Goal: Task Accomplishment & Management: Use online tool/utility

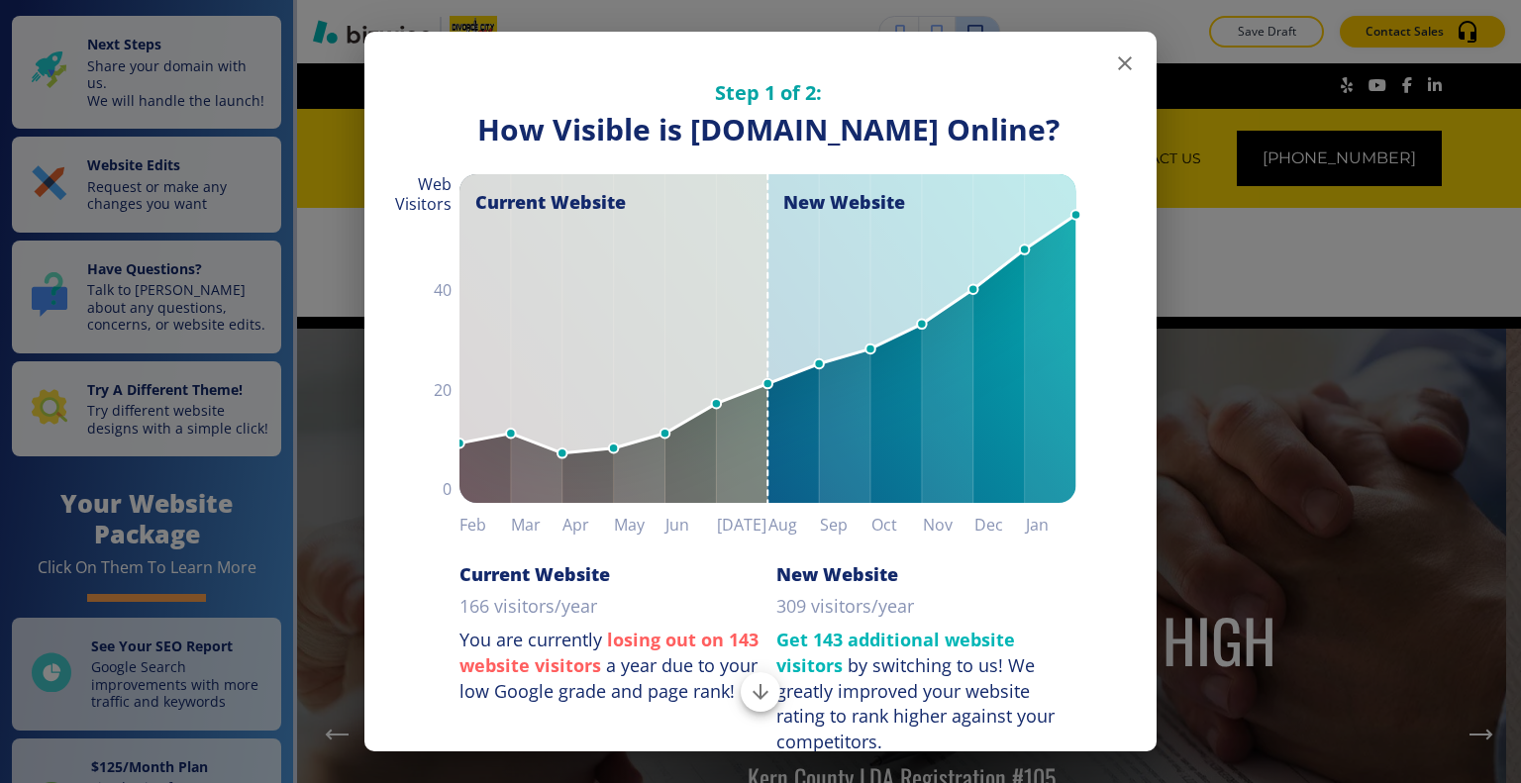
click at [1140, 59] on div "Step 1 of 2: How Visible are You Online? How Visible is [DOMAIN_NAME] Online? C…" at bounding box center [760, 394] width 792 height 724
click at [1124, 58] on button "button" at bounding box center [1125, 64] width 40 height 40
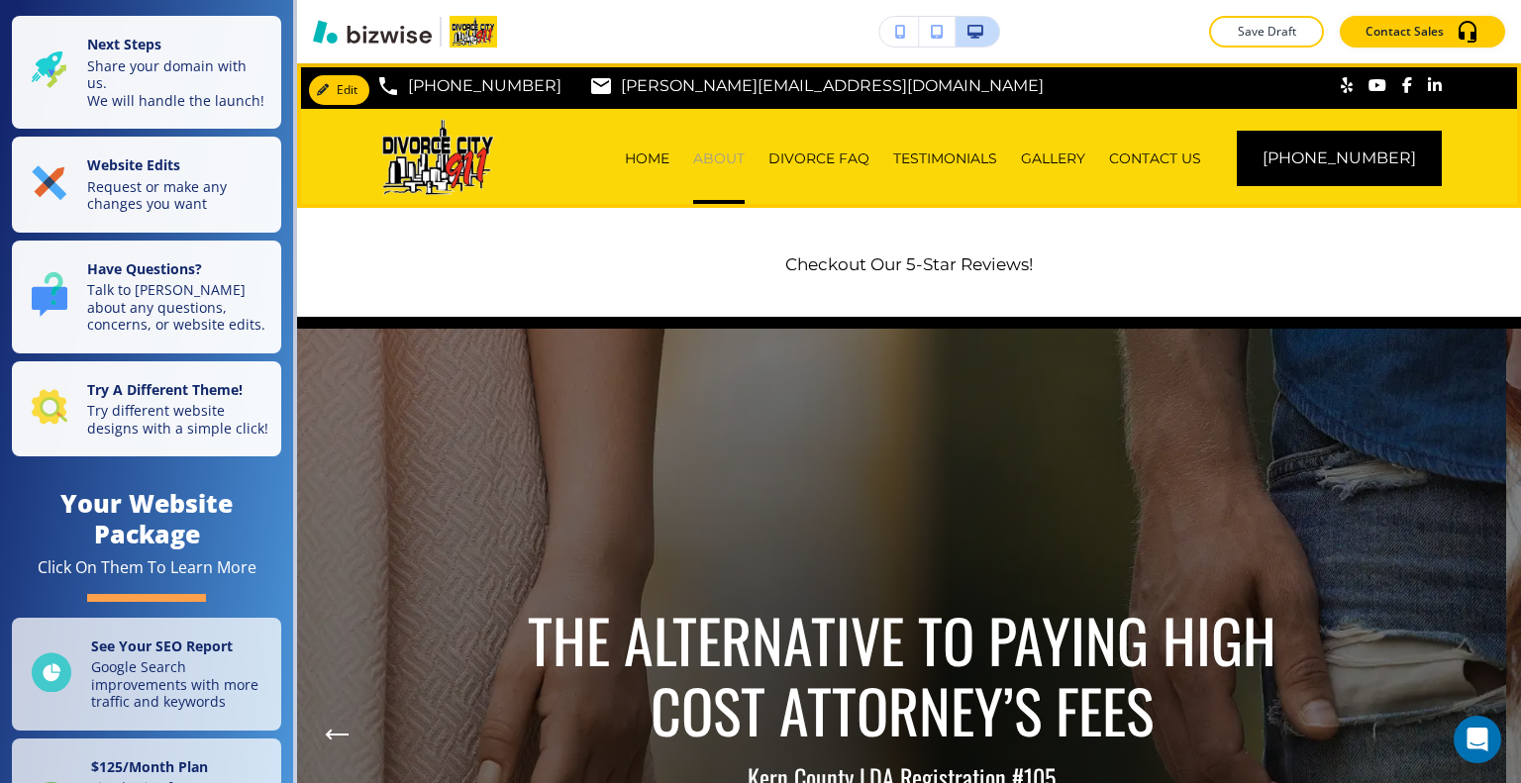
click at [739, 159] on p "ABOUT" at bounding box center [718, 159] width 51 height 20
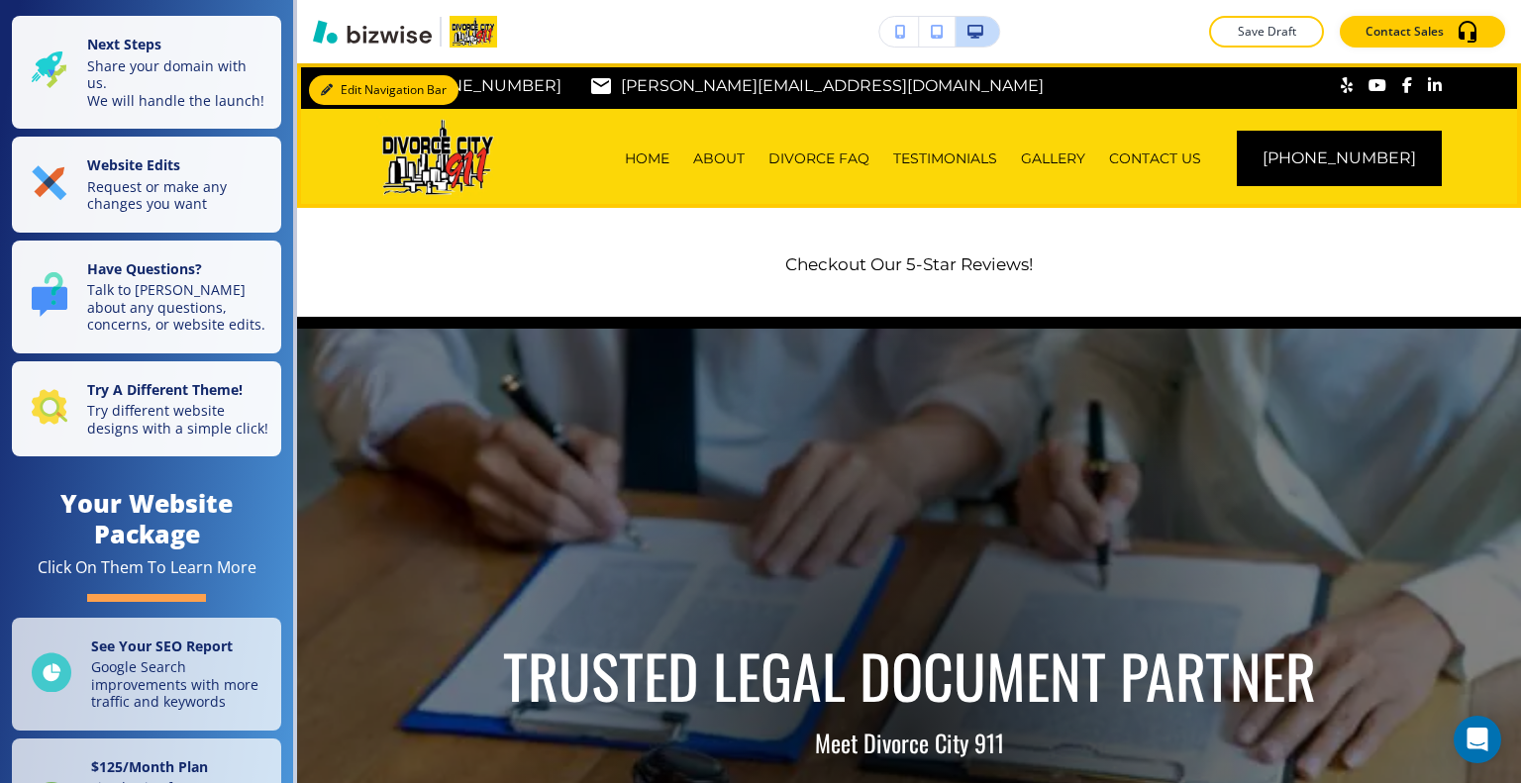
click at [345, 88] on button "Edit Navigation Bar" at bounding box center [384, 90] width 150 height 30
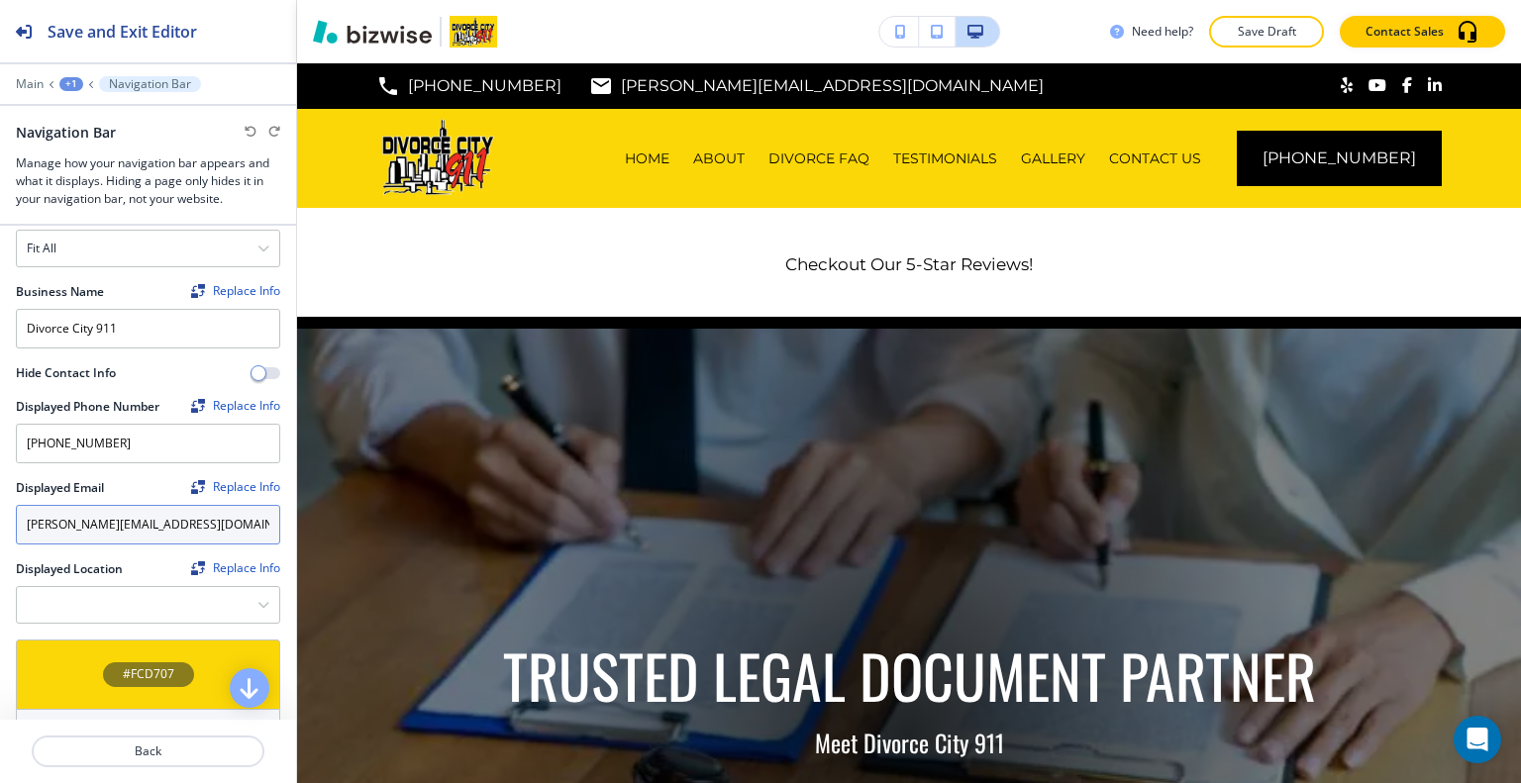
scroll to position [396, 0]
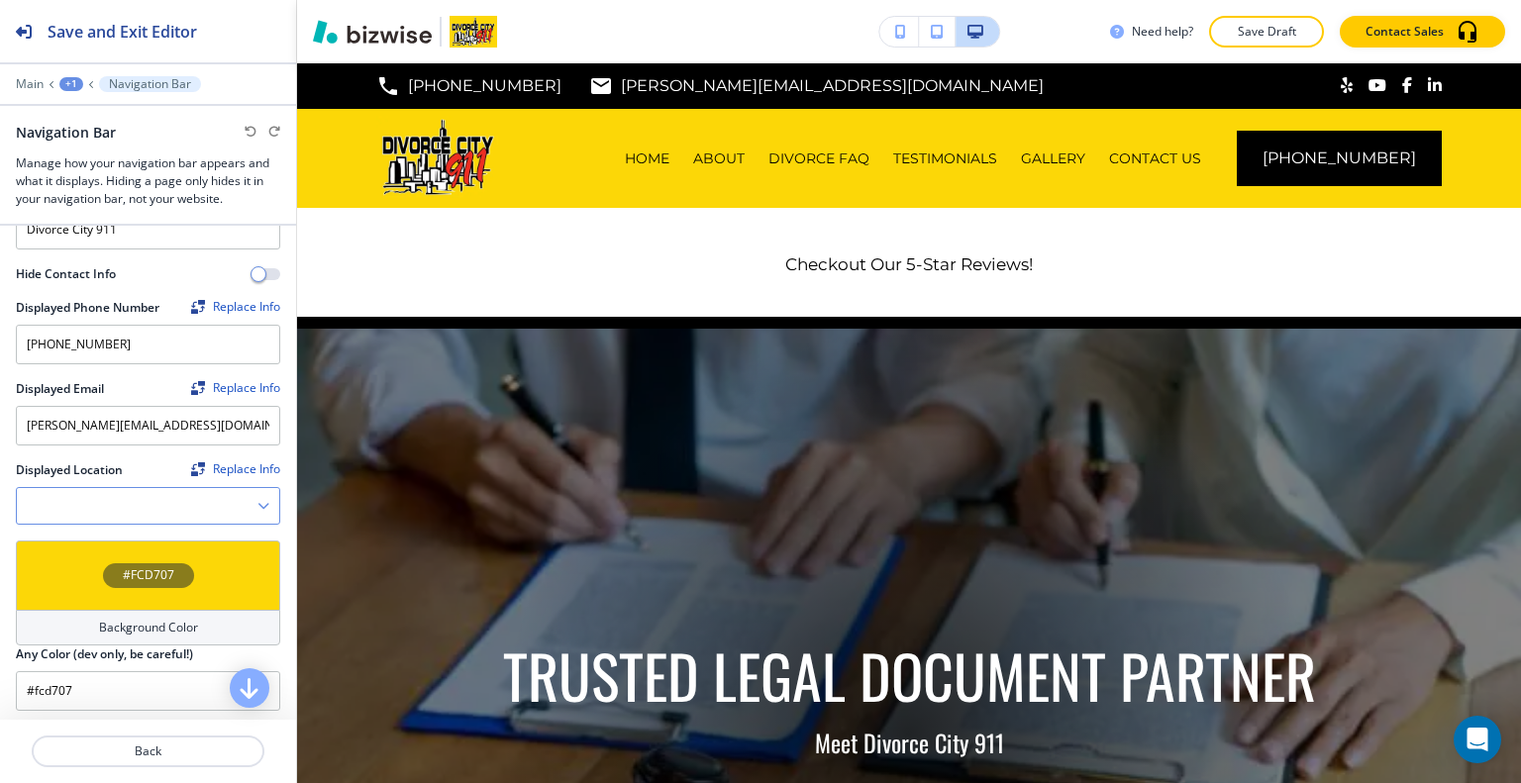
click at [105, 490] on Location "Manual Input" at bounding box center [137, 506] width 241 height 34
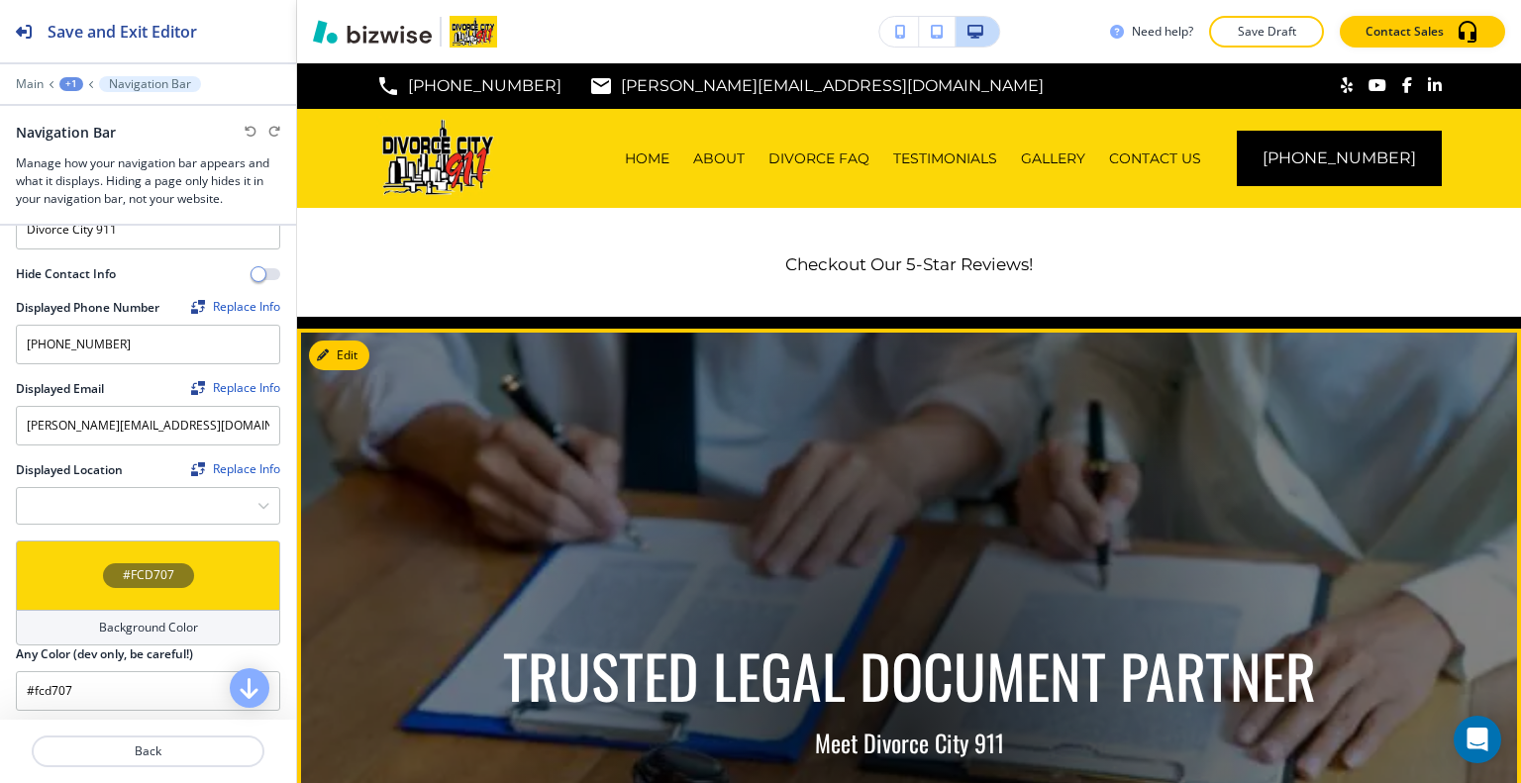
click at [479, 435] on img at bounding box center [909, 735] width 1224 height 812
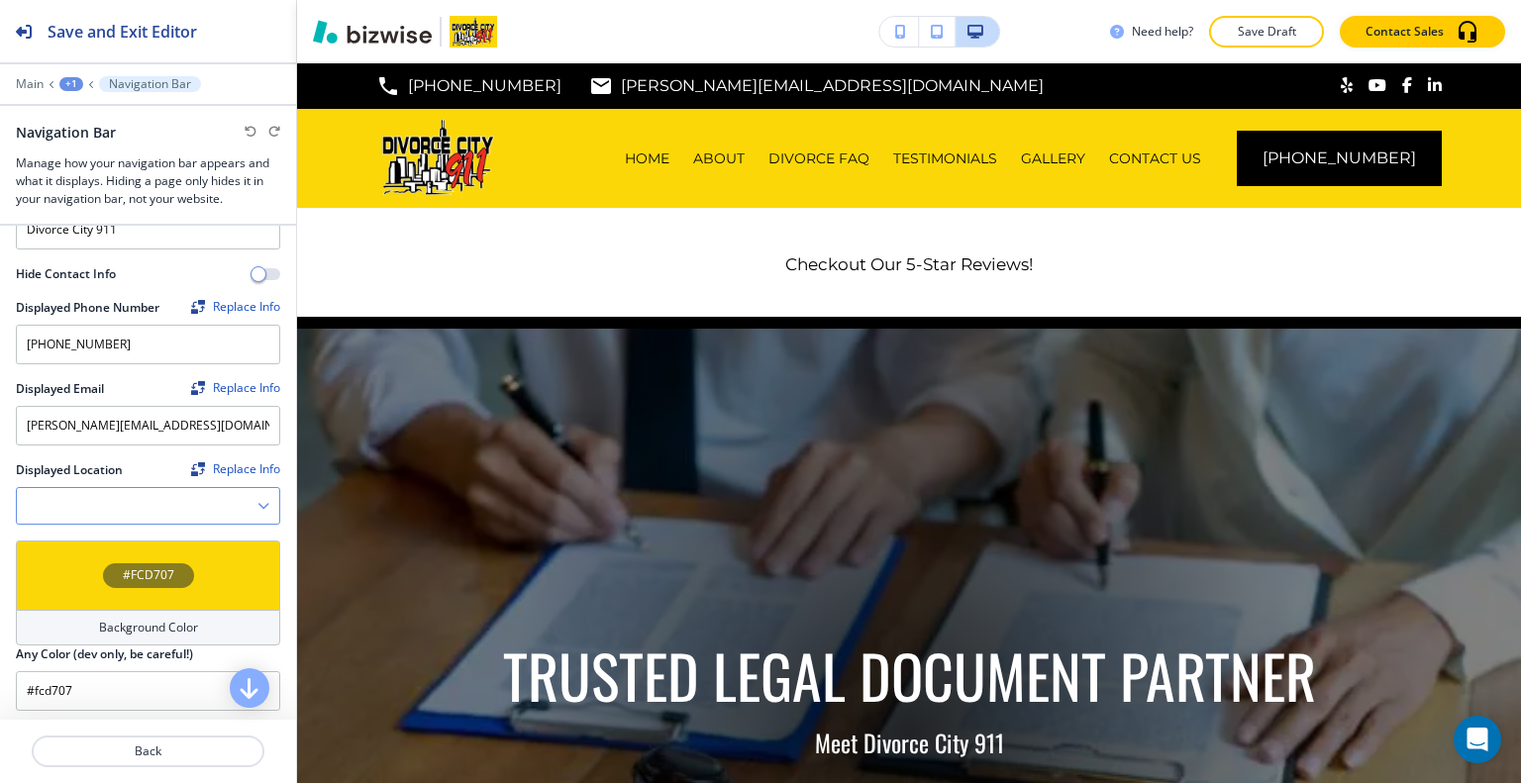
click at [143, 491] on Location "Manual Input" at bounding box center [137, 506] width 241 height 34
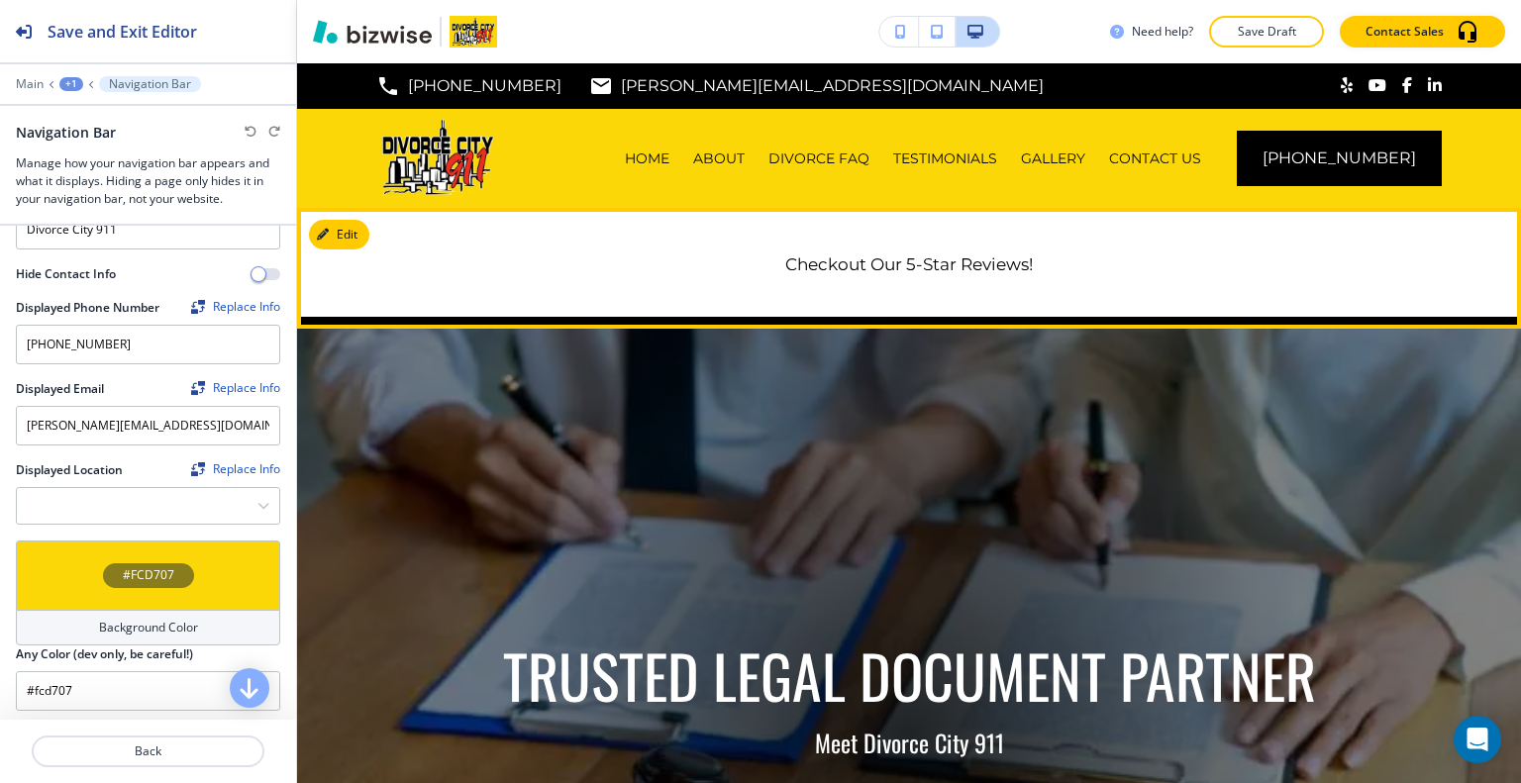
click at [919, 279] on div "Checkout Our 5-Star Reviews!" at bounding box center [909, 262] width 1224 height 109
click at [341, 238] on button "Edit This Section" at bounding box center [376, 235] width 134 height 30
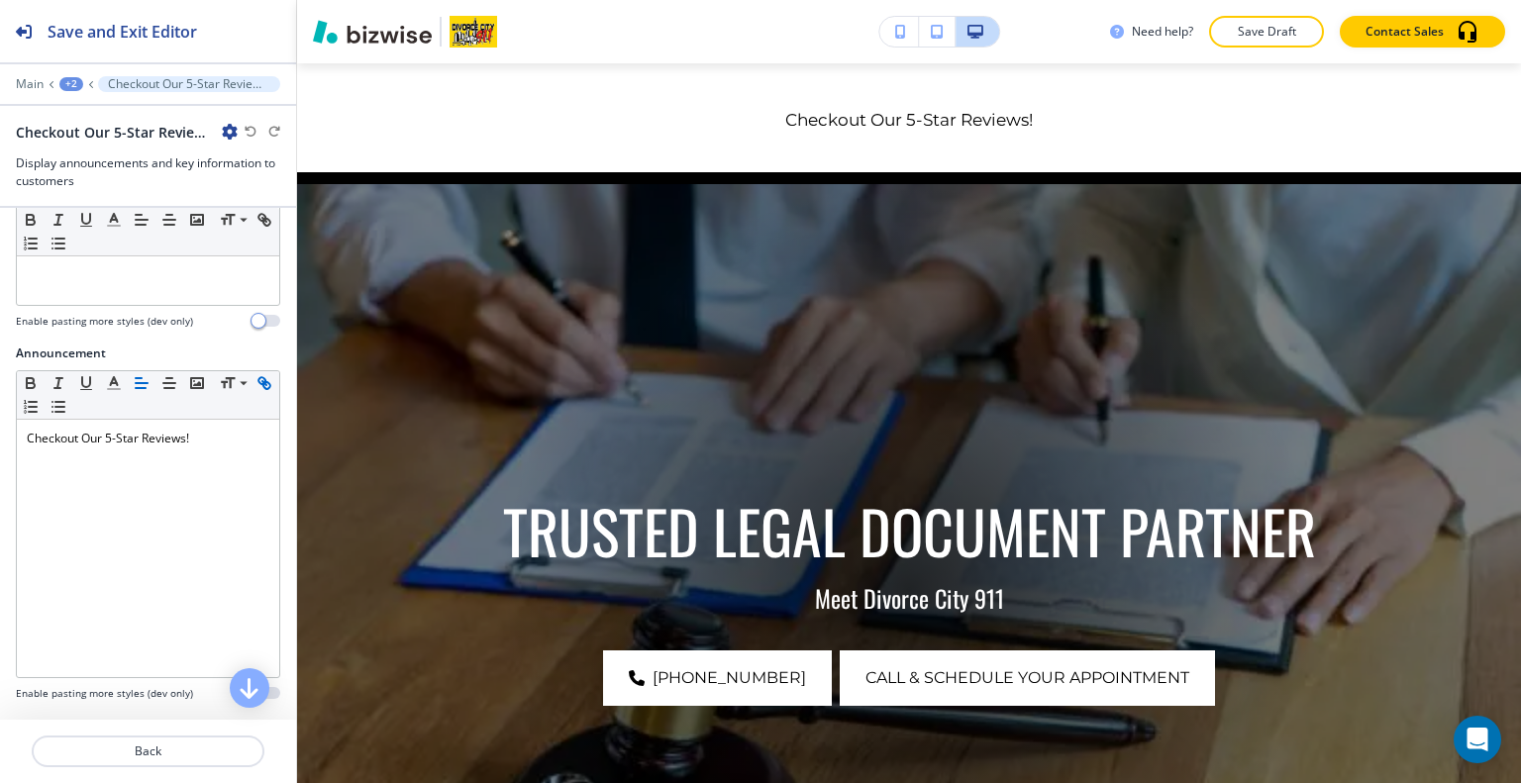
scroll to position [458, 0]
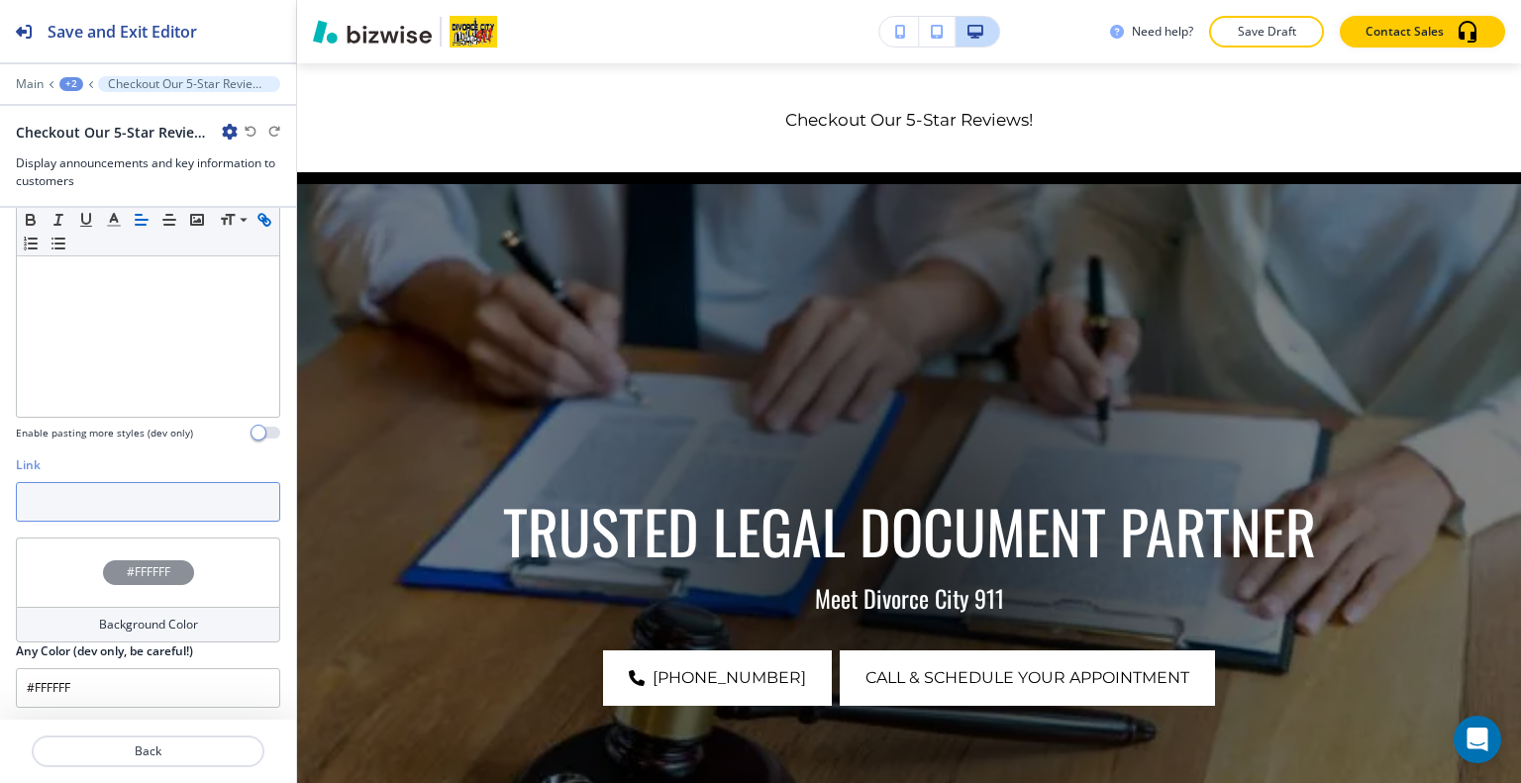
click at [156, 498] on input "text" at bounding box center [148, 502] width 264 height 40
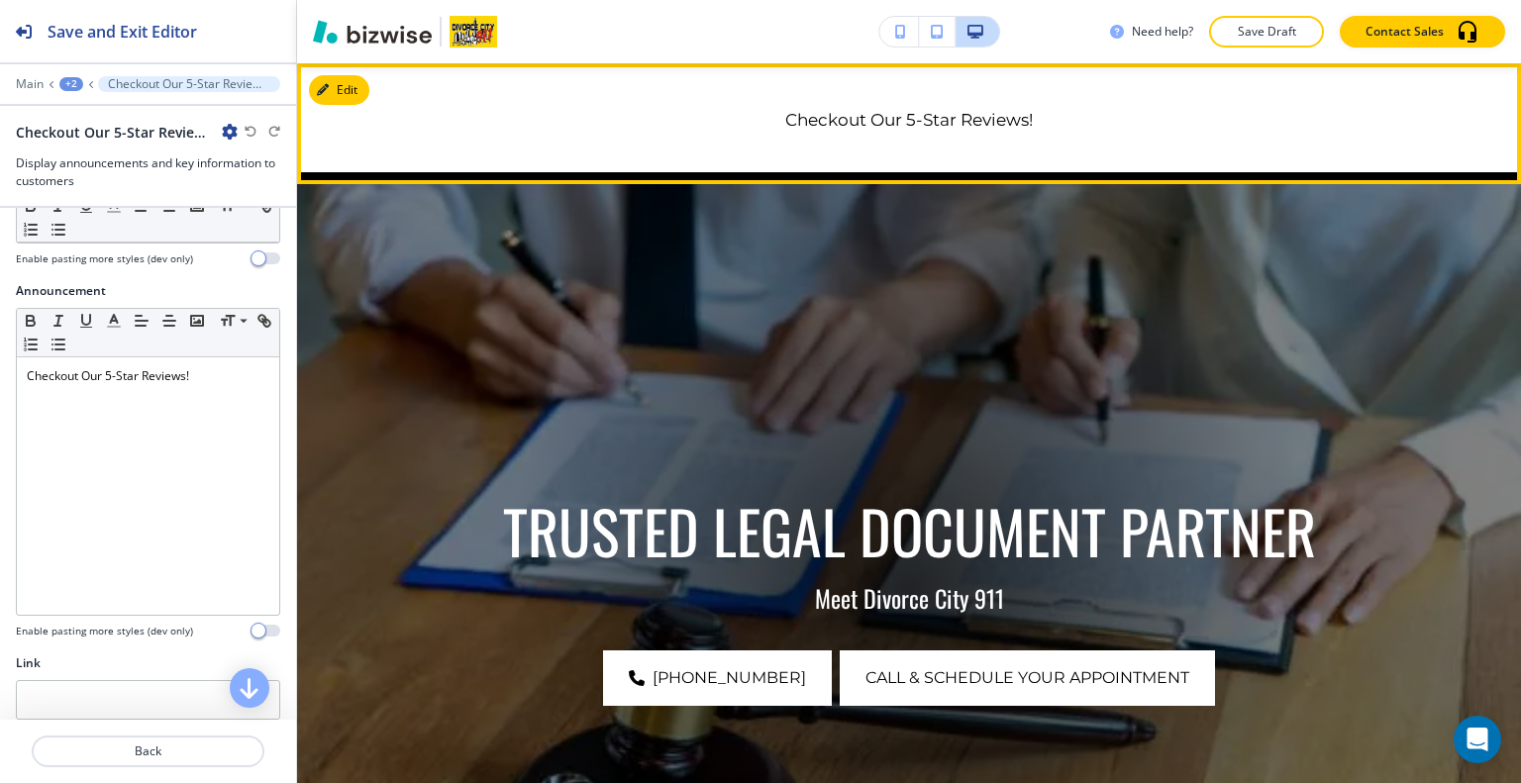
click at [868, 121] on link "Checkout Our 5-Star Reviews!" at bounding box center [909, 120] width 248 height 20
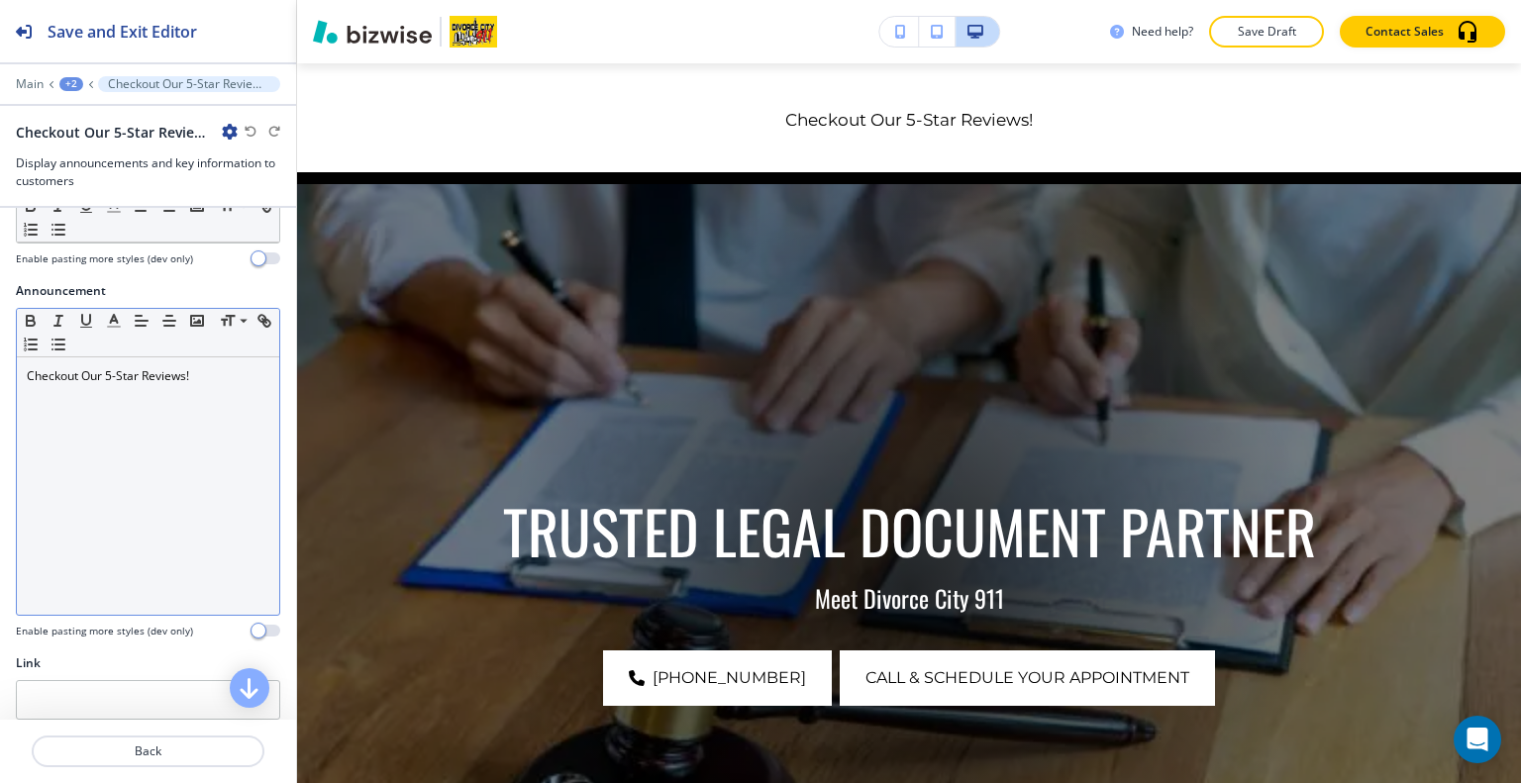
scroll to position [161, 0]
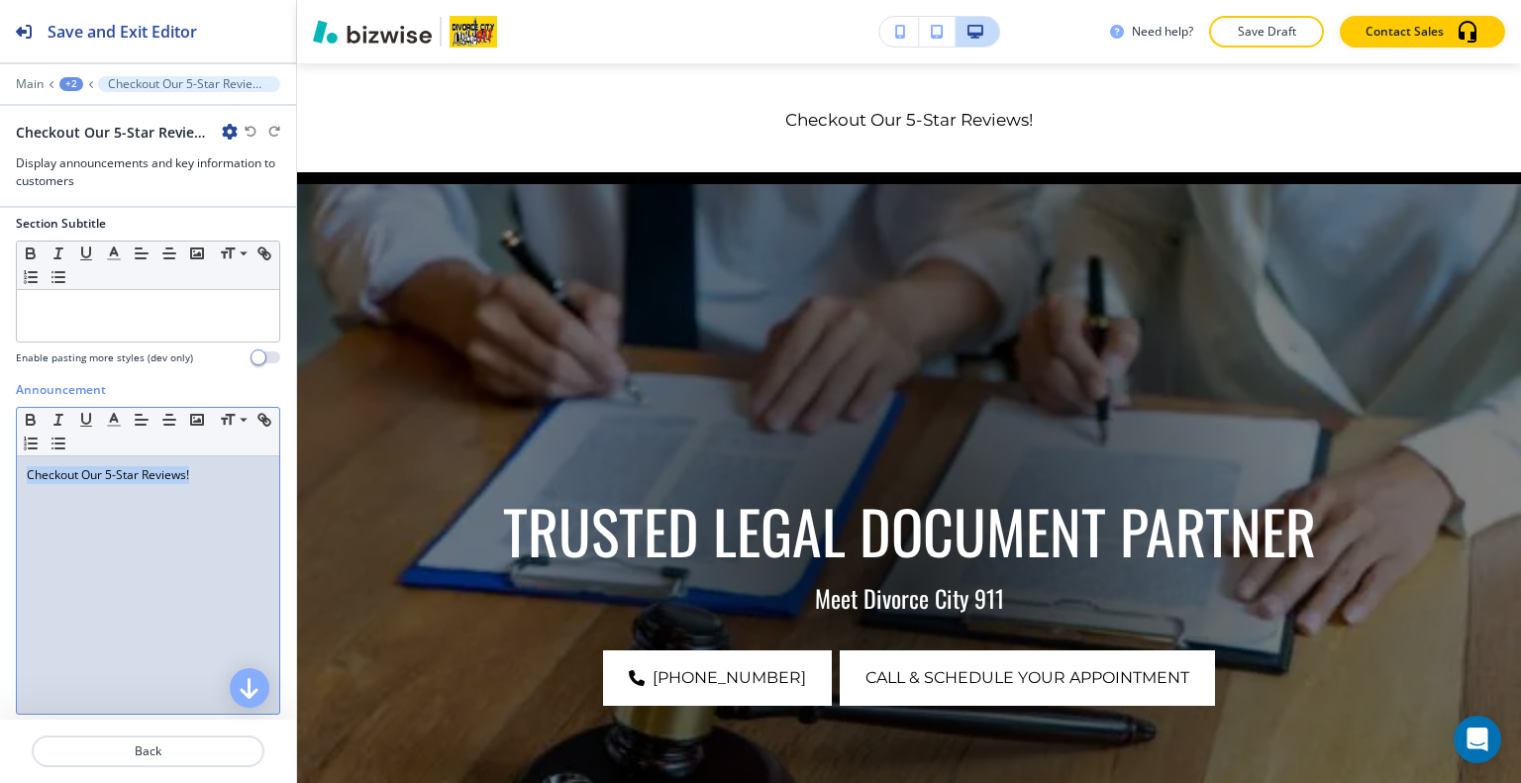
drag, startPoint x: 203, startPoint y: 490, endPoint x: 50, endPoint y: 457, distance: 157.1
click at [6, 488] on div "Announcement Small Normal Large Huge Checkout Our 5-Star Reviews! Enable pastin…" at bounding box center [148, 567] width 296 height 372
click at [31, 434] on div "Small Normal Large Huge" at bounding box center [148, 432] width 262 height 49
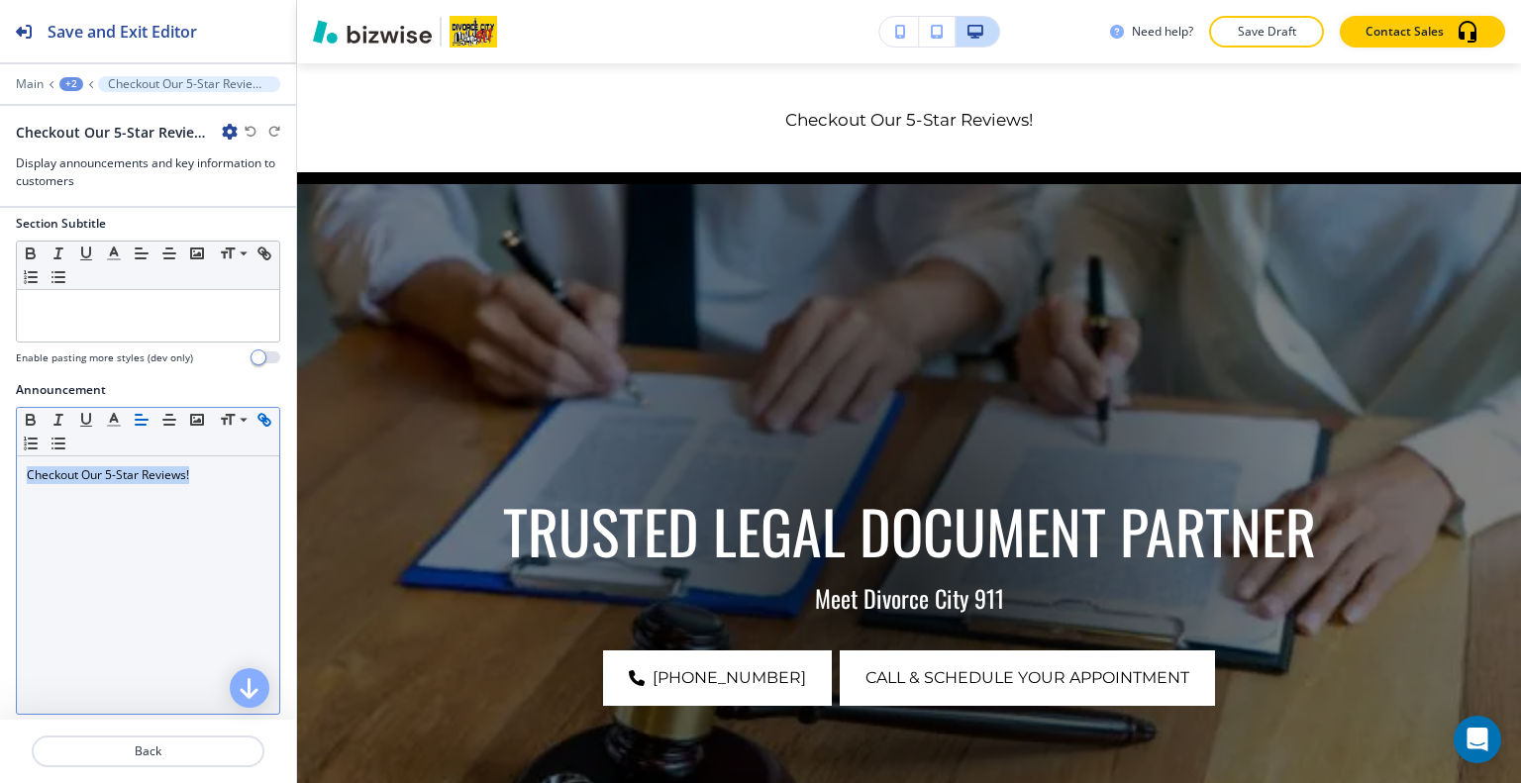
click at [258, 421] on icon "button" at bounding box center [261, 417] width 7 height 7
click at [255, 429] on icon "button" at bounding box center [264, 420] width 18 height 18
type input "Checkout Our 5-Star Reviews!"
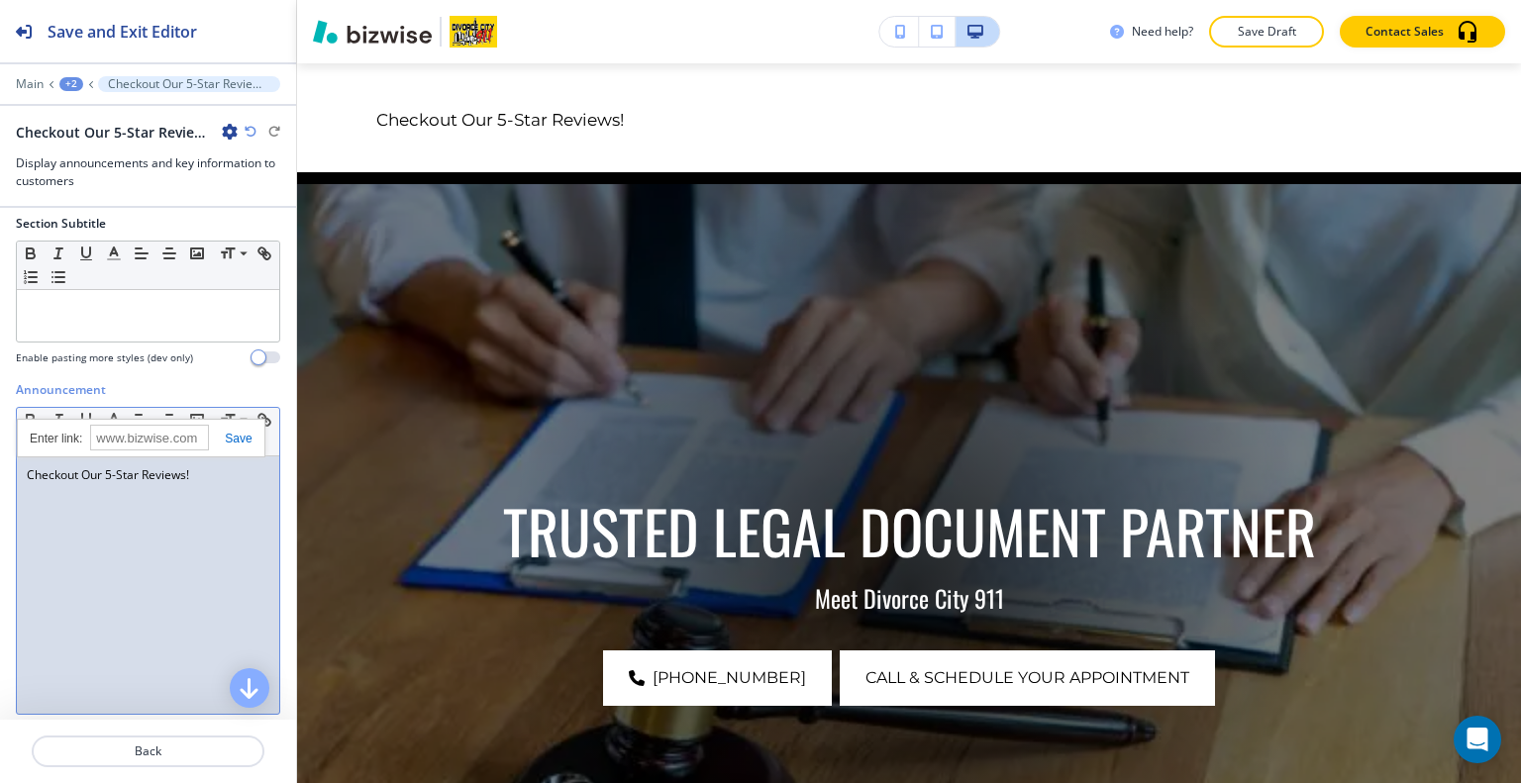
click at [230, 439] on link at bounding box center [230, 439] width 43 height 14
click at [169, 419] on icon "button" at bounding box center [169, 420] width 18 height 18
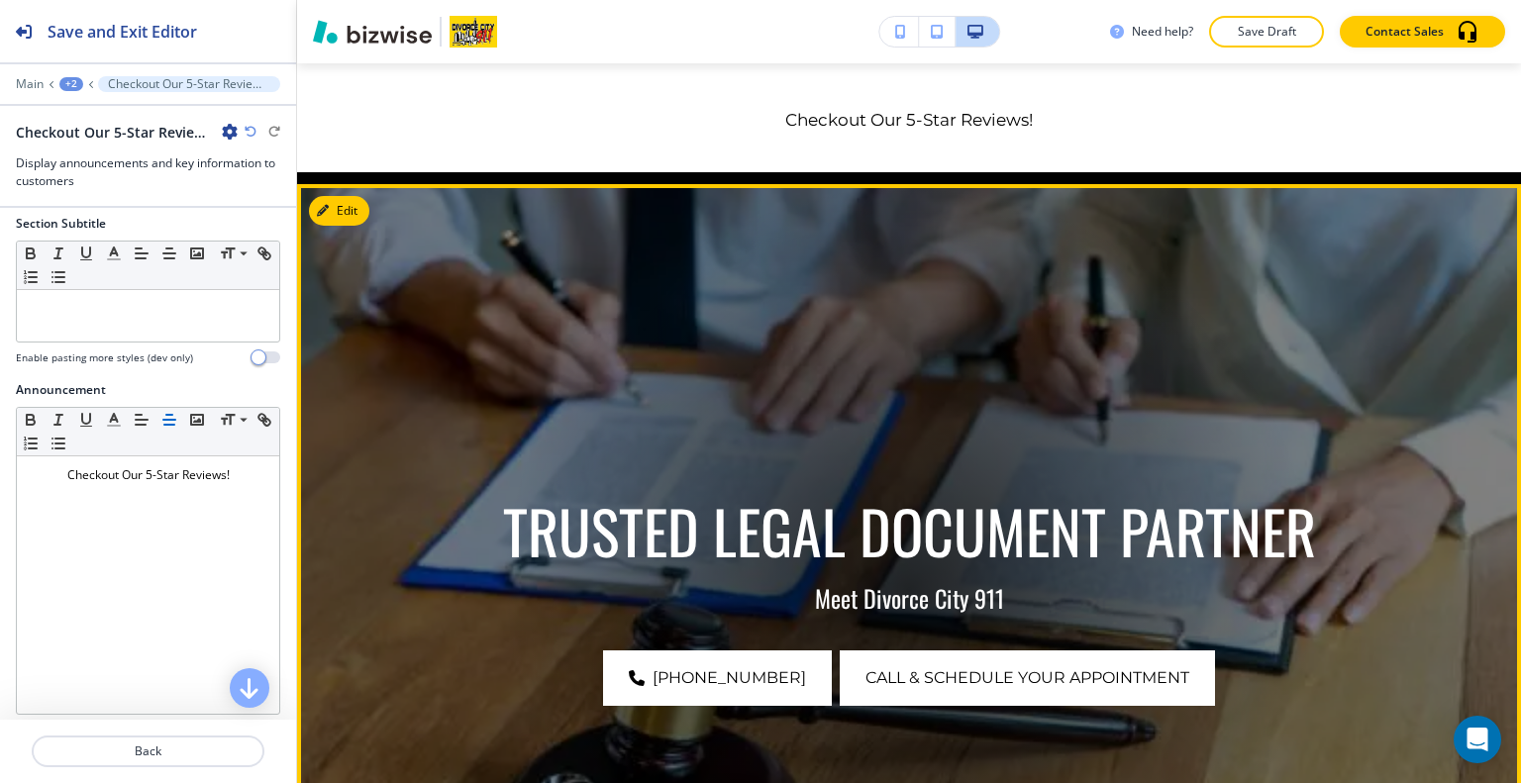
click at [627, 404] on div at bounding box center [909, 590] width 812 height 812
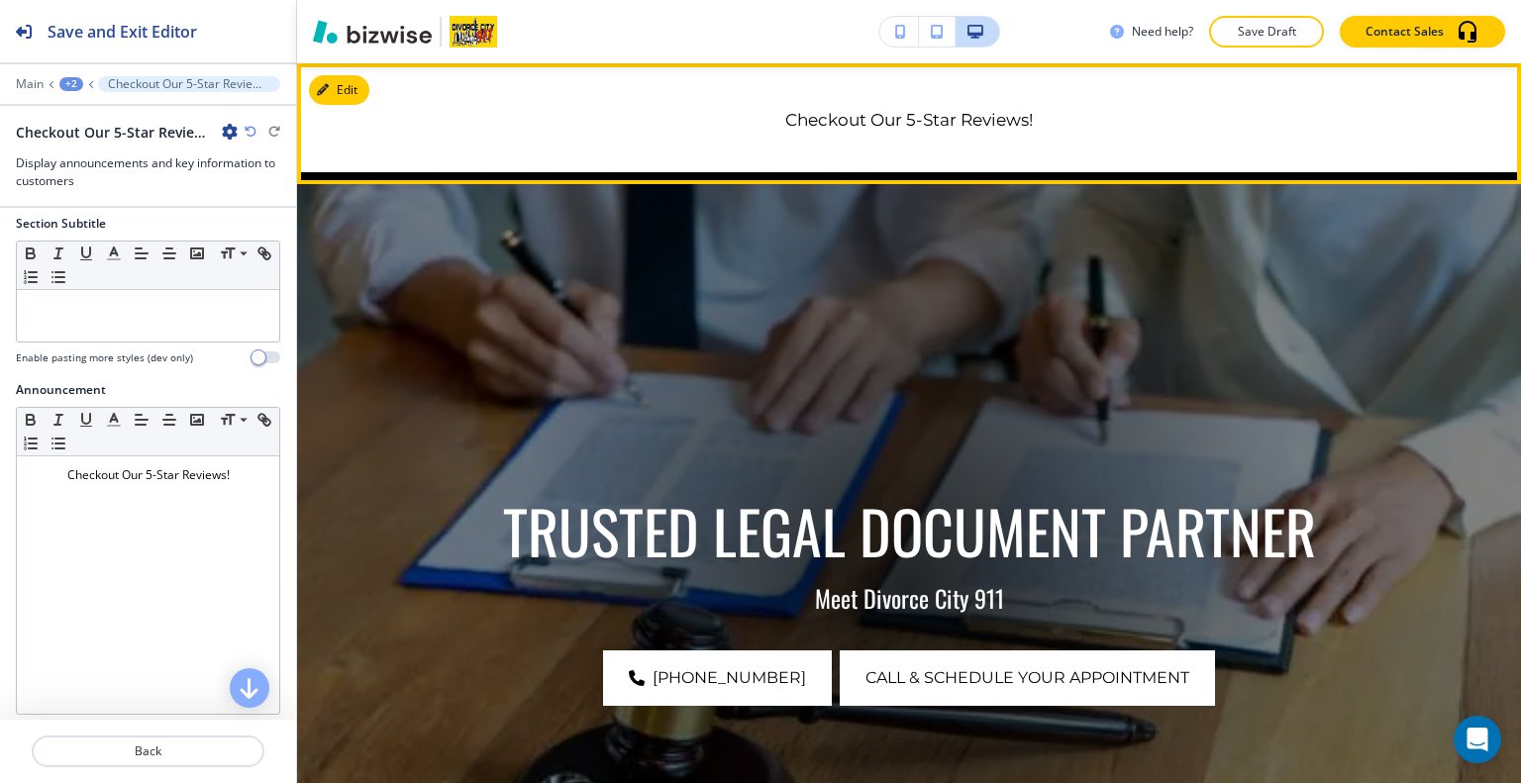
click at [899, 122] on p "Checkout Our 5-Star Reviews!" at bounding box center [909, 120] width 1066 height 26
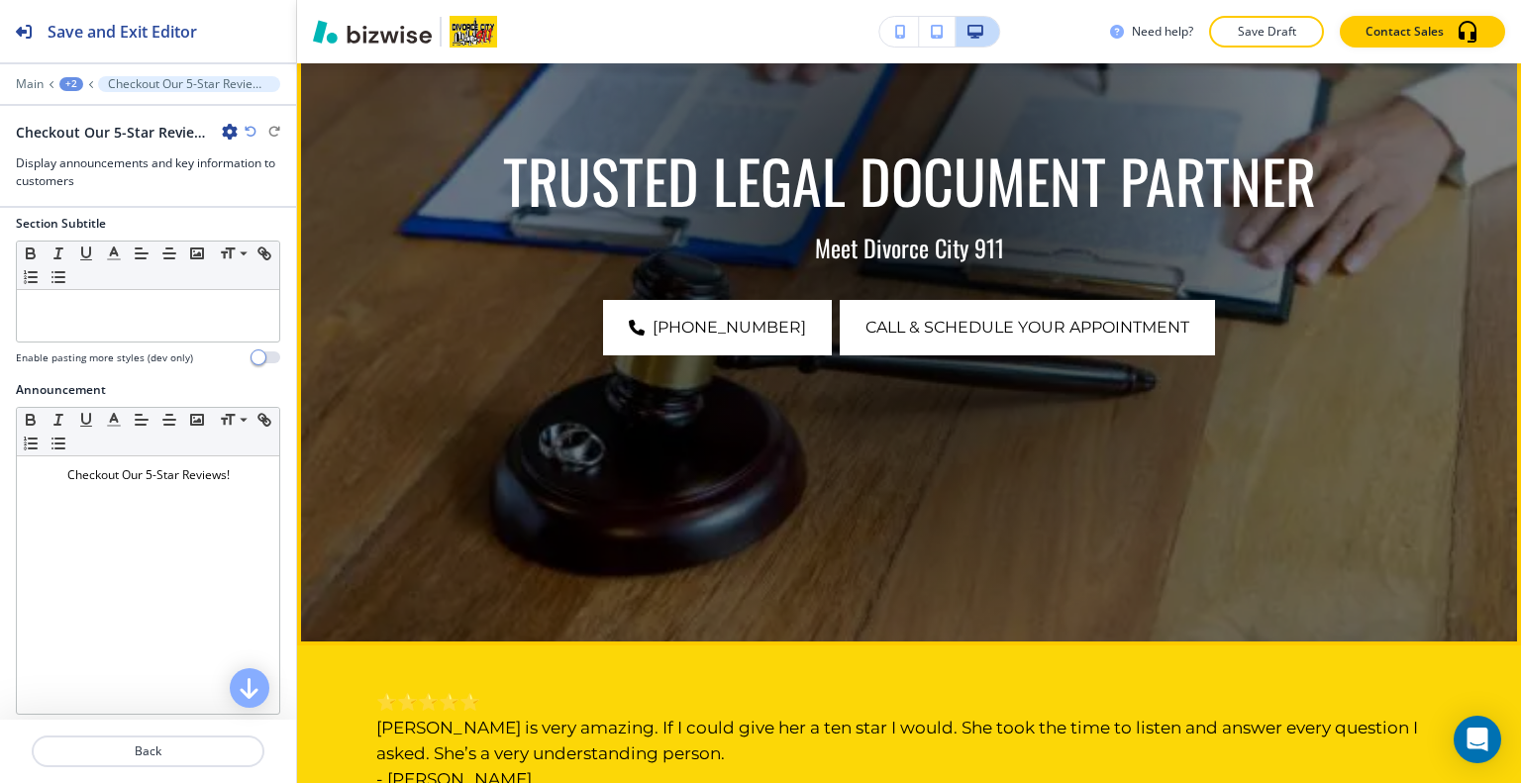
scroll to position [0, 0]
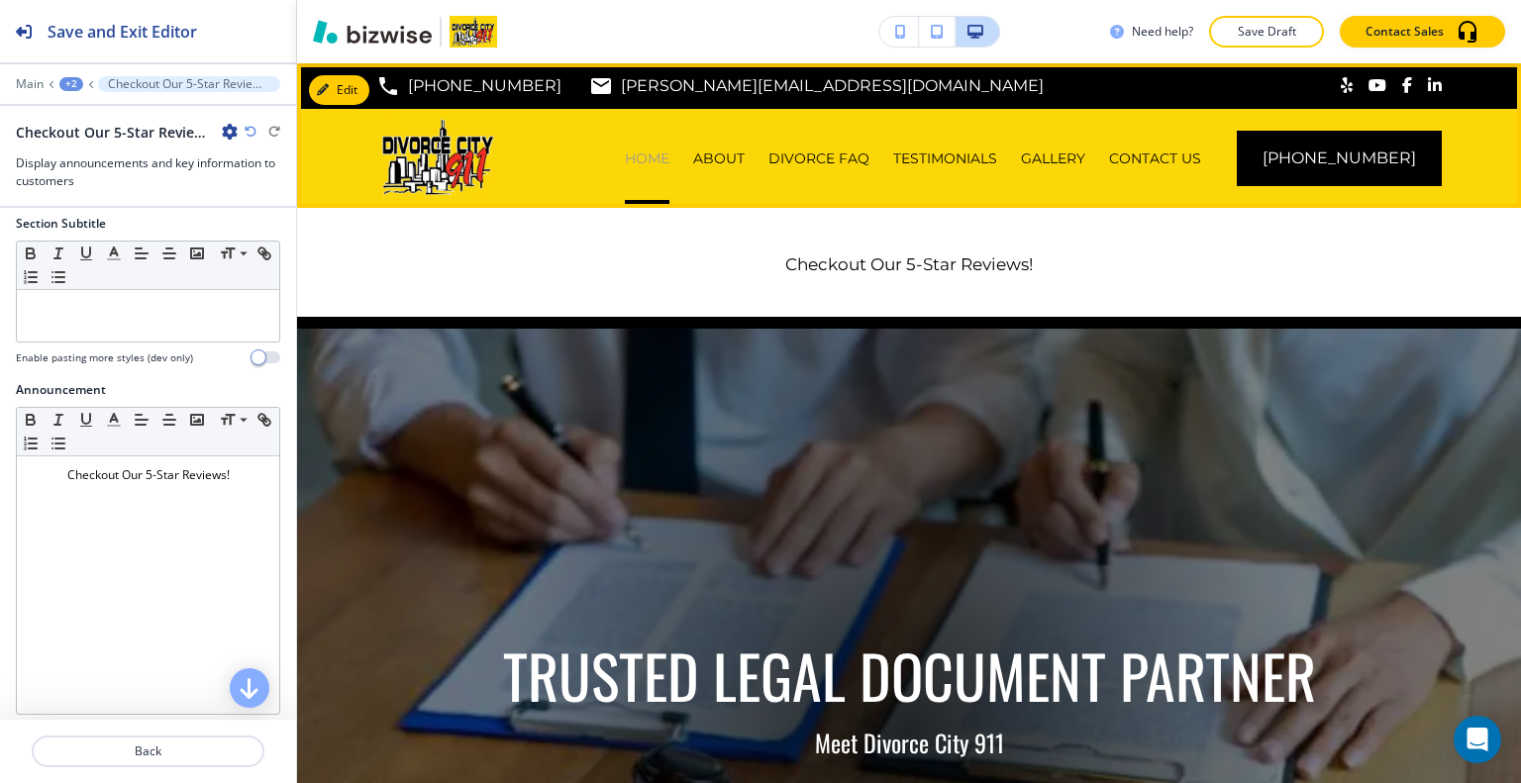
click at [669, 155] on p "HOME" at bounding box center [647, 159] width 45 height 20
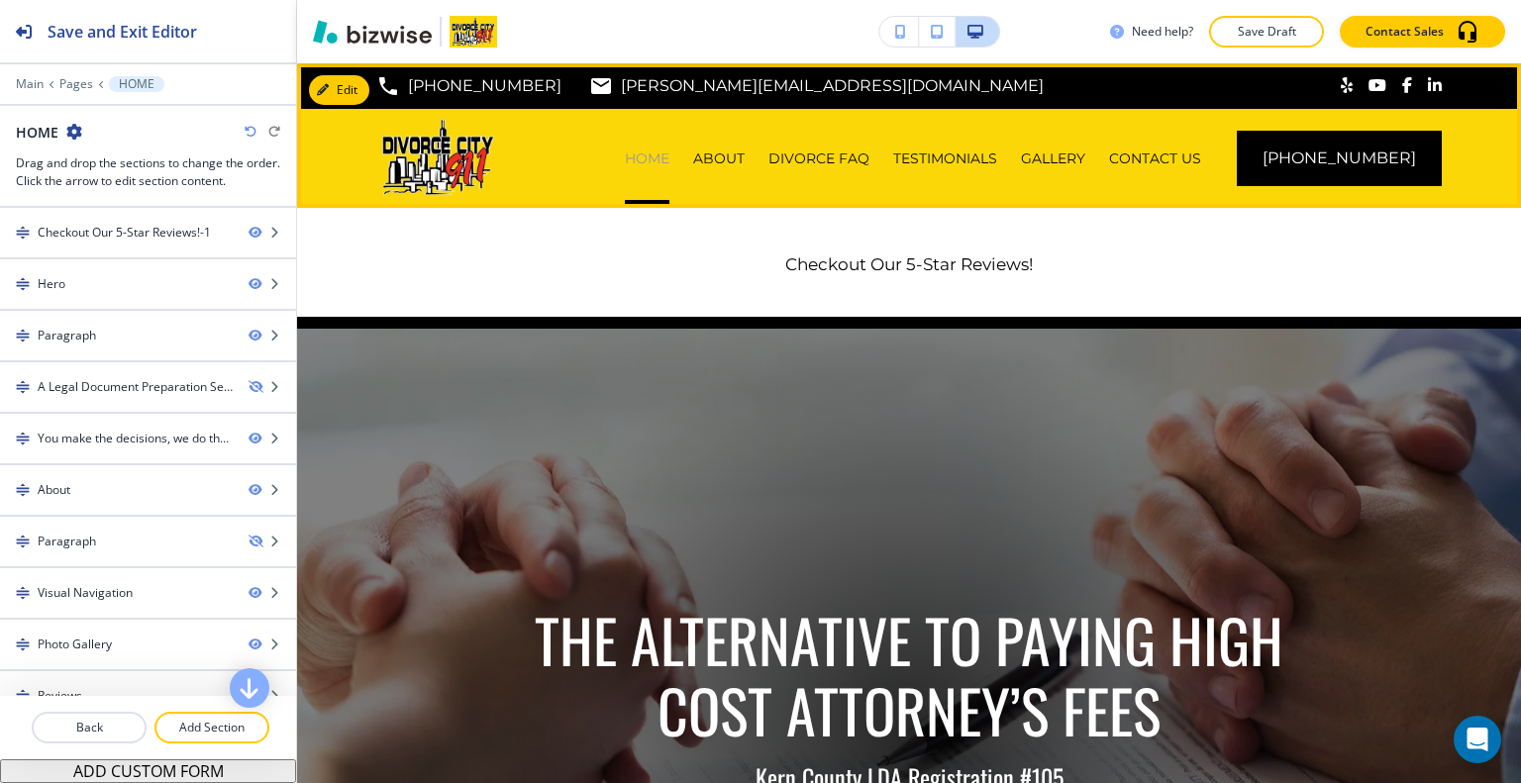
click at [669, 155] on p "HOME" at bounding box center [647, 159] width 45 height 20
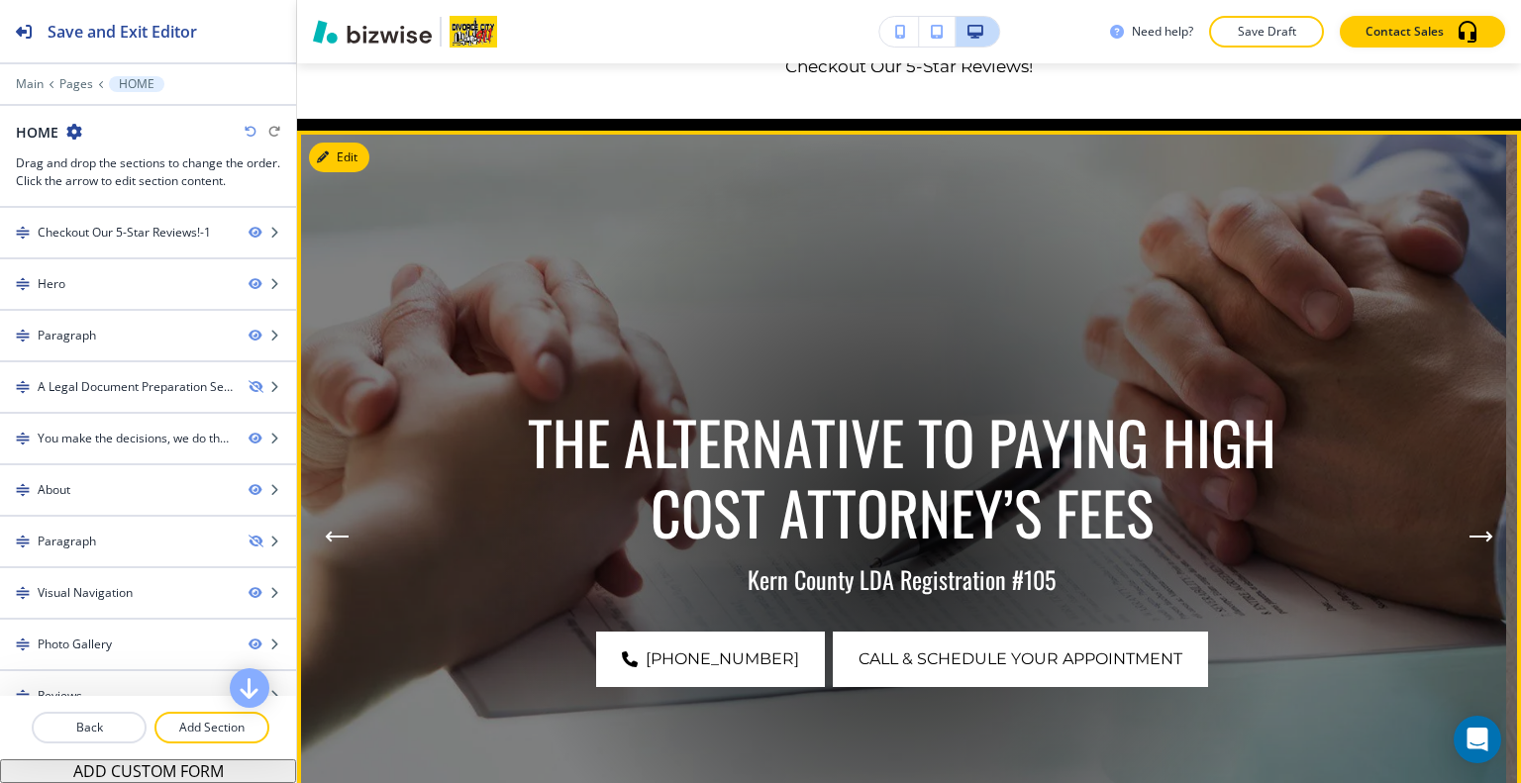
scroll to position [396, 0]
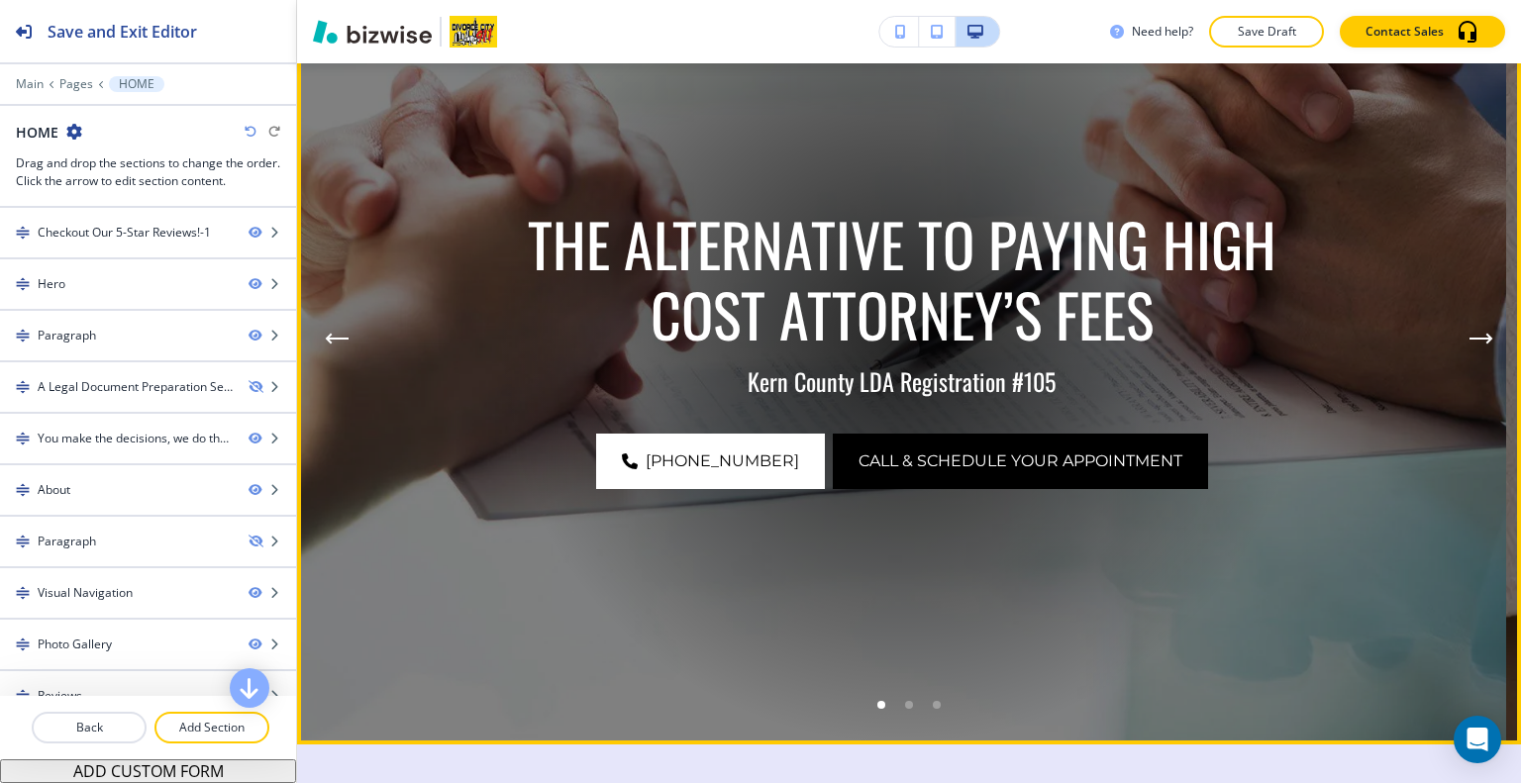
click at [883, 462] on span "CALL & SCHEDULE YOUR APPOINTMENT" at bounding box center [1021, 462] width 324 height 24
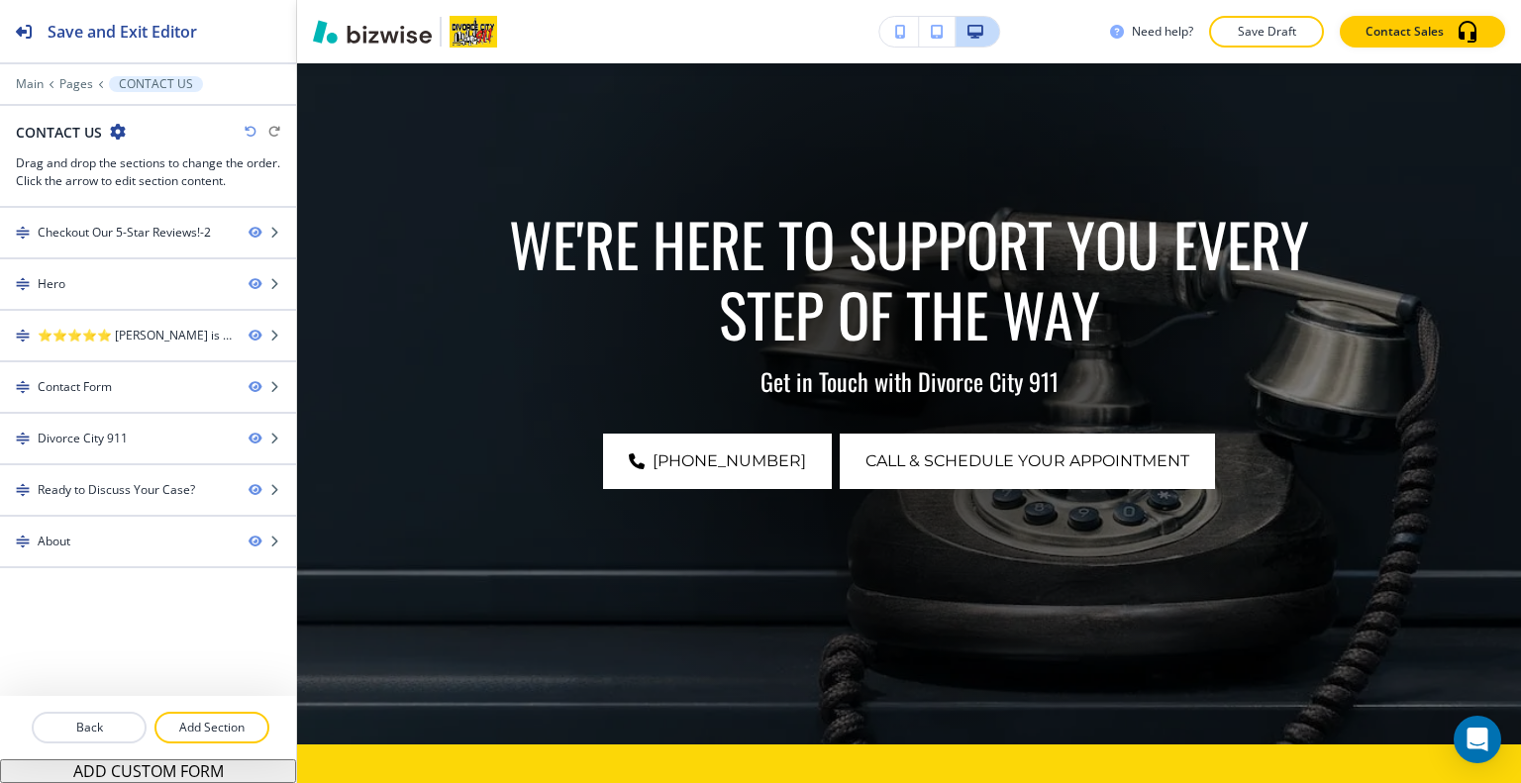
scroll to position [0, 0]
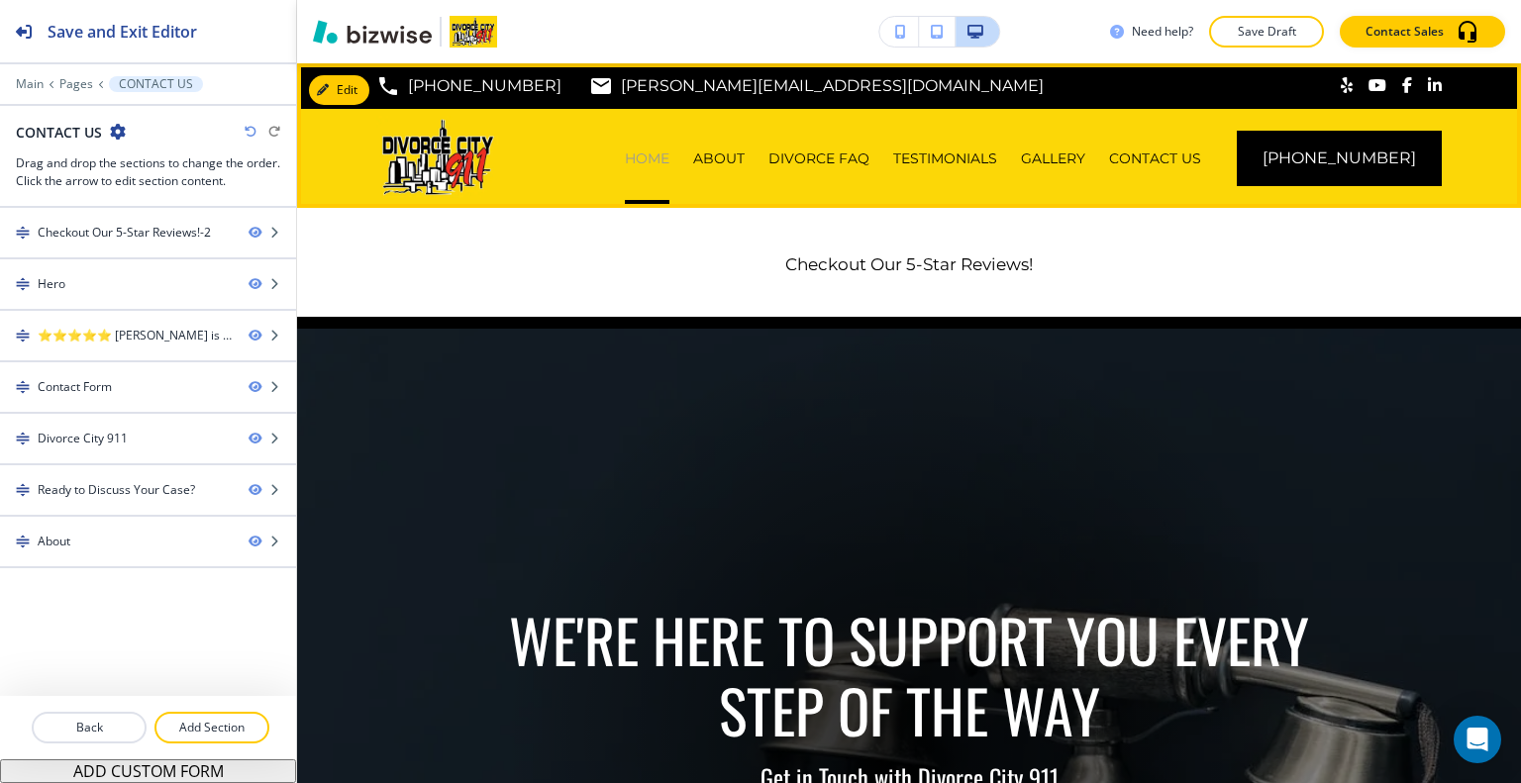
click at [669, 155] on p "HOME" at bounding box center [647, 159] width 45 height 20
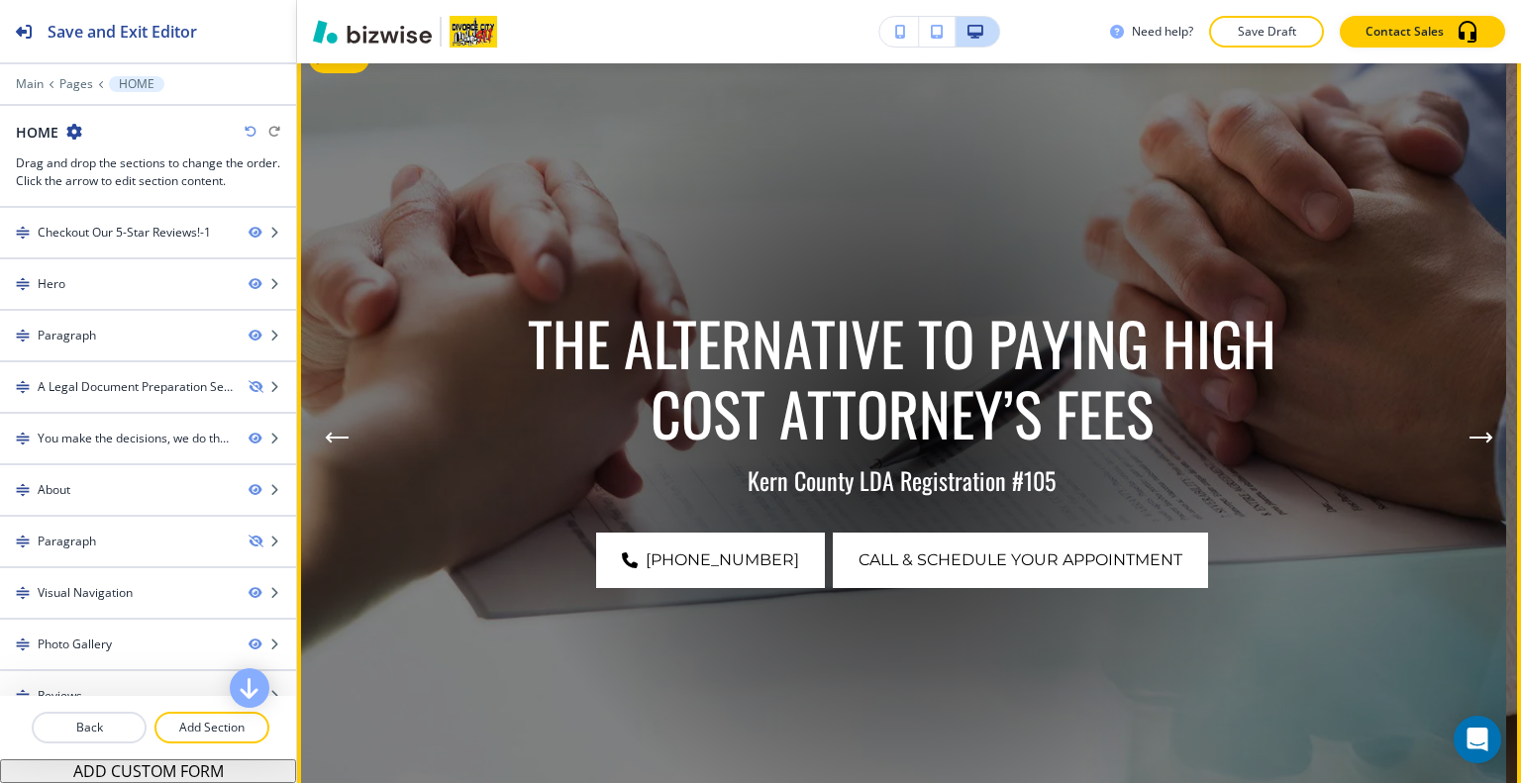
scroll to position [396, 0]
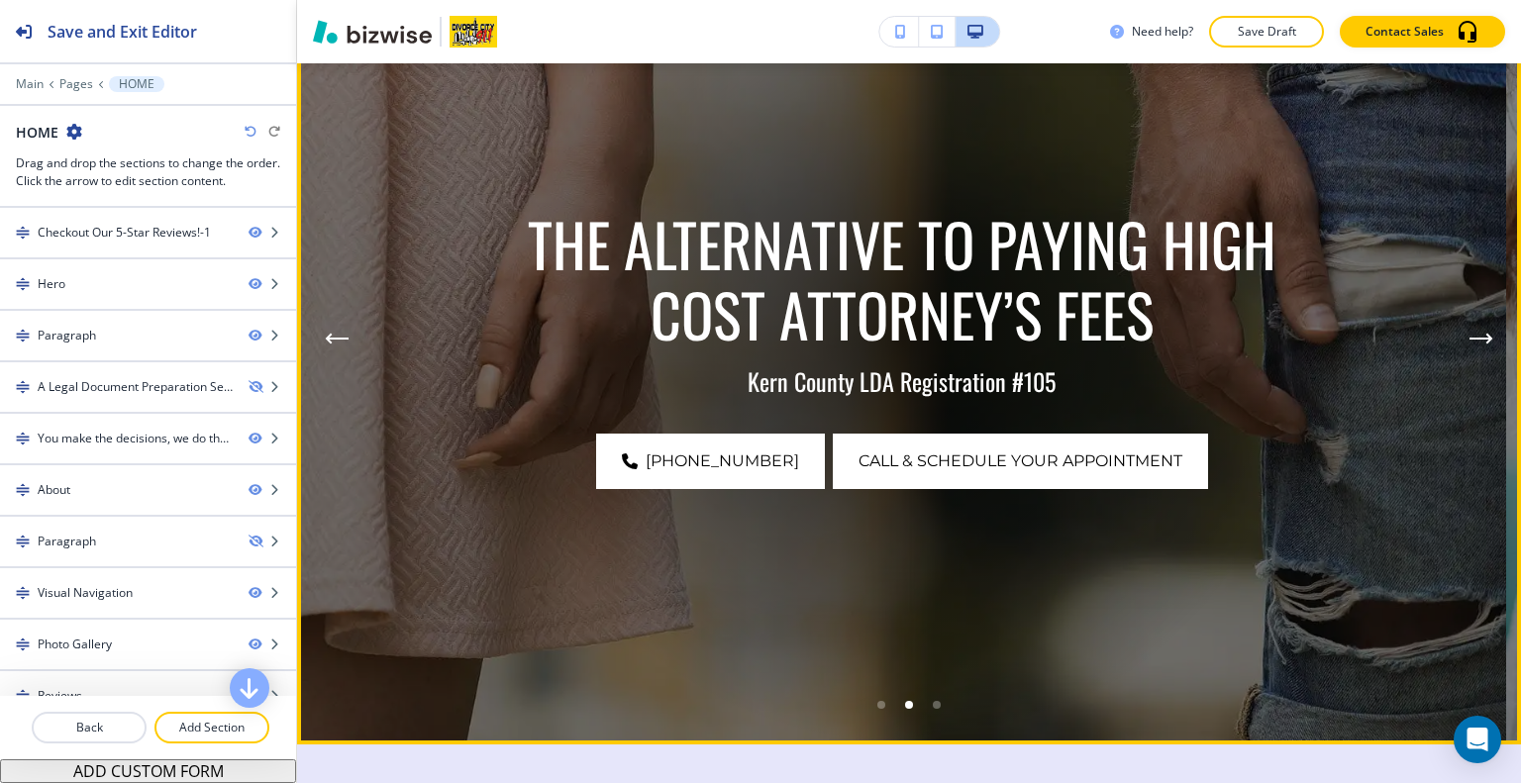
click at [878, 698] on li "Go to slide 1" at bounding box center [881, 705] width 28 height 28
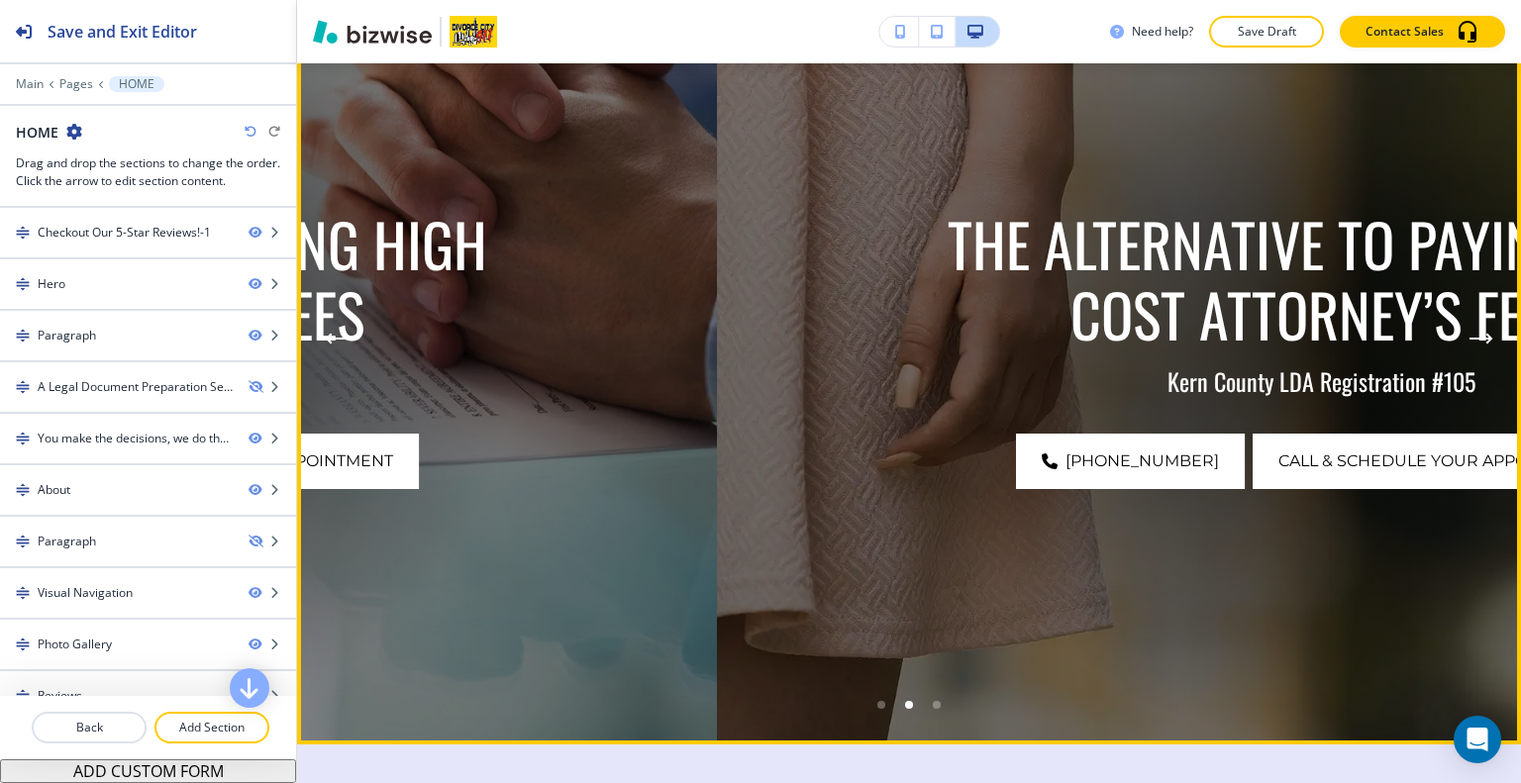
click at [896, 708] on li "Go to slide 2" at bounding box center [909, 705] width 28 height 28
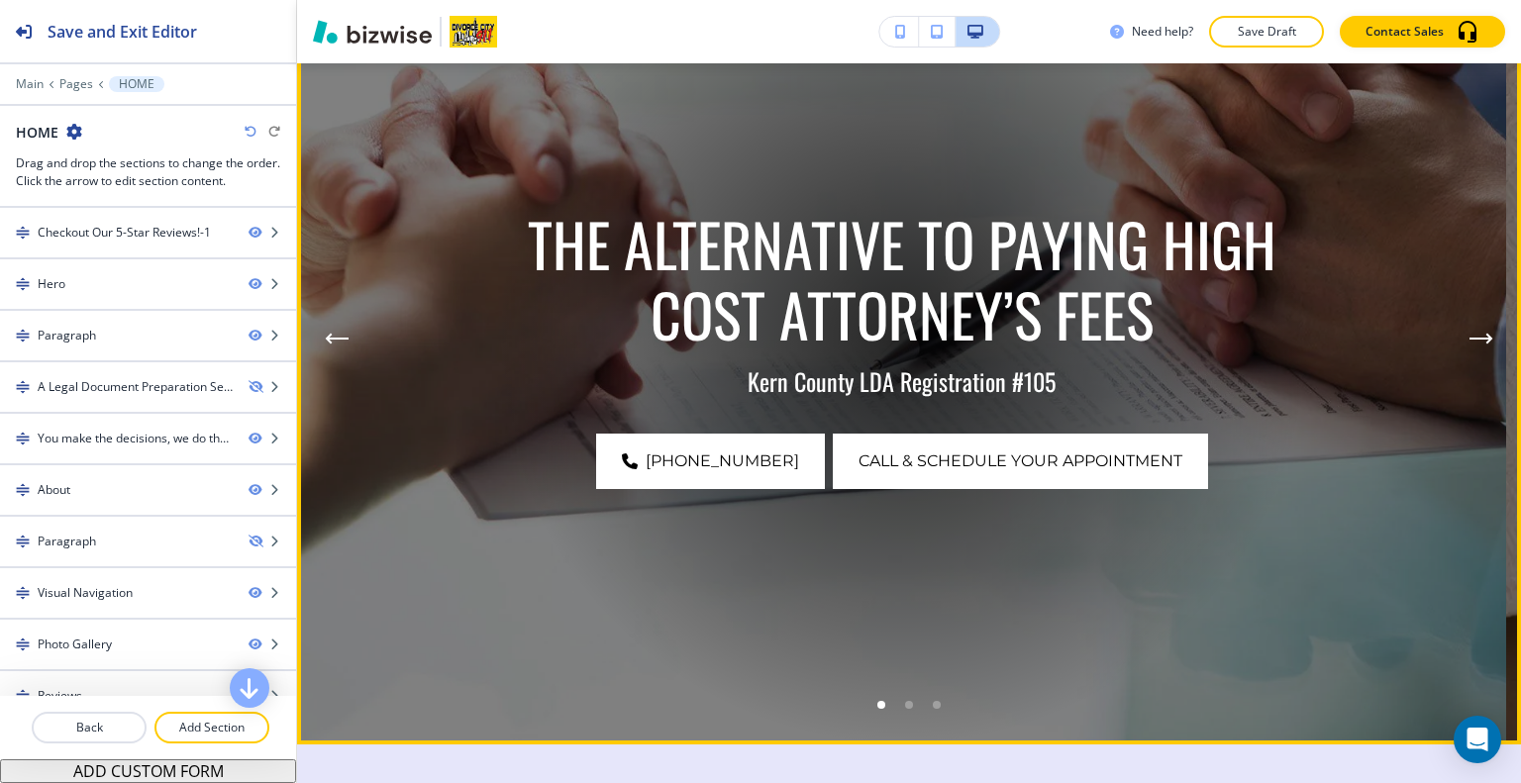
click at [933, 706] on div "Go to slide 3" at bounding box center [937, 705] width 8 height 8
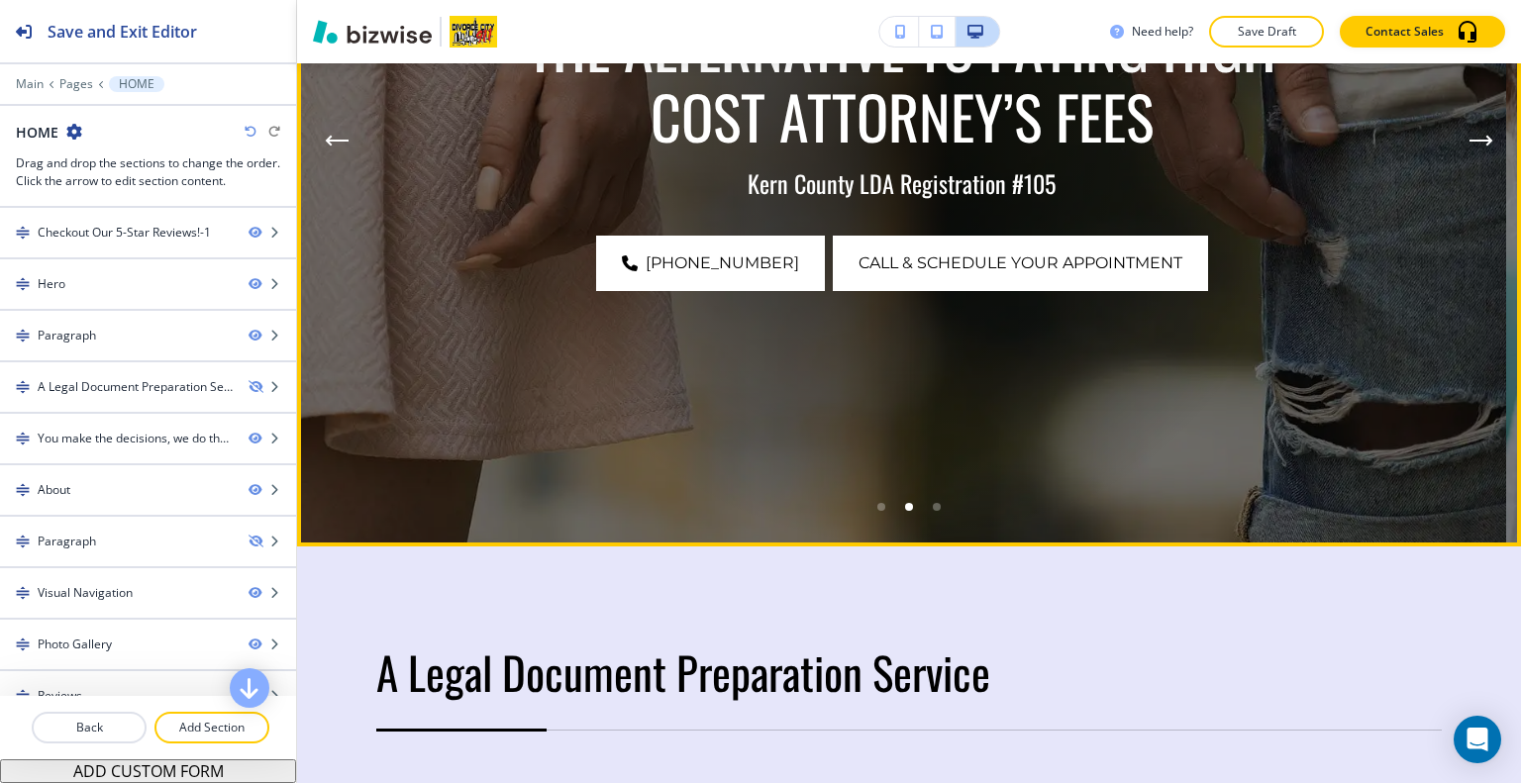
scroll to position [792, 0]
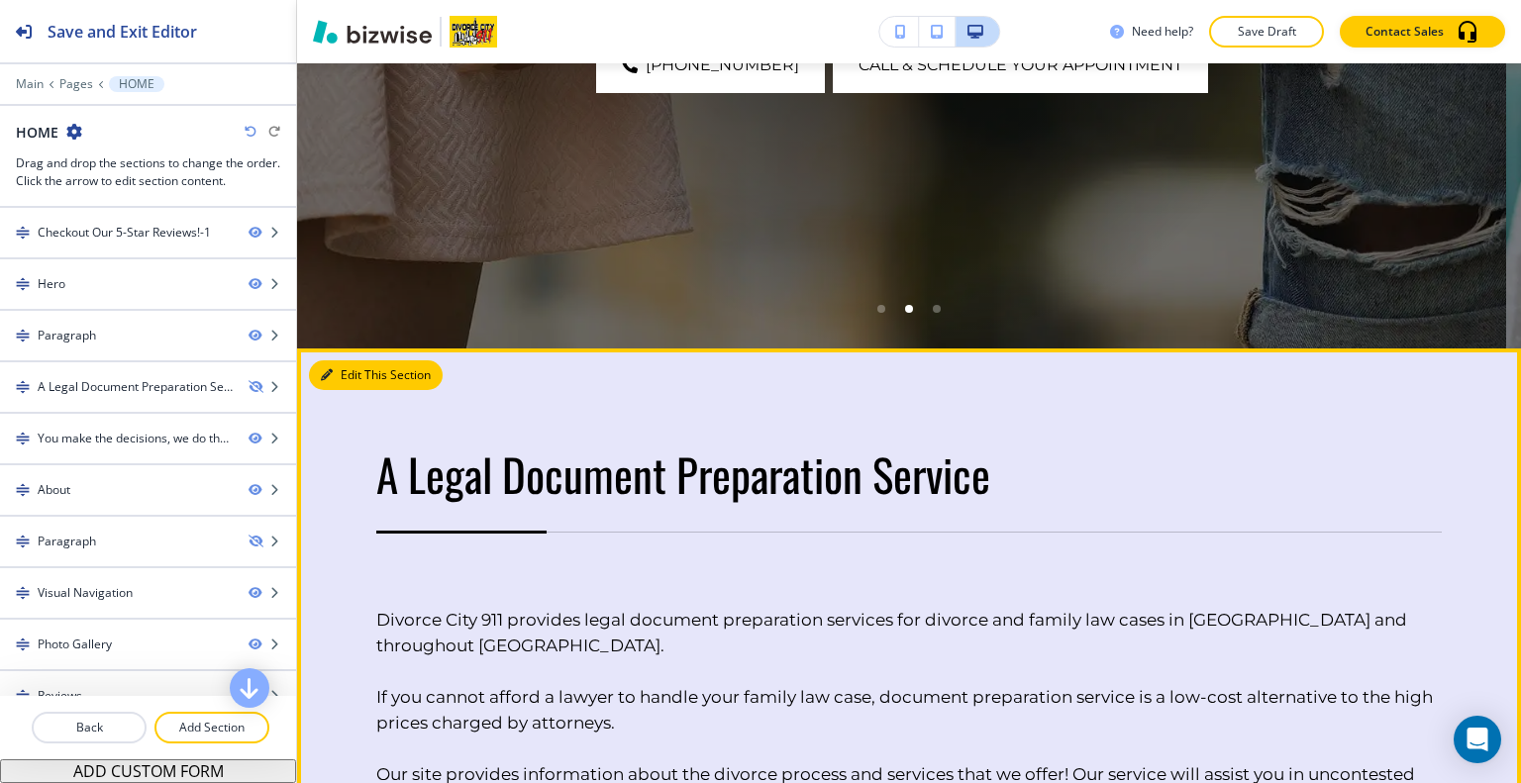
click at [356, 372] on button "Edit This Section" at bounding box center [376, 375] width 134 height 30
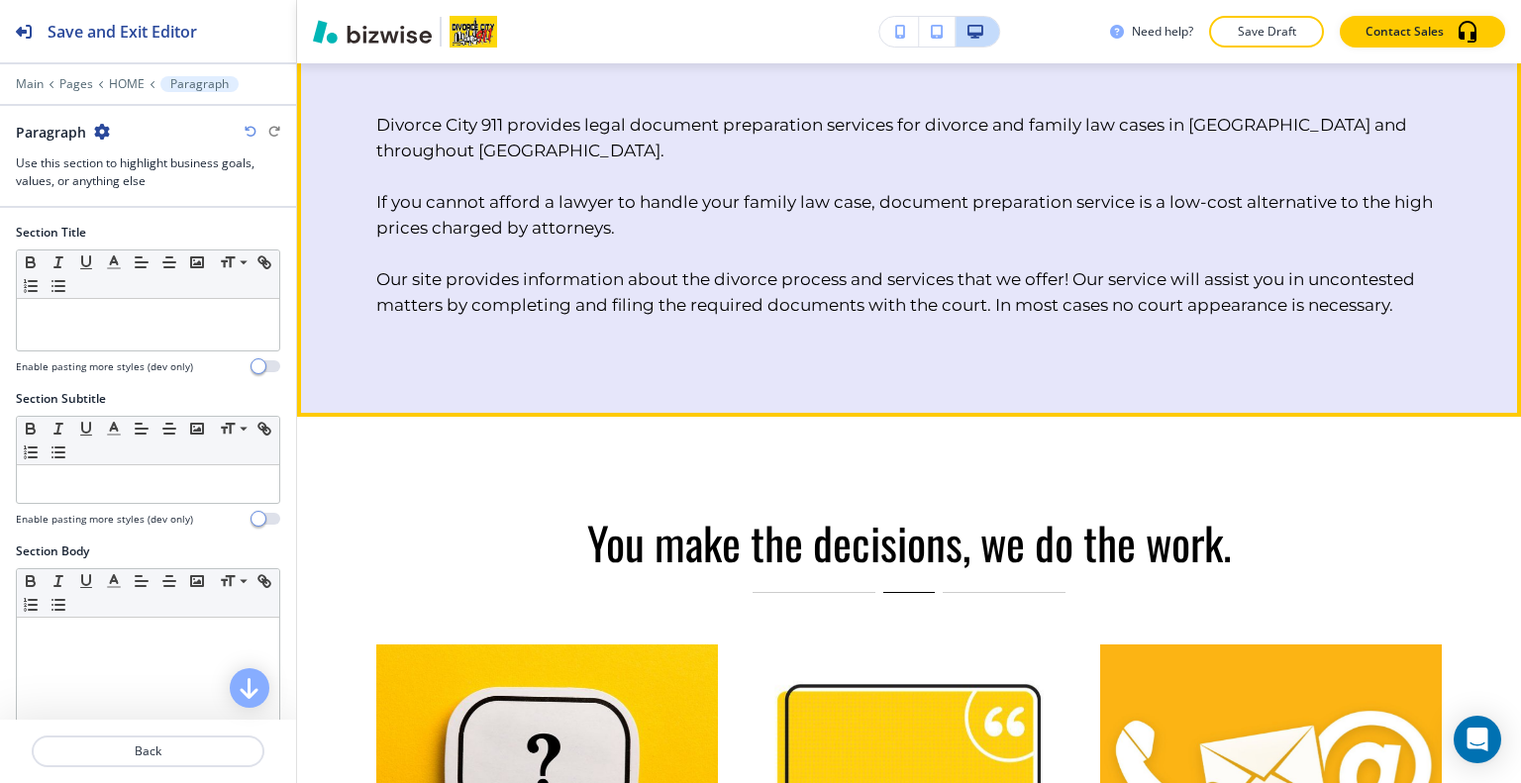
scroll to position [891, 0]
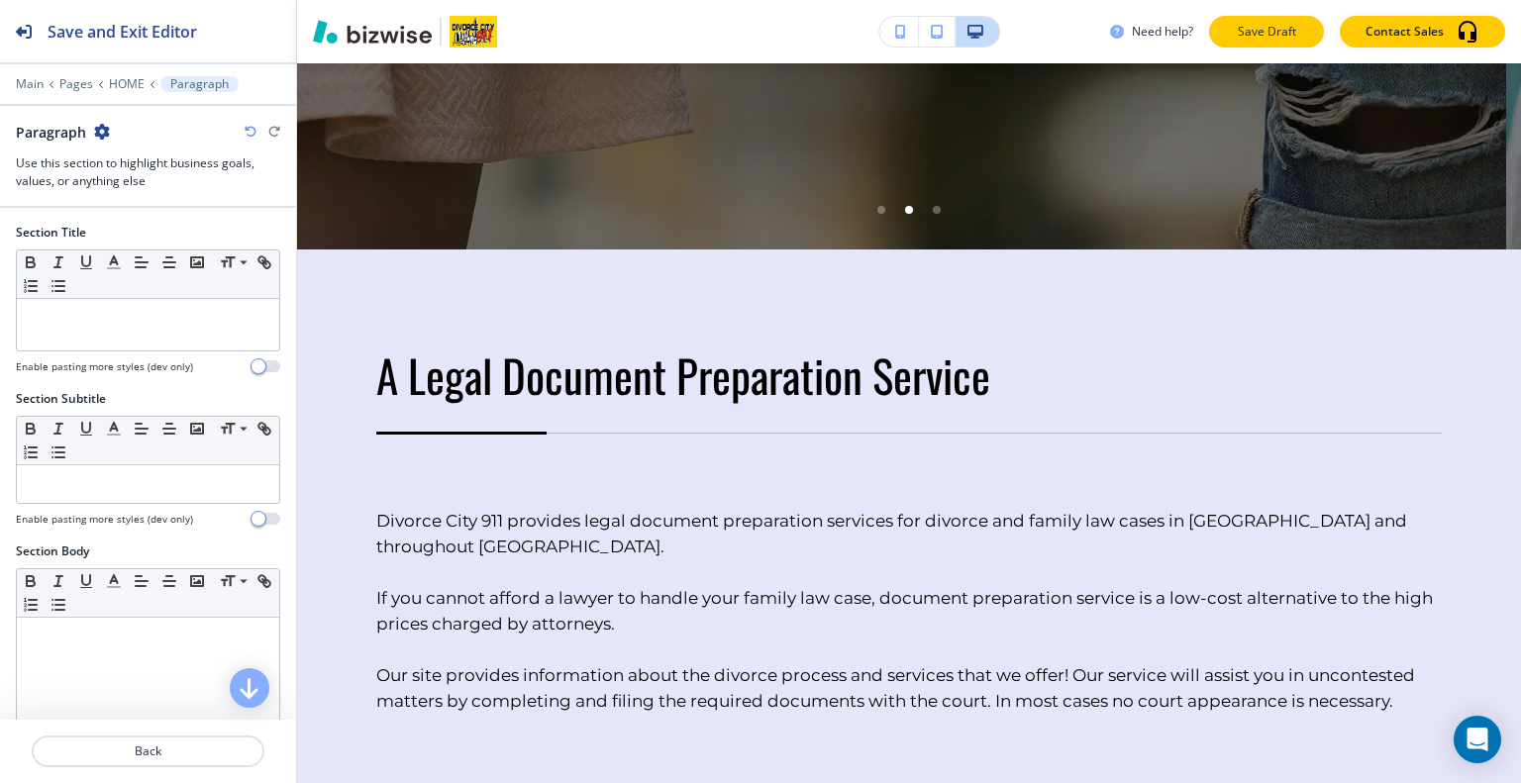
click at [1252, 31] on p "Save Draft" at bounding box center [1266, 32] width 63 height 18
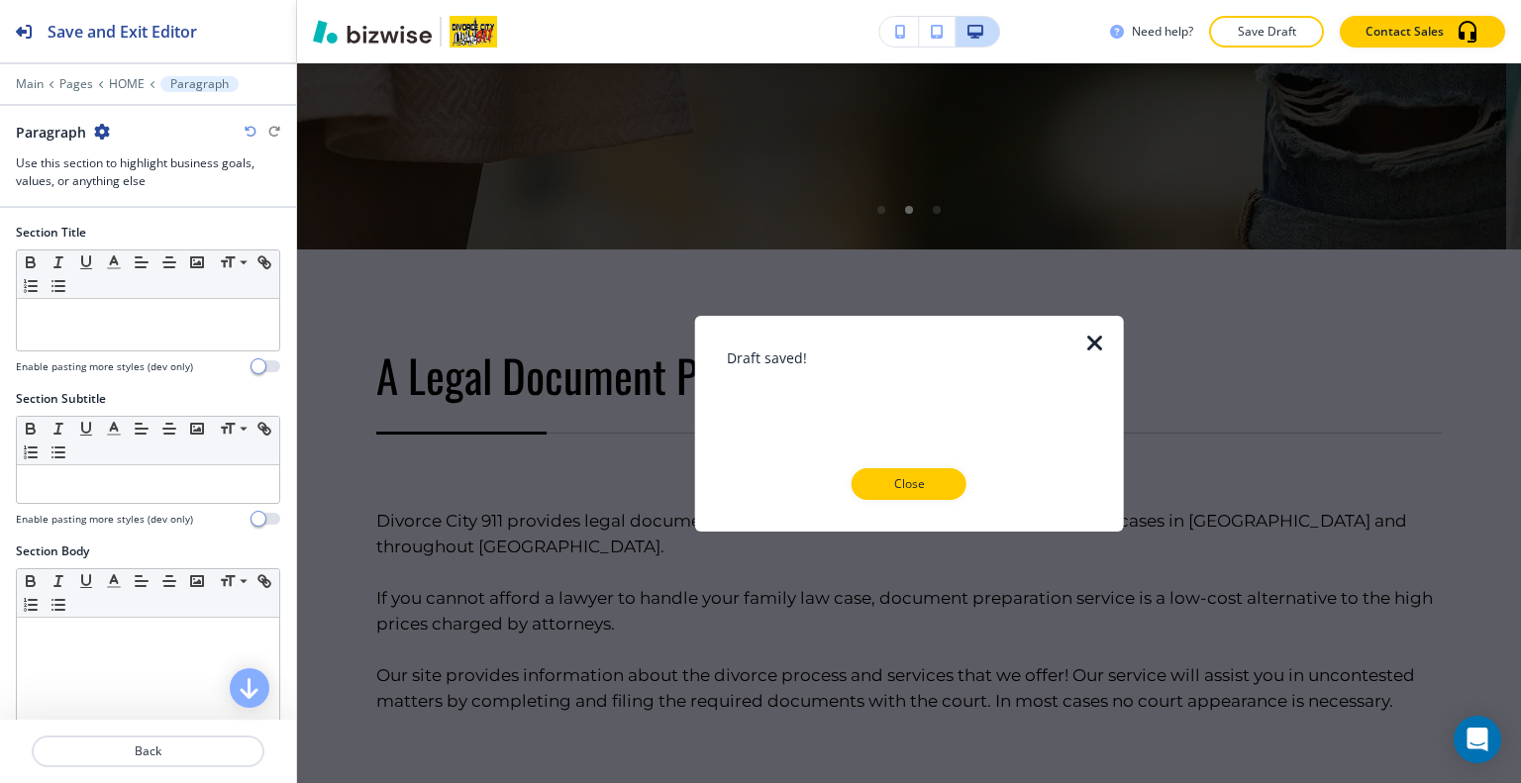
scroll to position [1188, 0]
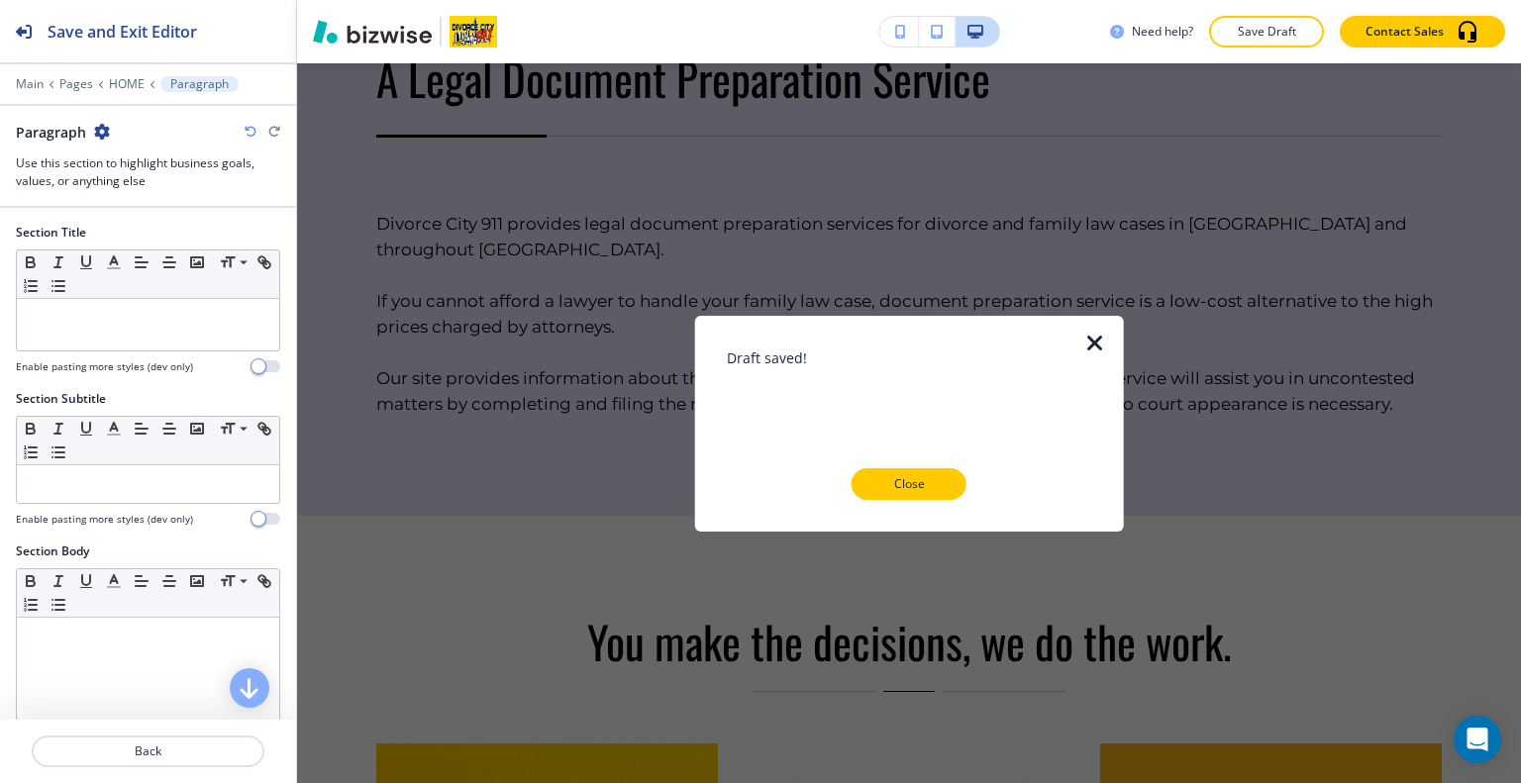
click at [931, 498] on button "Close" at bounding box center [909, 484] width 115 height 32
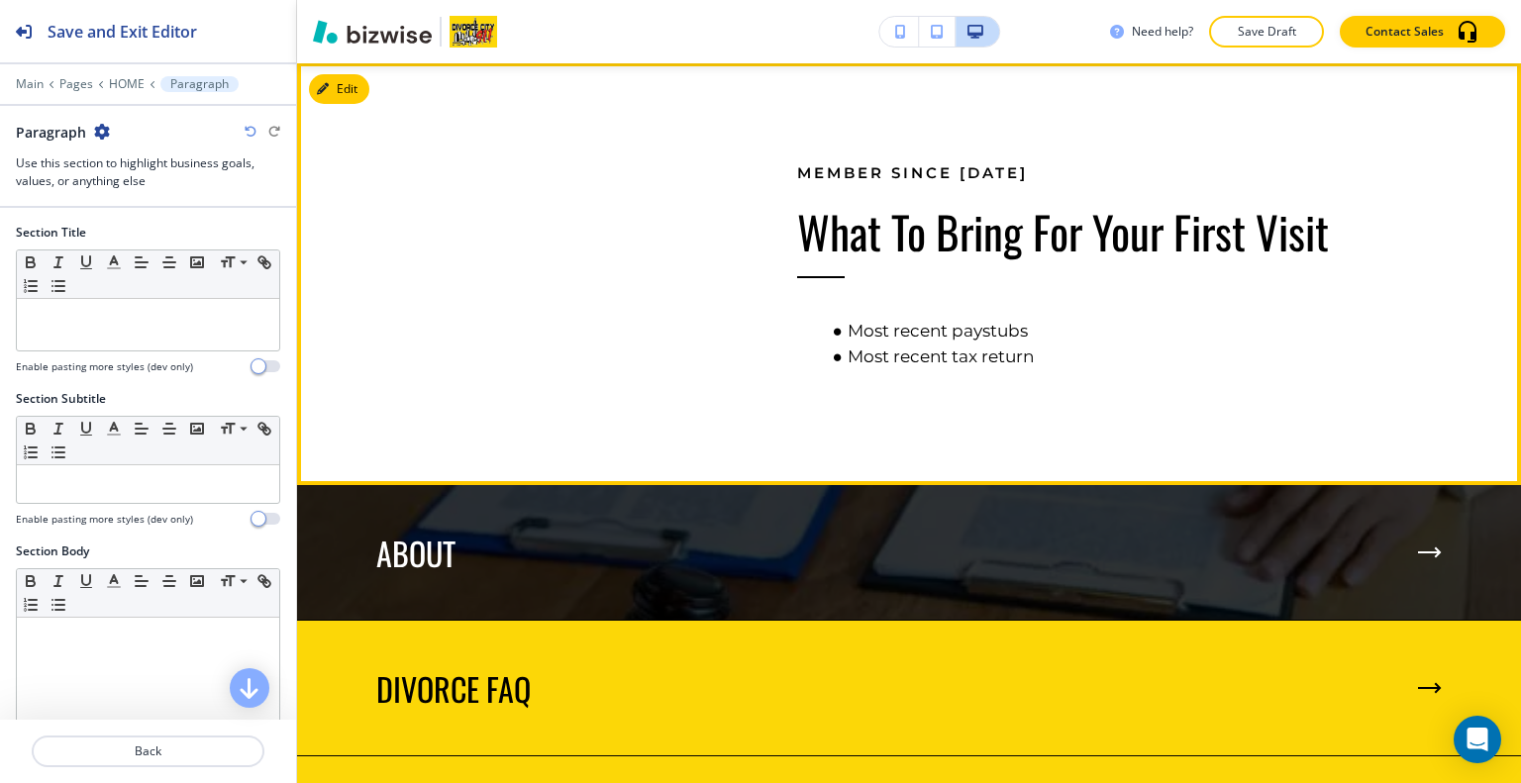
scroll to position [2575, 0]
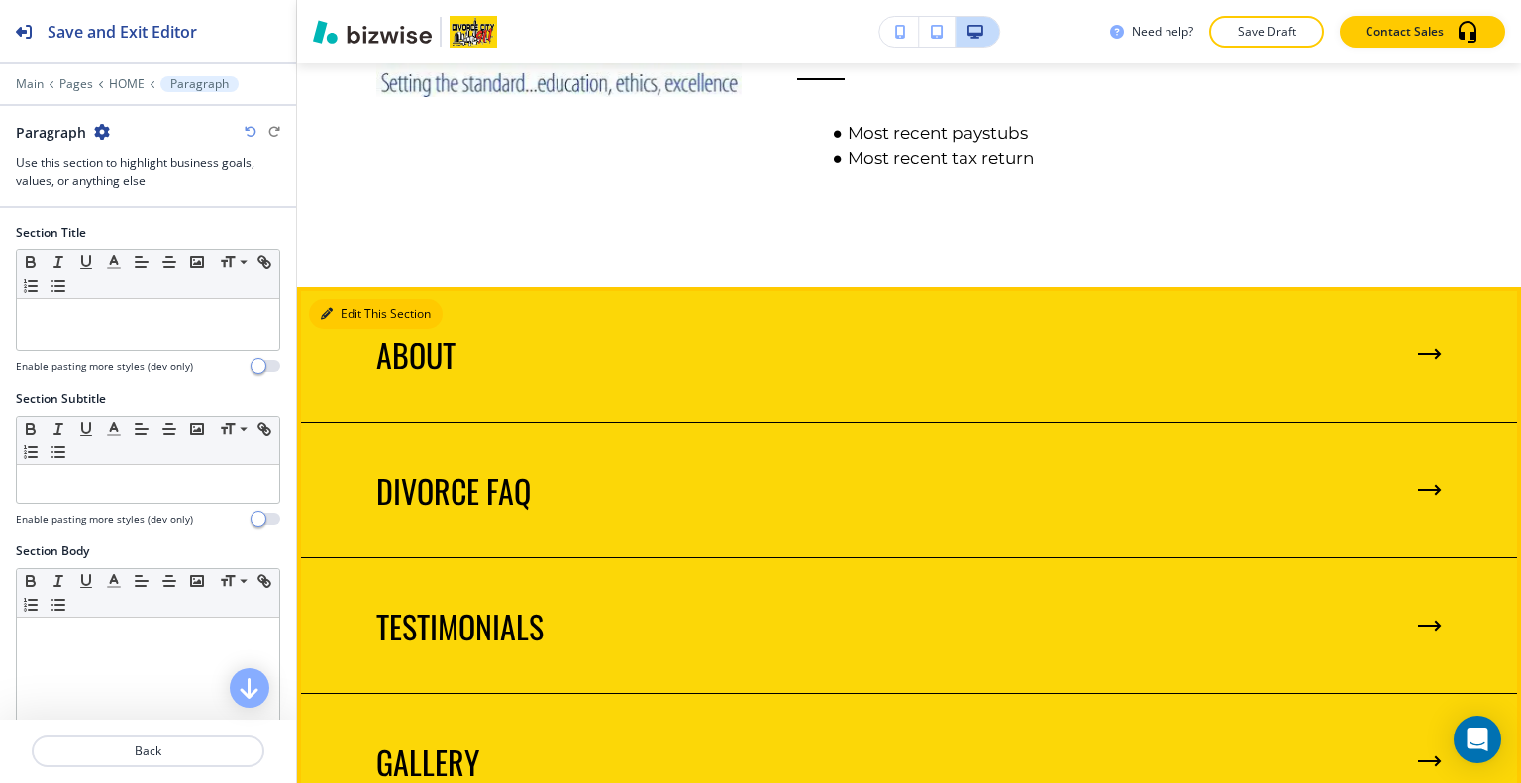
click at [342, 313] on button "Edit This Section" at bounding box center [376, 314] width 134 height 30
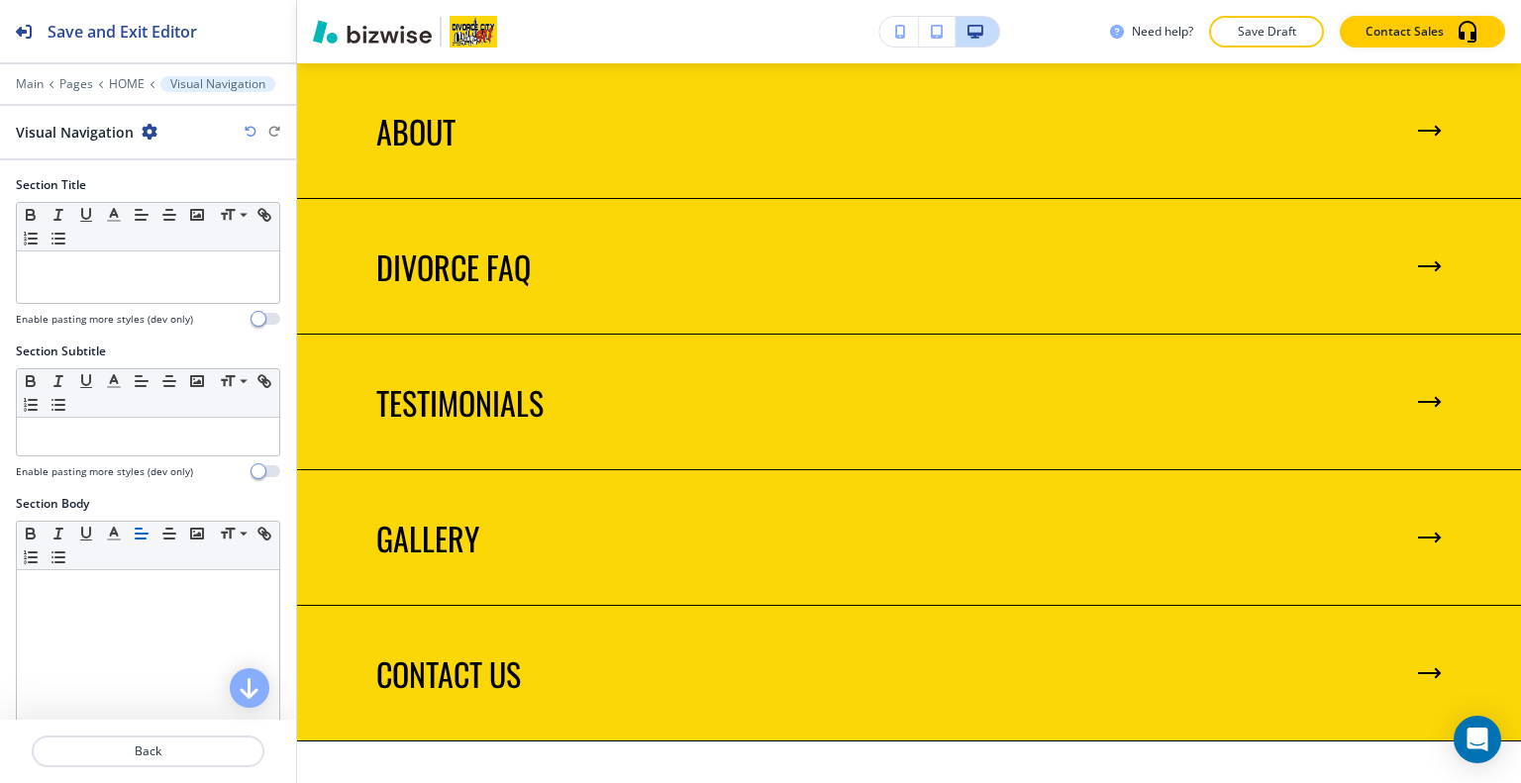
scroll to position [495, 0]
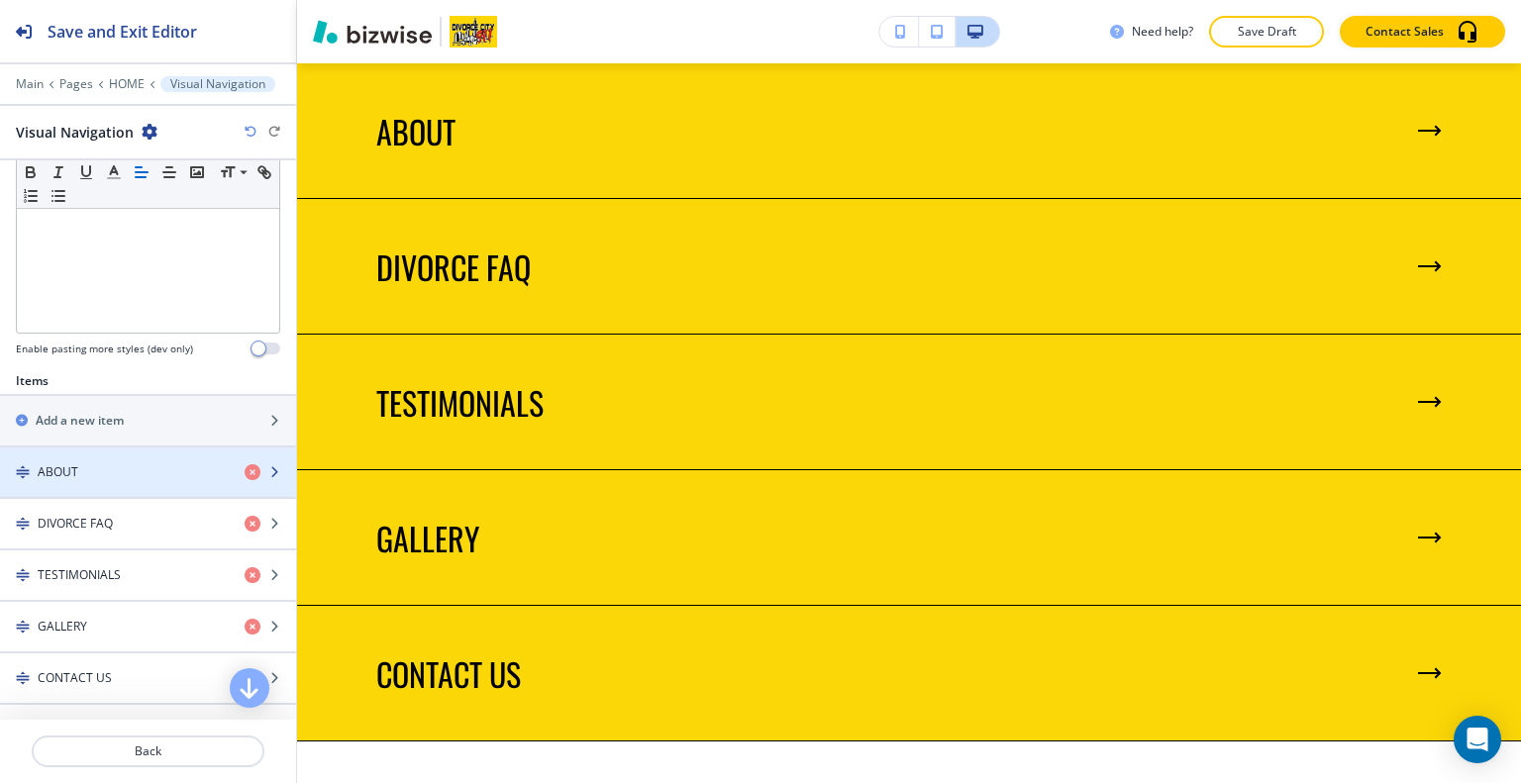
click at [109, 469] on div "ABOUT" at bounding box center [114, 472] width 229 height 18
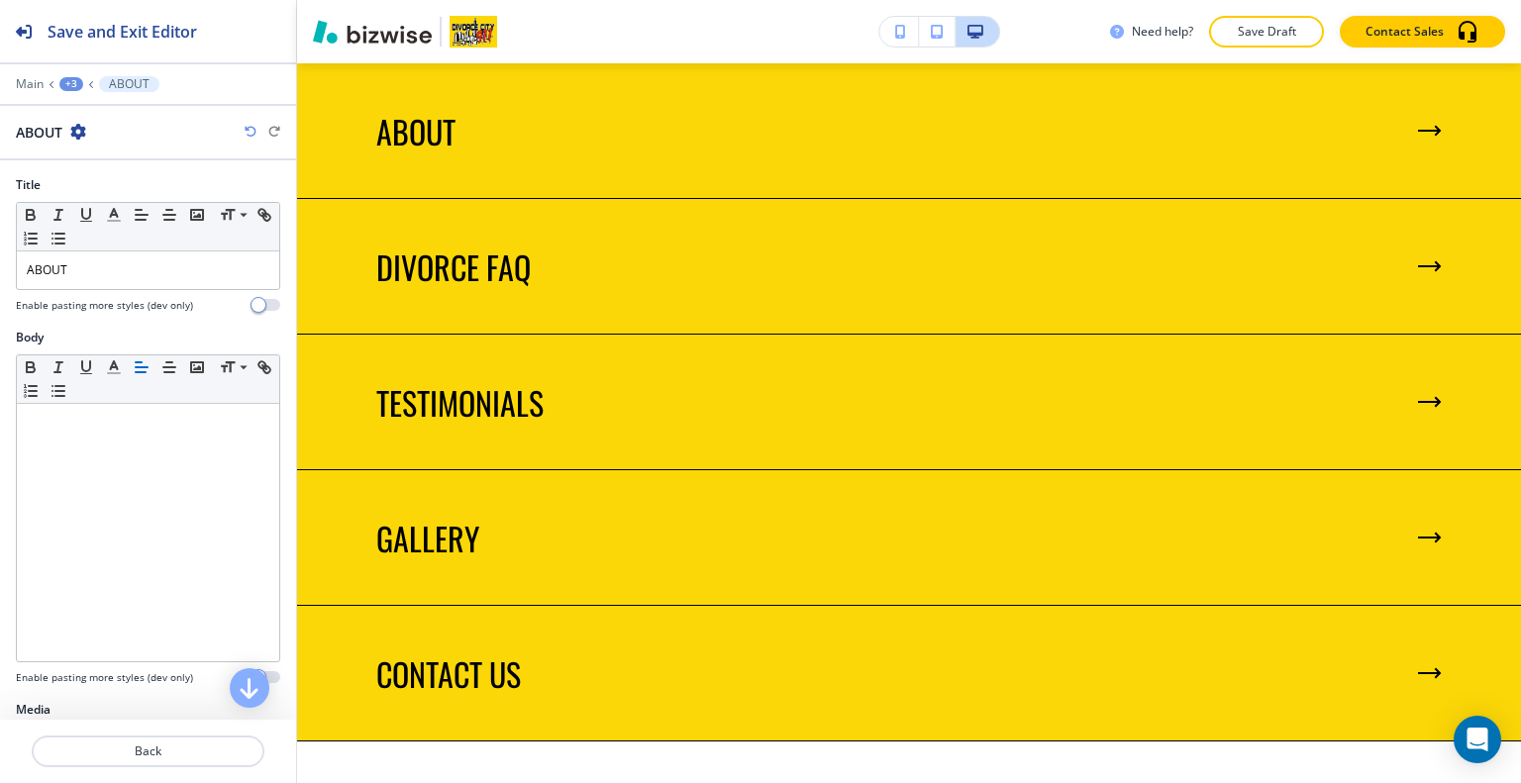
scroll to position [420, 0]
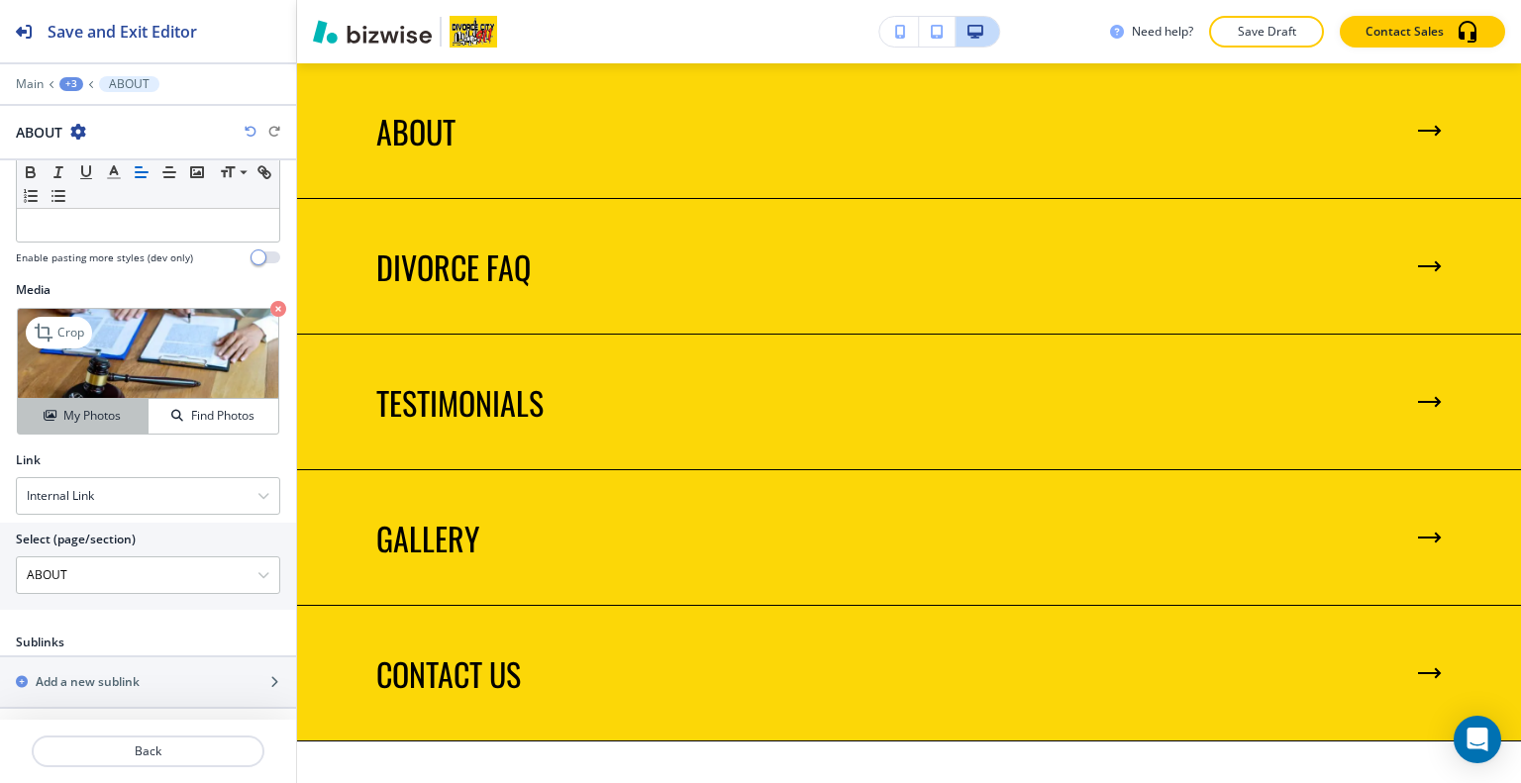
click at [103, 411] on h4 "My Photos" at bounding box center [91, 416] width 57 height 18
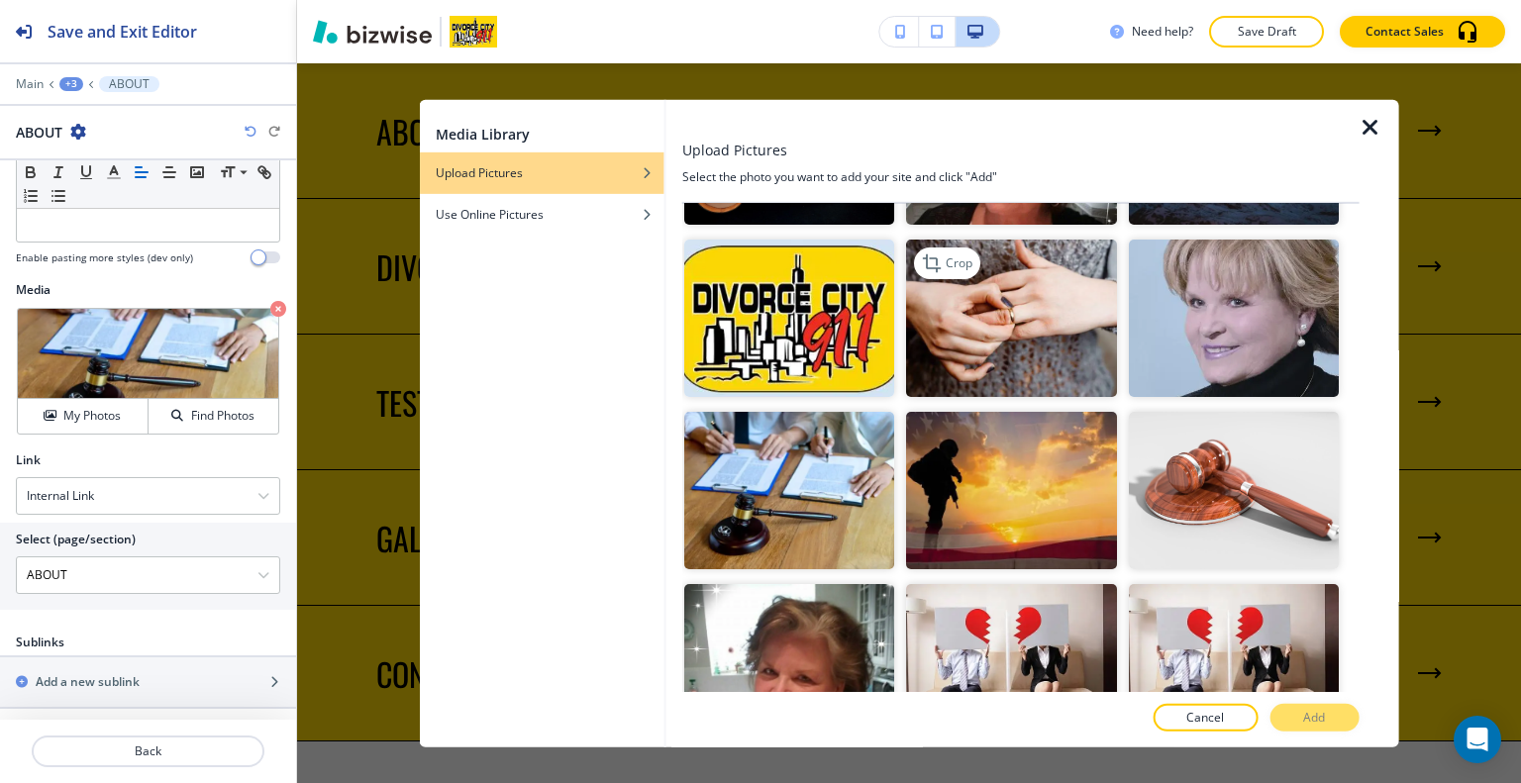
scroll to position [594, 0]
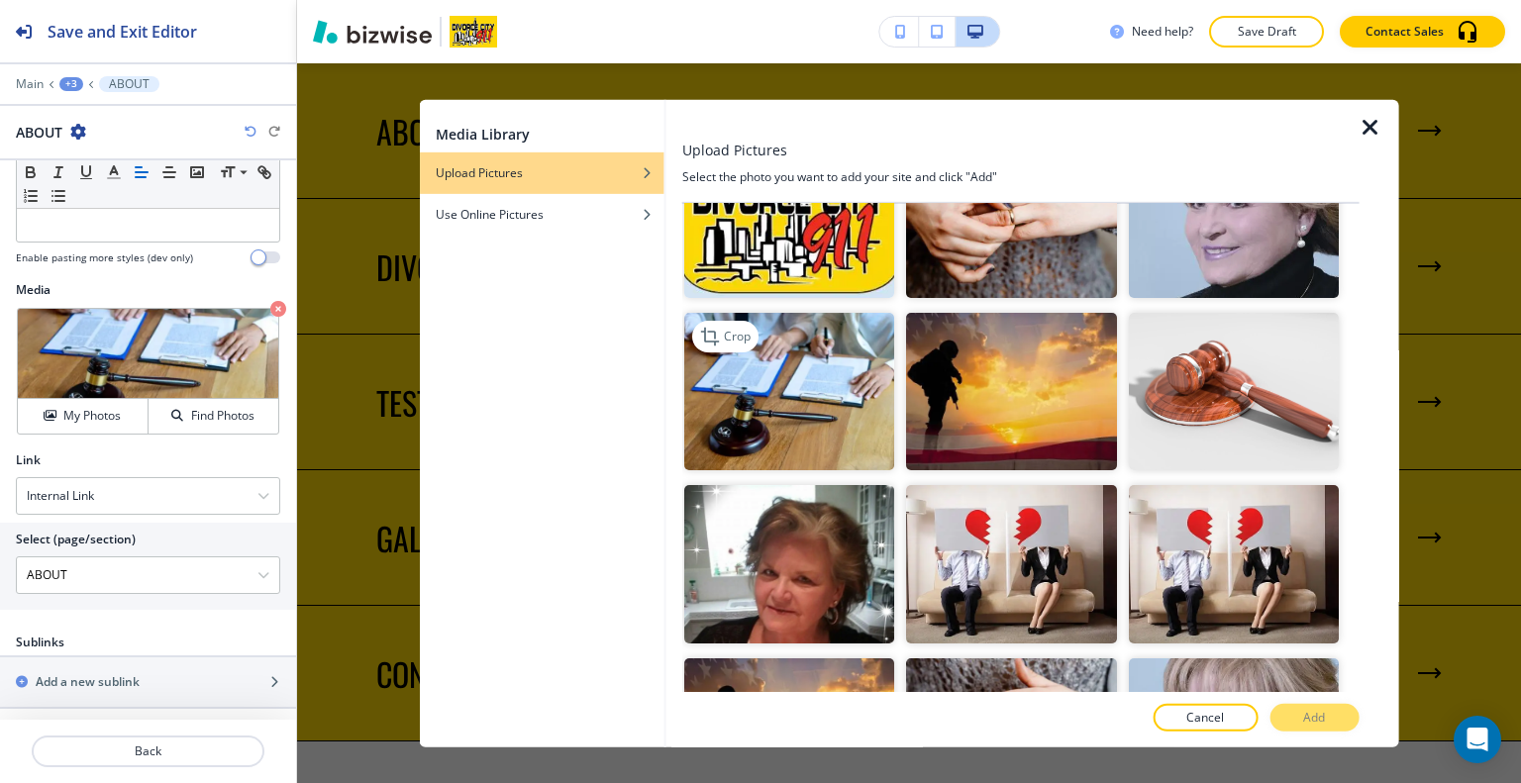
click at [812, 400] on img "button" at bounding box center [789, 391] width 210 height 157
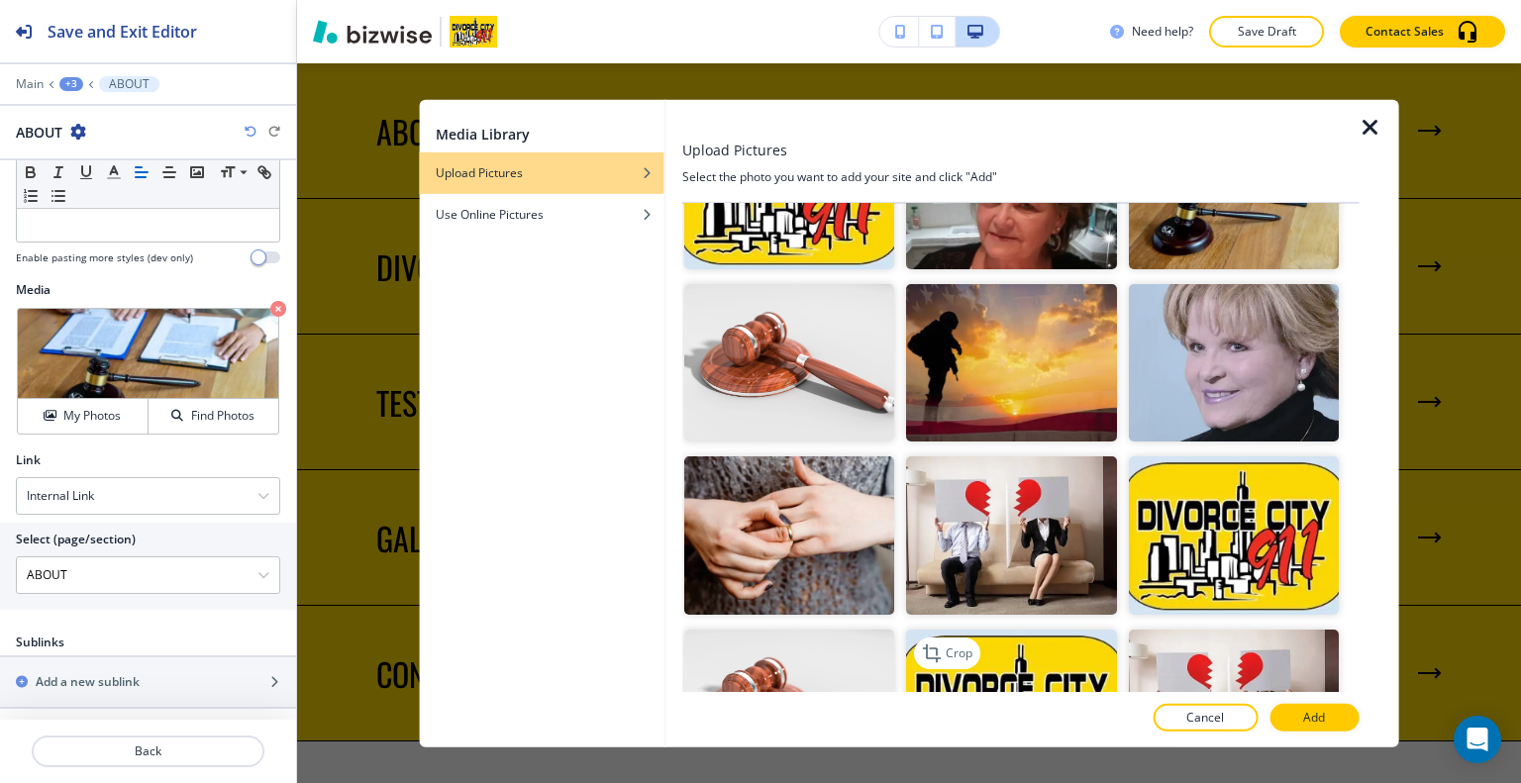
scroll to position [1782, 0]
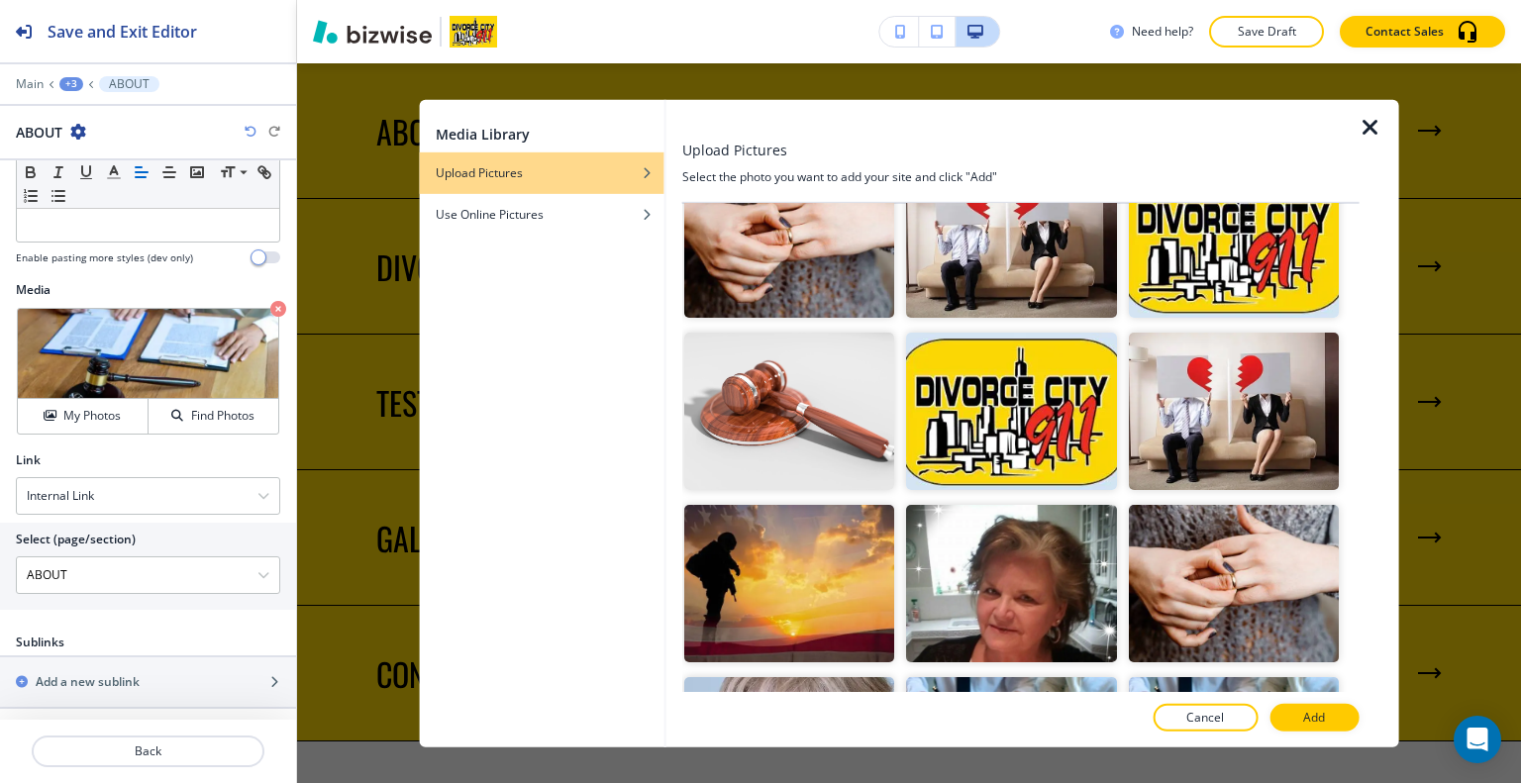
click at [1371, 126] on icon "button" at bounding box center [1371, 127] width 24 height 24
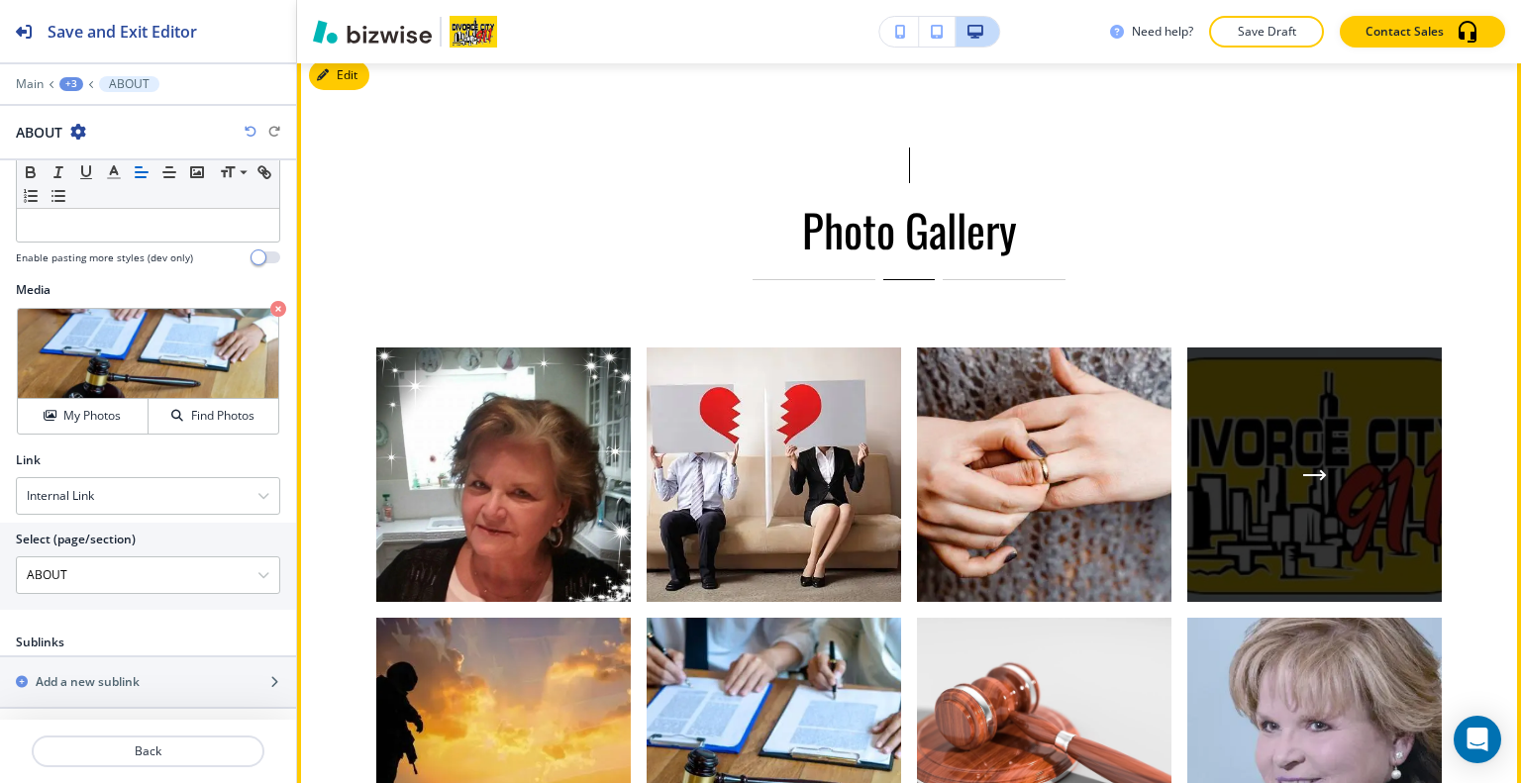
scroll to position [3393, 0]
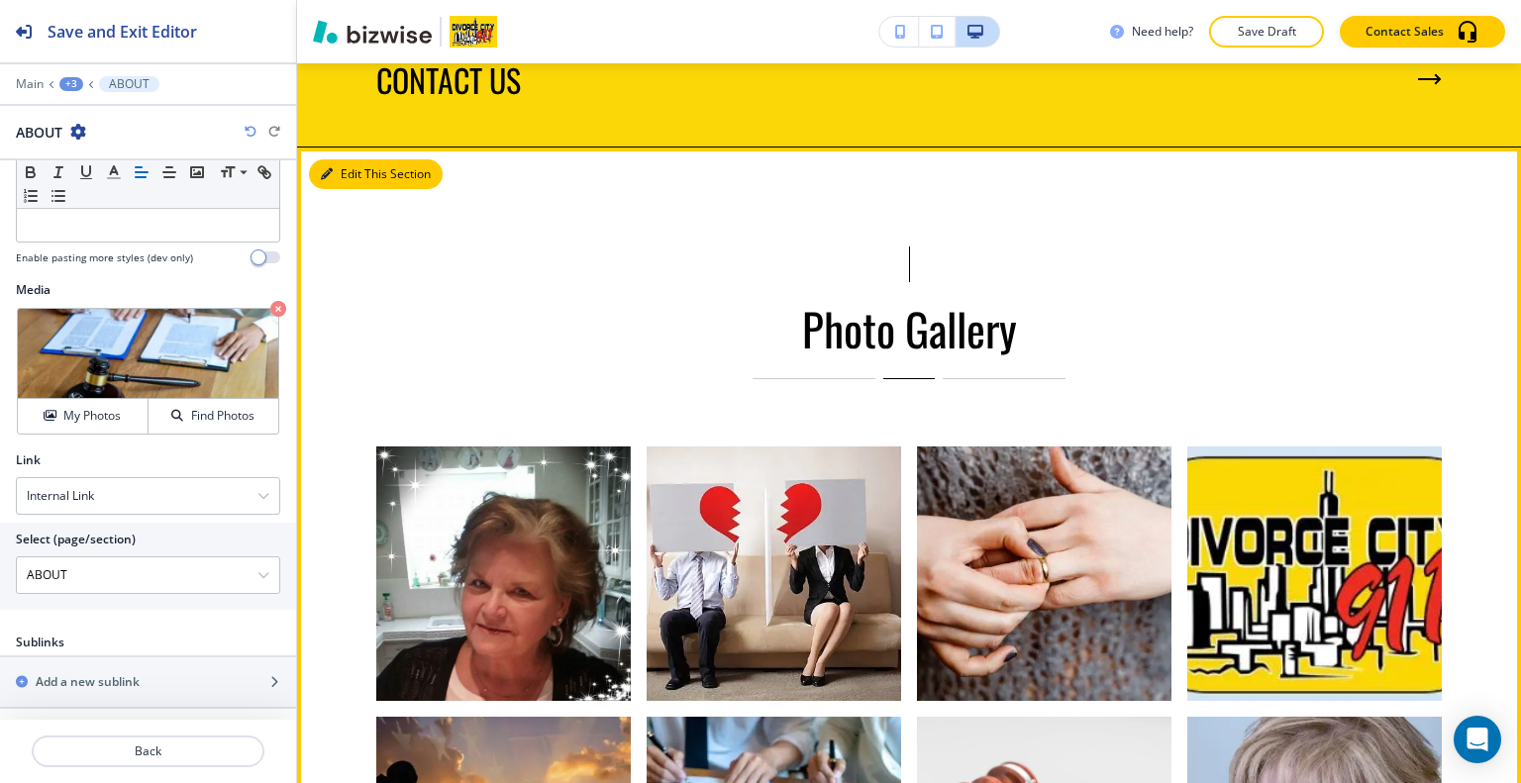
click at [353, 176] on button "Edit This Section" at bounding box center [376, 174] width 134 height 30
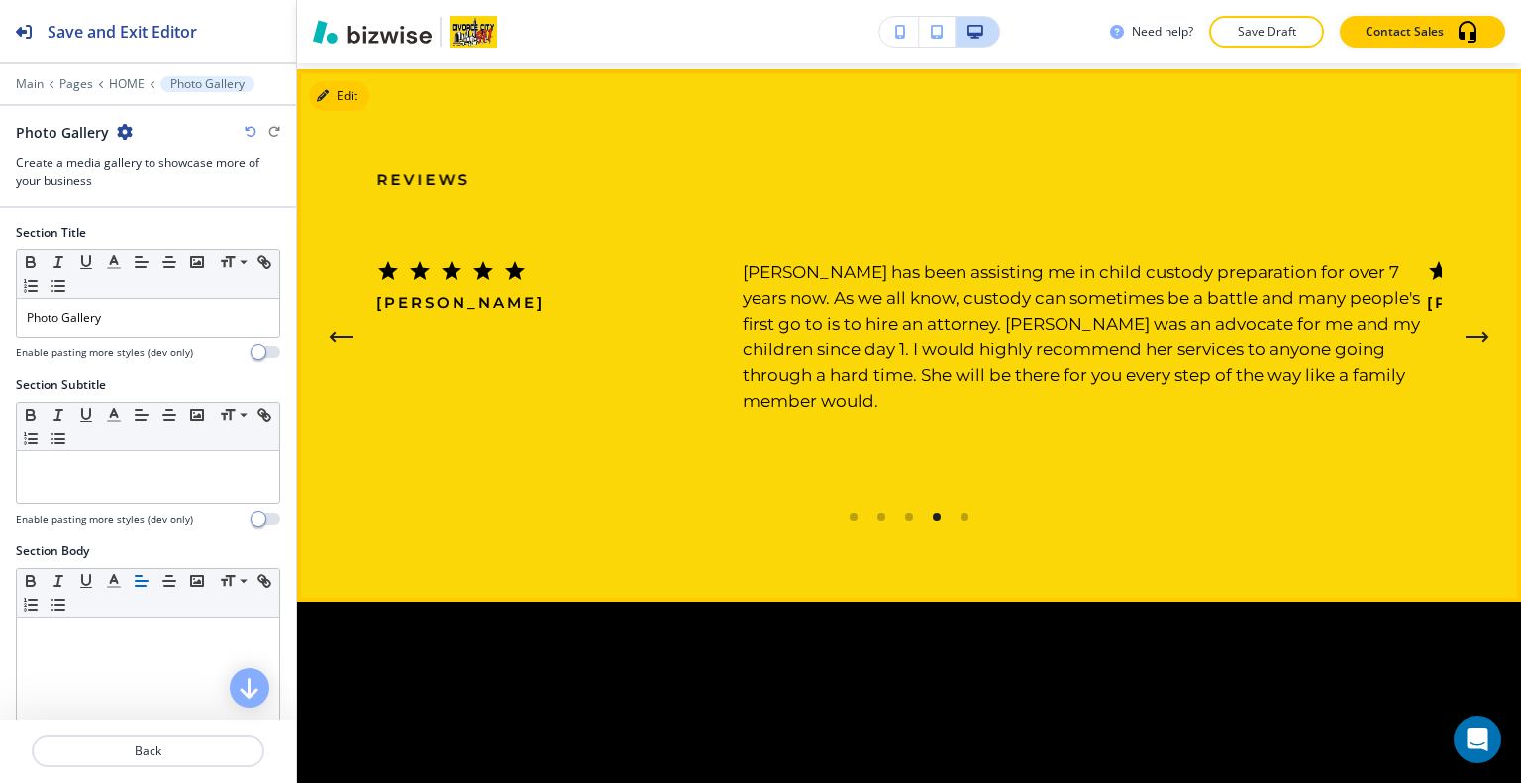
scroll to position [4565, 0]
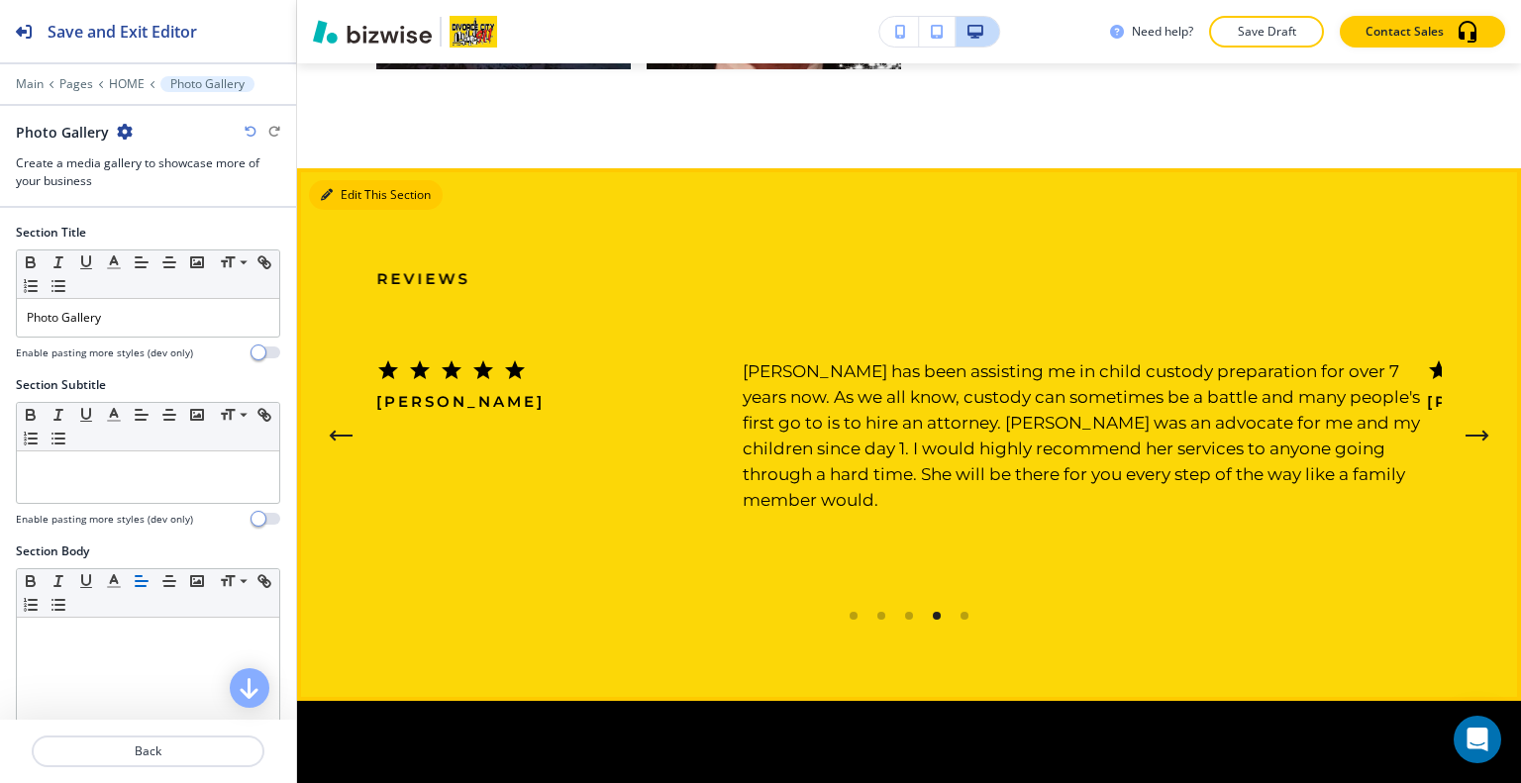
click at [349, 180] on button "Edit This Section" at bounding box center [376, 195] width 134 height 30
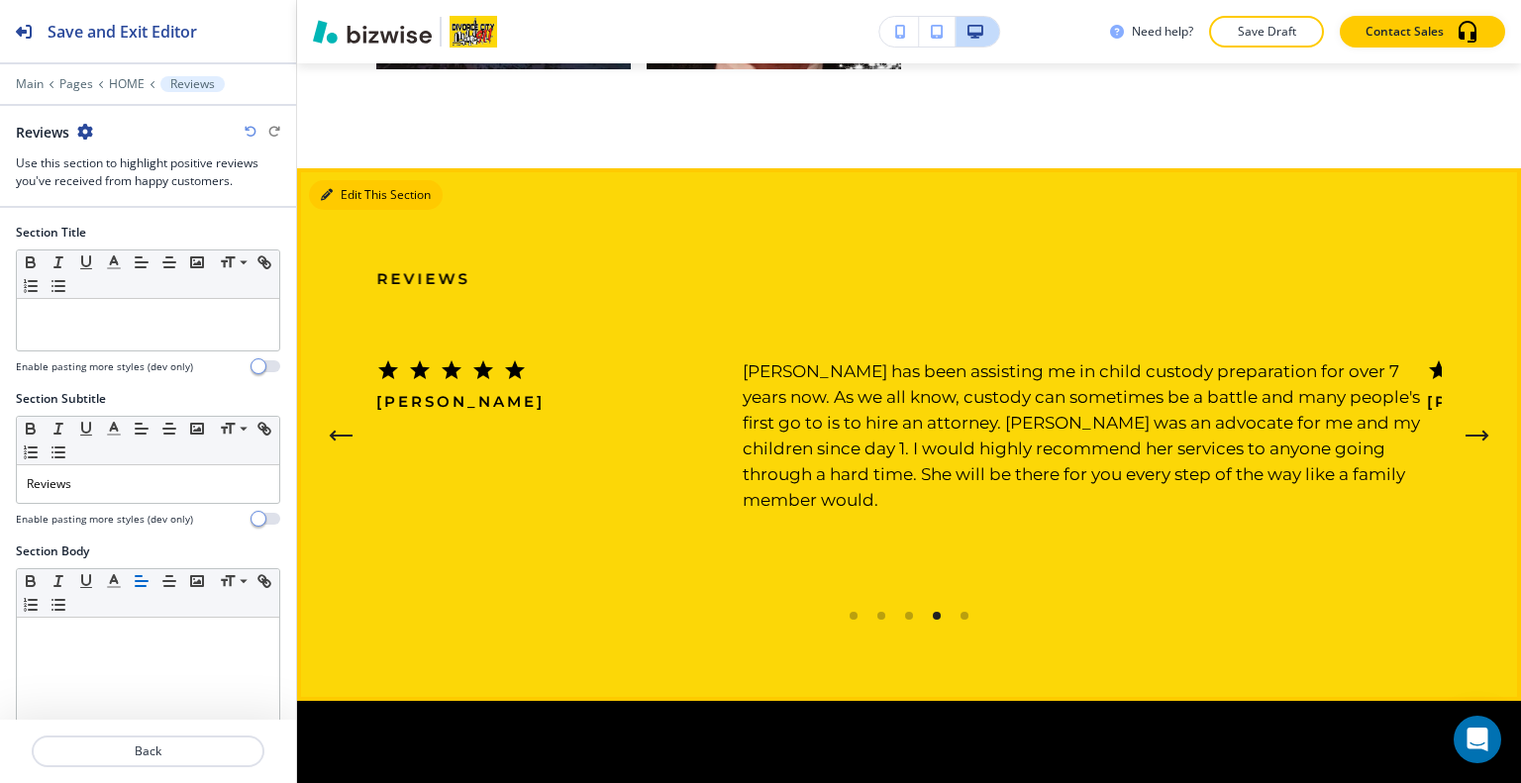
scroll to position [4658, 0]
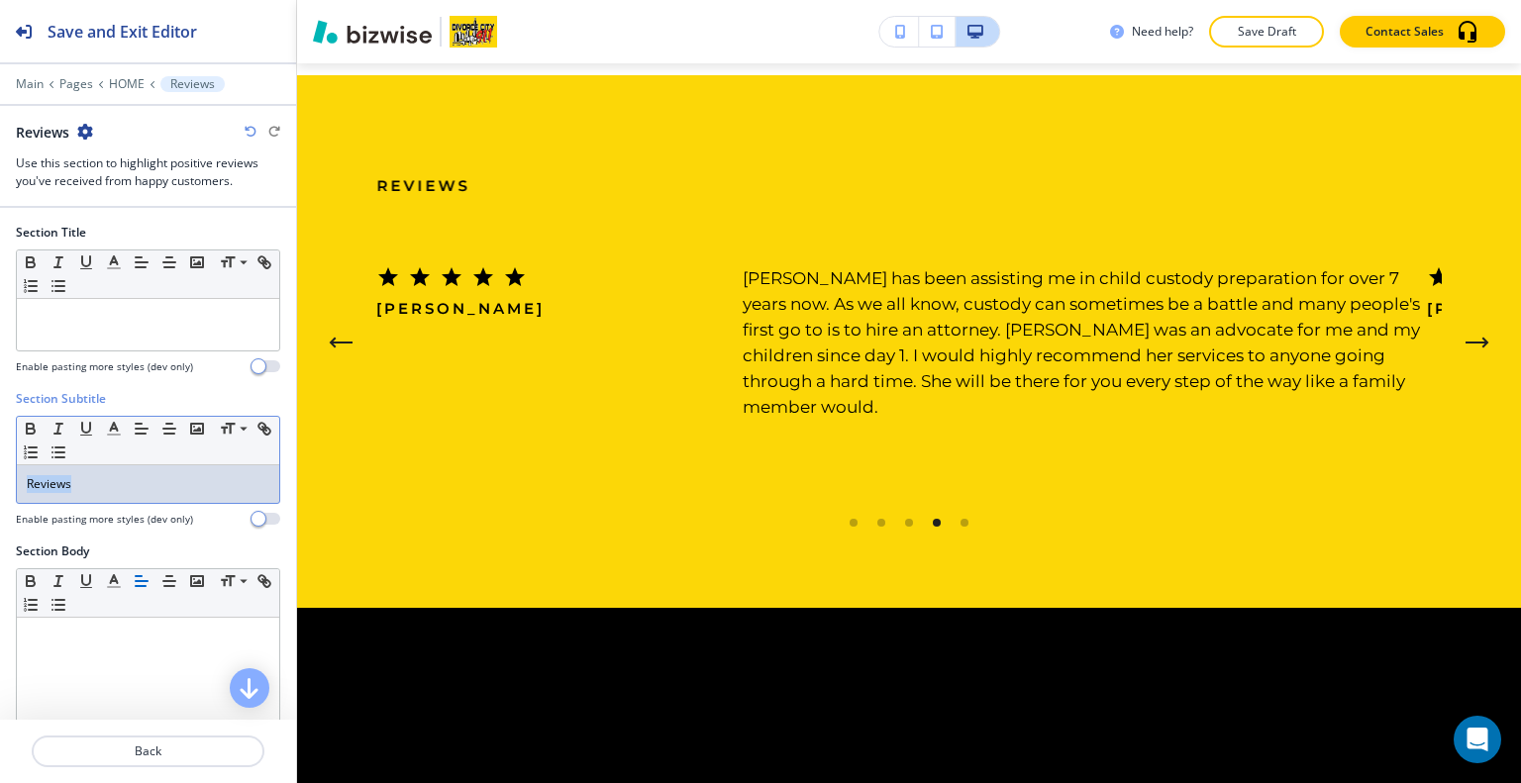
drag, startPoint x: 131, startPoint y: 475, endPoint x: 0, endPoint y: 483, distance: 131.0
click at [0, 483] on div "Section Subtitle Small Normal Large Huge Reviews Enable pasting more styles (de…" at bounding box center [148, 466] width 296 height 152
copy p "Reviews"
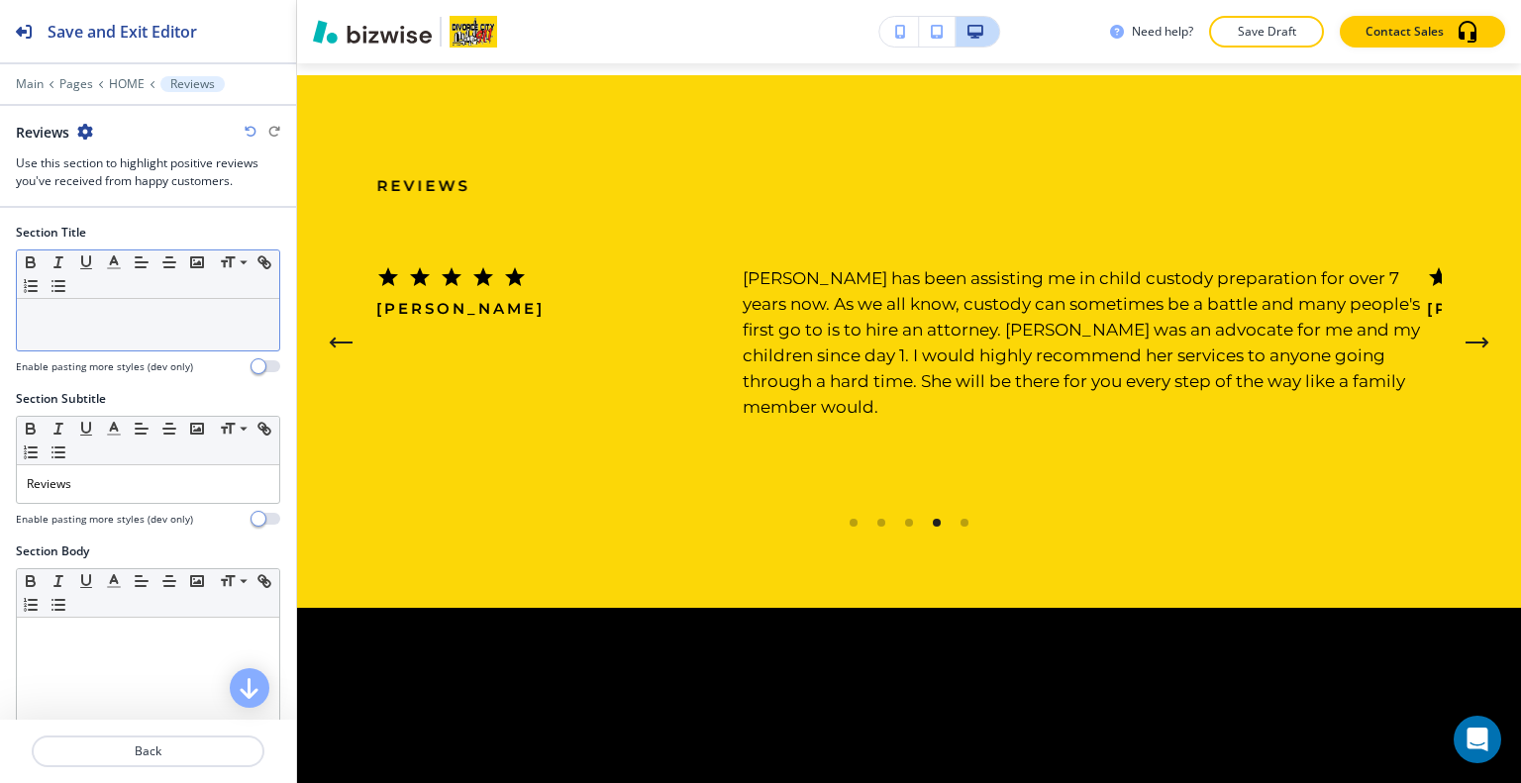
drag, startPoint x: 95, startPoint y: 356, endPoint x: 66, endPoint y: 324, distance: 43.5
click at [66, 324] on p at bounding box center [148, 318] width 243 height 18
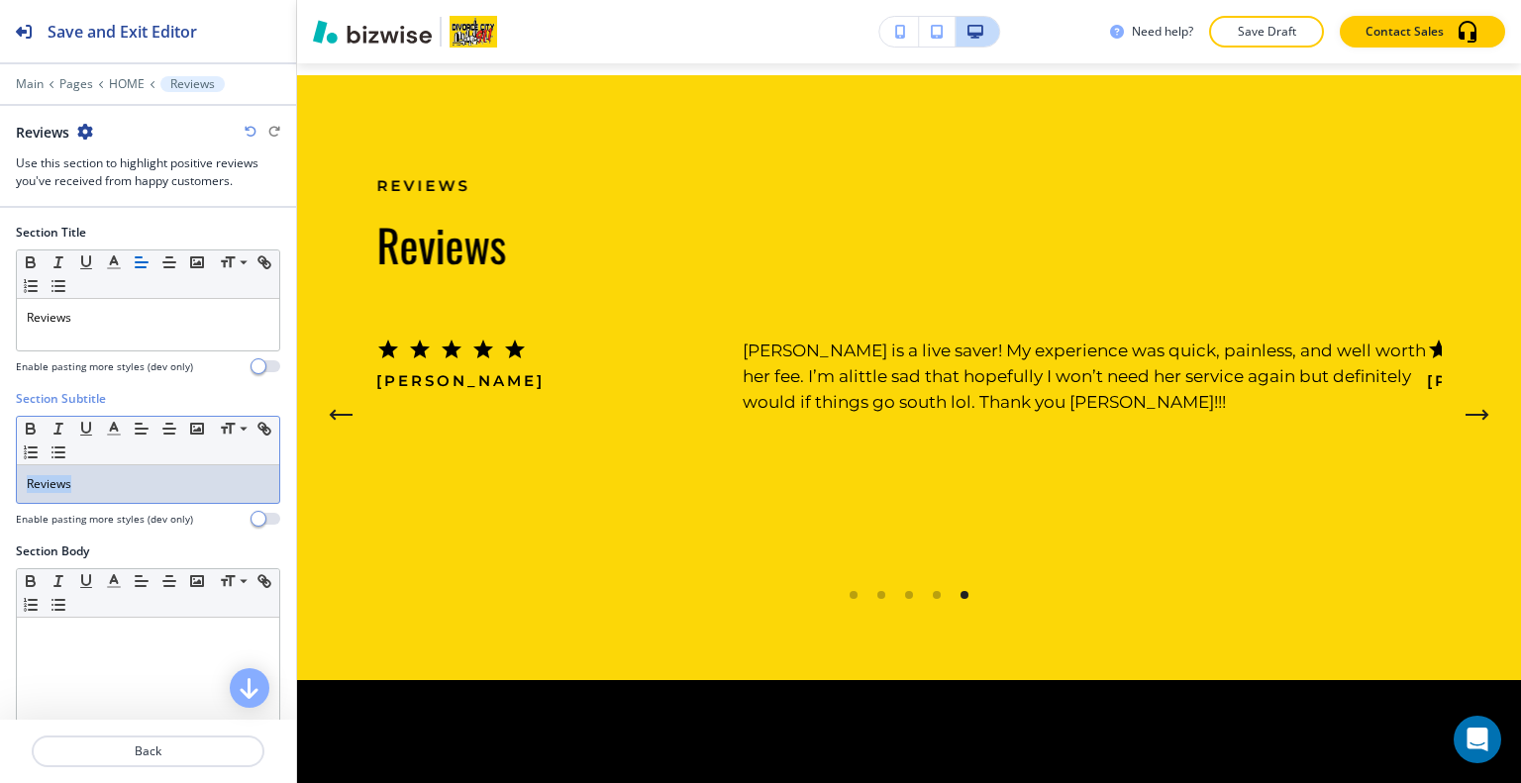
click at [0, 493] on div "Section Subtitle Small Normal Large Huge Reviews Enable pasting more styles (de…" at bounding box center [148, 466] width 296 height 152
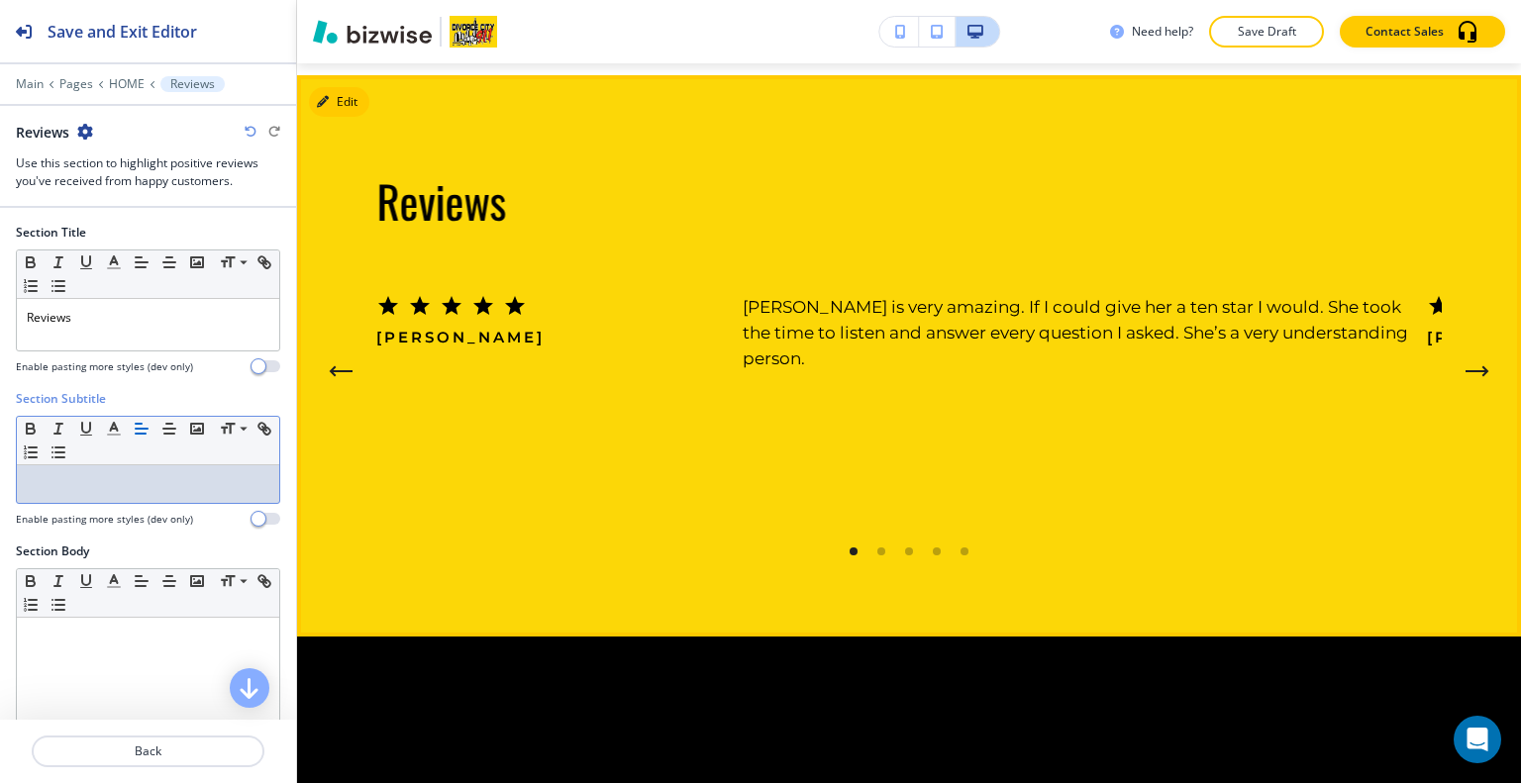
scroll to position [4559, 0]
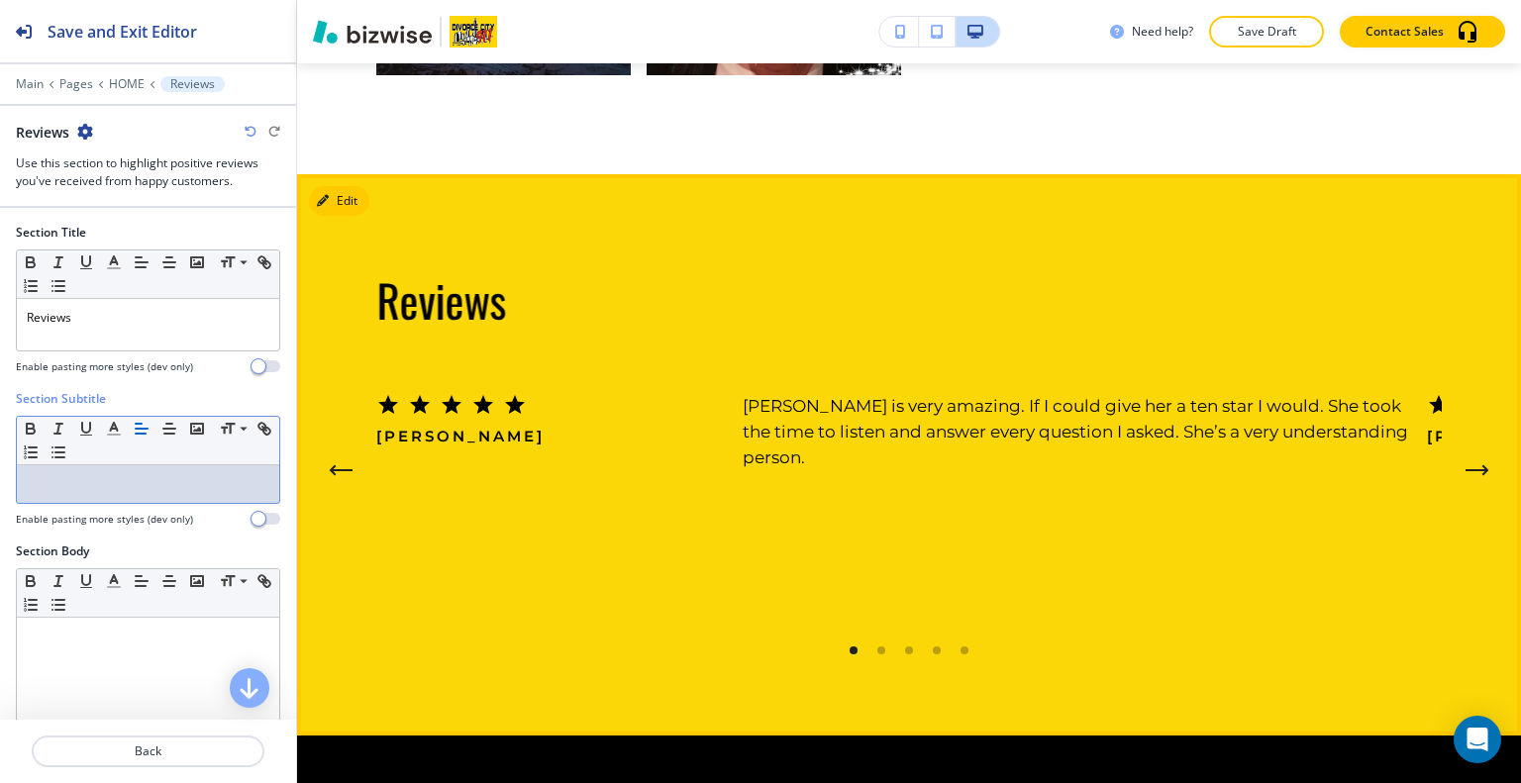
click at [1466, 464] on icon "Next Testimonial" at bounding box center [1478, 470] width 24 height 12
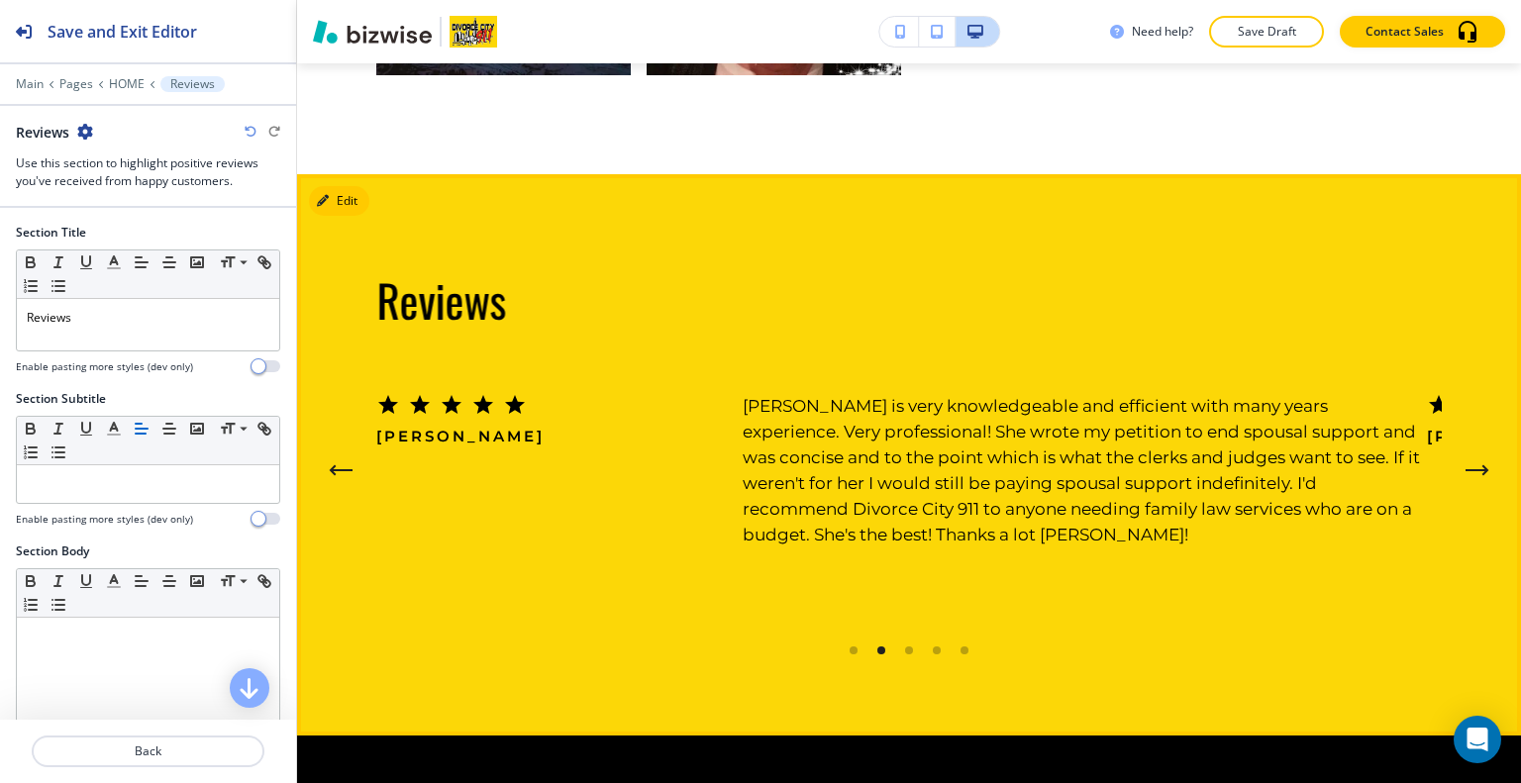
click at [1466, 464] on icon "Next Testimonial" at bounding box center [1478, 470] width 24 height 12
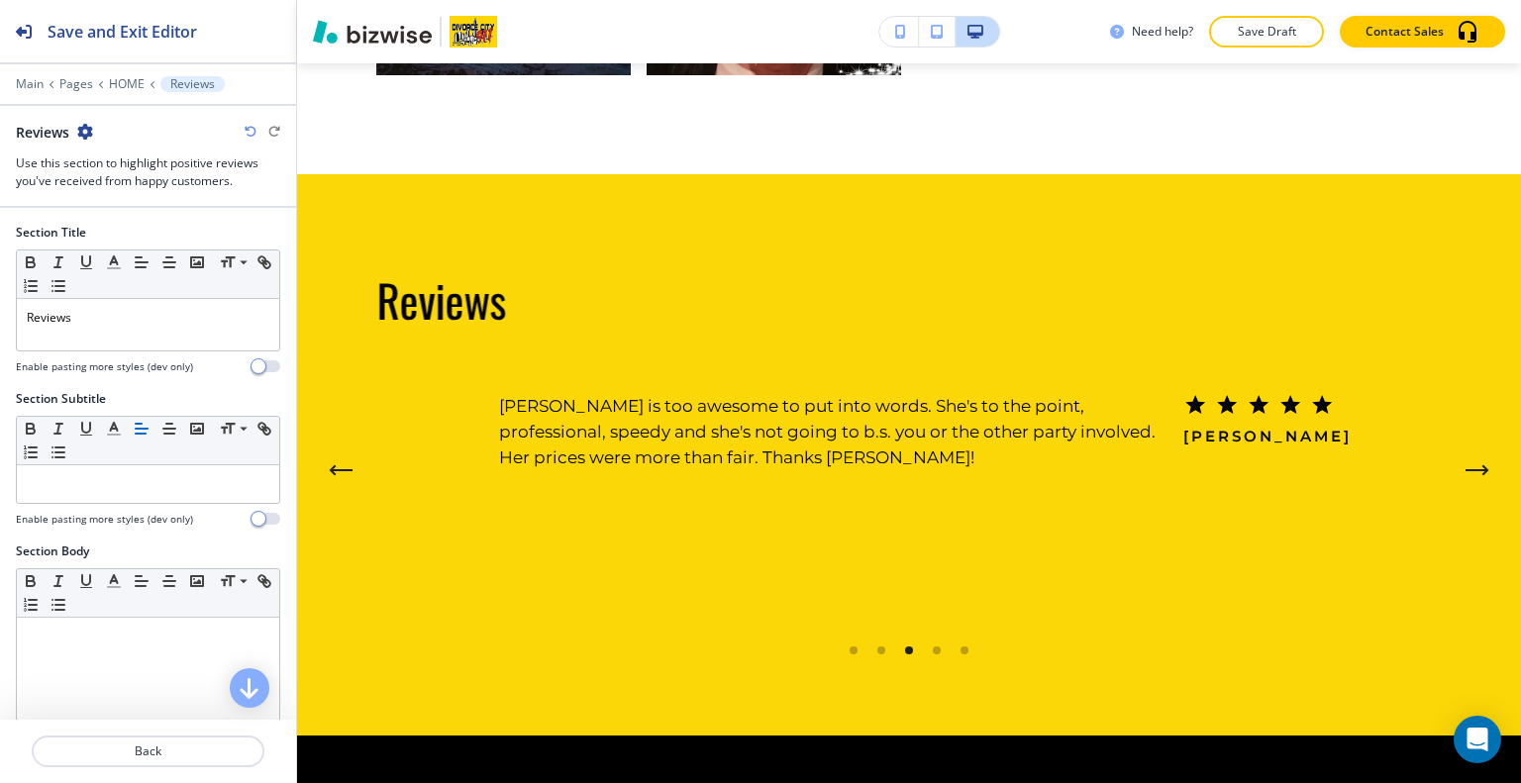
click at [346, 189] on div "Edit Reviews Nolan H. Patti is a live saver! My experience was quick, painless,…" at bounding box center [909, 454] width 1224 height 561
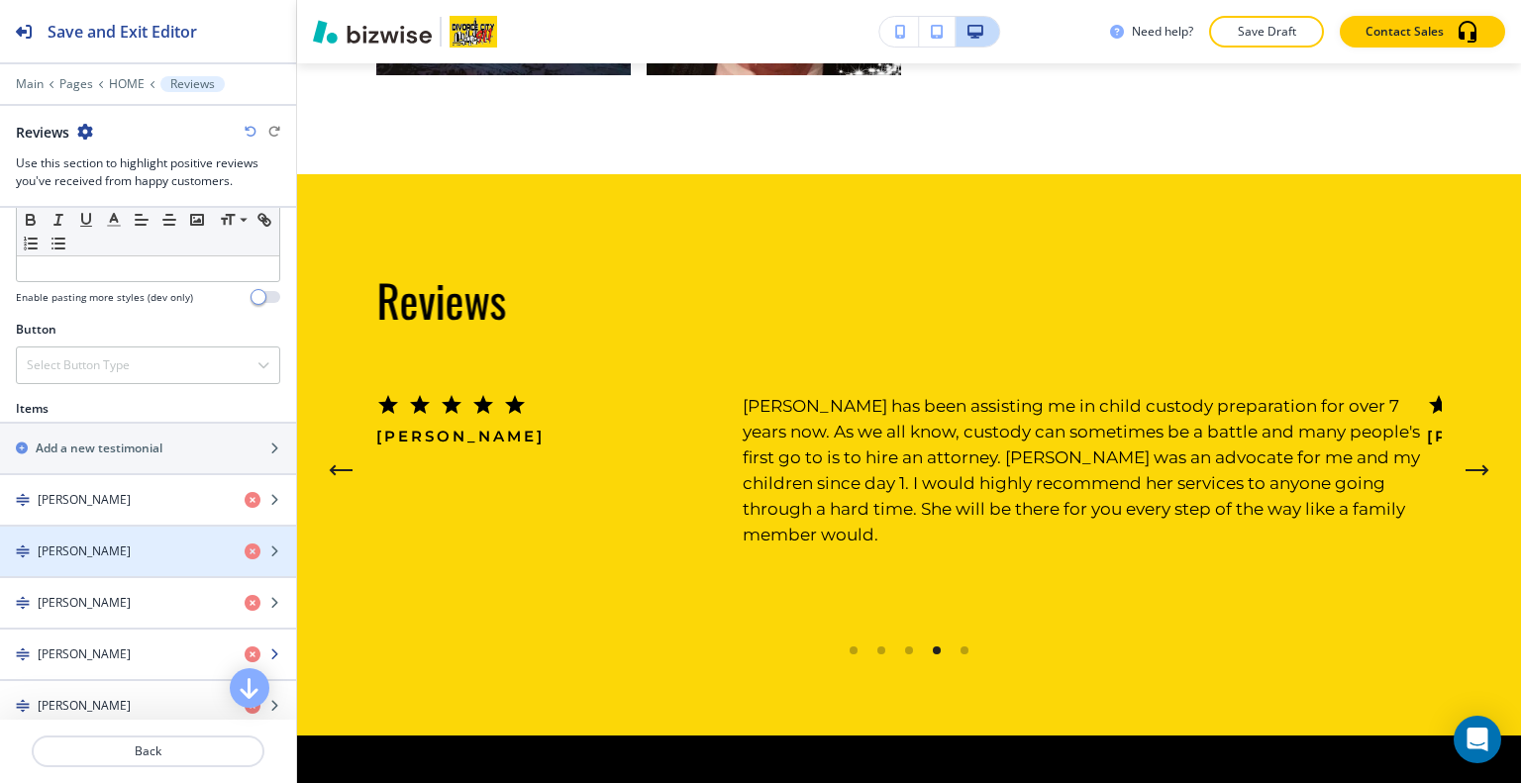
scroll to position [693, 0]
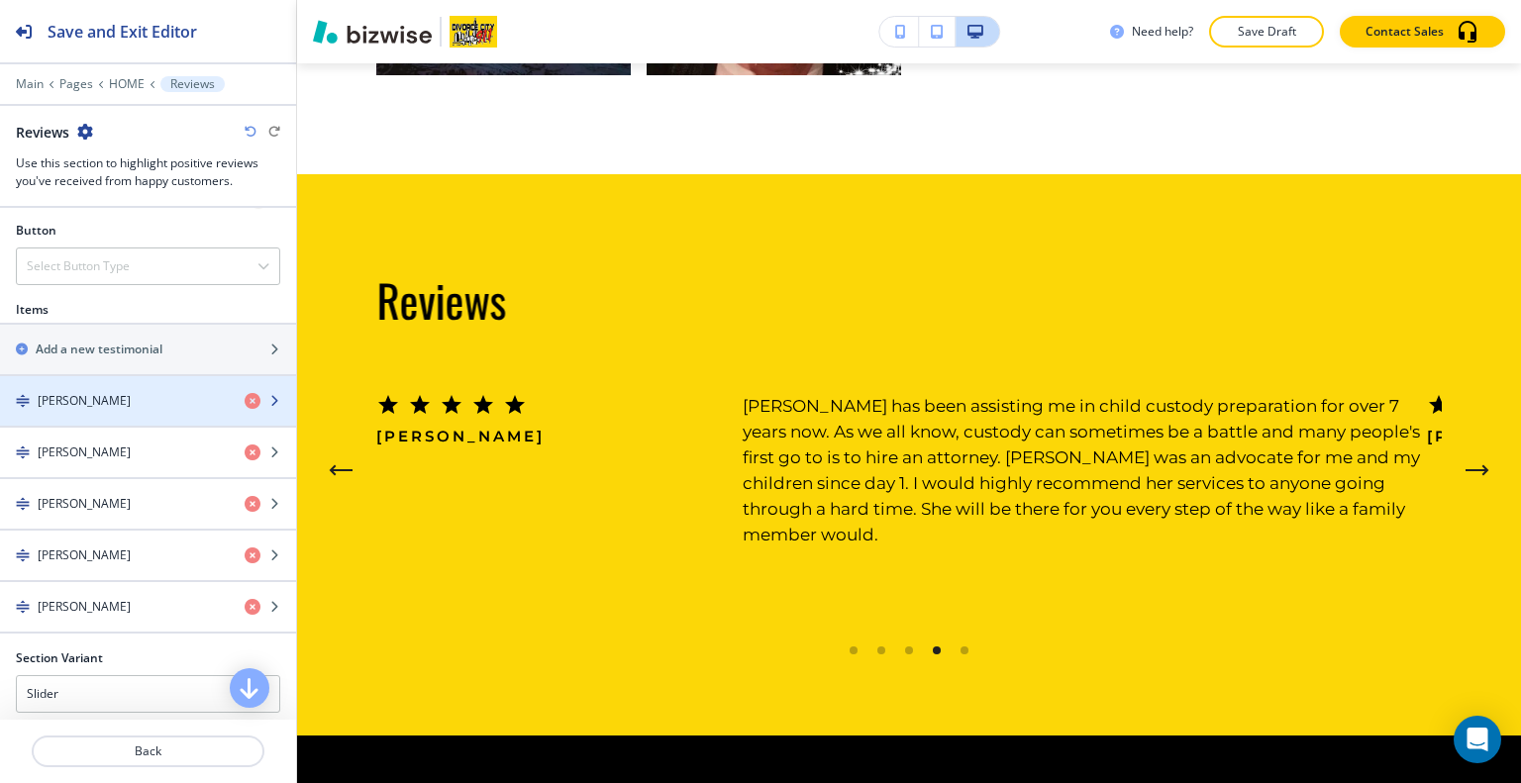
click at [103, 399] on div "Keyshia T." at bounding box center [114, 401] width 229 height 18
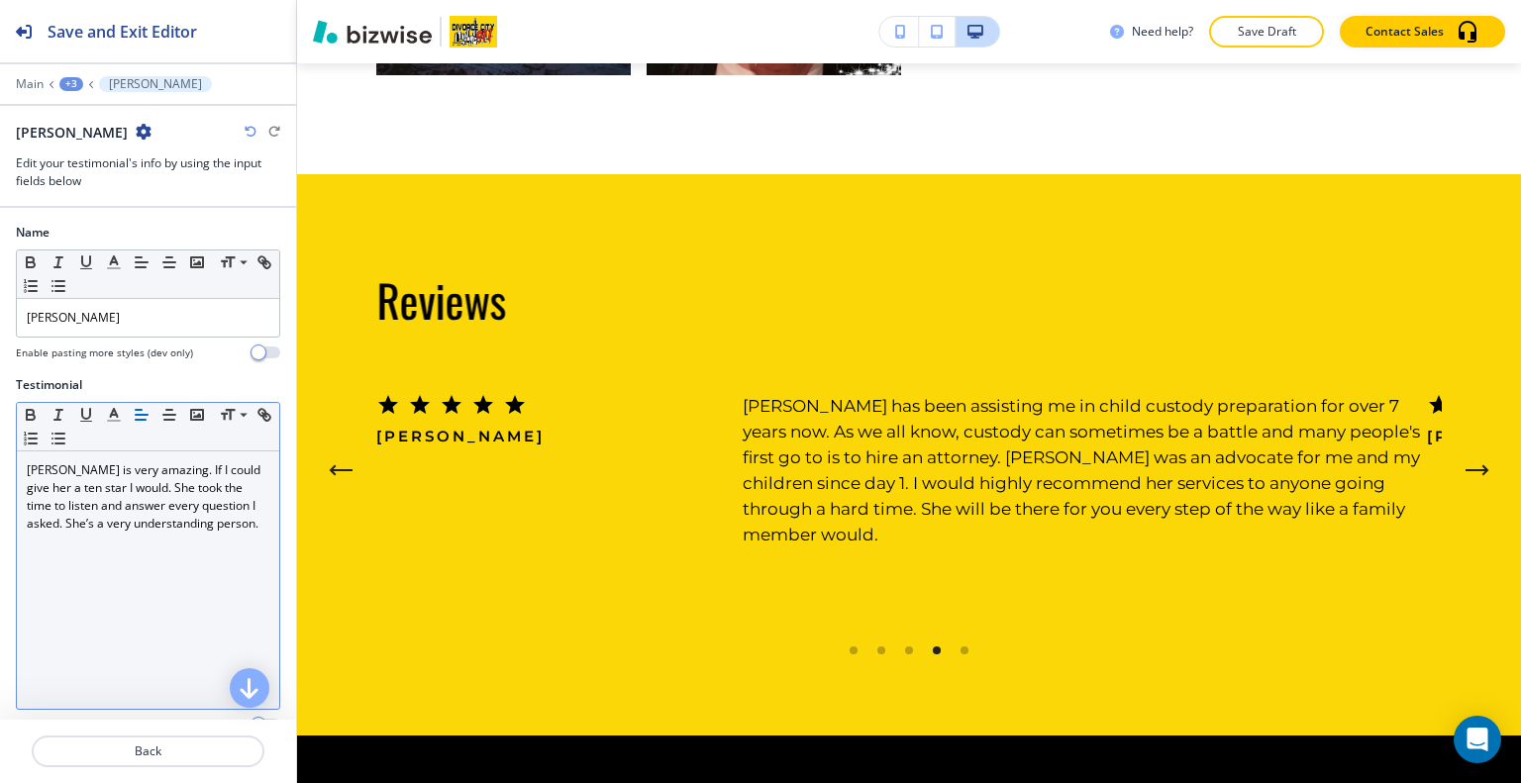
scroll to position [254, 0]
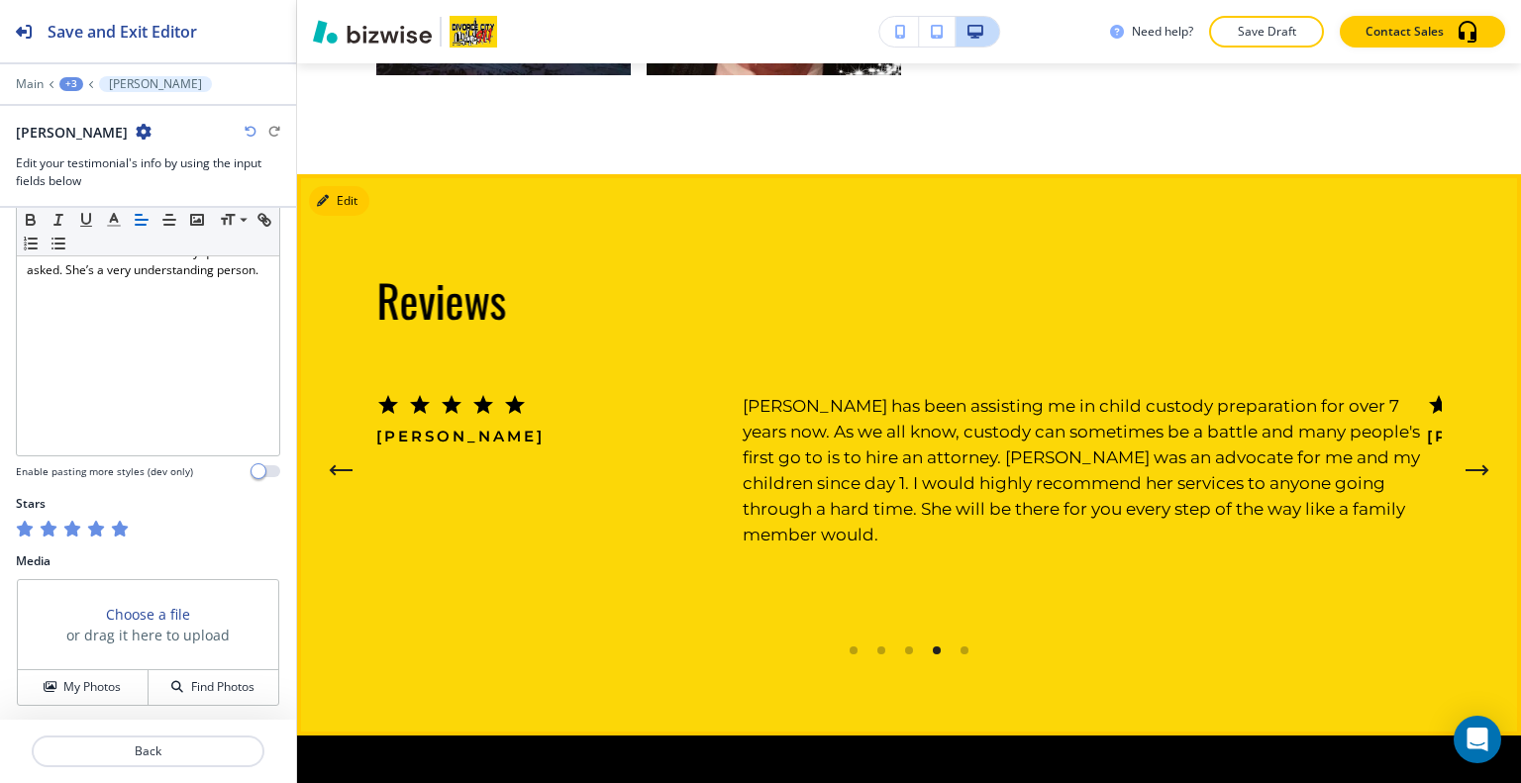
click at [1466, 464] on icon "Next Testimonial" at bounding box center [1478, 470] width 24 height 12
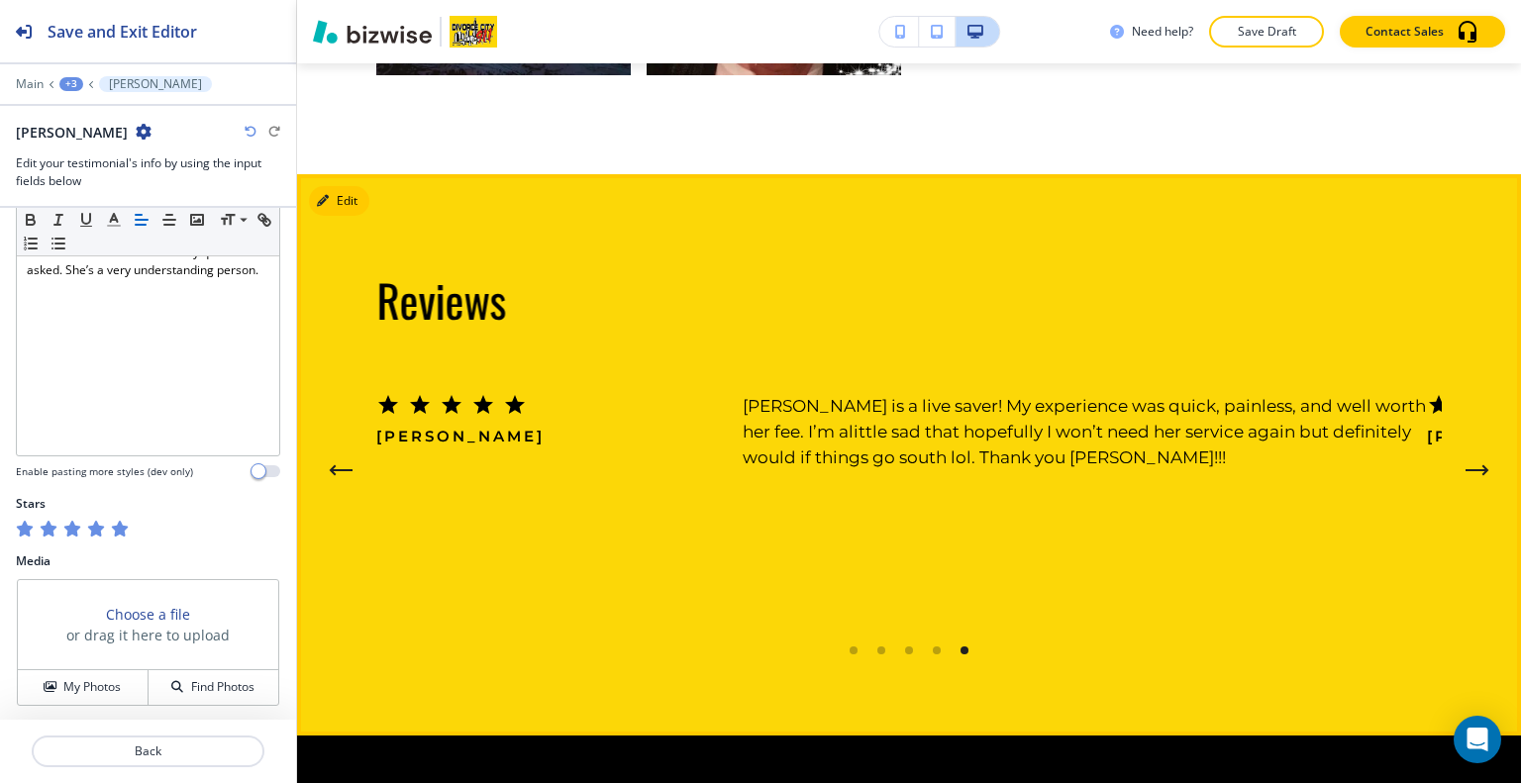
click at [1466, 464] on icon "Next Testimonial" at bounding box center [1478, 470] width 24 height 12
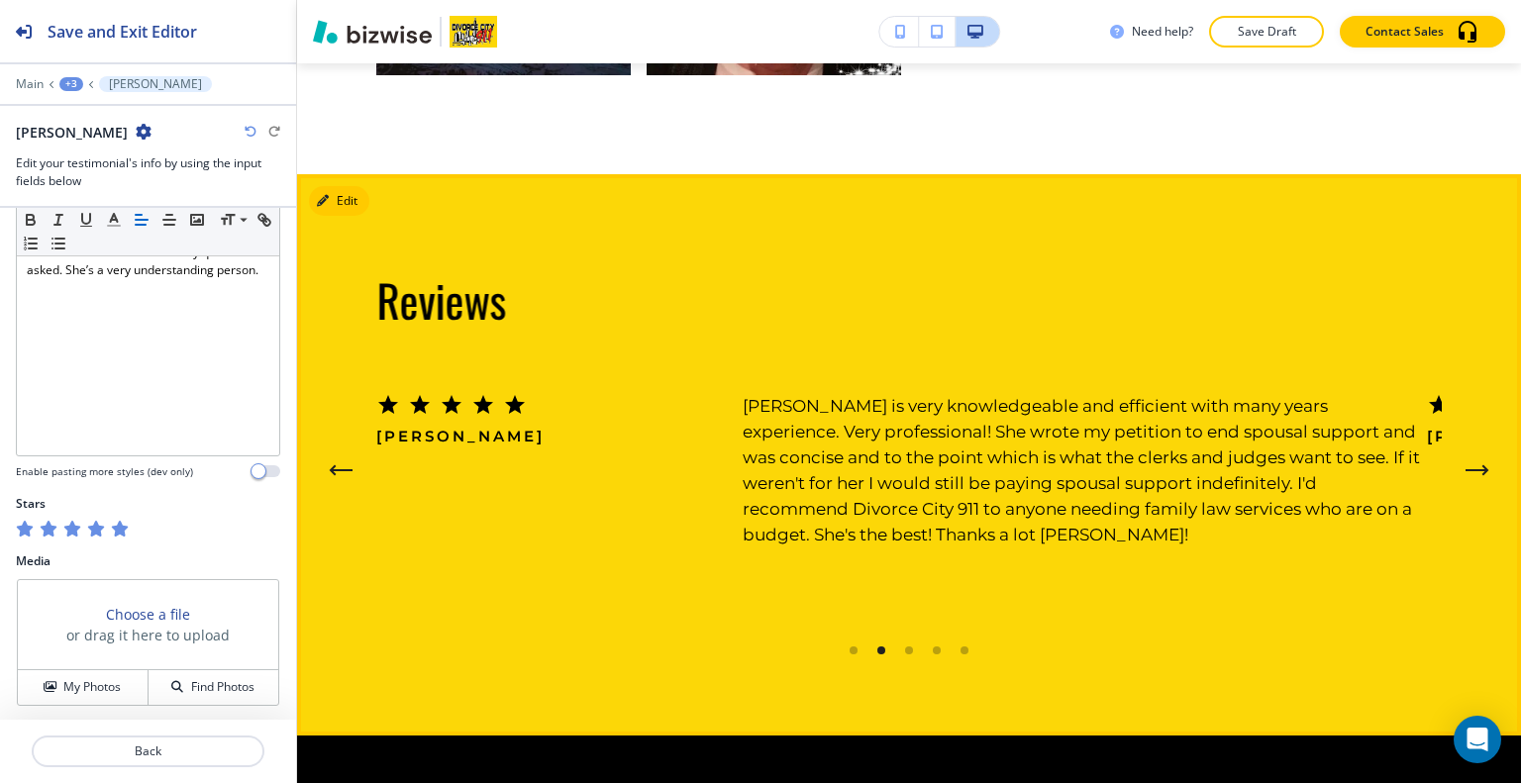
click at [1466, 464] on icon "Next Testimonial" at bounding box center [1478, 470] width 24 height 12
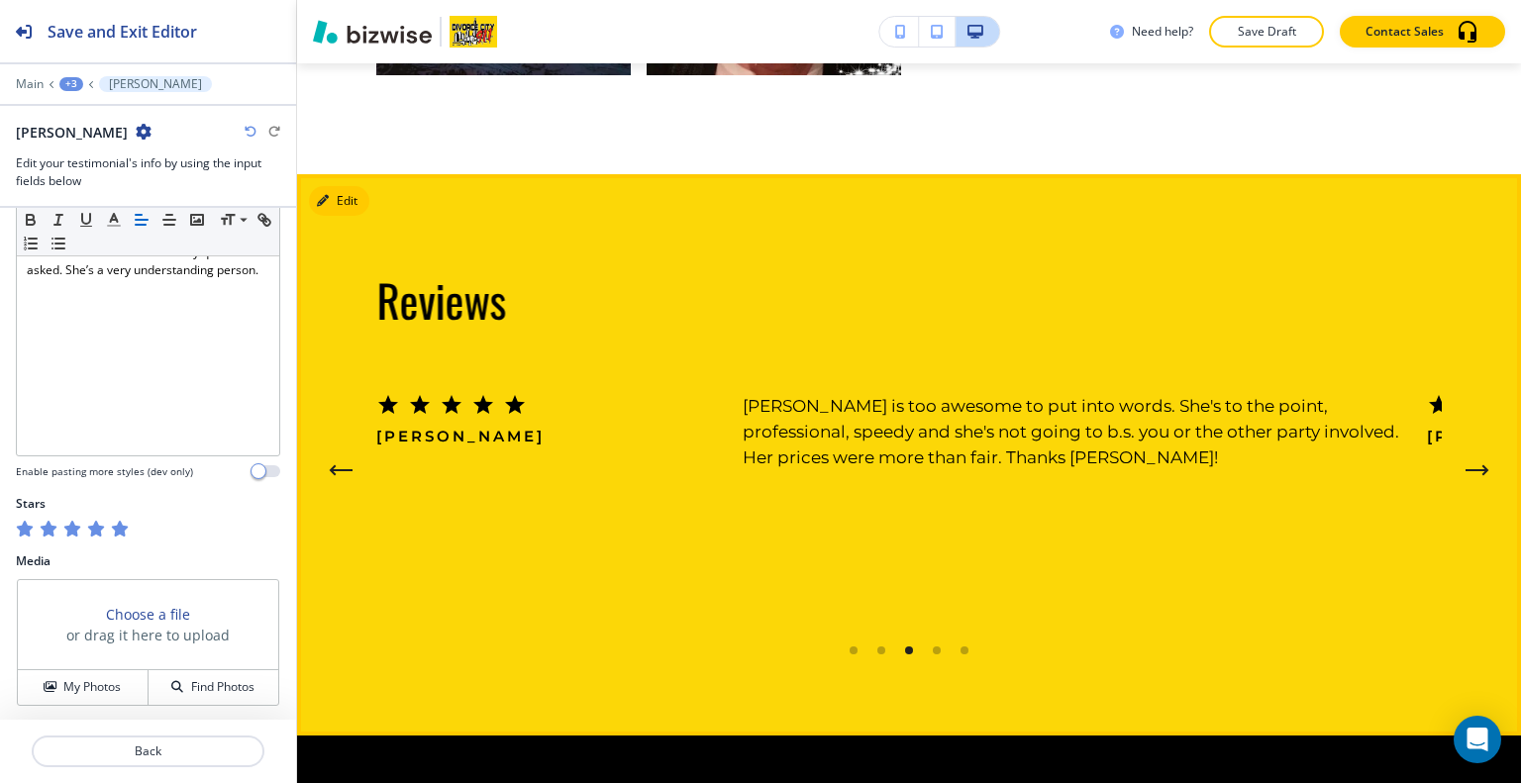
click at [1466, 464] on icon "Next Testimonial" at bounding box center [1478, 470] width 24 height 12
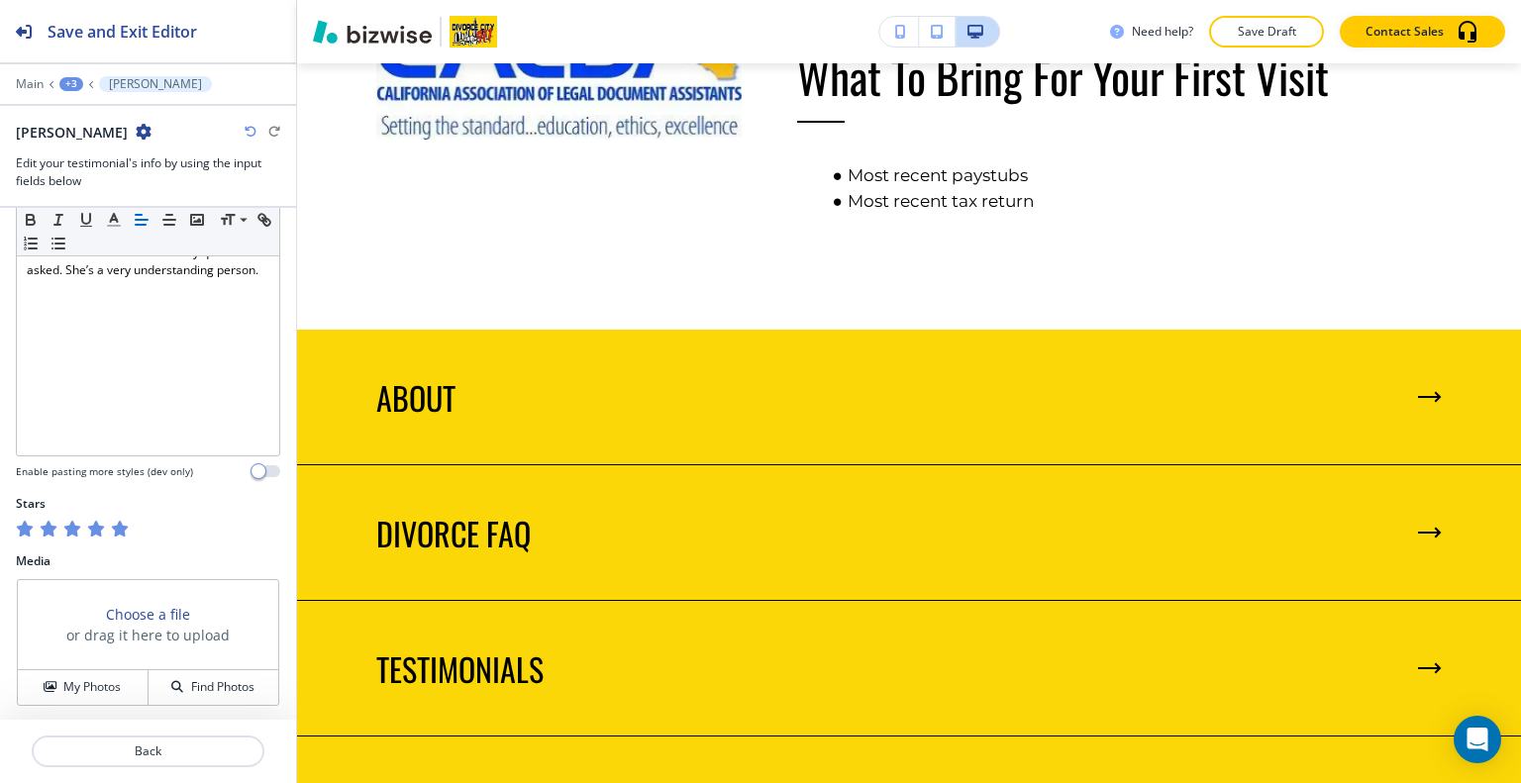
scroll to position [0, 0]
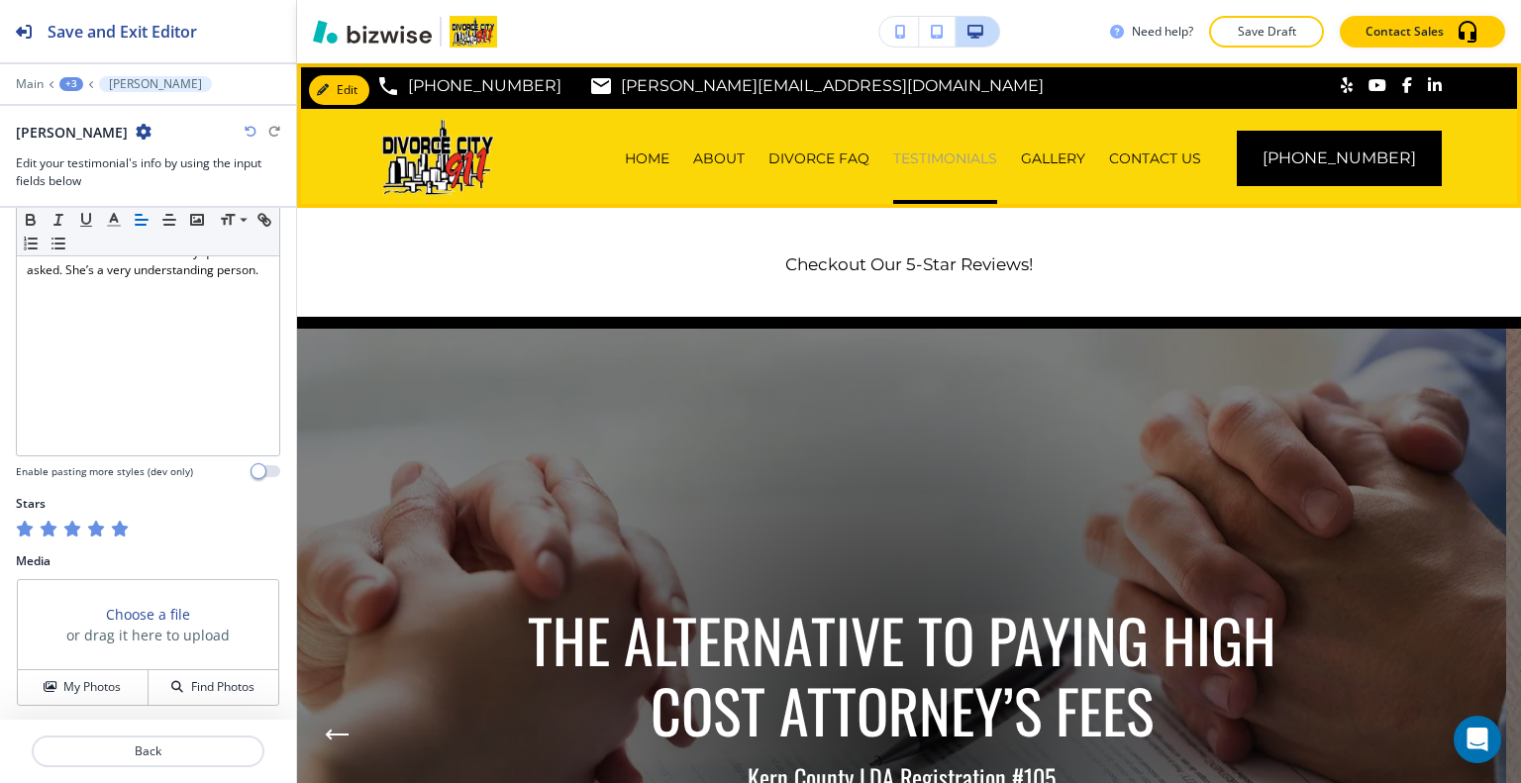
click at [959, 152] on p "TESTIMONIALS" at bounding box center [945, 159] width 104 height 20
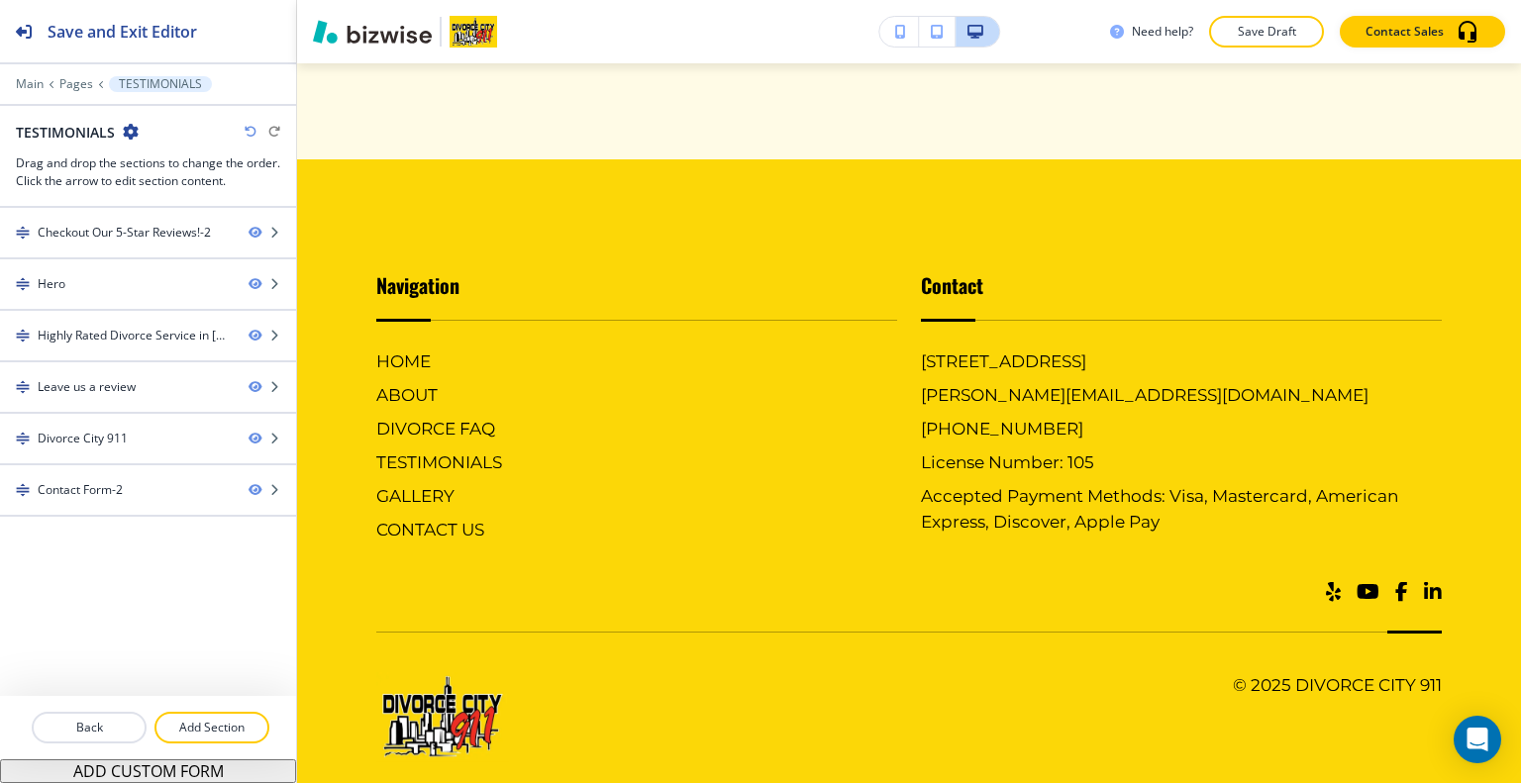
scroll to position [4737, 0]
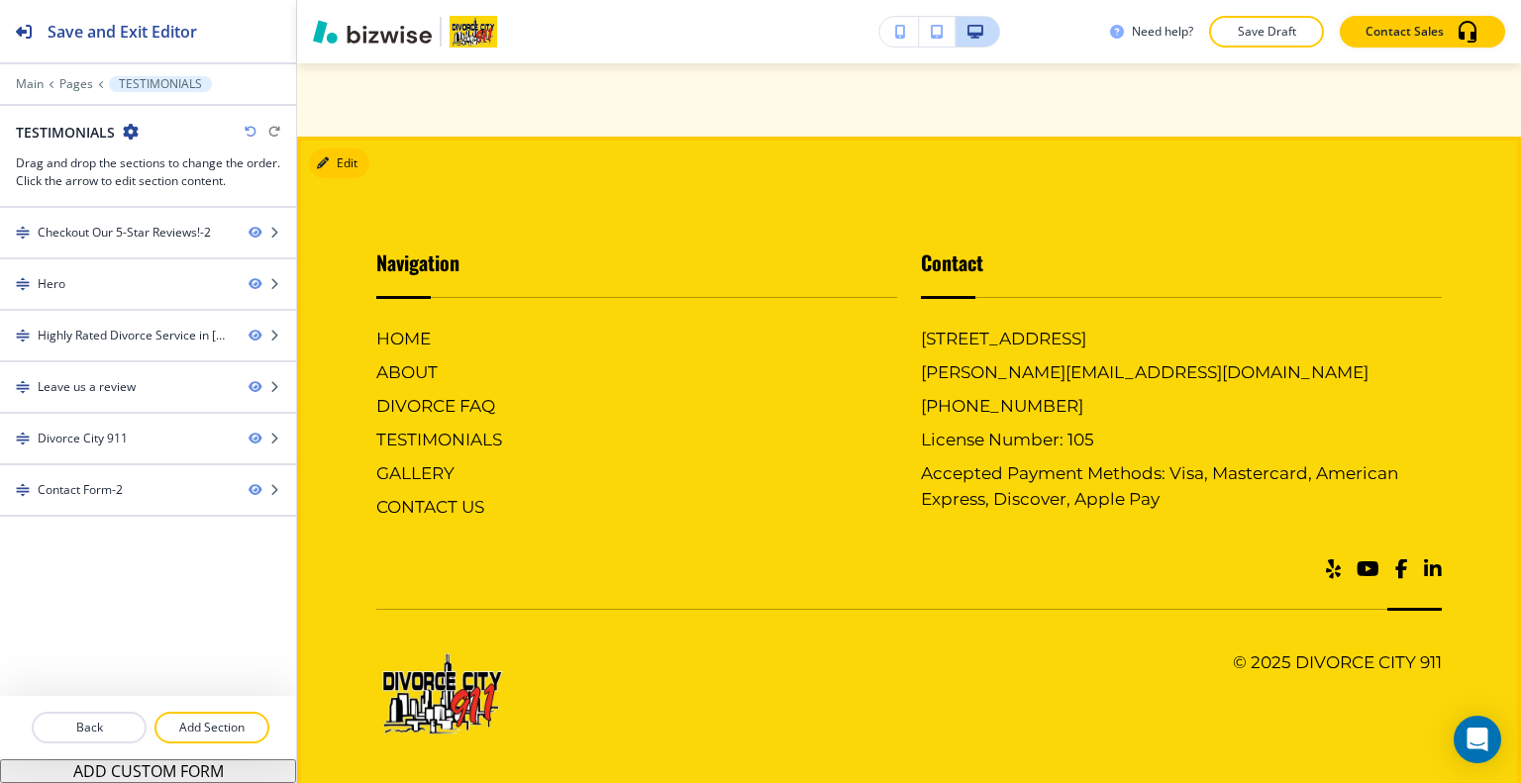
click at [1326, 559] on span at bounding box center [1333, 569] width 15 height 20
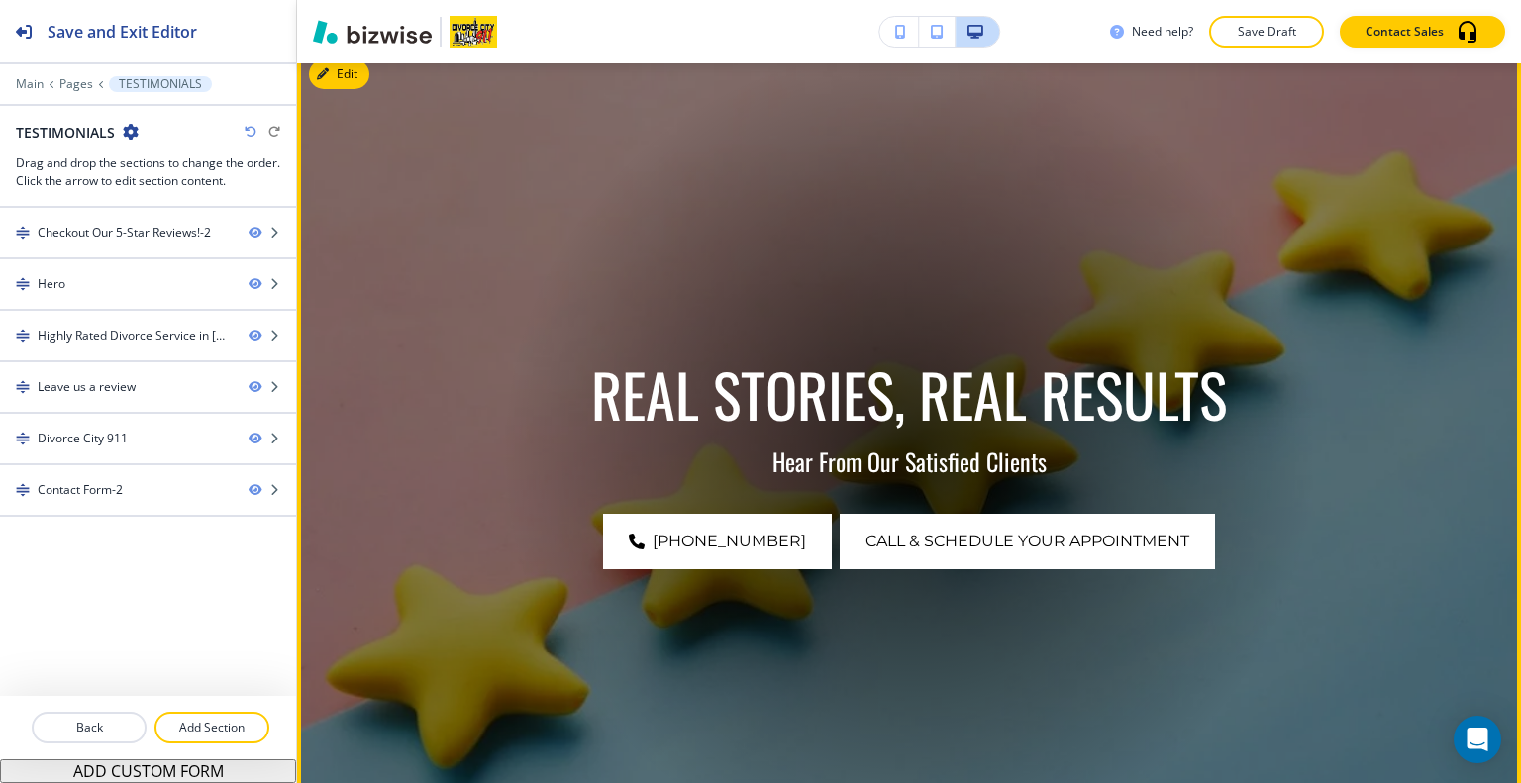
scroll to position [0, 0]
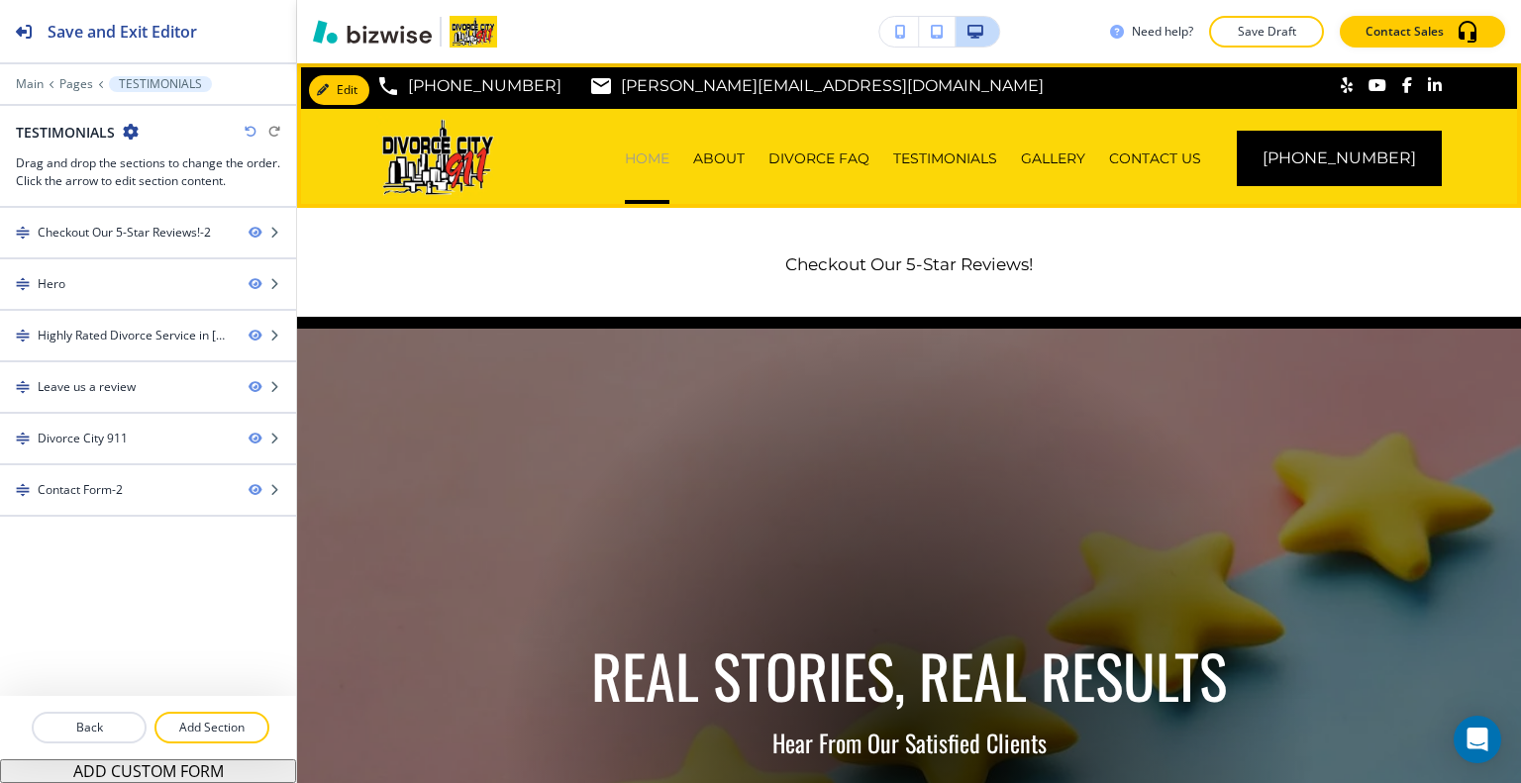
click at [669, 163] on p "HOME" at bounding box center [647, 159] width 45 height 20
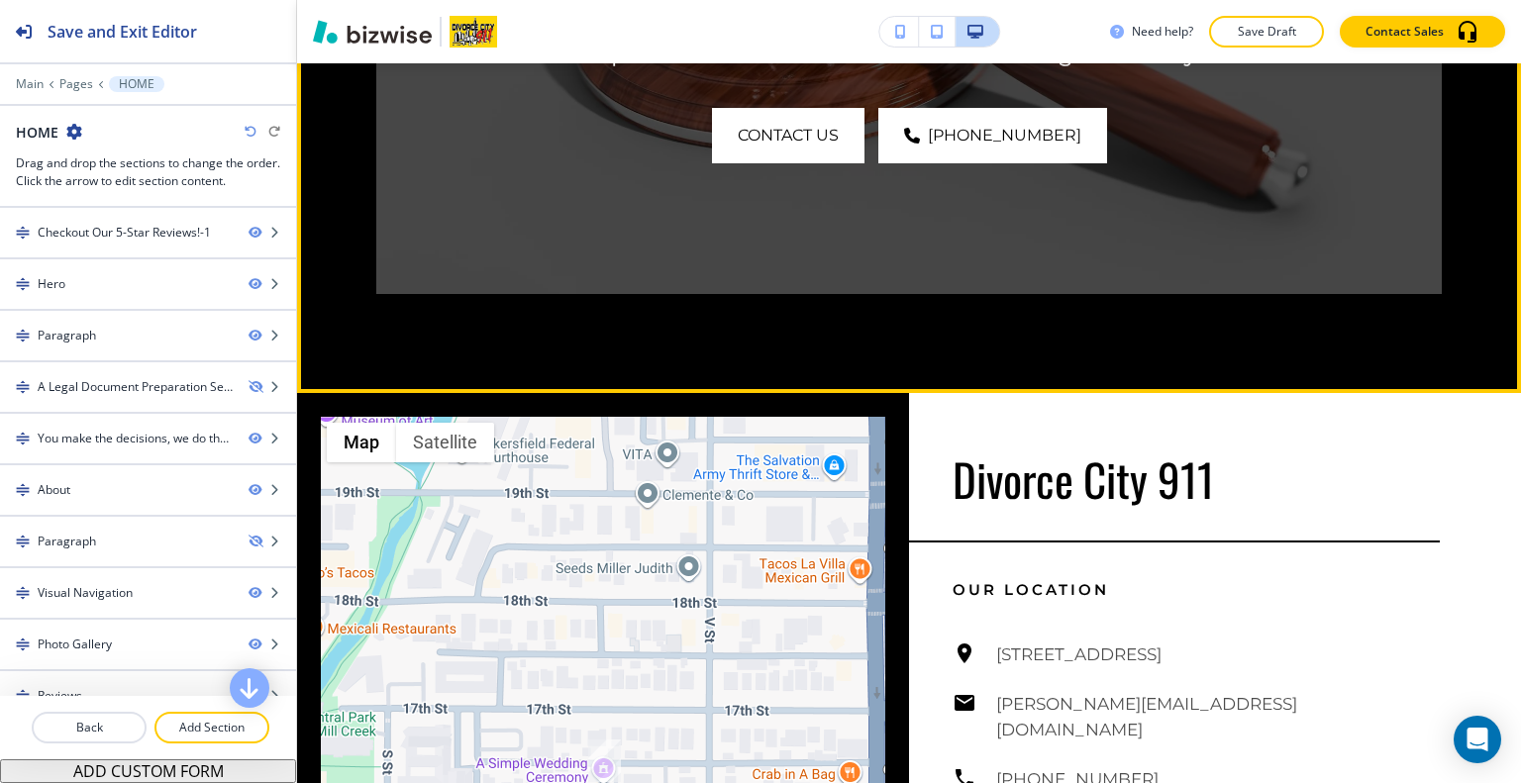
scroll to position [5941, 0]
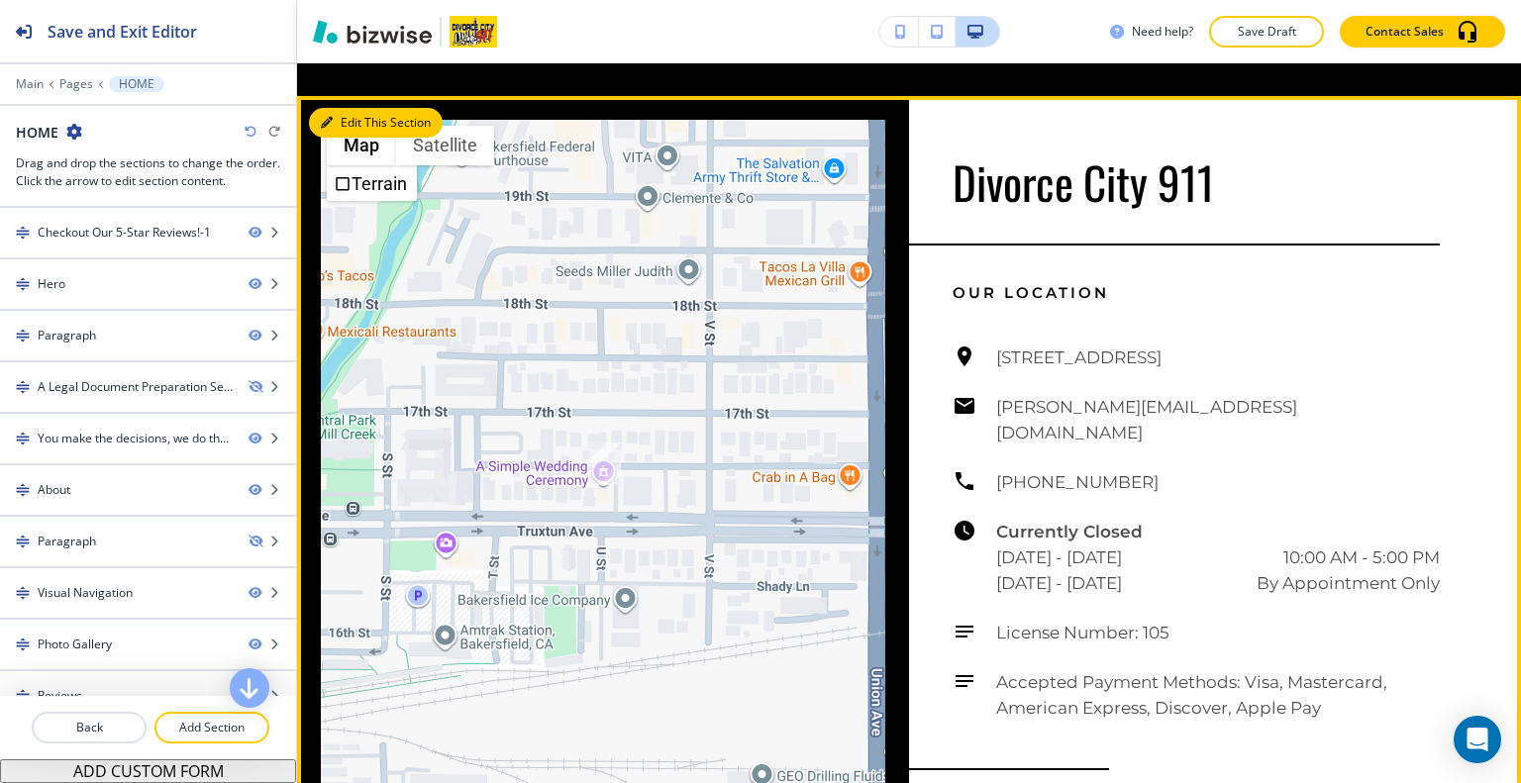
click at [351, 112] on button "Edit This Section" at bounding box center [376, 123] width 134 height 30
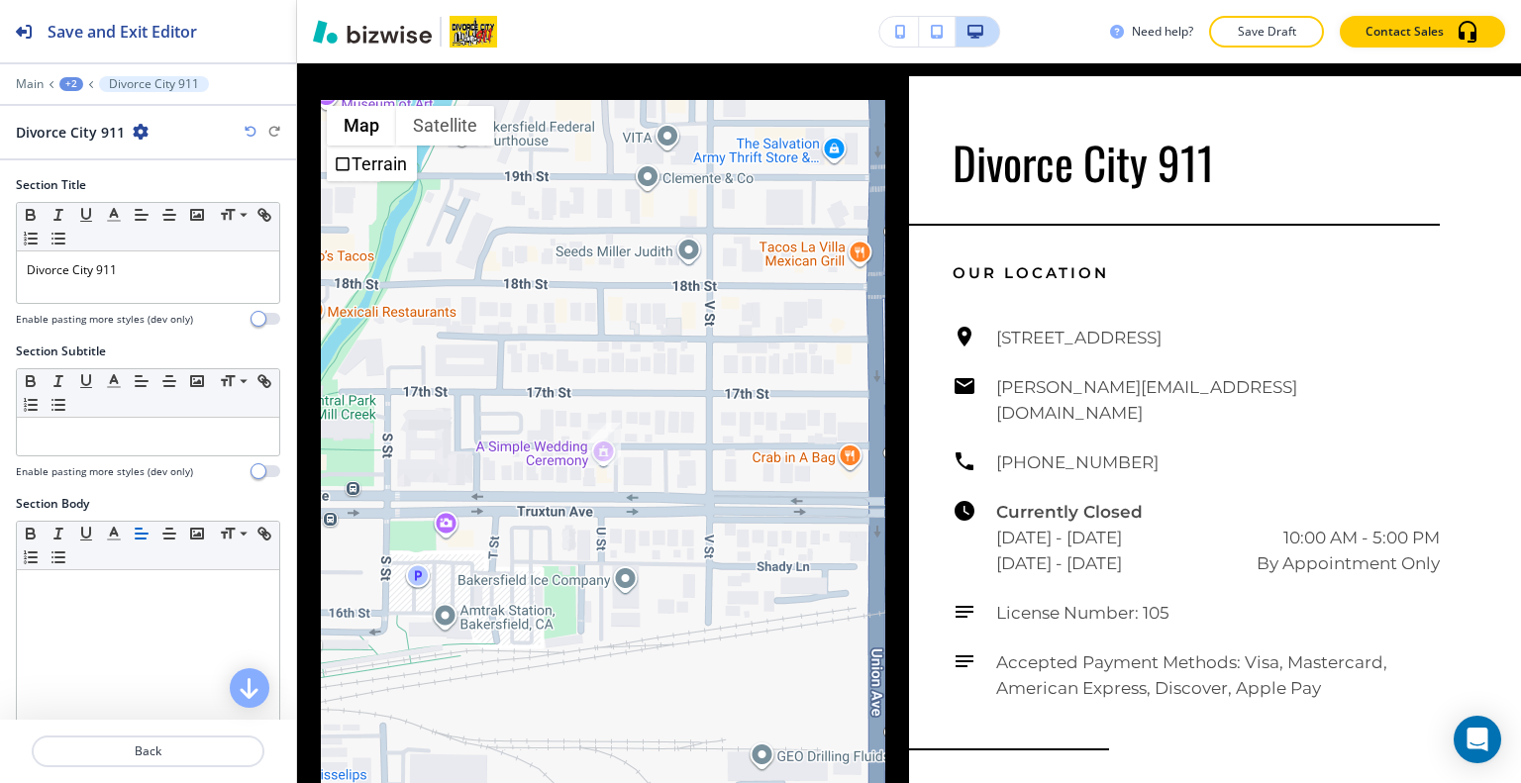
scroll to position [396, 0]
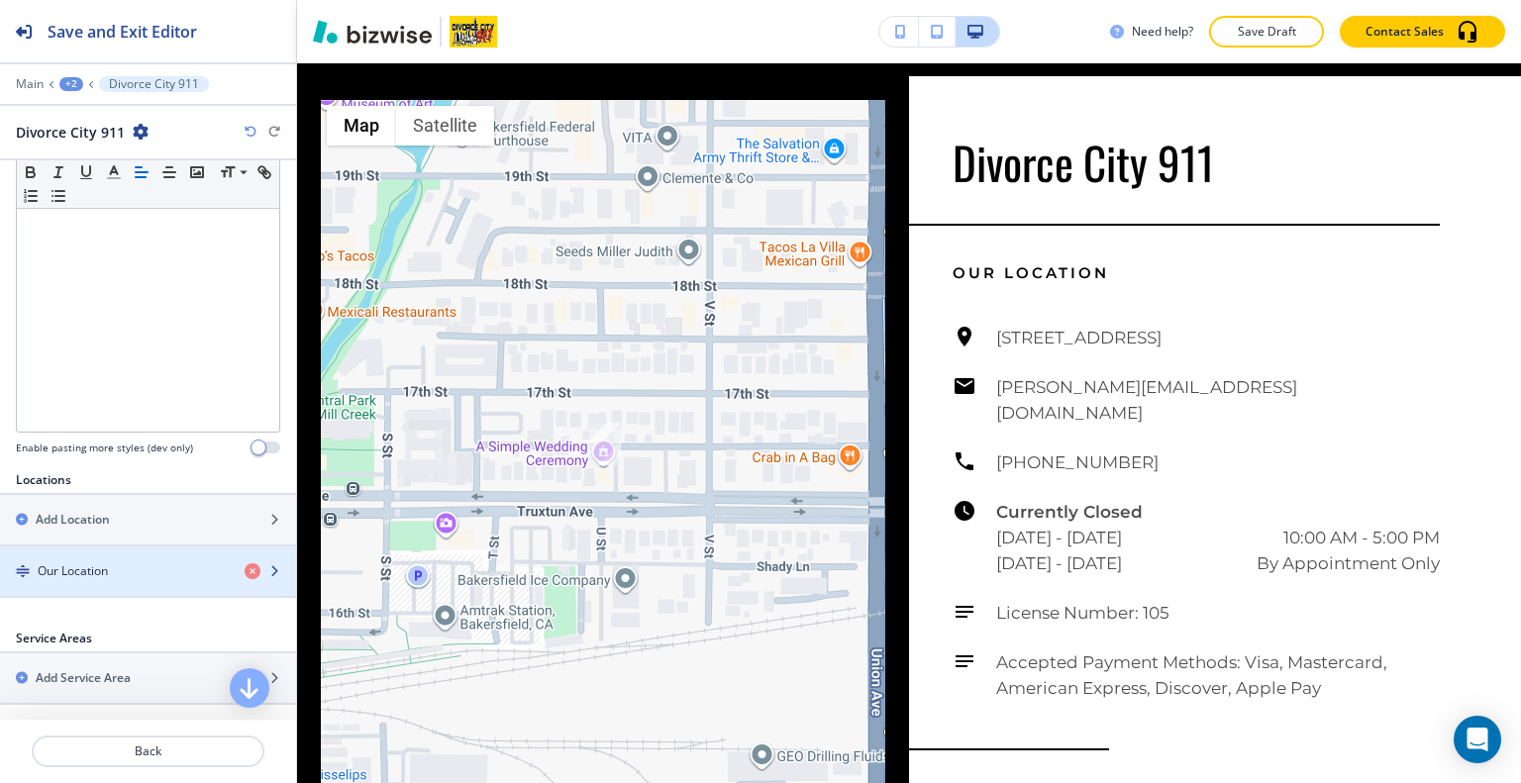
click at [120, 580] on div "button" at bounding box center [148, 588] width 296 height 16
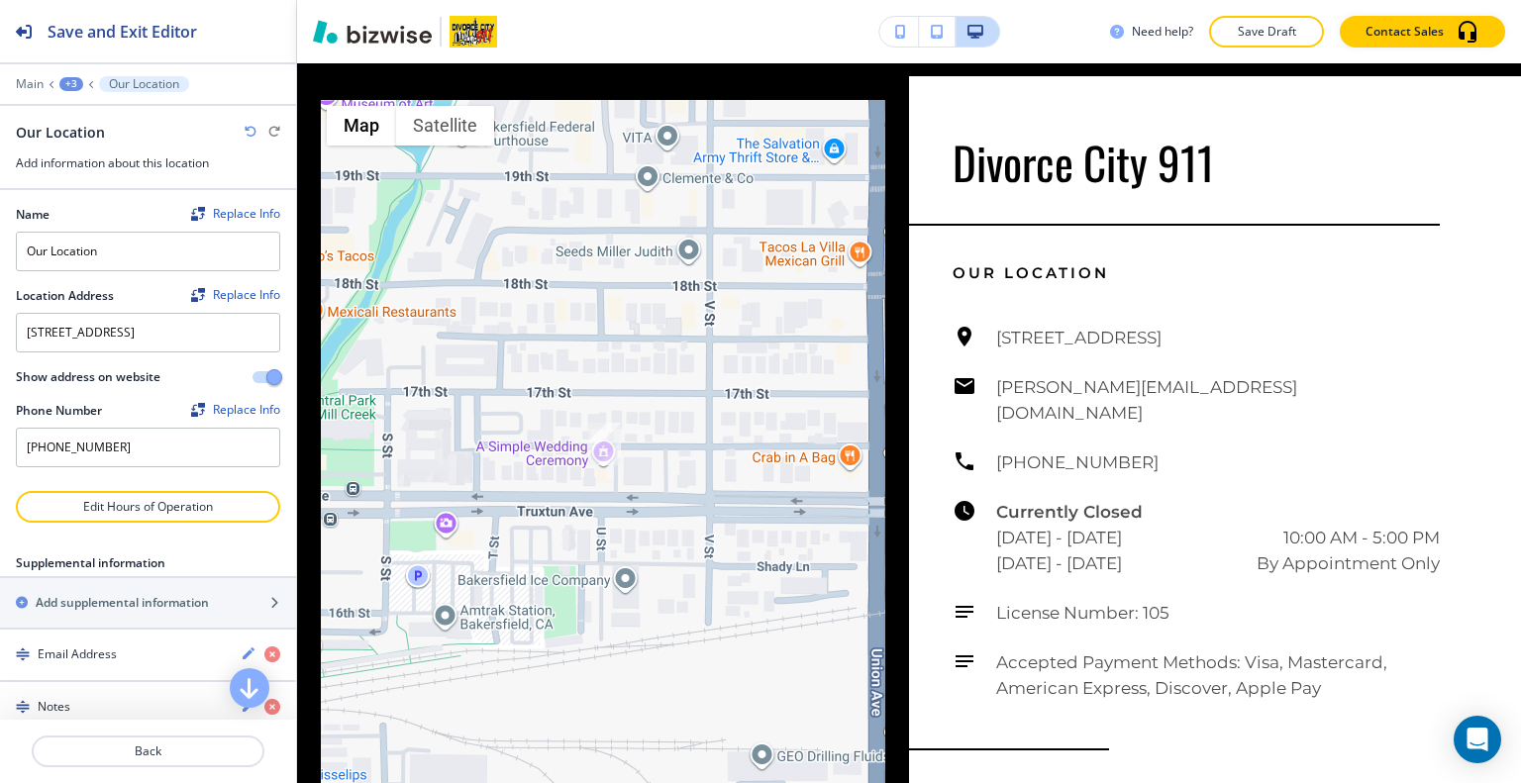
scroll to position [95, 0]
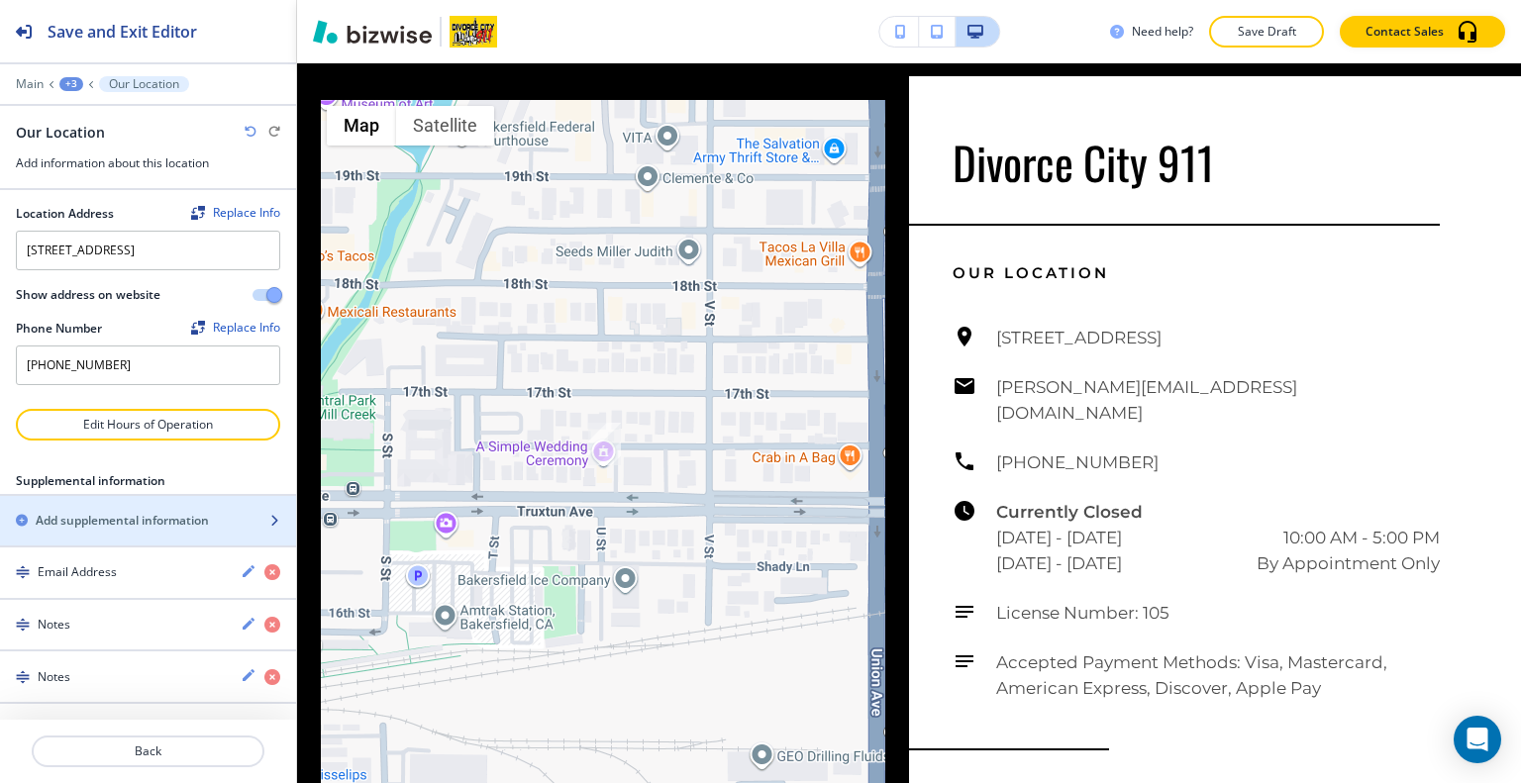
click at [127, 508] on div "button" at bounding box center [148, 504] width 296 height 16
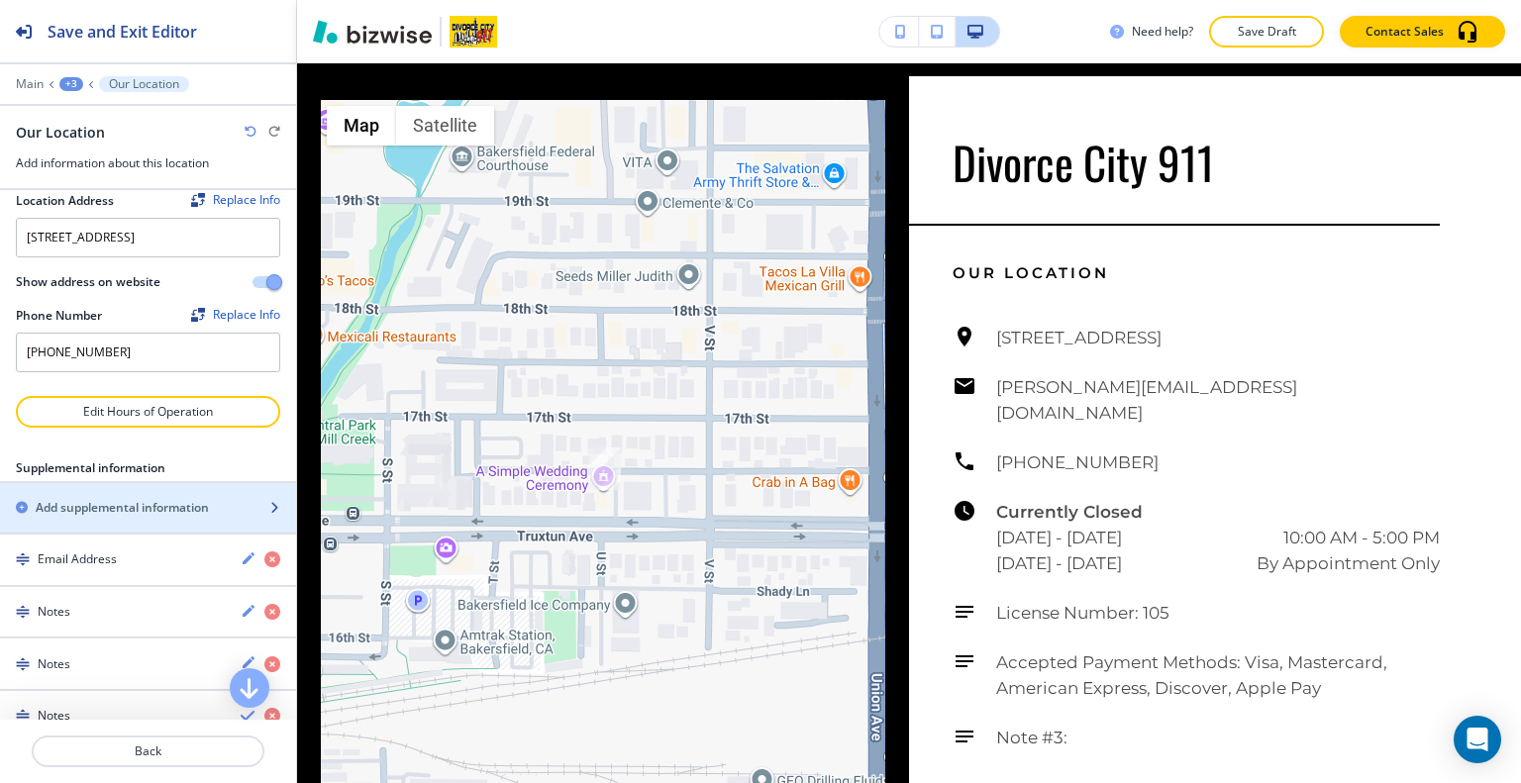
scroll to position [408, 0]
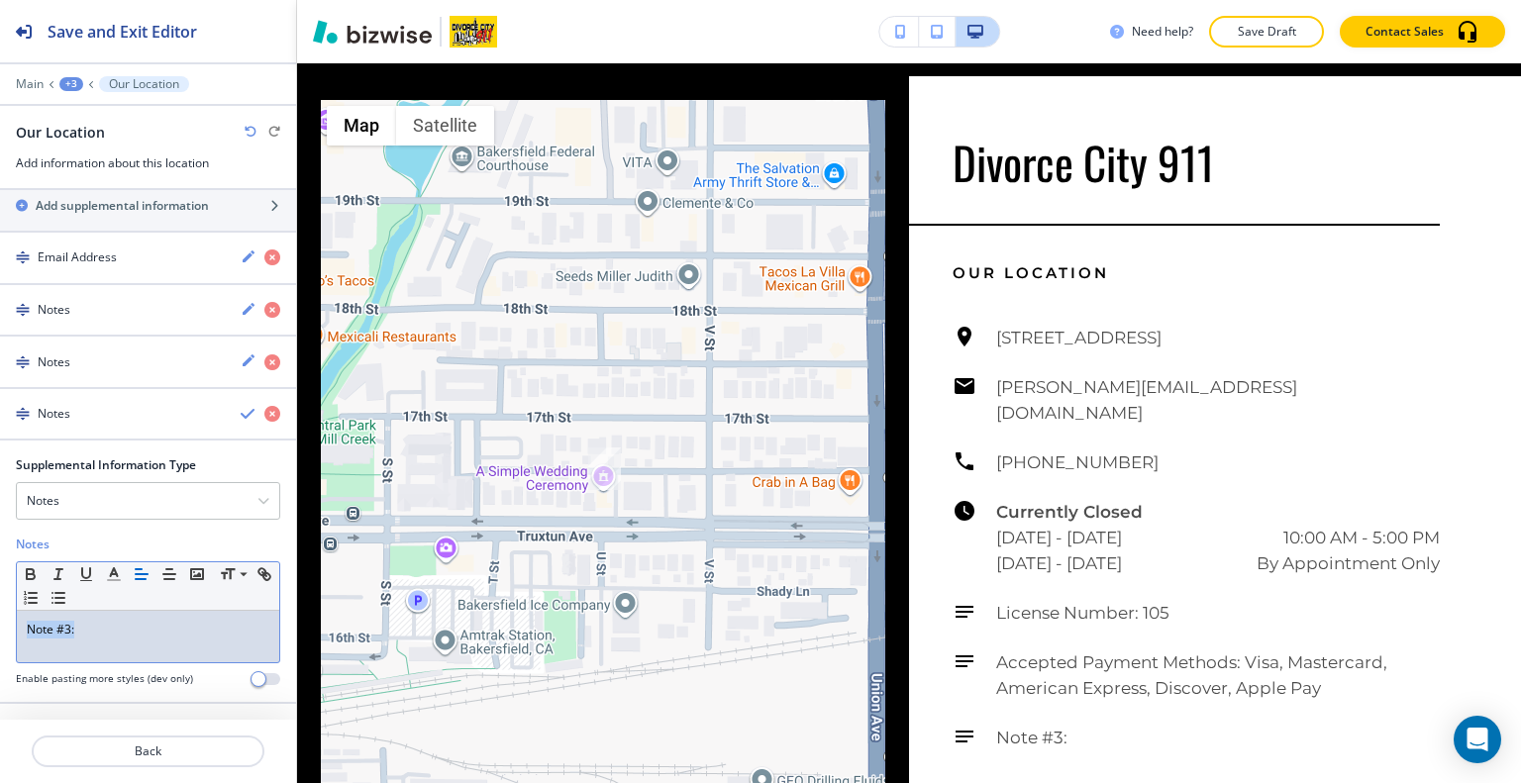
click at [0, 639] on div "Supplemental Information Type Notes Notes Email Address PO Box Fax Number Other…" at bounding box center [148, 580] width 296 height 246
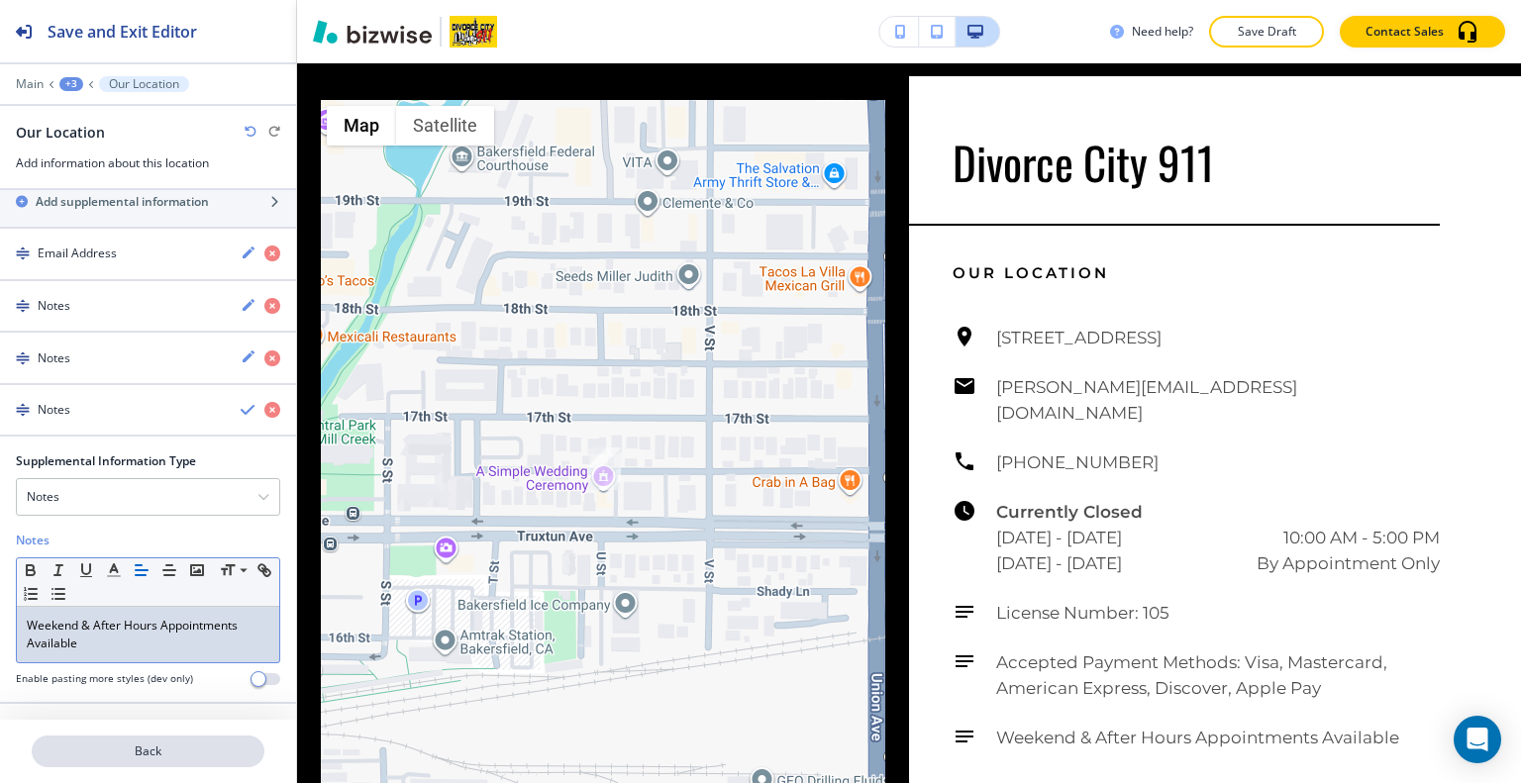
click at [159, 755] on p "Back" at bounding box center [148, 752] width 229 height 18
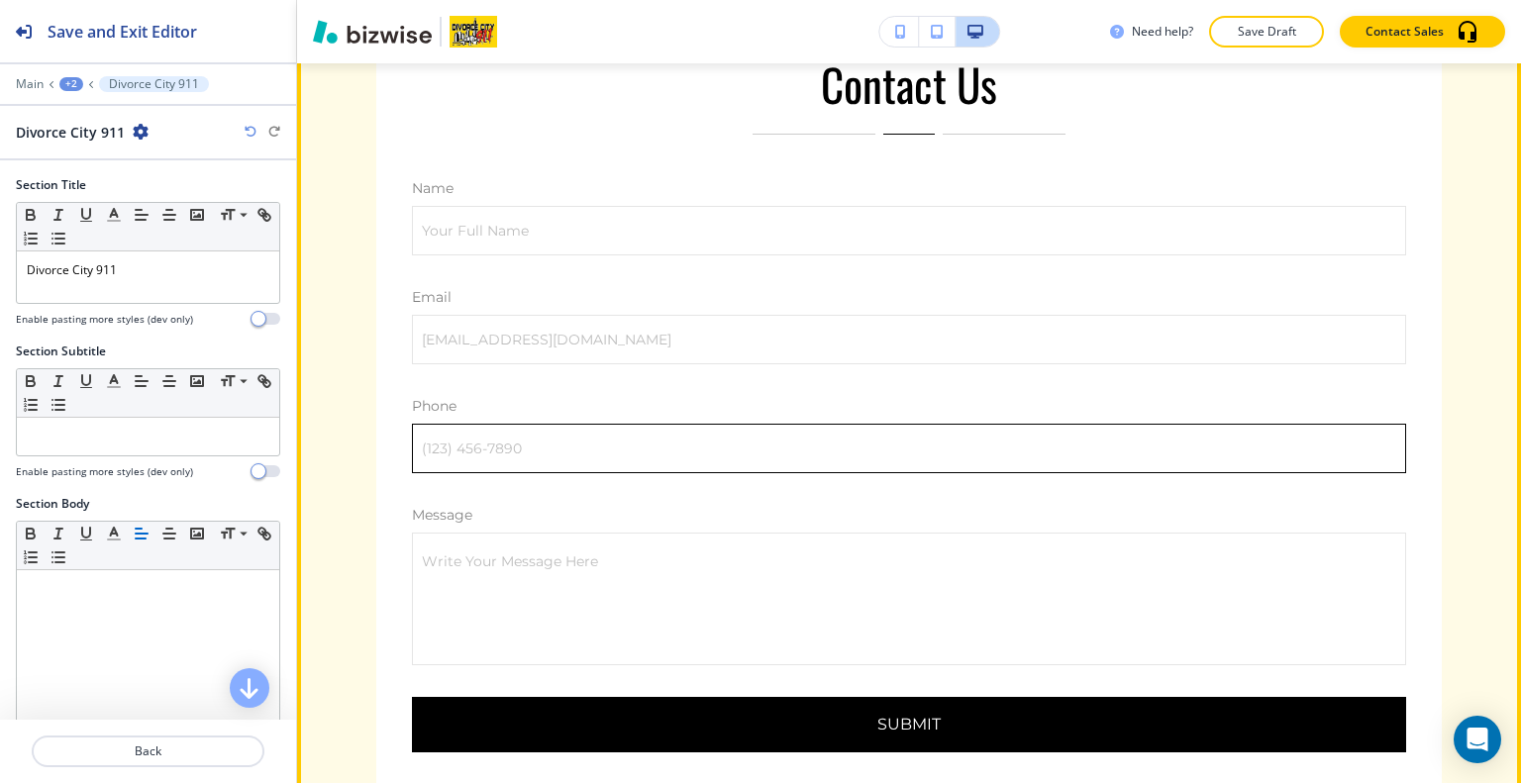
scroll to position [6555, 0]
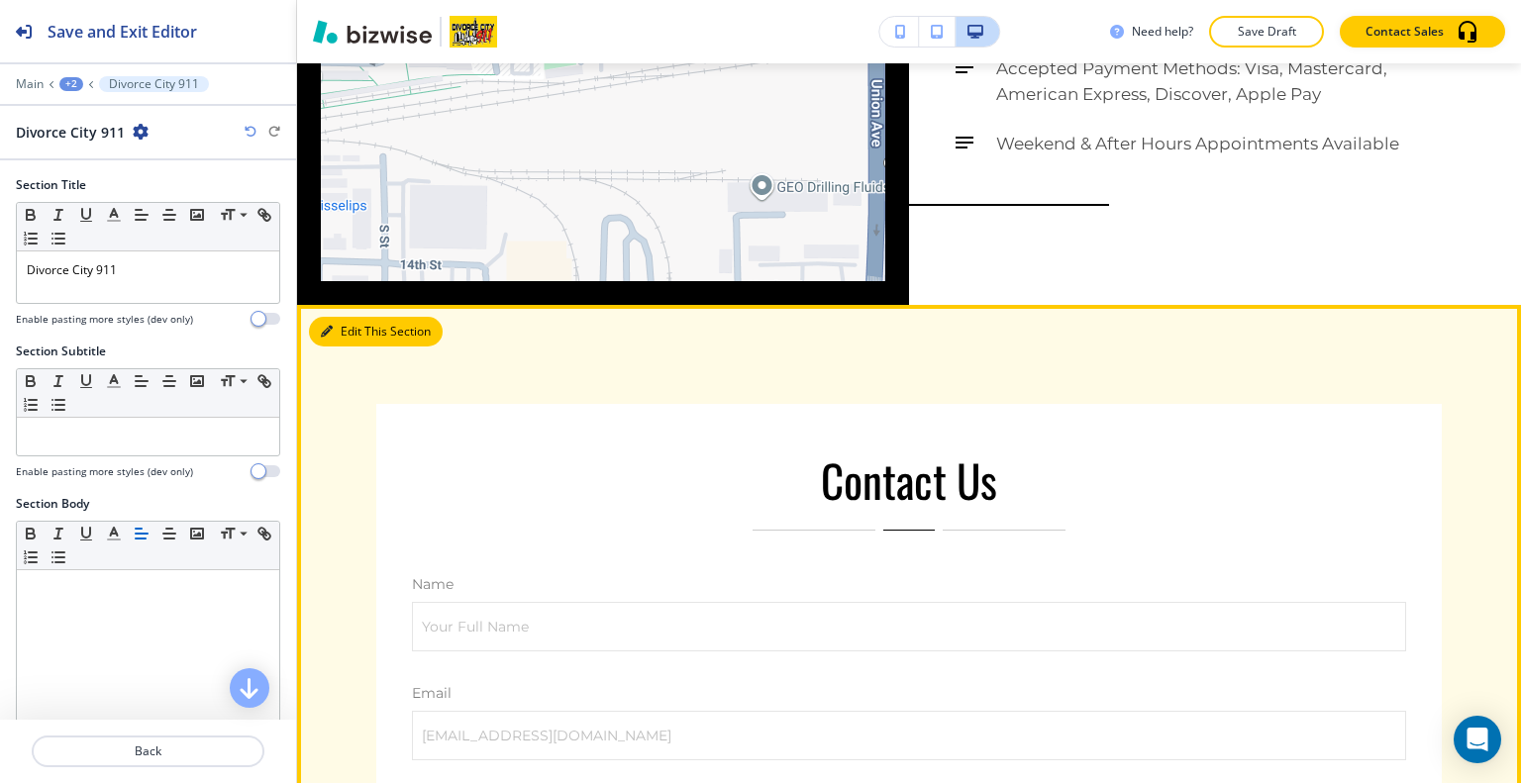
click at [351, 317] on button "Edit This Section" at bounding box center [376, 332] width 134 height 30
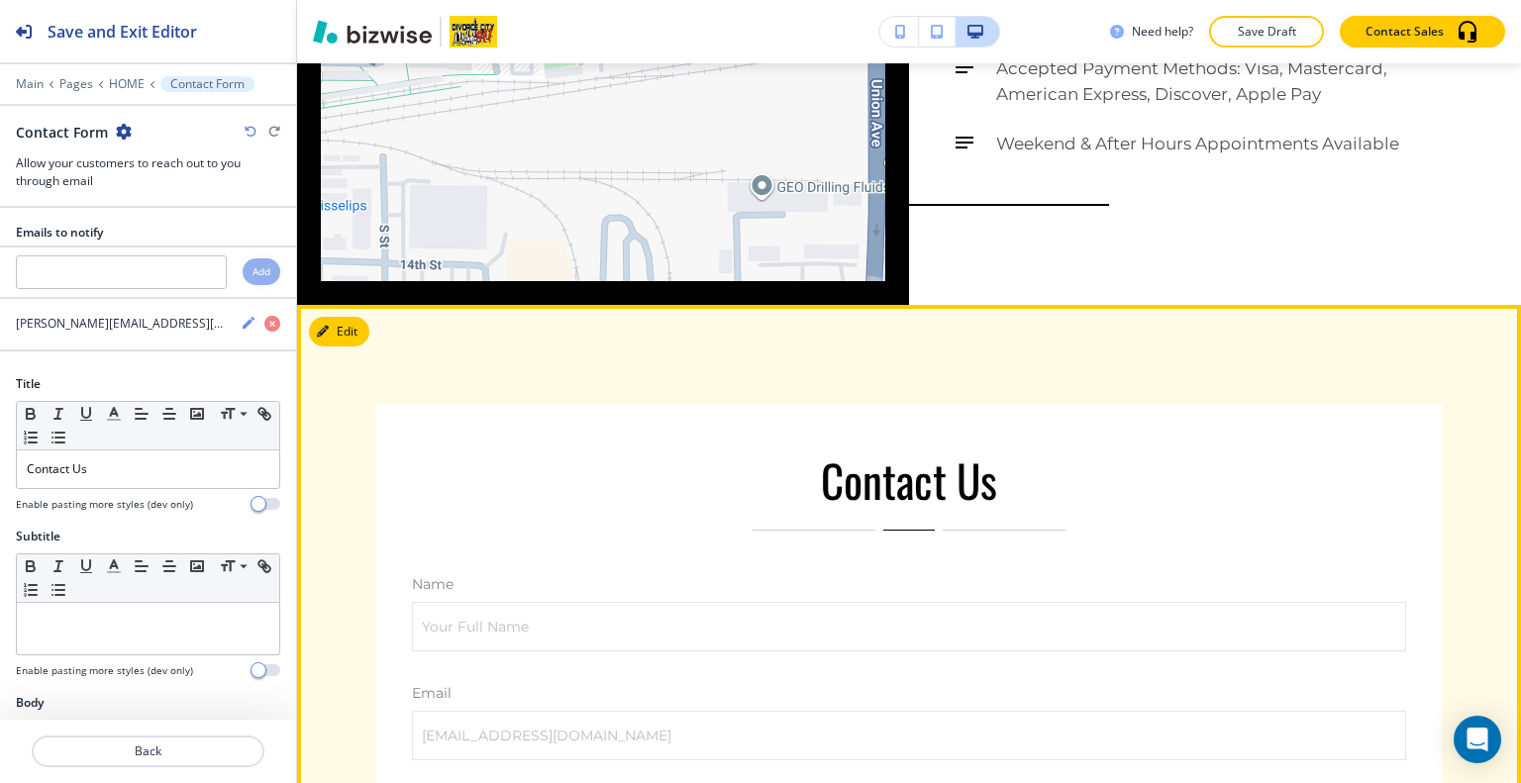
scroll to position [6758, 0]
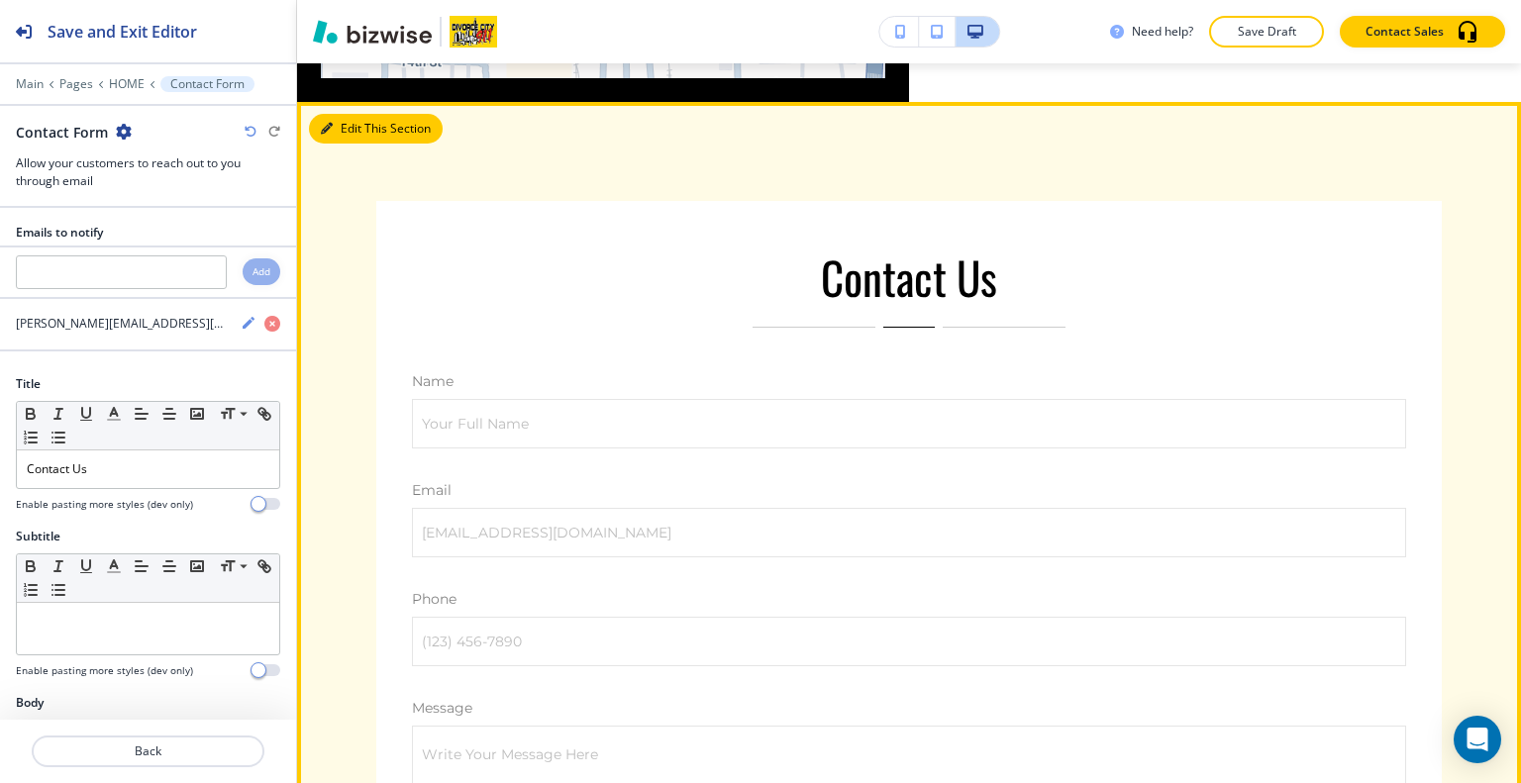
click at [360, 114] on button "Edit This Section" at bounding box center [376, 129] width 134 height 30
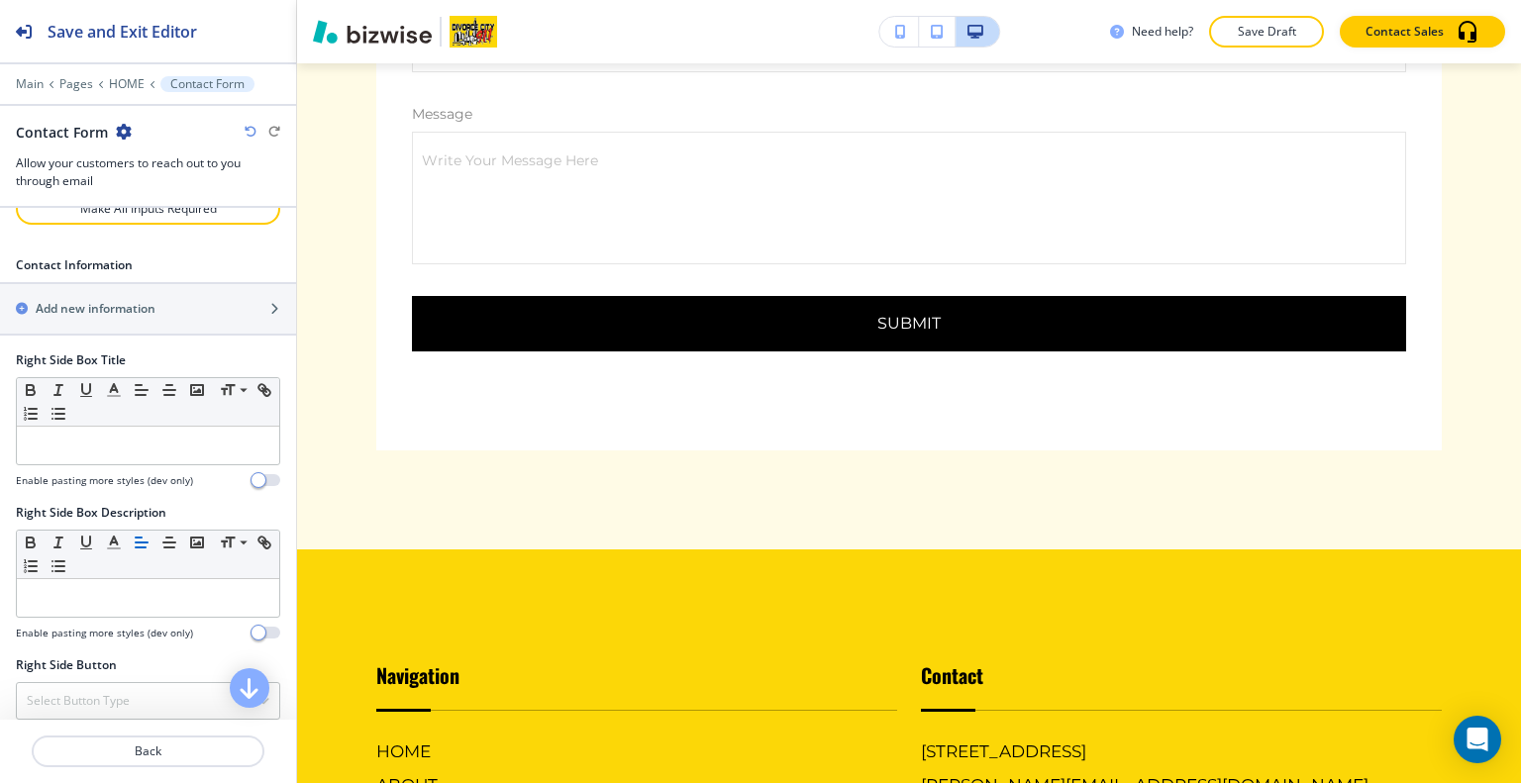
scroll to position [7749, 0]
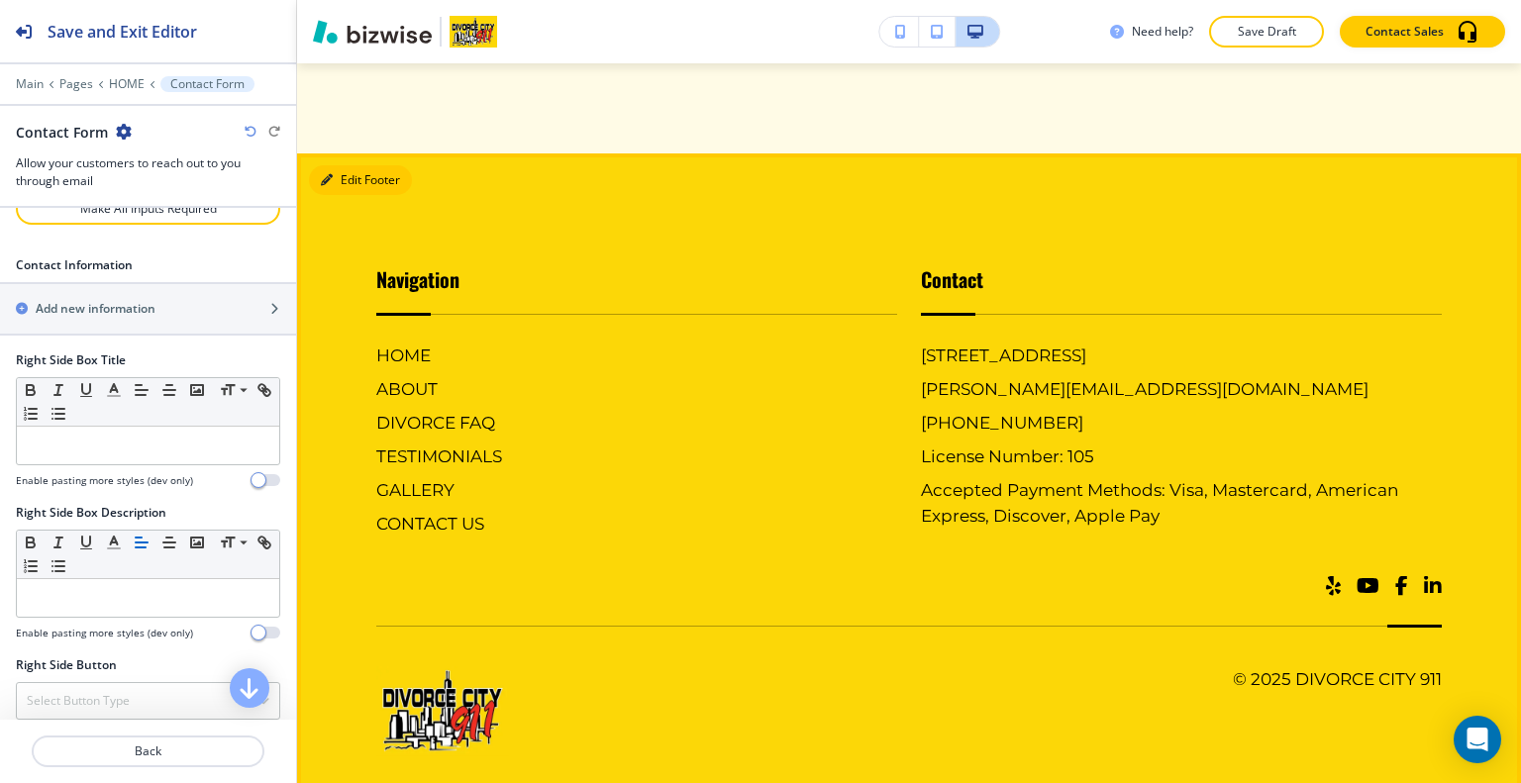
click at [326, 174] on icon "button" at bounding box center [327, 180] width 12 height 12
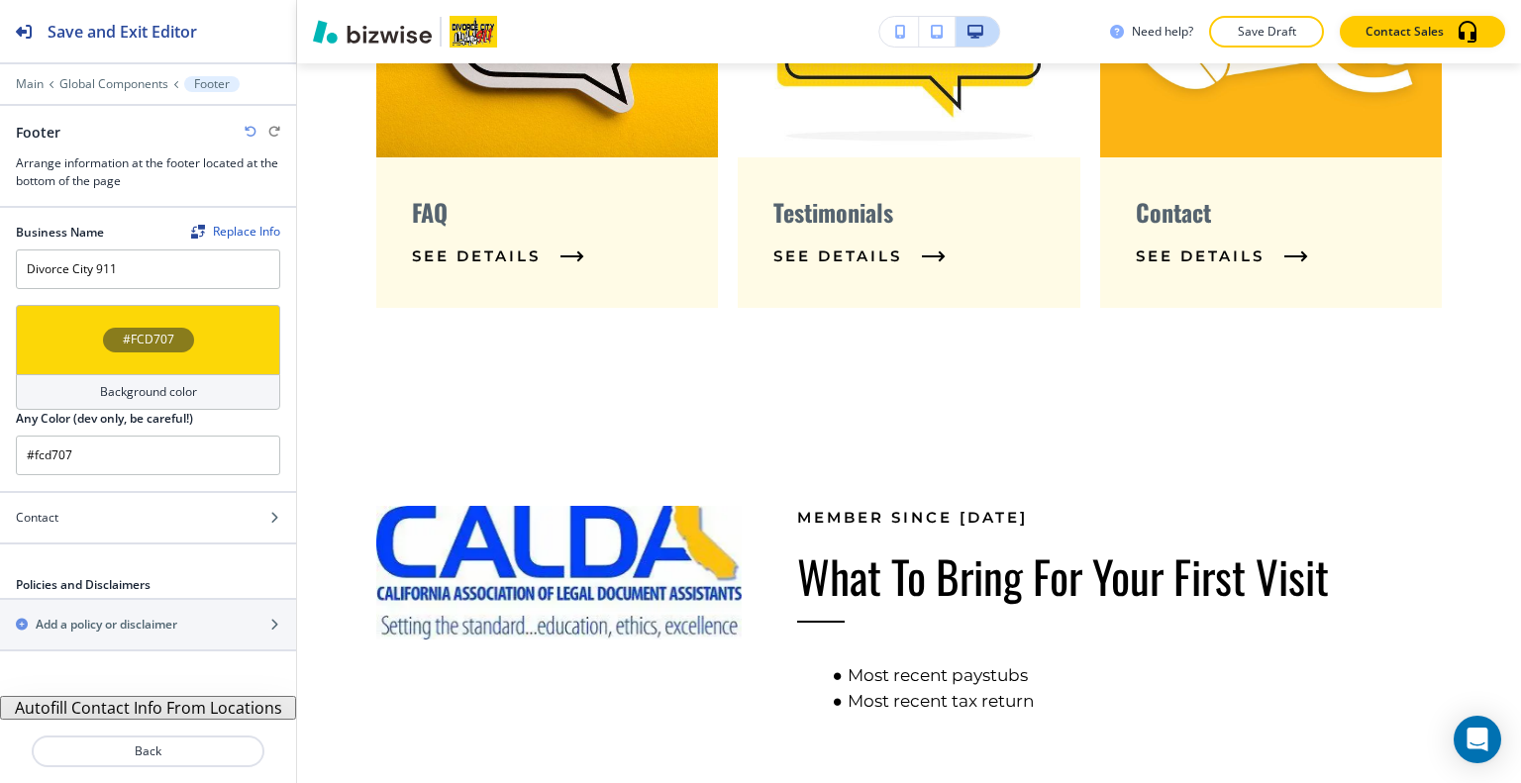
scroll to position [0, 0]
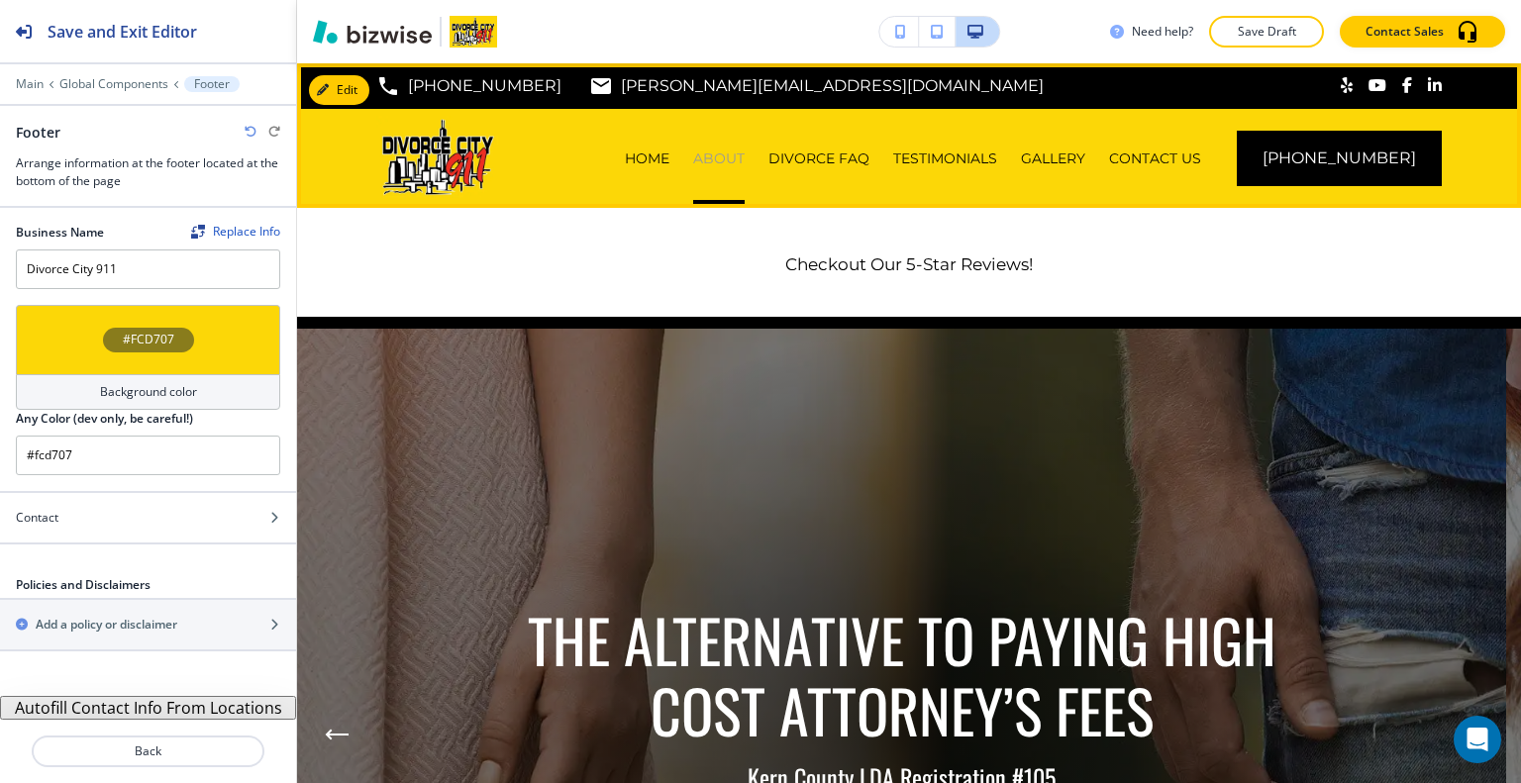
click at [734, 154] on p "ABOUT" at bounding box center [718, 159] width 51 height 20
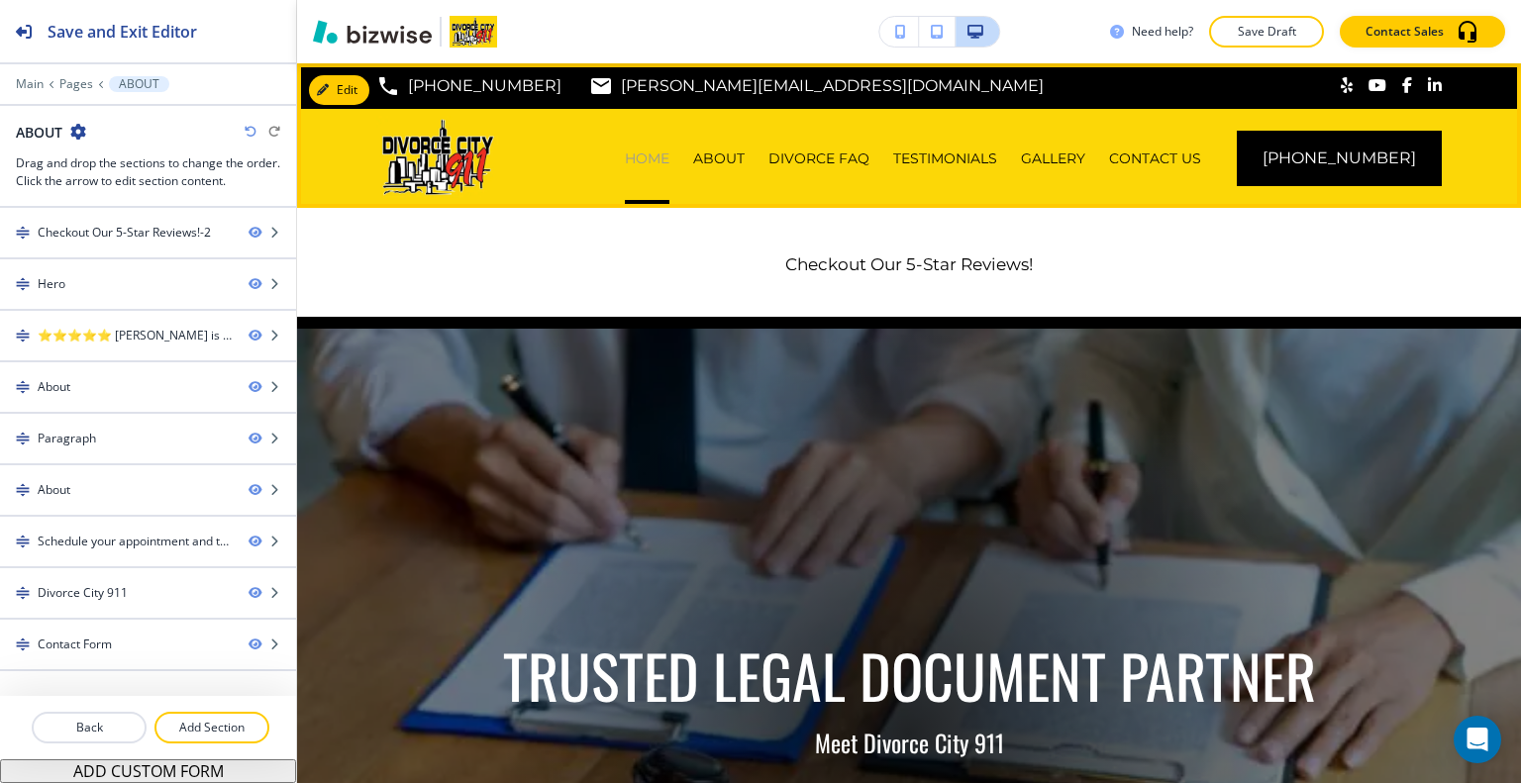
click at [661, 153] on p "HOME" at bounding box center [647, 159] width 45 height 20
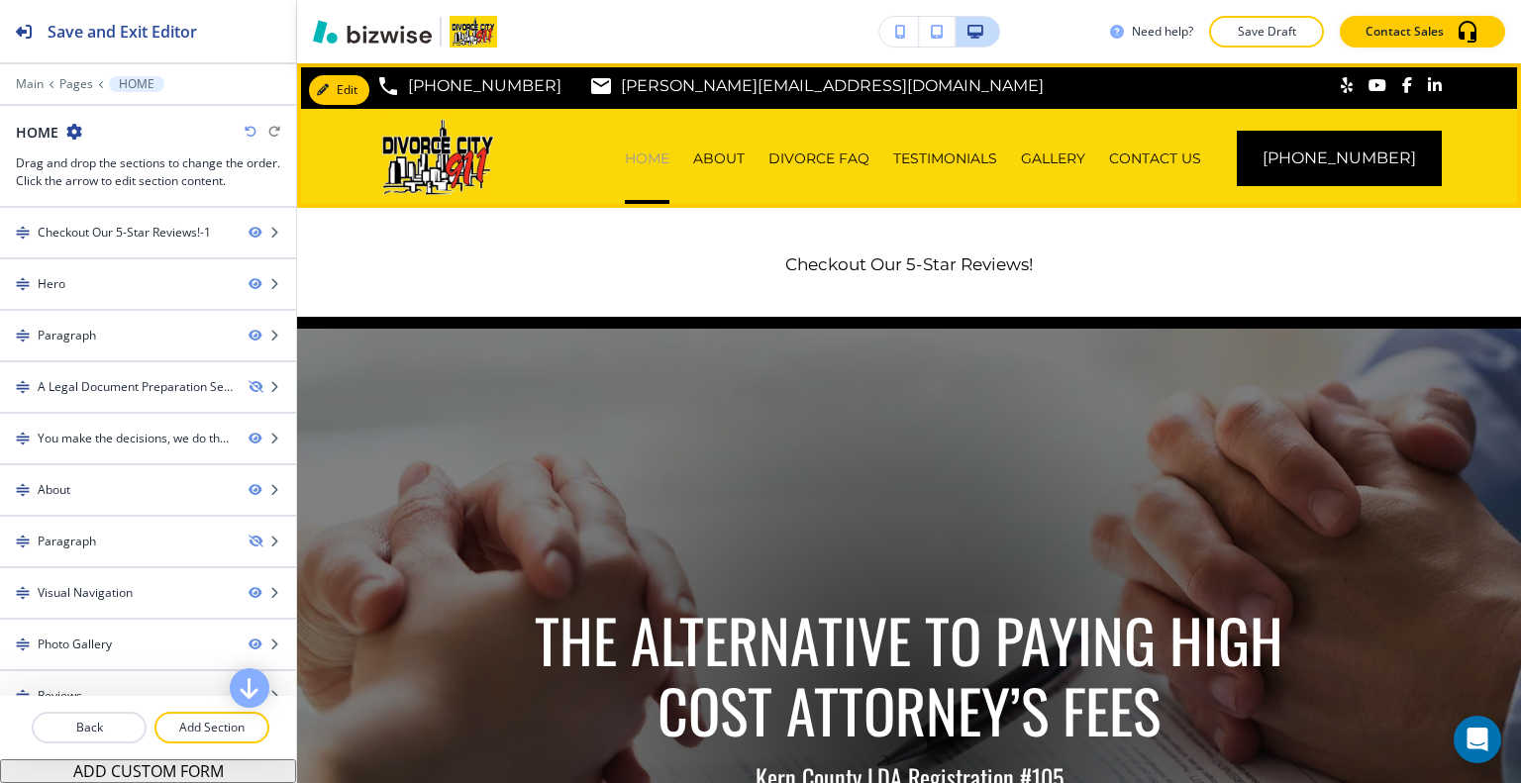
click at [661, 154] on p "HOME" at bounding box center [647, 159] width 45 height 20
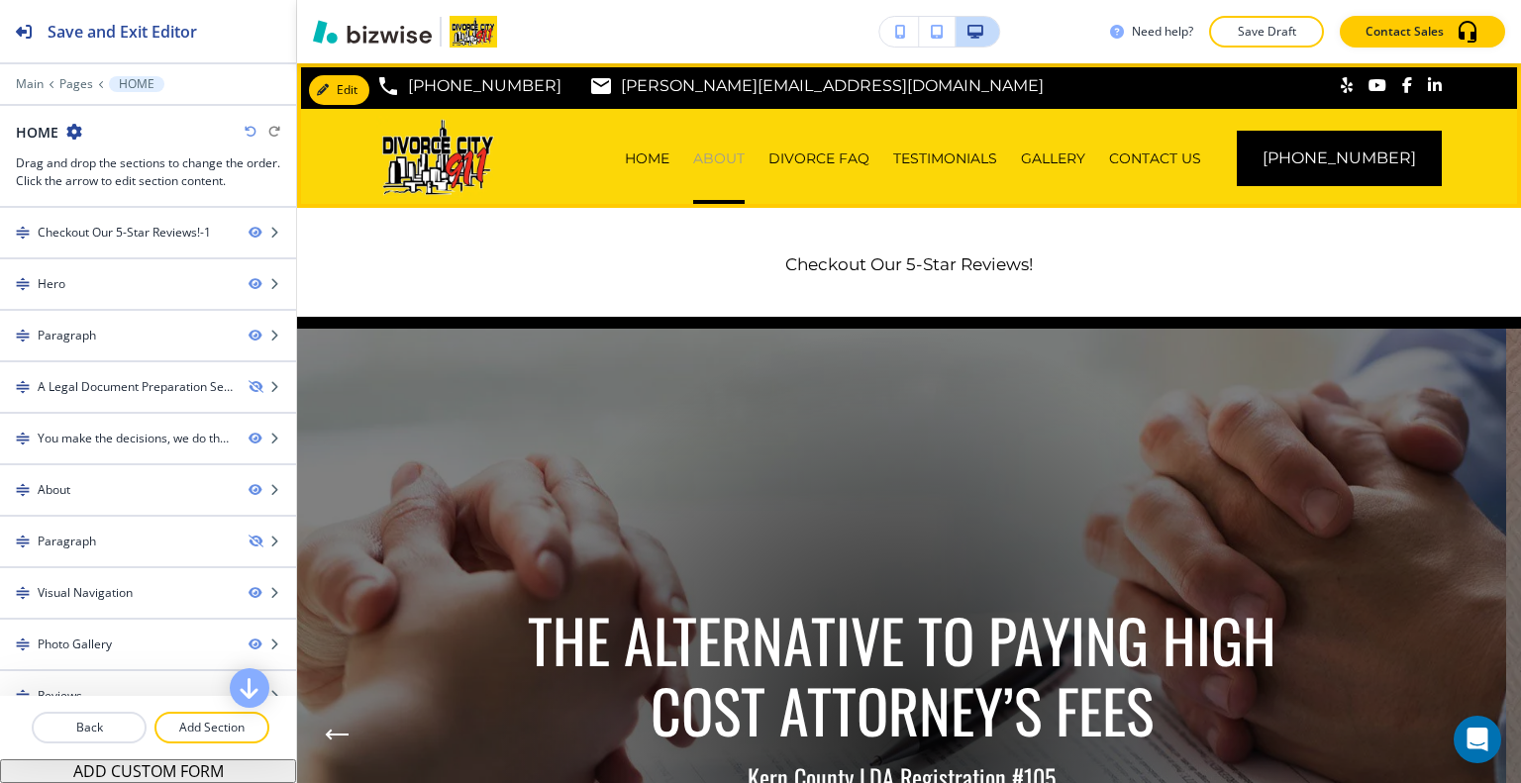
click at [733, 161] on p "ABOUT" at bounding box center [718, 159] width 51 height 20
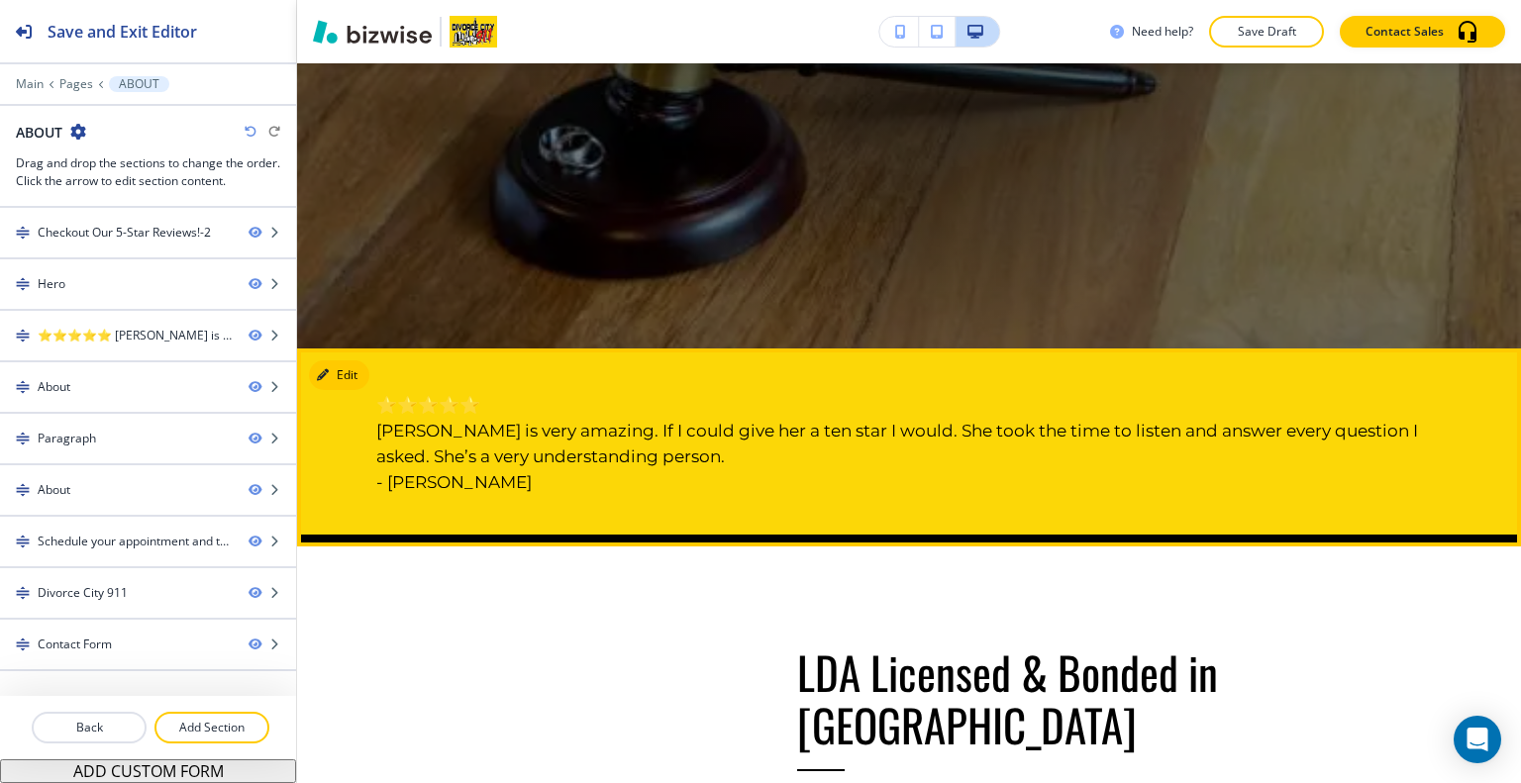
scroll to position [891, 0]
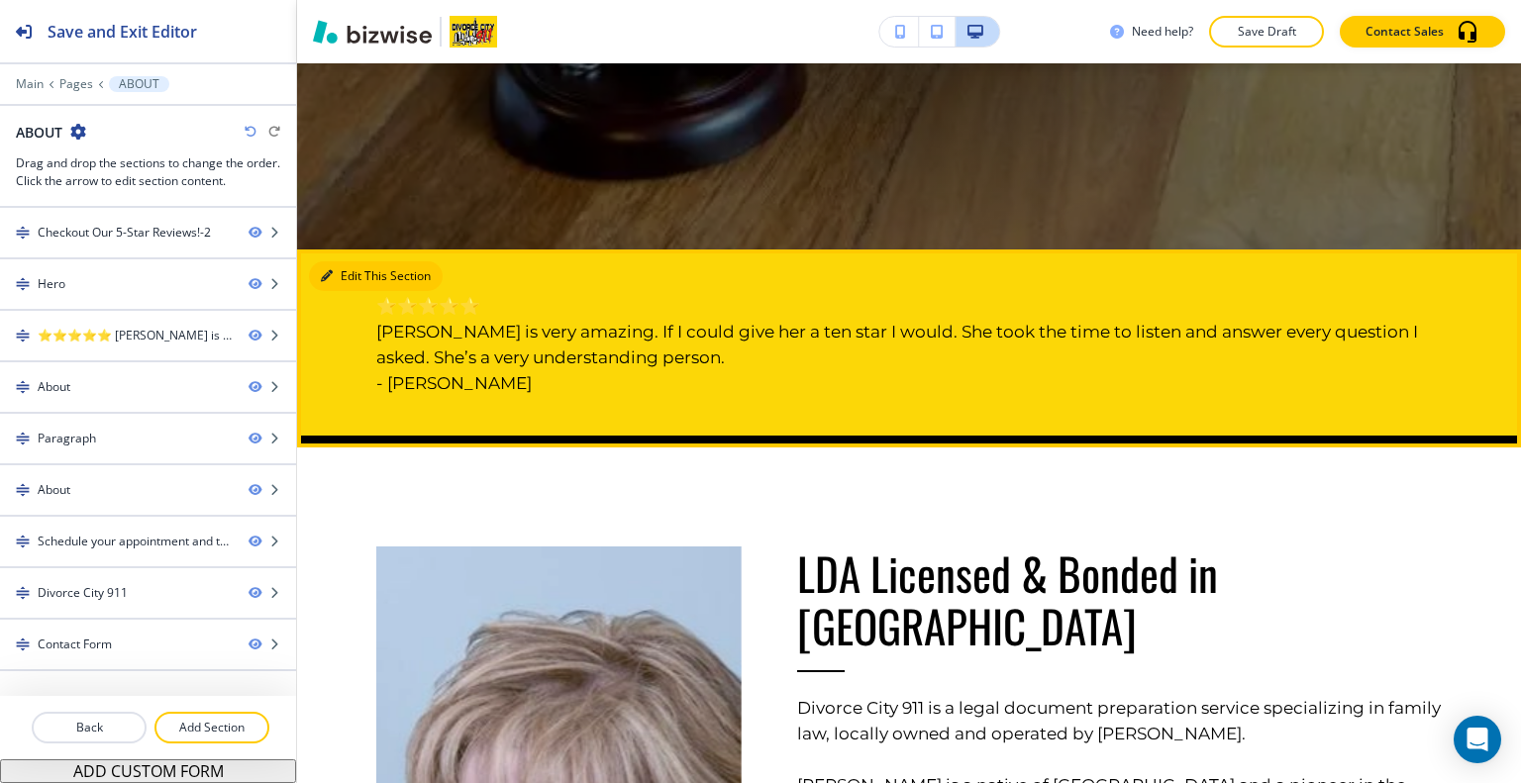
click at [355, 274] on button "Edit This Section" at bounding box center [376, 276] width 134 height 30
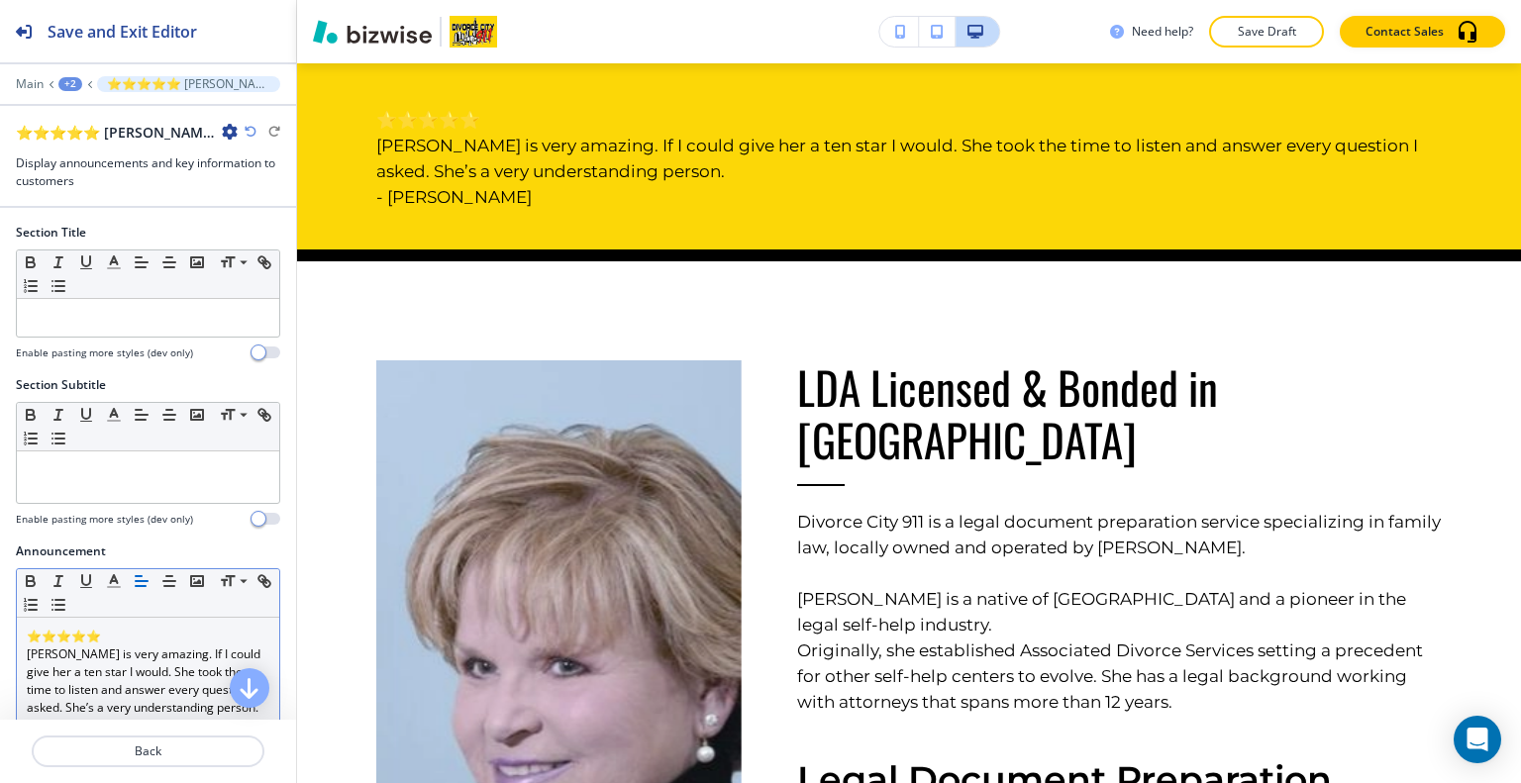
scroll to position [297, 0]
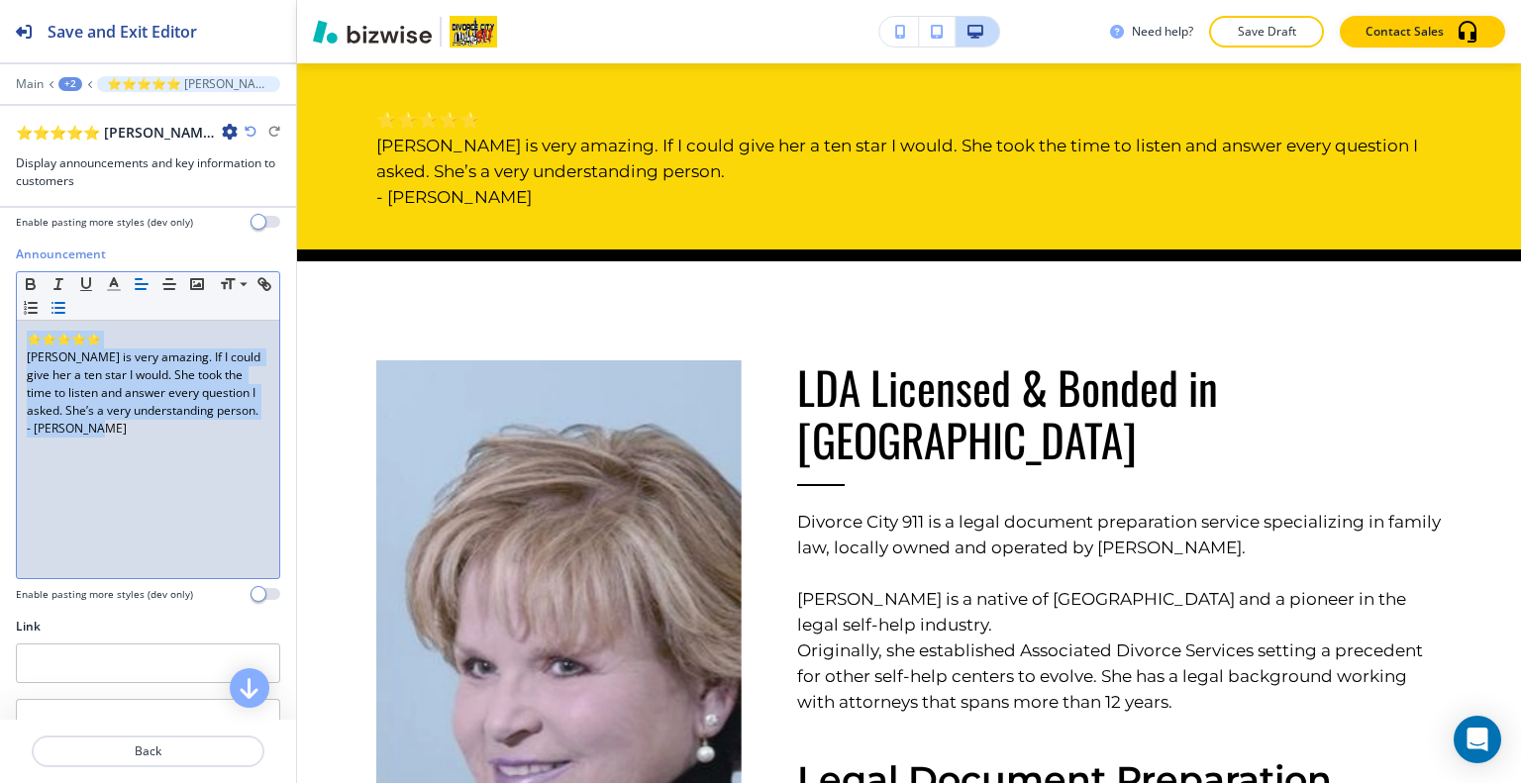
drag, startPoint x: 142, startPoint y: 443, endPoint x: 74, endPoint y: 304, distance: 154.1
click at [0, 314] on div "Announcement Small Normal Large Huge ⭐⭐⭐⭐⭐ Patti is very amazing. If I could gi…" at bounding box center [148, 432] width 296 height 372
click at [178, 281] on button "button" at bounding box center [169, 284] width 28 height 24
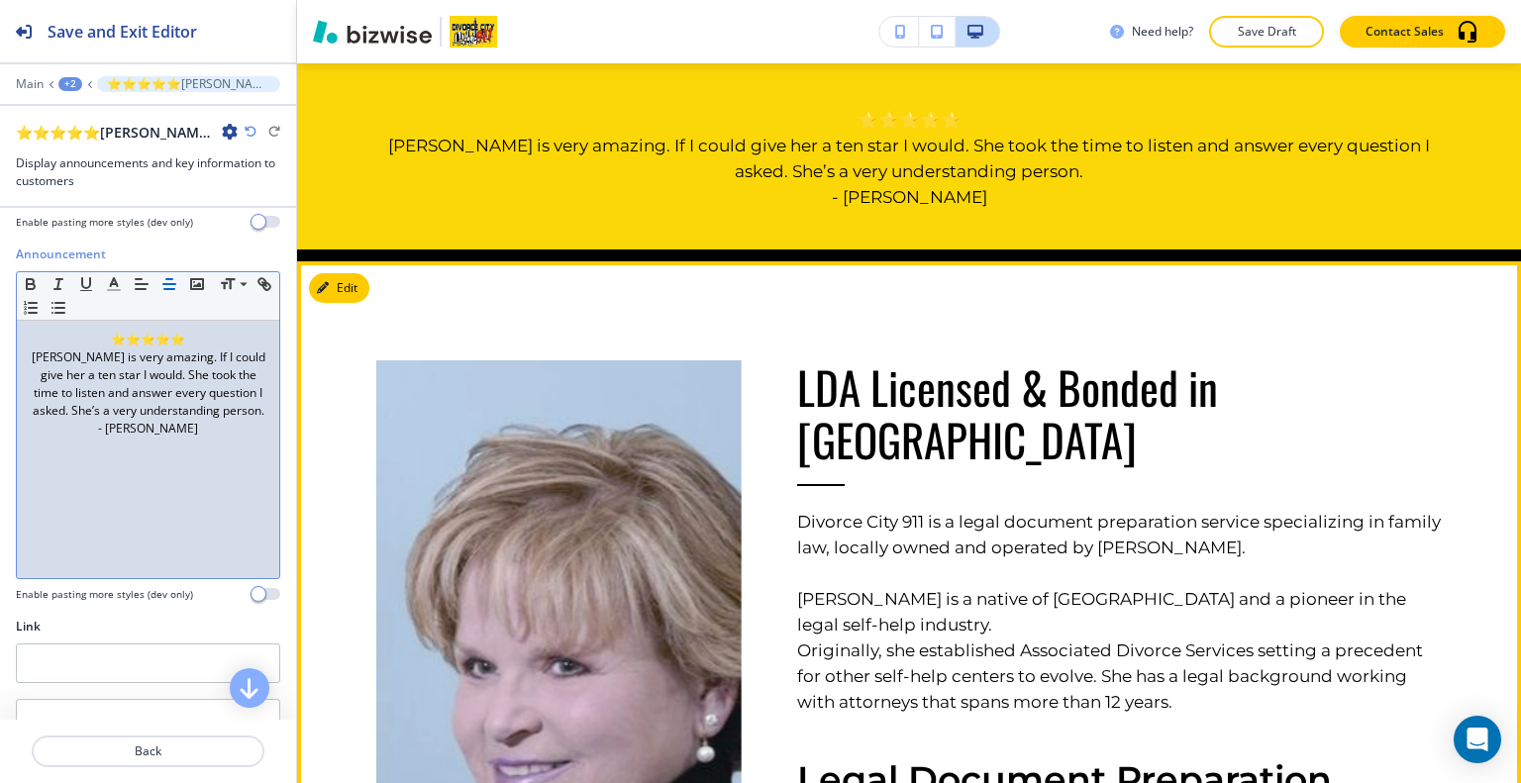
click at [622, 265] on div at bounding box center [531, 684] width 421 height 847
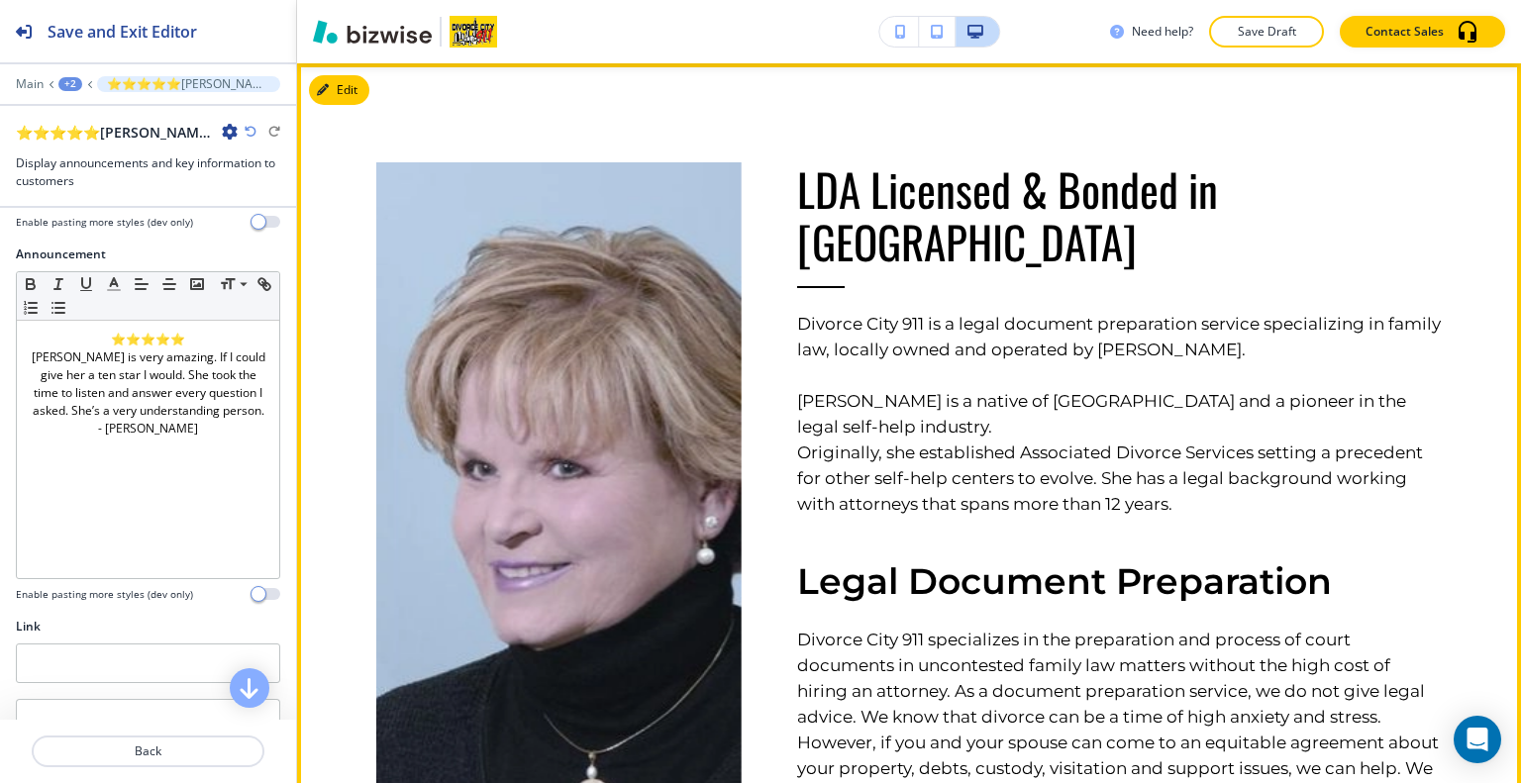
scroll to position [1176, 0]
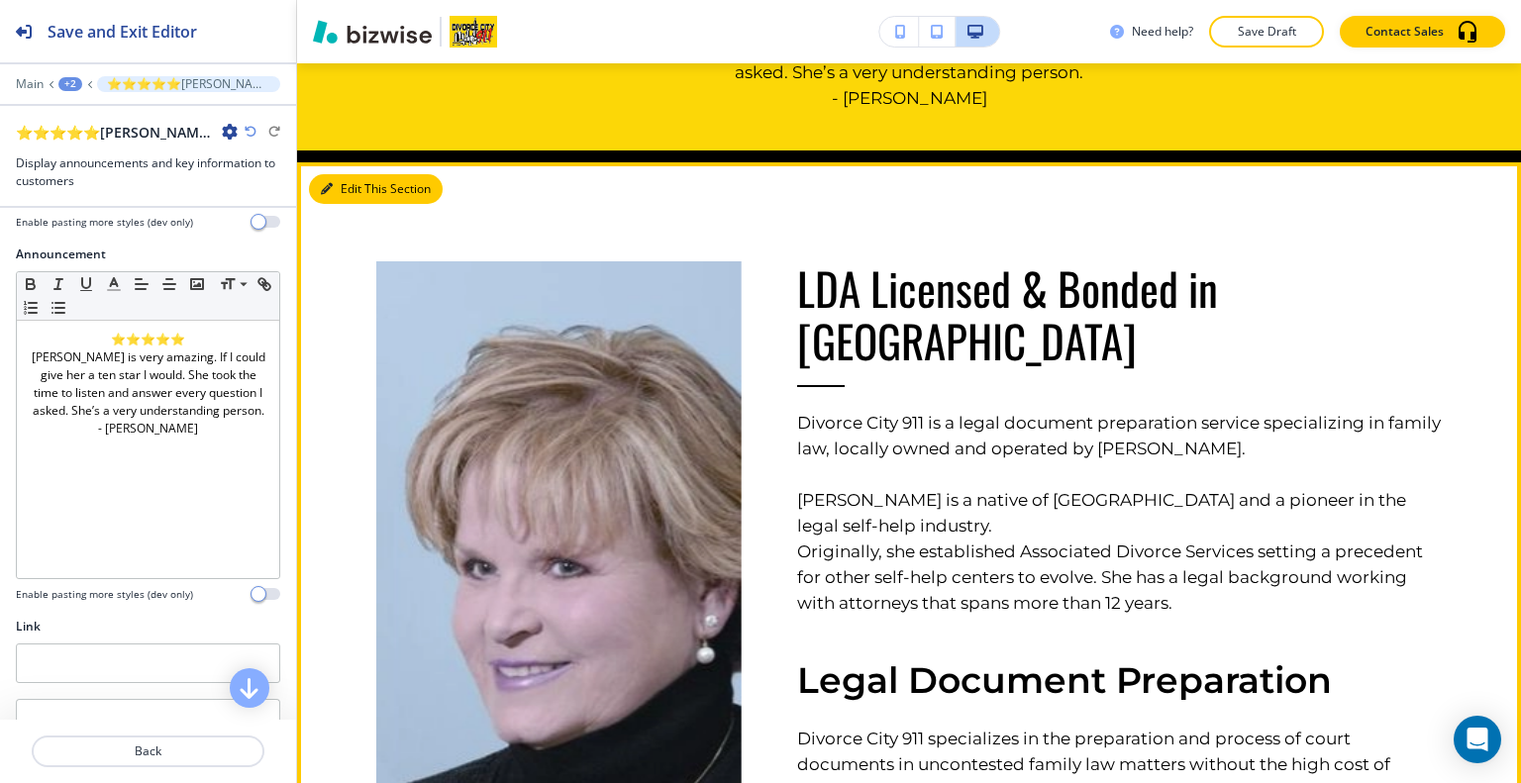
click at [357, 193] on button "Edit This Section" at bounding box center [376, 189] width 134 height 30
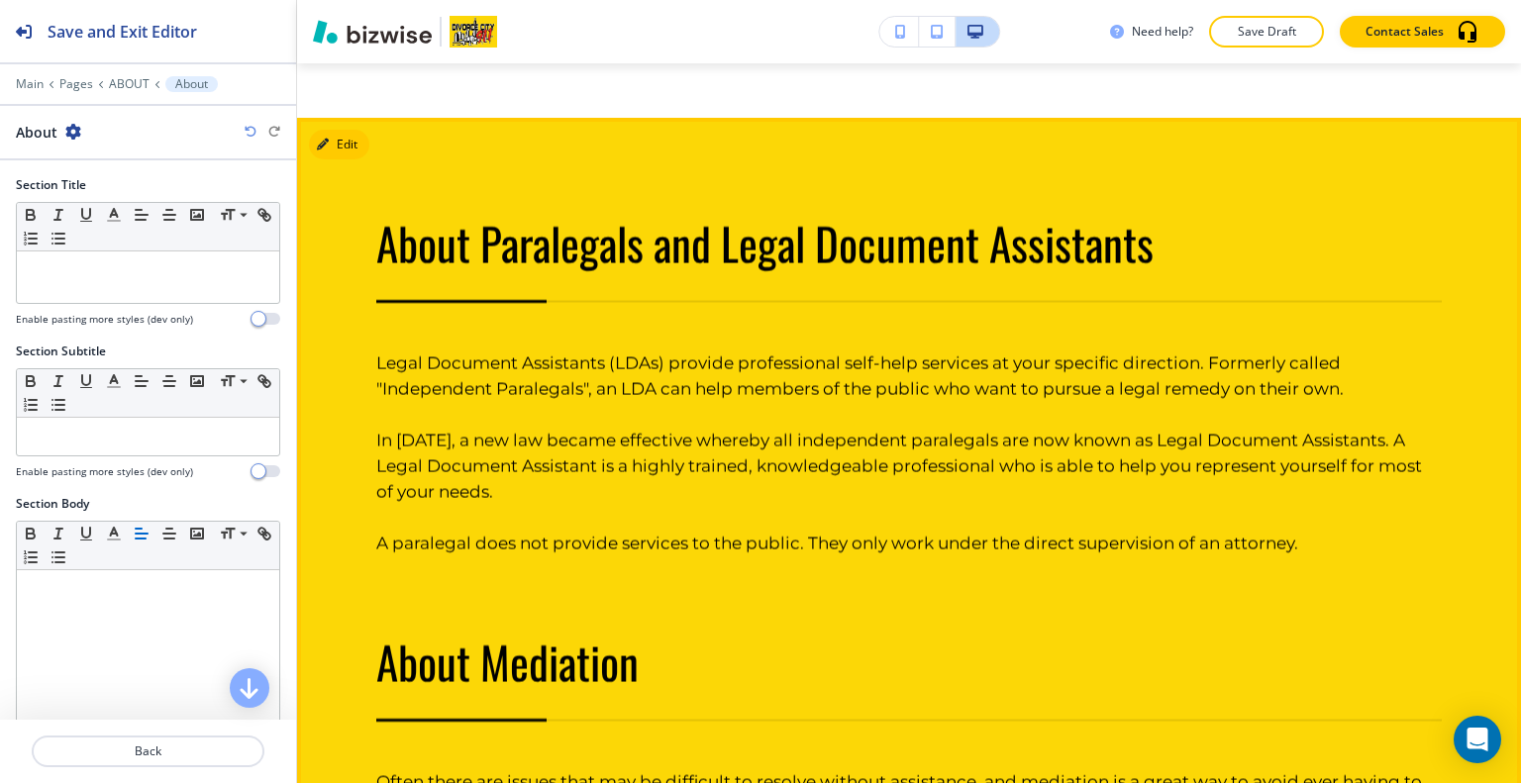
scroll to position [2068, 0]
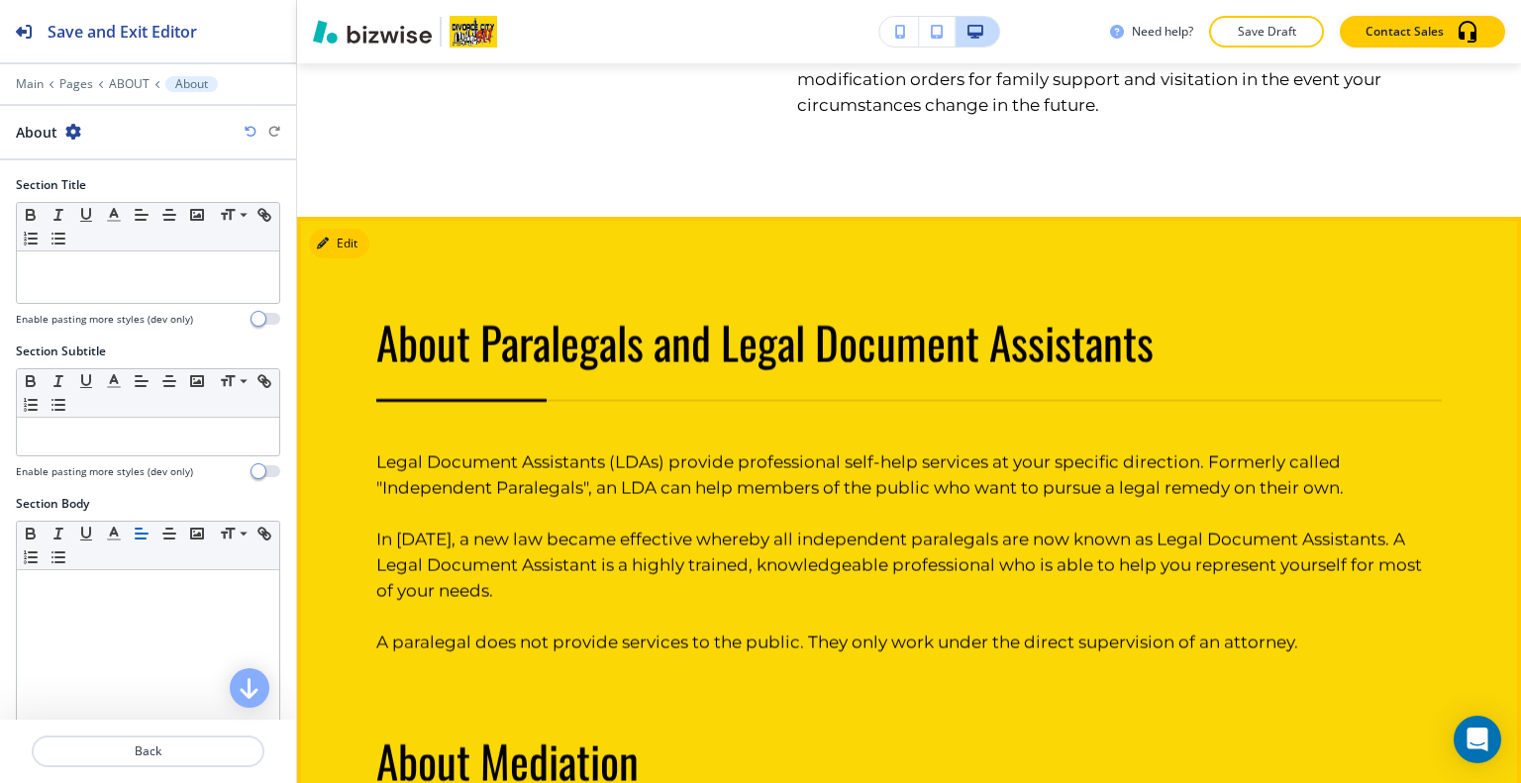
click at [345, 217] on div "About Paralegals and Legal Document Assistants Legal Document Assistants (LDAs)…" at bounding box center [909, 708] width 1224 height 982
click at [345, 229] on button "Edit This Section" at bounding box center [376, 244] width 134 height 30
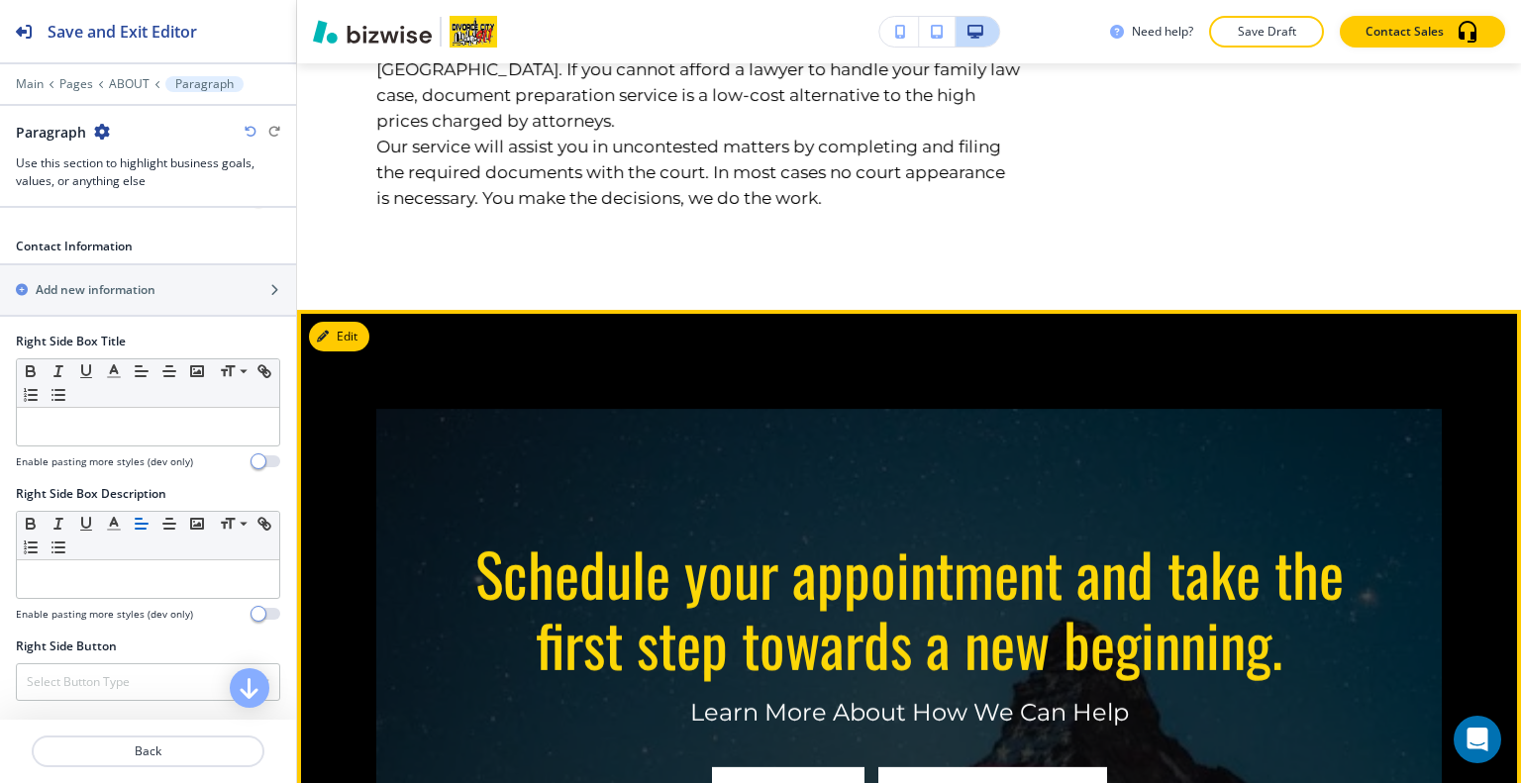
scroll to position [4124, 0]
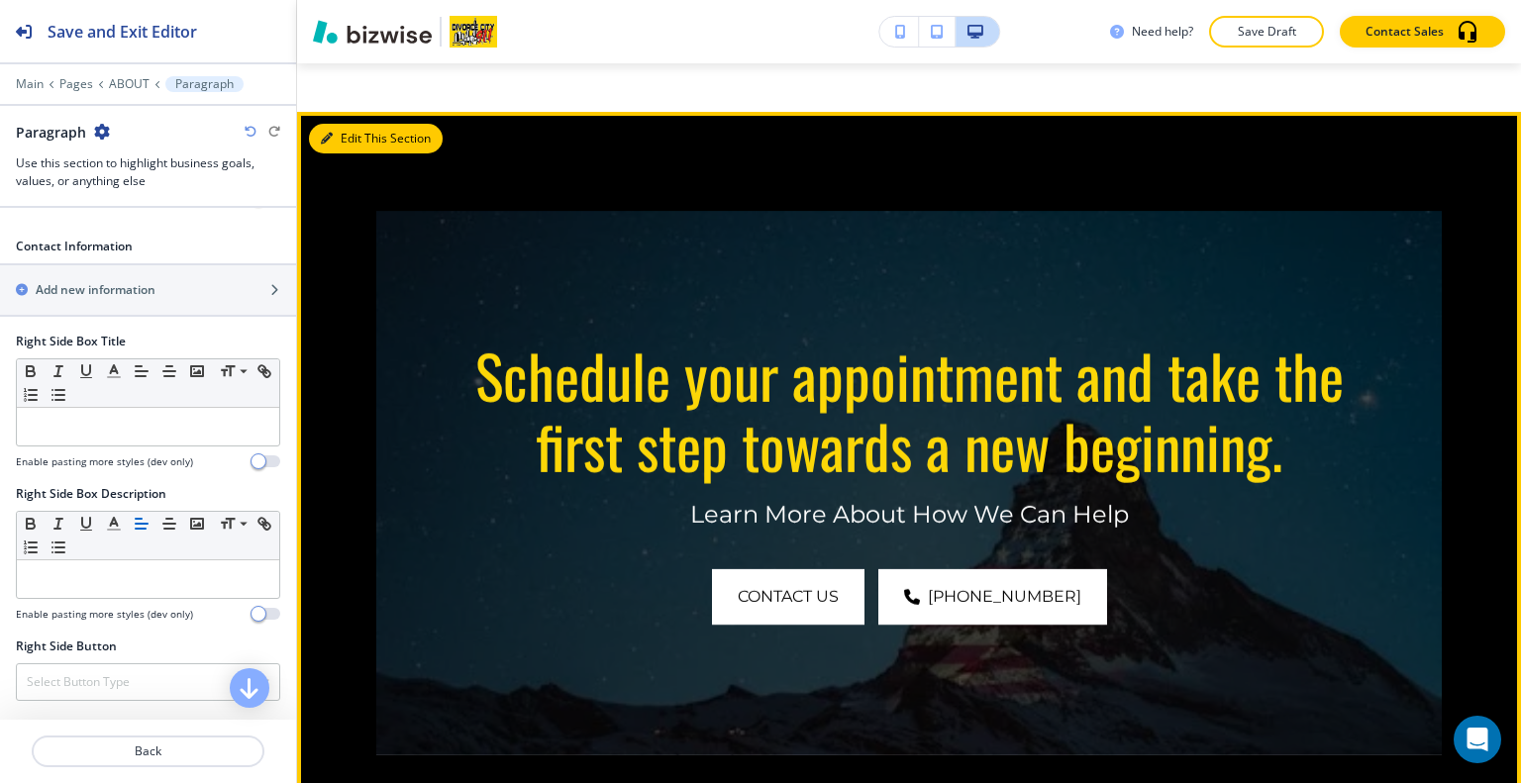
click at [353, 124] on button "Edit This Section" at bounding box center [376, 139] width 134 height 30
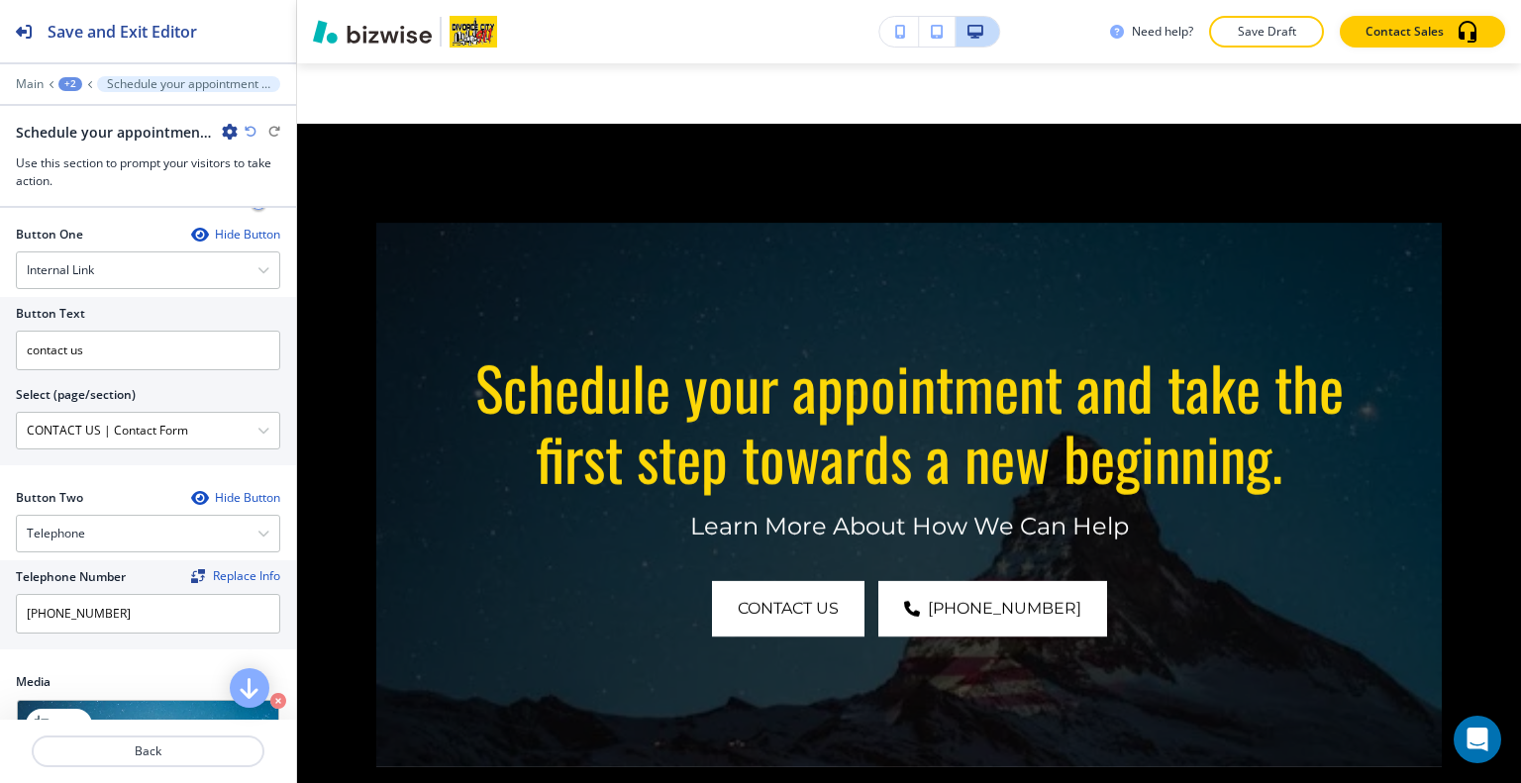
scroll to position [990, 0]
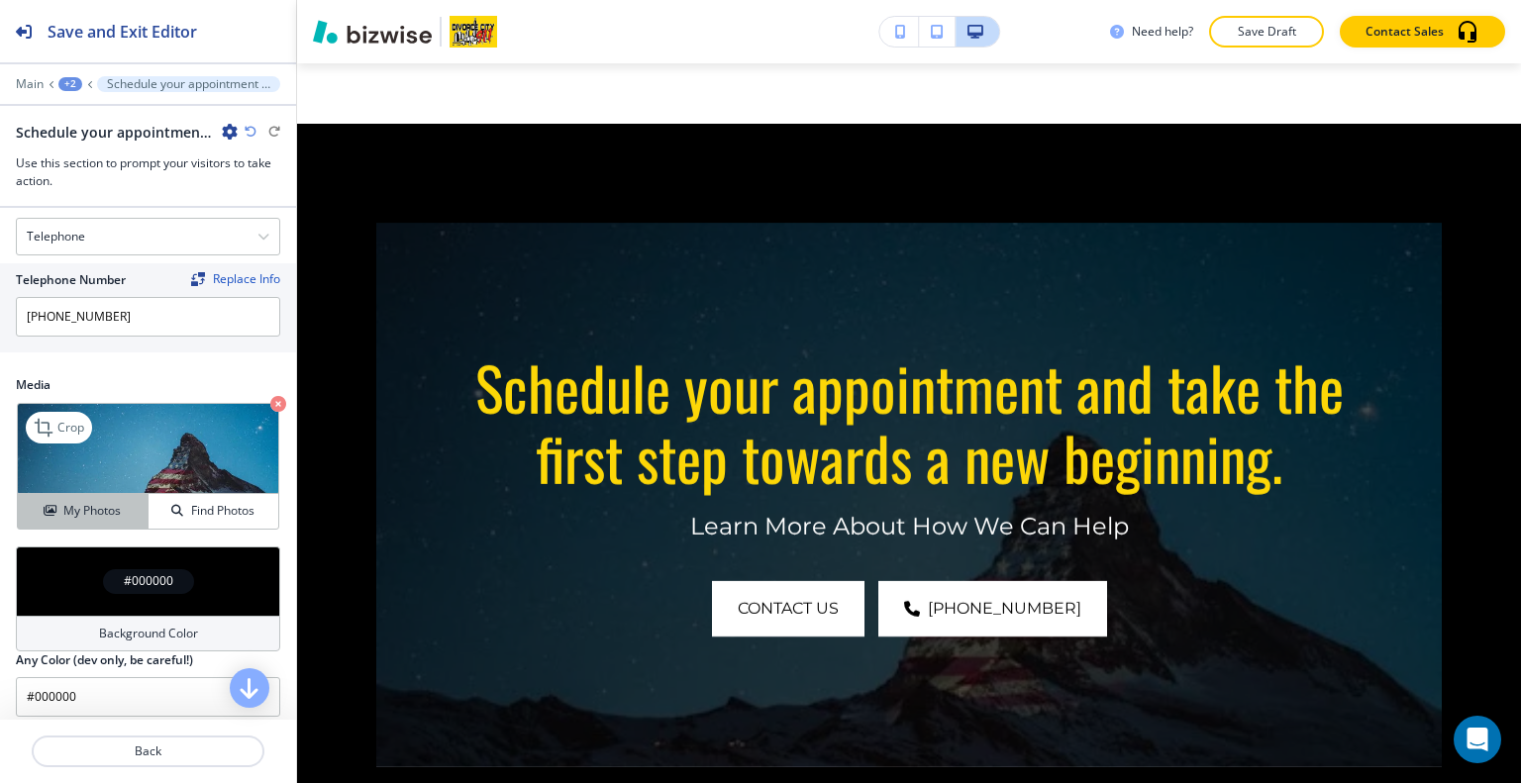
click at [112, 510] on h4 "My Photos" at bounding box center [91, 511] width 57 height 18
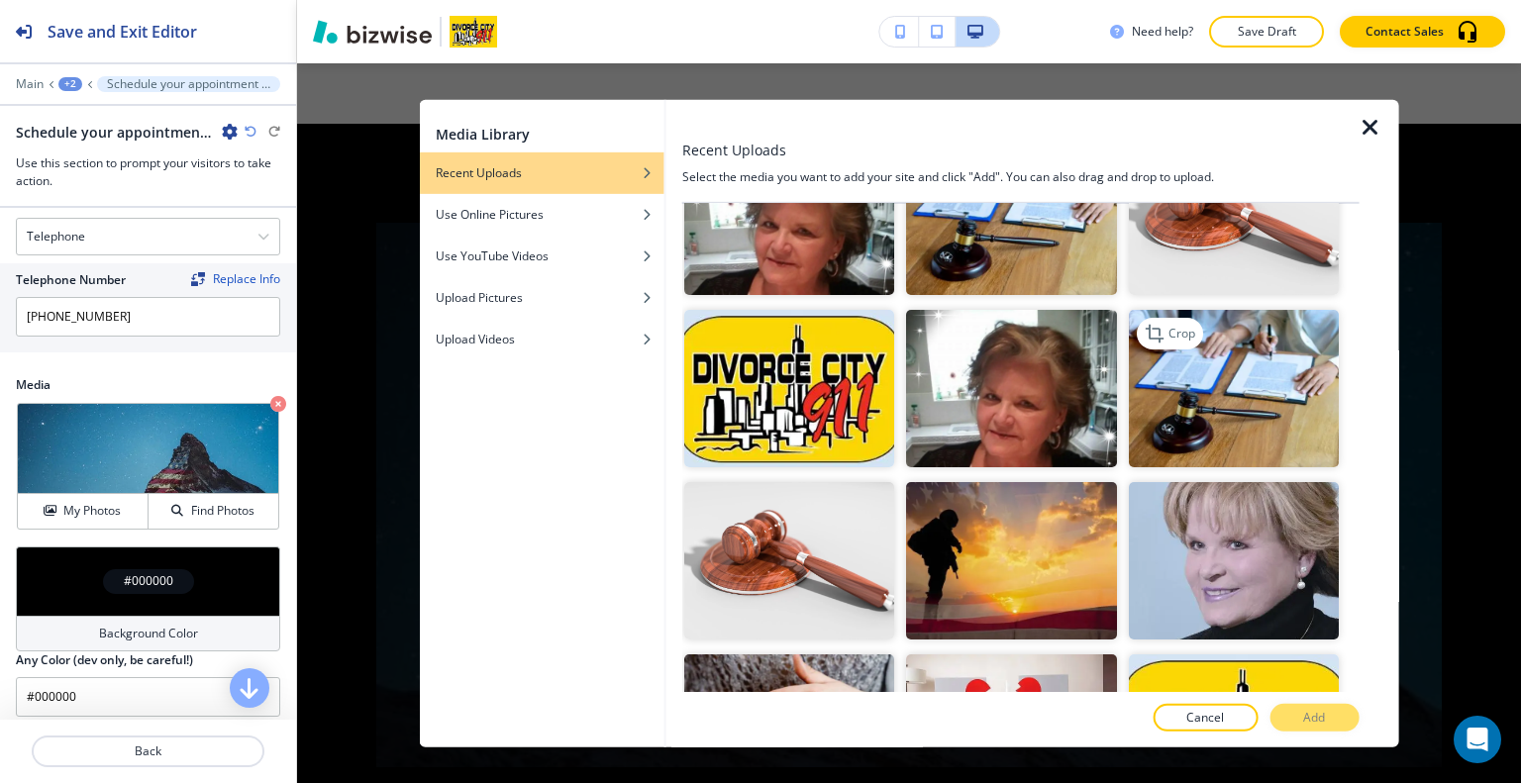
scroll to position [1188, 0]
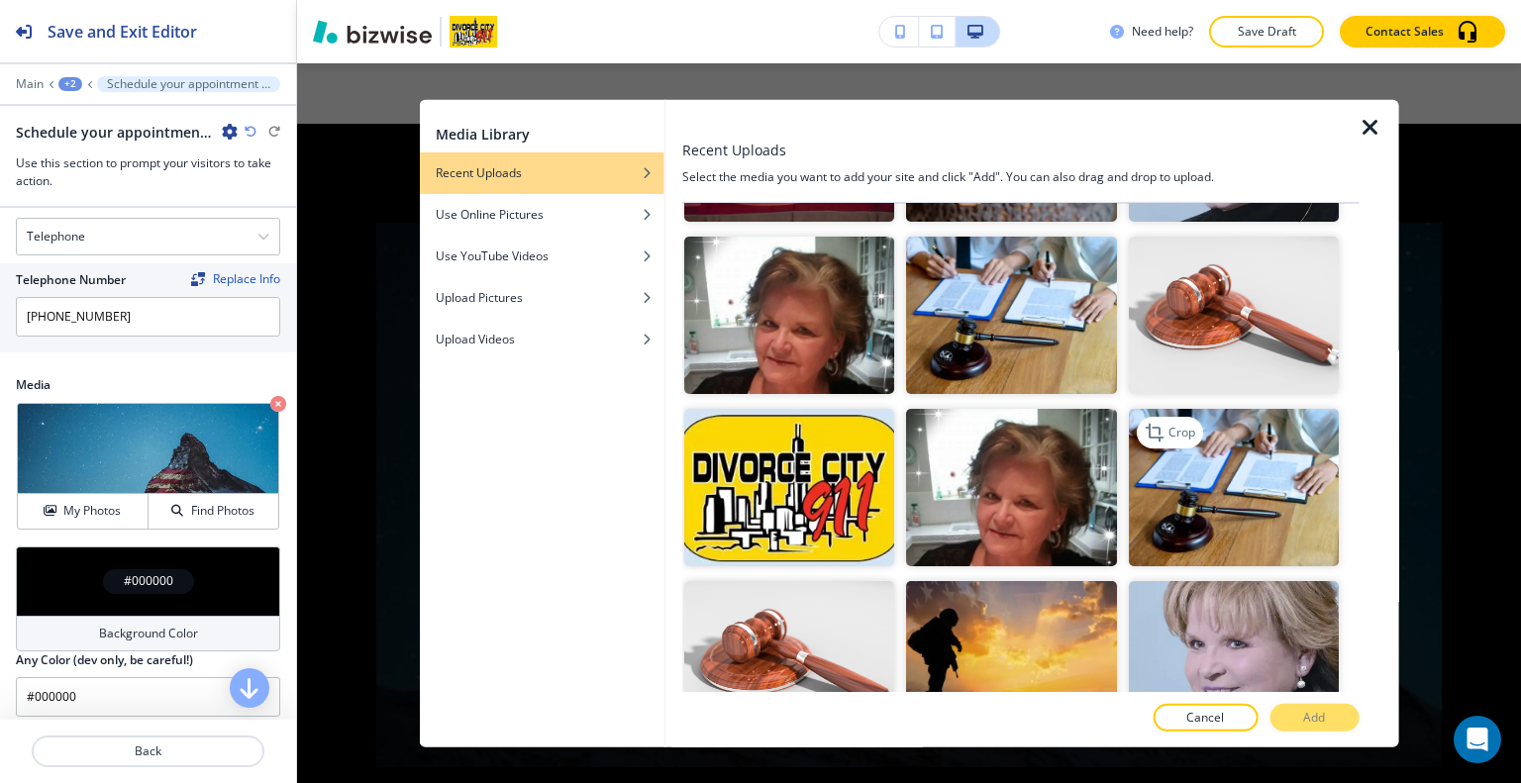
click at [1205, 432] on img "button" at bounding box center [1233, 487] width 210 height 157
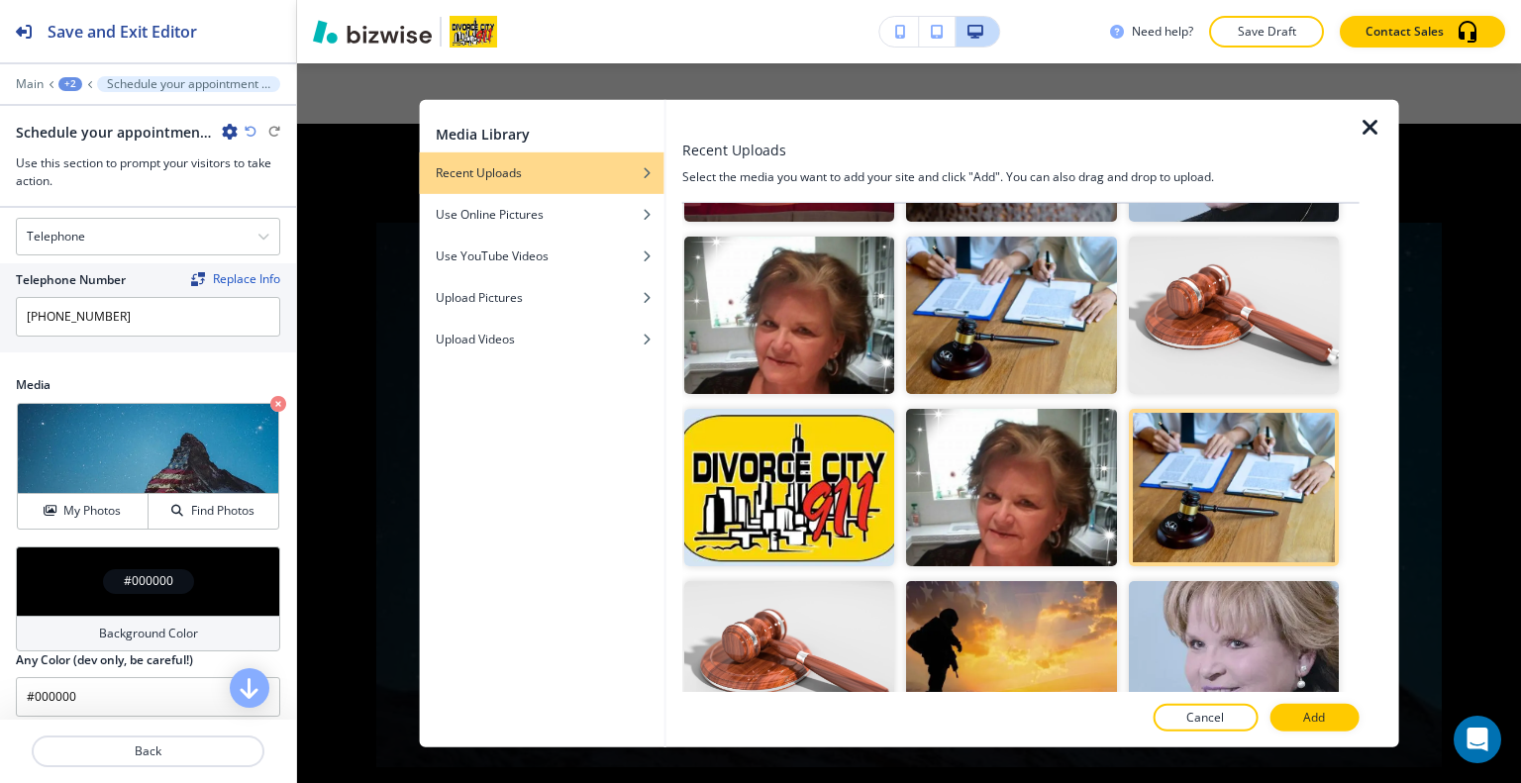
click at [1318, 734] on div at bounding box center [1020, 740] width 677 height 16
click at [1319, 720] on p "Add" at bounding box center [1314, 718] width 22 height 18
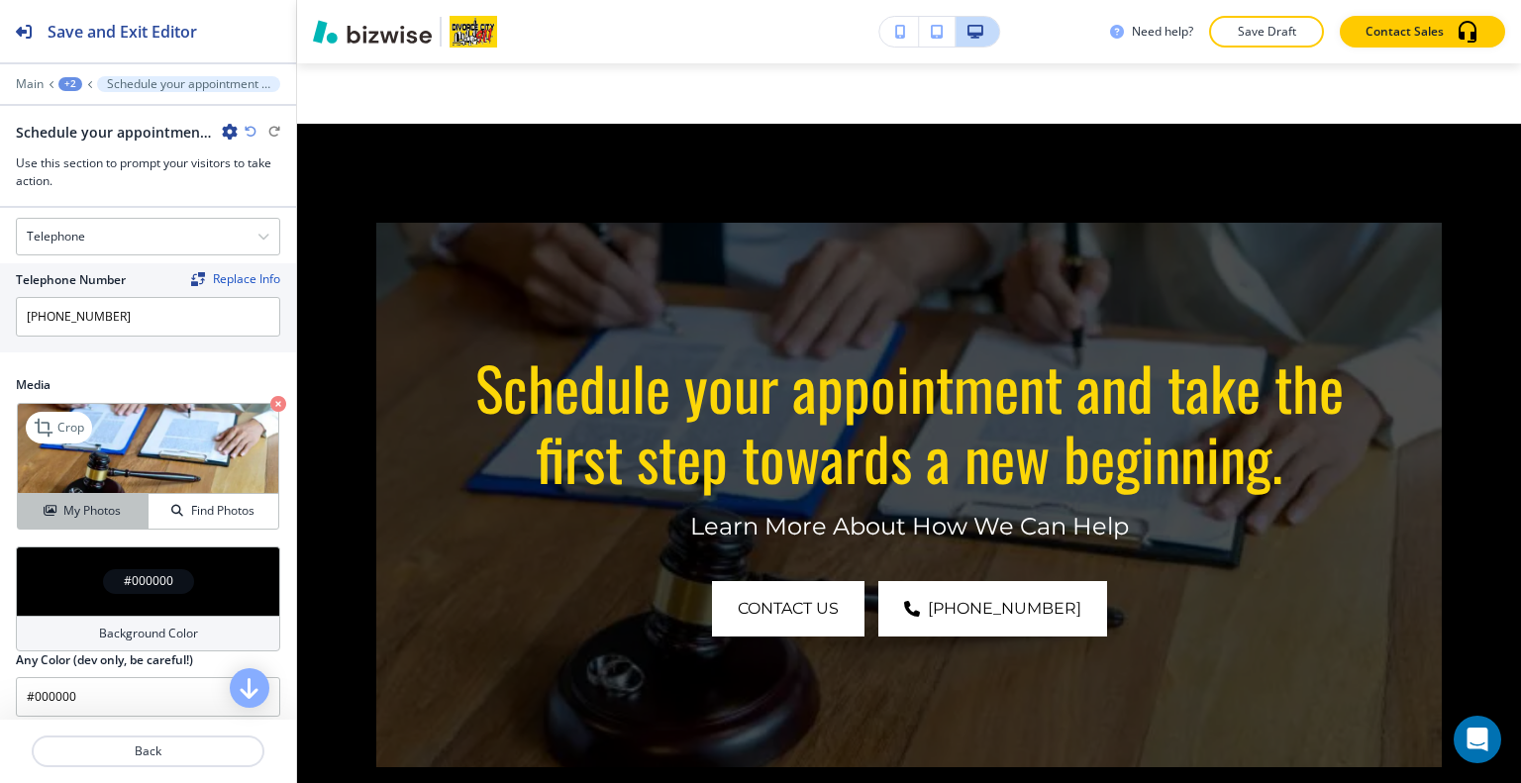
click at [106, 502] on h4 "My Photos" at bounding box center [91, 511] width 57 height 18
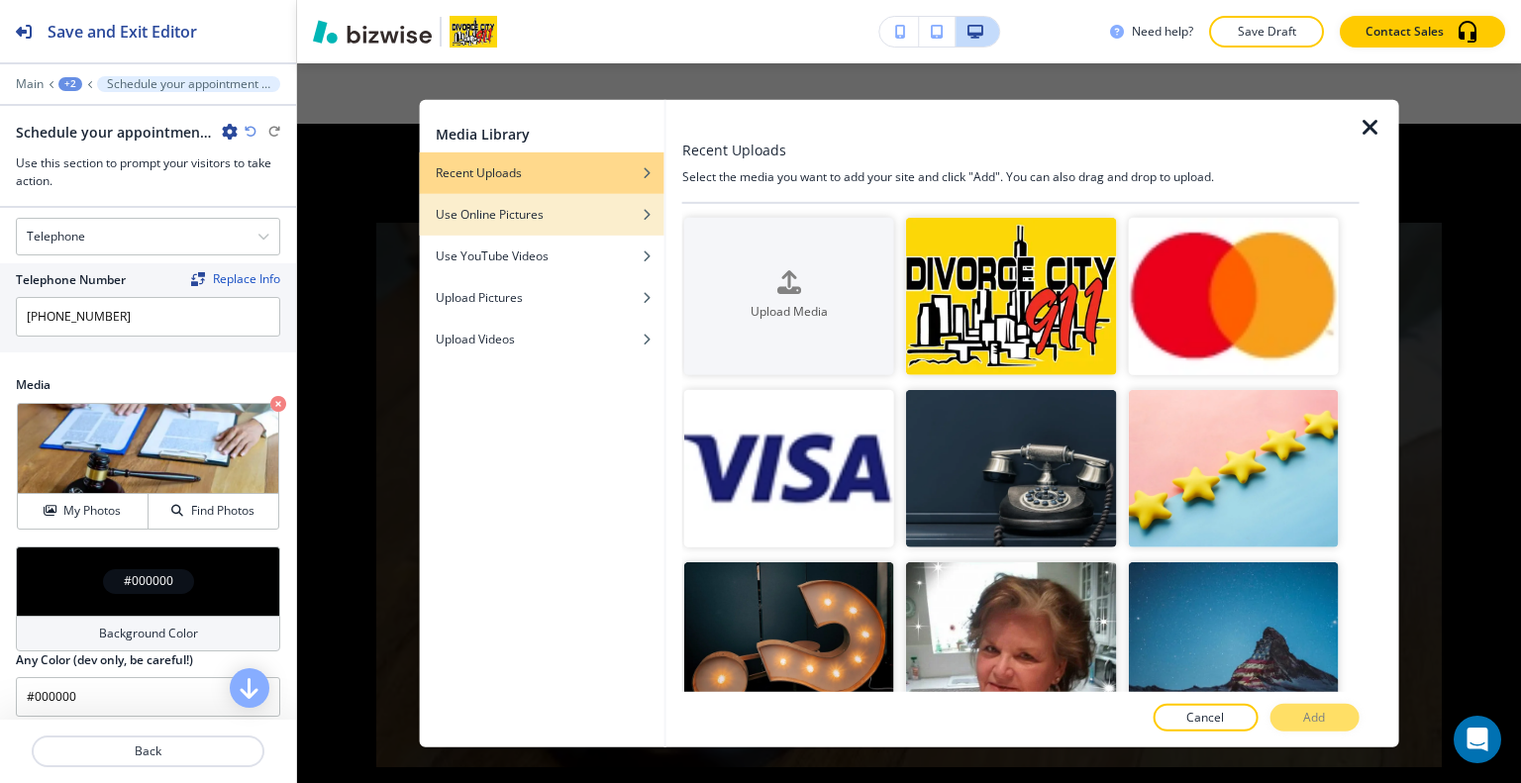
click at [562, 215] on div "Use Online Pictures" at bounding box center [542, 214] width 245 height 18
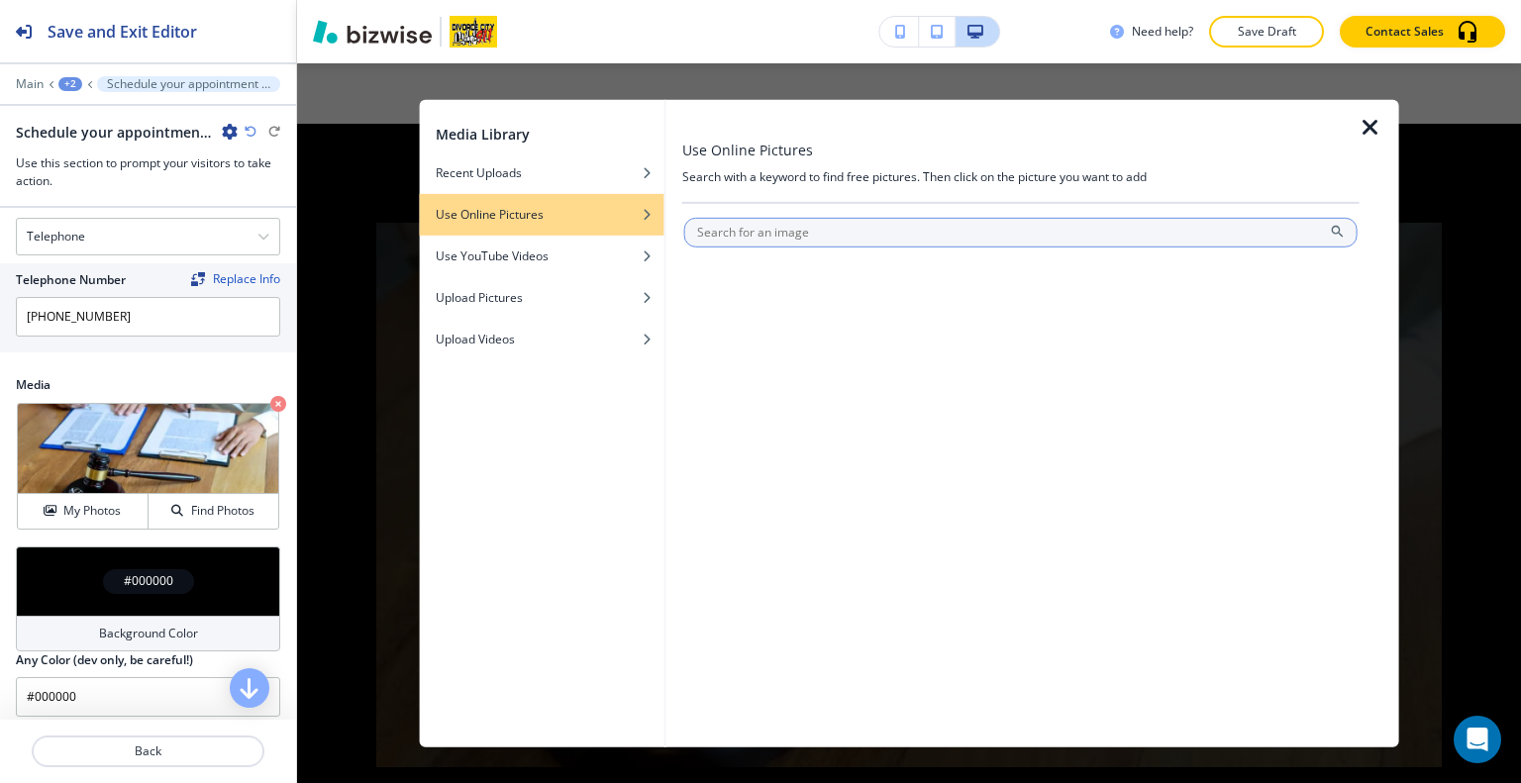
click at [741, 234] on input "text" at bounding box center [1020, 232] width 673 height 30
type input "divorce document"
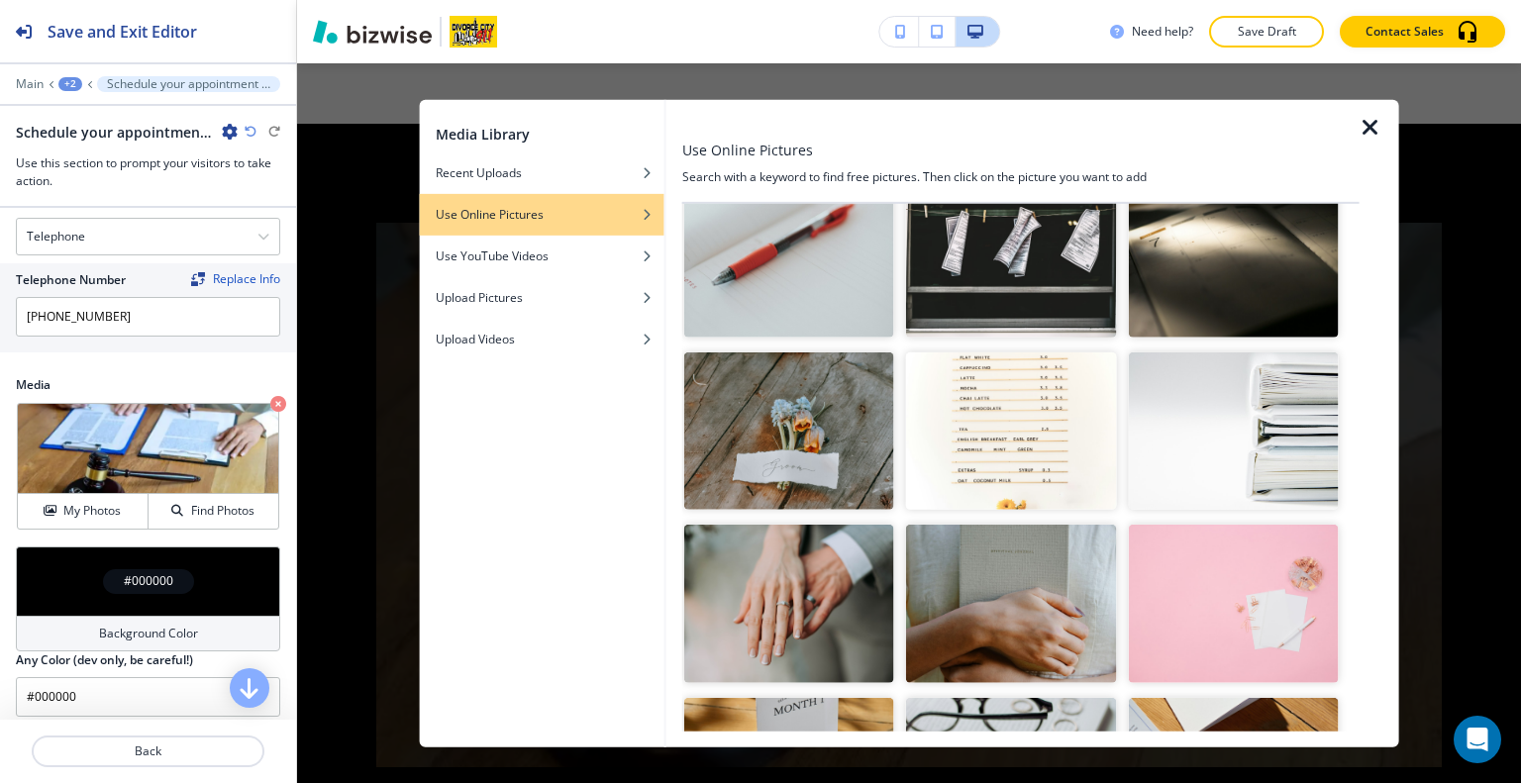
scroll to position [2222, 0]
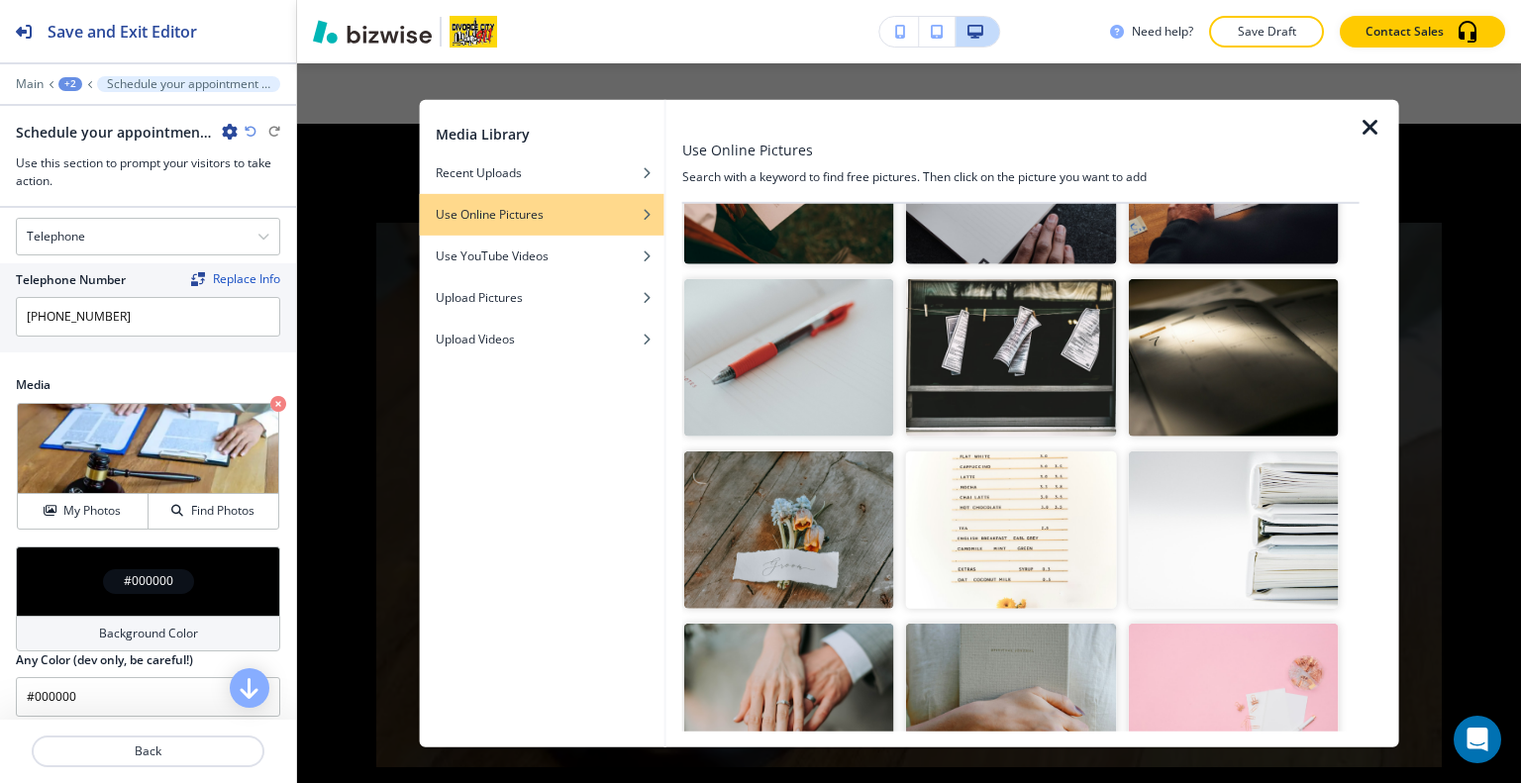
click at [1243, 320] on img "button" at bounding box center [1233, 357] width 210 height 157
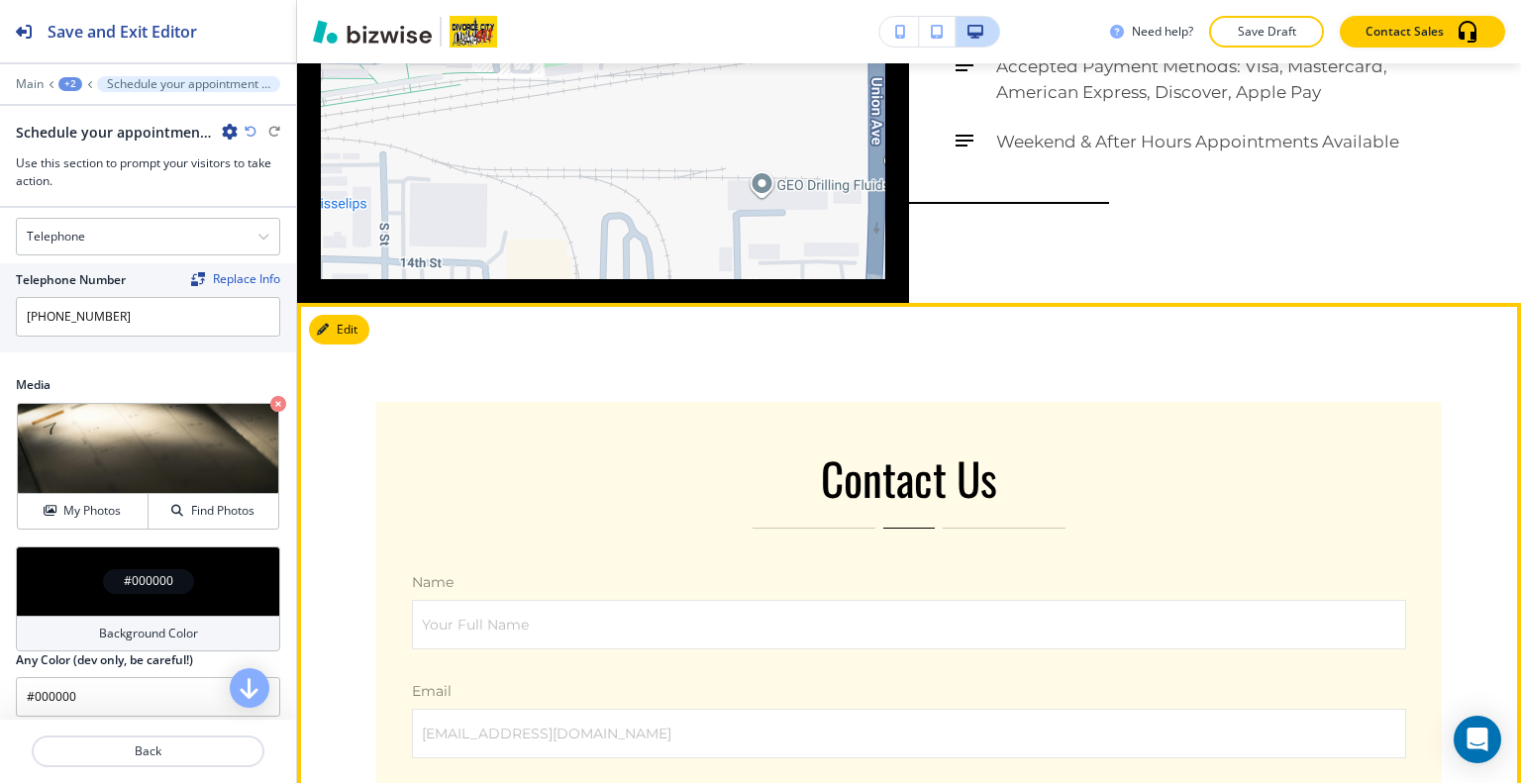
scroll to position [5598, 0]
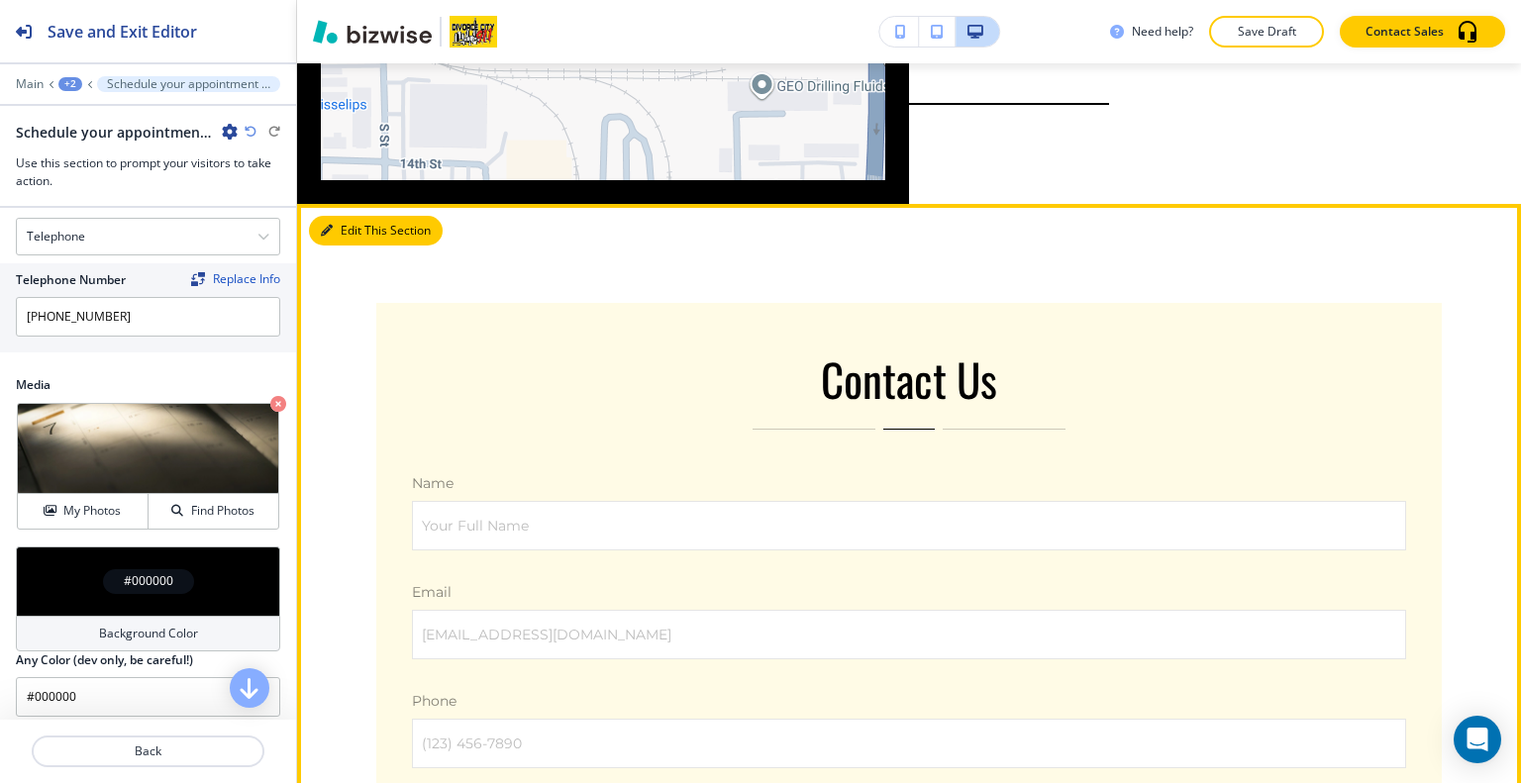
click at [354, 216] on button "Edit This Section" at bounding box center [376, 231] width 134 height 30
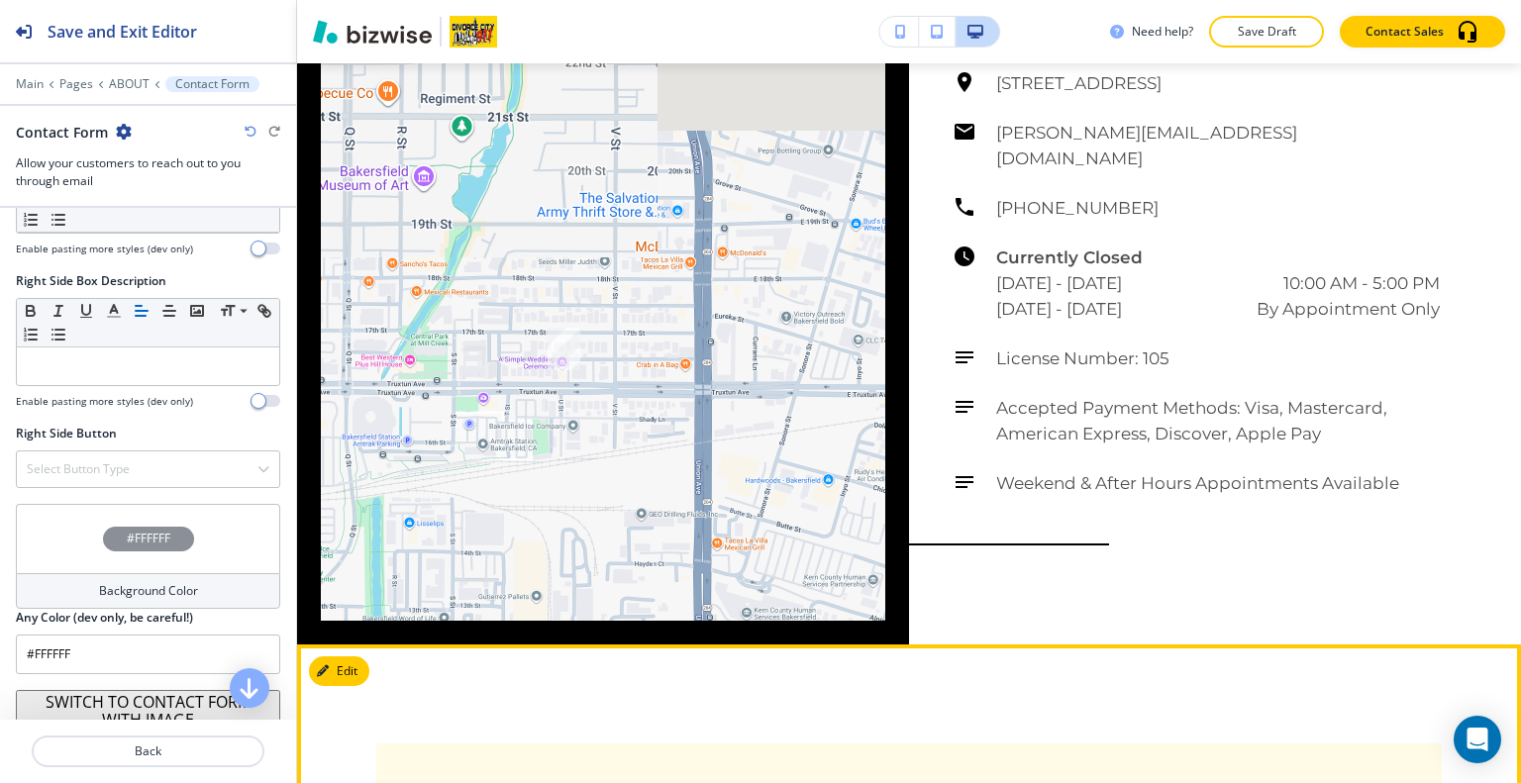
scroll to position [5553, 0]
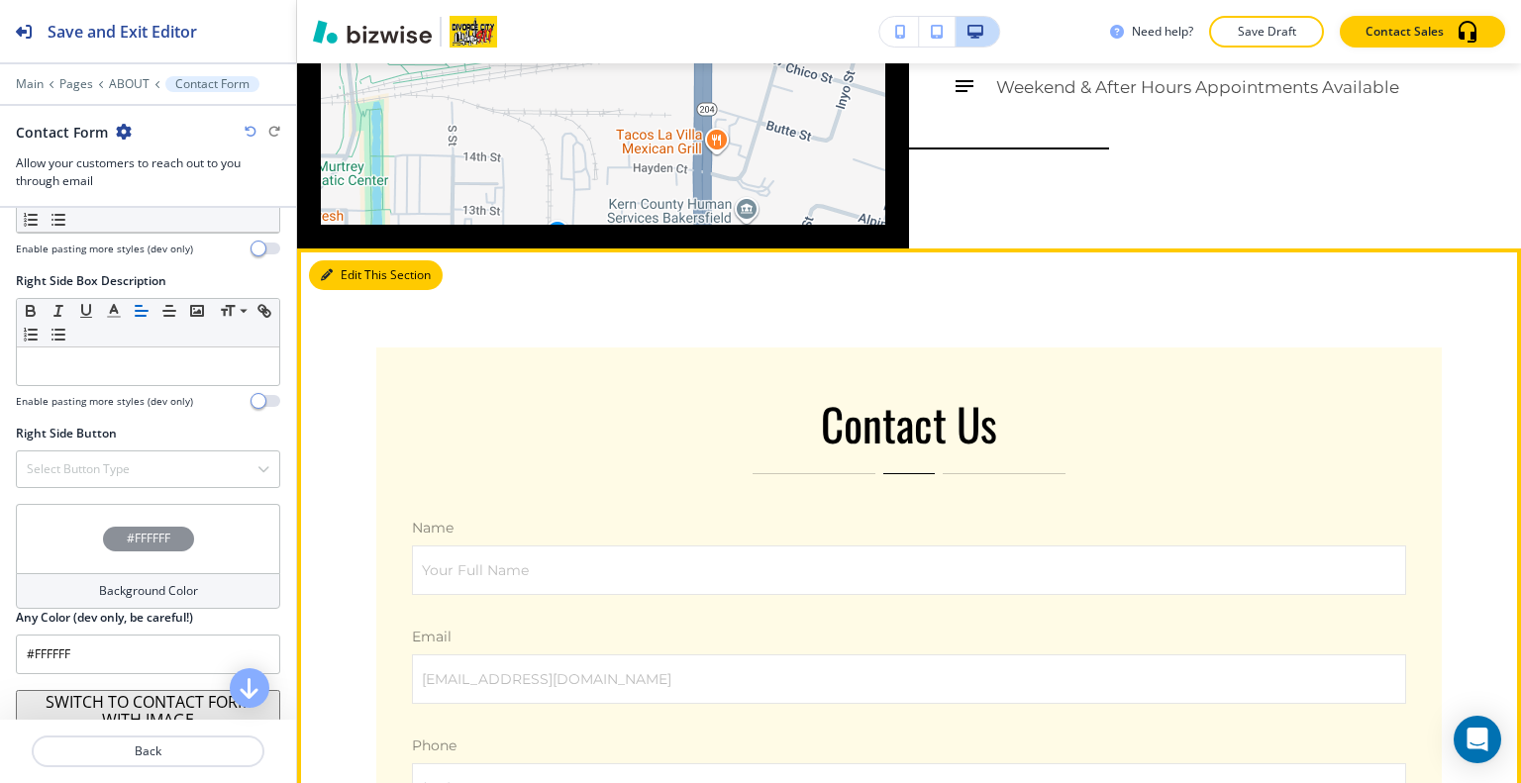
click at [337, 260] on button "Edit This Section" at bounding box center [376, 275] width 134 height 30
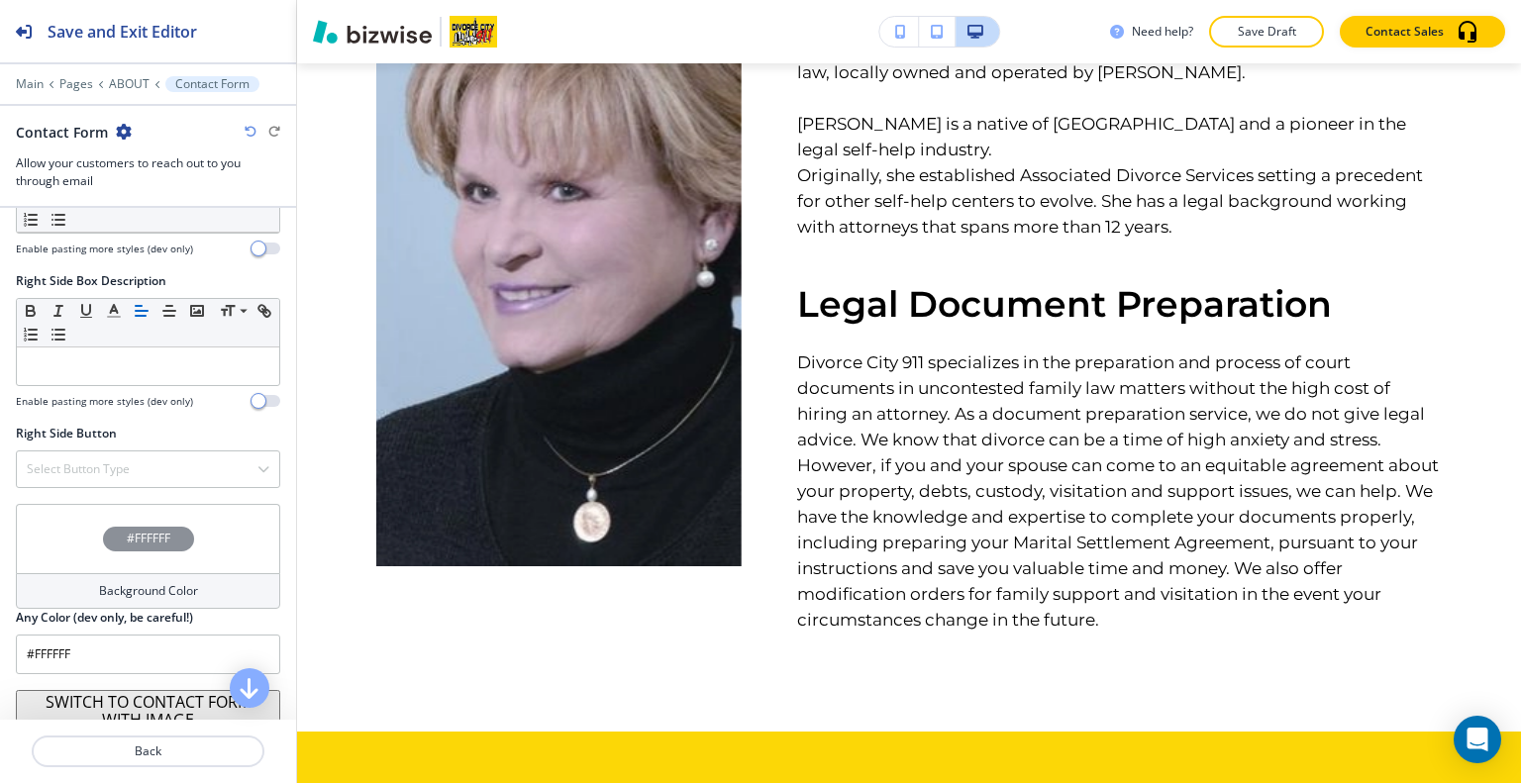
scroll to position [0, 0]
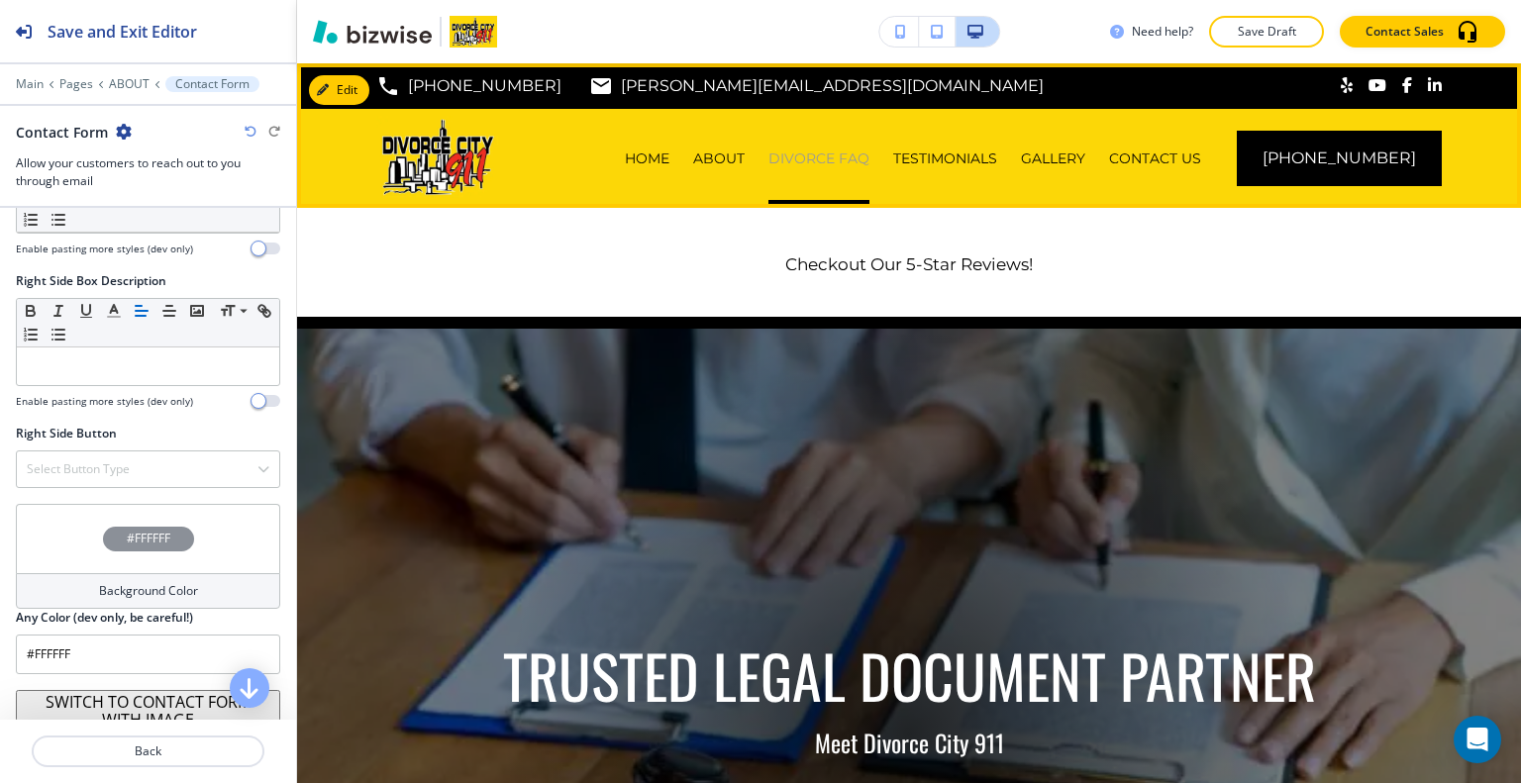
click at [826, 158] on p "DIVORCE FAQ" at bounding box center [818, 159] width 101 height 20
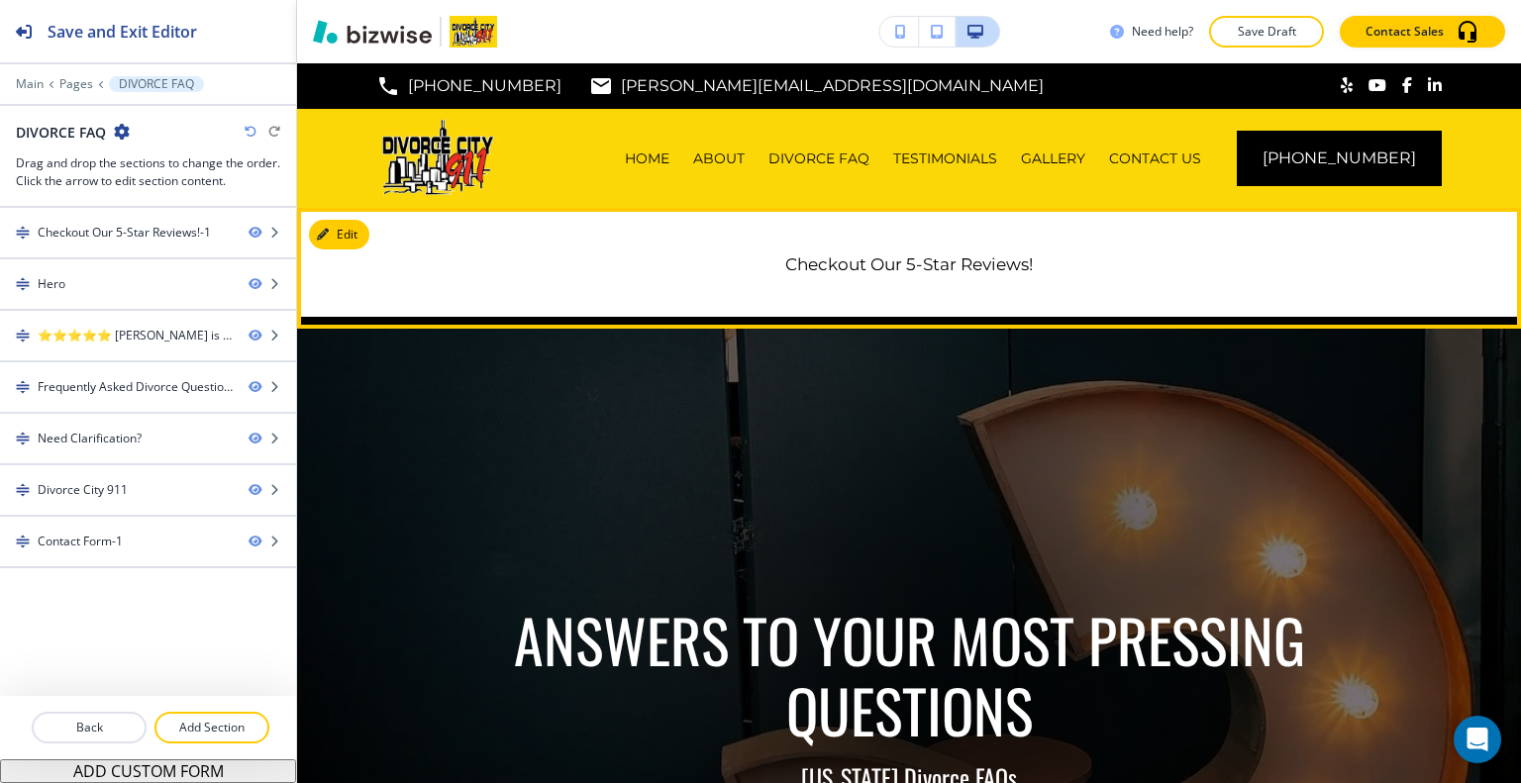
click at [862, 268] on link "Checkout Our 5-Star Reviews!" at bounding box center [909, 264] width 248 height 20
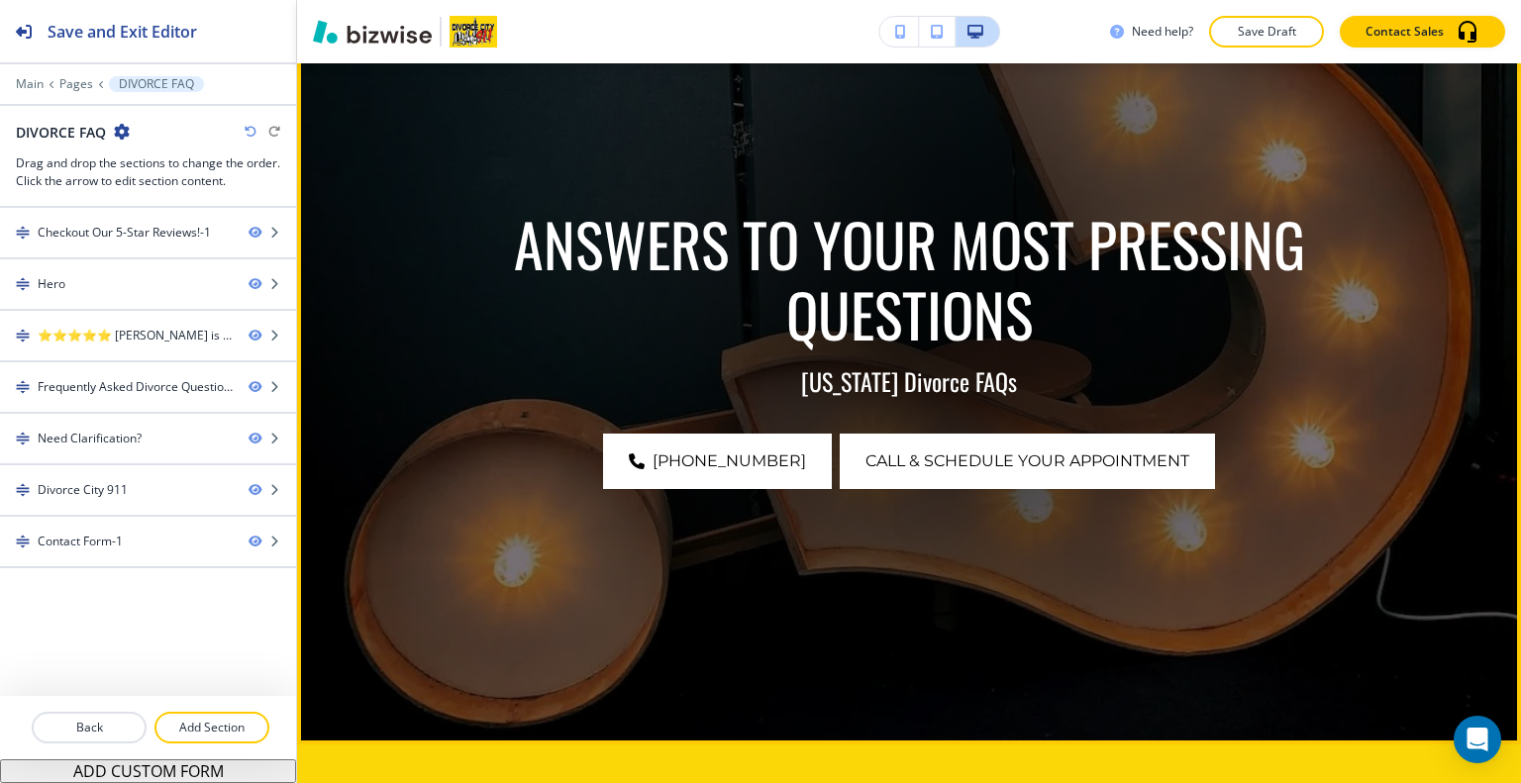
scroll to position [891, 0]
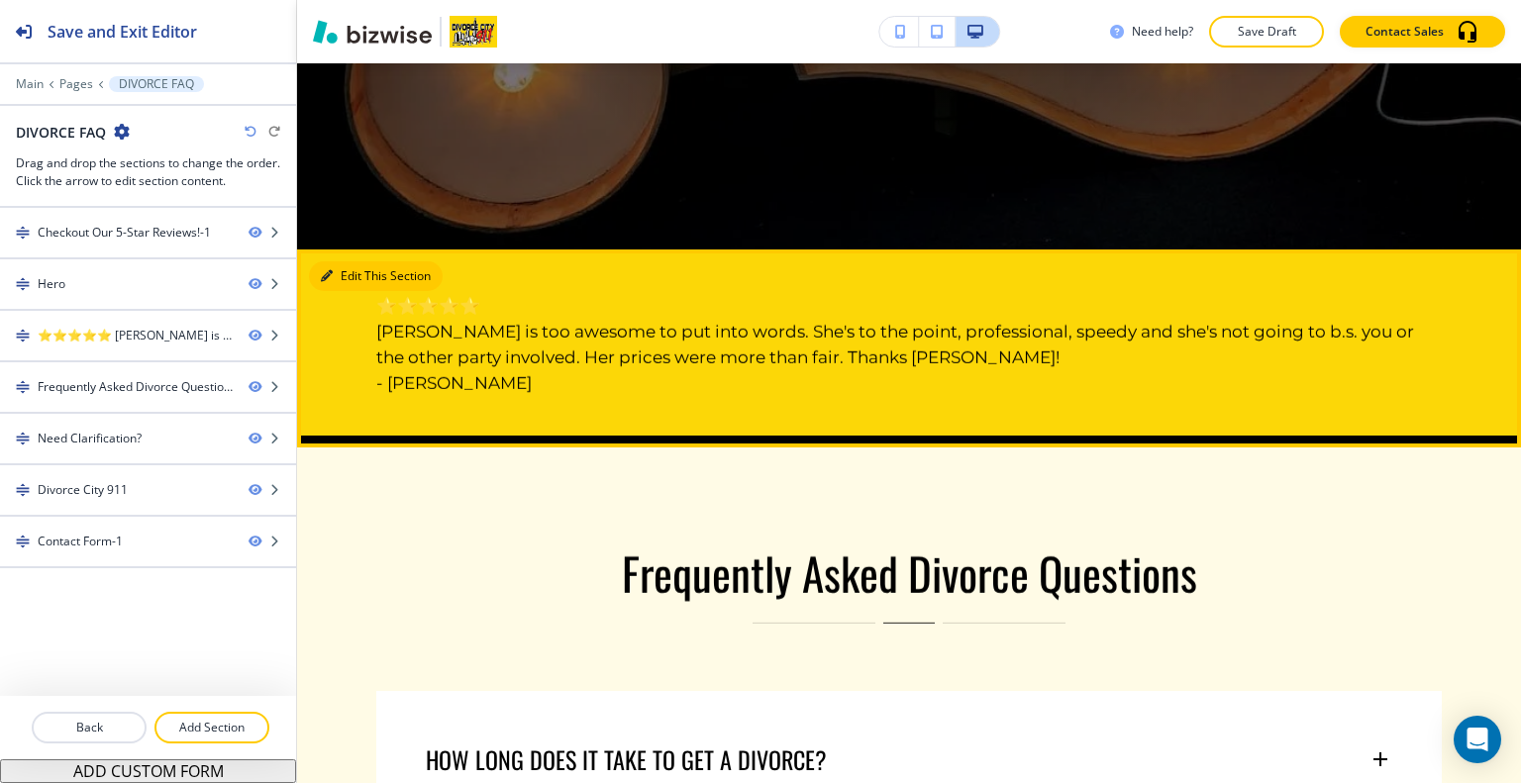
click at [342, 270] on button "Edit This Section" at bounding box center [376, 276] width 134 height 30
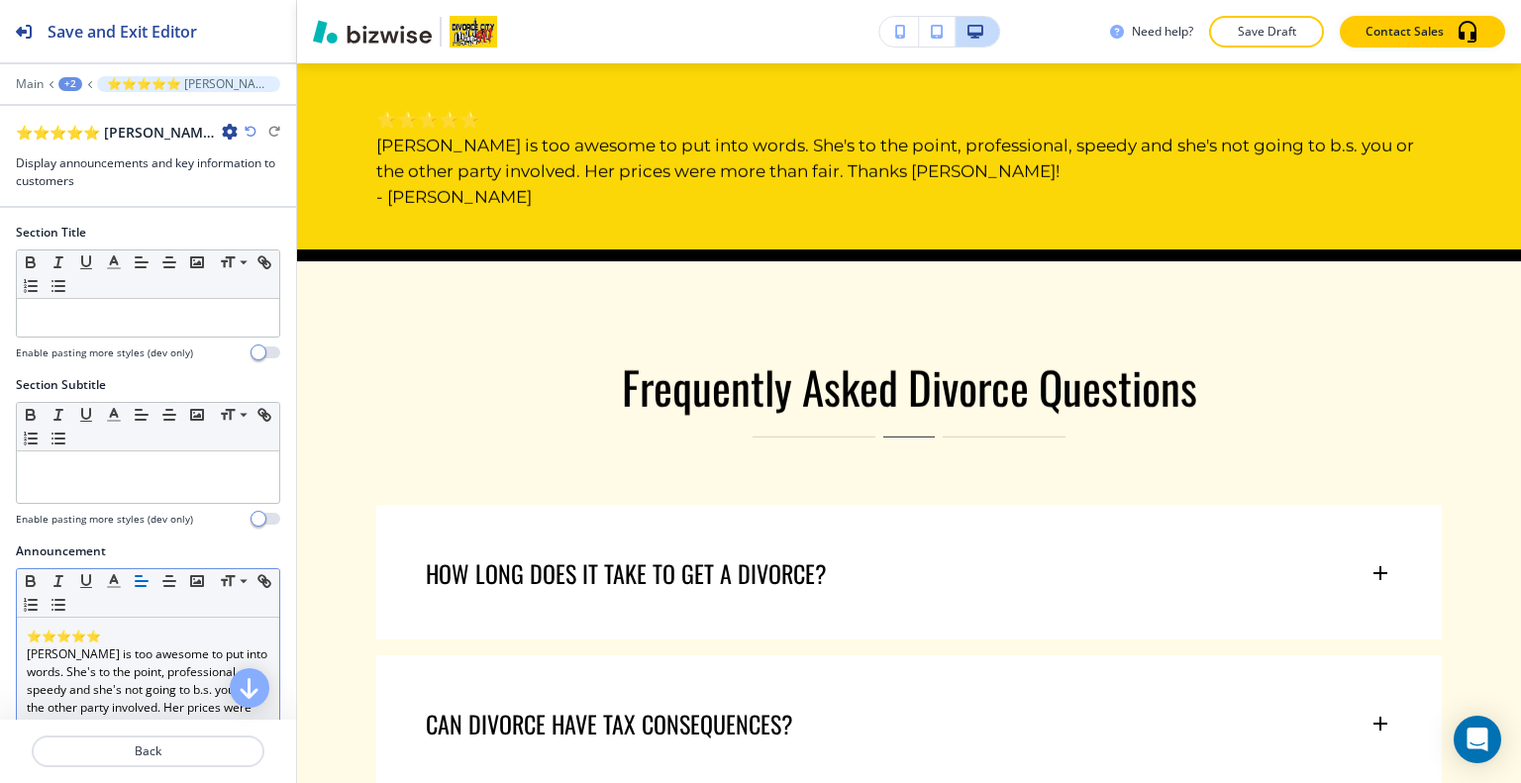
scroll to position [198, 0]
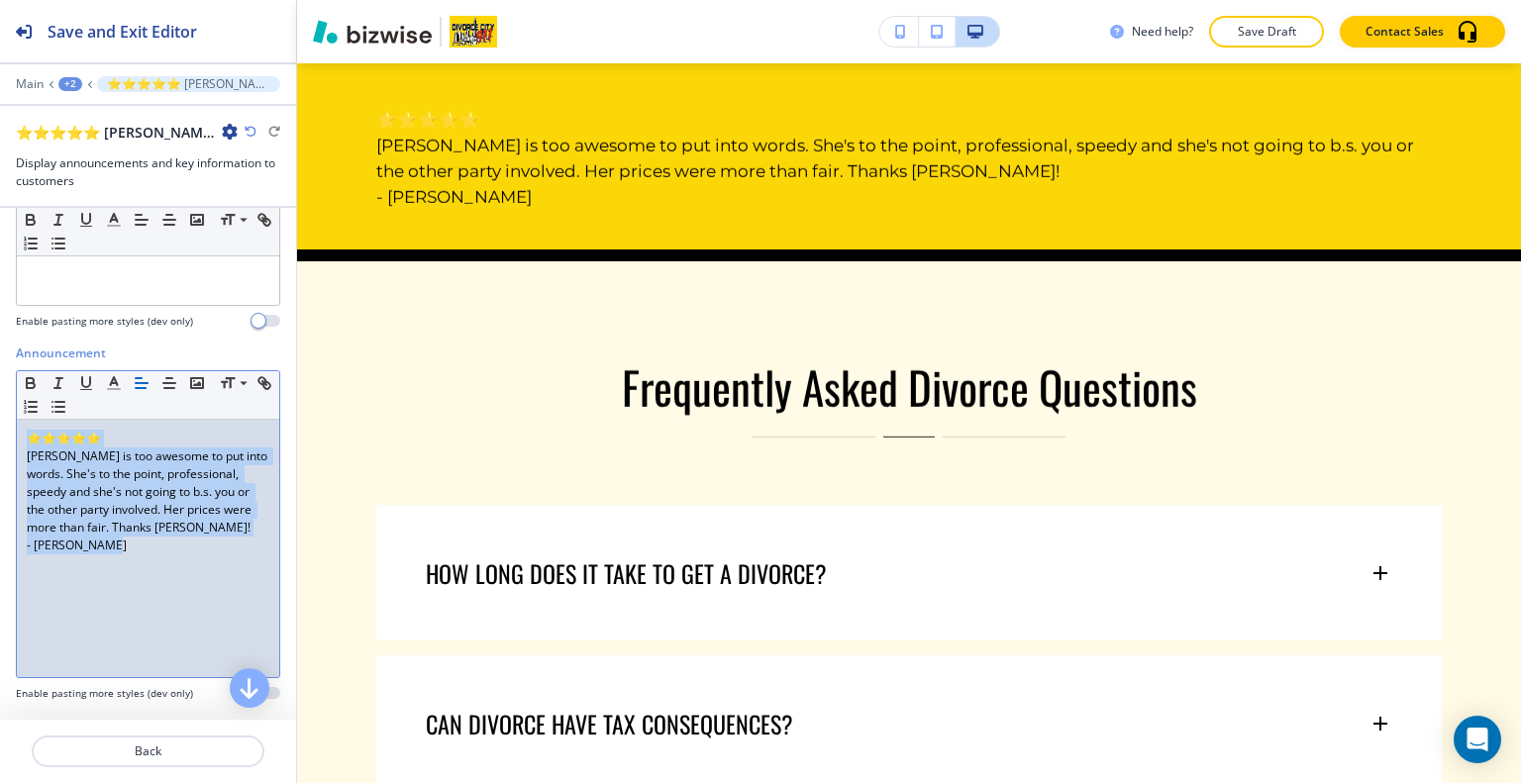
drag, startPoint x: 124, startPoint y: 598, endPoint x: 0, endPoint y: 436, distance: 204.2
click at [0, 436] on div "Announcement Small Normal Large Huge ⭐⭐⭐⭐⭐ Patti is too awesome to put into wor…" at bounding box center [148, 531] width 296 height 372
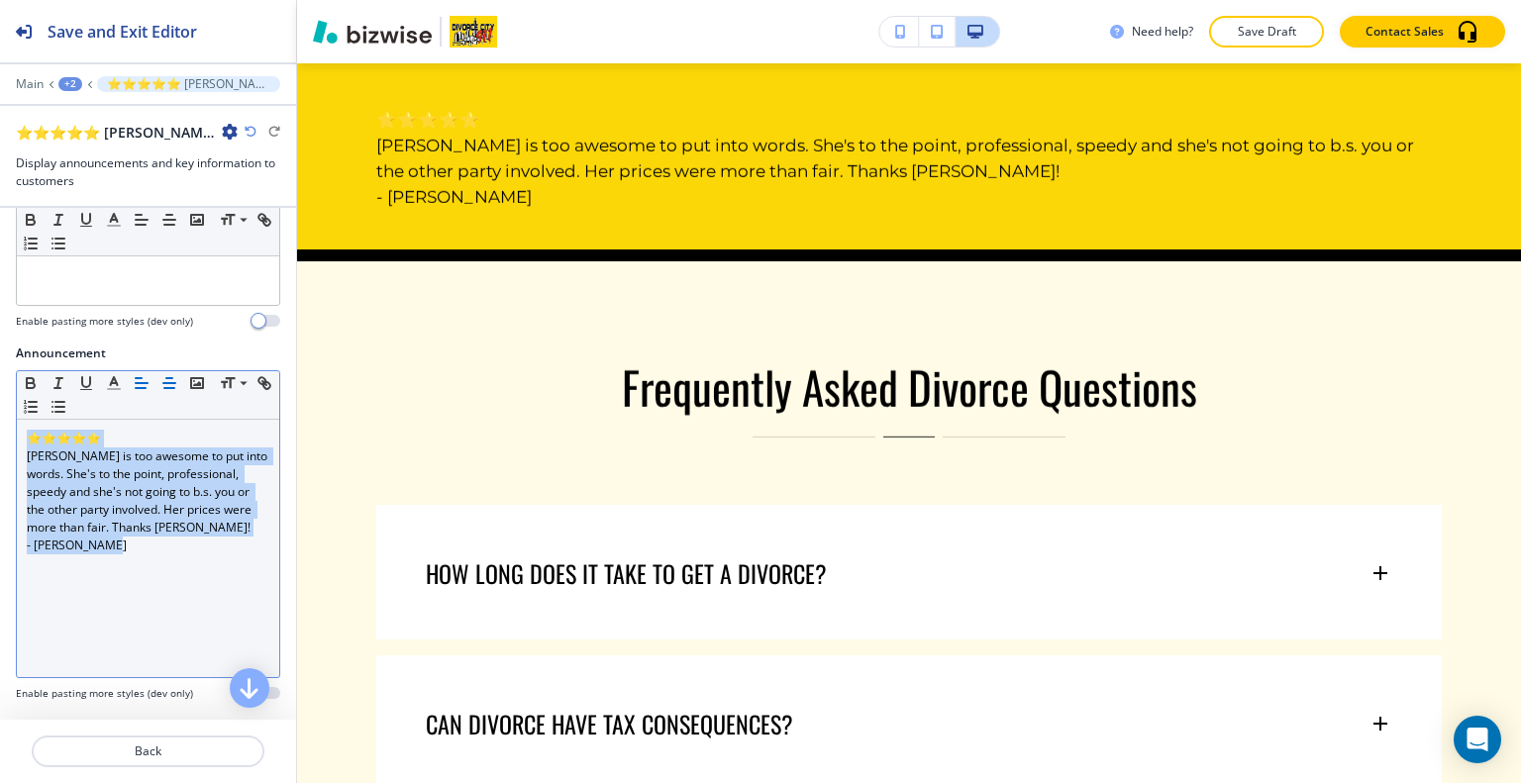
click at [169, 383] on icon "button" at bounding box center [169, 383] width 18 height 18
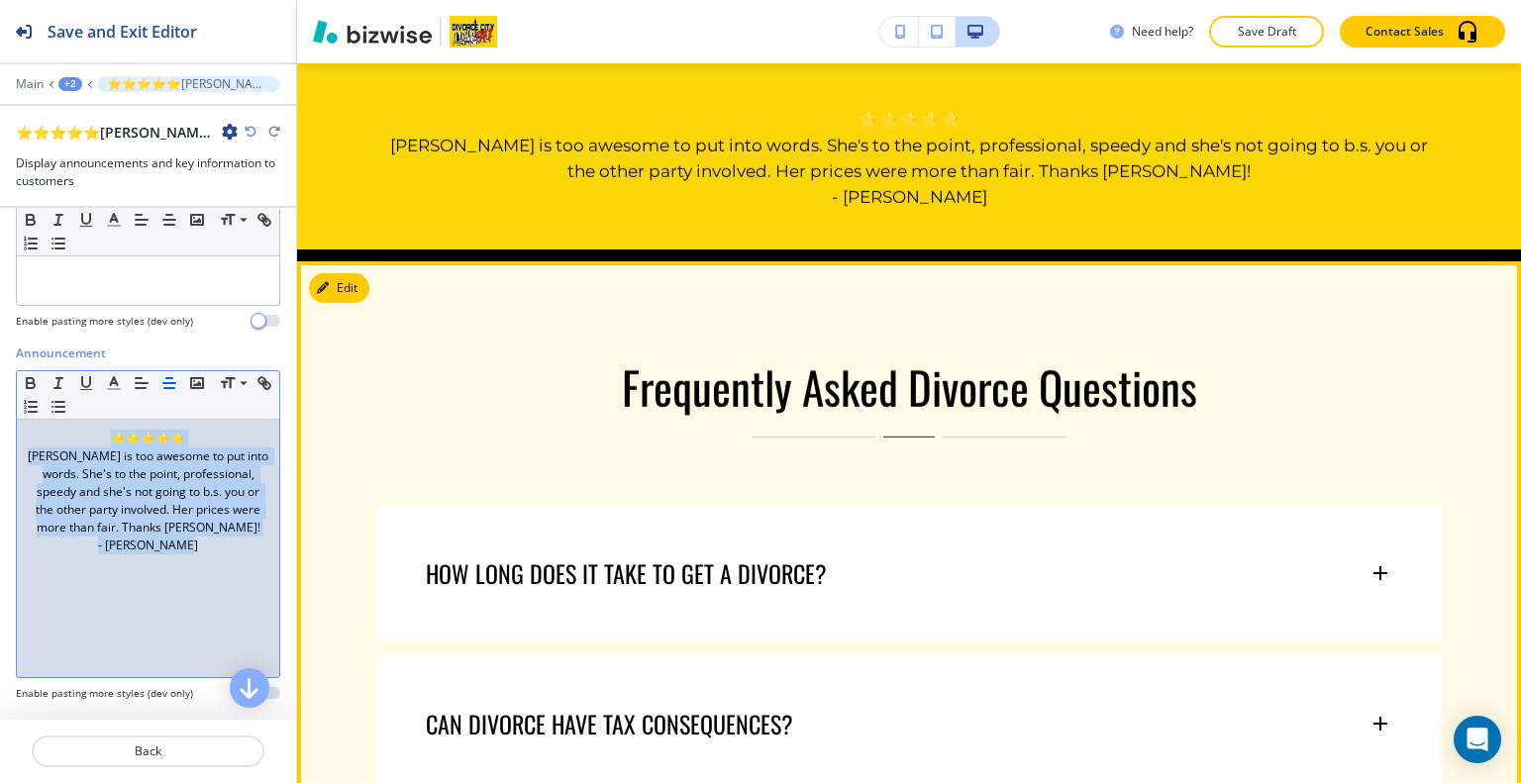
scroll to position [1275, 0]
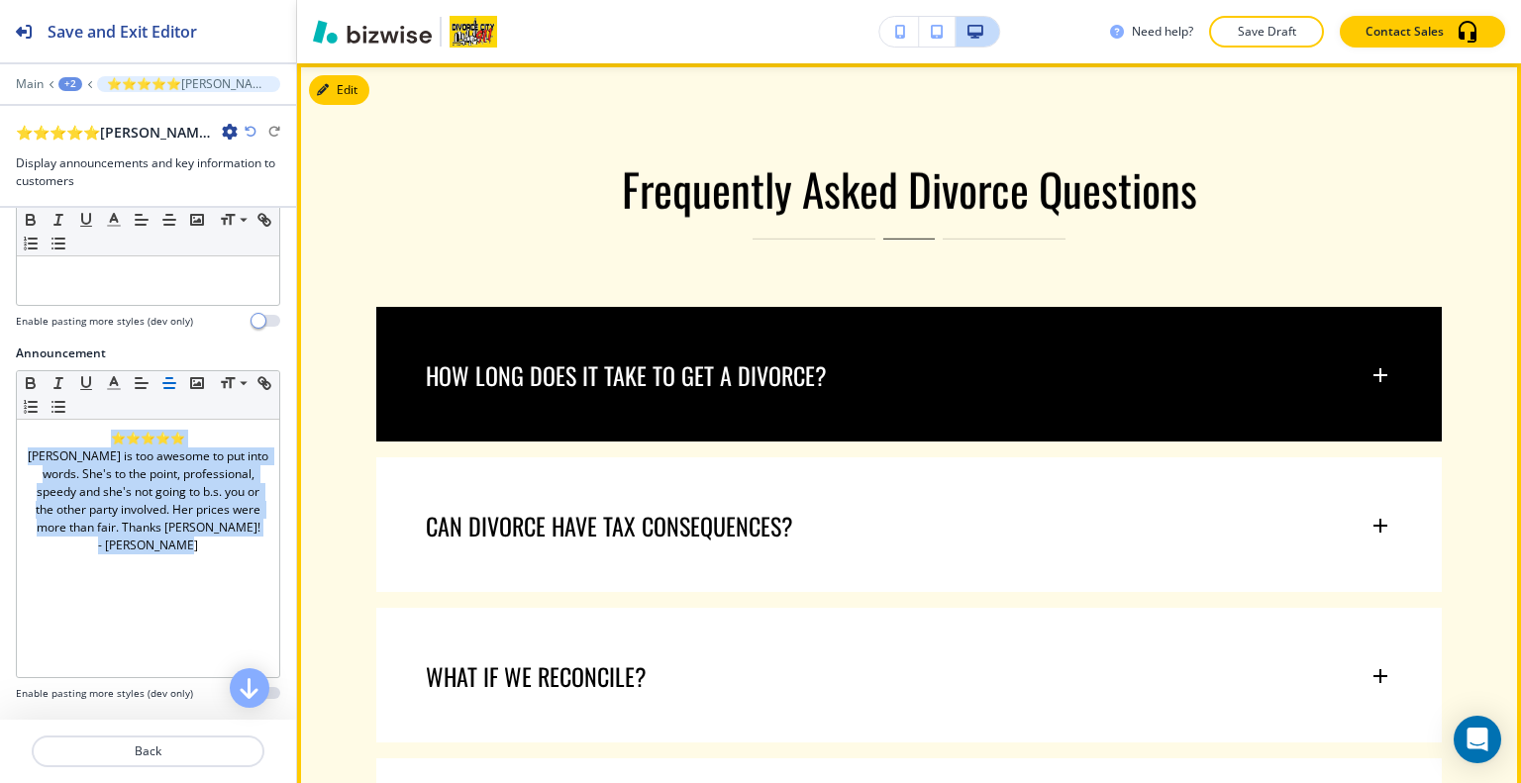
click at [650, 385] on p "HOW LONG DOES IT TAKE TO GET A DIVORCE?" at bounding box center [626, 375] width 401 height 30
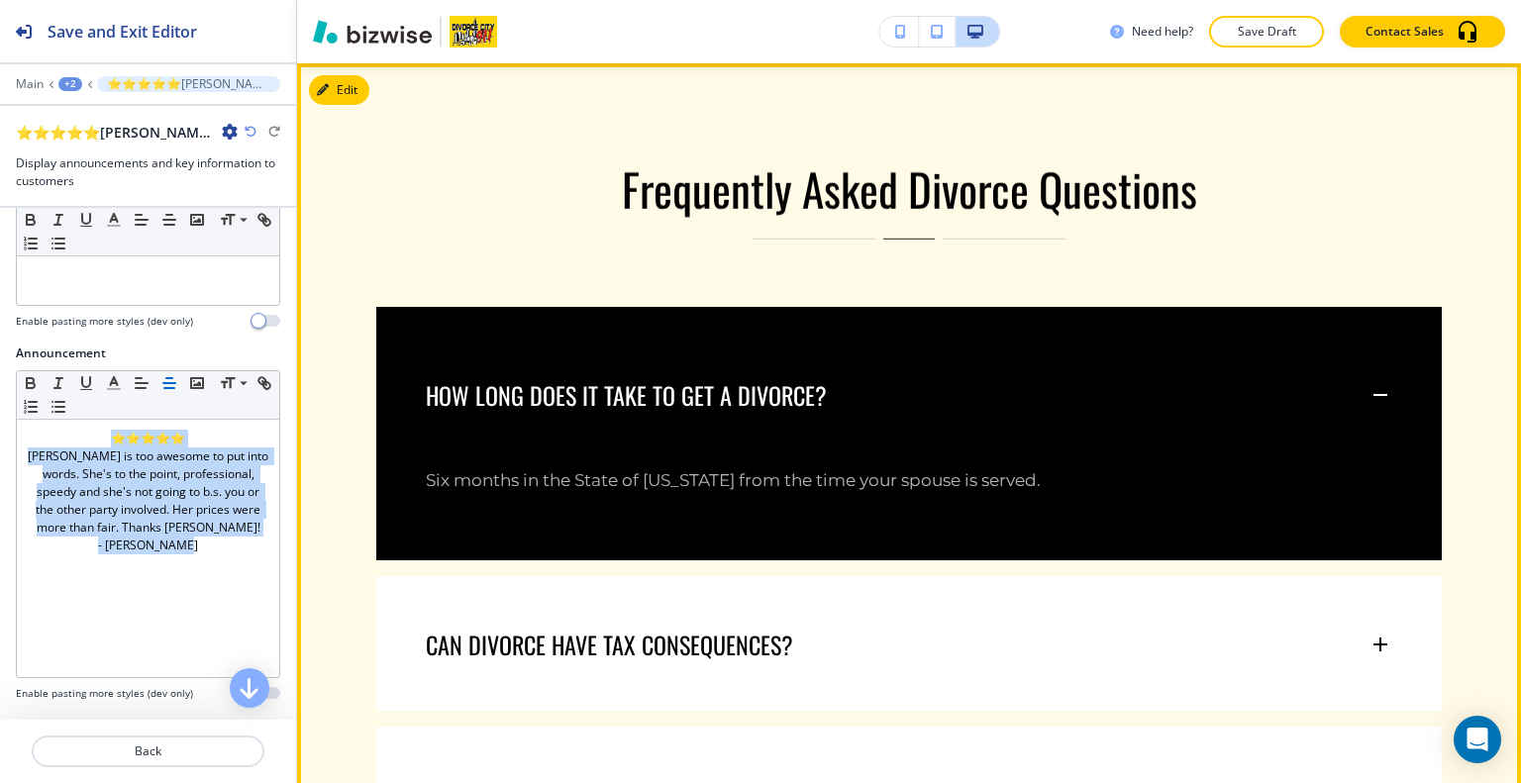
click at [650, 385] on p "HOW LONG DOES IT TAKE TO GET A DIVORCE?" at bounding box center [626, 395] width 401 height 30
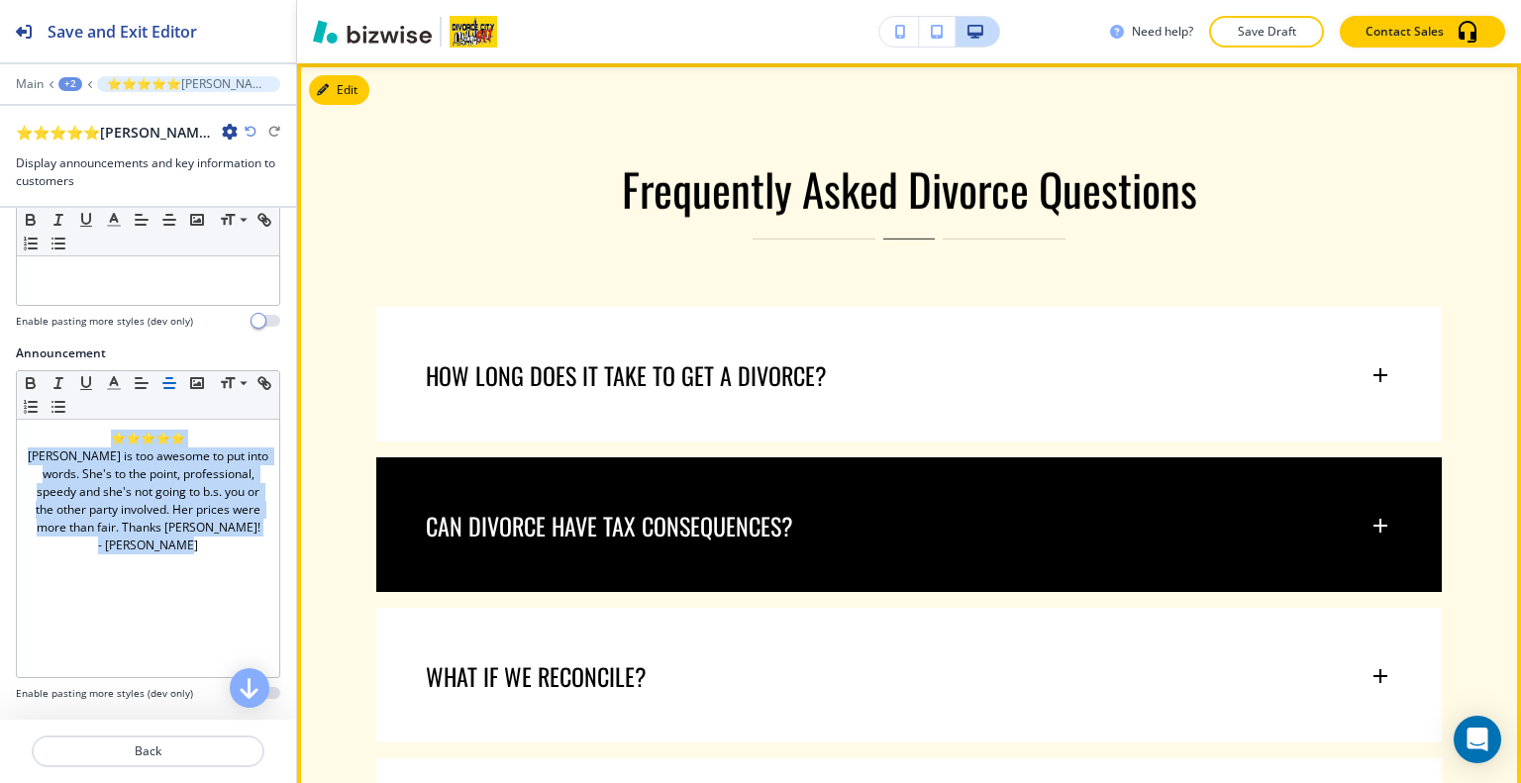
click at [658, 490] on div "CAN DIVORCE HAVE TAX CONSEQUENCES?" at bounding box center [909, 515] width 1066 height 117
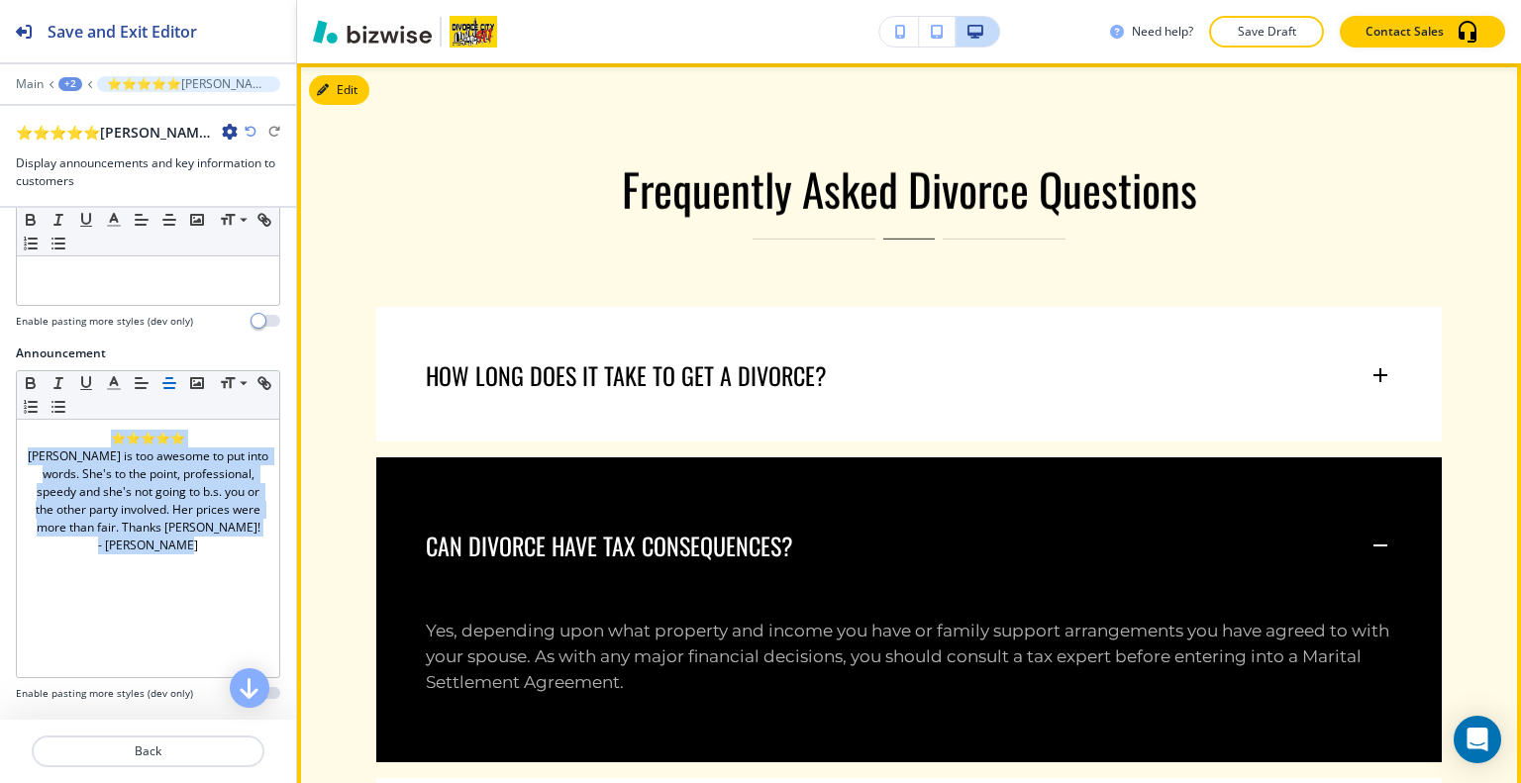
click at [658, 490] on div "CAN DIVORCE HAVE TAX CONSEQUENCES?" at bounding box center [909, 535] width 1066 height 156
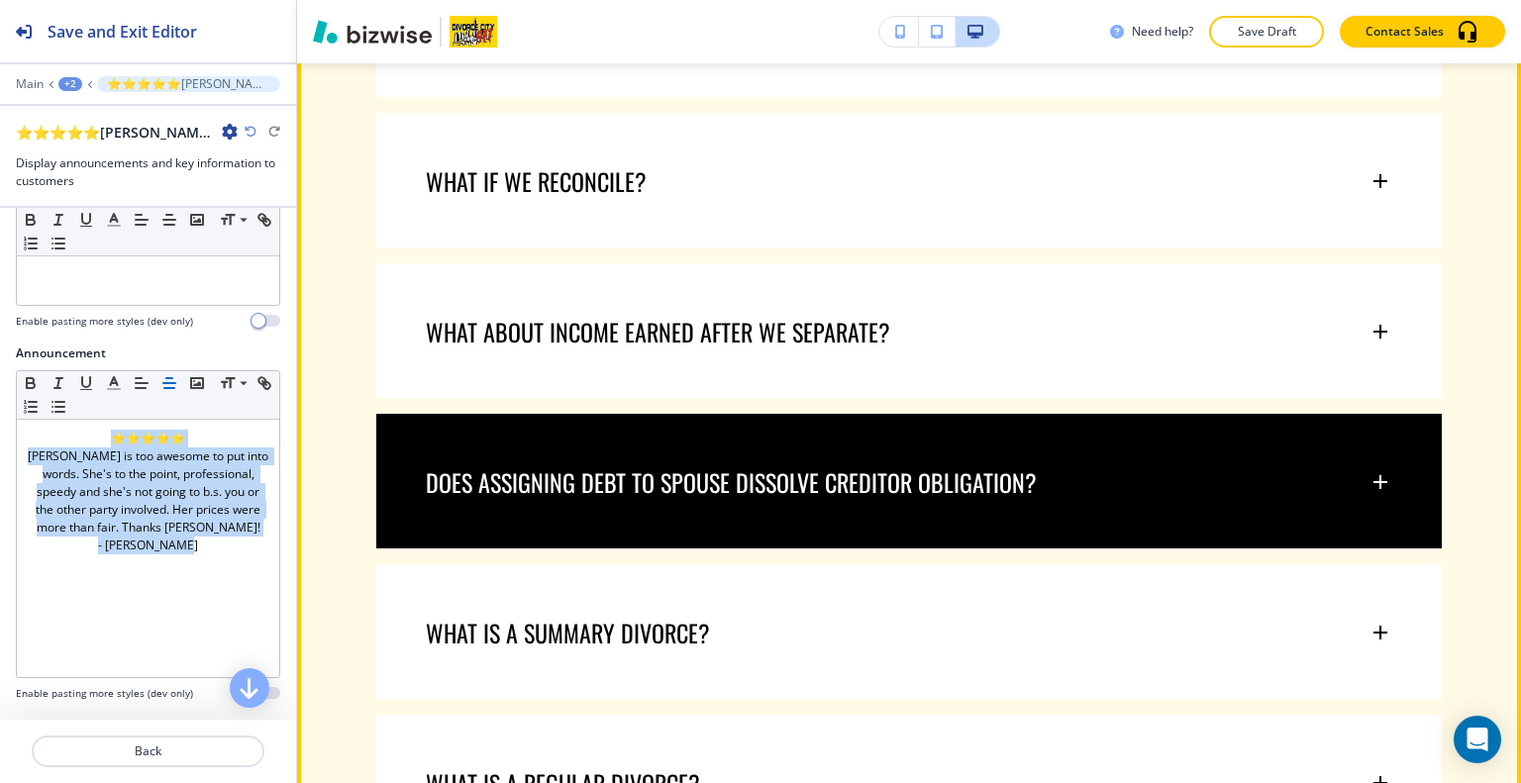
scroll to position [2167, 0]
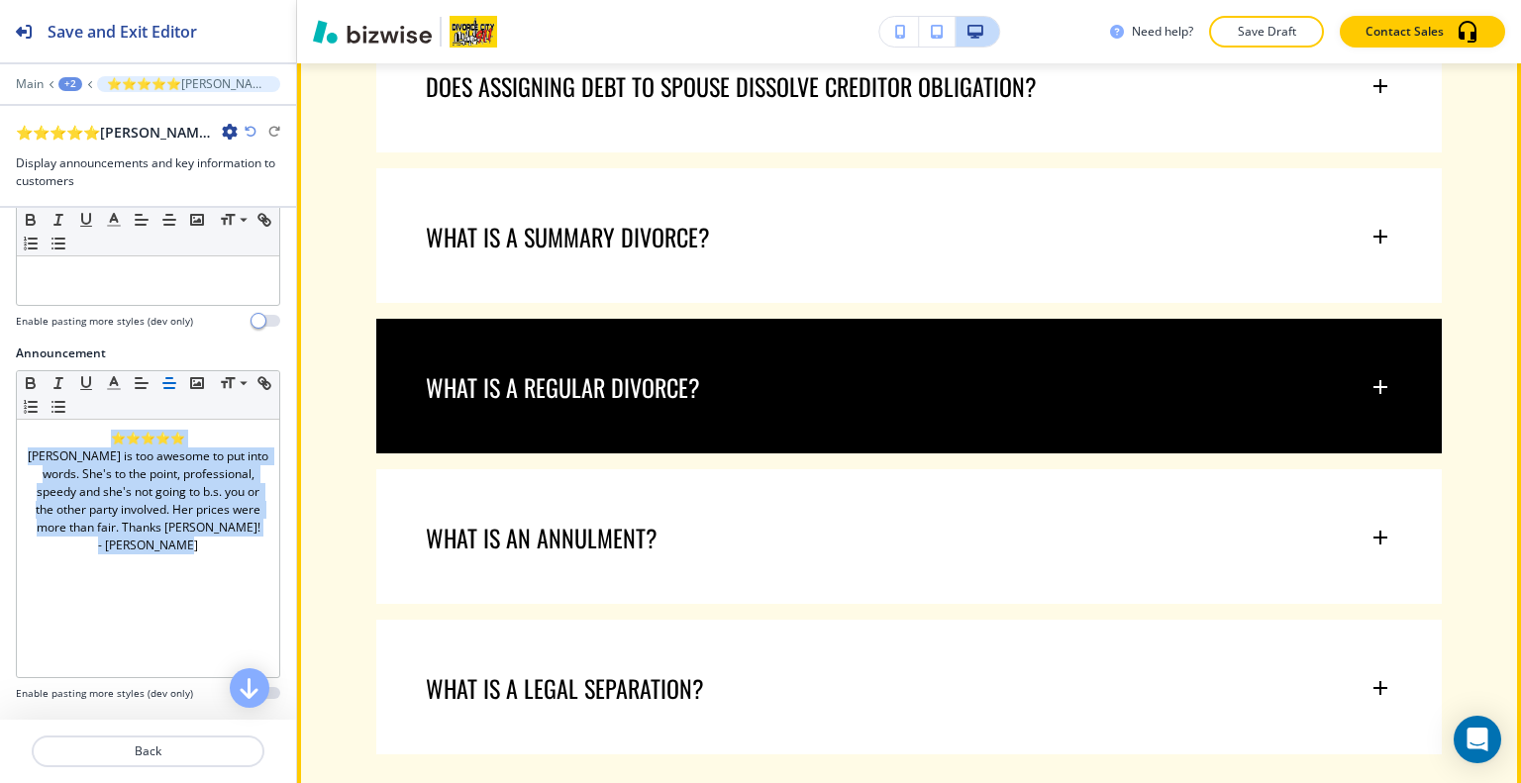
click at [685, 422] on div "WHAT IS A REGULAR DIVORCE?" at bounding box center [909, 377] width 1066 height 117
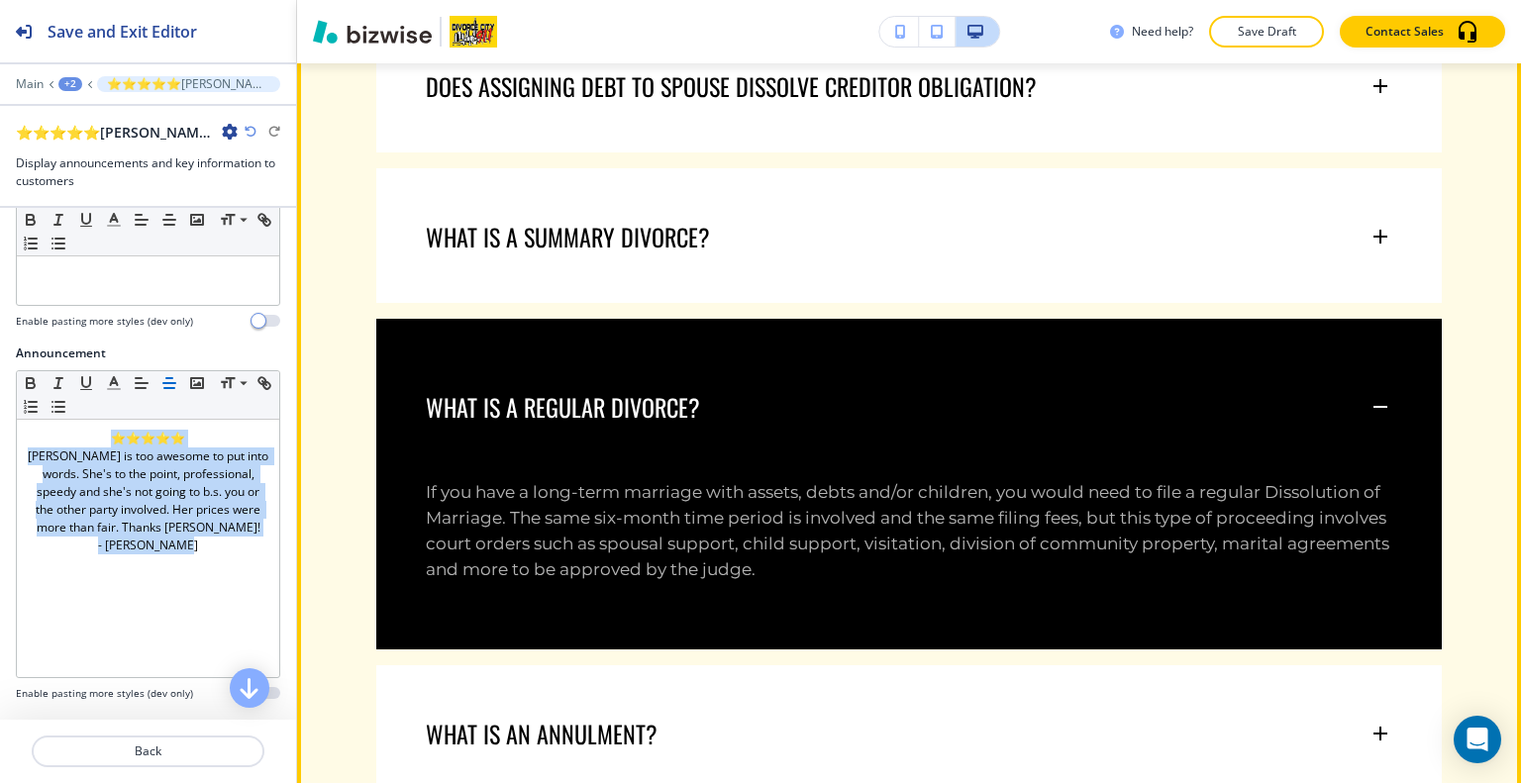
click at [685, 422] on p "WHAT IS A REGULAR DIVORCE?" at bounding box center [563, 407] width 274 height 30
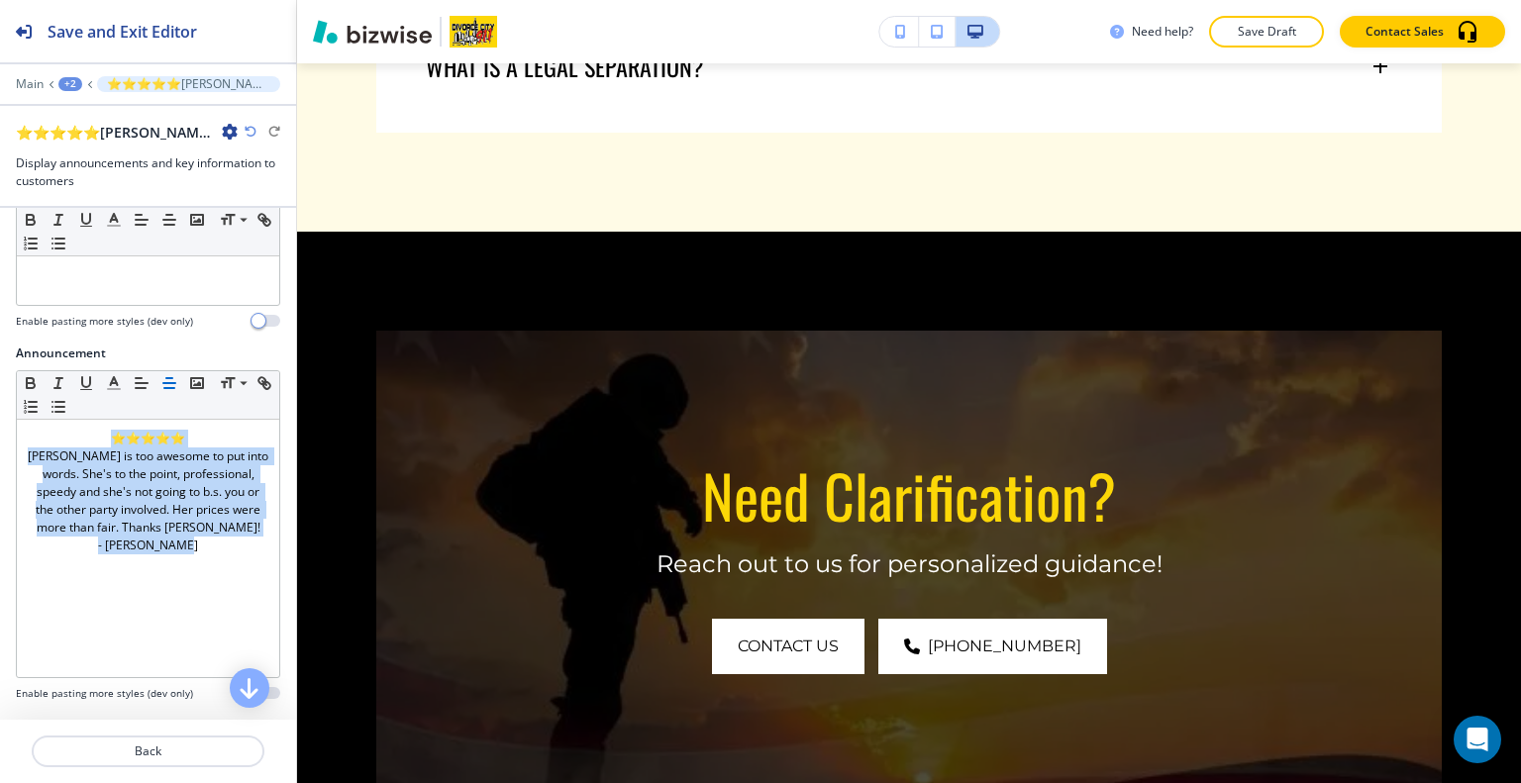
scroll to position [0, 0]
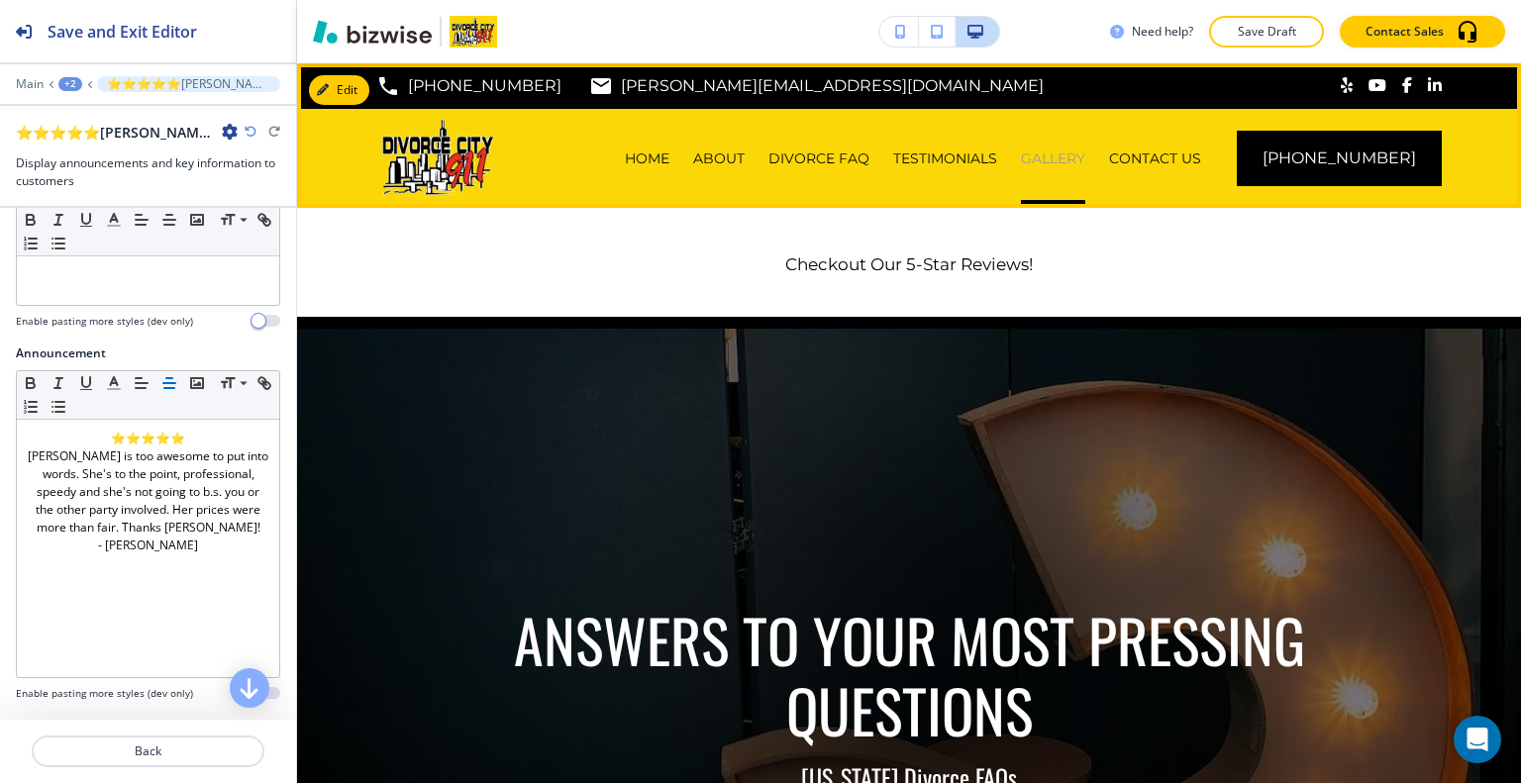
click at [1085, 165] on p "GALLERY" at bounding box center [1053, 159] width 64 height 20
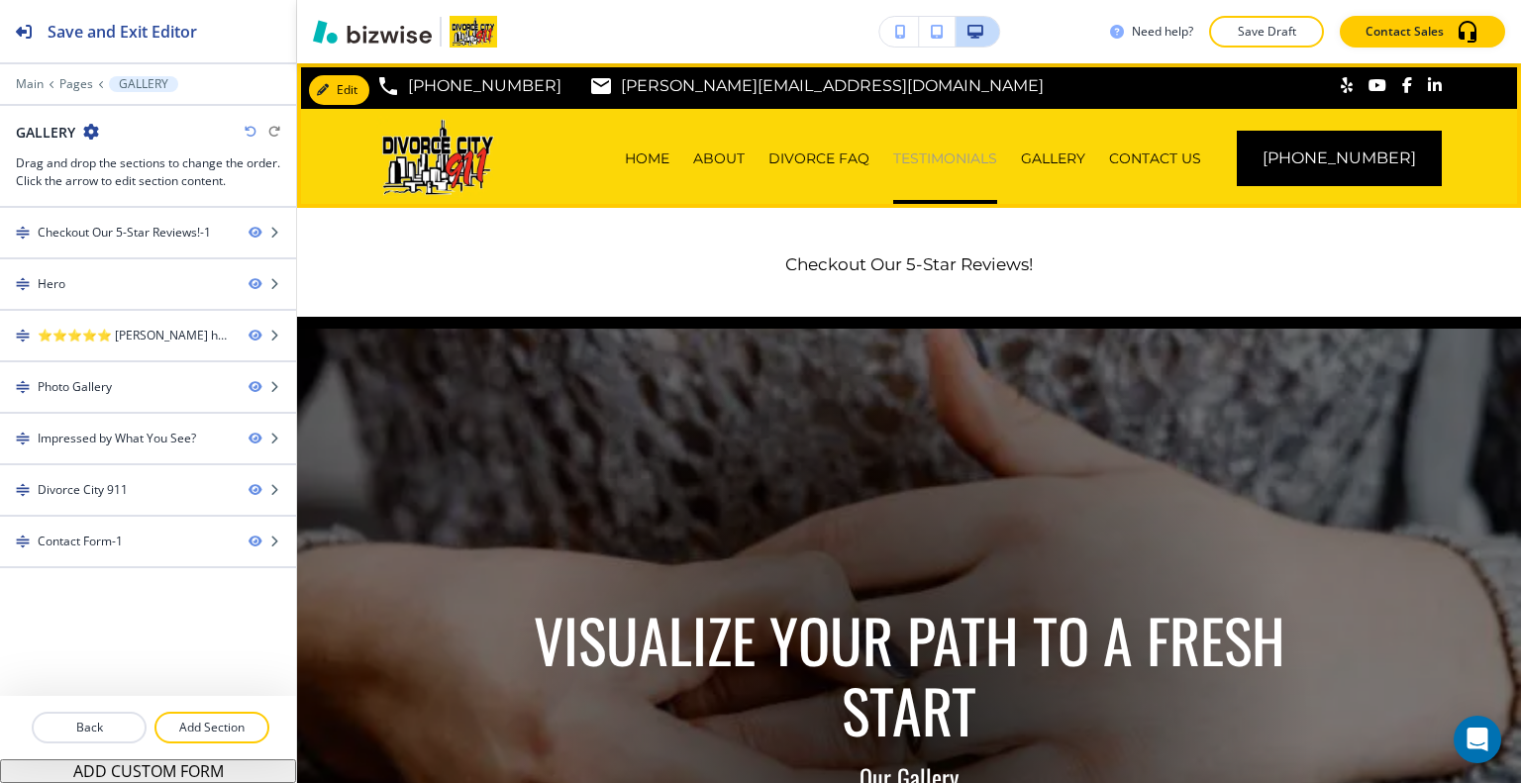
click at [967, 152] on p "TESTIMONIALS" at bounding box center [945, 159] width 104 height 20
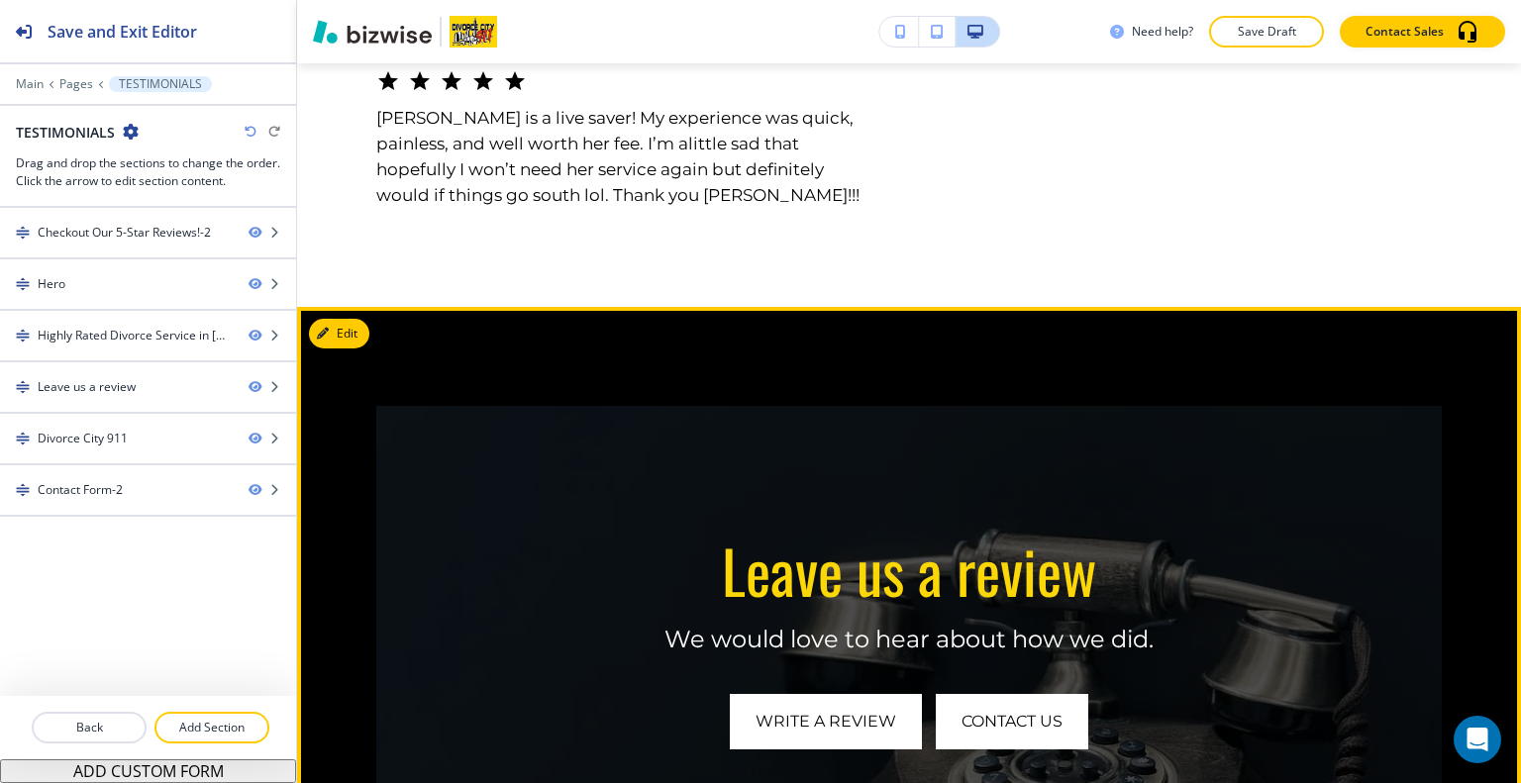
scroll to position [2476, 0]
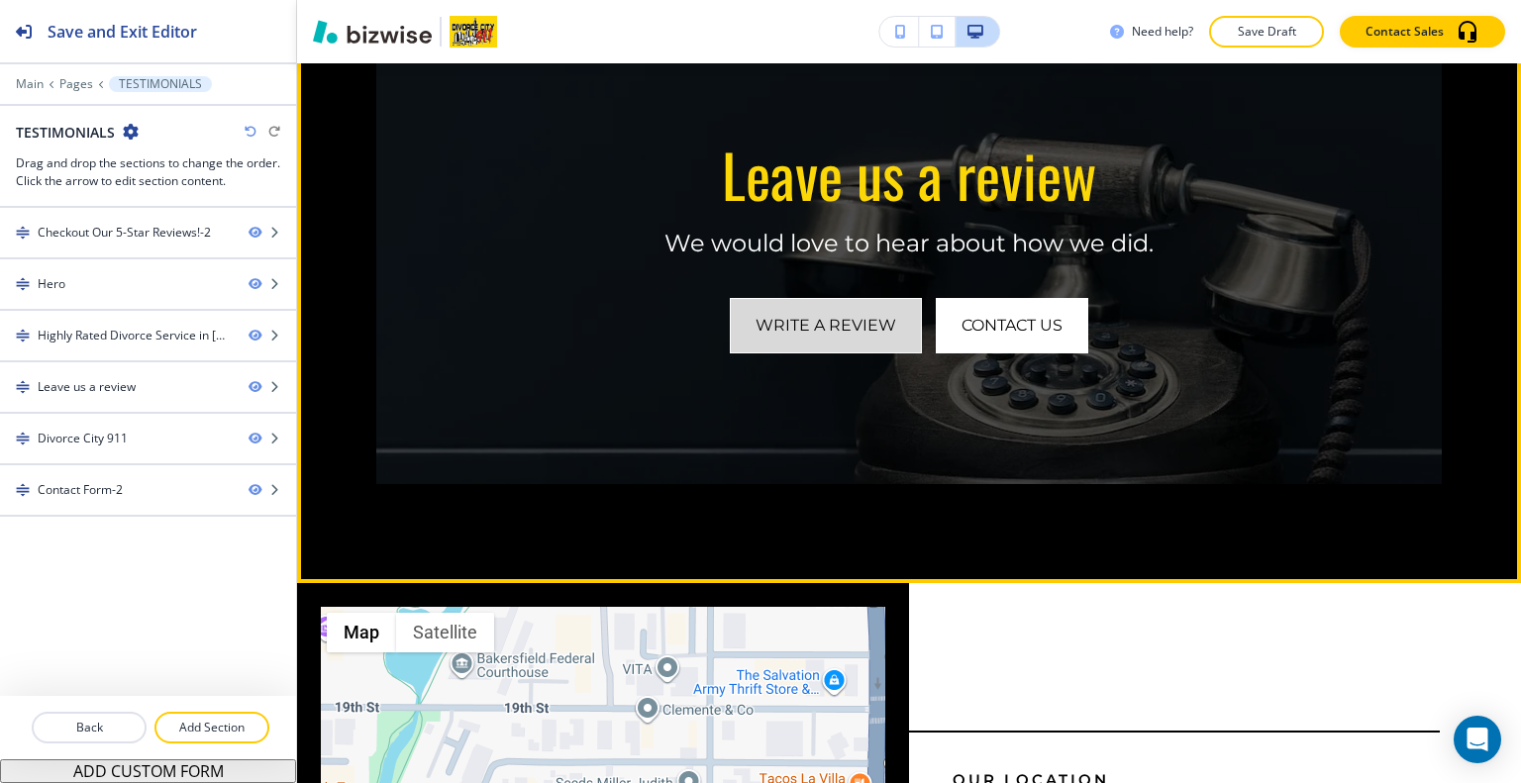
click at [847, 338] on link "Write a review" at bounding box center [826, 325] width 192 height 55
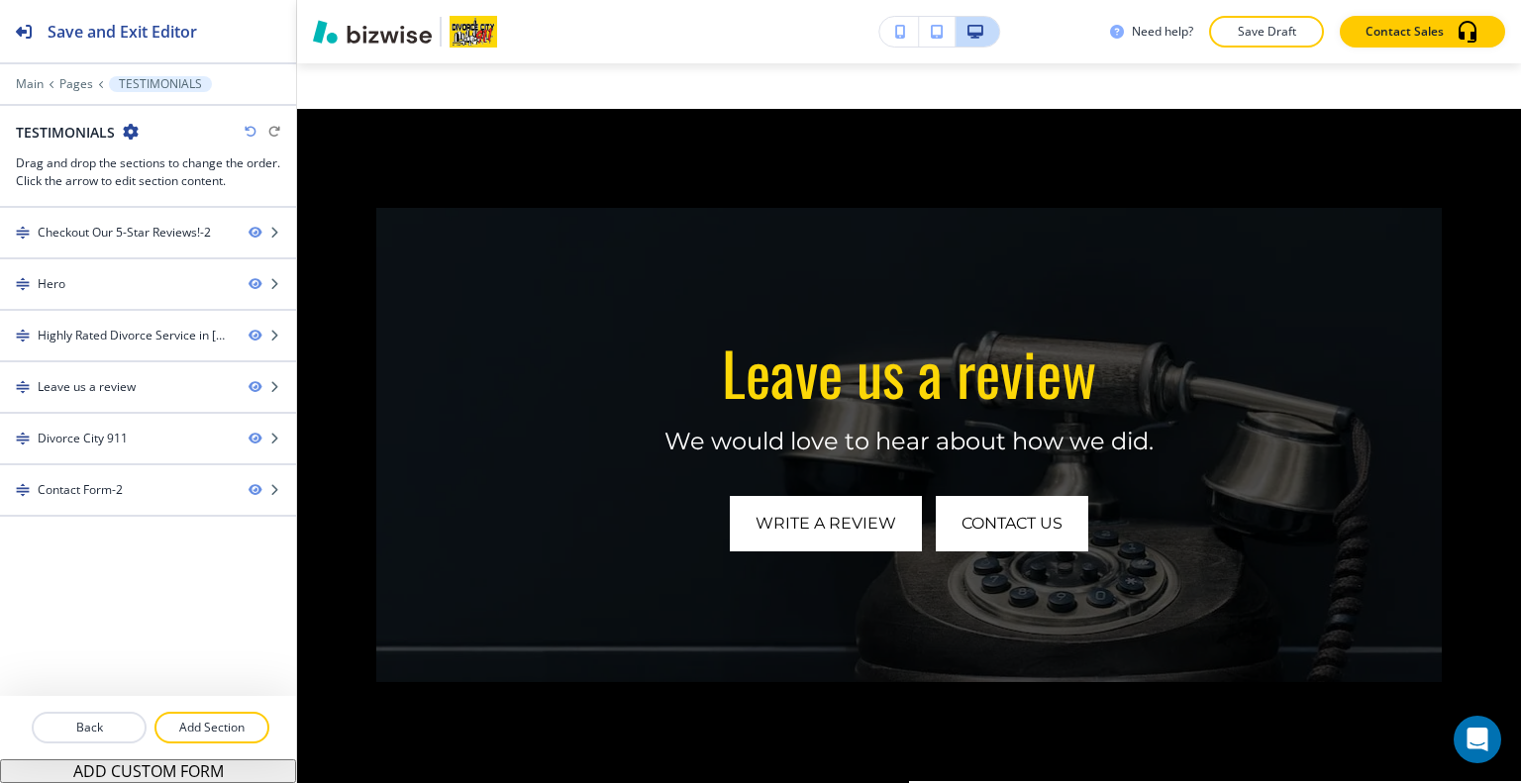
click at [352, 140] on div "Edit Leave us a review We would love to hear about how we did. Write a review c…" at bounding box center [909, 445] width 1224 height 672
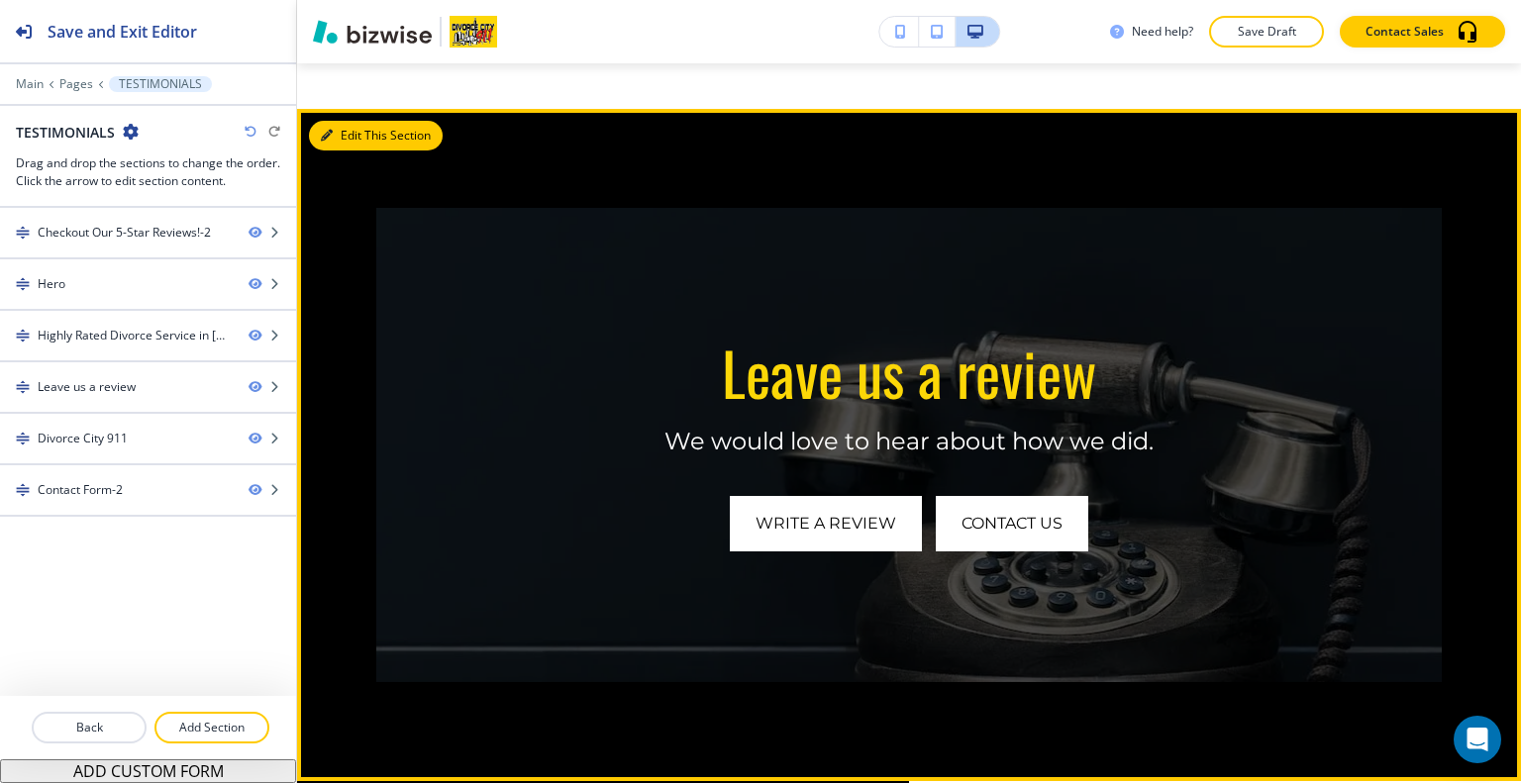
click at [346, 138] on button "Edit This Section" at bounding box center [376, 136] width 134 height 30
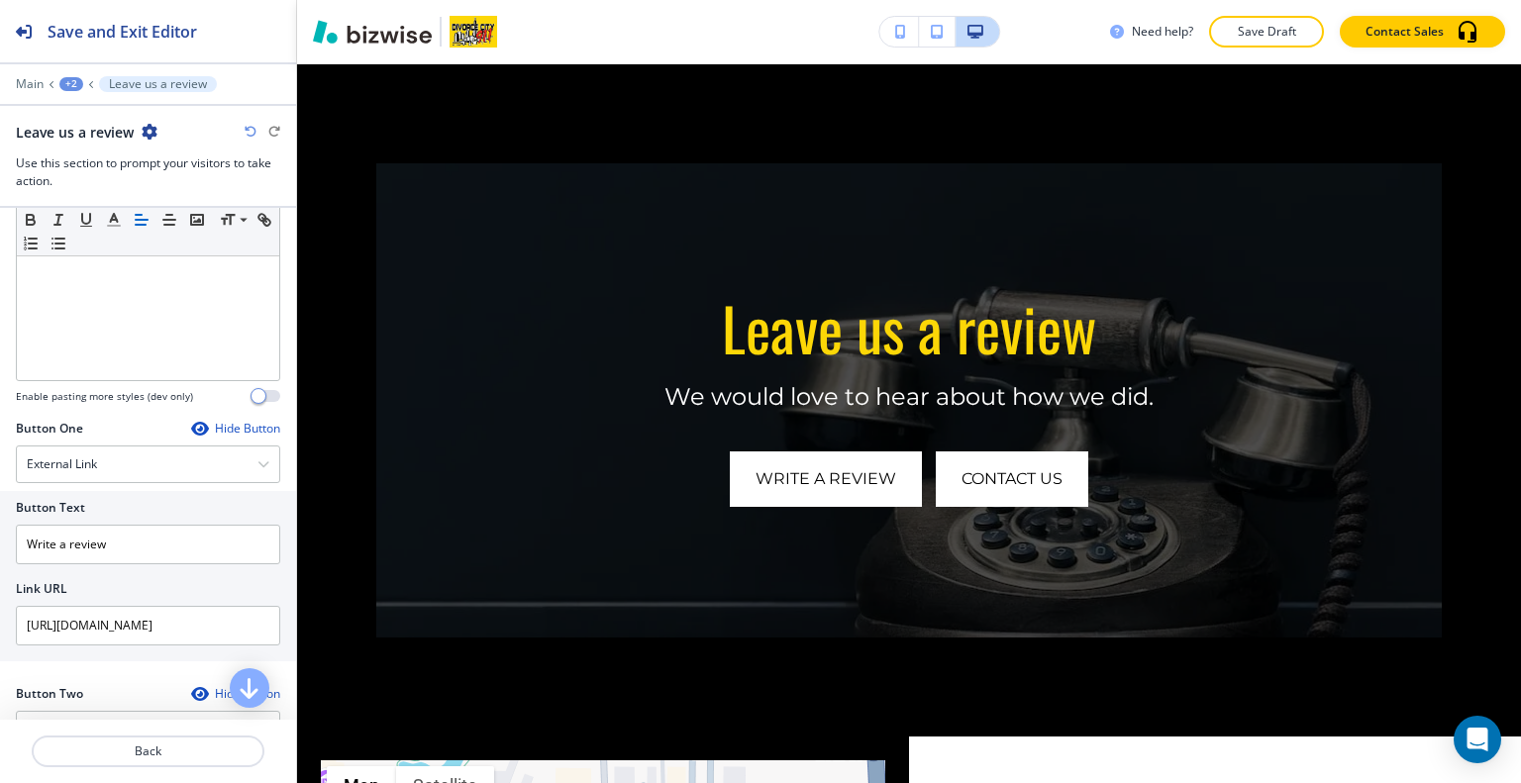
scroll to position [594, 0]
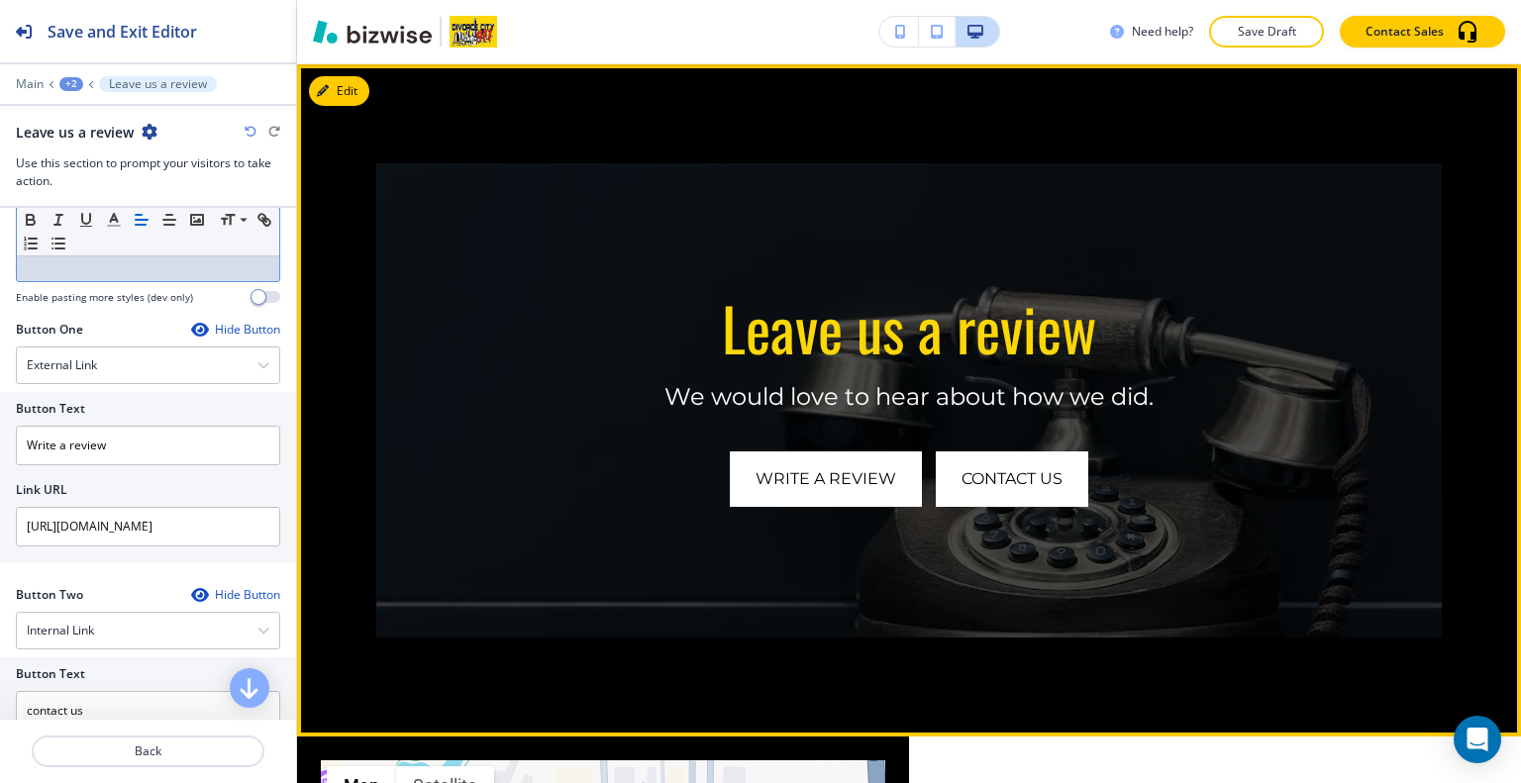
click at [729, 393] on p "We would love to hear about how we did." at bounding box center [909, 397] width 923 height 30
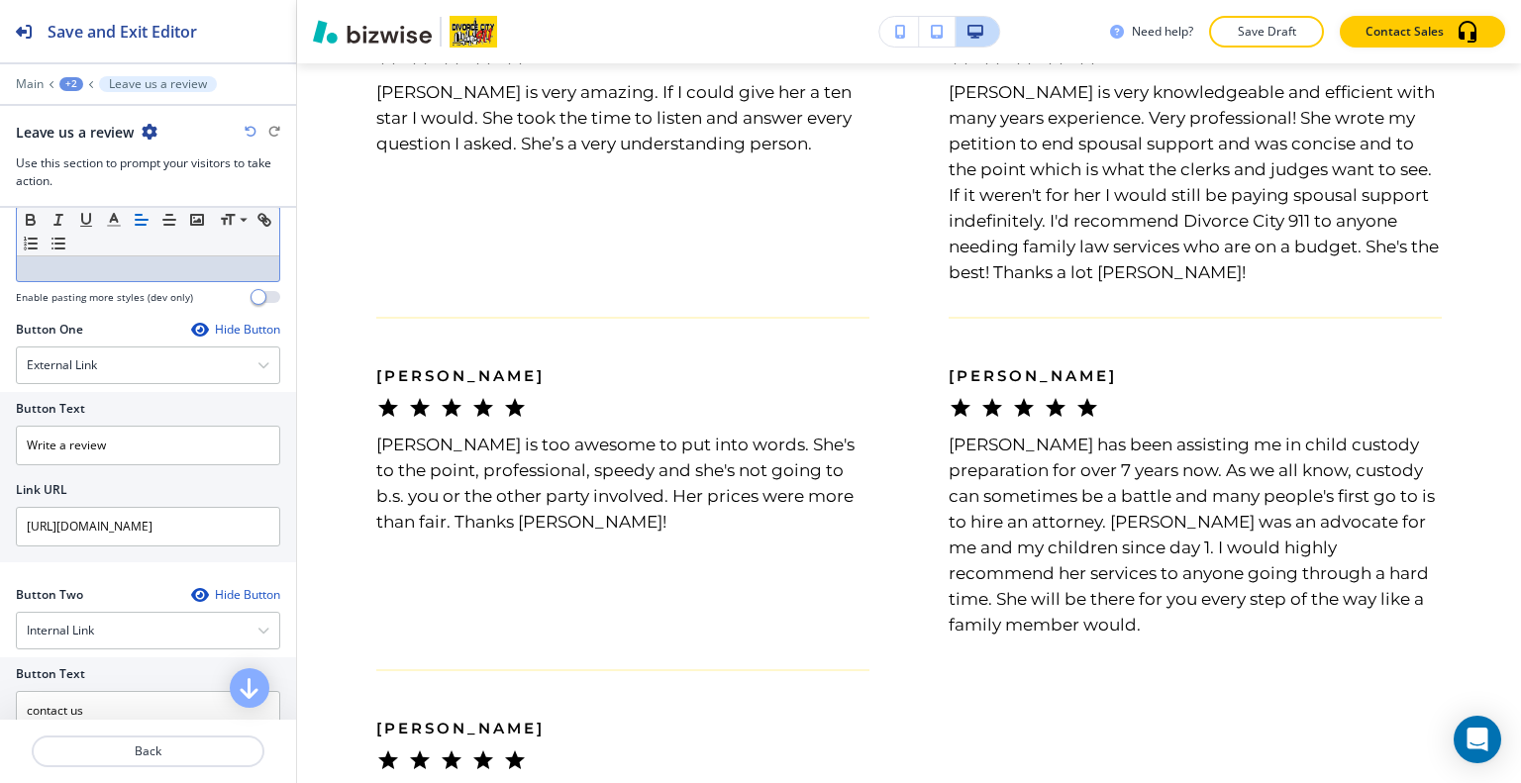
scroll to position [0, 0]
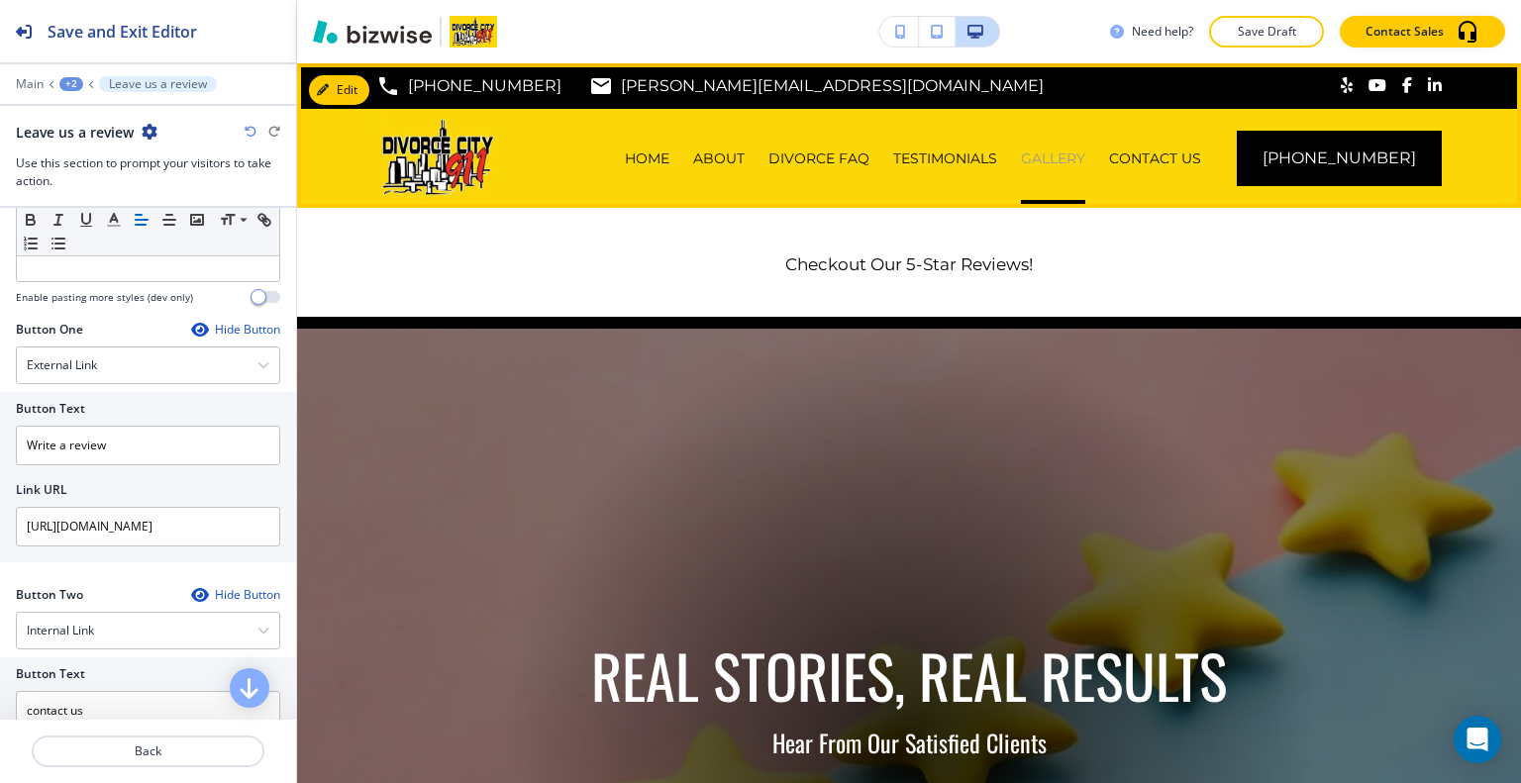
click at [1069, 161] on p "GALLERY" at bounding box center [1053, 159] width 64 height 20
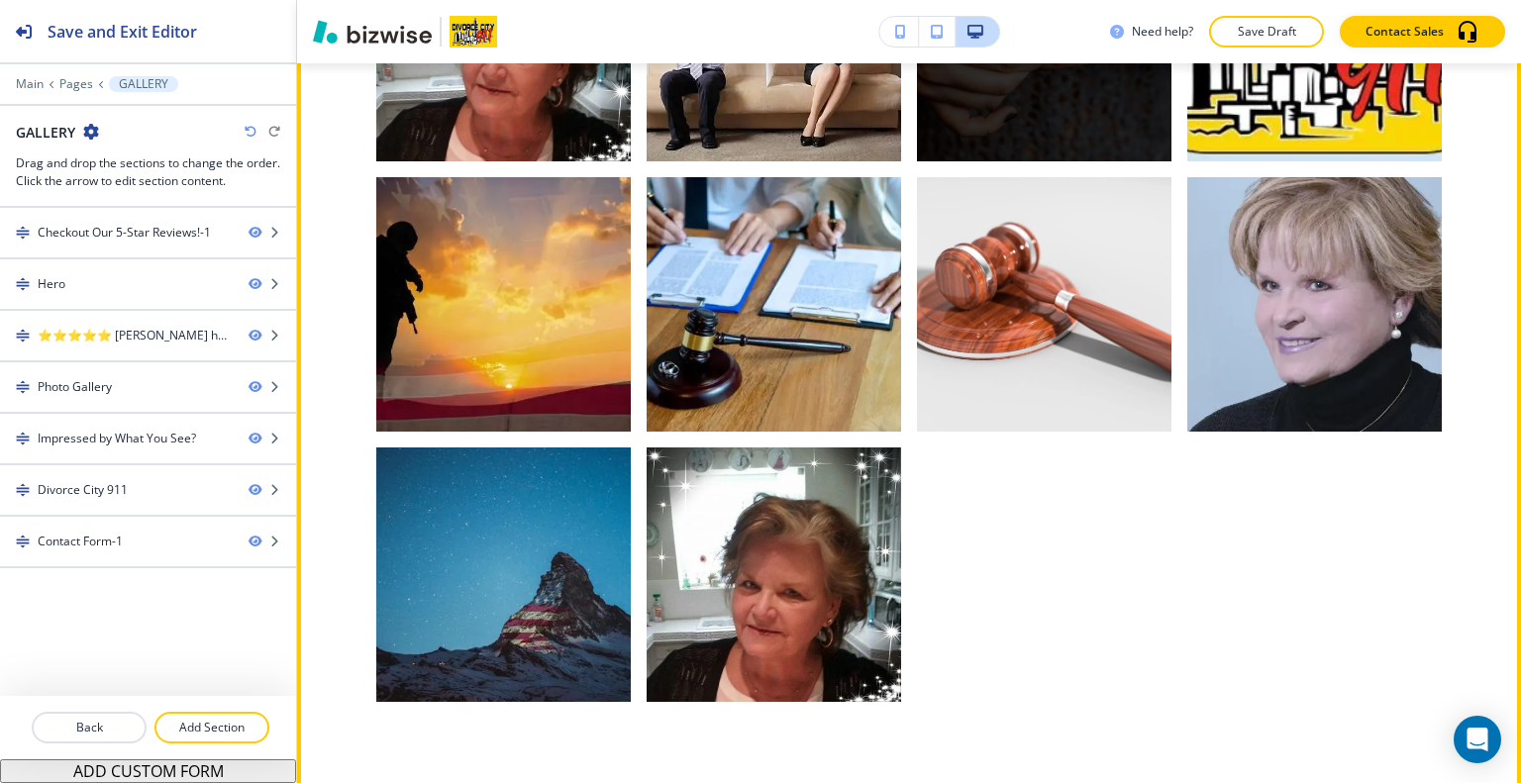
scroll to position [1386, 0]
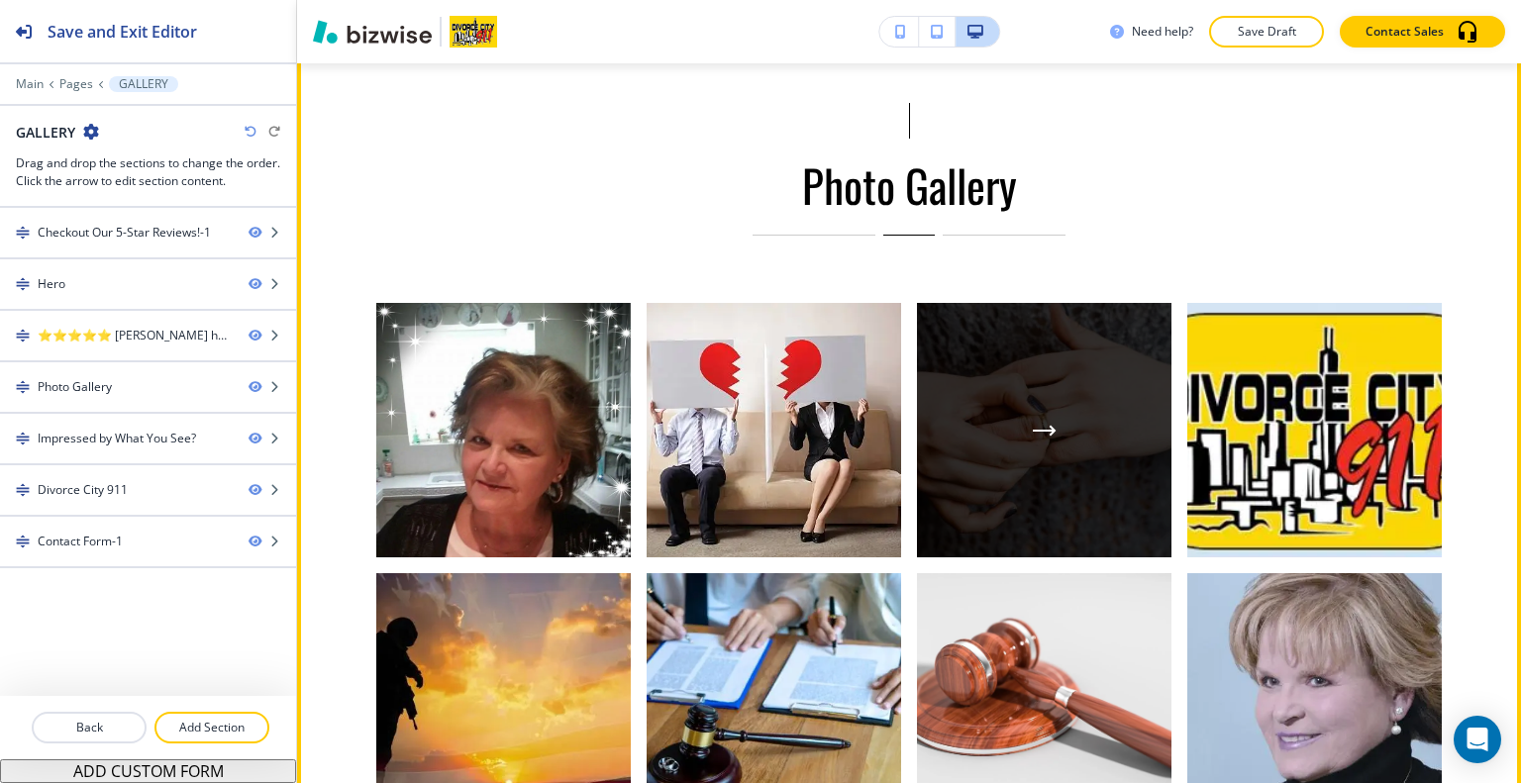
click at [919, 359] on div "button" at bounding box center [1044, 430] width 254 height 254
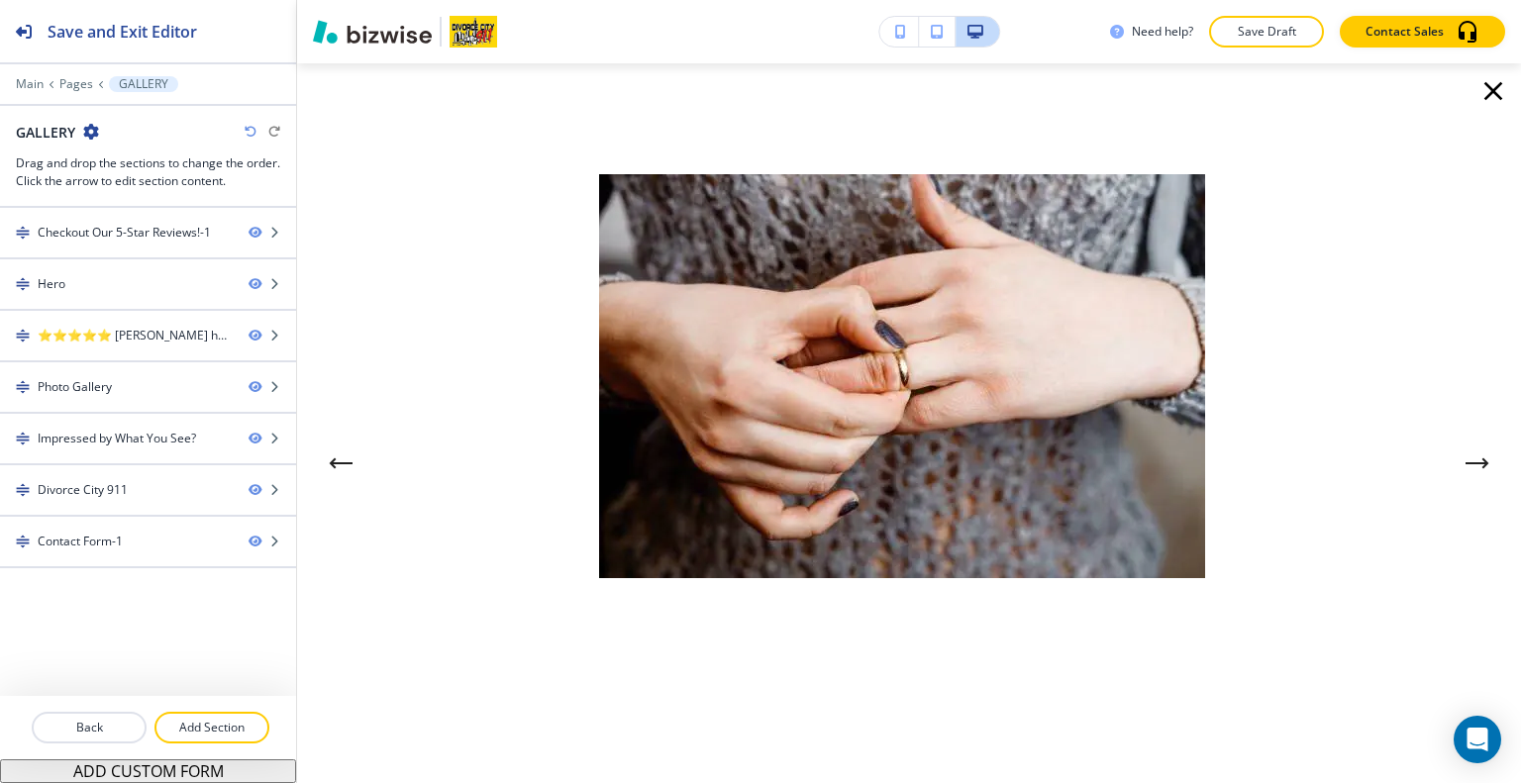
click at [919, 359] on img at bounding box center [902, 376] width 606 height 404
click at [1484, 82] on icon "button" at bounding box center [1493, 91] width 19 height 19
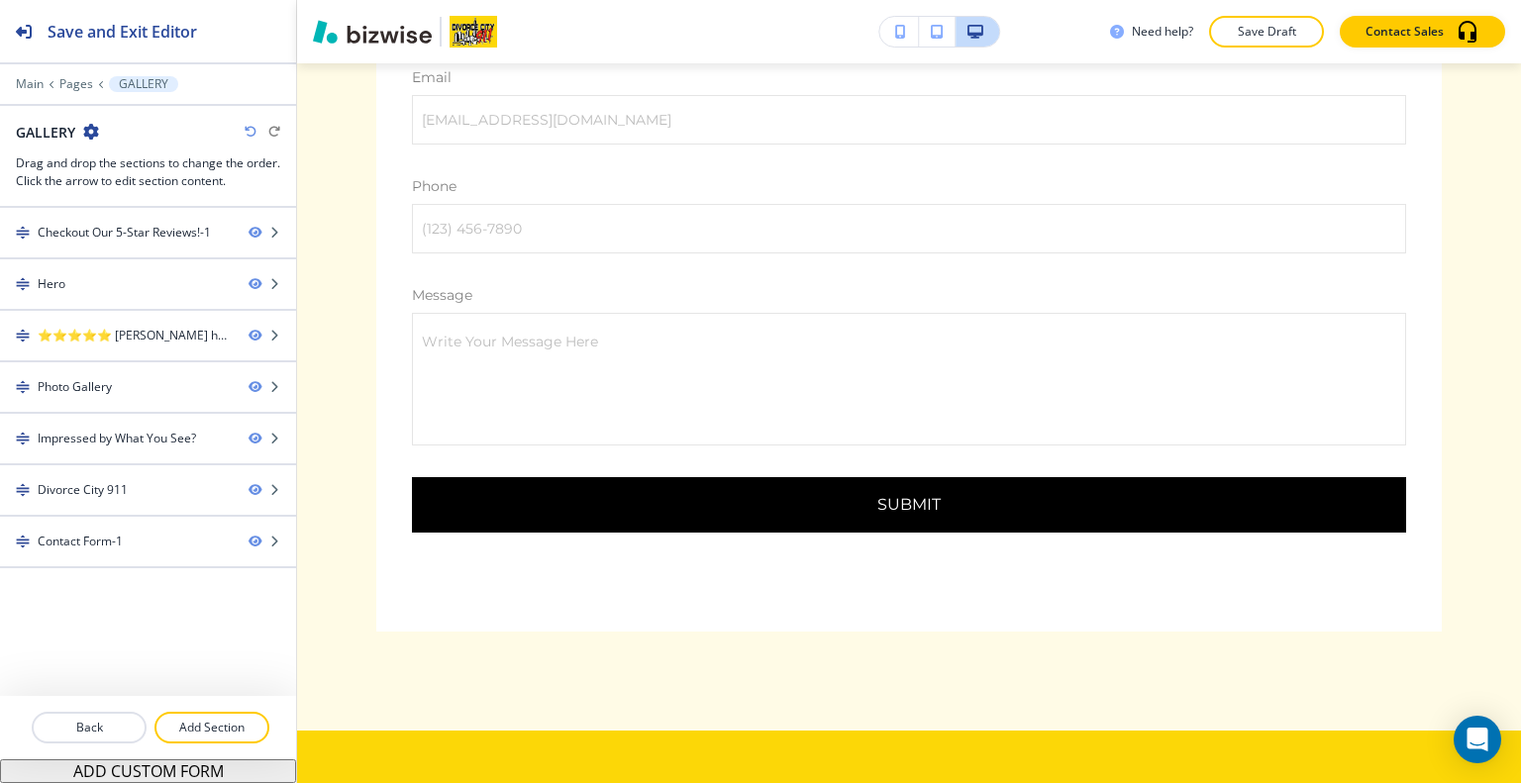
scroll to position [0, 0]
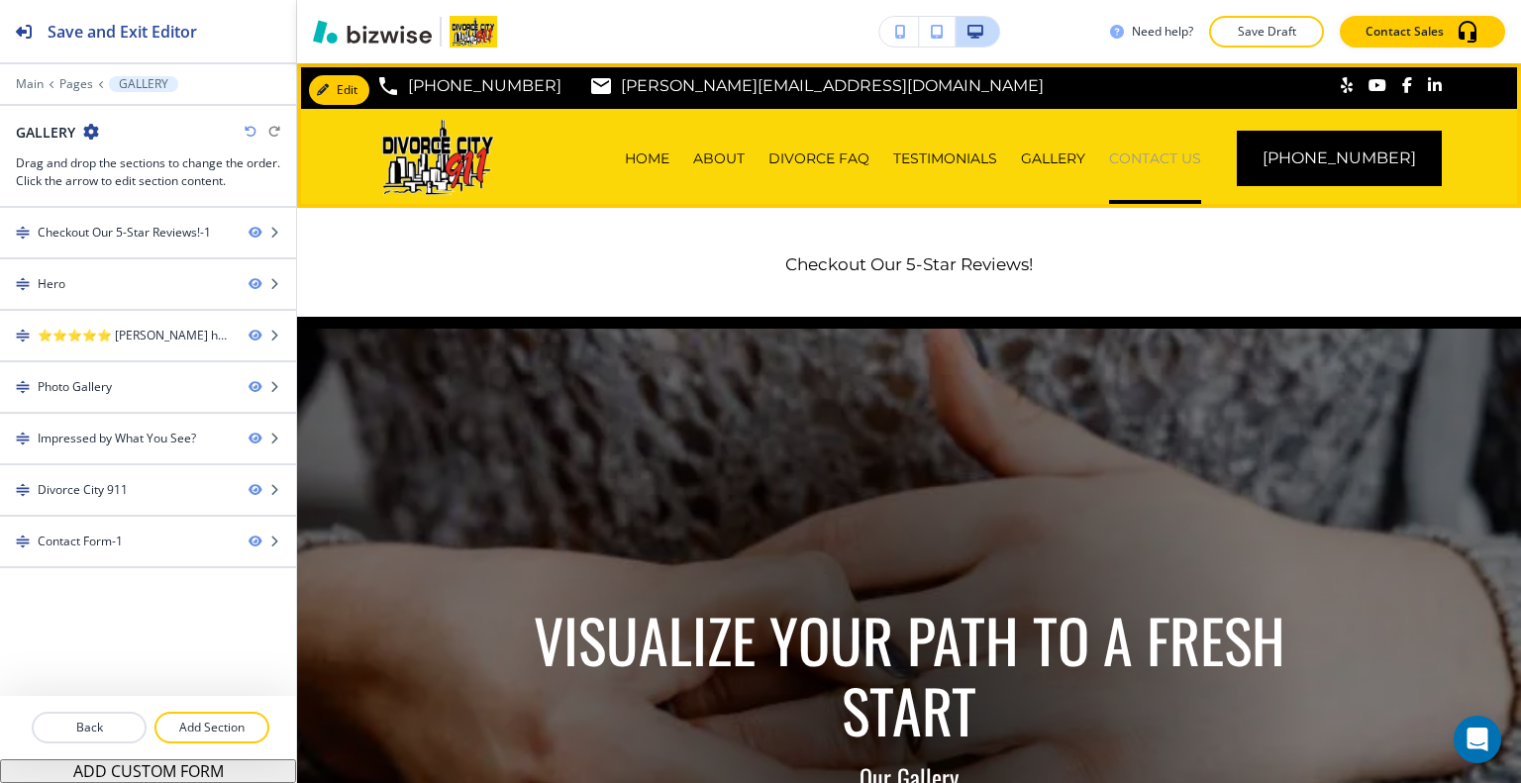
click at [1179, 153] on p "CONTACT US" at bounding box center [1155, 159] width 92 height 20
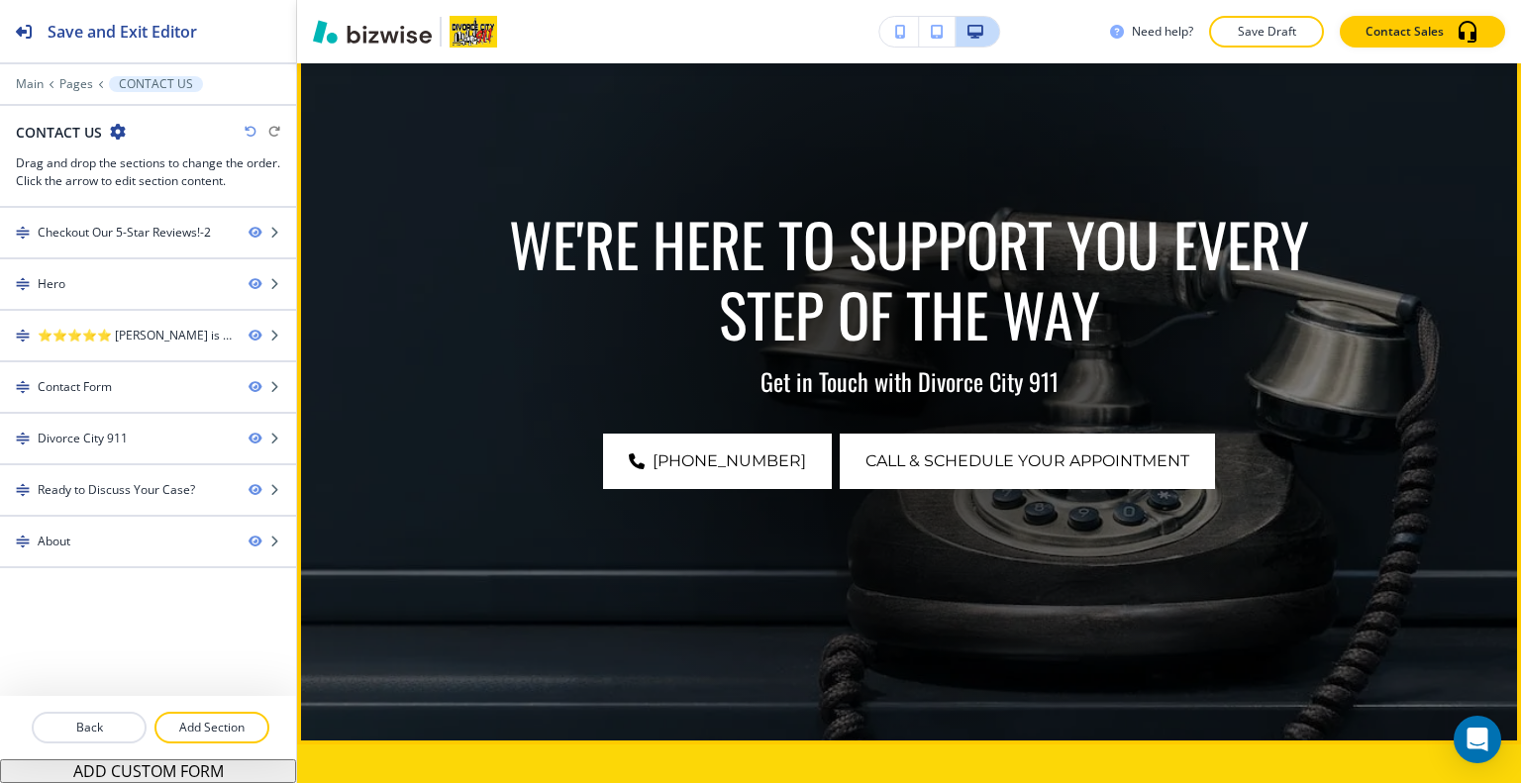
scroll to position [1089, 0]
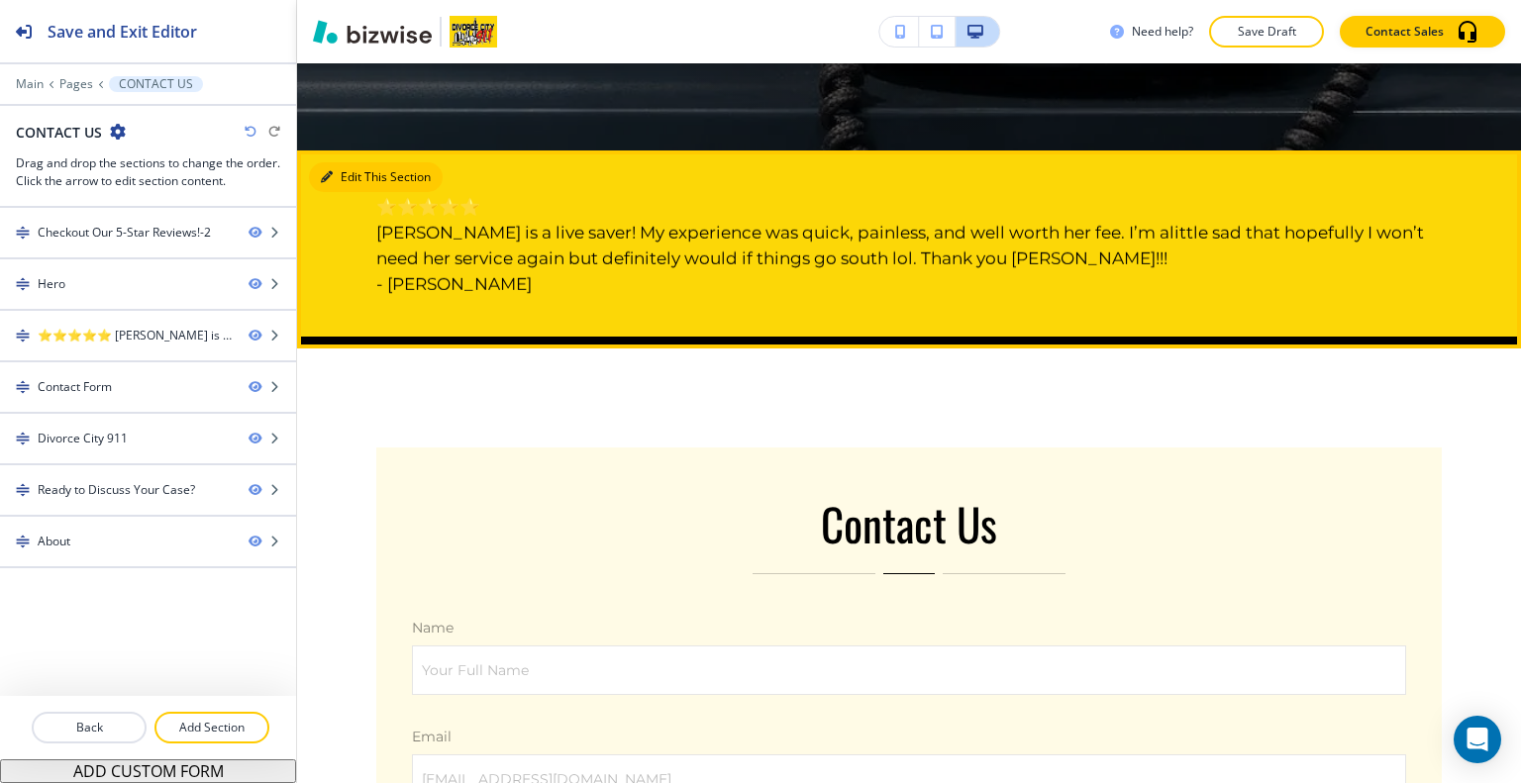
click at [346, 171] on button "Edit This Section" at bounding box center [376, 177] width 134 height 30
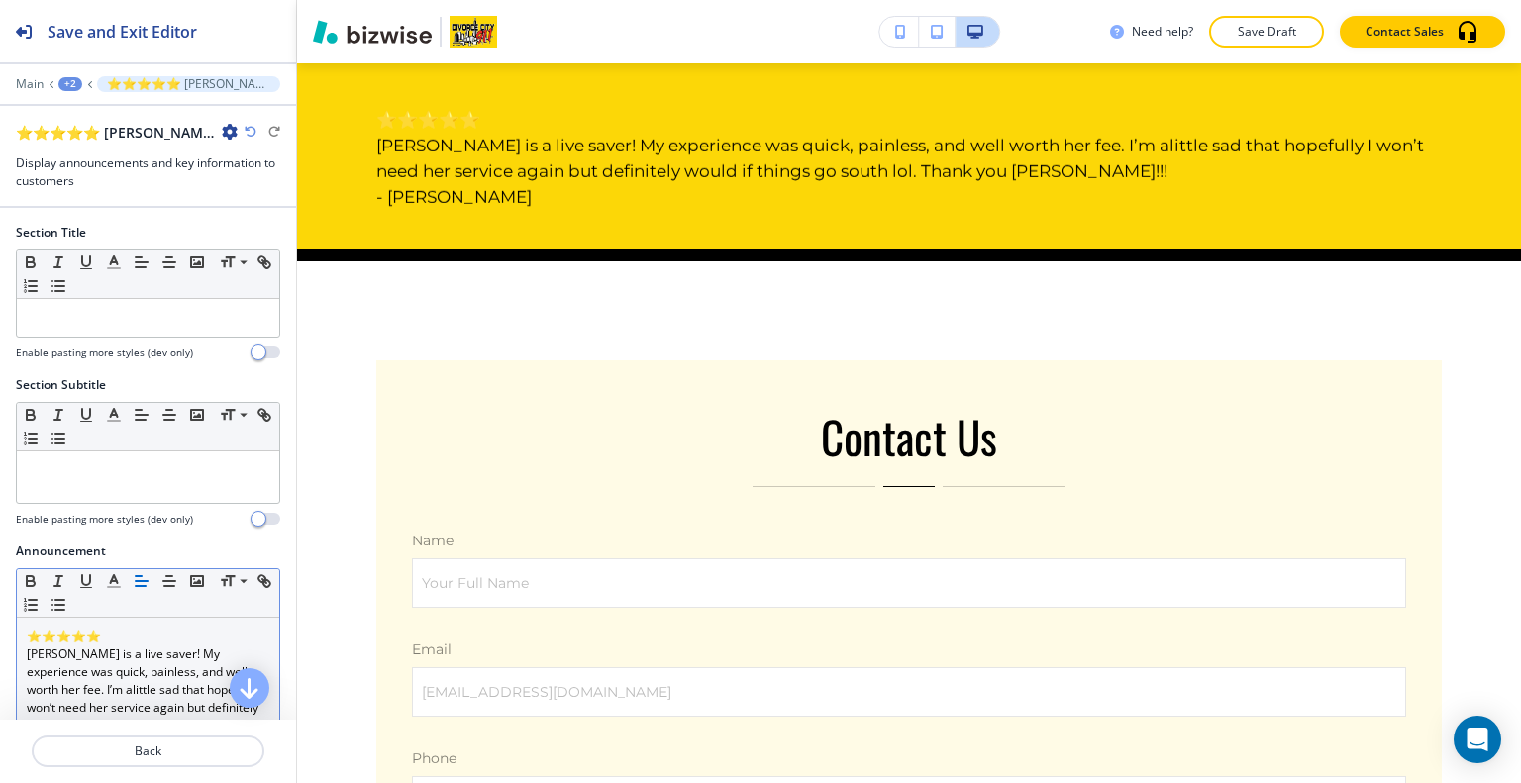
scroll to position [198, 0]
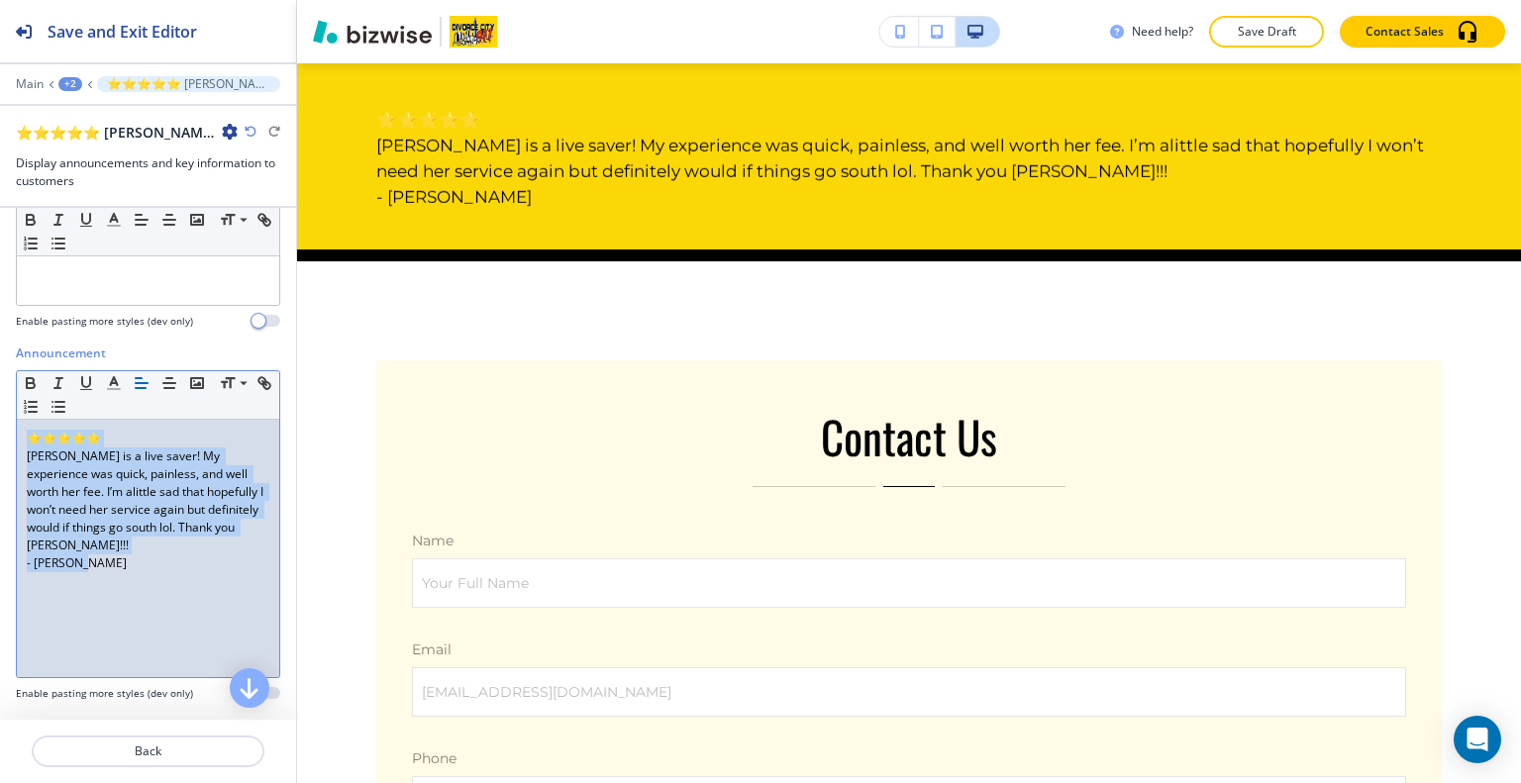
drag, startPoint x: 142, startPoint y: 630, endPoint x: 0, endPoint y: 399, distance: 270.7
click at [0, 399] on div "Announcement Small Normal Large Huge ⭐⭐⭐⭐⭐ Patti is a live saver! My experience…" at bounding box center [148, 531] width 296 height 372
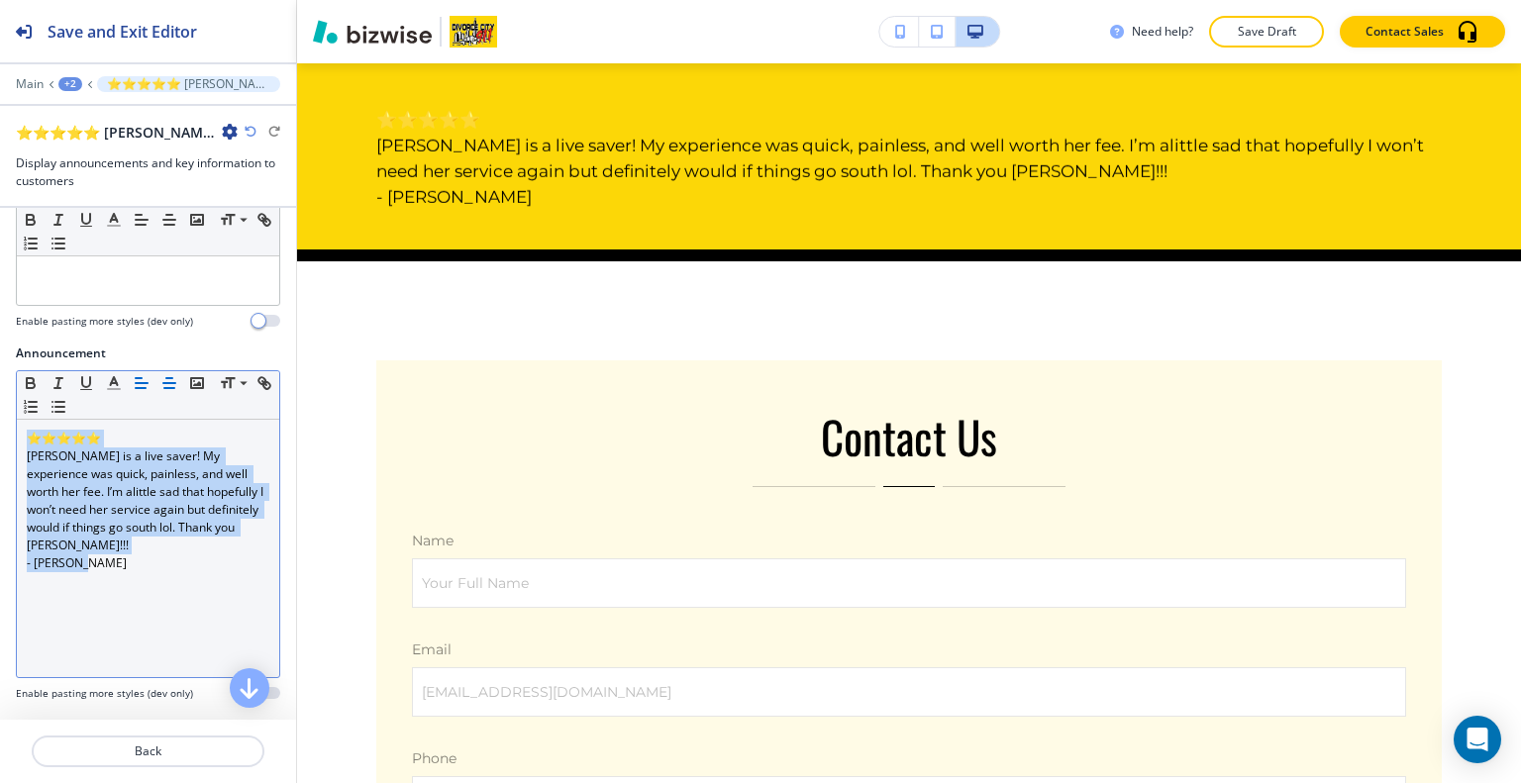
click at [158, 374] on button "button" at bounding box center [169, 383] width 28 height 24
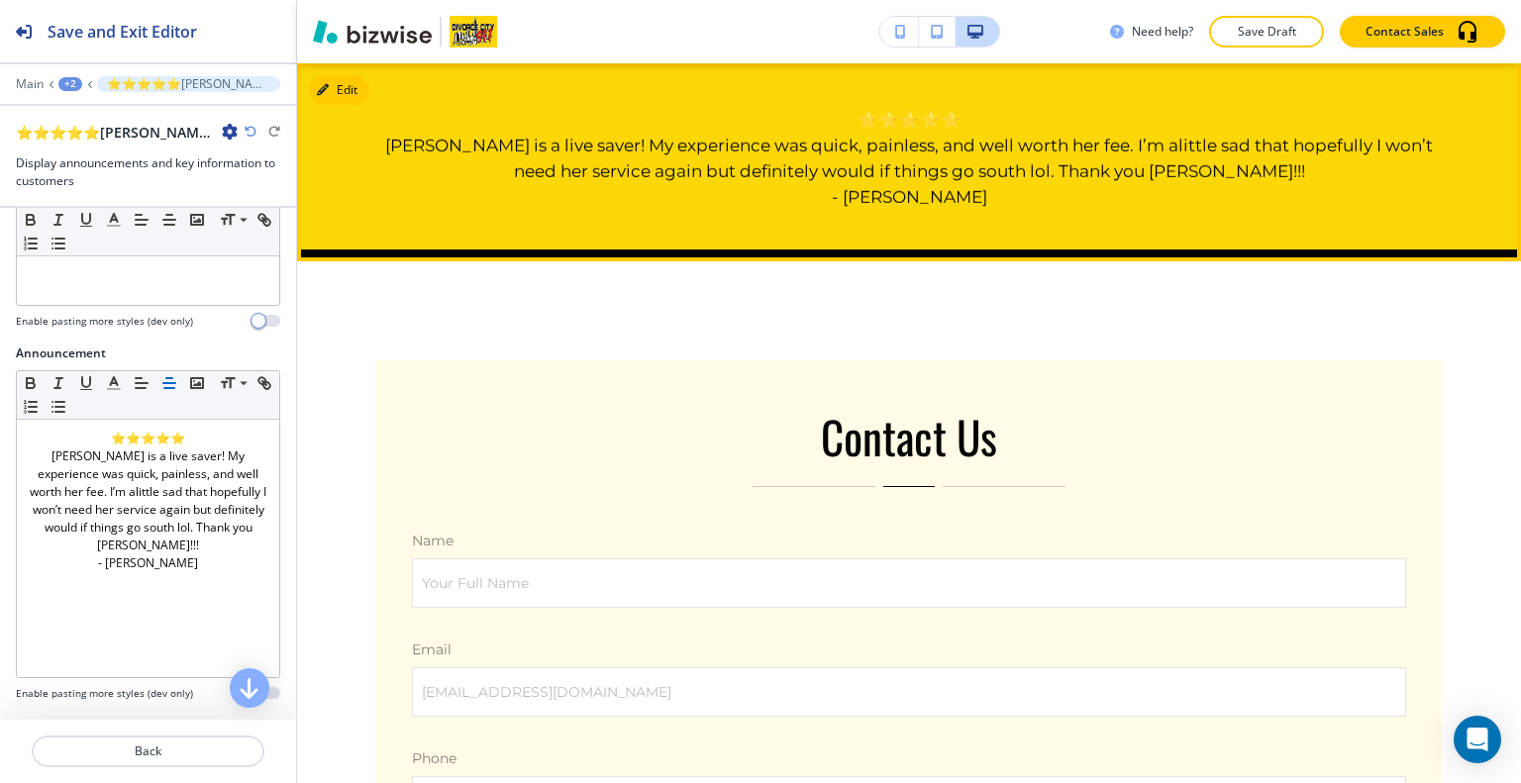
click at [593, 260] on div at bounding box center [909, 256] width 1224 height 12
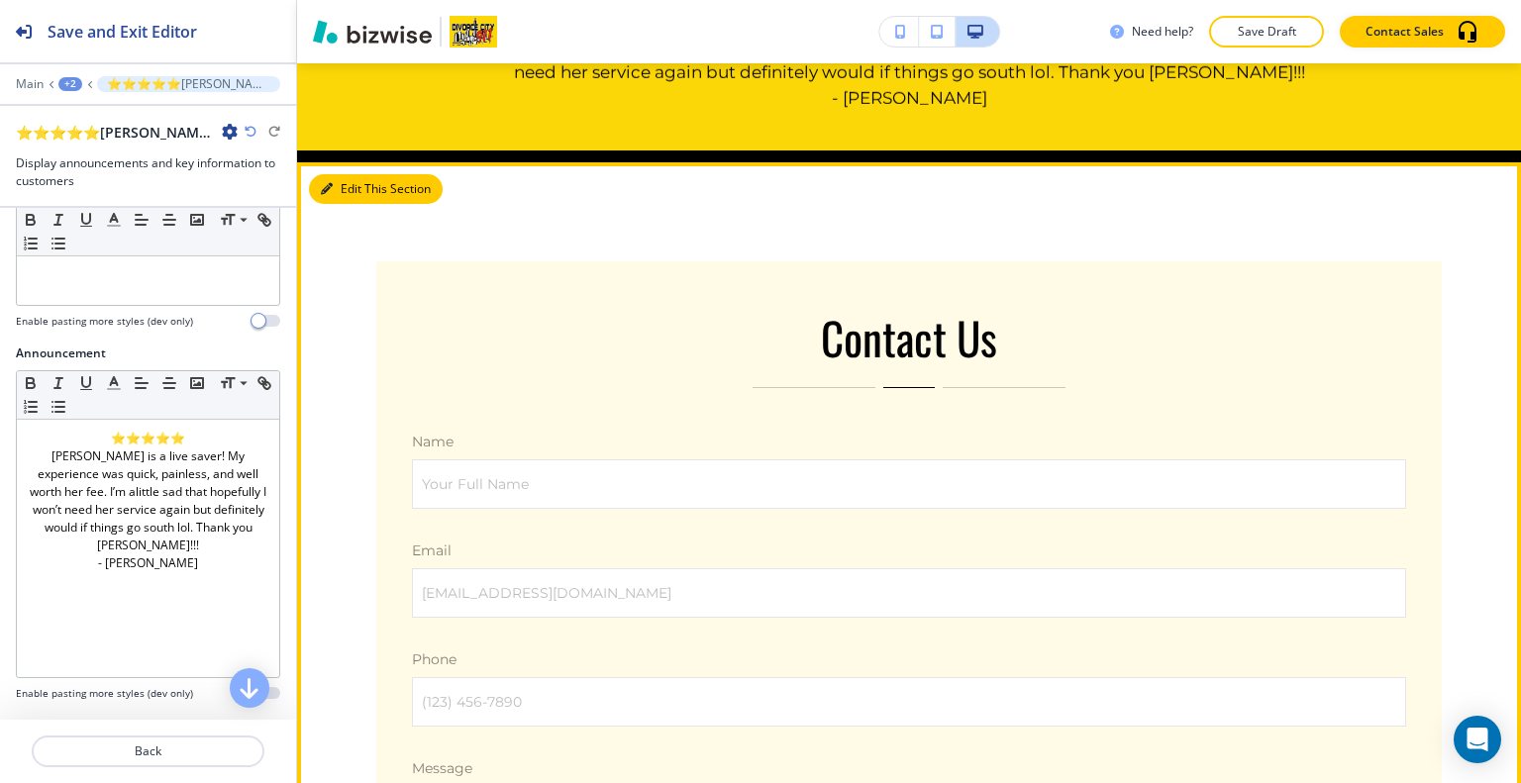
click at [346, 185] on button "Edit This Section" at bounding box center [376, 189] width 134 height 30
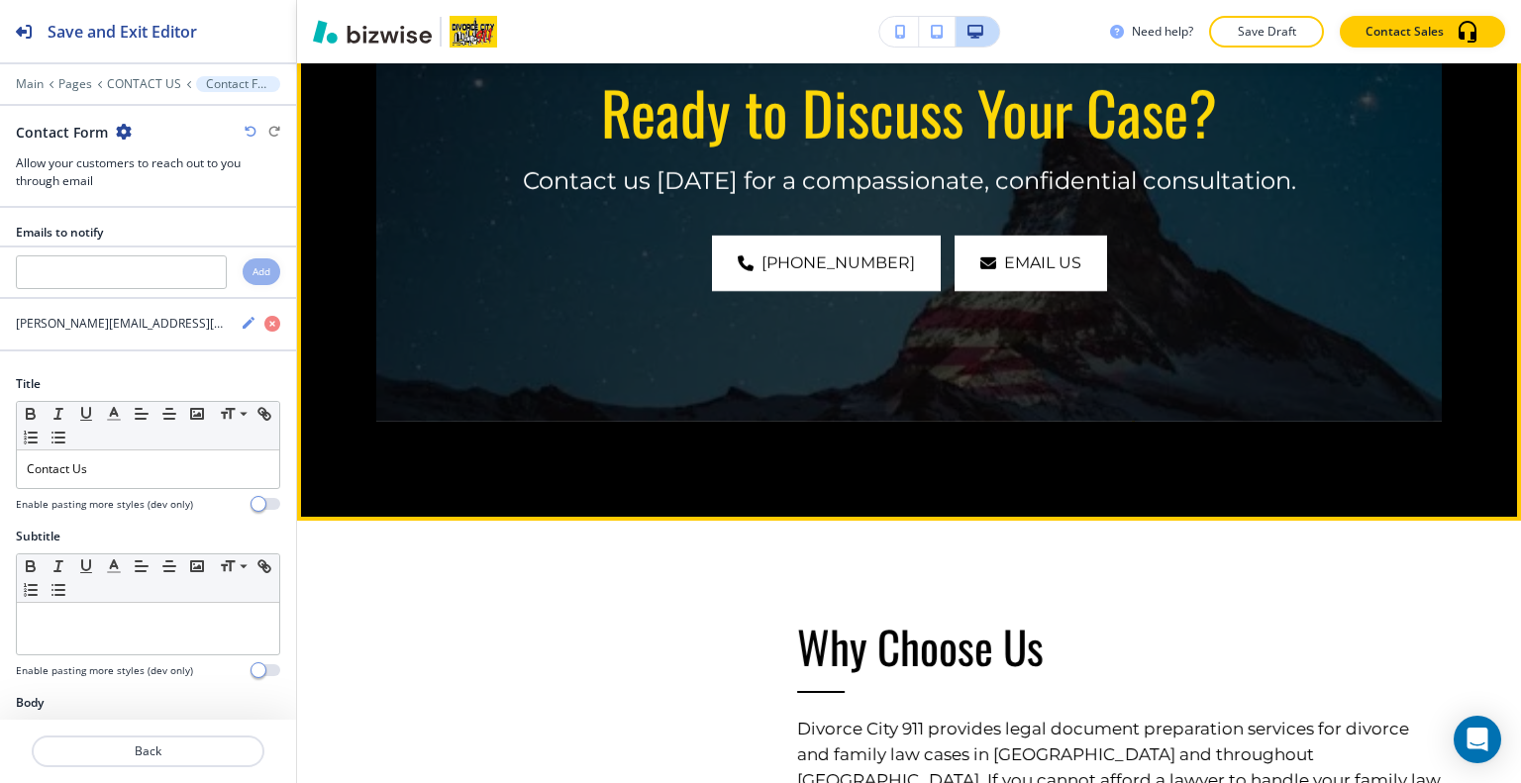
scroll to position [3058, 0]
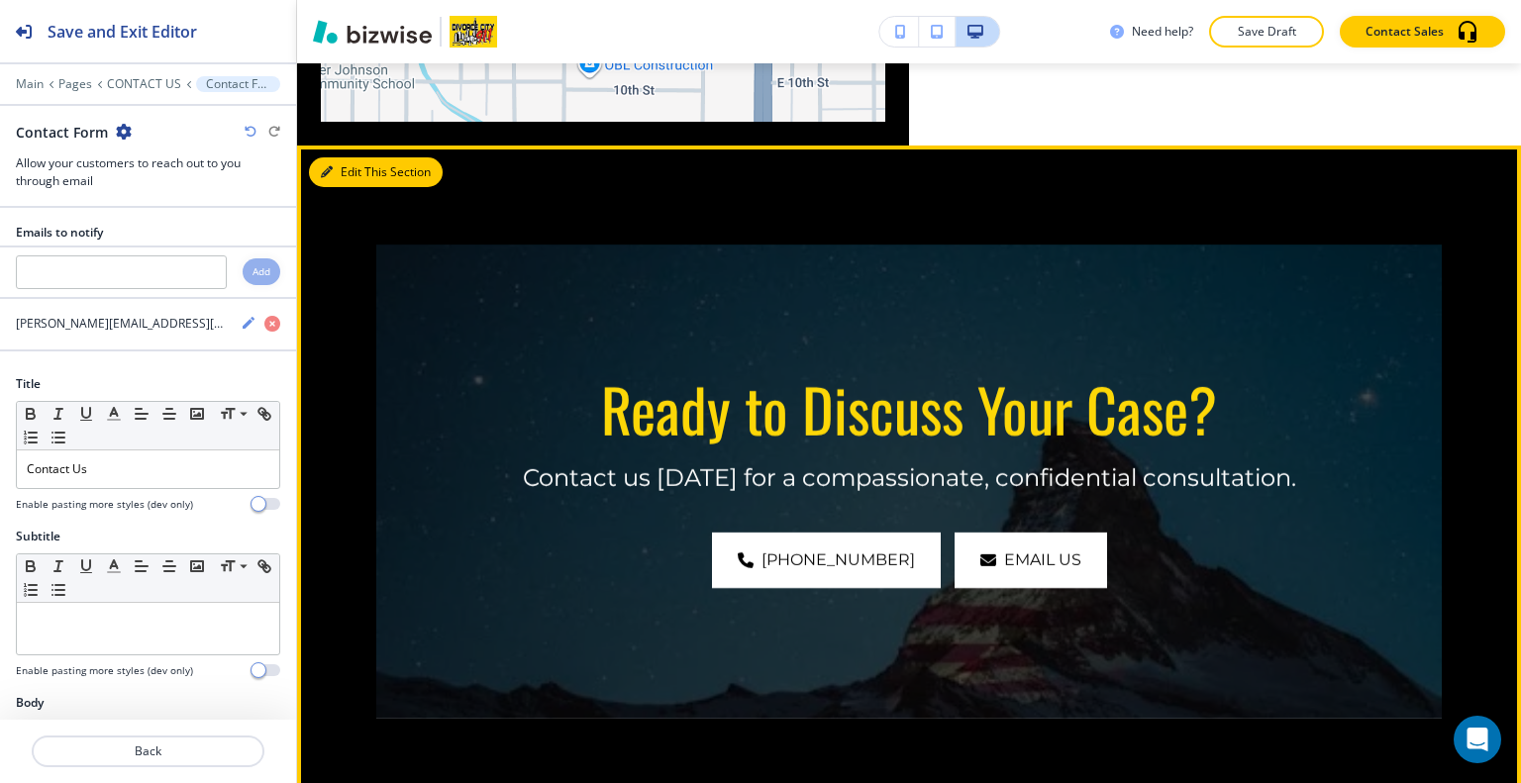
click at [343, 157] on button "Edit This Section" at bounding box center [376, 172] width 134 height 30
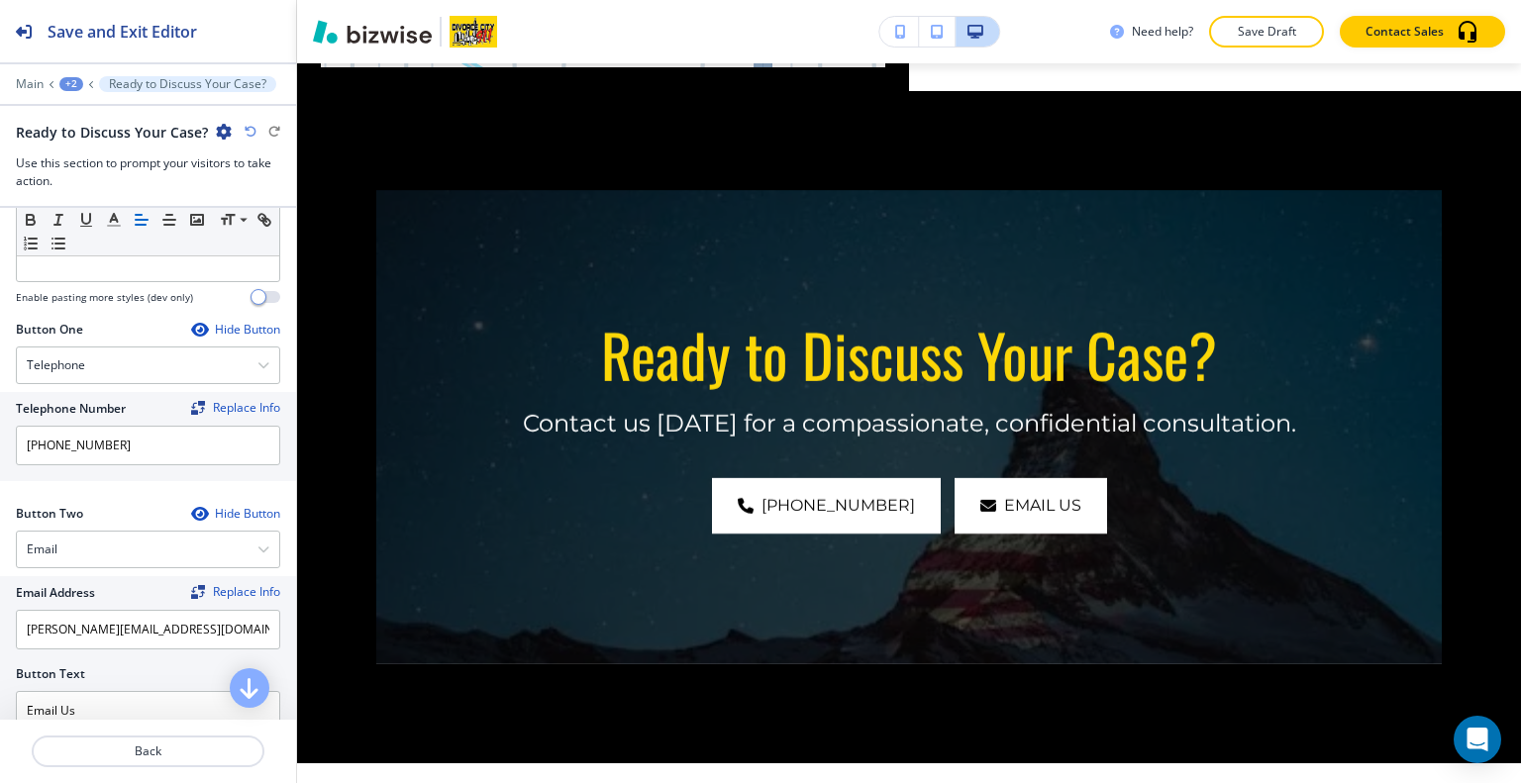
scroll to position [1058, 0]
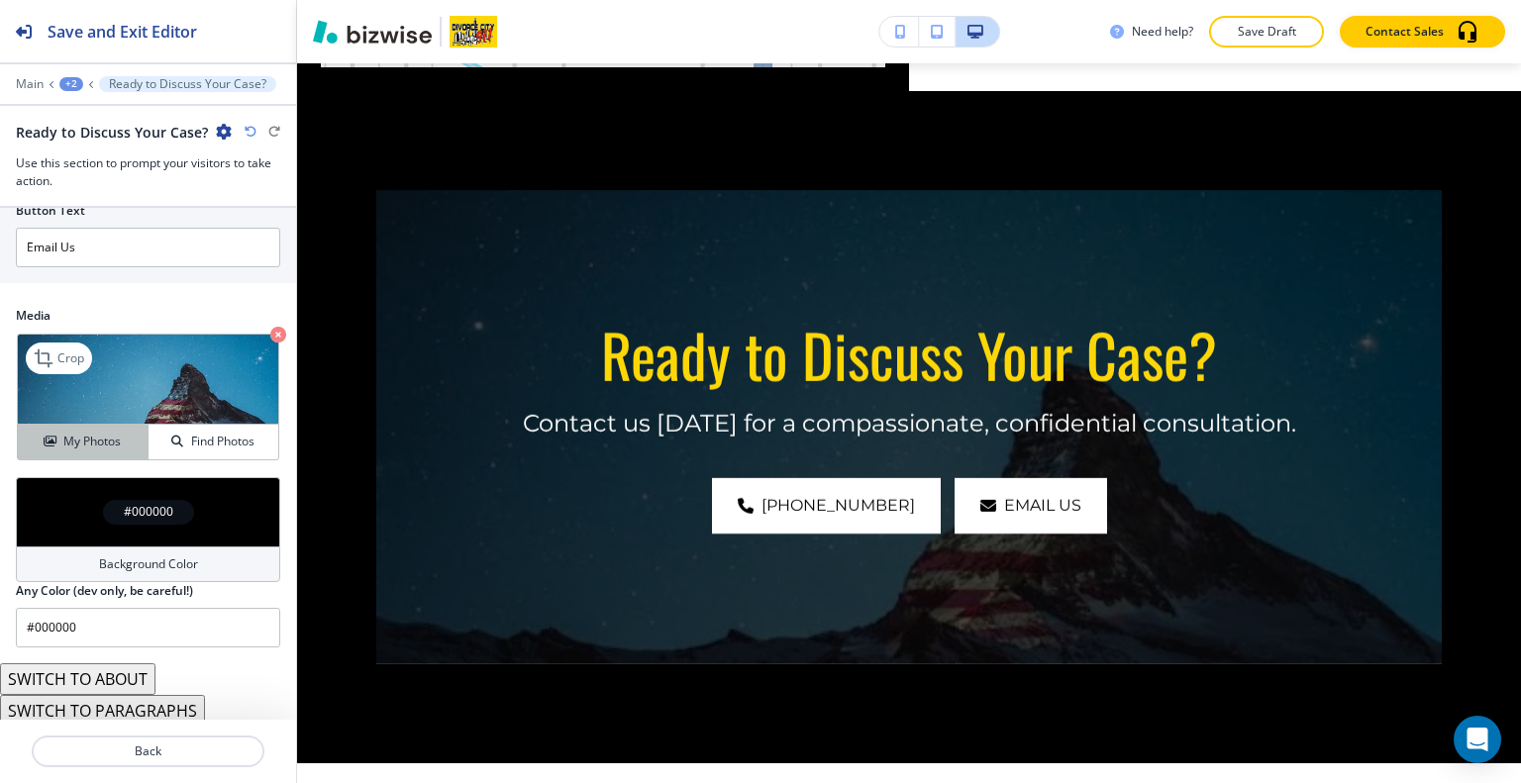
click at [111, 433] on h4 "My Photos" at bounding box center [91, 442] width 57 height 18
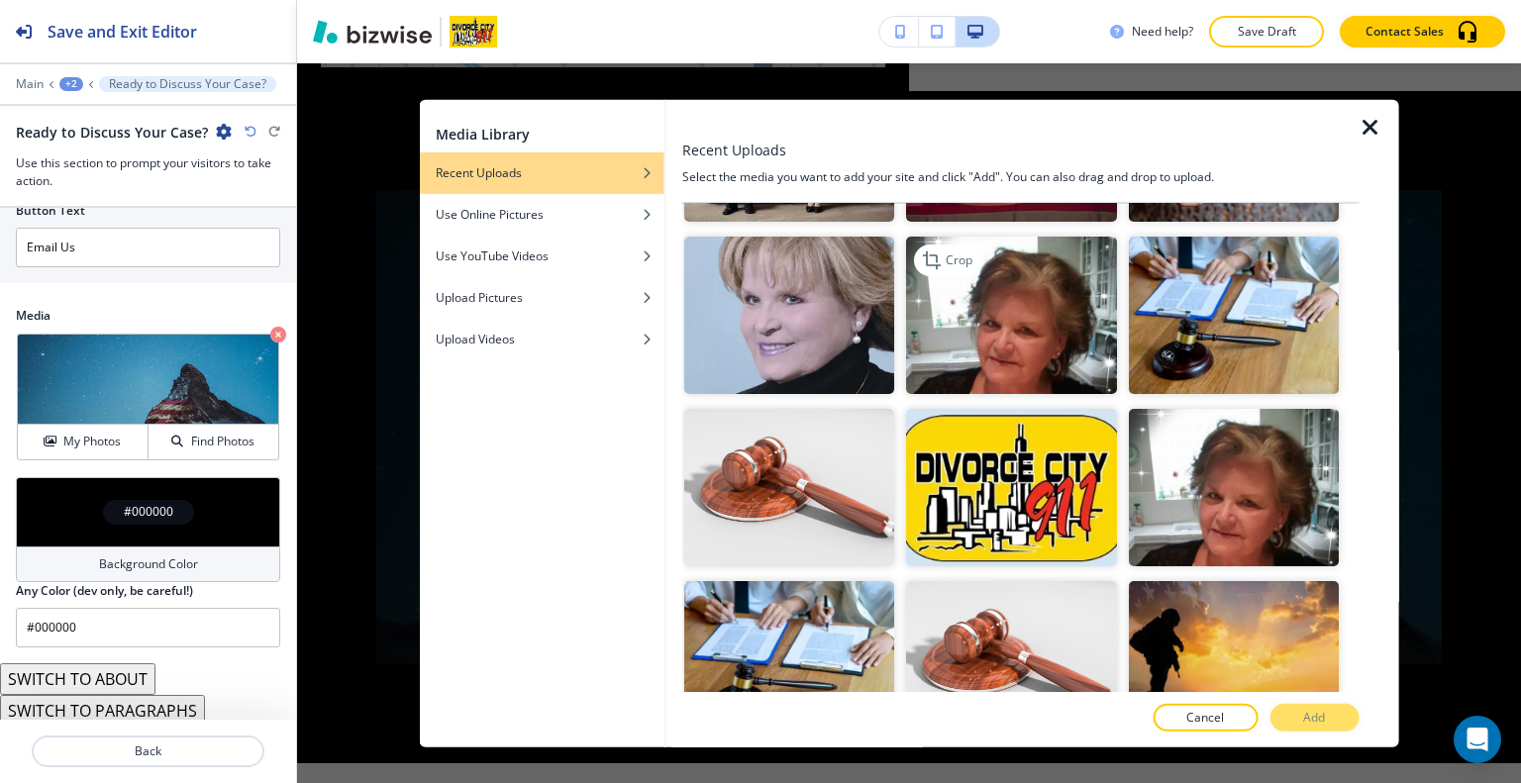
scroll to position [990, 0]
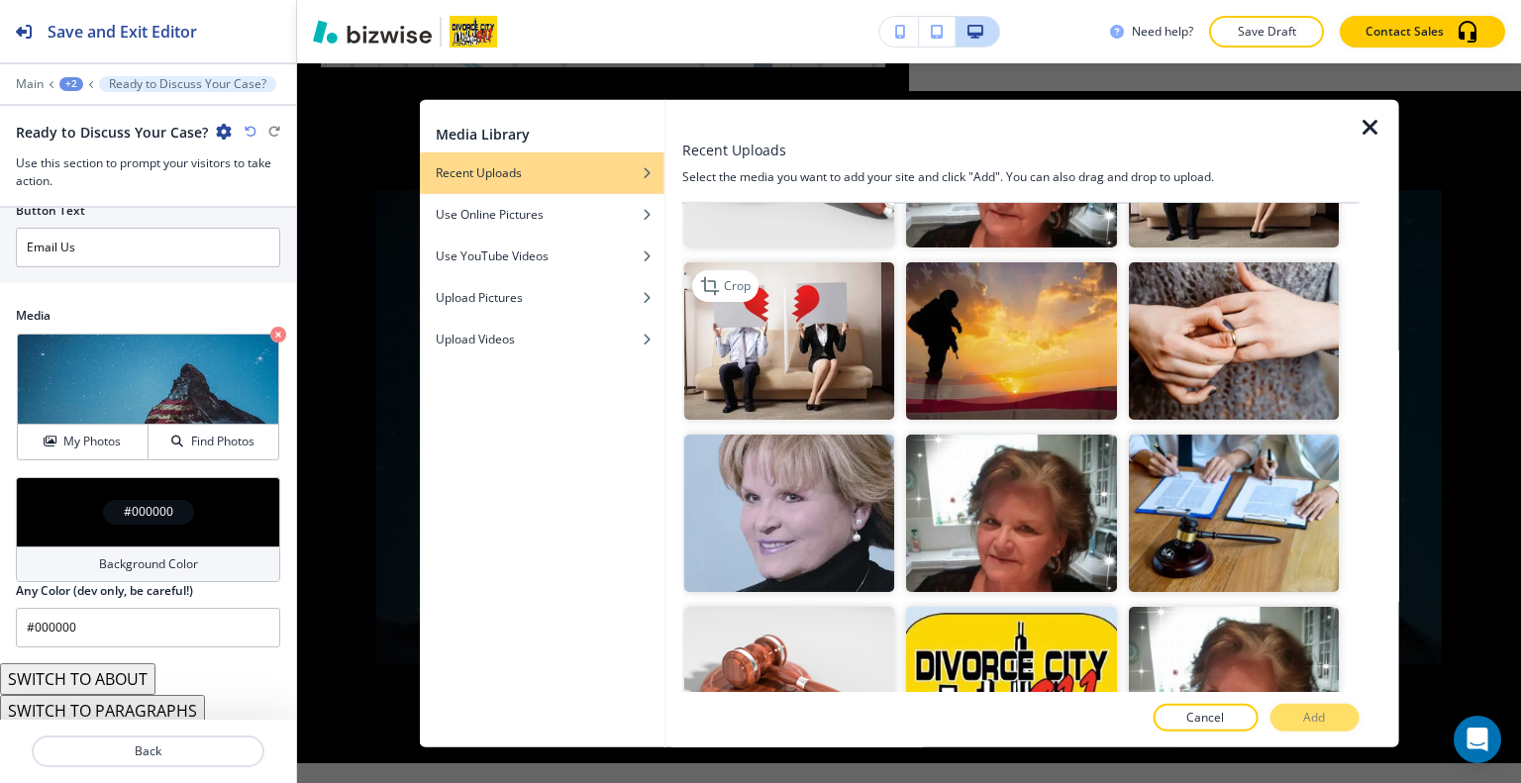
click at [790, 355] on img "button" at bounding box center [789, 339] width 210 height 157
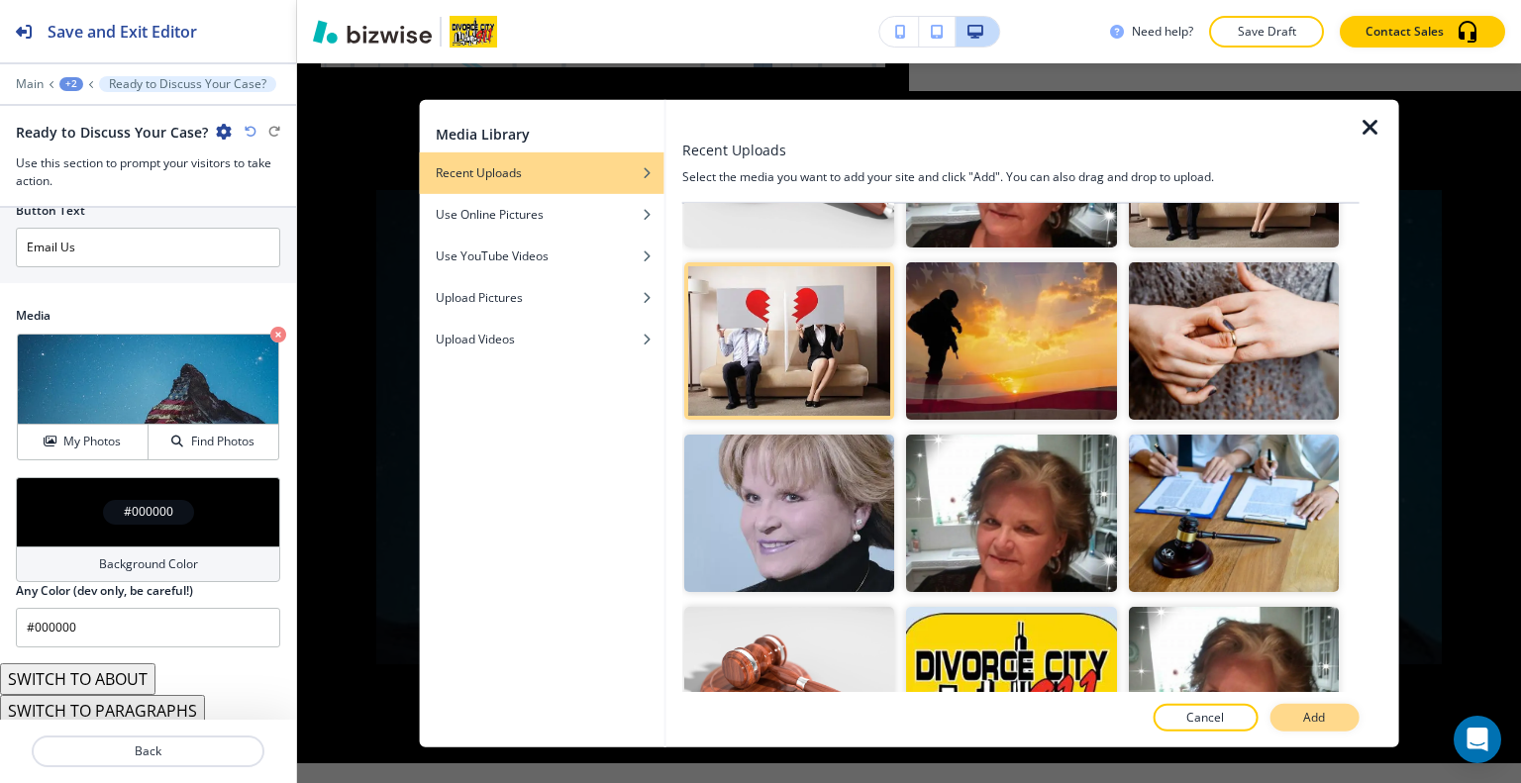
click at [1302, 726] on button "Add" at bounding box center [1313, 718] width 89 height 28
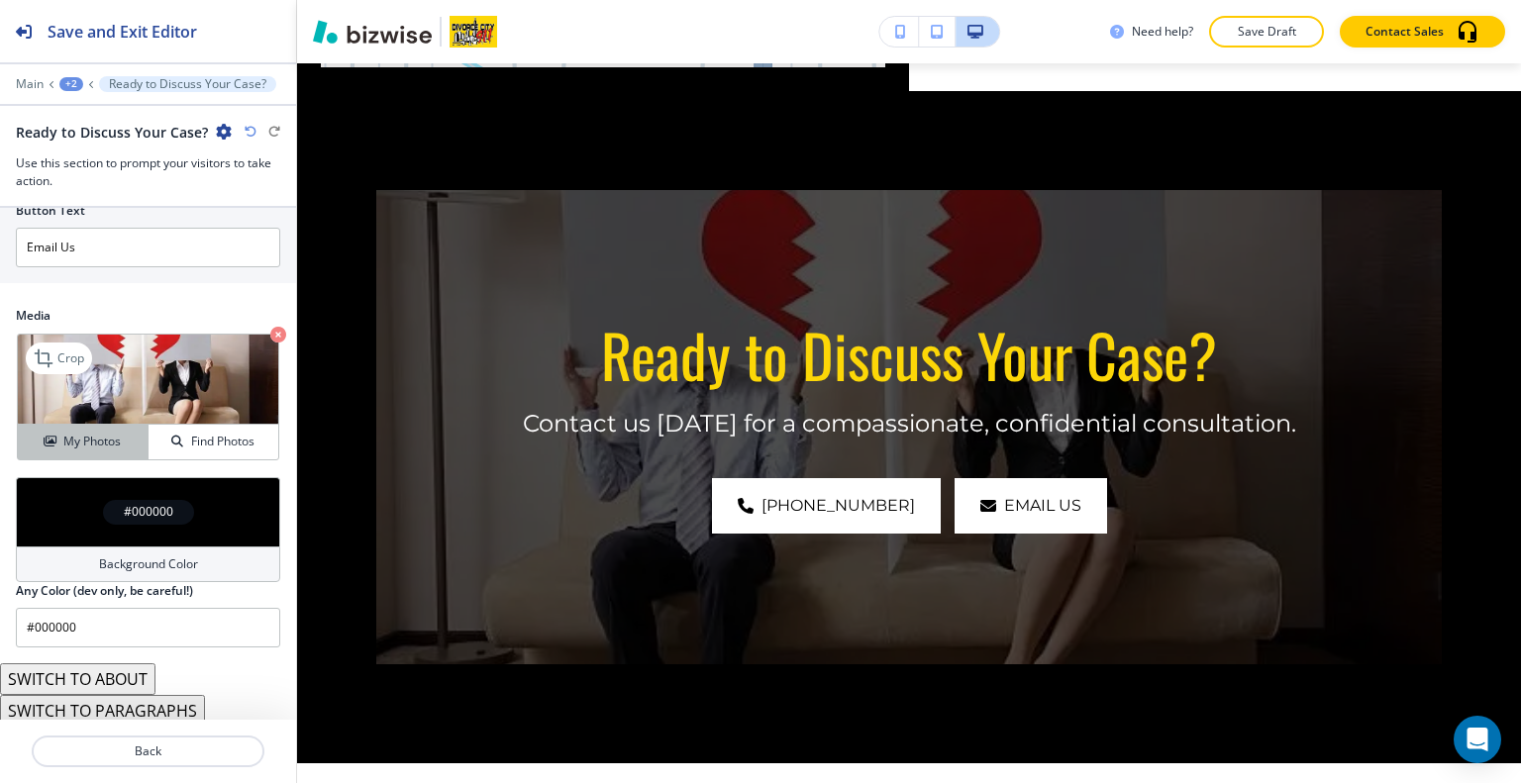
click at [82, 436] on h4 "My Photos" at bounding box center [91, 442] width 57 height 18
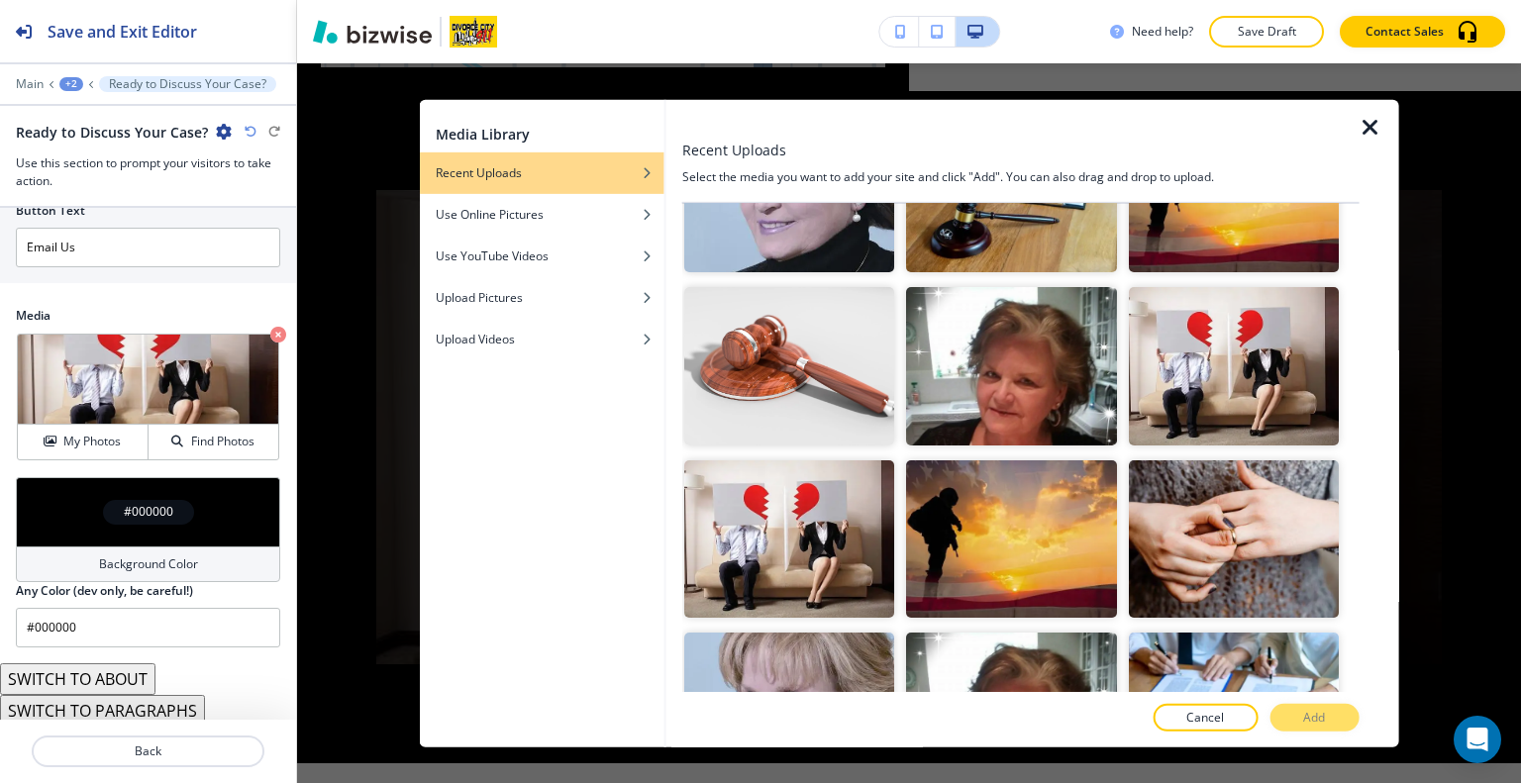
scroll to position [1188, 0]
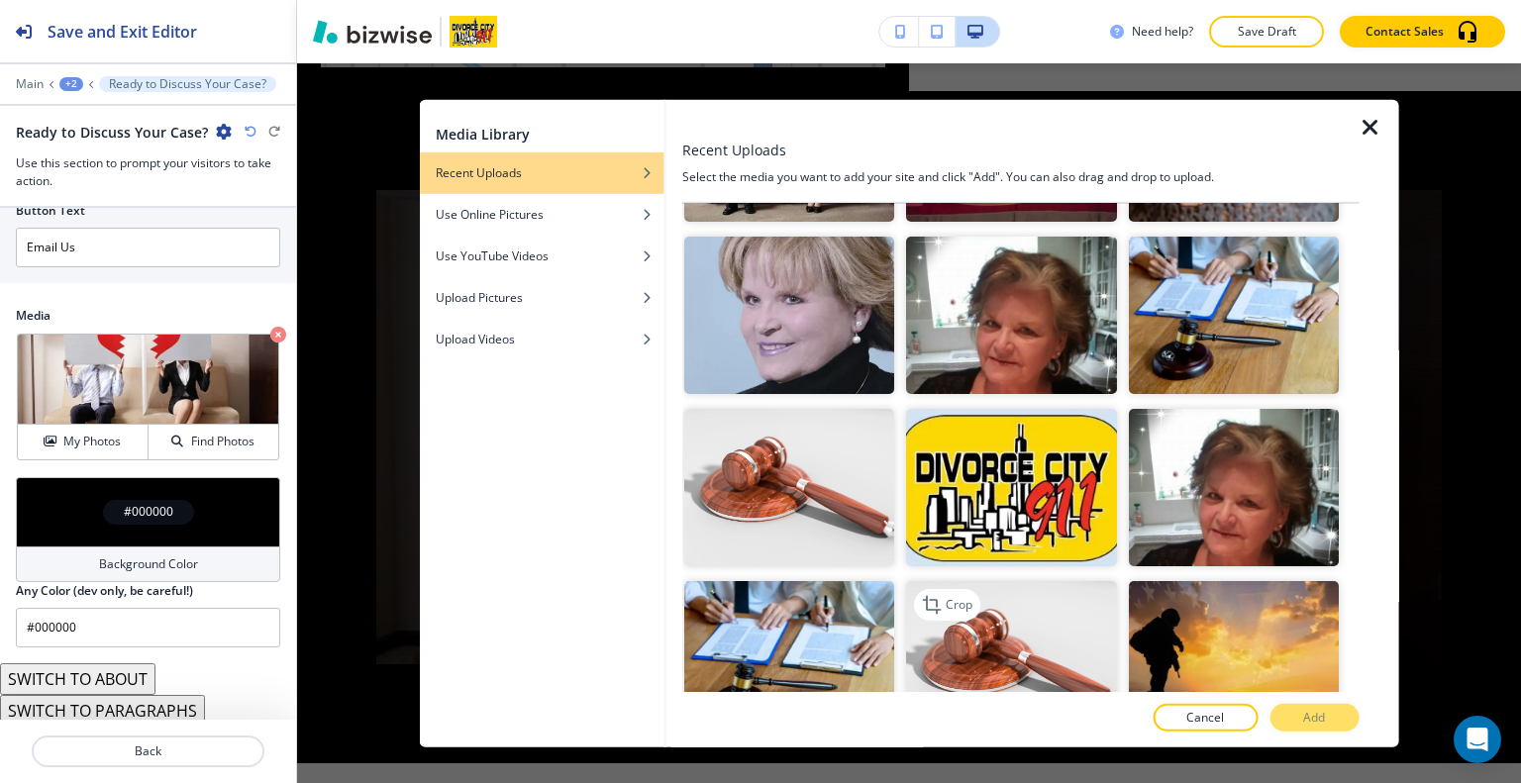
click at [1026, 610] on img "button" at bounding box center [1011, 659] width 210 height 157
click at [1334, 712] on button "Add" at bounding box center [1313, 718] width 89 height 28
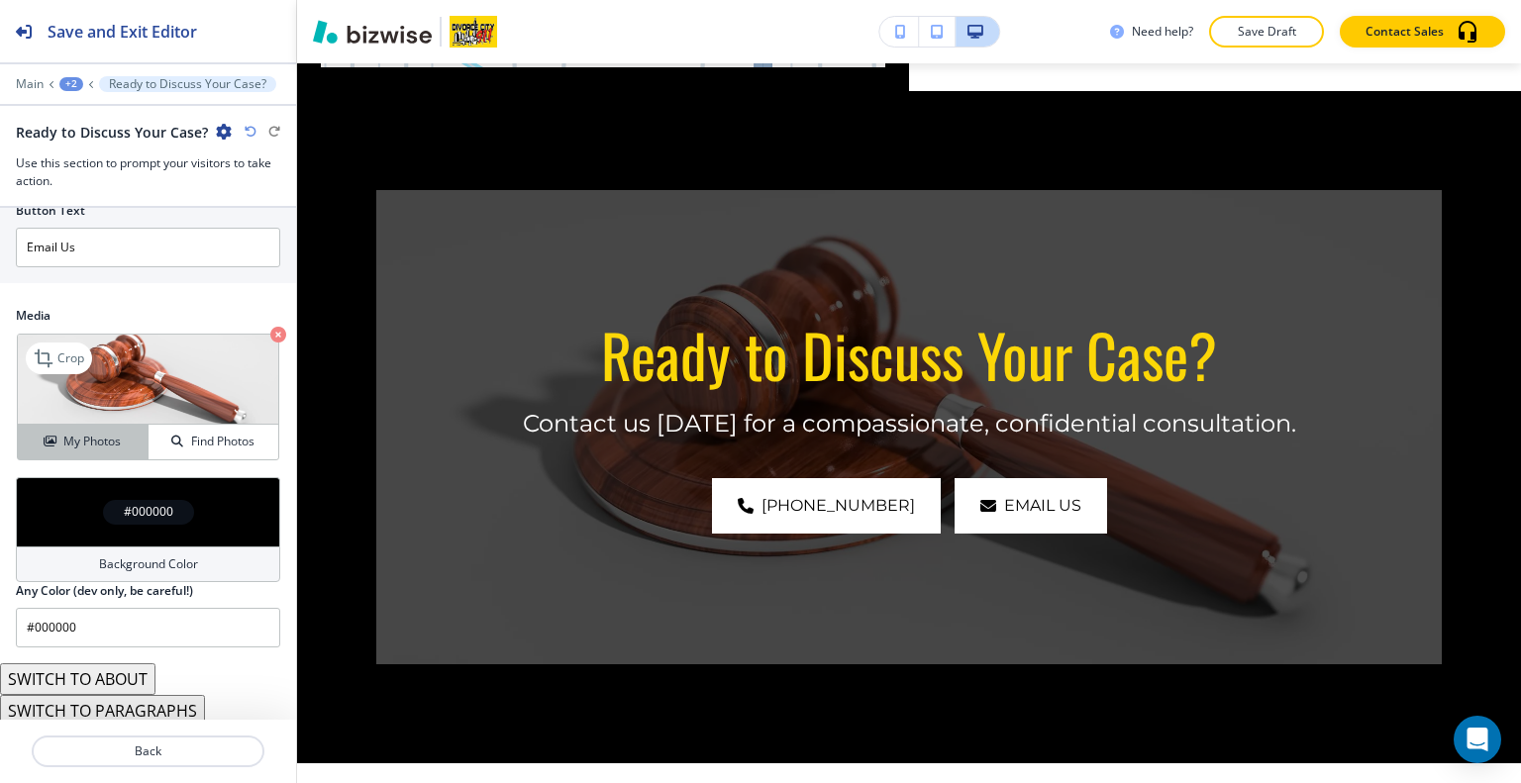
click at [115, 447] on button "My Photos" at bounding box center [83, 442] width 131 height 35
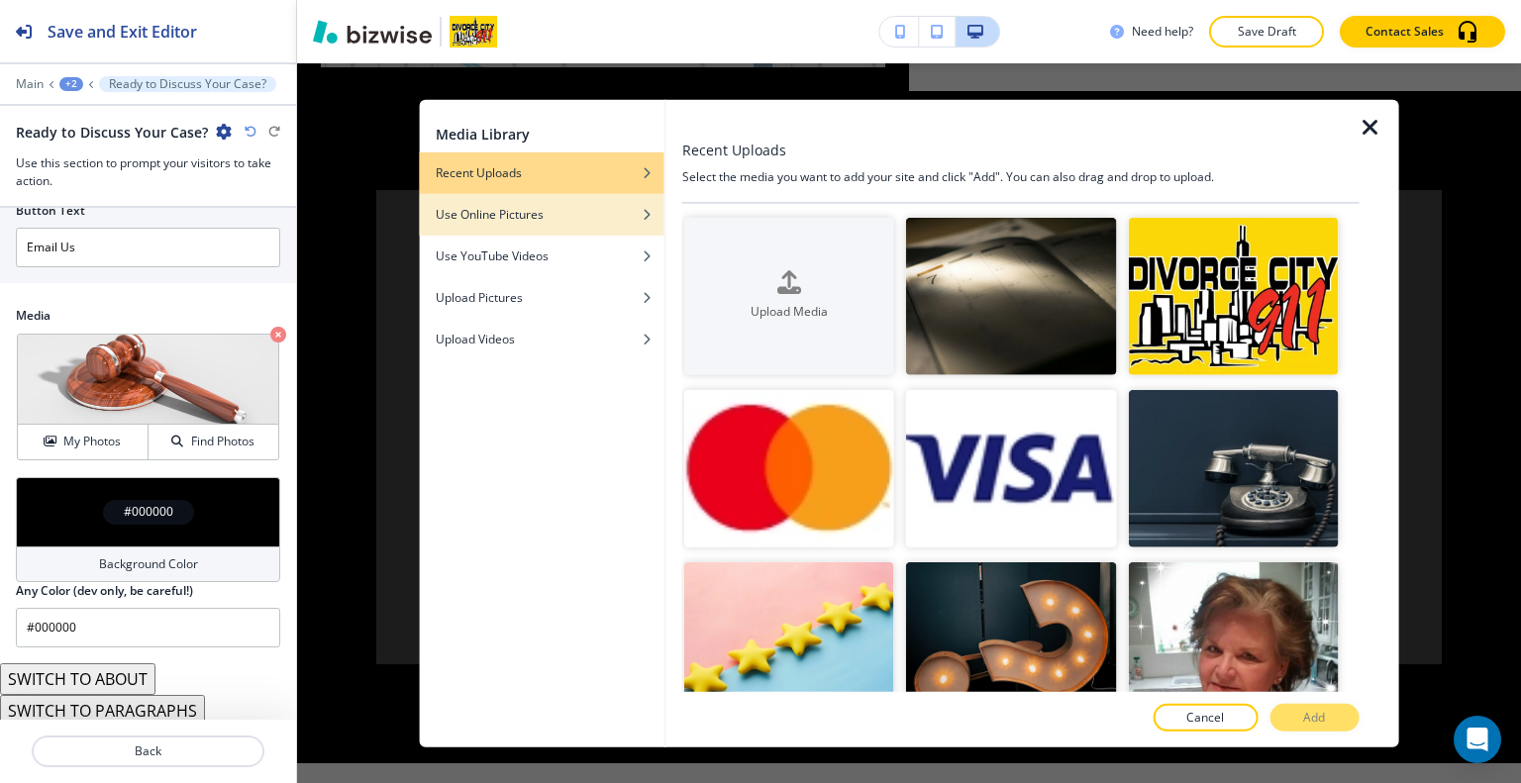
click at [535, 218] on h4 "Use Online Pictures" at bounding box center [490, 214] width 108 height 18
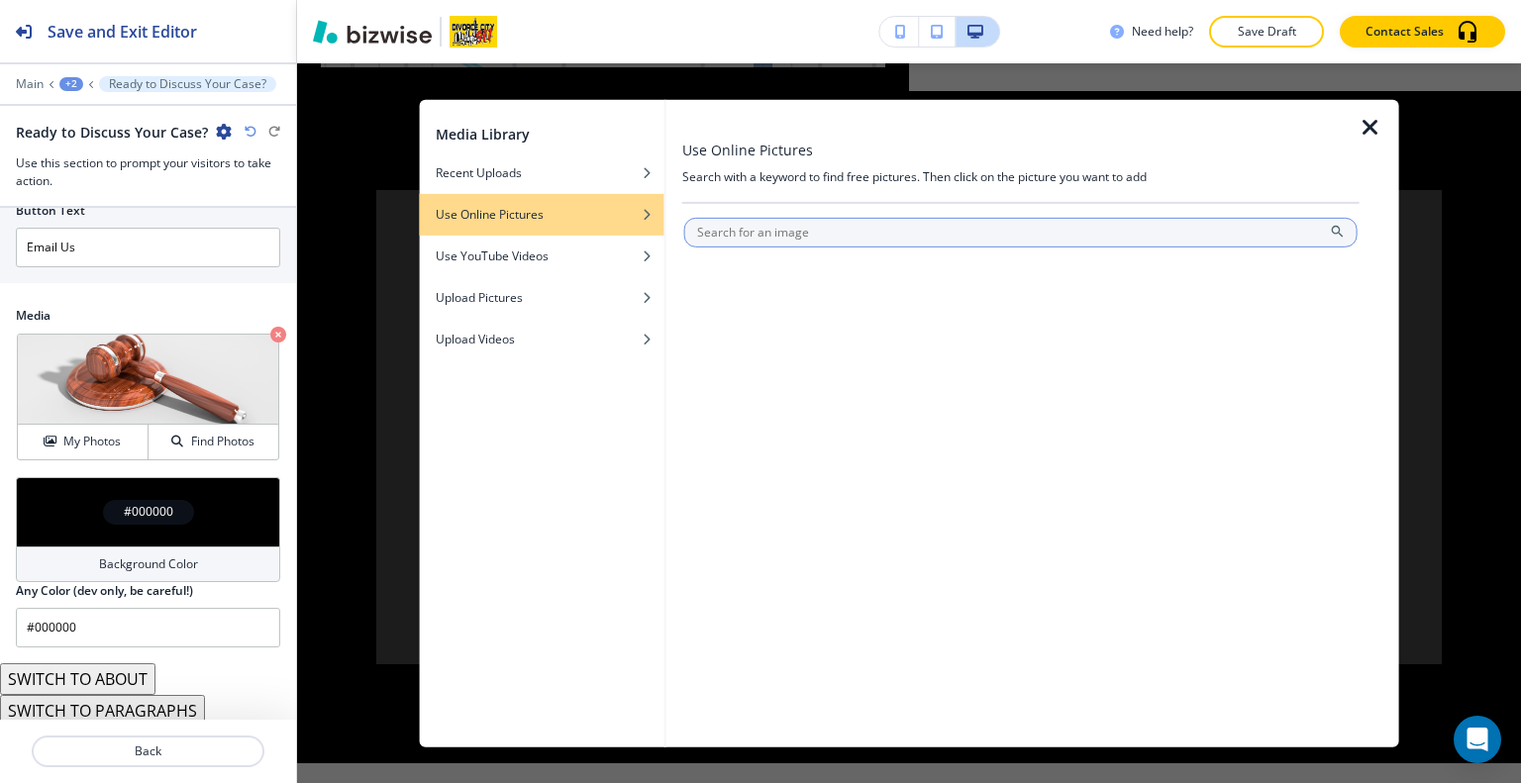
click at [751, 225] on input "text" at bounding box center [1020, 232] width 673 height 30
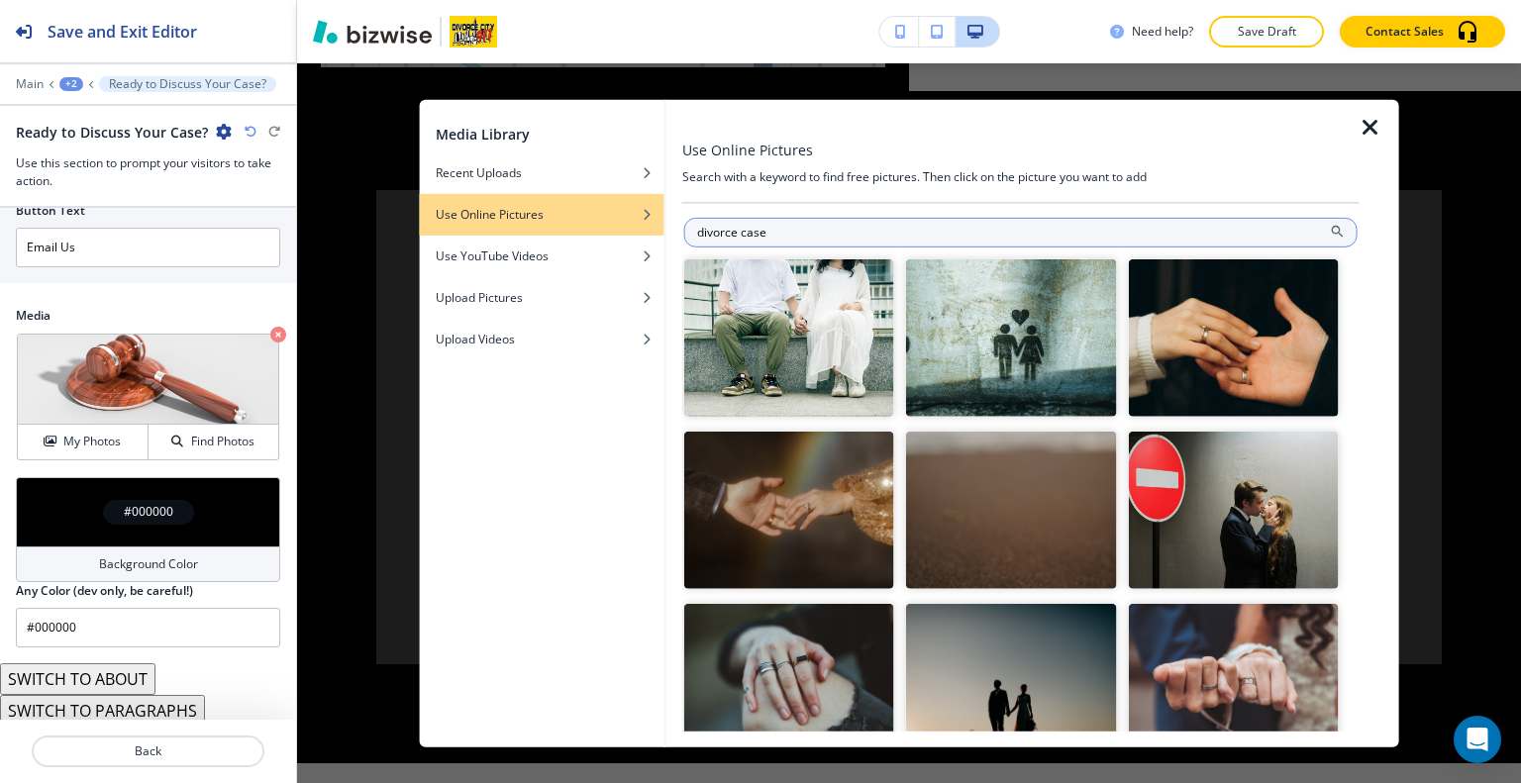
type input "divorce case"
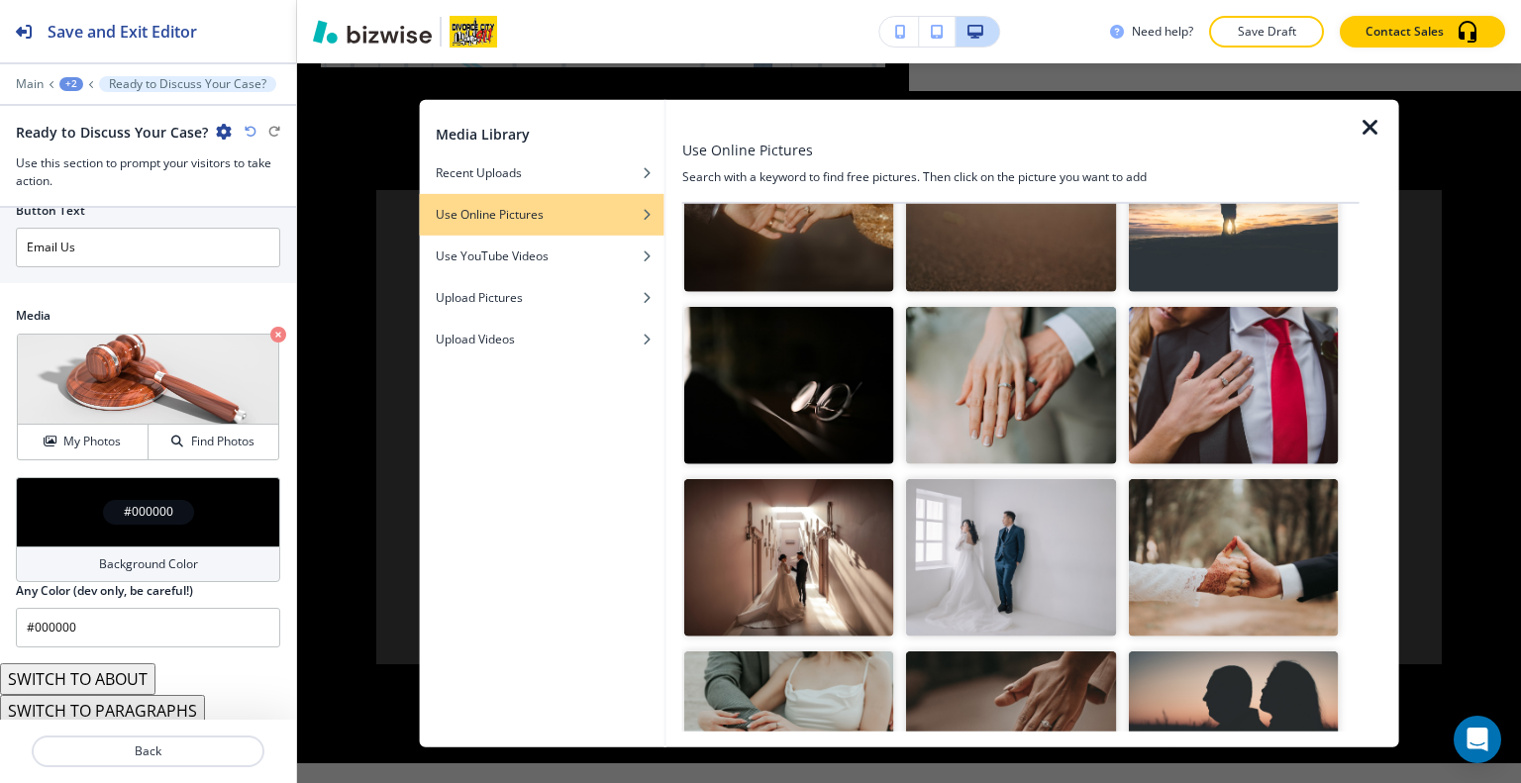
scroll to position [396, 0]
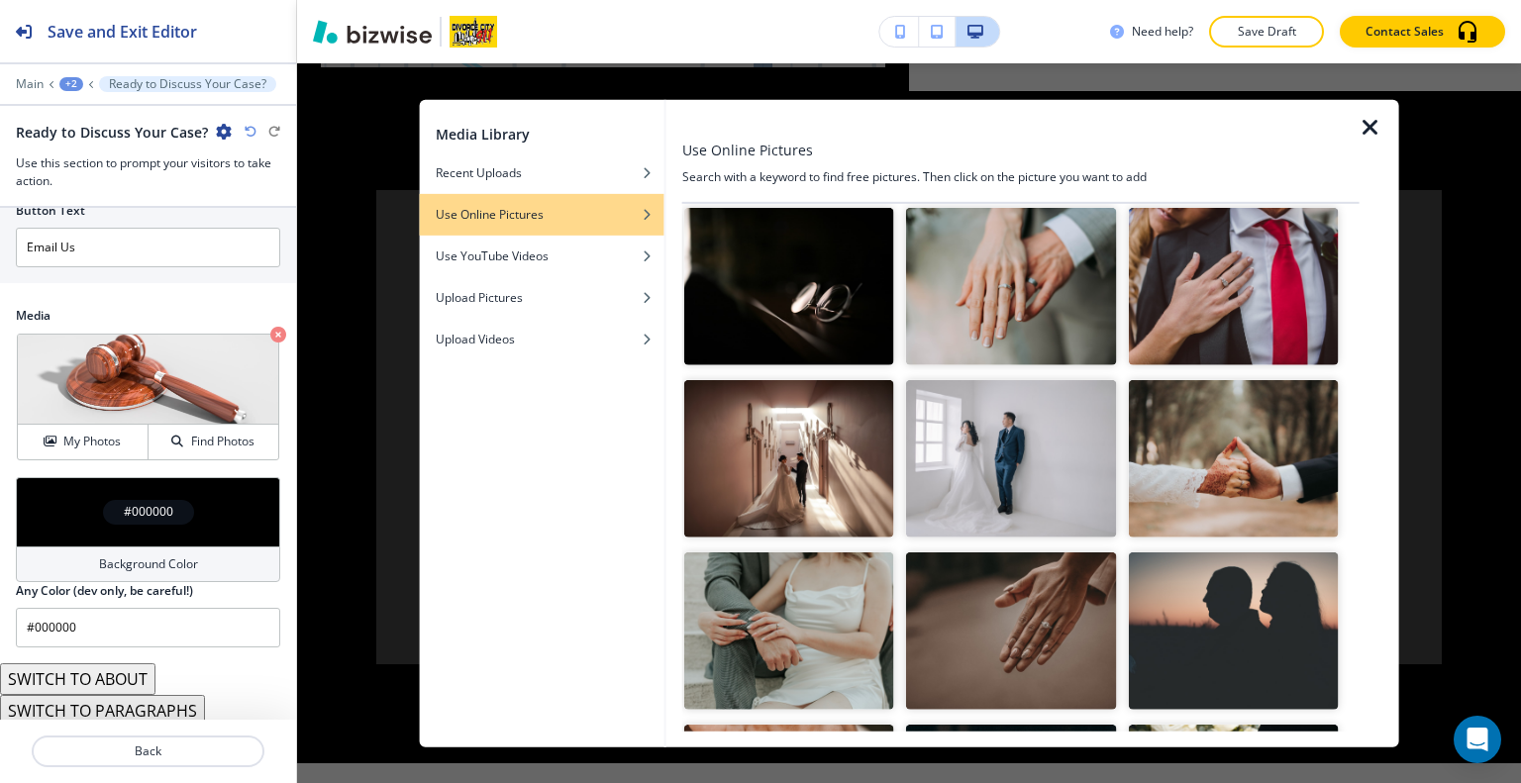
click at [1184, 588] on img "button" at bounding box center [1233, 631] width 210 height 157
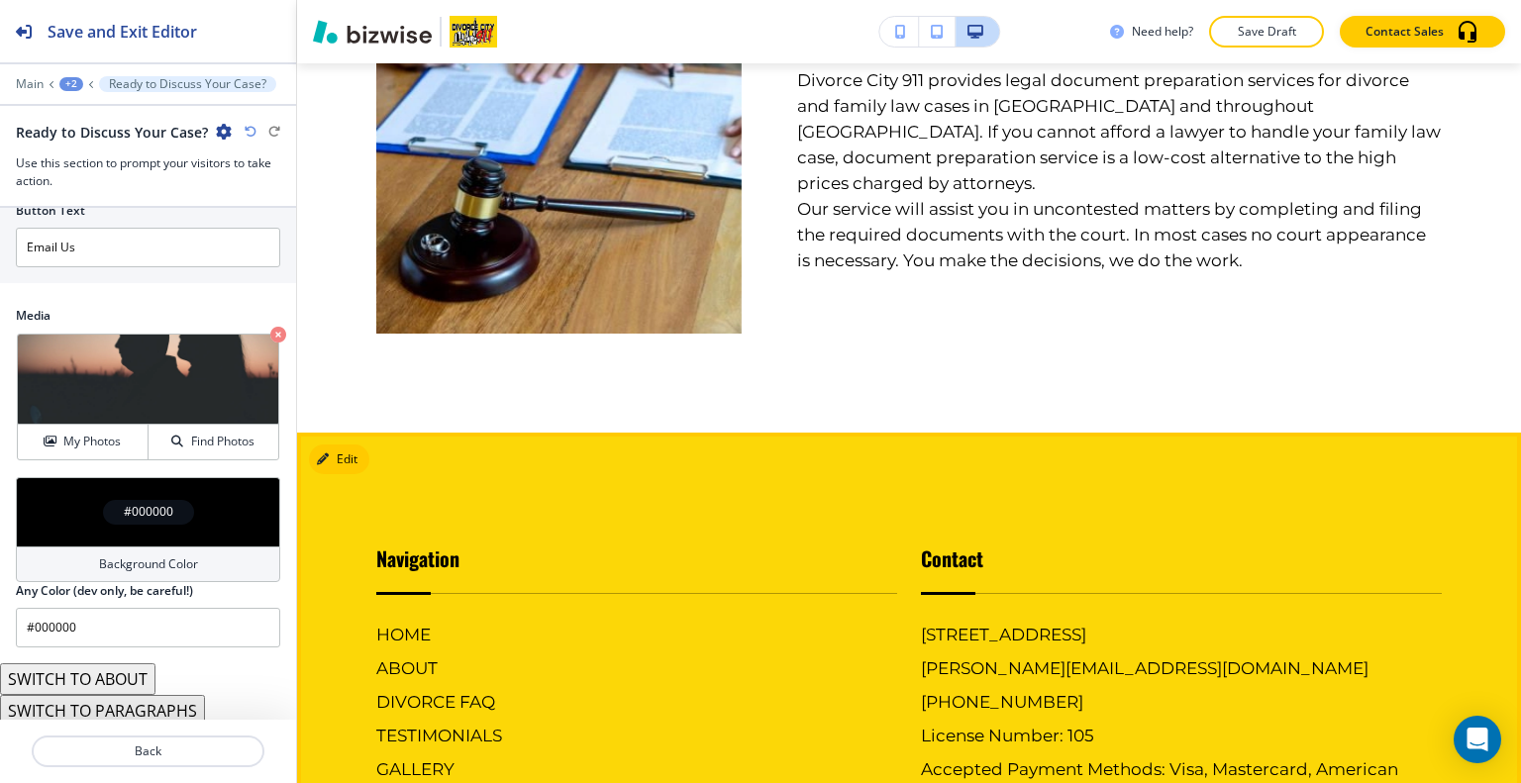
scroll to position [4103, 0]
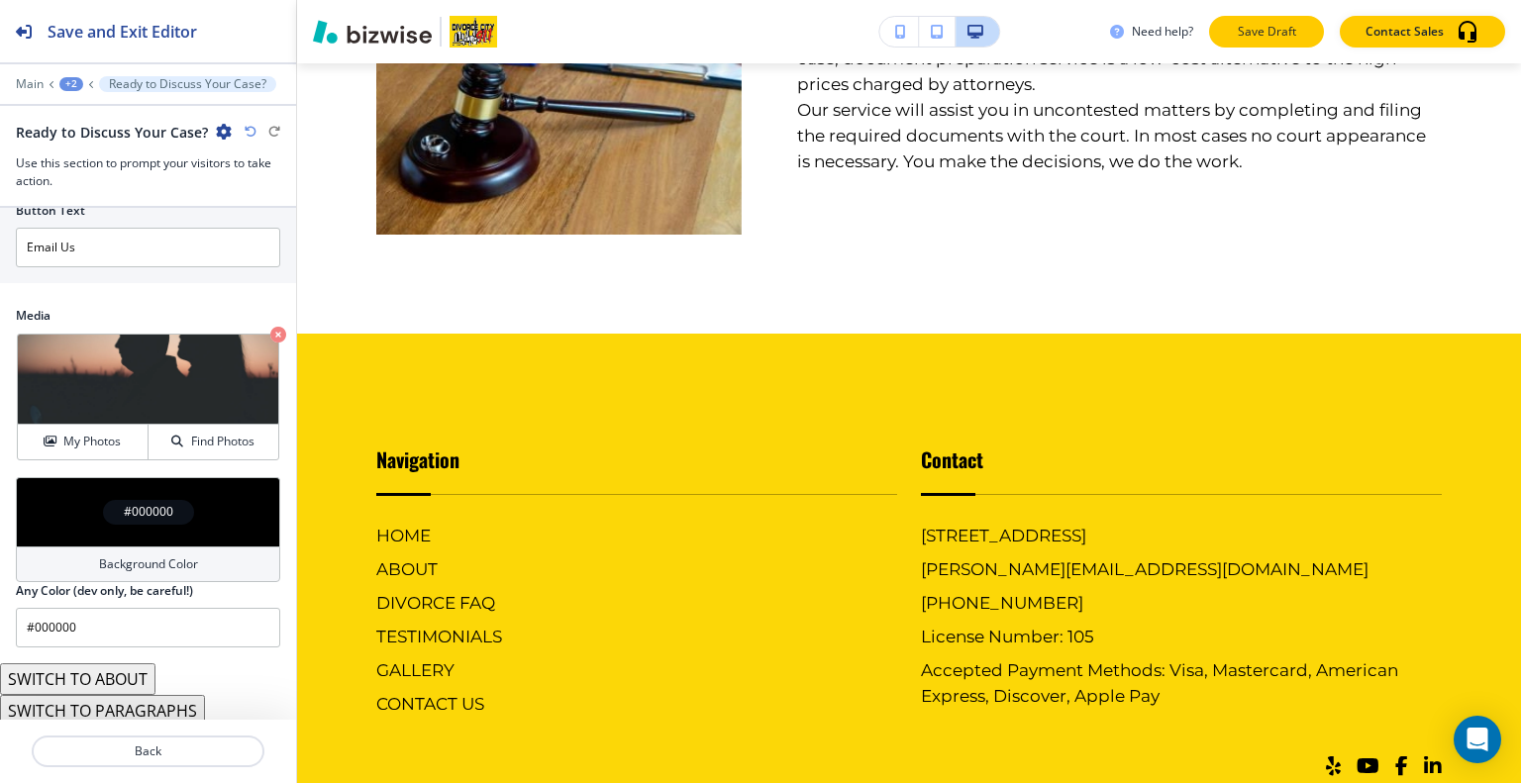
click at [1265, 27] on p "Save Draft" at bounding box center [1266, 32] width 63 height 18
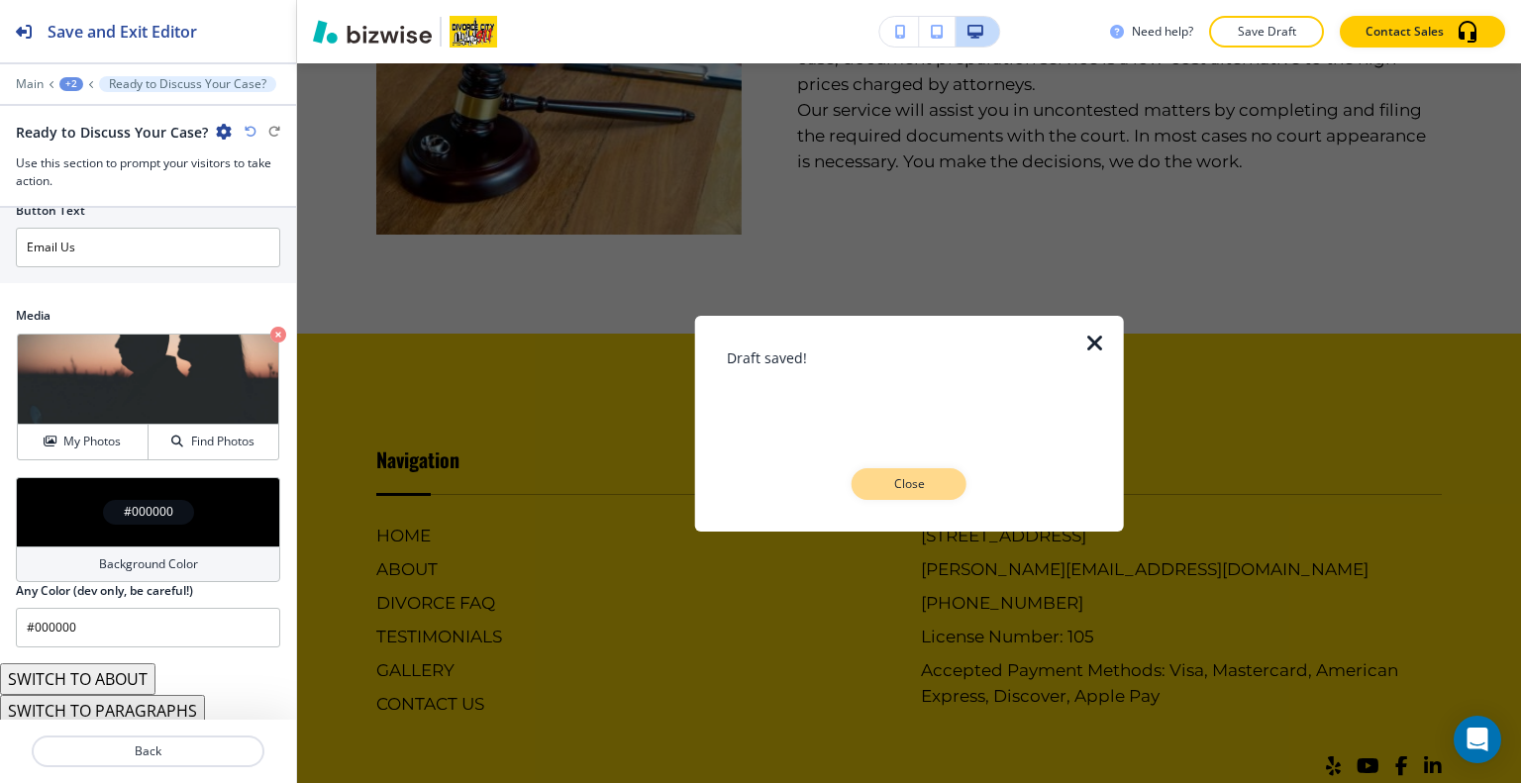
click at [916, 491] on p "Close" at bounding box center [908, 484] width 63 height 18
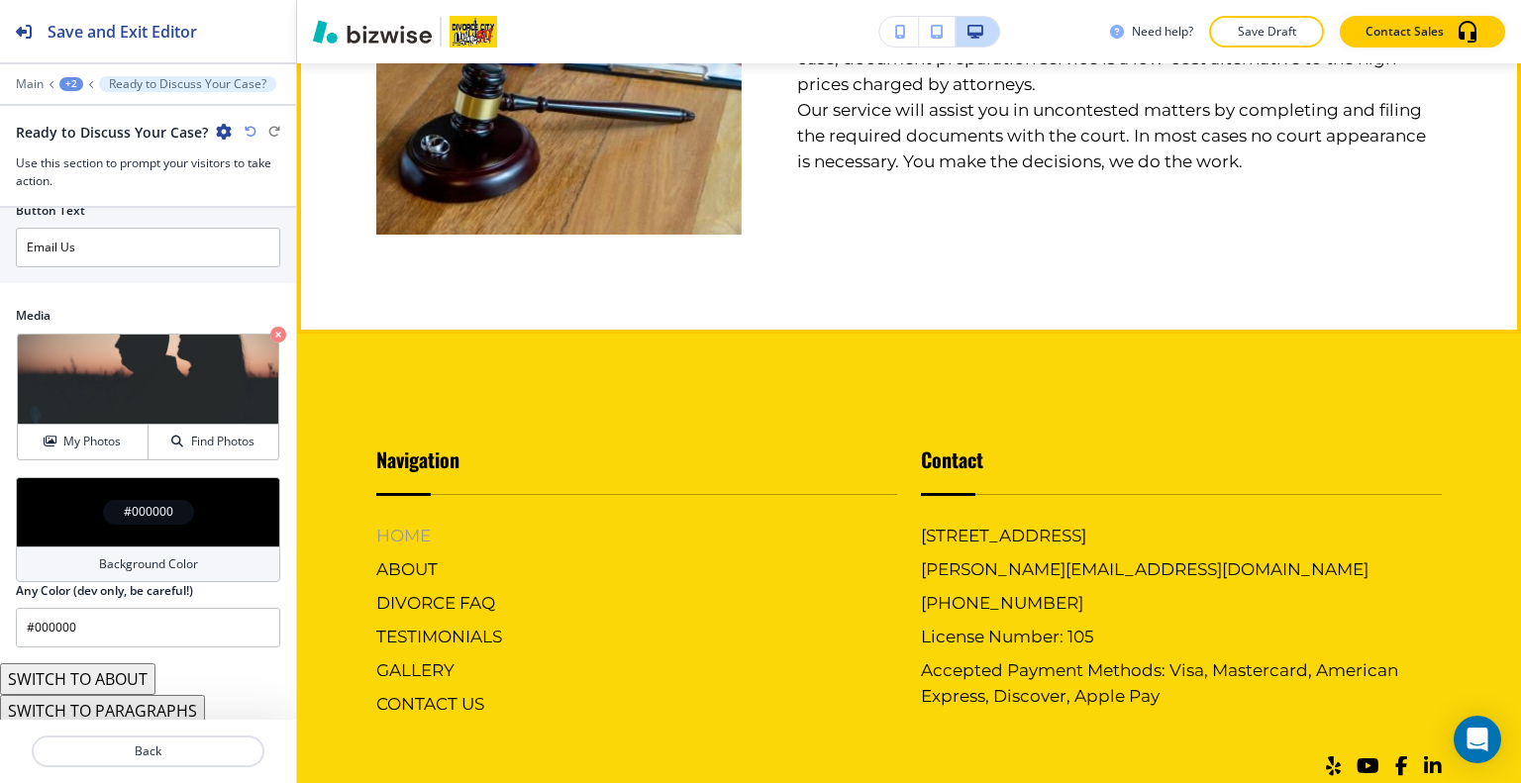
scroll to position [4294, 0]
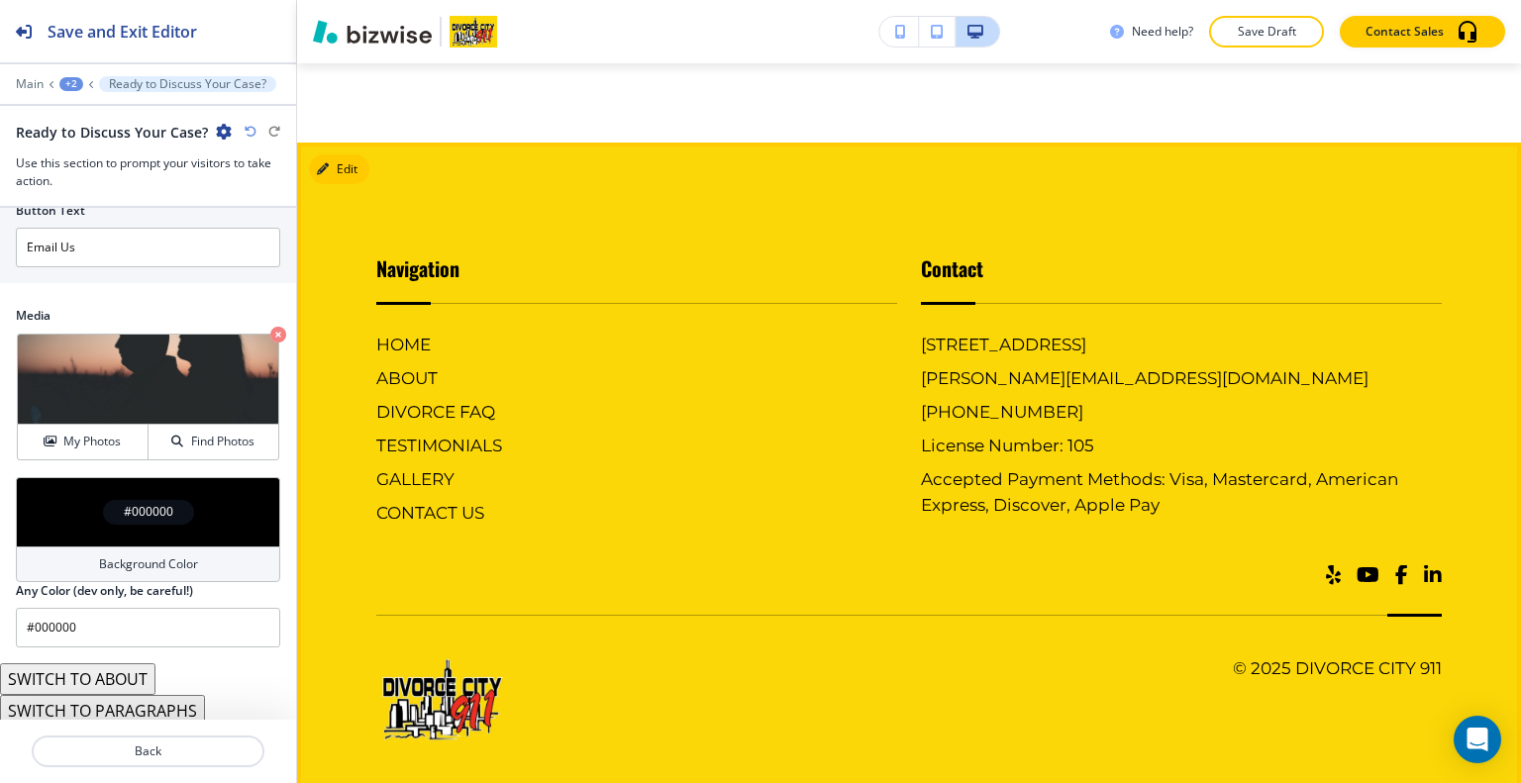
click at [1357, 565] on span at bounding box center [1368, 575] width 23 height 20
click at [1395, 565] on span at bounding box center [1401, 575] width 13 height 20
click at [1429, 549] on footer "Navigation HOME ABOUT DIVORCE FAQ TESTIMONIALS GALLERY CONTACT US Contact 400 T…" at bounding box center [909, 481] width 1224 height 676
click at [1425, 565] on span at bounding box center [1433, 575] width 18 height 20
click at [1382, 565] on div at bounding box center [909, 576] width 1066 height 22
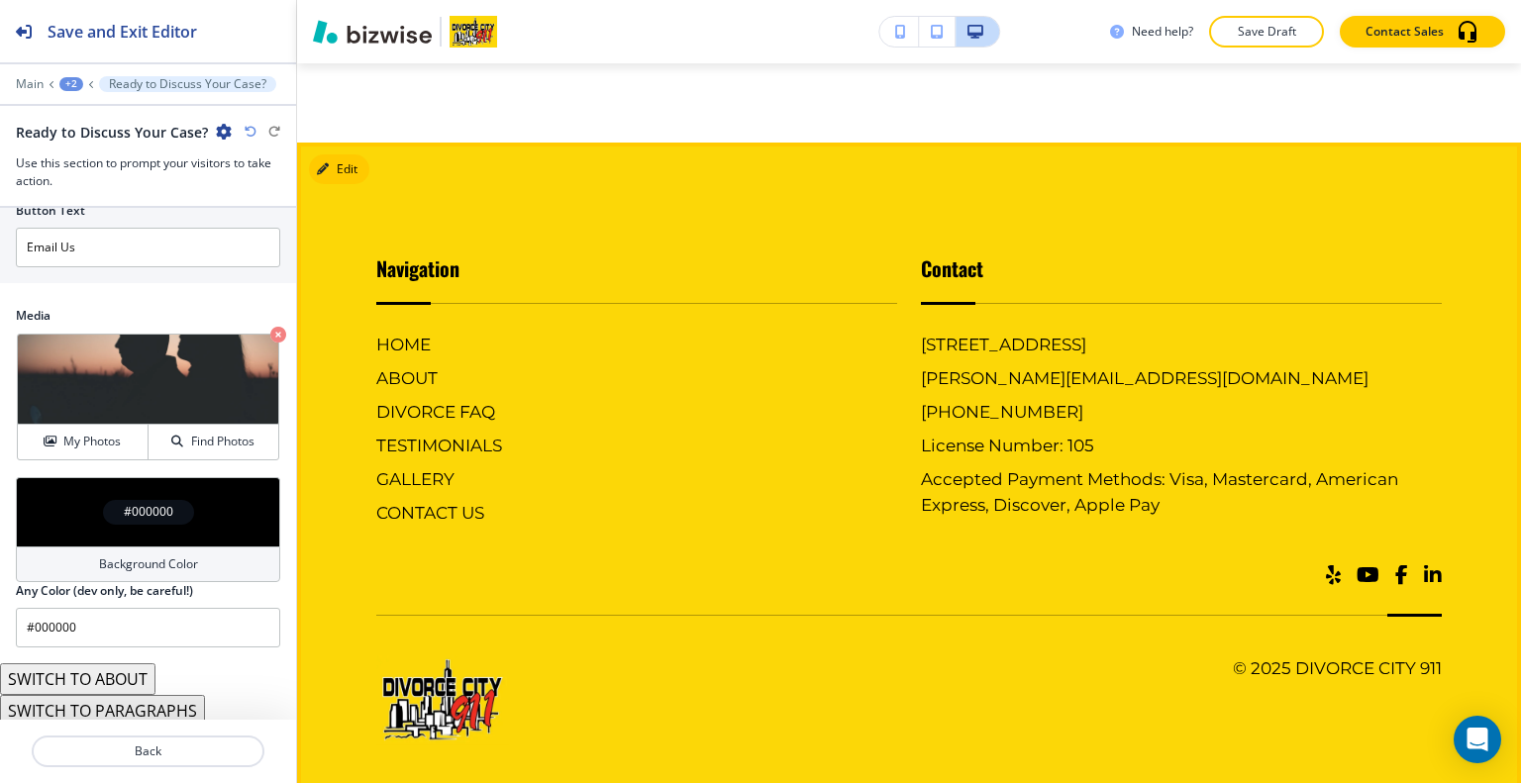
click at [1395, 565] on span at bounding box center [1401, 575] width 13 height 20
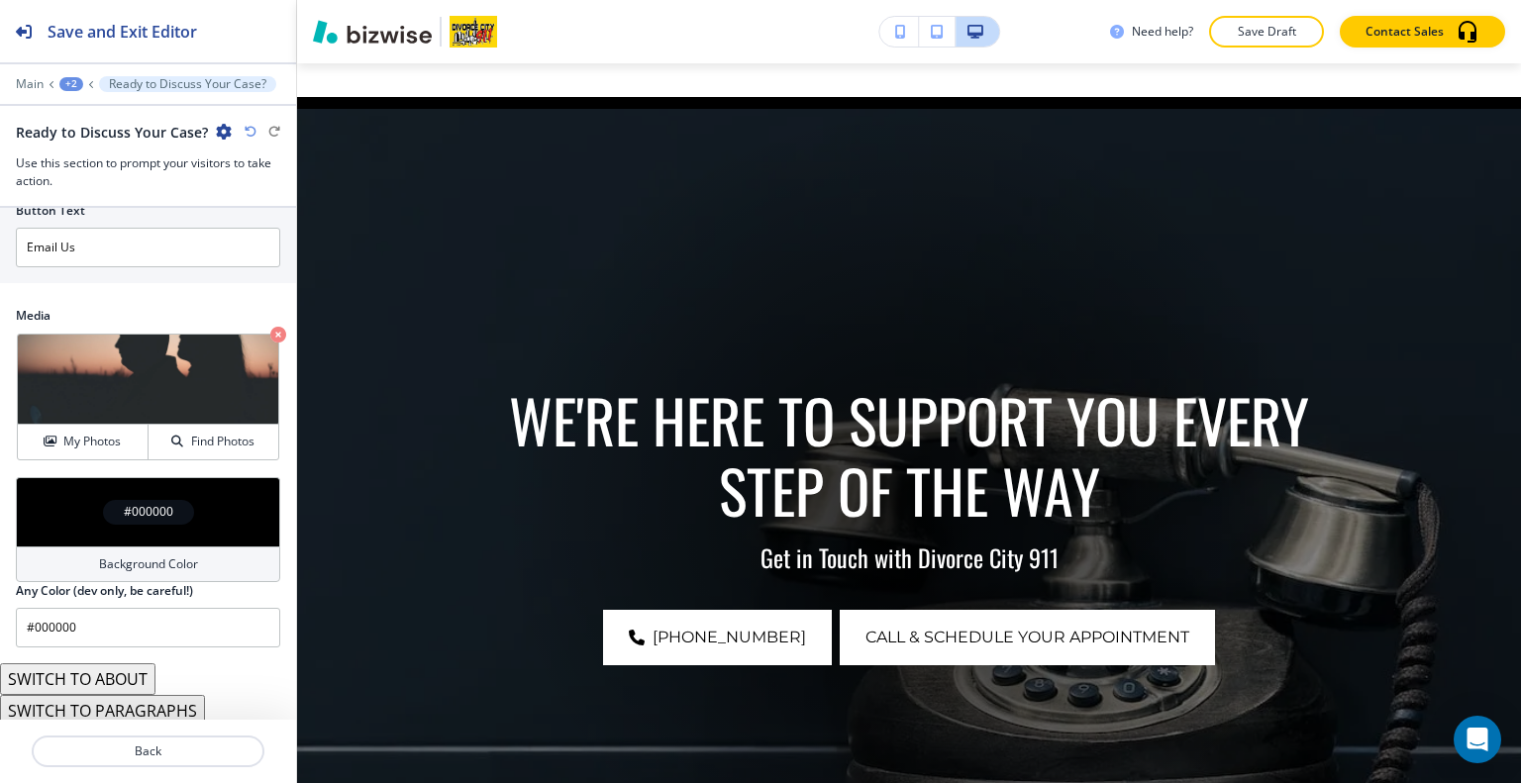
scroll to position [0, 0]
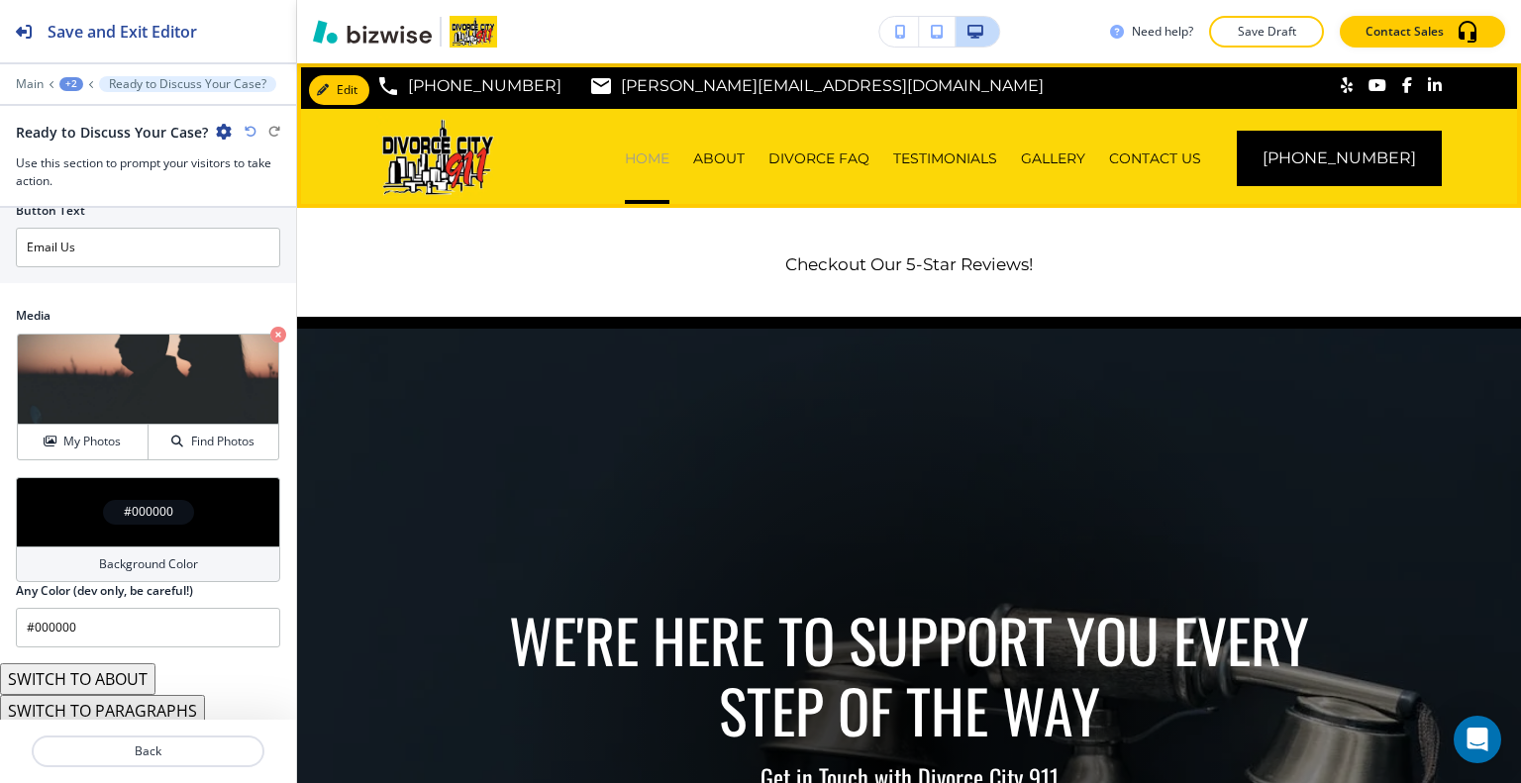
click at [664, 152] on p "HOME" at bounding box center [647, 159] width 45 height 20
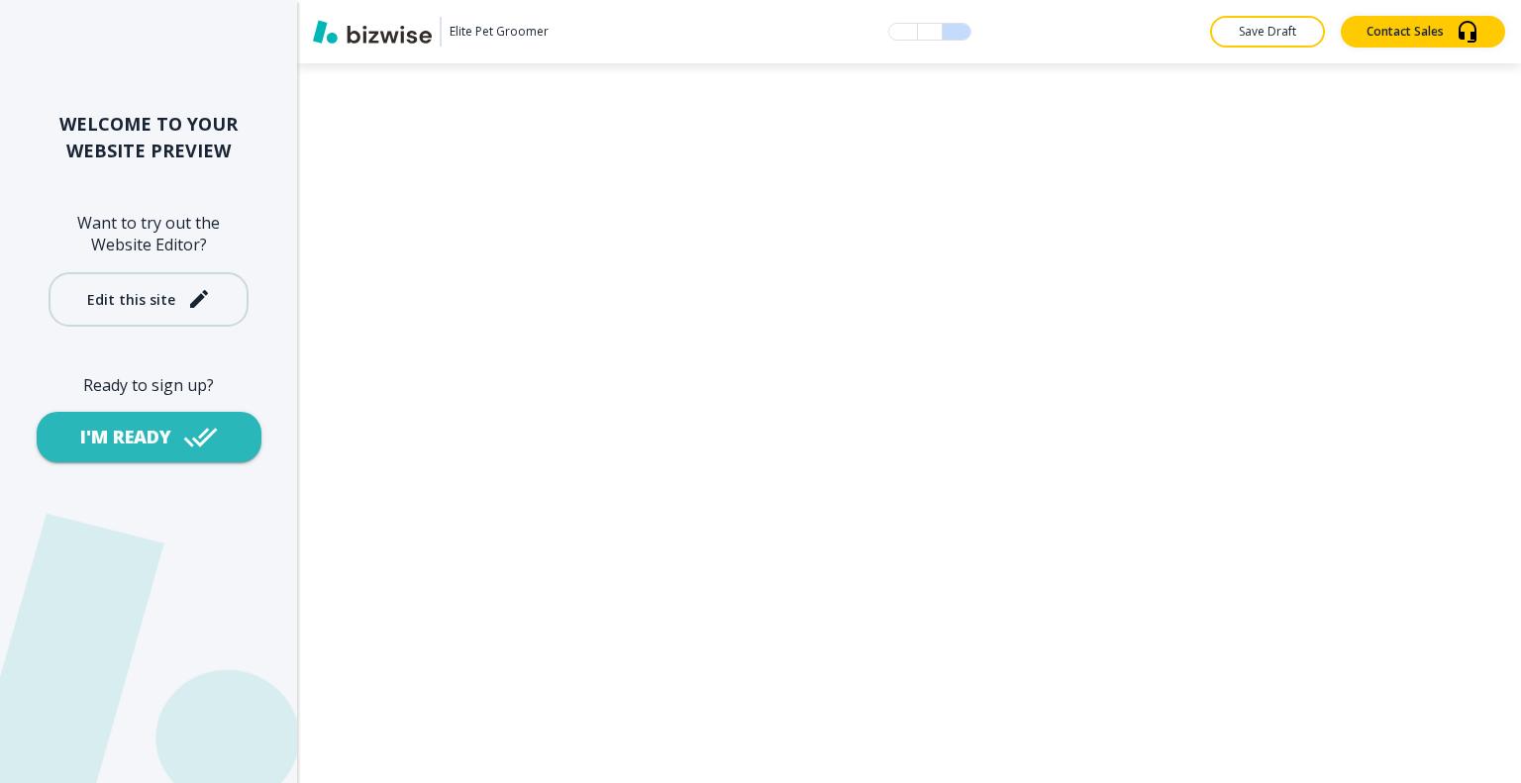
click at [158, 303] on div "Edit this site" at bounding box center [131, 299] width 88 height 15
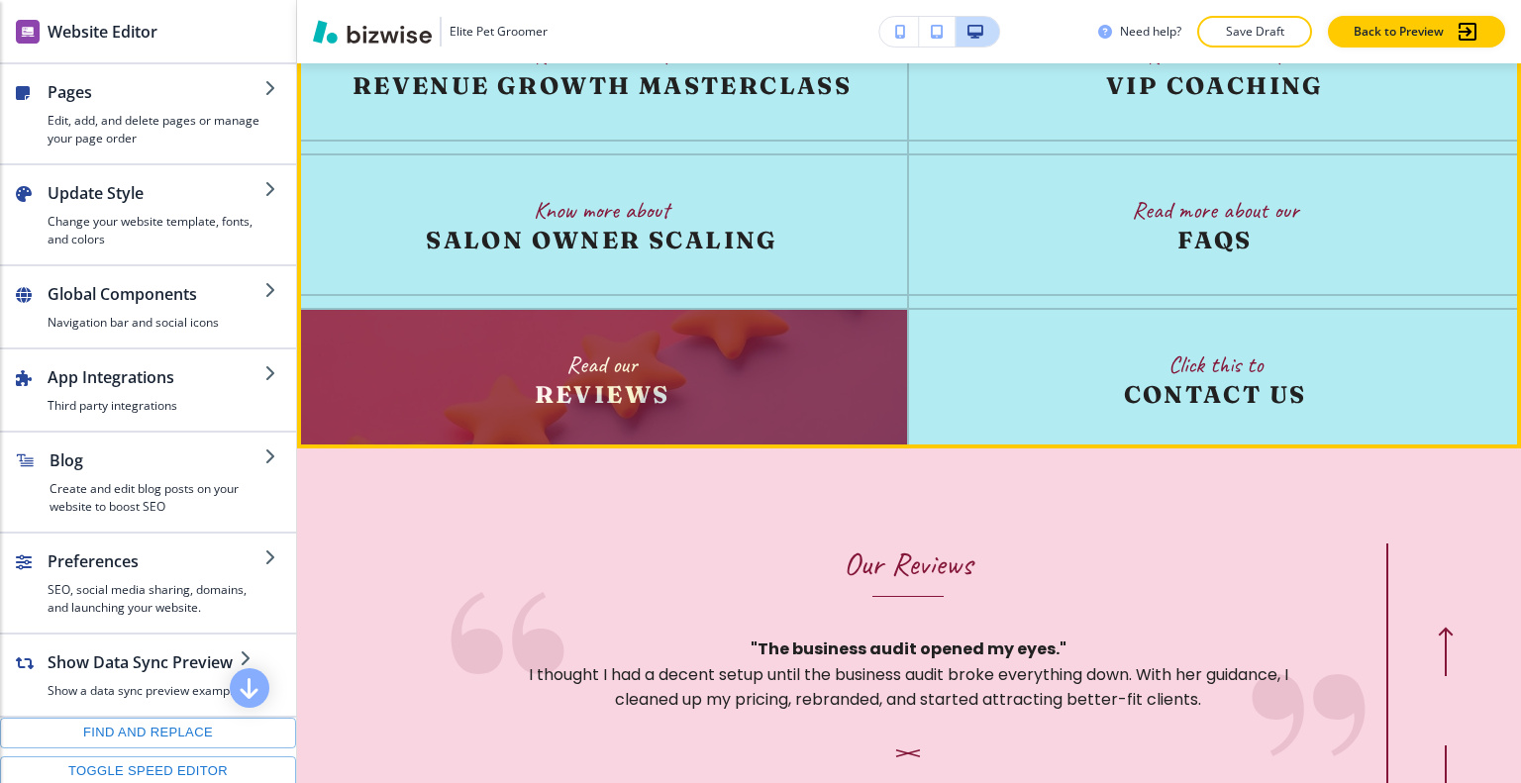
scroll to position [4654, 0]
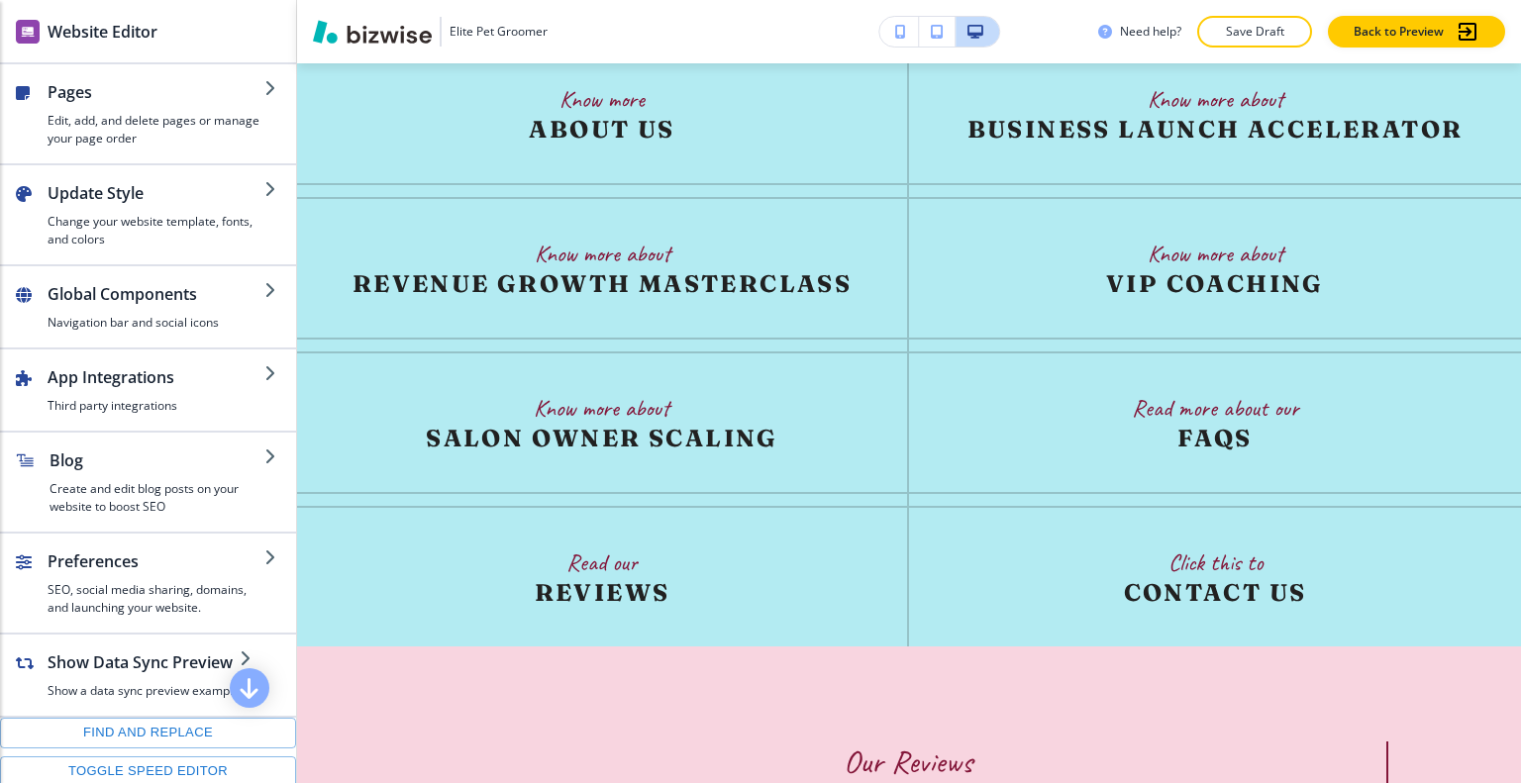
click at [1264, 33] on p "Save Draft" at bounding box center [1254, 32] width 63 height 18
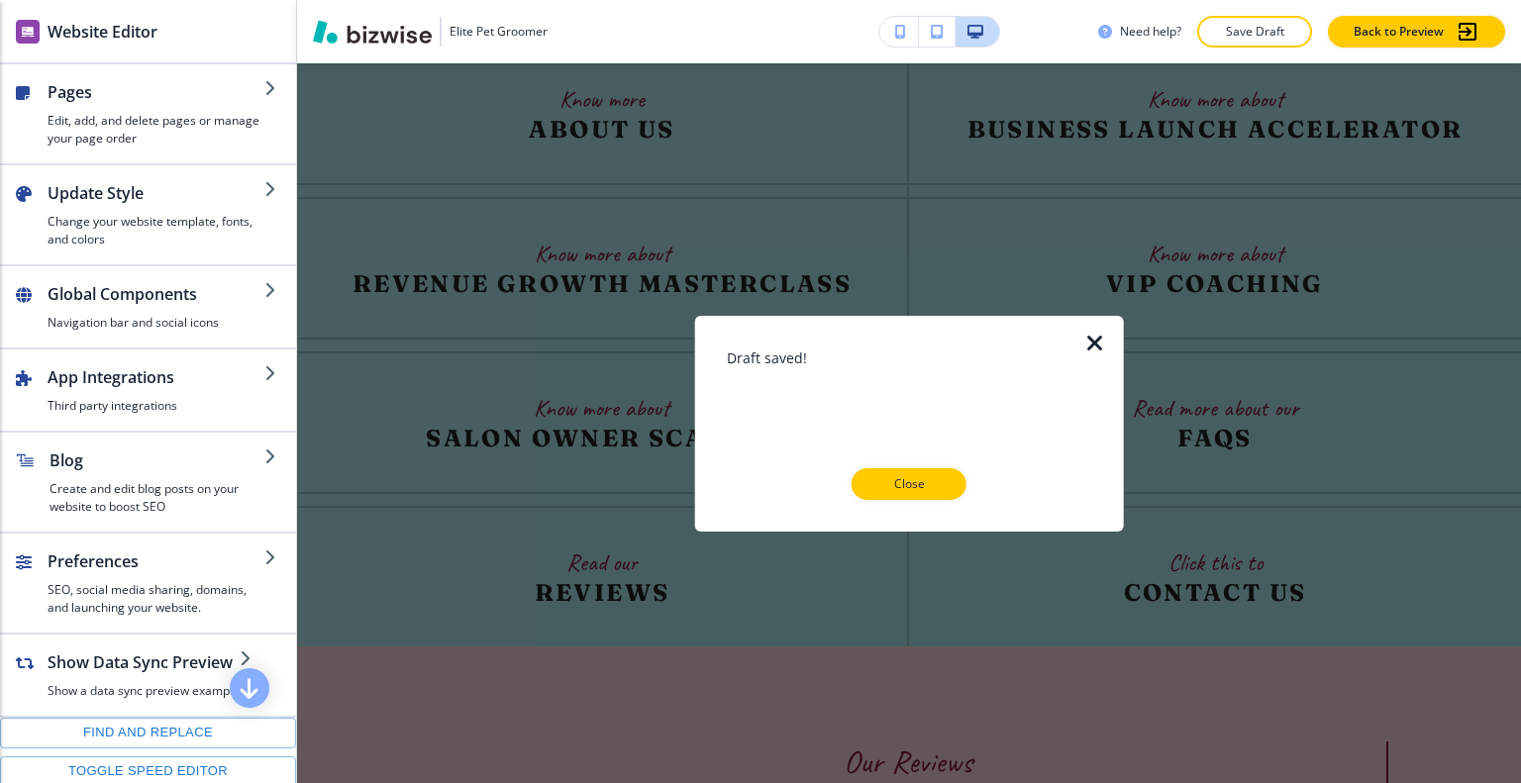
click at [1086, 348] on icon "button" at bounding box center [1095, 343] width 24 height 24
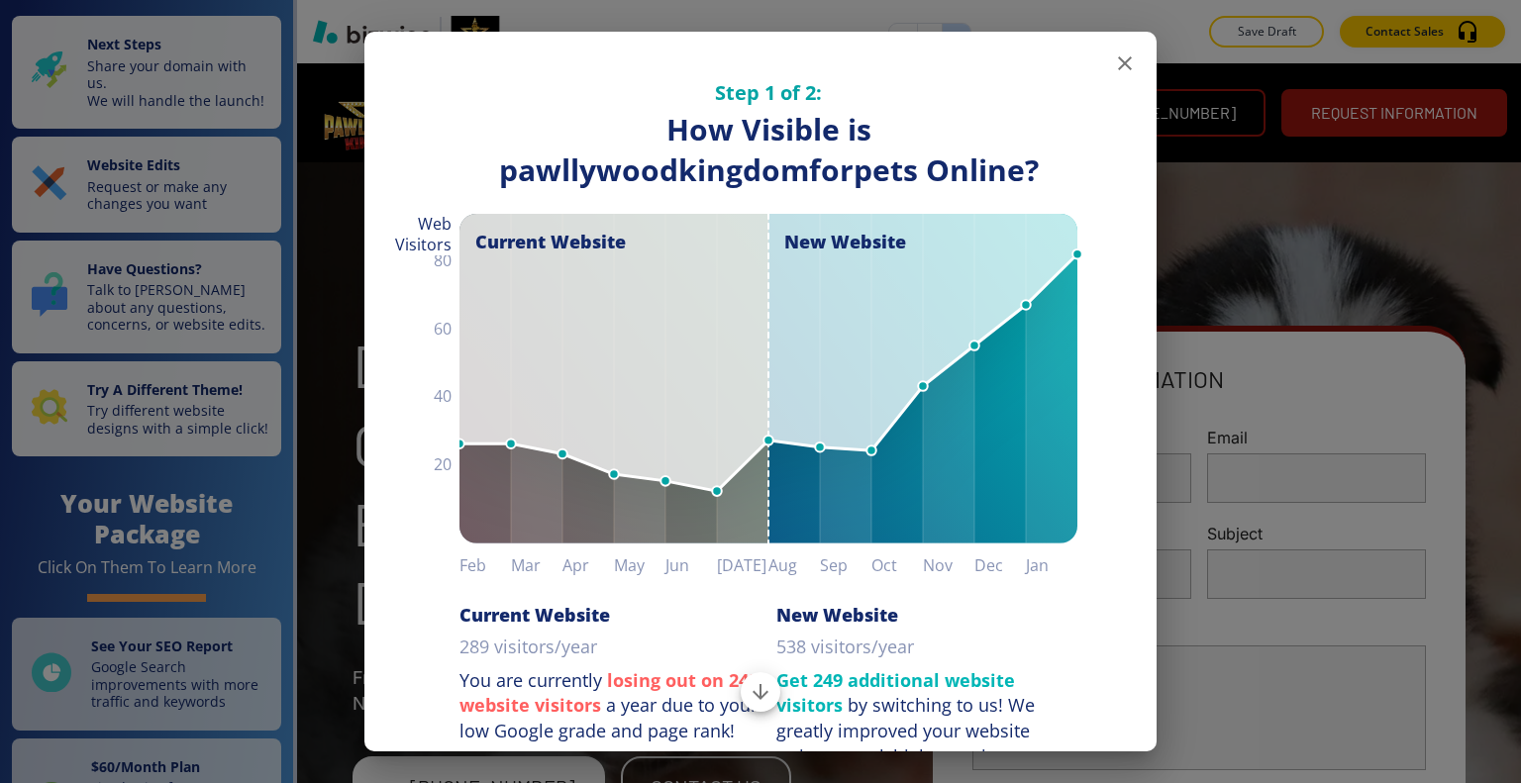
click at [1113, 66] on icon "button" at bounding box center [1125, 63] width 24 height 24
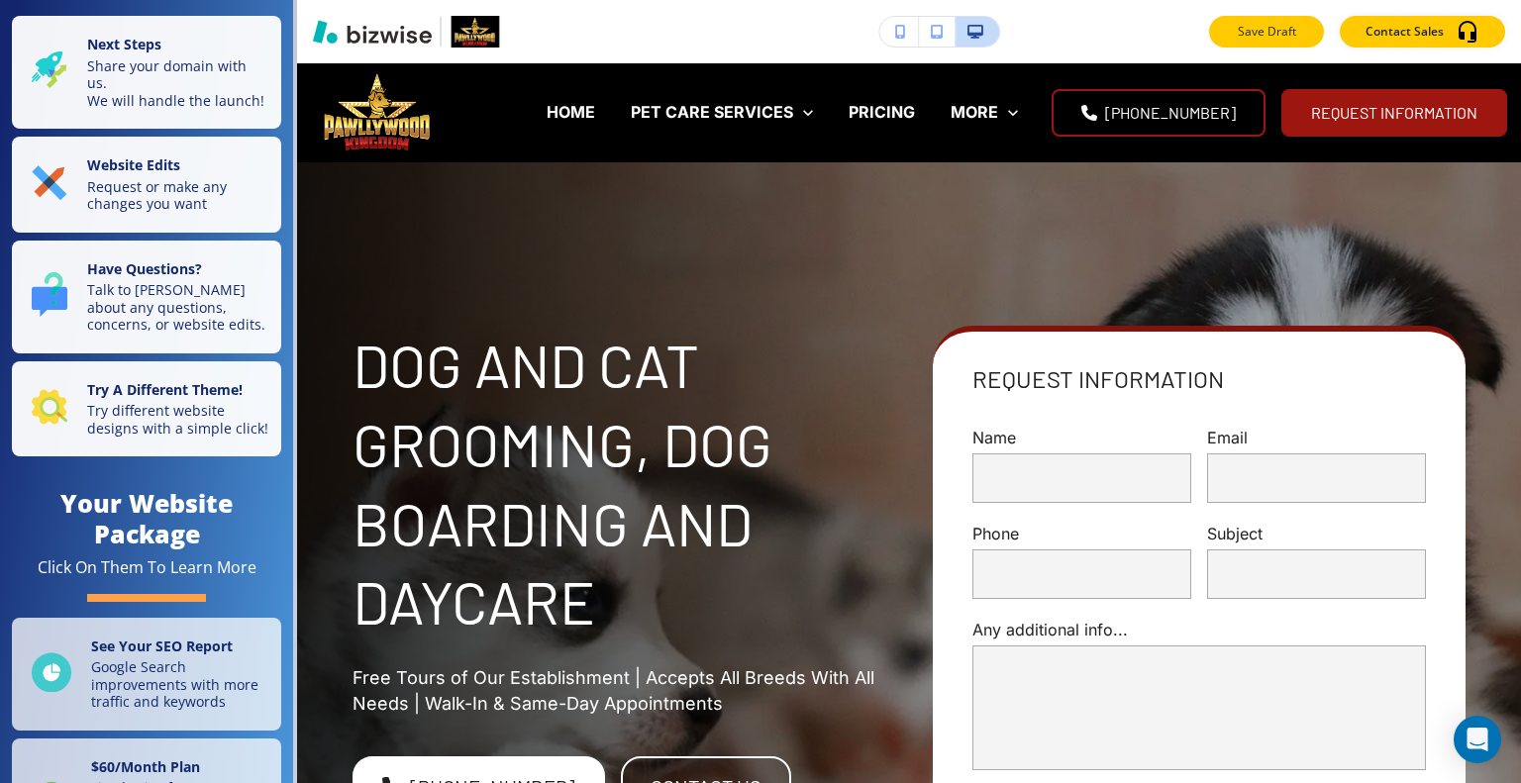
click at [1260, 40] on p "Save Draft" at bounding box center [1266, 32] width 63 height 18
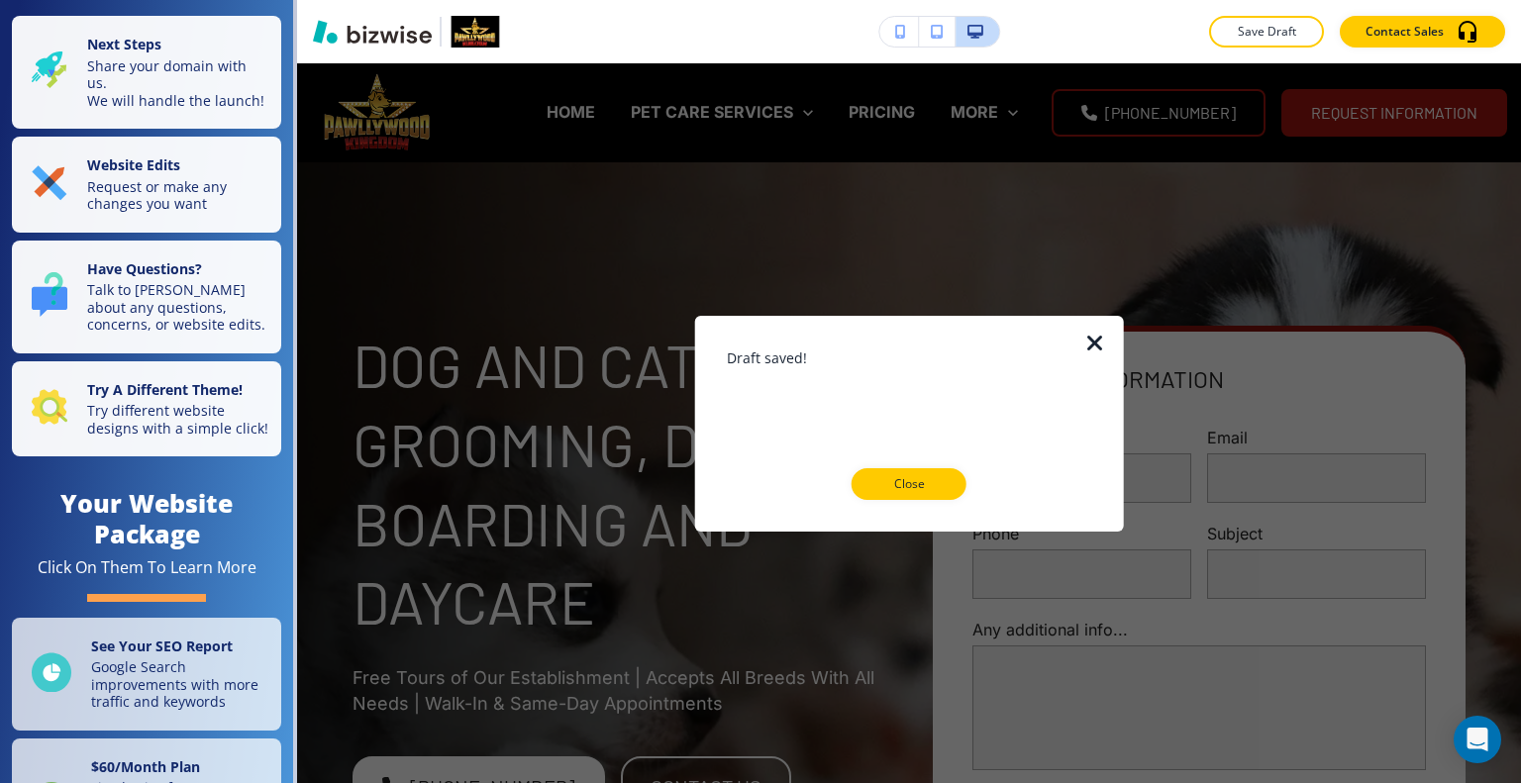
click at [1098, 348] on icon "button" at bounding box center [1095, 343] width 24 height 24
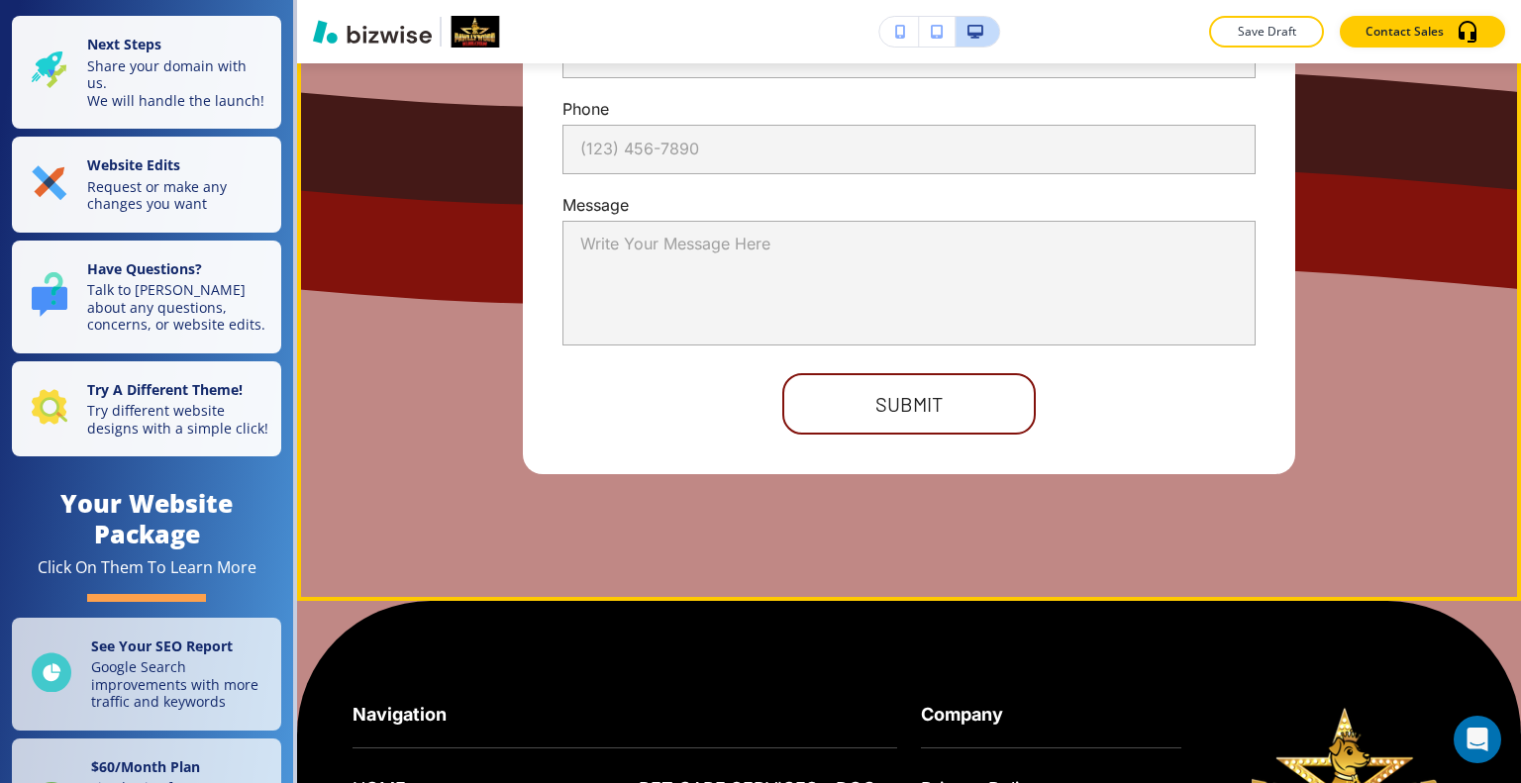
scroll to position [13764, 0]
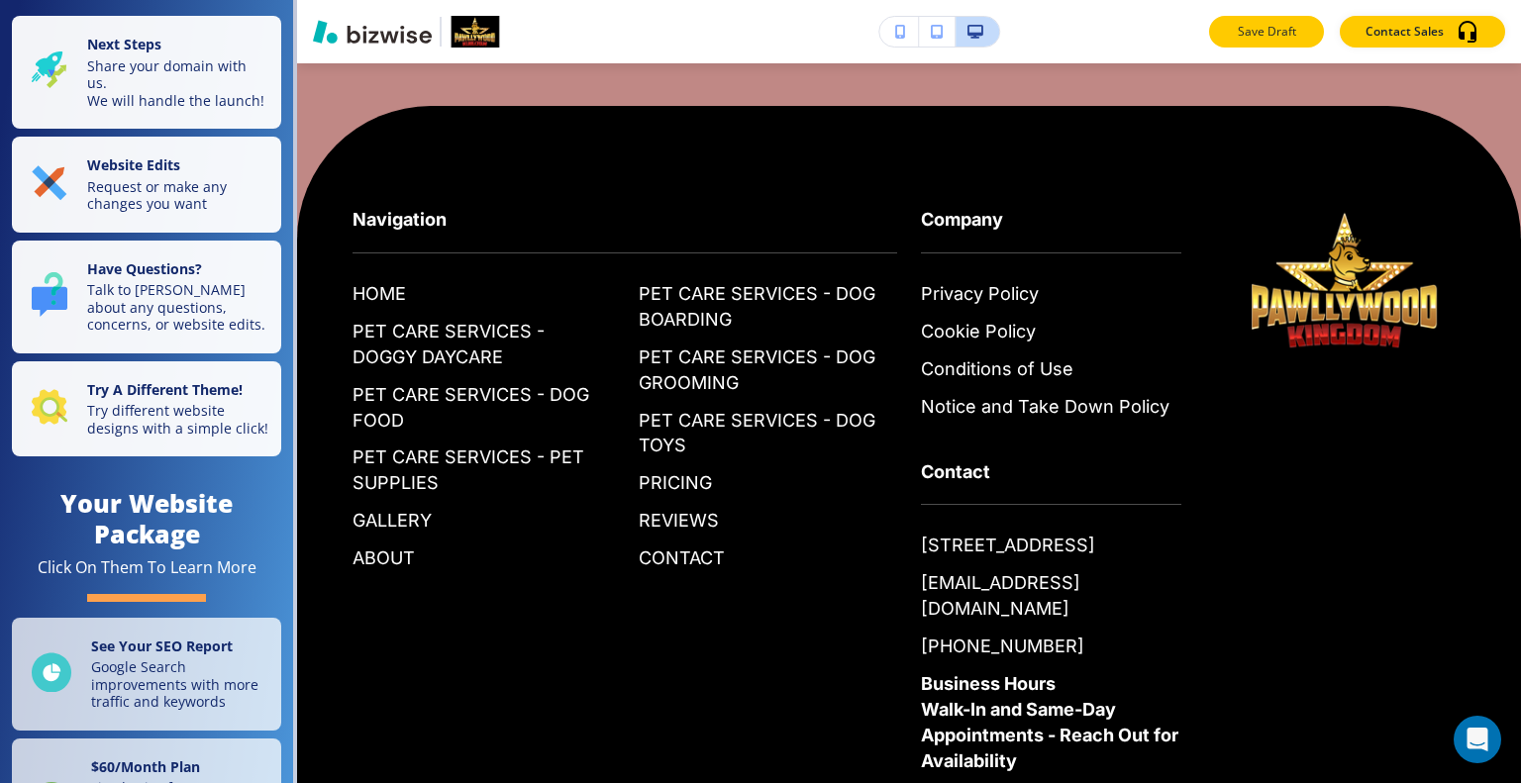
click at [1271, 31] on p "Save Draft" at bounding box center [1266, 32] width 63 height 18
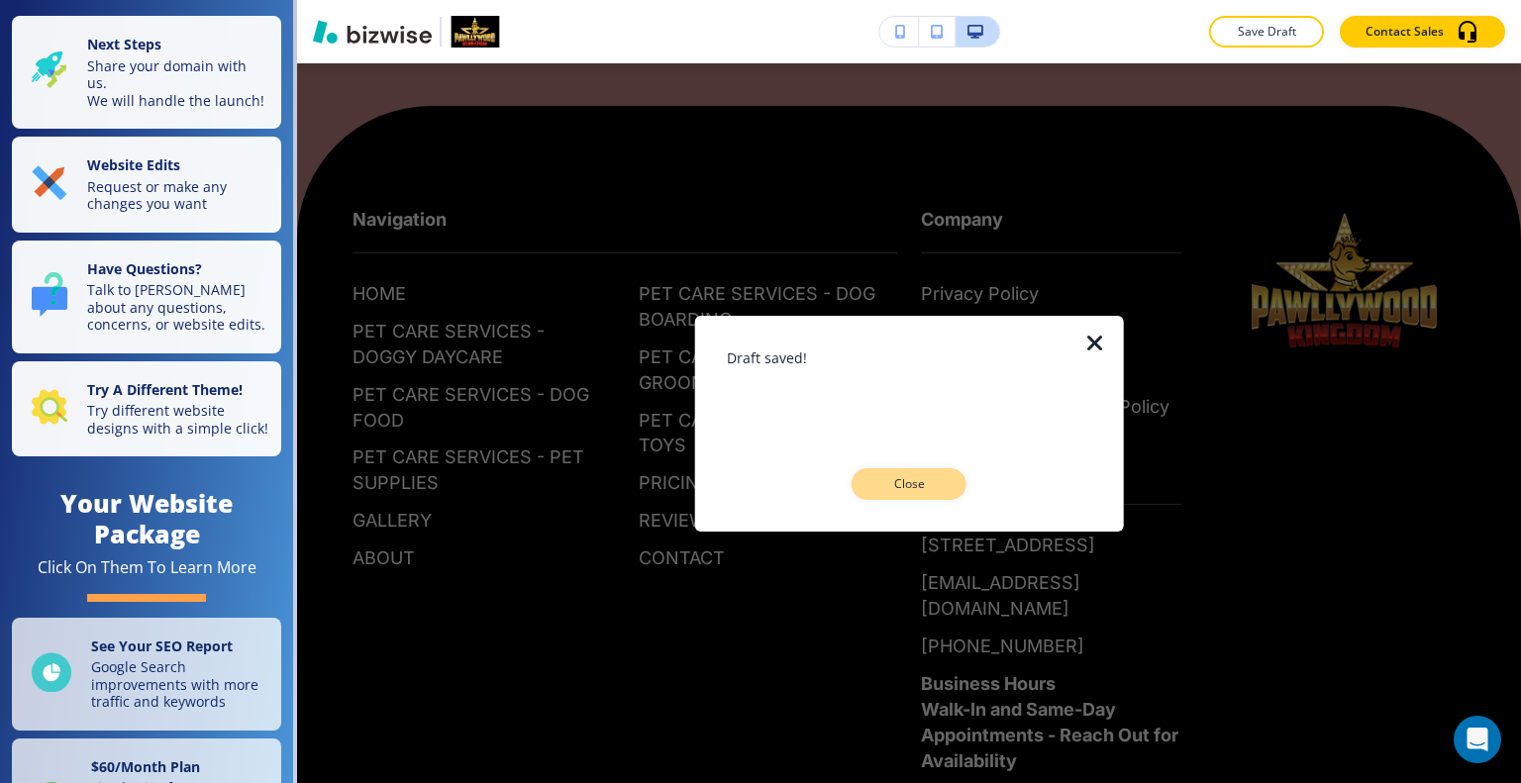
click at [913, 478] on p "Close" at bounding box center [908, 484] width 63 height 18
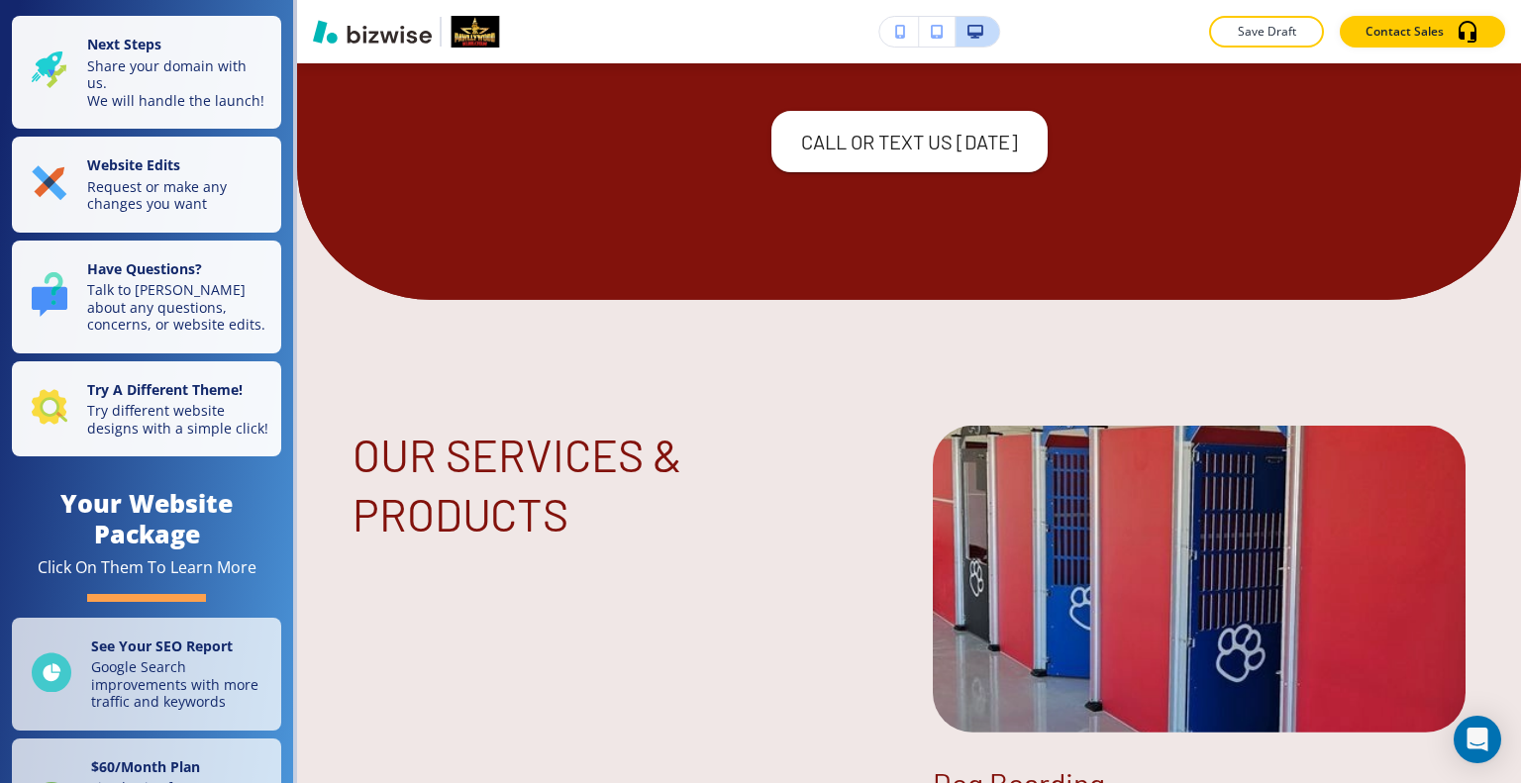
scroll to position [0, 0]
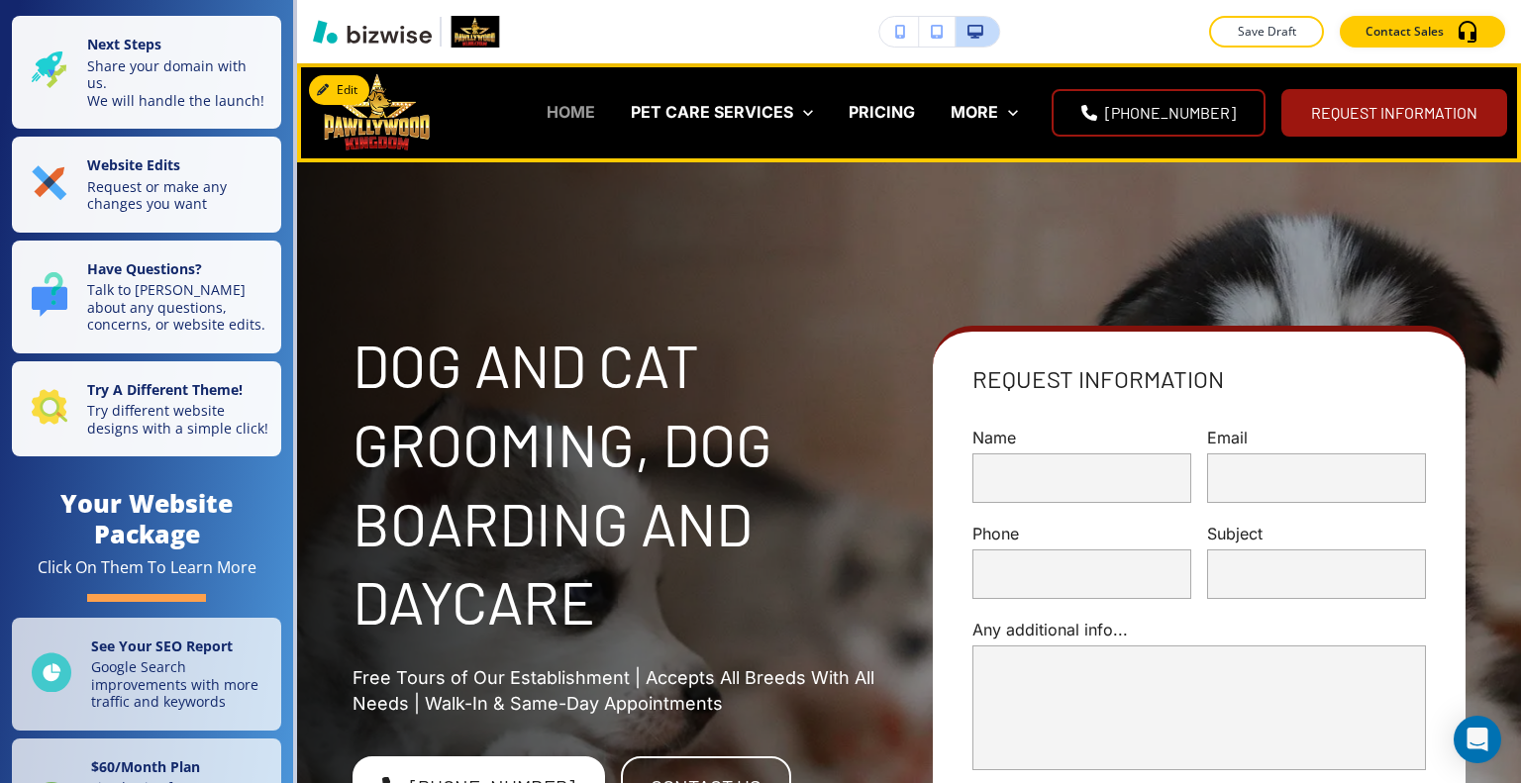
click at [572, 108] on p "HOME" at bounding box center [571, 112] width 49 height 23
click at [583, 122] on p "HOME" at bounding box center [571, 112] width 49 height 23
click at [595, 108] on p "HOME" at bounding box center [571, 112] width 49 height 23
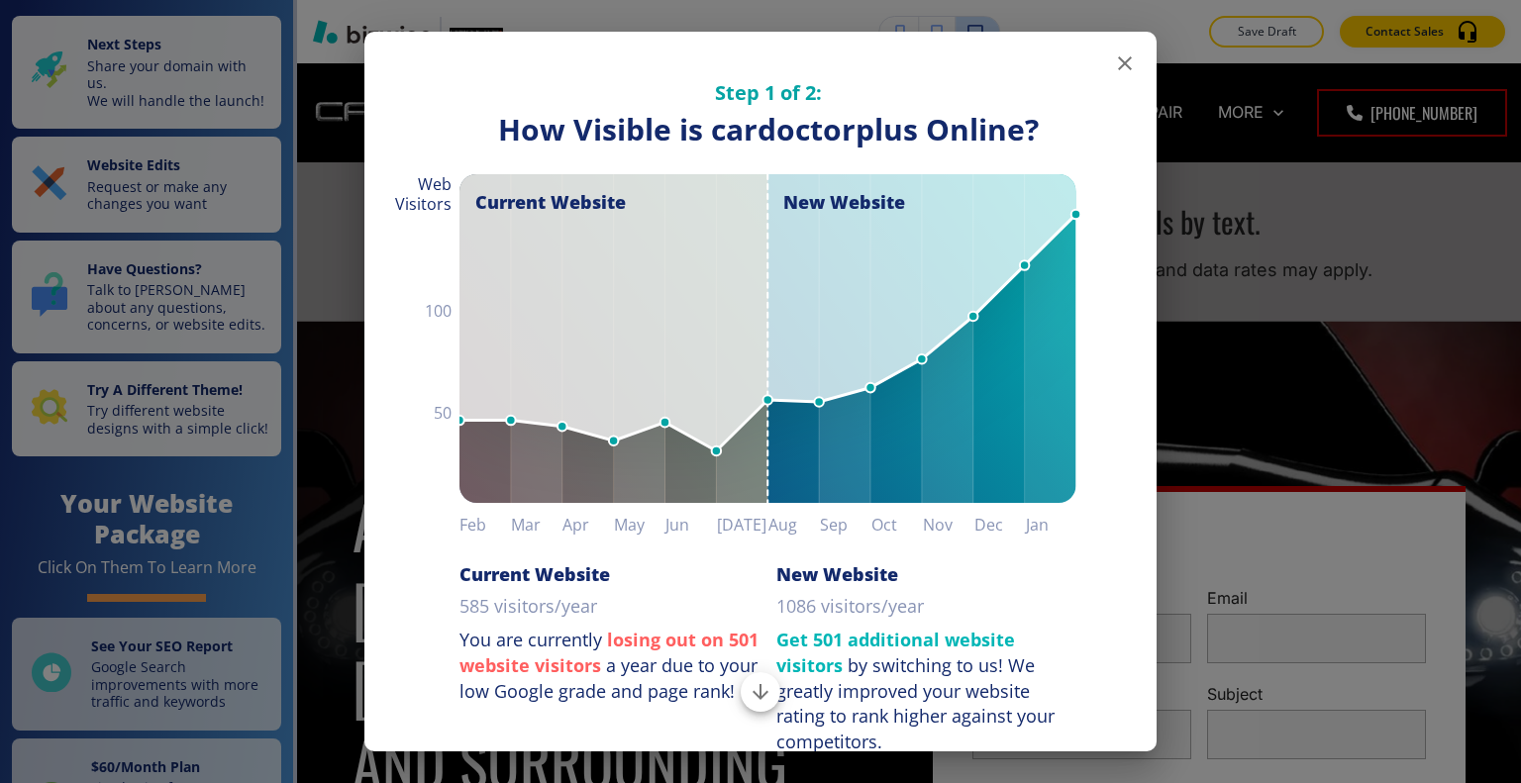
click at [1118, 59] on icon "button" at bounding box center [1125, 63] width 14 height 14
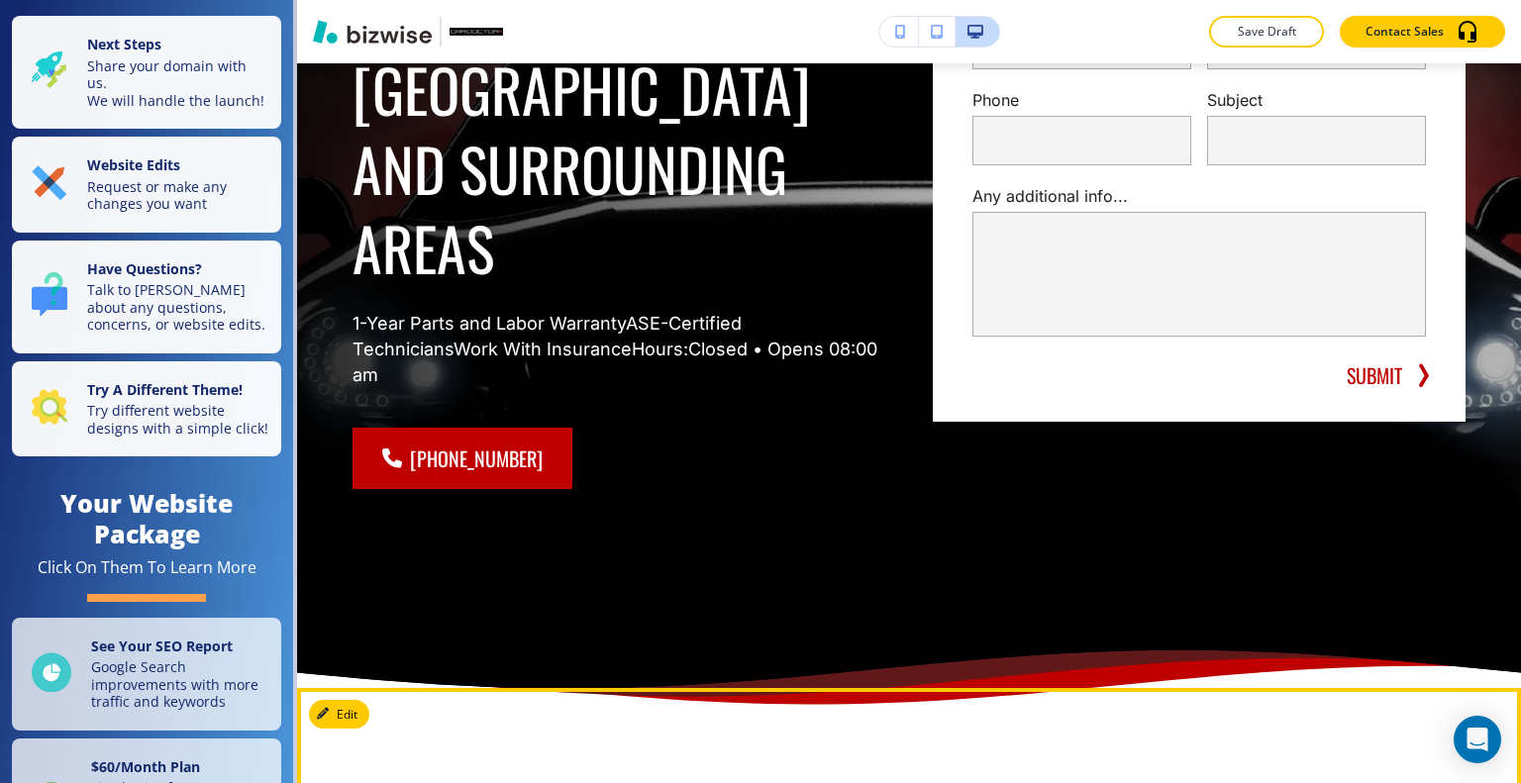
scroll to position [990, 0]
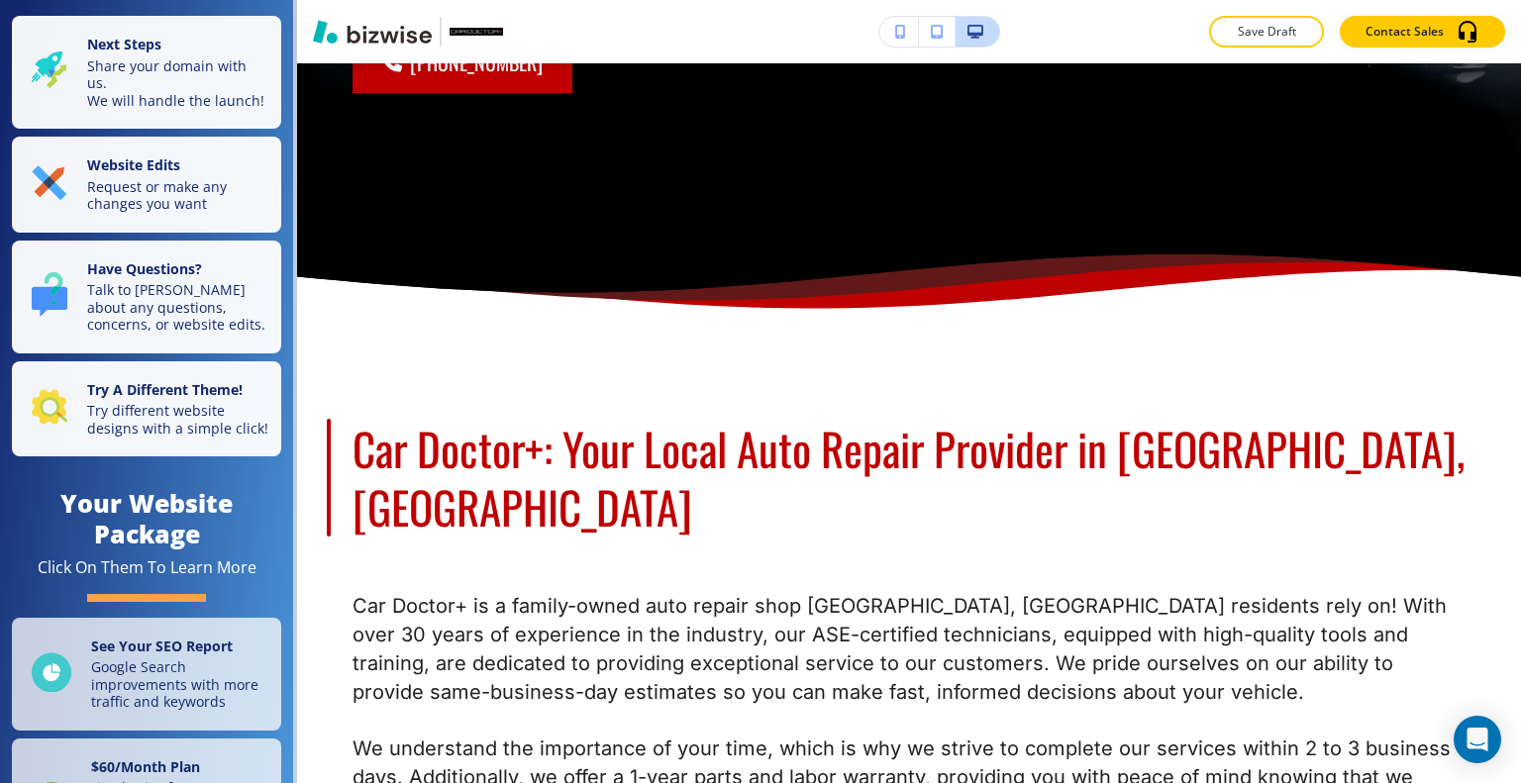
click at [1468, 0] on div at bounding box center [760, 0] width 1521 height 0
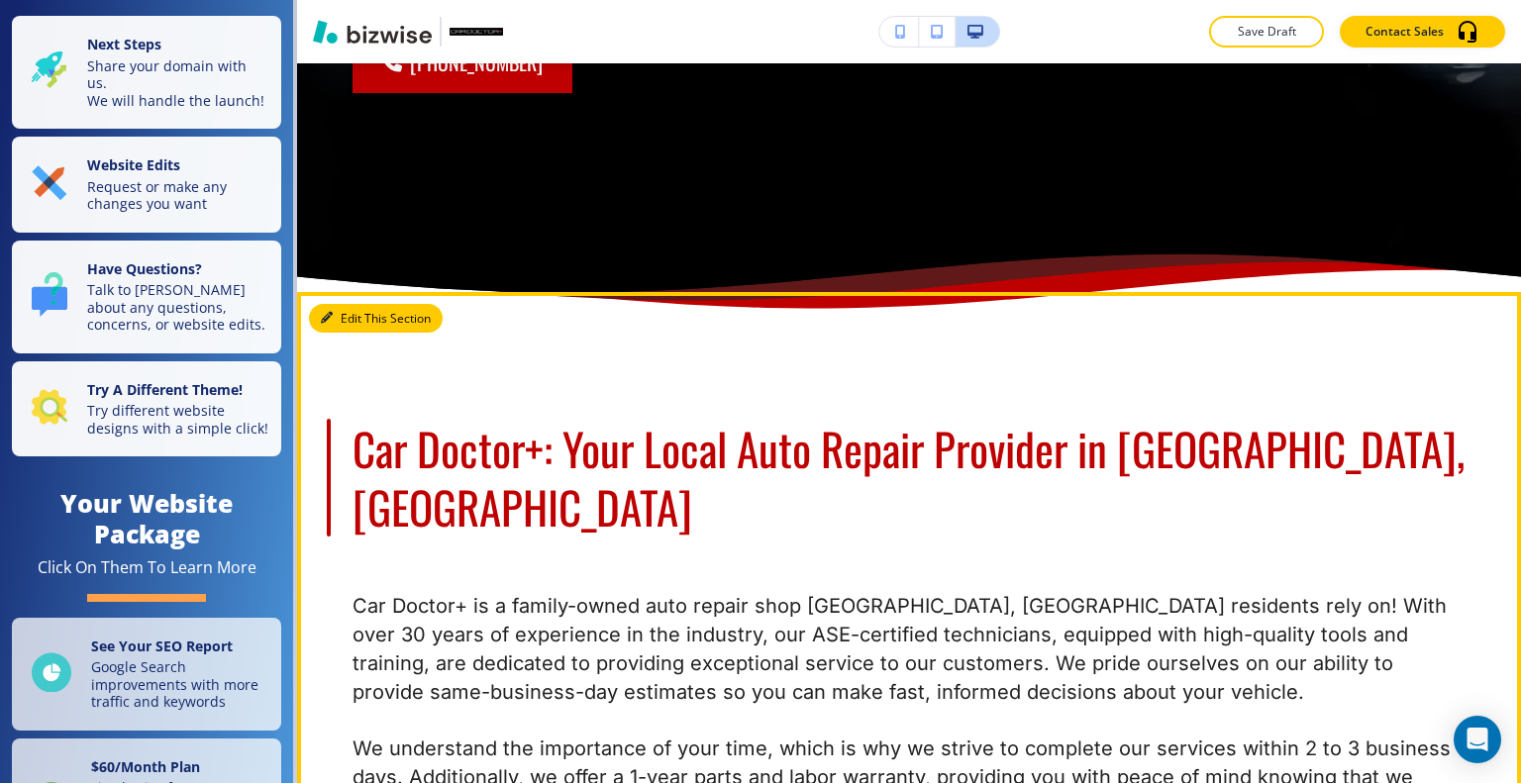
click at [353, 304] on button "Edit This Section" at bounding box center [376, 319] width 134 height 30
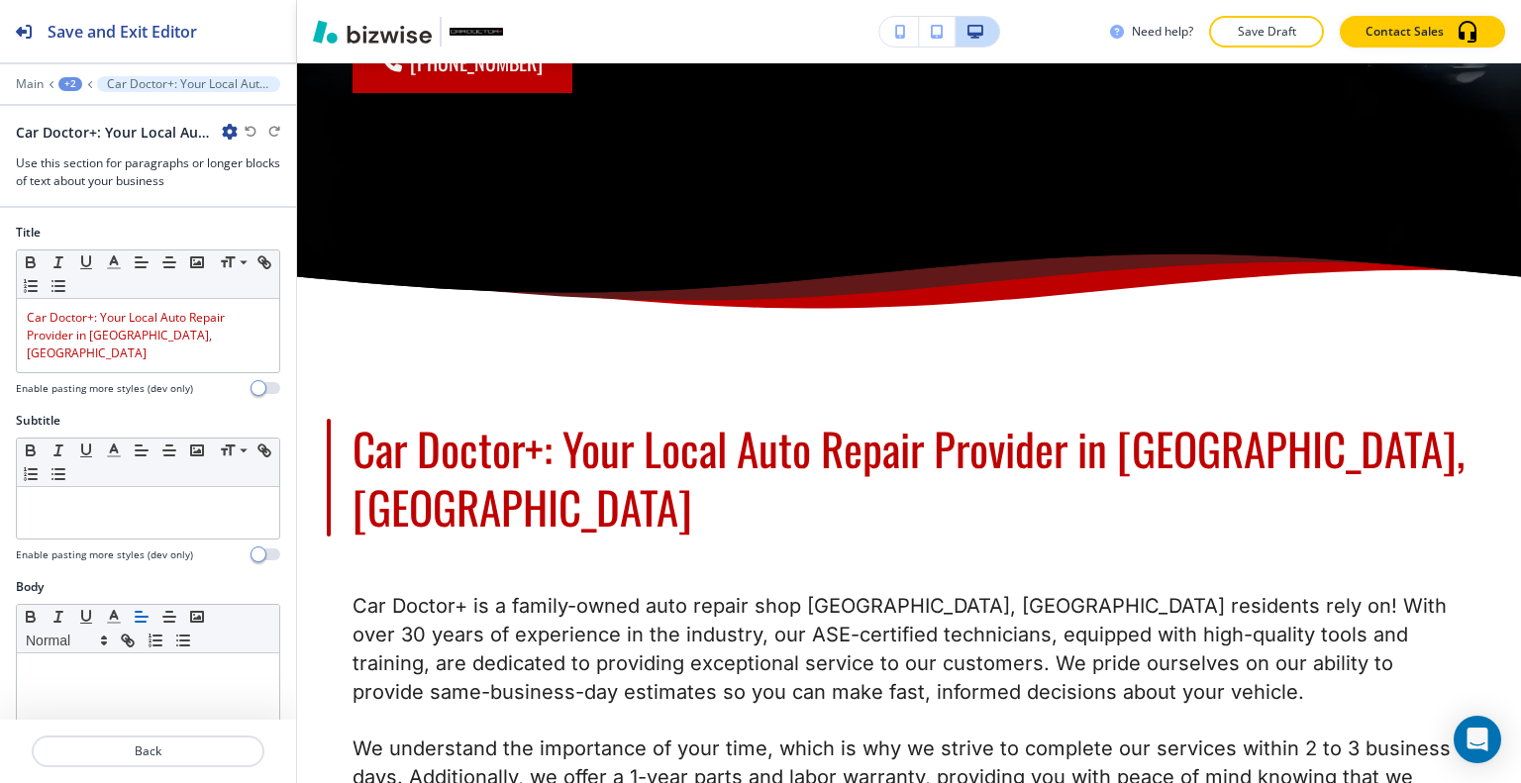
scroll to position [1151, 0]
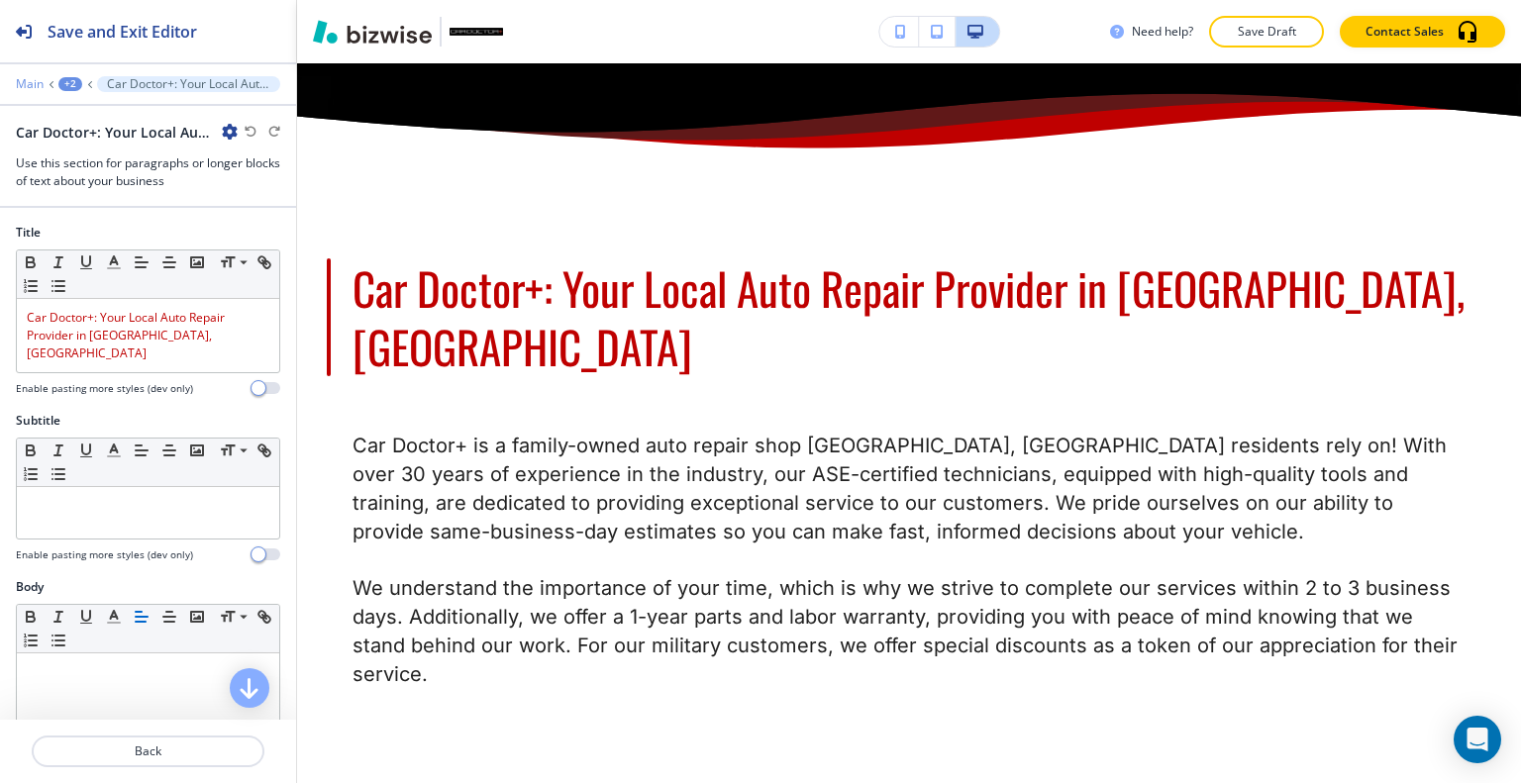
click at [38, 82] on p "Main" at bounding box center [30, 84] width 28 height 14
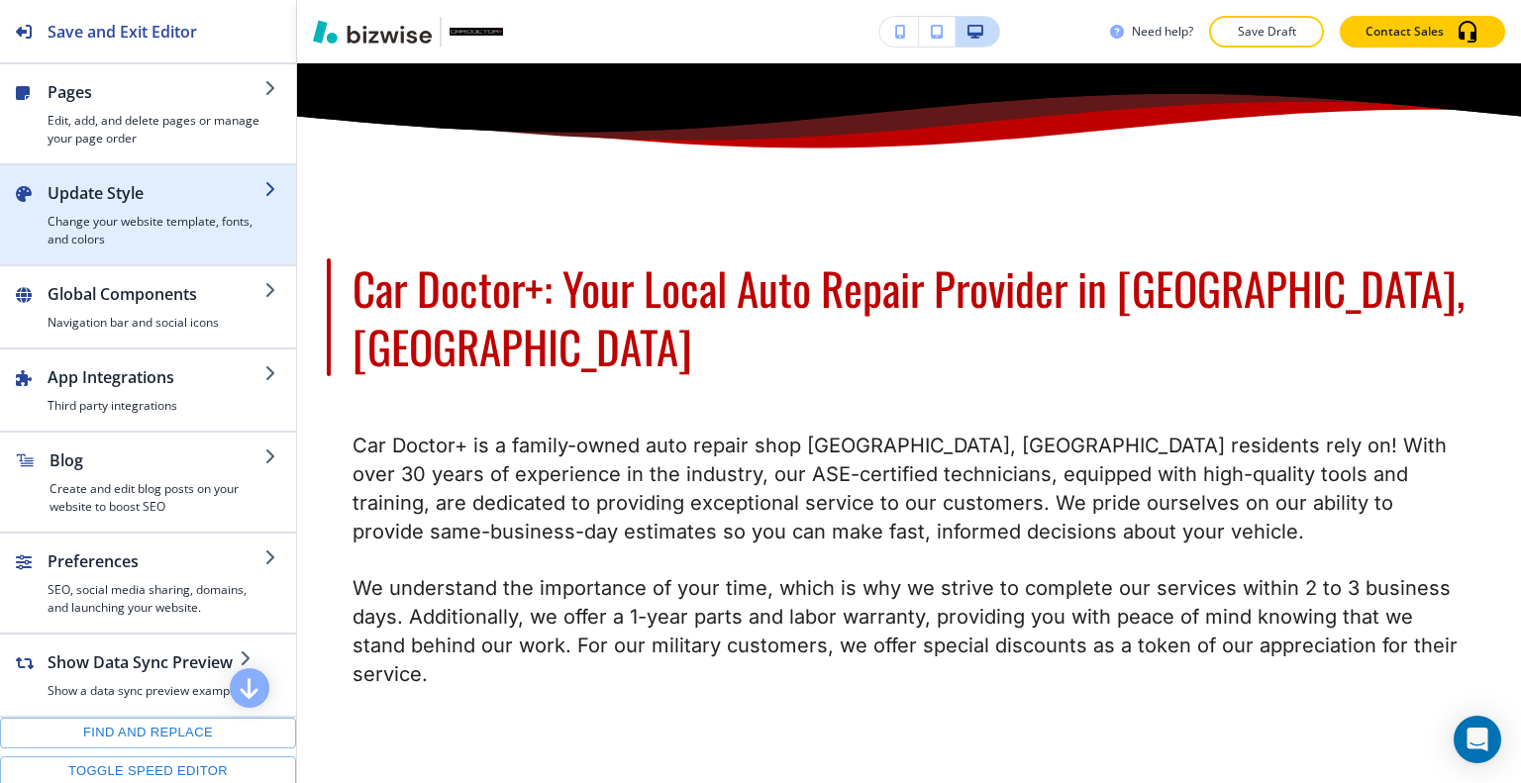
click at [143, 193] on h2 "Update Style" at bounding box center [156, 193] width 217 height 24
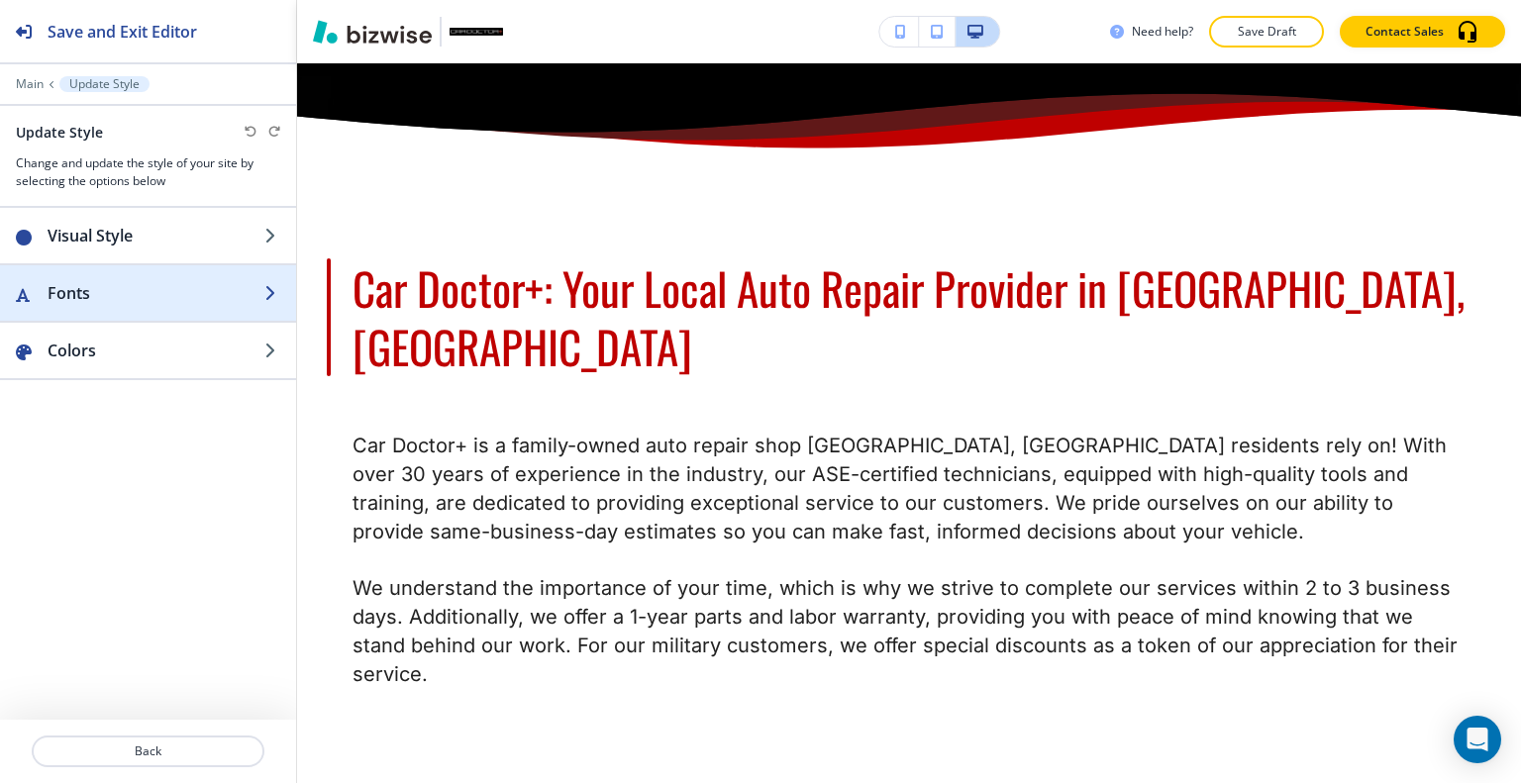
click at [146, 288] on h2 "Fonts" at bounding box center [156, 293] width 217 height 24
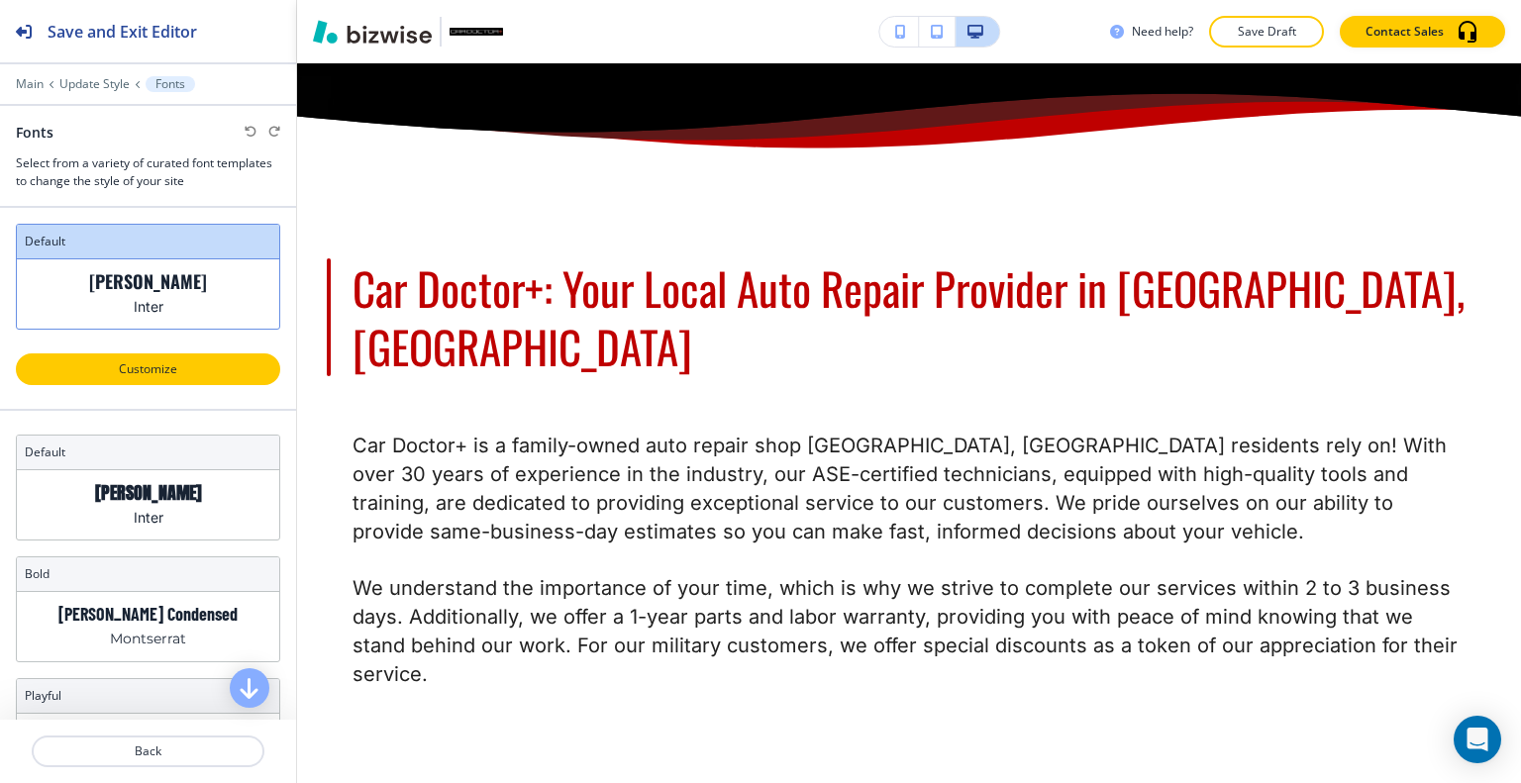
click at [172, 365] on p "Customize" at bounding box center [148, 369] width 213 height 18
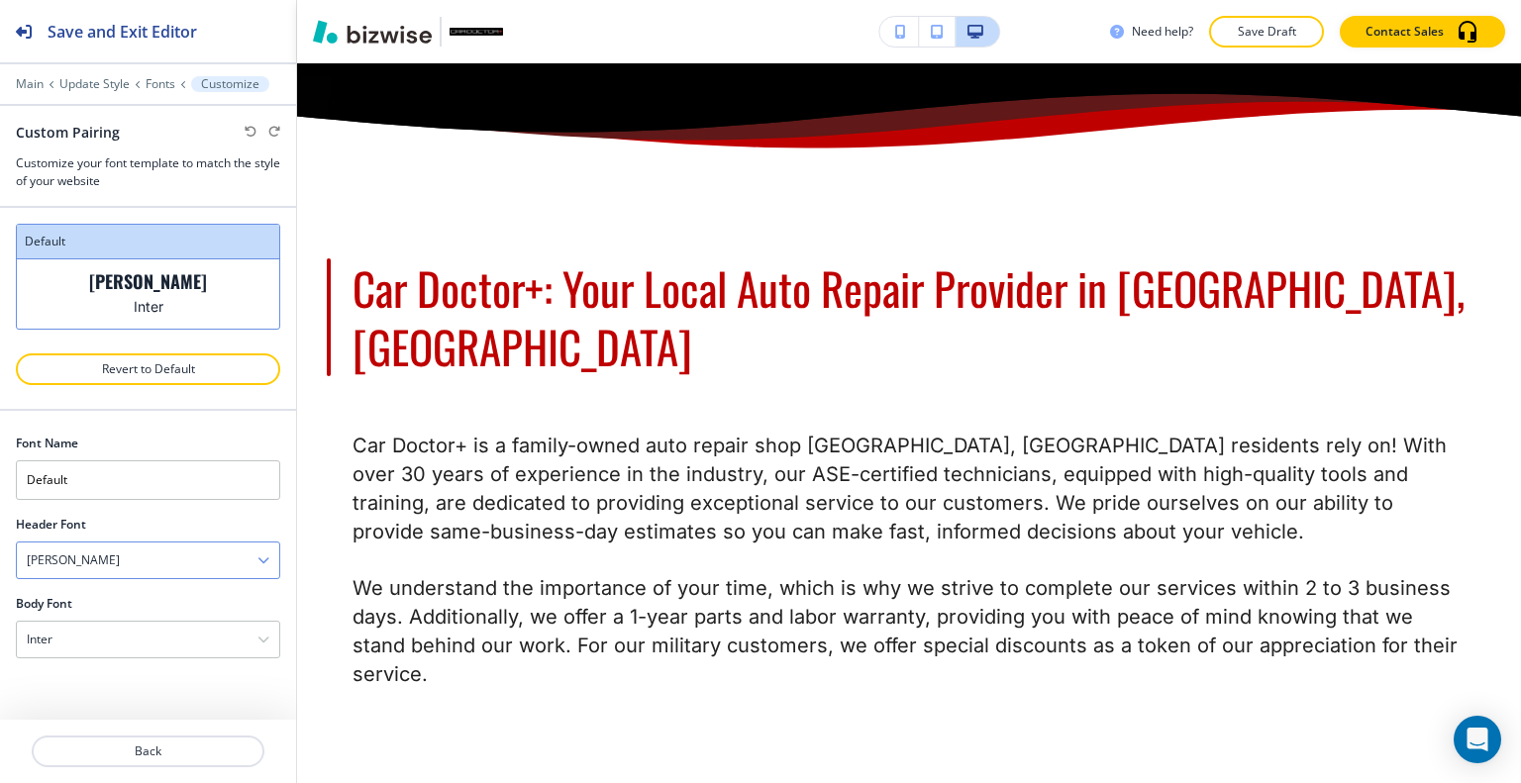
click at [138, 558] on div "Oswald" at bounding box center [148, 561] width 262 height 36
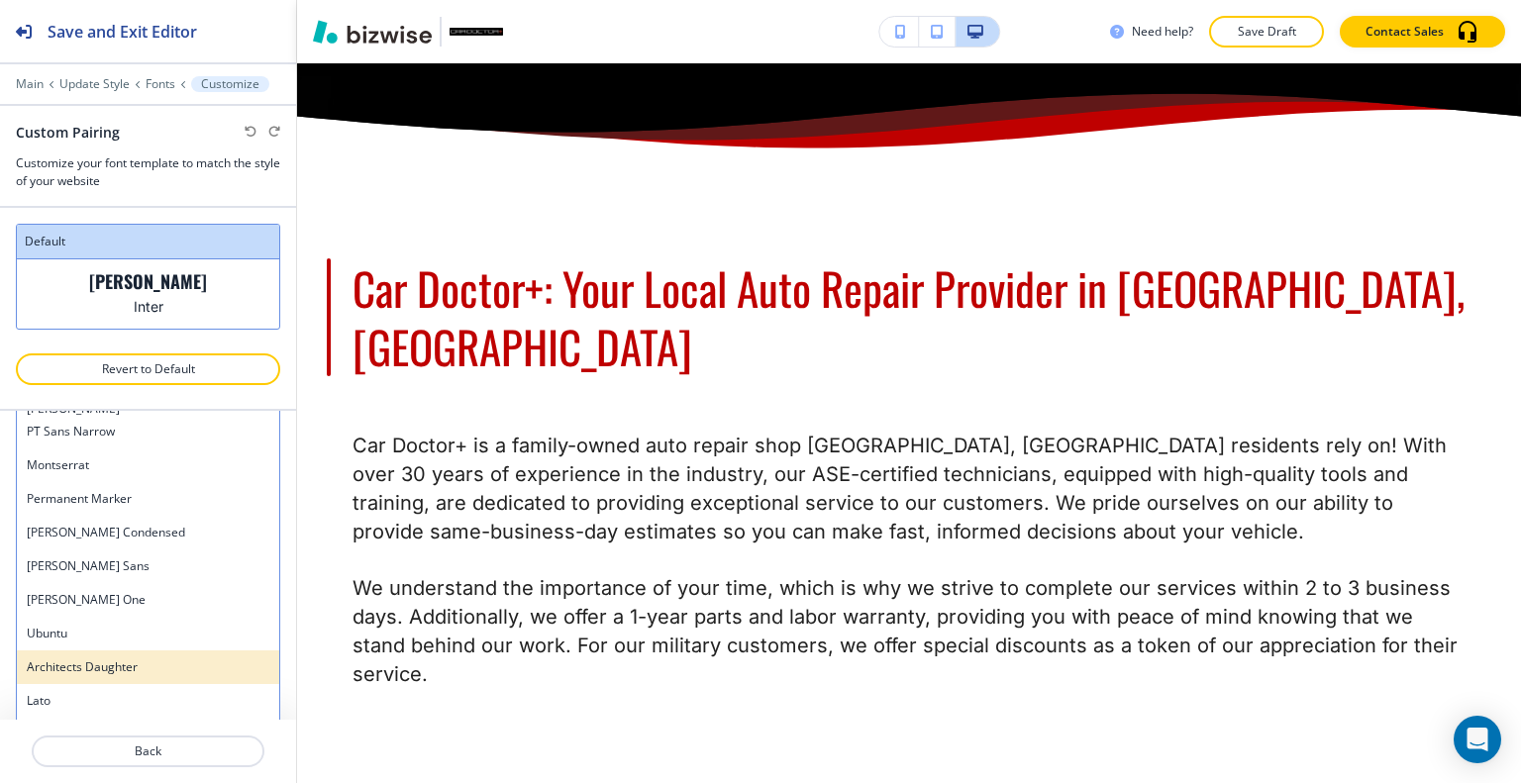
scroll to position [1188, 0]
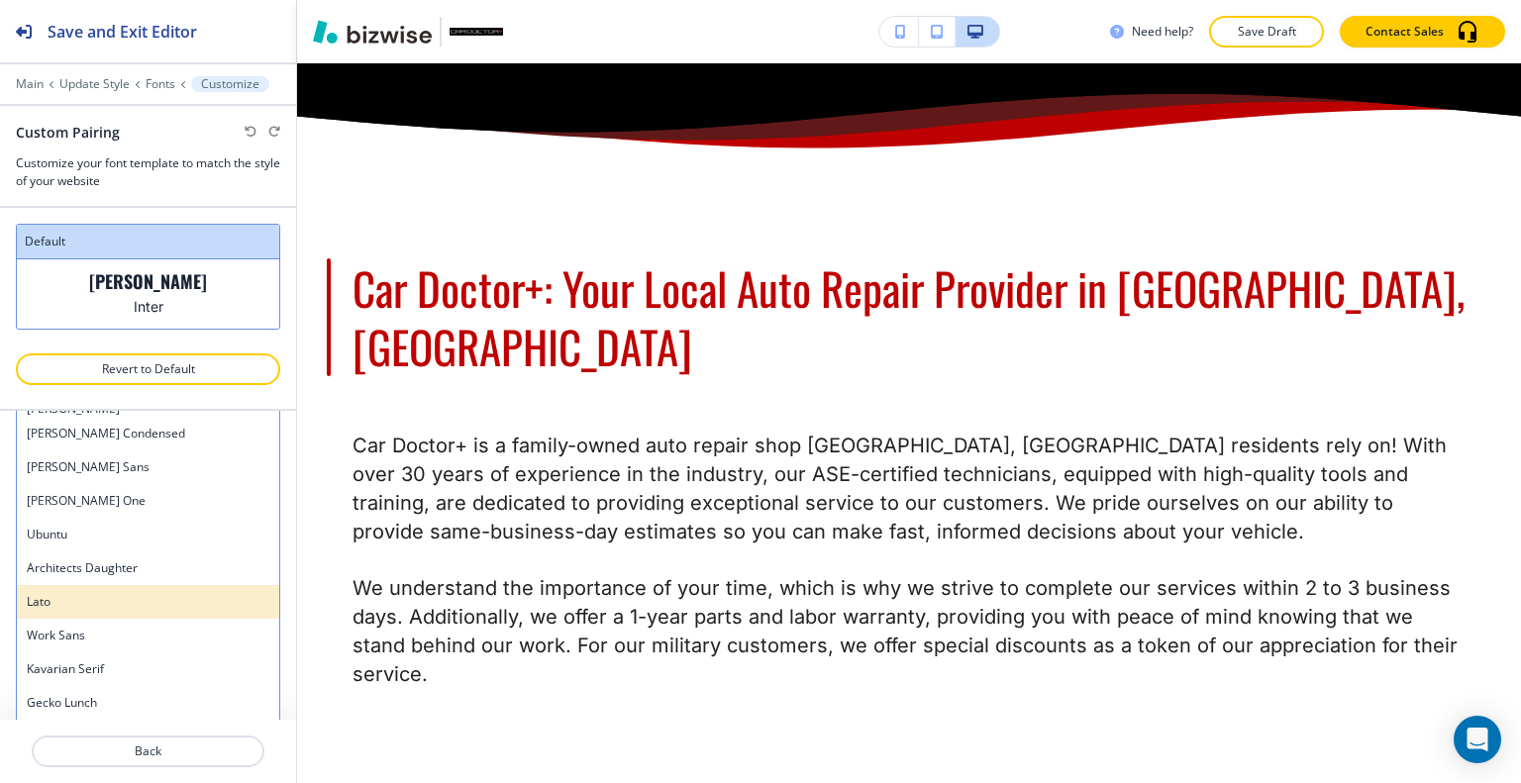
click at [111, 596] on h4 "Lato" at bounding box center [148, 602] width 243 height 18
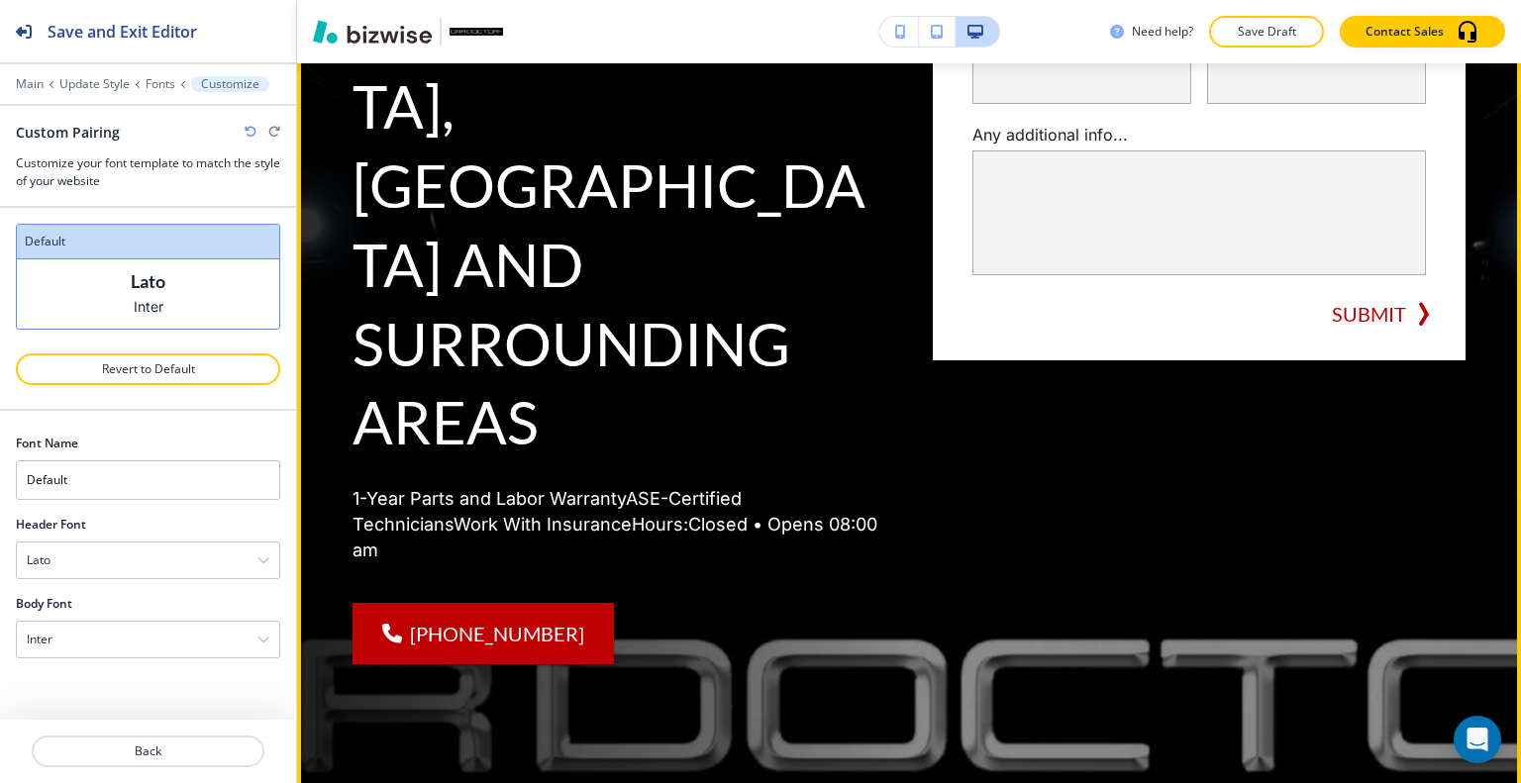
scroll to position [358, 0]
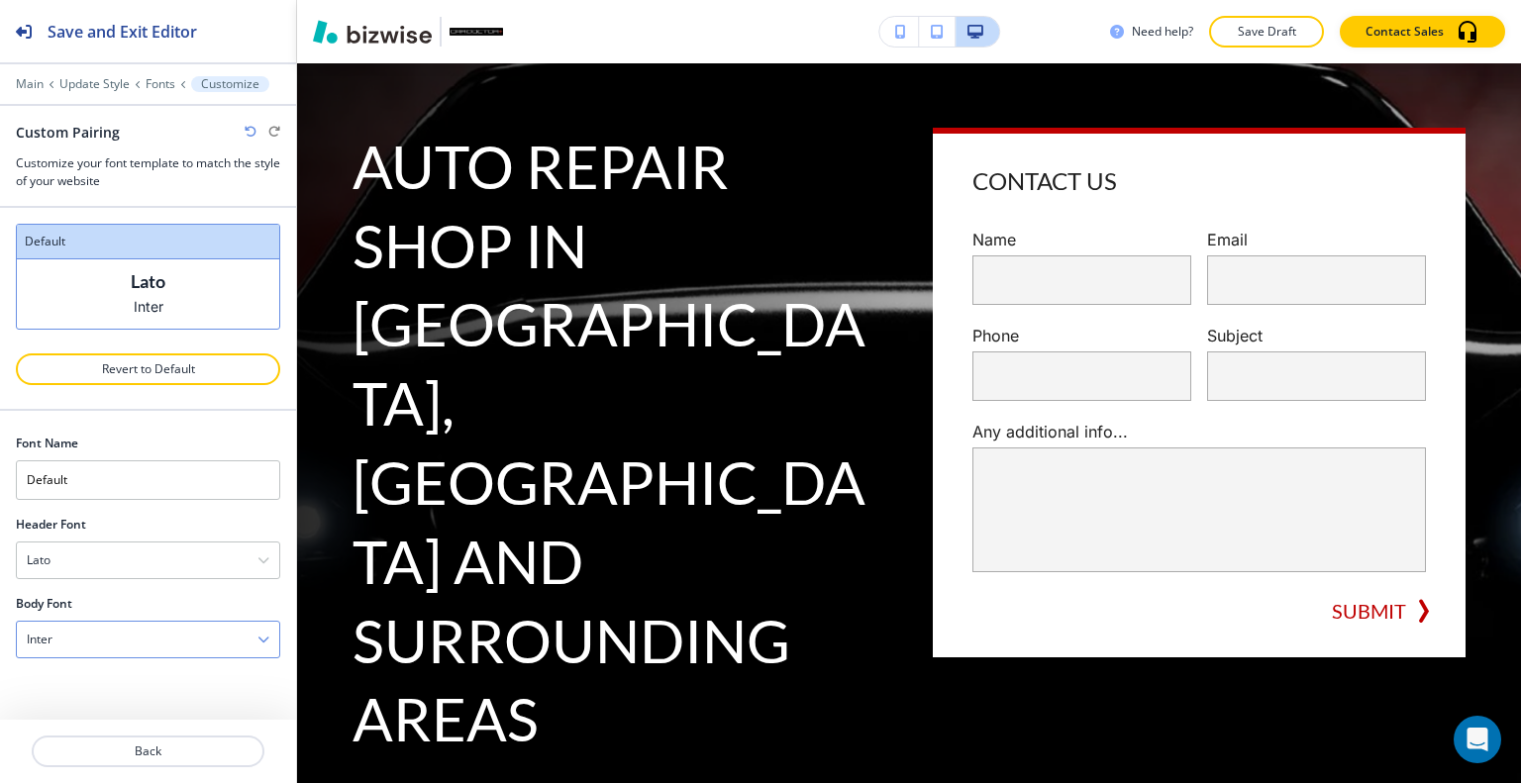
click at [132, 636] on div "Inter" at bounding box center [148, 640] width 262 height 36
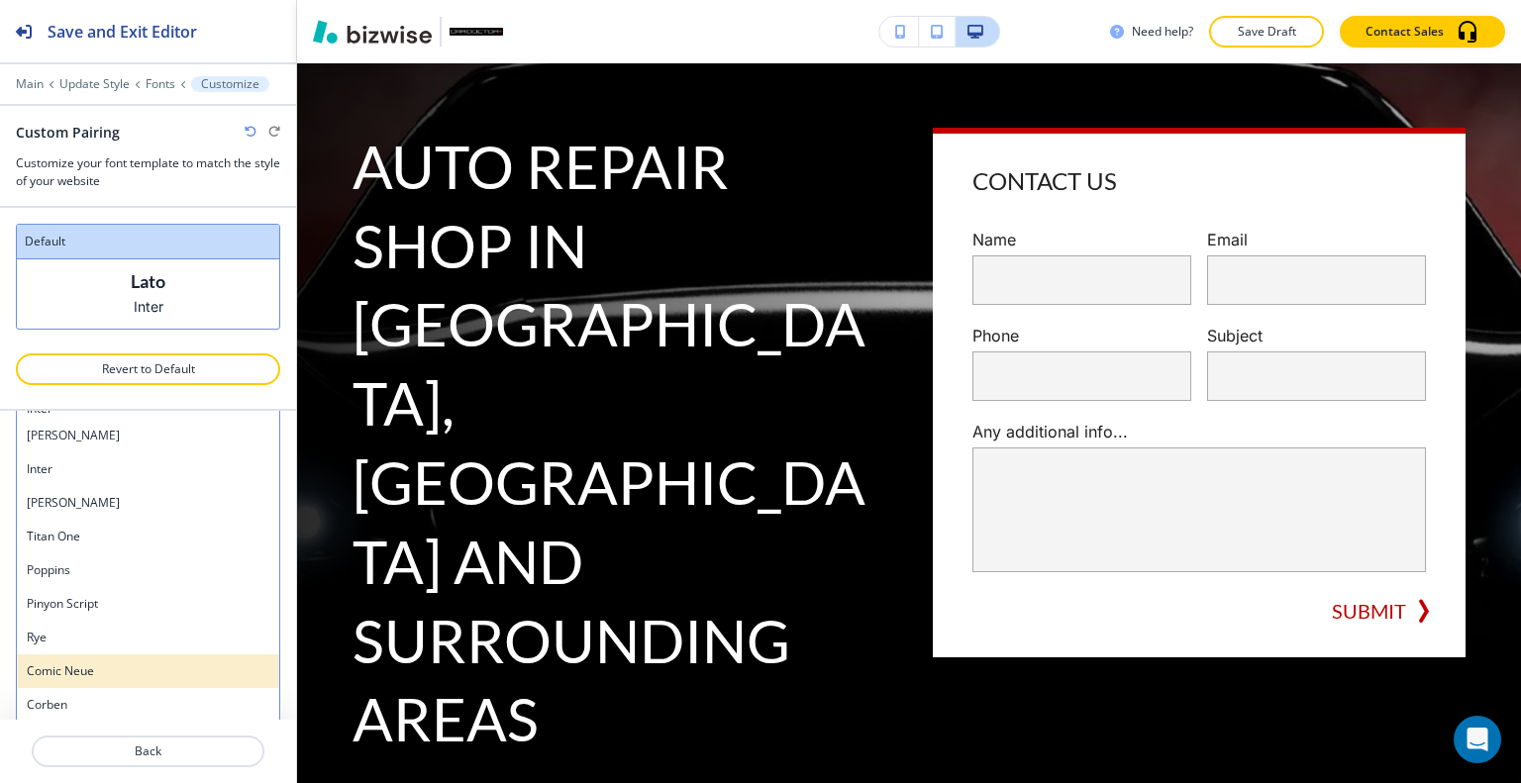
scroll to position [1359, 0]
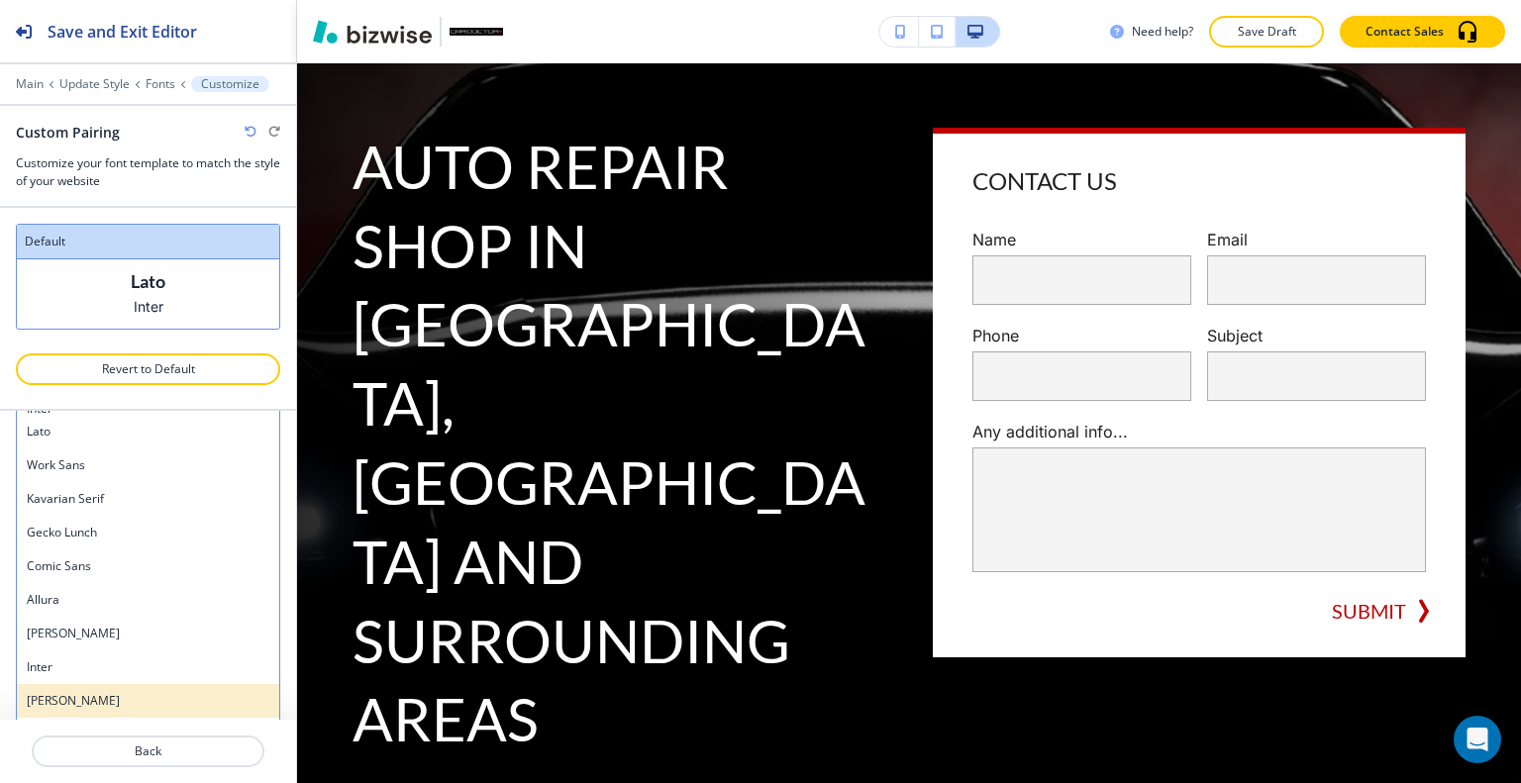
click at [184, 684] on div "Barlow" at bounding box center [148, 701] width 262 height 34
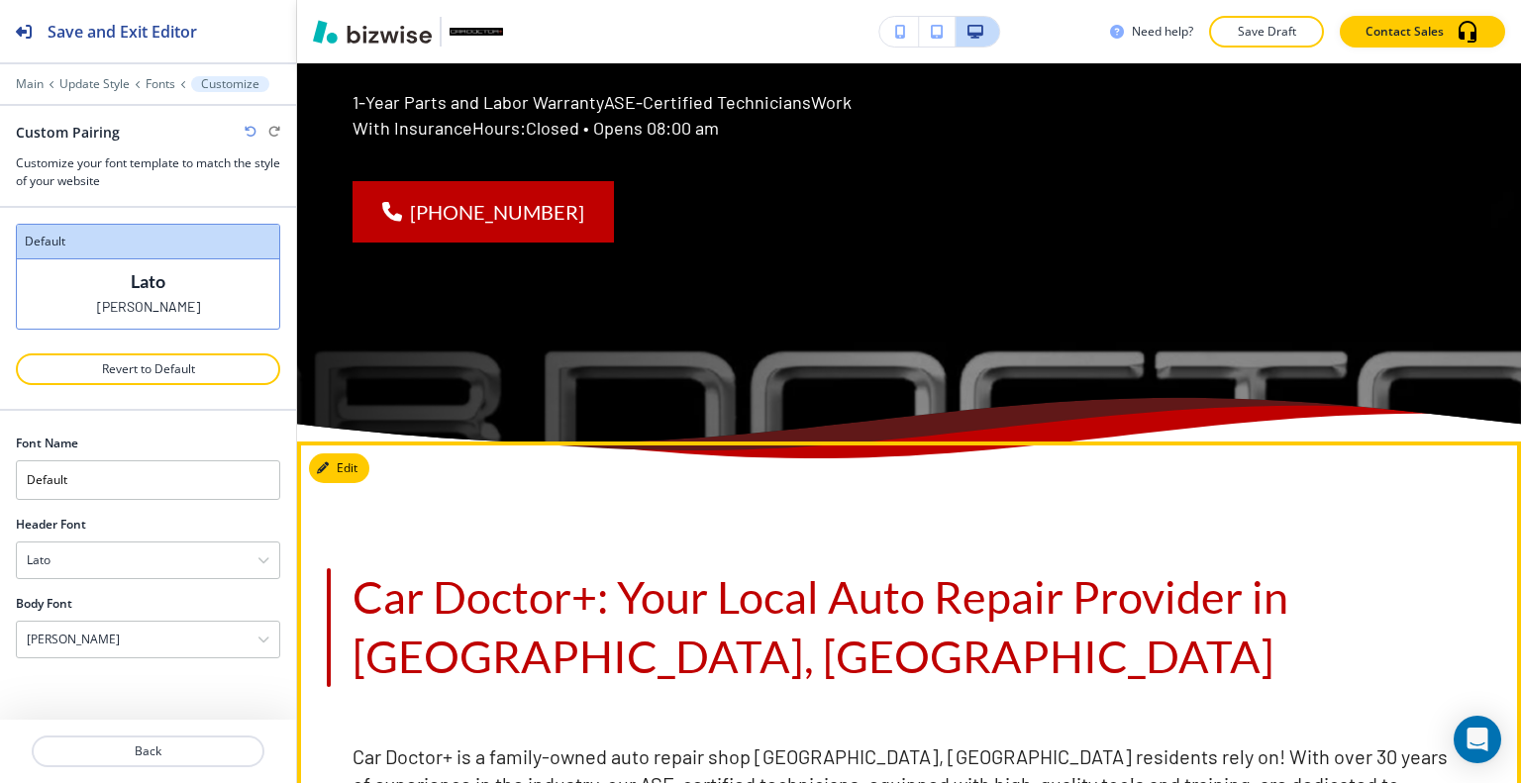
scroll to position [457, 0]
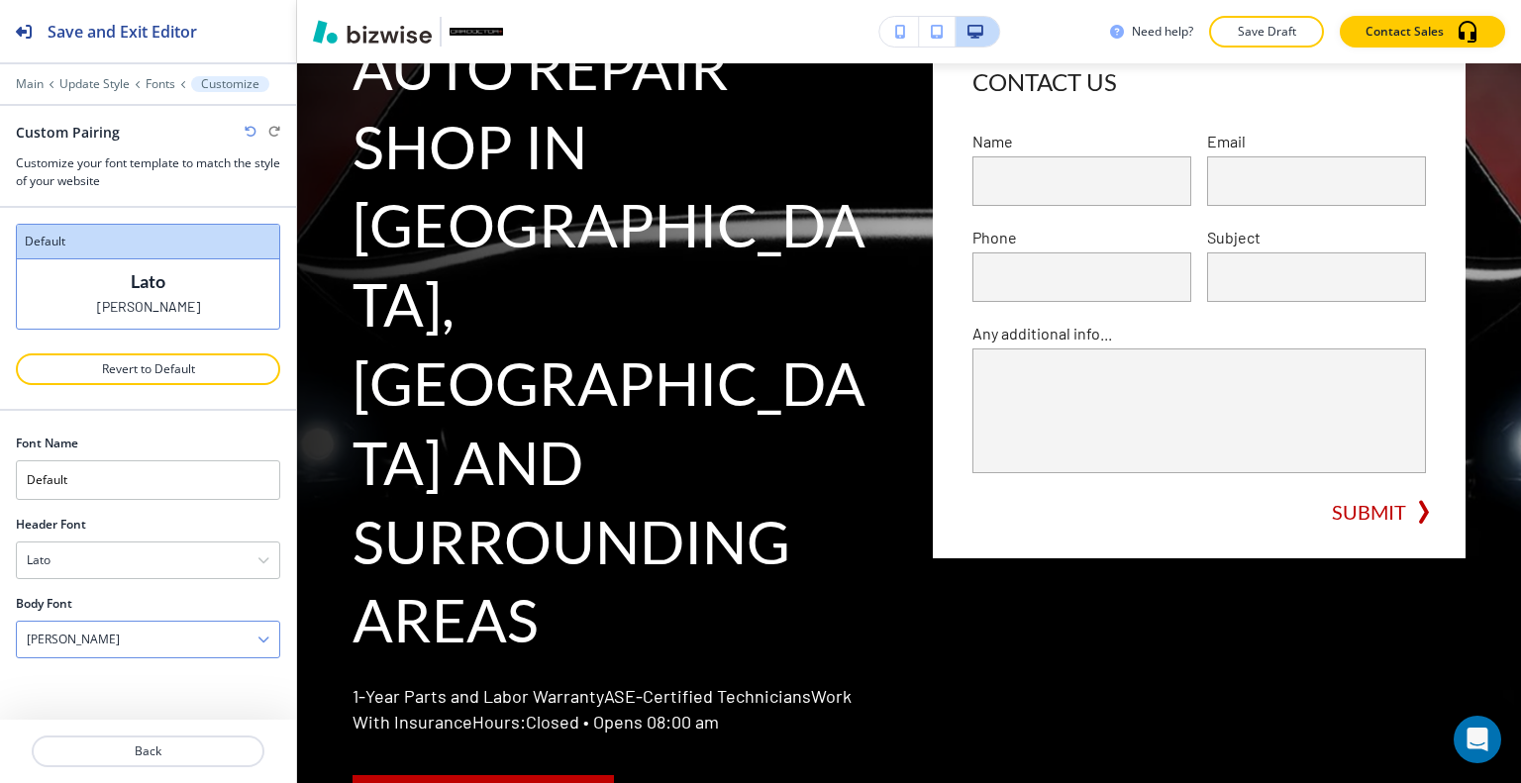
click at [105, 645] on div "Barlow" at bounding box center [148, 640] width 262 height 36
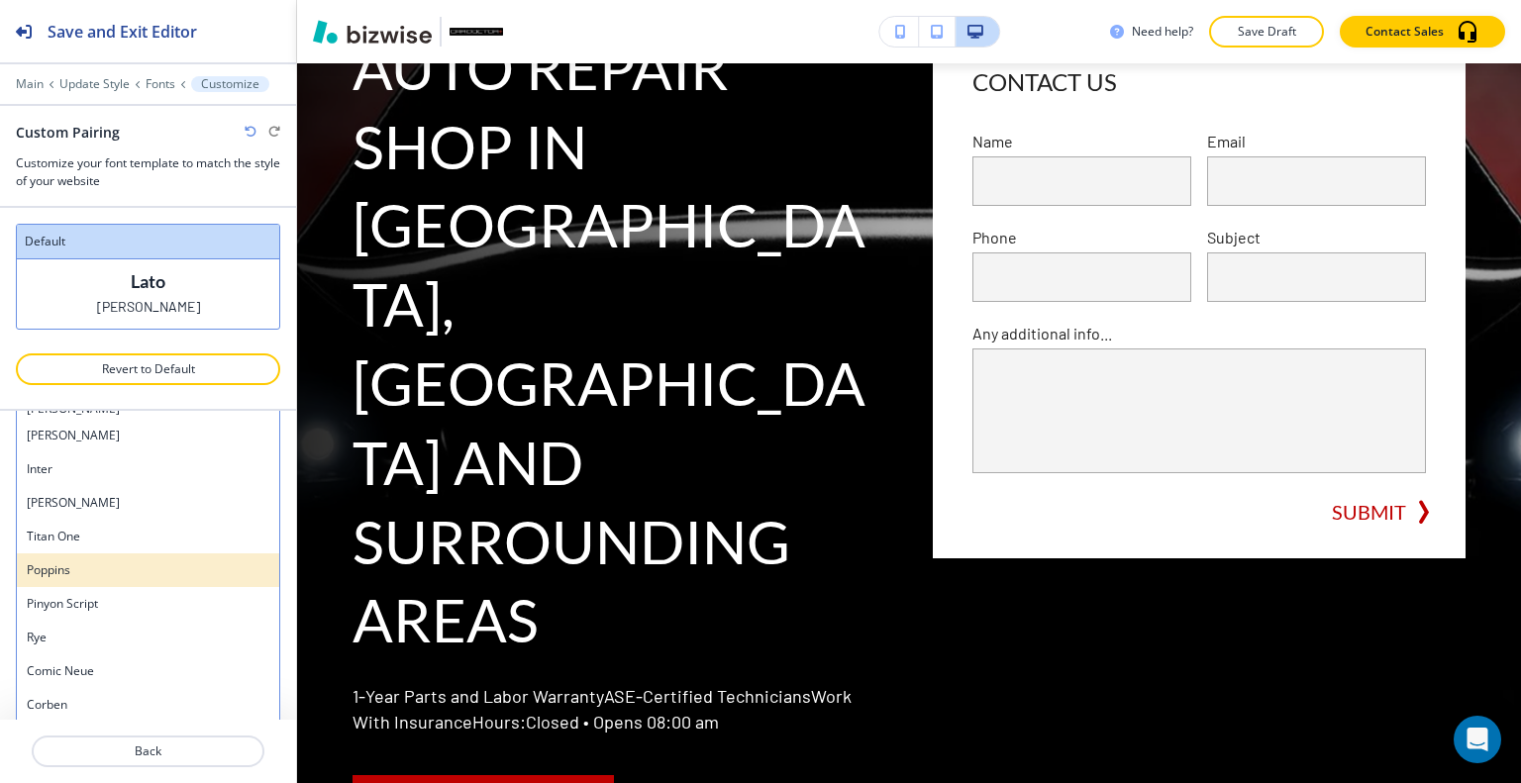
click at [123, 566] on h4 "Poppins" at bounding box center [148, 570] width 243 height 18
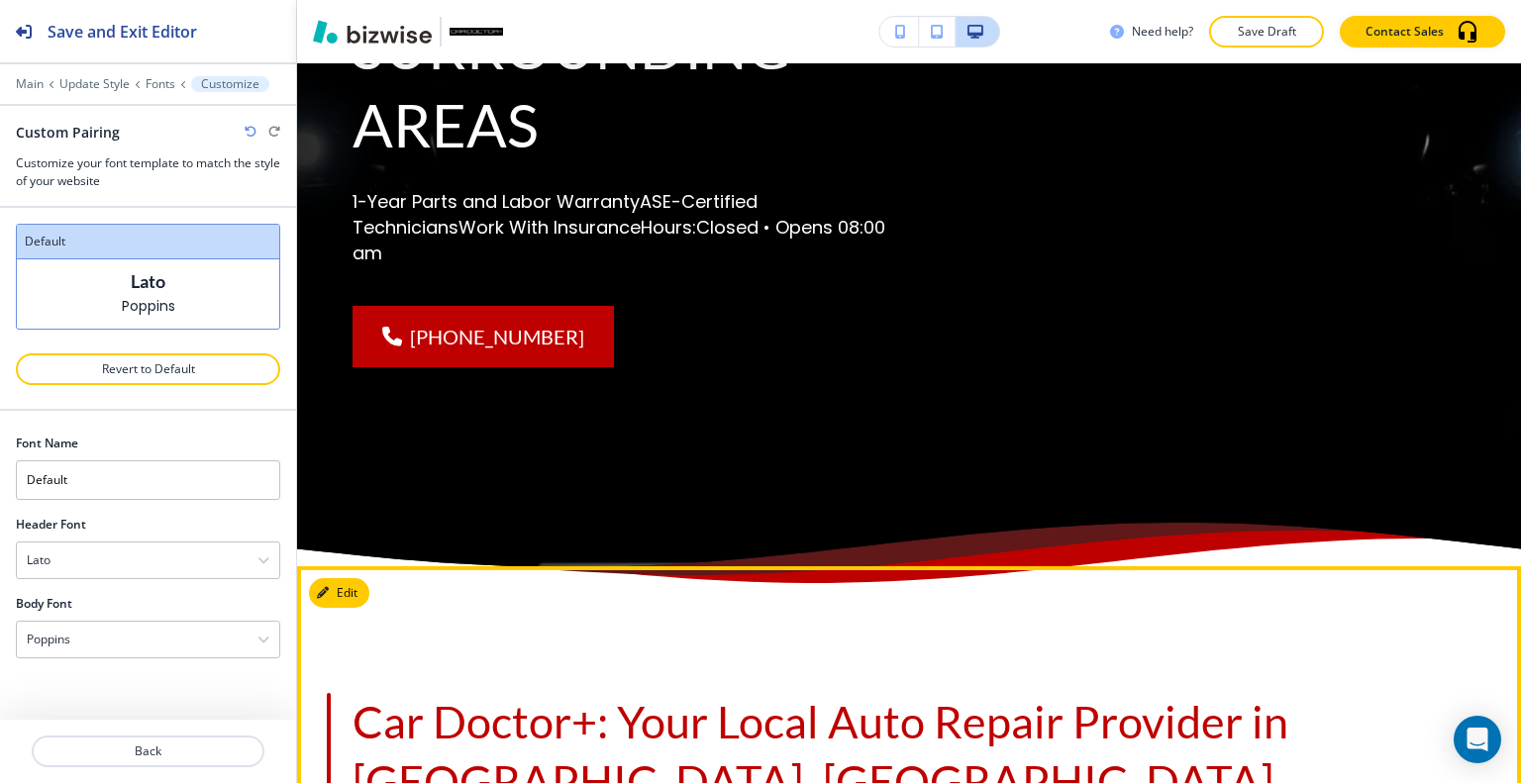
scroll to position [1151, 0]
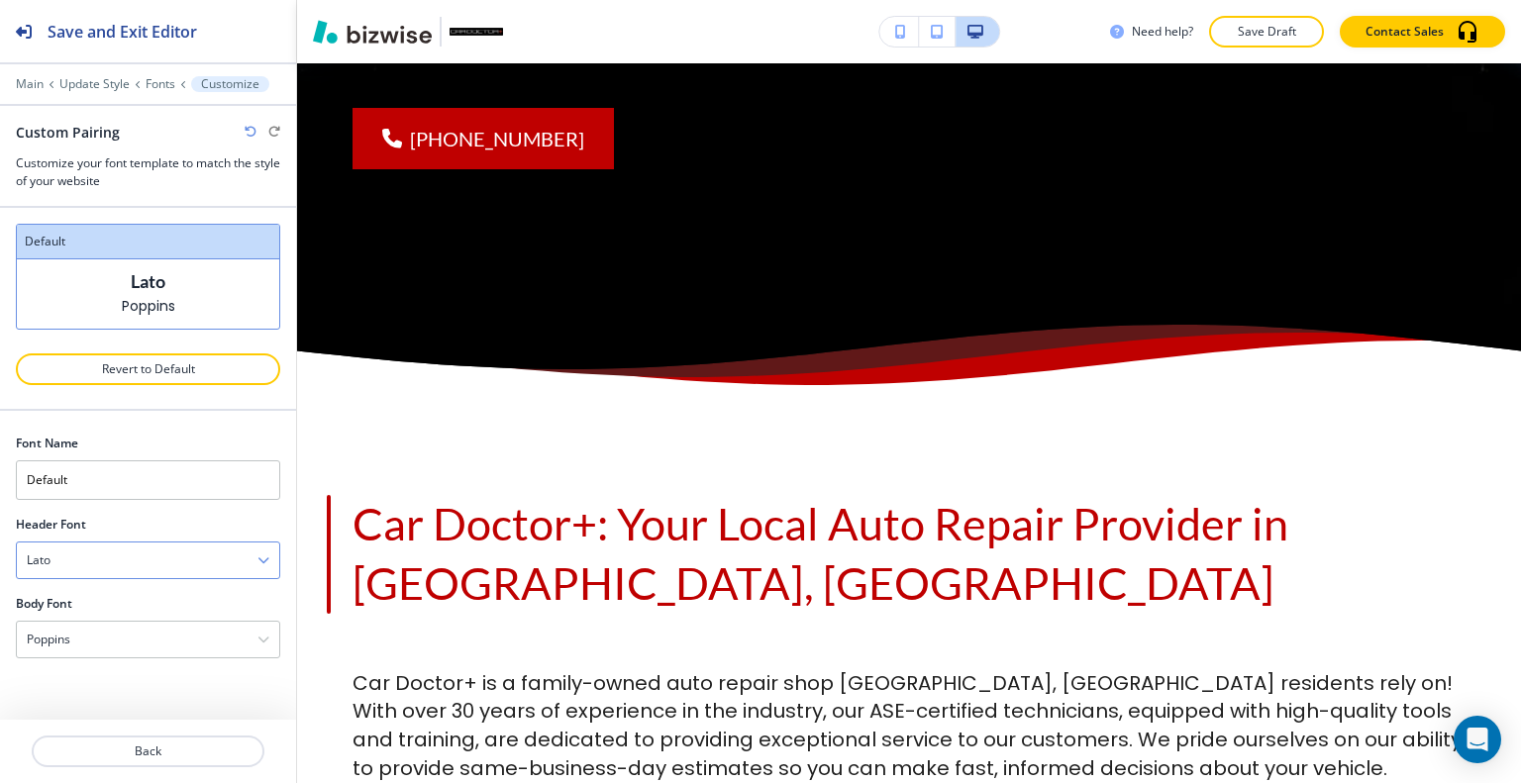
click at [128, 566] on div "Lato" at bounding box center [148, 561] width 262 height 36
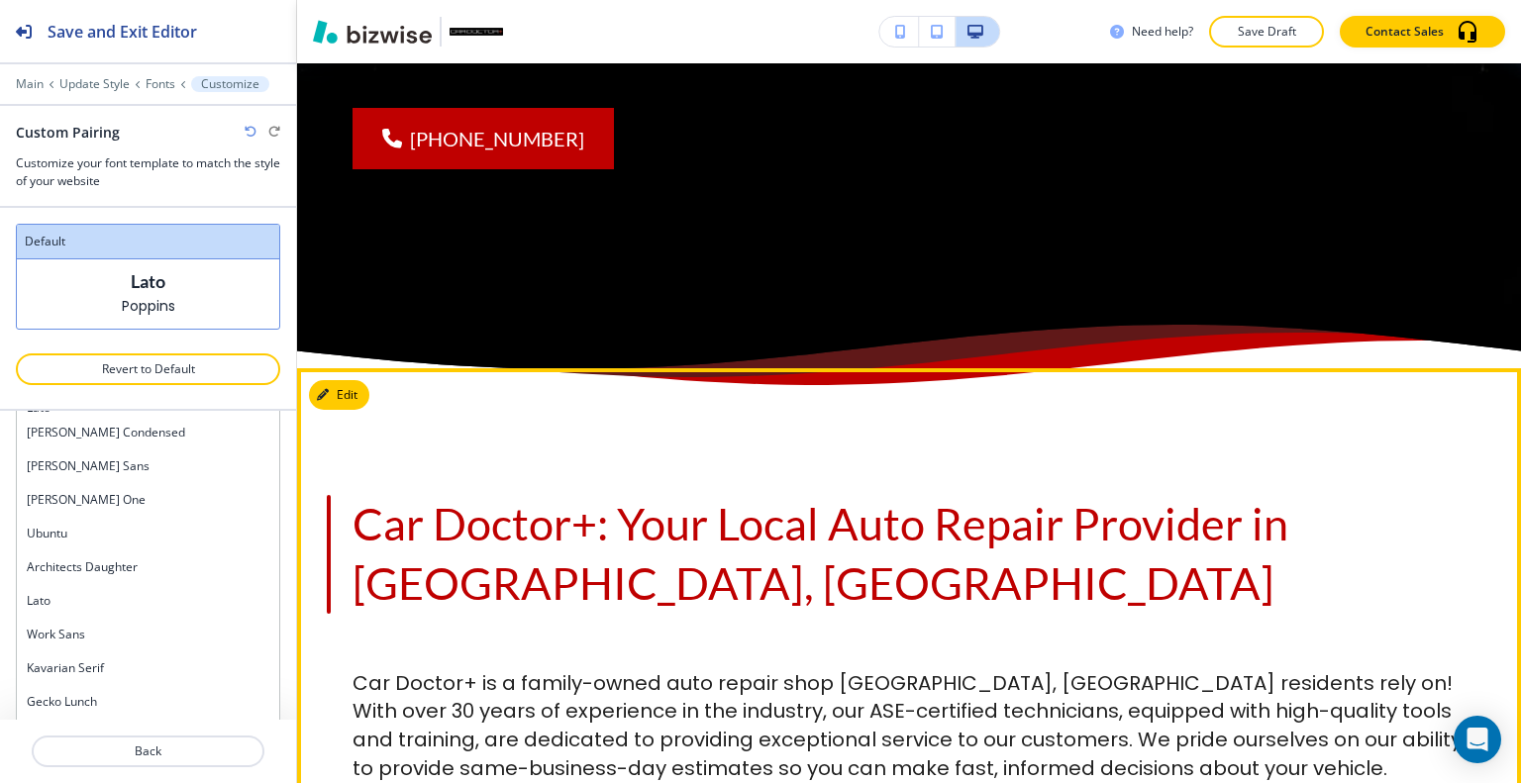
scroll to position [0, 0]
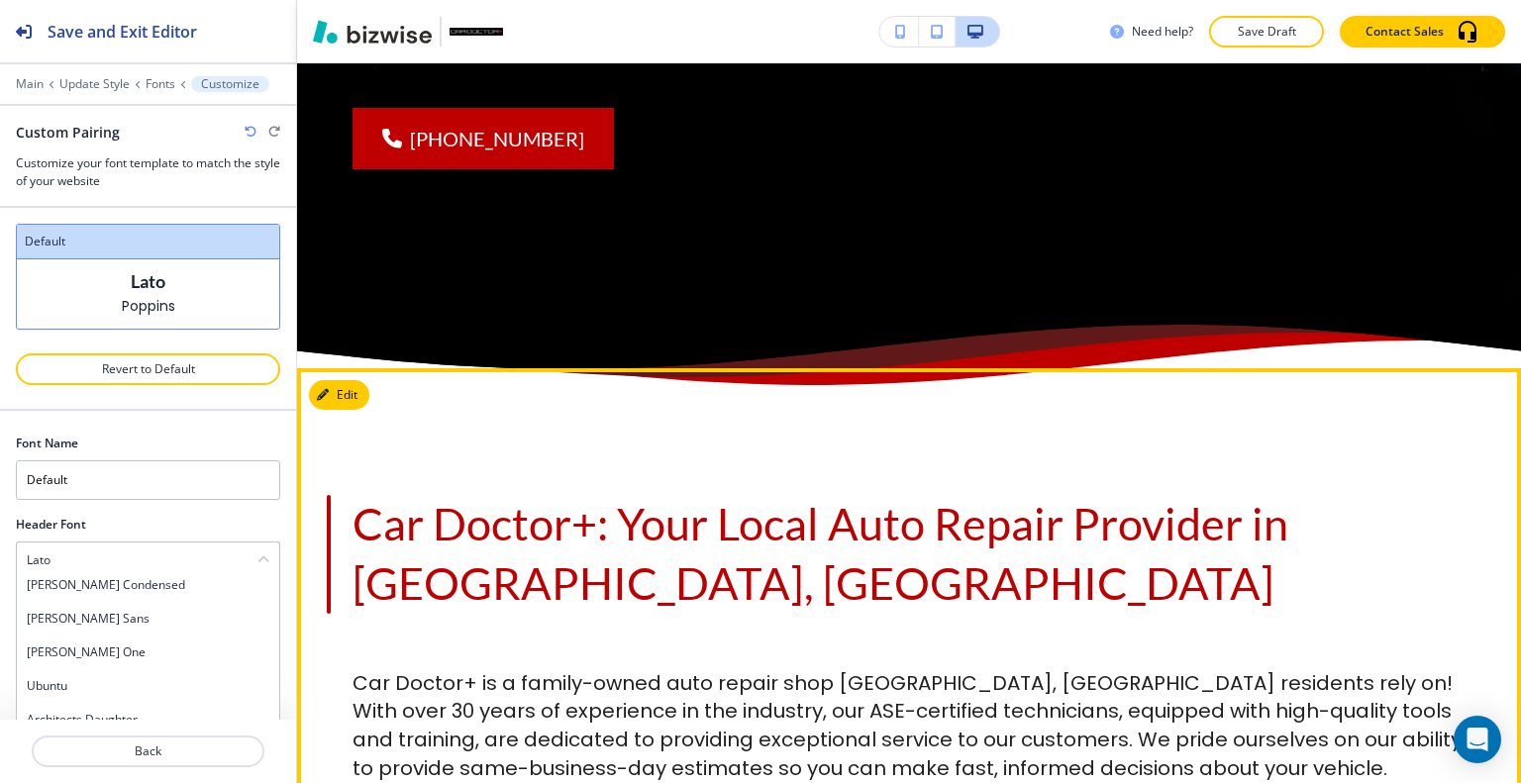
click at [343, 646] on div "Car Doctor+ is a family-owned auto repair shop Locust Grove, VA residents rely …" at bounding box center [883, 786] width 1165 height 280
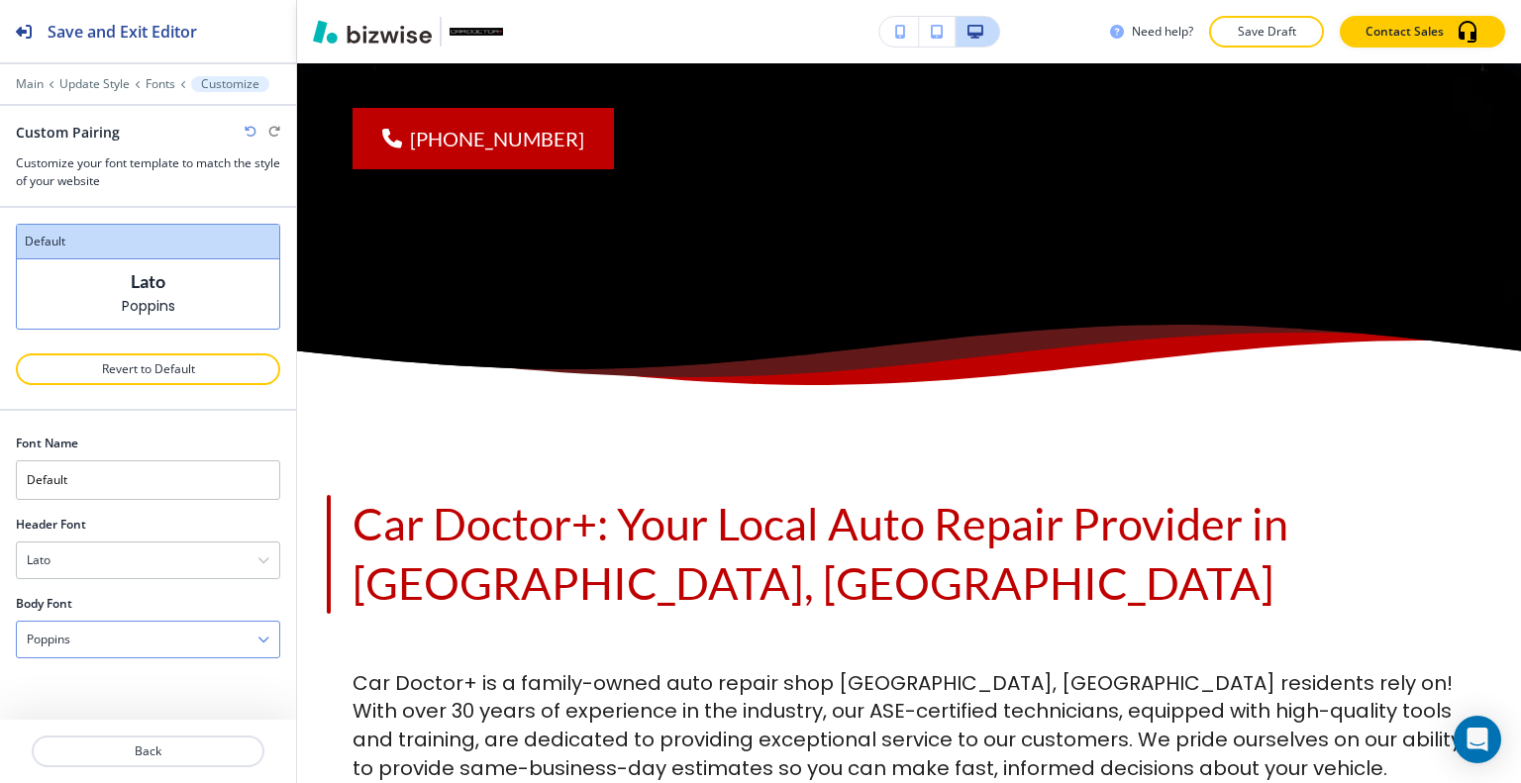
click at [79, 647] on div "Poppins" at bounding box center [148, 640] width 262 height 36
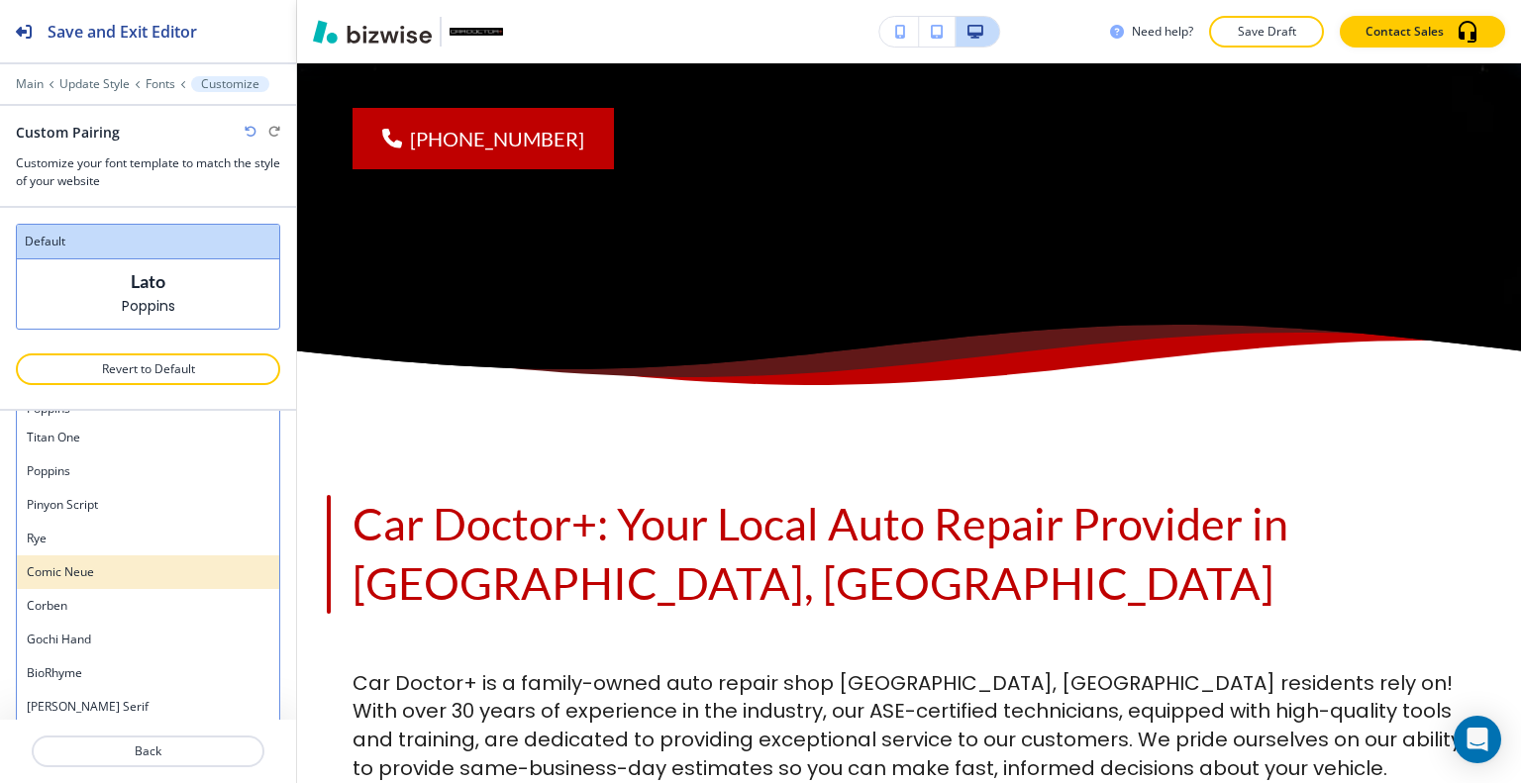
click at [107, 574] on h4 "Comic Neue" at bounding box center [148, 572] width 243 height 18
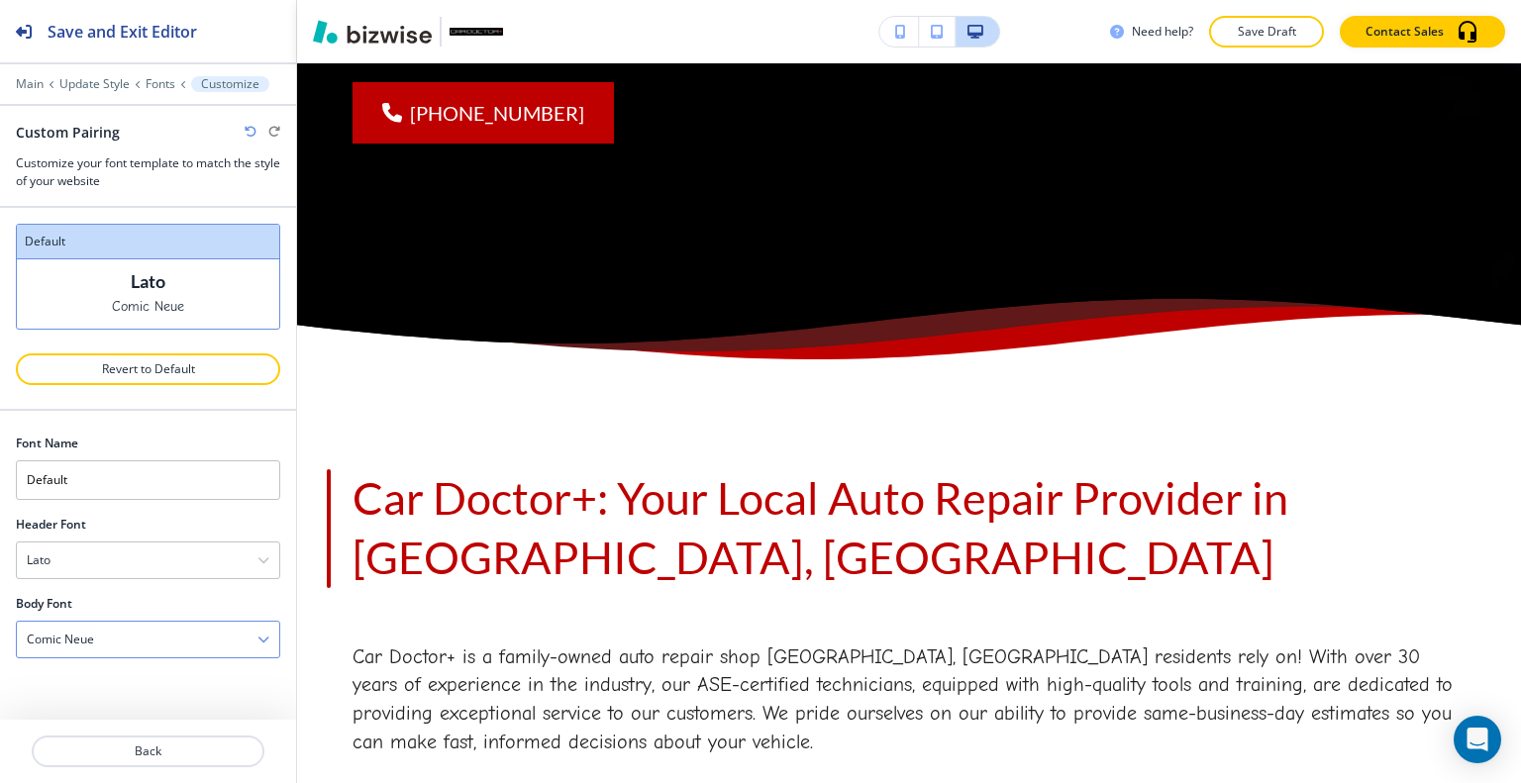
scroll to position [0, 0]
click at [139, 560] on div "Lato" at bounding box center [148, 561] width 262 height 36
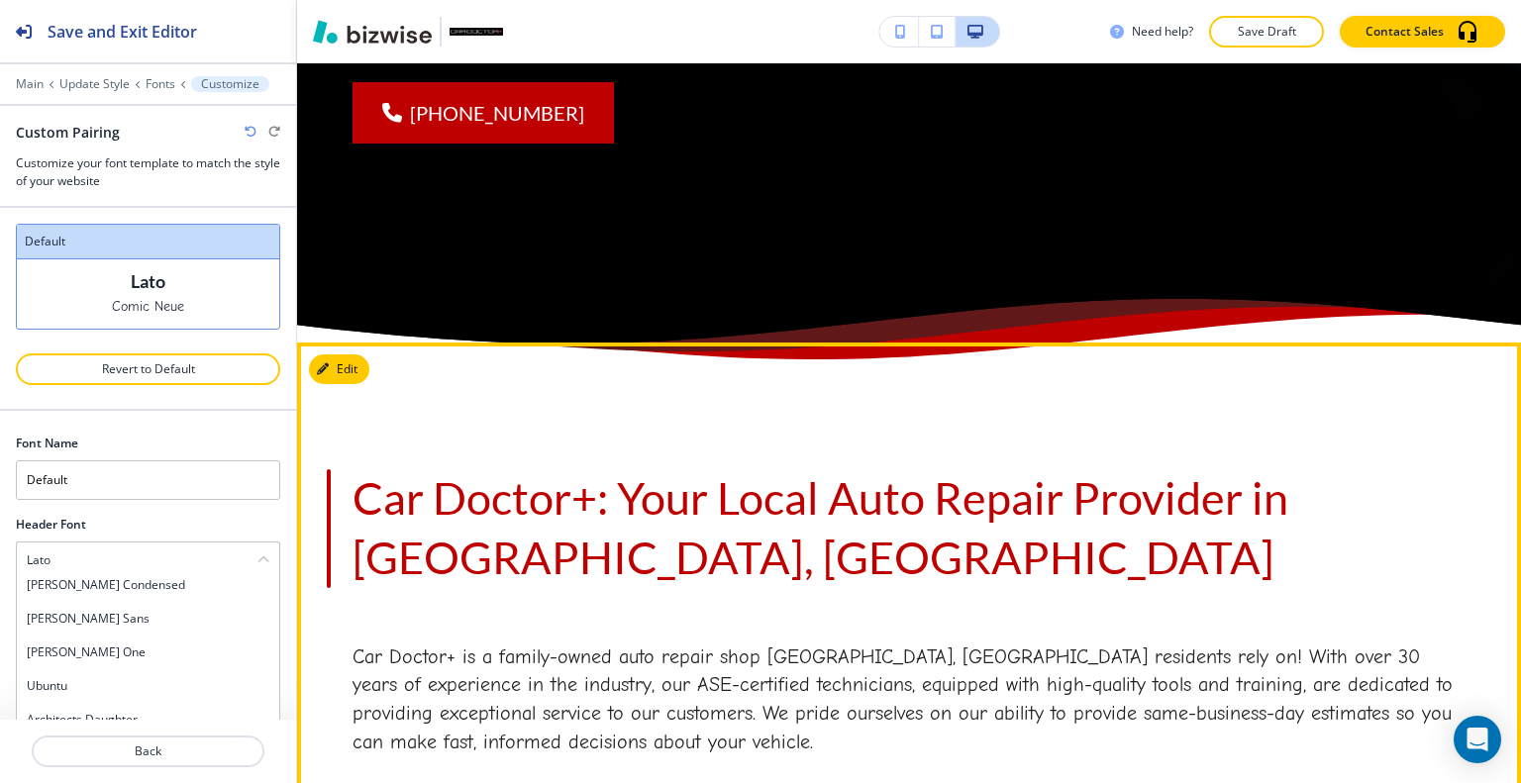
click at [337, 620] on div "Car Doctor+ is a family-owned auto repair shop Locust Grove, VA residents rely …" at bounding box center [883, 746] width 1165 height 252
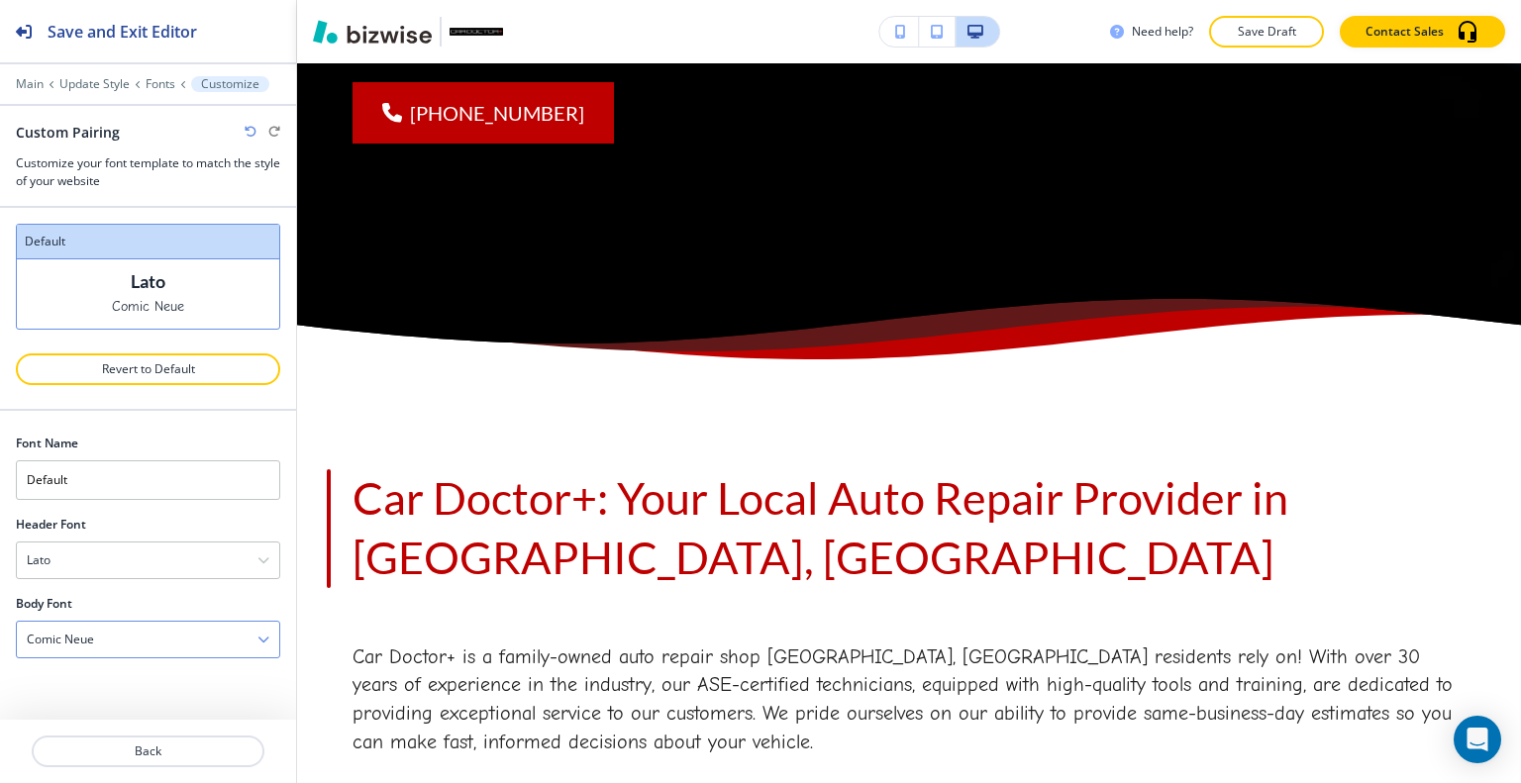
click at [154, 643] on div "Comic Neue" at bounding box center [148, 640] width 262 height 36
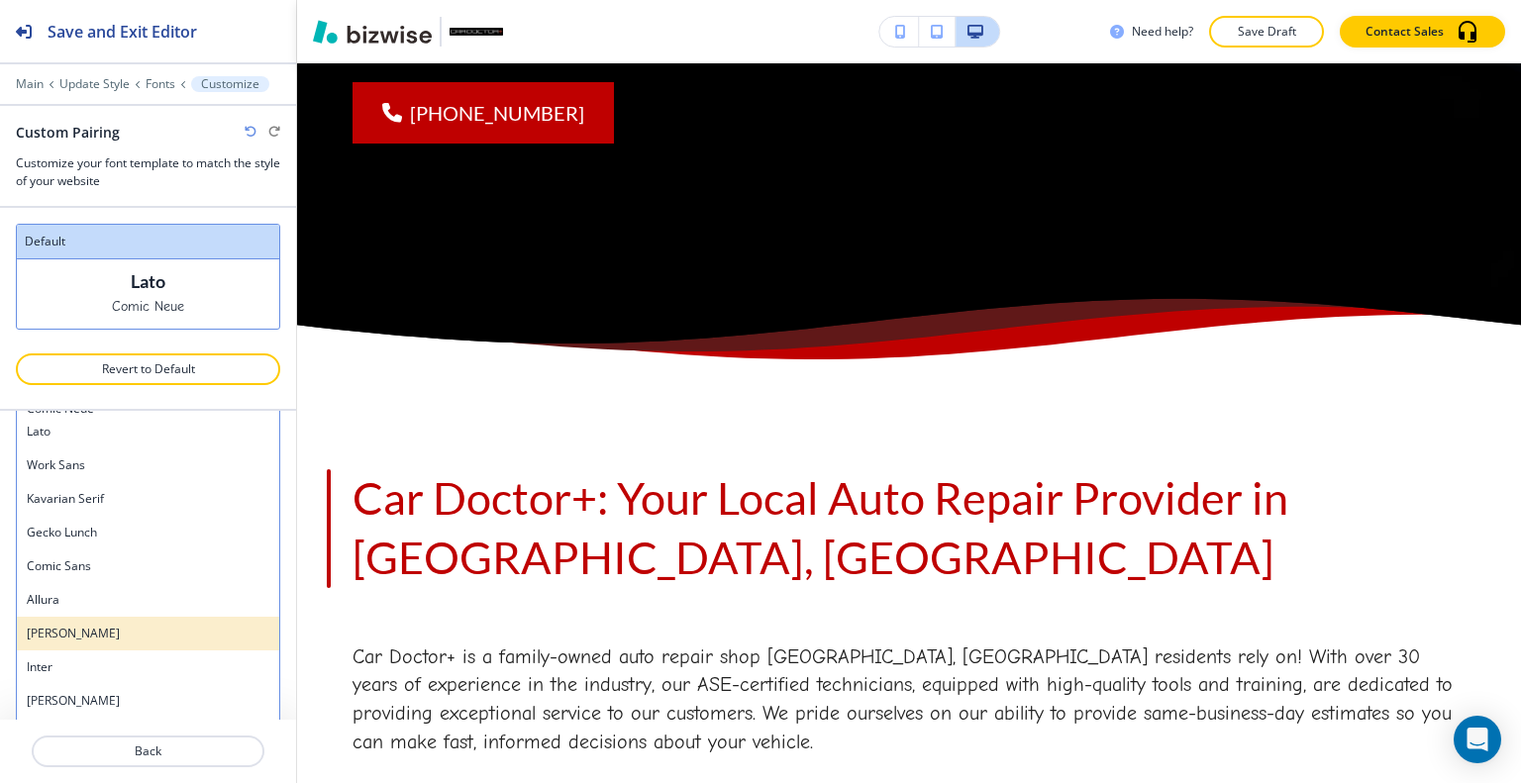
scroll to position [1260, 0]
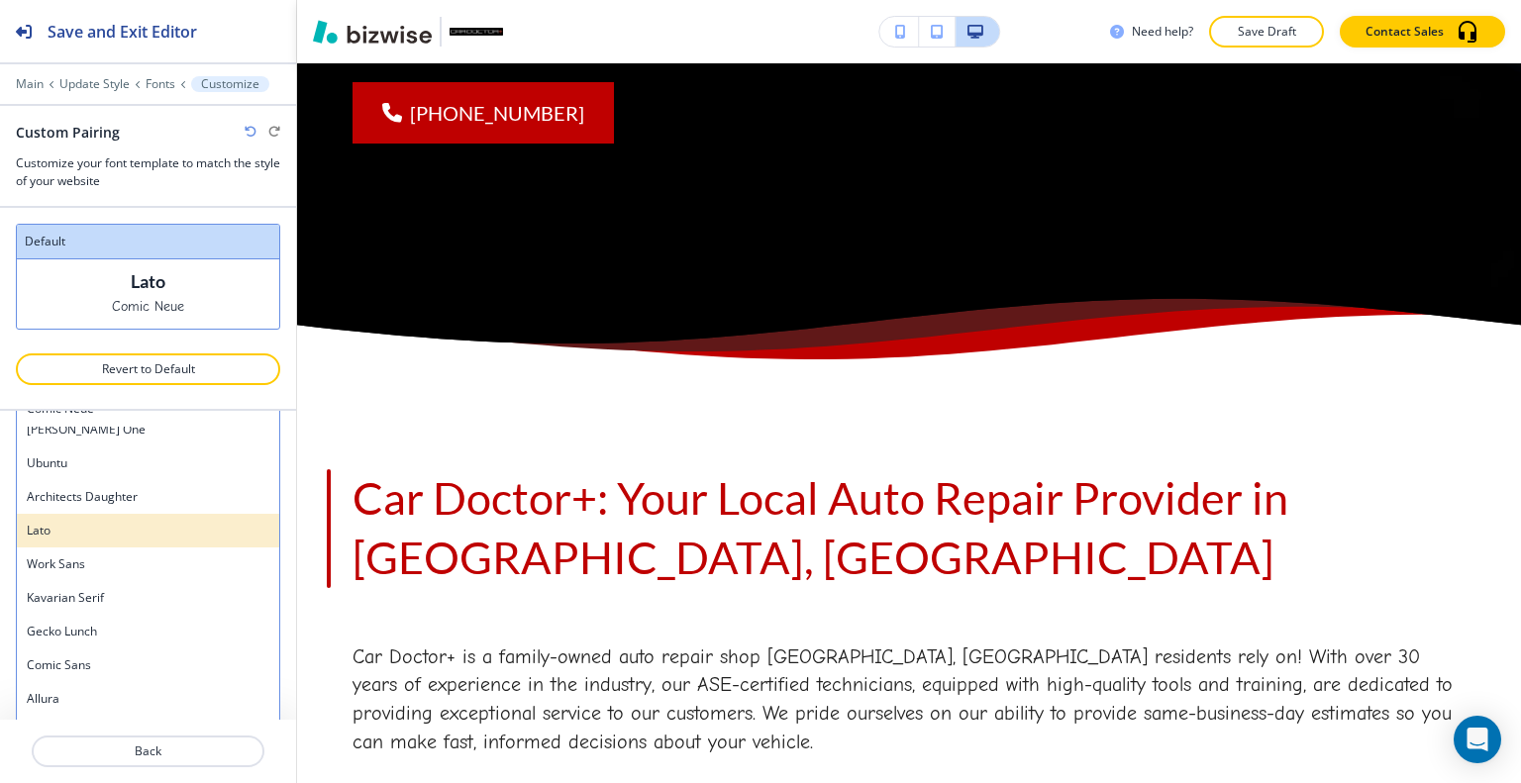
click at [152, 534] on h4 "Lato" at bounding box center [148, 531] width 243 height 18
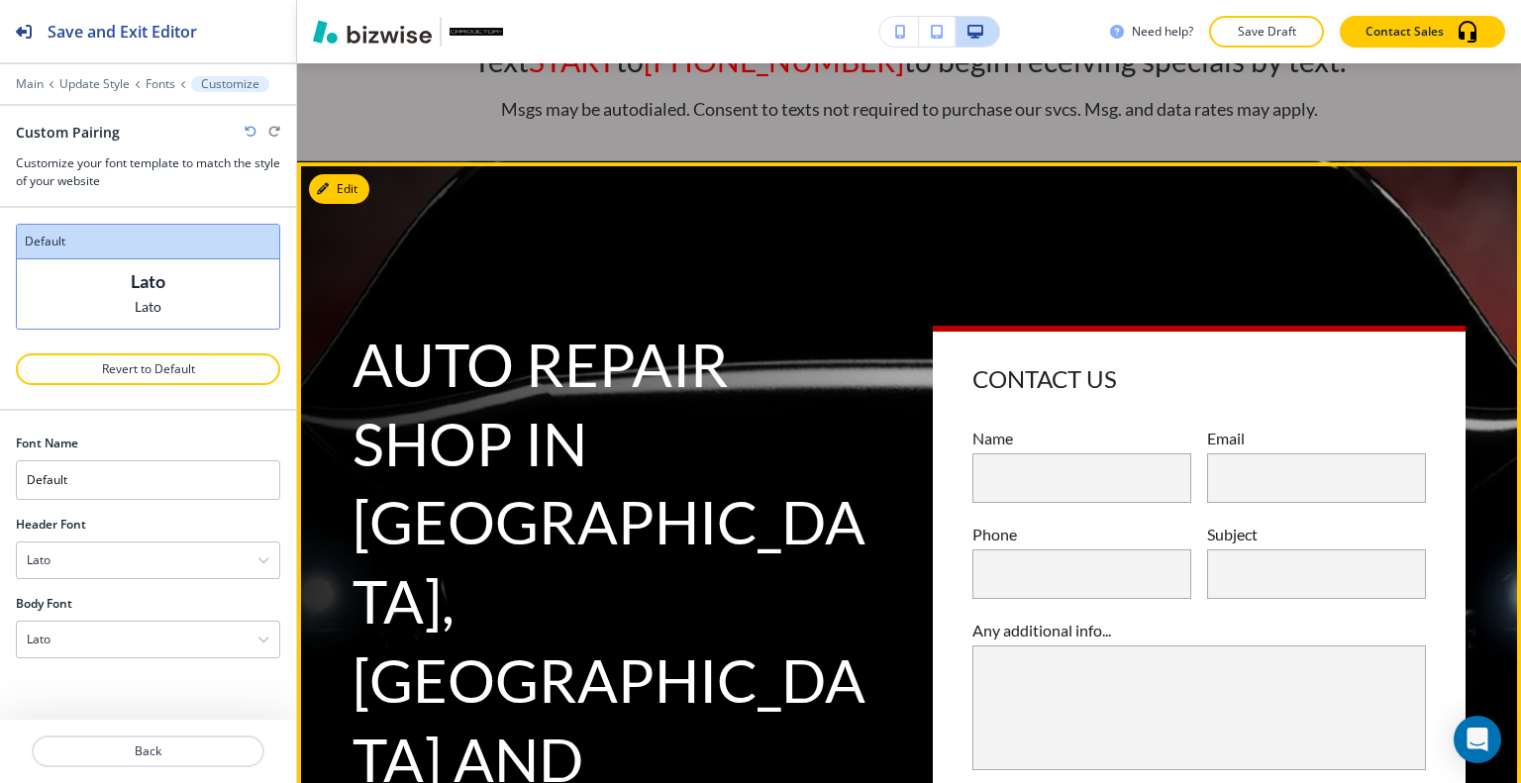
scroll to position [0, 0]
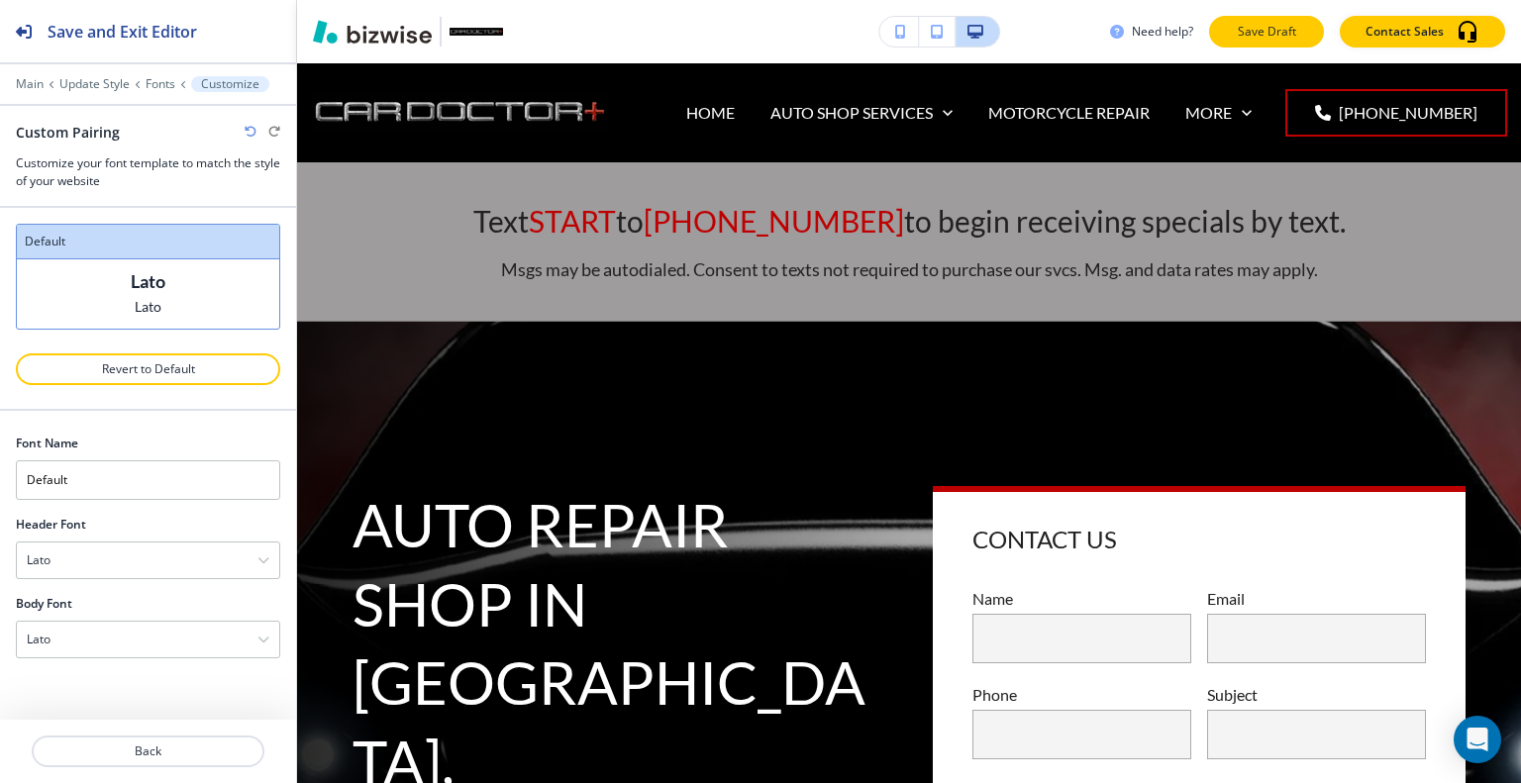
click at [1271, 19] on button "Save Draft" at bounding box center [1266, 32] width 115 height 32
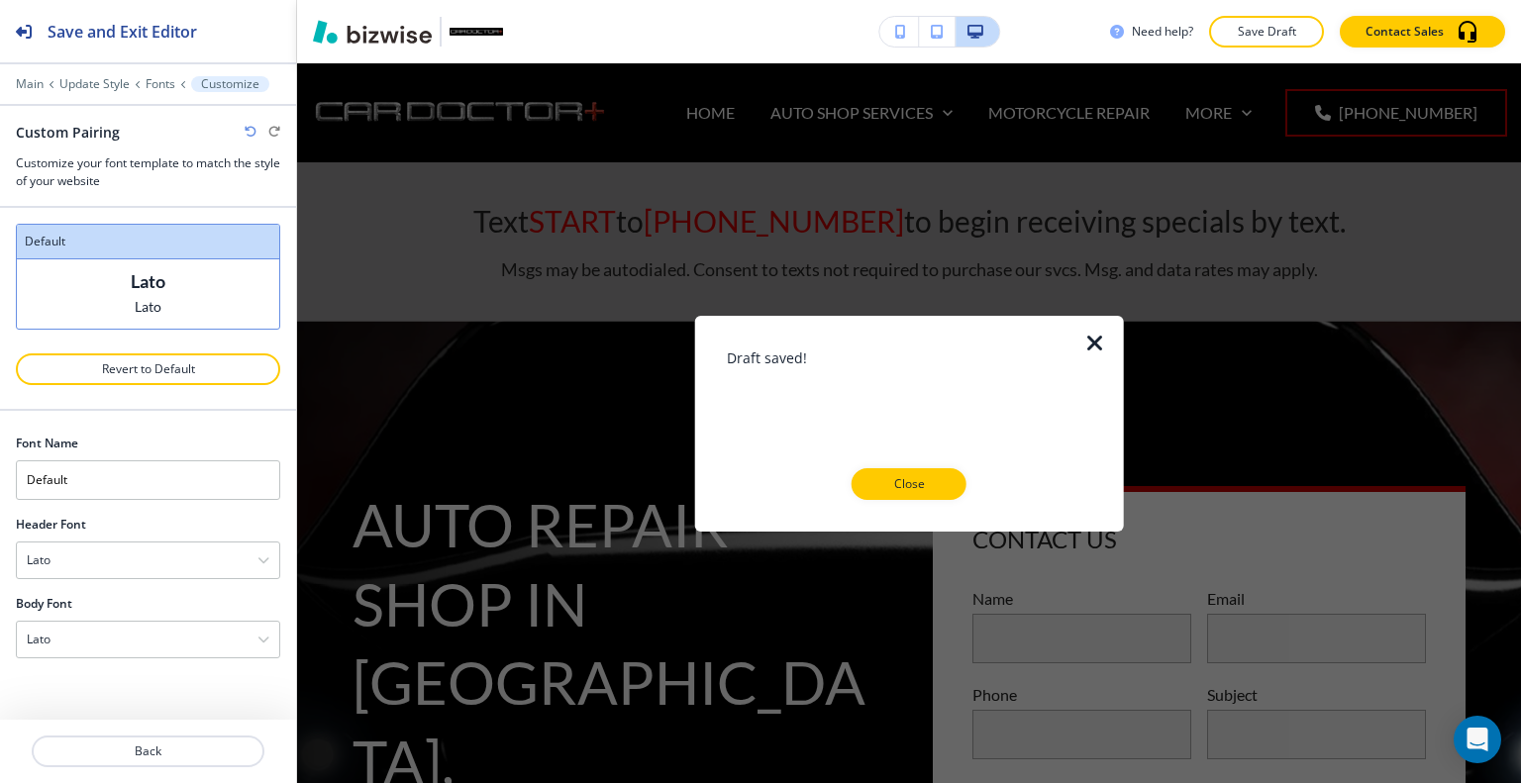
click at [915, 502] on div at bounding box center [909, 516] width 365 height 32
click at [923, 483] on p "Close" at bounding box center [908, 484] width 63 height 18
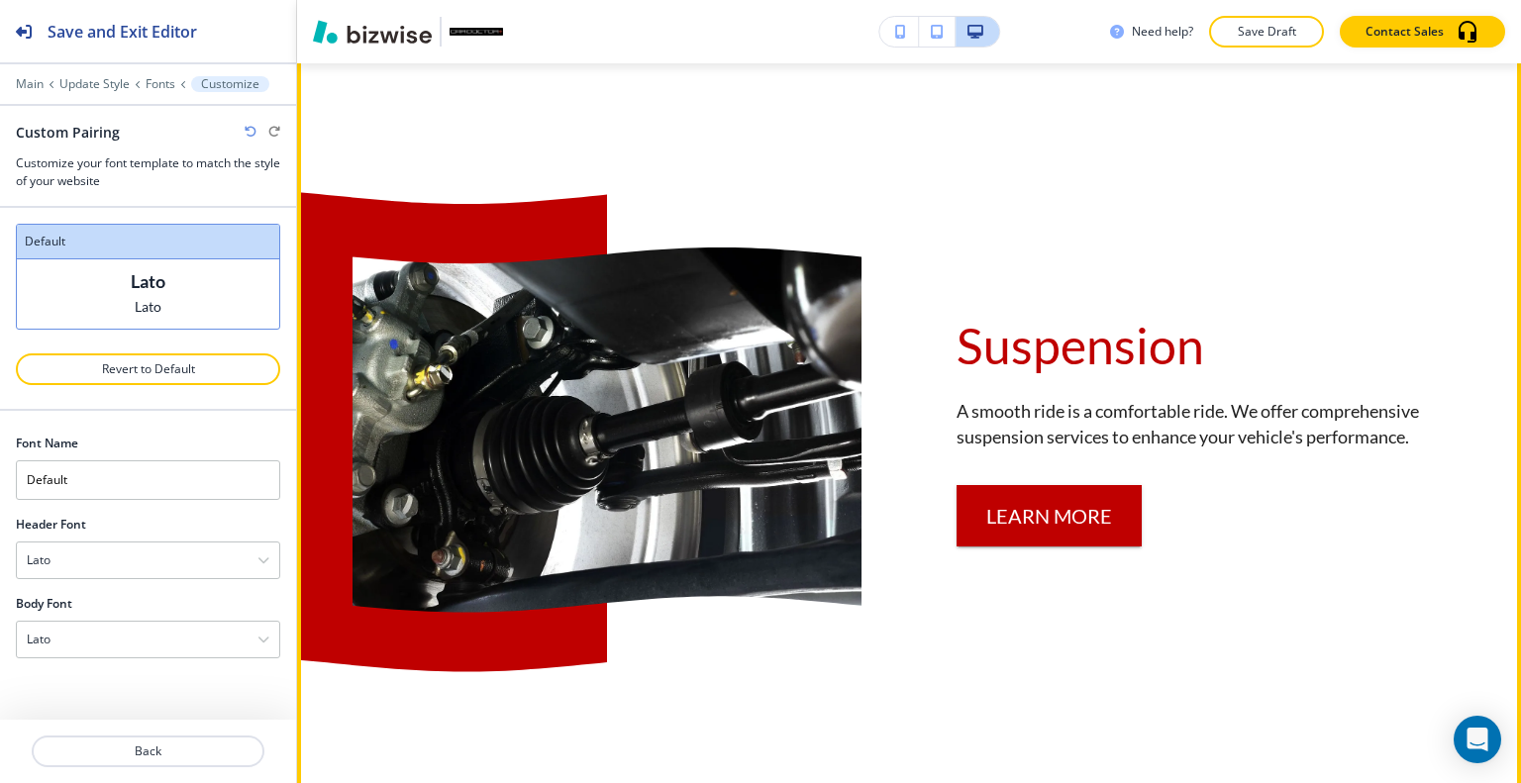
scroll to position [3169, 0]
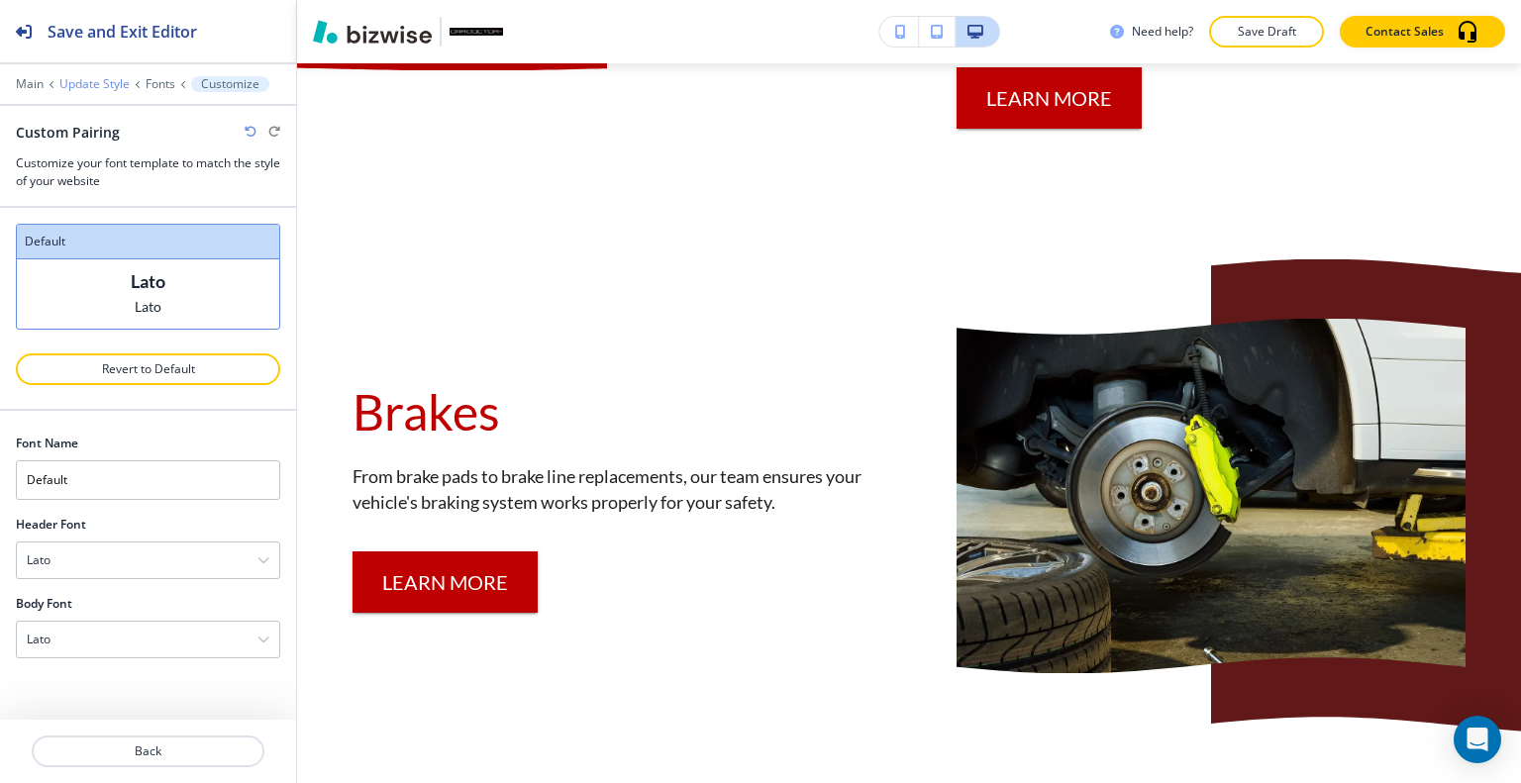
click at [87, 89] on p "Update Style" at bounding box center [94, 84] width 70 height 14
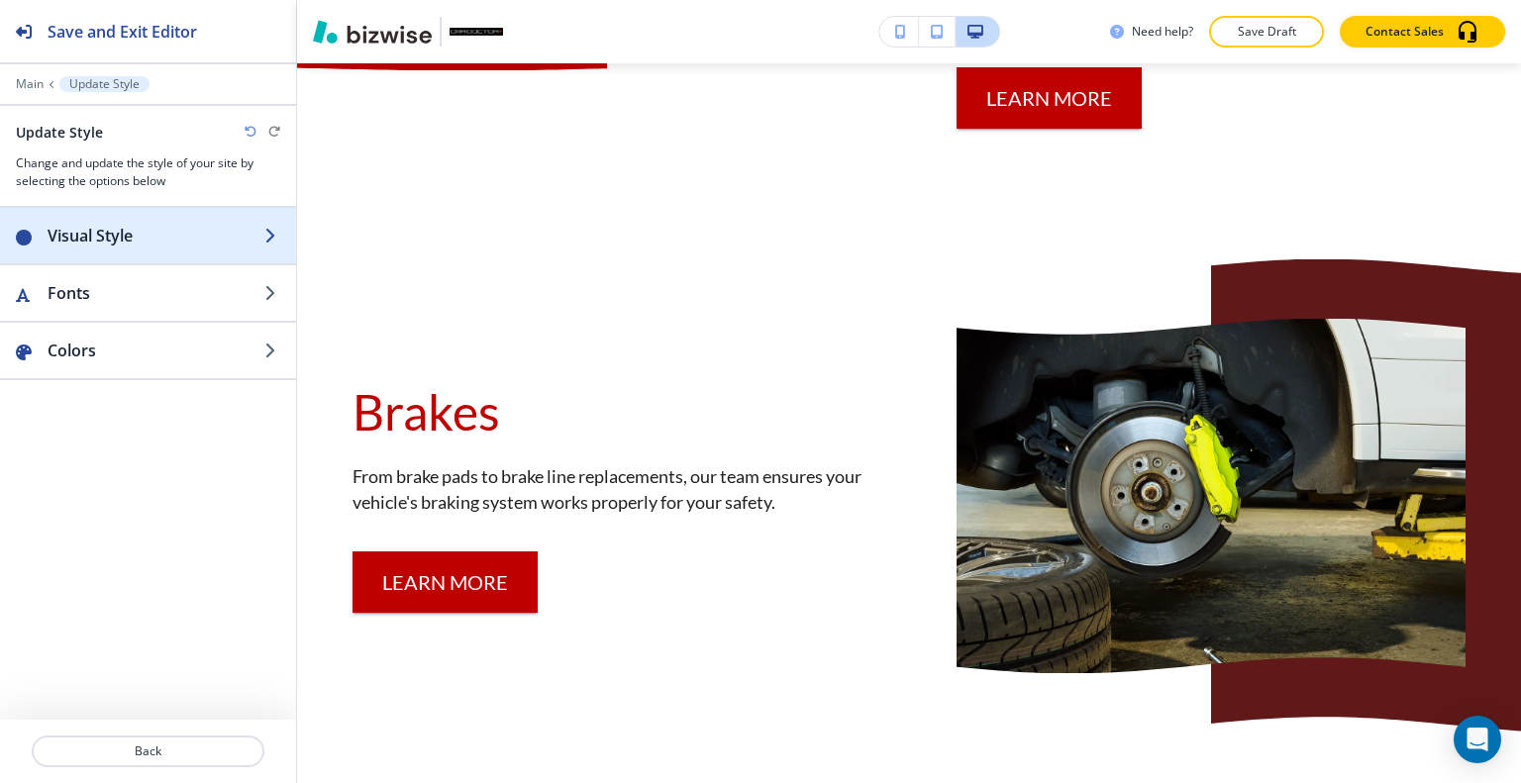
click at [124, 217] on div "button" at bounding box center [148, 216] width 296 height 16
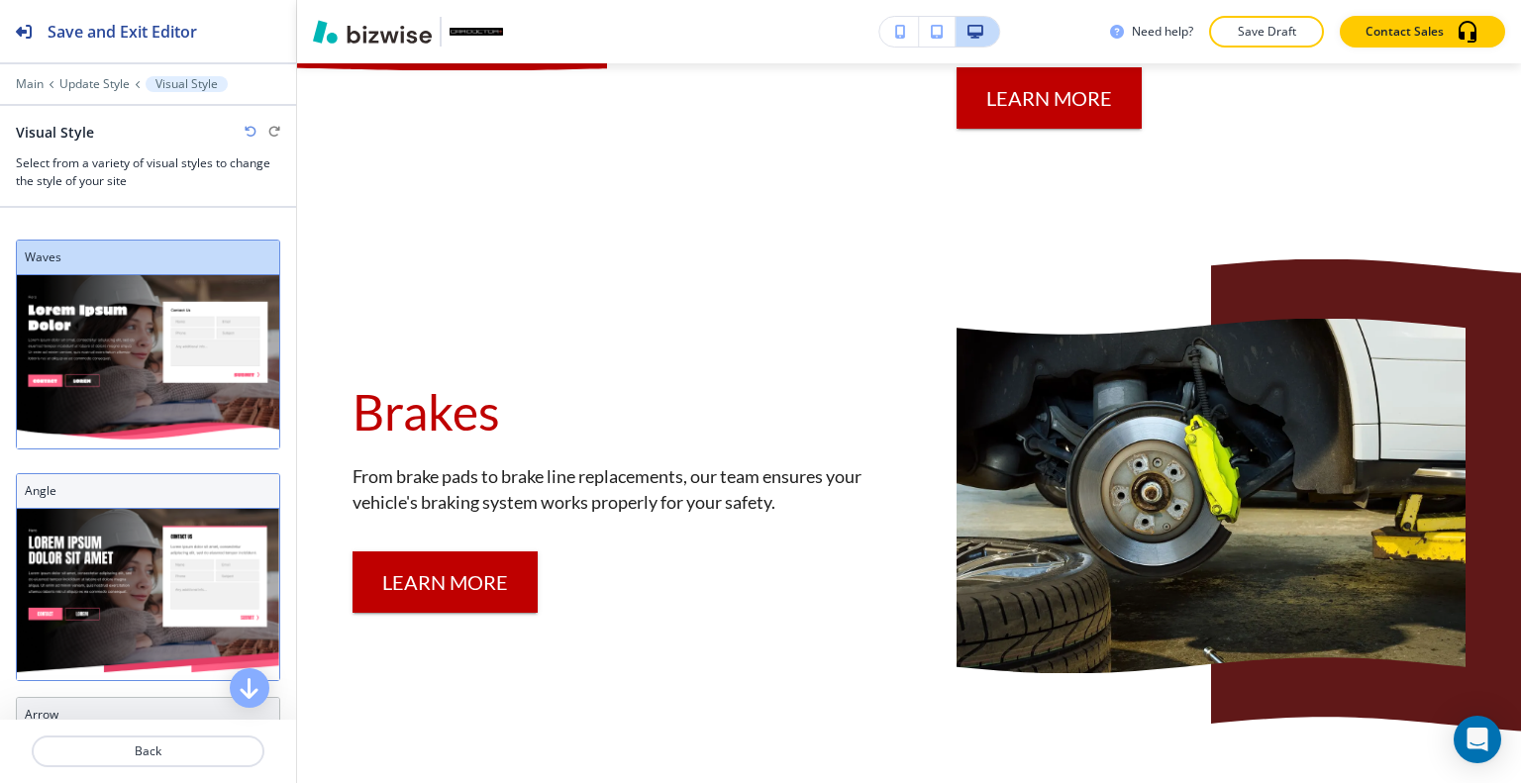
scroll to position [99, 0]
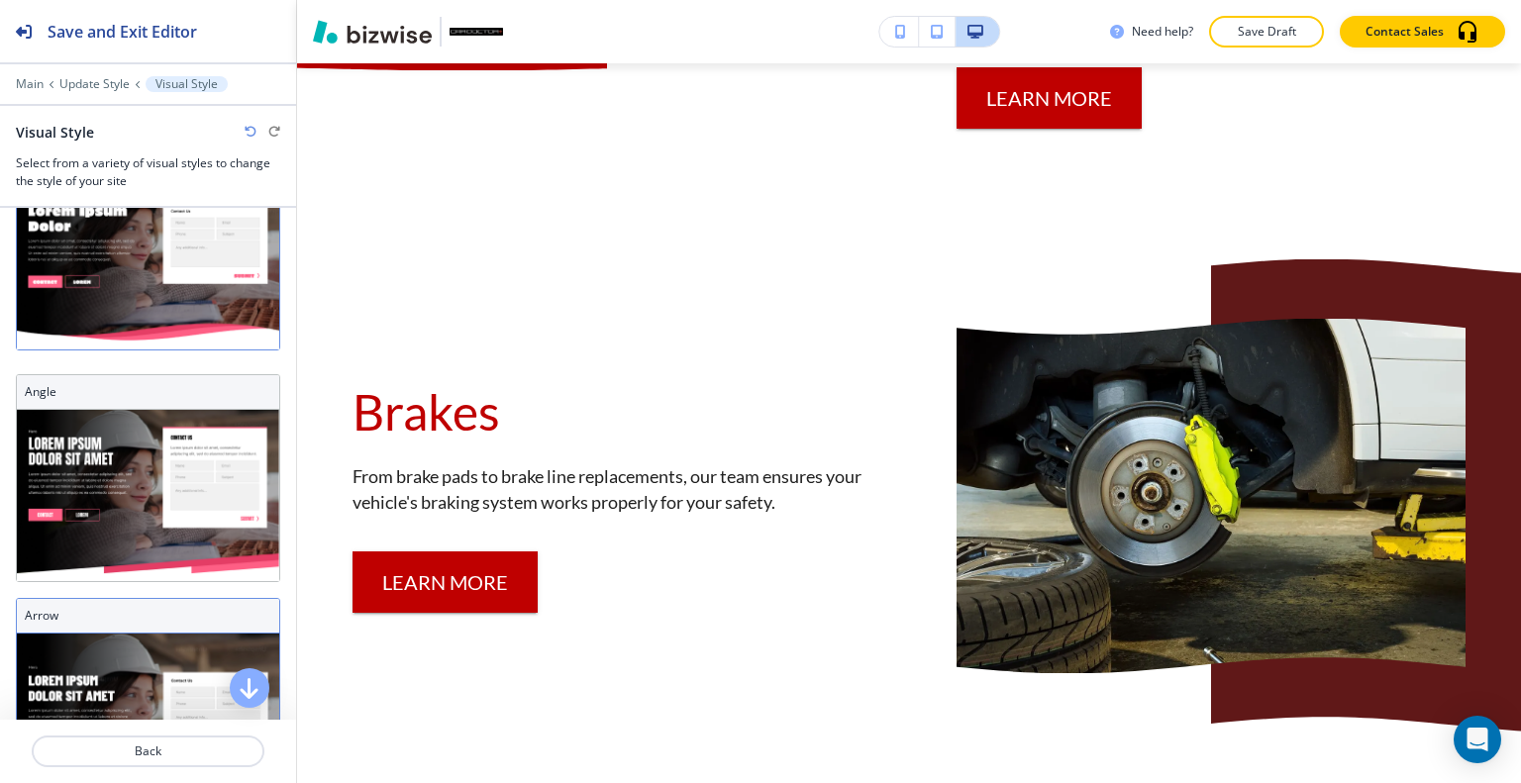
click at [112, 606] on div "Arrow" at bounding box center [148, 616] width 262 height 35
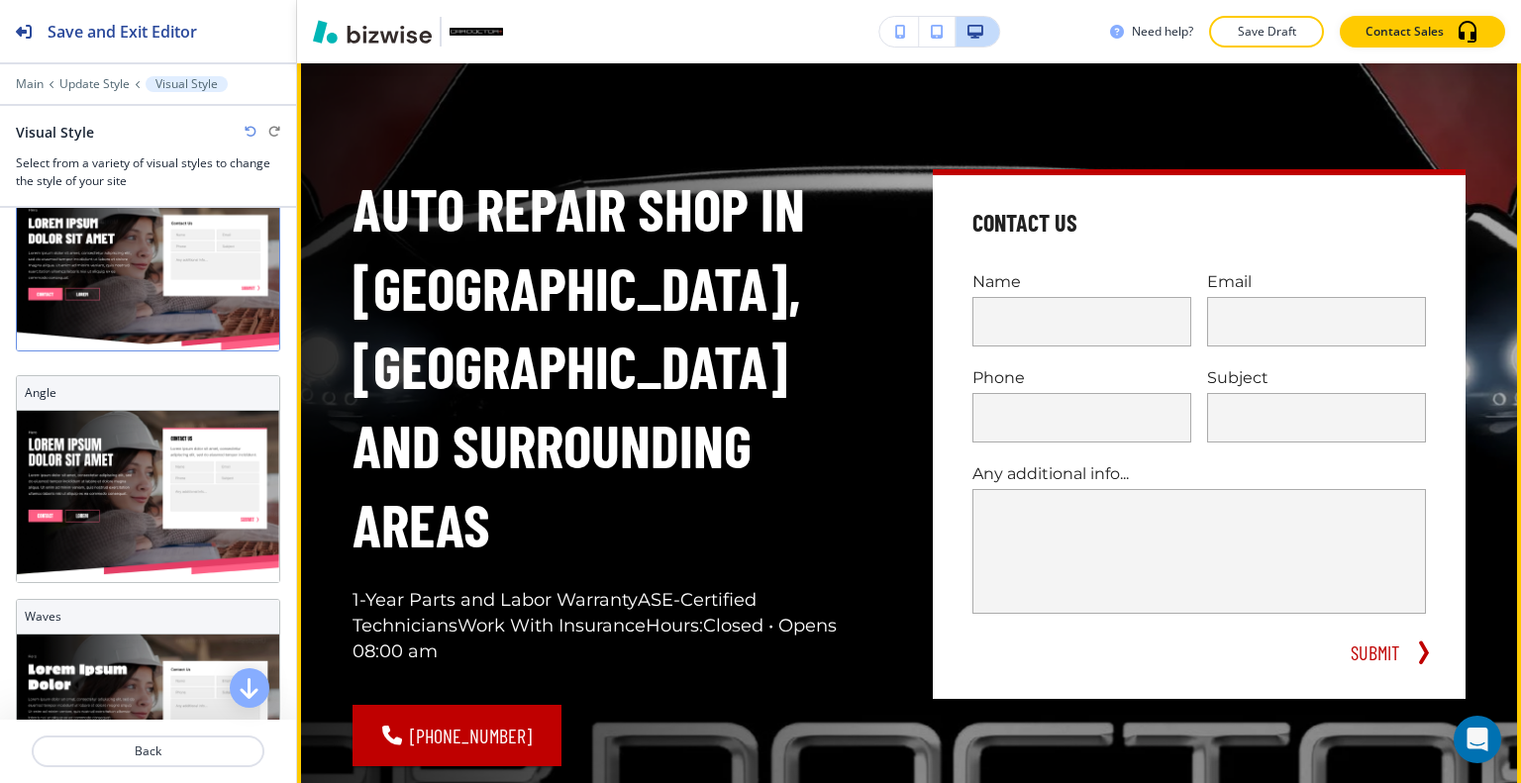
scroll to position [0, 0]
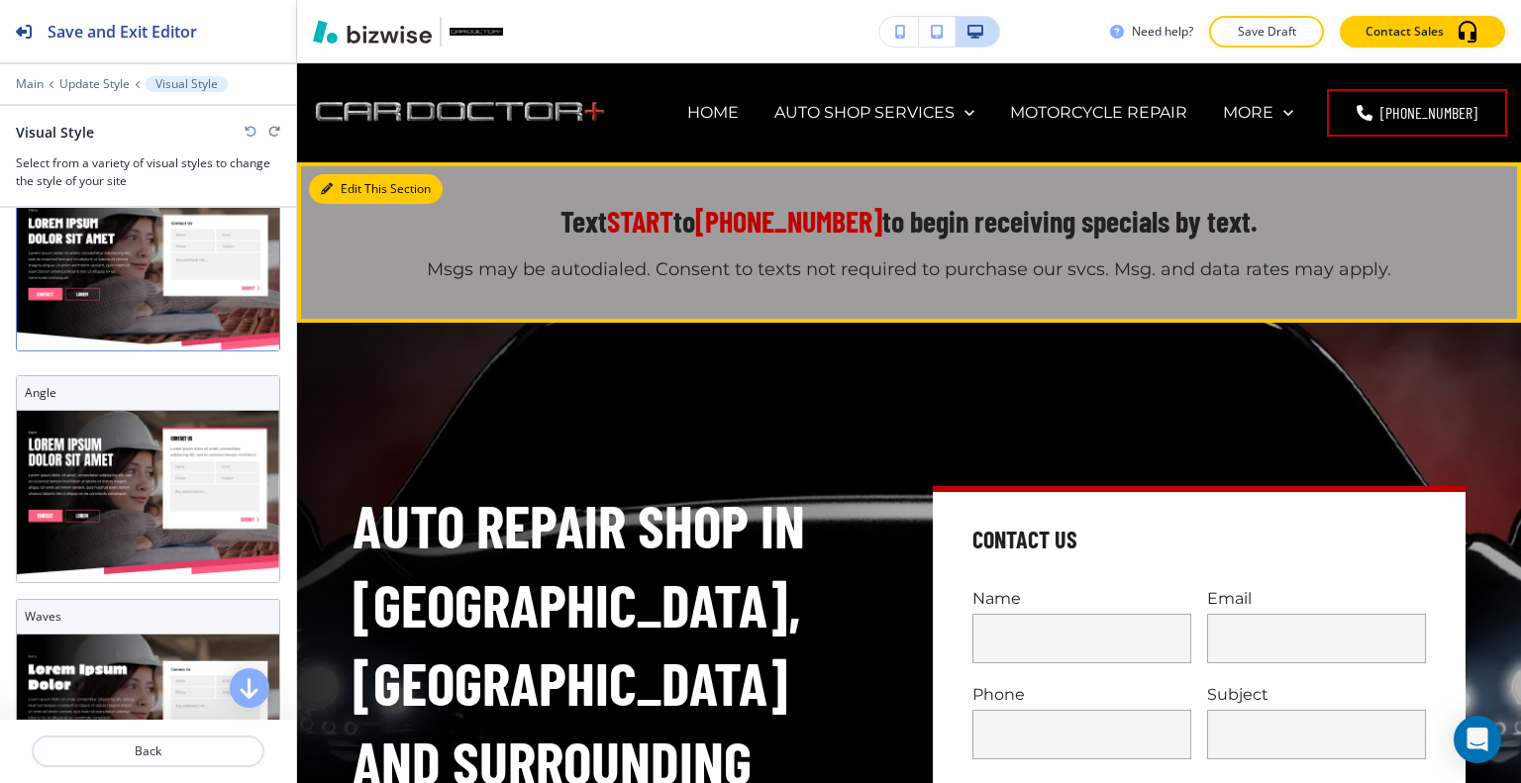
click at [356, 186] on button "Edit This Section" at bounding box center [376, 189] width 134 height 30
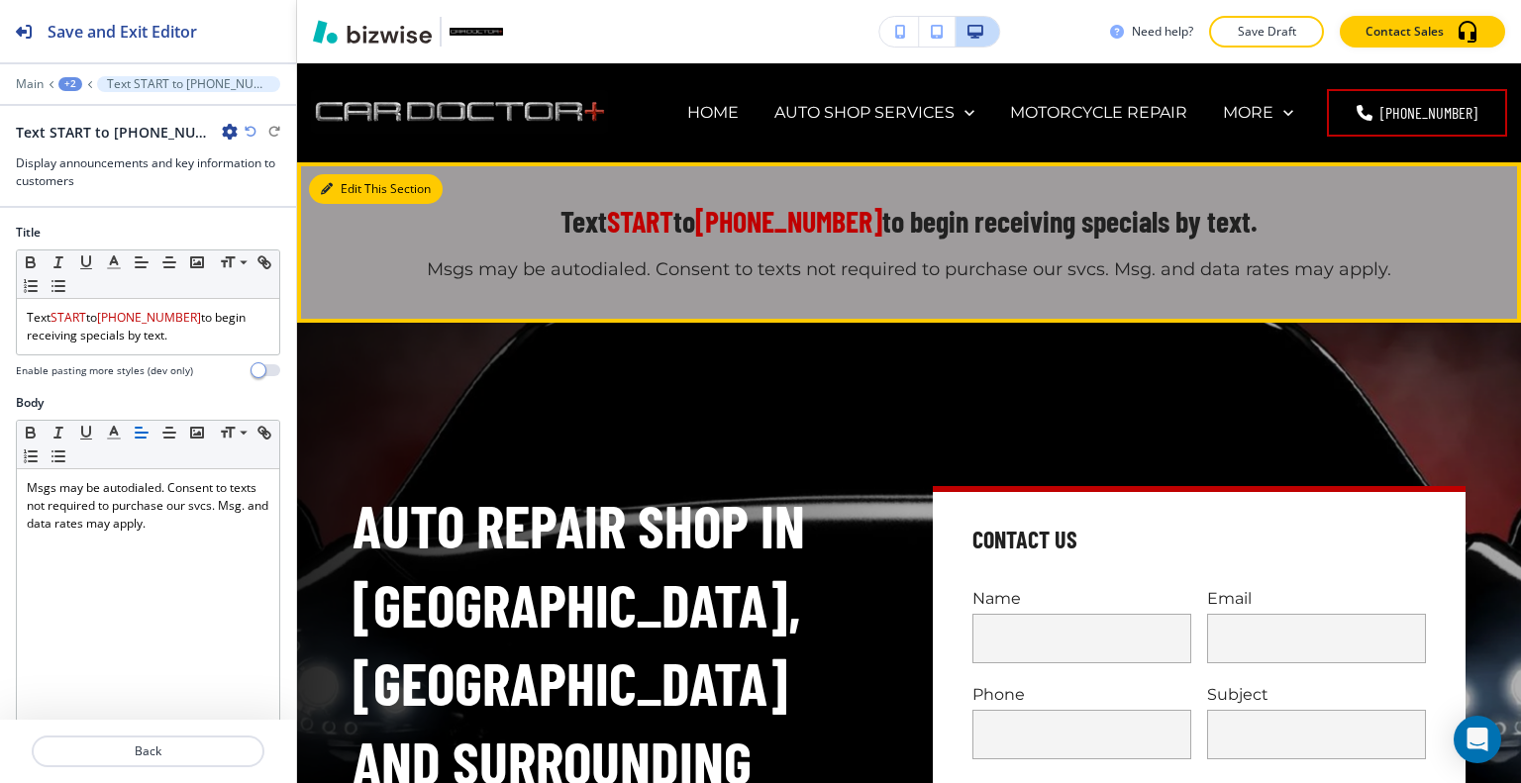
scroll to position [99, 0]
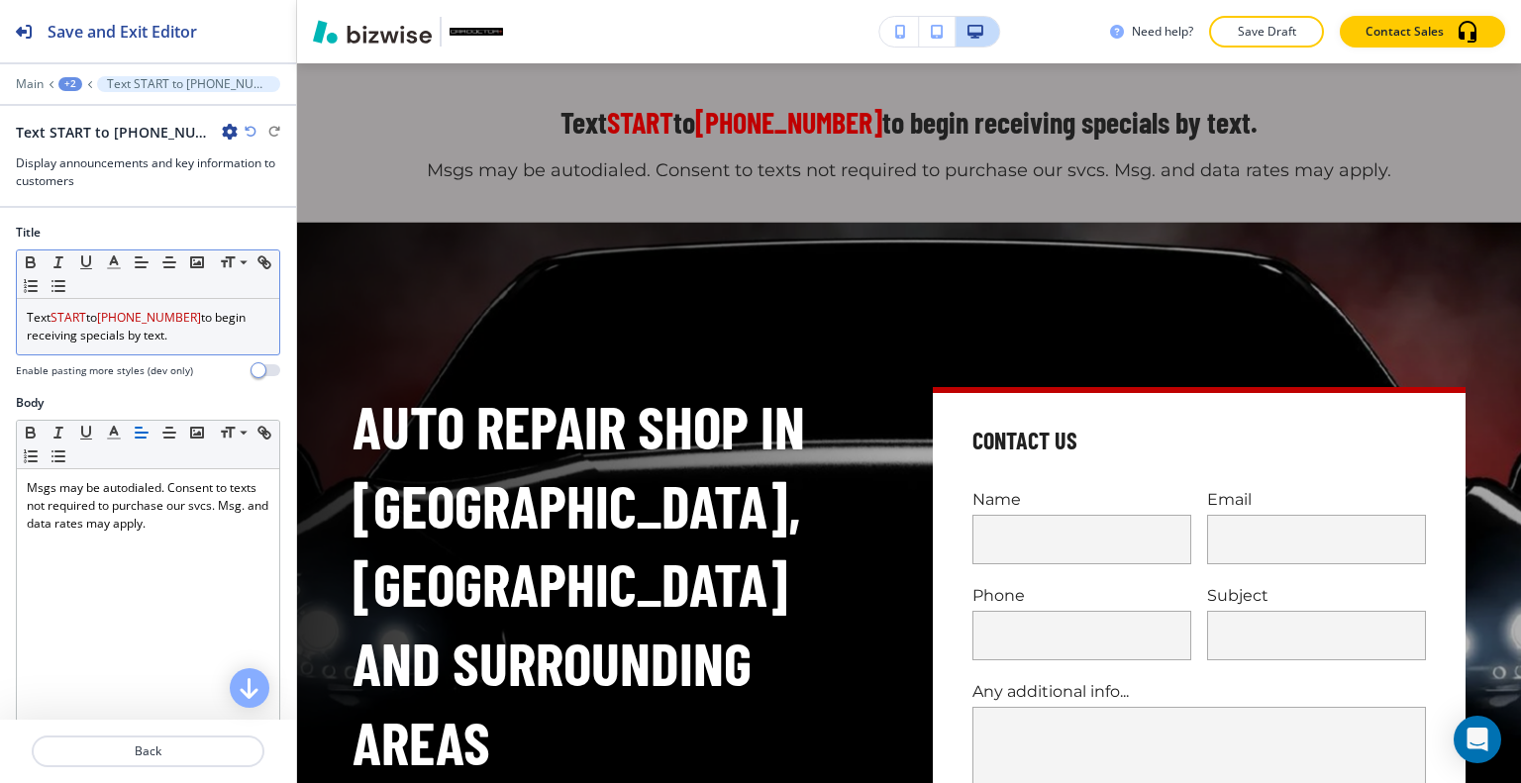
click at [209, 343] on div "Text START to (540) 565-5614 to begin receiving specials by text." at bounding box center [148, 326] width 262 height 55
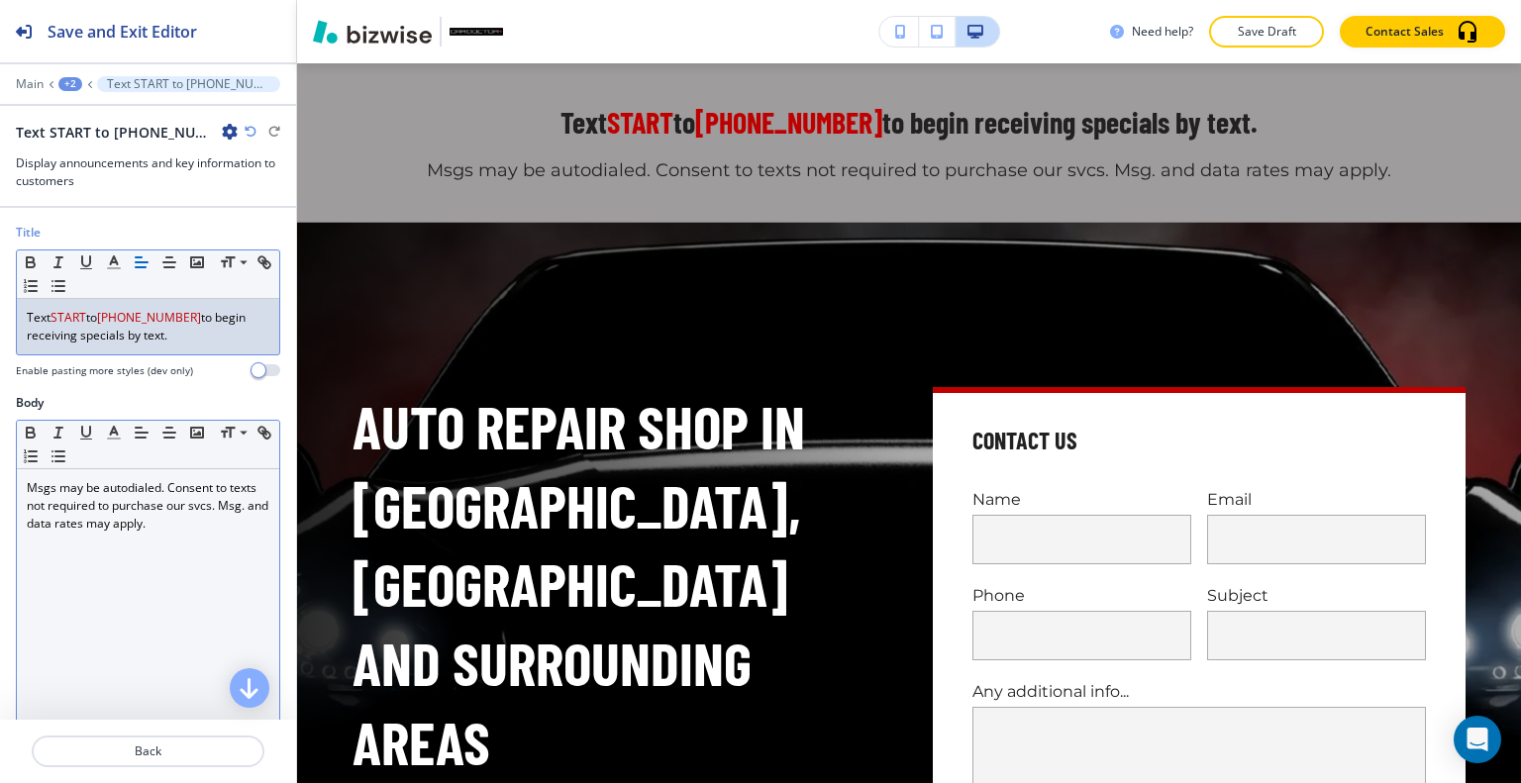
click at [23, 486] on div "Msgs may be autodialed. Consent to texts not required to purchase our svcs. Msg…" at bounding box center [148, 597] width 262 height 257
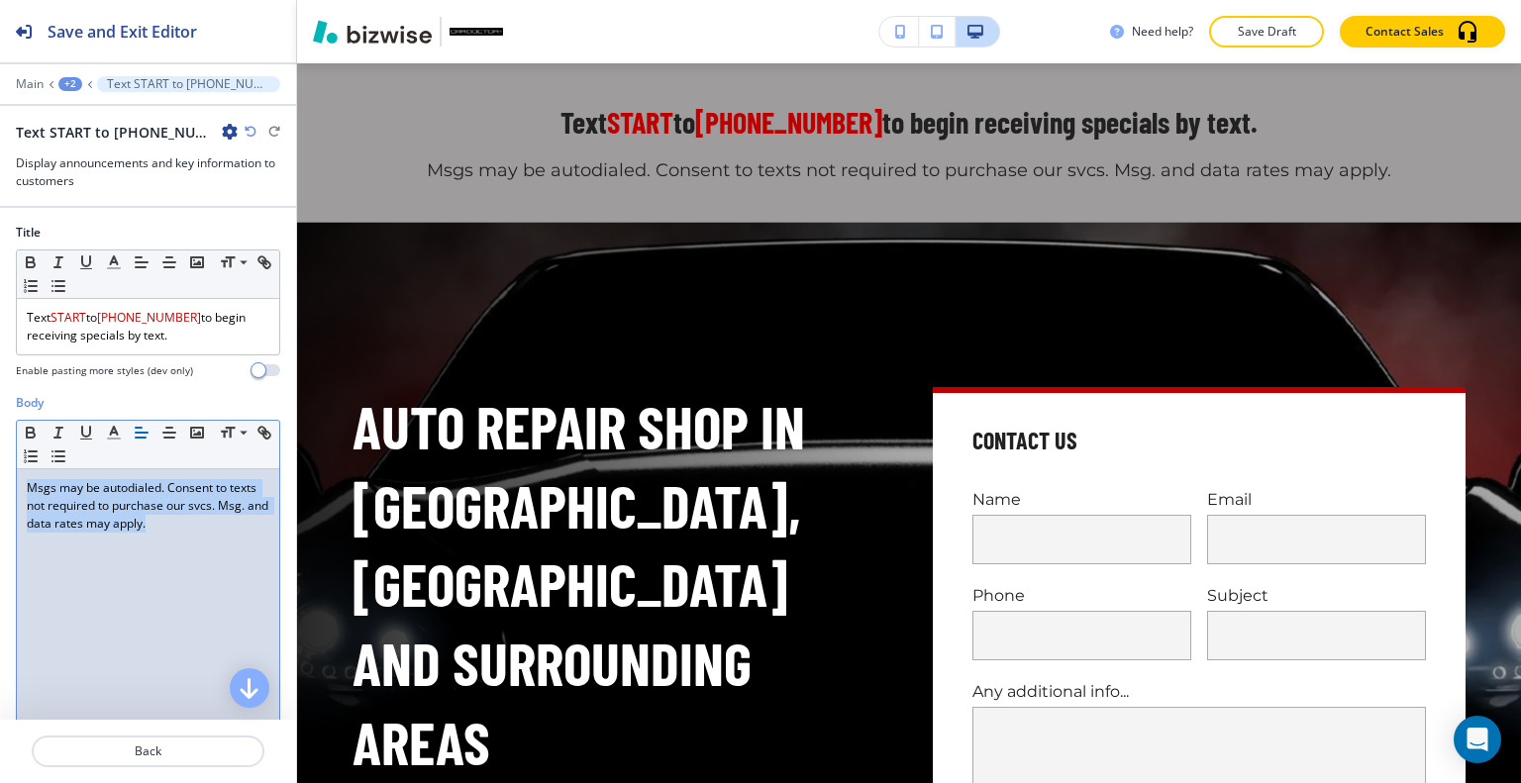
drag, startPoint x: 225, startPoint y: 526, endPoint x: 5, endPoint y: 491, distance: 222.6
click at [1, 492] on div "Body Small Normal Large Huge Msgs may be autodialed. Consent to texts not requi…" at bounding box center [148, 580] width 296 height 372
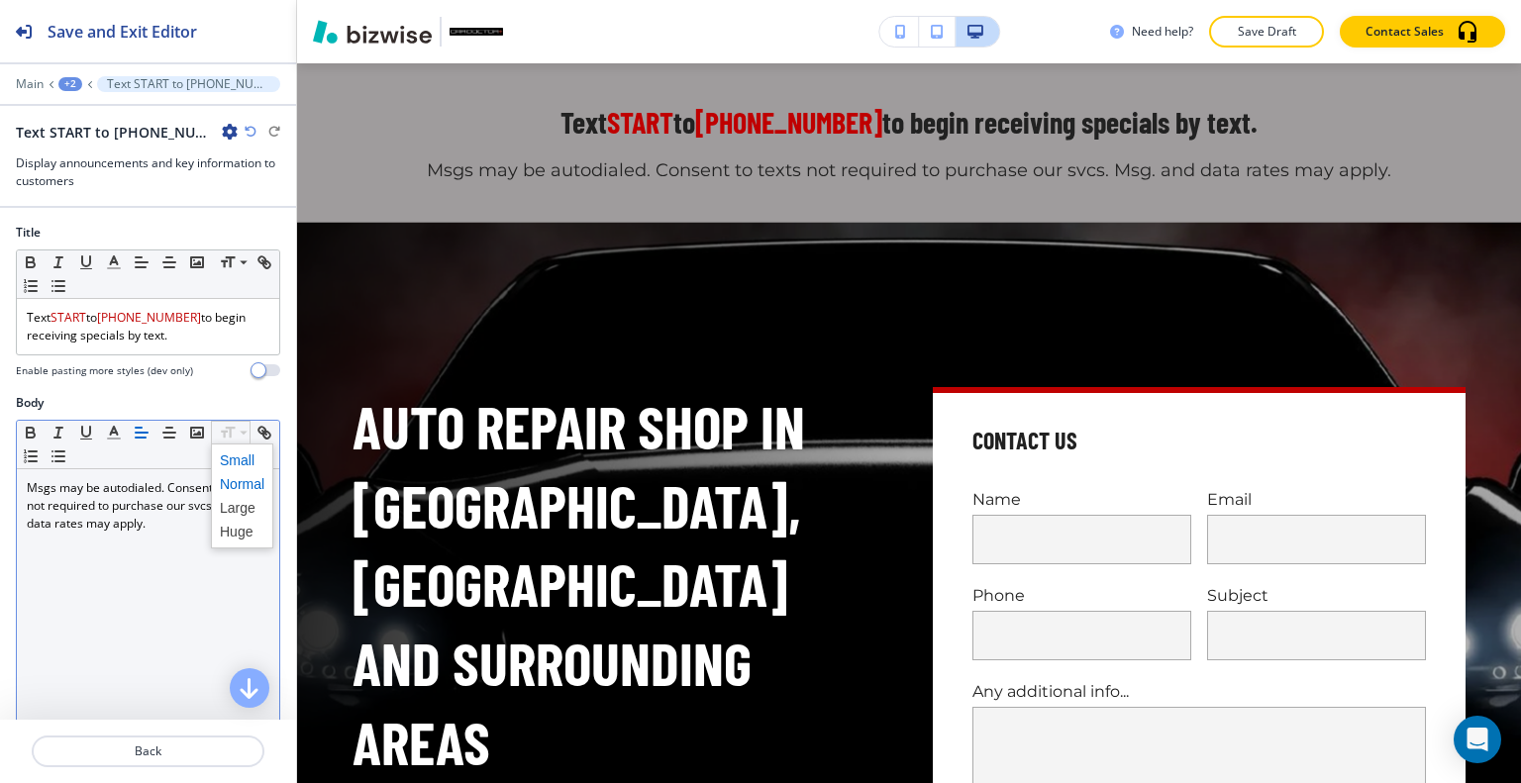
click at [238, 462] on span at bounding box center [242, 461] width 45 height 24
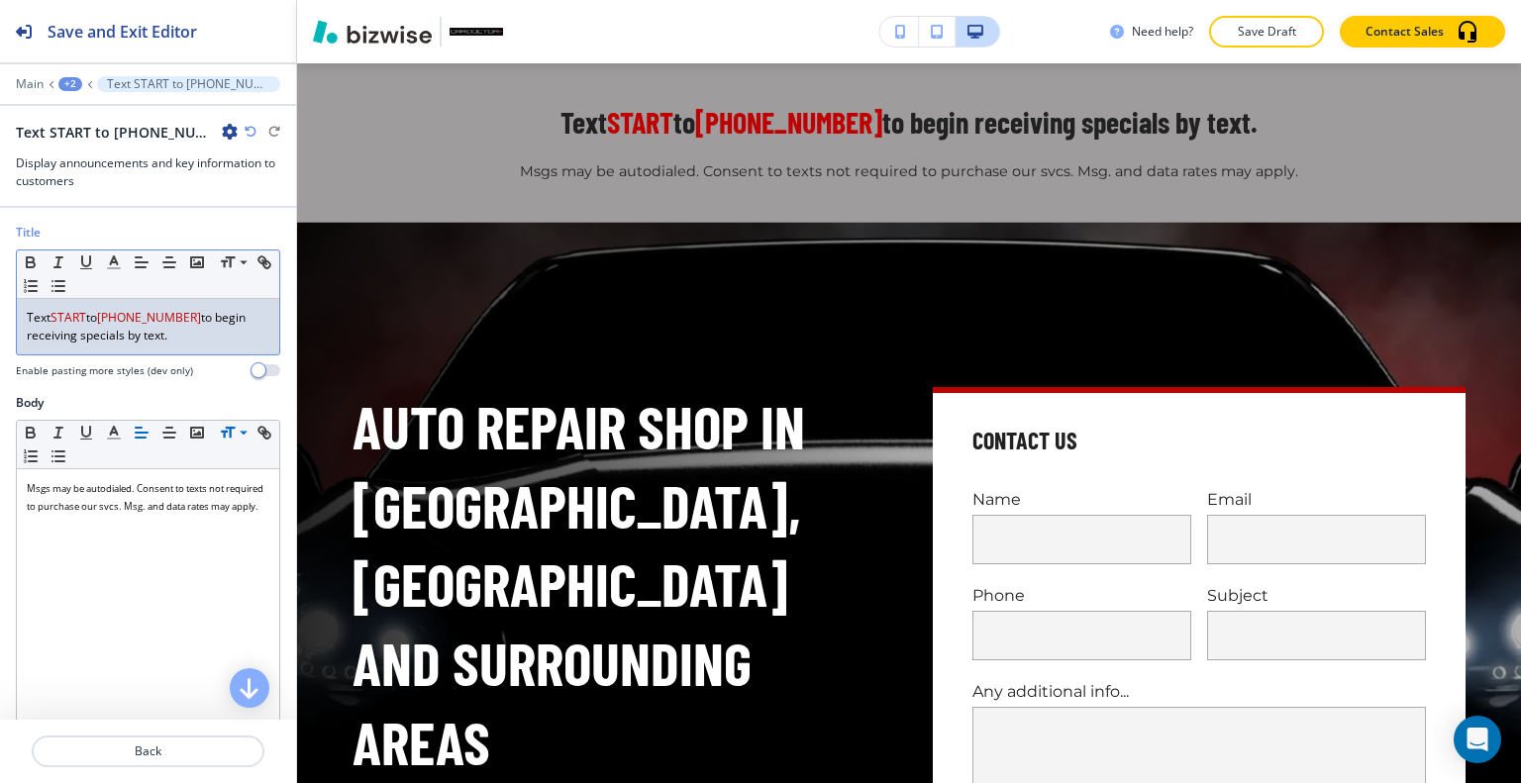
drag, startPoint x: 184, startPoint y: 348, endPoint x: 93, endPoint y: 311, distance: 98.2
click at [0, 318] on div "Title Small Normal Large Huge Text START to (540) 565-5614 to begin receiving s…" at bounding box center [148, 309] width 296 height 170
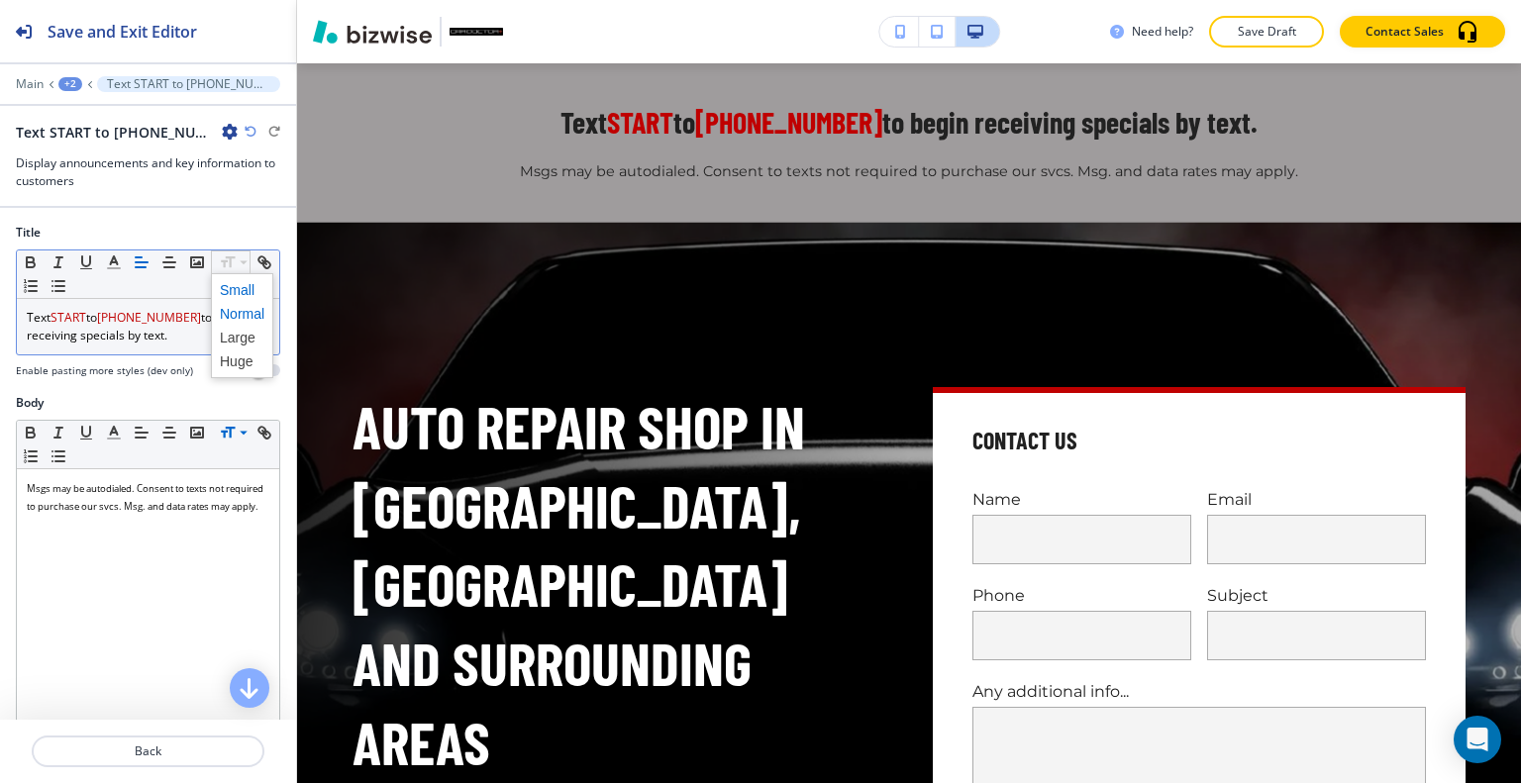
click at [238, 291] on span at bounding box center [242, 290] width 45 height 24
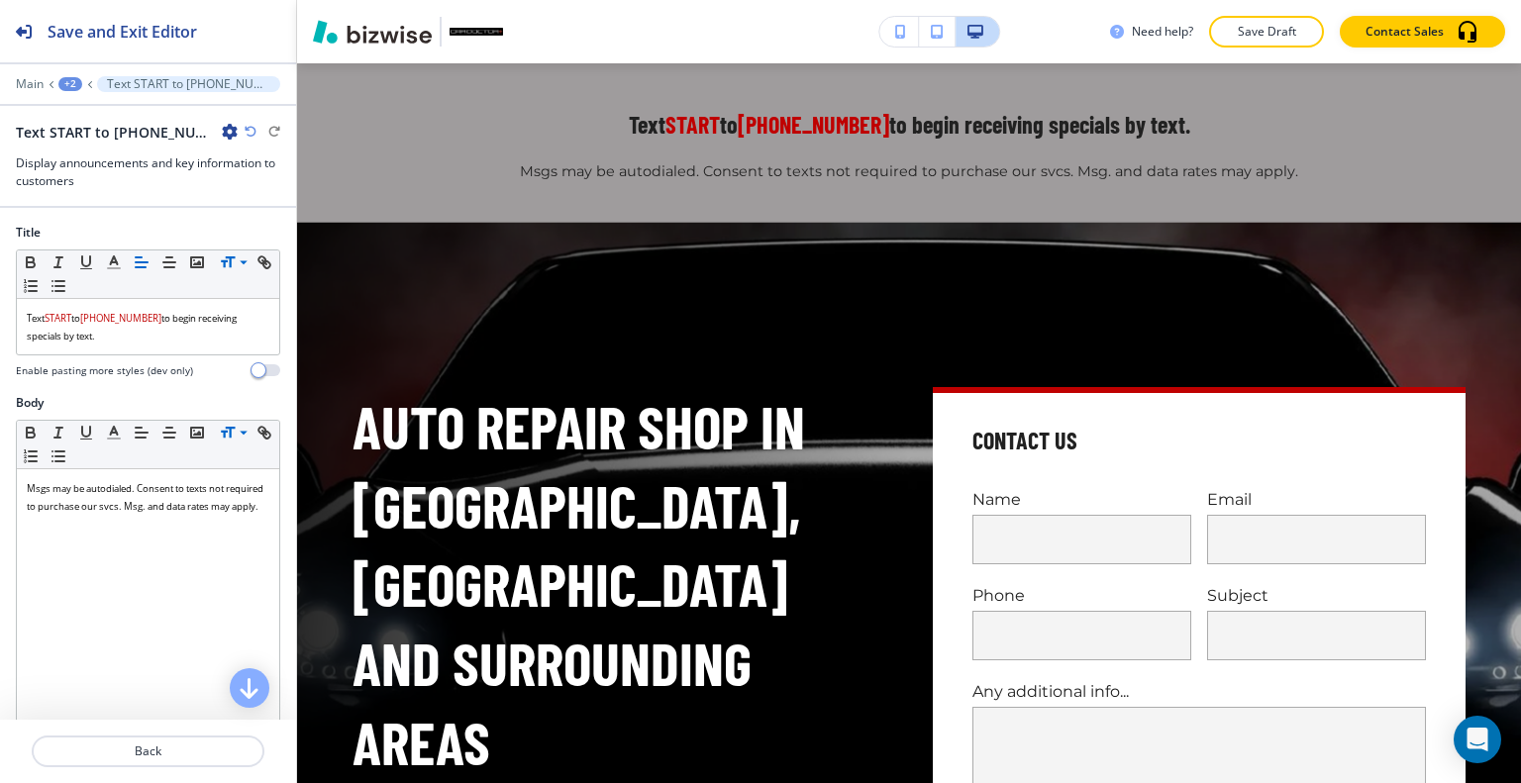
click at [257, 132] on div at bounding box center [263, 132] width 36 height 12
click at [256, 132] on div at bounding box center [263, 132] width 36 height 12
click at [253, 130] on icon "button" at bounding box center [251, 132] width 12 height 12
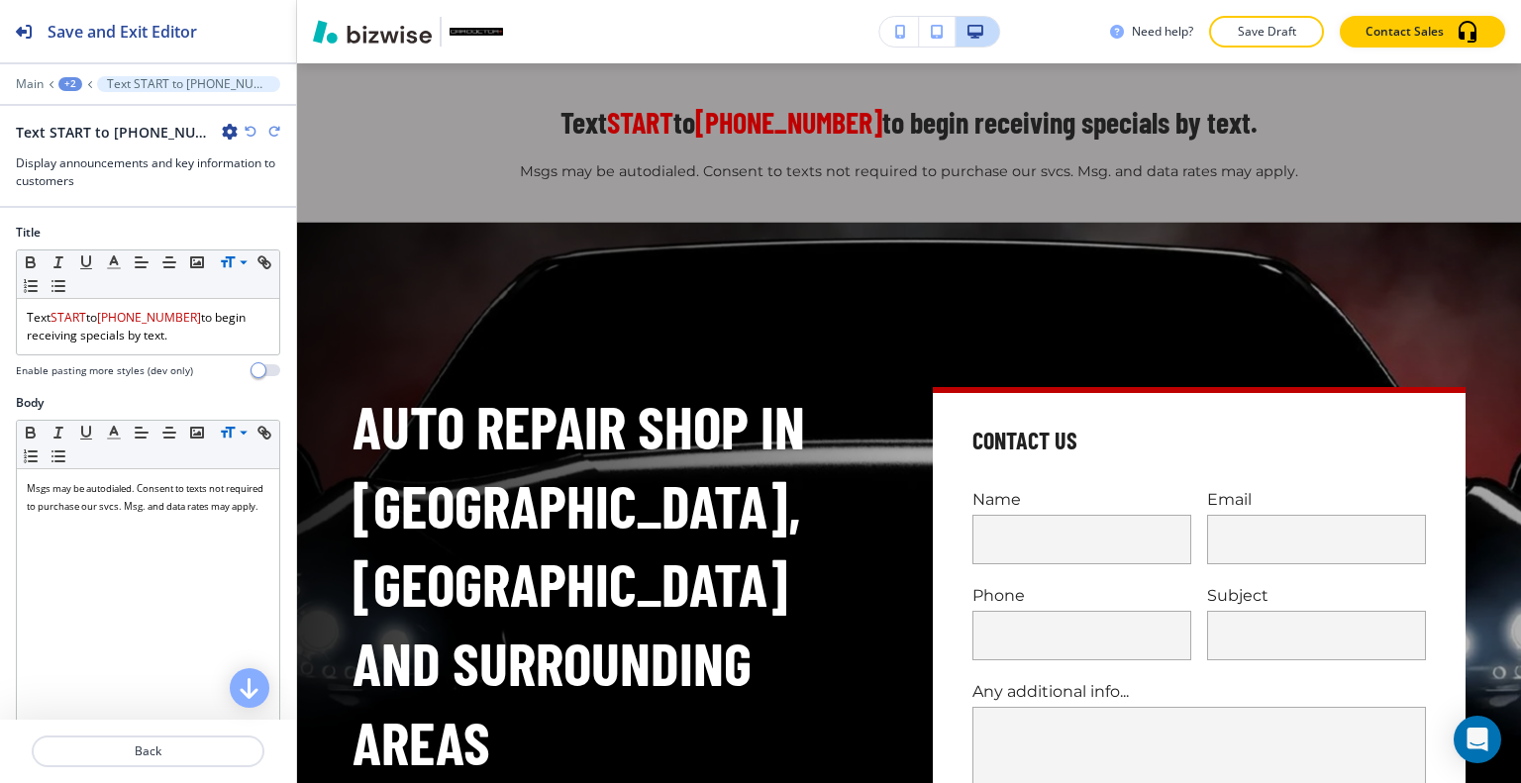
click at [253, 130] on icon "button" at bounding box center [251, 132] width 12 height 12
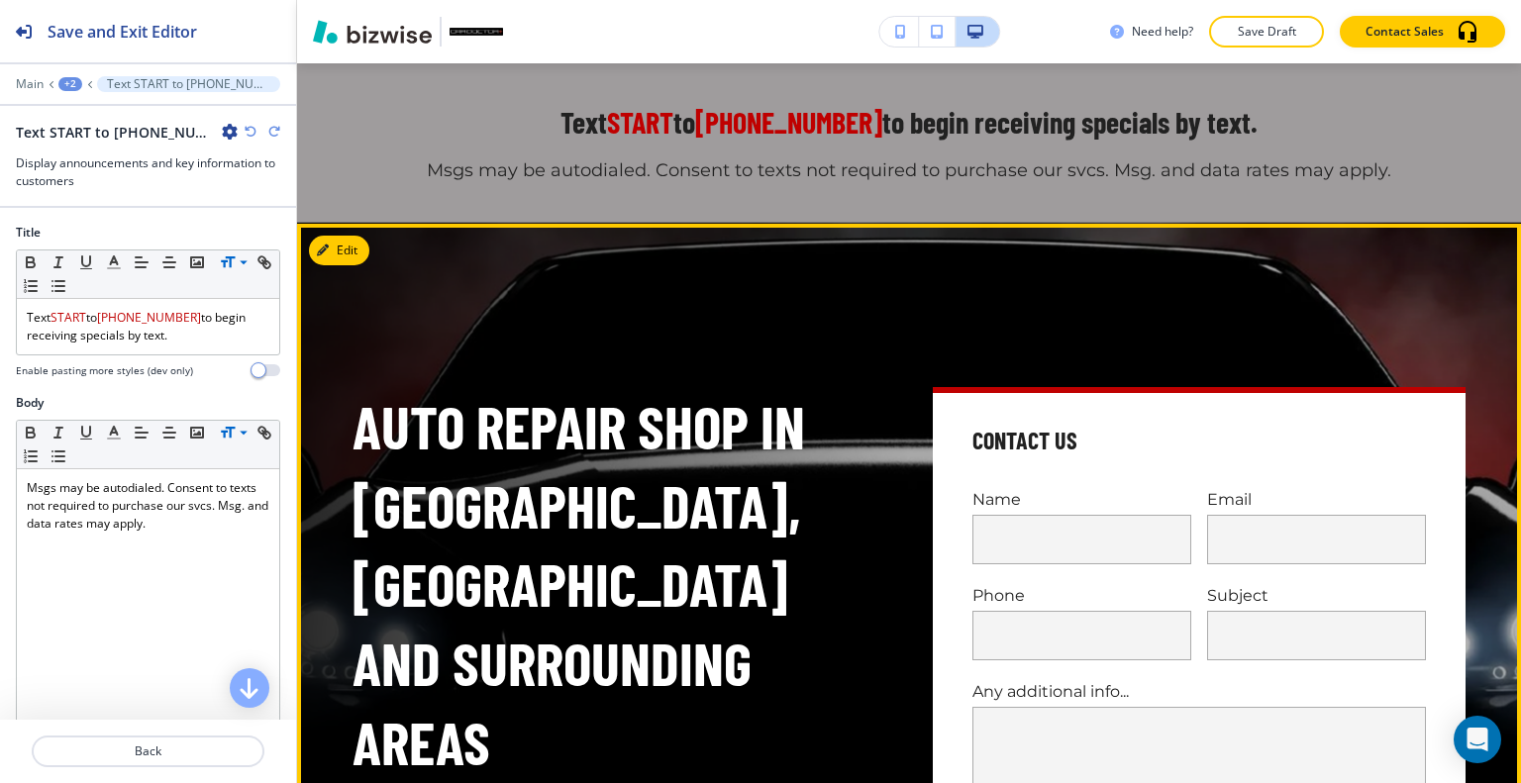
drag, startPoint x: 778, startPoint y: 269, endPoint x: 936, endPoint y: 161, distance: 190.9
click at [780, 269] on div "AUTO REPAIR SHOP IN LOCUST GROVE, VA AND SURROUNDING AREAS 1-Year Parts and Lab…" at bounding box center [885, 661] width 1161 height 803
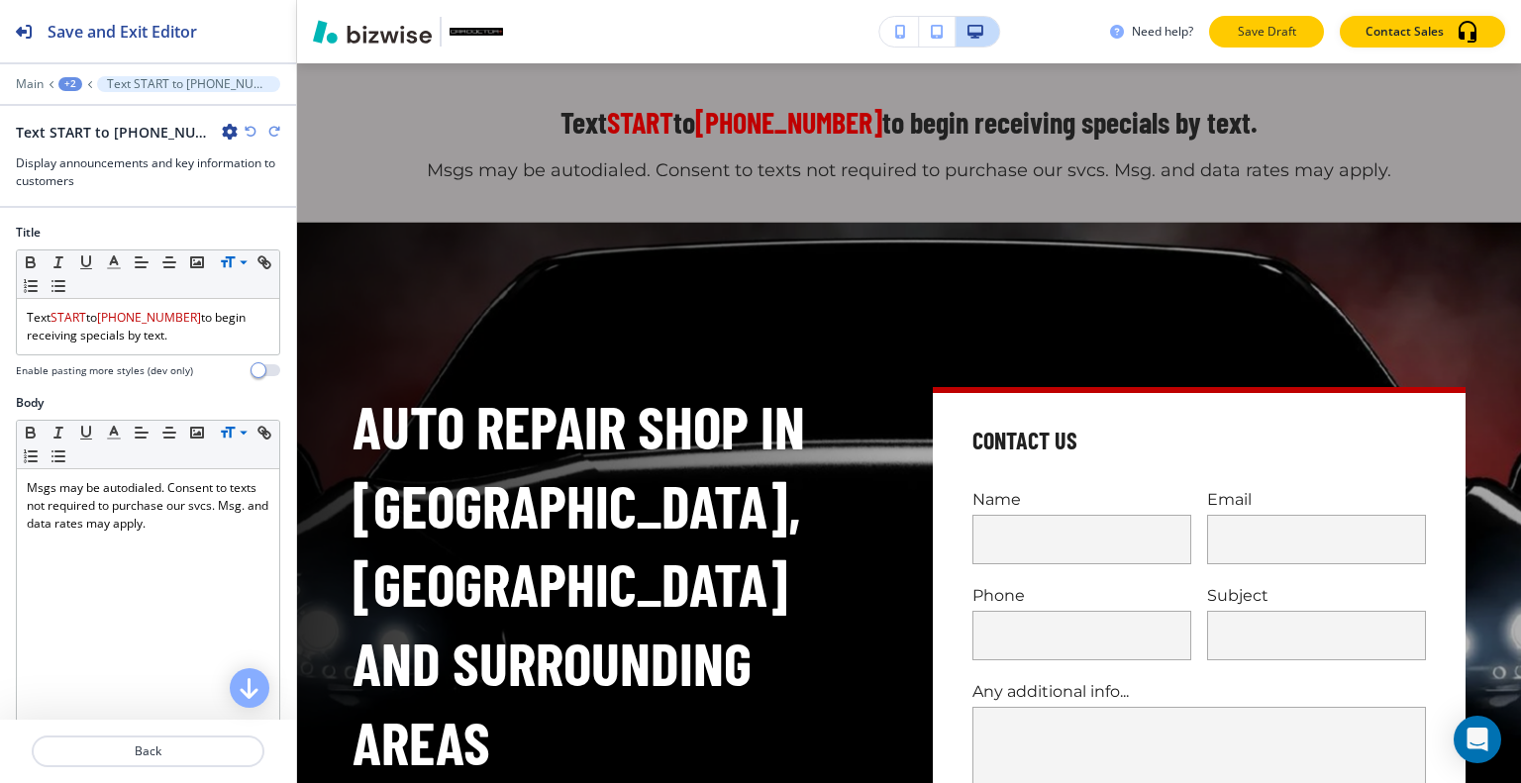
click at [1271, 37] on p "Save Draft" at bounding box center [1266, 32] width 63 height 18
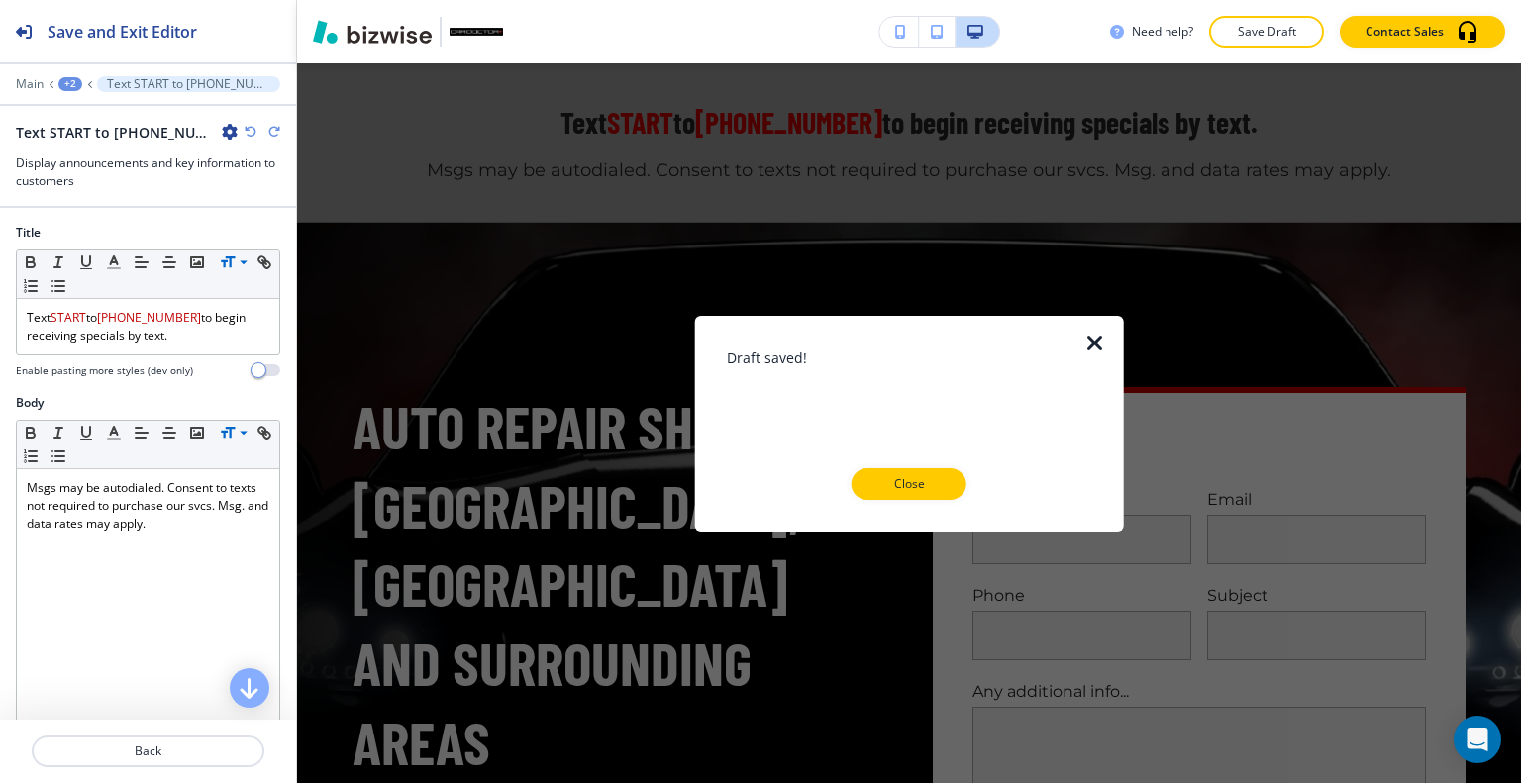
click at [886, 502] on div "Draft saved! Close" at bounding box center [909, 423] width 365 height 216
click at [888, 498] on button "Close" at bounding box center [909, 484] width 115 height 32
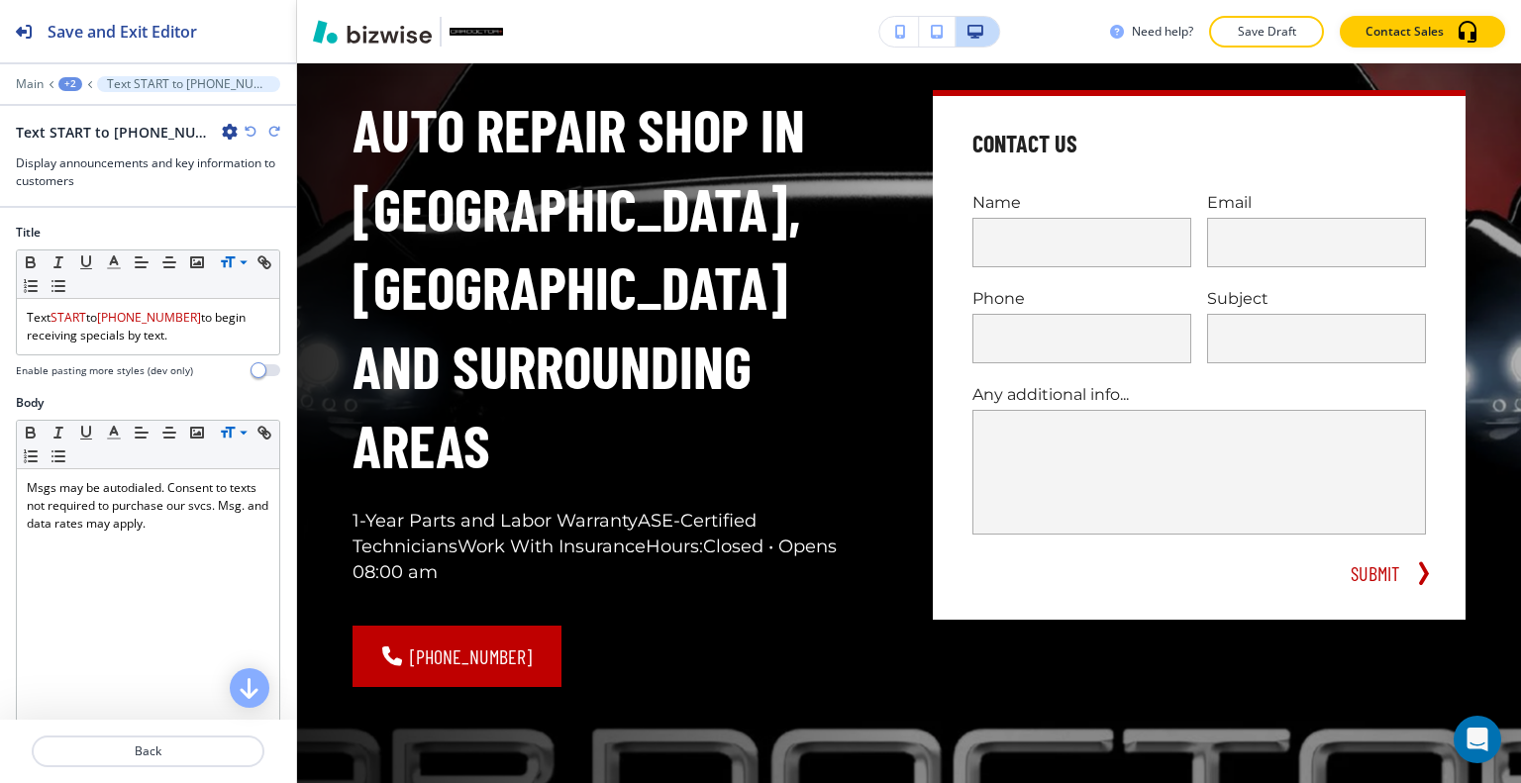
scroll to position [0, 0]
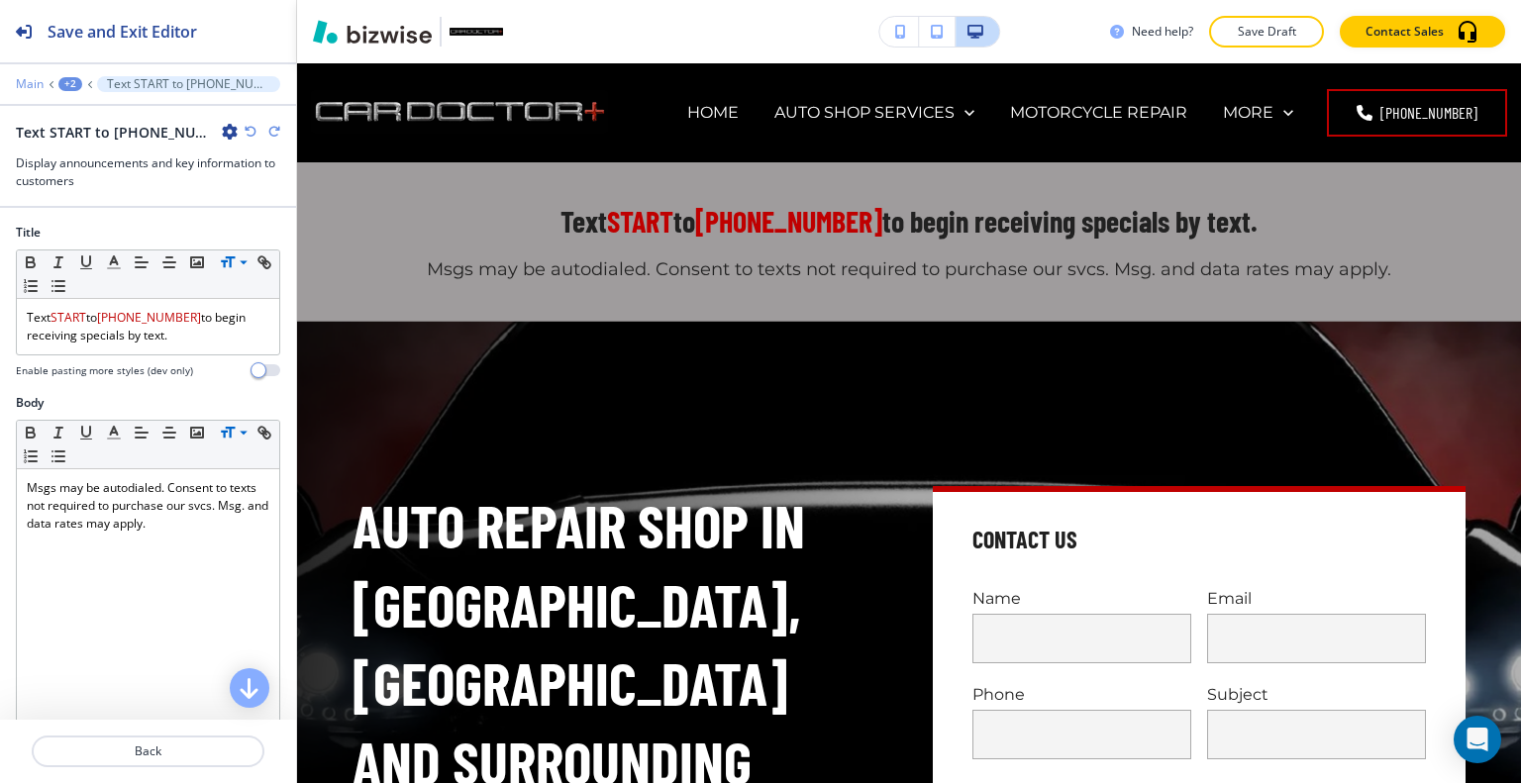
click at [29, 82] on p "Main" at bounding box center [30, 84] width 28 height 14
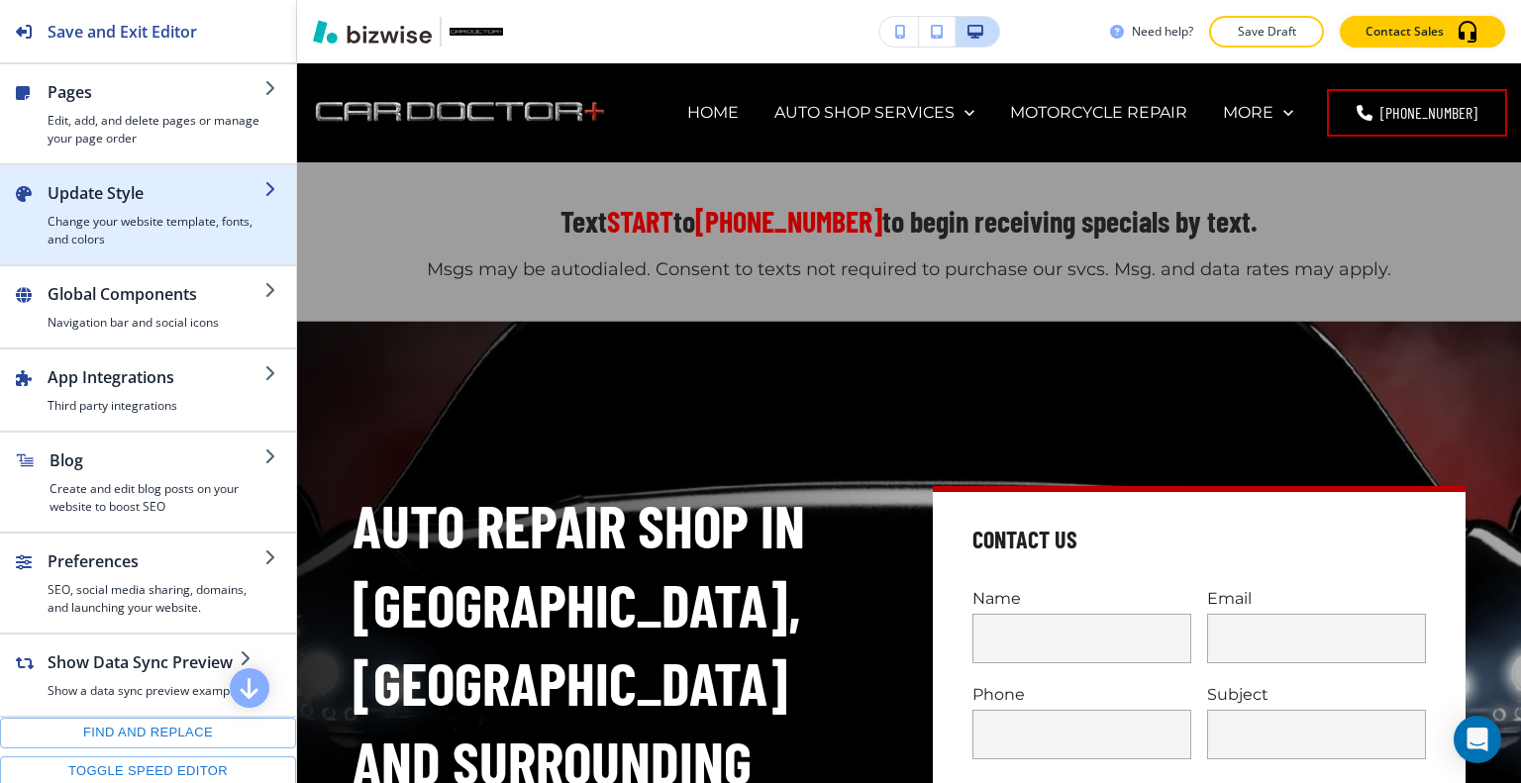
click at [93, 188] on h2 "Update Style" at bounding box center [156, 193] width 217 height 24
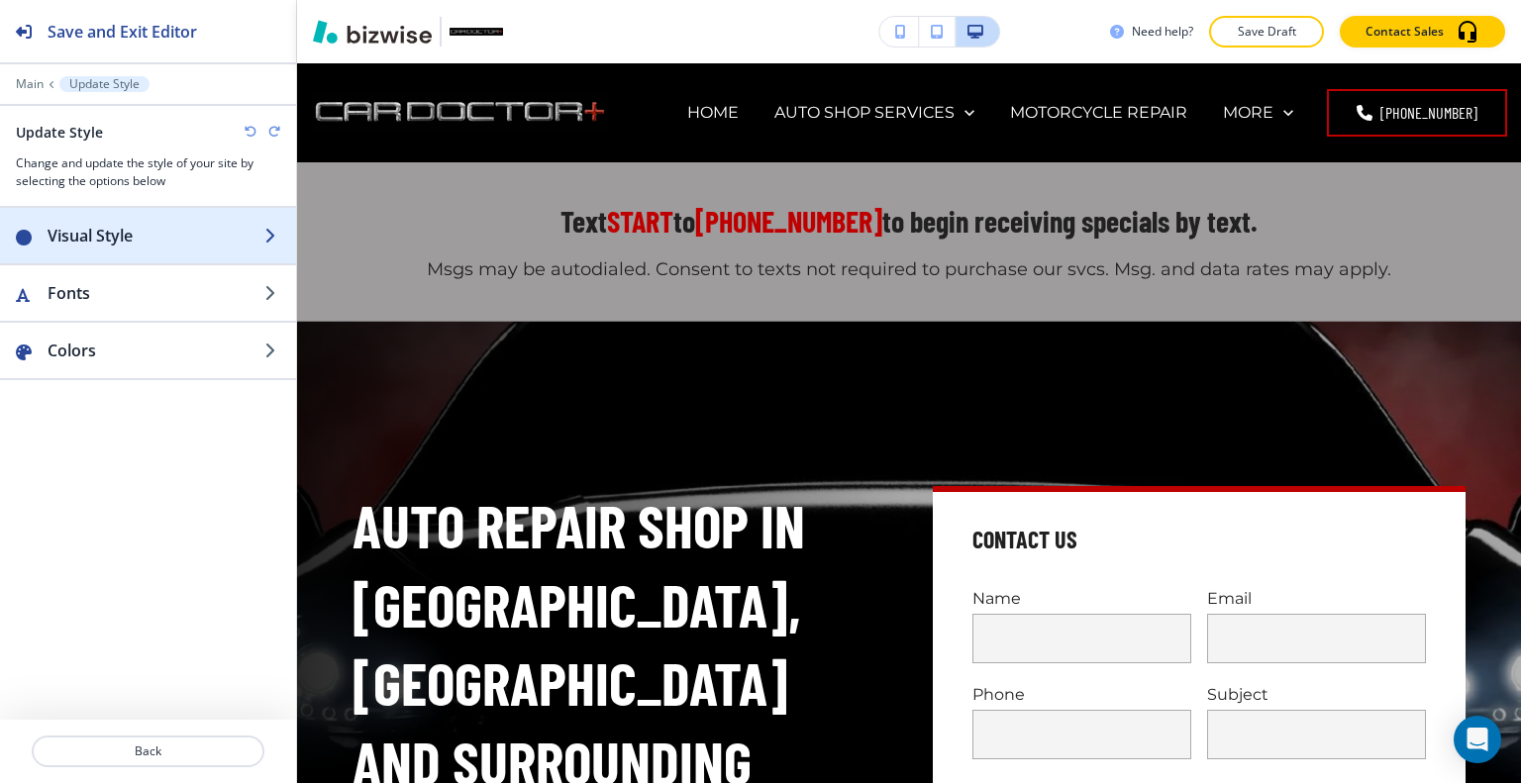
drag, startPoint x: 103, startPoint y: 266, endPoint x: 111, endPoint y: 230, distance: 37.5
click at [111, 230] on div "Visual Style Fonts Colors" at bounding box center [148, 464] width 296 height 512
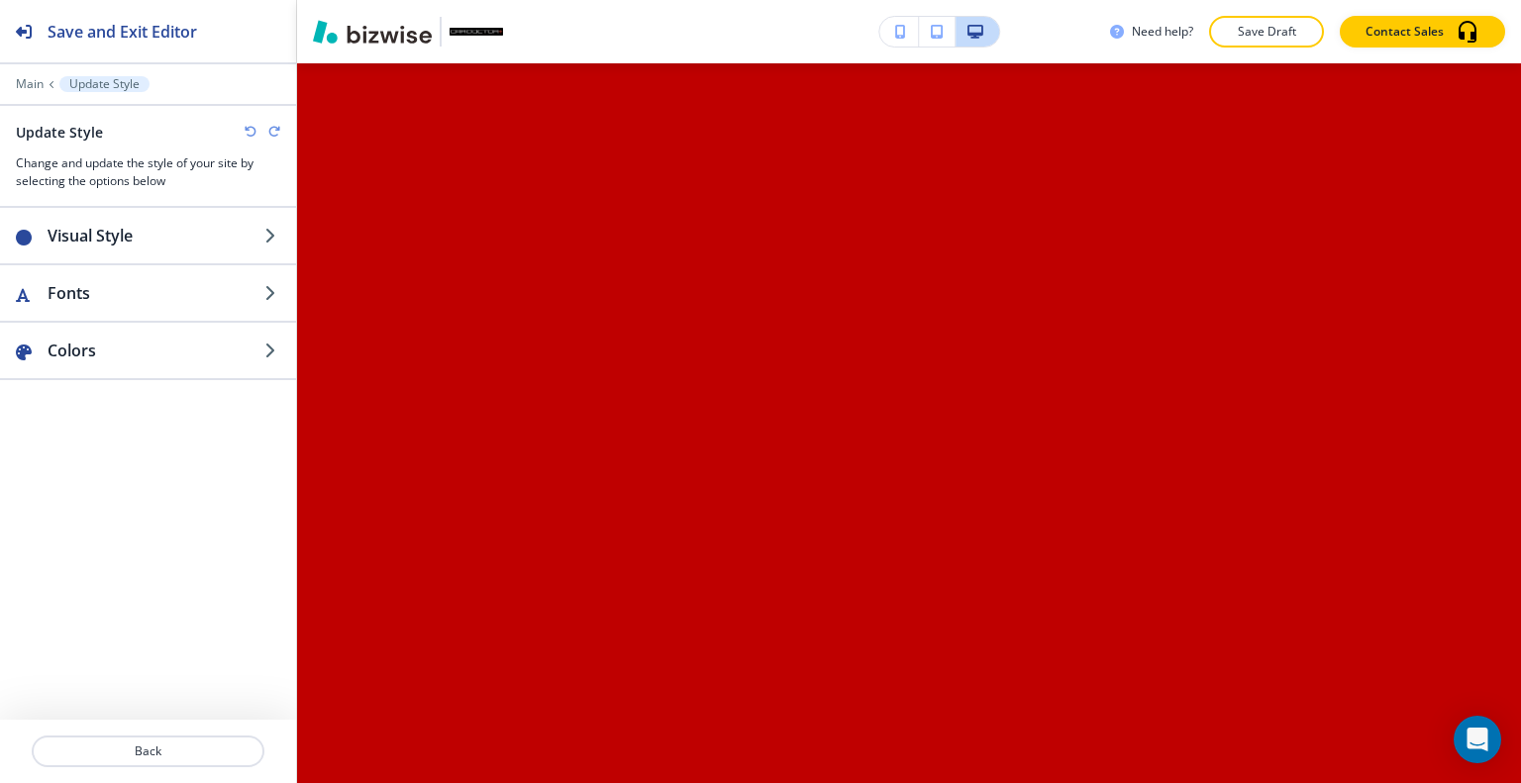
scroll to position [7823, 0]
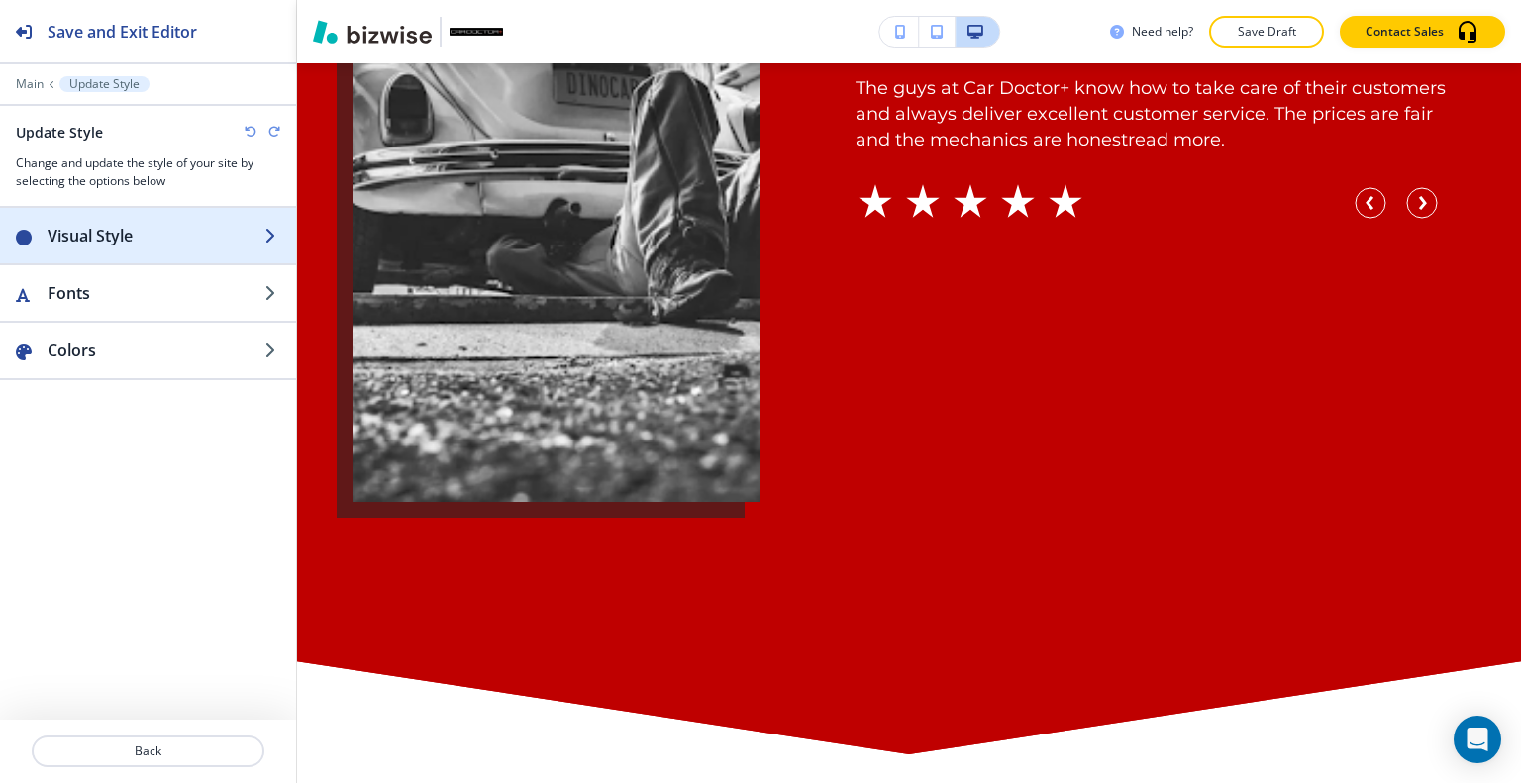
click at [109, 240] on h2 "Visual Style" at bounding box center [156, 236] width 217 height 24
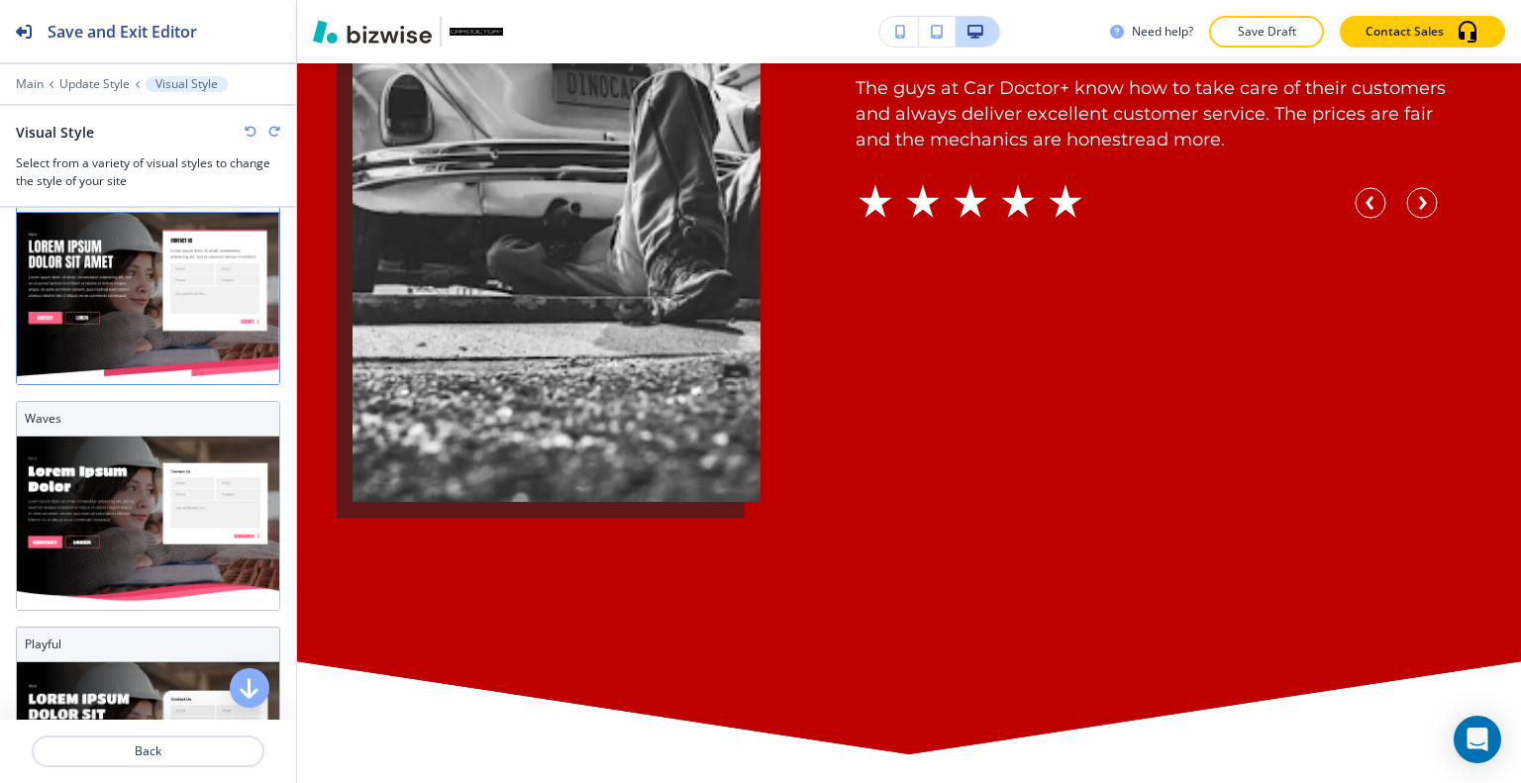
scroll to position [198, 0]
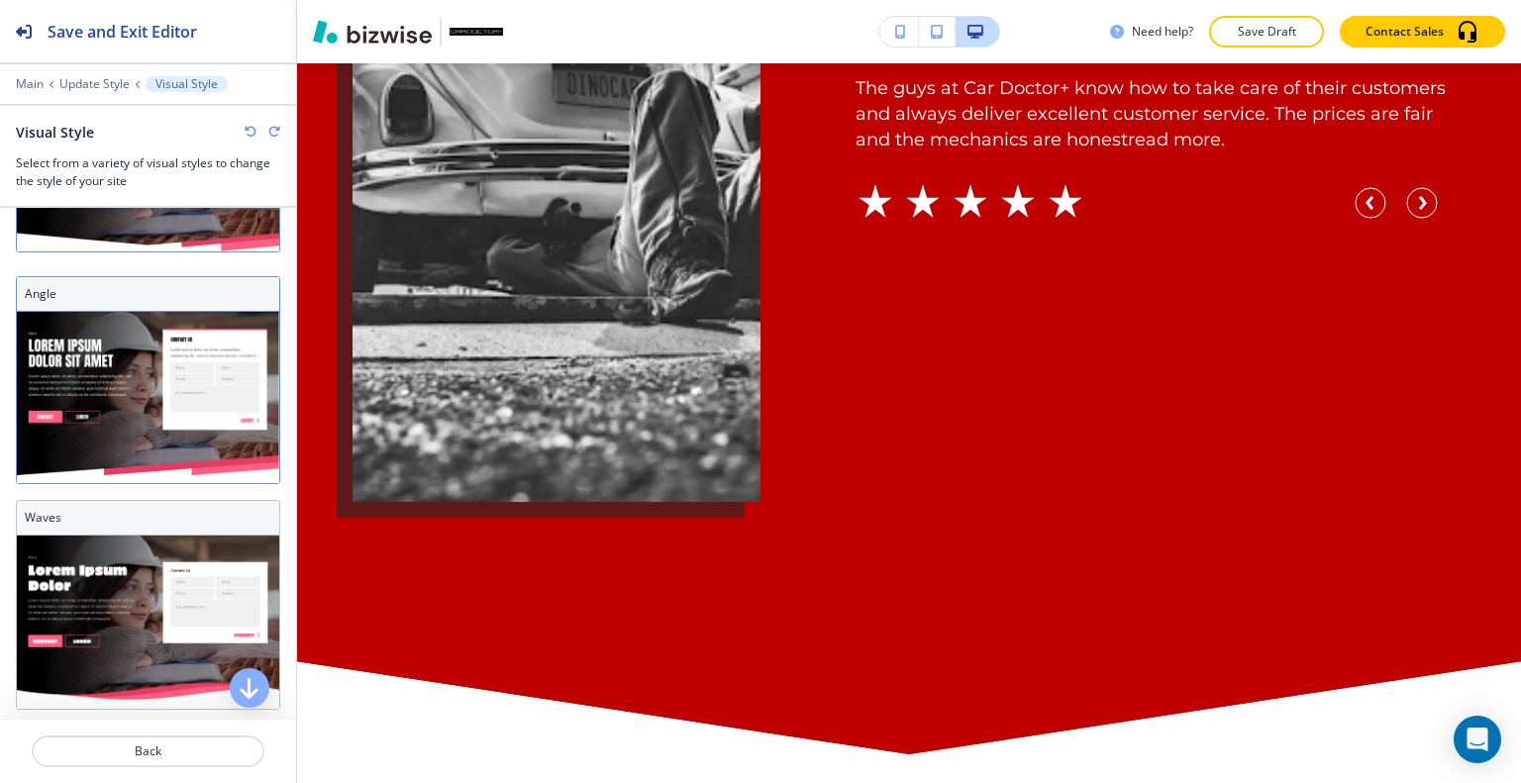
click at [116, 337] on img at bounding box center [148, 397] width 262 height 171
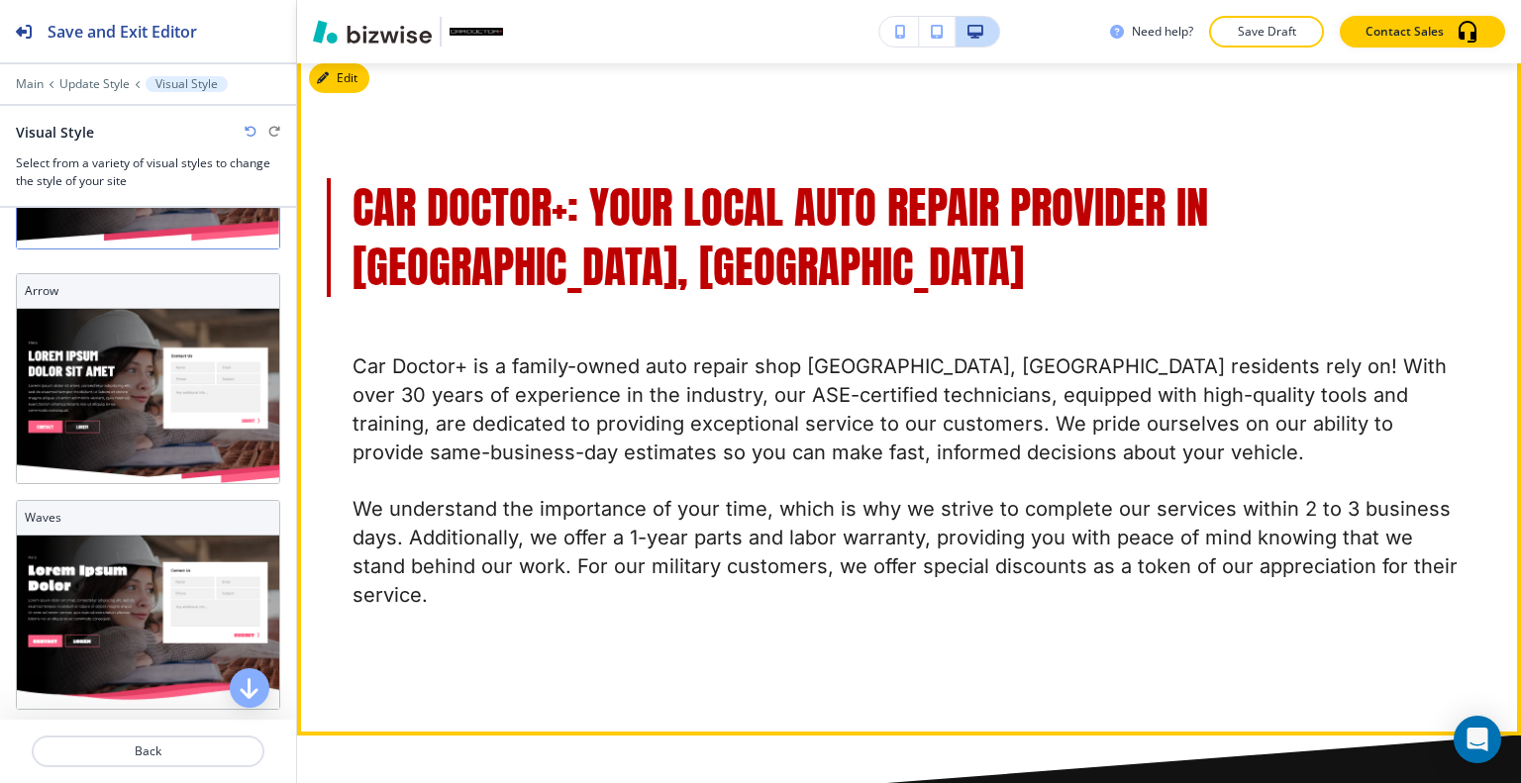
scroll to position [1683, 0]
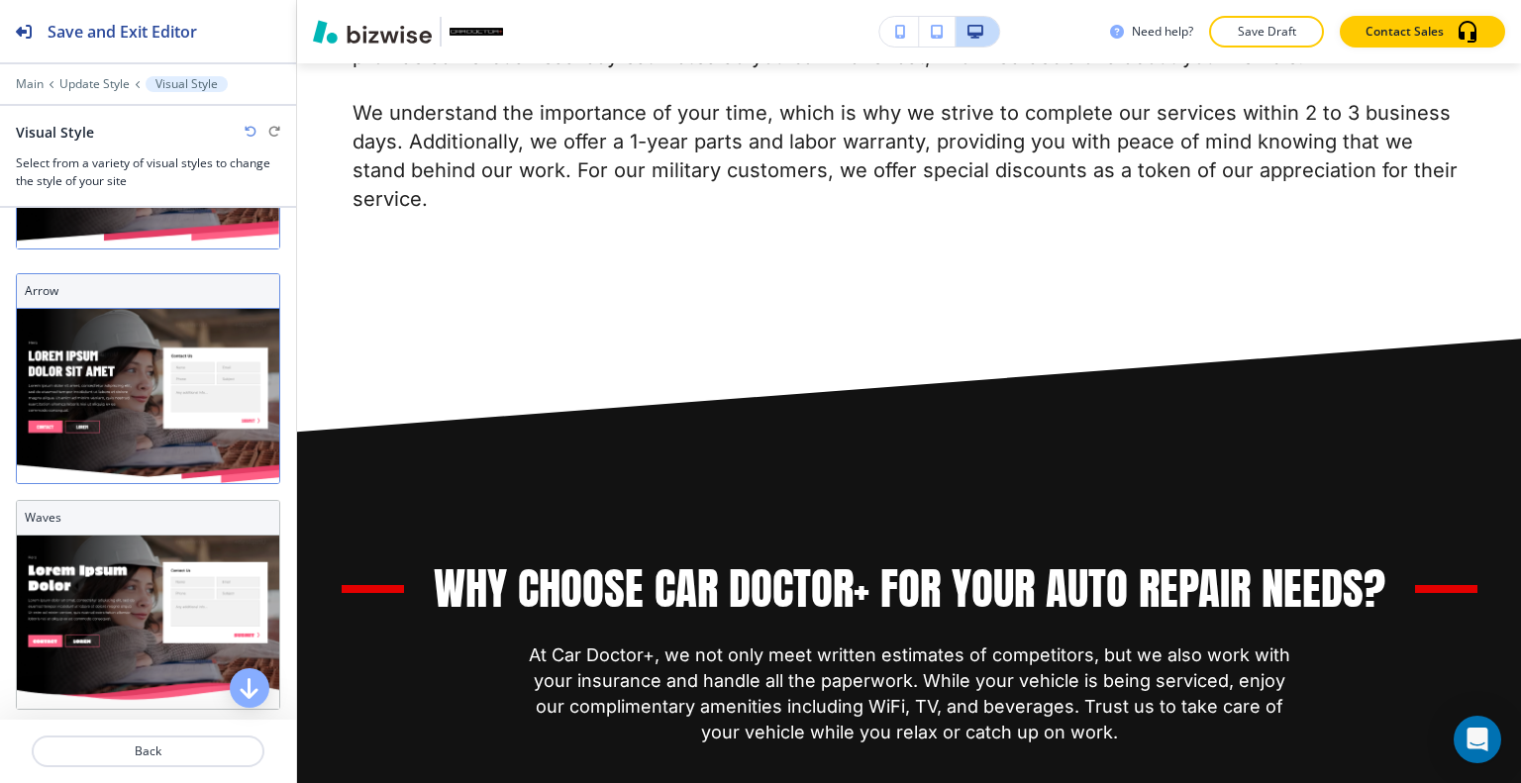
drag, startPoint x: 123, startPoint y: 546, endPoint x: 120, endPoint y: 532, distance: 14.2
click at [123, 546] on img at bounding box center [148, 622] width 262 height 173
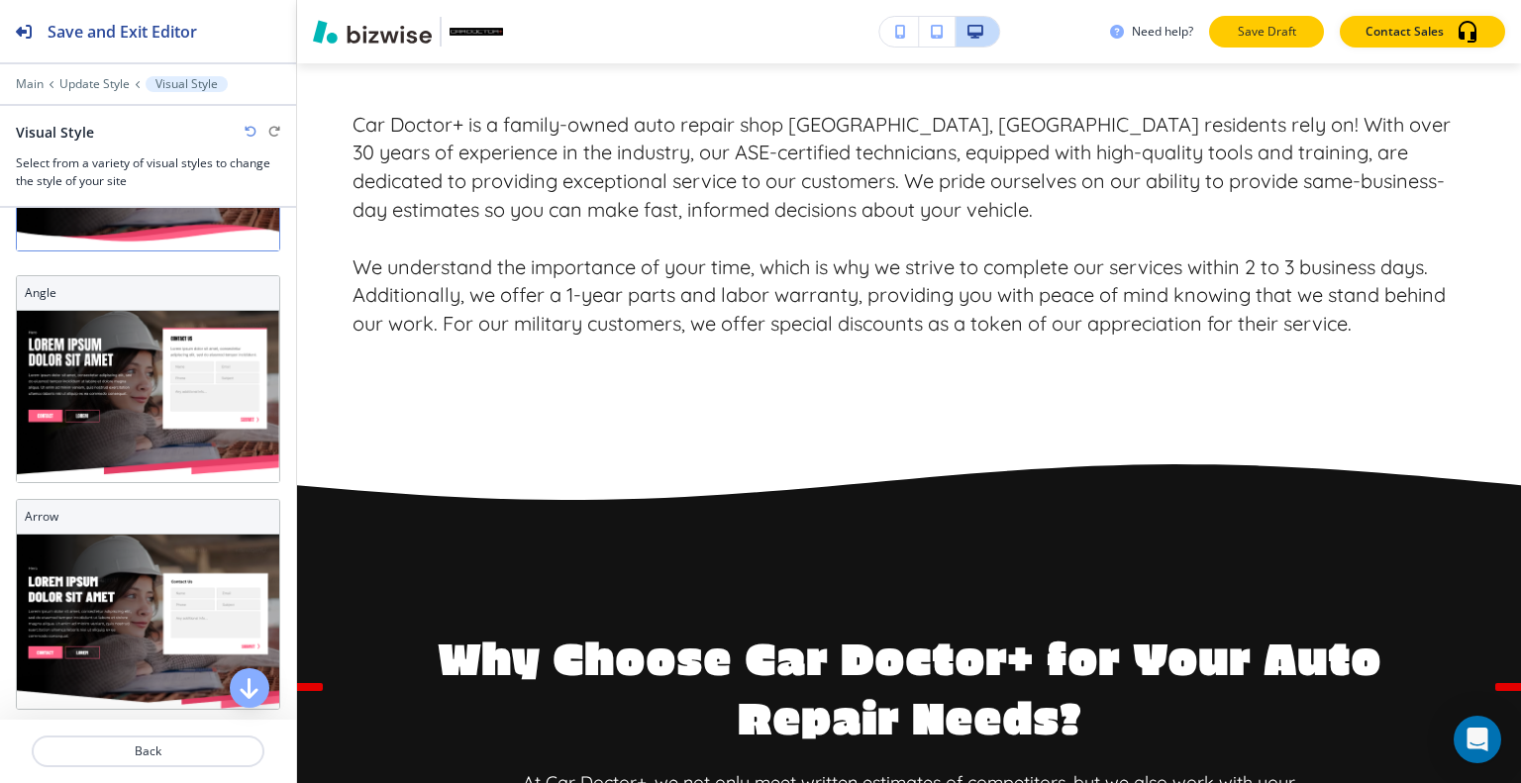
click at [1293, 27] on p "Save Draft" at bounding box center [1266, 32] width 63 height 18
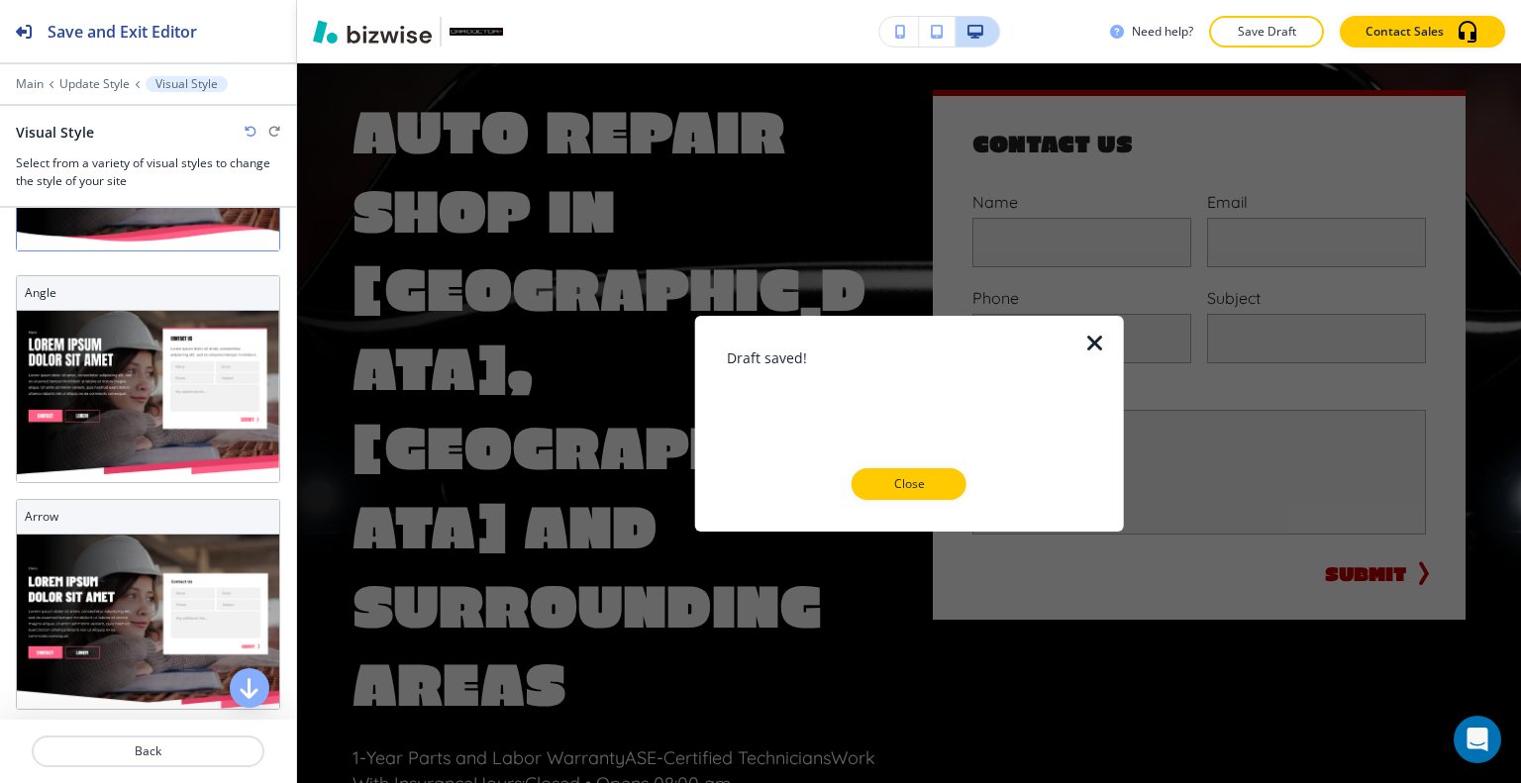
scroll to position [0, 0]
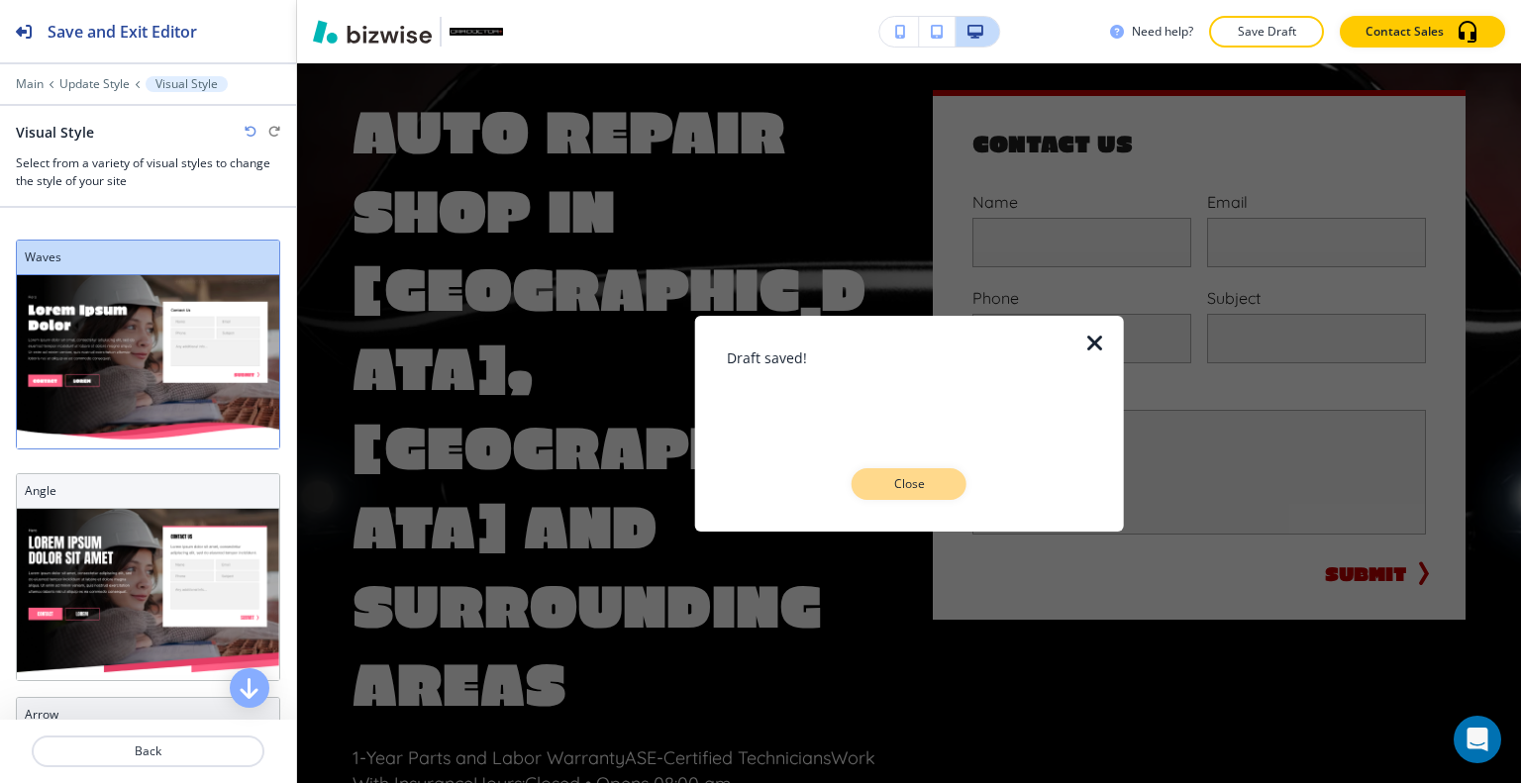
click at [903, 486] on p "Close" at bounding box center [908, 484] width 63 height 18
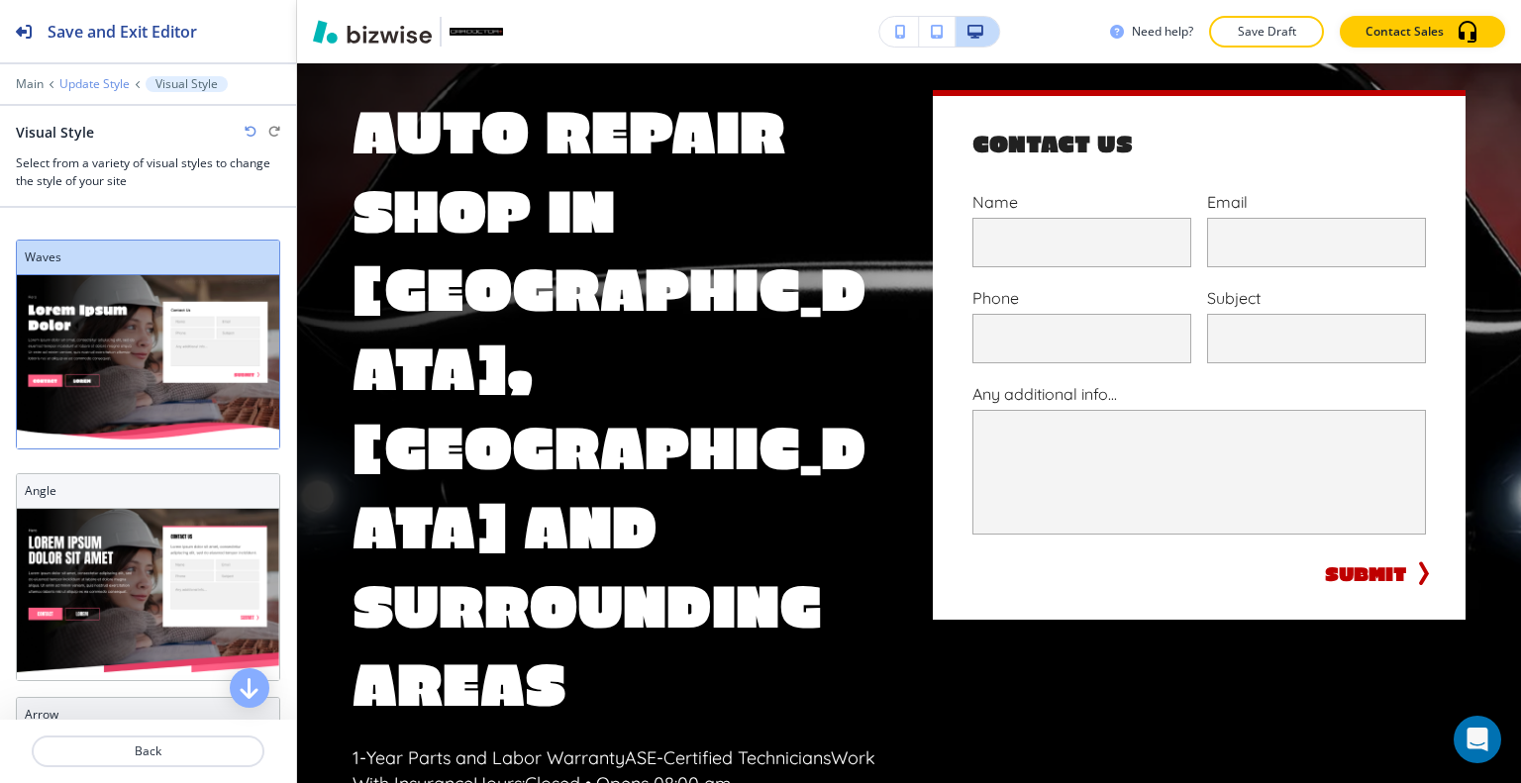
click at [63, 78] on p "Update Style" at bounding box center [94, 84] width 70 height 14
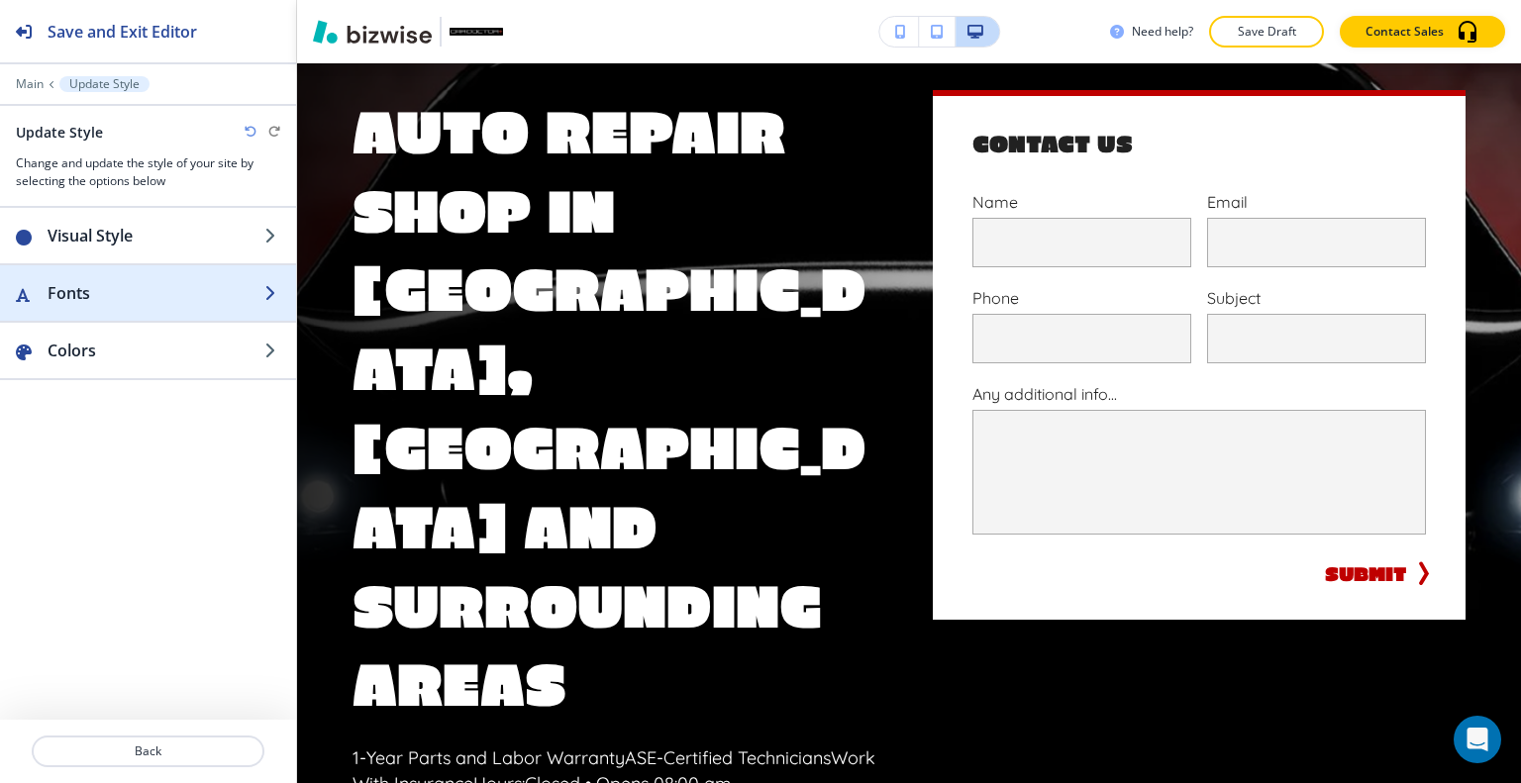
click at [106, 270] on div "button" at bounding box center [148, 273] width 296 height 16
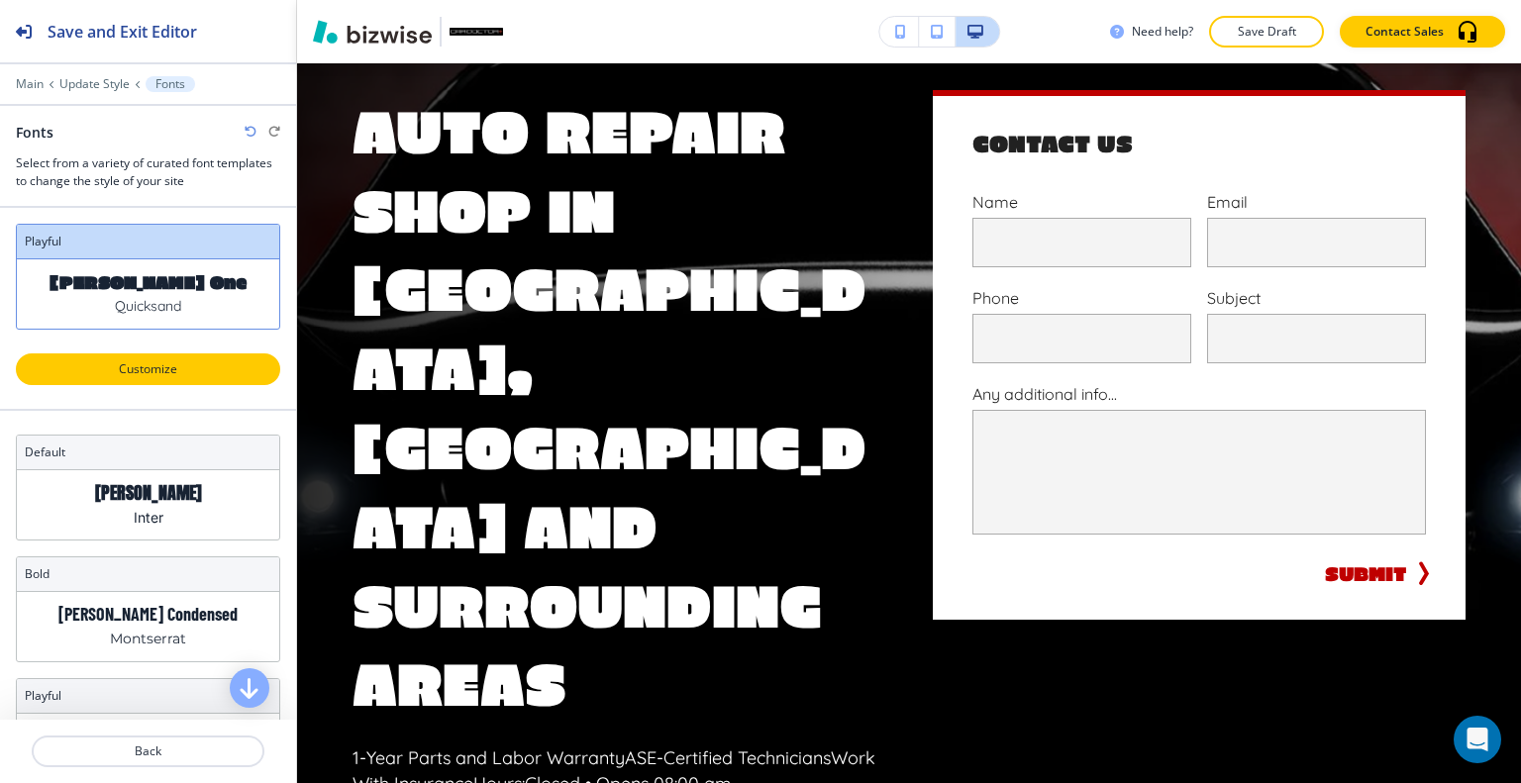
click at [159, 371] on p "Customize" at bounding box center [148, 369] width 213 height 18
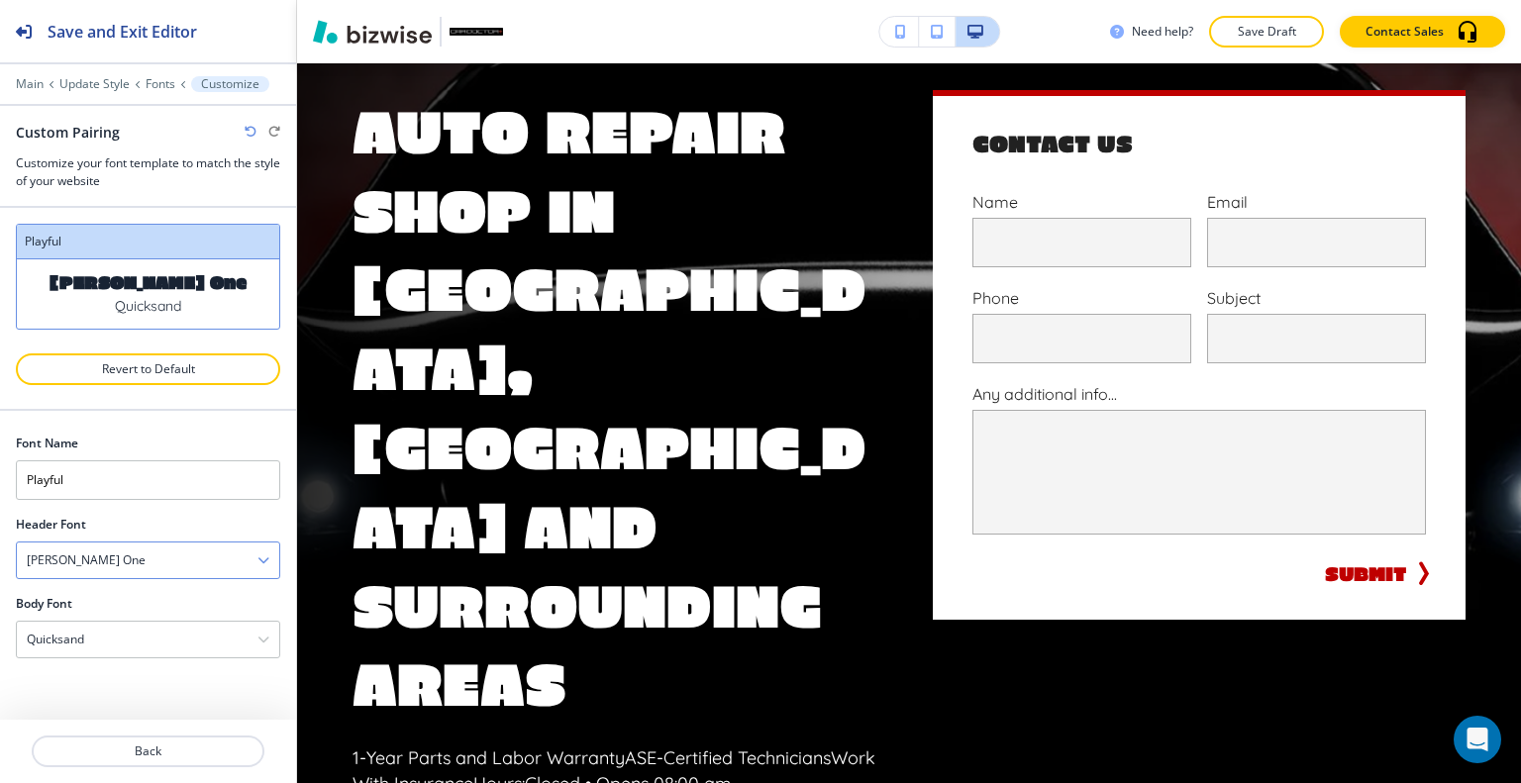
click at [145, 561] on div "Erica One" at bounding box center [148, 561] width 262 height 36
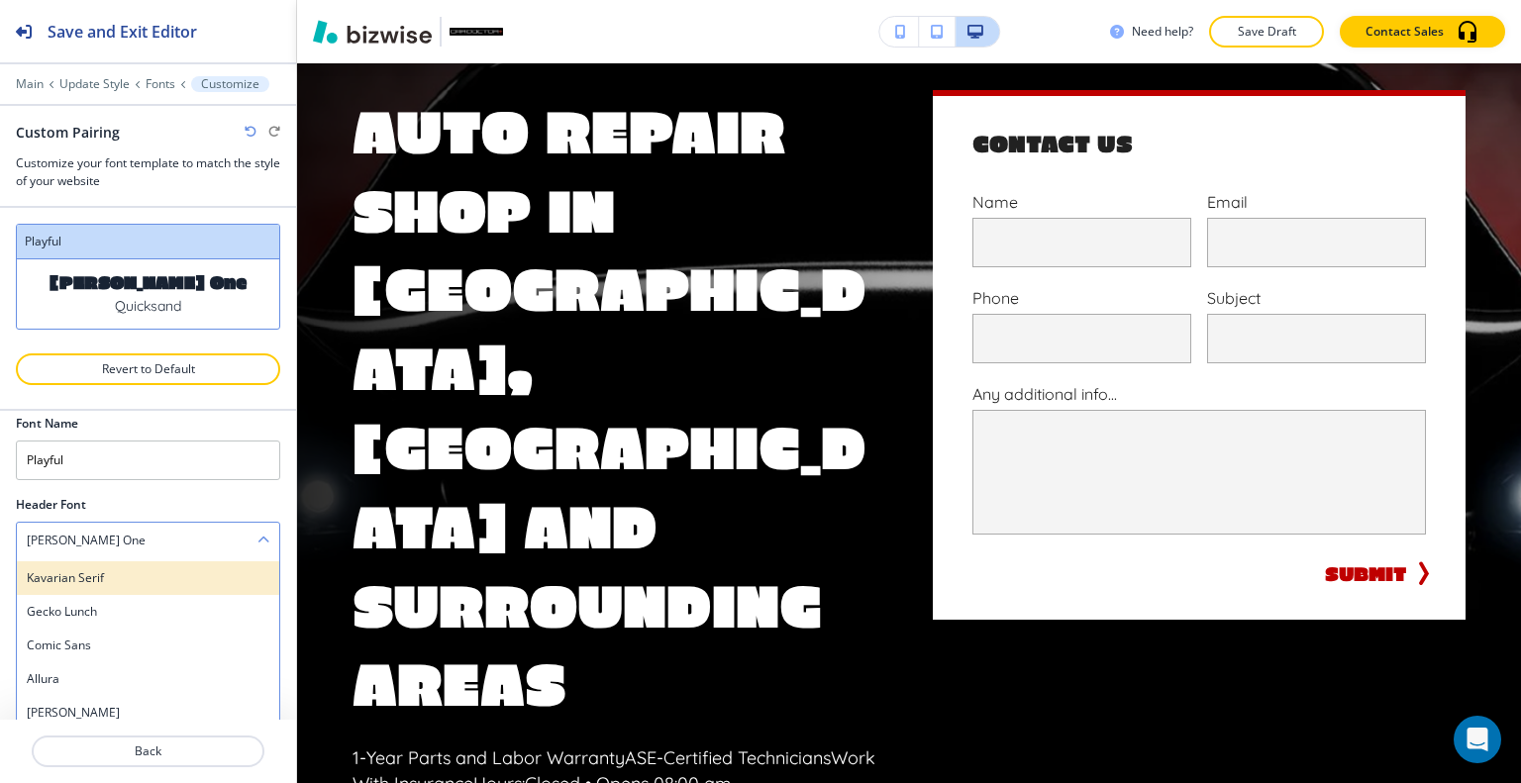
scroll to position [1312, 0]
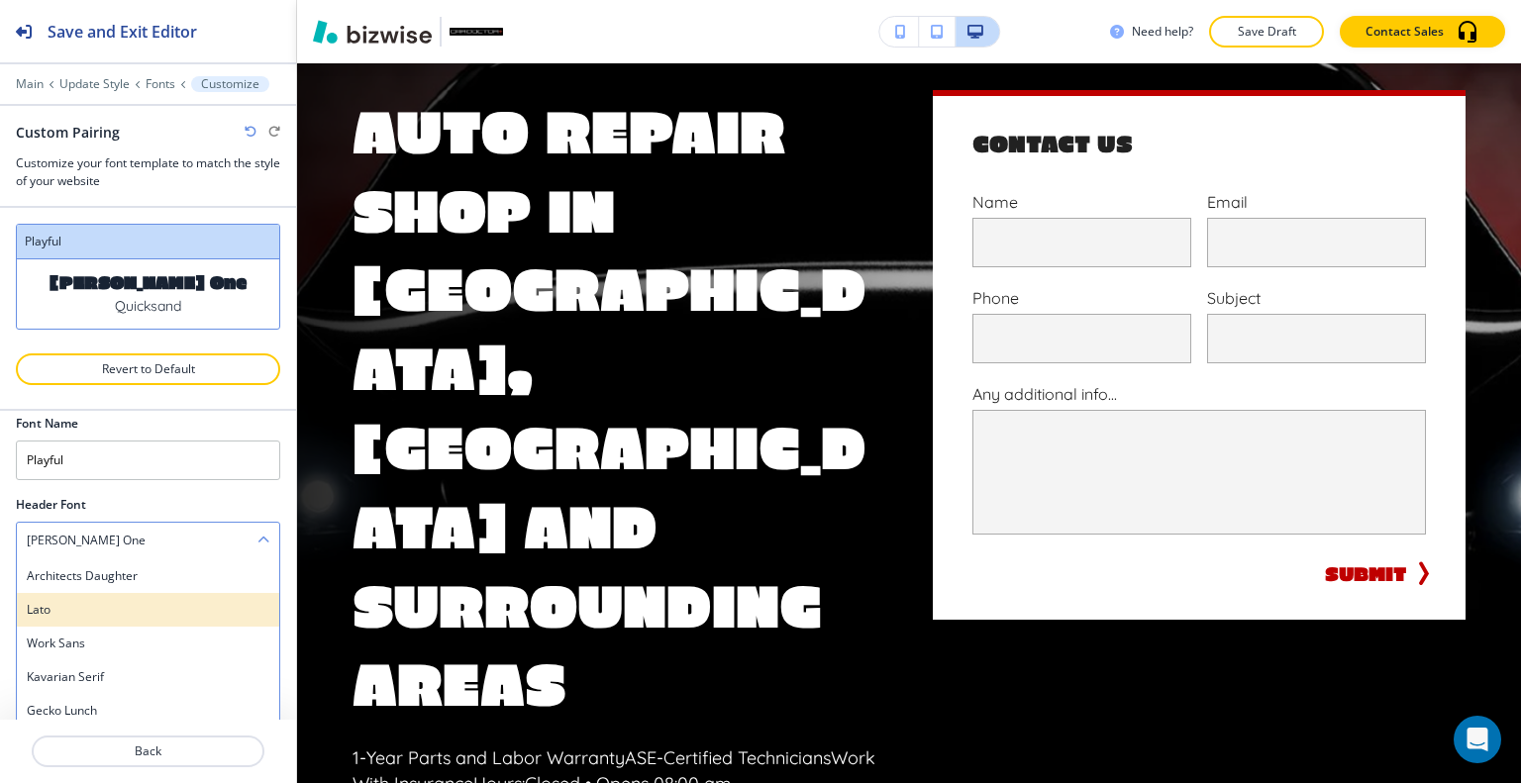
click at [85, 601] on h4 "Lato" at bounding box center [148, 610] width 243 height 18
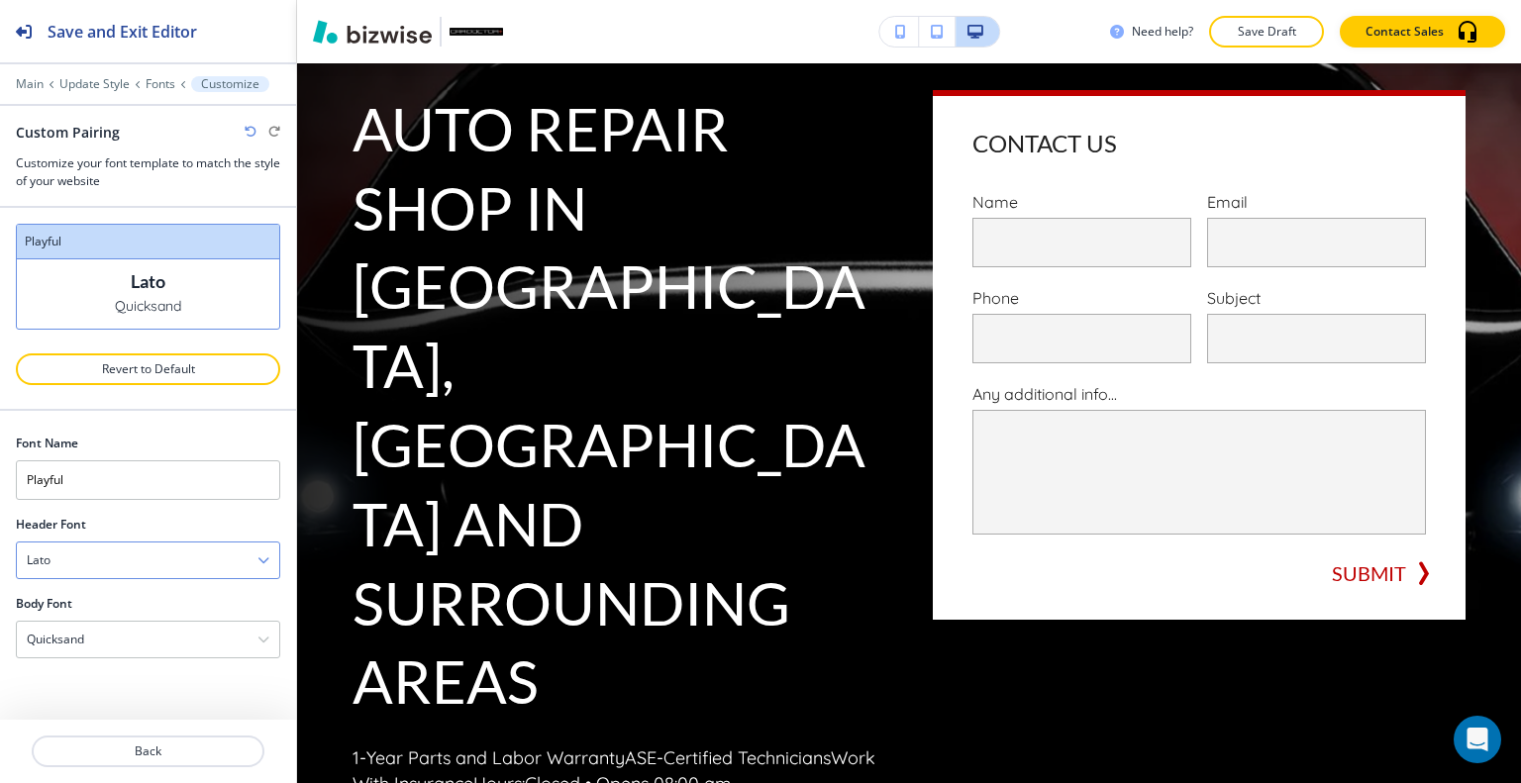
scroll to position [0, 0]
click at [119, 628] on div "Quicksand" at bounding box center [148, 640] width 262 height 36
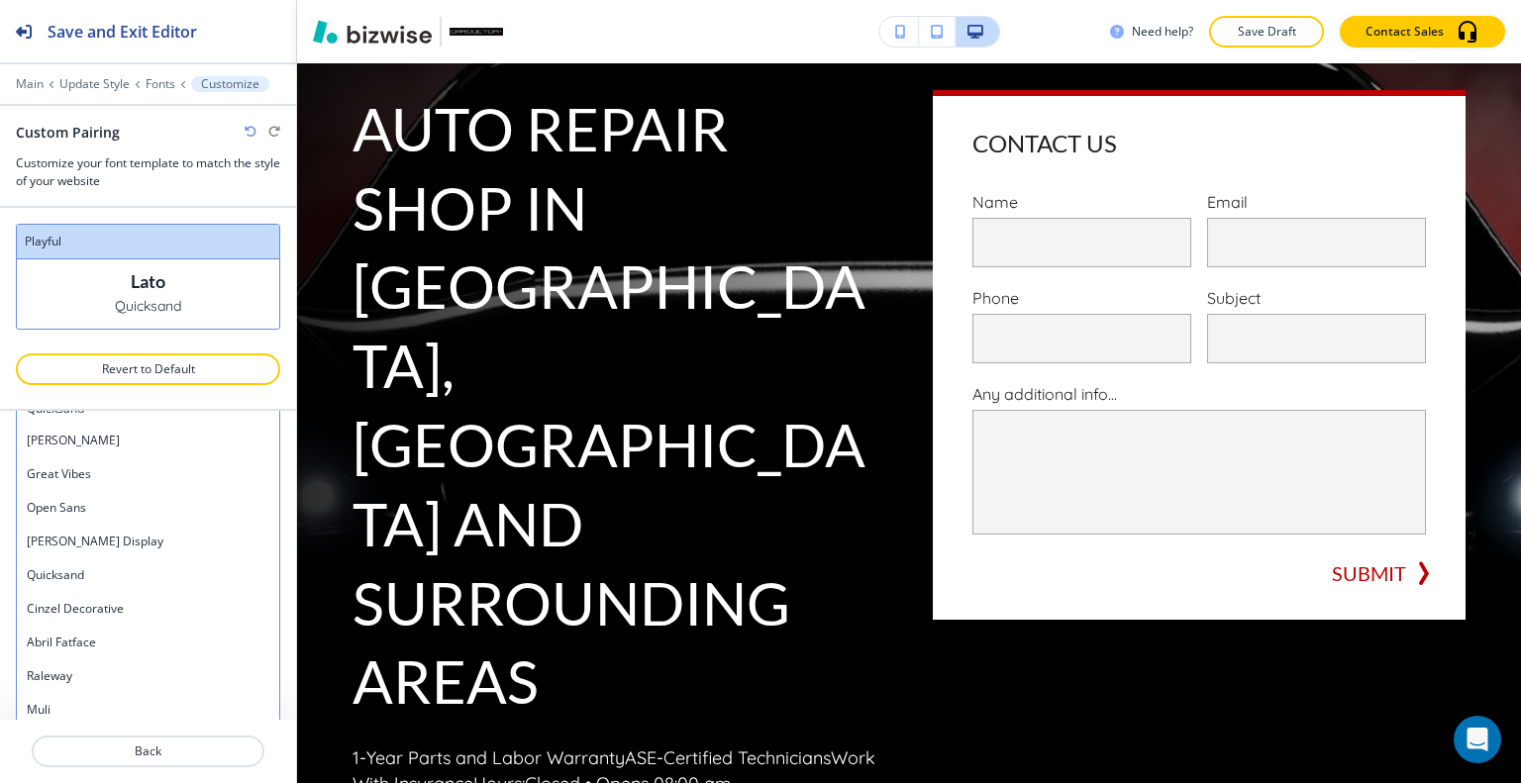
scroll to position [377, 0]
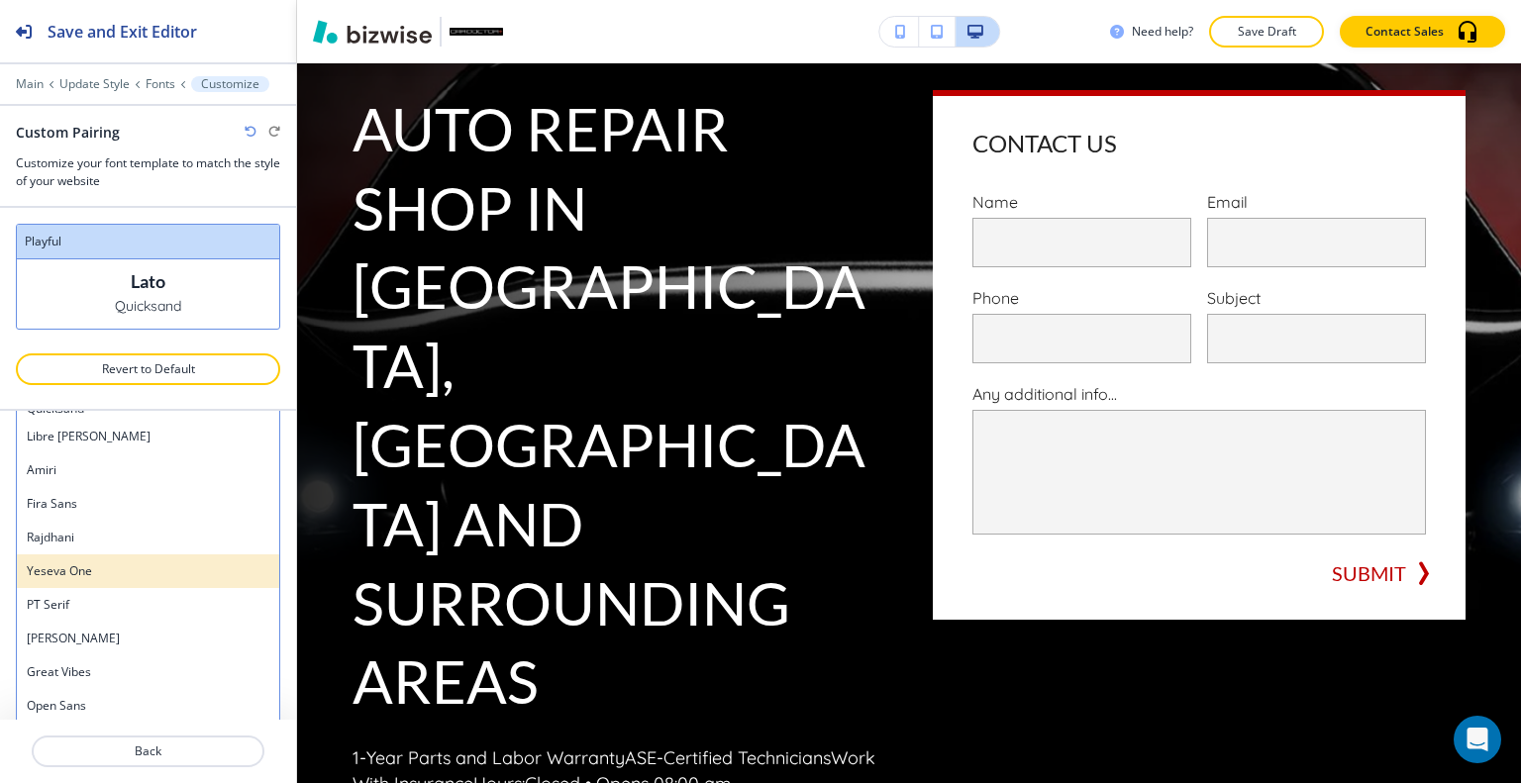
click at [111, 573] on h4 "Yeseva One" at bounding box center [148, 571] width 243 height 18
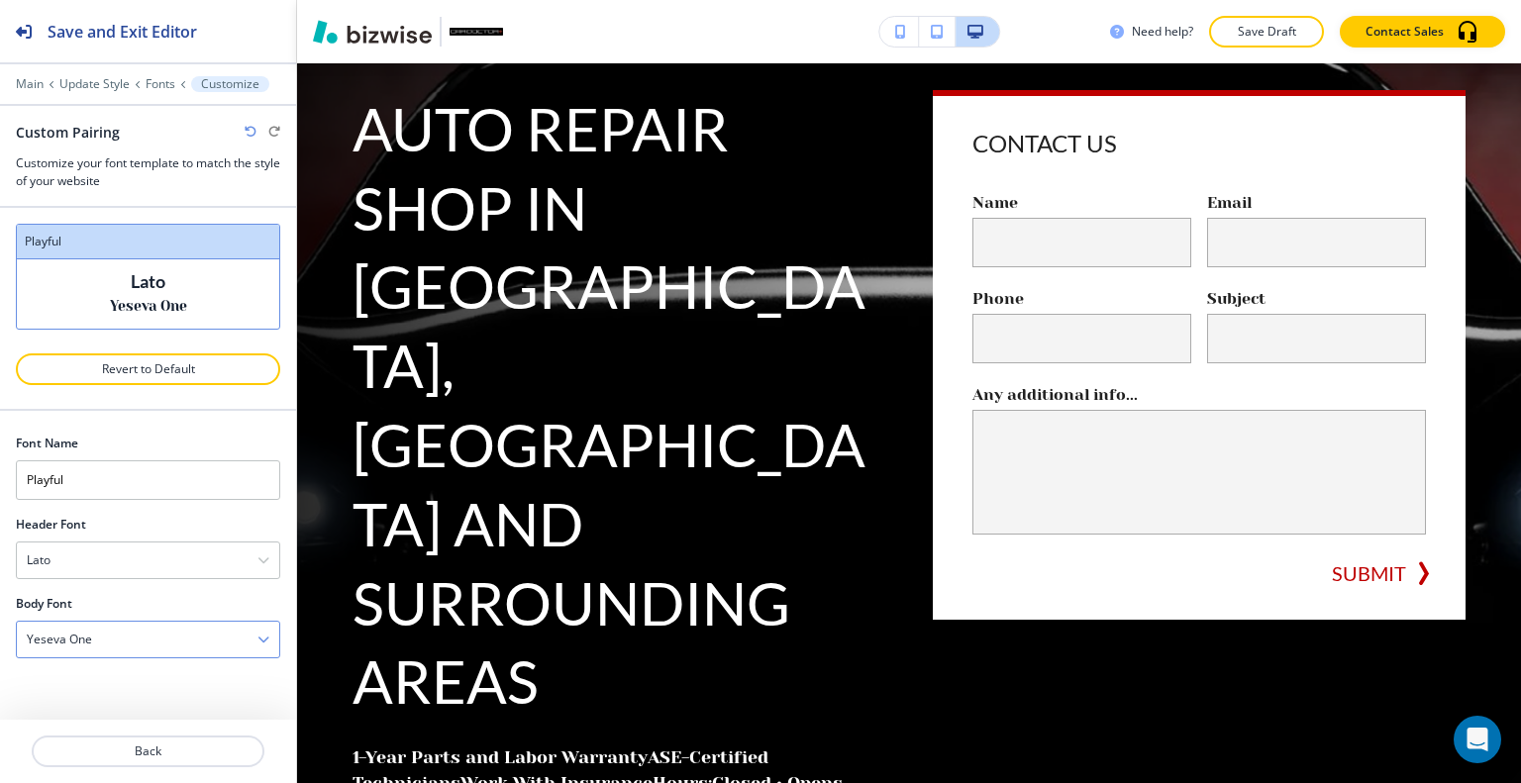
scroll to position [0, 0]
click at [194, 628] on div "Yeseva One" at bounding box center [148, 640] width 262 height 36
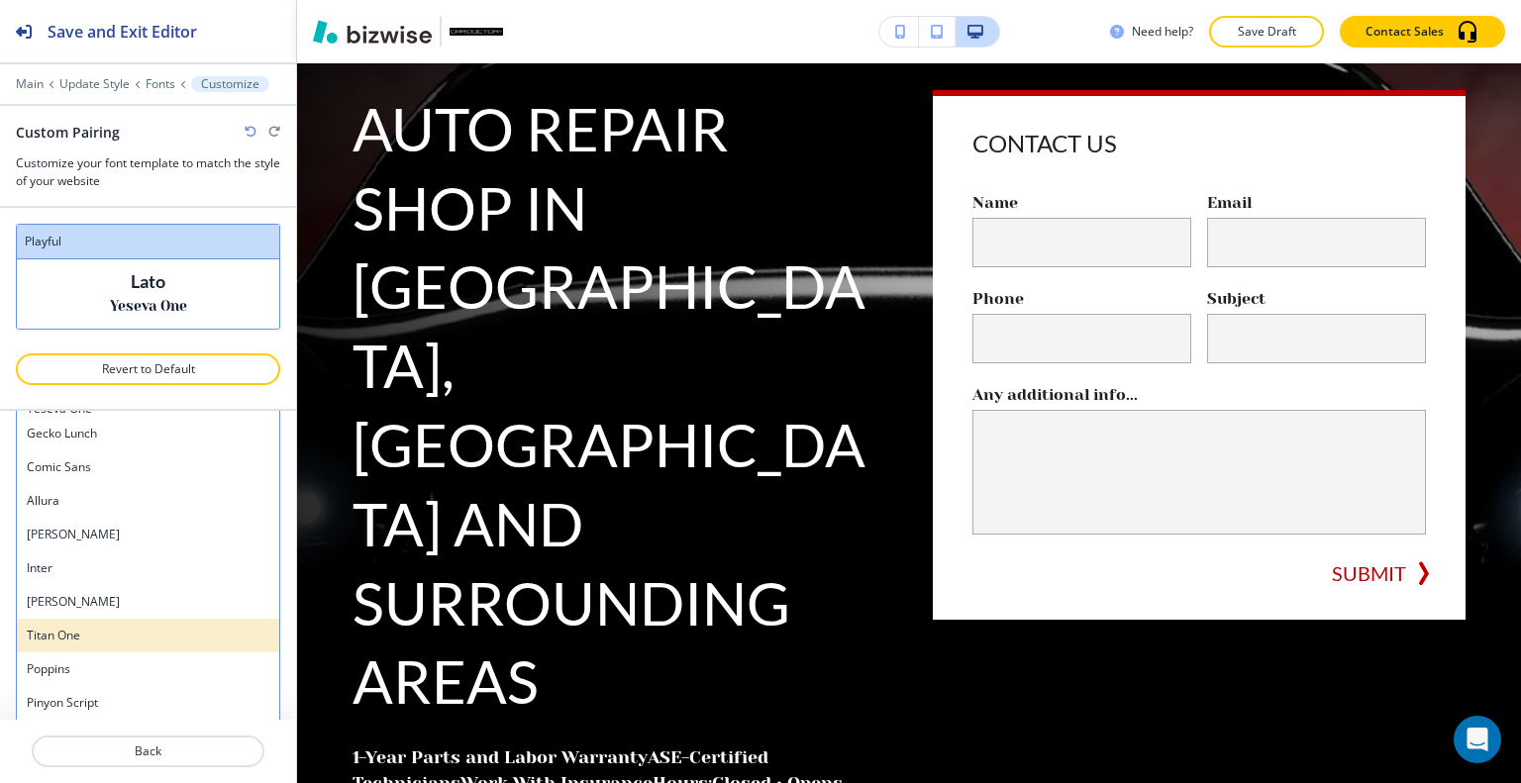
scroll to position [1260, 0]
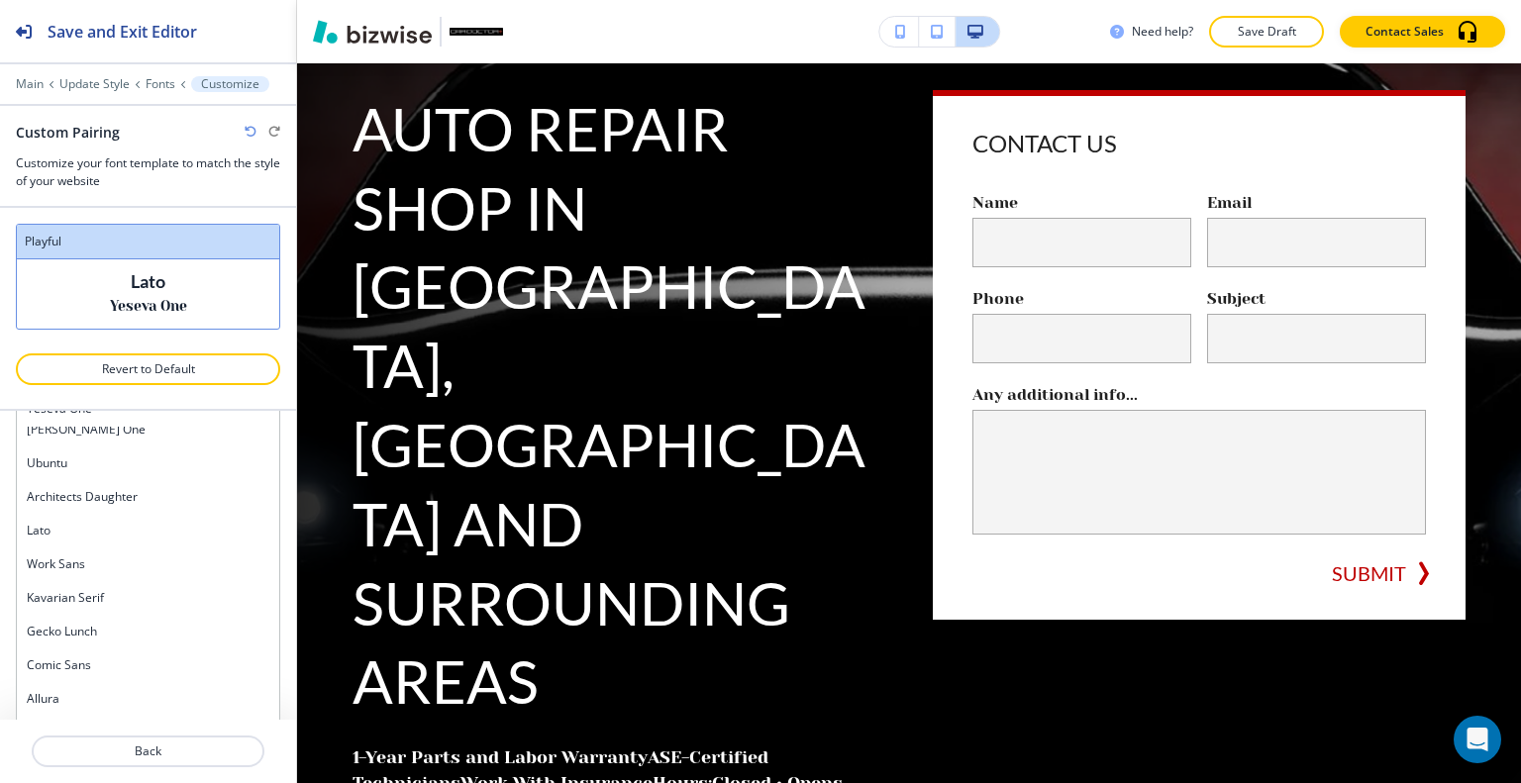
drag, startPoint x: 119, startPoint y: 520, endPoint x: 171, endPoint y: 529, distance: 53.2
click at [119, 522] on h4 "Lato" at bounding box center [148, 531] width 243 height 18
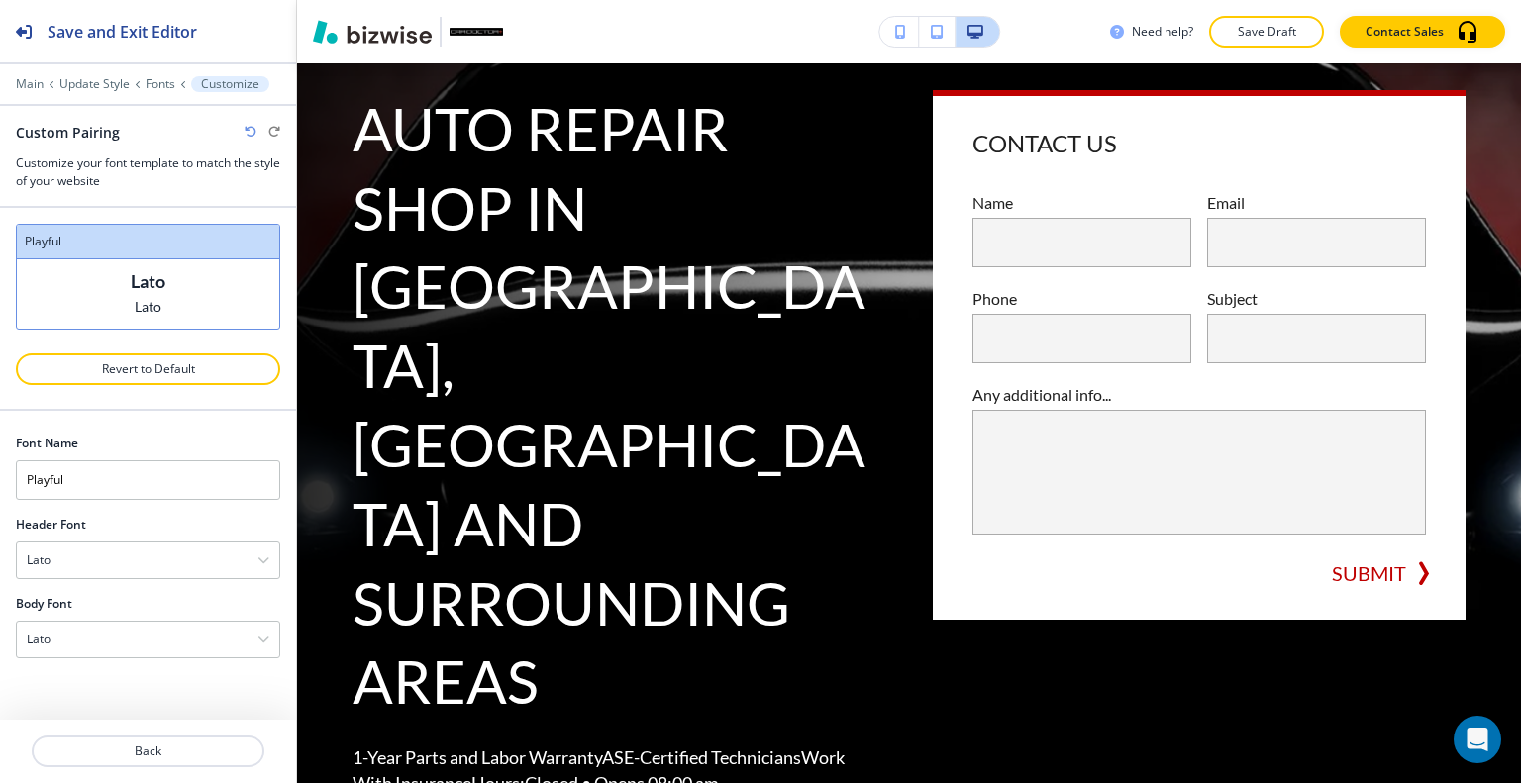
scroll to position [0, 0]
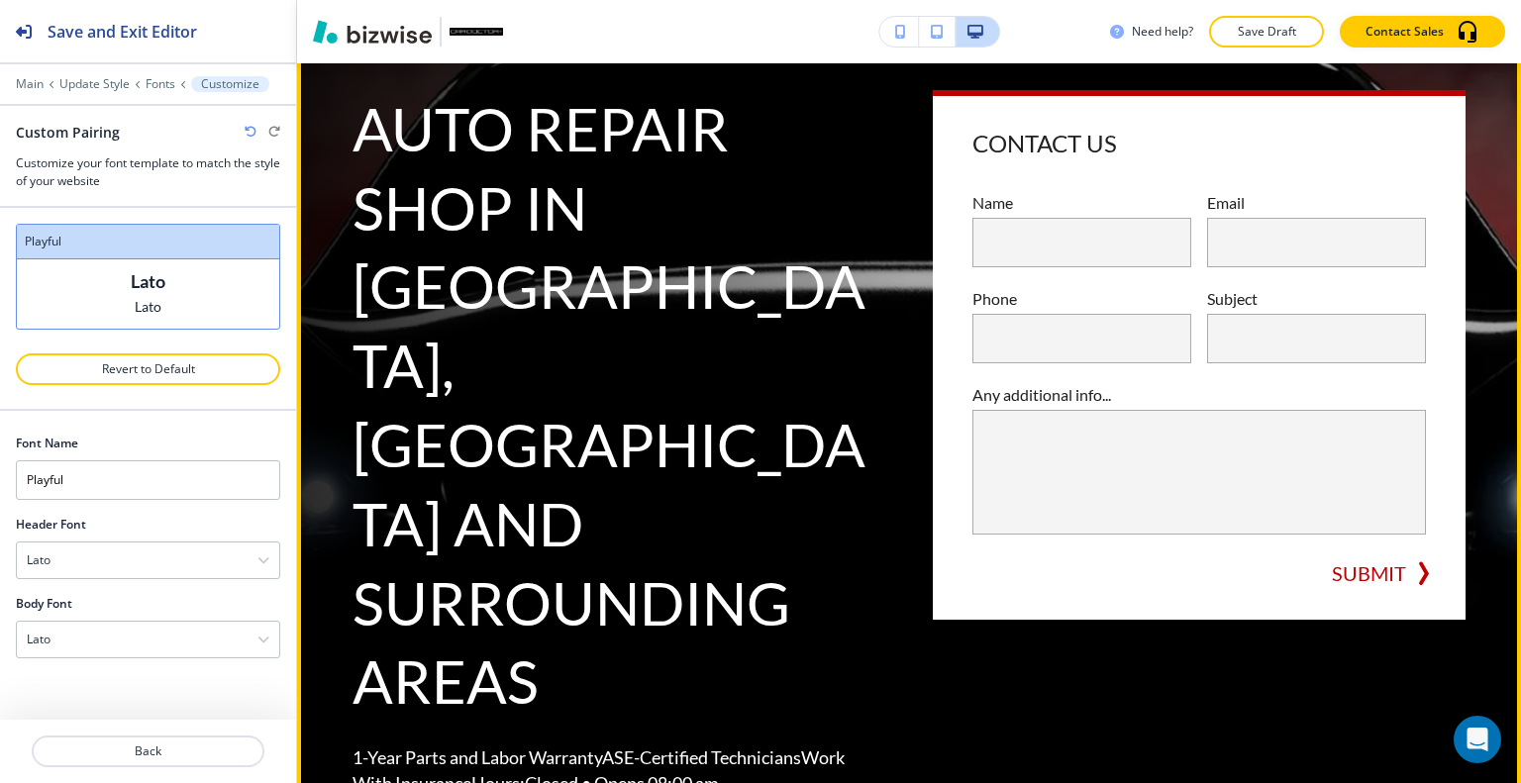
drag, startPoint x: 682, startPoint y: 447, endPoint x: 689, endPoint y: 498, distance: 52.0
click at [682, 452] on p "AUTO REPAIR SHOP IN LOCUST GROVE, VA AND SURROUNDING AREAS" at bounding box center [619, 406] width 533 height 632
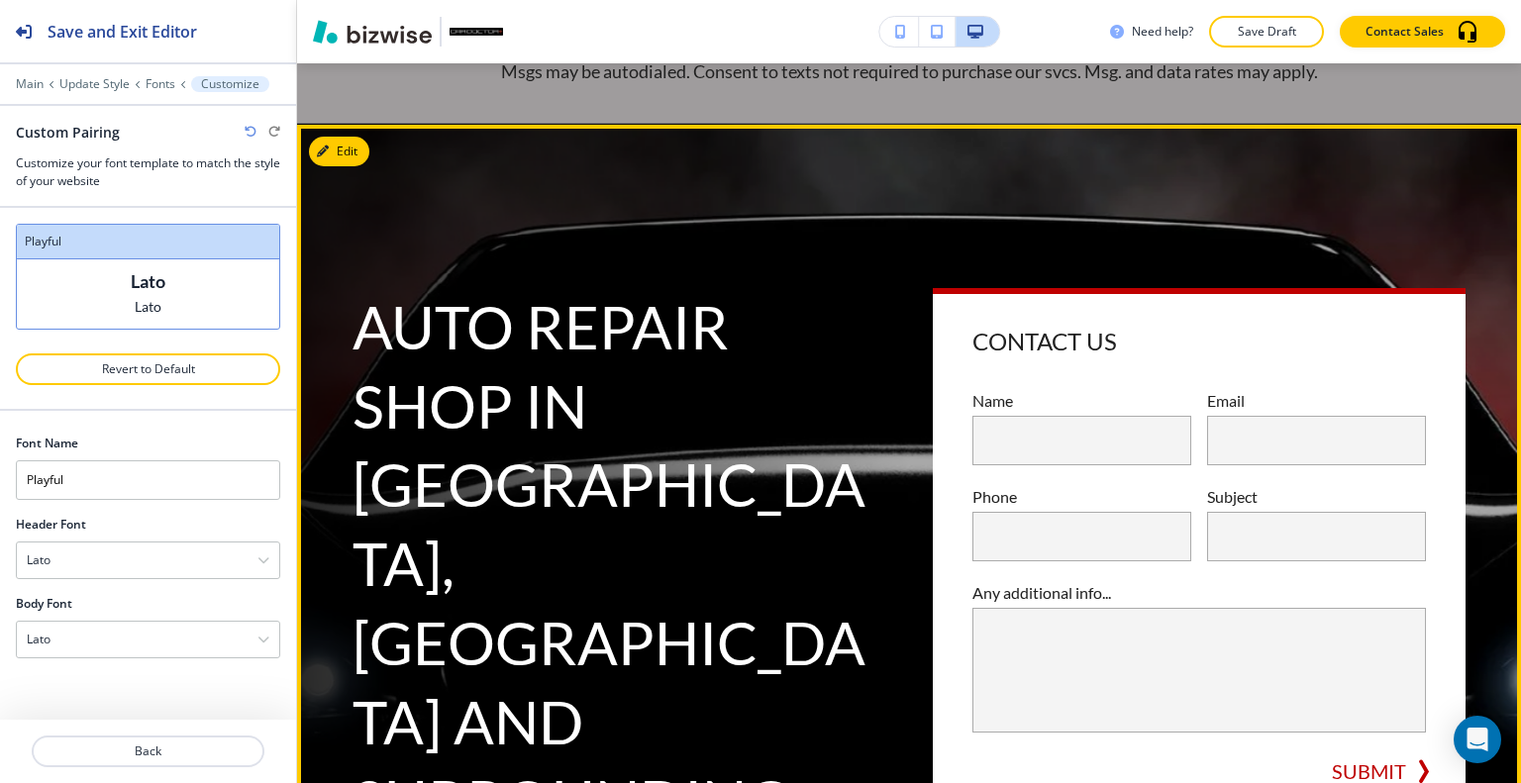
scroll to position [297, 0]
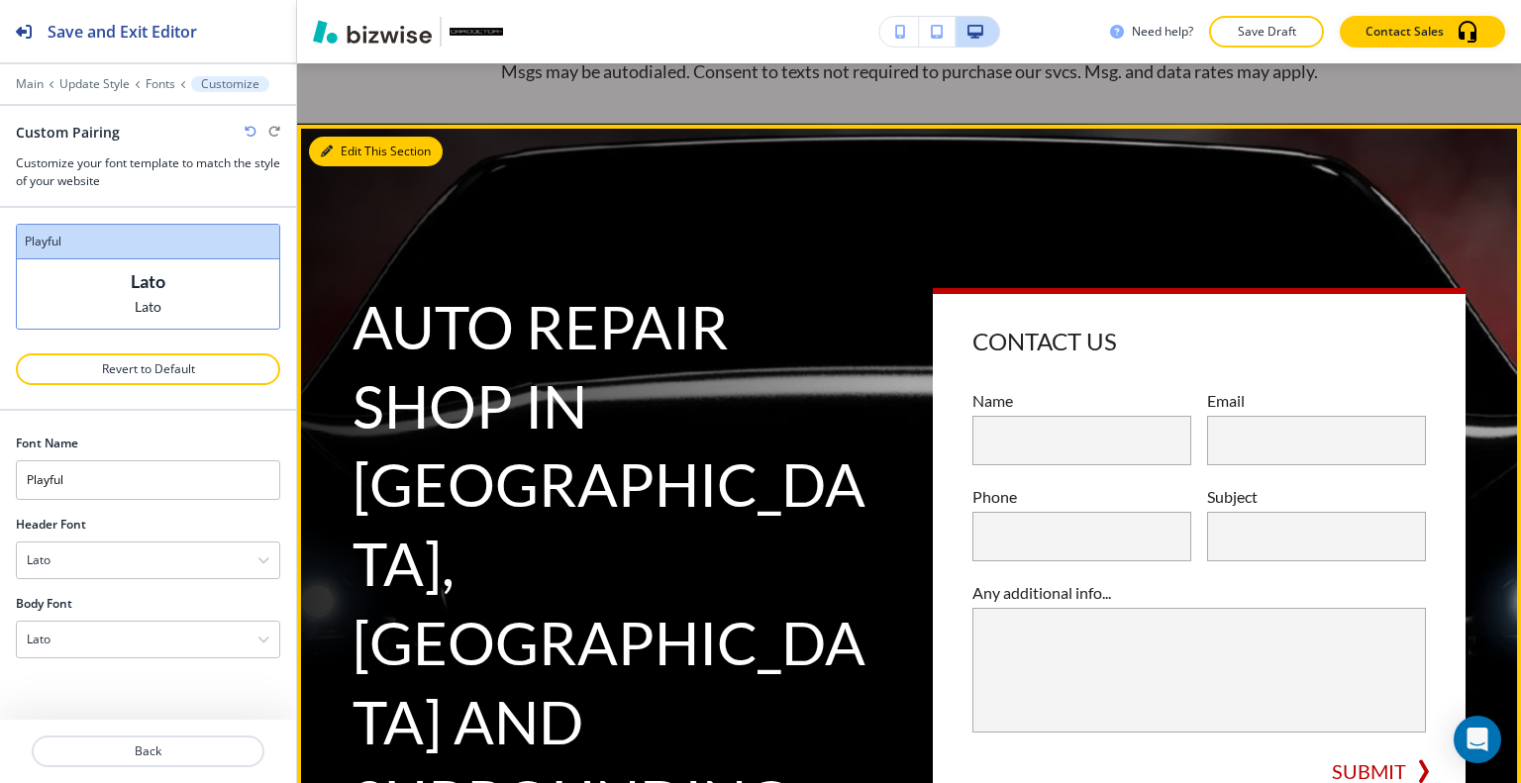
click at [360, 153] on button "Edit This Section" at bounding box center [376, 152] width 134 height 30
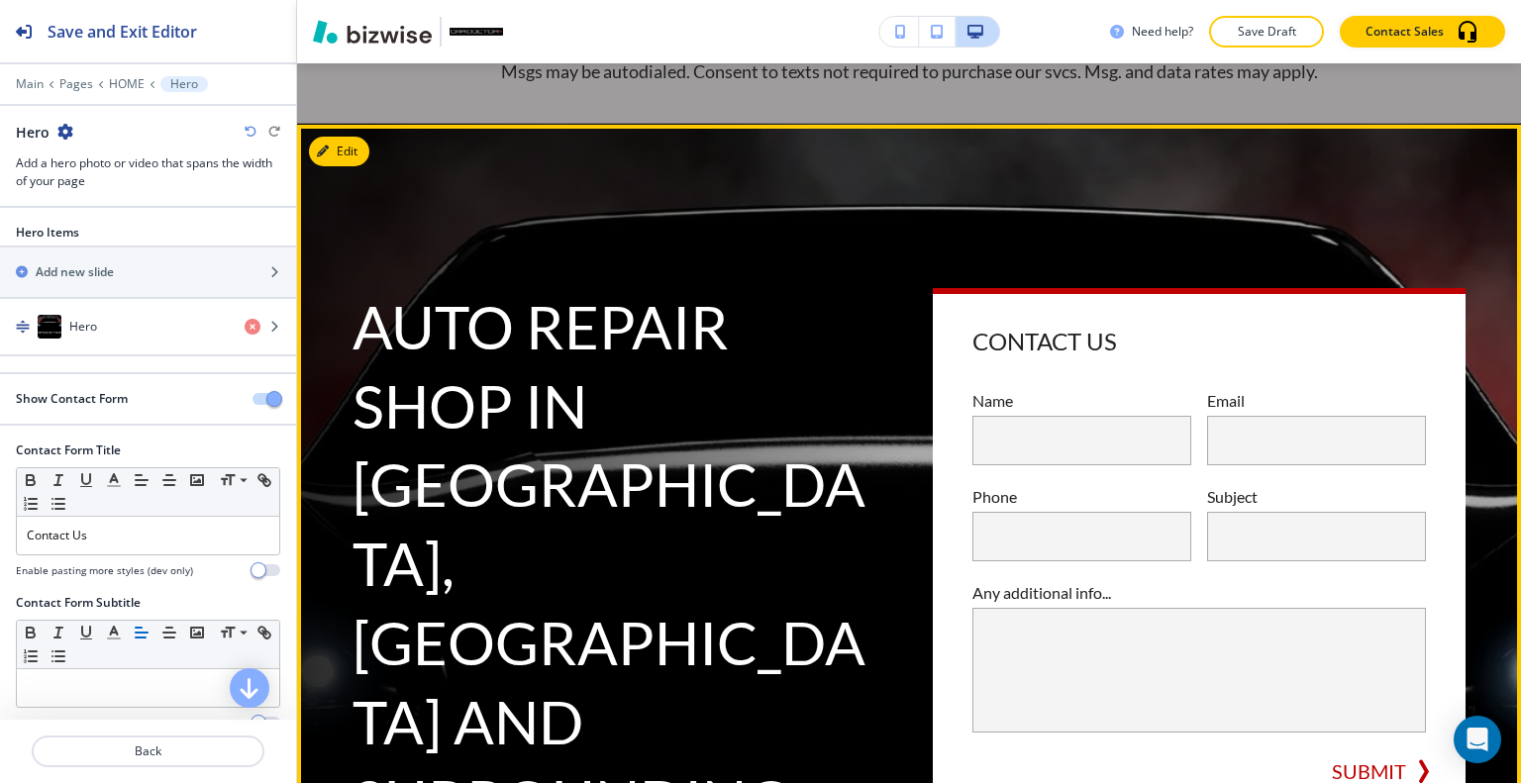
scroll to position [258, 0]
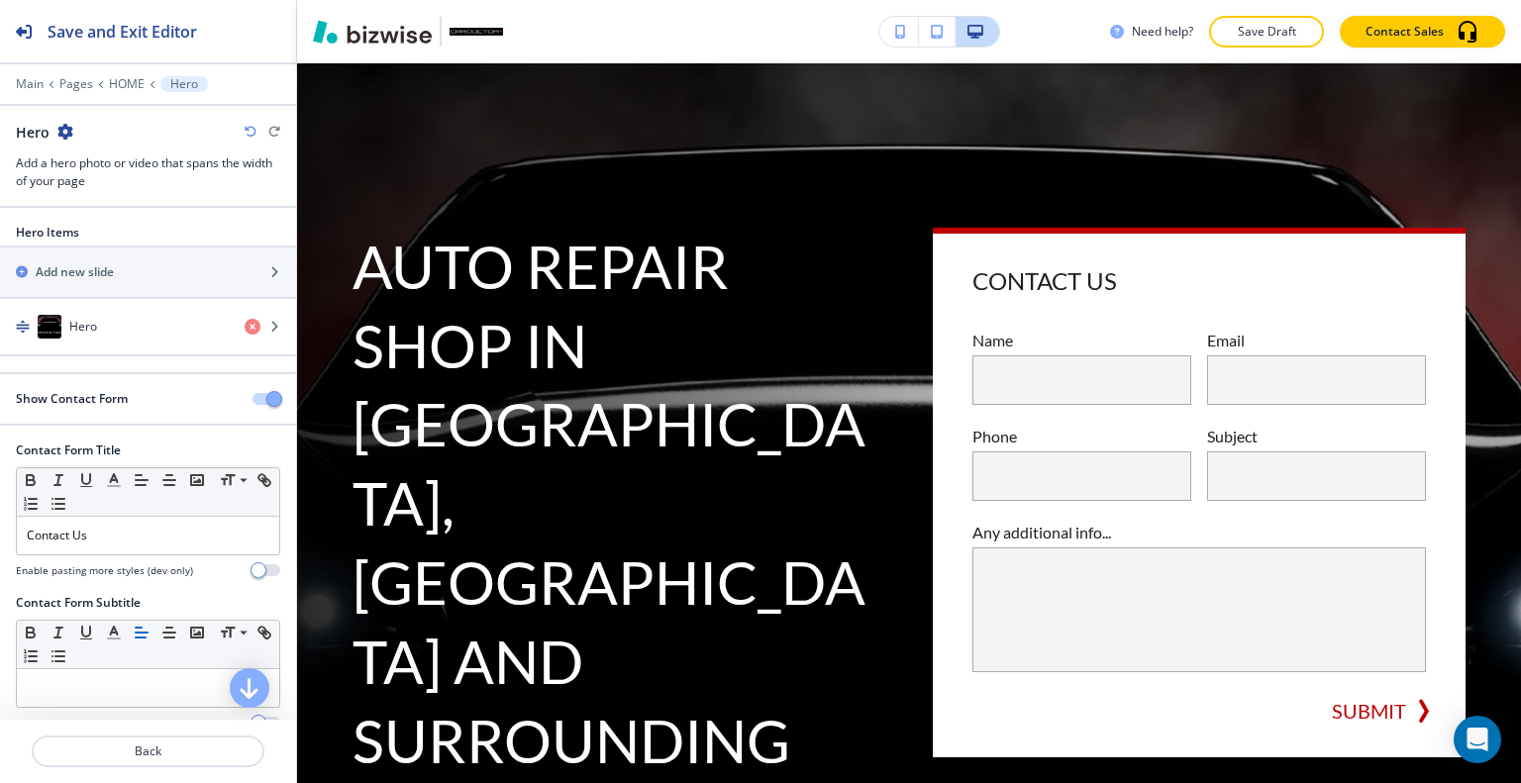
click at [266, 395] on span "button" at bounding box center [274, 399] width 16 height 16
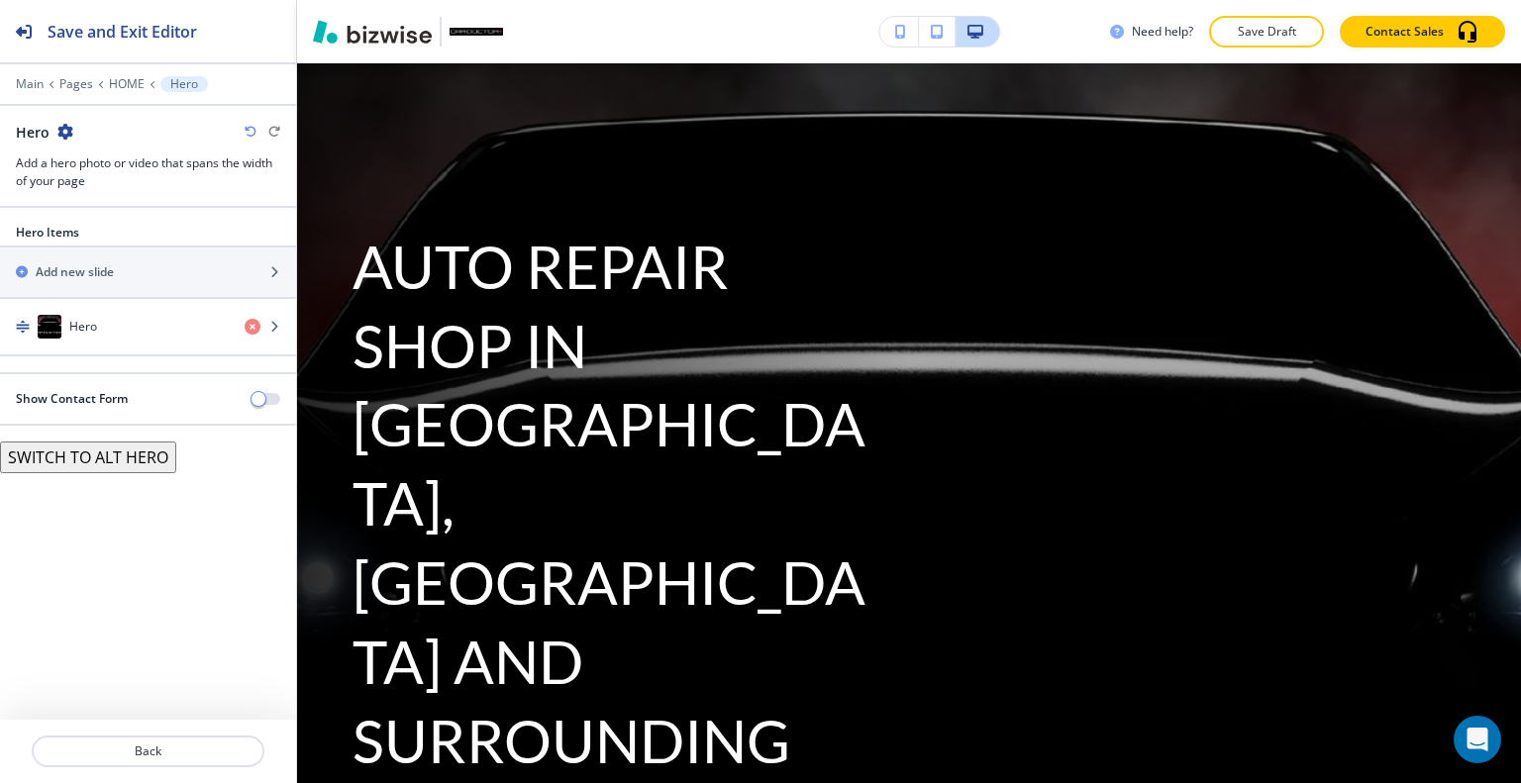
click at [268, 403] on div "Show Contact Form" at bounding box center [148, 399] width 296 height 18
click at [261, 396] on span "button" at bounding box center [259, 399] width 16 height 16
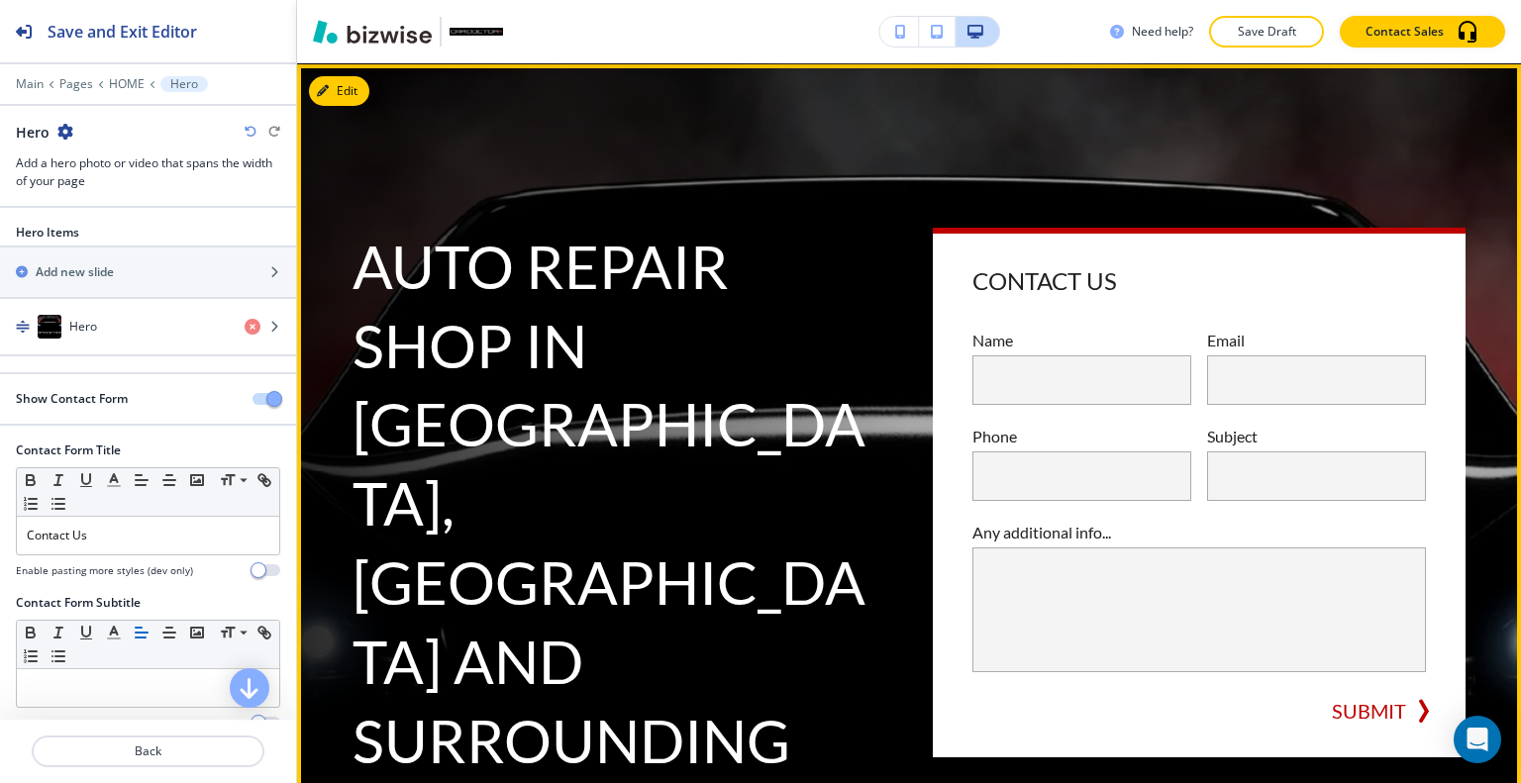
scroll to position [357, 0]
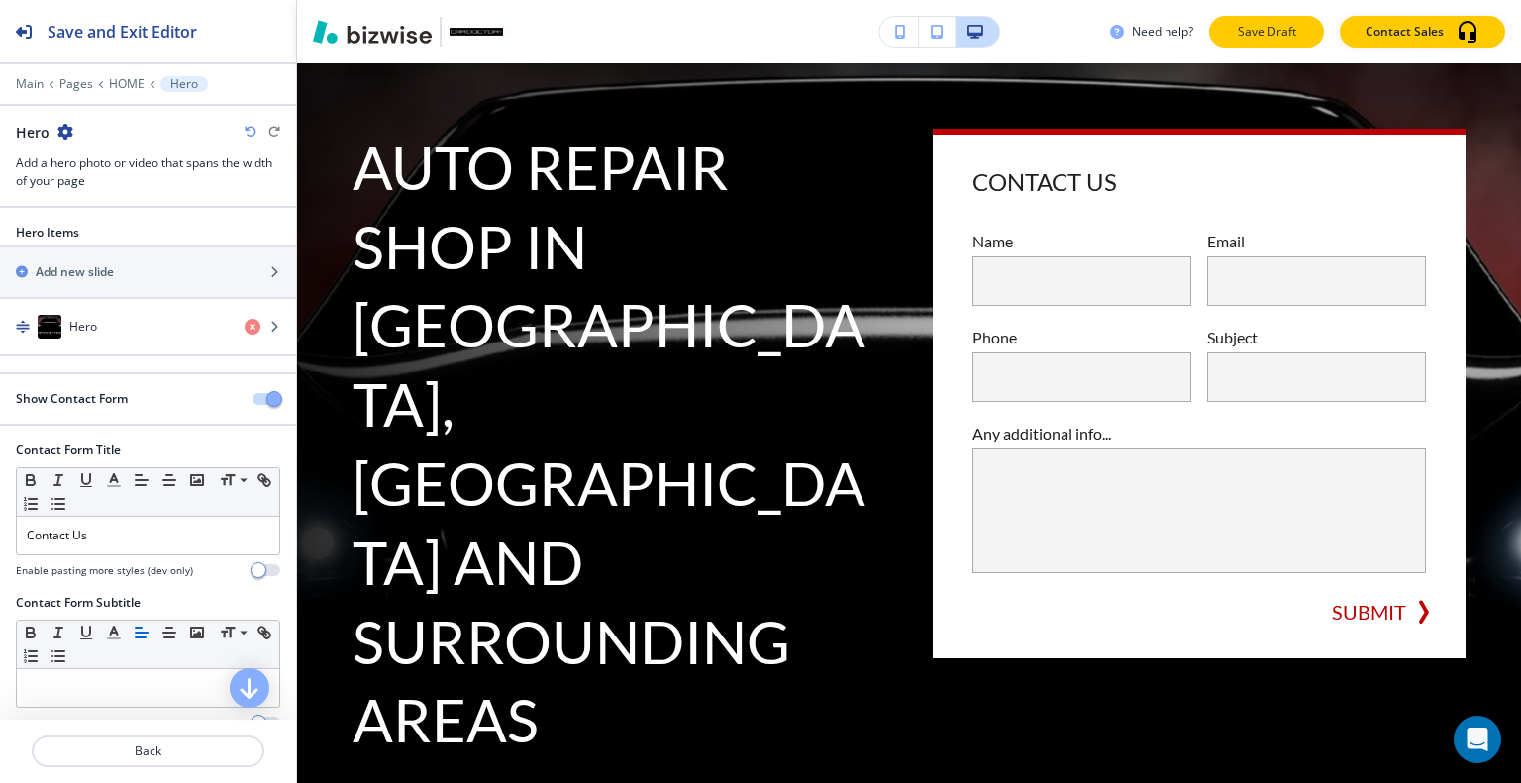
click at [1280, 26] on p "Save Draft" at bounding box center [1266, 32] width 63 height 18
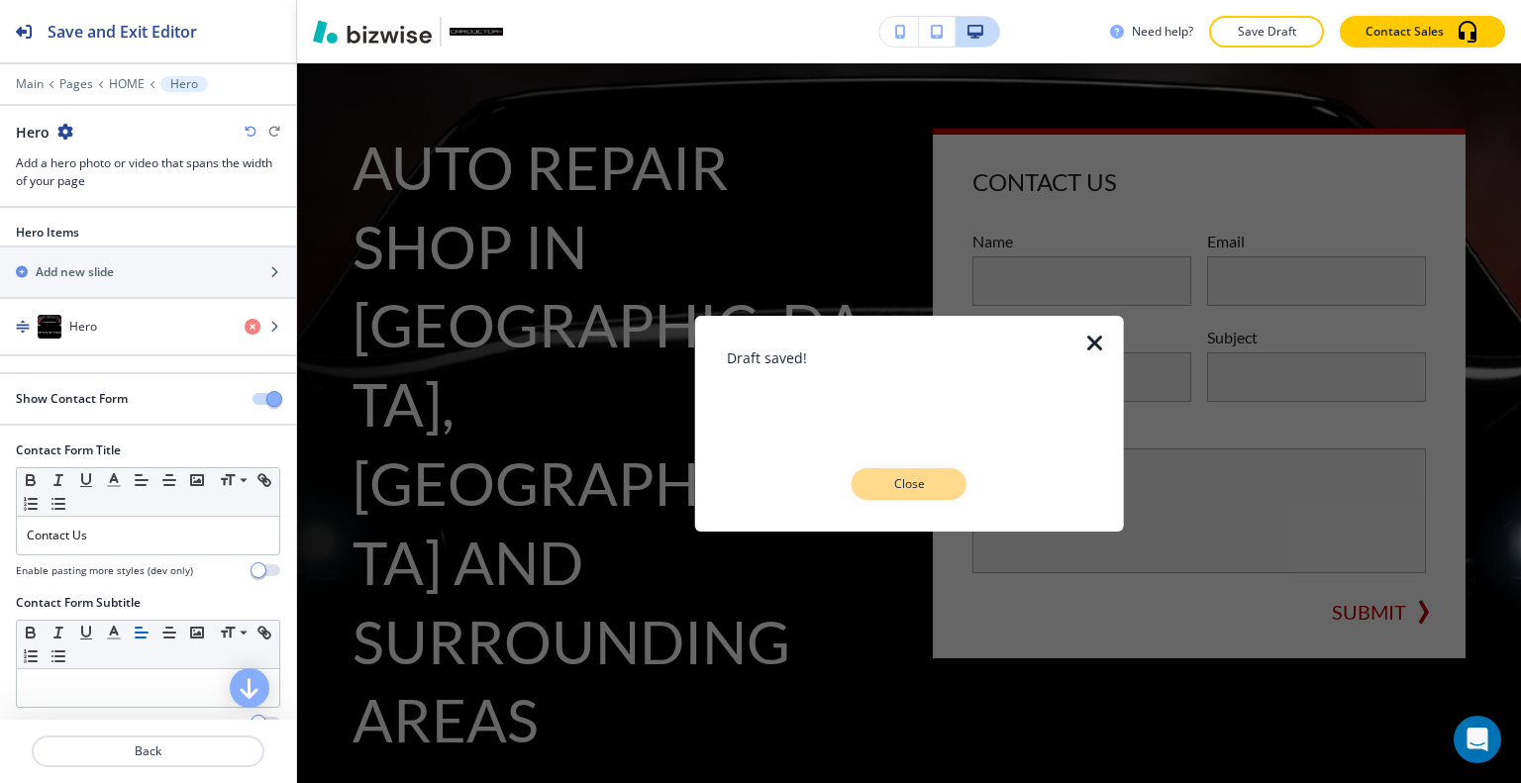
click at [896, 482] on p "Close" at bounding box center [908, 484] width 63 height 18
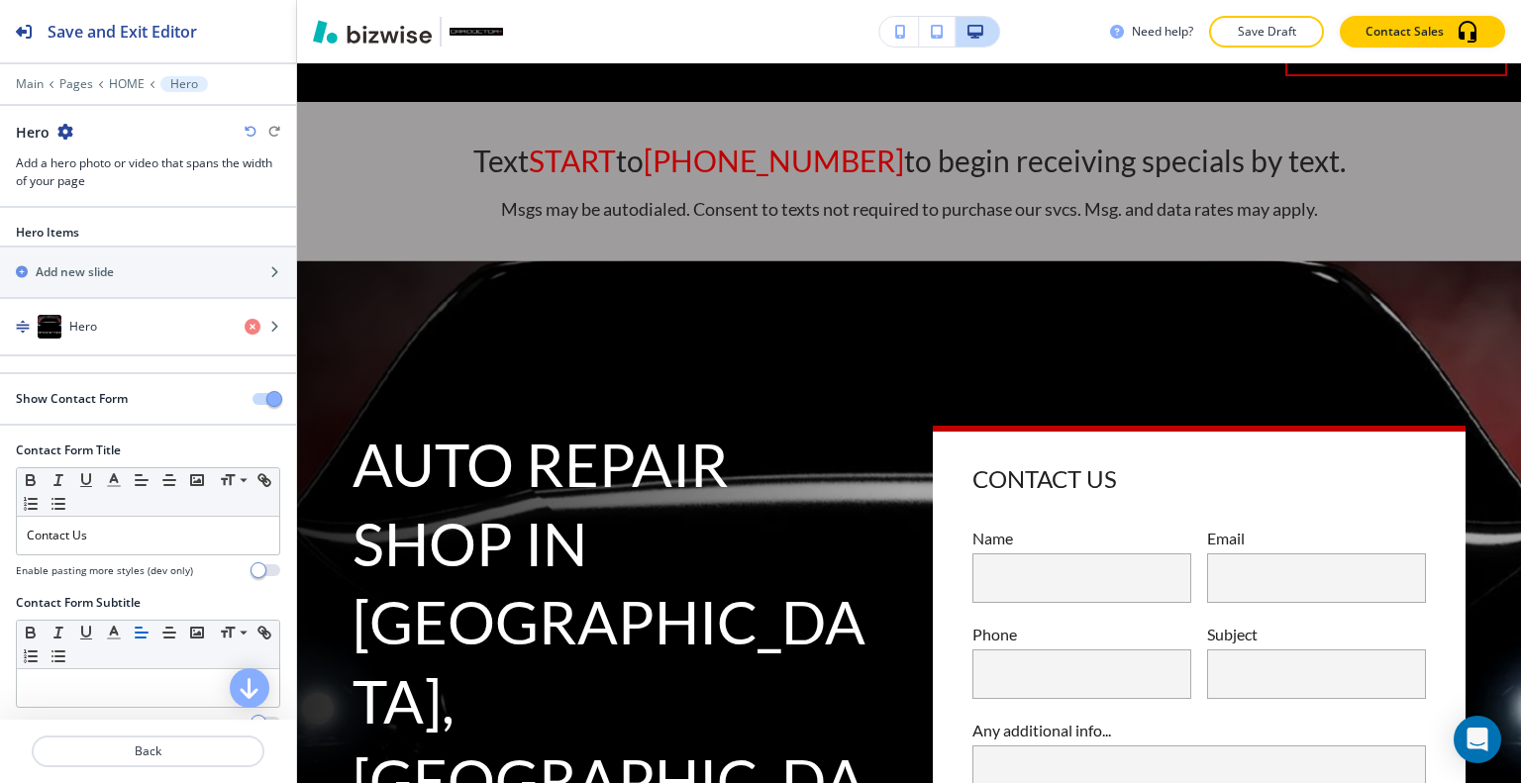
scroll to position [258, 0]
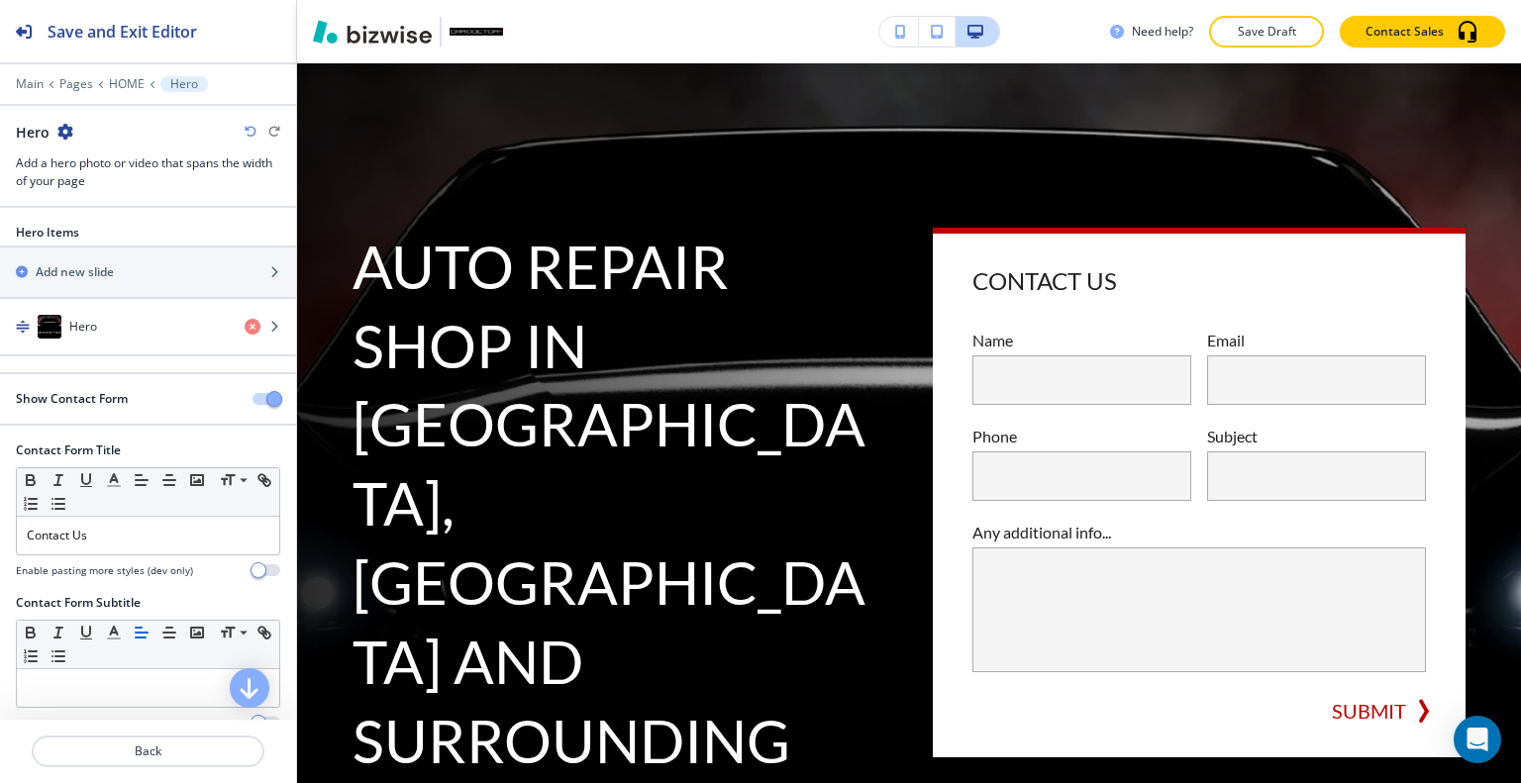
click at [253, 130] on icon "button" at bounding box center [251, 132] width 12 height 12
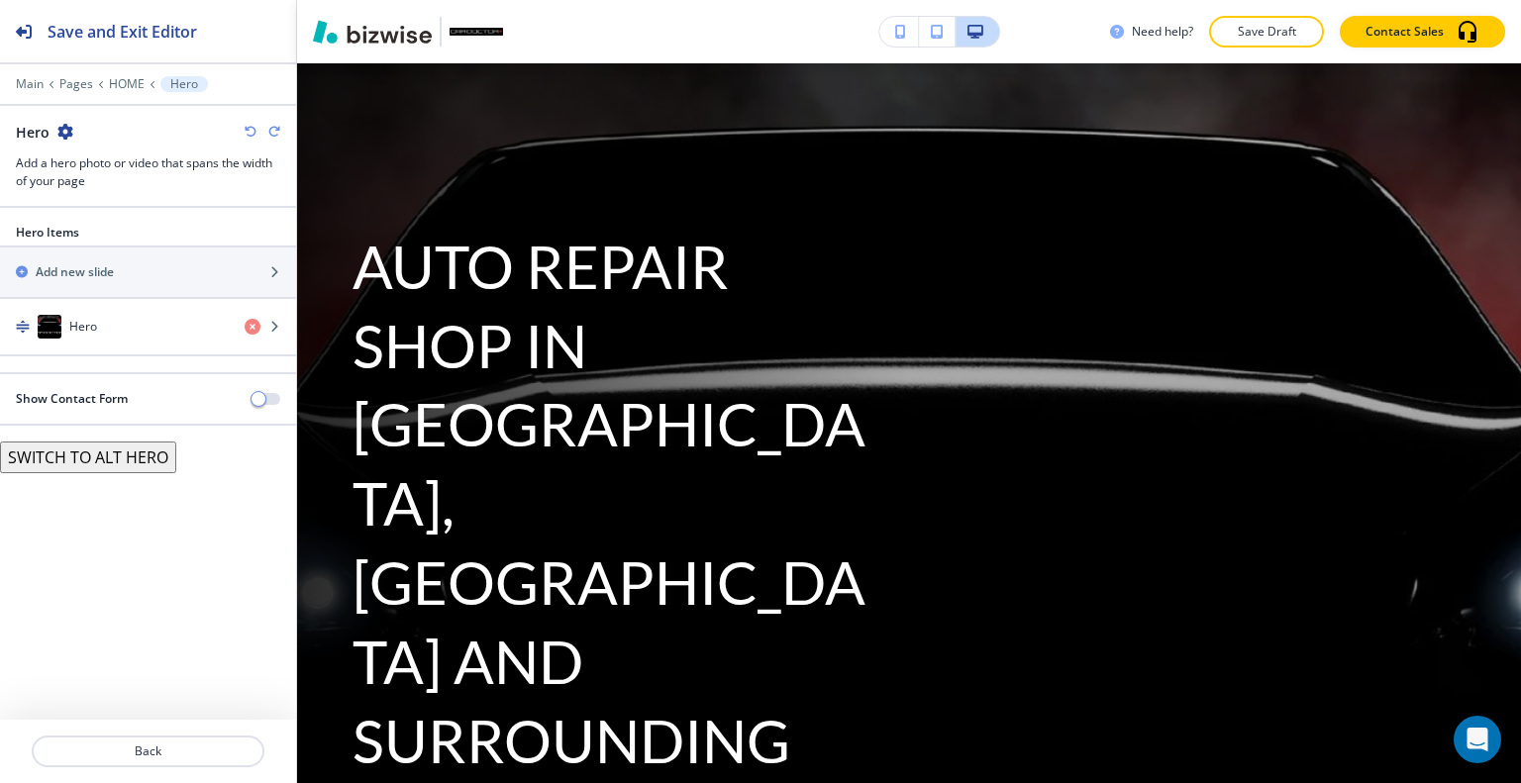
click at [253, 130] on icon "button" at bounding box center [251, 132] width 12 height 12
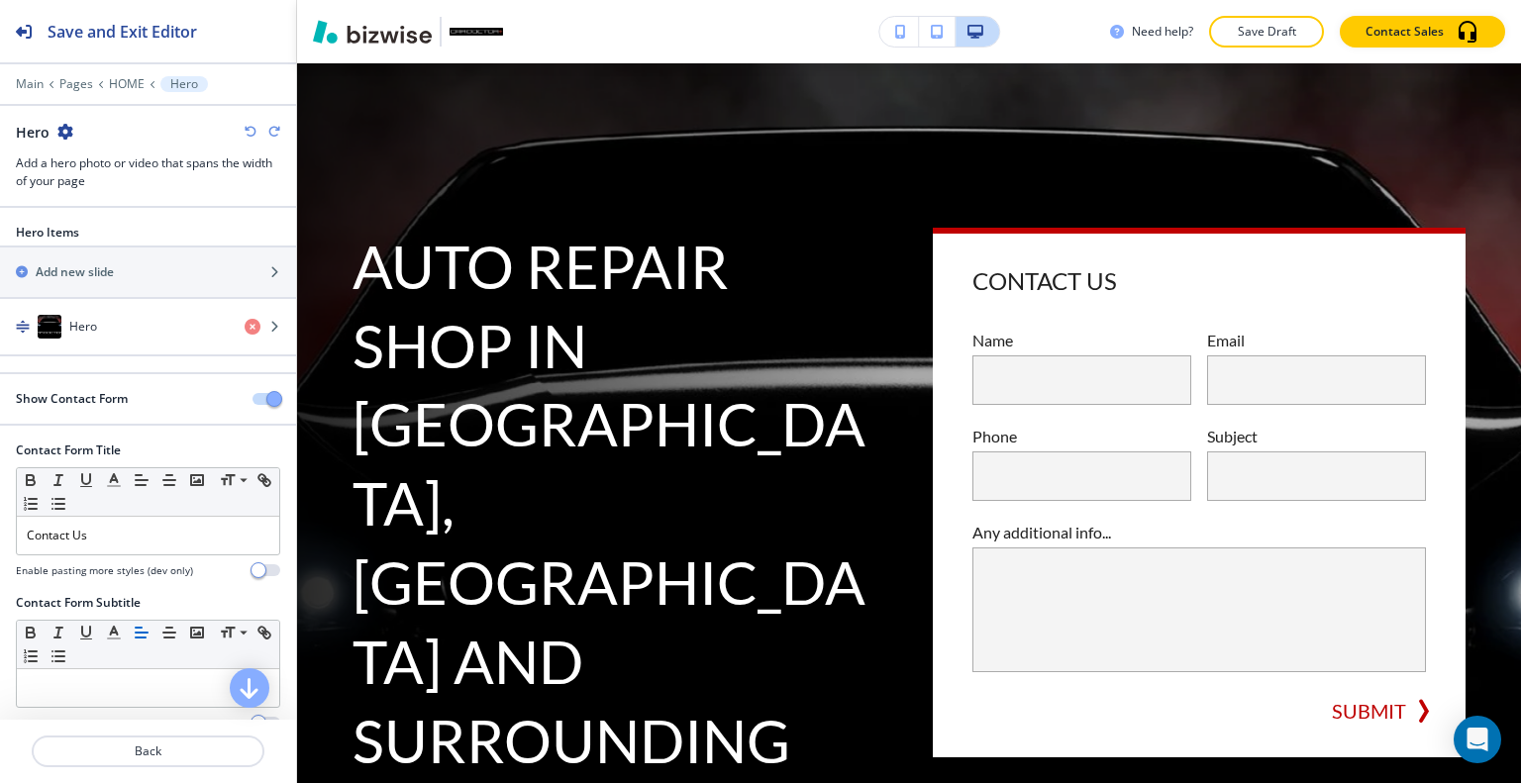
click at [253, 130] on icon "button" at bounding box center [251, 132] width 12 height 12
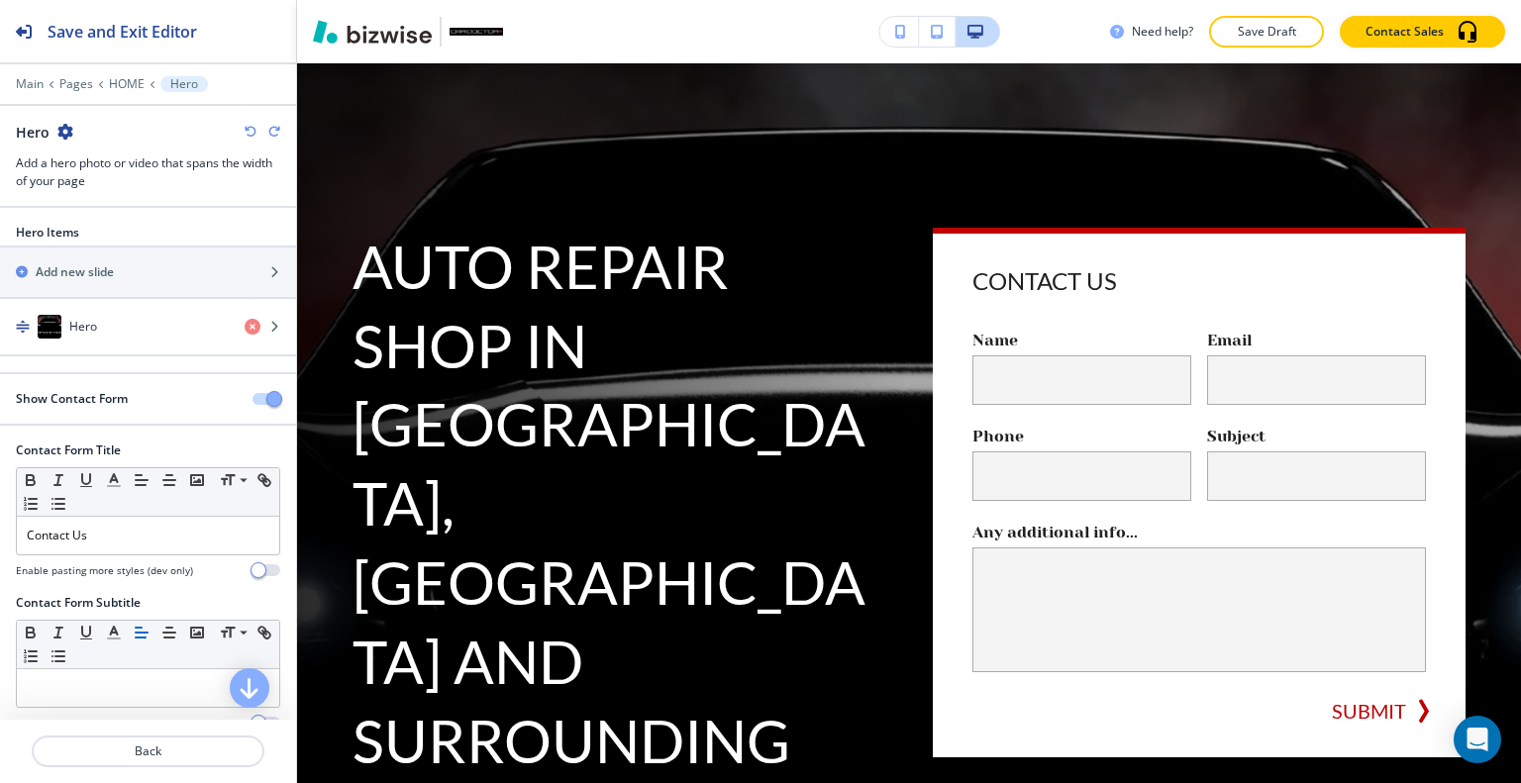
click at [253, 130] on icon "button" at bounding box center [251, 132] width 12 height 12
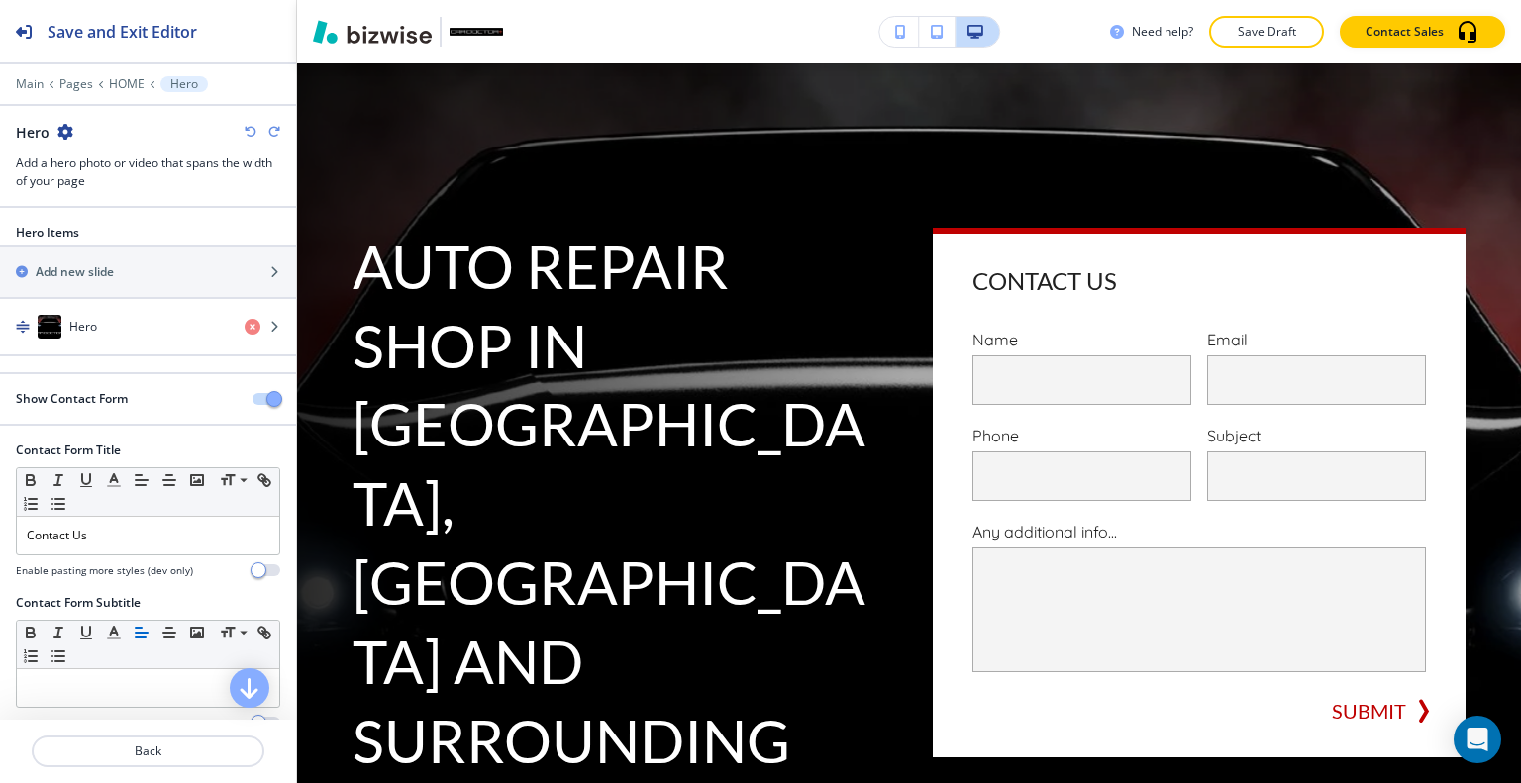
click at [253, 130] on icon "button" at bounding box center [251, 132] width 12 height 12
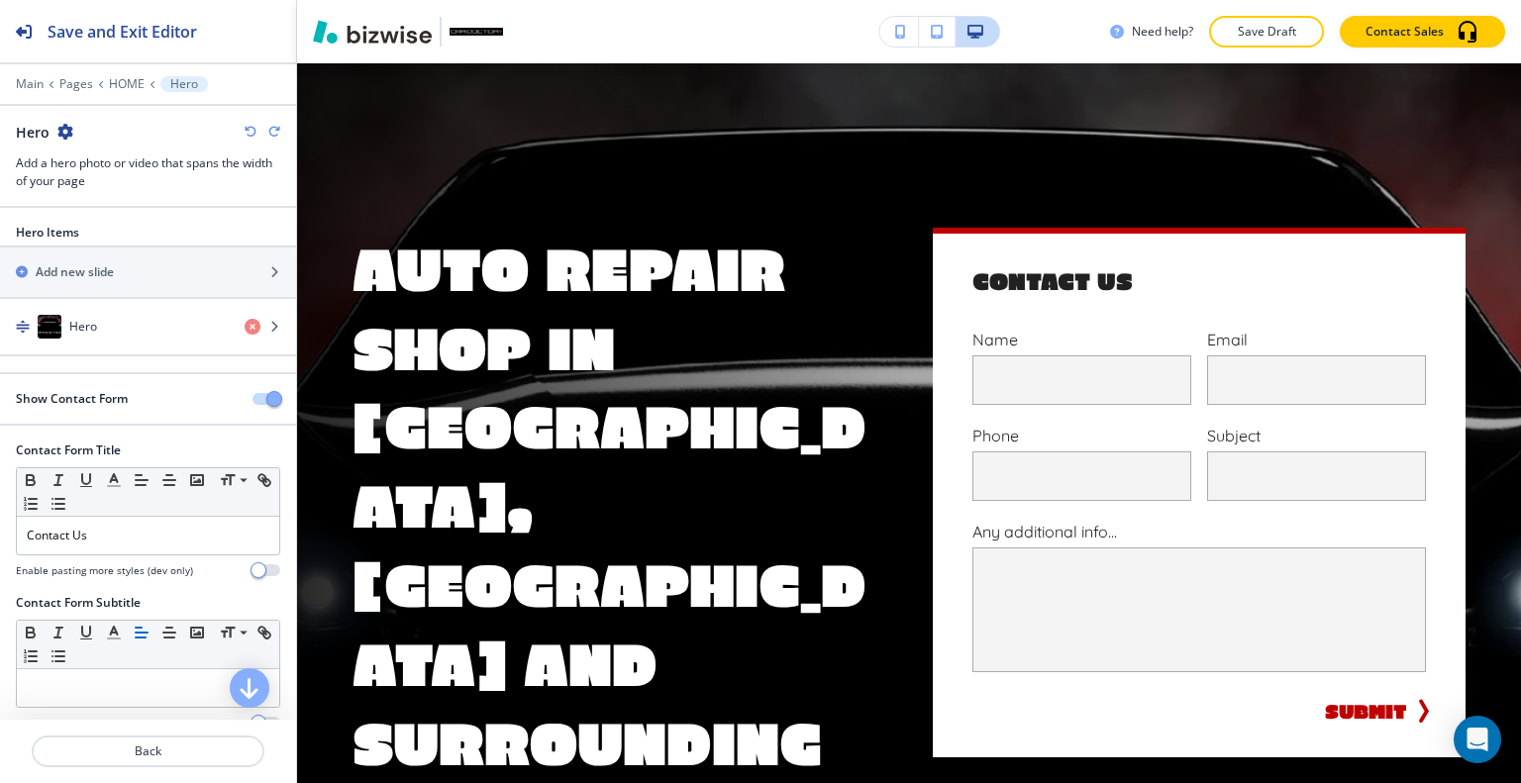
click at [253, 130] on icon "button" at bounding box center [251, 132] width 12 height 12
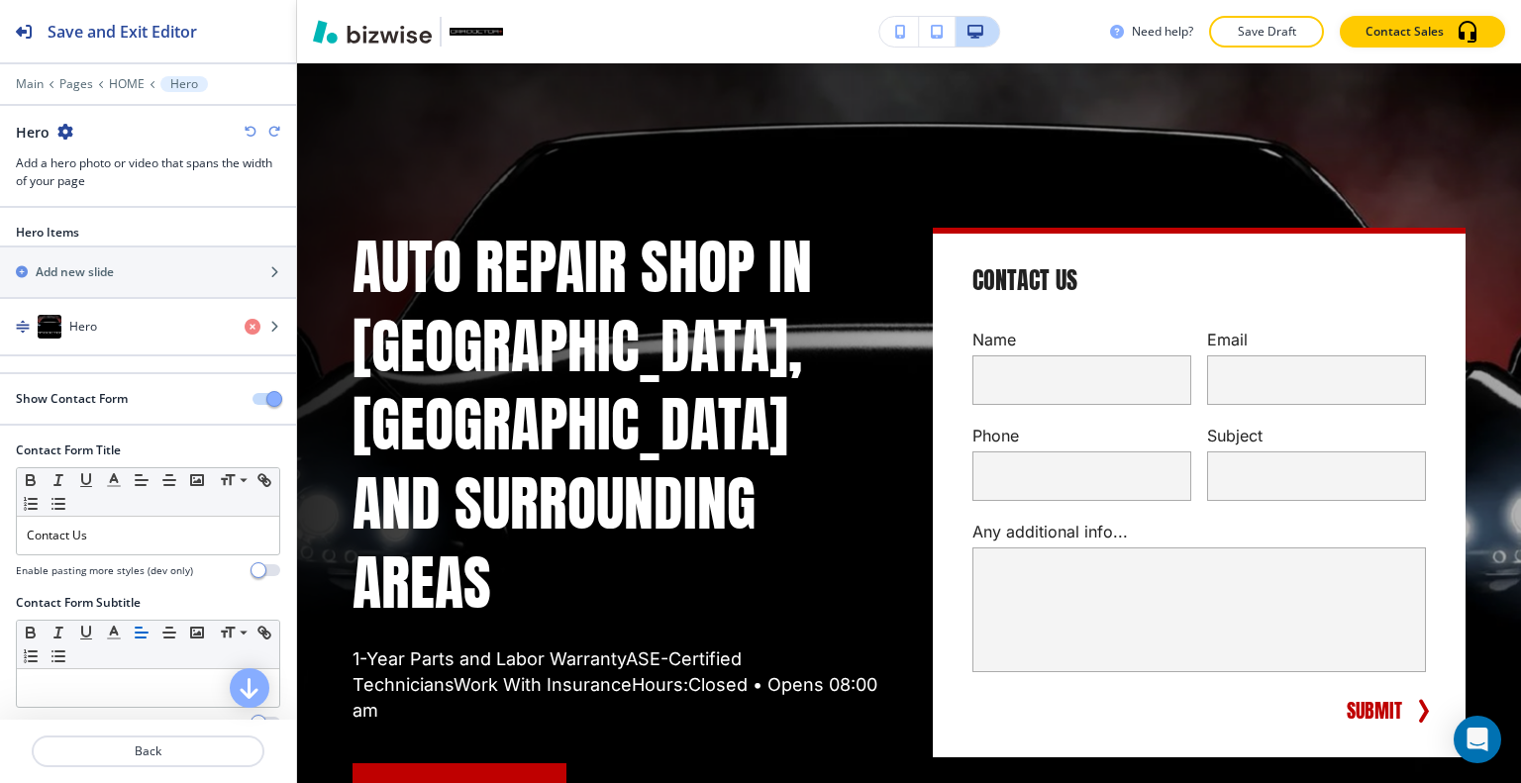
click at [253, 130] on icon "button" at bounding box center [251, 132] width 12 height 12
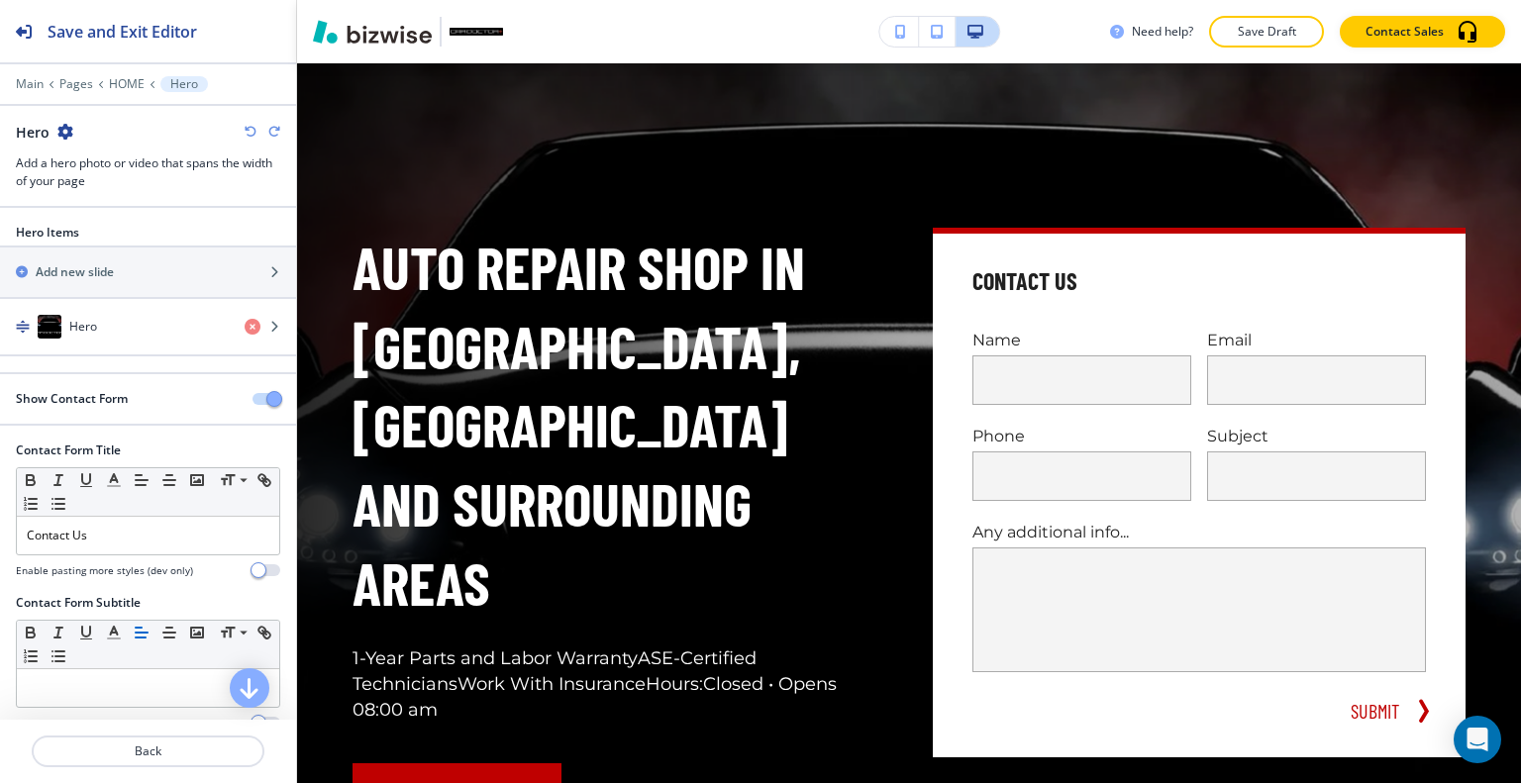
click at [253, 130] on icon "button" at bounding box center [251, 132] width 12 height 12
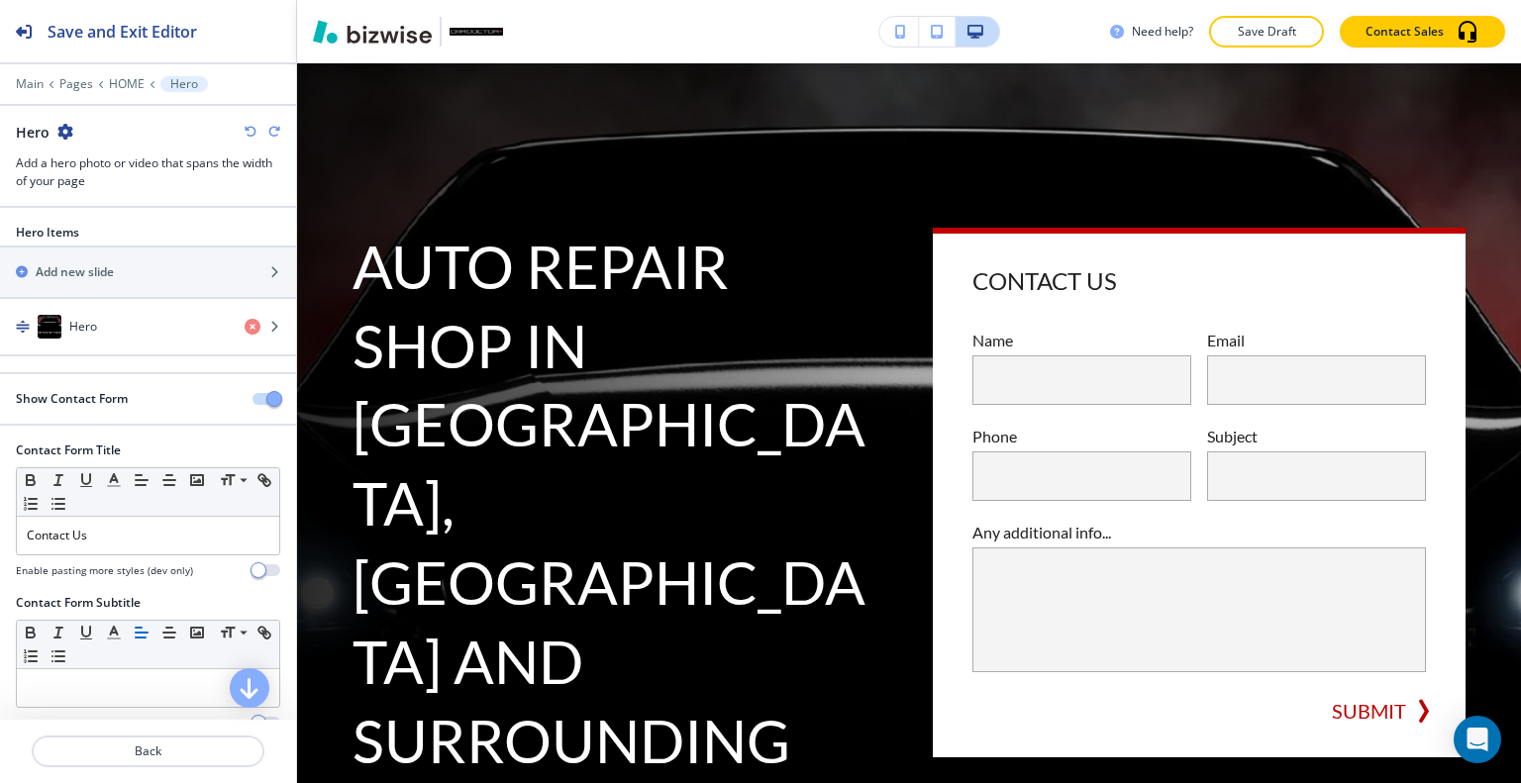
click at [253, 130] on icon "button" at bounding box center [251, 132] width 12 height 12
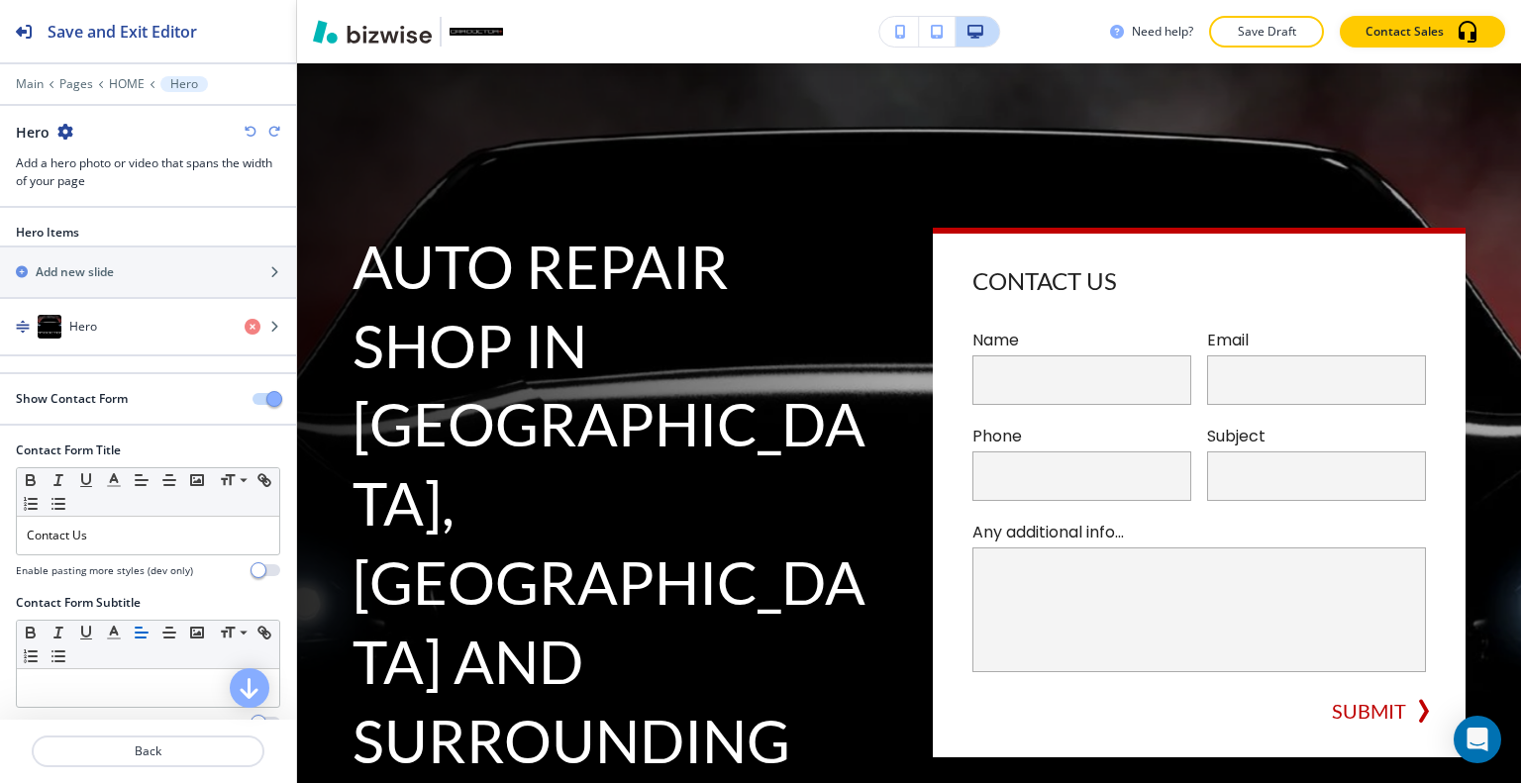
click at [253, 130] on icon "button" at bounding box center [251, 132] width 12 height 12
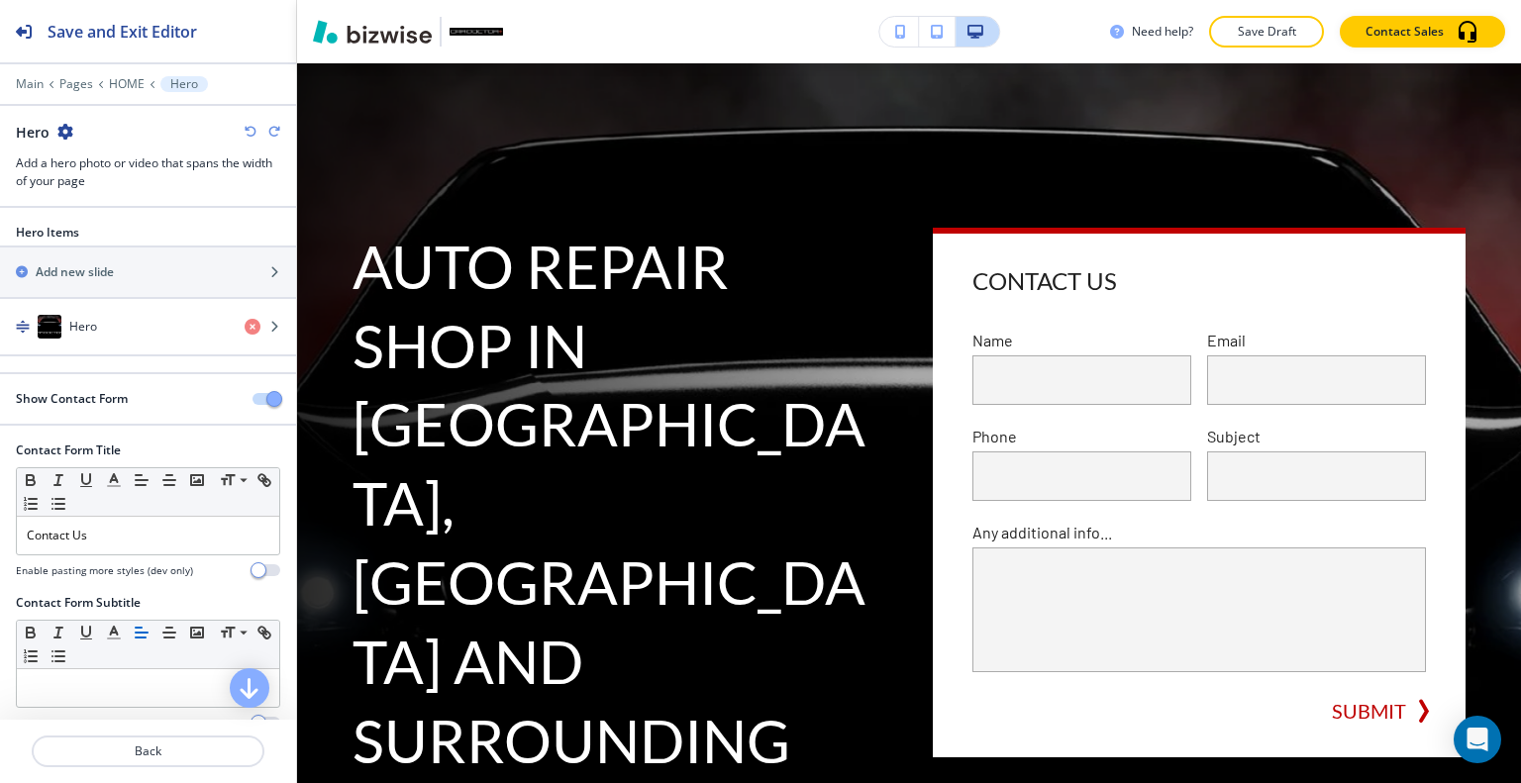
click at [253, 130] on icon "button" at bounding box center [251, 132] width 12 height 12
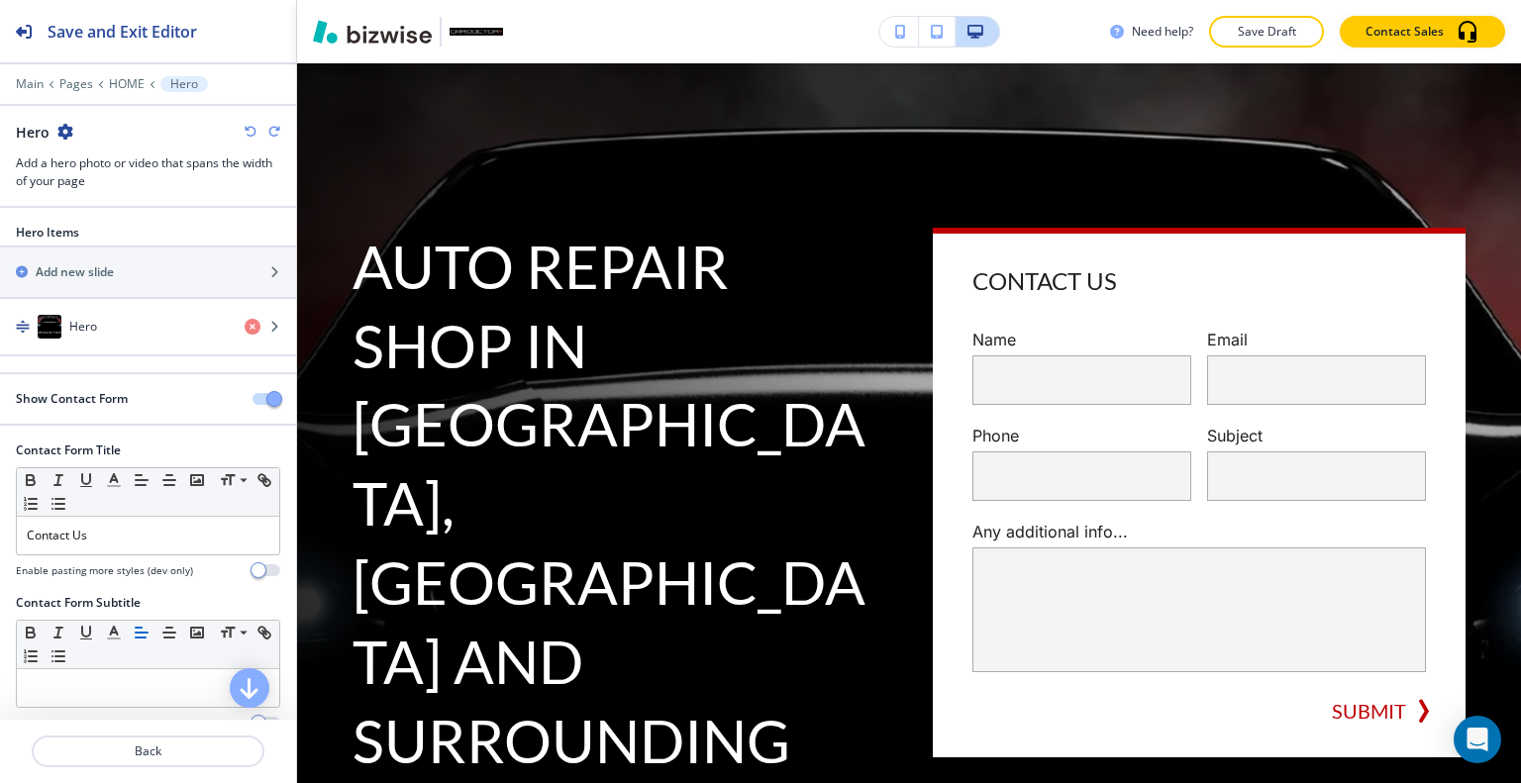
click at [253, 130] on icon "button" at bounding box center [251, 132] width 12 height 12
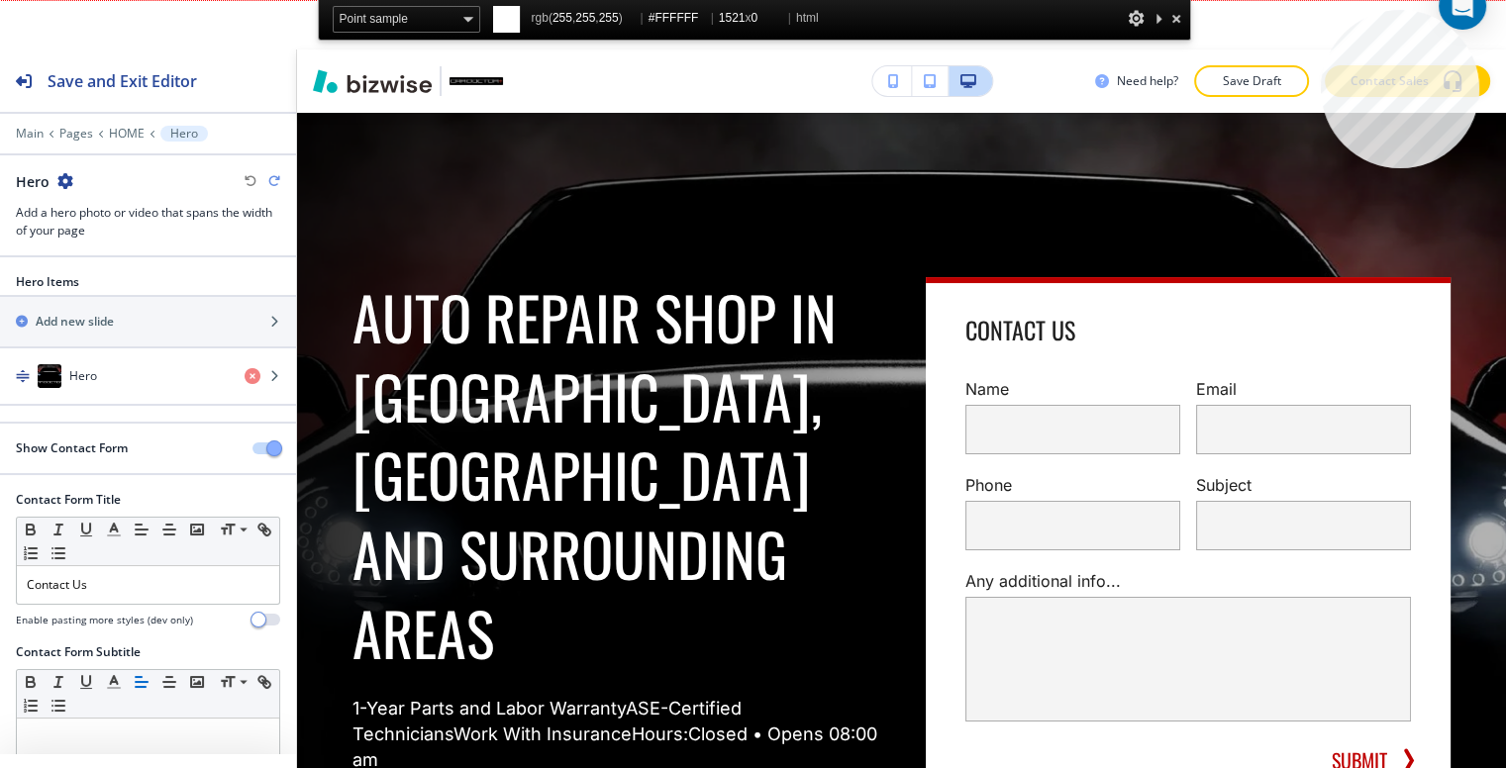
click at [1318, 0] on html "Save and Exit Editor Main Pages HOME Hero Hero Add a hero photo or video that s…" at bounding box center [753, 0] width 1506 height 0
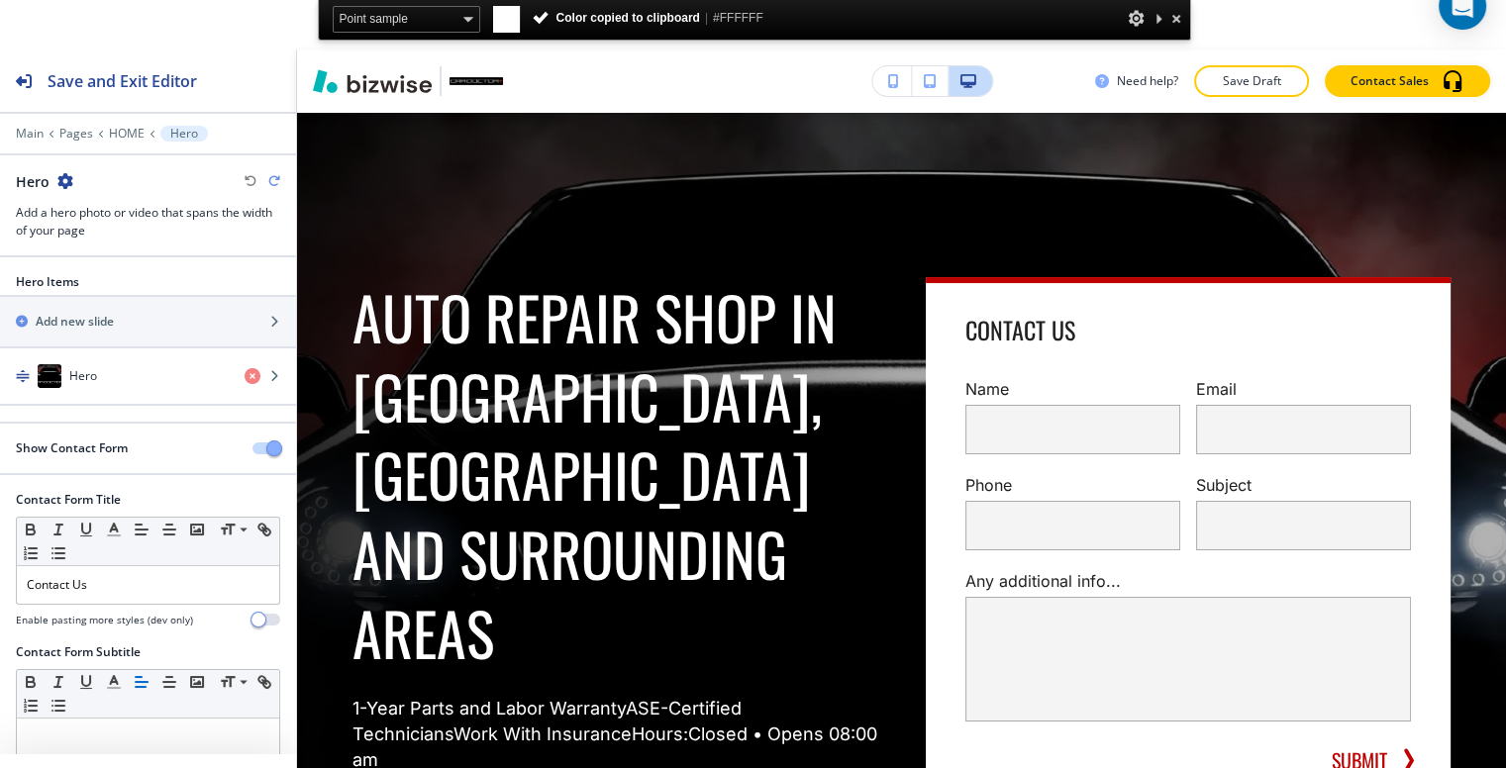
click at [1179, 15] on div at bounding box center [1177, 18] width 20 height 25
click at [1168, 21] on div at bounding box center [1177, 18] width 20 height 25
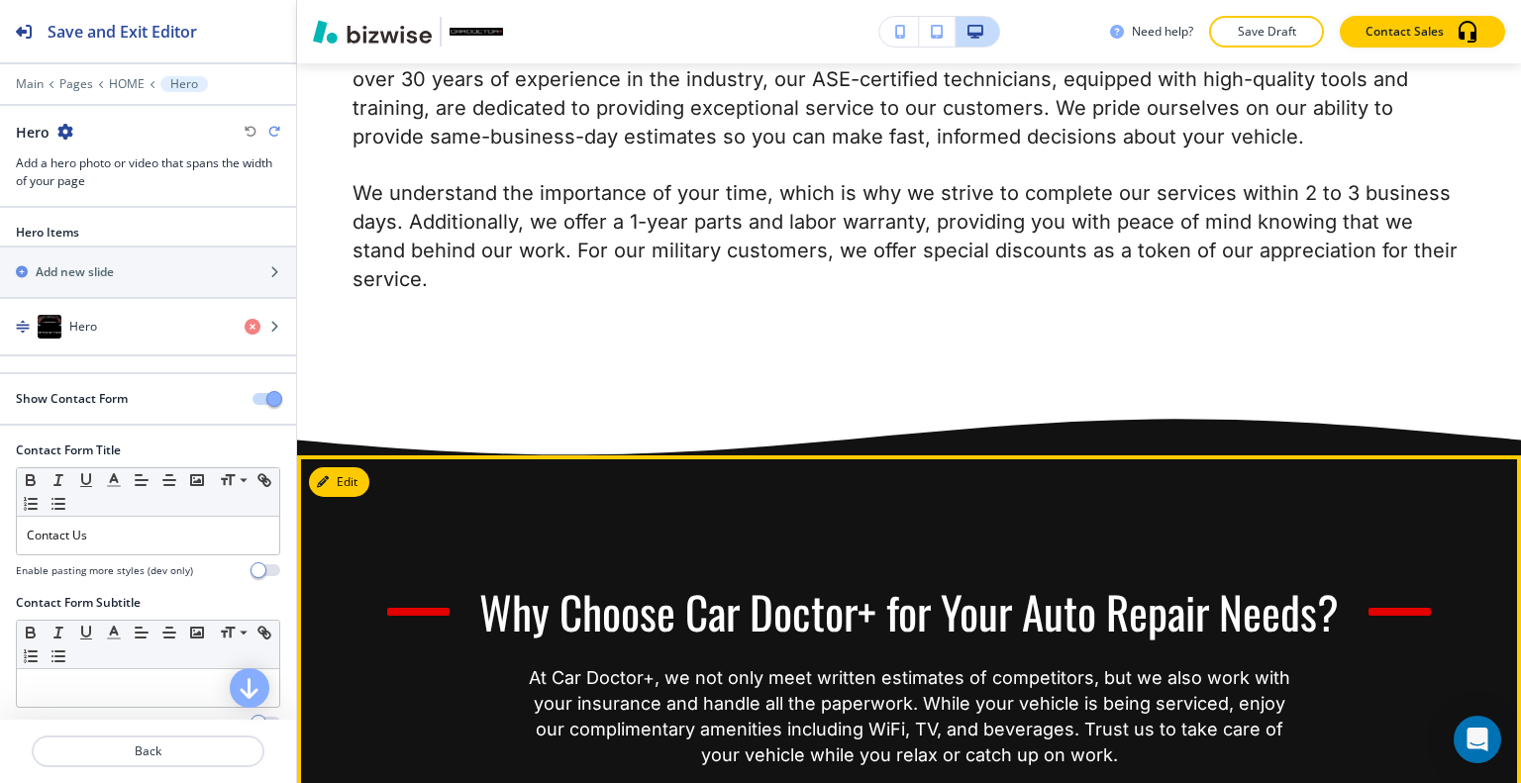
scroll to position [1843, 0]
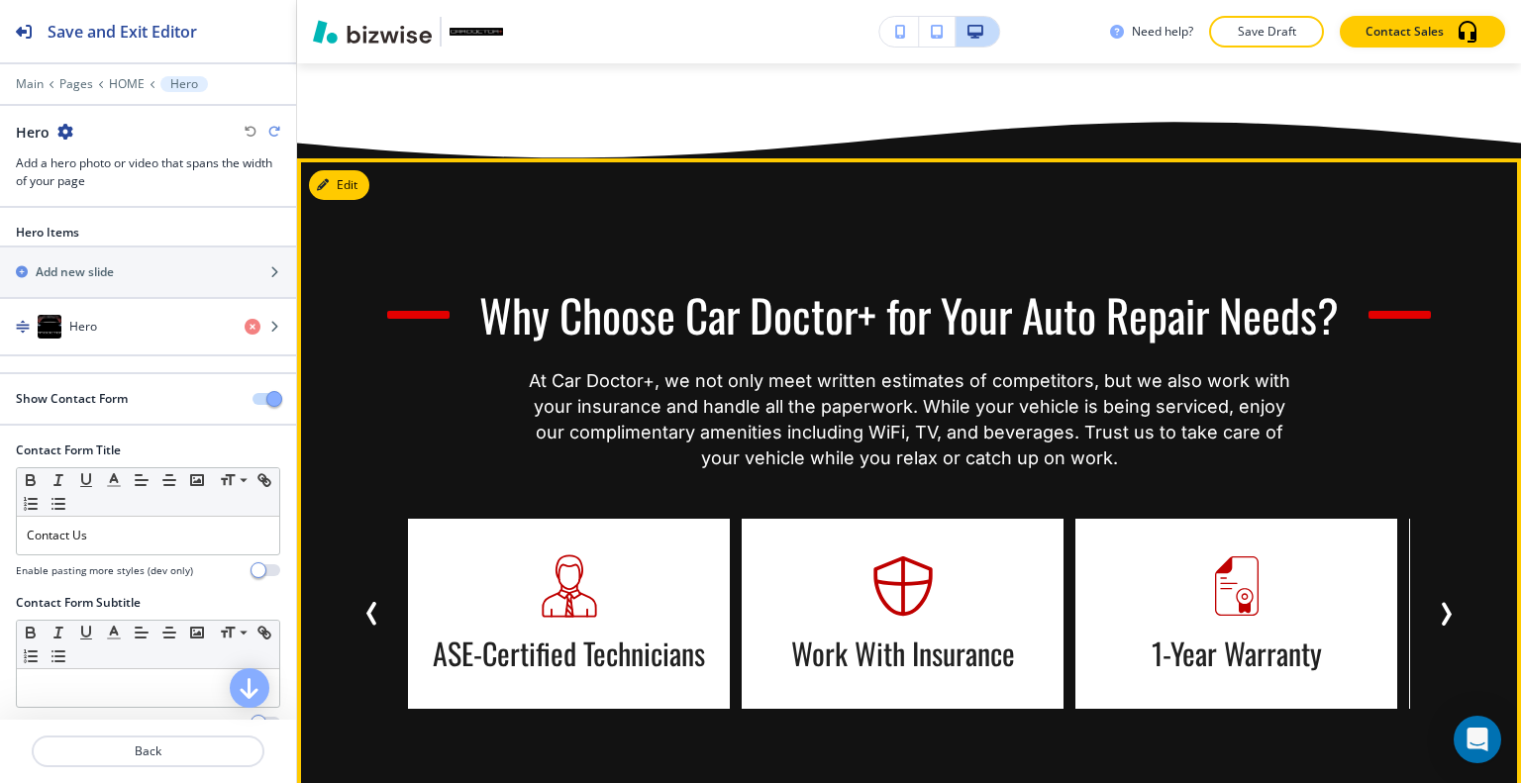
click at [1437, 602] on icon "Next Slide" at bounding box center [1446, 614] width 24 height 24
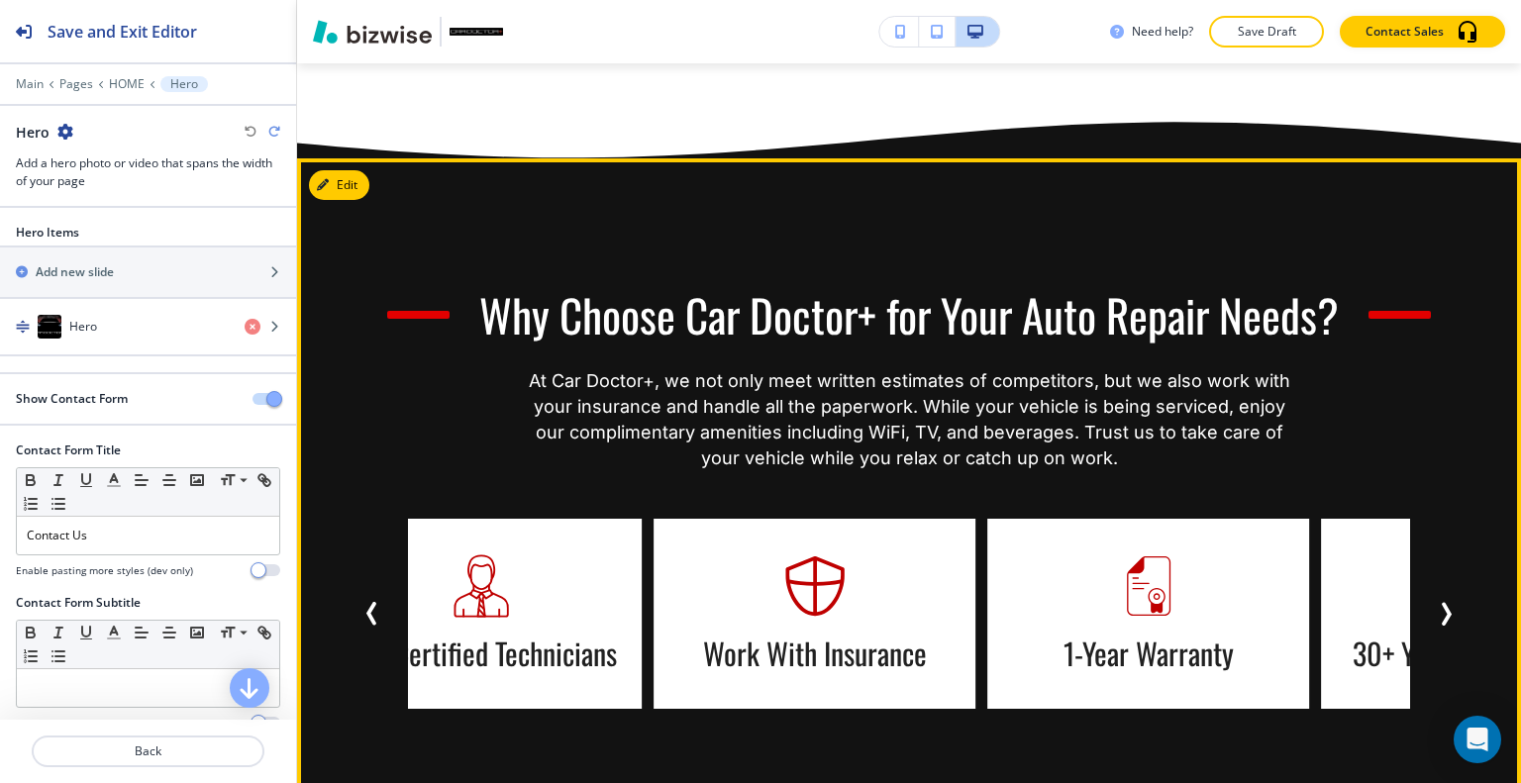
click at [1437, 602] on icon "Next Slide" at bounding box center [1446, 614] width 24 height 24
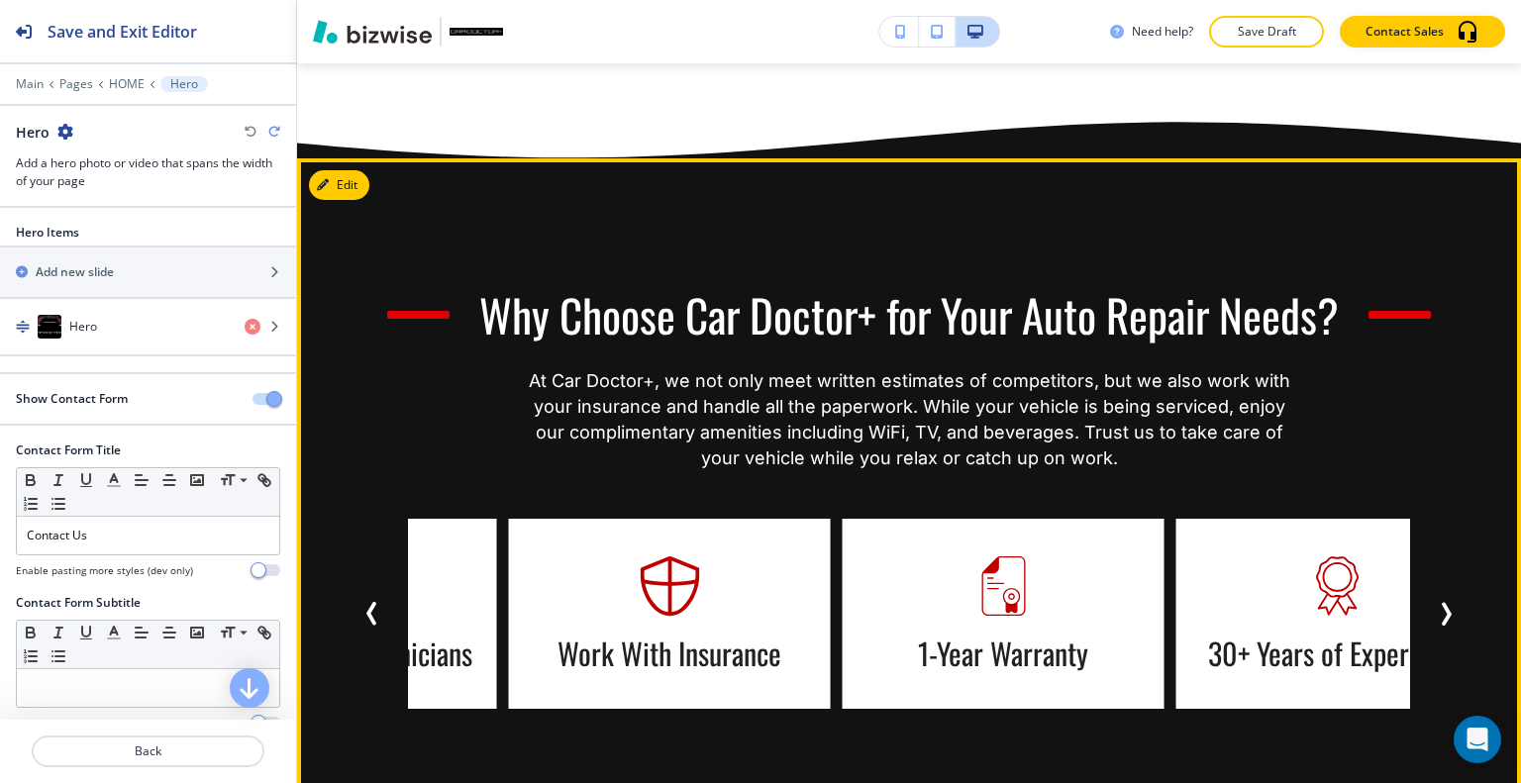
click at [1437, 602] on icon "Next Slide" at bounding box center [1446, 614] width 24 height 24
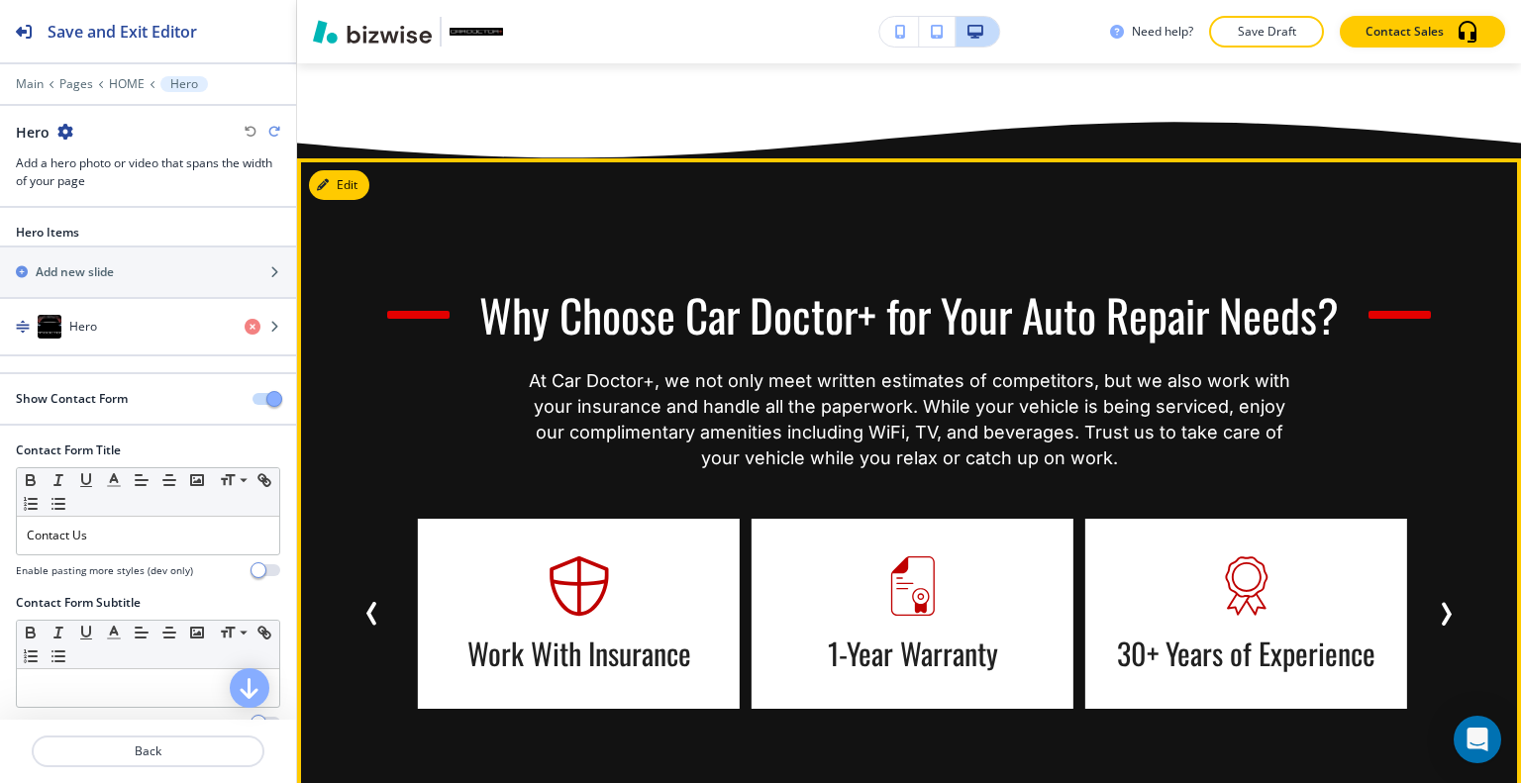
click at [1437, 602] on icon "Next Slide" at bounding box center [1446, 614] width 24 height 24
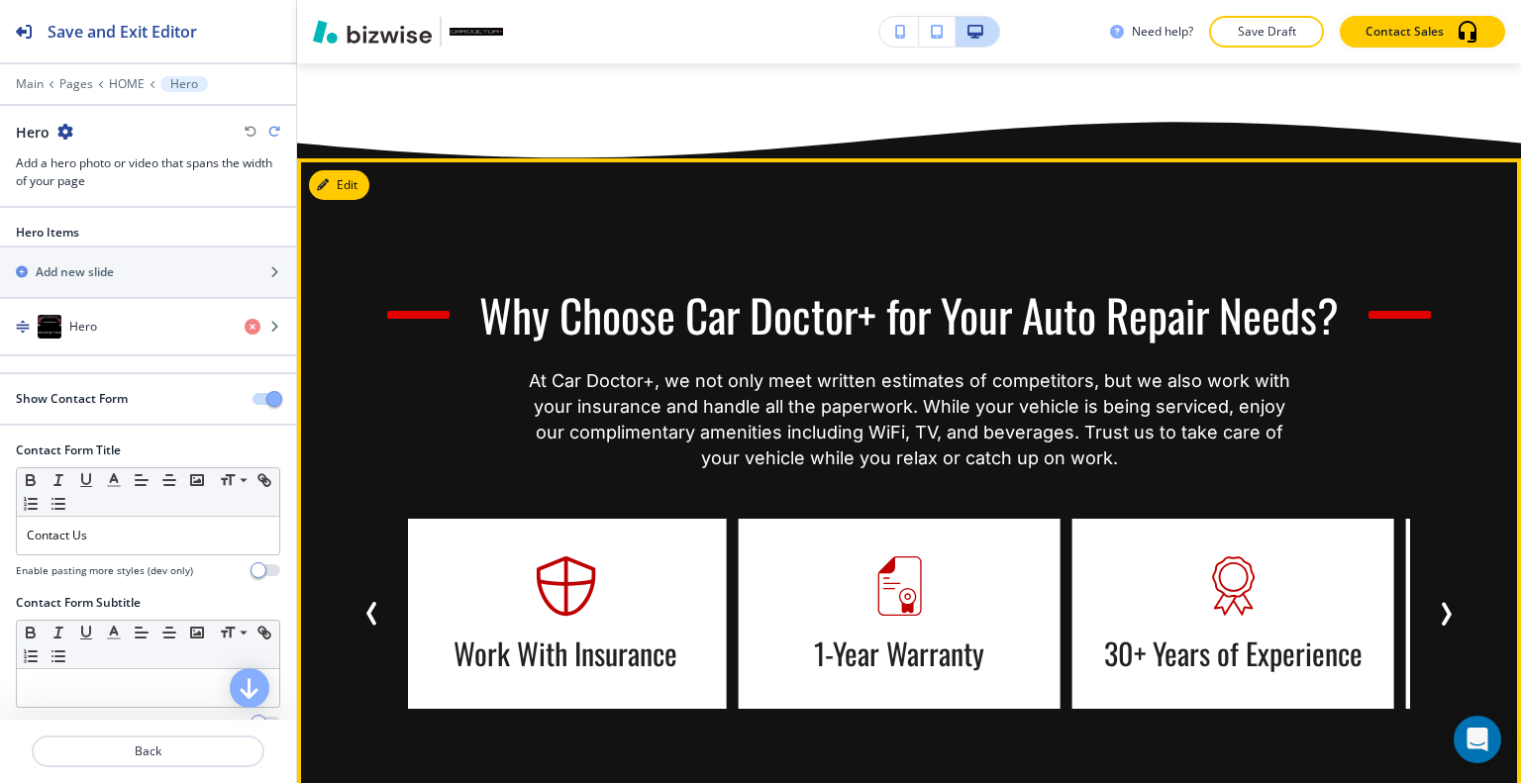
click at [1437, 602] on icon "Next Slide" at bounding box center [1446, 614] width 24 height 24
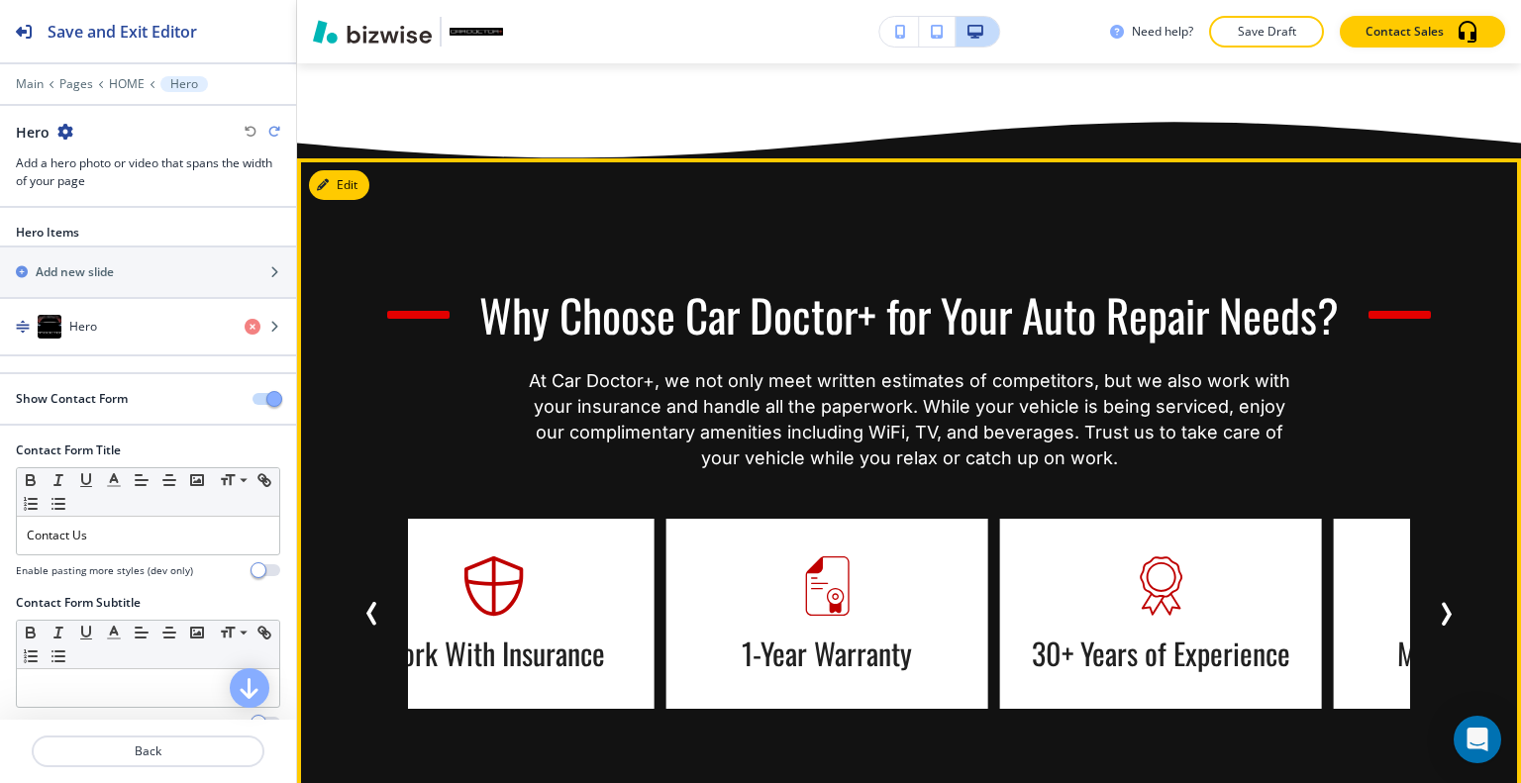
click at [1437, 602] on icon "Next Slide" at bounding box center [1446, 614] width 24 height 24
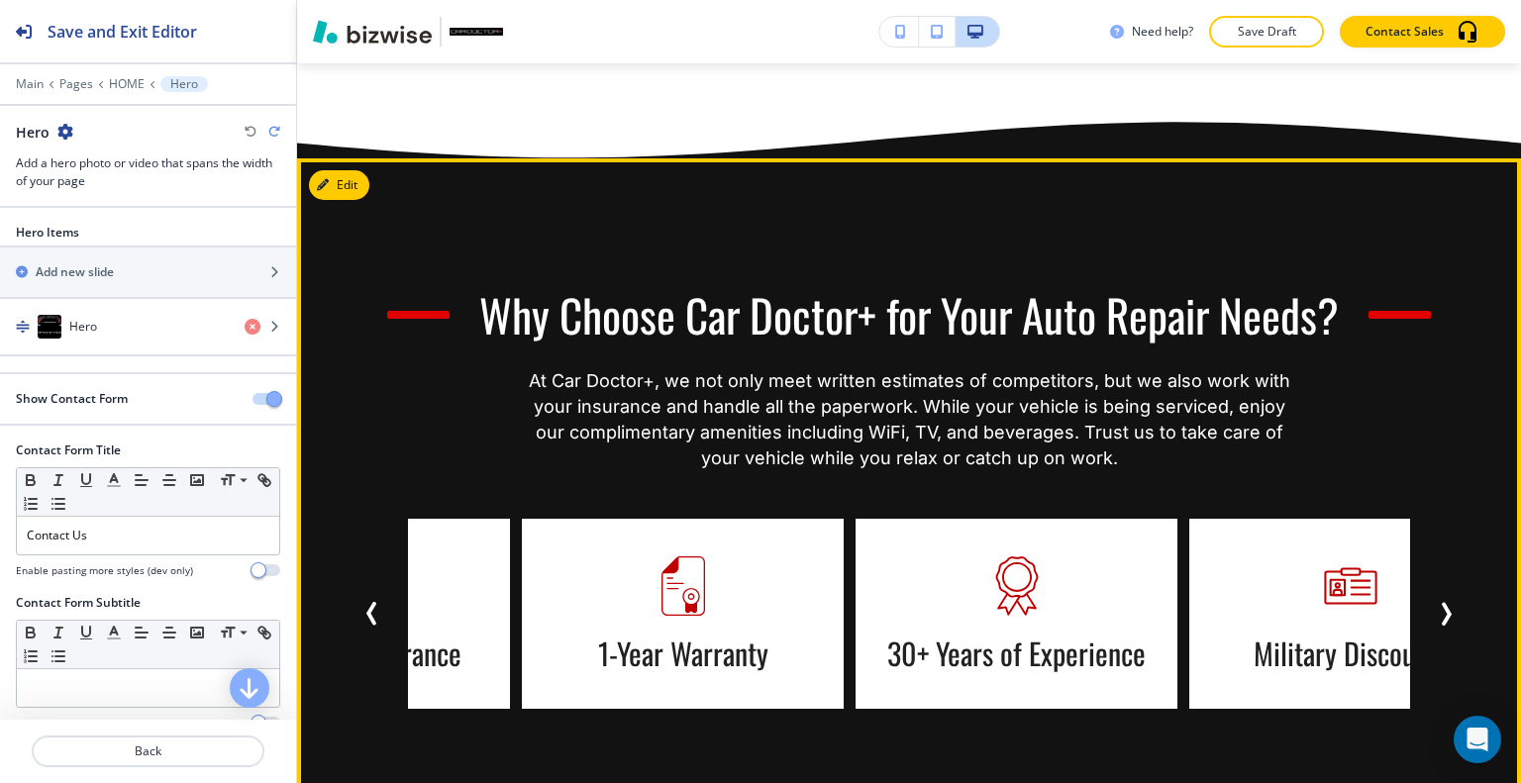
click at [1437, 602] on icon "Next Slide" at bounding box center [1446, 614] width 24 height 24
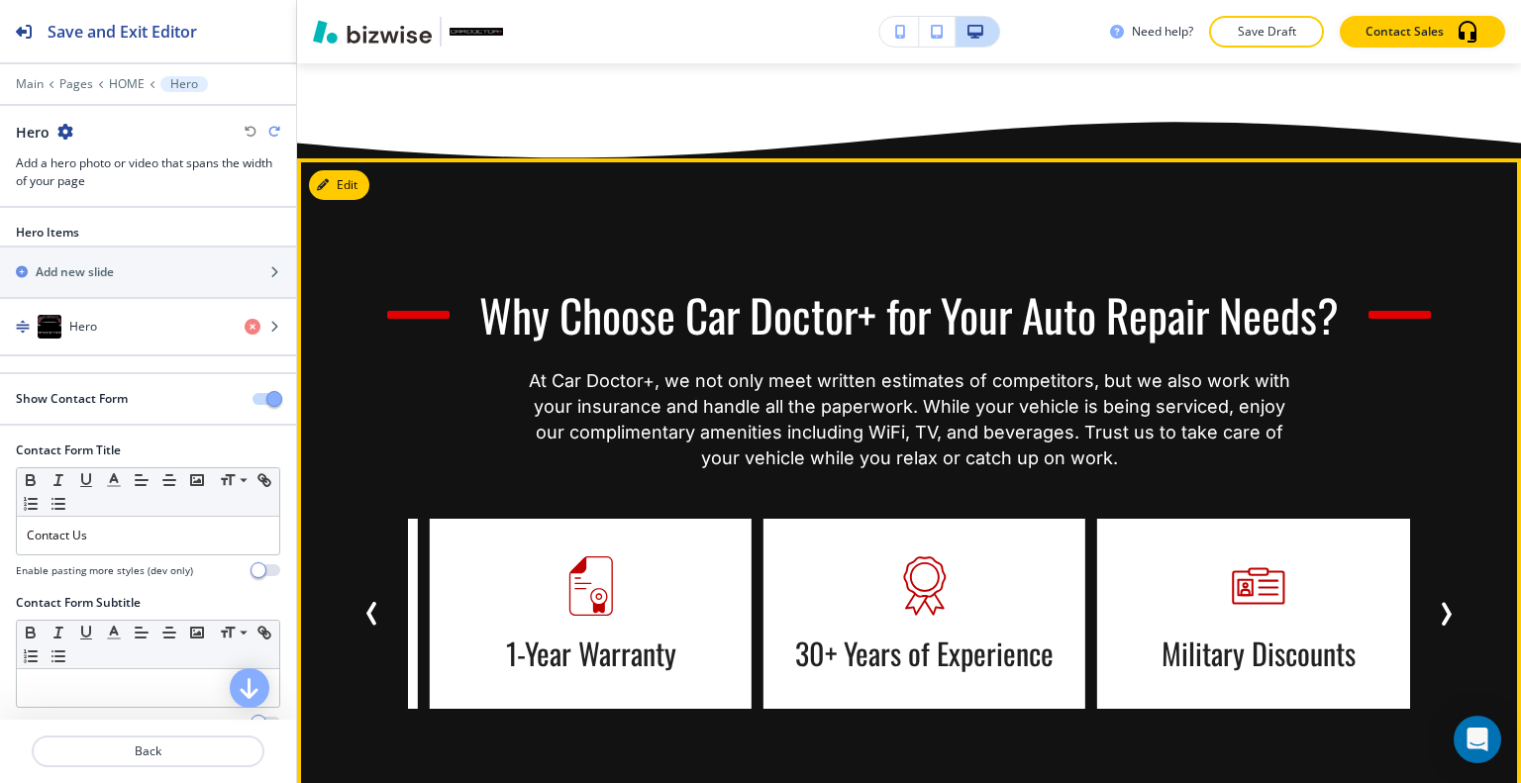
click at [1437, 602] on icon "Next Slide" at bounding box center [1446, 614] width 24 height 24
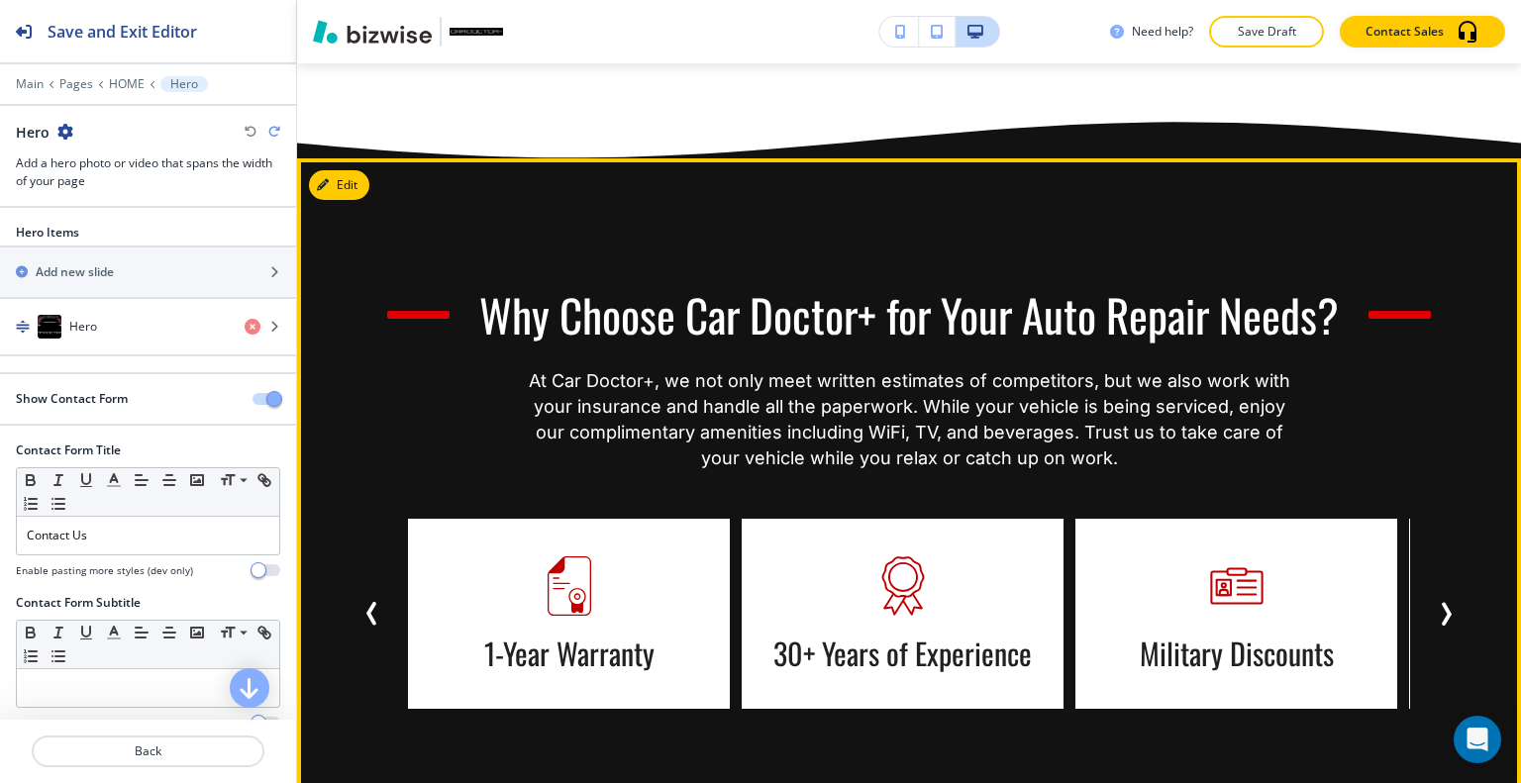
click at [1437, 602] on icon "Next Slide" at bounding box center [1446, 614] width 24 height 24
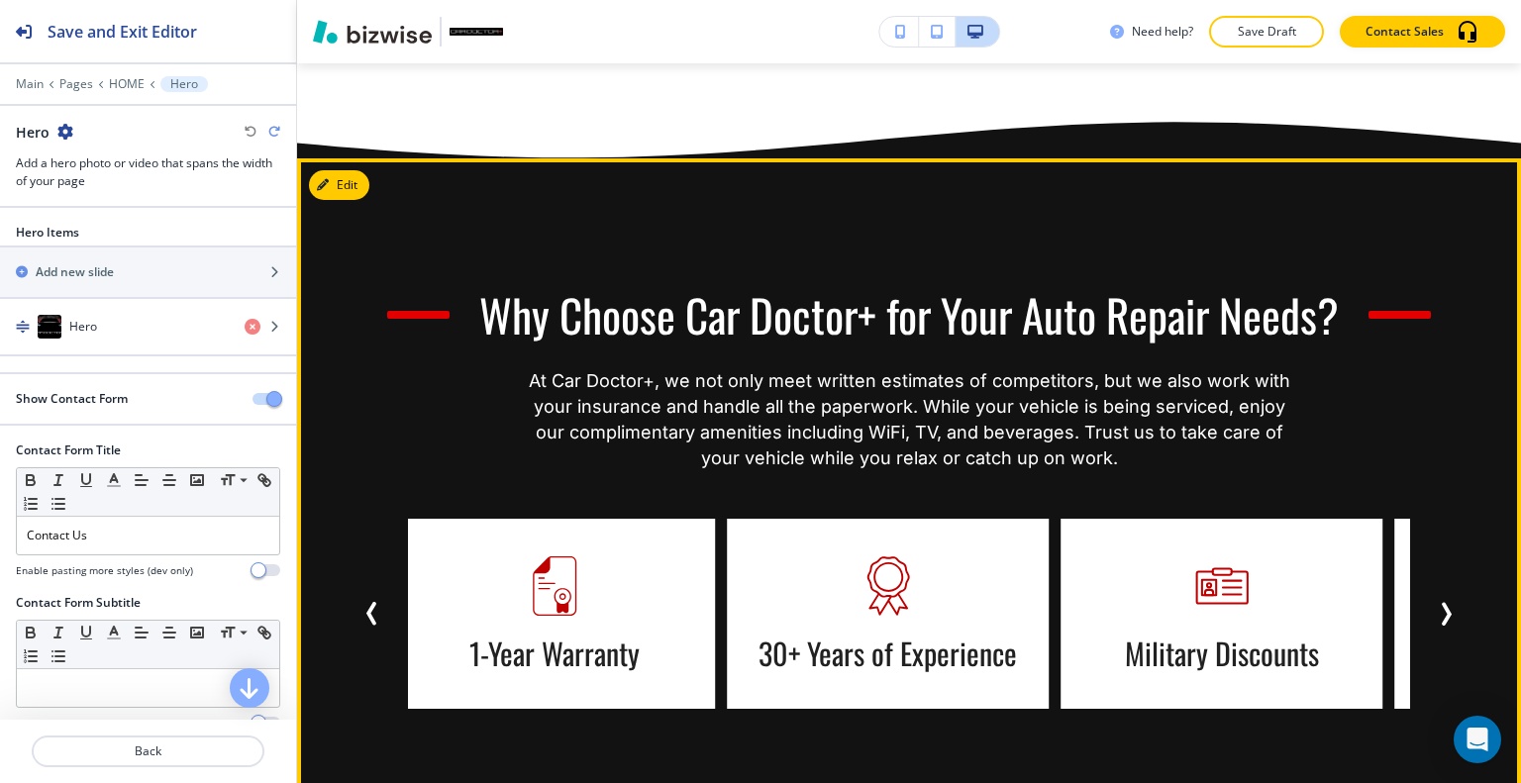
click at [1437, 602] on icon "Next Slide" at bounding box center [1446, 614] width 24 height 24
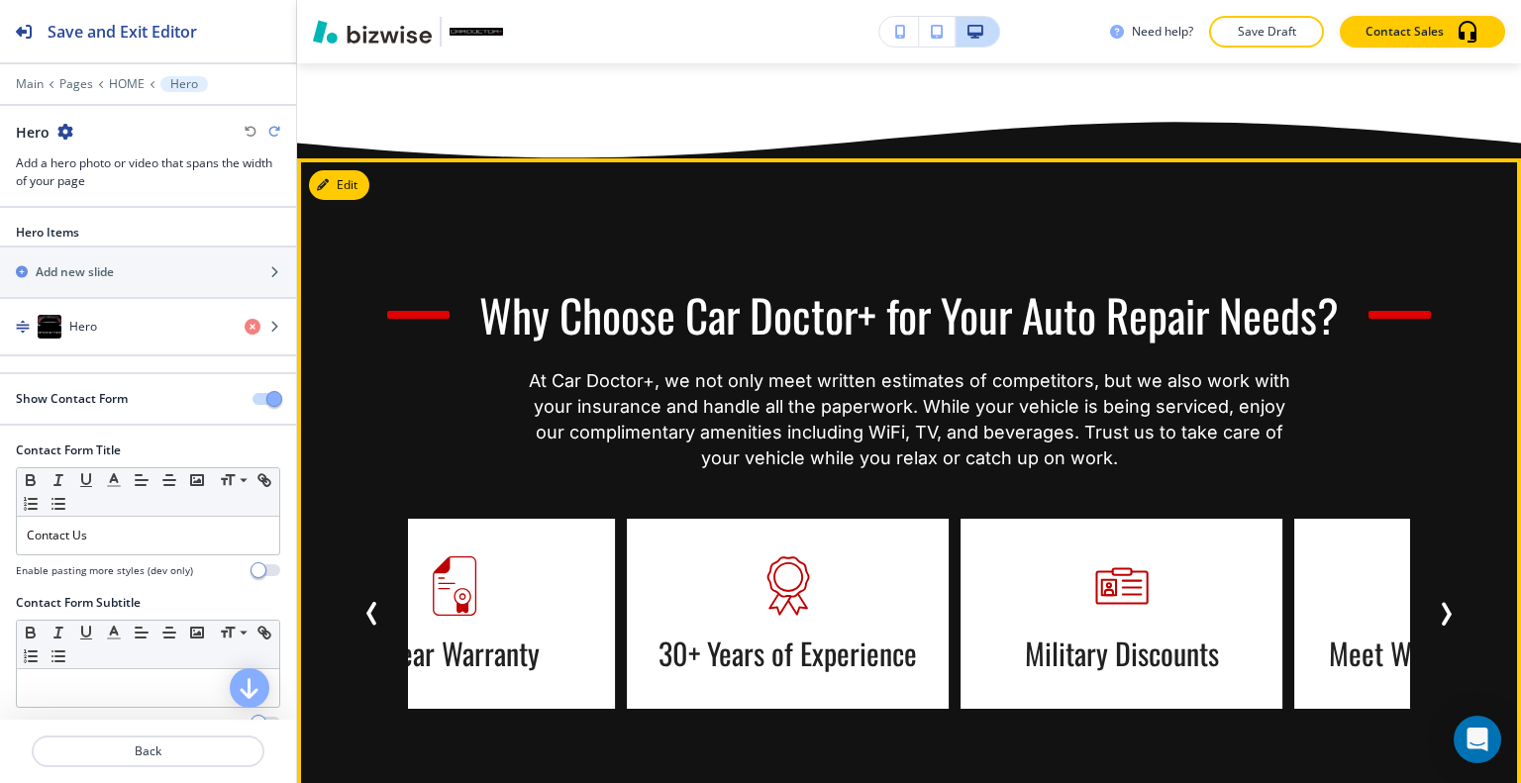
click at [1437, 602] on icon "Next Slide" at bounding box center [1446, 614] width 24 height 24
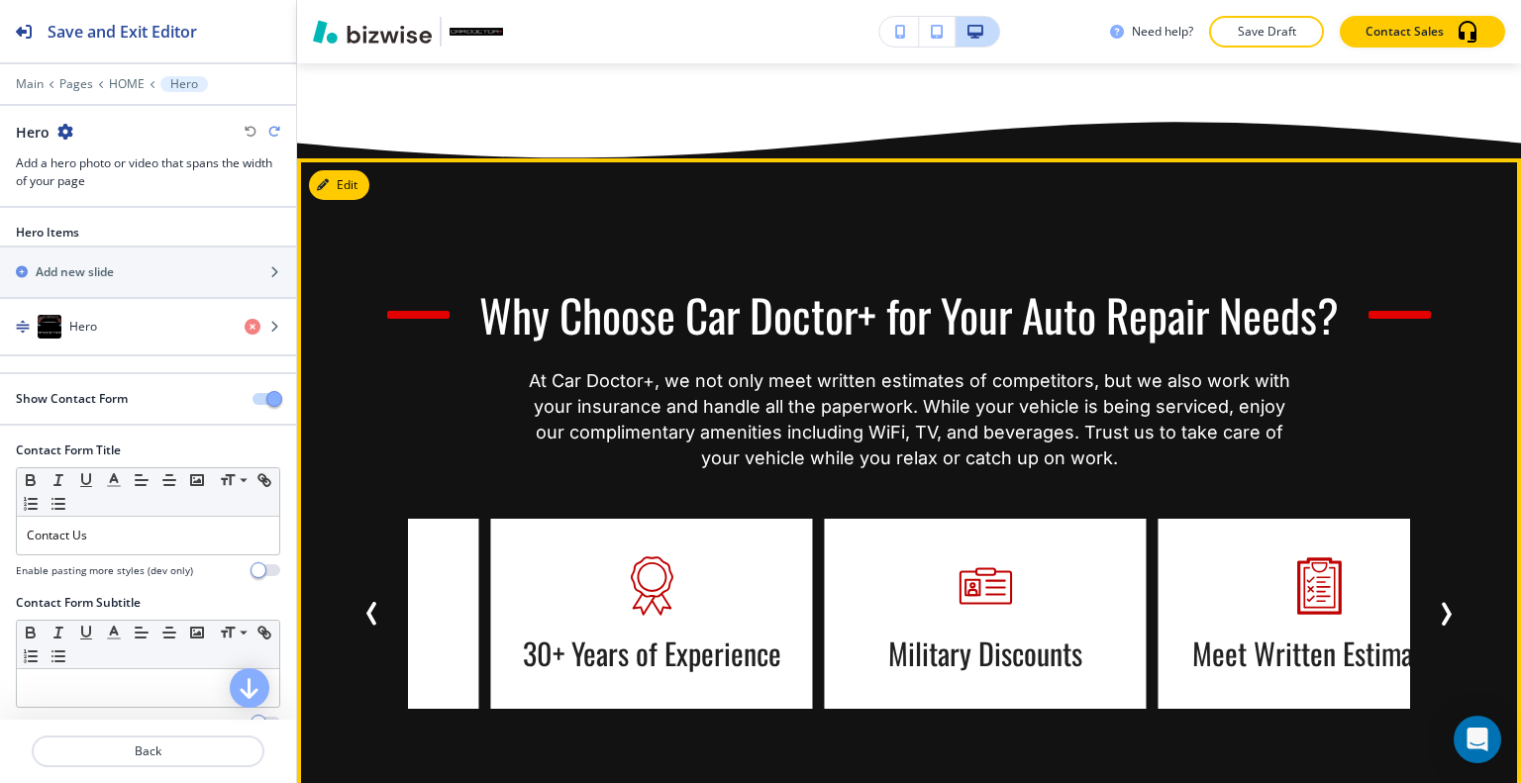
click at [1437, 602] on icon "Next Slide" at bounding box center [1446, 614] width 24 height 24
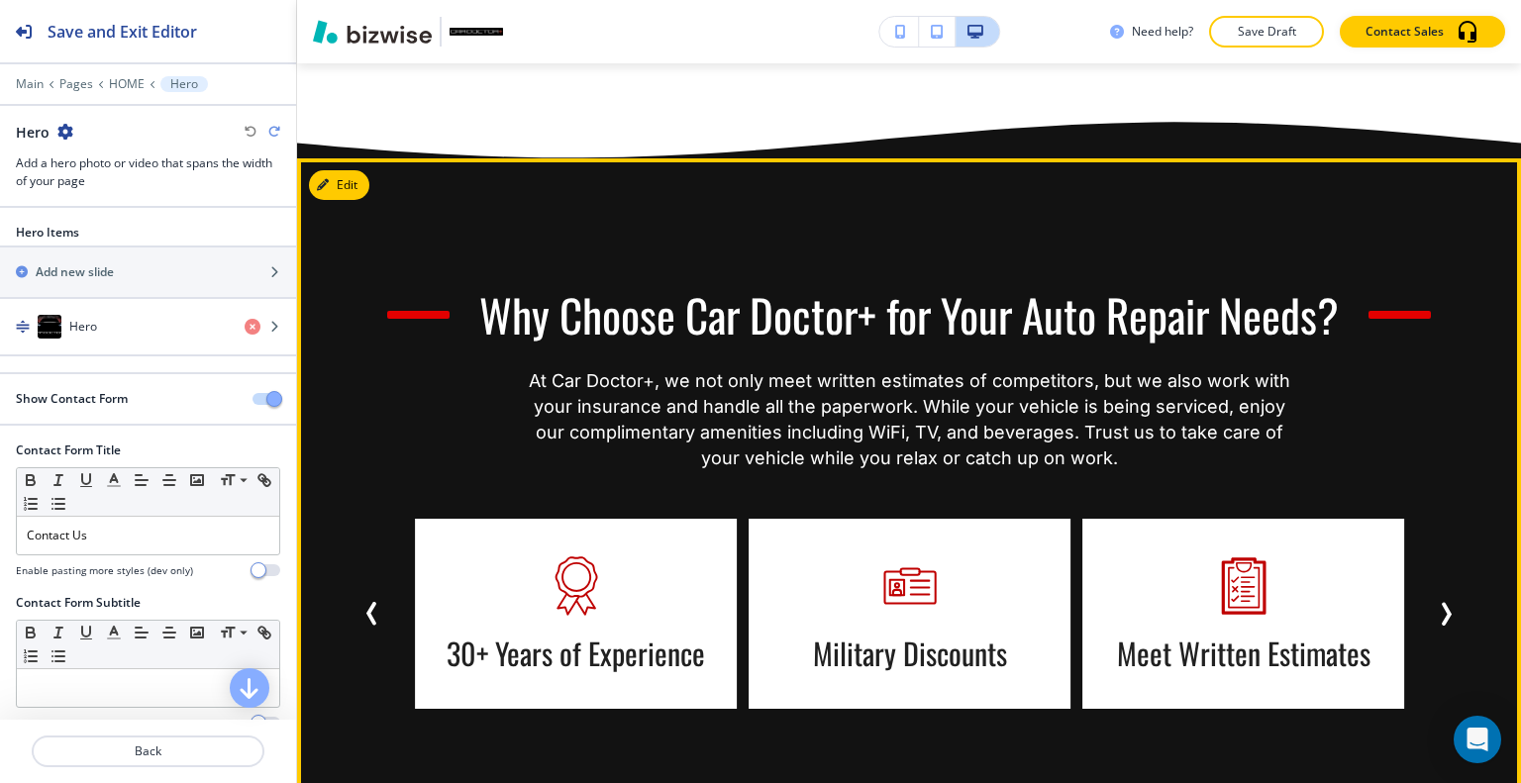
click at [1437, 602] on icon "Next Slide" at bounding box center [1446, 614] width 24 height 24
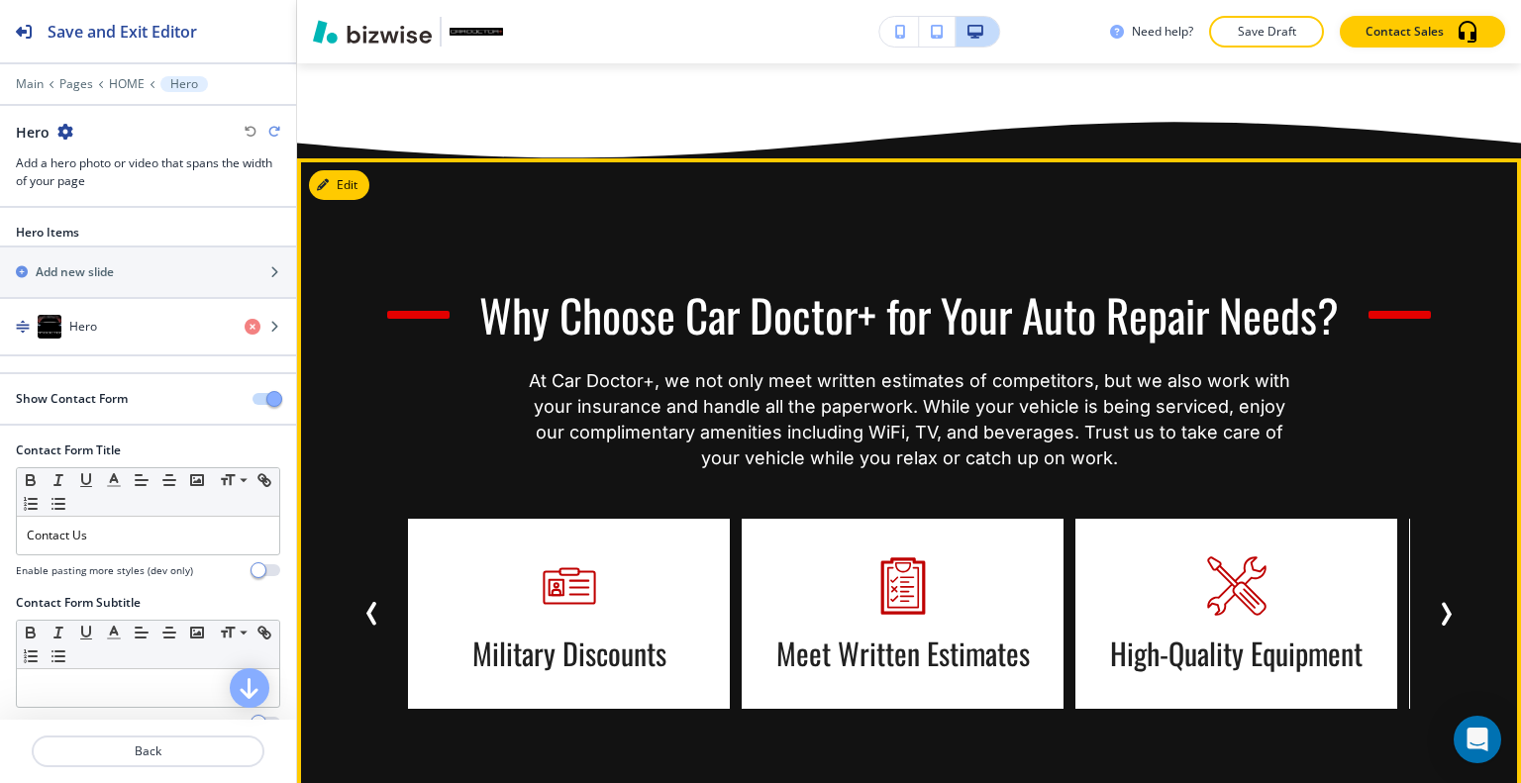
click at [1444, 604] on icon "Next Slide" at bounding box center [1447, 614] width 6 height 20
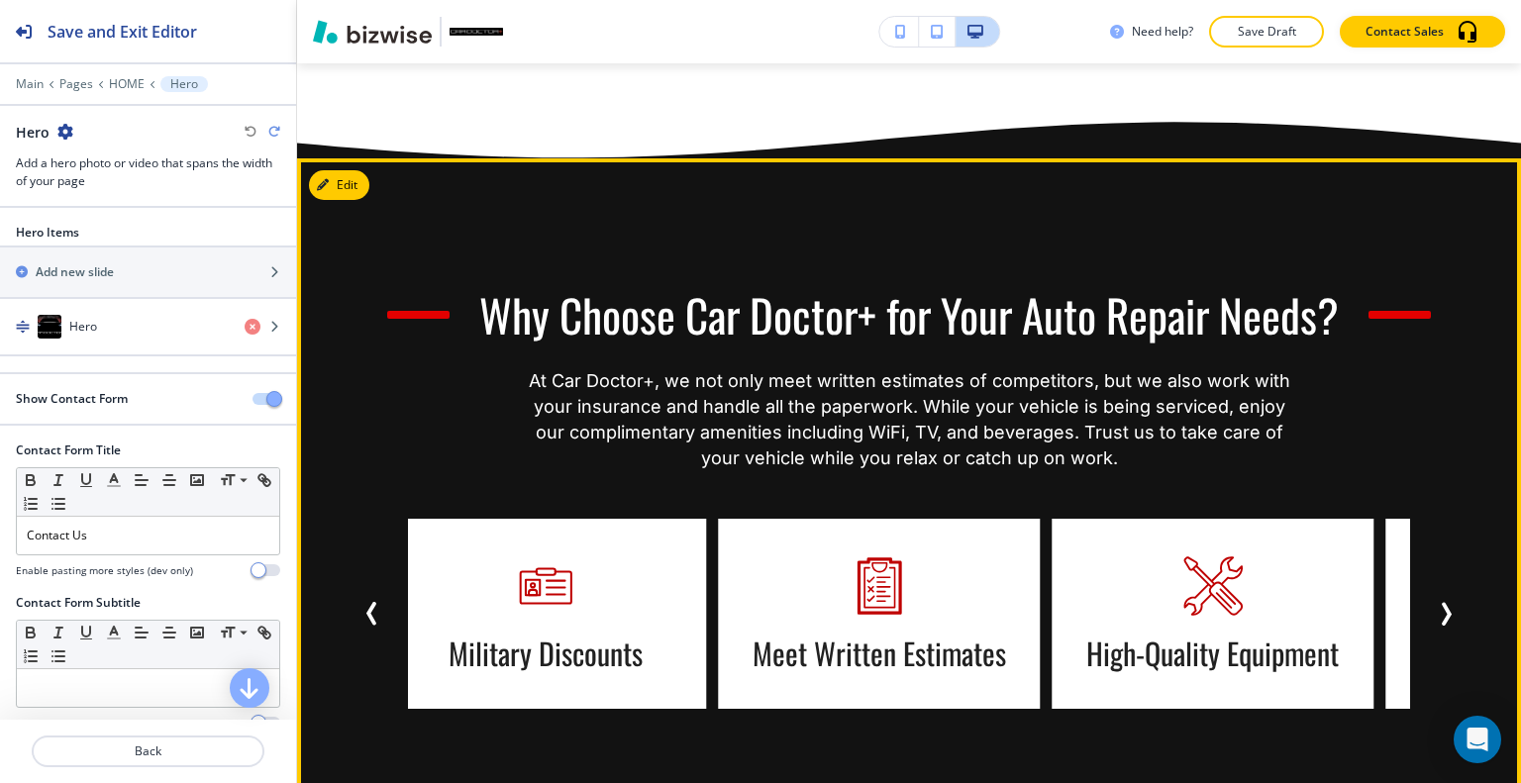
click at [1444, 604] on icon "Next Slide" at bounding box center [1447, 614] width 6 height 20
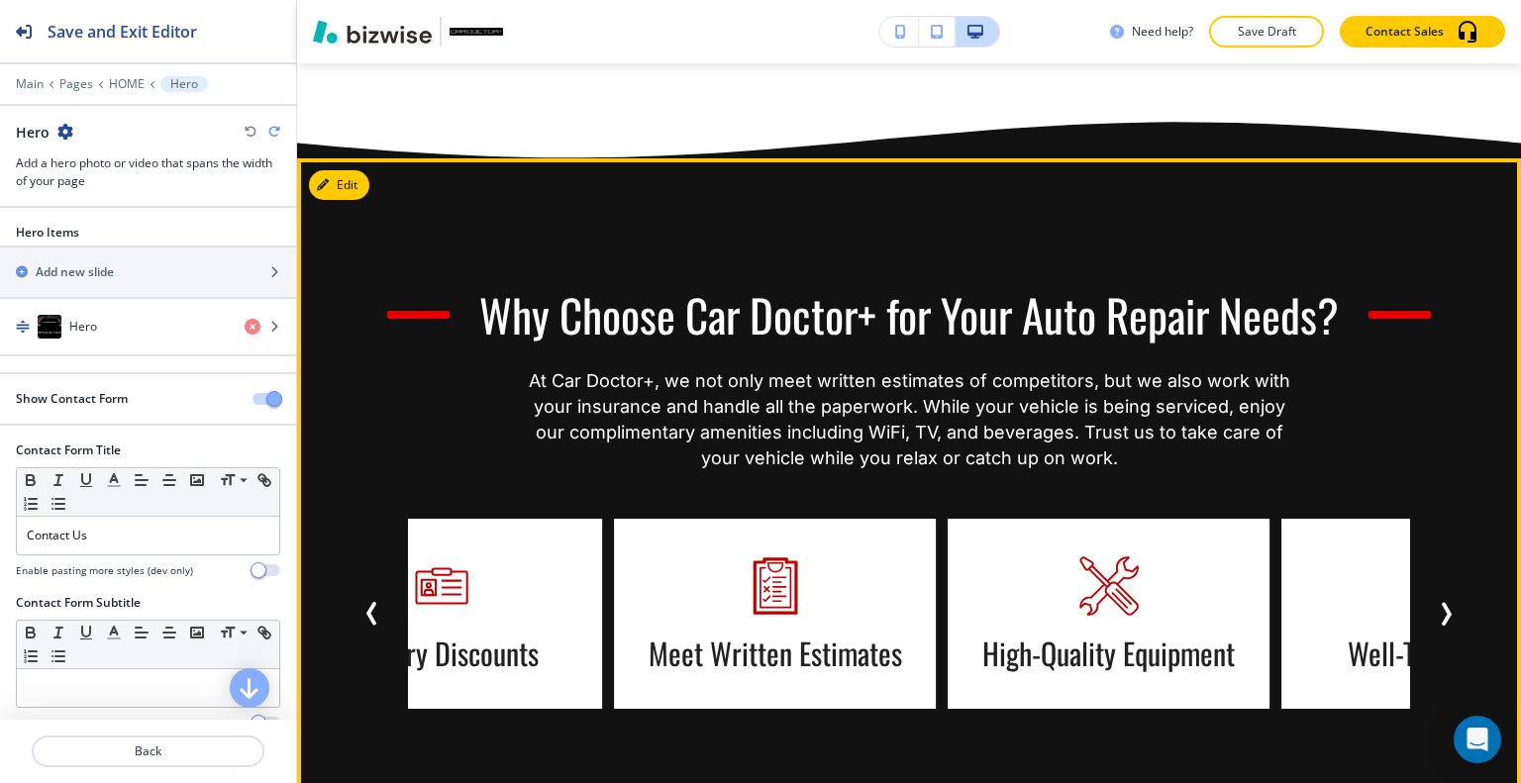
click at [1444, 604] on icon "Next Slide" at bounding box center [1447, 614] width 6 height 20
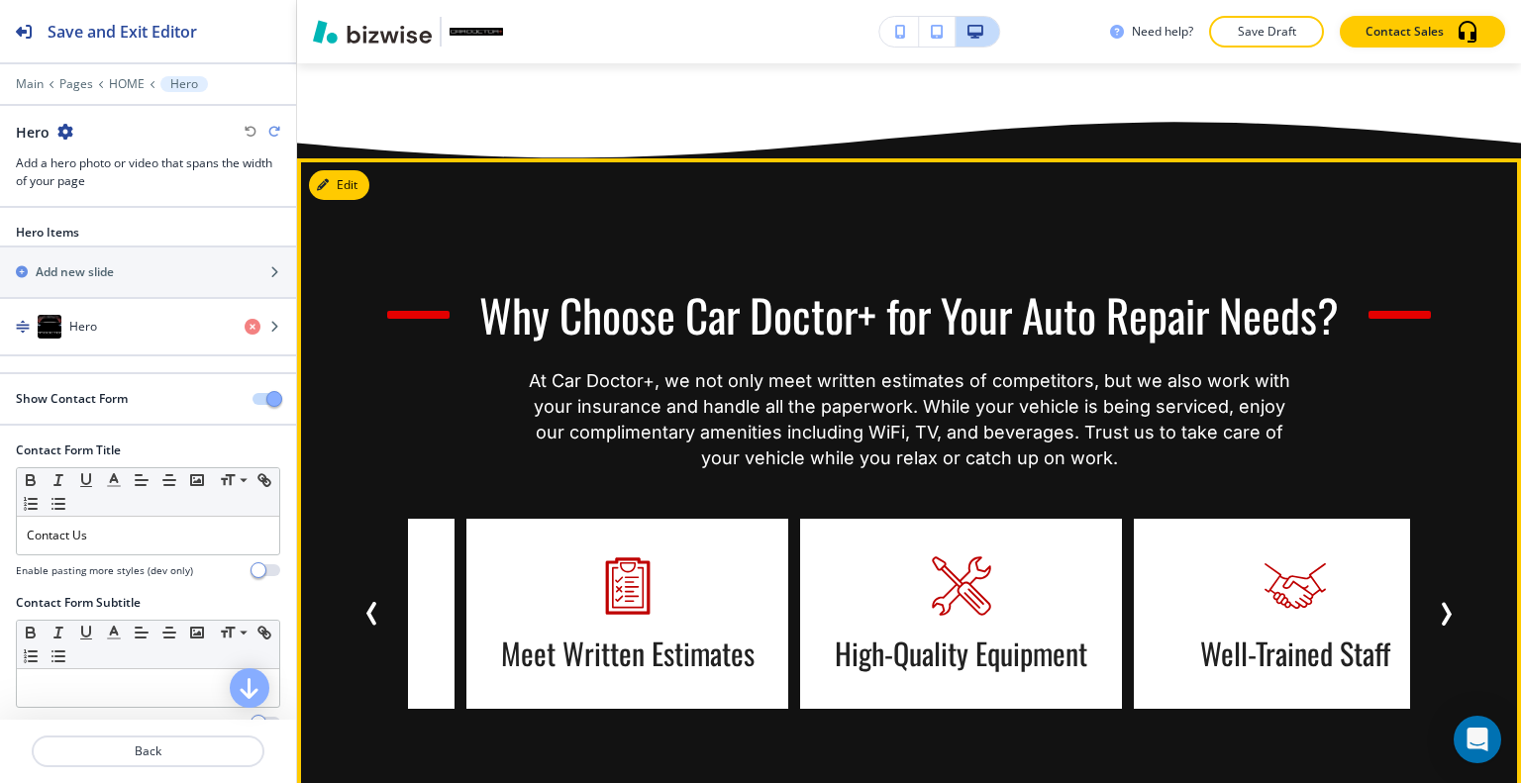
click at [1444, 604] on icon "Next Slide" at bounding box center [1447, 614] width 6 height 20
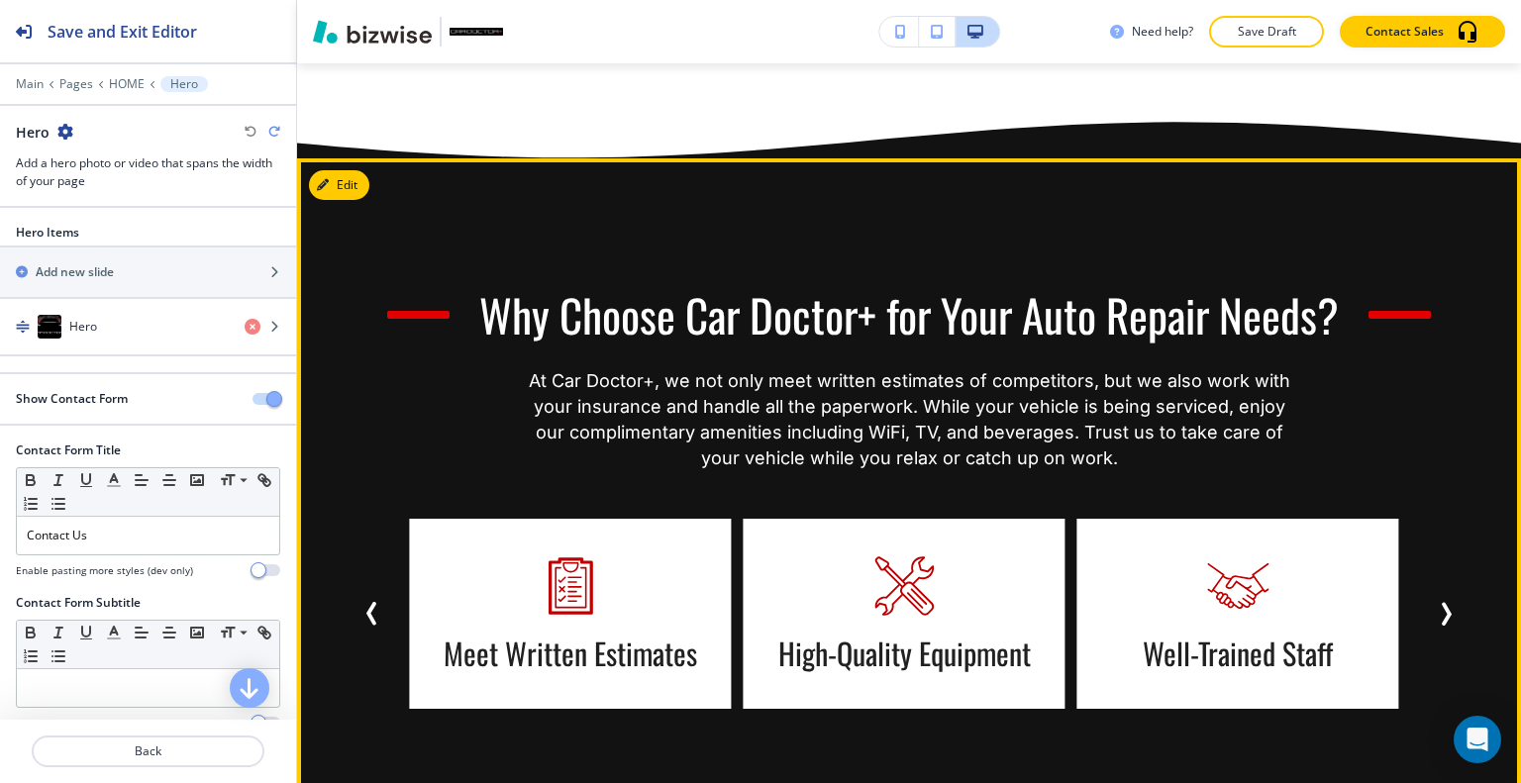
click at [1444, 604] on icon "Next Slide" at bounding box center [1447, 614] width 6 height 20
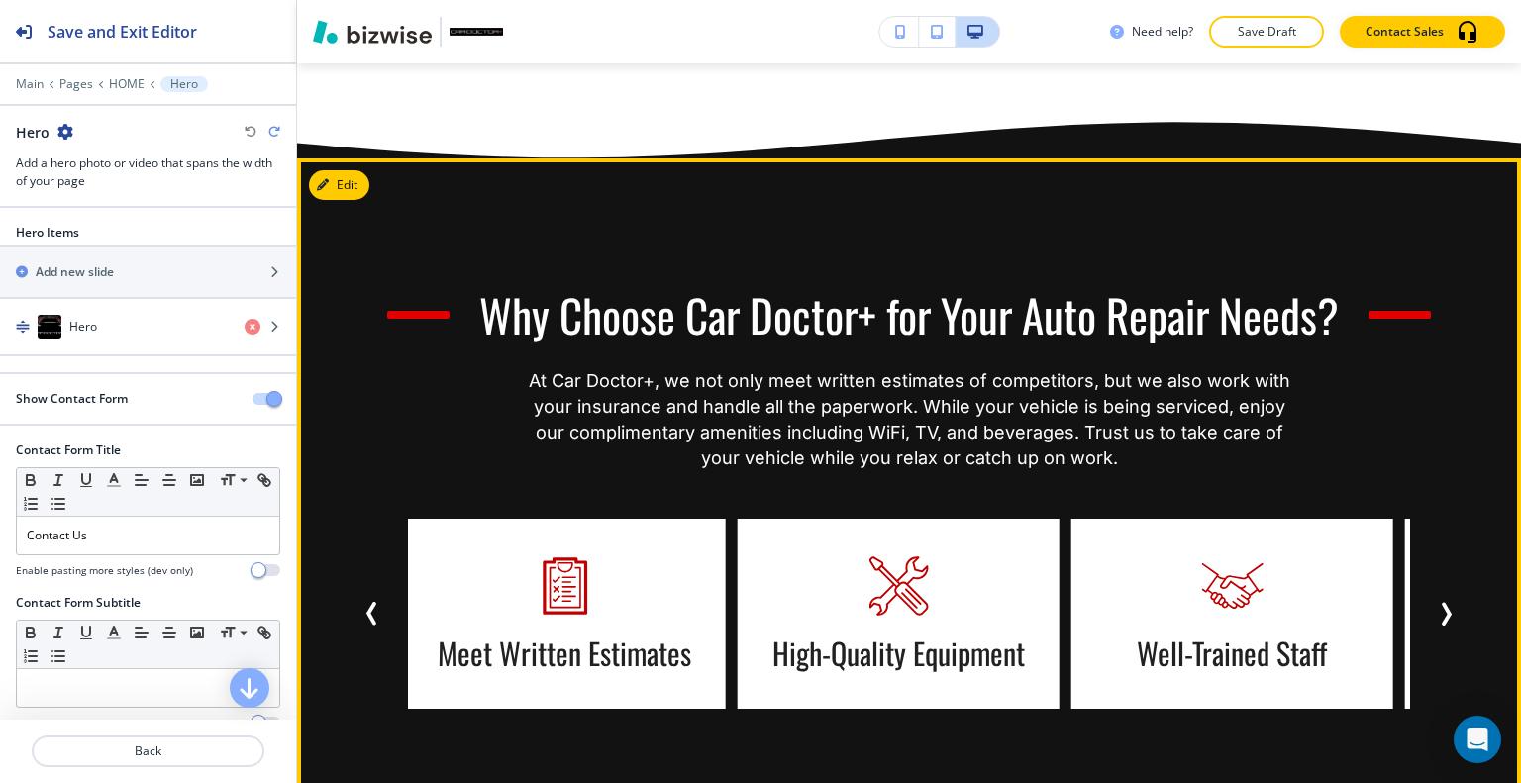
click at [1444, 604] on icon "Next Slide" at bounding box center [1447, 614] width 6 height 20
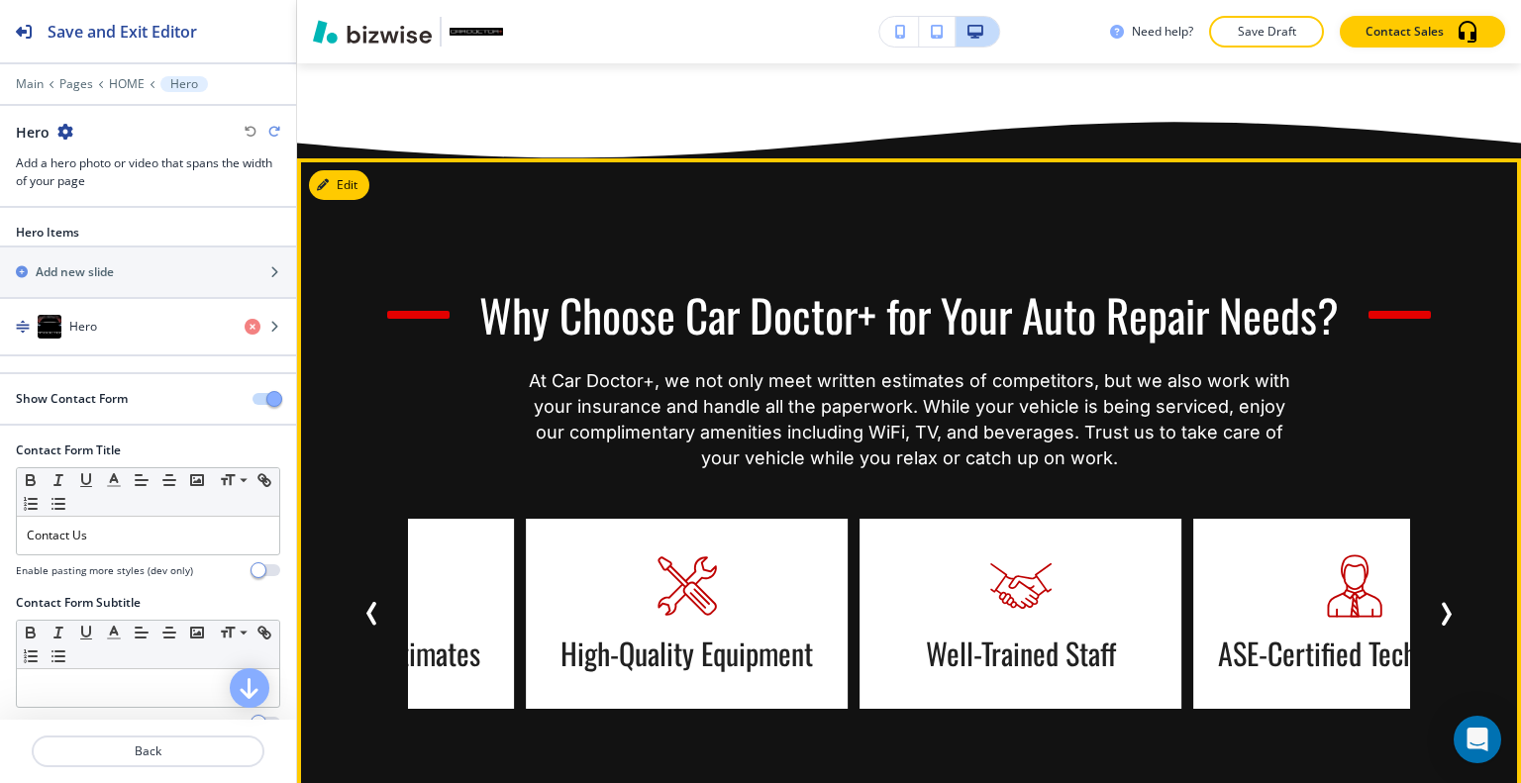
click at [1444, 604] on icon "Next Slide" at bounding box center [1447, 614] width 6 height 20
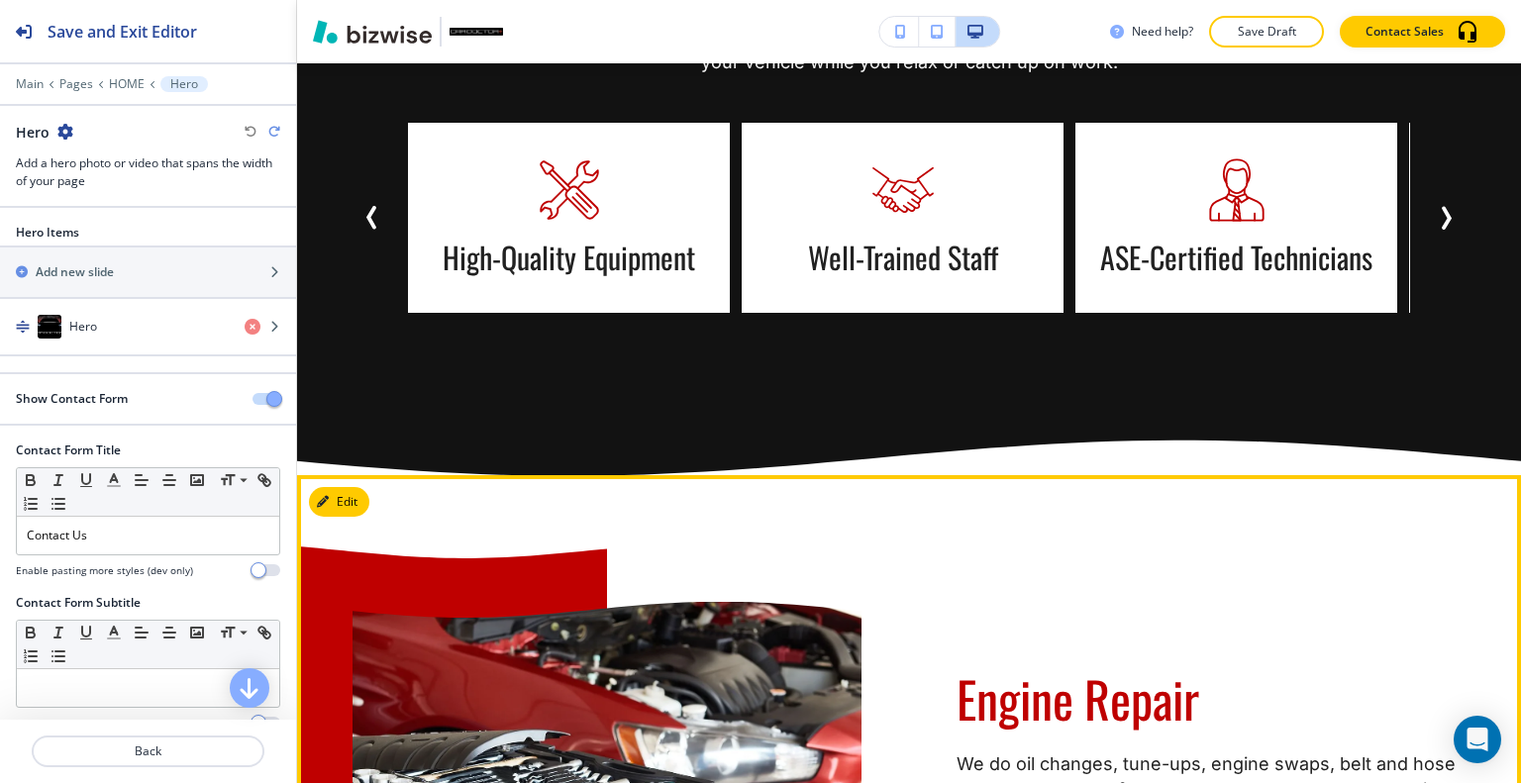
scroll to position [2437, 0]
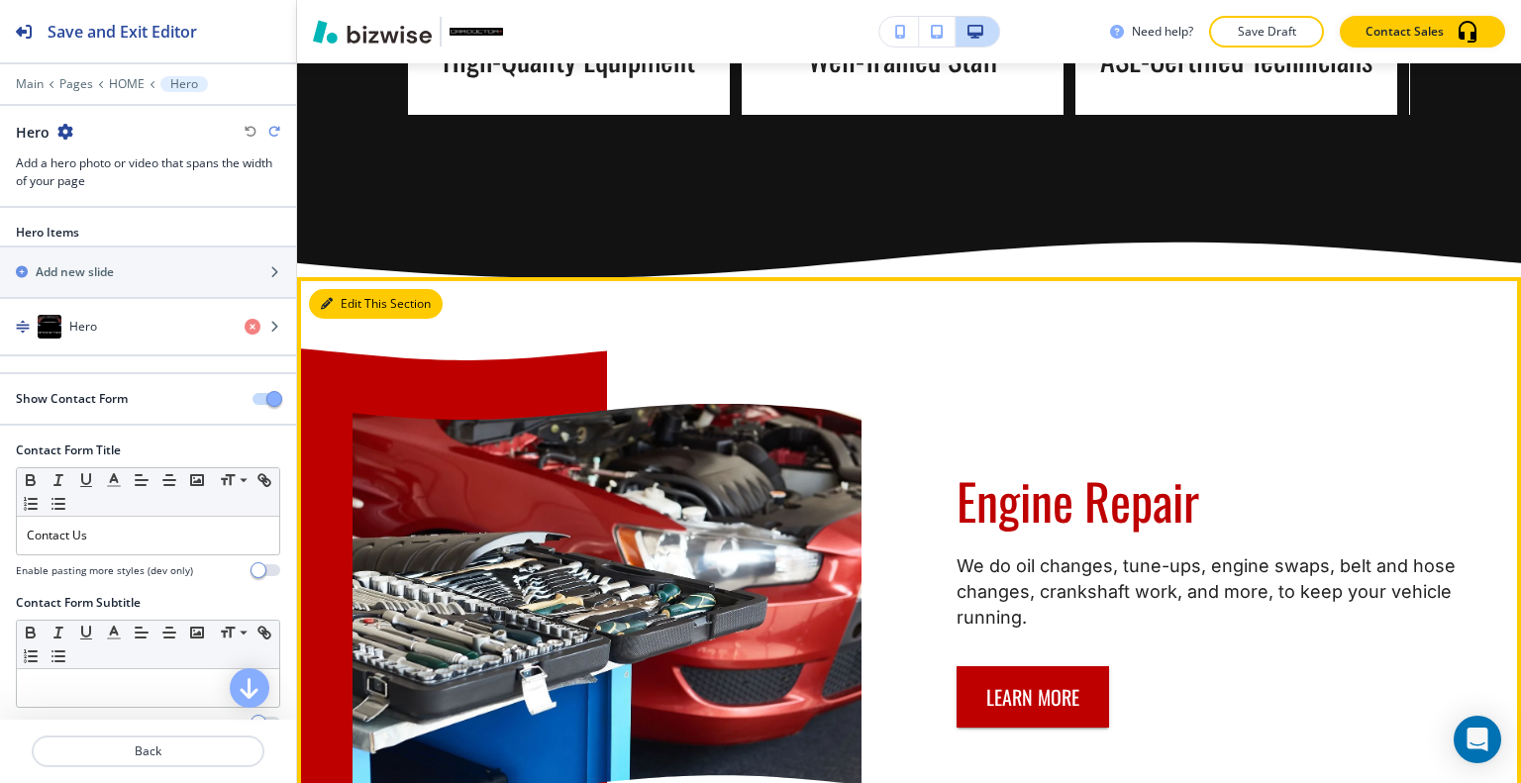
click at [334, 289] on button "Edit This Section" at bounding box center [376, 304] width 134 height 30
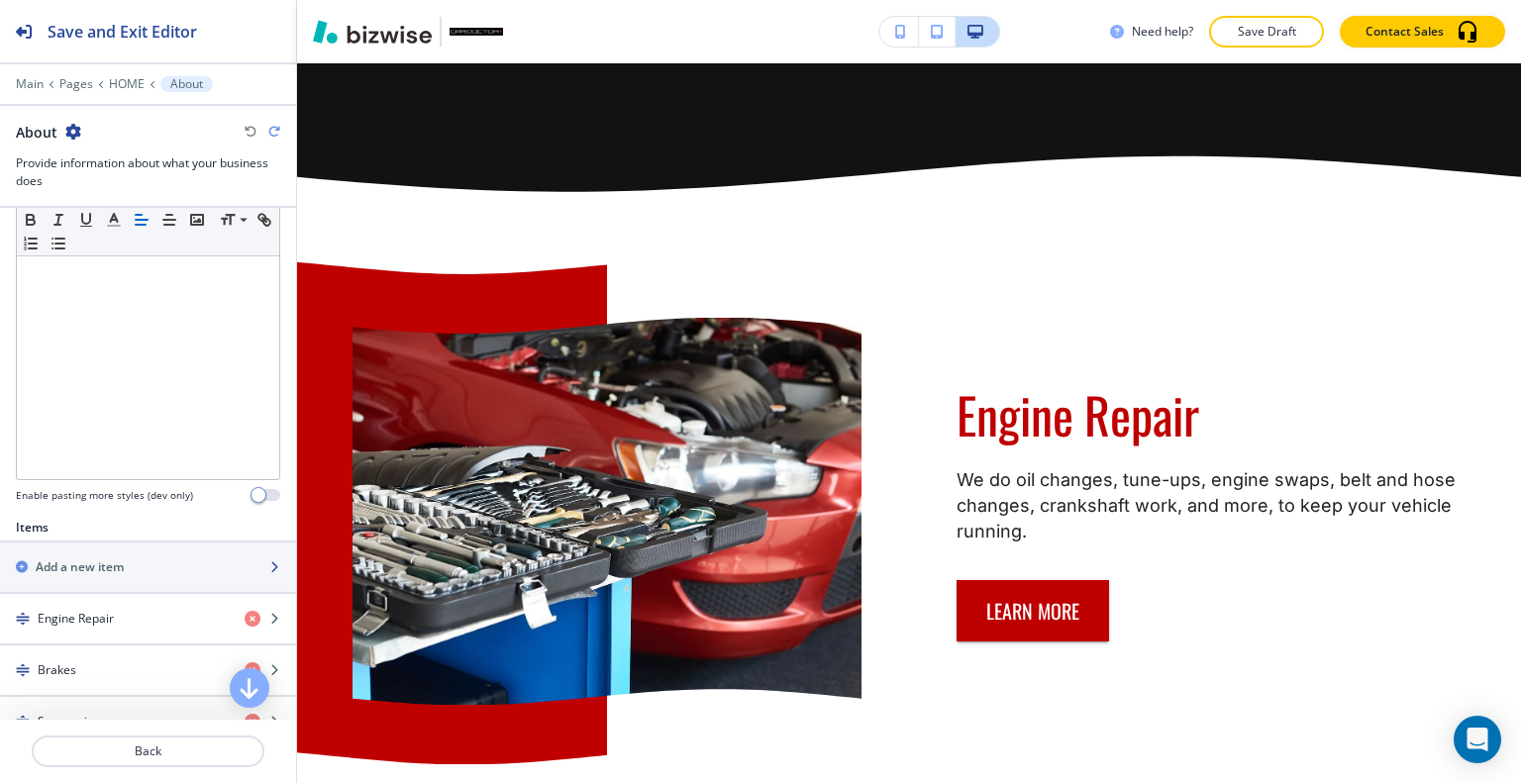
scroll to position [495, 0]
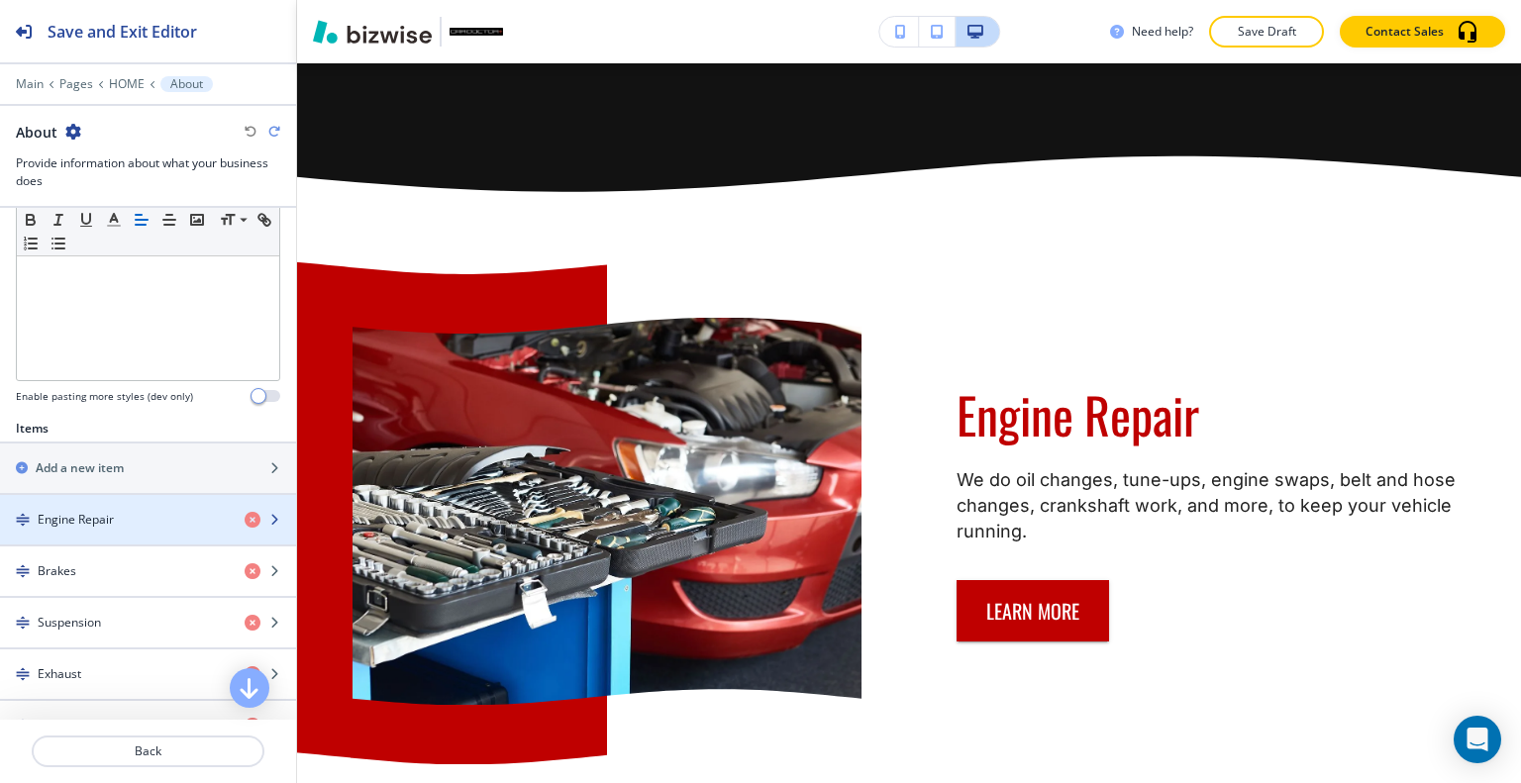
click at [102, 529] on div "button" at bounding box center [148, 537] width 296 height 16
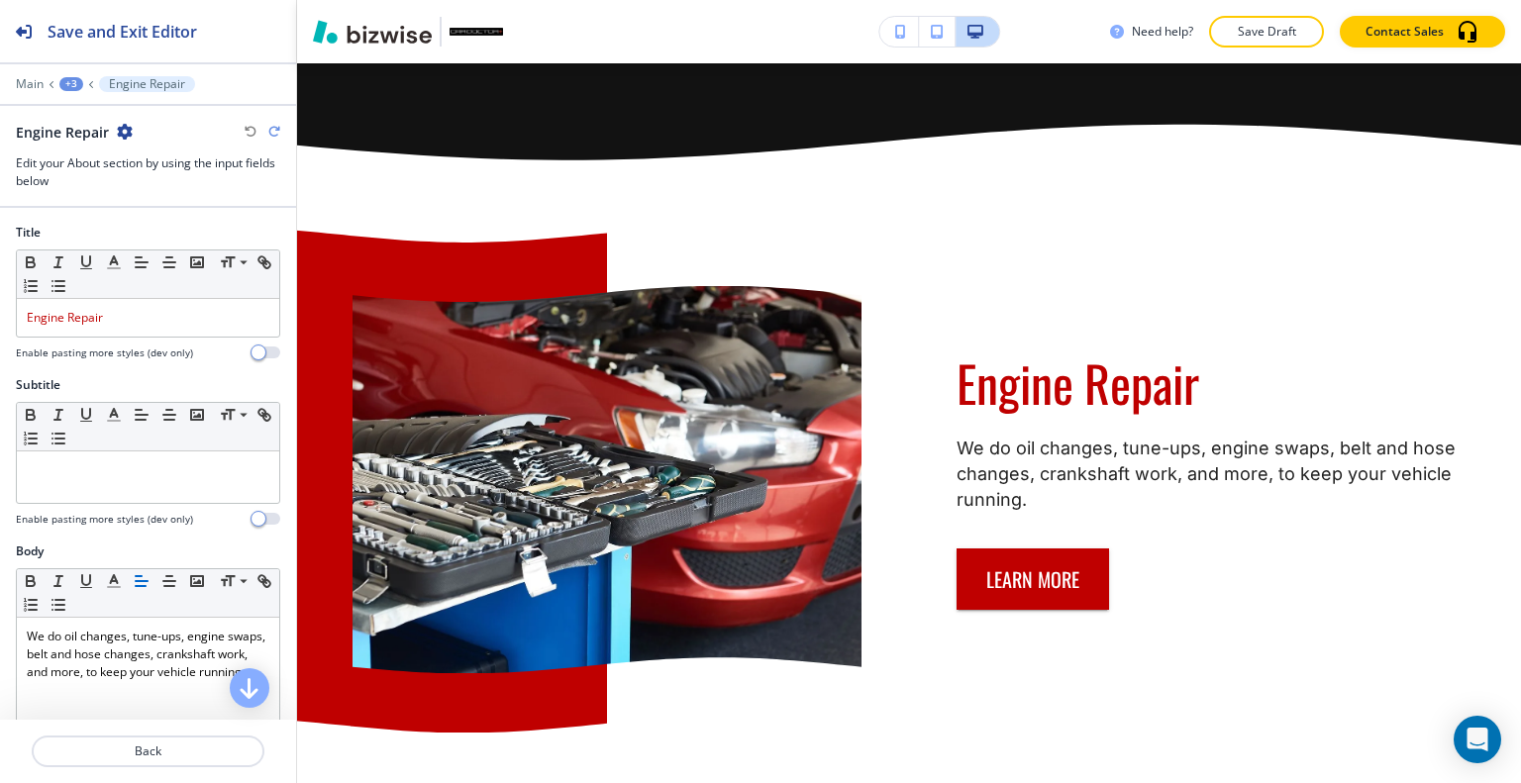
scroll to position [693, 0]
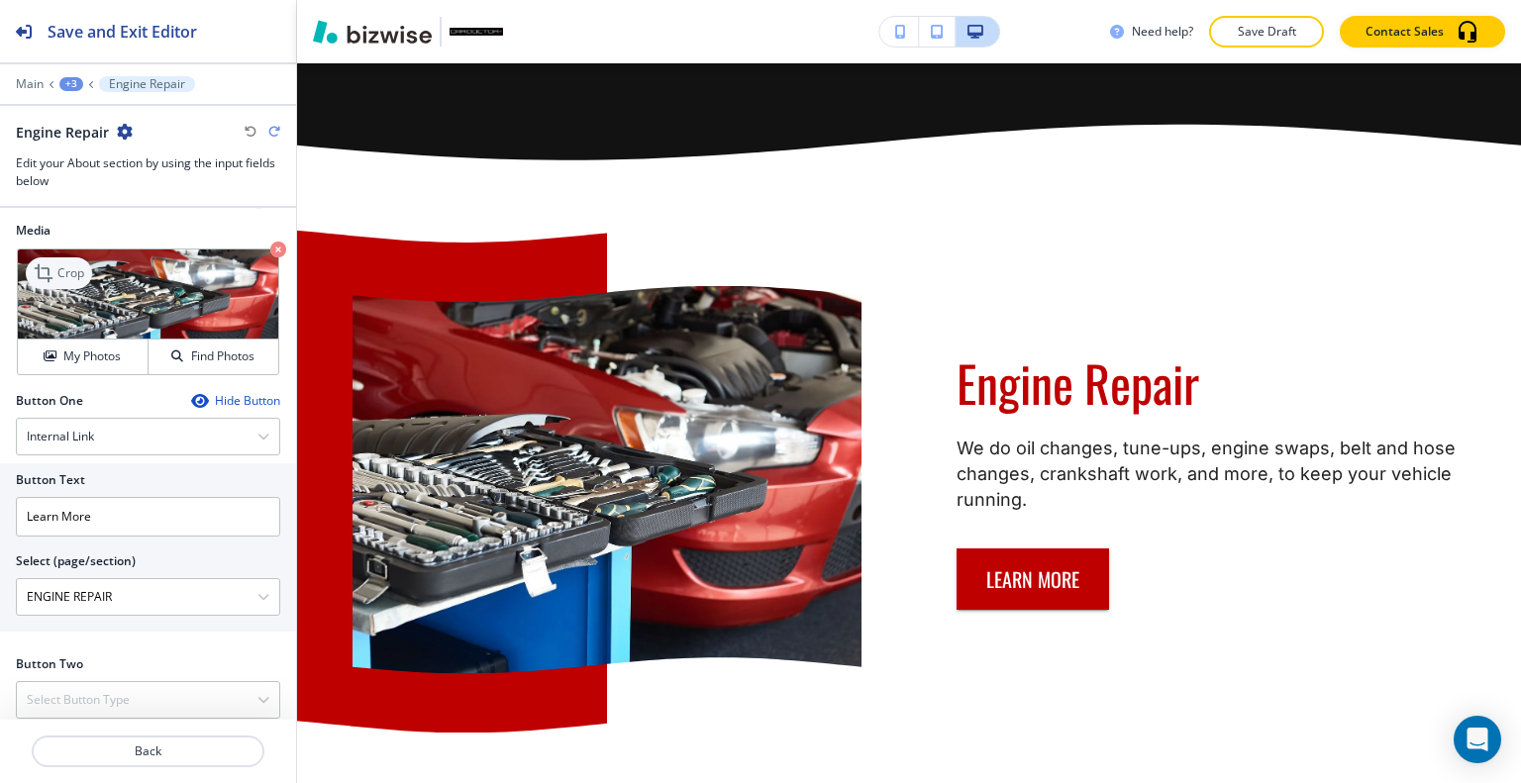
click at [74, 258] on div "Crop" at bounding box center [59, 273] width 66 height 32
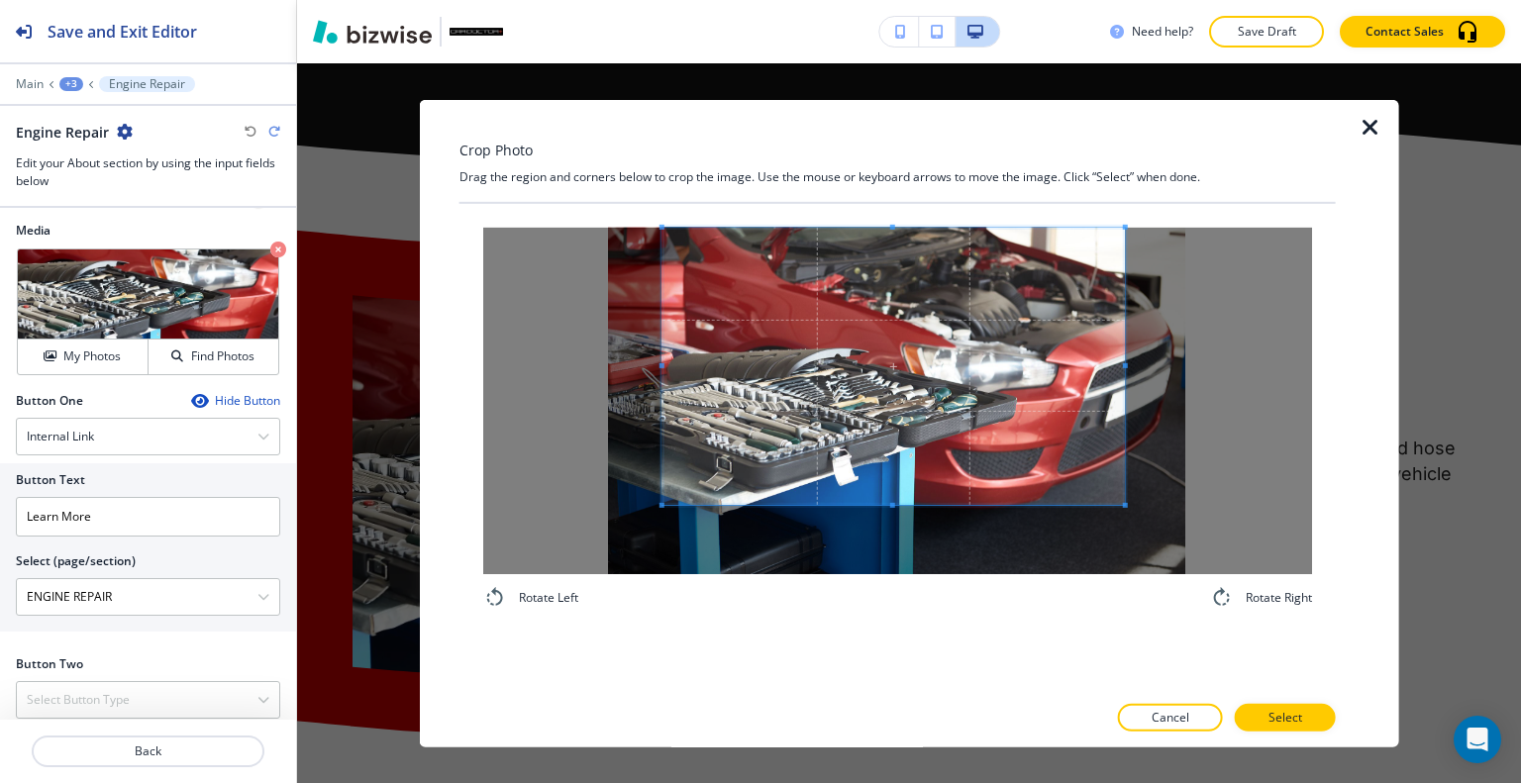
click at [975, 388] on span at bounding box center [893, 365] width 462 height 277
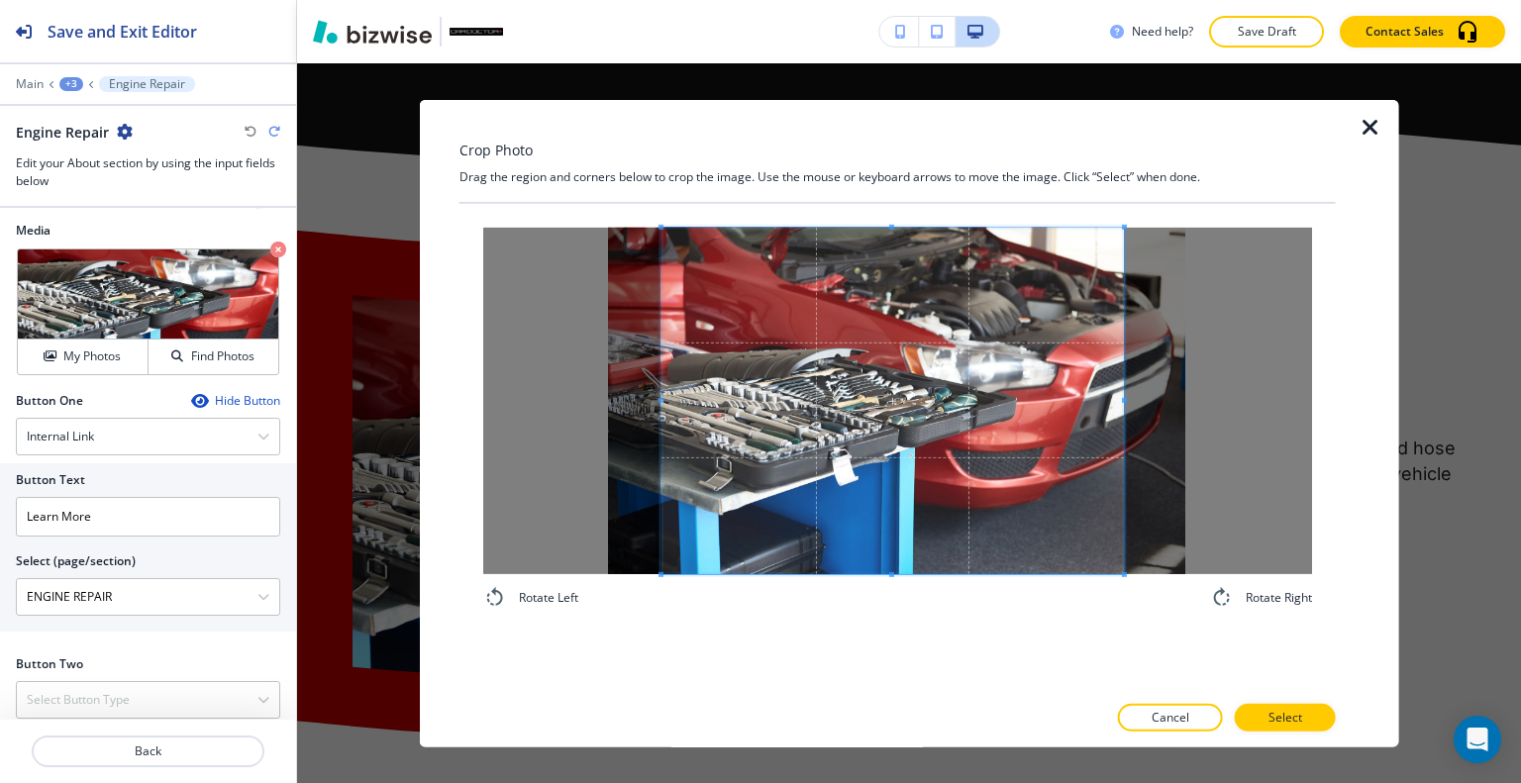
click at [878, 583] on div "Rotate Left Rotate Right" at bounding box center [897, 418] width 829 height 382
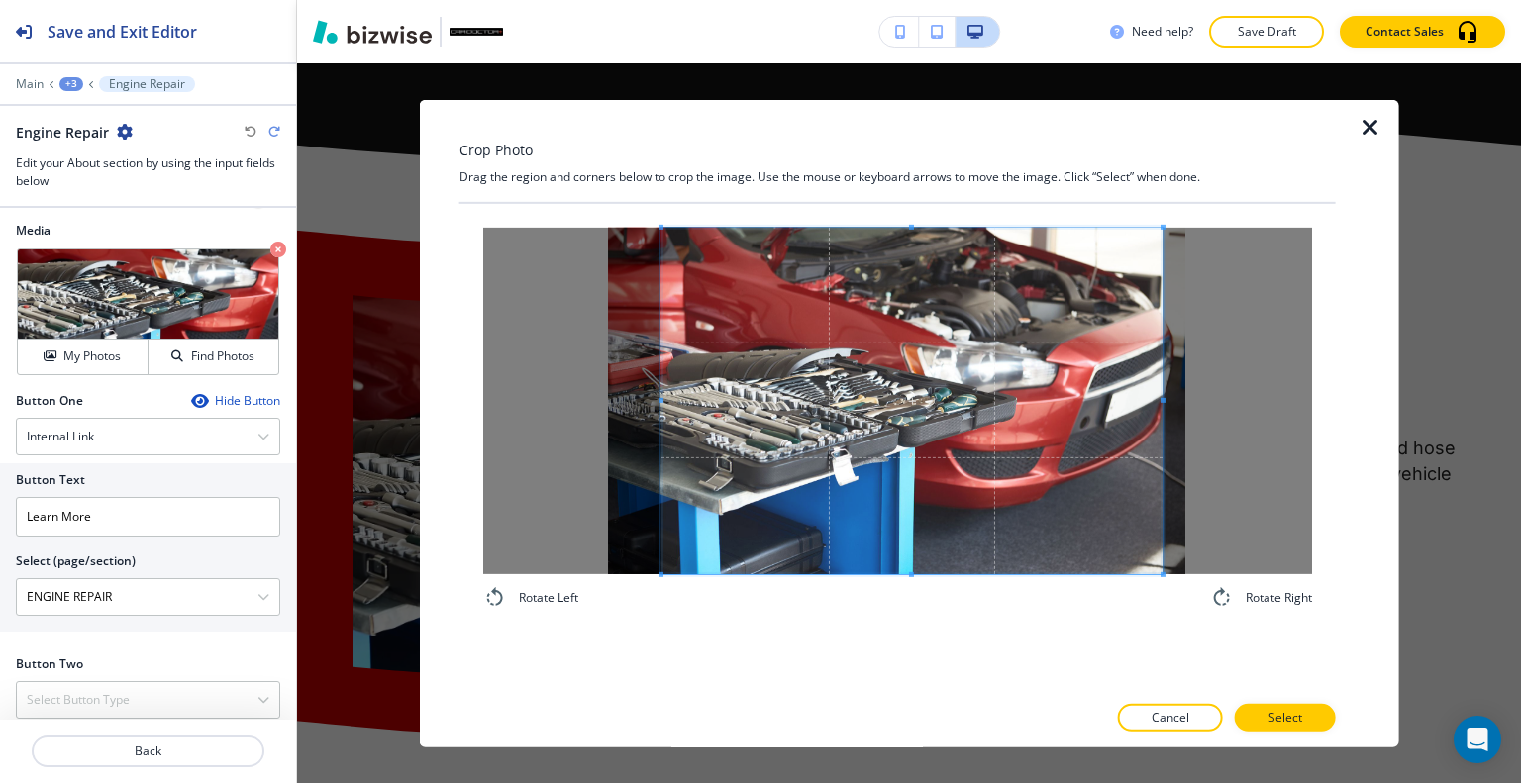
click at [1163, 403] on div at bounding box center [911, 400] width 501 height 347
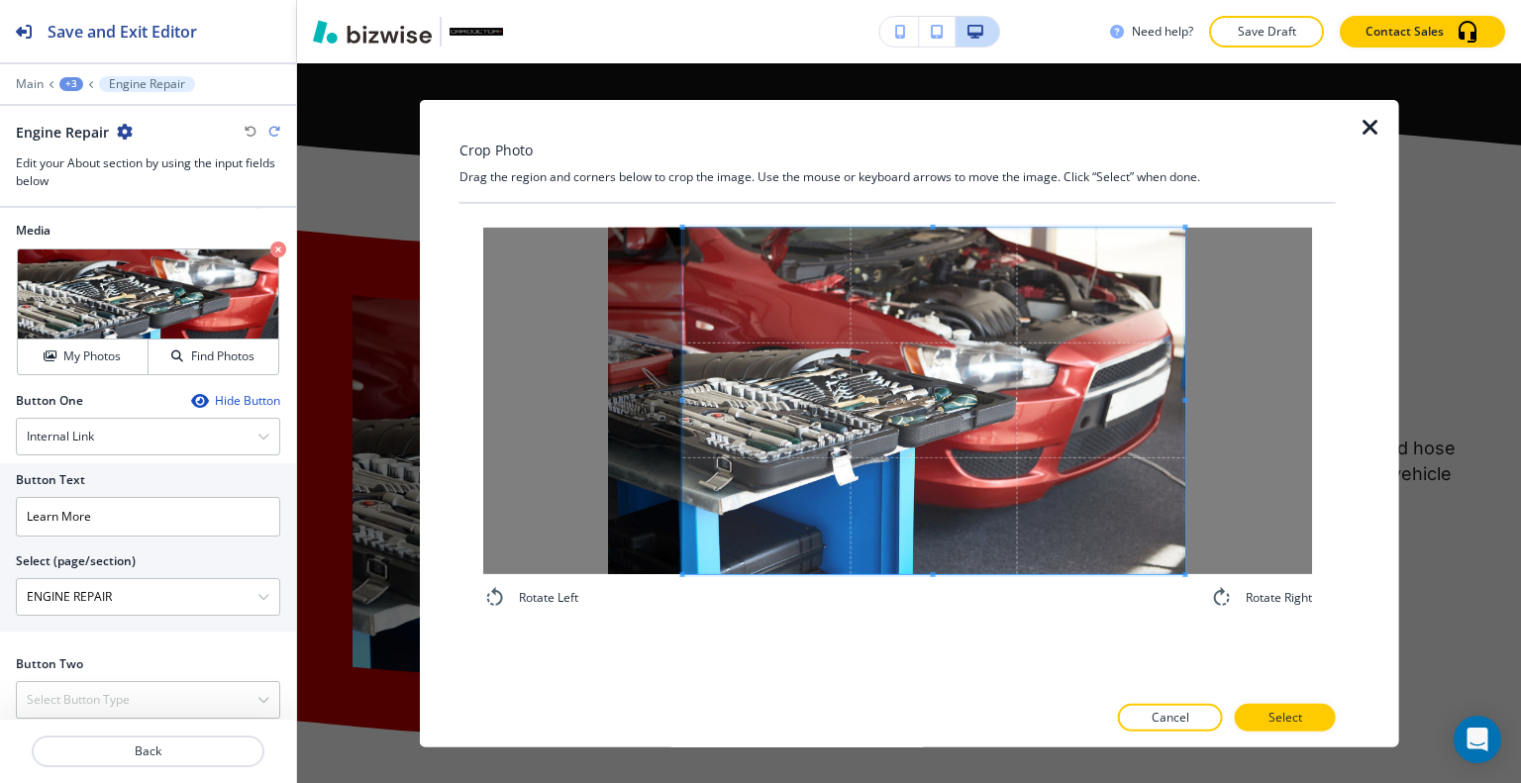
click at [1026, 473] on span at bounding box center [934, 400] width 502 height 347
click at [1297, 715] on p "Select" at bounding box center [1286, 718] width 34 height 18
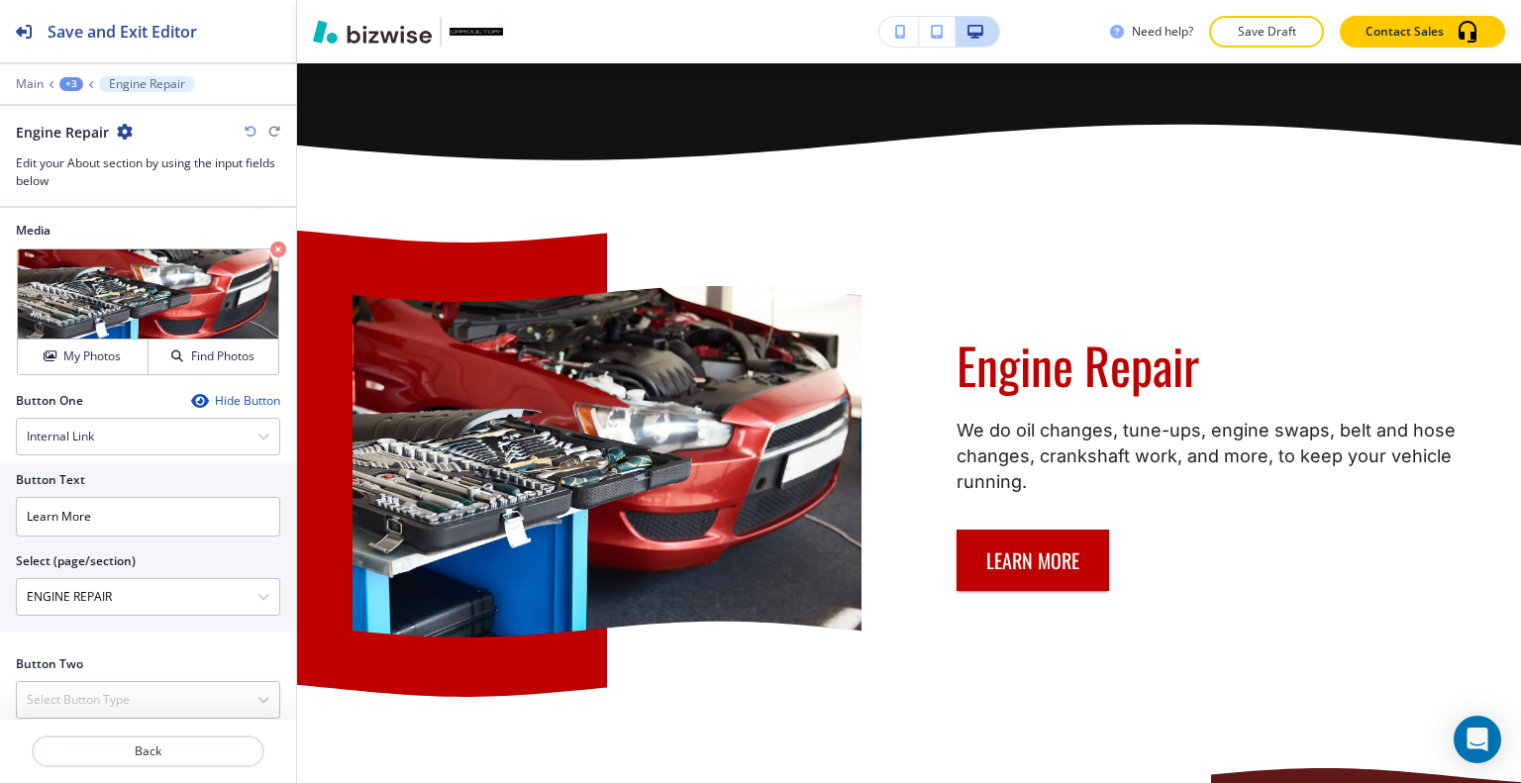
scroll to position [2357, 0]
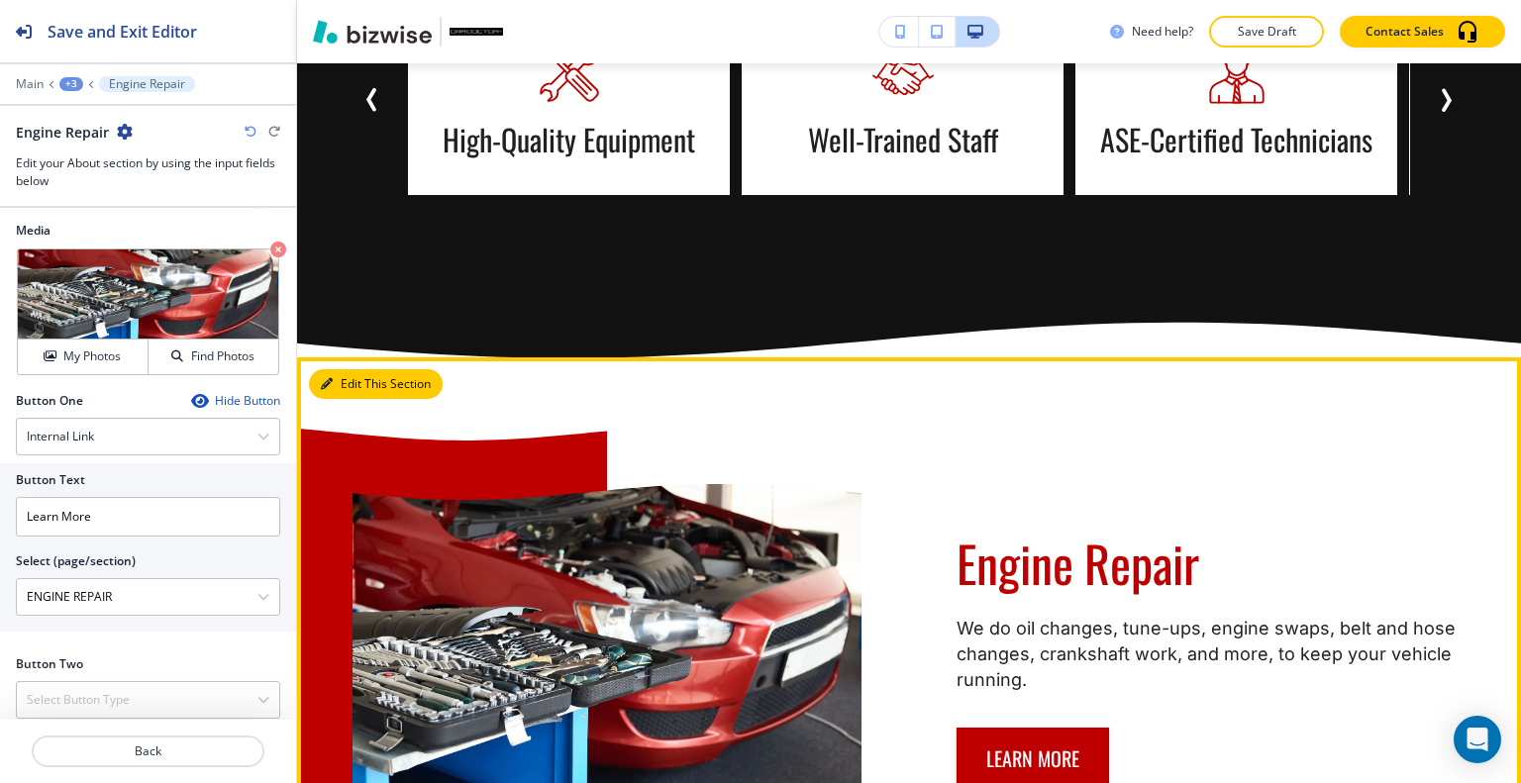
click at [345, 369] on button "Edit This Section" at bounding box center [376, 384] width 134 height 30
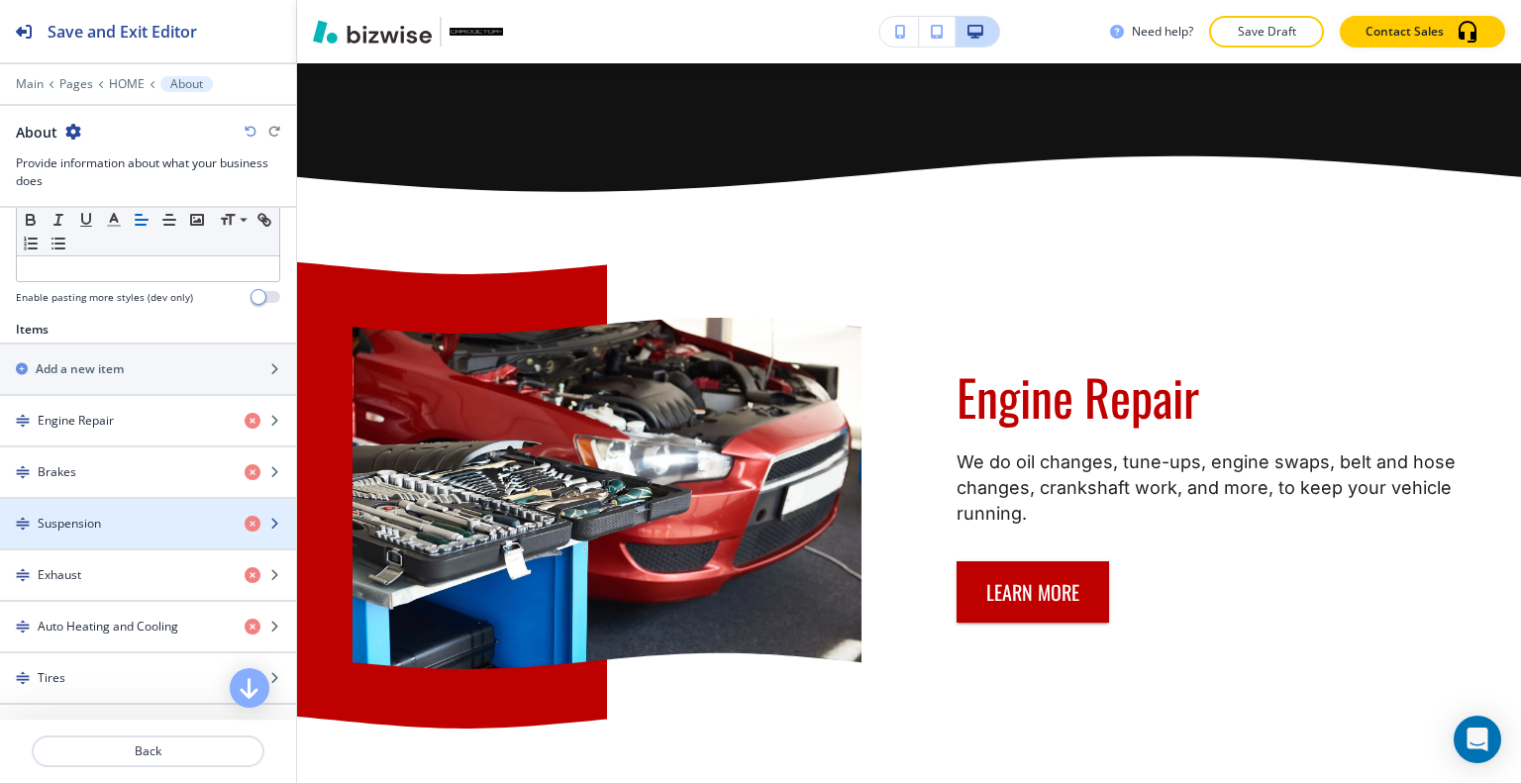
scroll to position [693, 0]
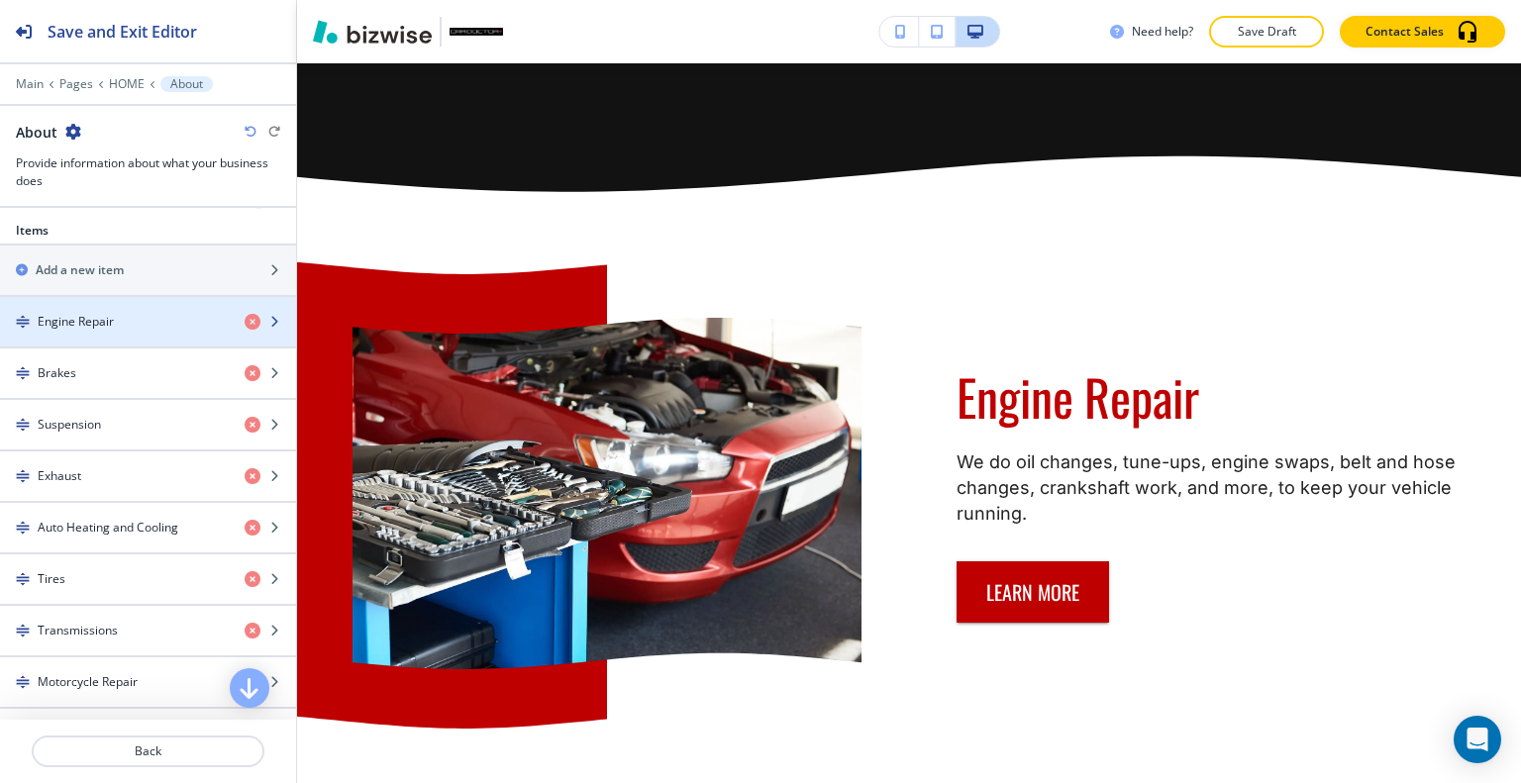
click at [107, 331] on div "button" at bounding box center [148, 339] width 296 height 16
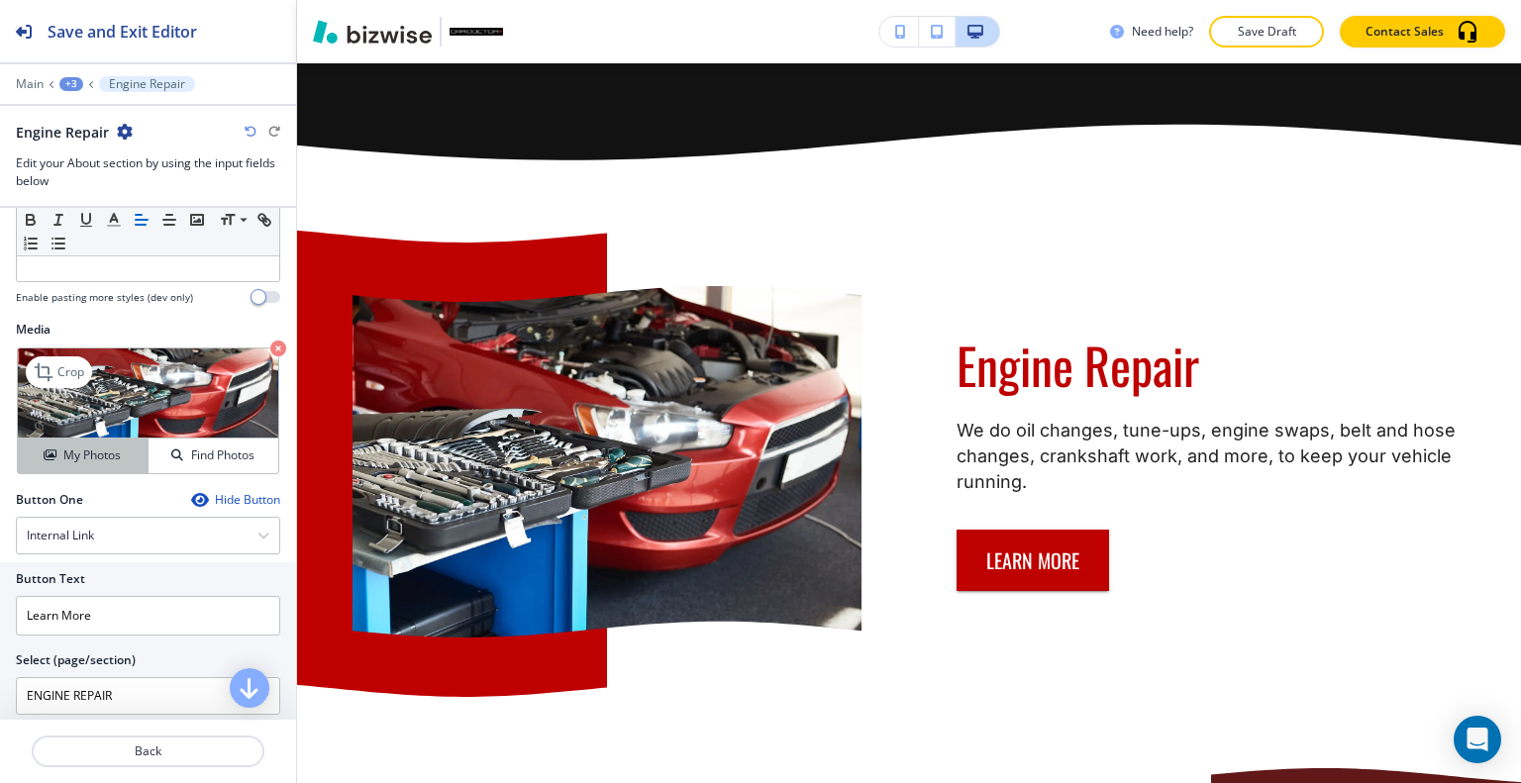
scroll to position [702, 0]
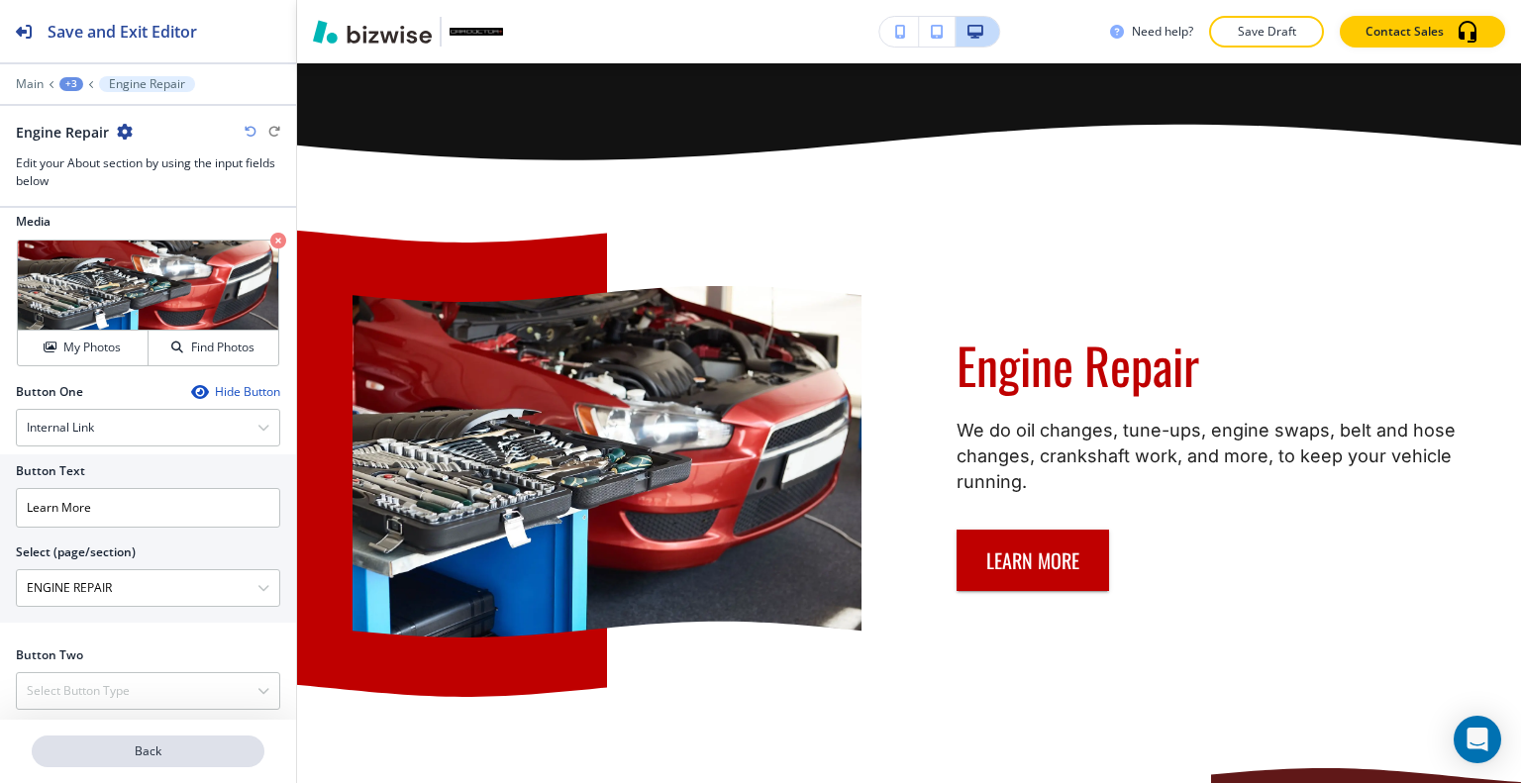
click at [139, 754] on p "Back" at bounding box center [148, 752] width 229 height 18
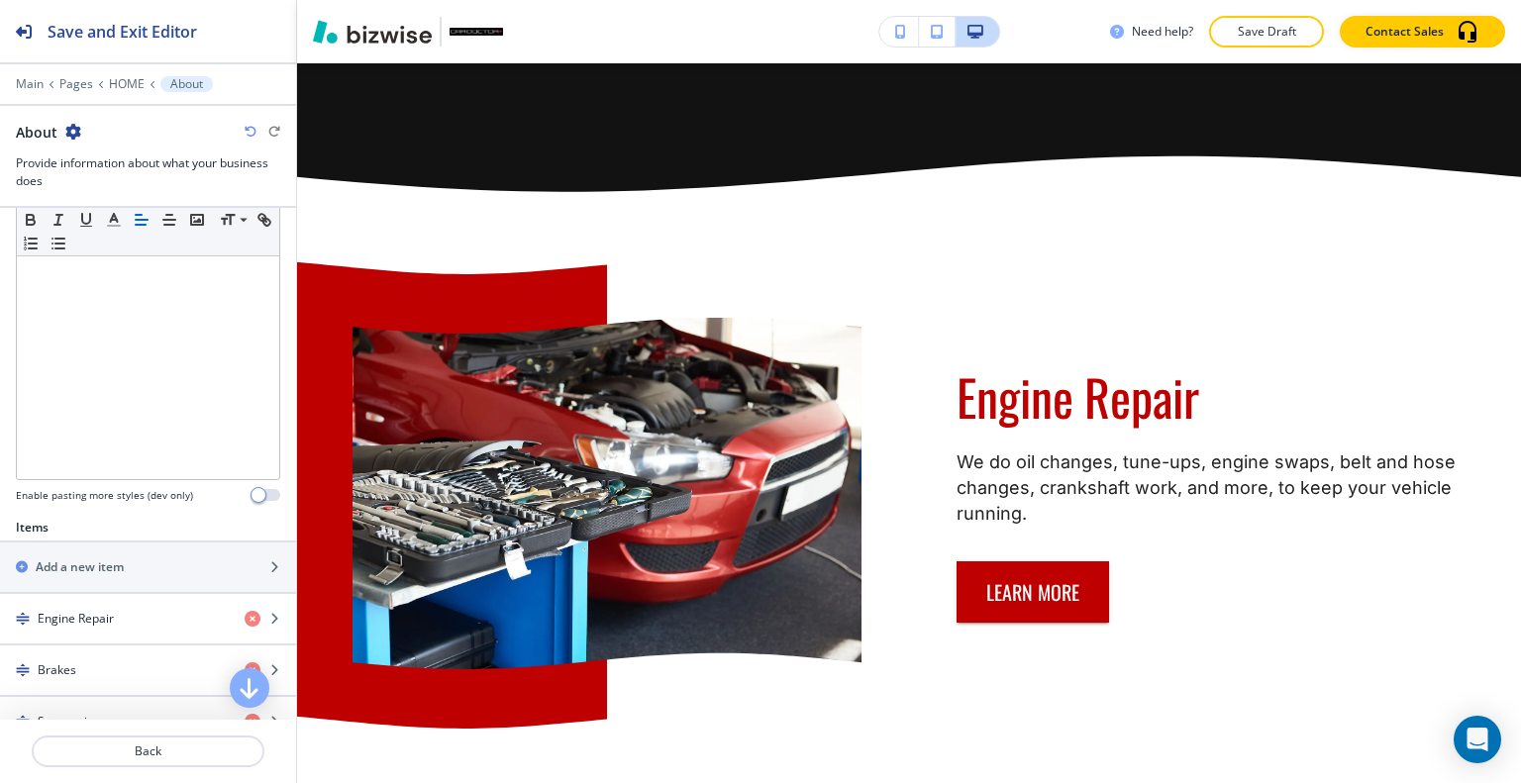
scroll to position [693, 0]
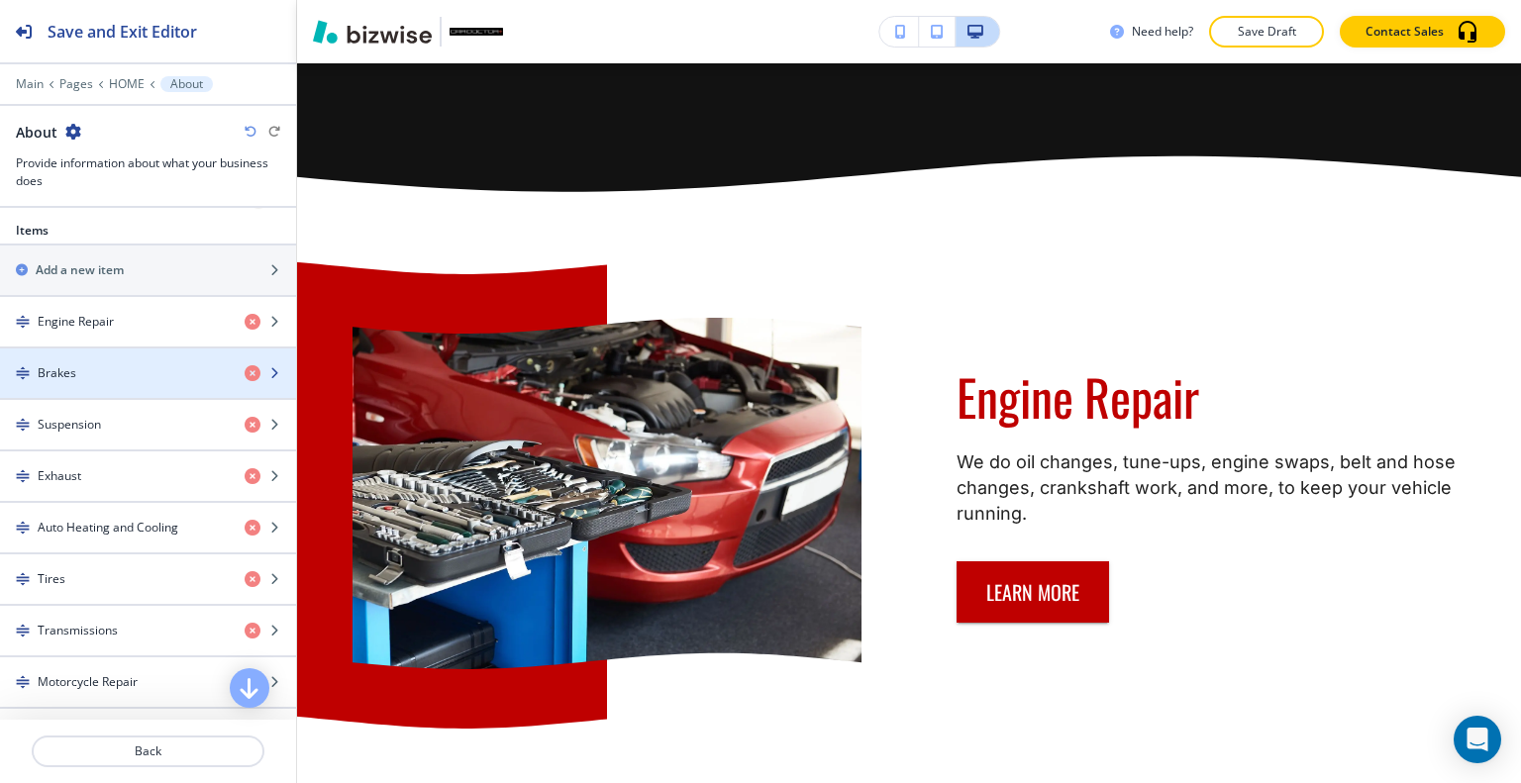
click at [115, 382] on div "button" at bounding box center [148, 390] width 296 height 16
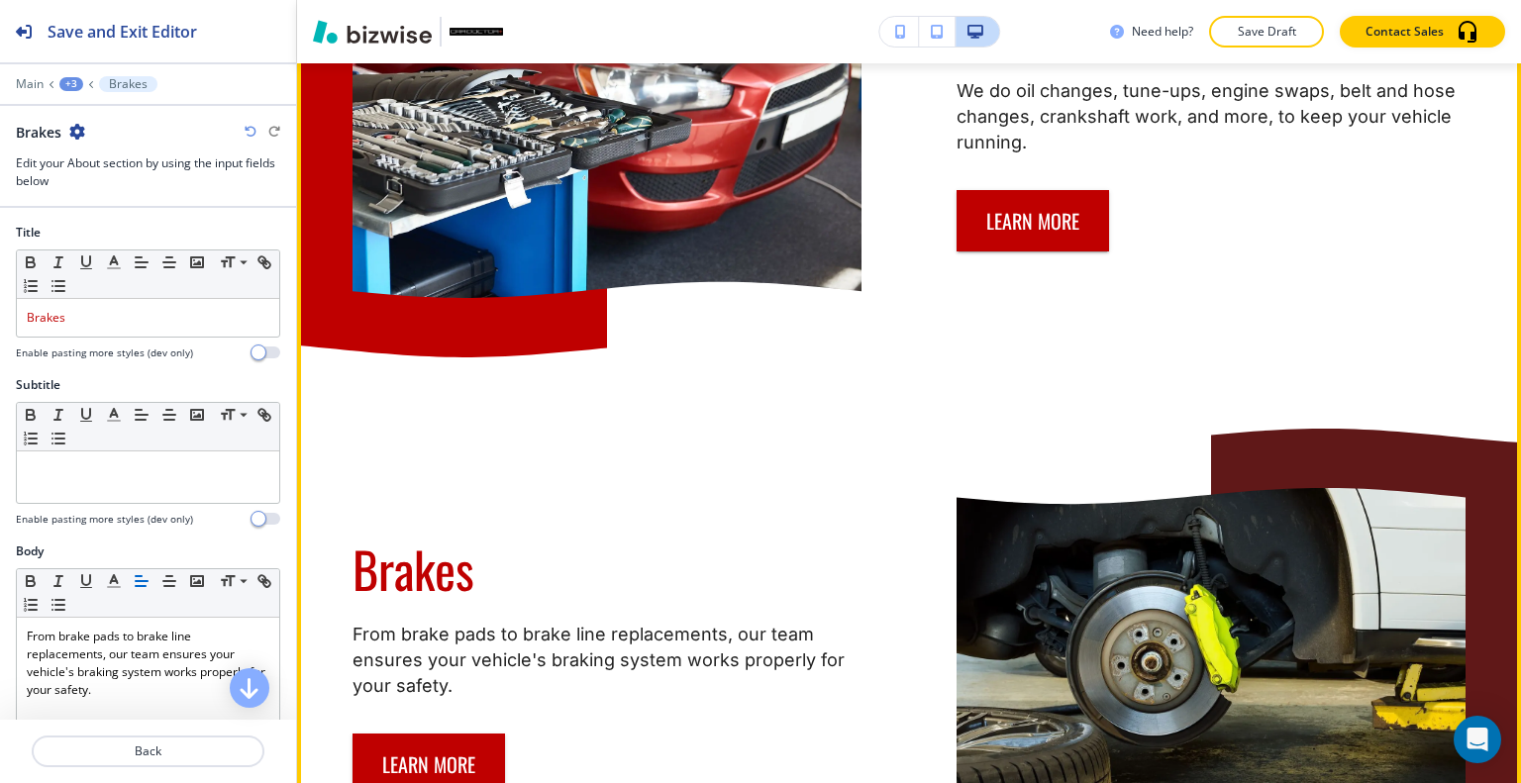
scroll to position [2498, 0]
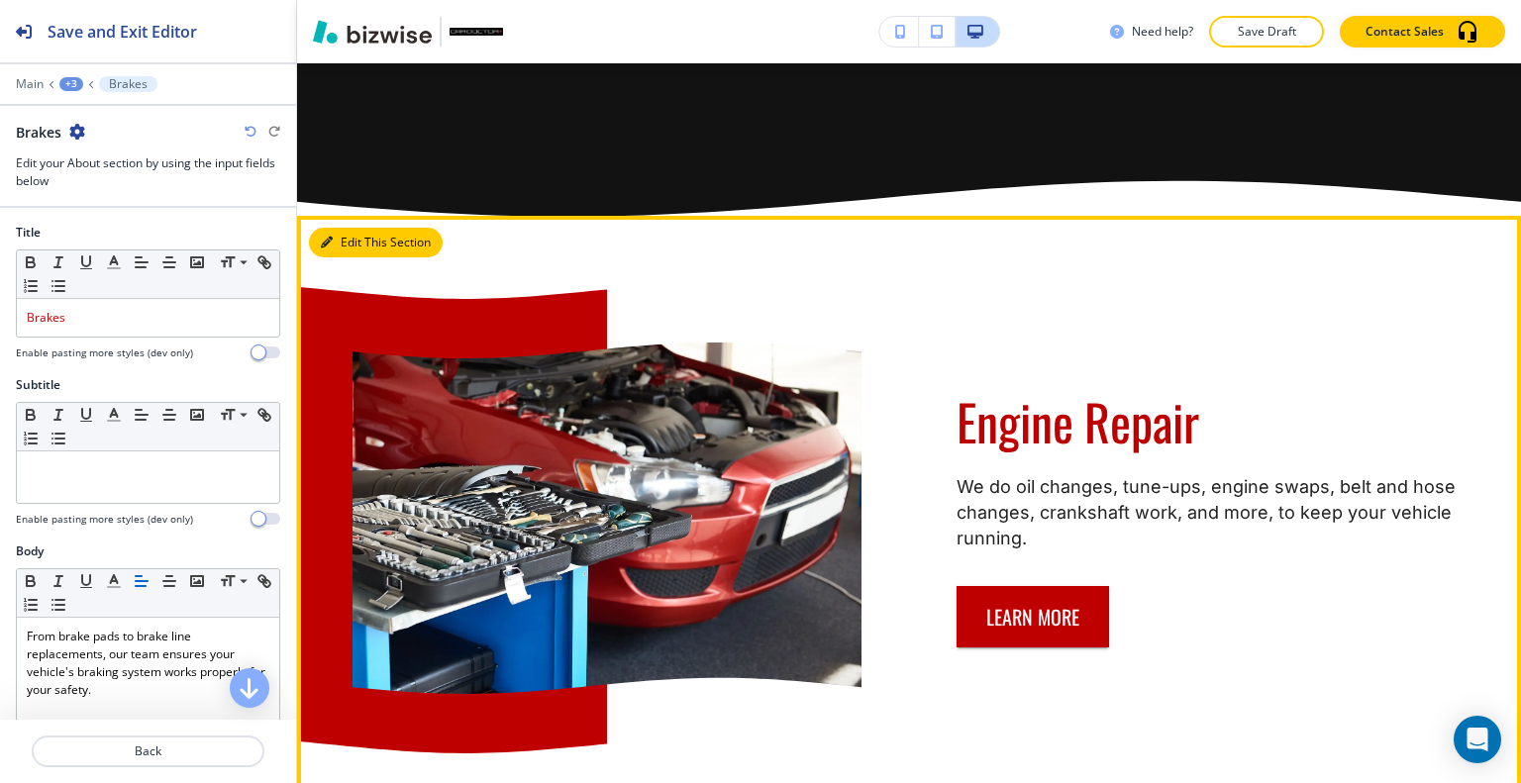
click at [356, 228] on button "Edit This Section" at bounding box center [376, 243] width 134 height 30
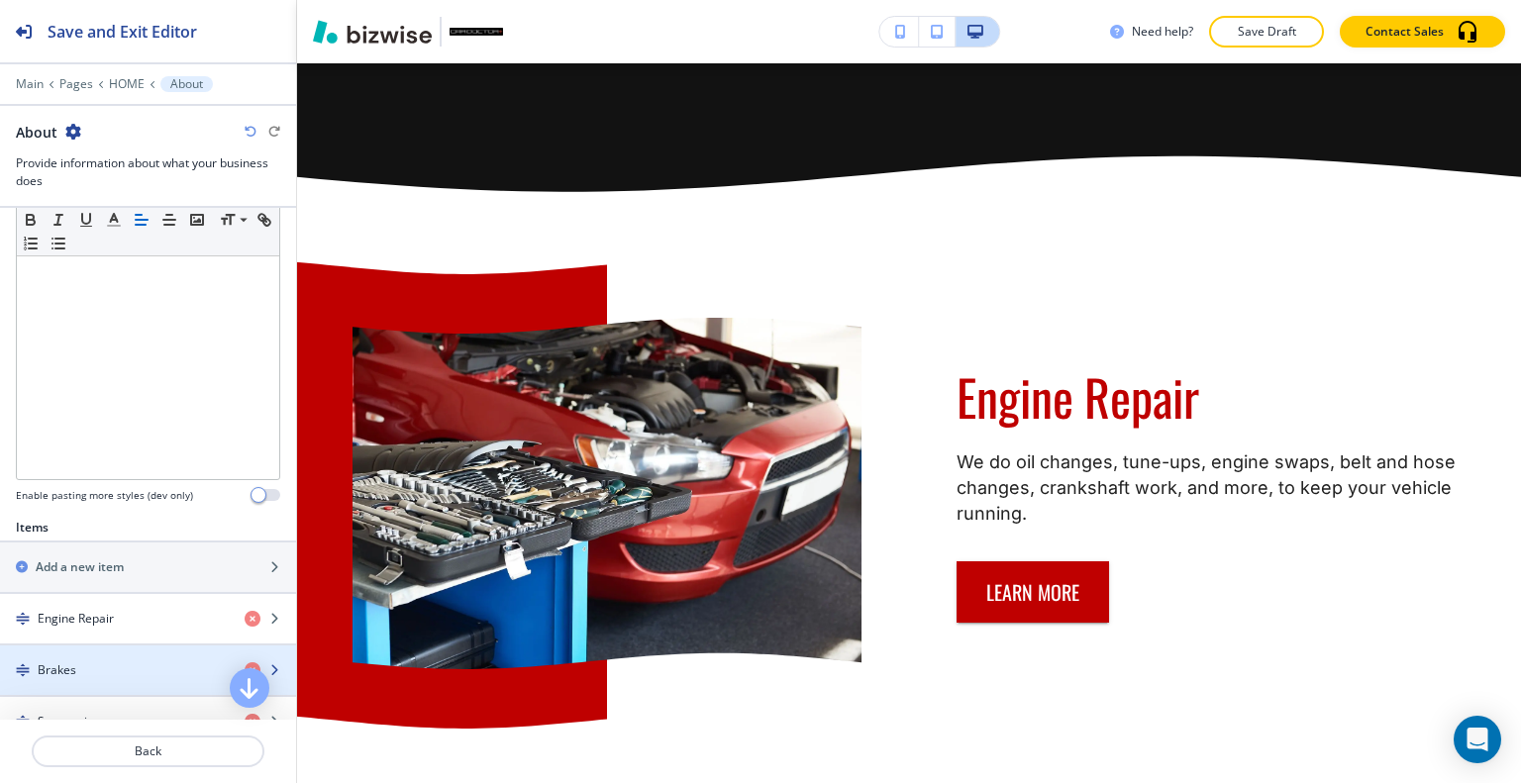
scroll to position [594, 0]
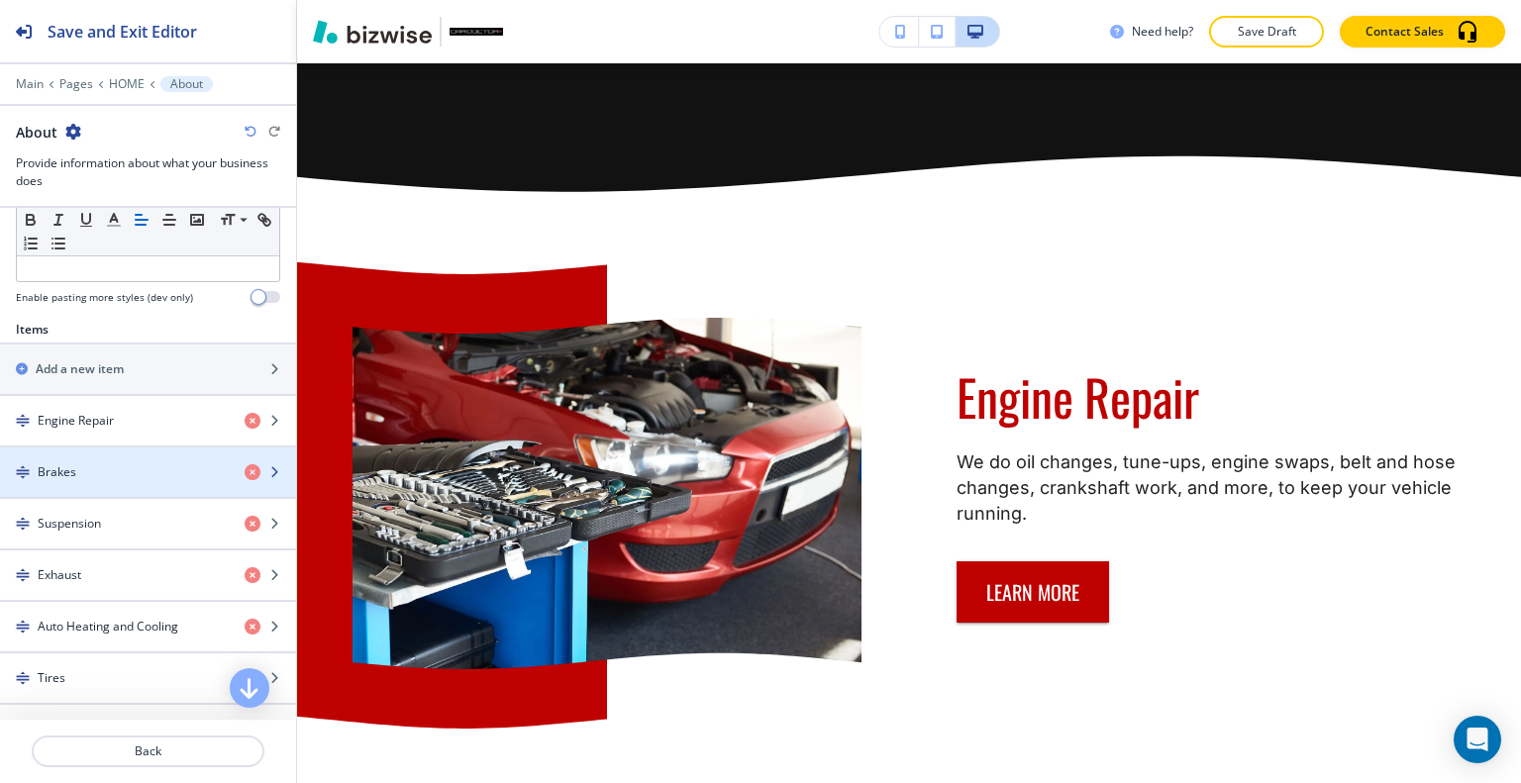
click at [109, 474] on div "Brakes" at bounding box center [114, 472] width 229 height 18
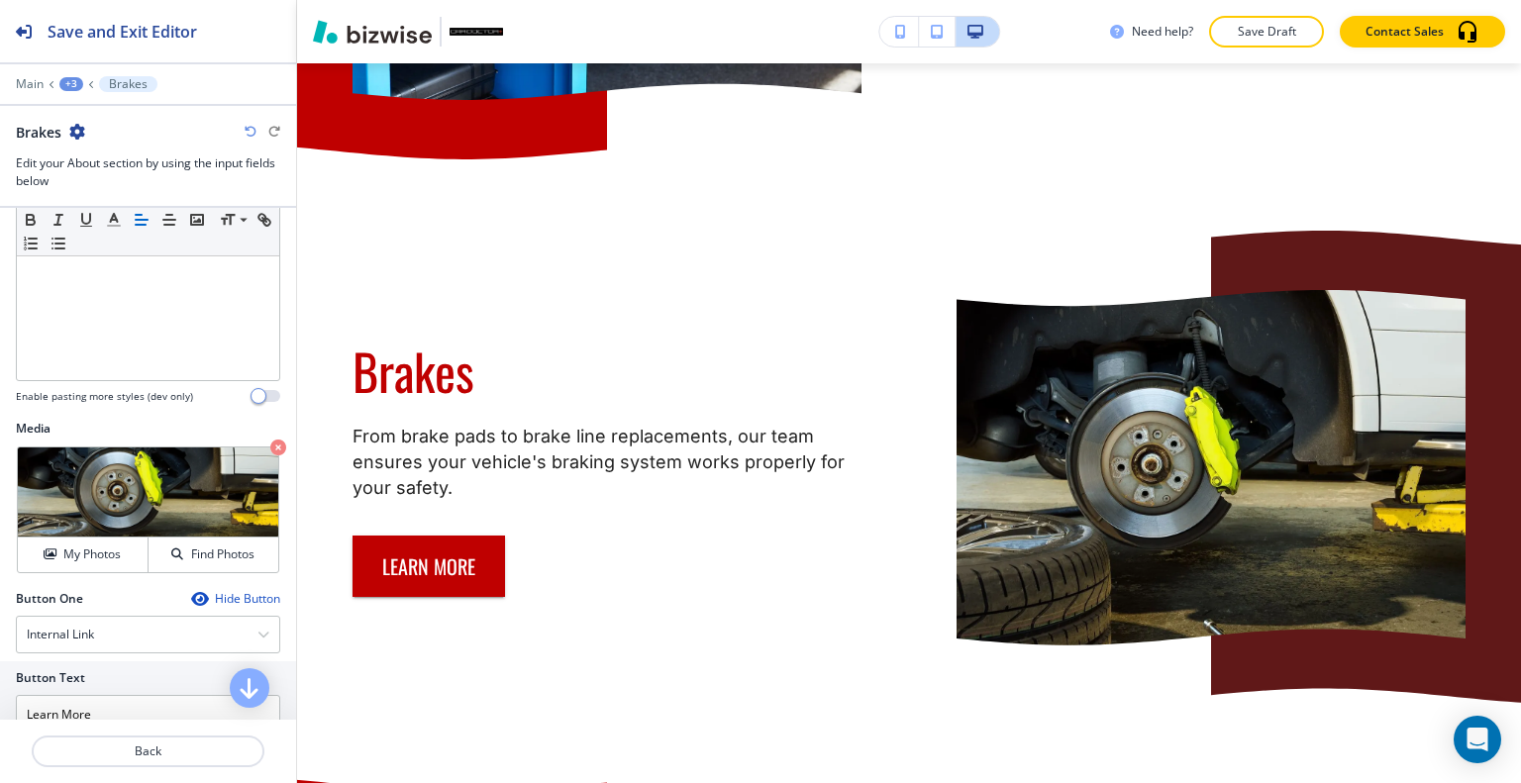
scroll to position [702, 0]
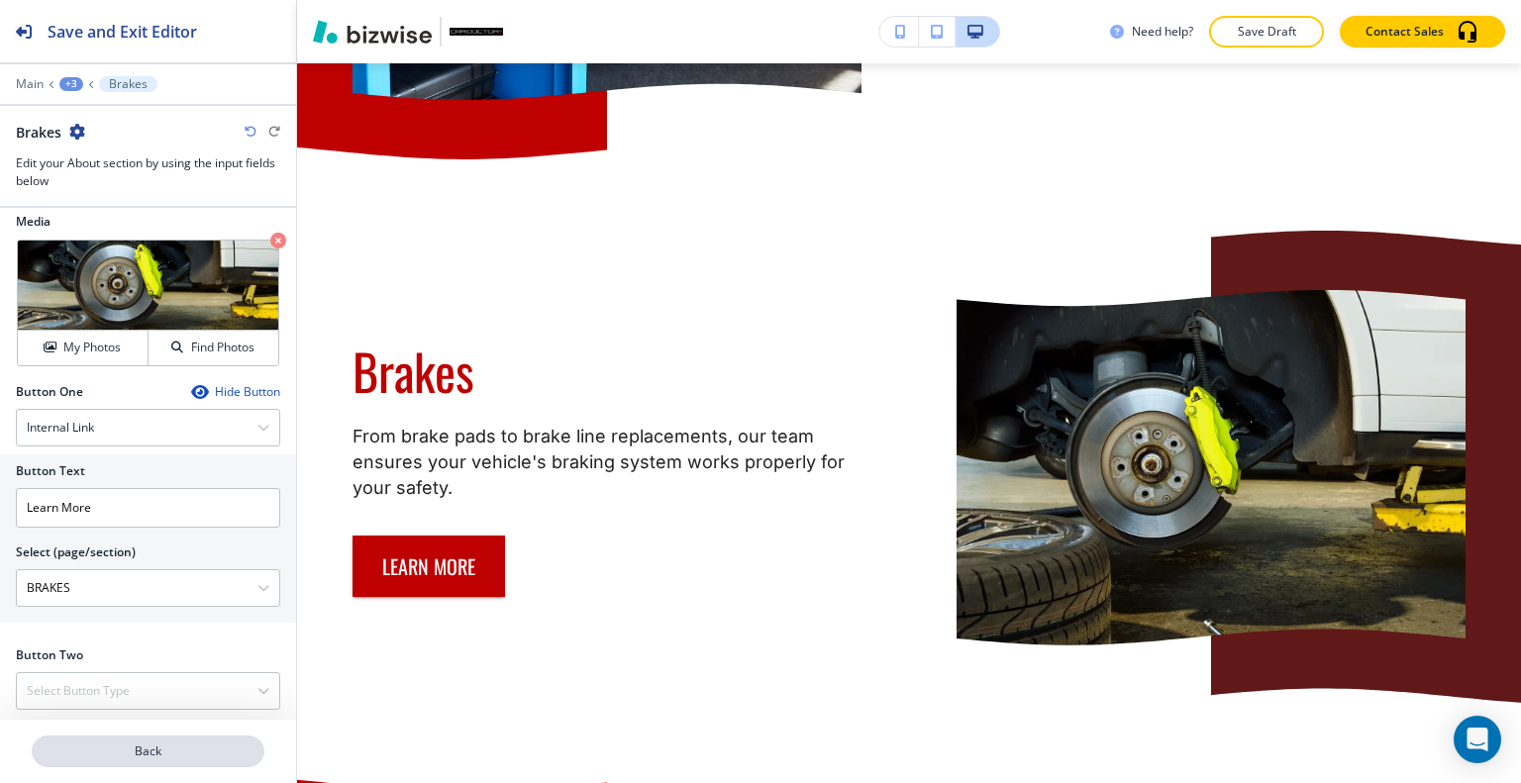
click at [134, 761] on button "Back" at bounding box center [148, 752] width 233 height 32
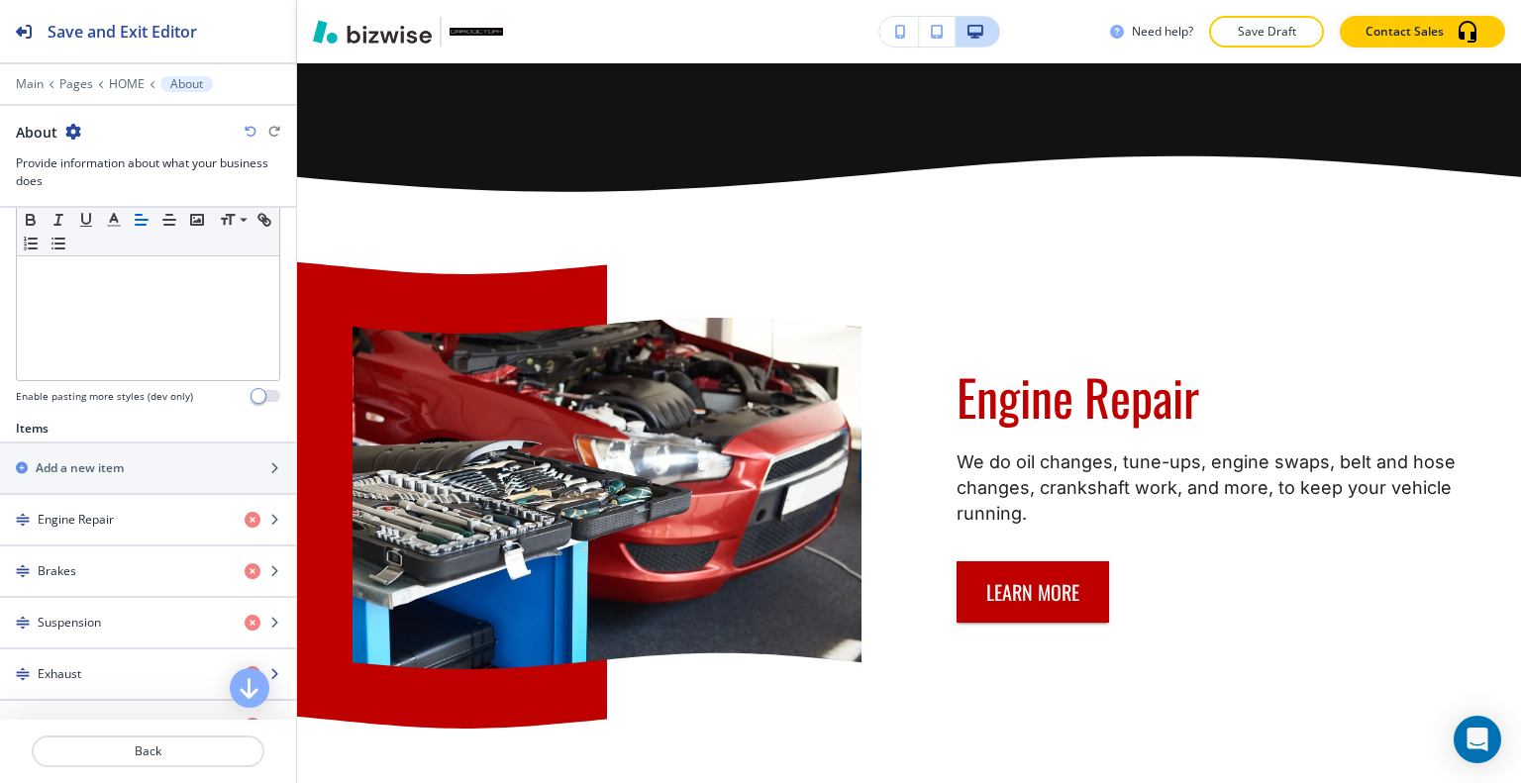
scroll to position [693, 0]
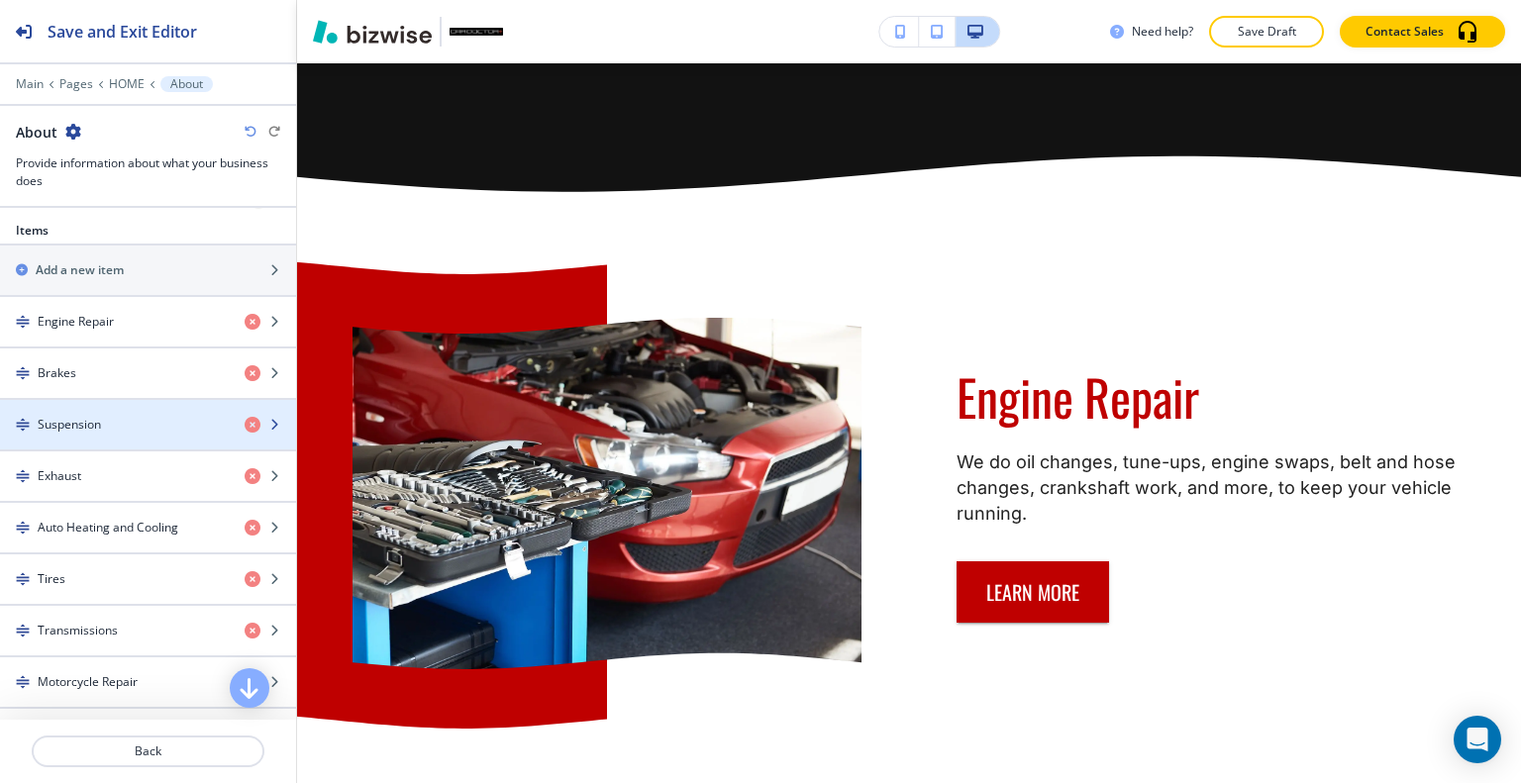
click at [87, 420] on h4 "Suspension" at bounding box center [69, 425] width 63 height 18
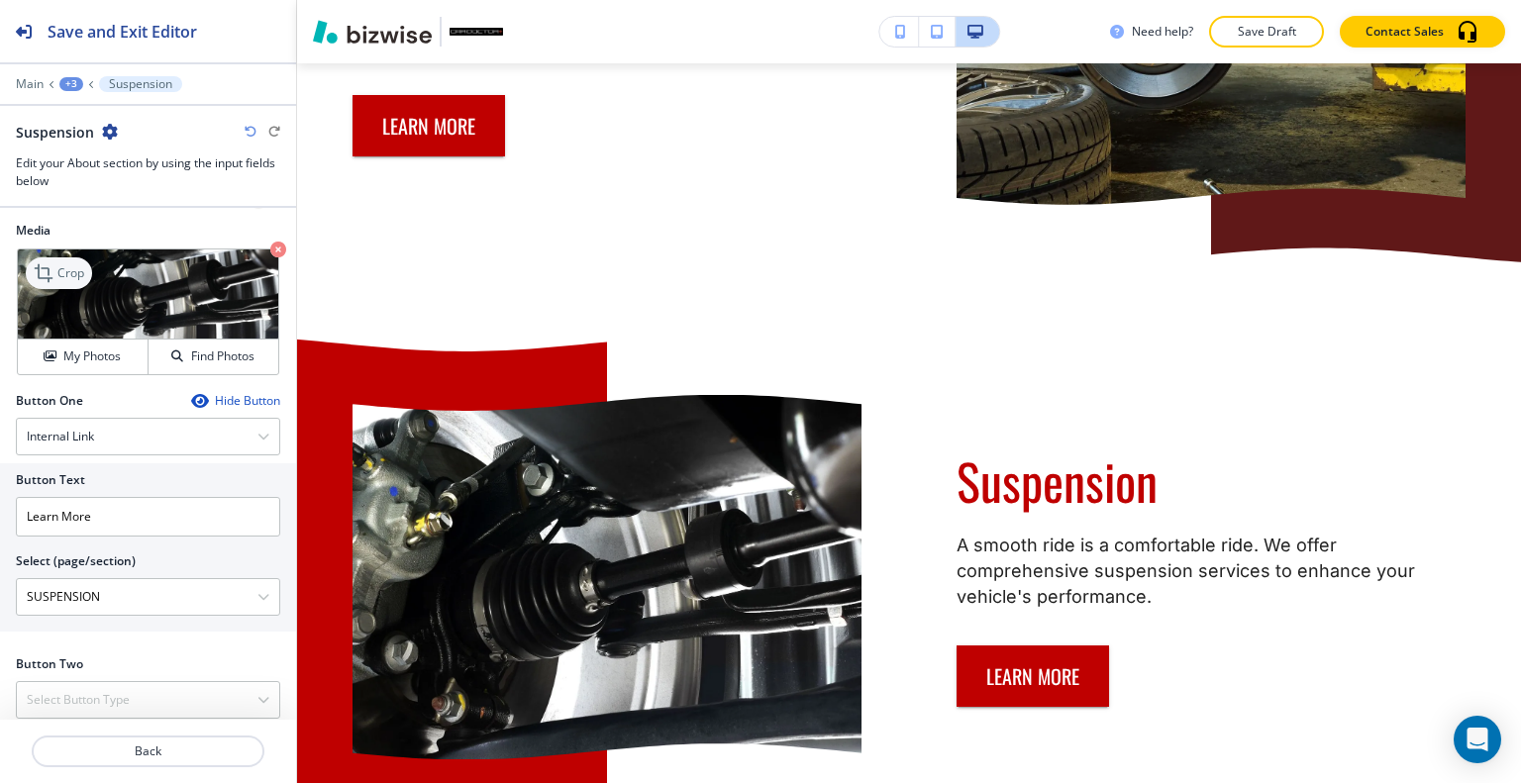
click at [71, 269] on p "Crop" at bounding box center [70, 273] width 27 height 18
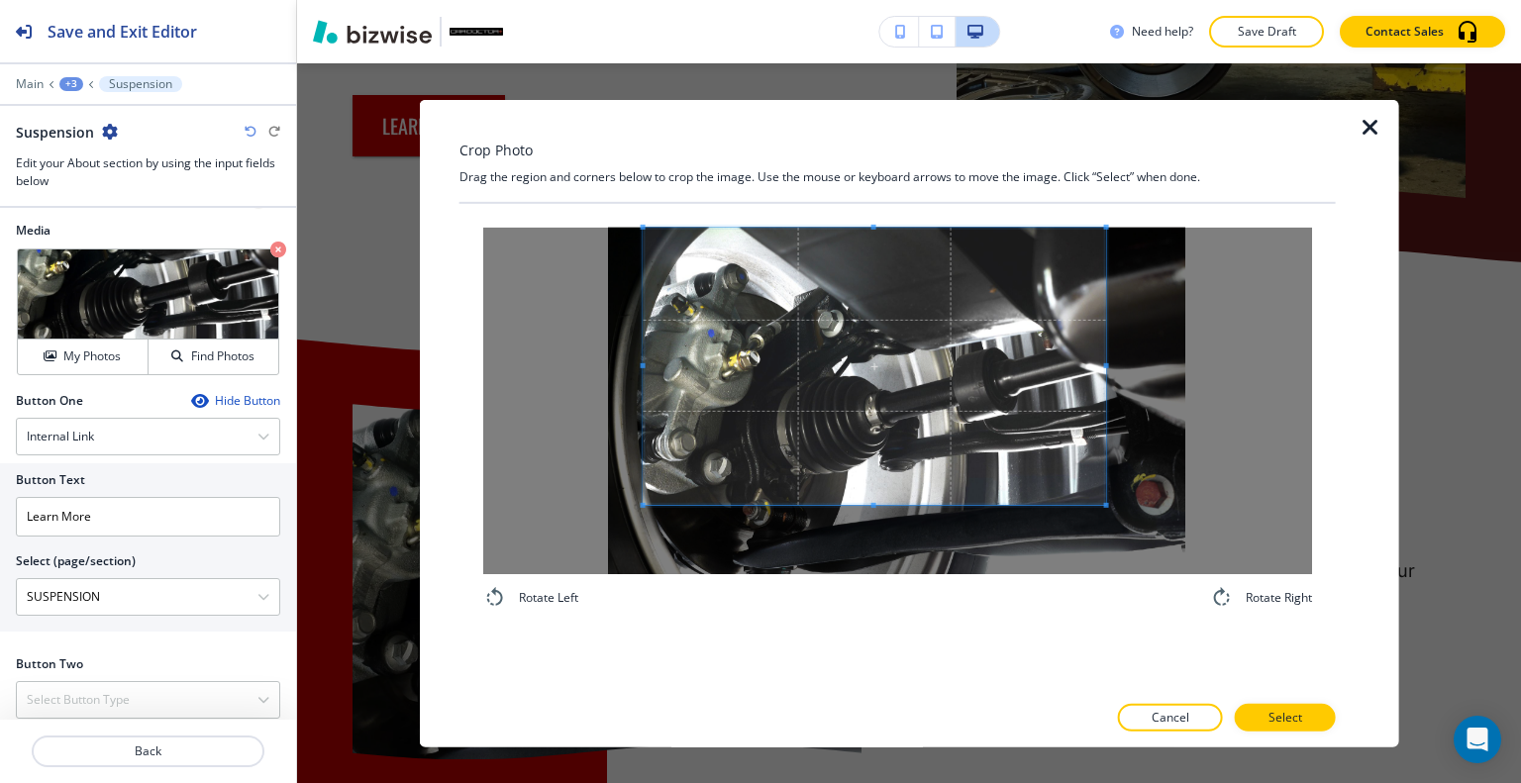
click at [883, 400] on span at bounding box center [875, 365] width 462 height 277
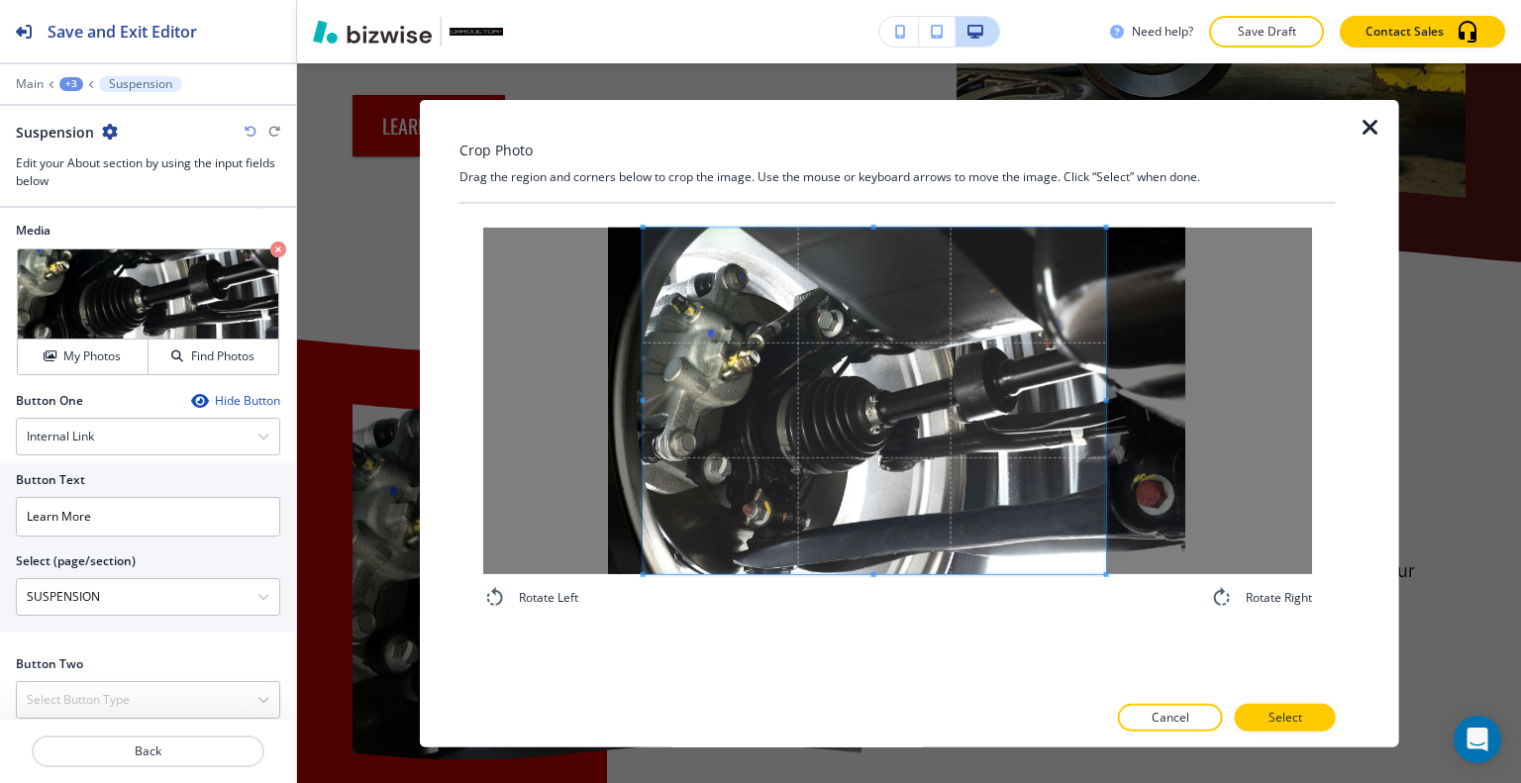
click at [864, 623] on div "Rotate Left Rotate Right" at bounding box center [897, 418] width 876 height 430
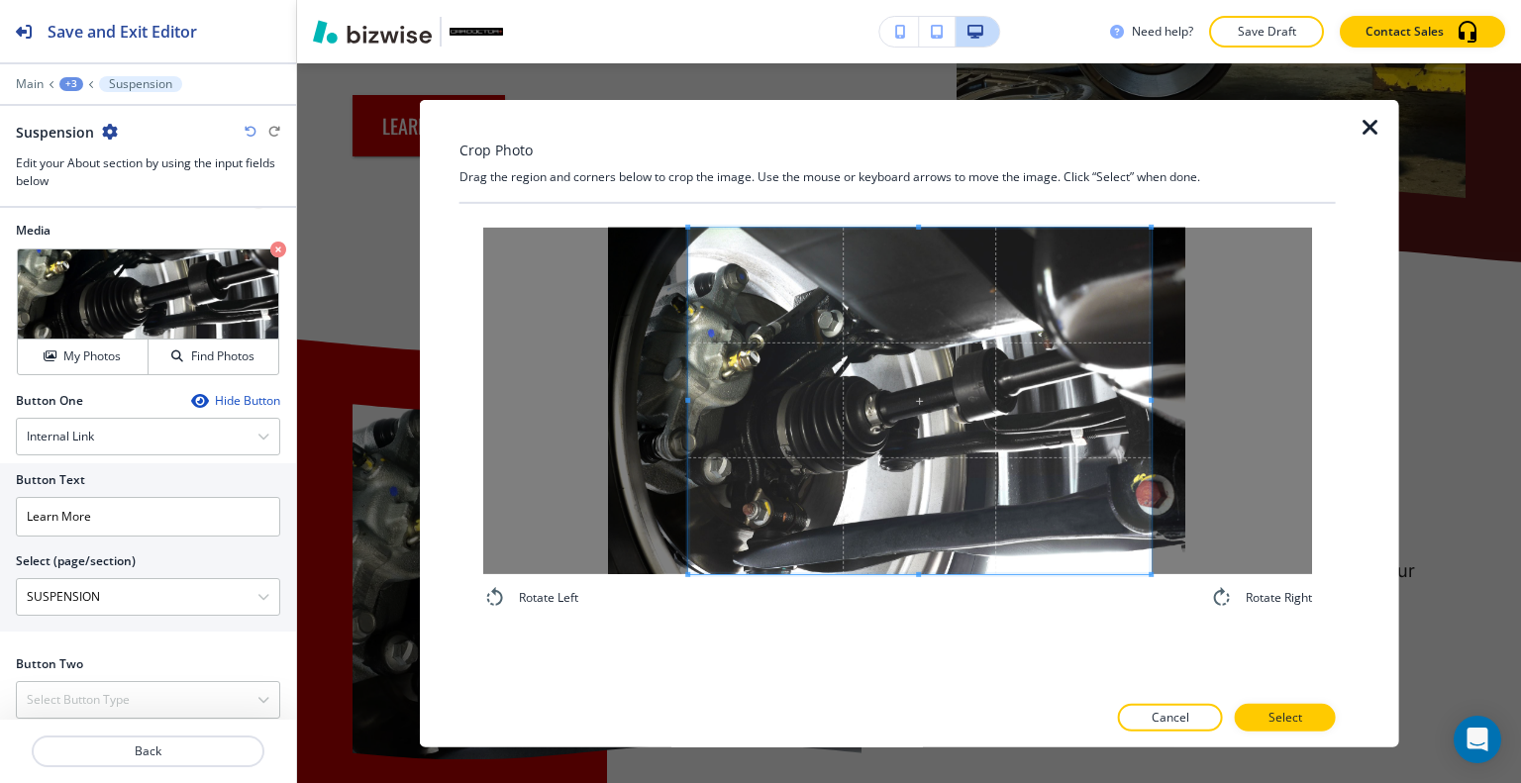
click at [957, 498] on span at bounding box center [919, 400] width 462 height 347
click at [1300, 709] on button "Select" at bounding box center [1285, 718] width 101 height 28
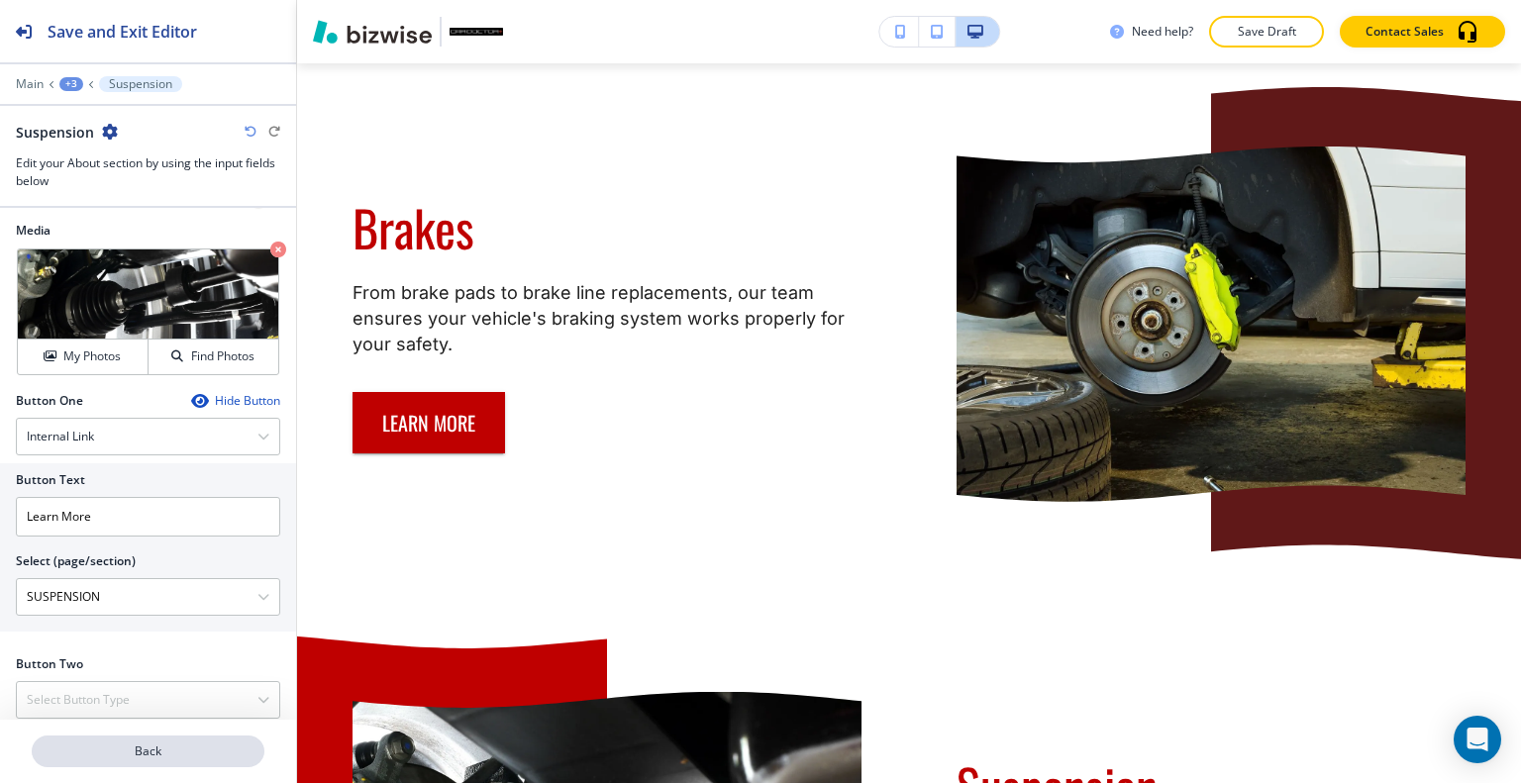
click at [182, 761] on button "Back" at bounding box center [148, 752] width 233 height 32
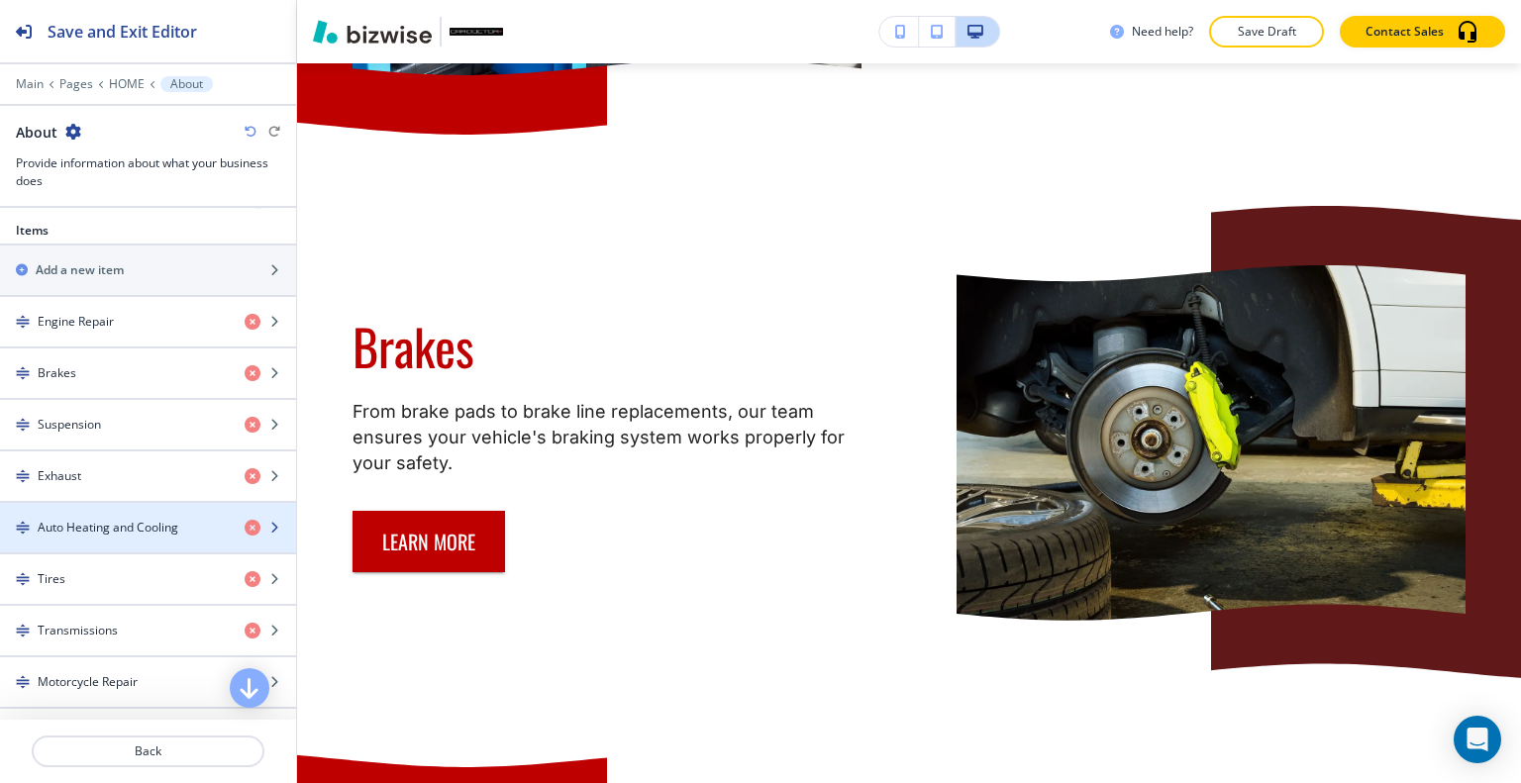
click at [103, 530] on h4 "Auto Heating and Cooling" at bounding box center [108, 528] width 141 height 18
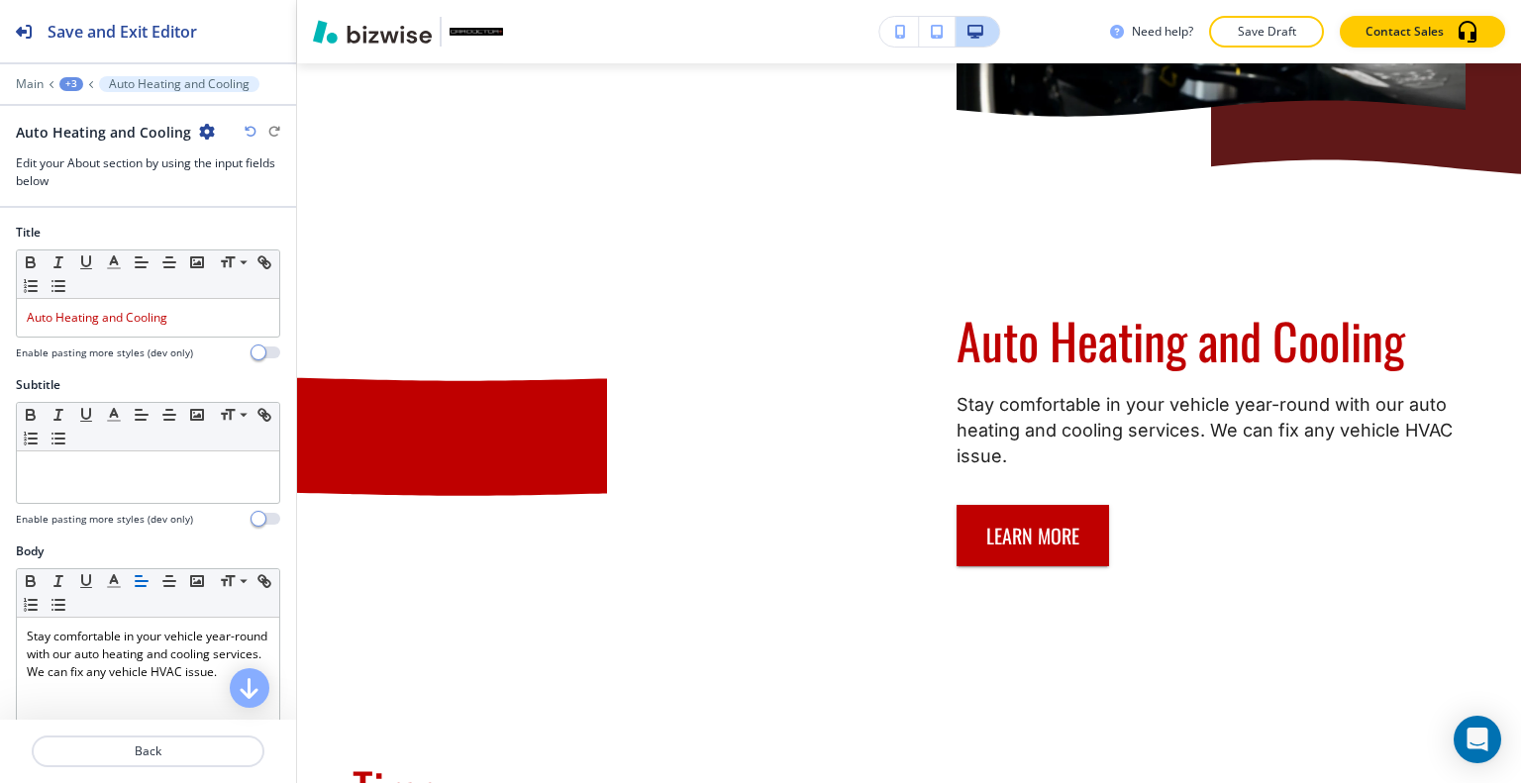
scroll to position [594, 0]
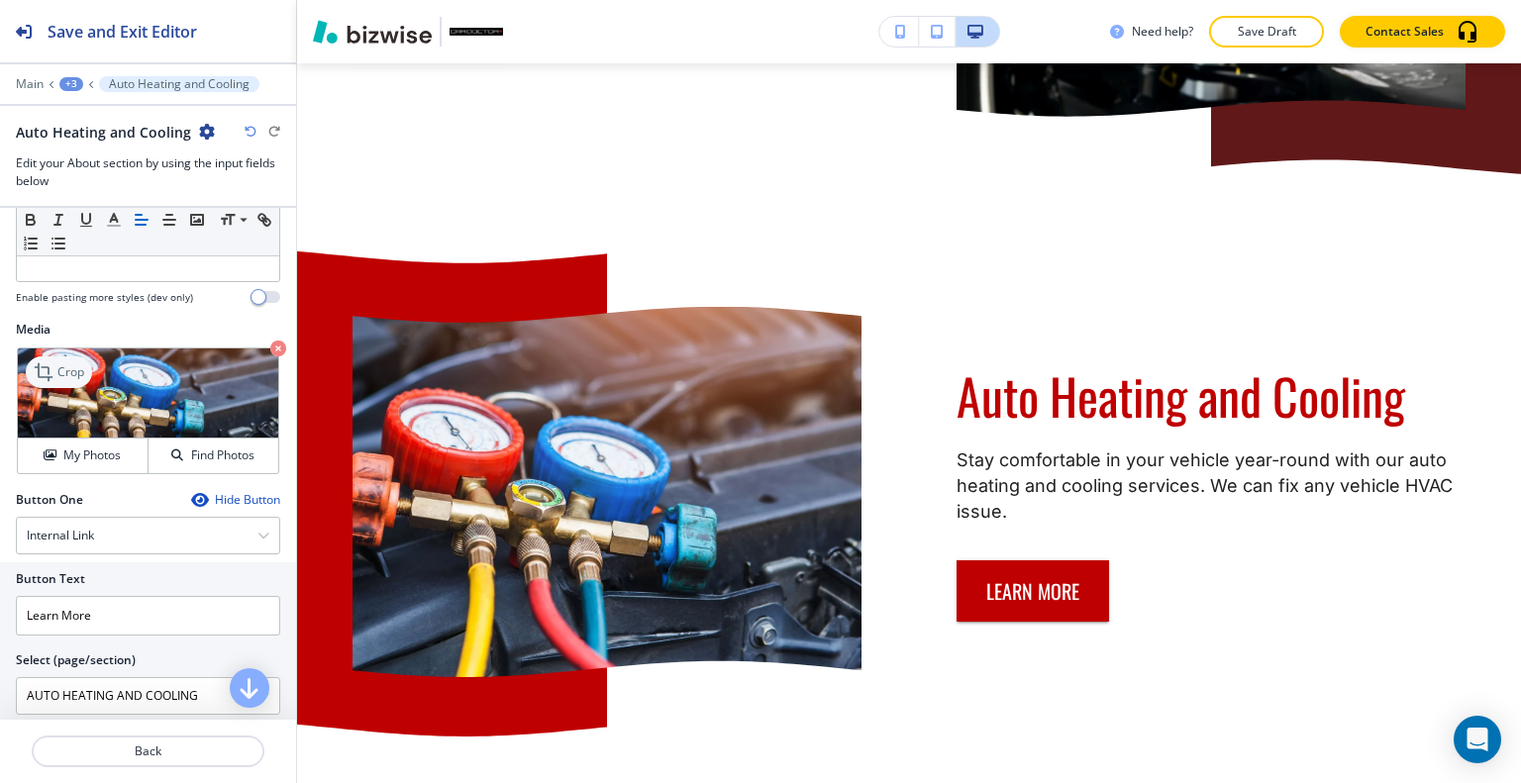
click at [65, 365] on p "Crop" at bounding box center [70, 372] width 27 height 18
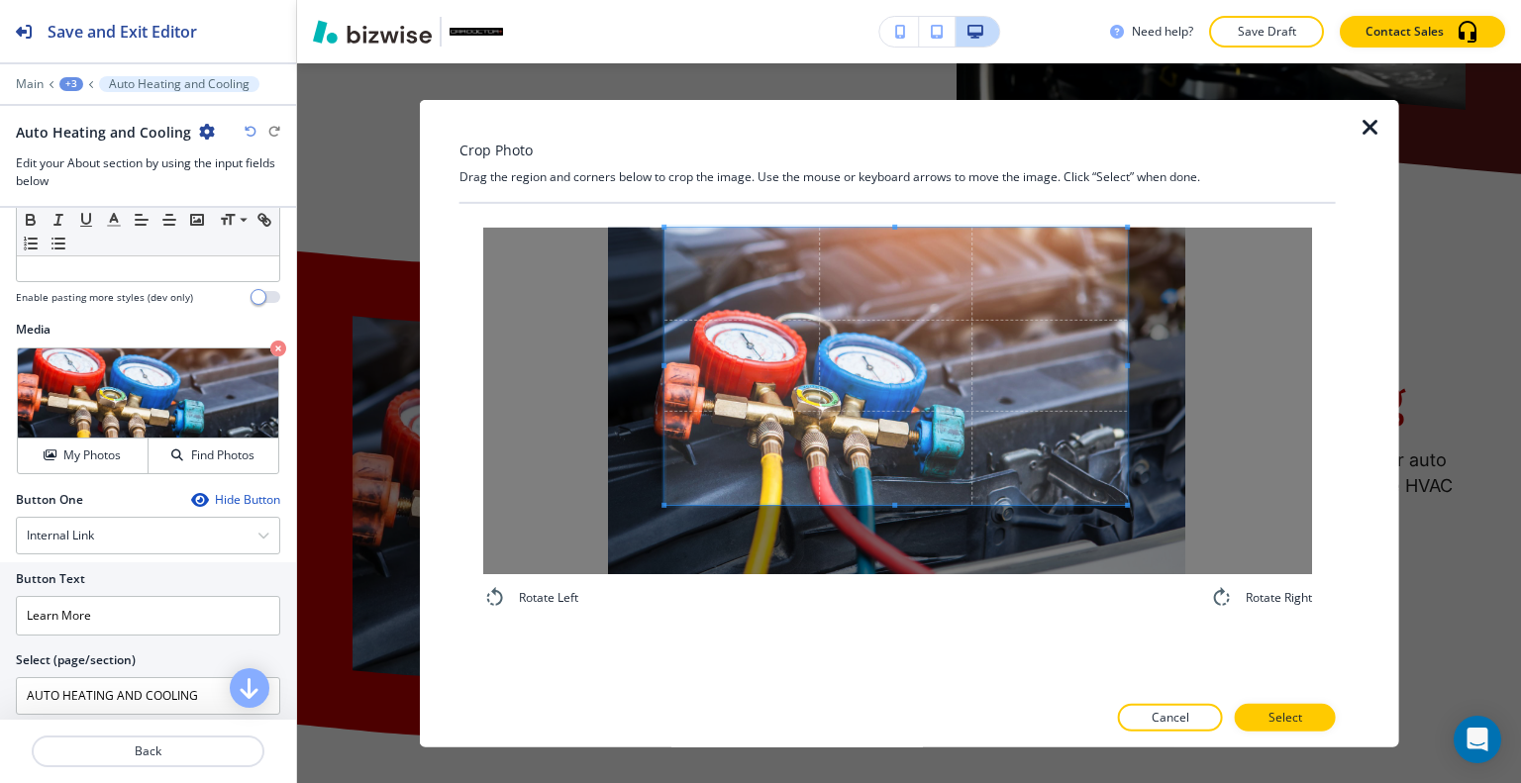
click at [878, 346] on span at bounding box center [895, 365] width 462 height 277
click at [1367, 122] on icon "button" at bounding box center [1371, 127] width 24 height 24
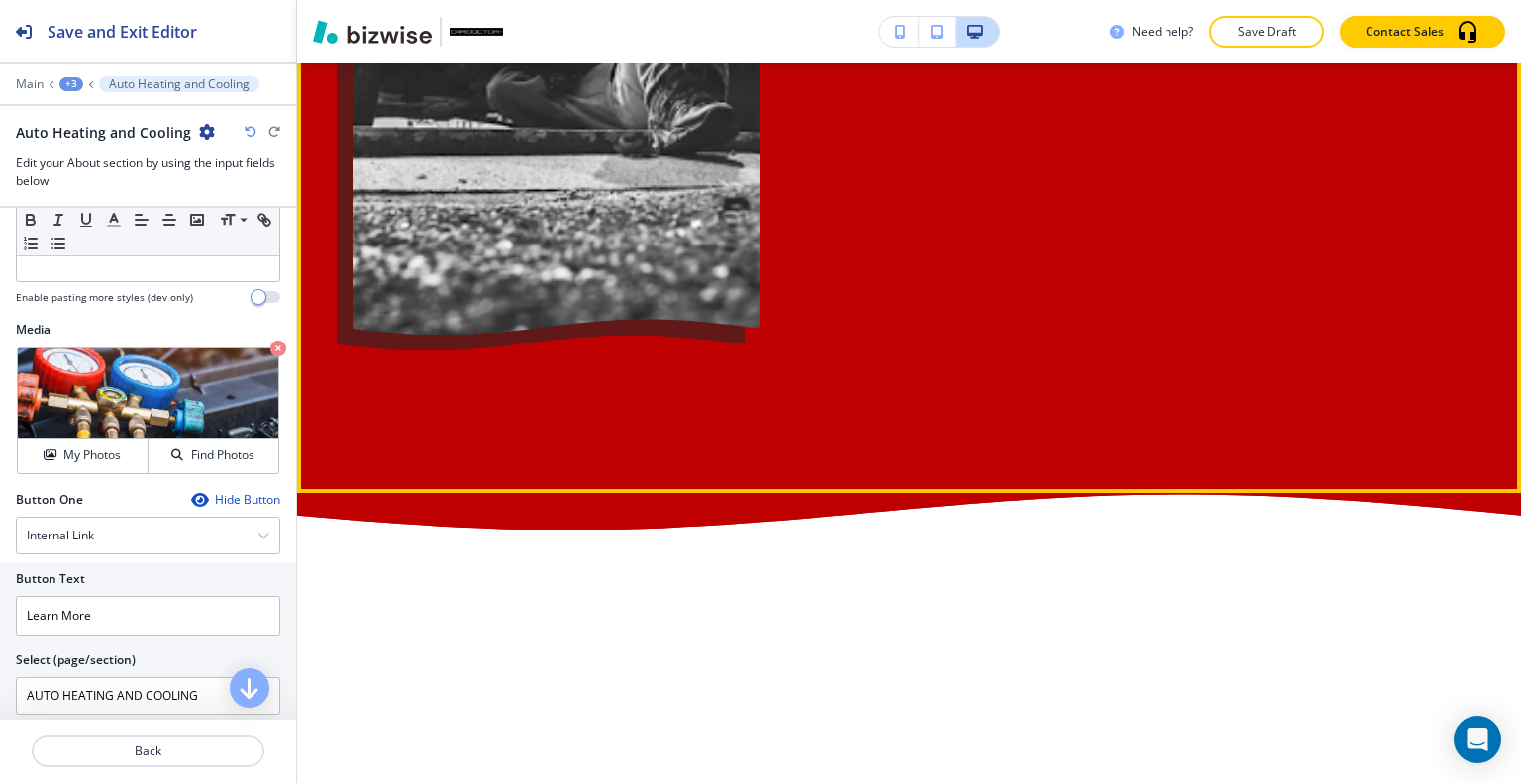
scroll to position [7632, 0]
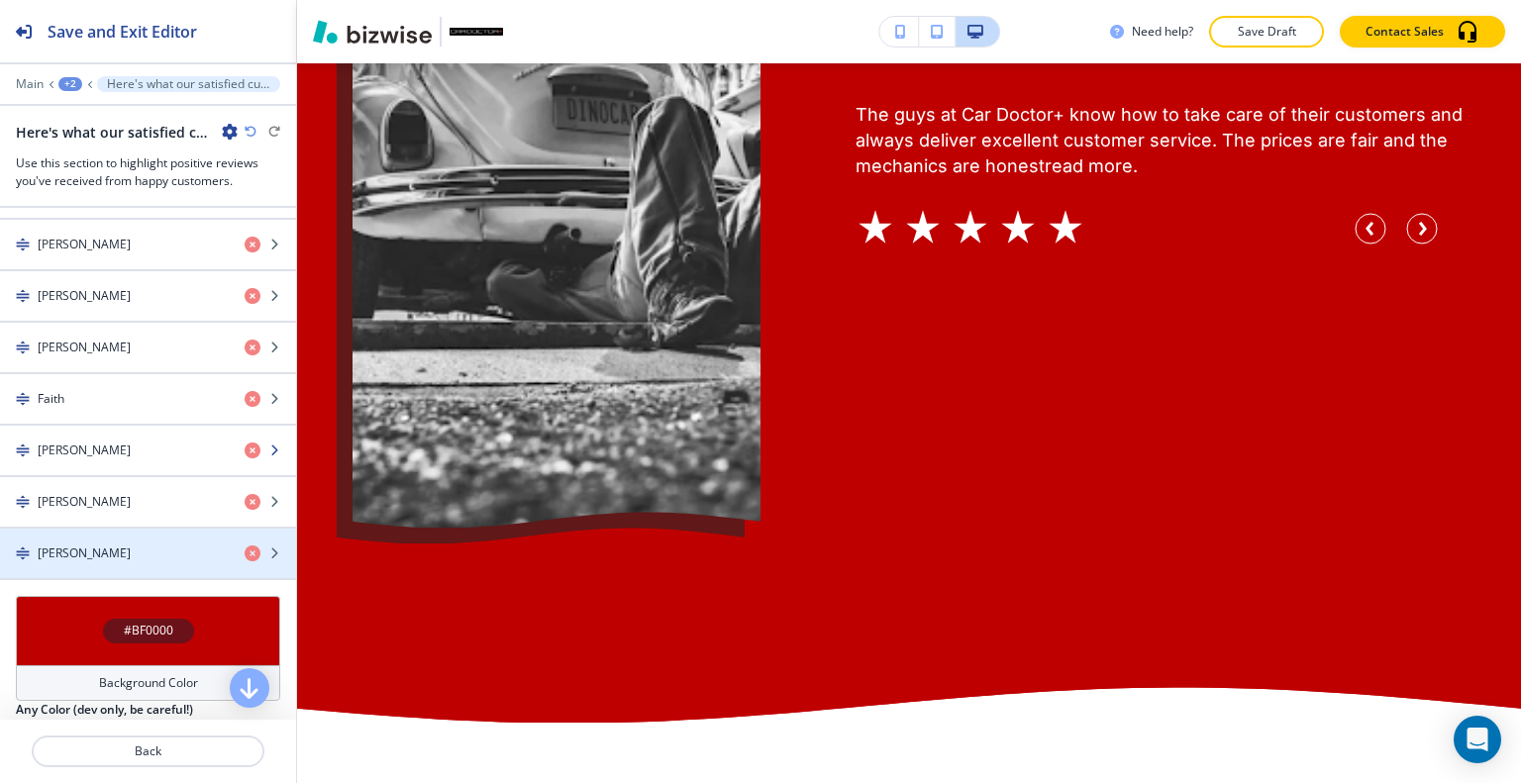
scroll to position [792, 0]
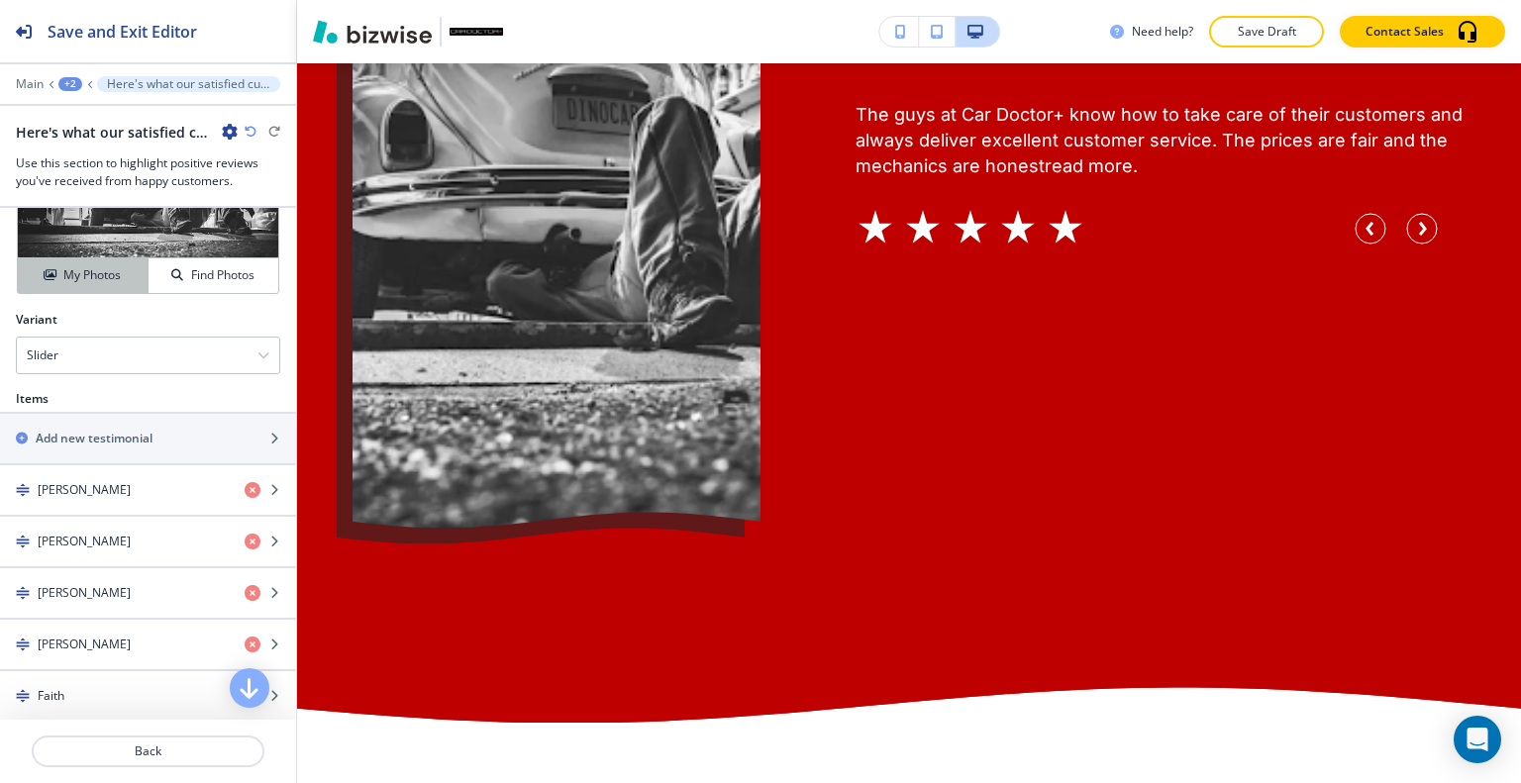
click at [86, 266] on h4 "My Photos" at bounding box center [91, 275] width 57 height 18
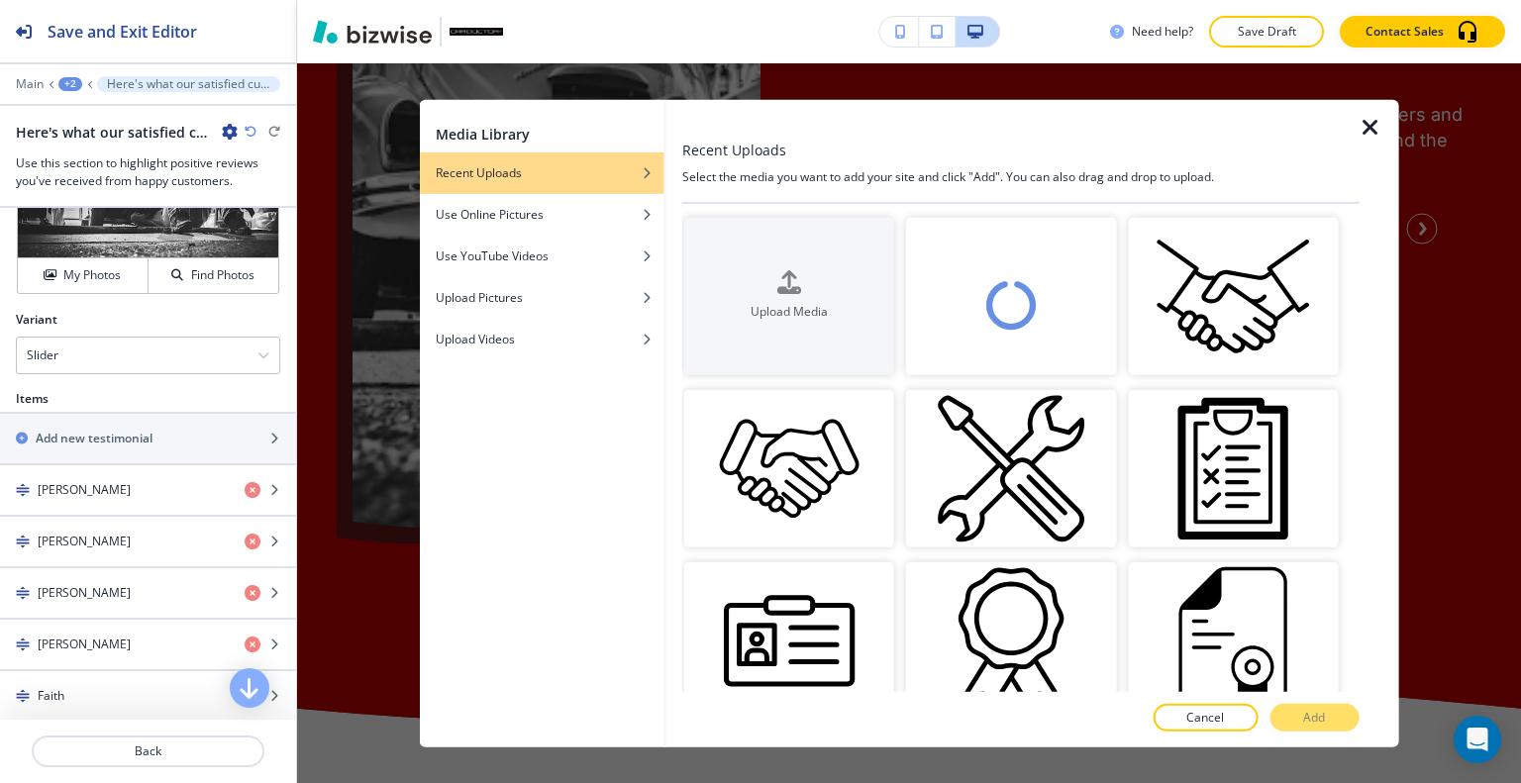
click at [1371, 126] on icon "button" at bounding box center [1371, 127] width 24 height 24
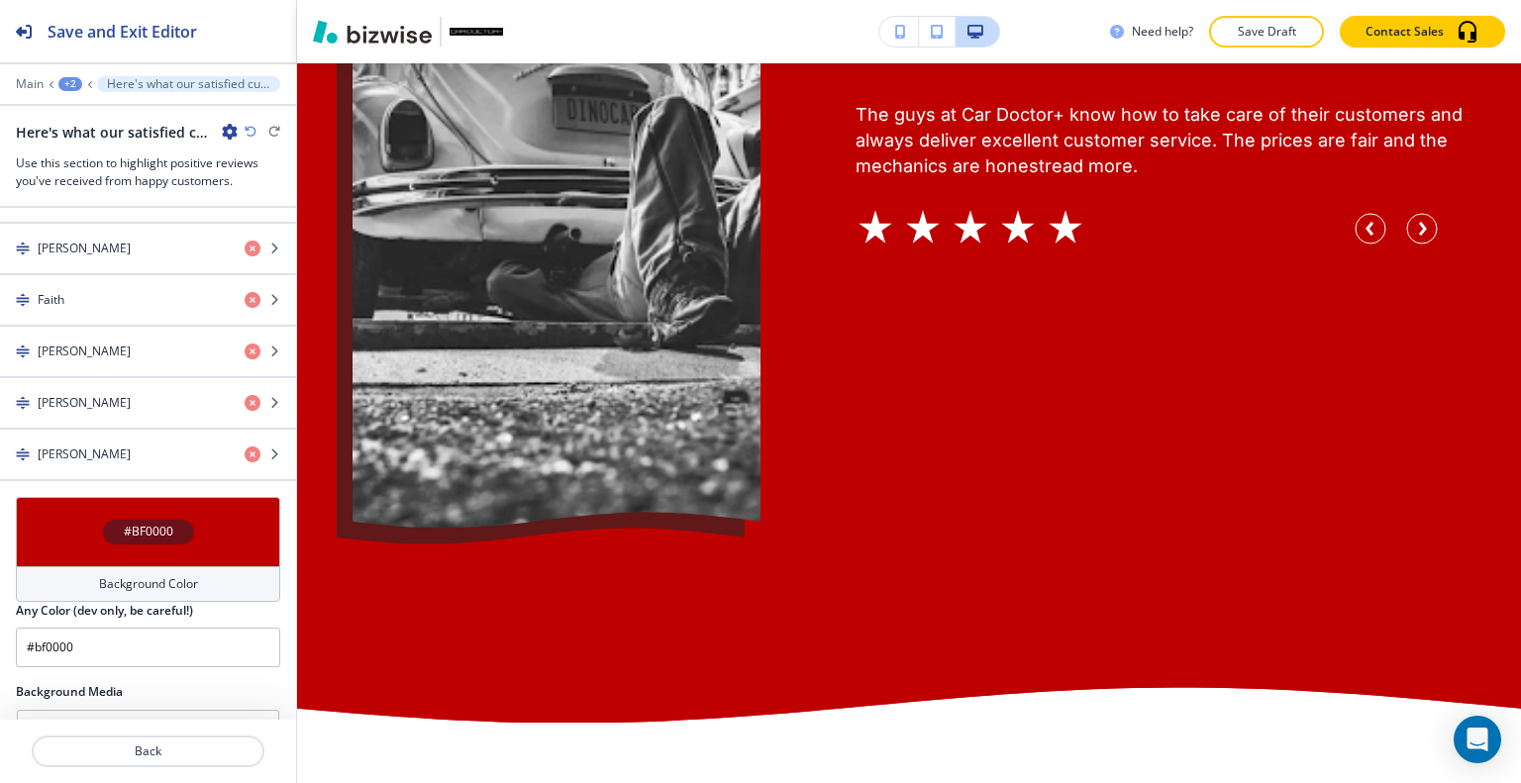
scroll to position [1313, 0]
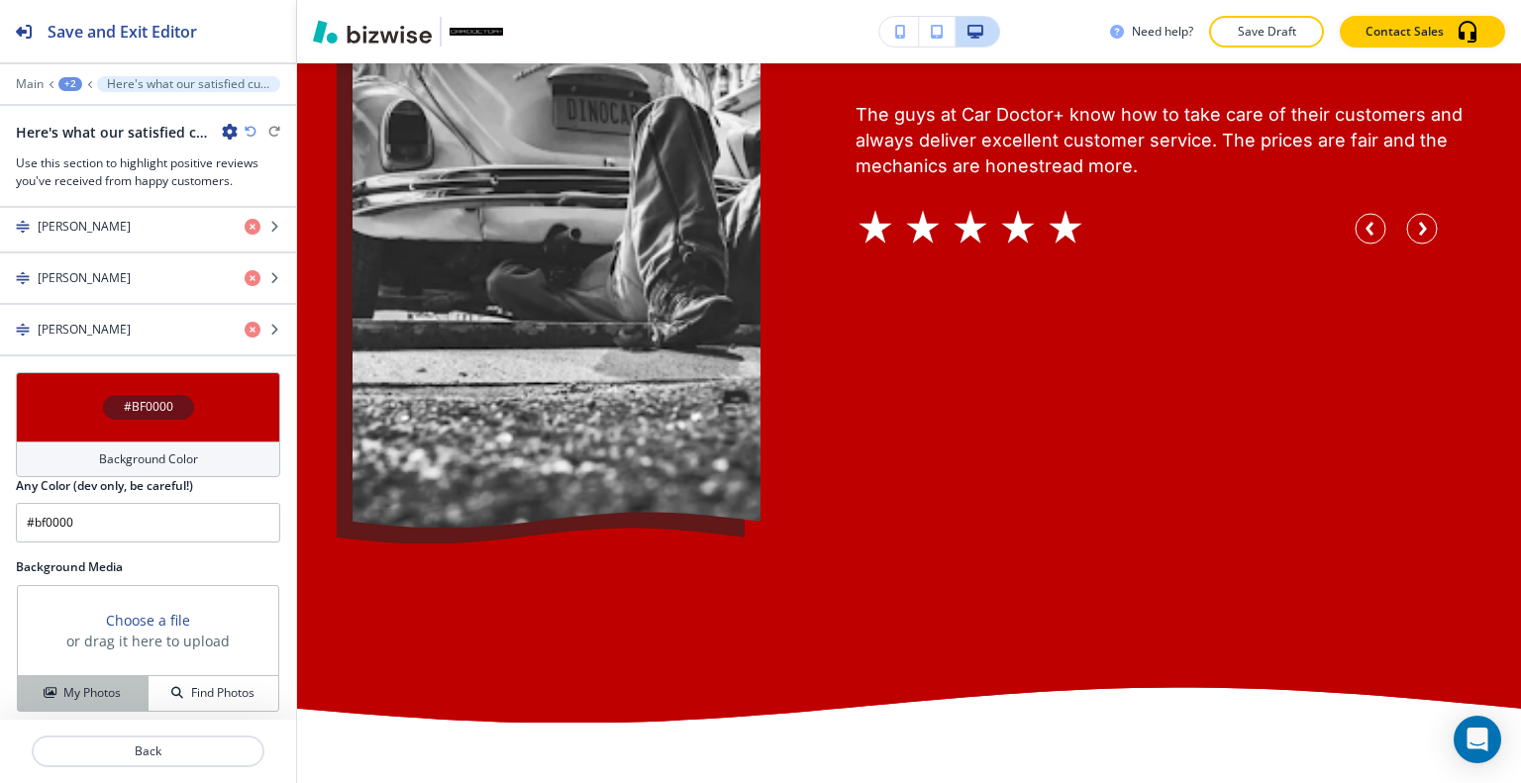
click at [118, 684] on div "My Photos" at bounding box center [83, 693] width 130 height 18
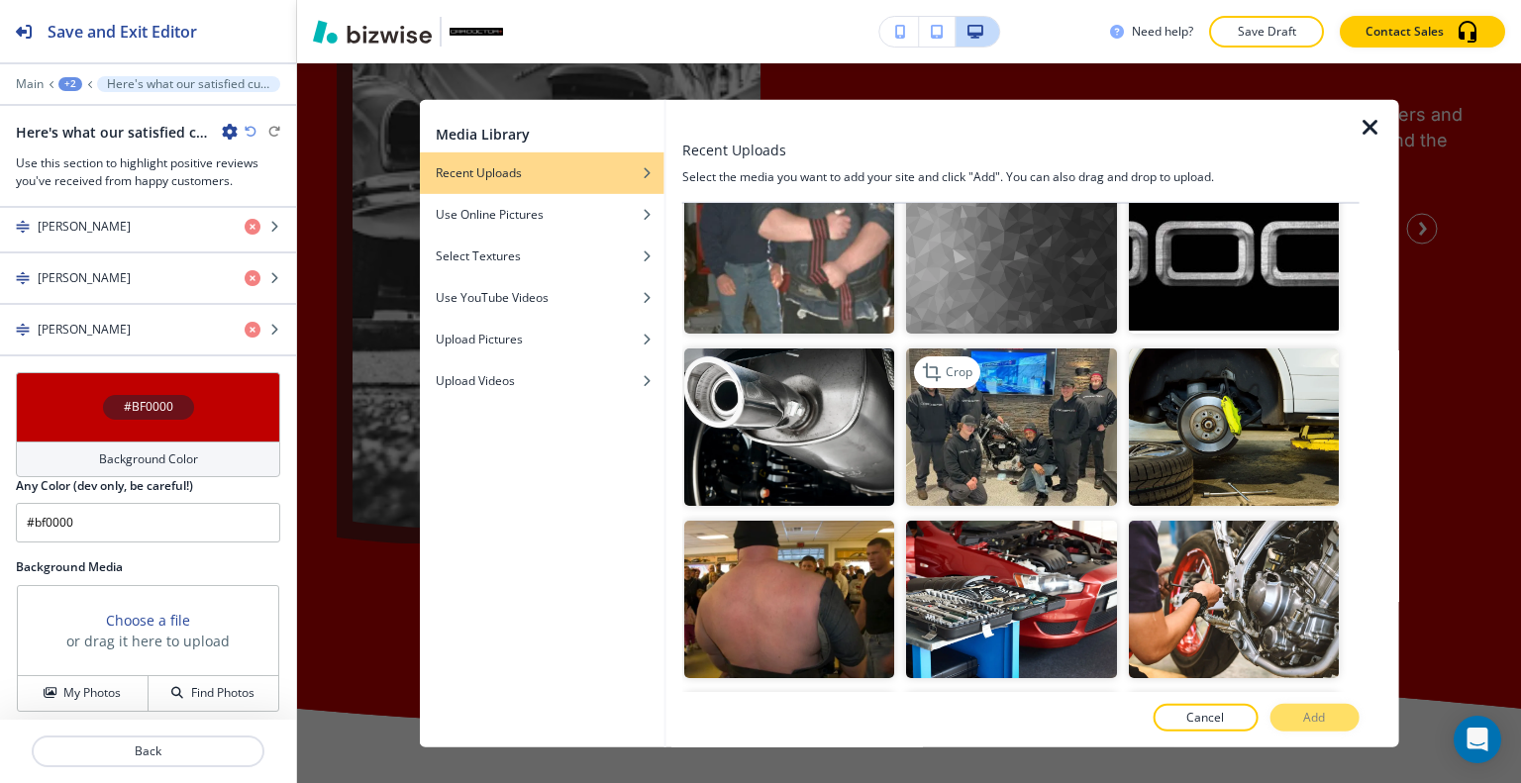
scroll to position [3466, 0]
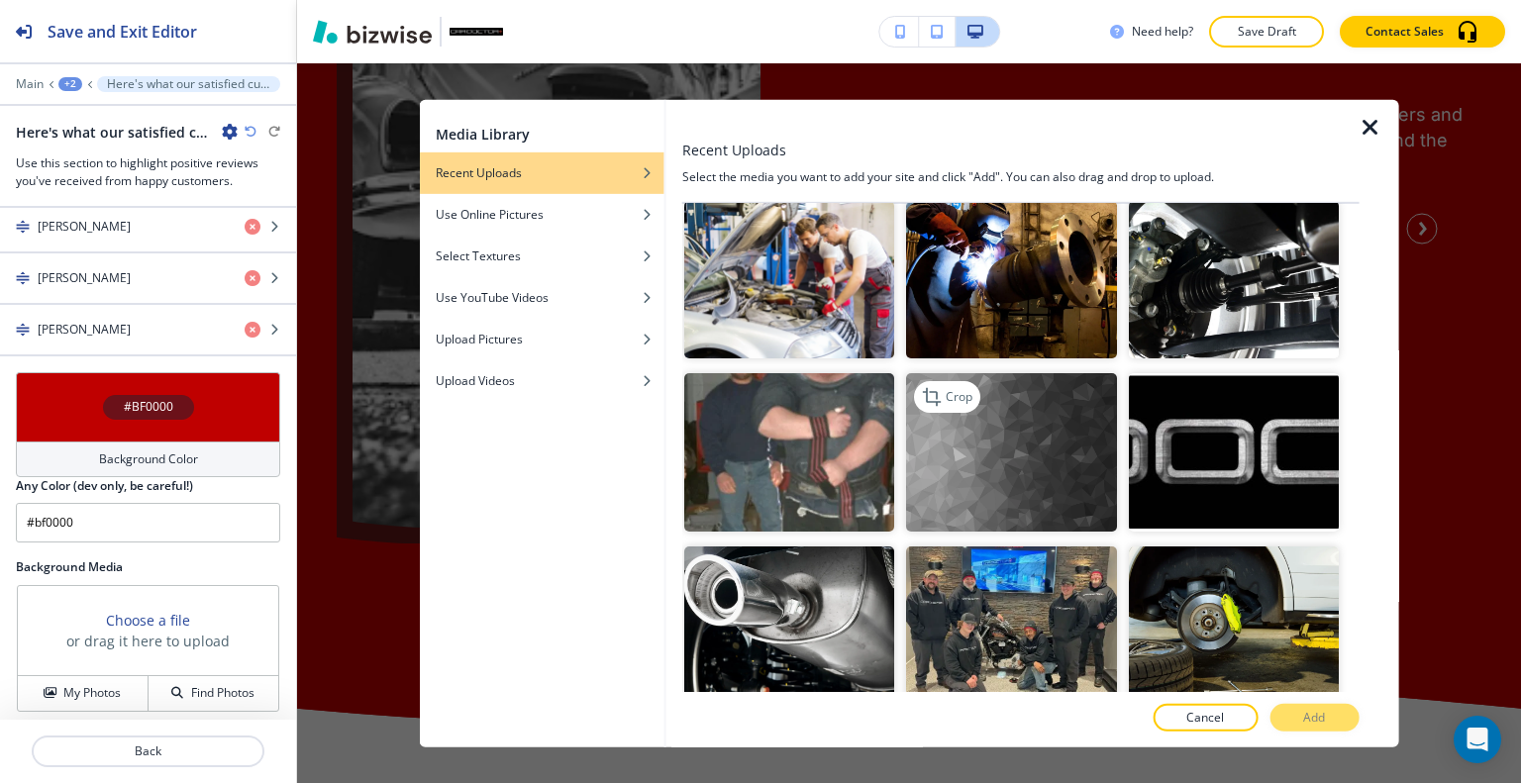
click at [1066, 411] on img "button" at bounding box center [1011, 451] width 210 height 157
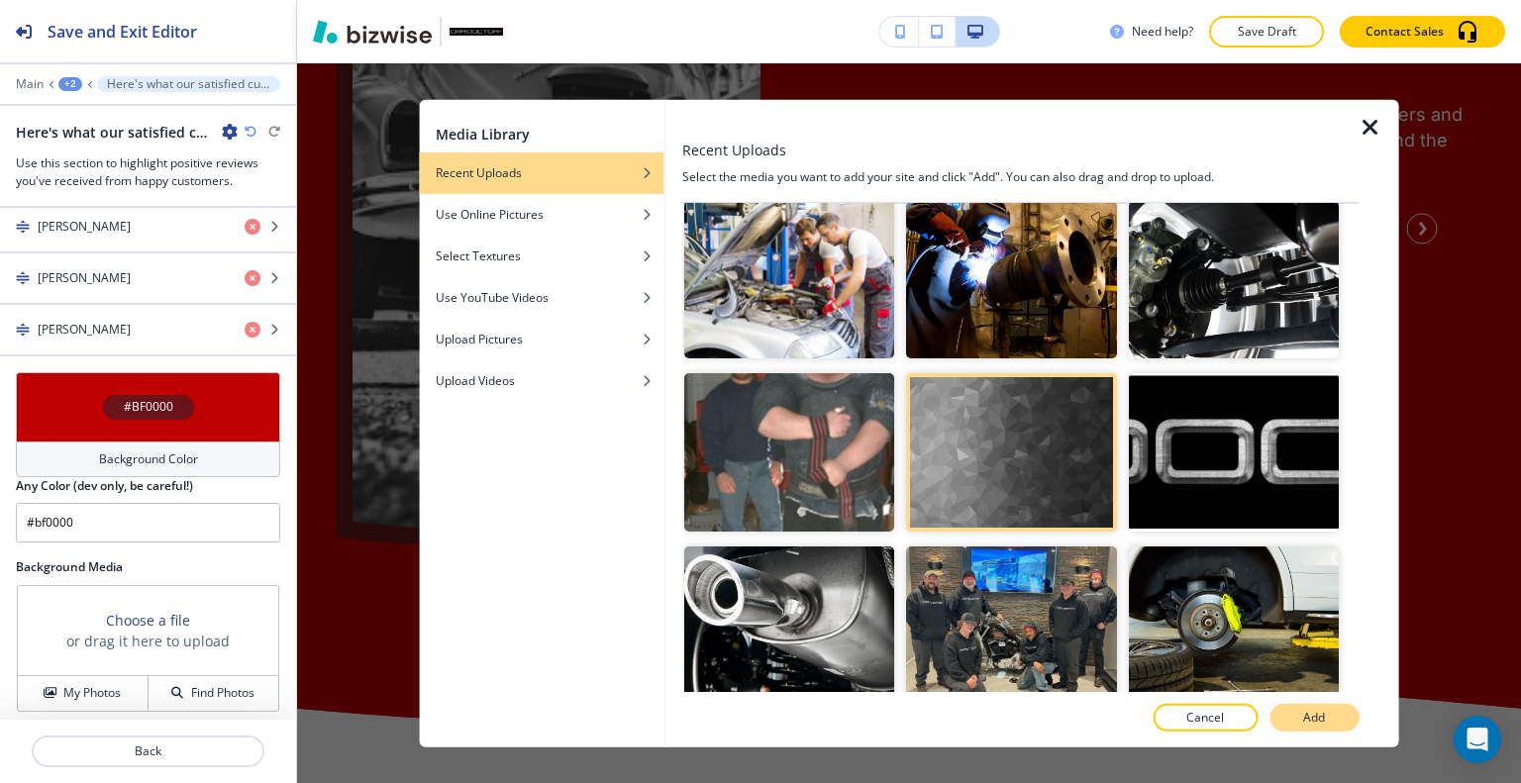
click at [1303, 712] on p "Add" at bounding box center [1314, 718] width 22 height 18
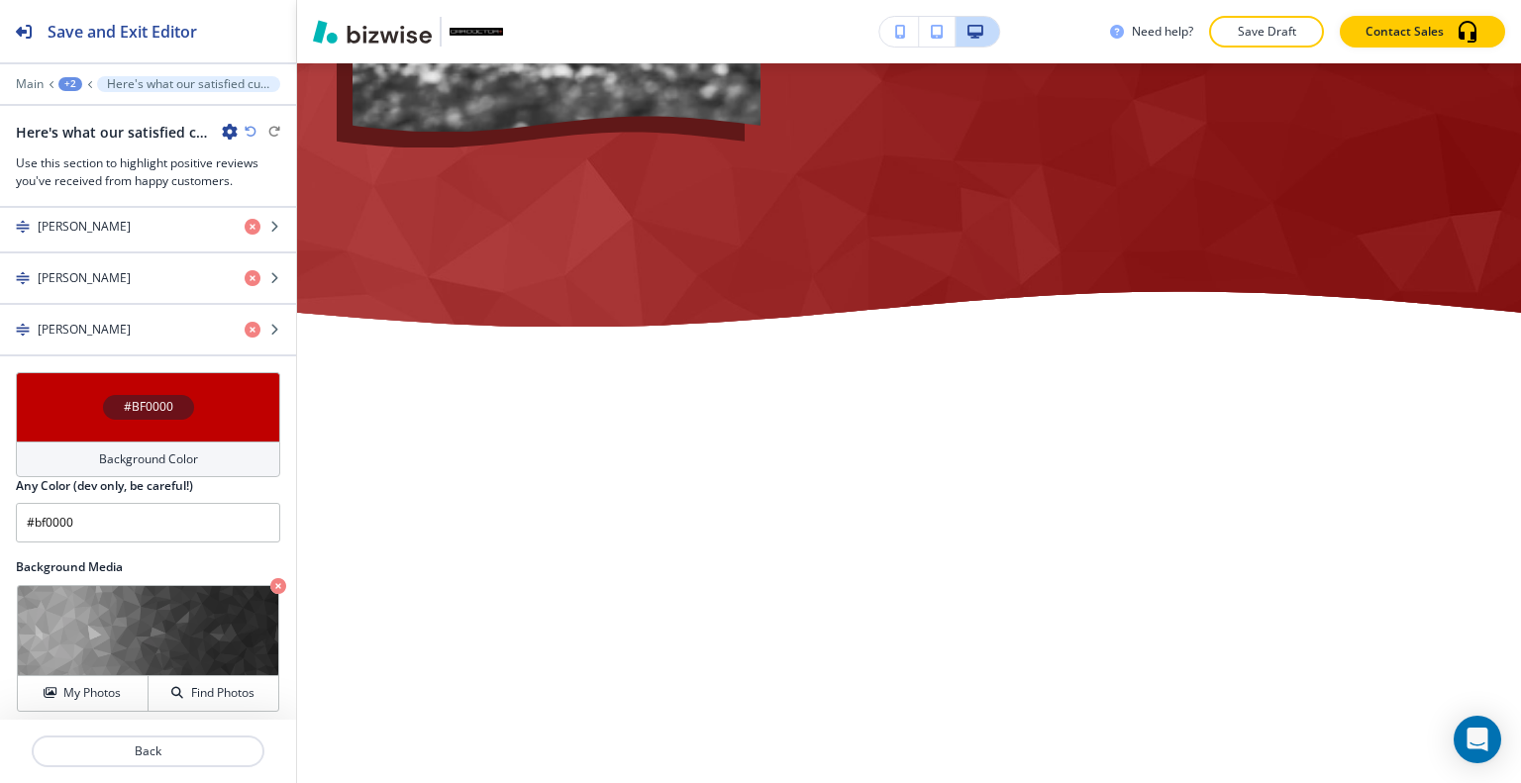
scroll to position [7736, 0]
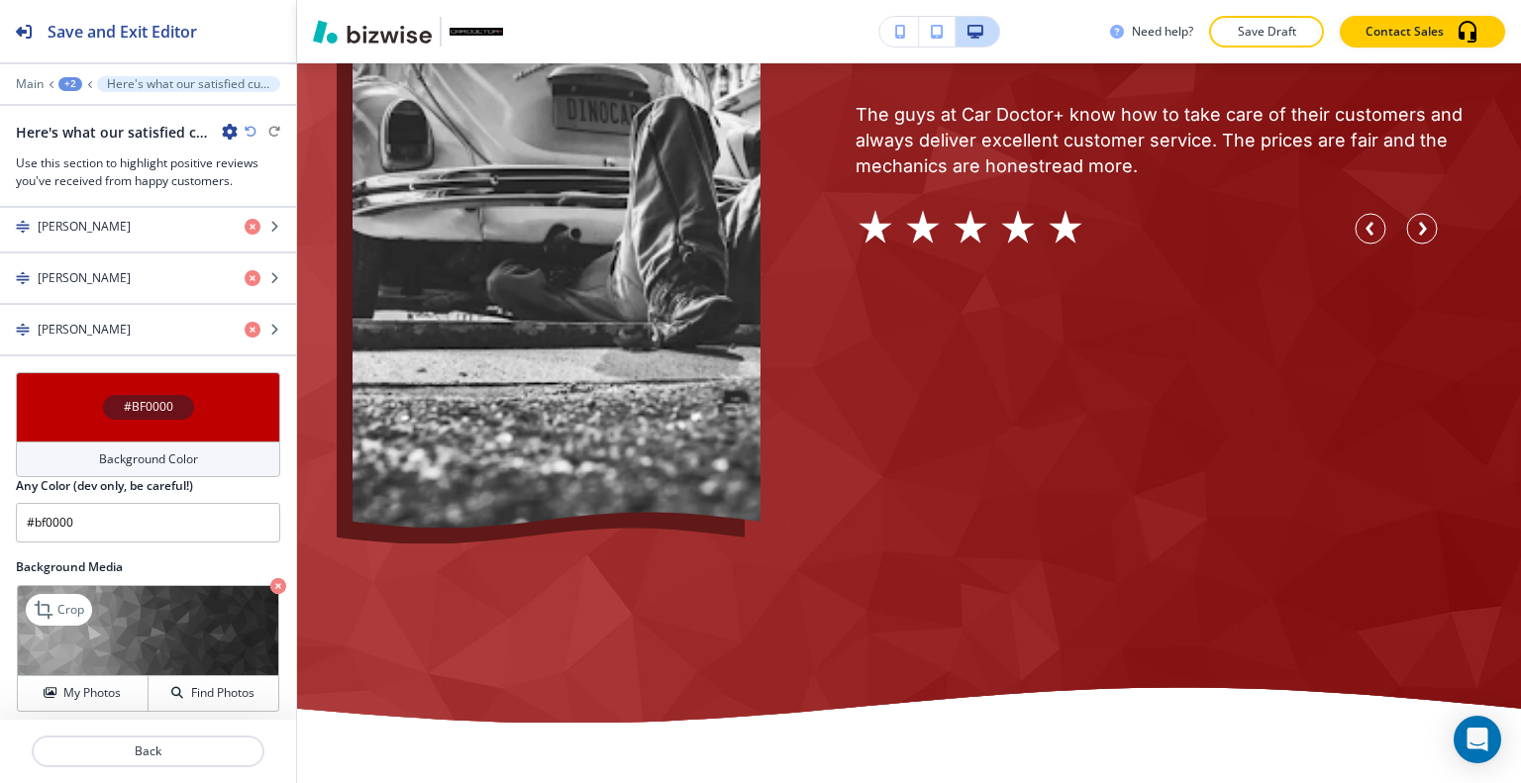
click at [270, 579] on icon "button" at bounding box center [278, 586] width 16 height 16
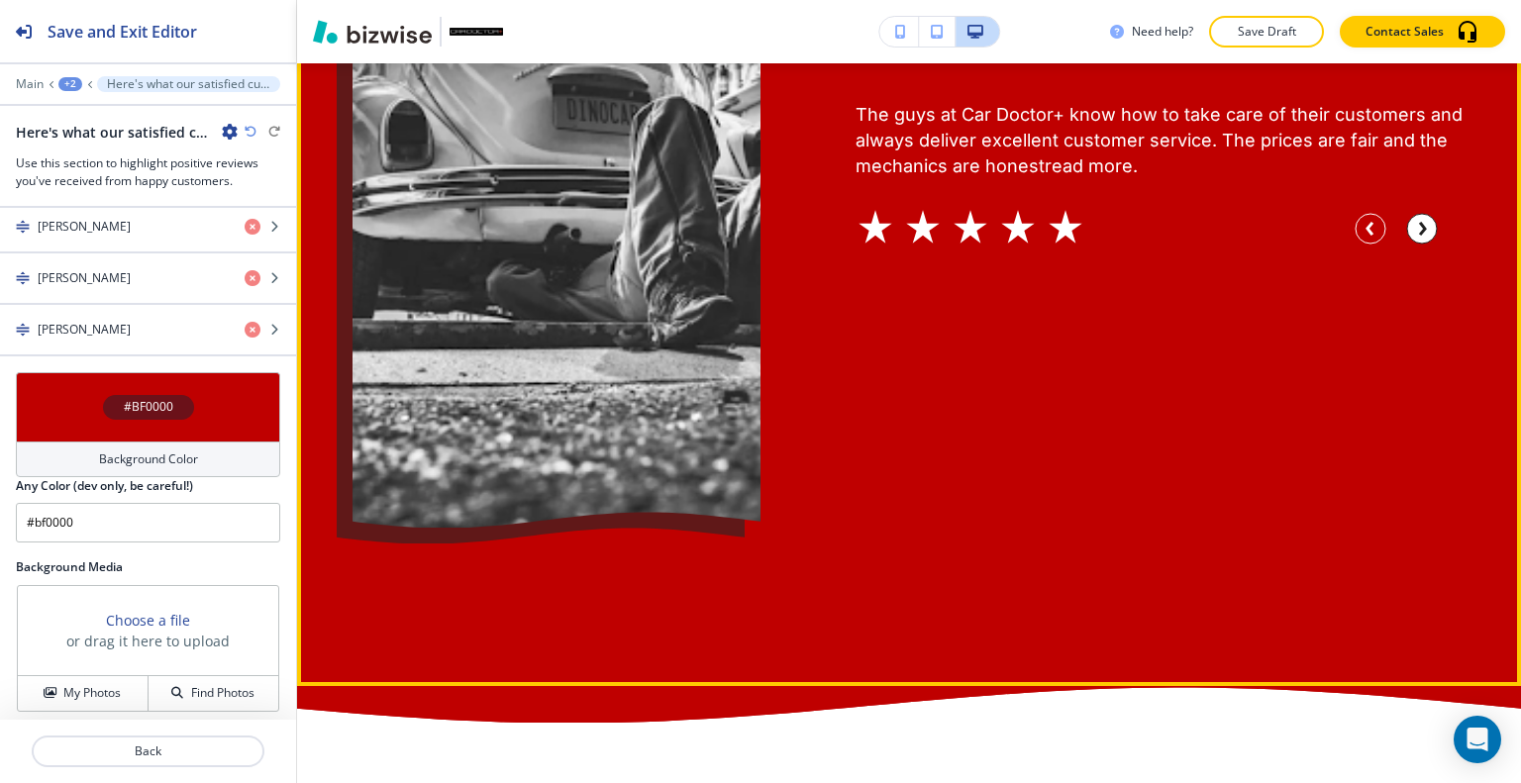
click at [1416, 244] on circle "button" at bounding box center [1422, 229] width 30 height 30
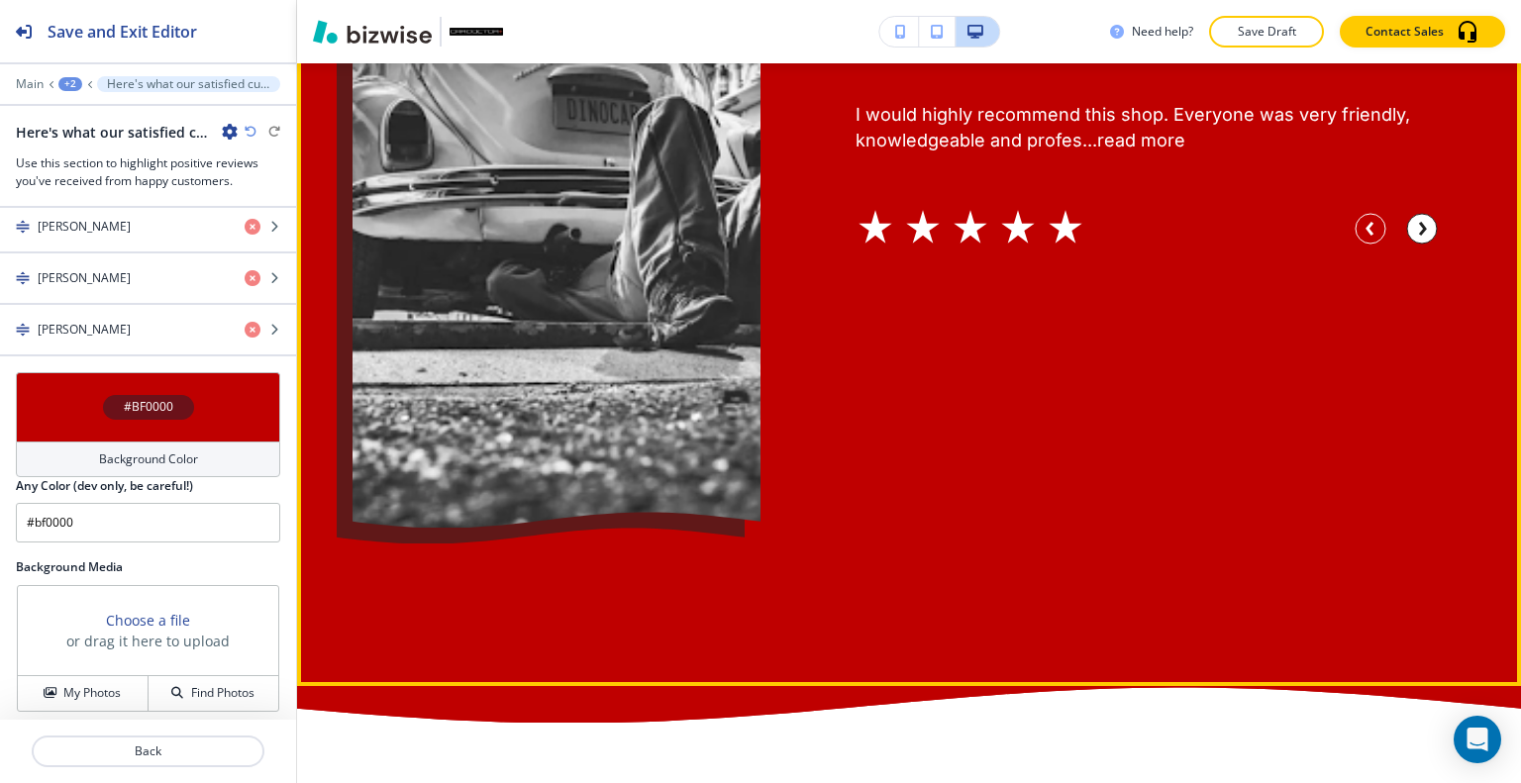
click at [1416, 244] on circle "button" at bounding box center [1422, 229] width 30 height 30
click at [1356, 244] on circle "button" at bounding box center [1371, 229] width 30 height 30
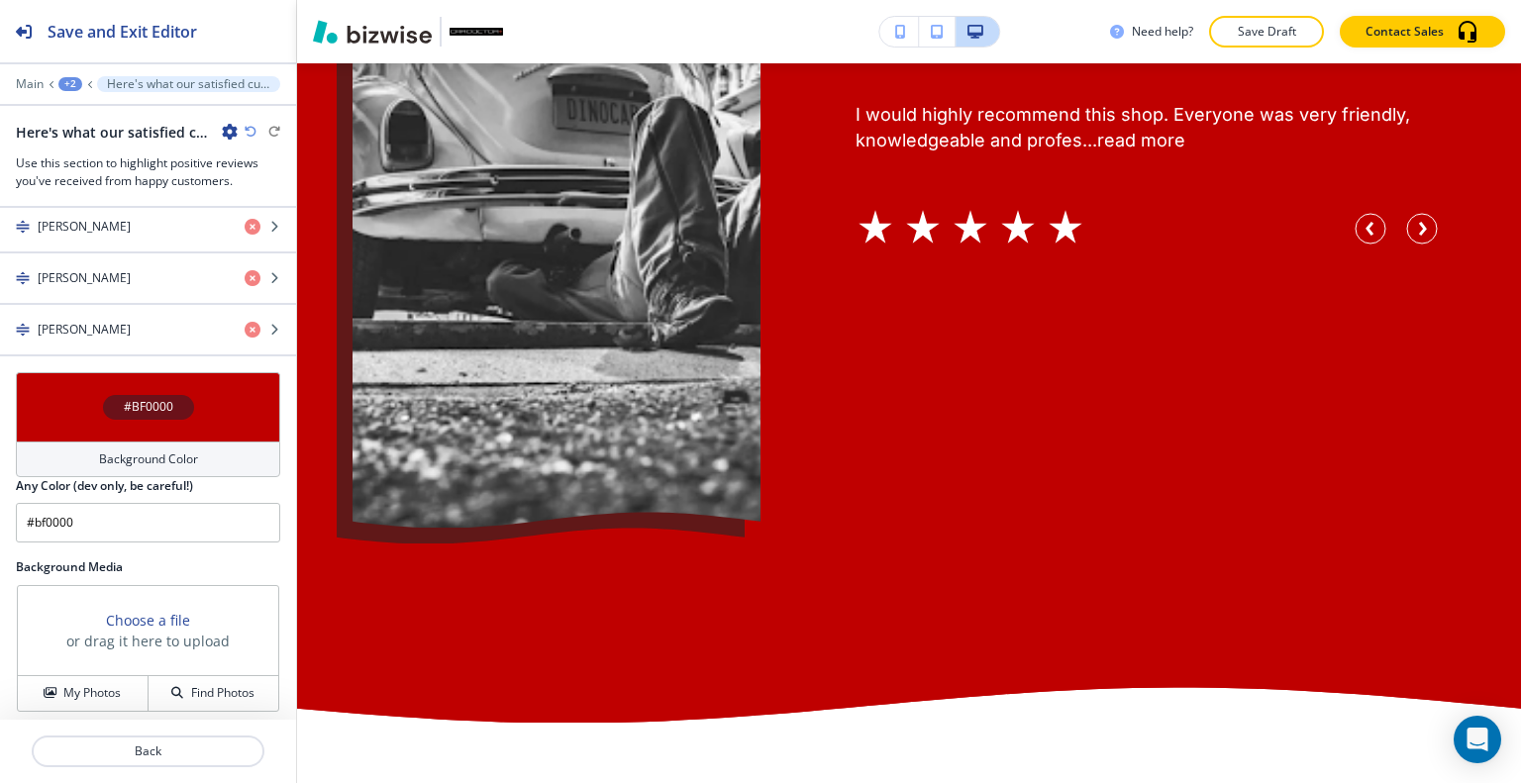
click at [345, 83] on div "Edit Here's what our satisfied customers are saying... At CarDoctor+, we take p…" at bounding box center [909, 149] width 1224 height 1074
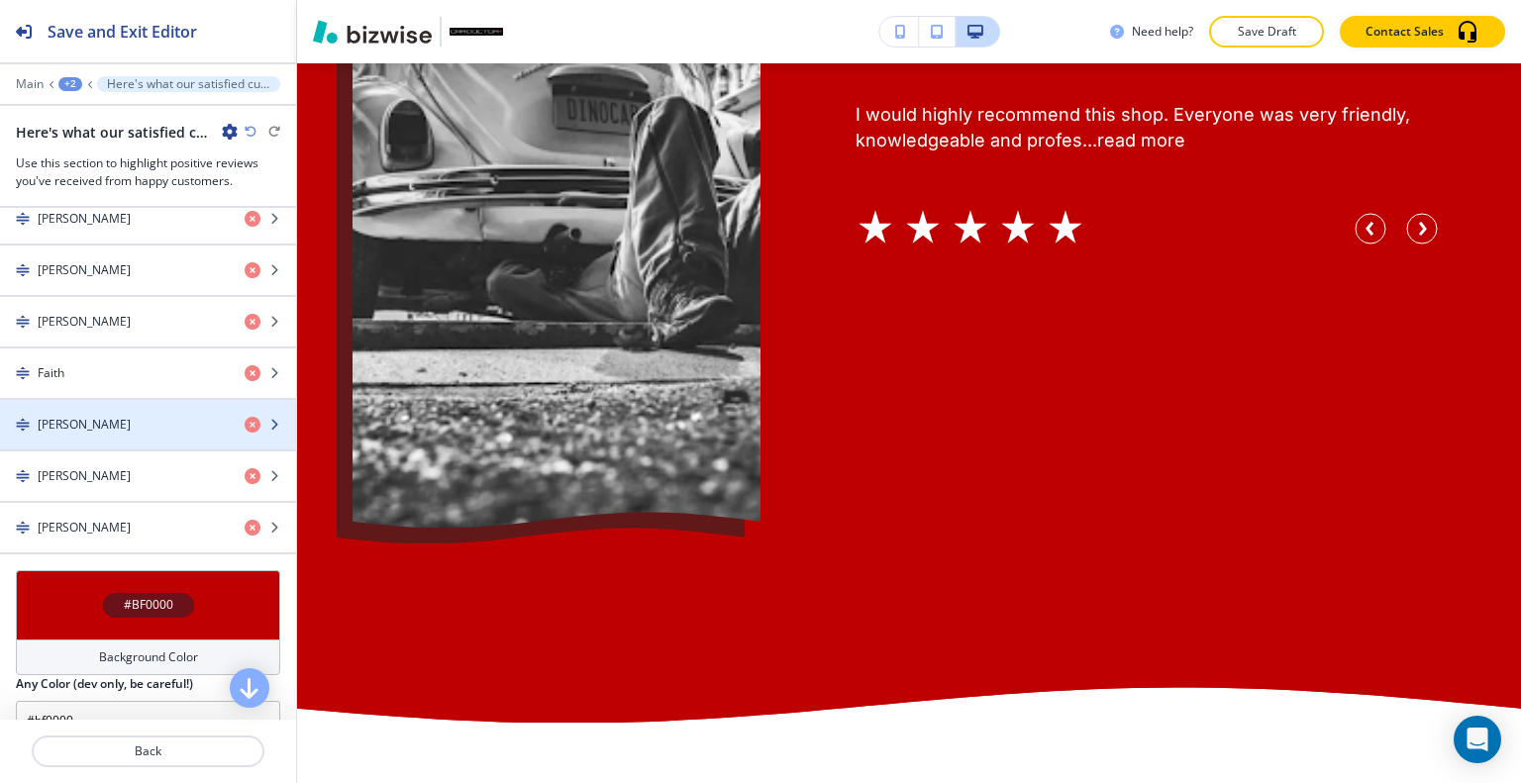
scroll to position [917, 0]
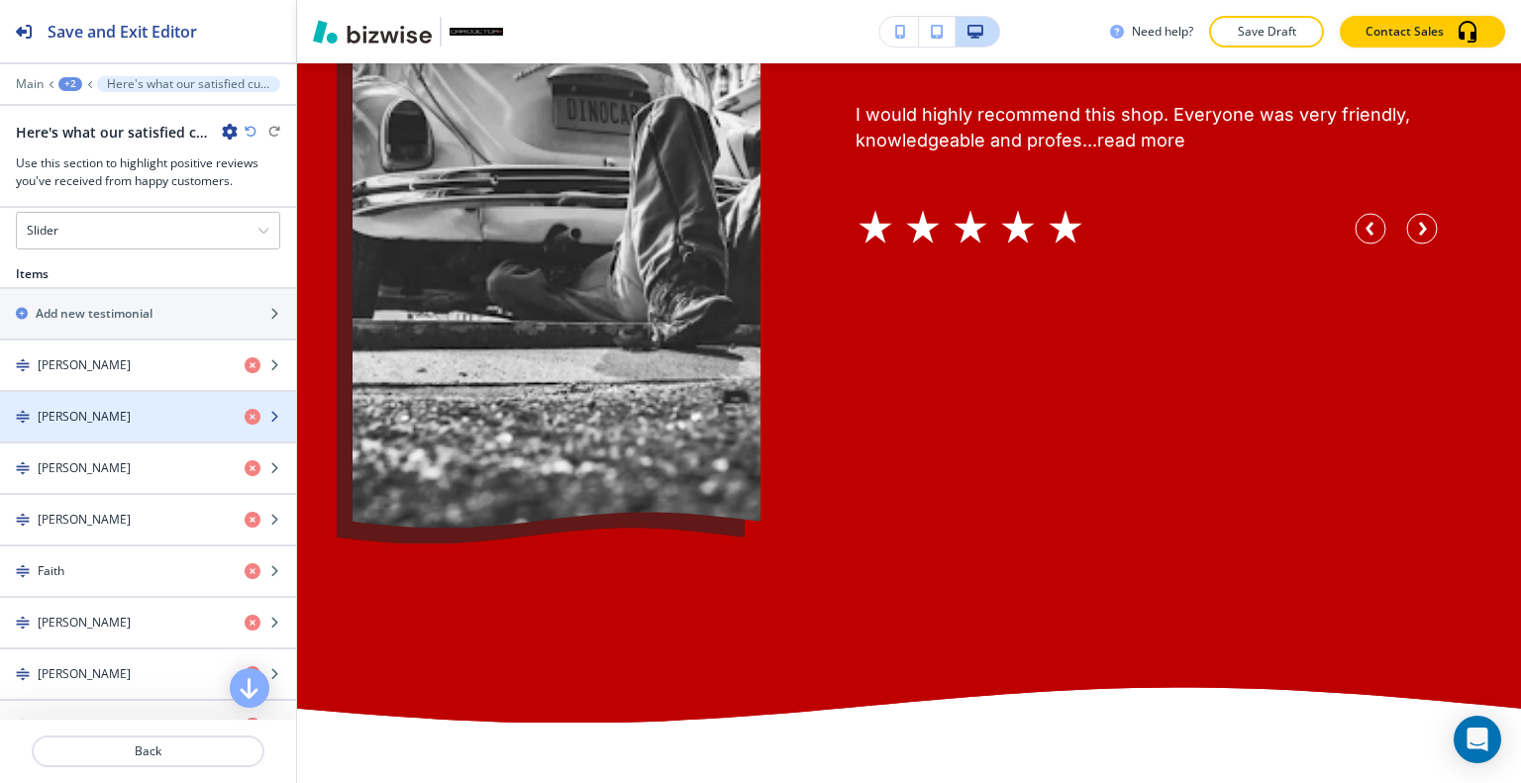
click at [122, 392] on div "button" at bounding box center [148, 400] width 296 height 16
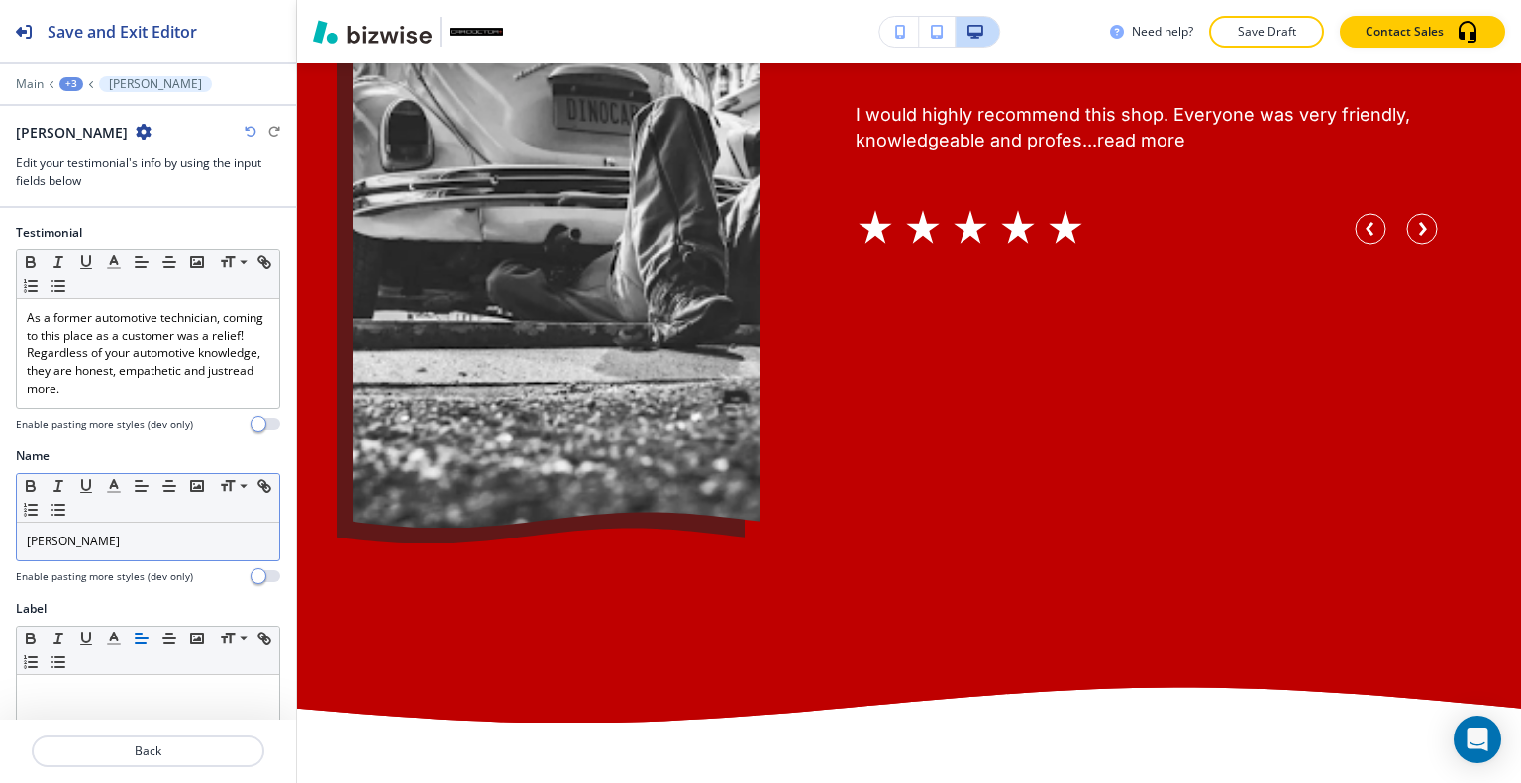
scroll to position [100, 0]
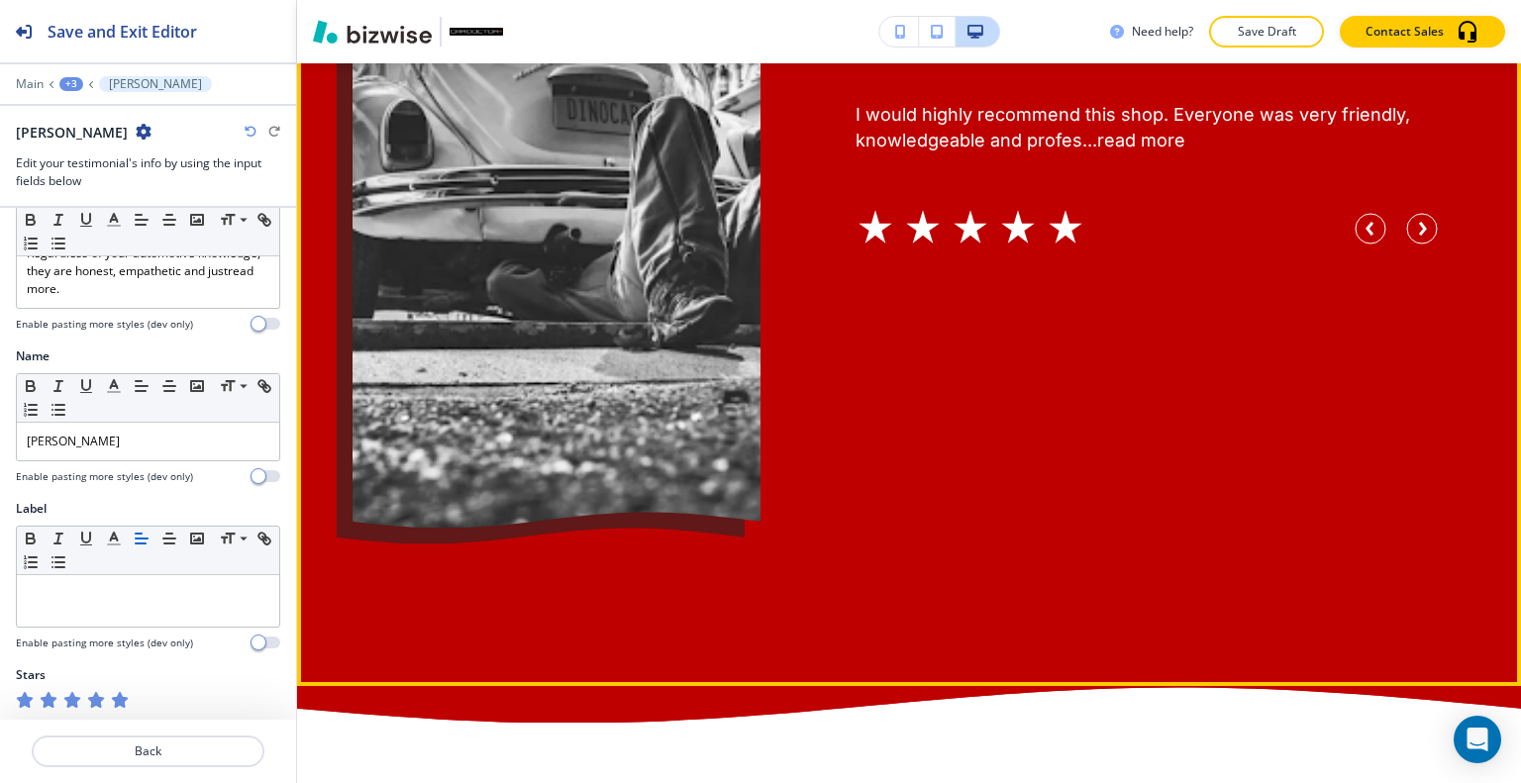
click at [1141, 151] on link "read more" at bounding box center [1141, 140] width 88 height 21
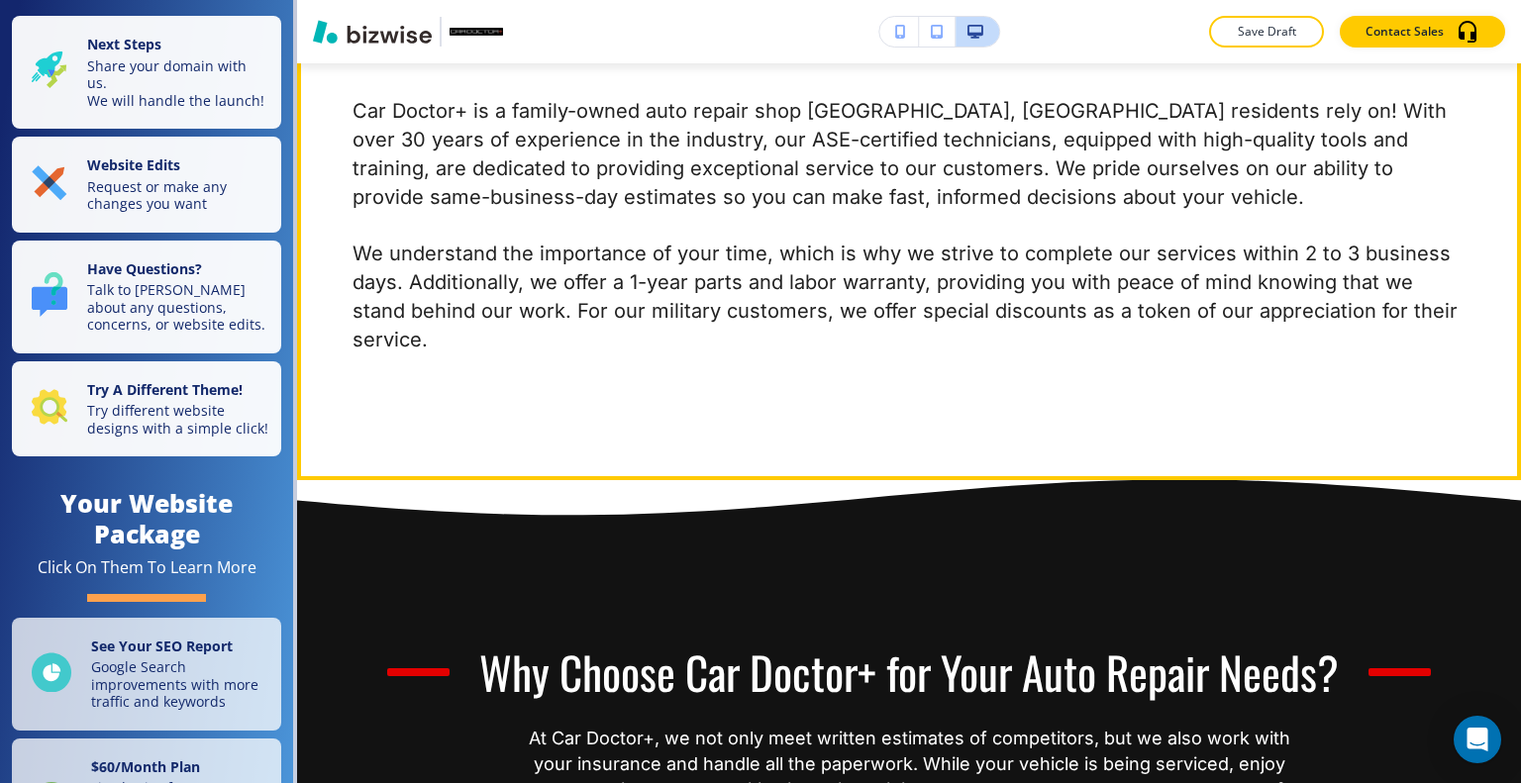
scroll to position [1881, 0]
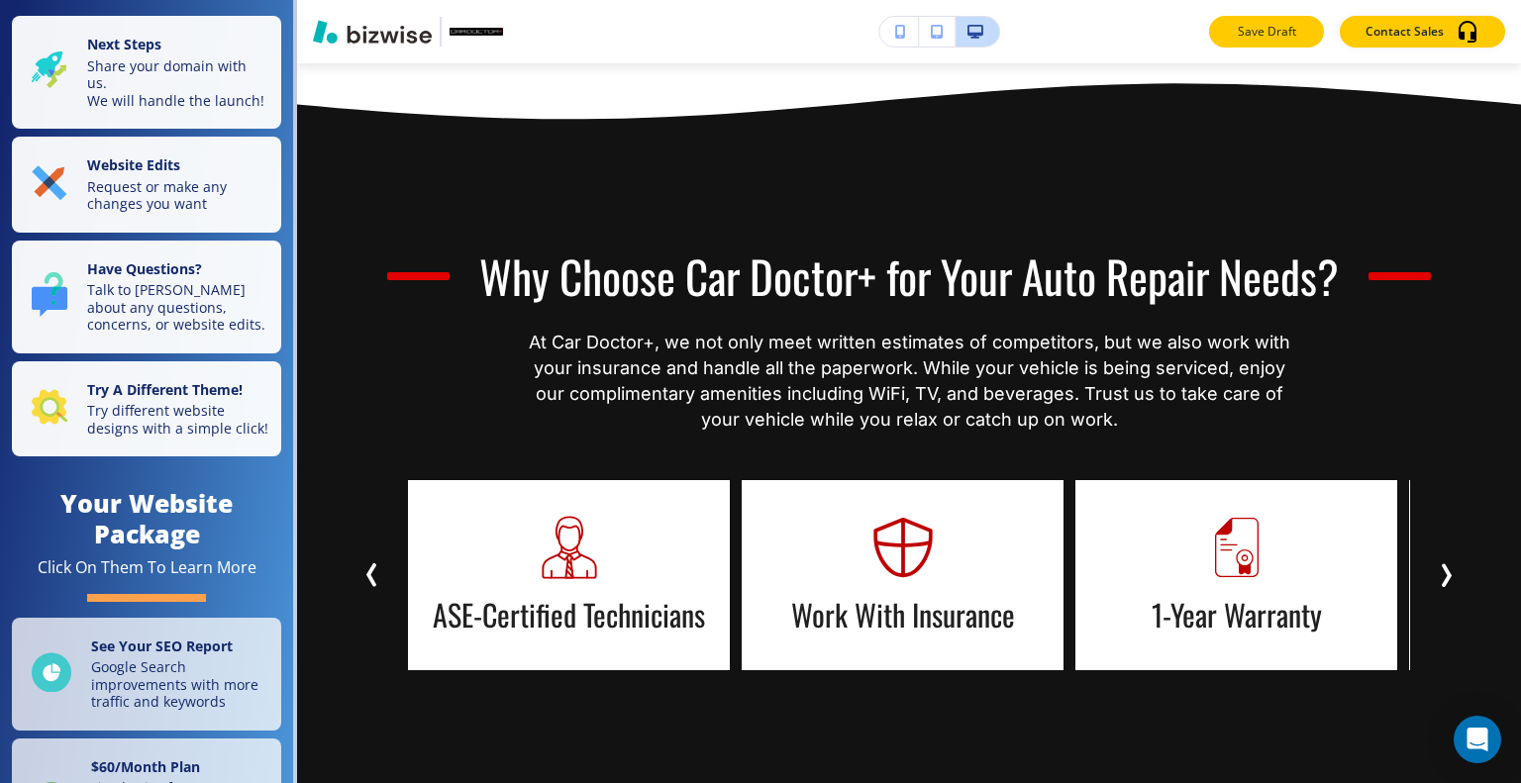
click at [1230, 33] on button "Save Draft" at bounding box center [1266, 32] width 115 height 32
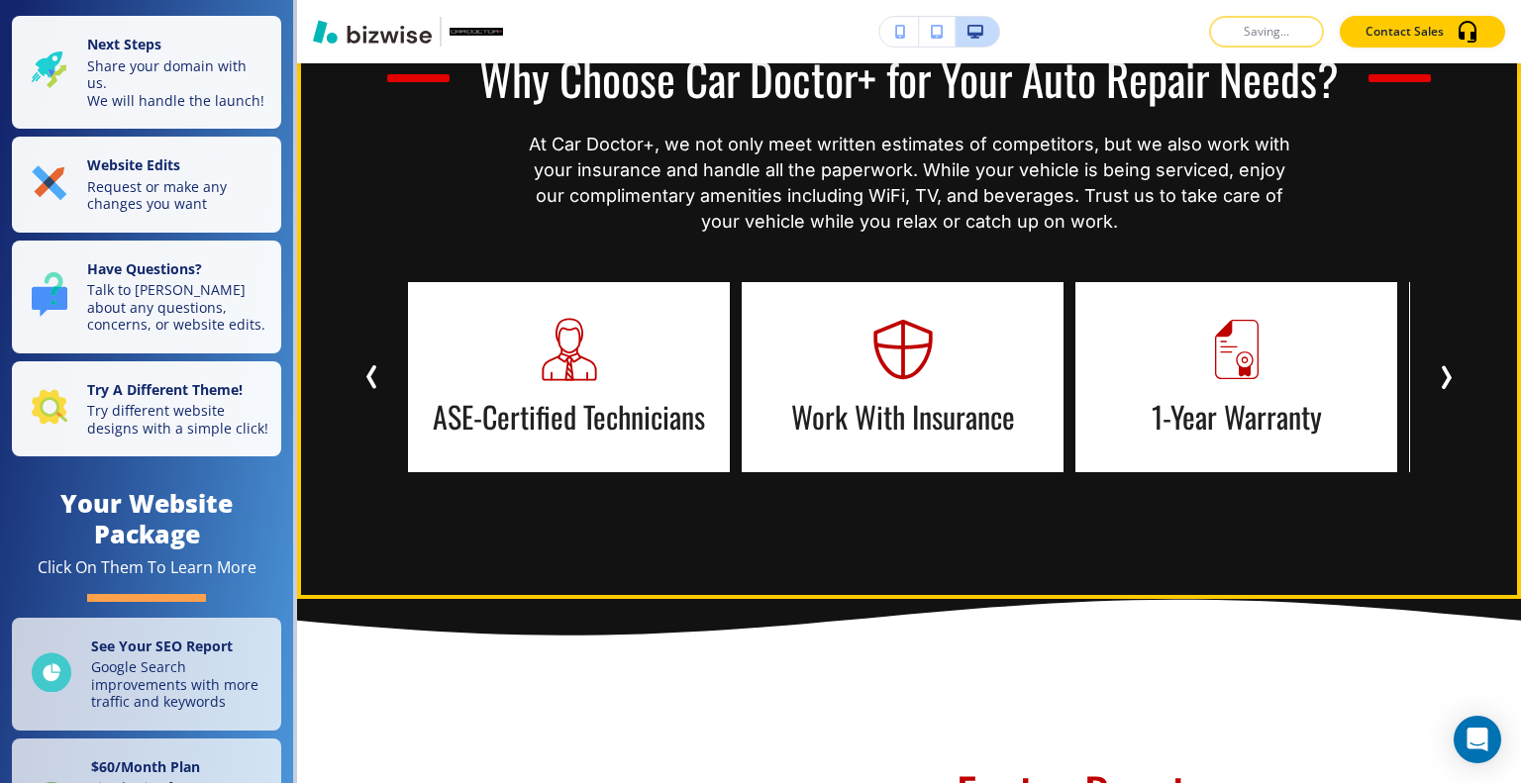
scroll to position [2179, 0]
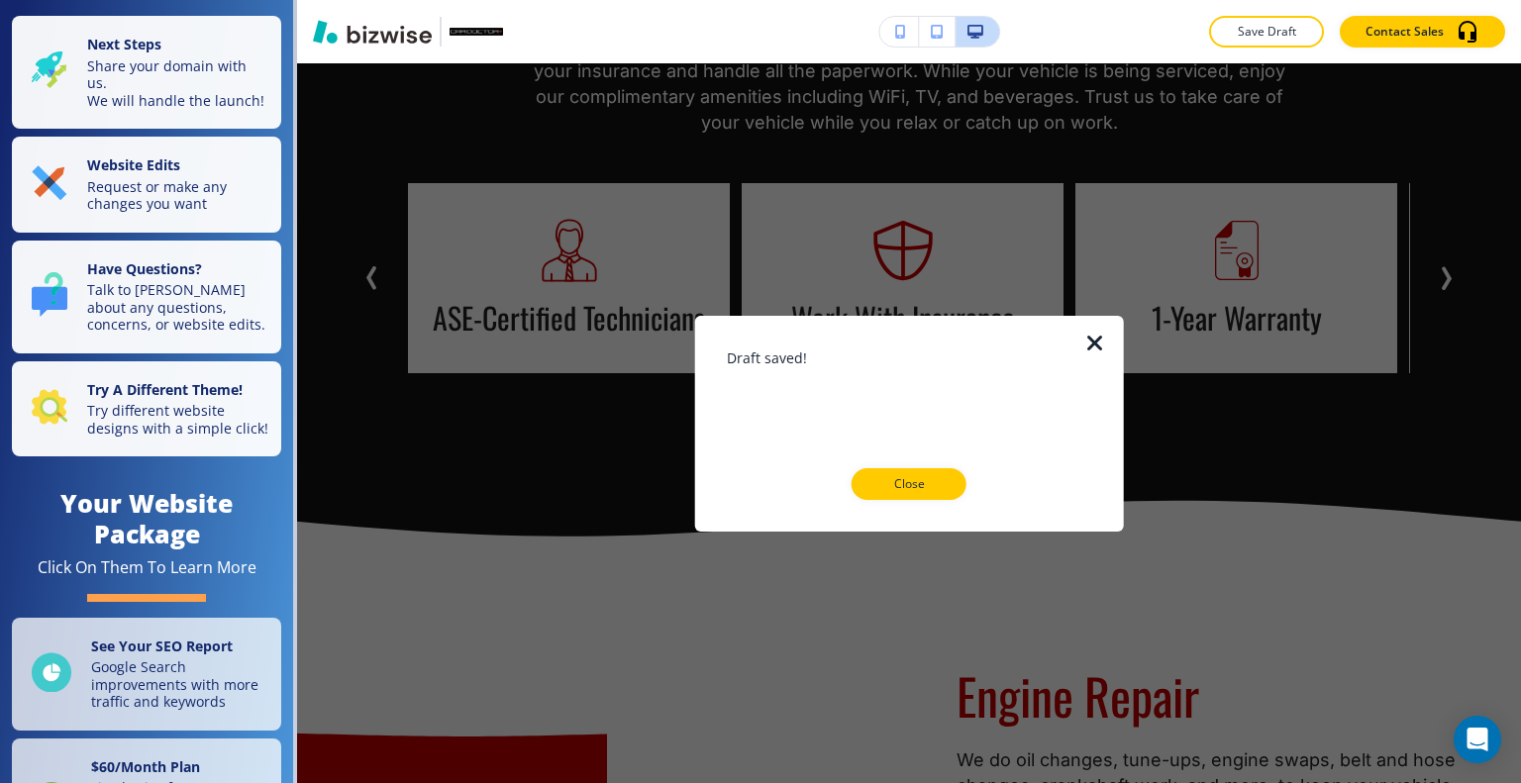
click at [932, 493] on button "Close" at bounding box center [909, 484] width 115 height 32
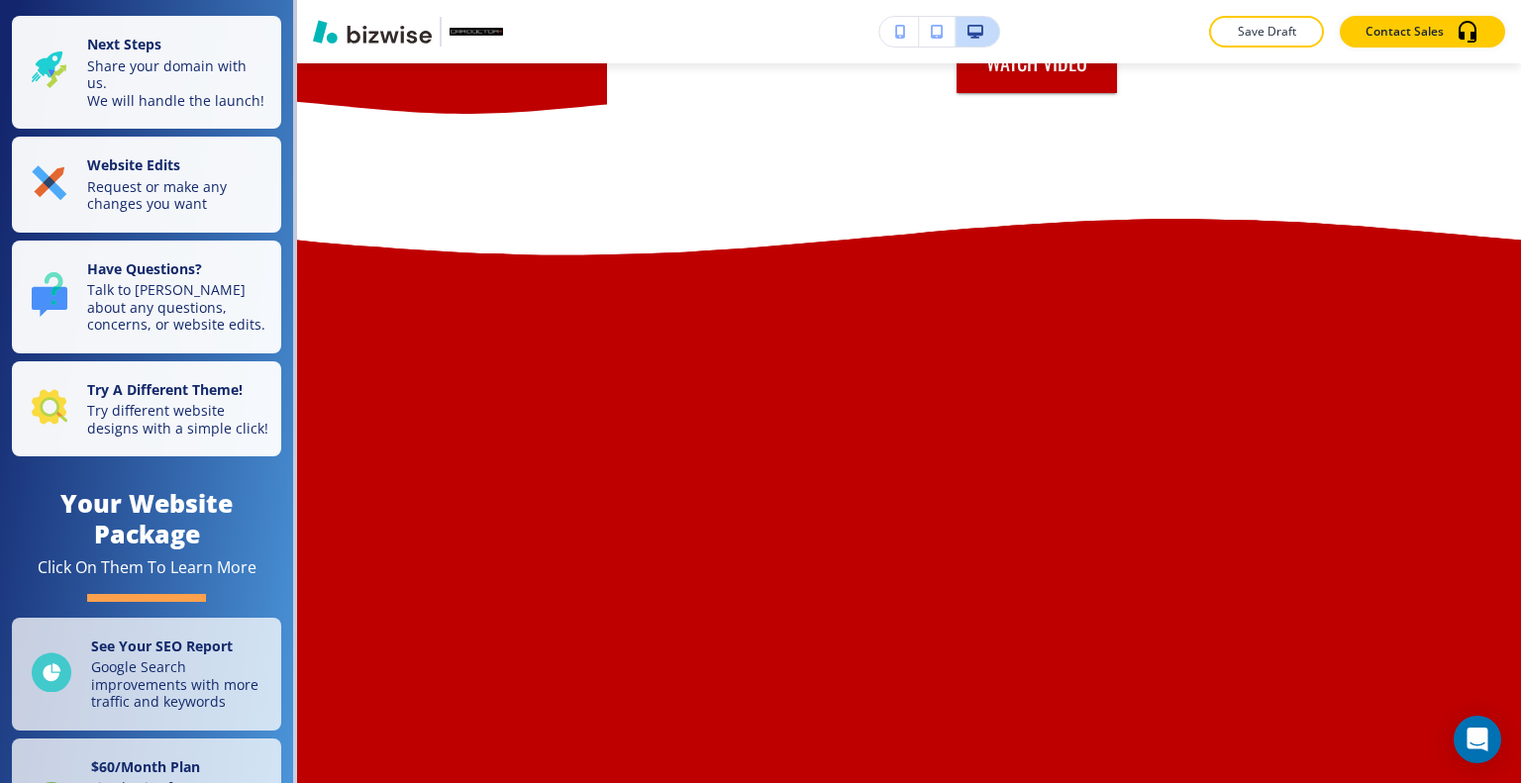
scroll to position [7922, 0]
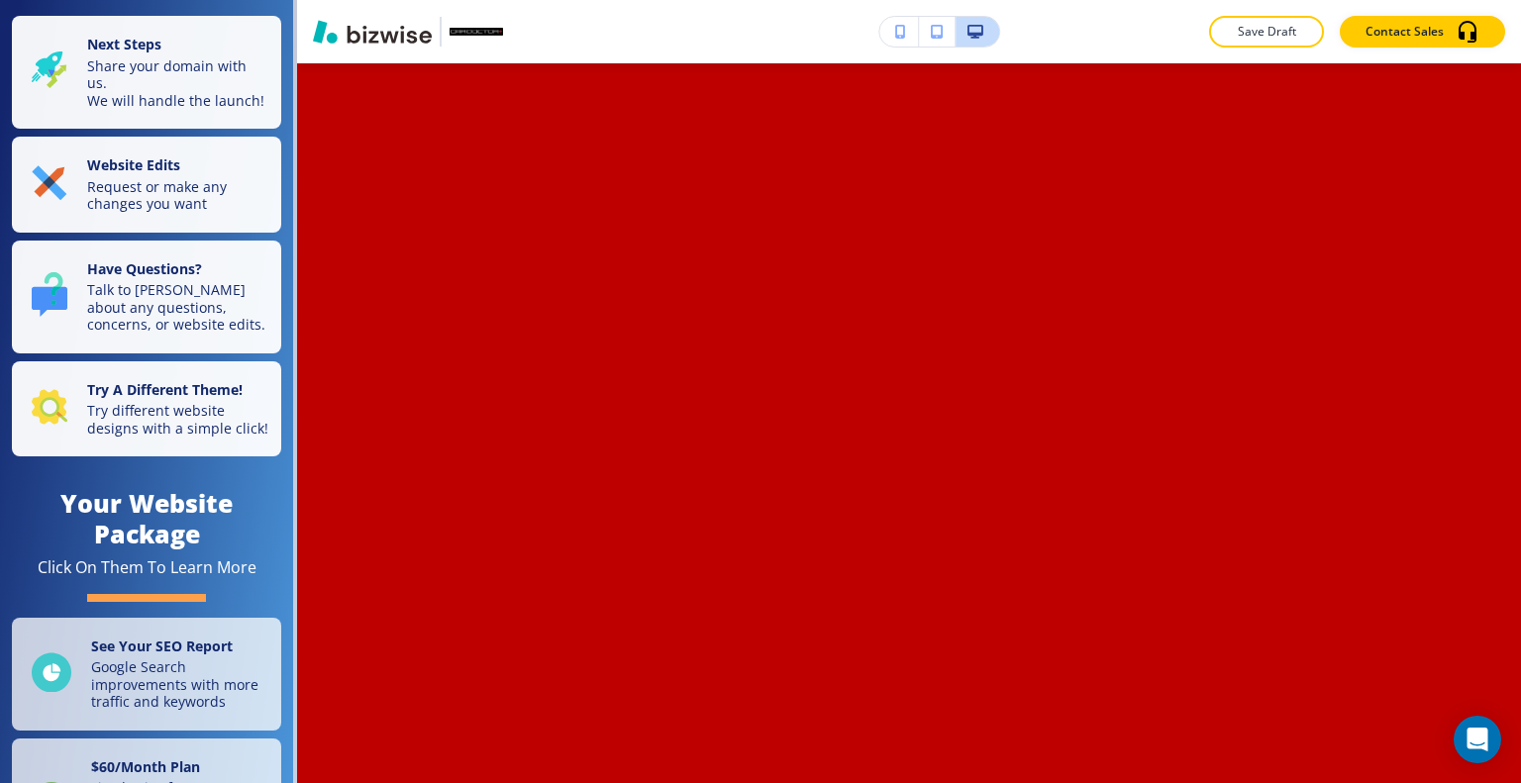
scroll to position [8714, 0]
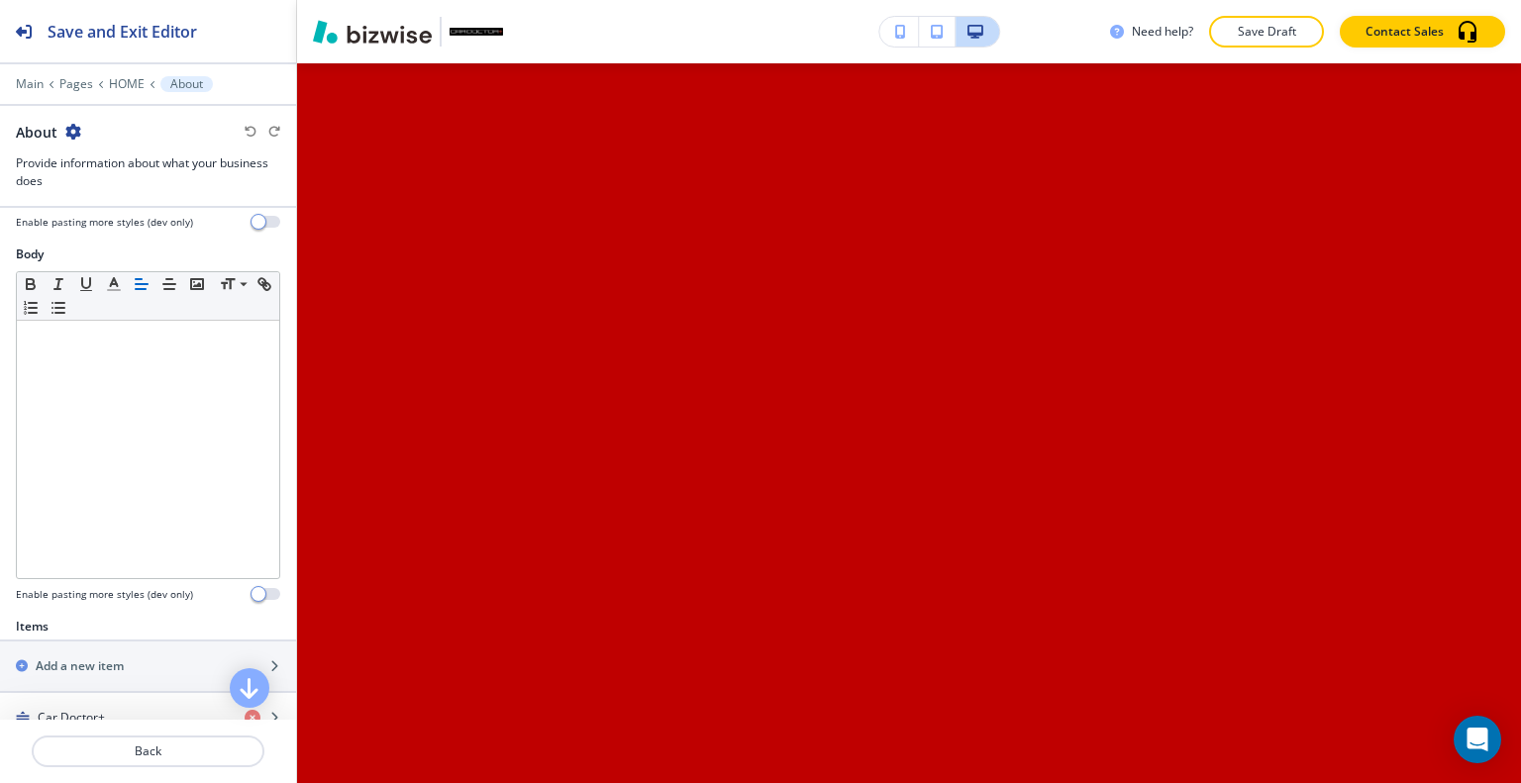
scroll to position [396, 0]
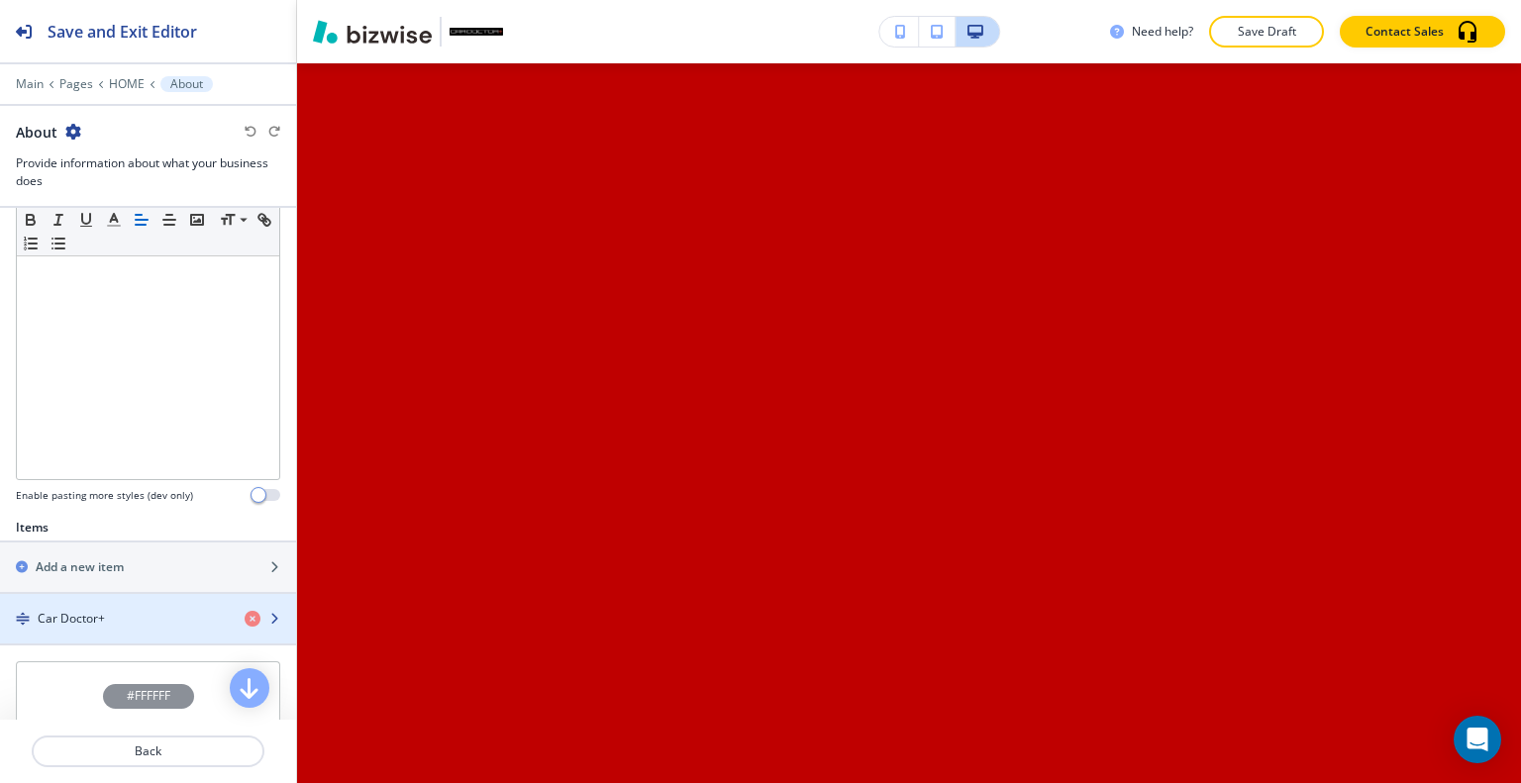
click at [114, 610] on div "Car Doctor+" at bounding box center [114, 619] width 229 height 18
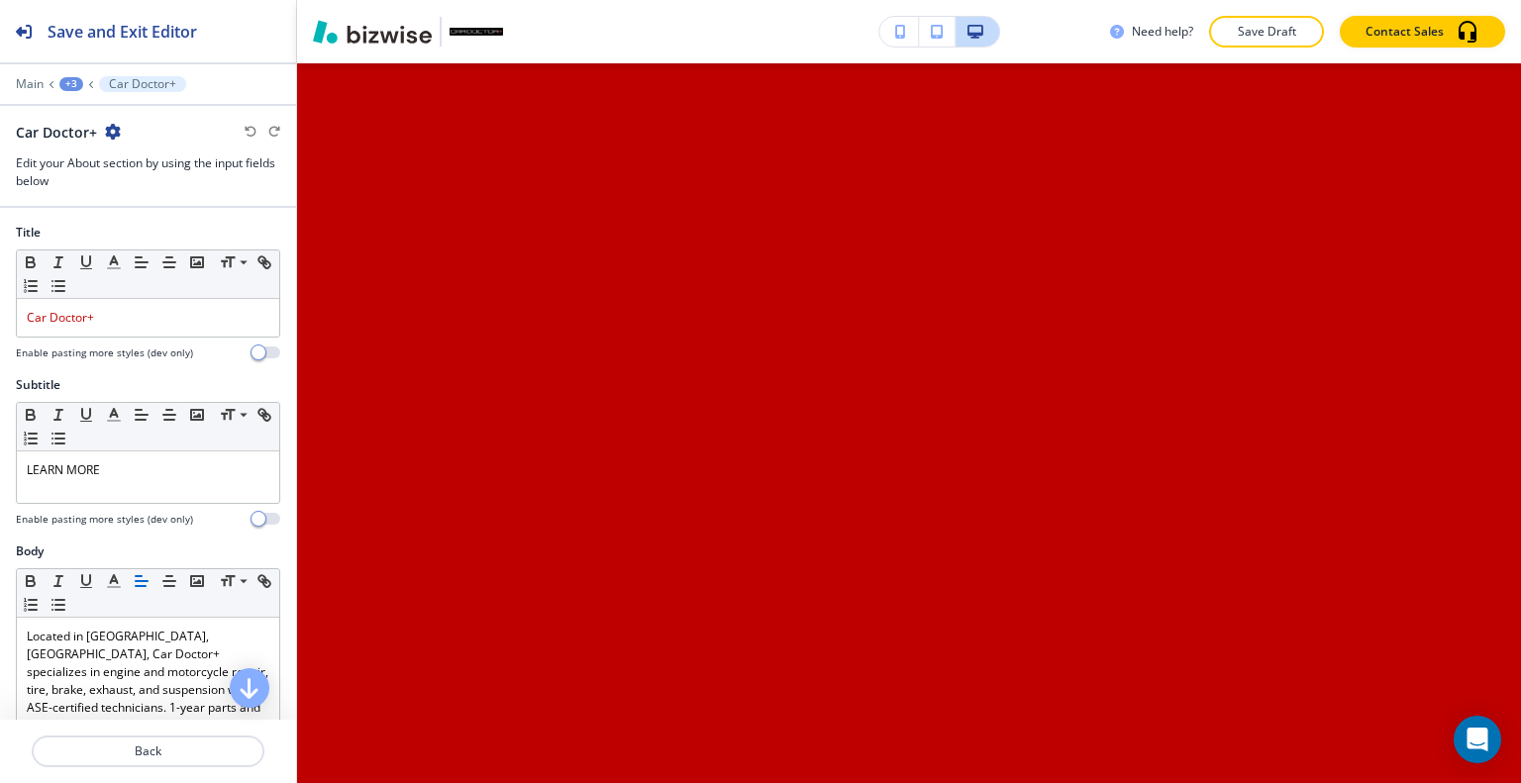
scroll to position [8879, 0]
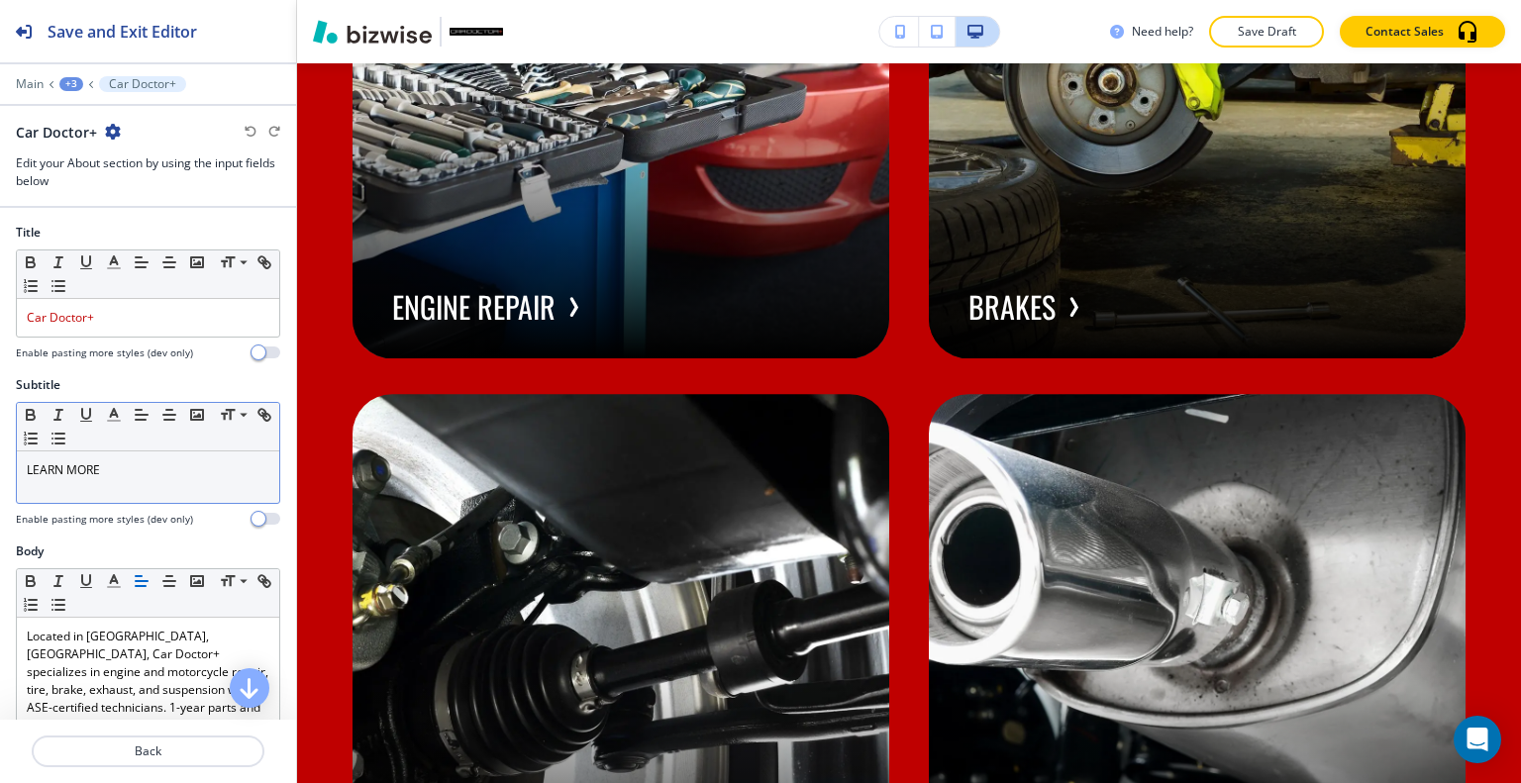
click at [140, 452] on div "LEARN MORE" at bounding box center [148, 477] width 262 height 51
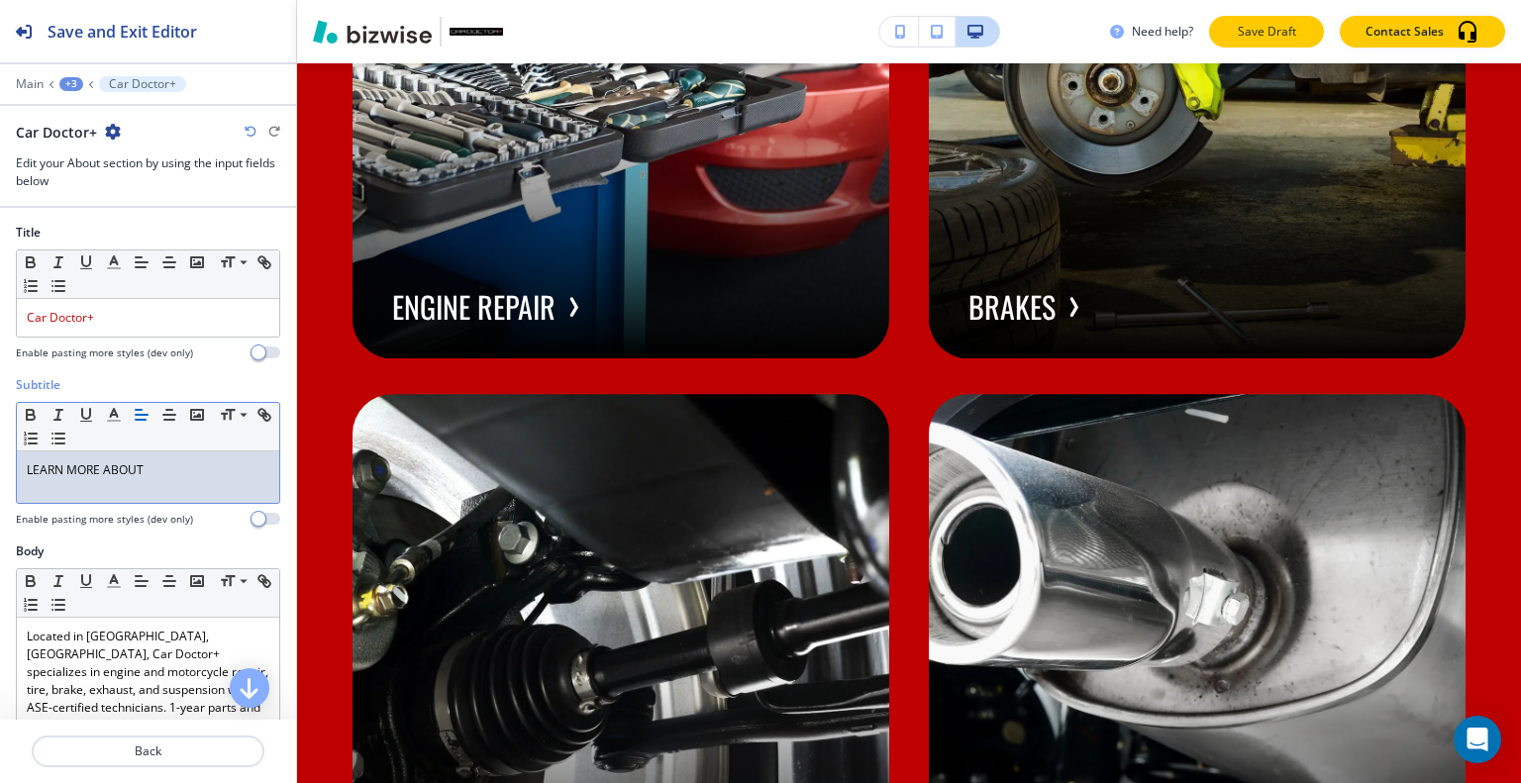
click at [1240, 33] on p "Save Draft" at bounding box center [1266, 32] width 63 height 18
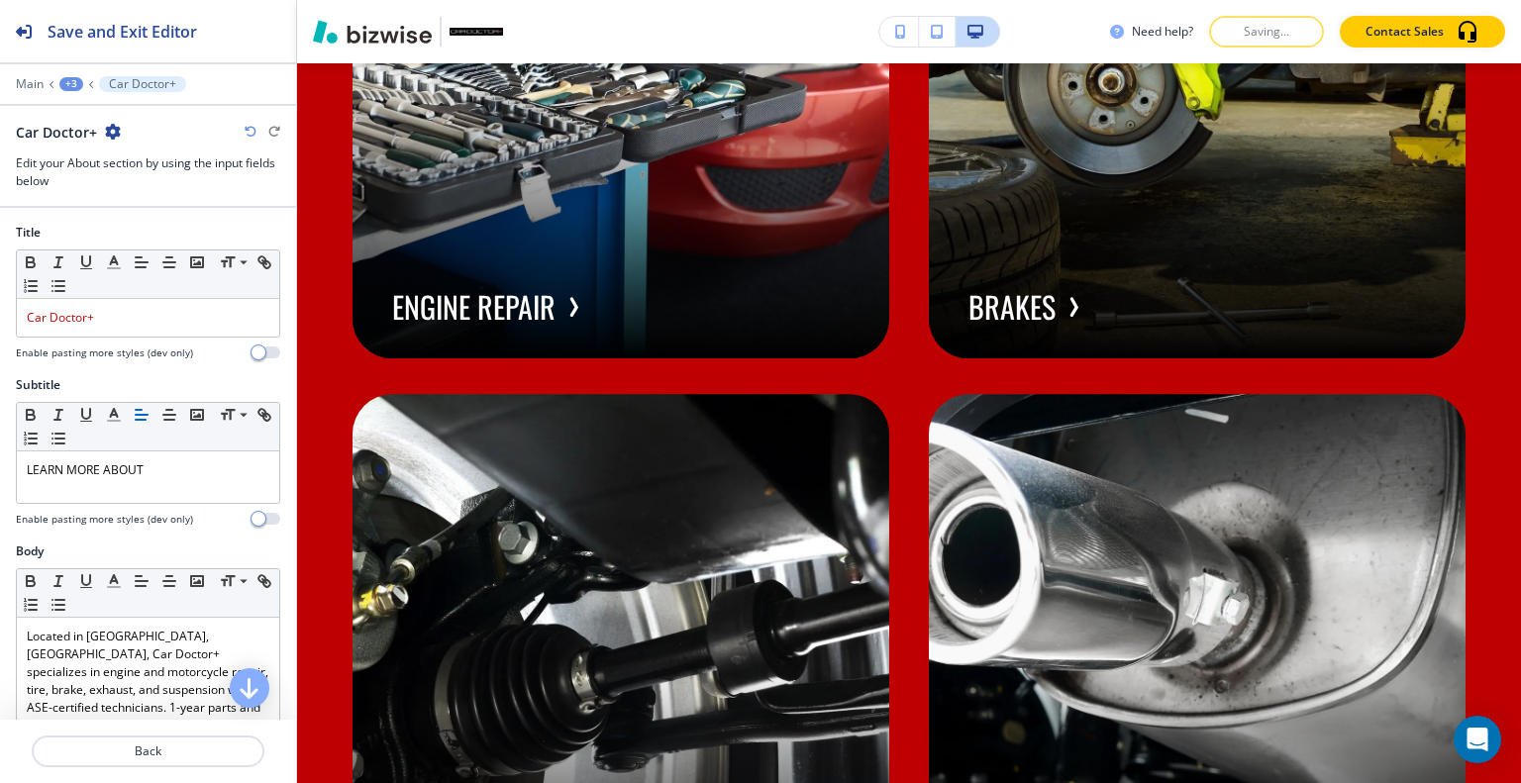
click at [604, 344] on div "Need help? Saving... Contact Sales Edit HOME AUTO SHOP SERVICES ENGINE REPAIR B…" at bounding box center [909, 391] width 1224 height 783
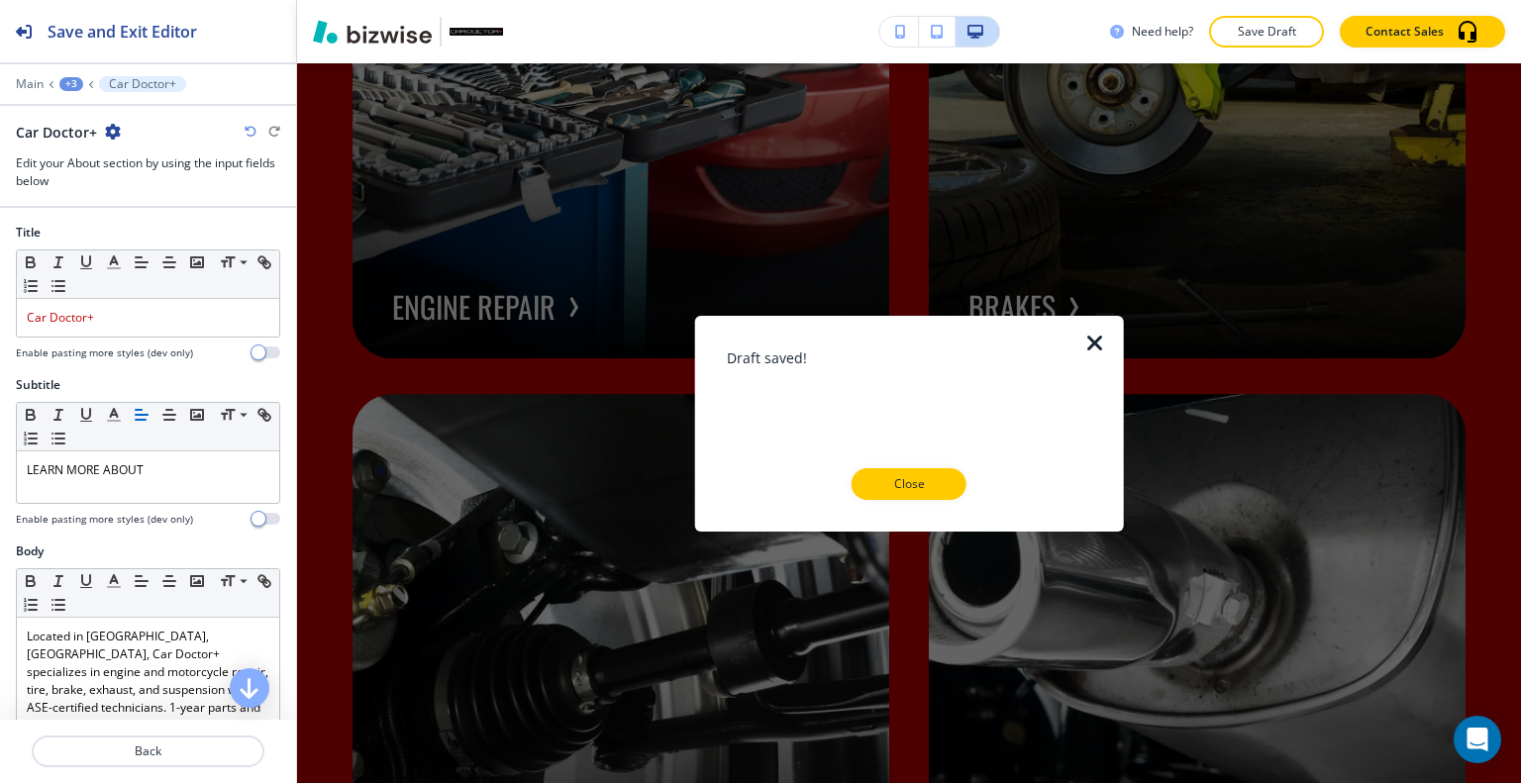
click at [1094, 340] on icon "button" at bounding box center [1095, 343] width 24 height 24
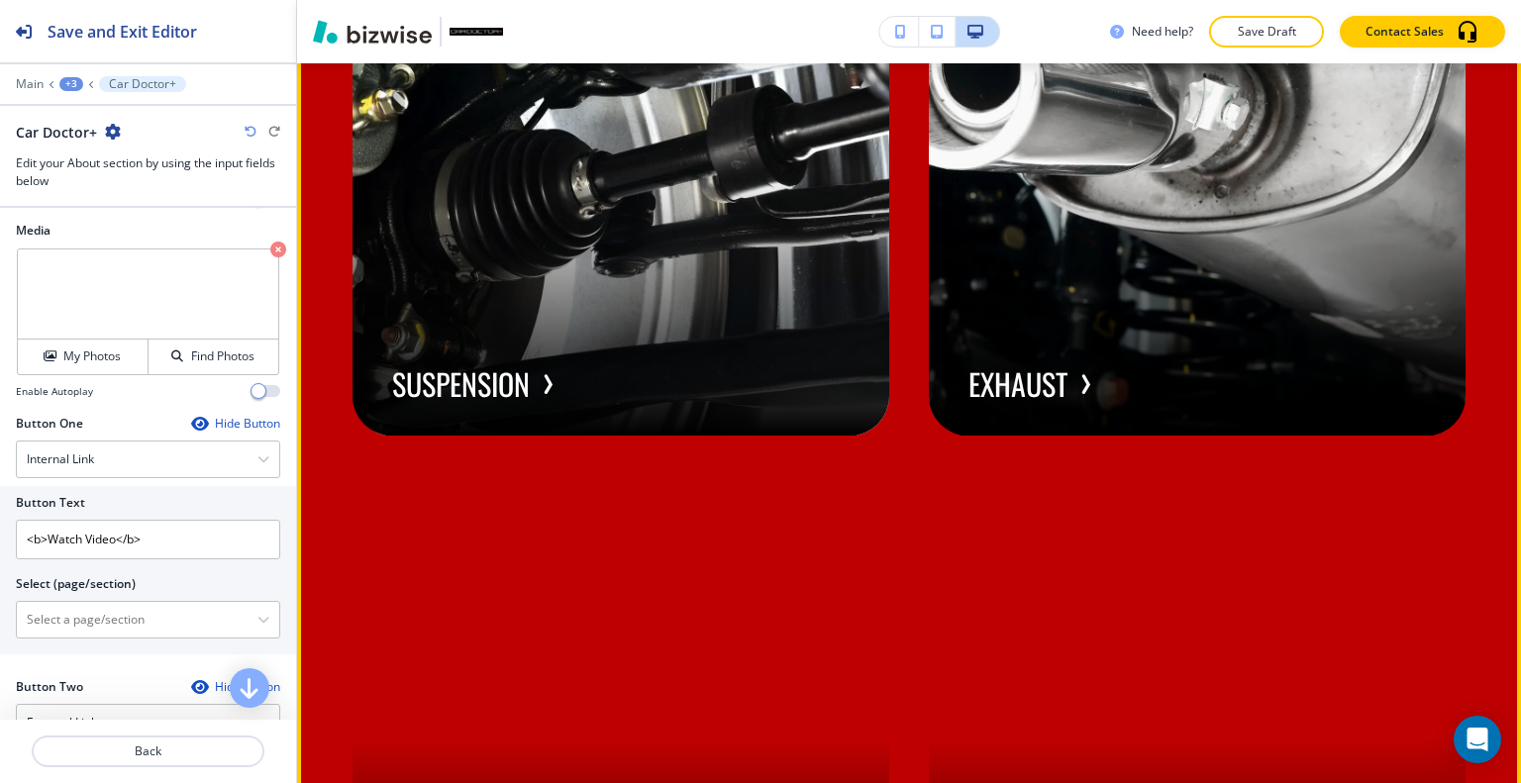
scroll to position [9275, 0]
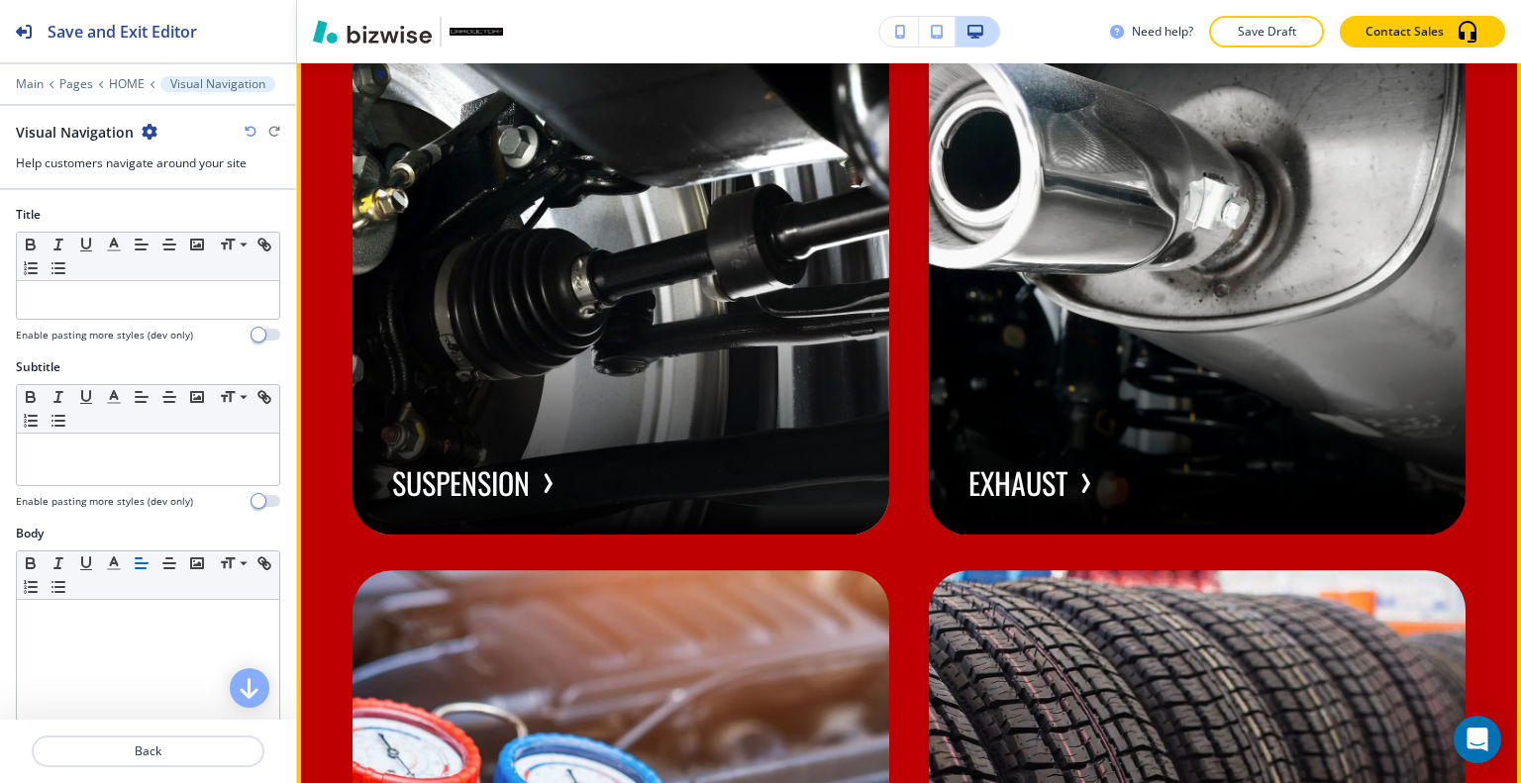
scroll to position [9499, 0]
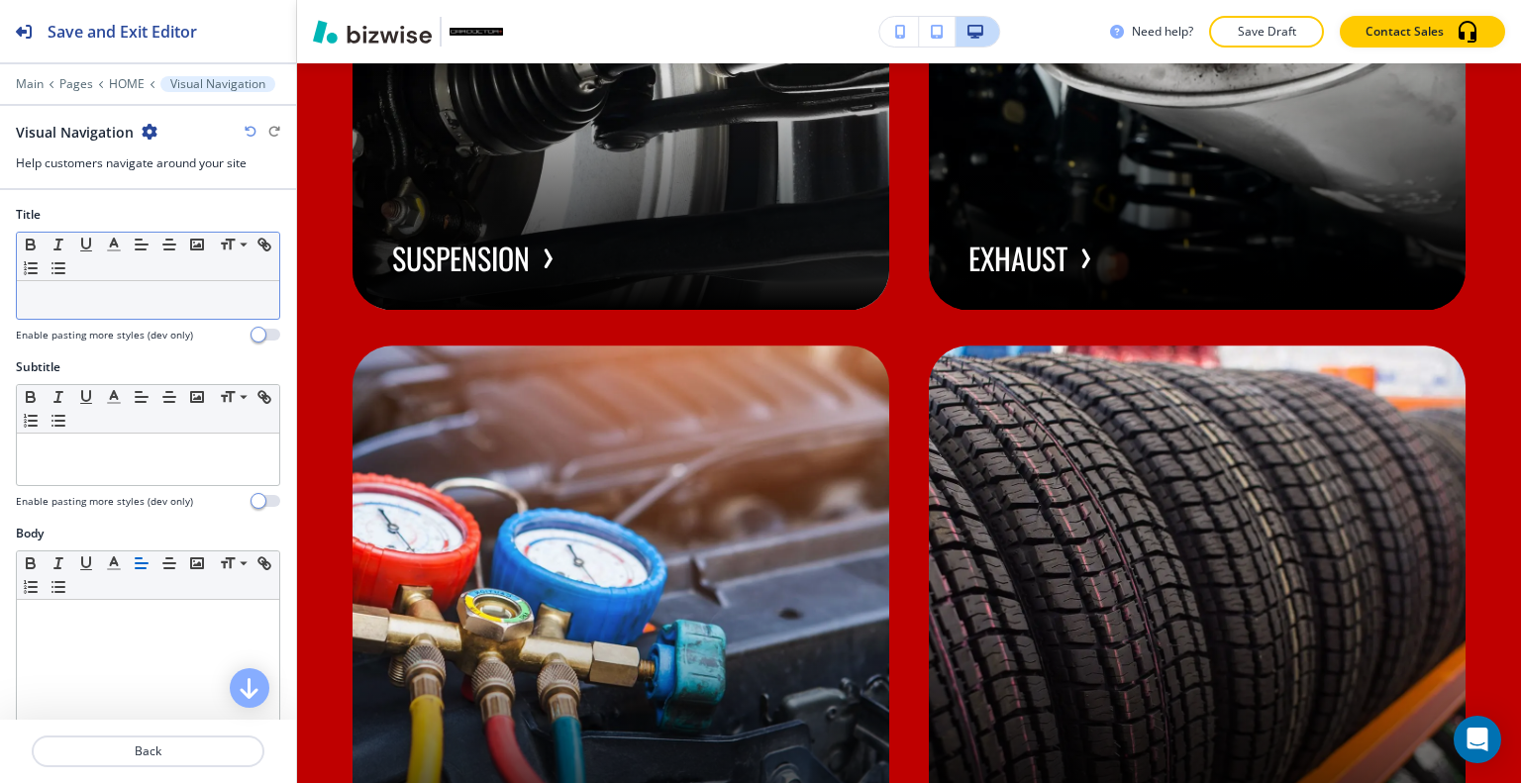
click at [121, 304] on p at bounding box center [148, 300] width 243 height 18
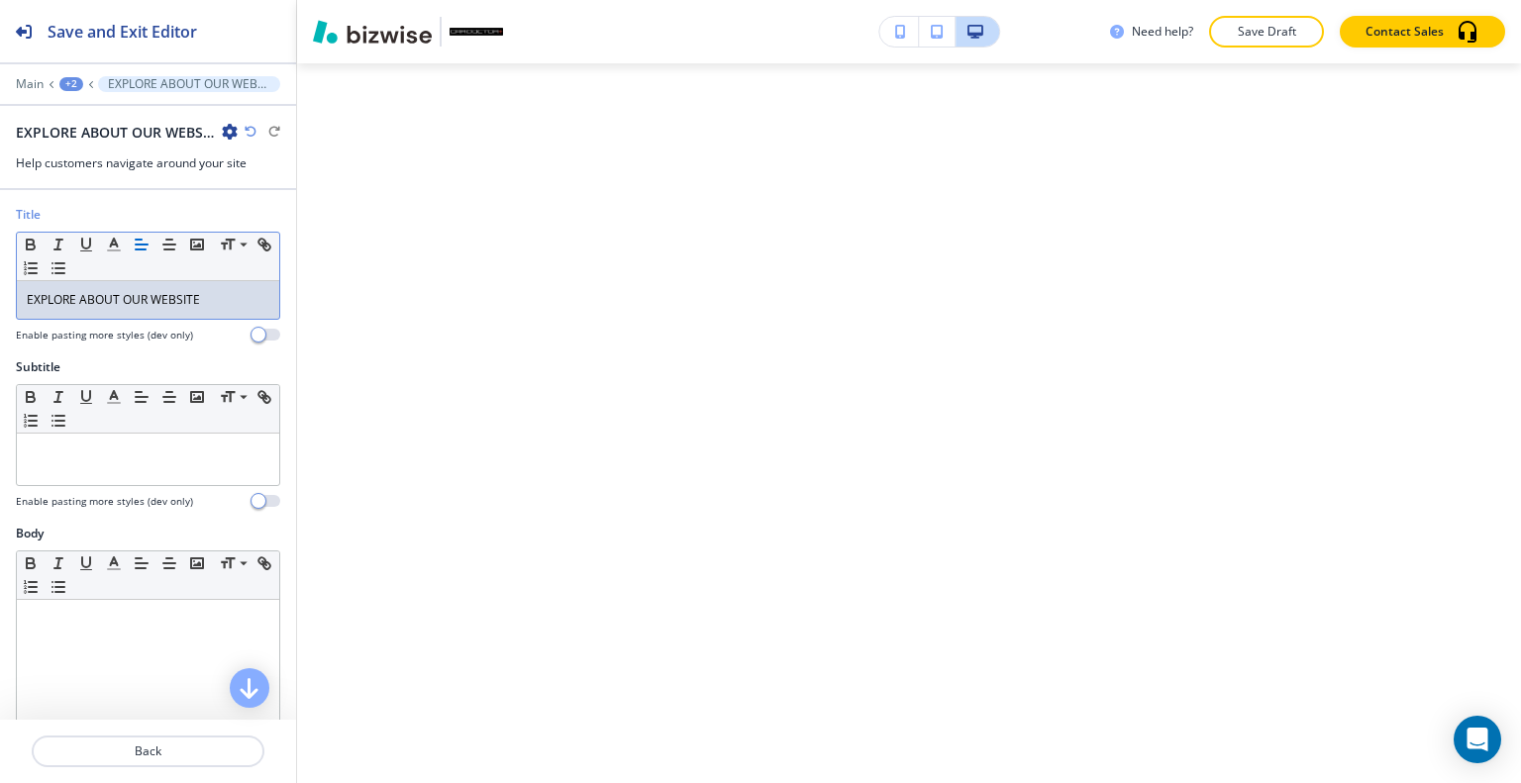
scroll to position [11777, 0]
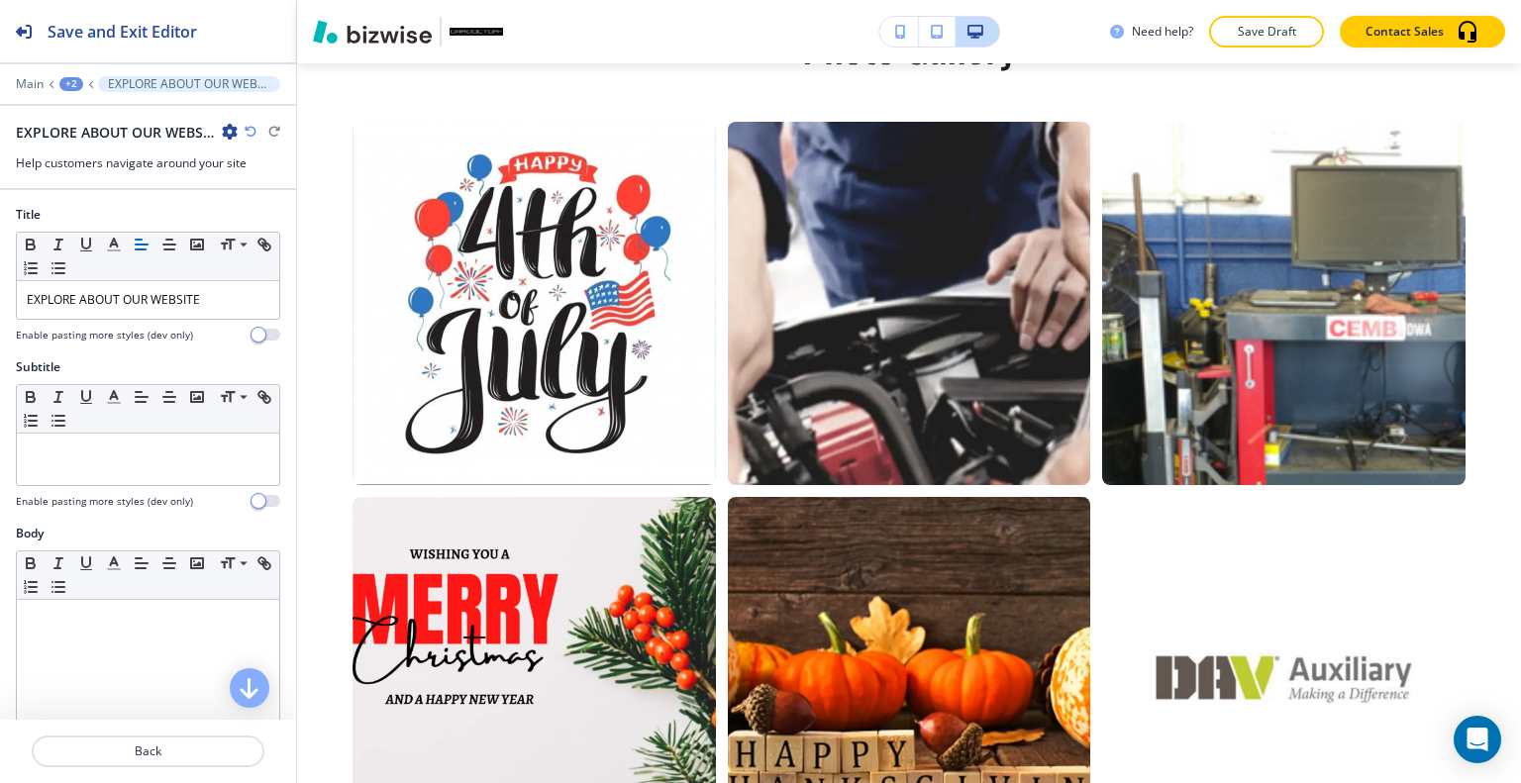
click at [249, 127] on icon "button" at bounding box center [251, 132] width 12 height 12
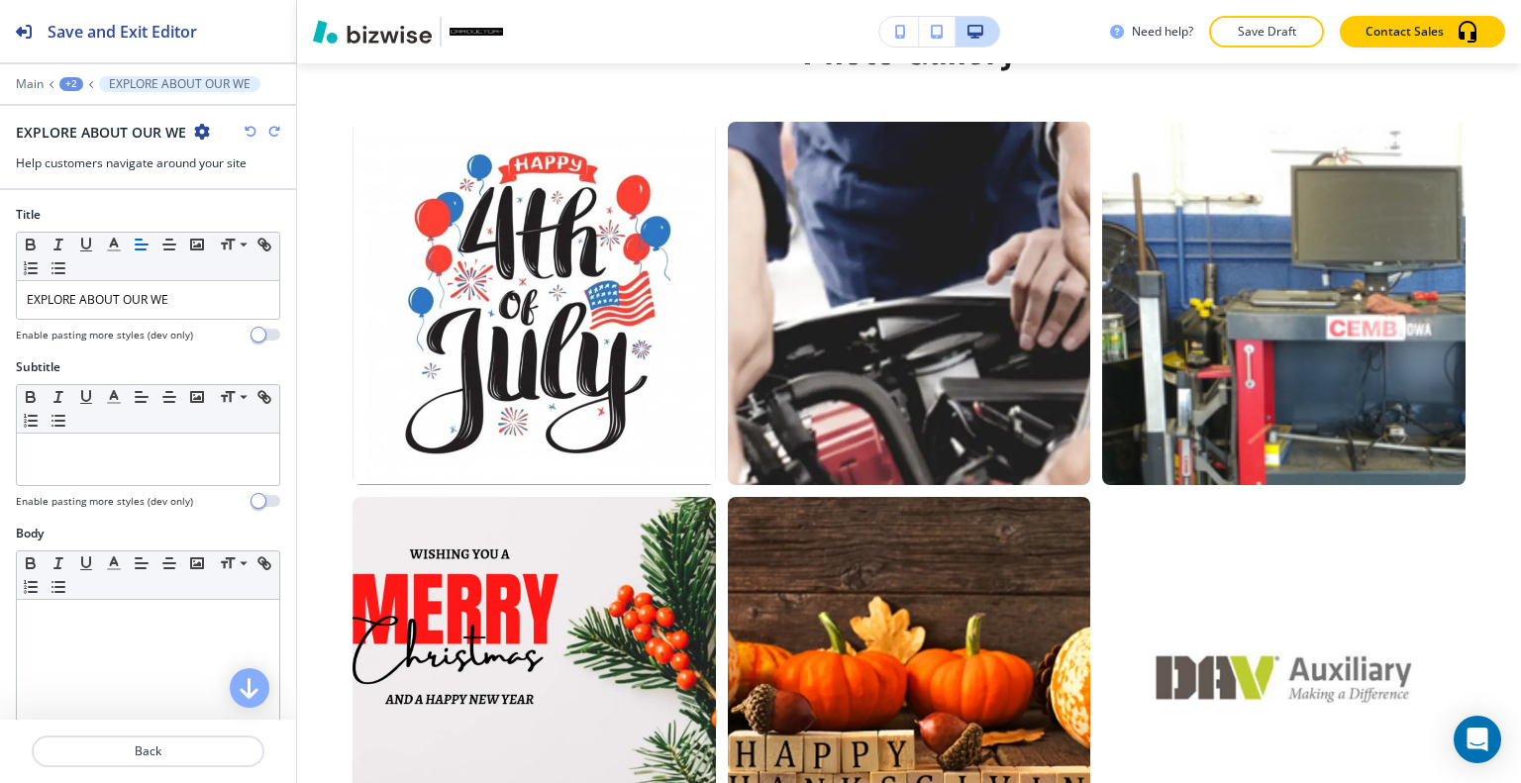
click at [249, 127] on icon "button" at bounding box center [251, 132] width 12 height 12
click at [248, 127] on icon "button" at bounding box center [251, 132] width 12 height 12
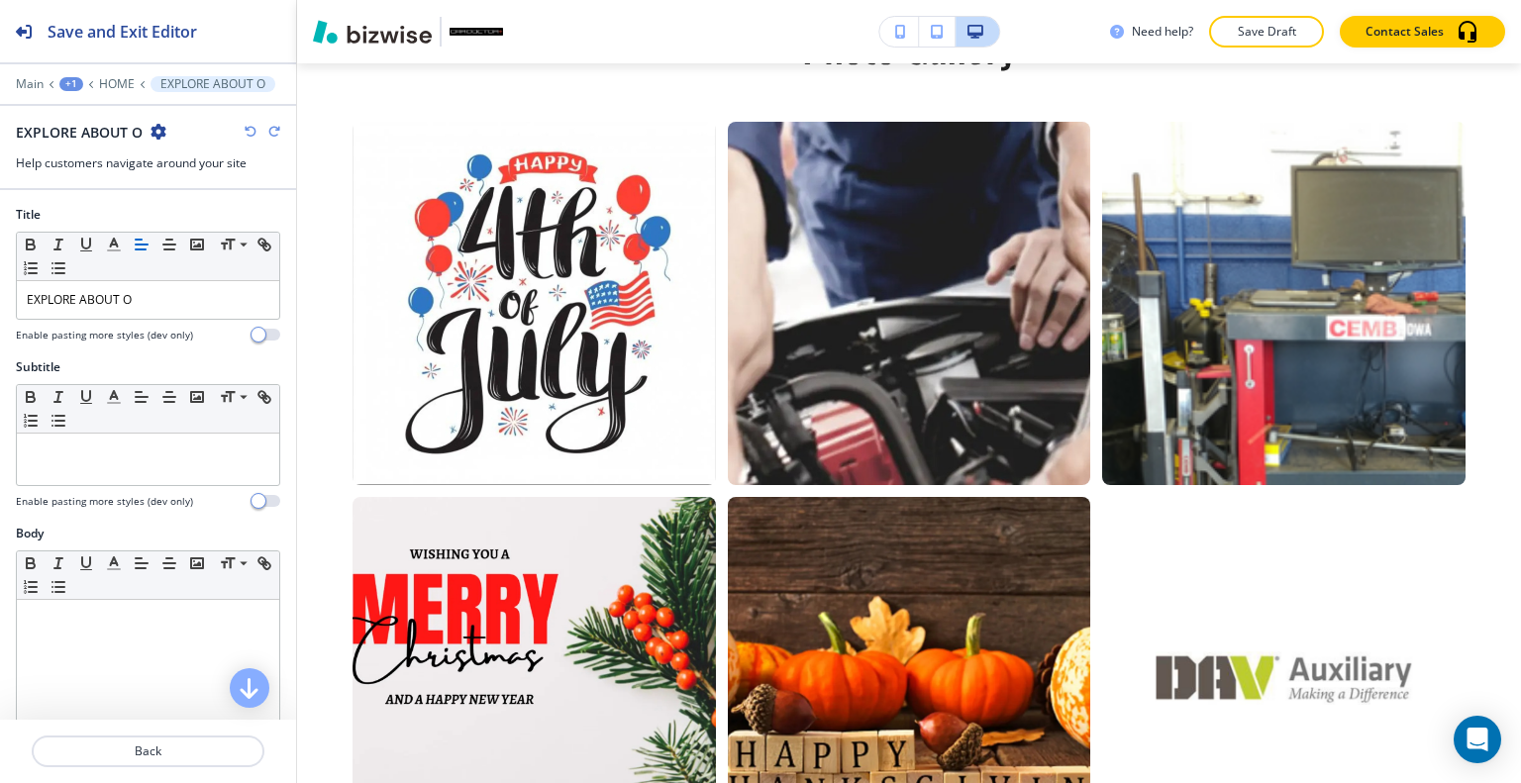
click at [248, 127] on icon "button" at bounding box center [251, 132] width 12 height 12
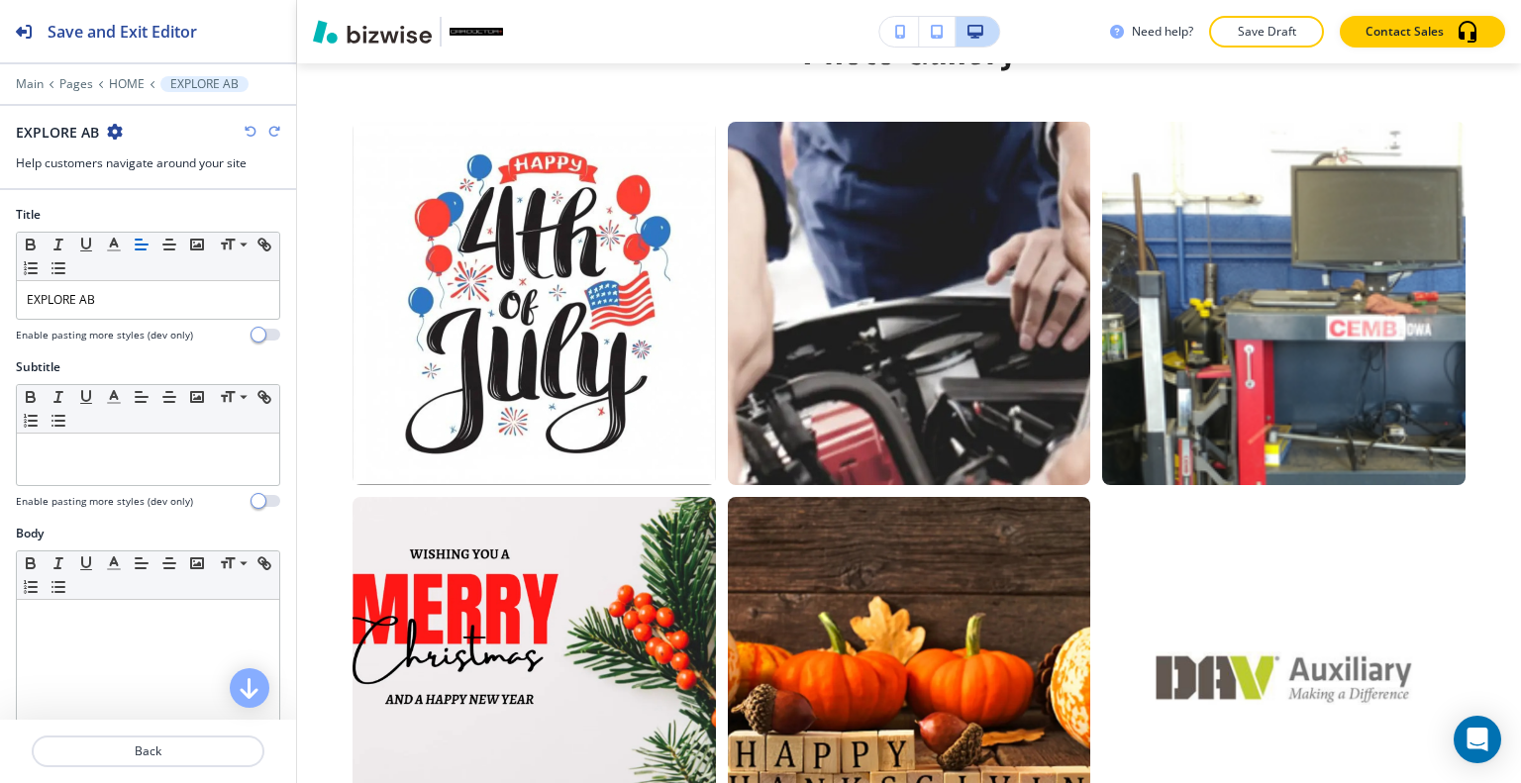
click at [248, 127] on icon "button" at bounding box center [251, 132] width 12 height 12
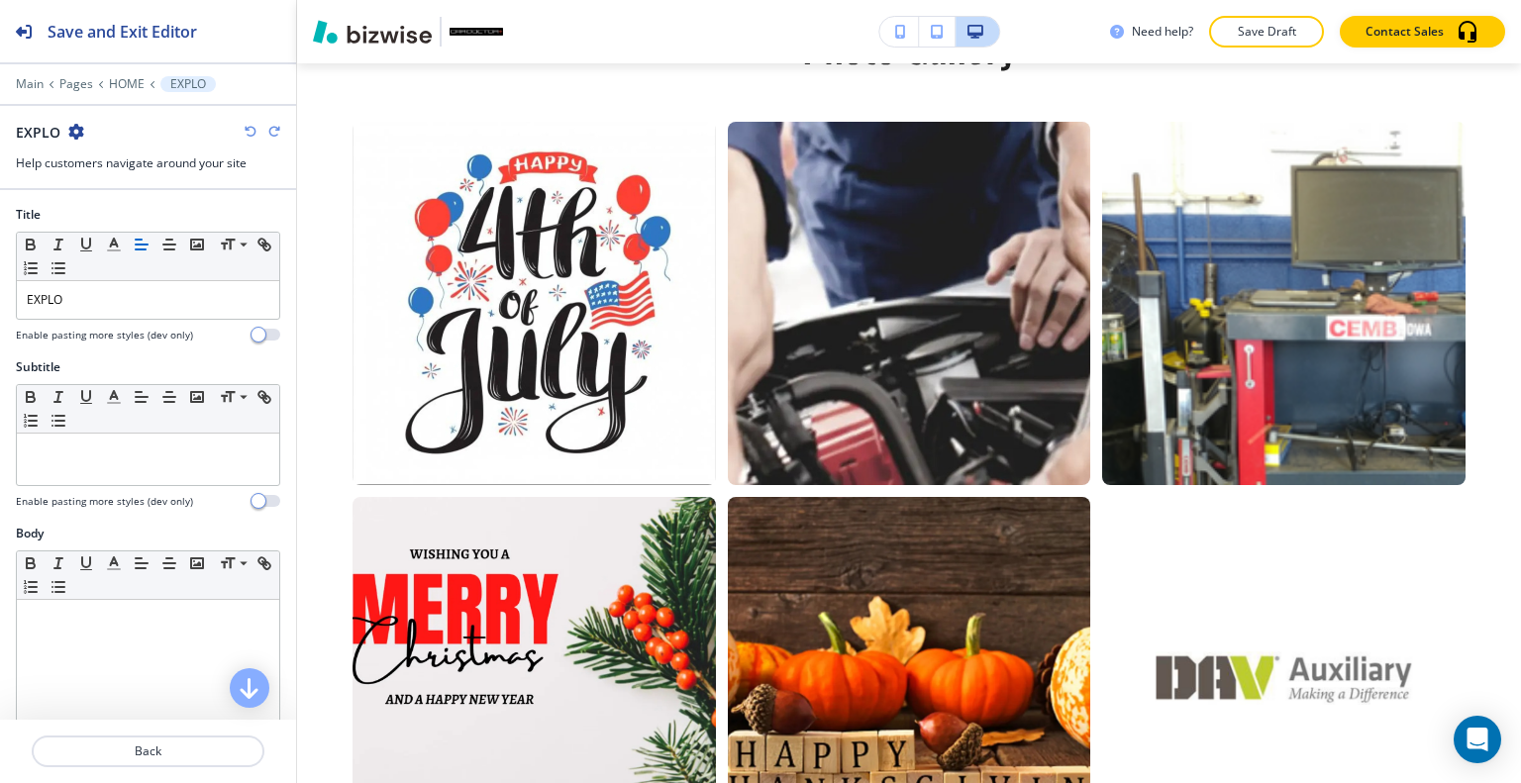
click at [248, 127] on icon "button" at bounding box center [251, 132] width 12 height 12
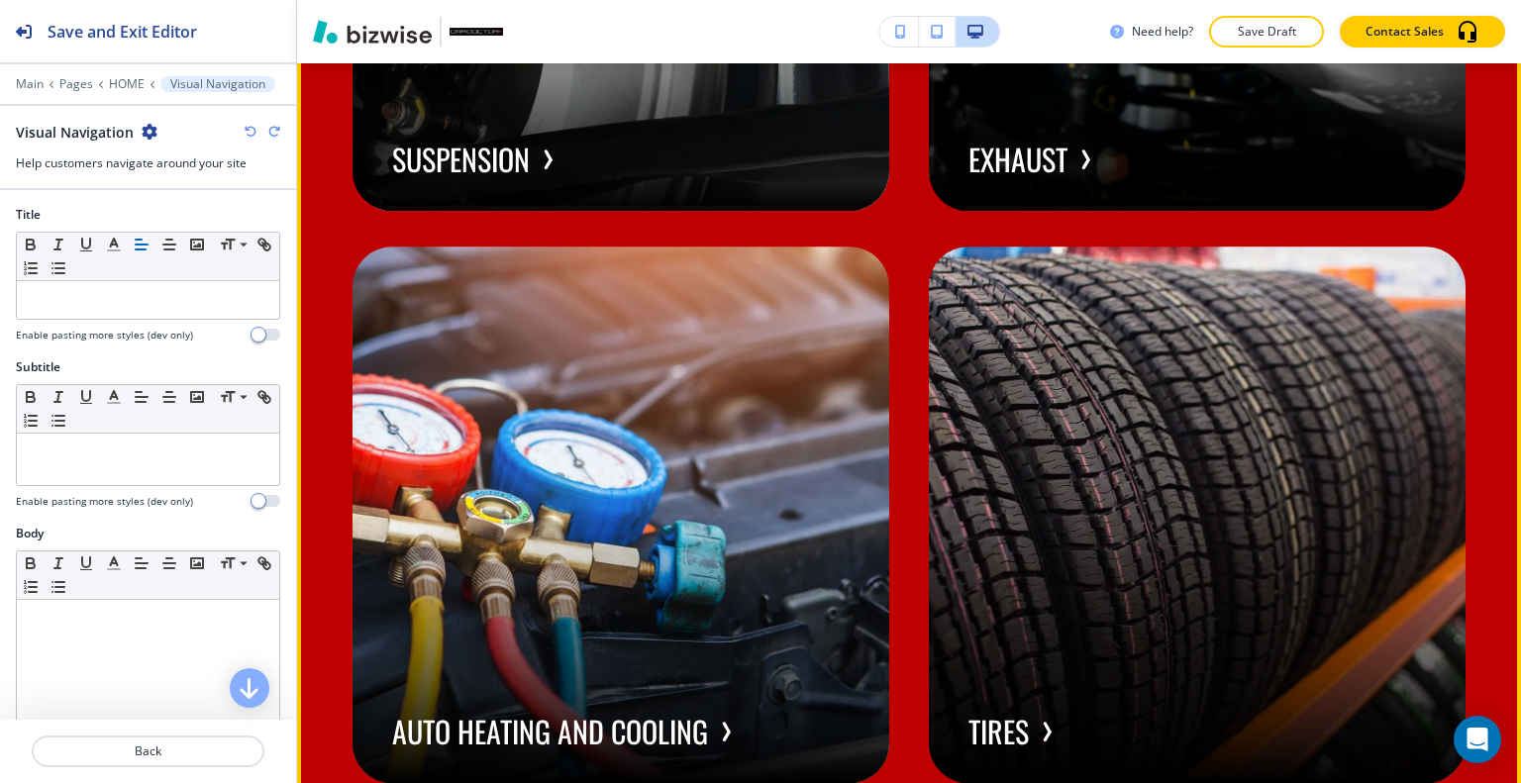
scroll to position [9202, 0]
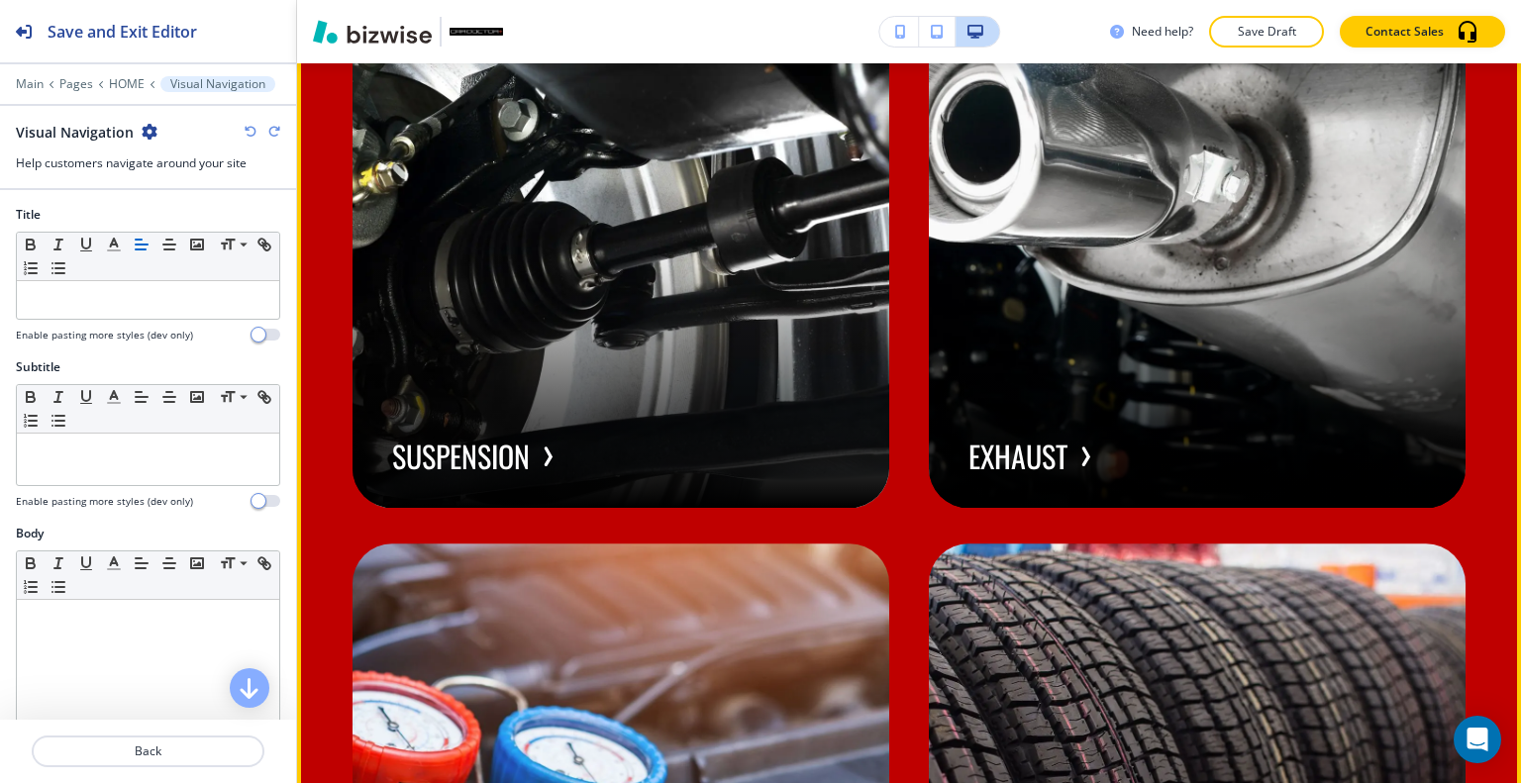
scroll to position [9400, 0]
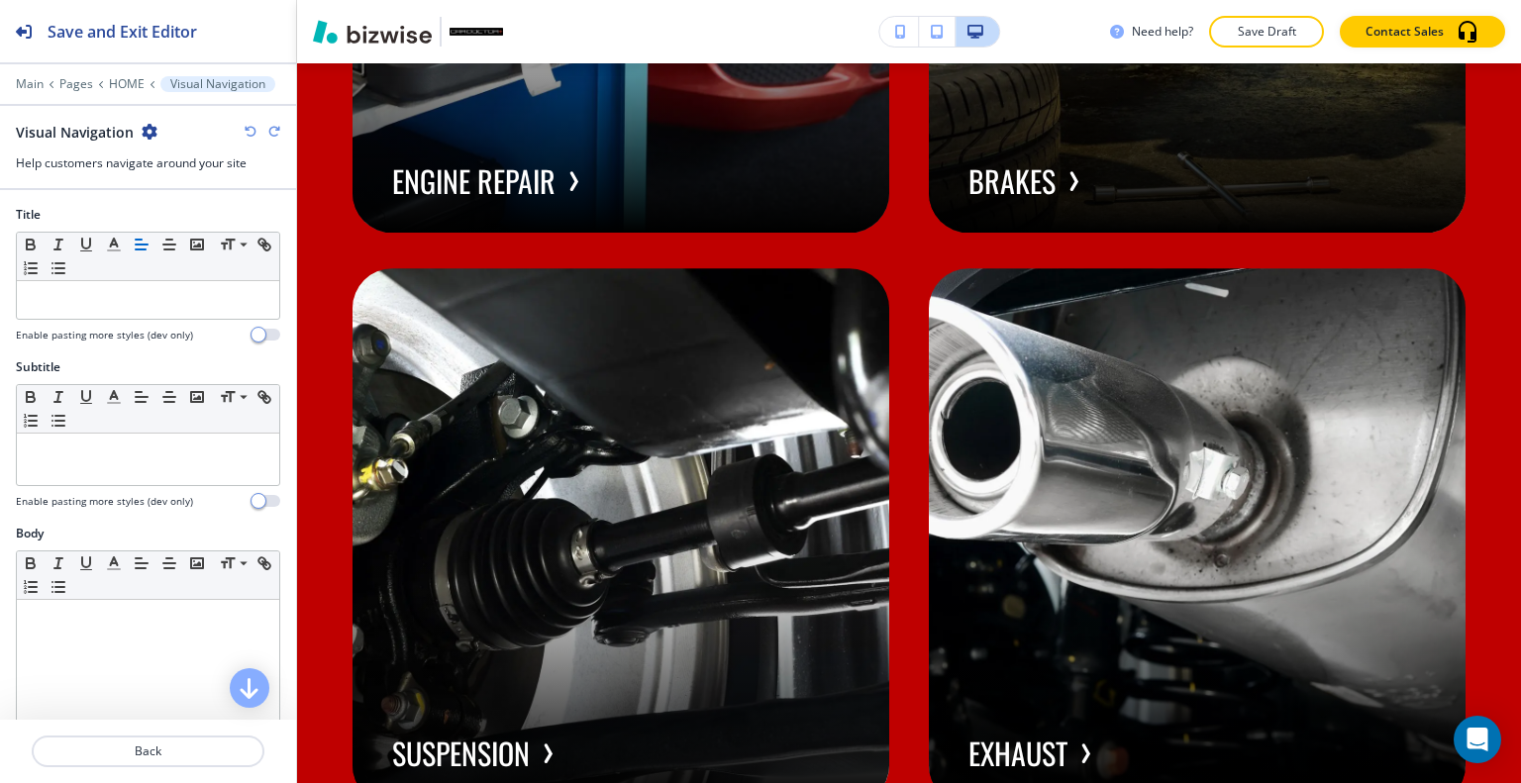
scroll to position [9202, 0]
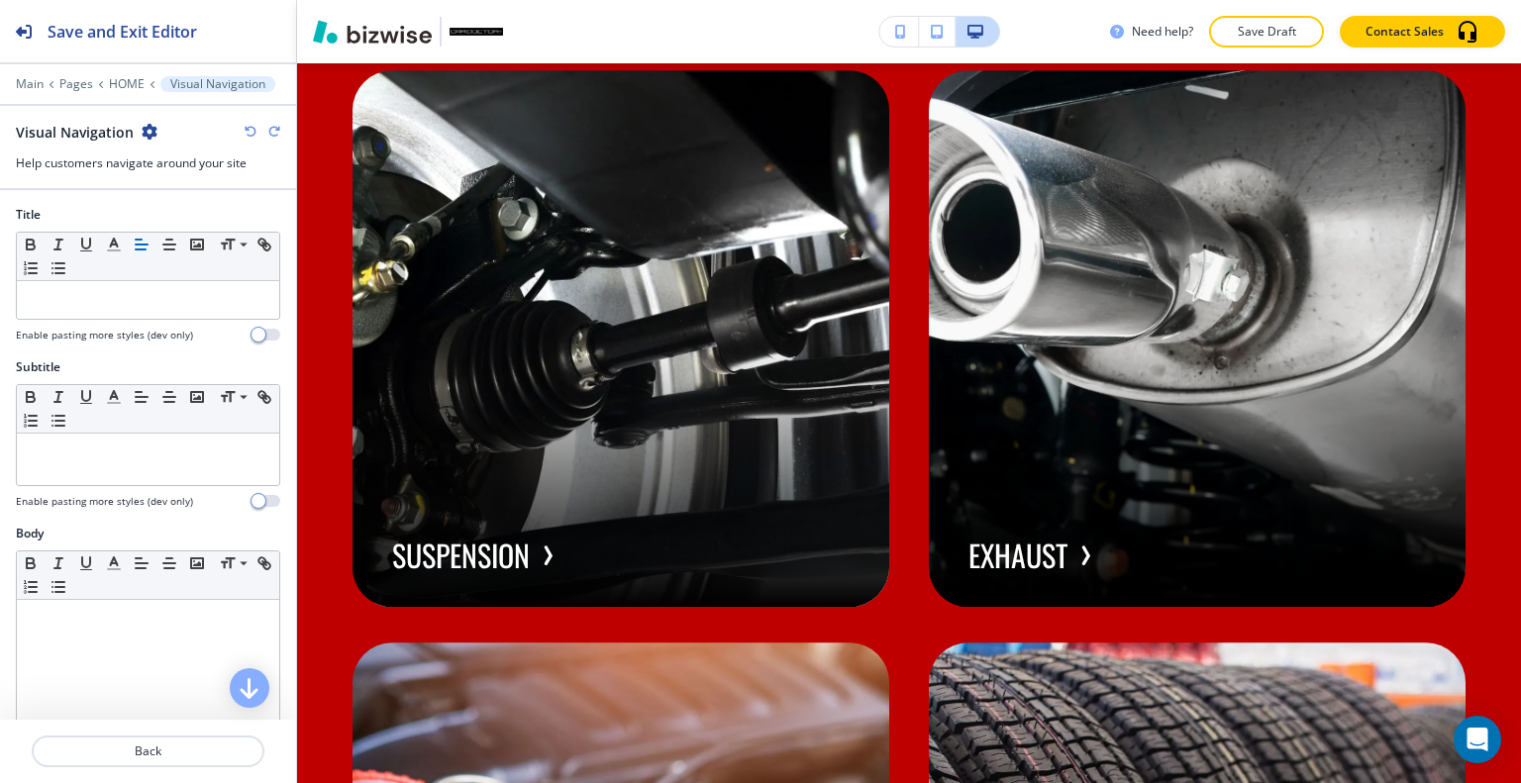
scroll to position [693, 0]
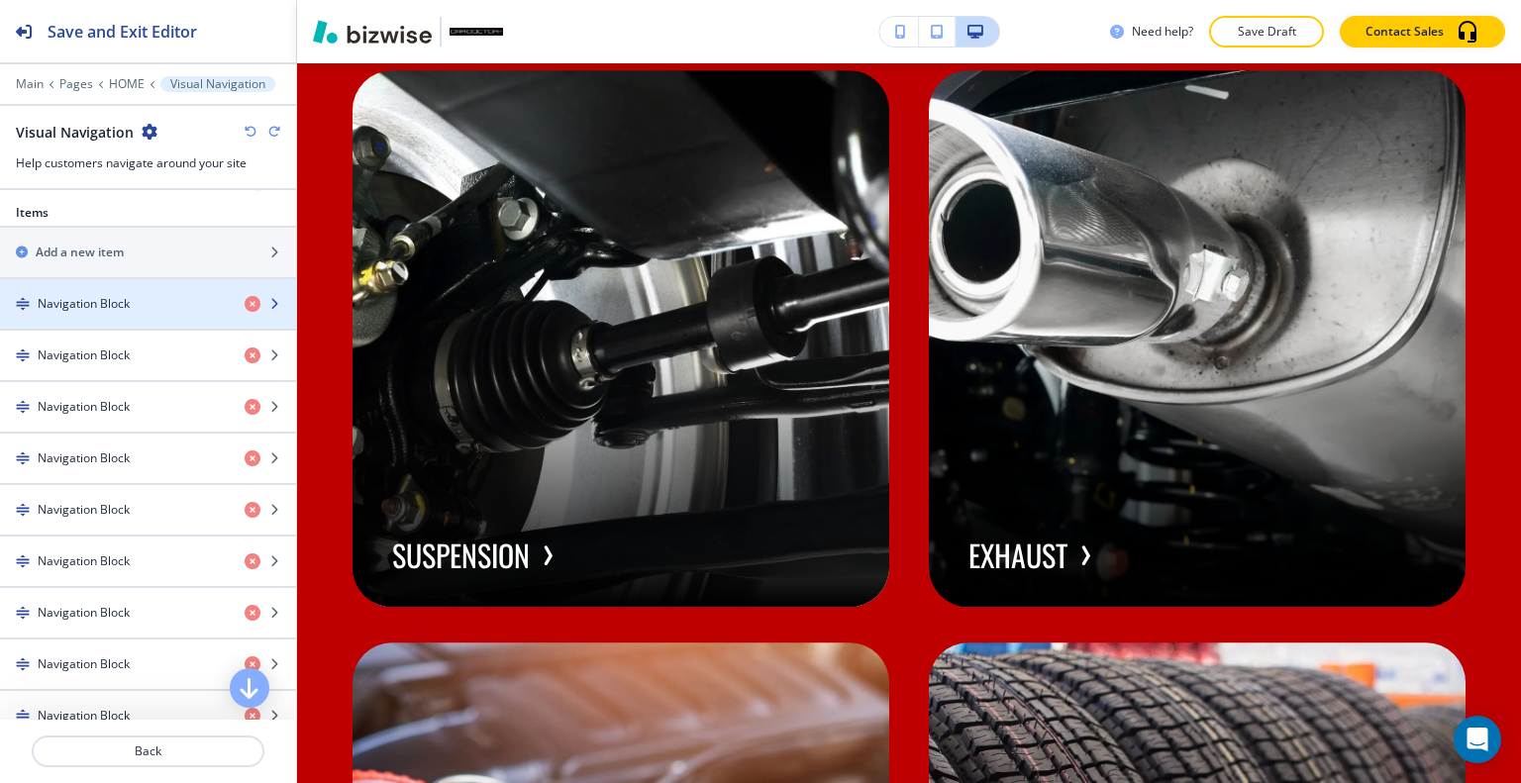
click at [110, 299] on h4 "Navigation Block" at bounding box center [84, 304] width 92 height 18
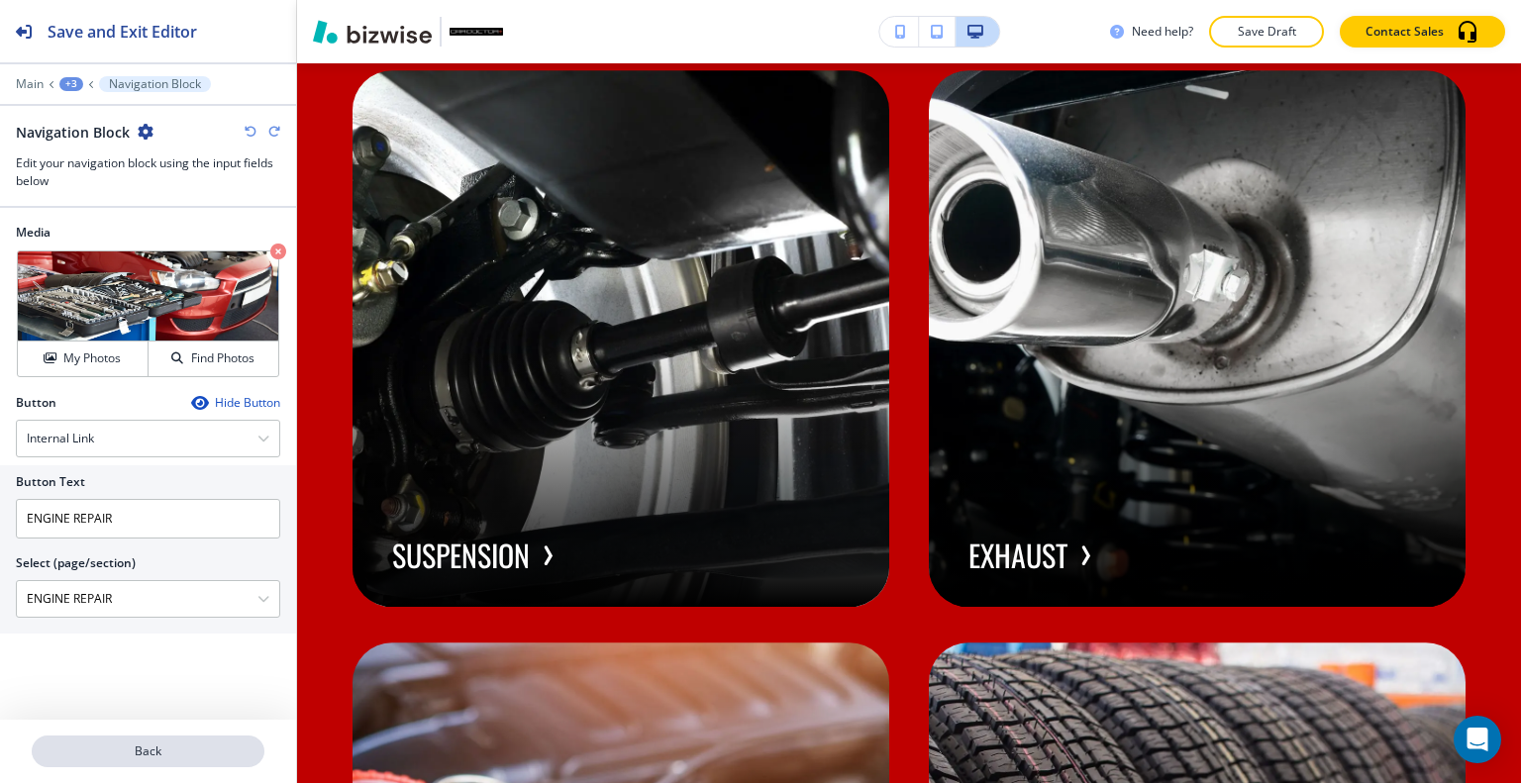
click at [155, 755] on p "Back" at bounding box center [148, 752] width 229 height 18
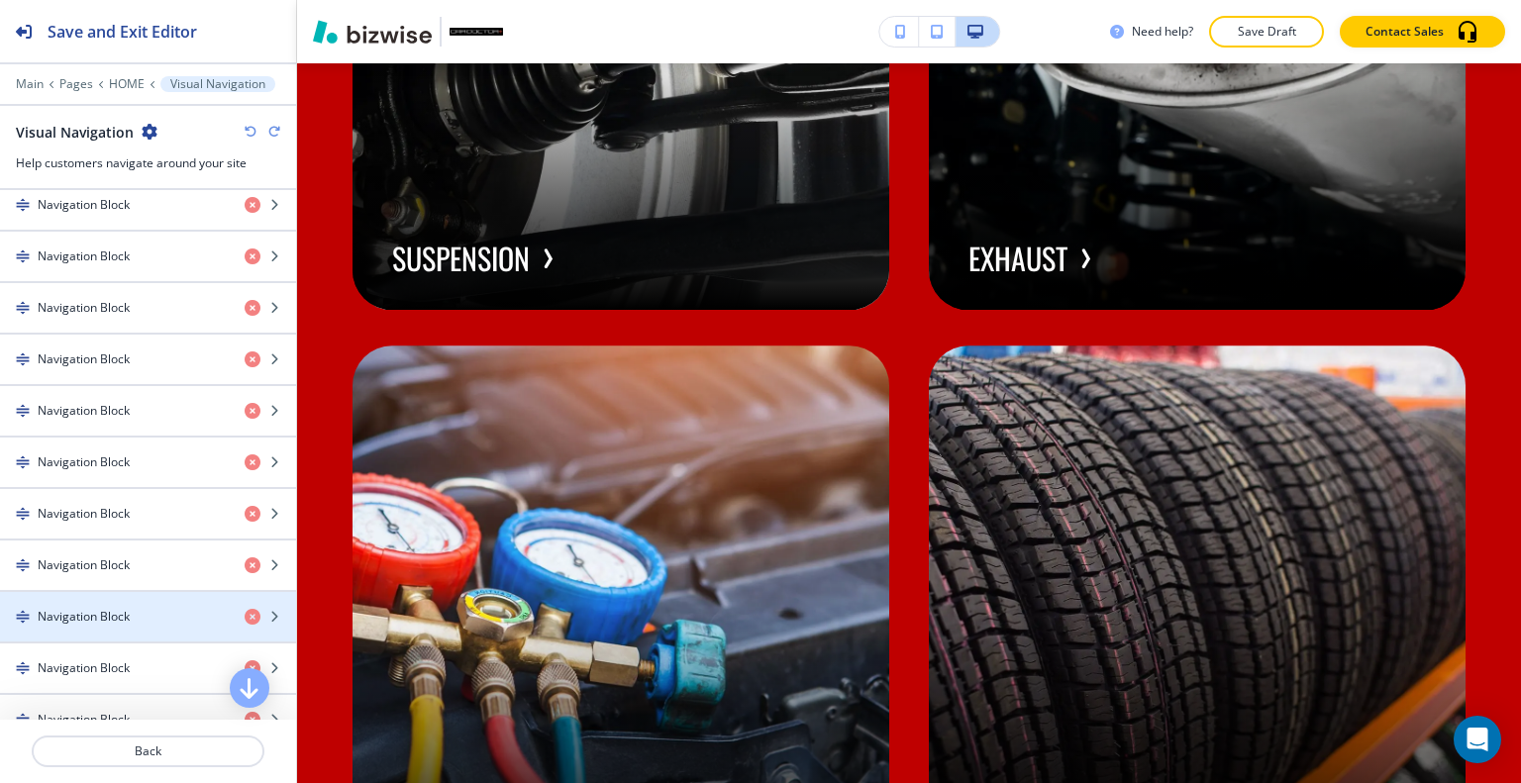
scroll to position [1287, 0]
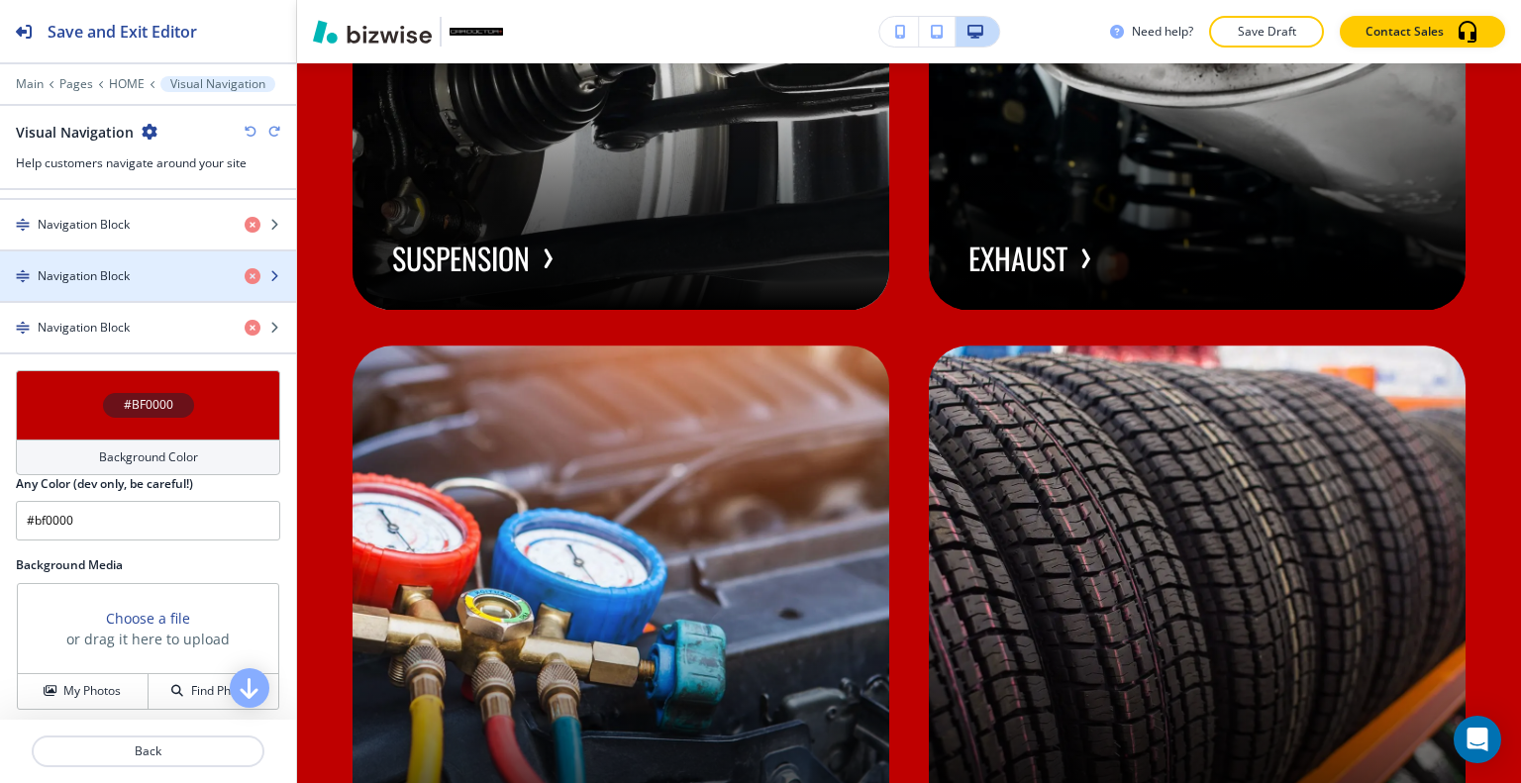
click at [102, 268] on h4 "Navigation Block" at bounding box center [84, 276] width 92 height 18
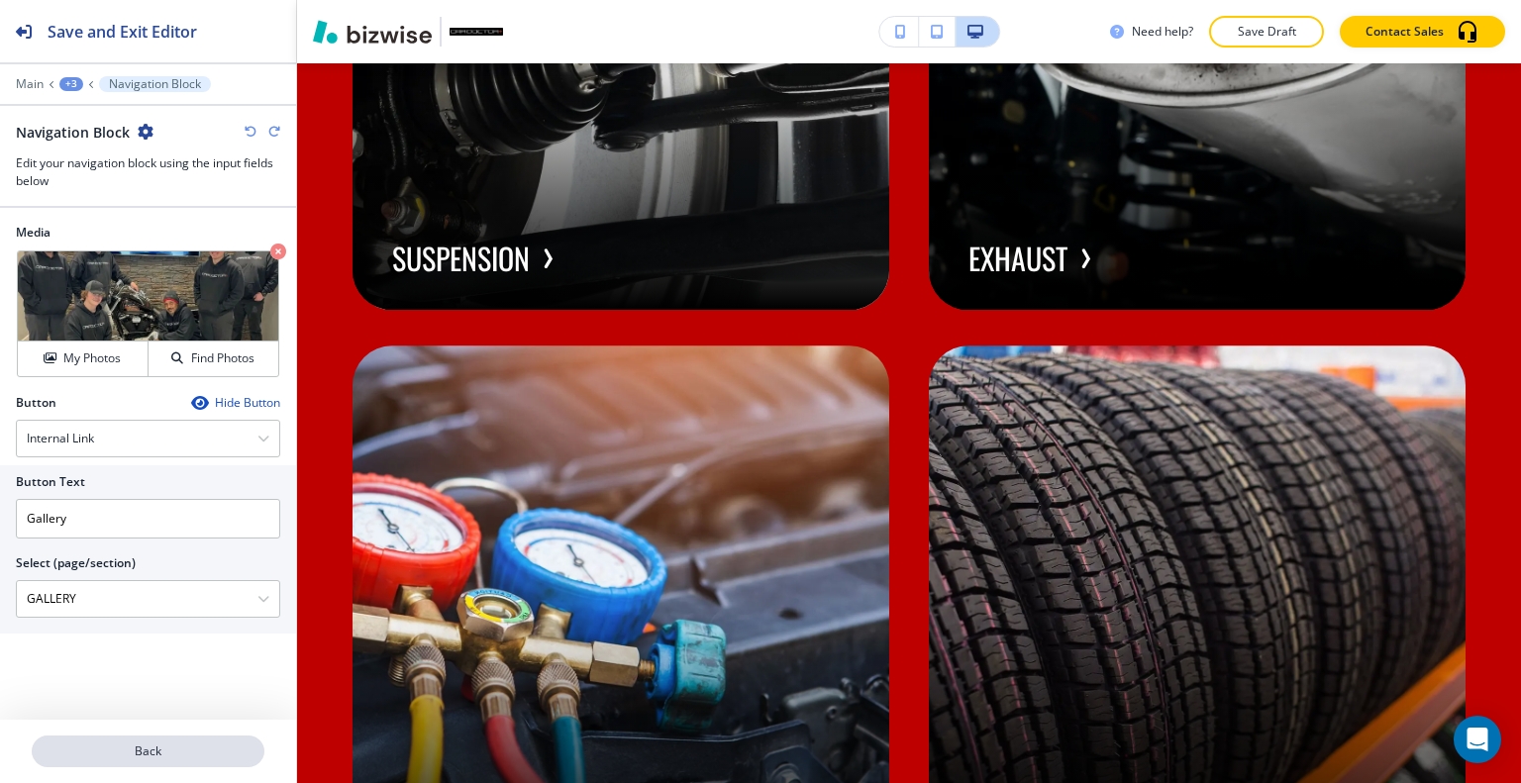
click at [141, 762] on button "Back" at bounding box center [148, 752] width 233 height 32
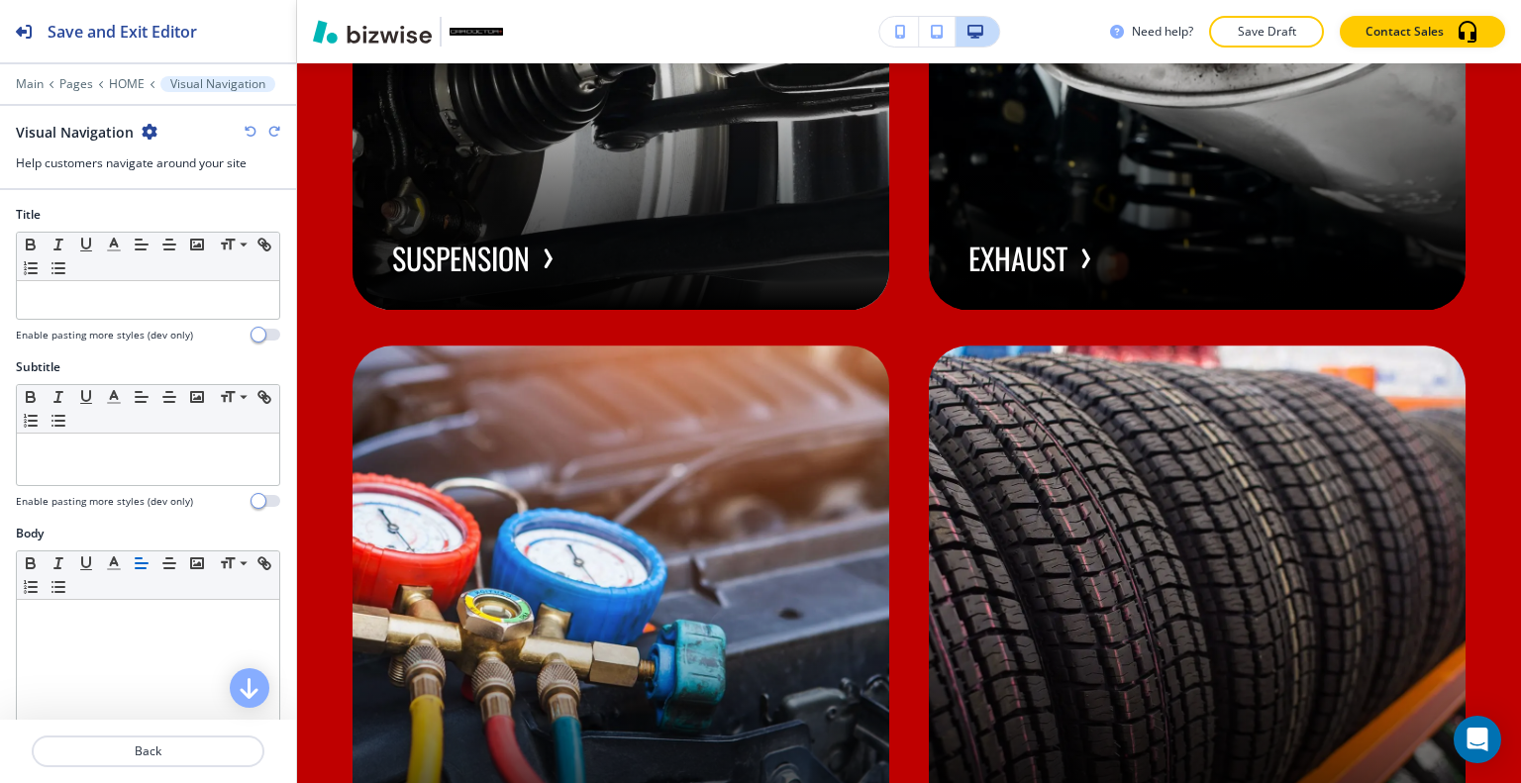
scroll to position [693, 0]
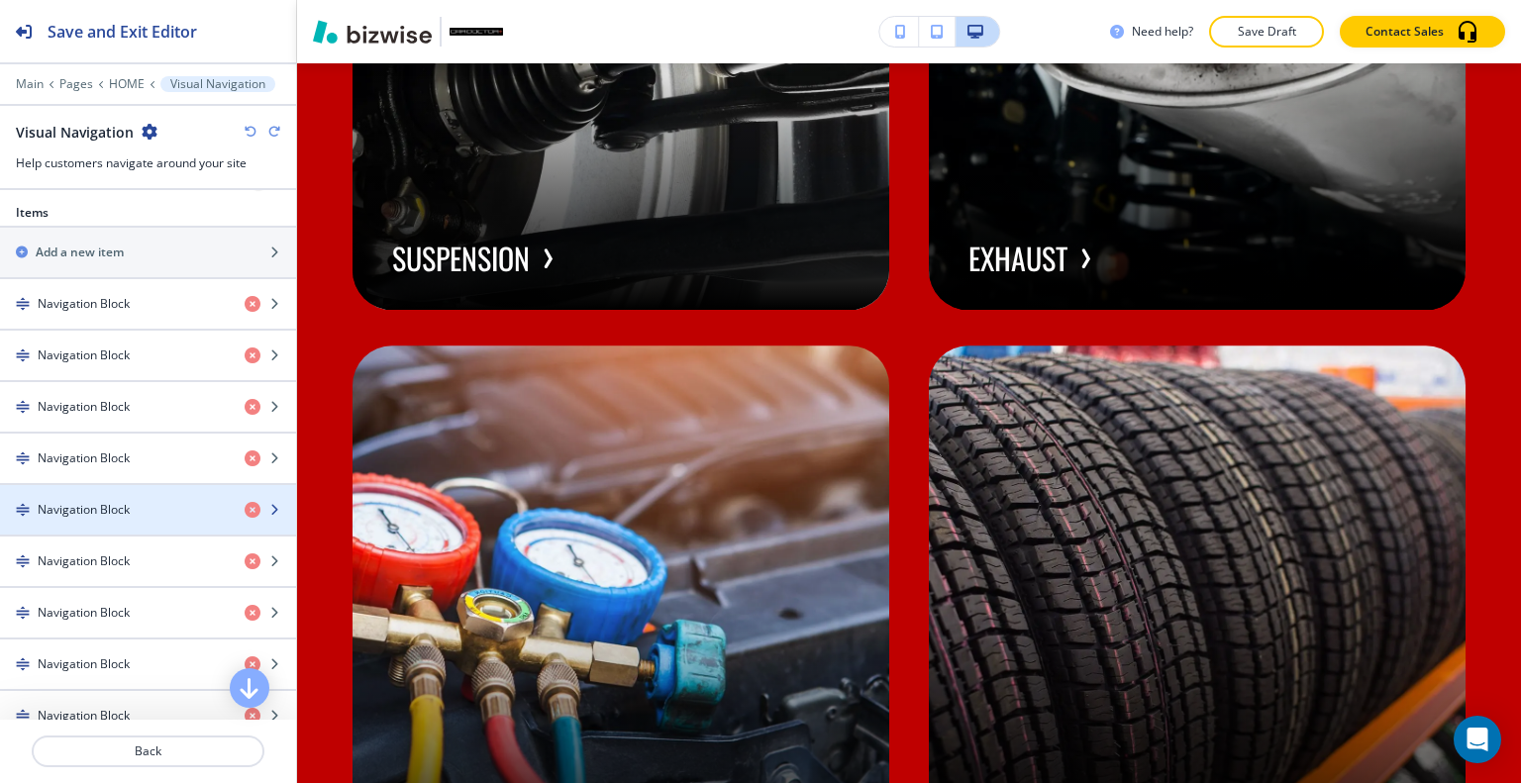
click at [127, 512] on h4 "Navigation Block" at bounding box center [84, 510] width 92 height 18
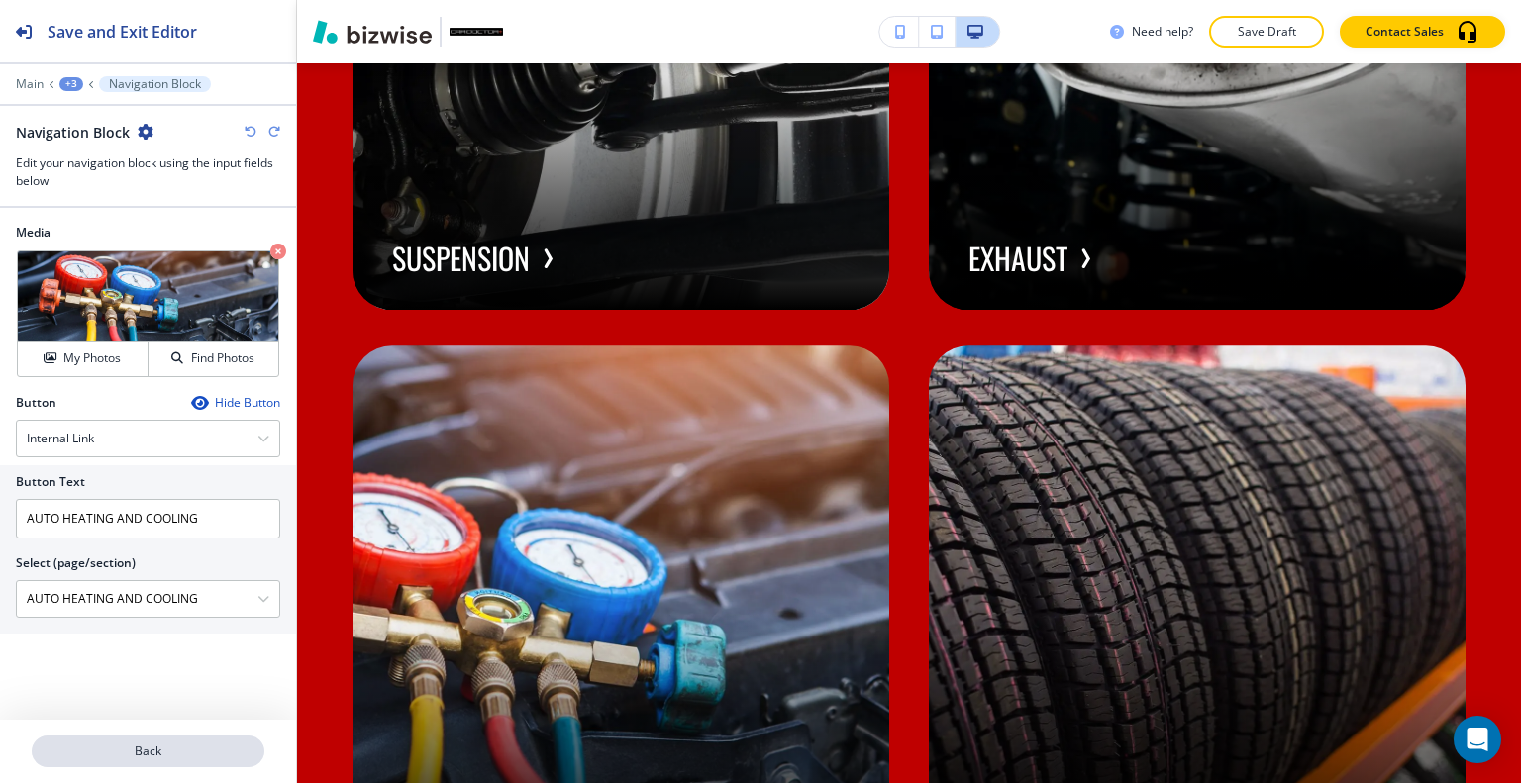
click at [165, 764] on button "Back" at bounding box center [148, 752] width 233 height 32
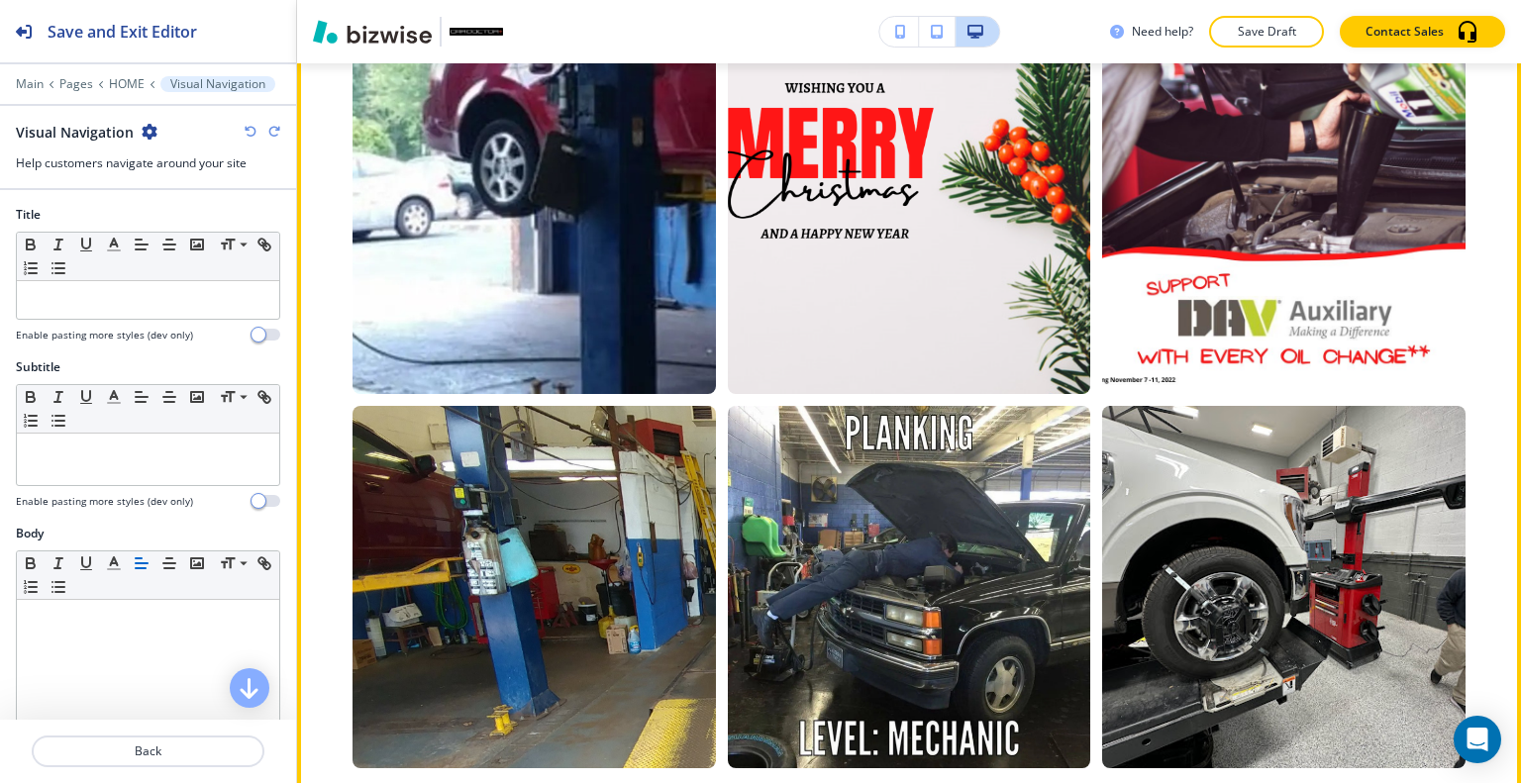
scroll to position [13857, 0]
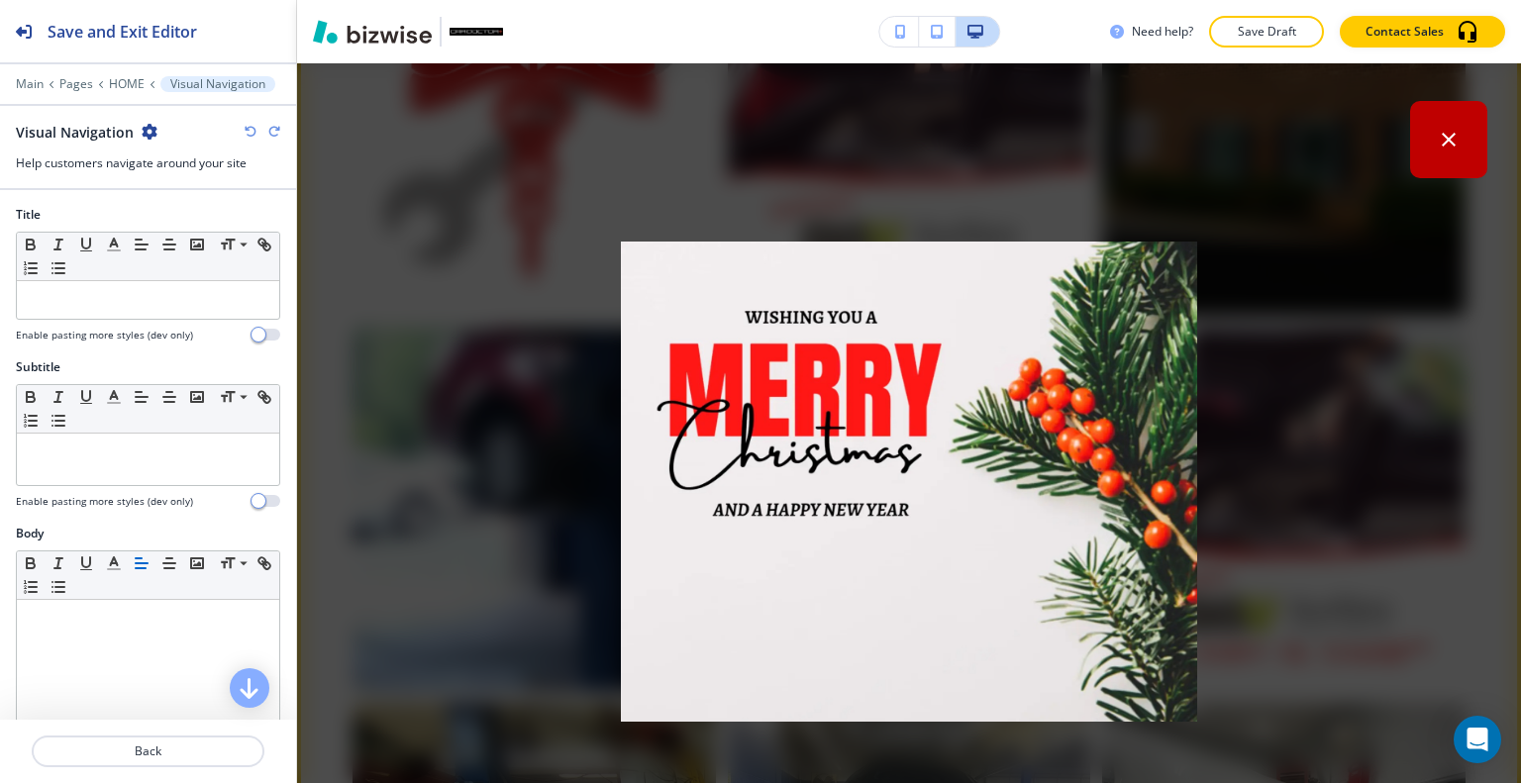
click at [1430, 122] on button "button" at bounding box center [1448, 139] width 77 height 77
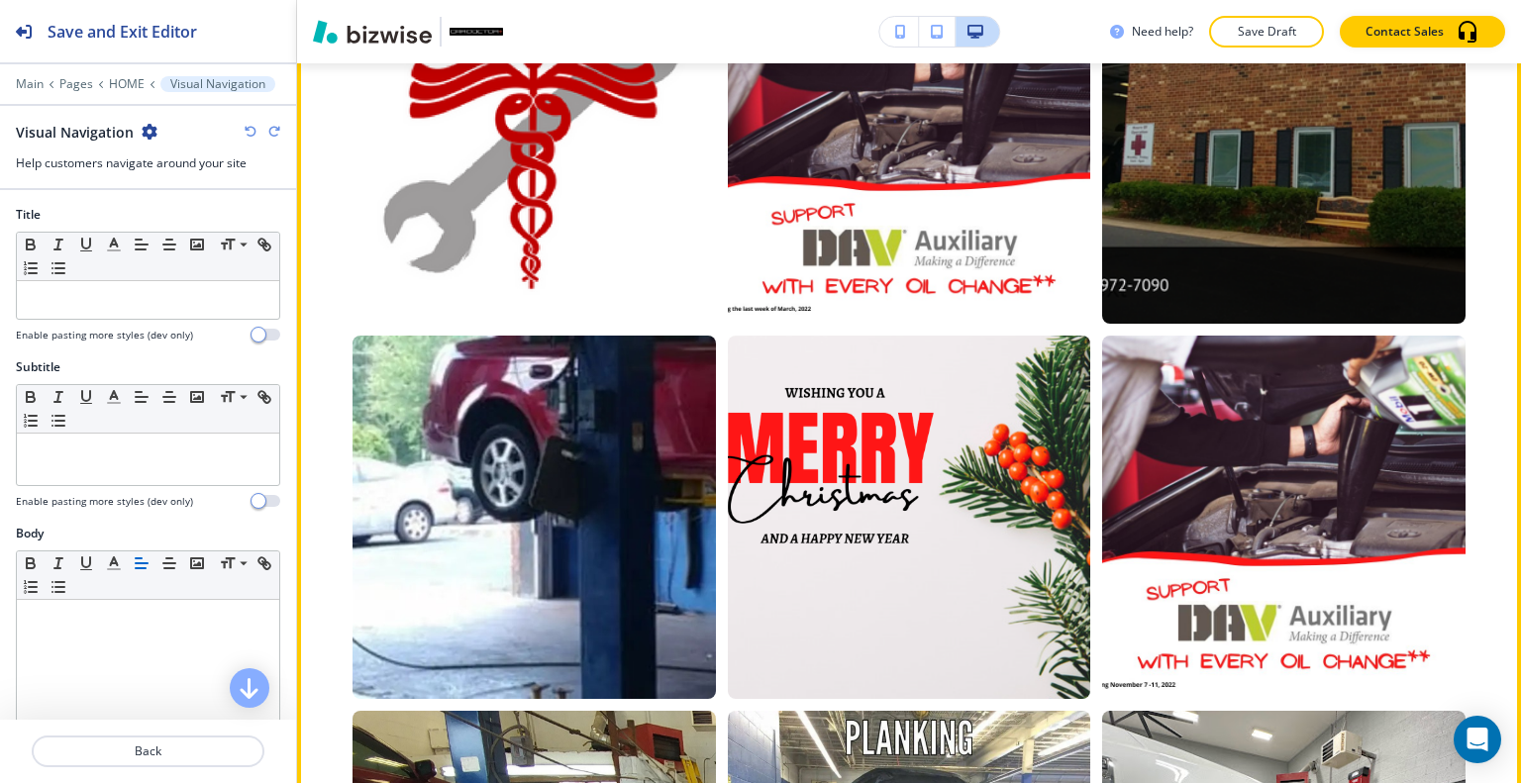
scroll to position [13651, 0]
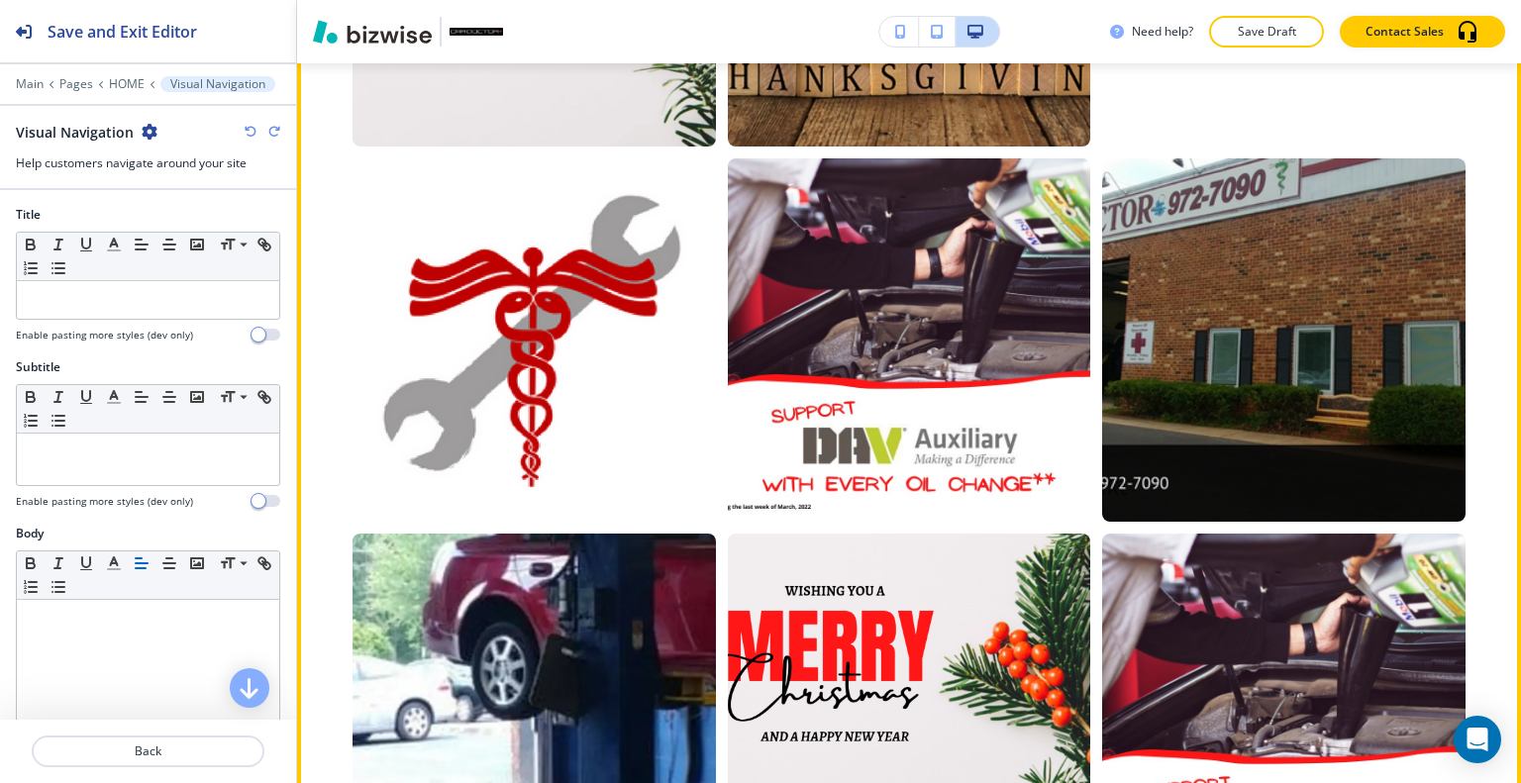
click at [354, 154] on div "Edit This Section Photo Gallery" at bounding box center [909, 286] width 1224 height 2223
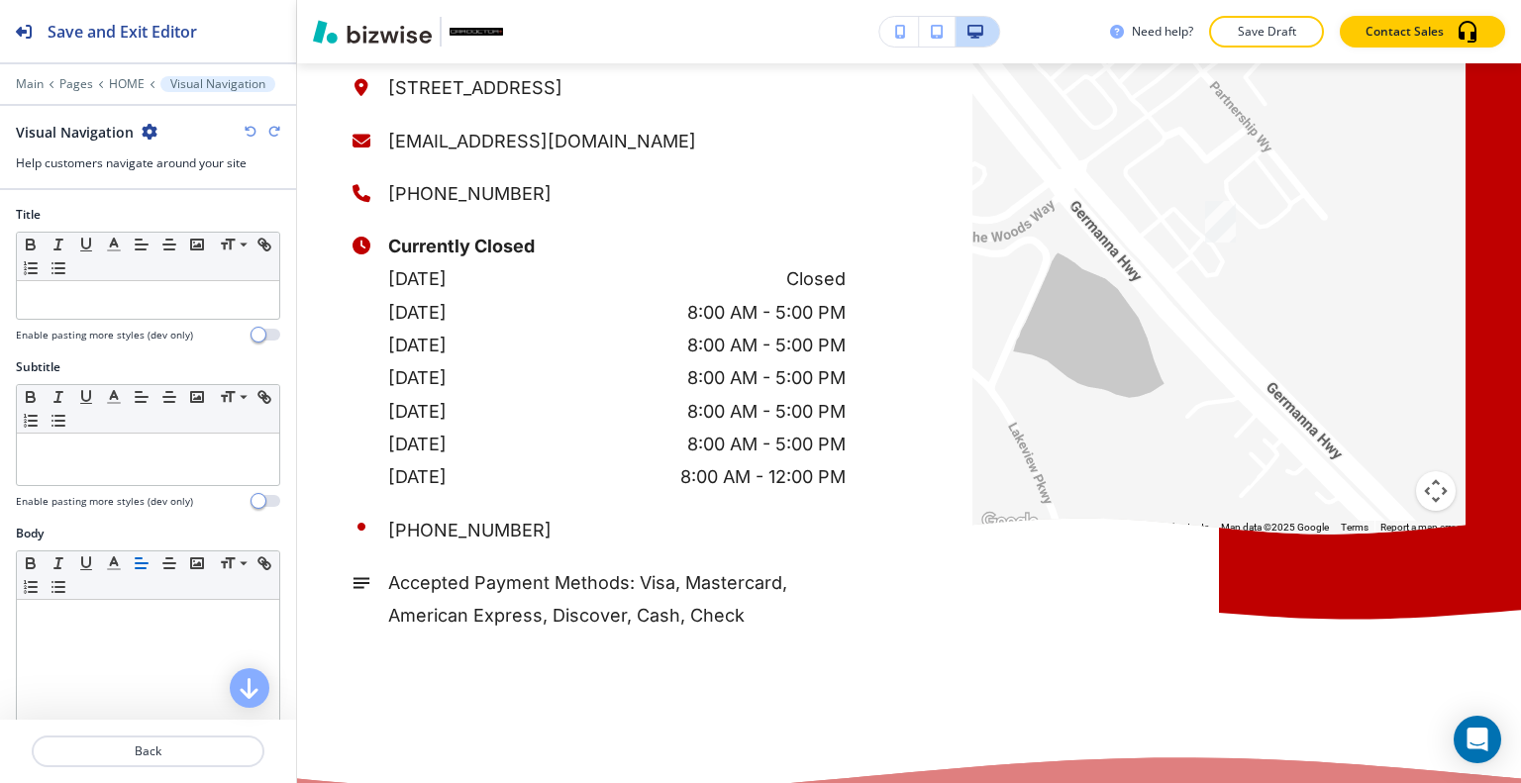
scroll to position [15829, 0]
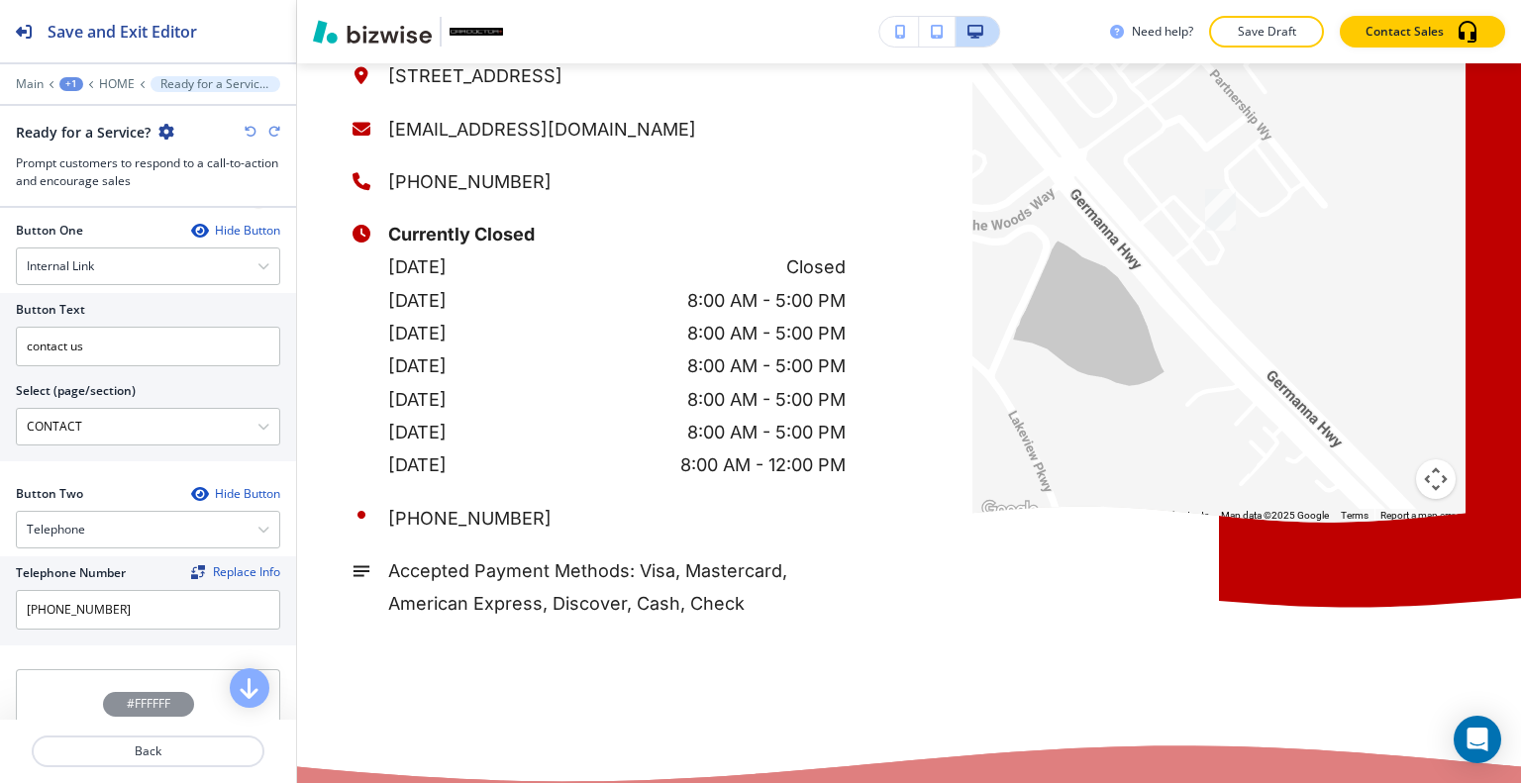
scroll to position [1057, 0]
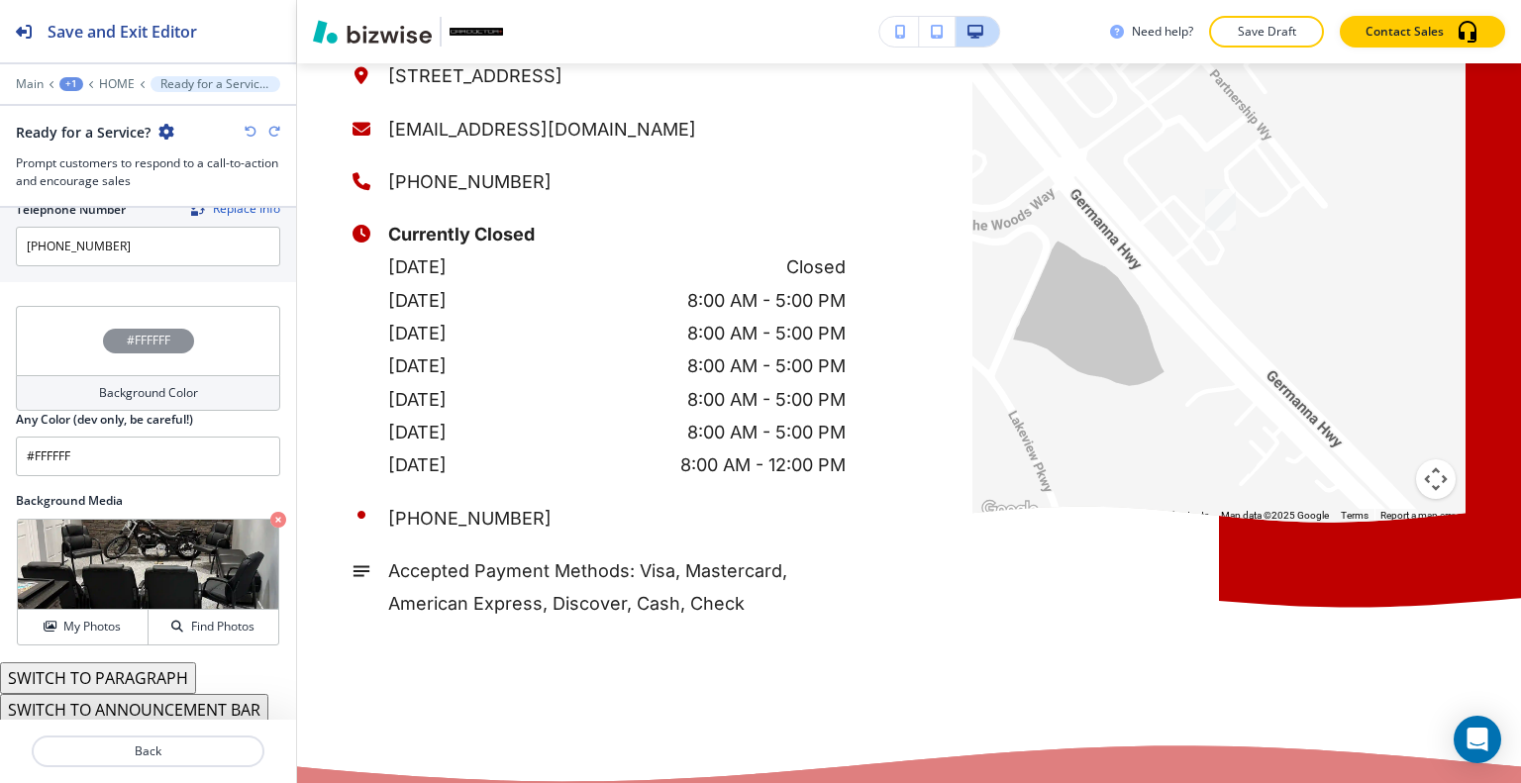
click at [59, 650] on div "Background Media Crop My Photos Find Photos" at bounding box center [148, 577] width 296 height 170
click at [55, 633] on button "My Photos" at bounding box center [83, 627] width 131 height 35
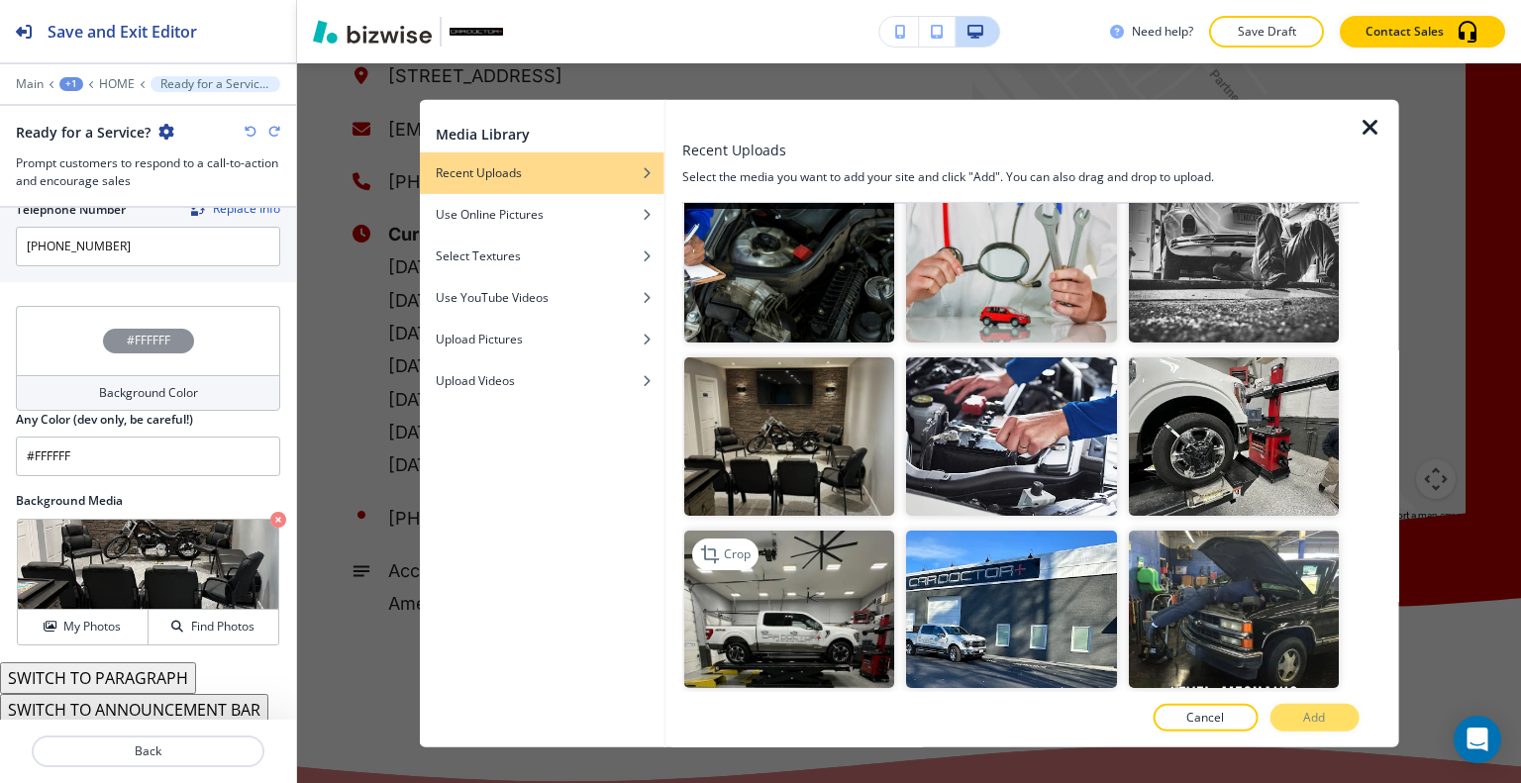
scroll to position [1683, 0]
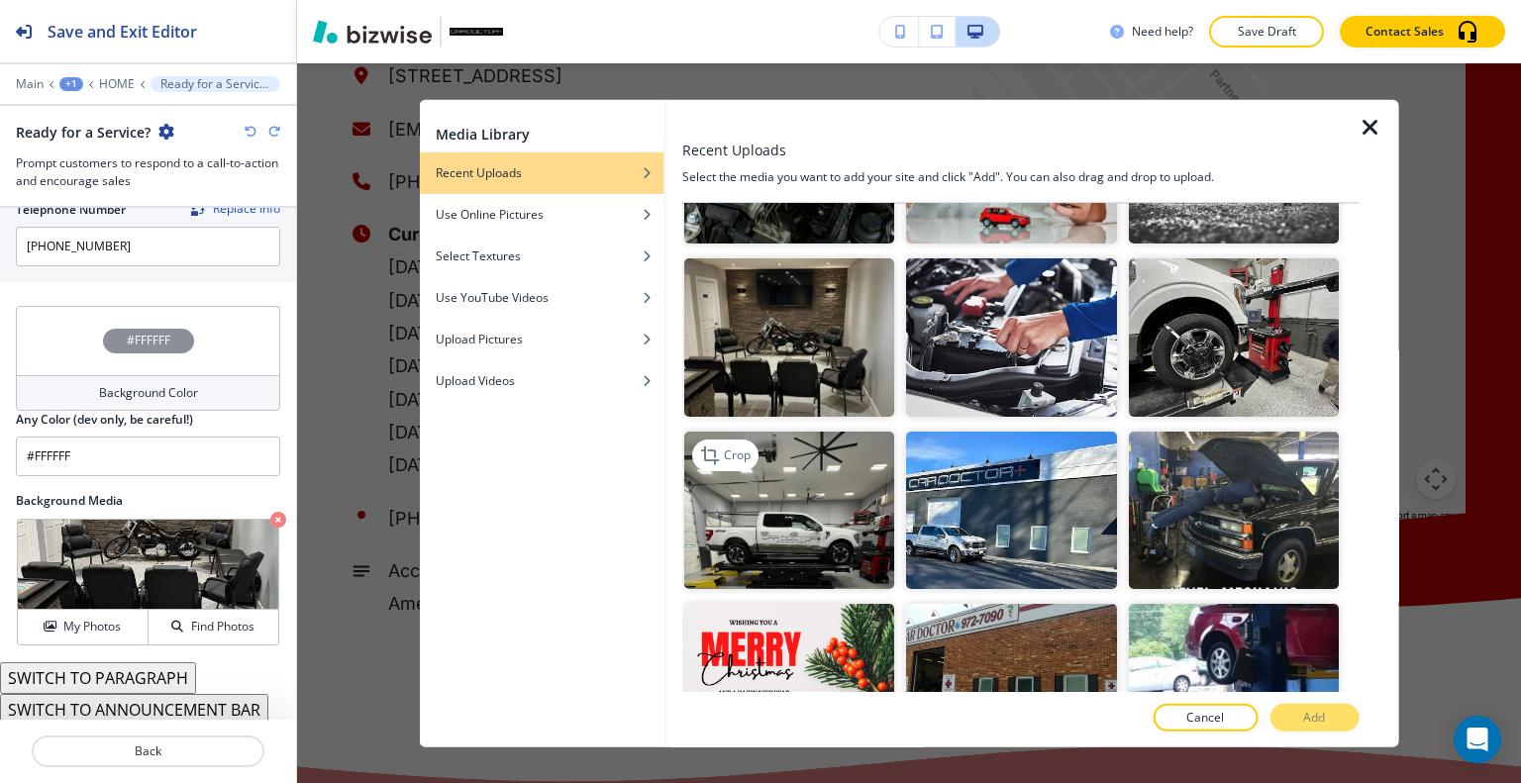
click at [806, 433] on img "button" at bounding box center [789, 509] width 210 height 157
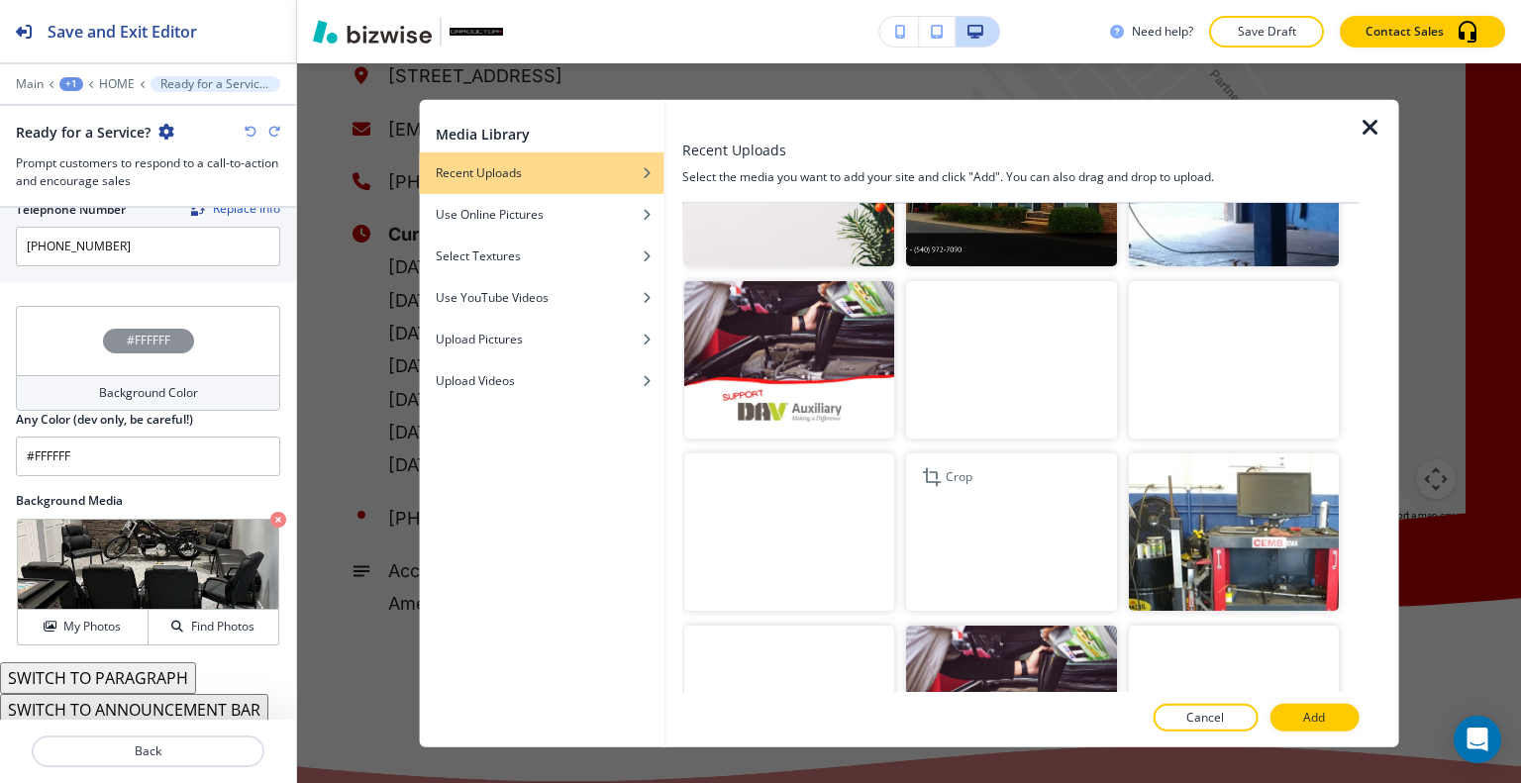
scroll to position [2278, 0]
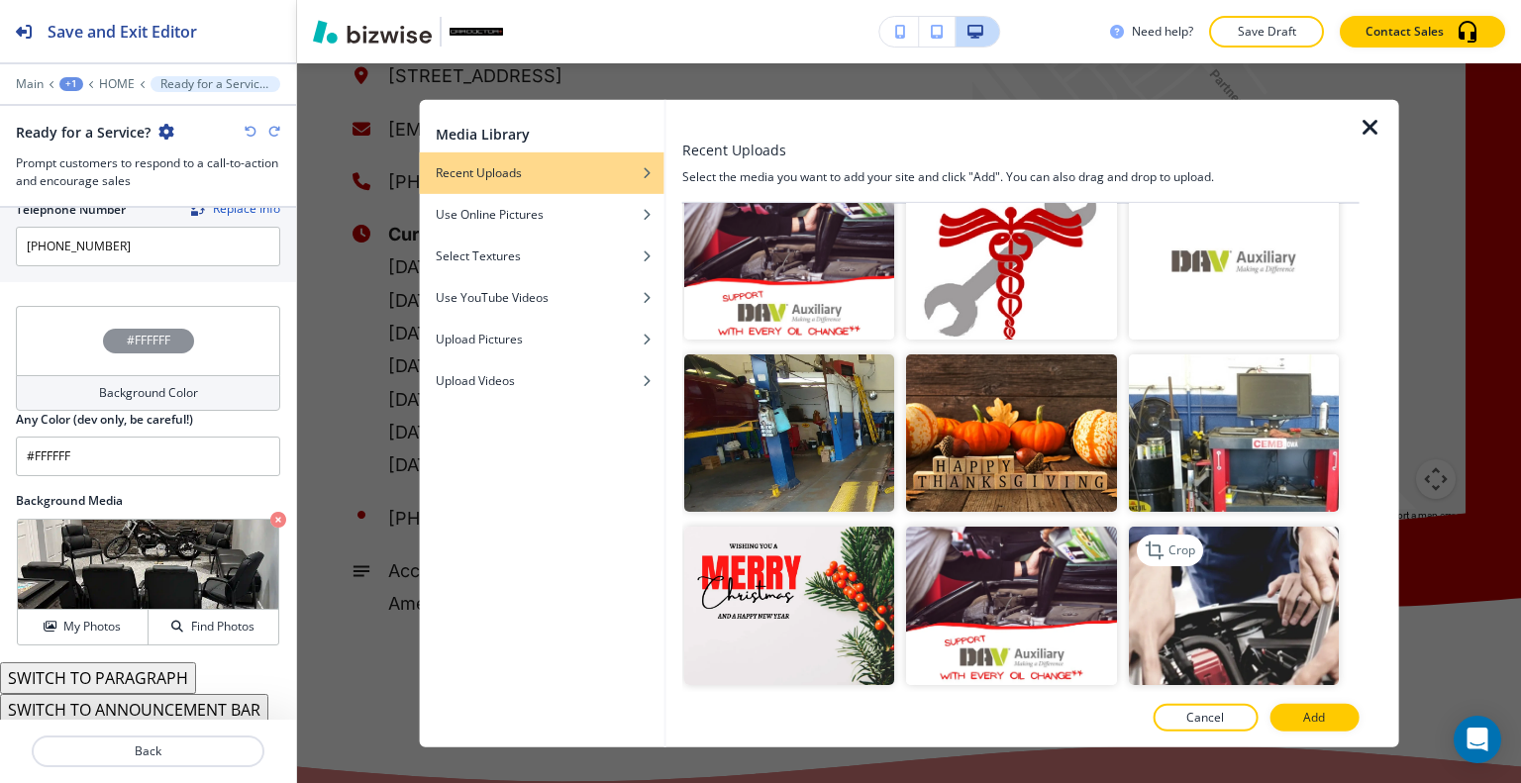
click at [1248, 565] on img "button" at bounding box center [1233, 605] width 210 height 157
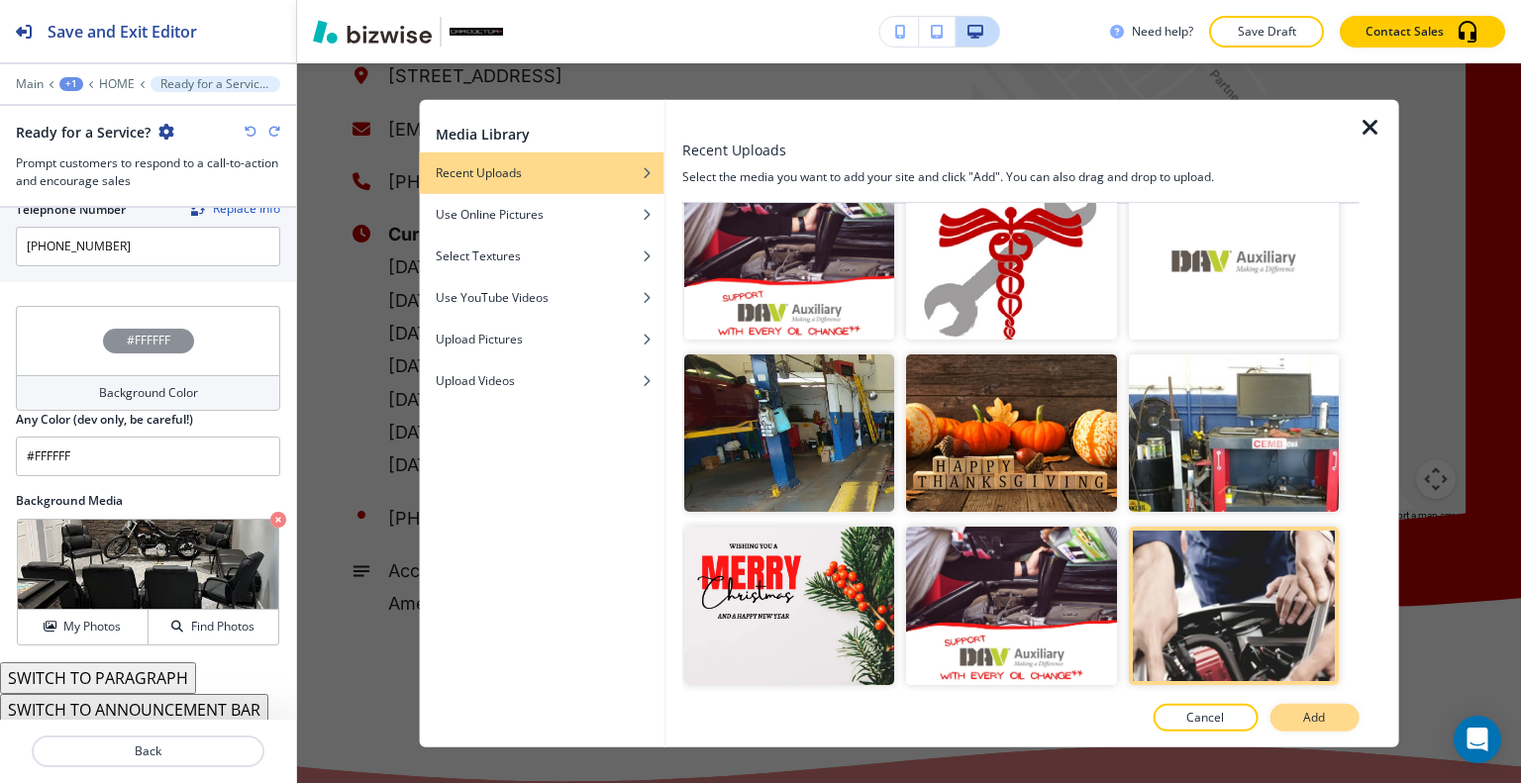
click at [1308, 707] on button "Add" at bounding box center [1313, 718] width 89 height 28
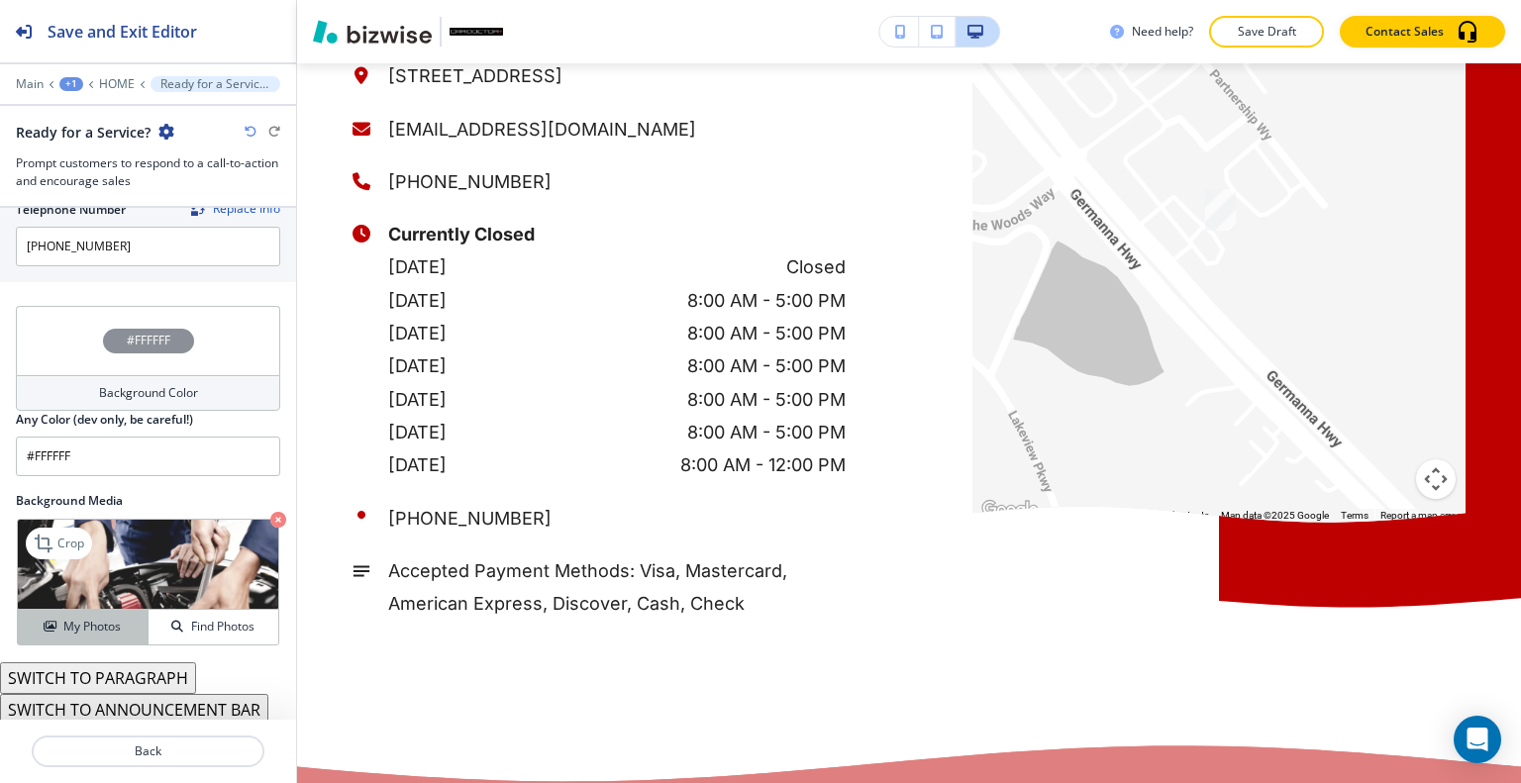
click at [94, 615] on button "My Photos" at bounding box center [83, 627] width 131 height 35
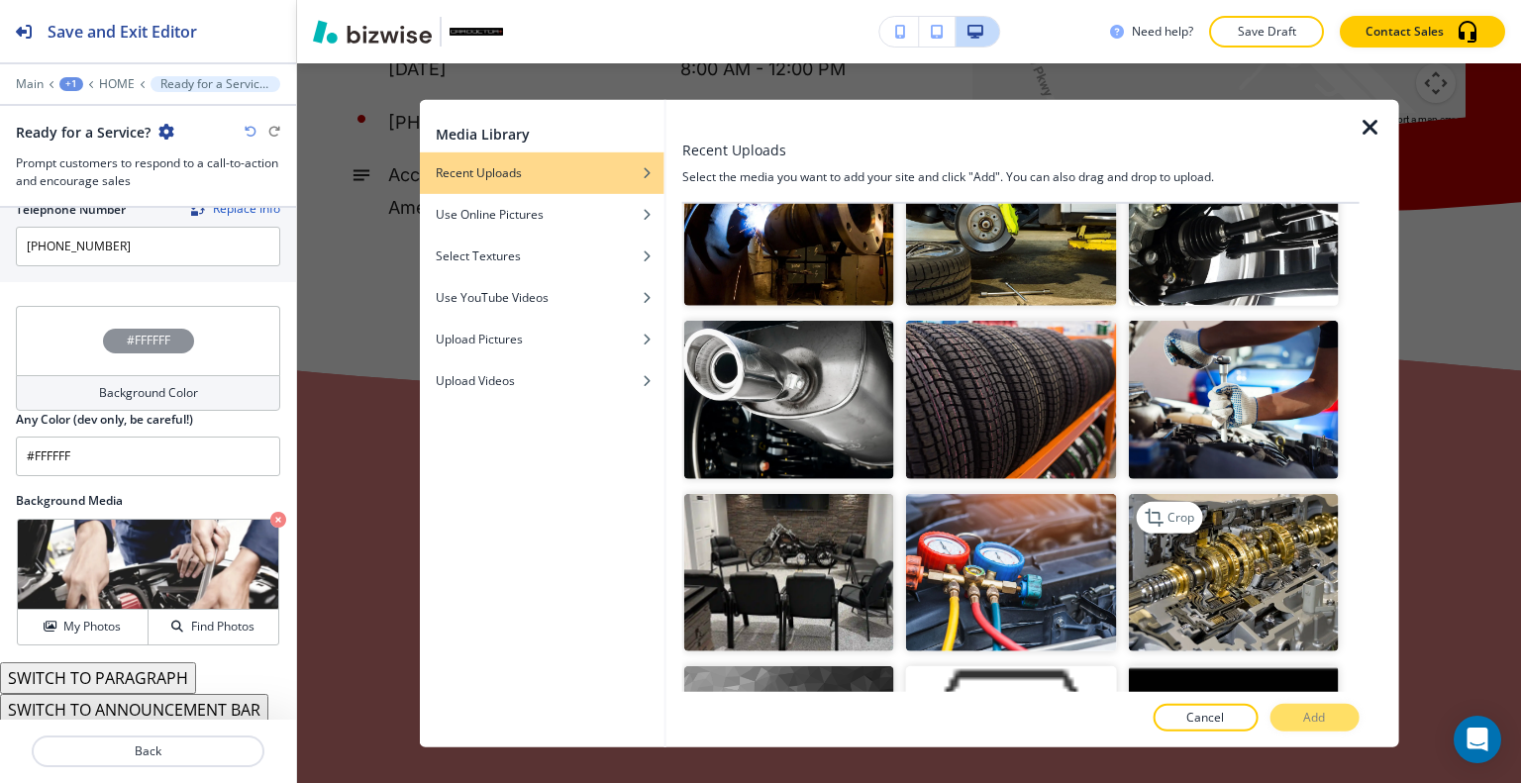
scroll to position [4084, 0]
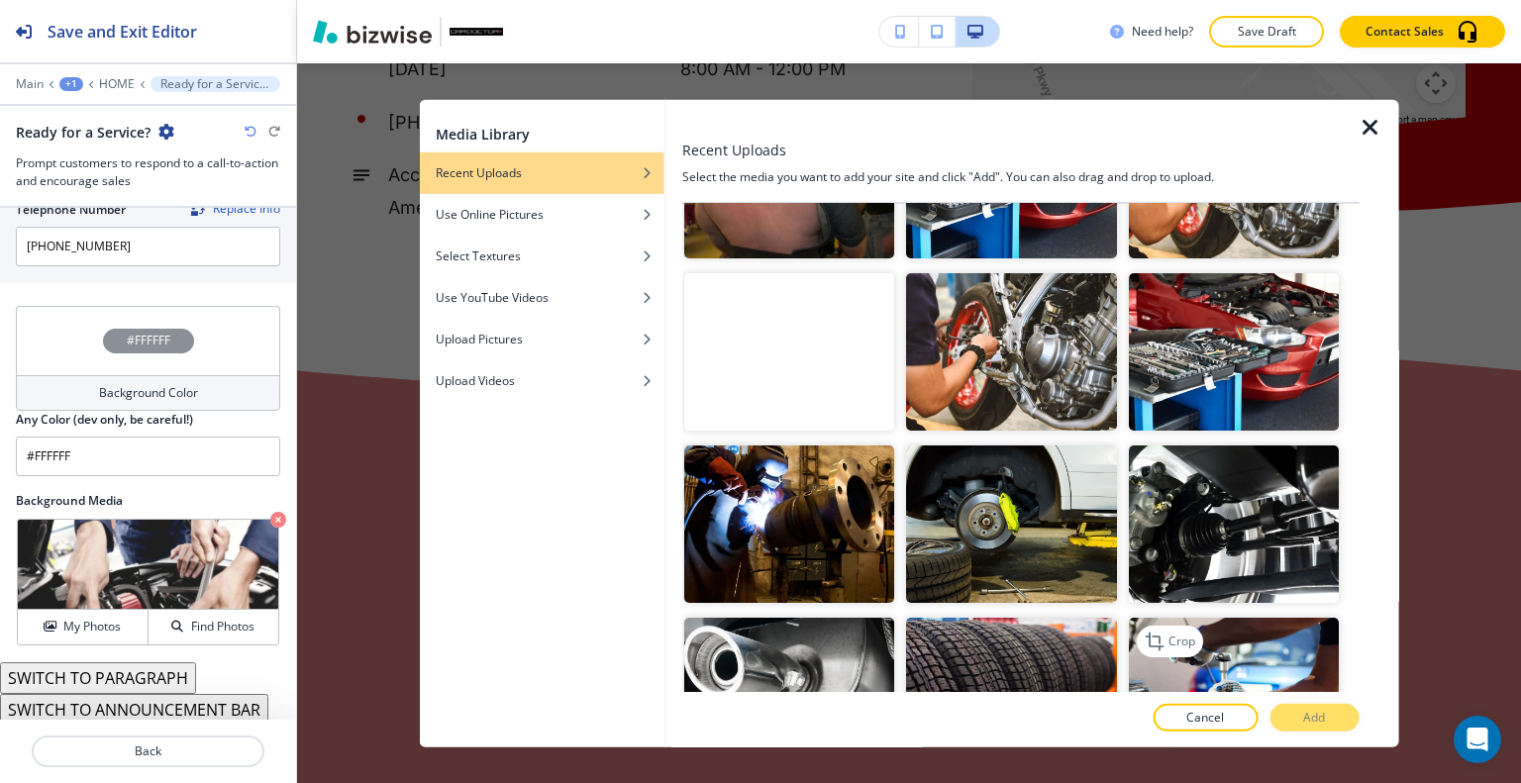
click at [1180, 618] on img "button" at bounding box center [1233, 696] width 210 height 157
click at [1317, 720] on p "Add" at bounding box center [1314, 718] width 22 height 18
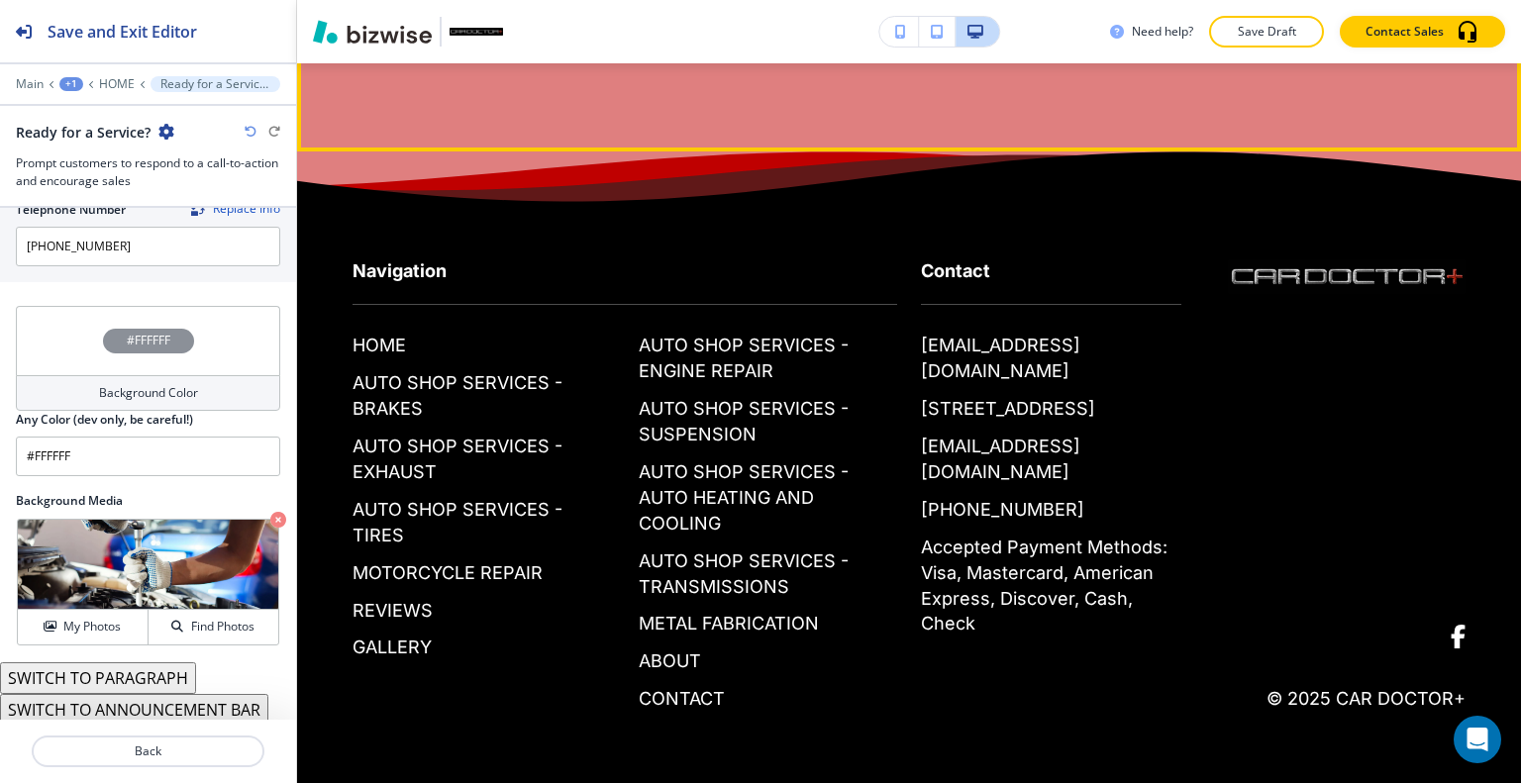
scroll to position [17425, 0]
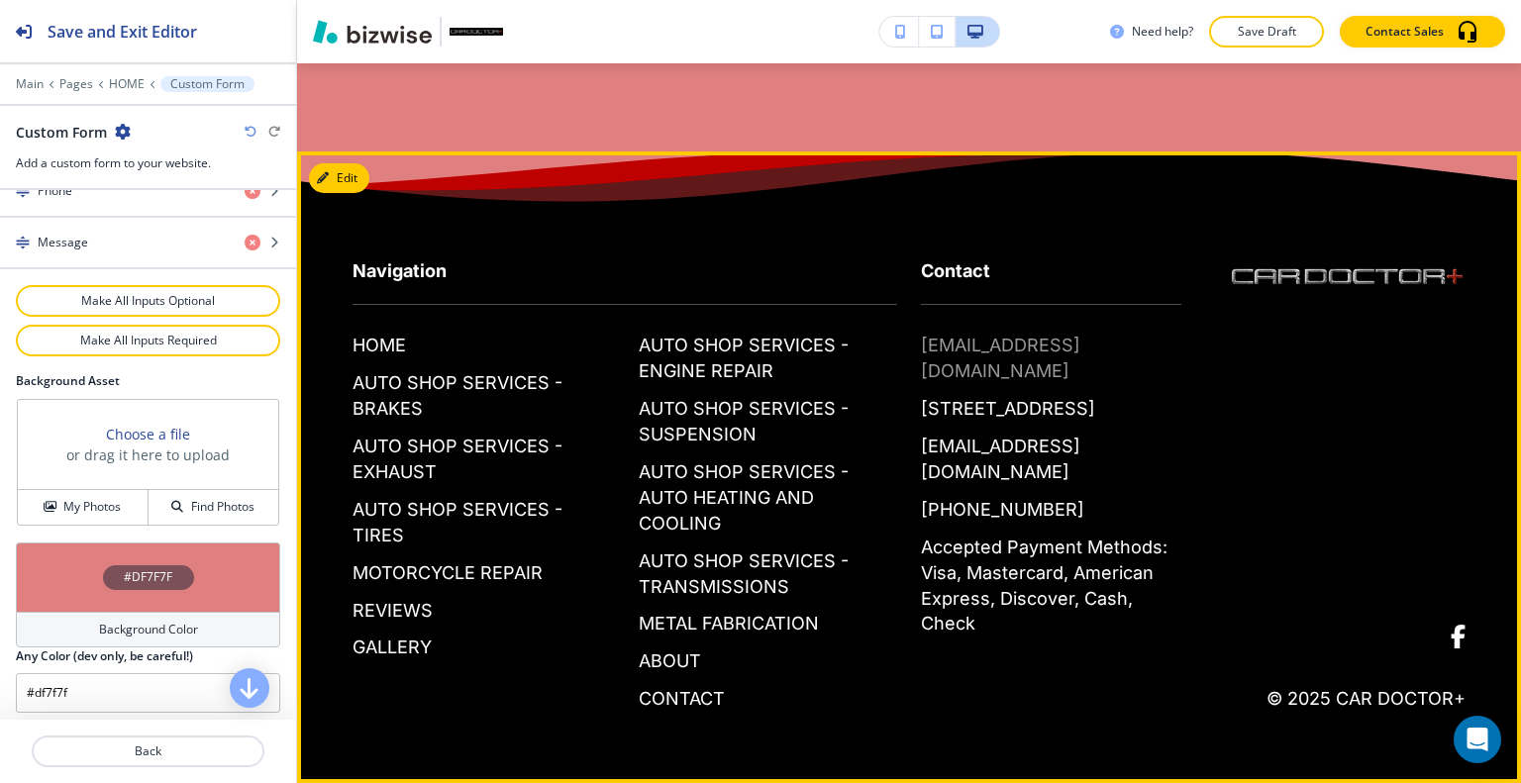
scroll to position [17876, 0]
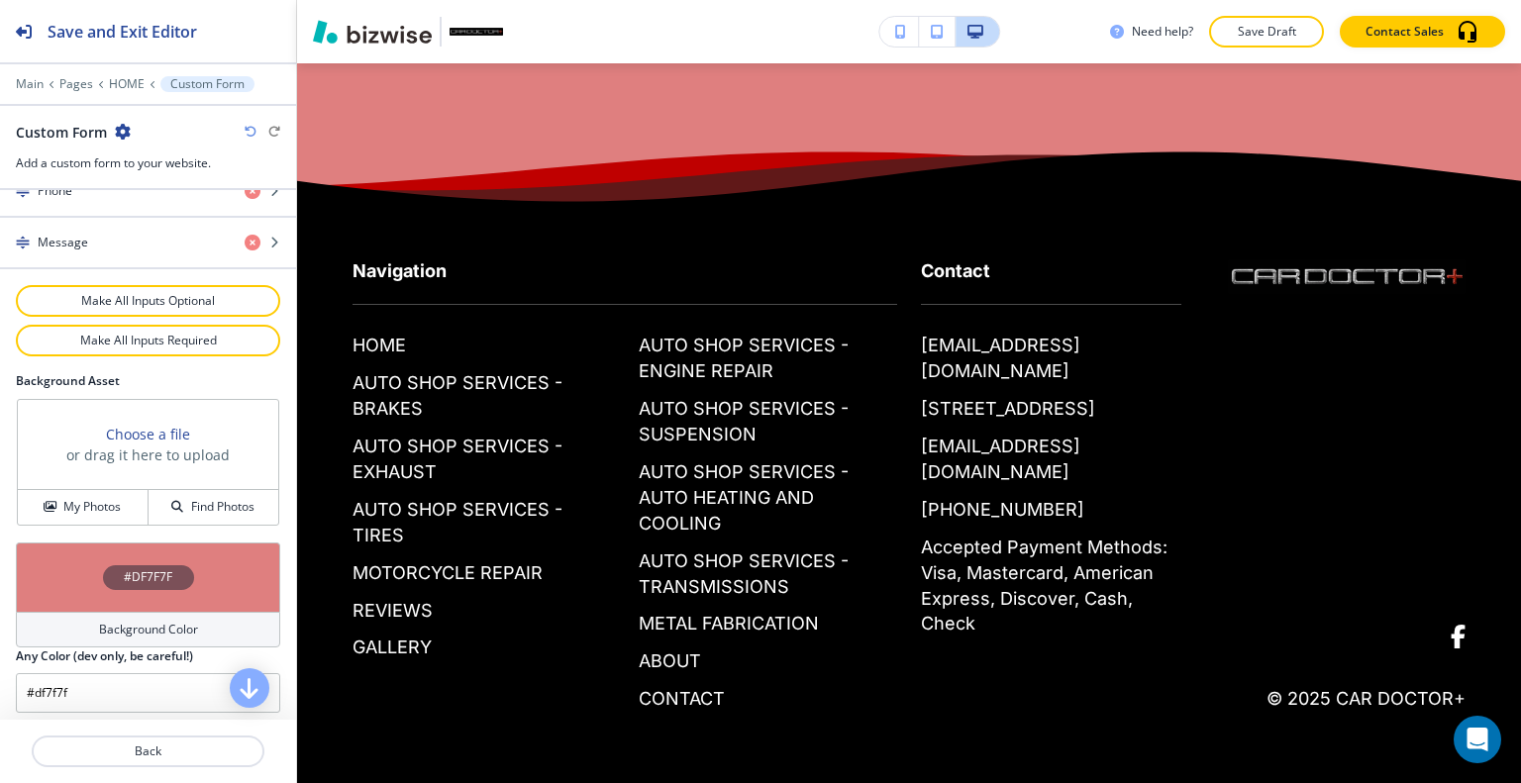
click at [59, 579] on div "#DF7F7F" at bounding box center [148, 577] width 264 height 69
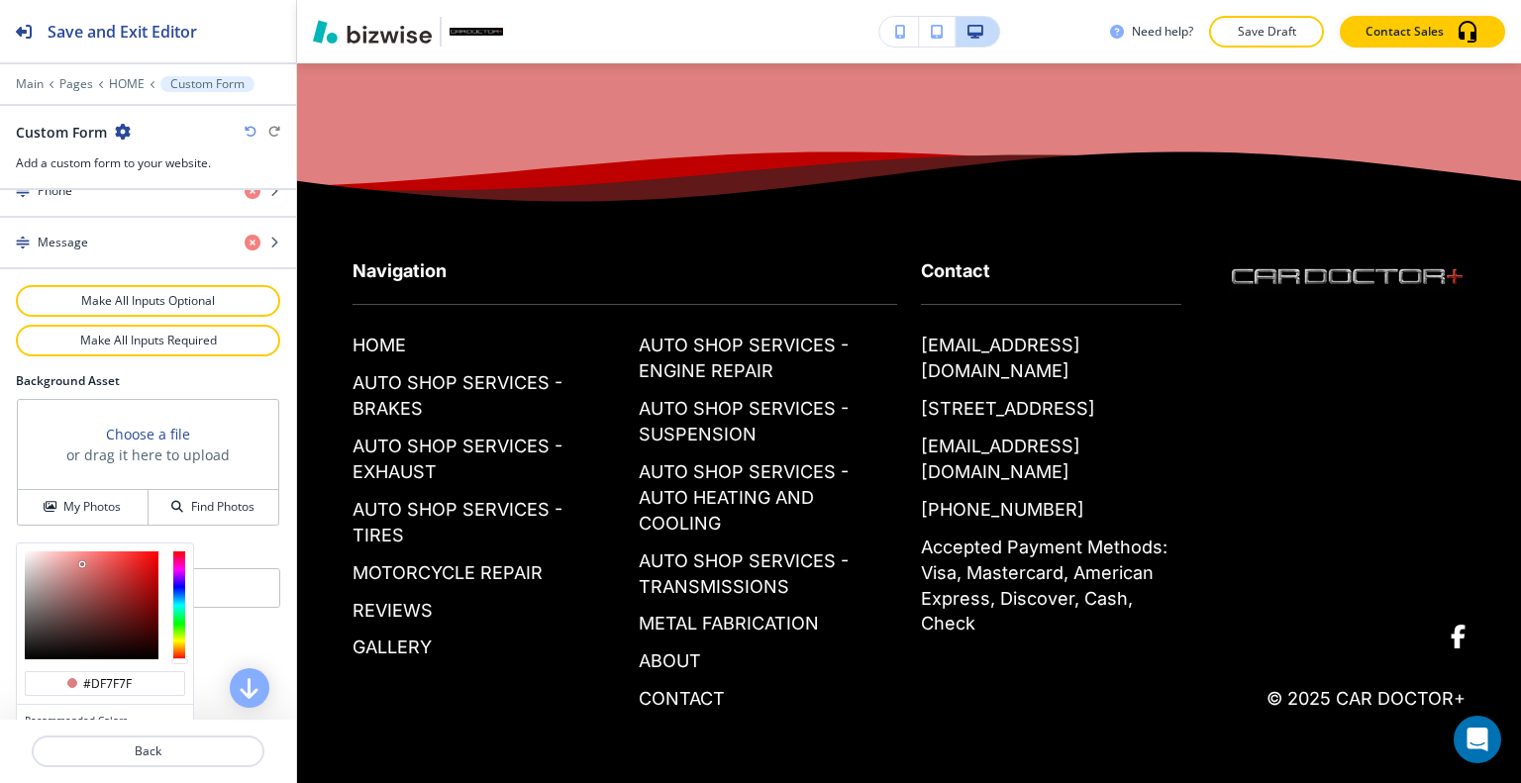
type input "#efcbcb"
click at [45, 552] on div at bounding box center [92, 606] width 134 height 108
type input "#efcbcb"
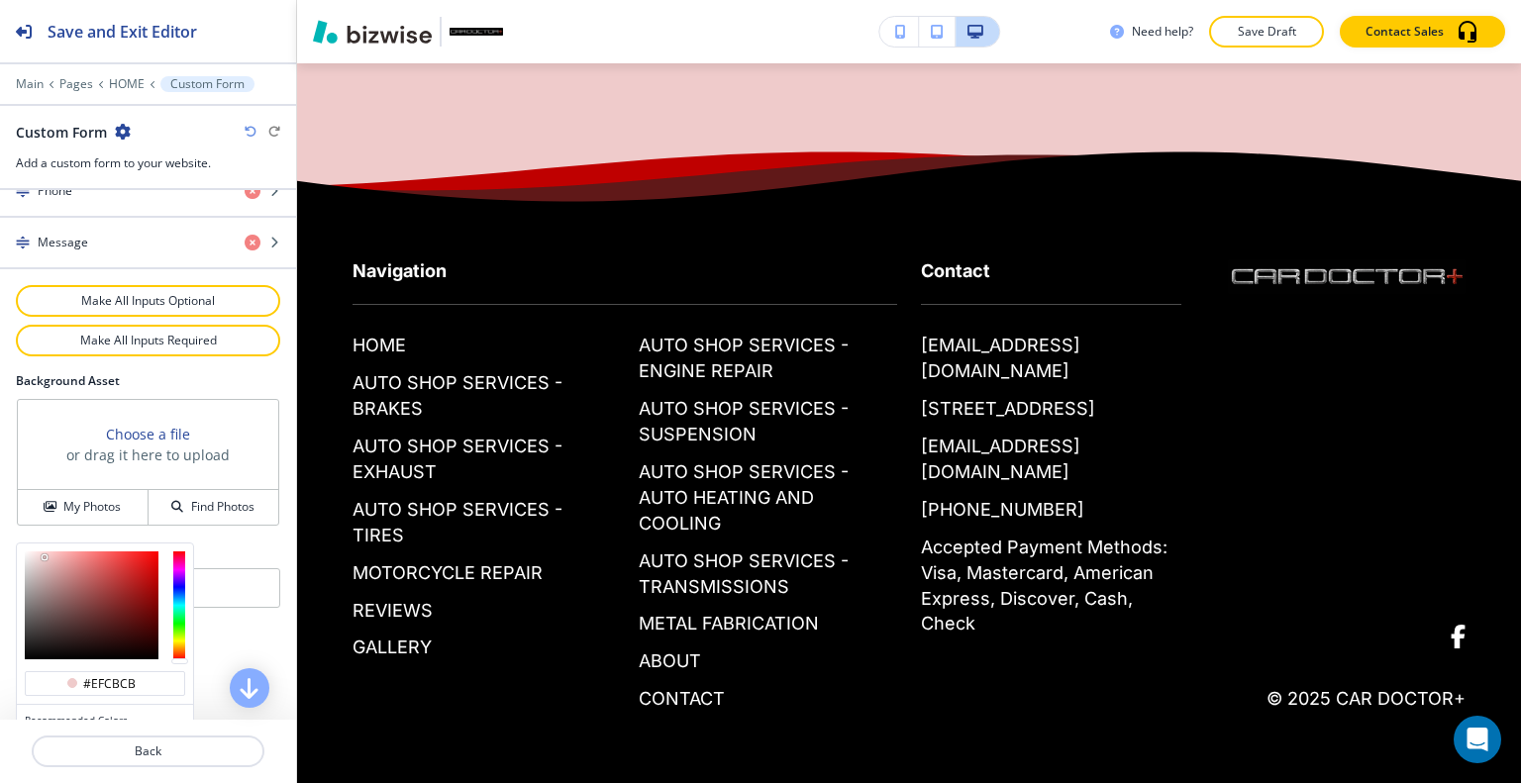
type input "#e6b1b1"
click at [55, 554] on div at bounding box center [92, 606] width 134 height 108
type input "#e6b1b1"
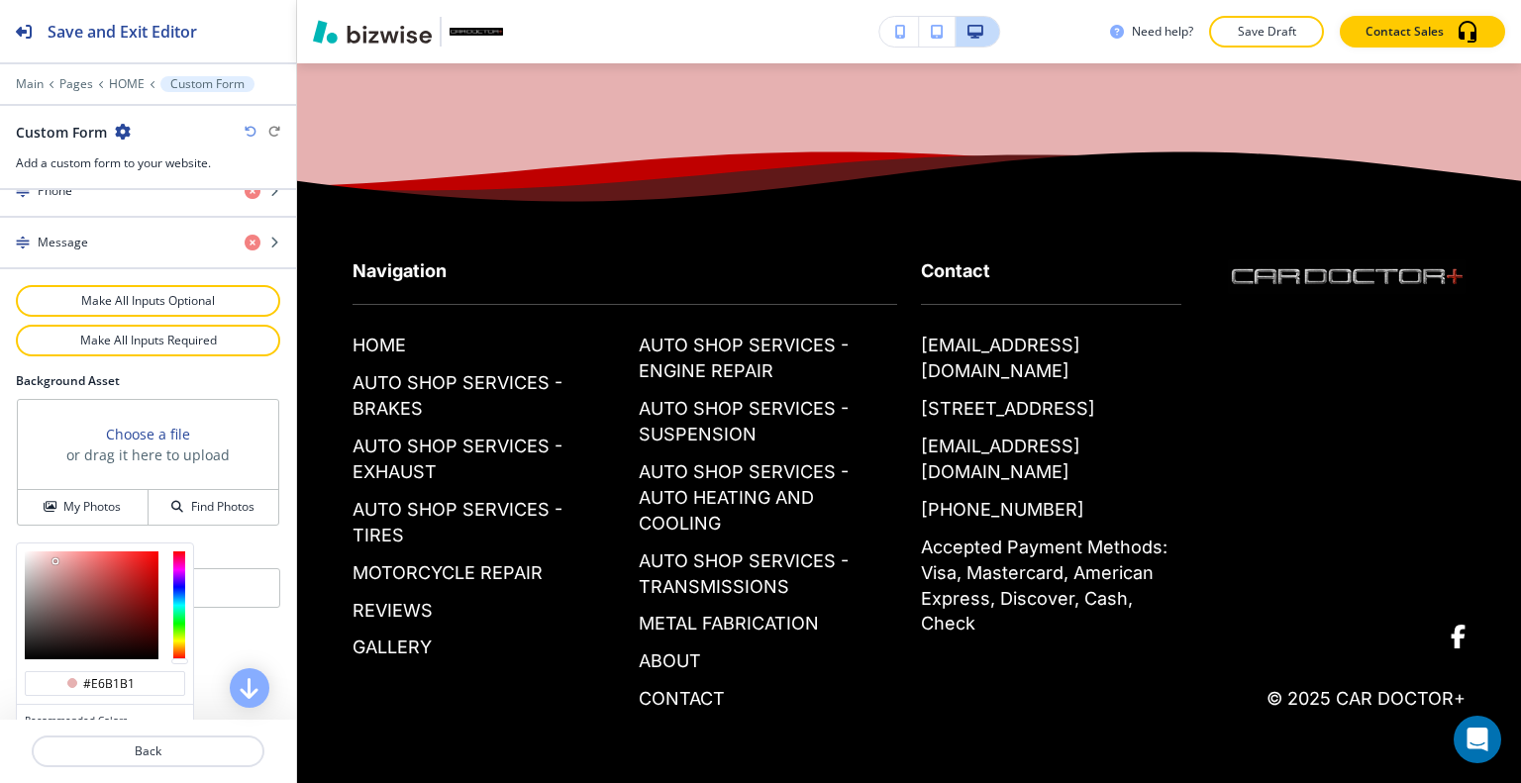
click at [58, 544] on div at bounding box center [105, 606] width 176 height 124
type input "#e1adad"
click at [55, 563] on div at bounding box center [57, 565] width 4 height 4
type input "#e1adad"
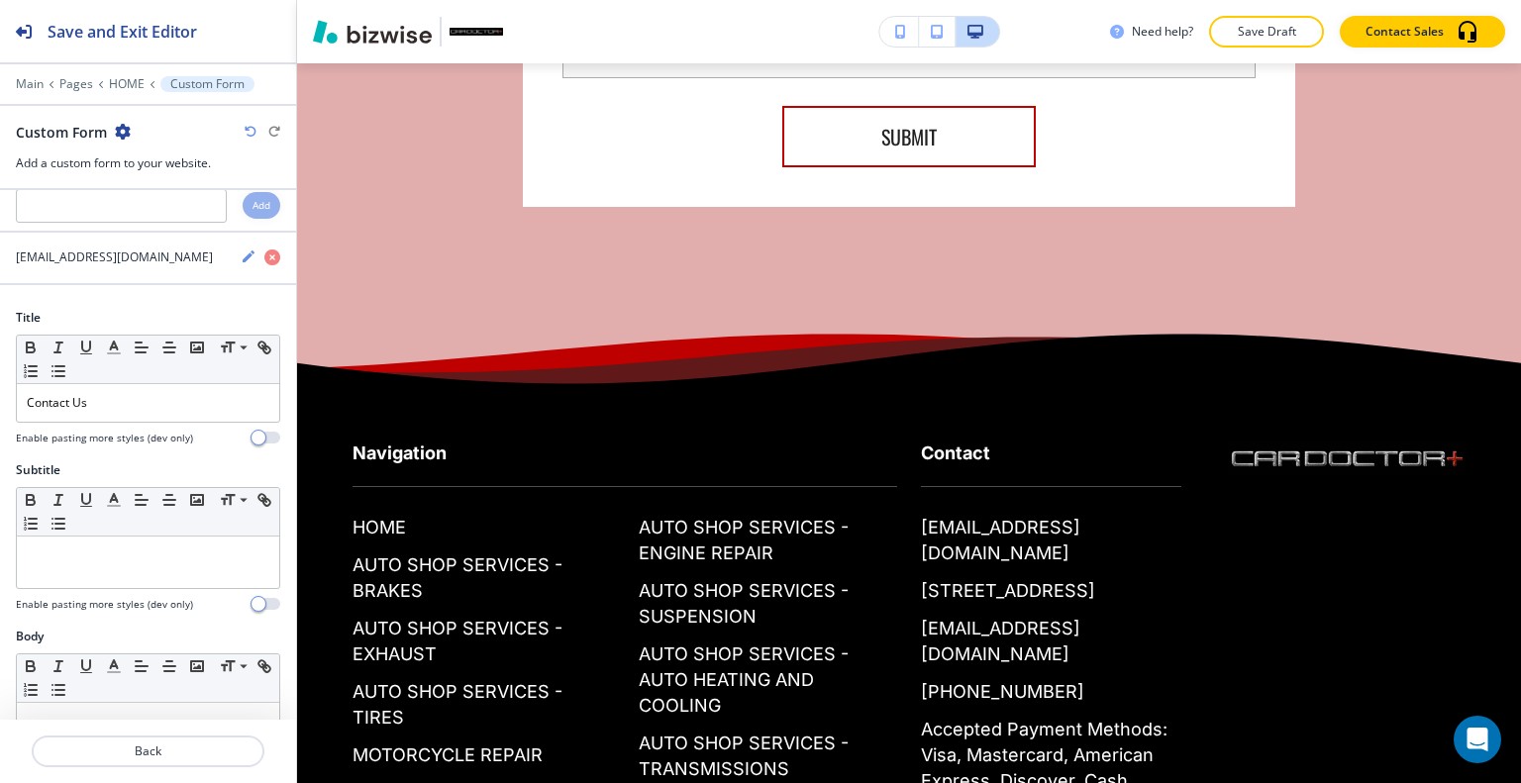
scroll to position [0, 0]
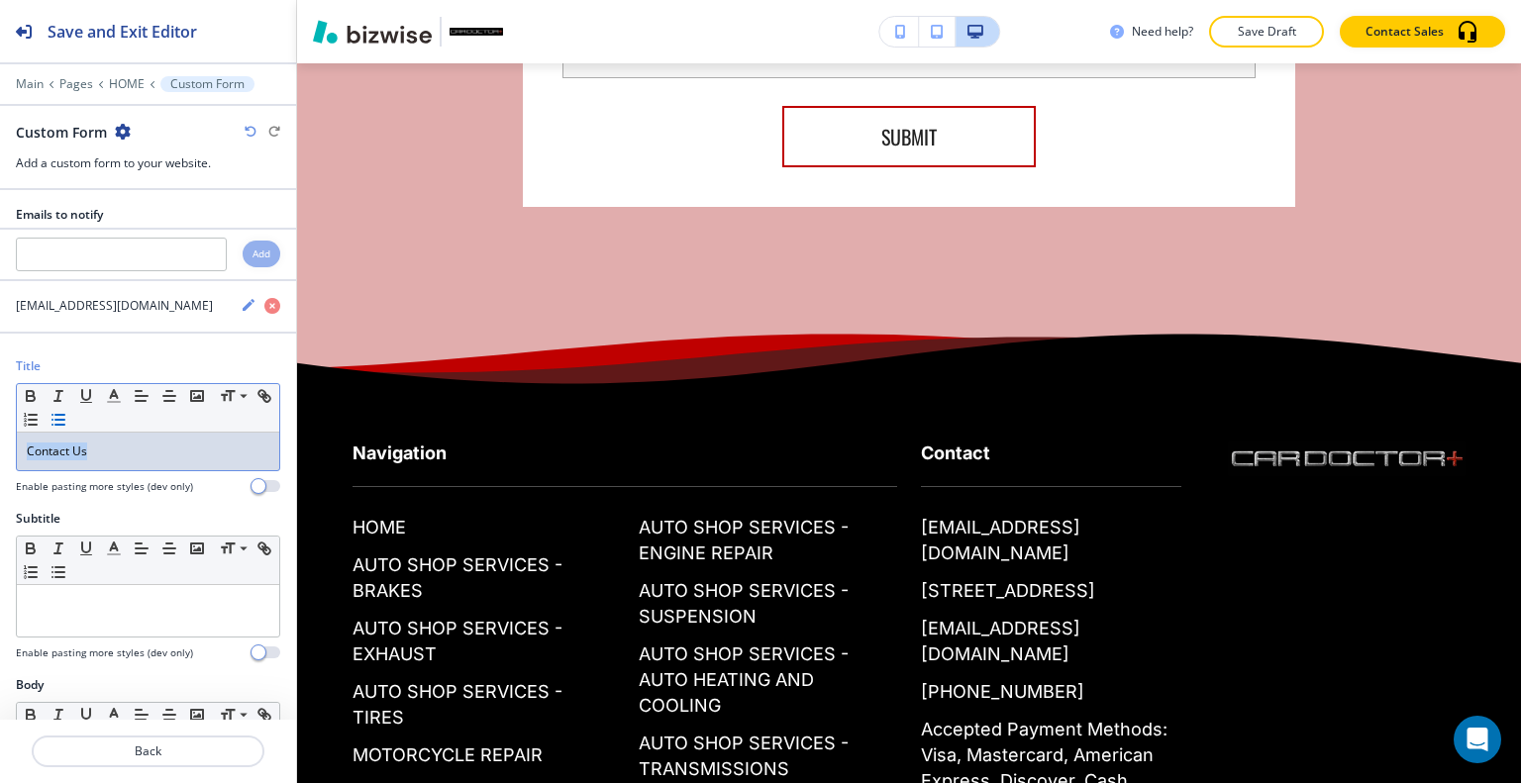
drag, startPoint x: 8, startPoint y: 457, endPoint x: 98, endPoint y: 421, distance: 97.3
click at [2, 457] on div "Title Small Normal Large Huge Contact Us Enable pasting more styles (dev only)" at bounding box center [148, 433] width 296 height 152
click at [117, 387] on icon "button" at bounding box center [114, 396] width 18 height 18
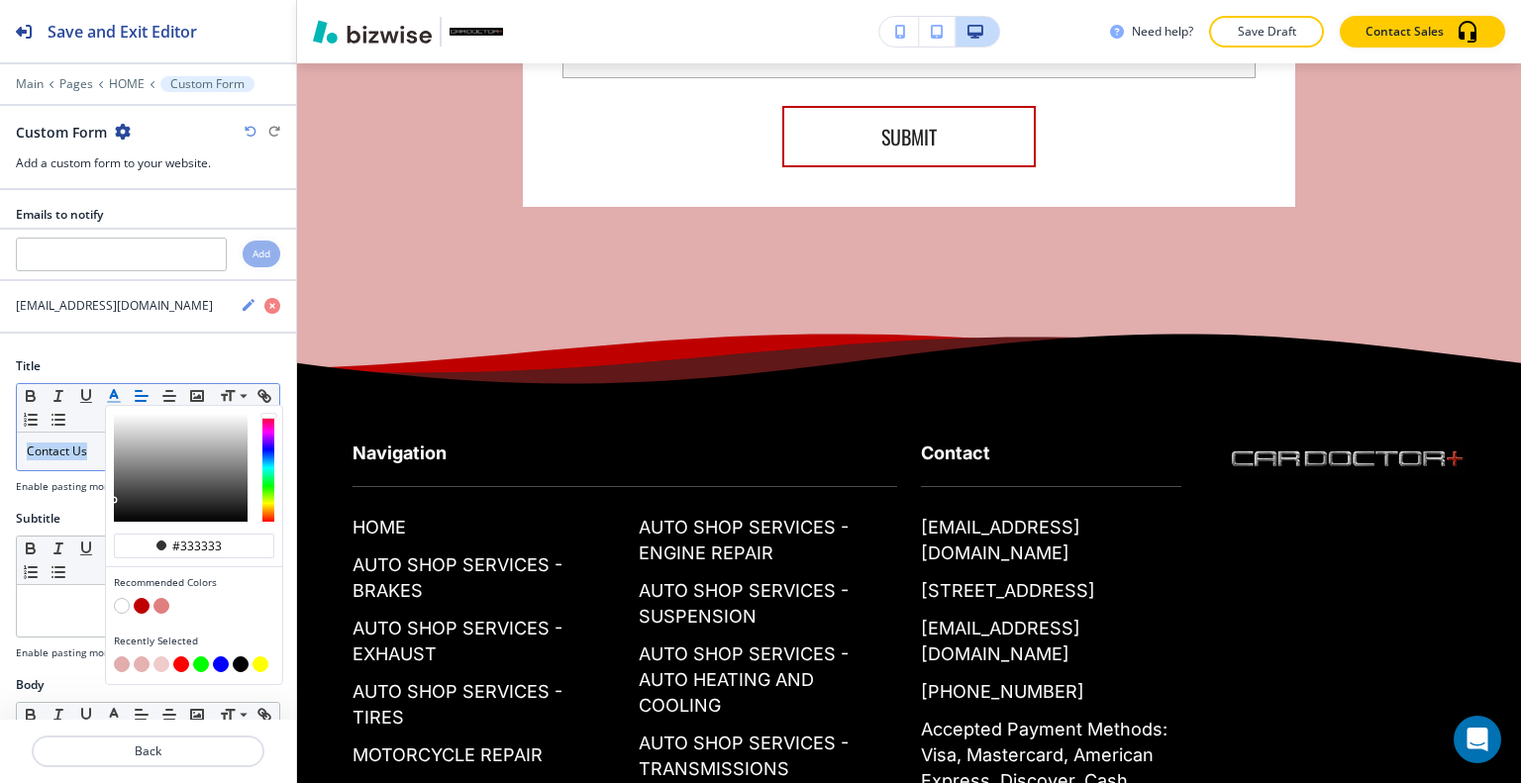
click at [139, 604] on button "button" at bounding box center [142, 606] width 16 height 16
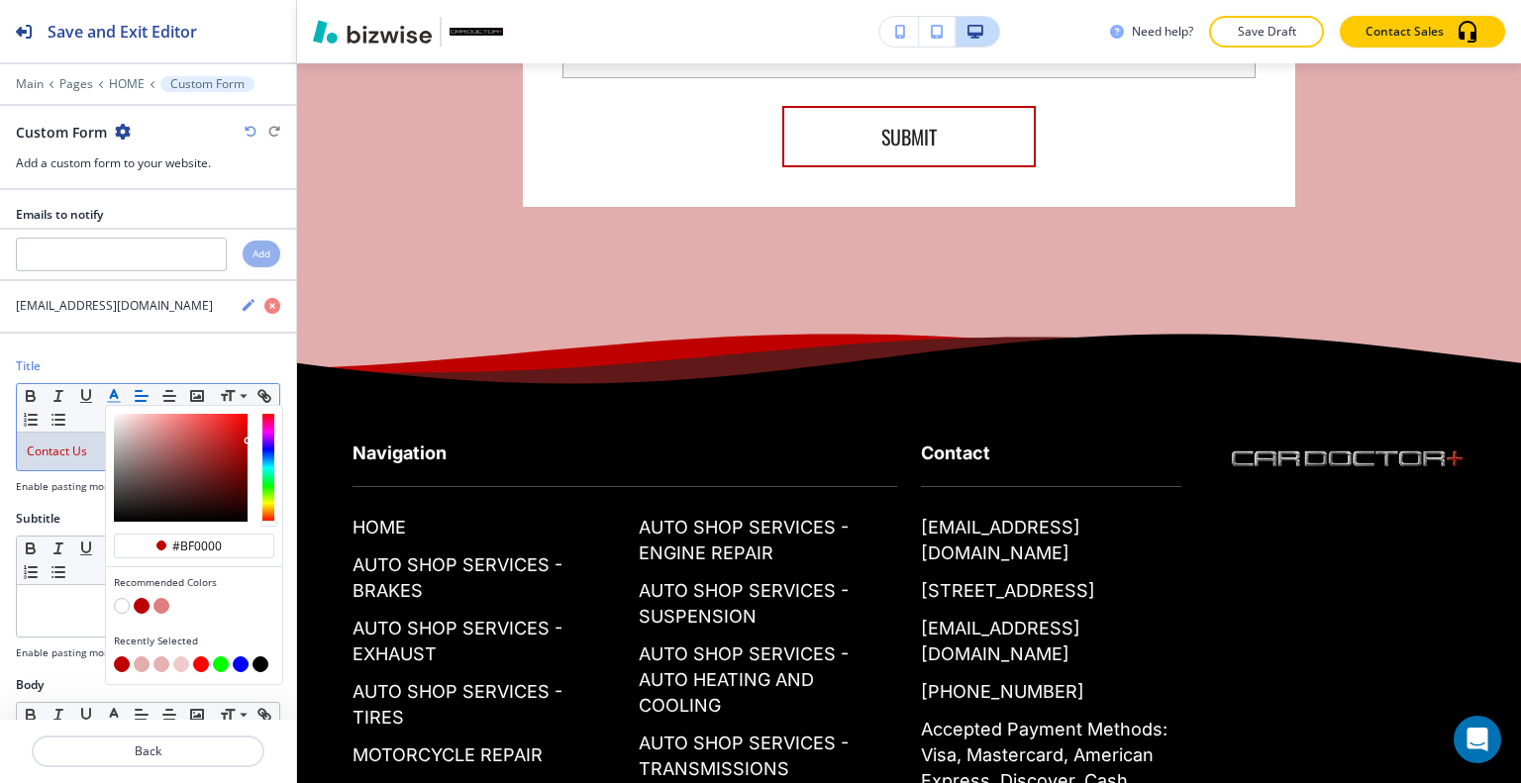
type input "#bf0000"
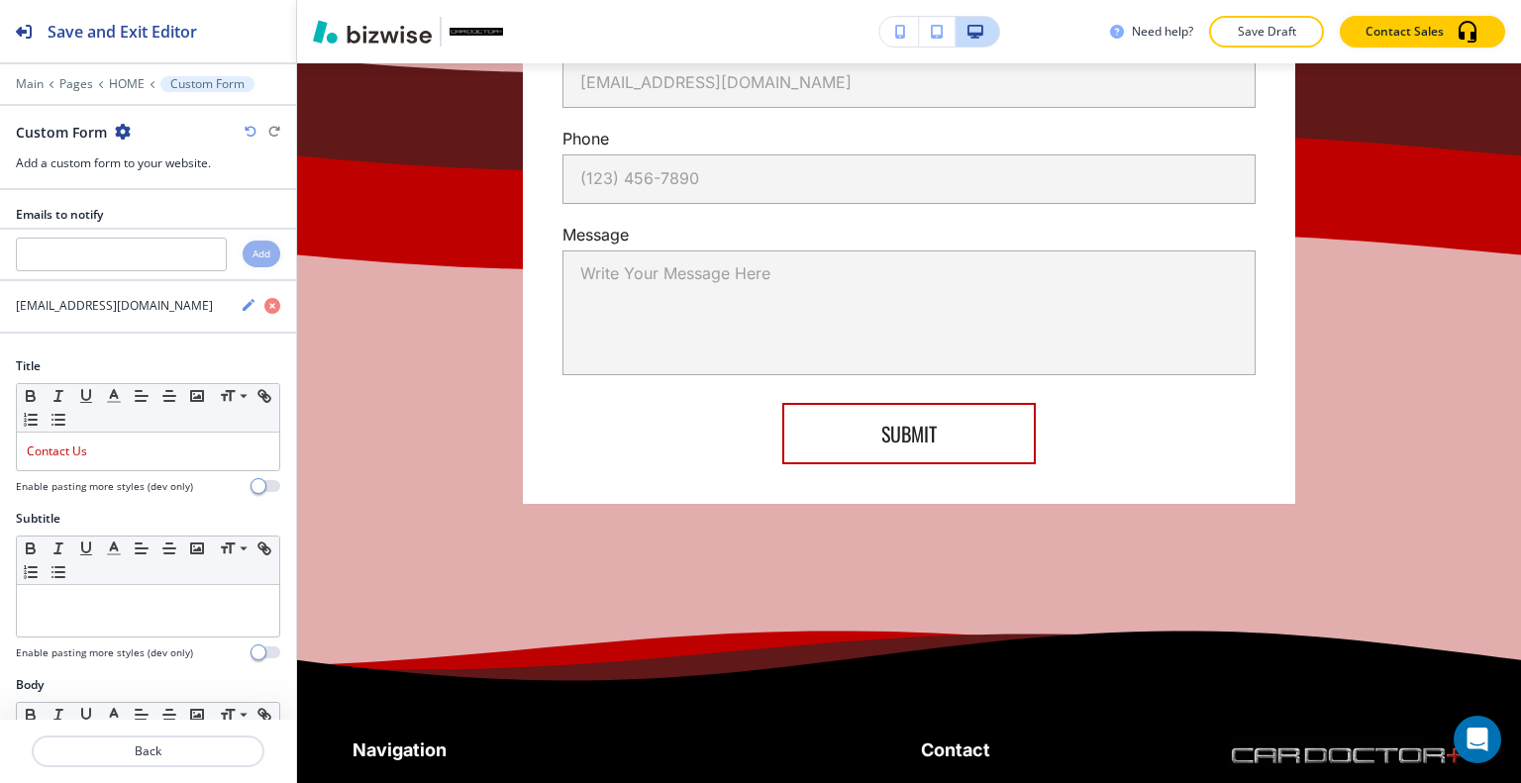
scroll to position [16391, 0]
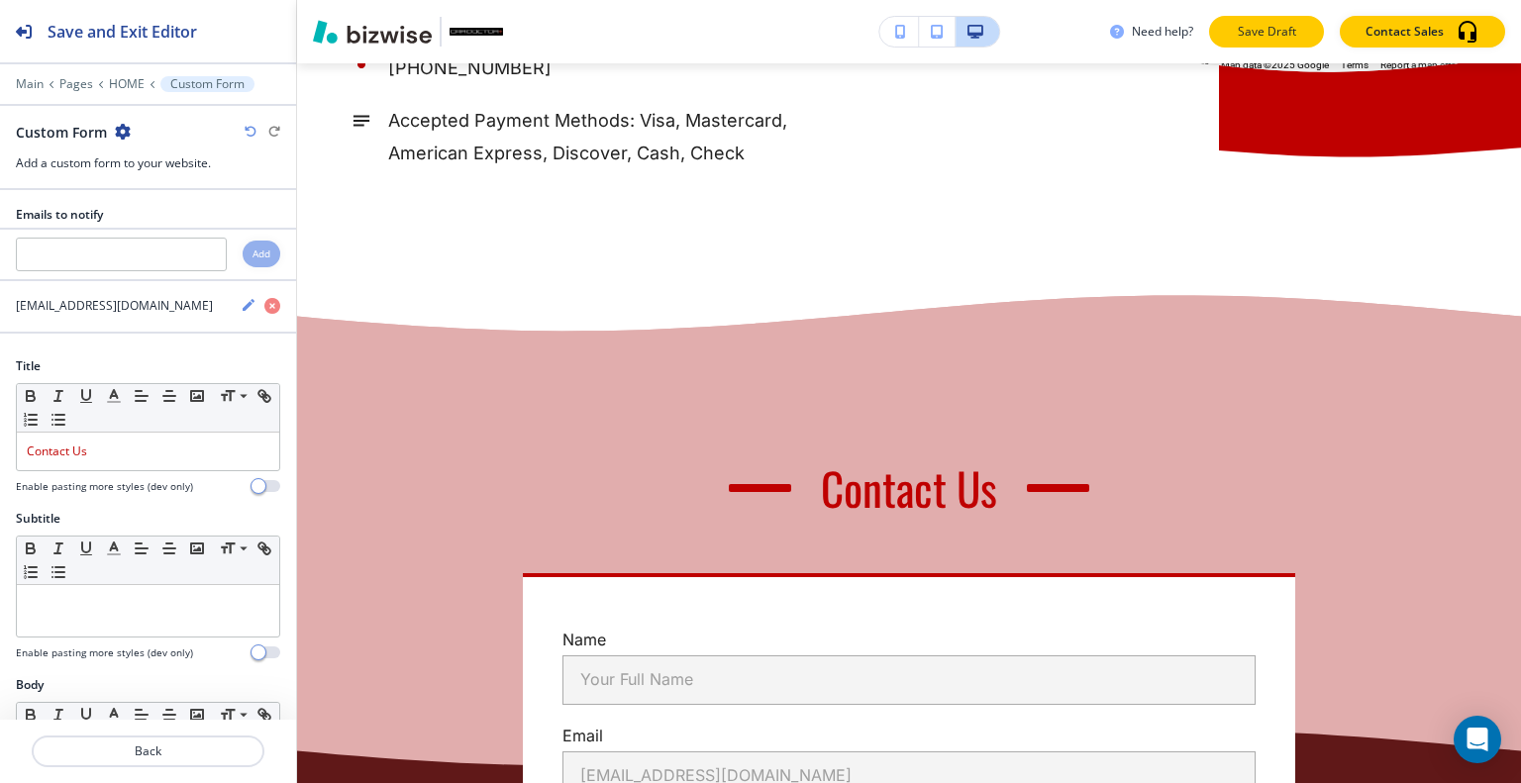
click at [1276, 41] on button "Save Draft" at bounding box center [1266, 32] width 115 height 32
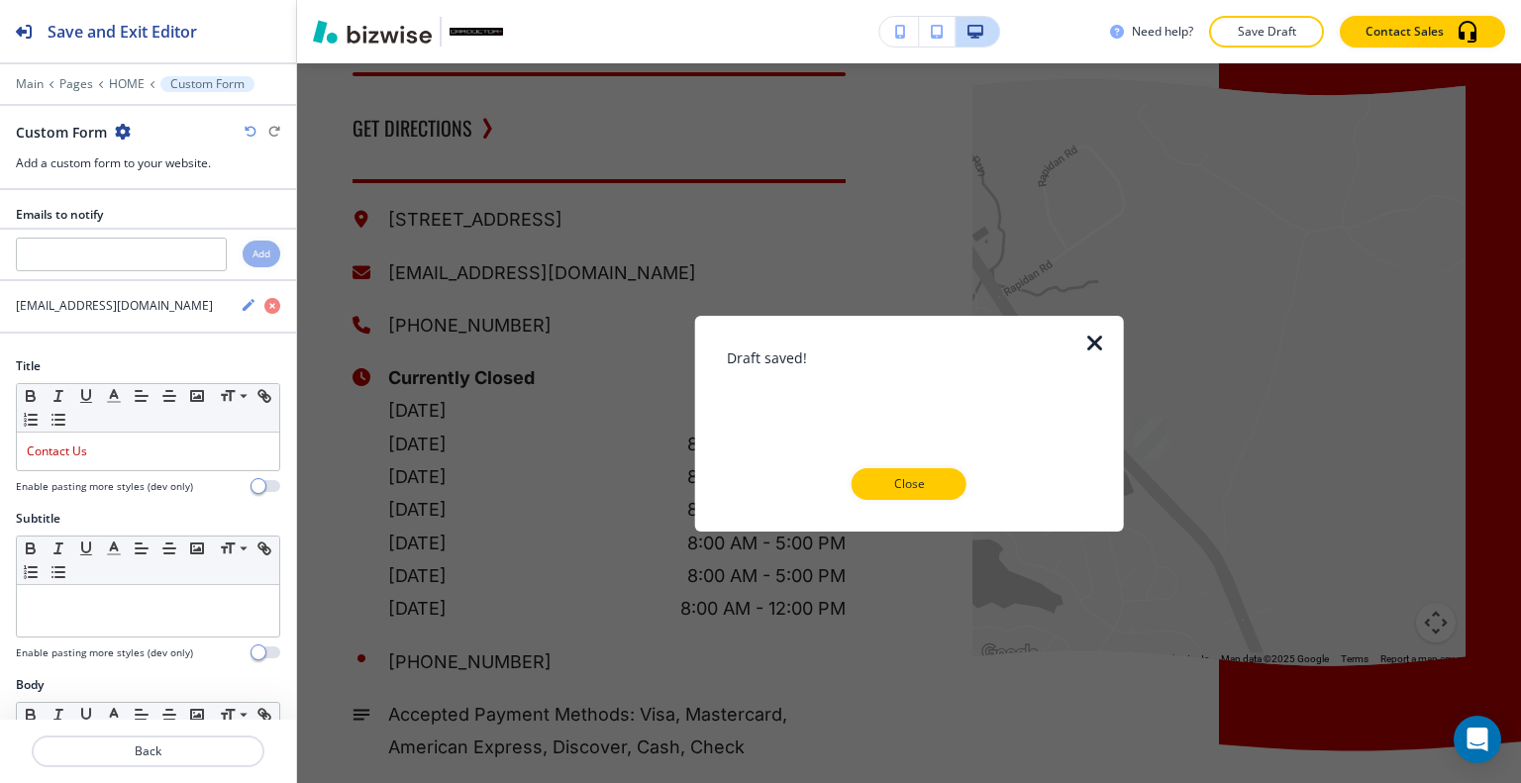
scroll to position [15202, 0]
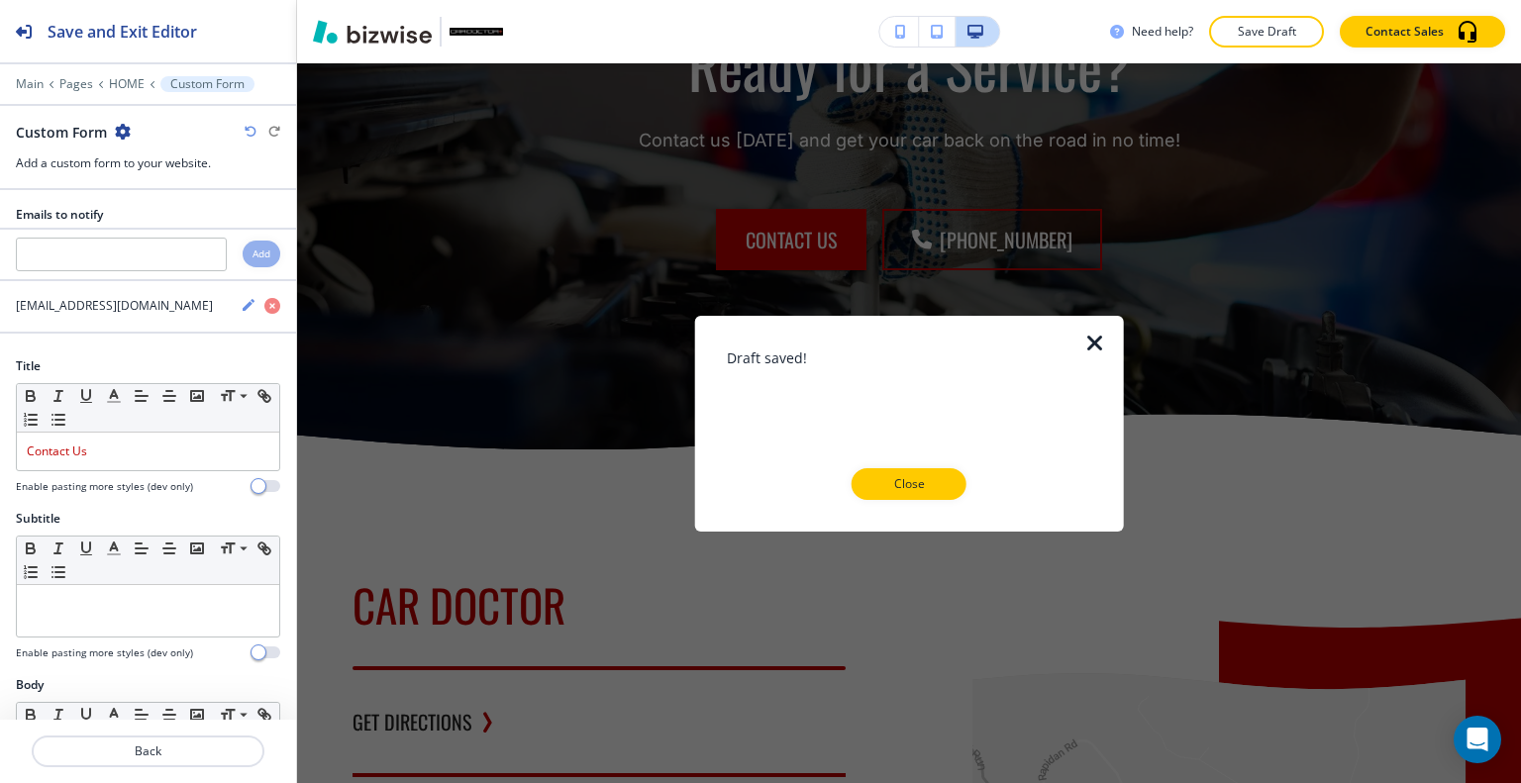
click at [896, 501] on div at bounding box center [909, 516] width 365 height 32
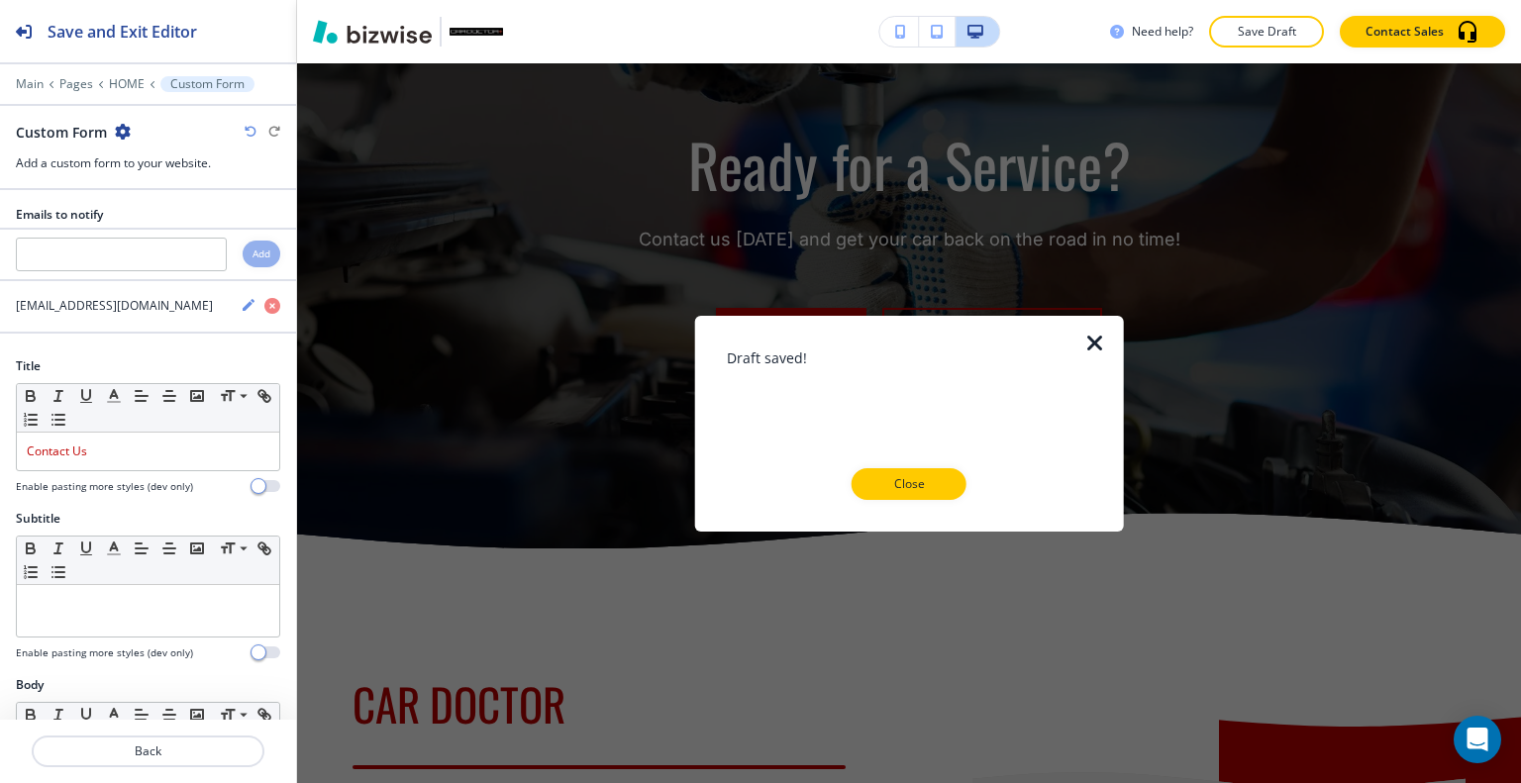
click at [943, 492] on button "Close" at bounding box center [909, 484] width 115 height 32
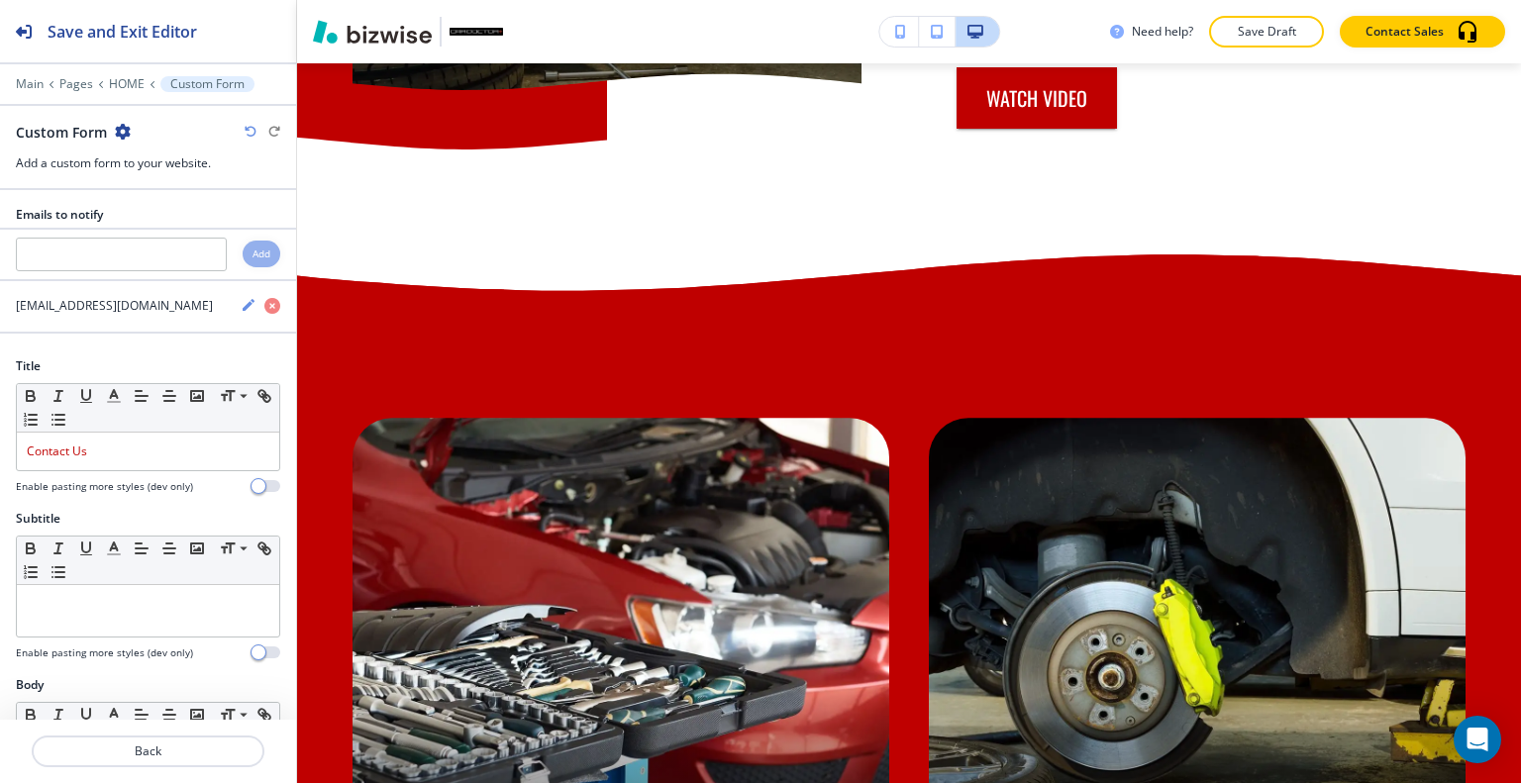
scroll to position [0, 0]
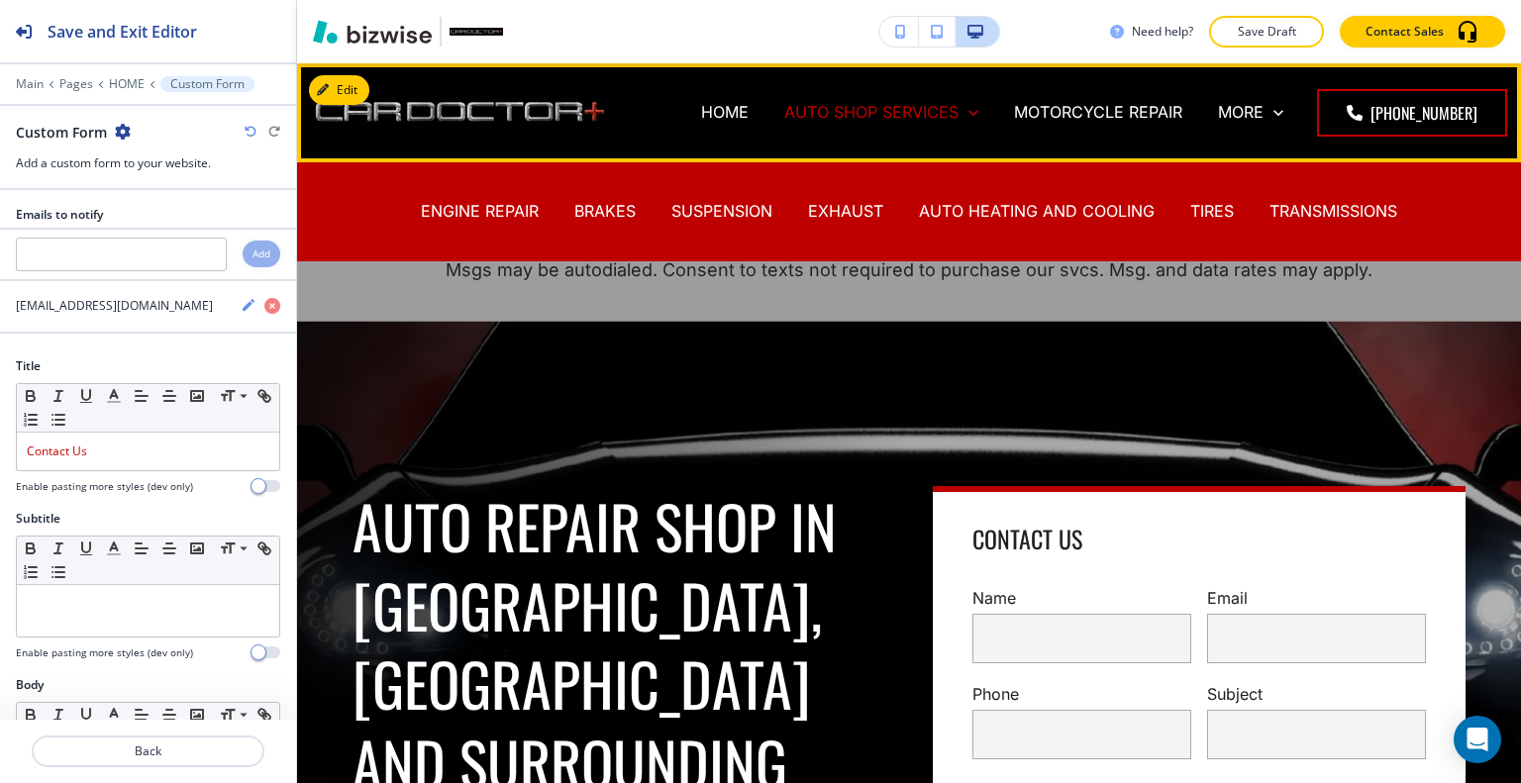
click at [850, 113] on p "AUTO SHOP SERVICES" at bounding box center [871, 112] width 174 height 23
click at [847, 114] on p "AUTO SHOP SERVICES" at bounding box center [871, 112] width 174 height 23
drag, startPoint x: 475, startPoint y: 209, endPoint x: 434, endPoint y: 1, distance: 212.1
click at [479, 213] on p "ENGINE REPAIR" at bounding box center [480, 211] width 118 height 23
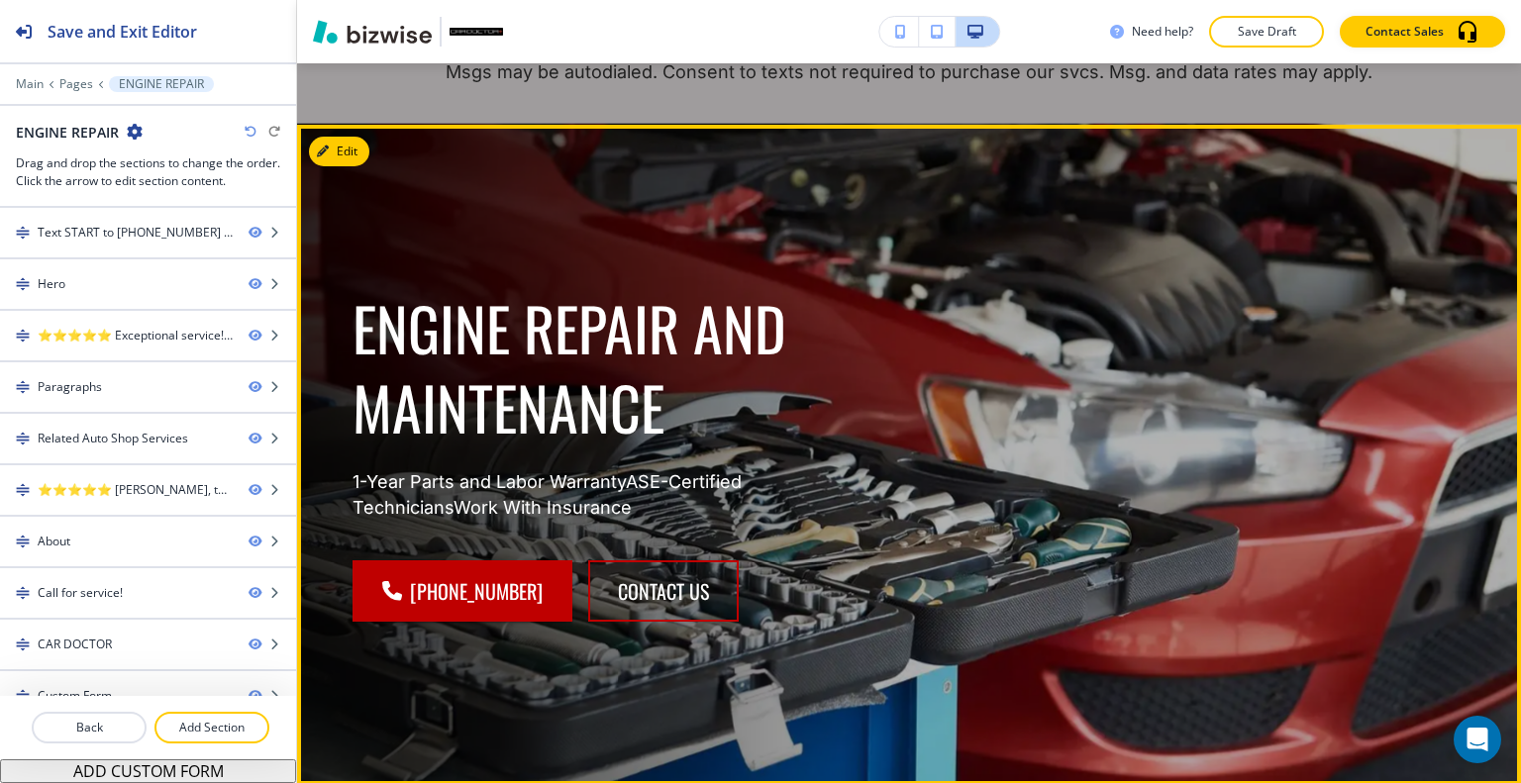
scroll to position [297, 0]
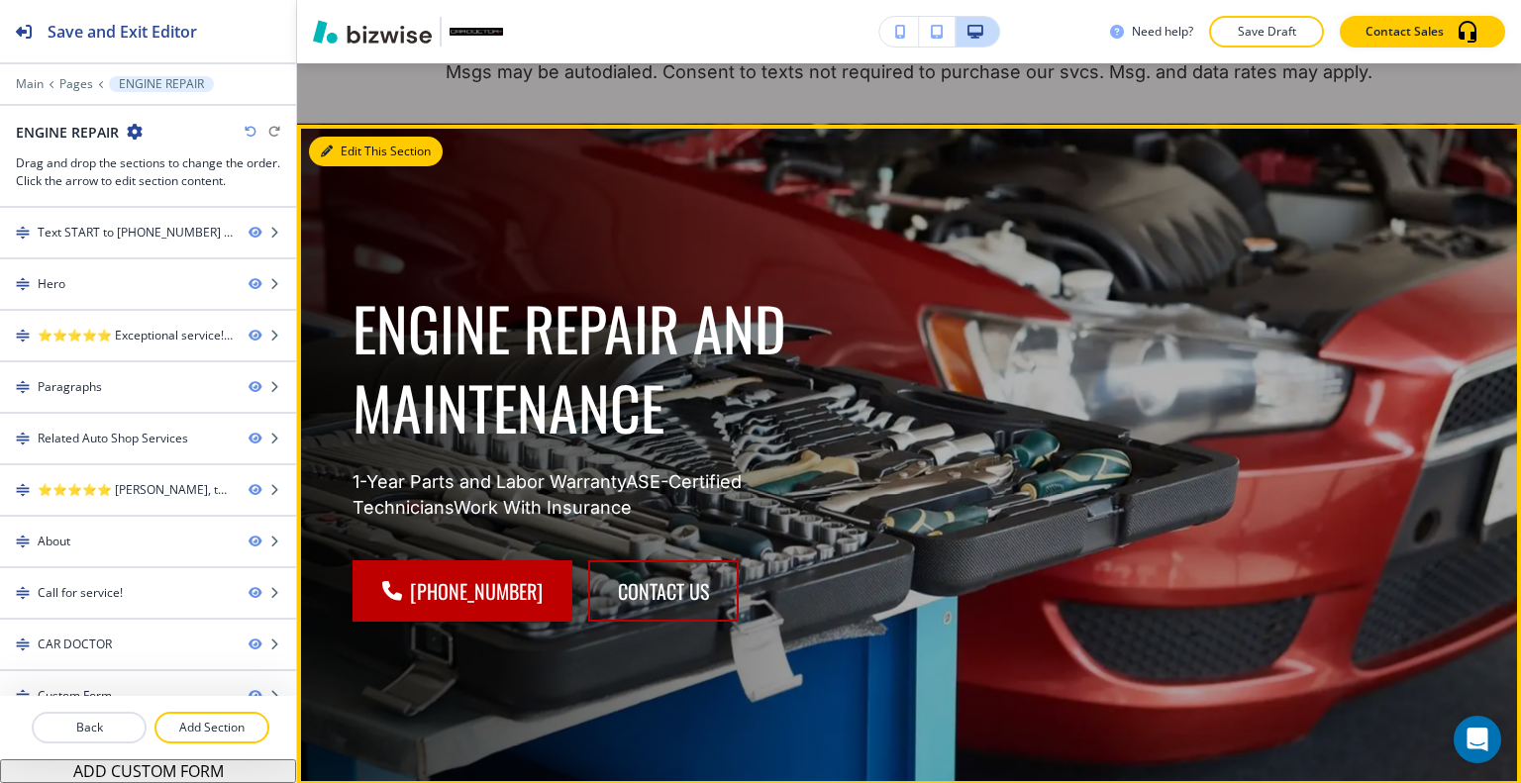
click at [352, 162] on button "Edit This Section" at bounding box center [376, 152] width 134 height 30
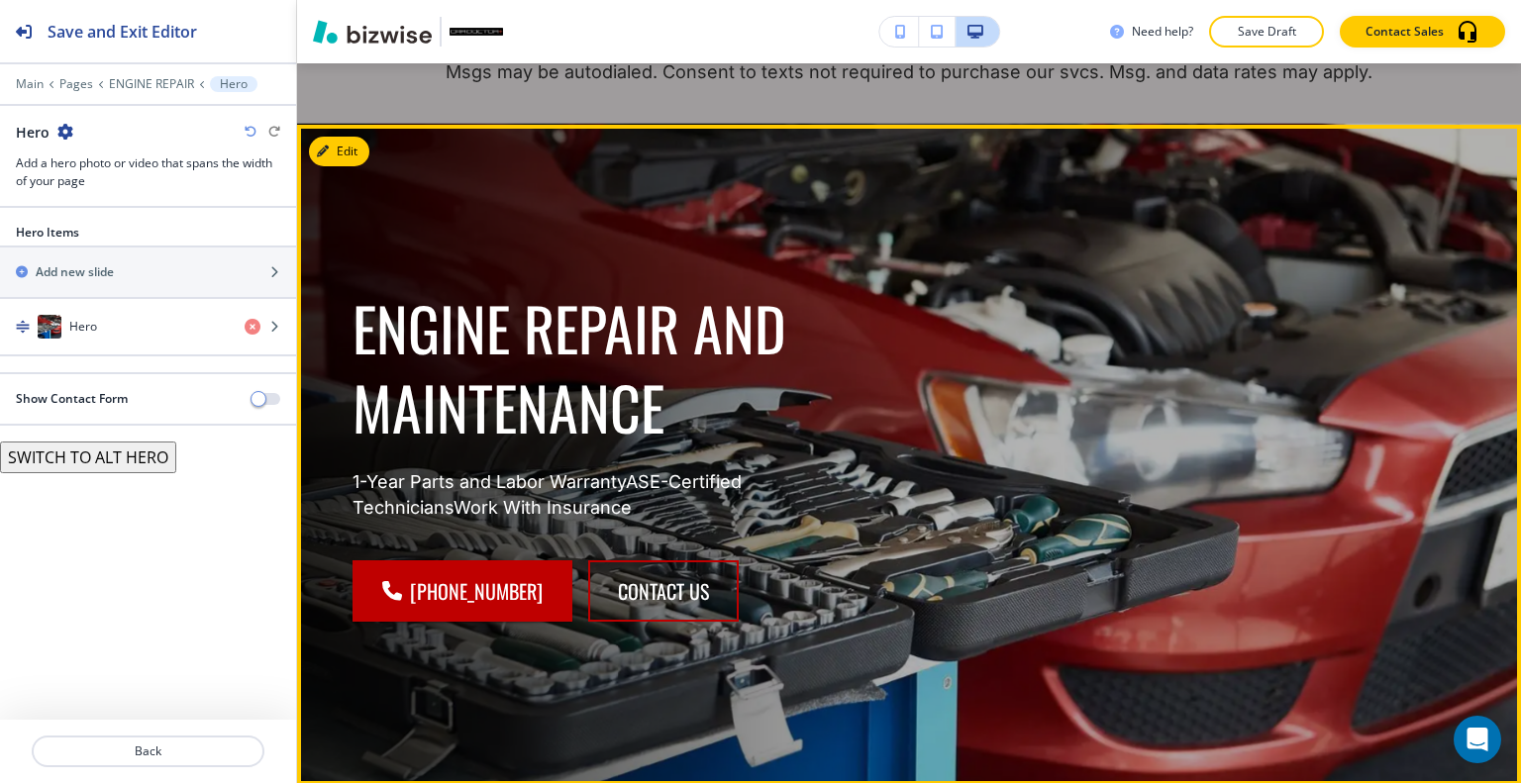
scroll to position [258, 0]
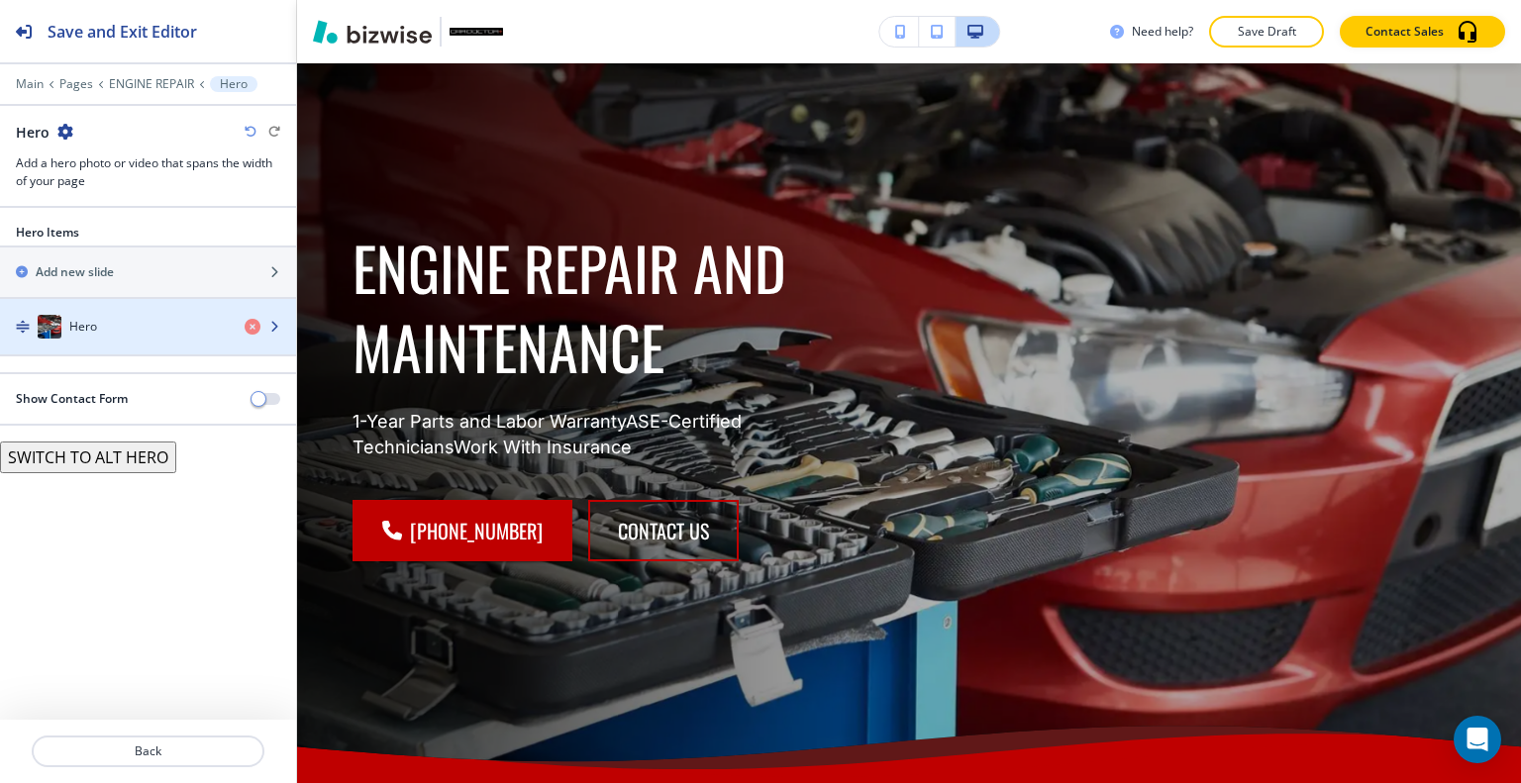
click at [119, 316] on div "Hero" at bounding box center [114, 327] width 229 height 24
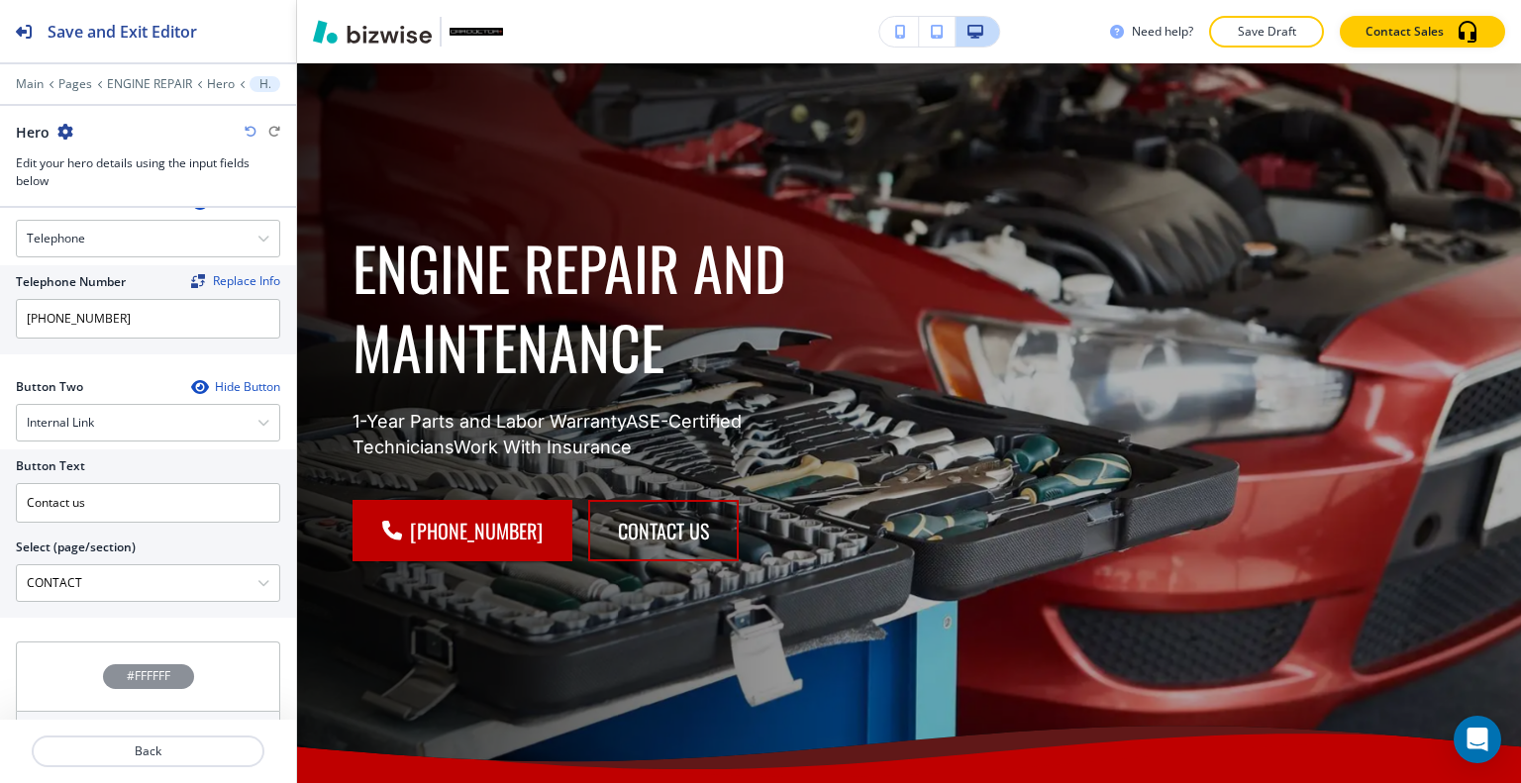
scroll to position [993, 0]
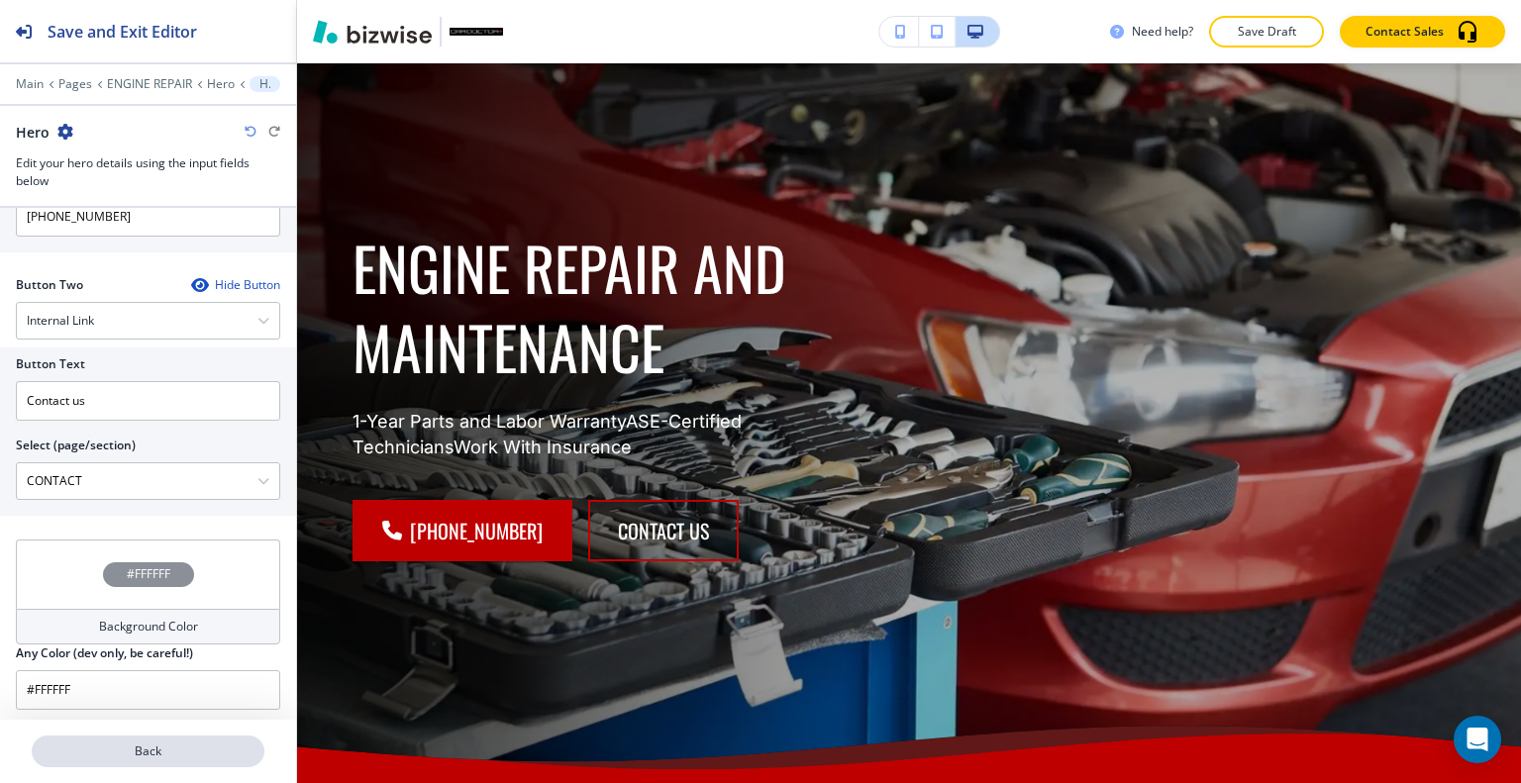
click at [152, 756] on p "Back" at bounding box center [148, 752] width 229 height 18
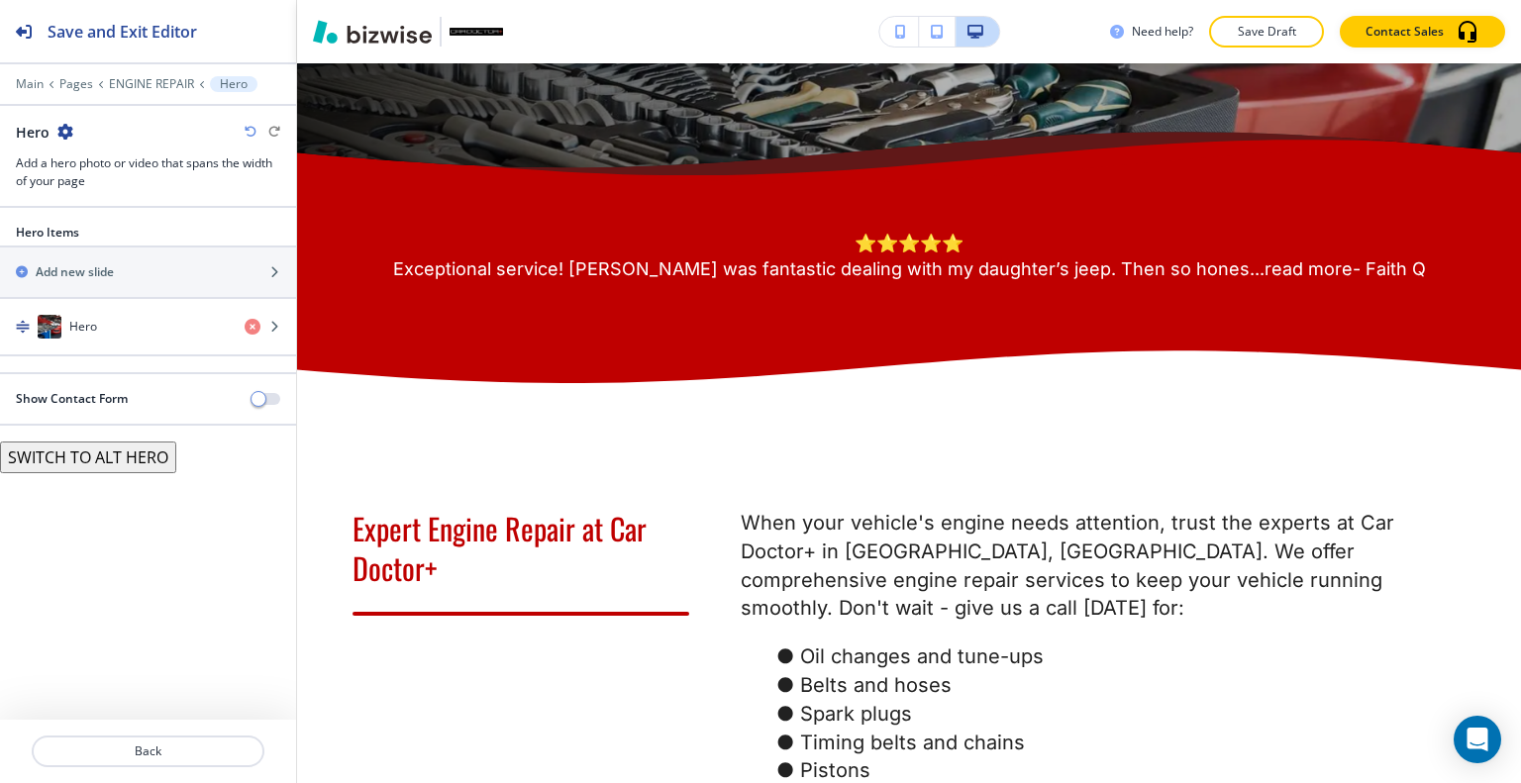
scroll to position [1051, 0]
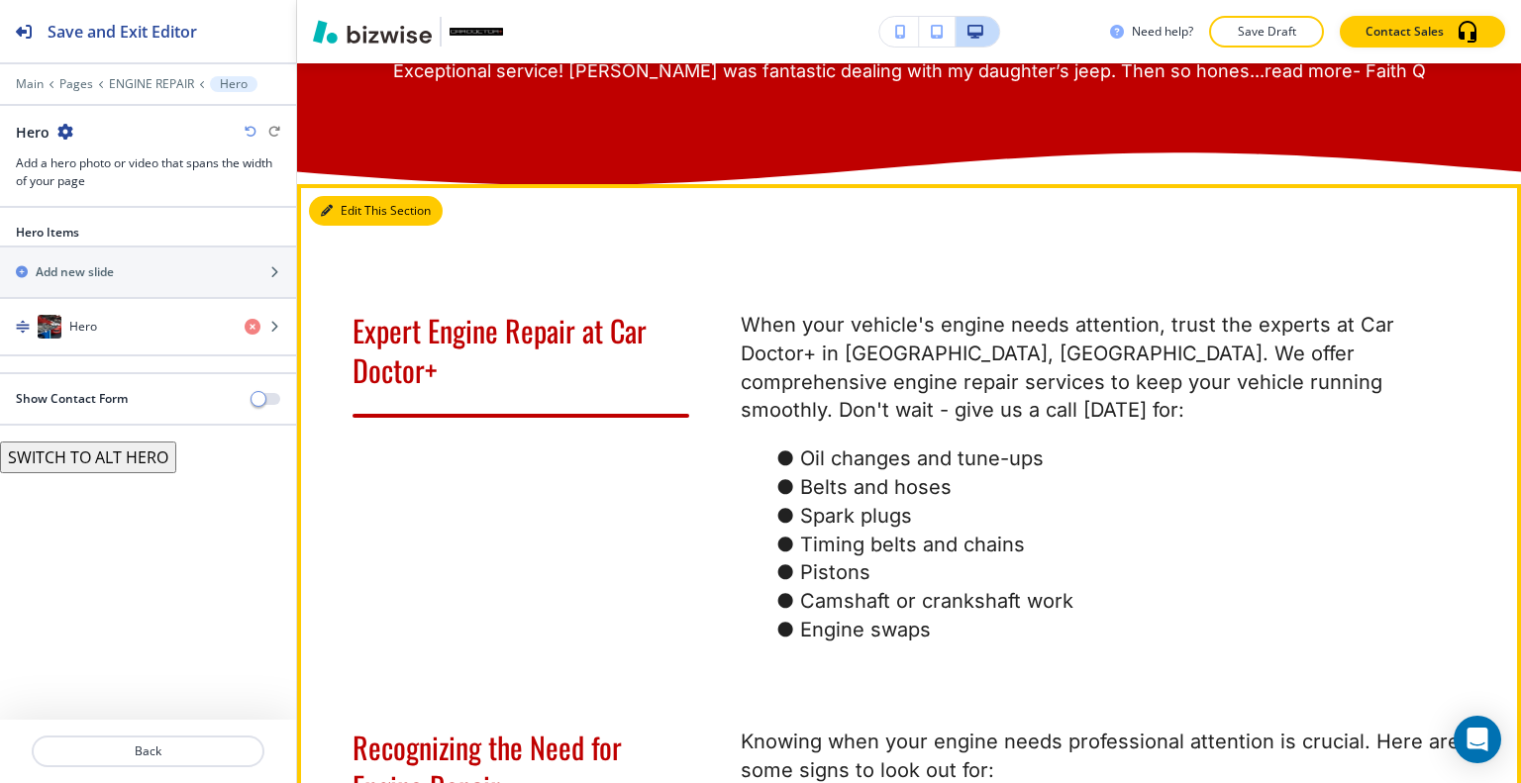
click at [341, 226] on button "Edit This Section" at bounding box center [376, 211] width 134 height 30
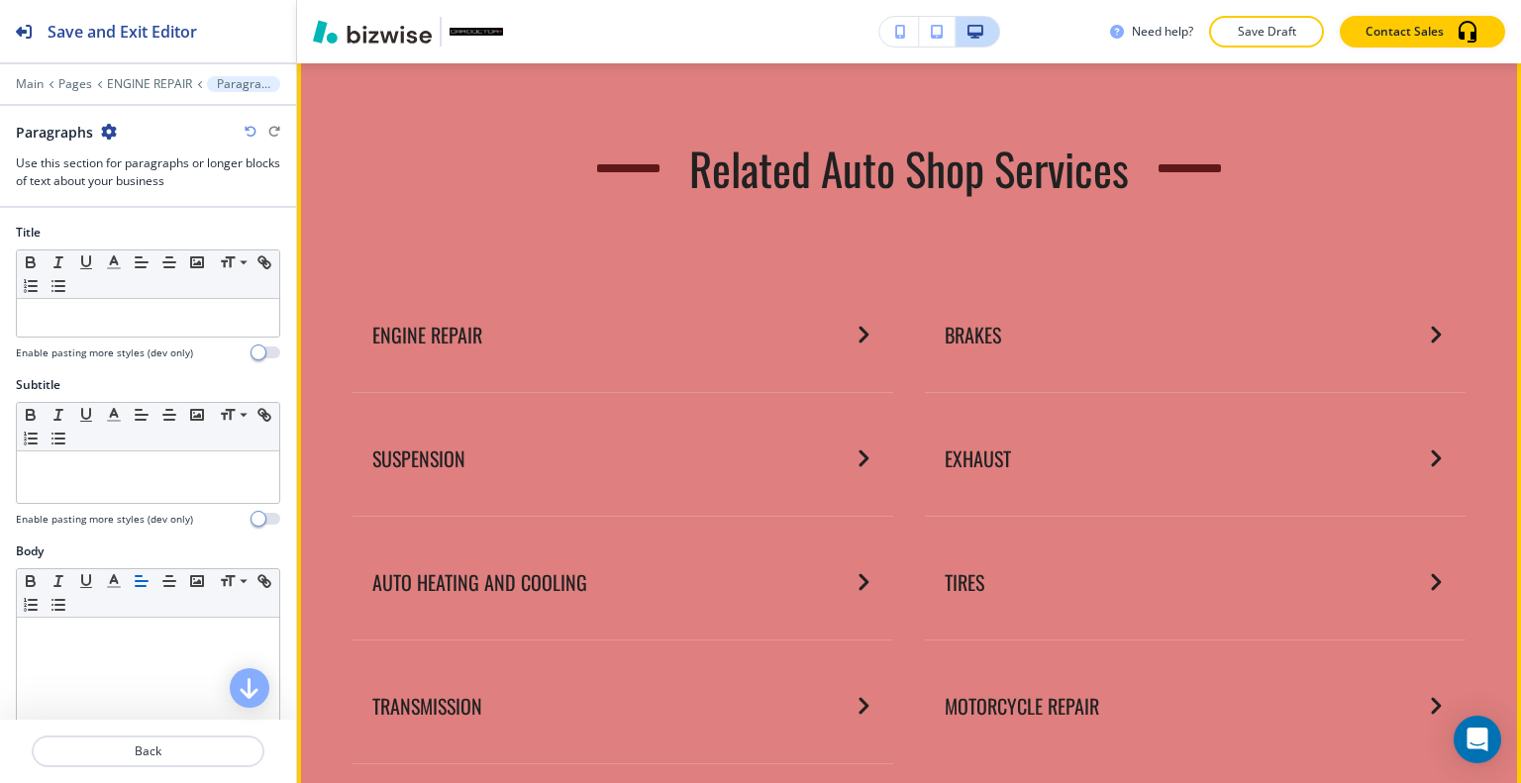
scroll to position [2691, 0]
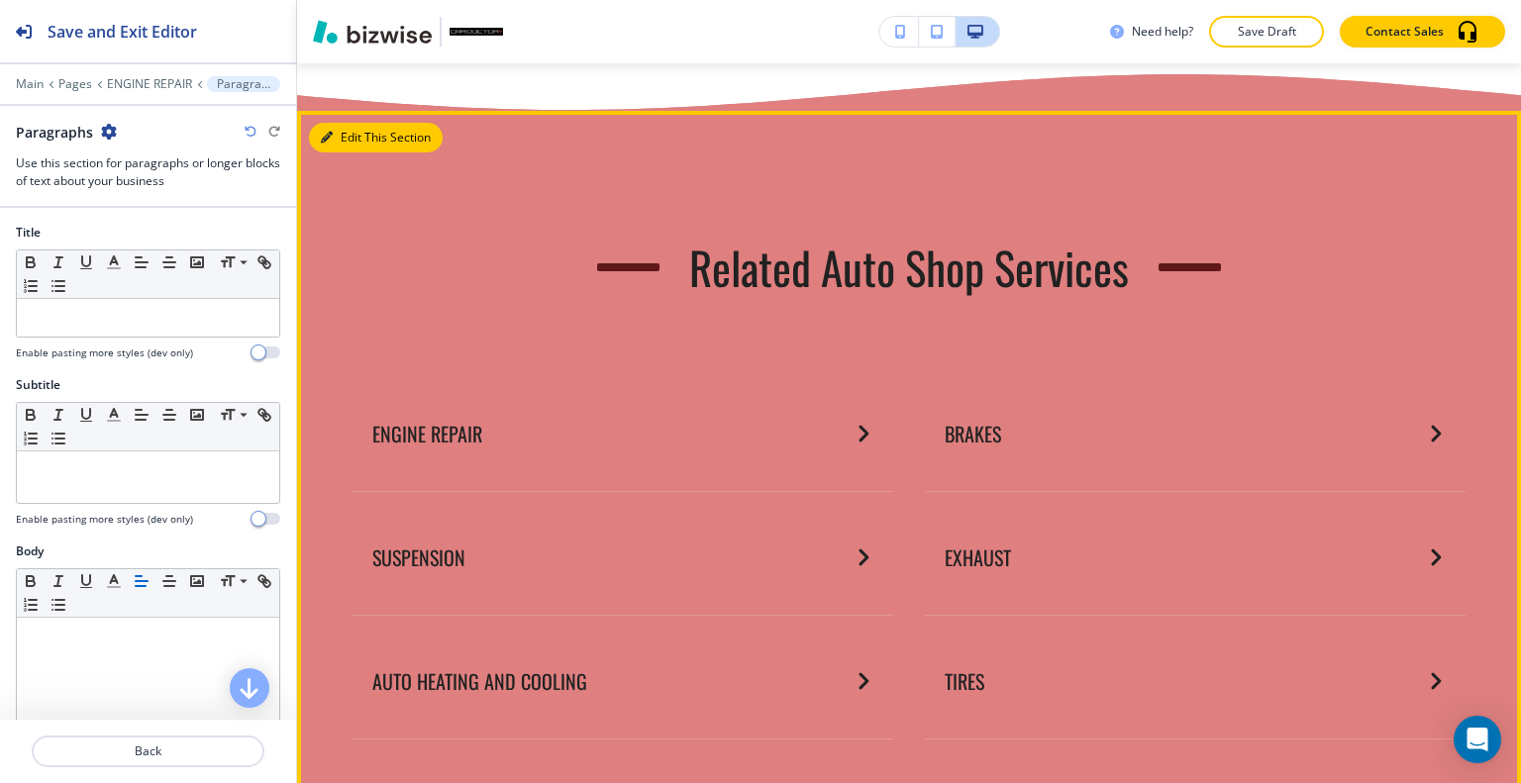
click at [364, 152] on button "Edit This Section" at bounding box center [376, 138] width 134 height 30
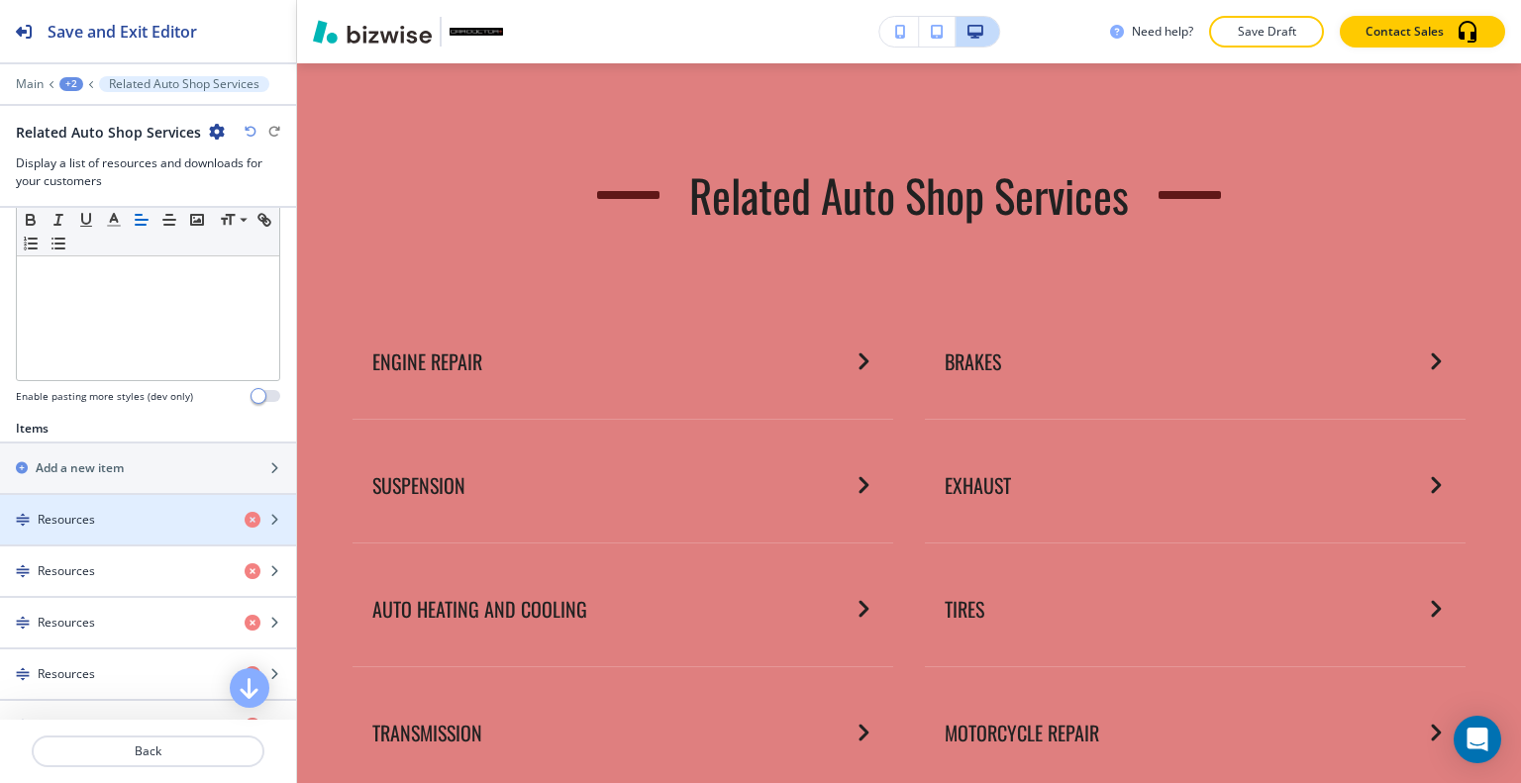
scroll to position [990, 0]
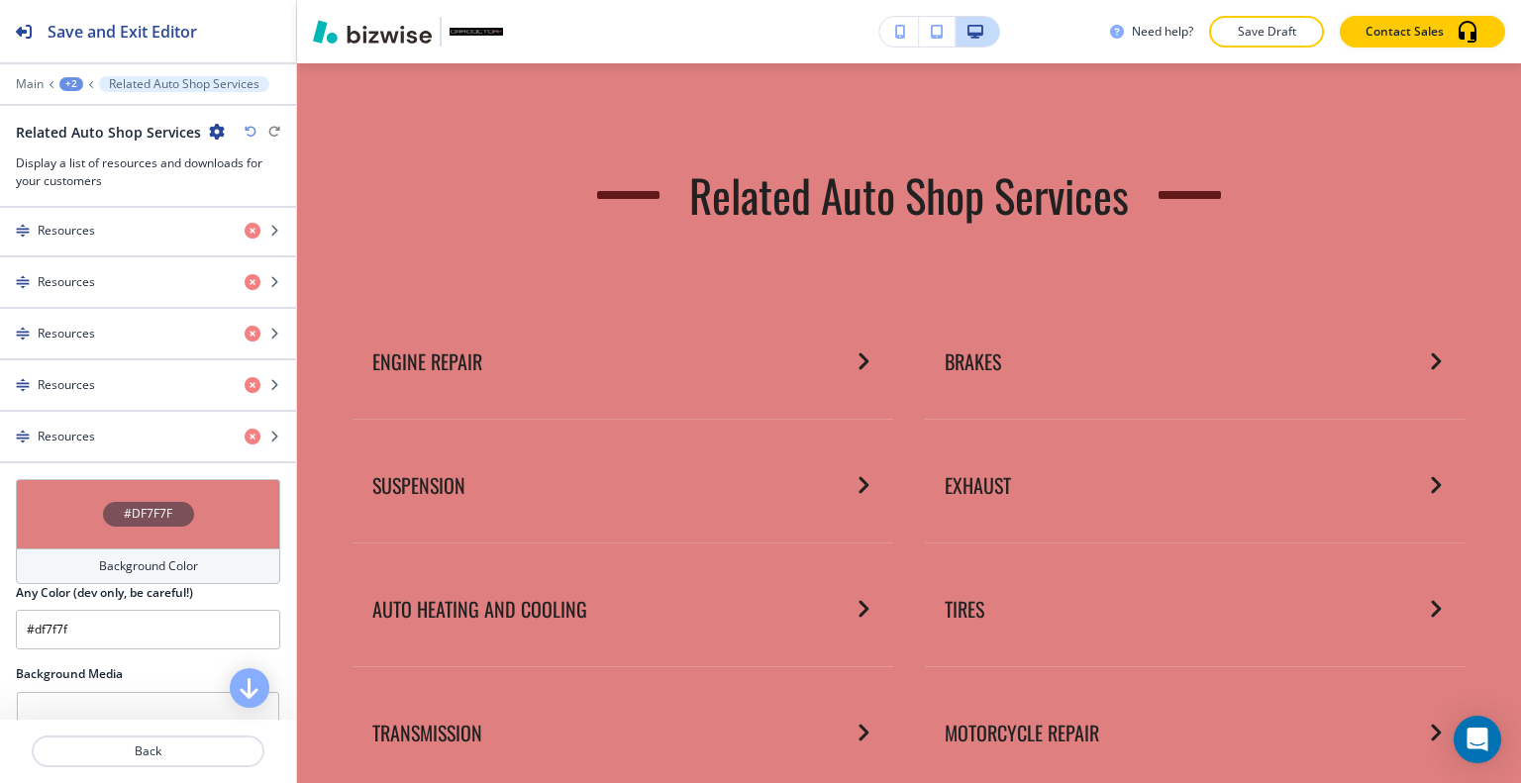
click at [80, 495] on div "#DF7F7F" at bounding box center [148, 513] width 264 height 69
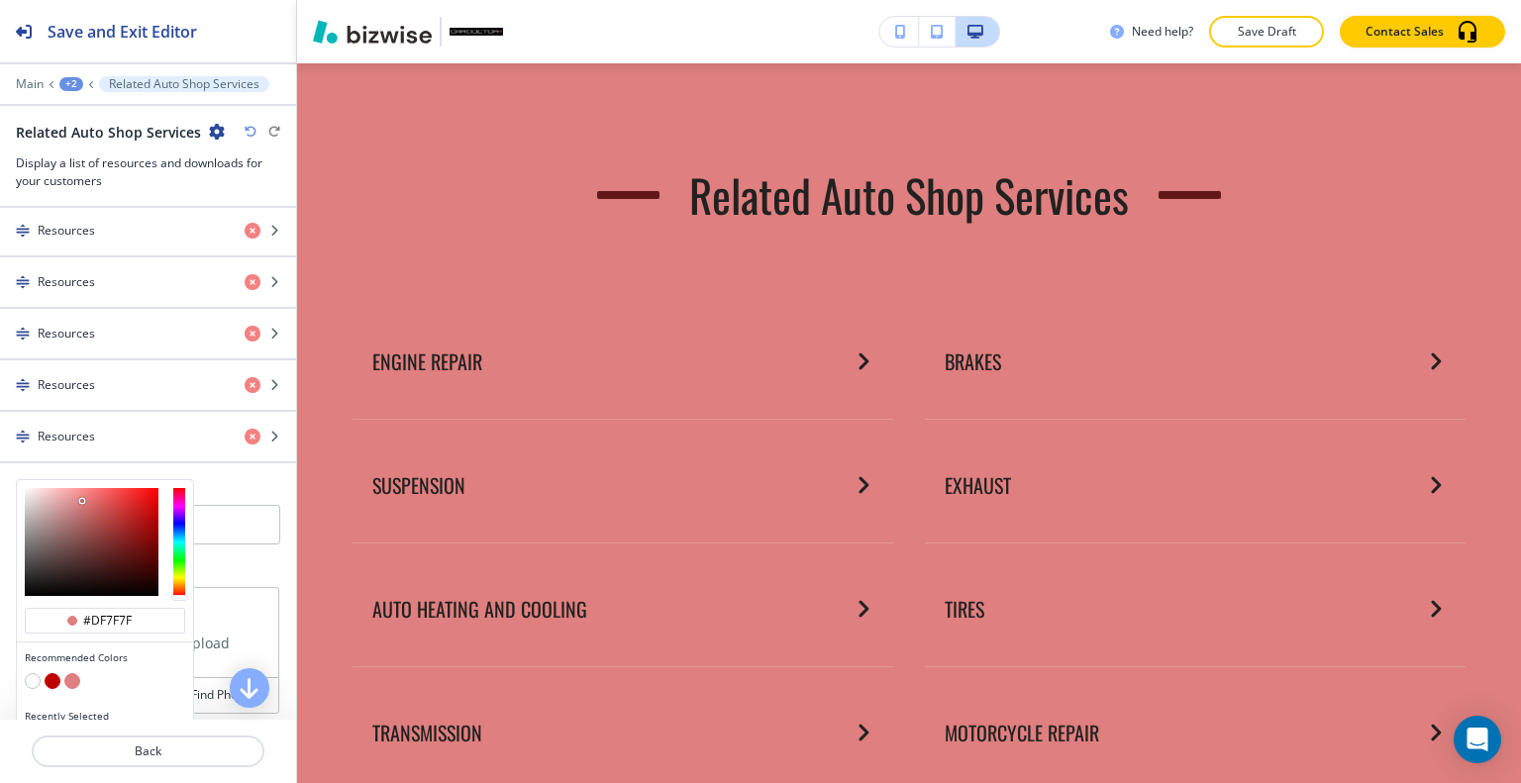
scroll to position [1024, 0]
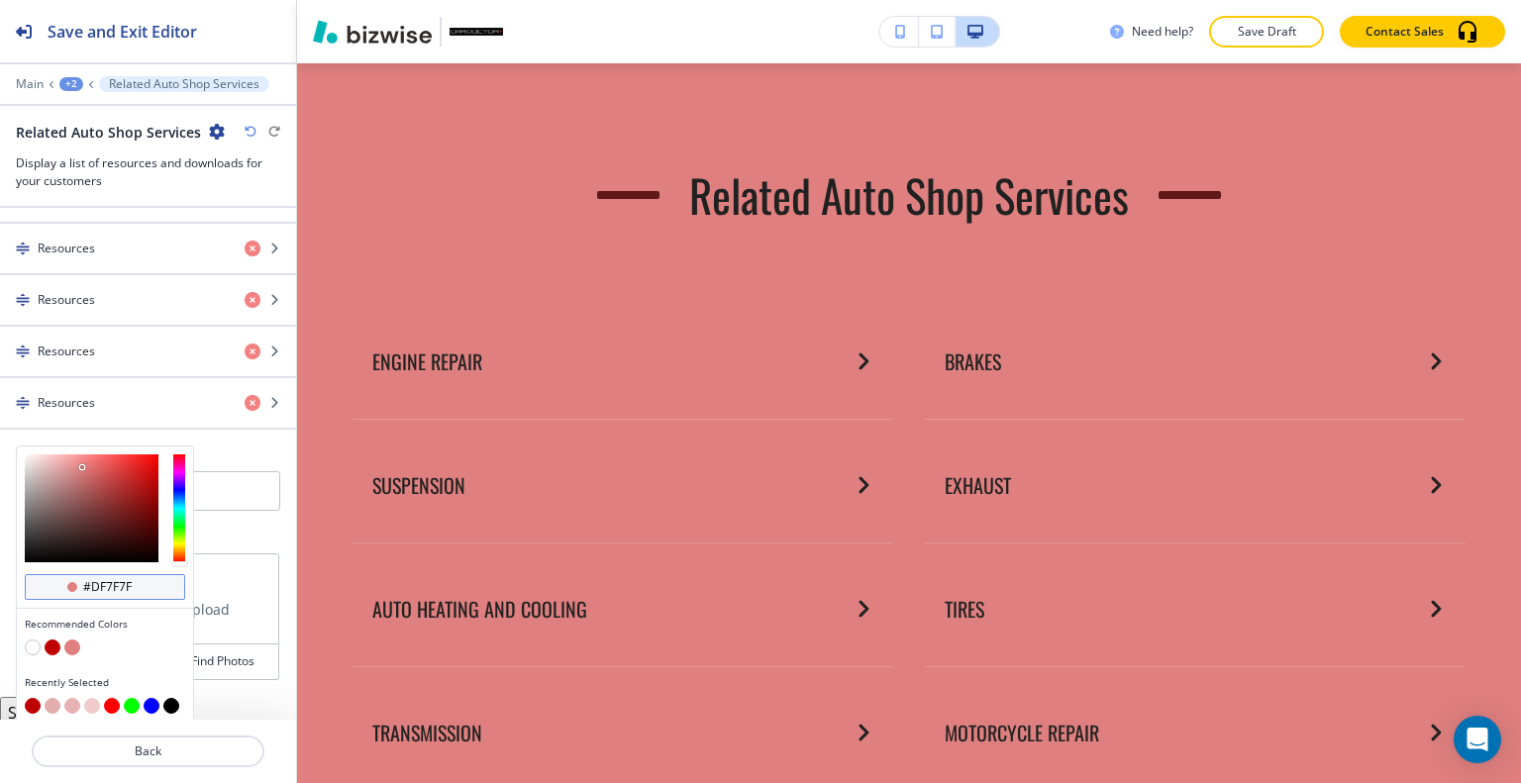
drag, startPoint x: 139, startPoint y: 577, endPoint x: 31, endPoint y: 584, distance: 108.2
click at [31, 584] on div "#df7f7f" at bounding box center [105, 587] width 160 height 26
paste input "FAFAFA"
type input "#FAFAFA"
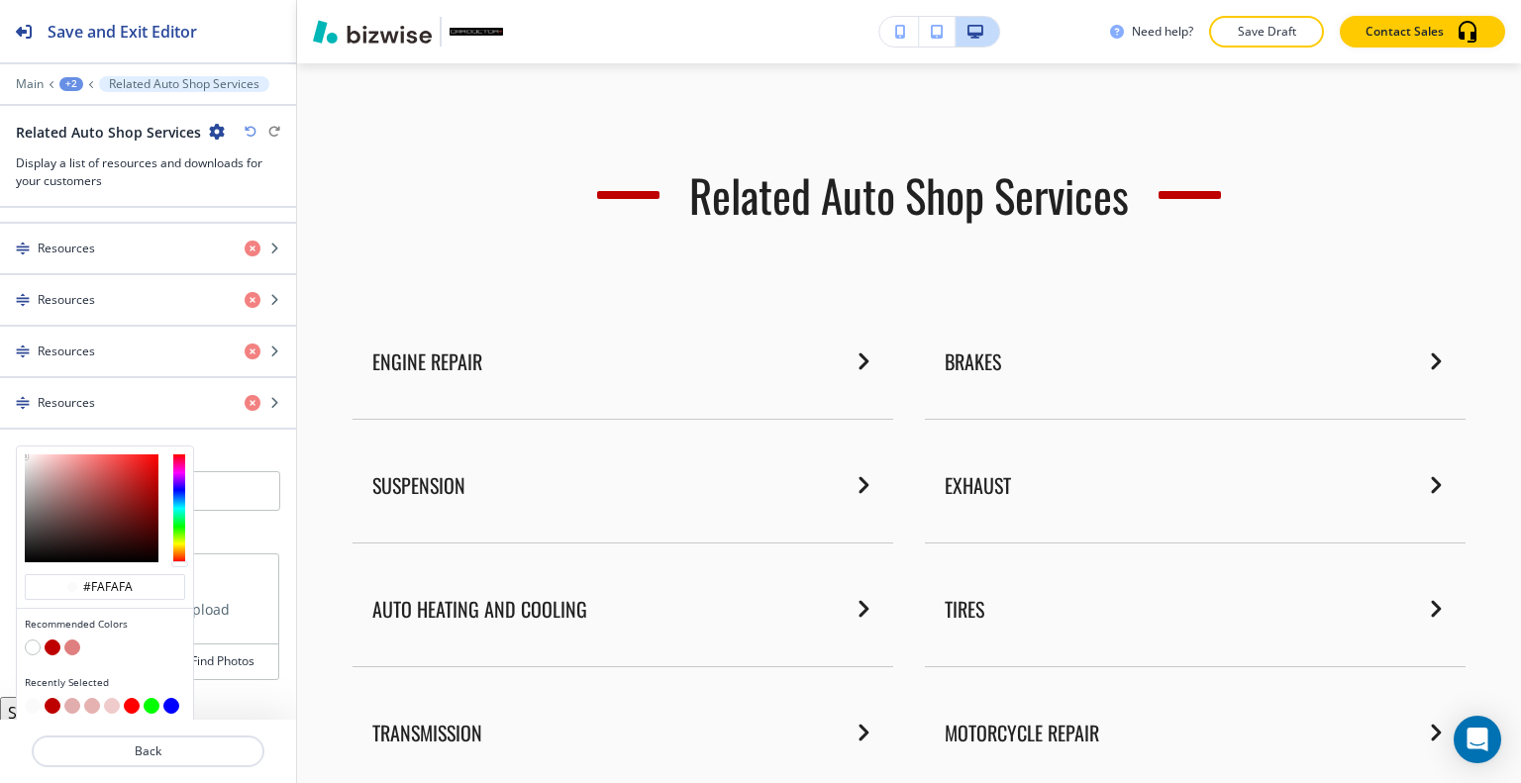
type input "#fafafa"
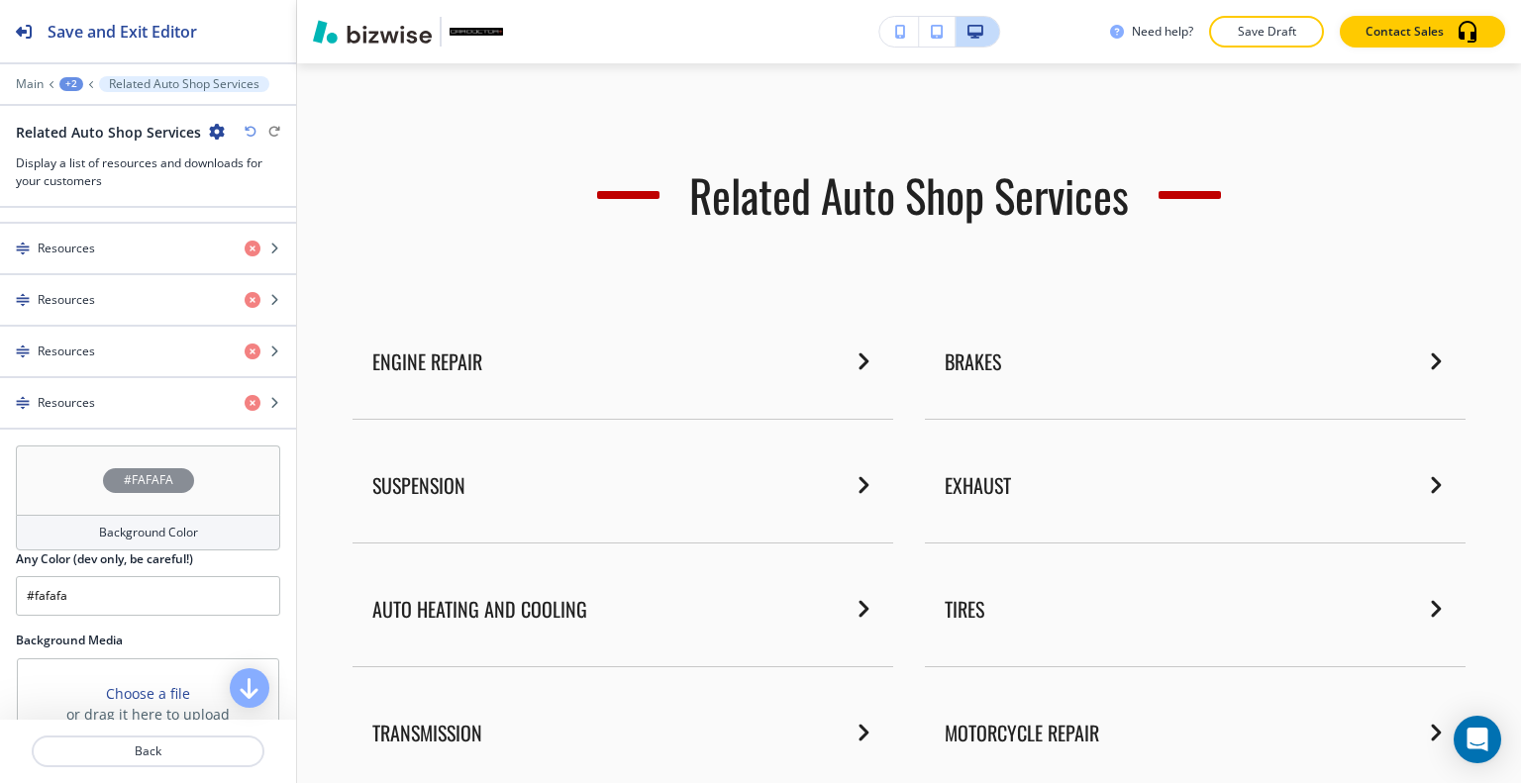
click at [242, 446] on div "#FAFAFA Background Color Any Color (dev only, be careful!) #fafafa" at bounding box center [148, 531] width 264 height 170
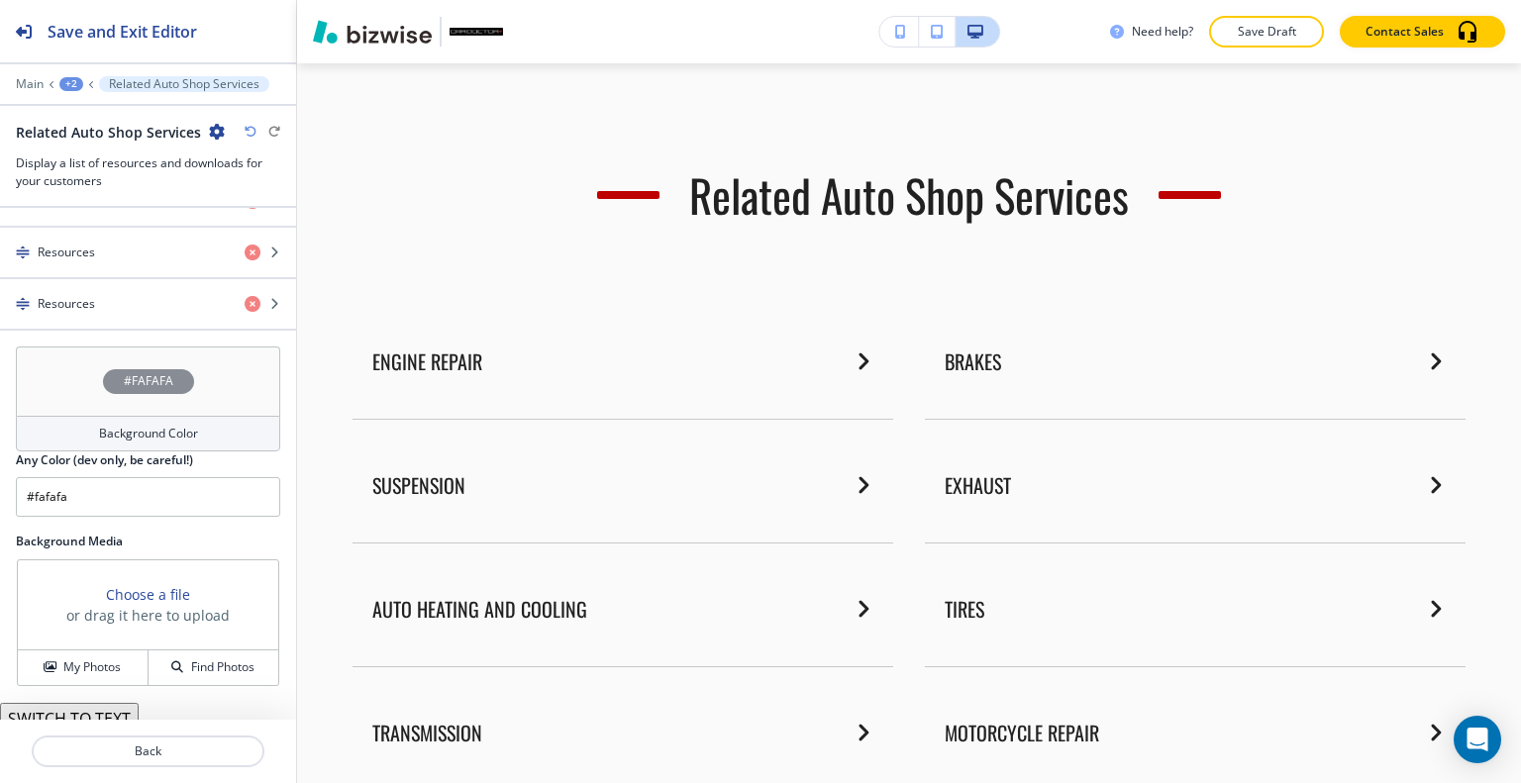
scroll to position [1129, 0]
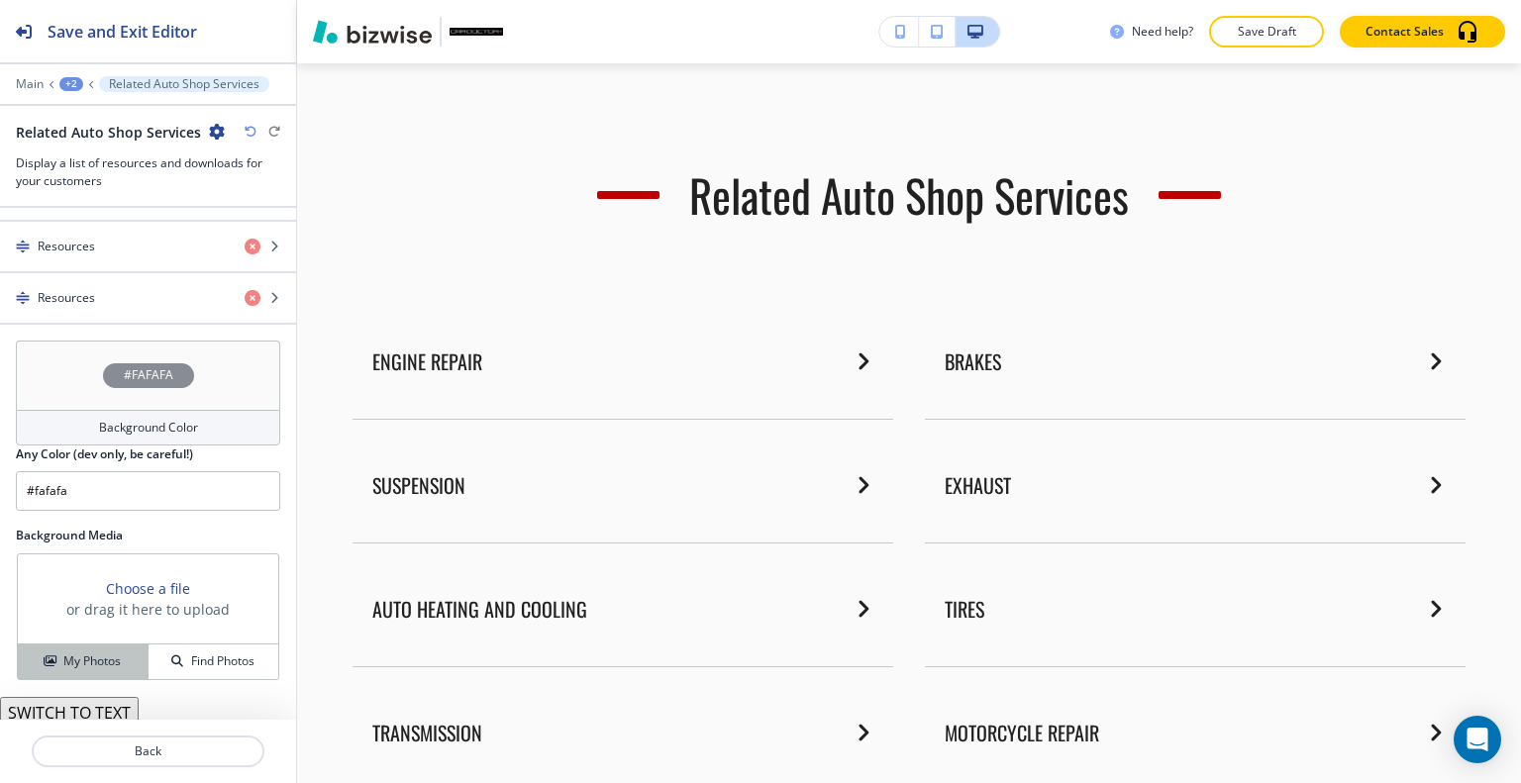
click at [90, 653] on h4 "My Photos" at bounding box center [91, 662] width 57 height 18
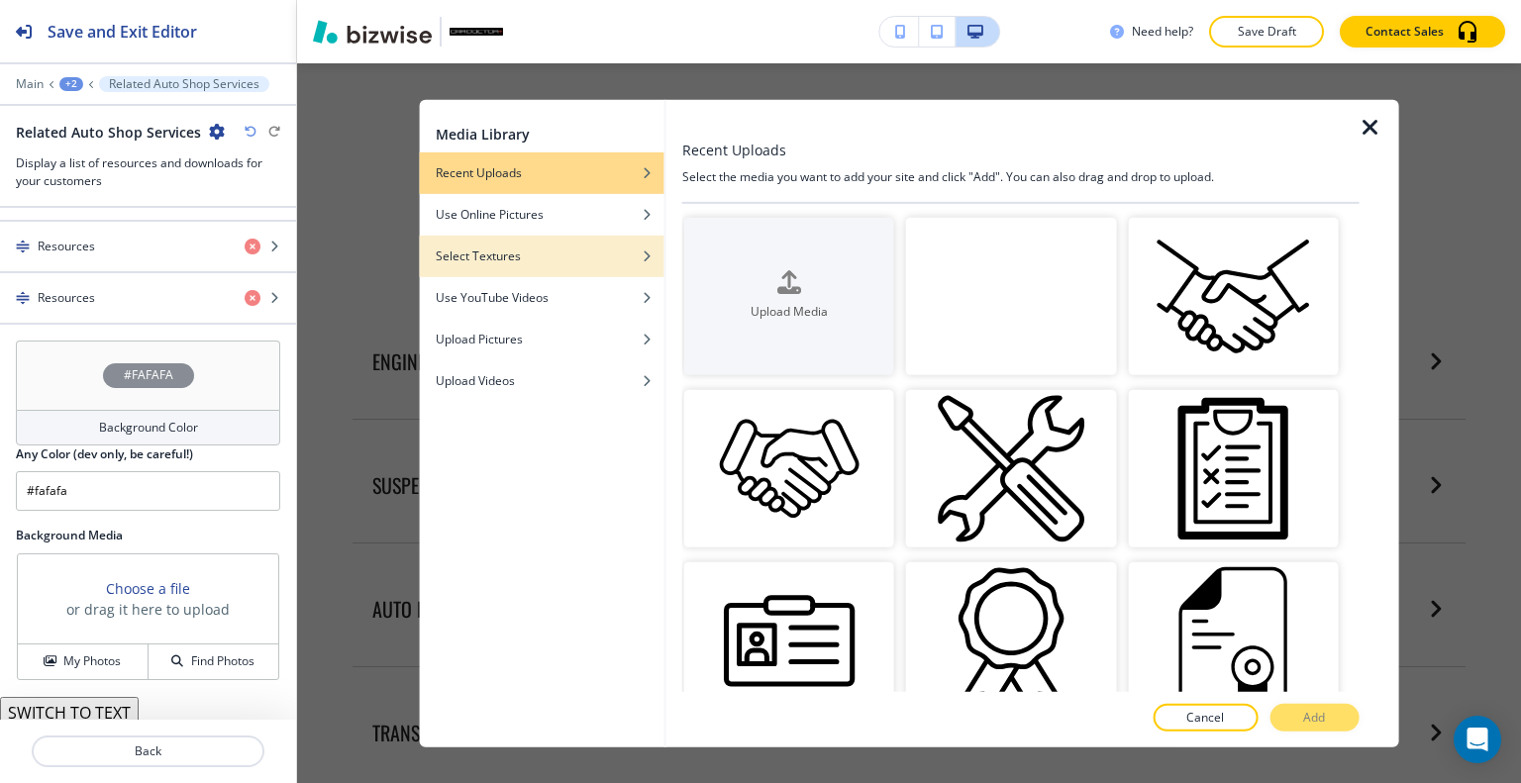
click at [558, 252] on div "Select Textures" at bounding box center [542, 256] width 245 height 18
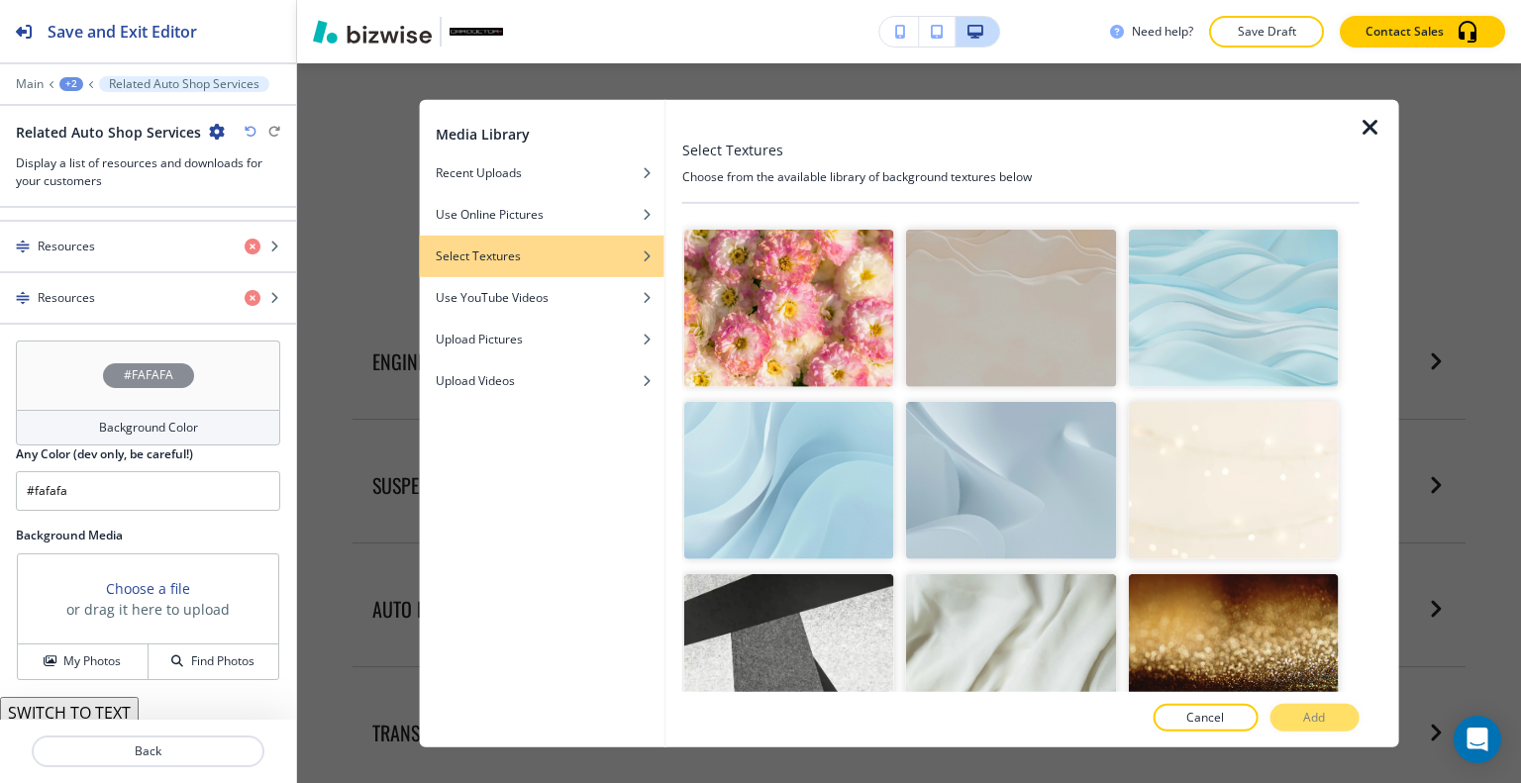
click at [987, 457] on img "button" at bounding box center [1011, 480] width 210 height 157
click at [1309, 720] on p "Add" at bounding box center [1314, 718] width 22 height 18
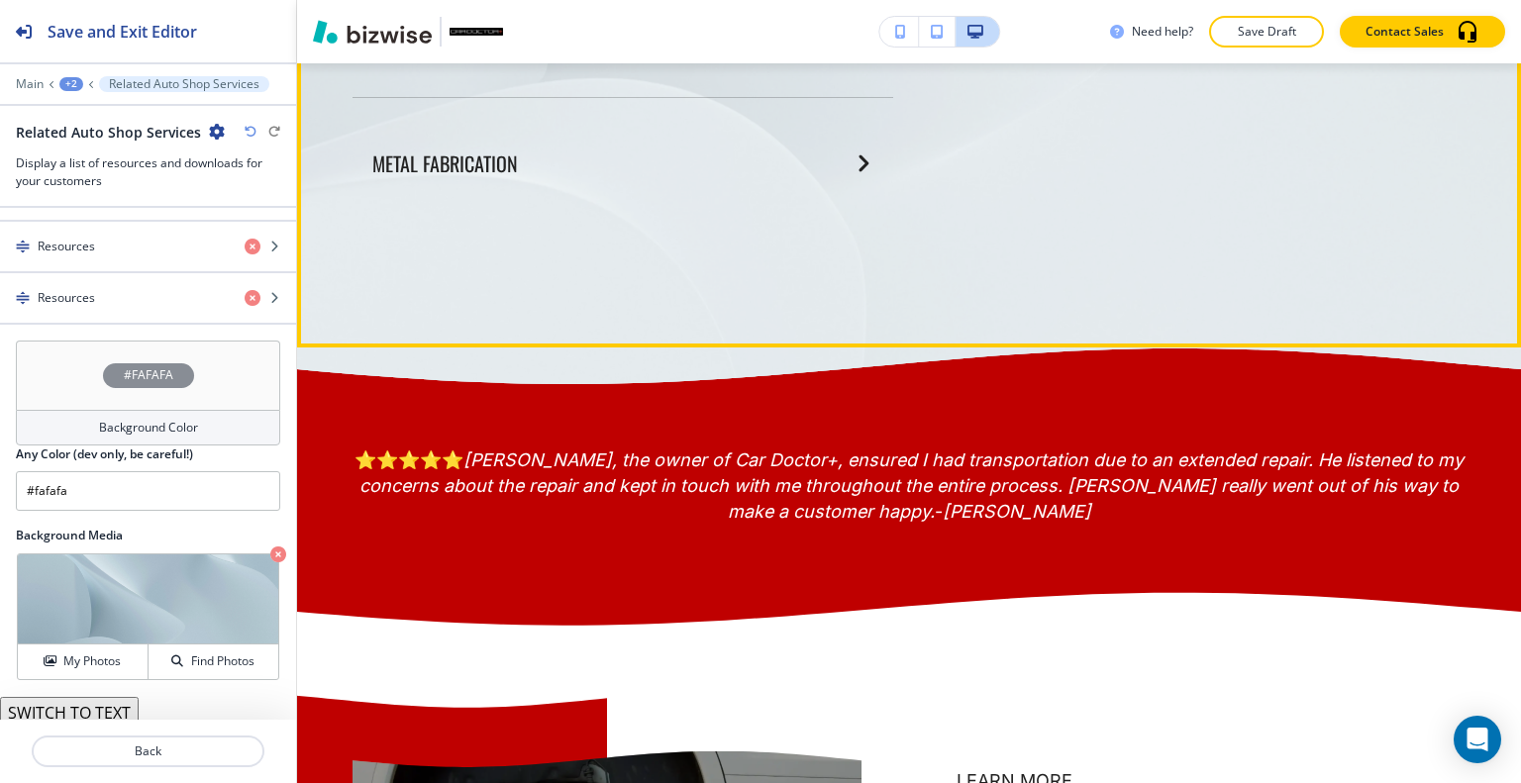
scroll to position [3952, 0]
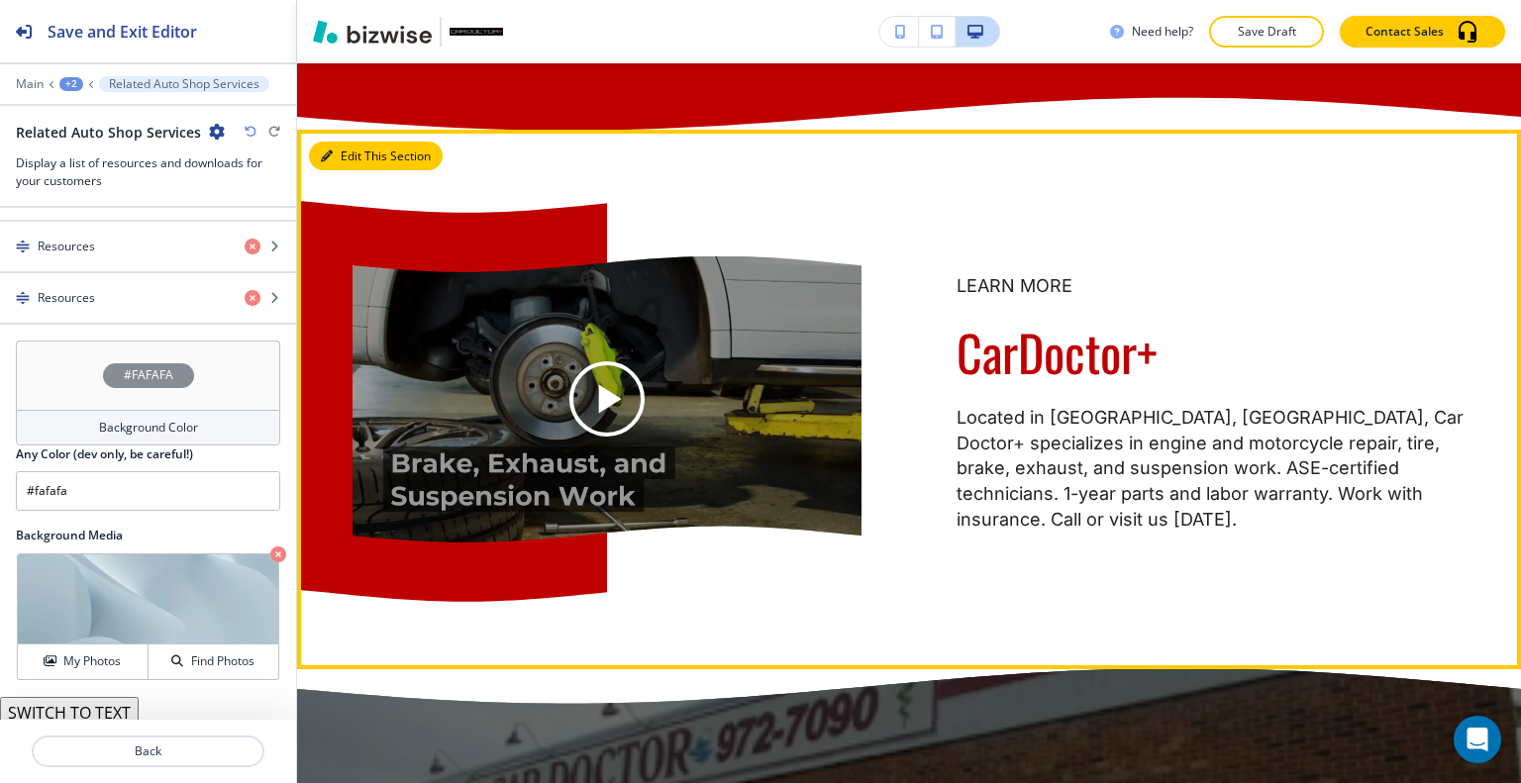
click at [341, 171] on button "Edit This Section" at bounding box center [376, 157] width 134 height 30
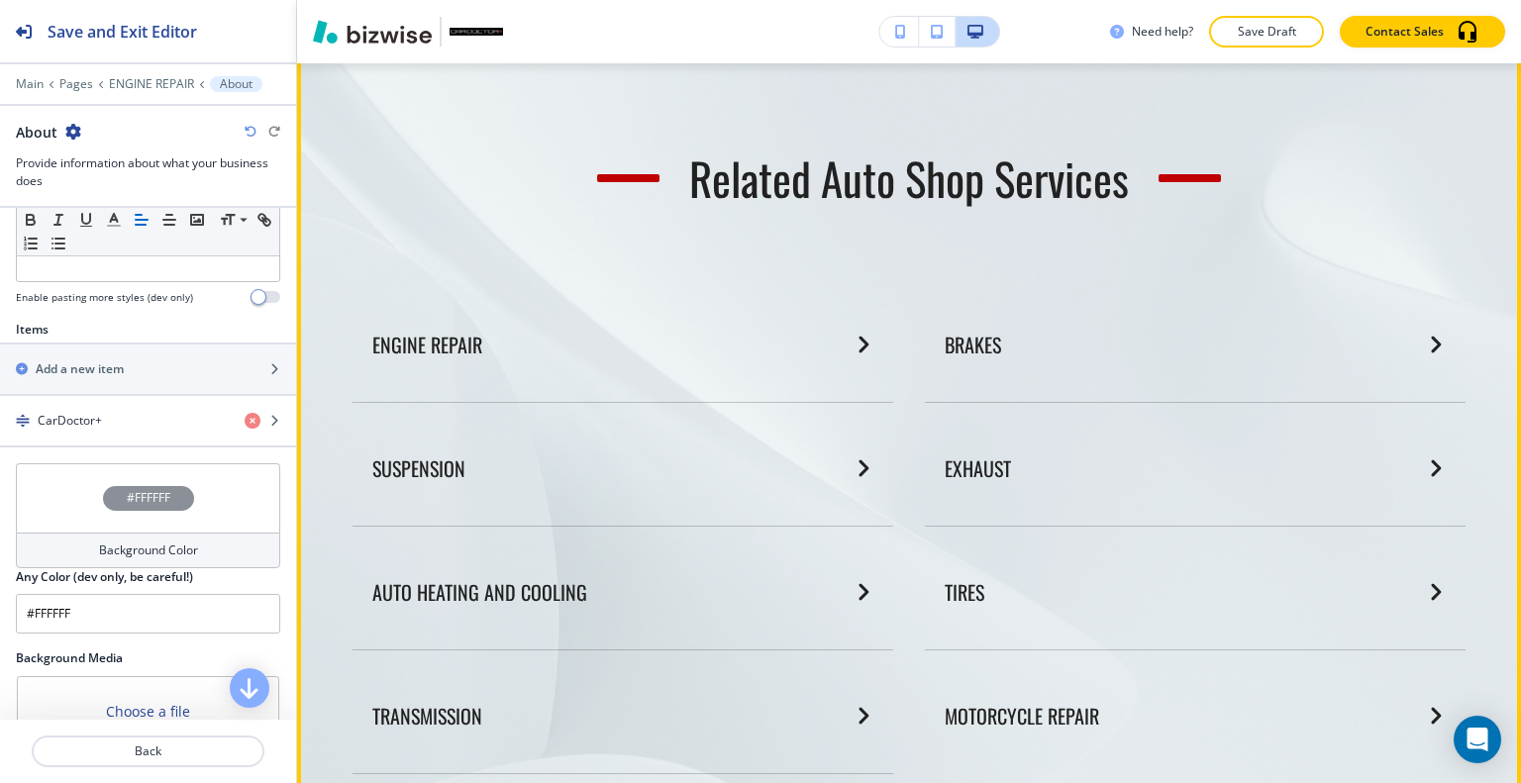
scroll to position [2583, 0]
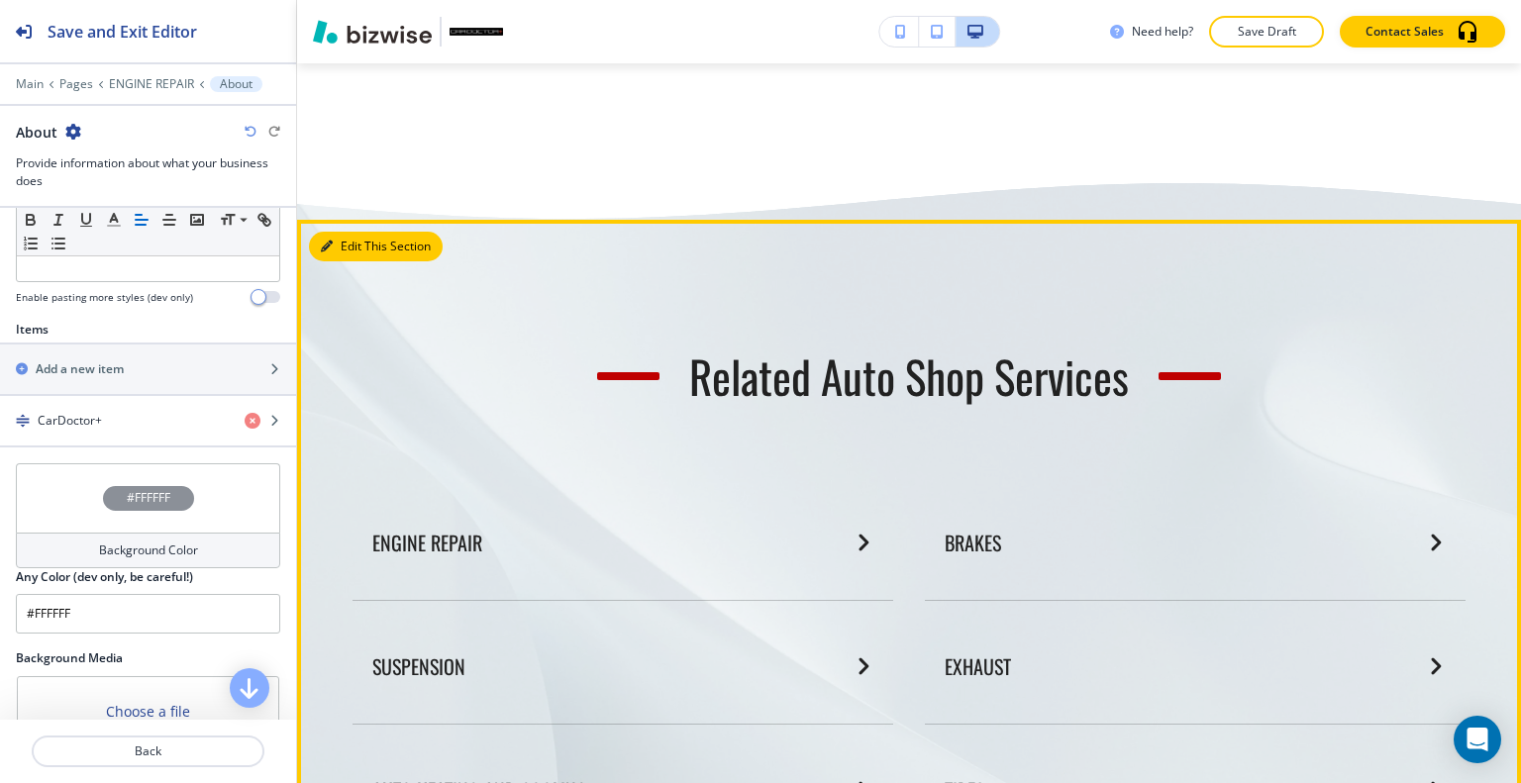
click at [342, 261] on button "Edit This Section" at bounding box center [376, 247] width 134 height 30
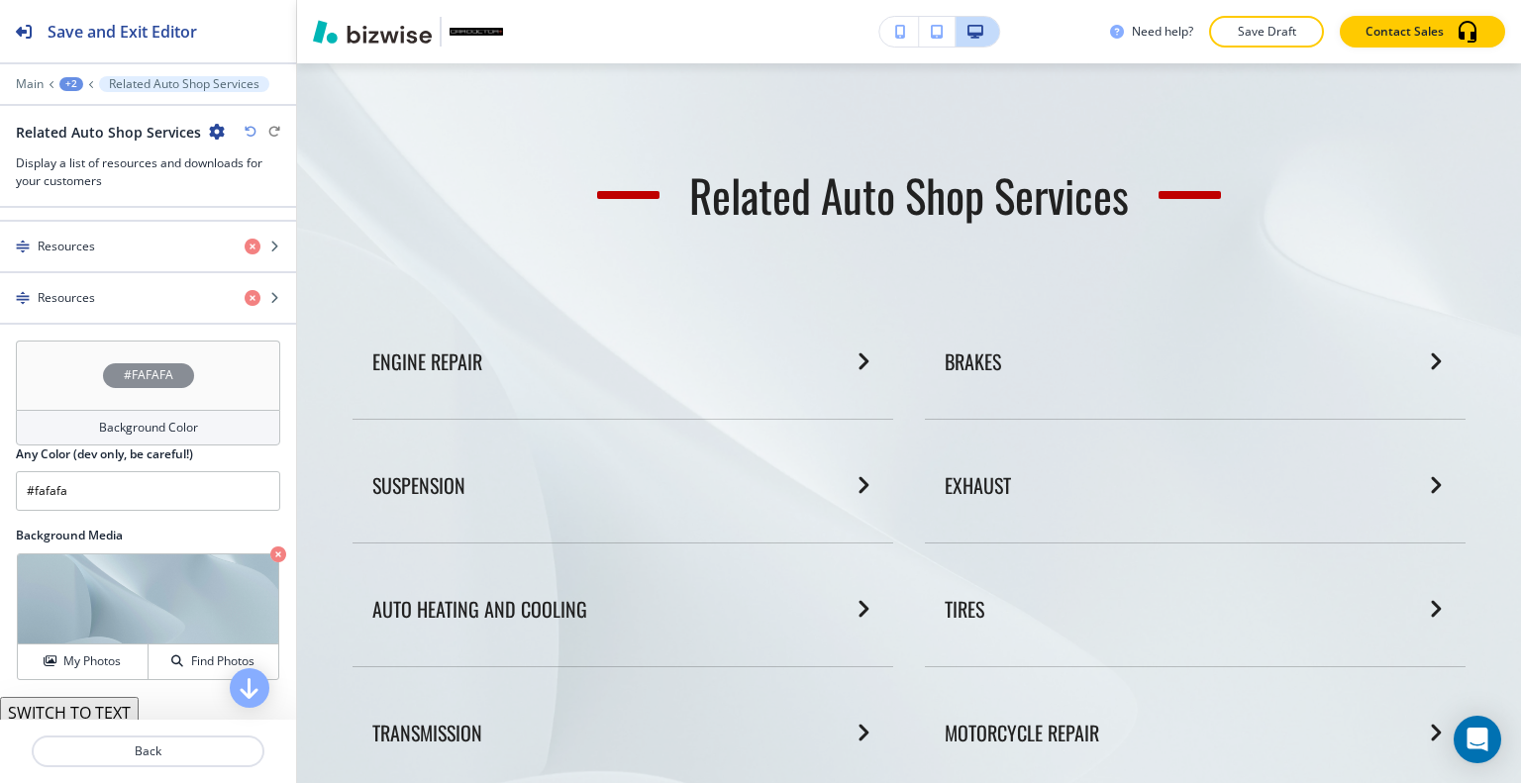
scroll to position [832, 0]
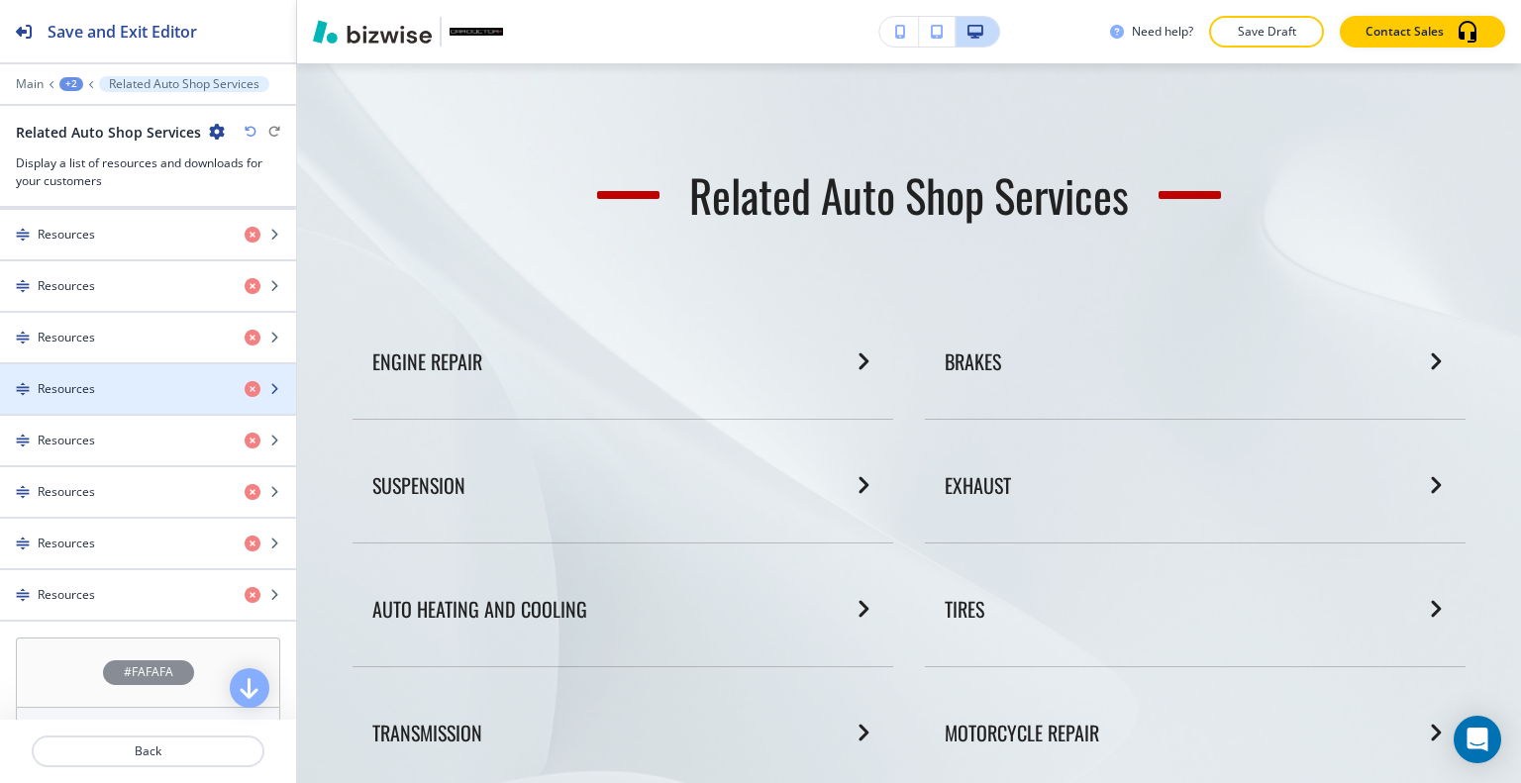
click at [104, 383] on div "Resources" at bounding box center [114, 389] width 229 height 18
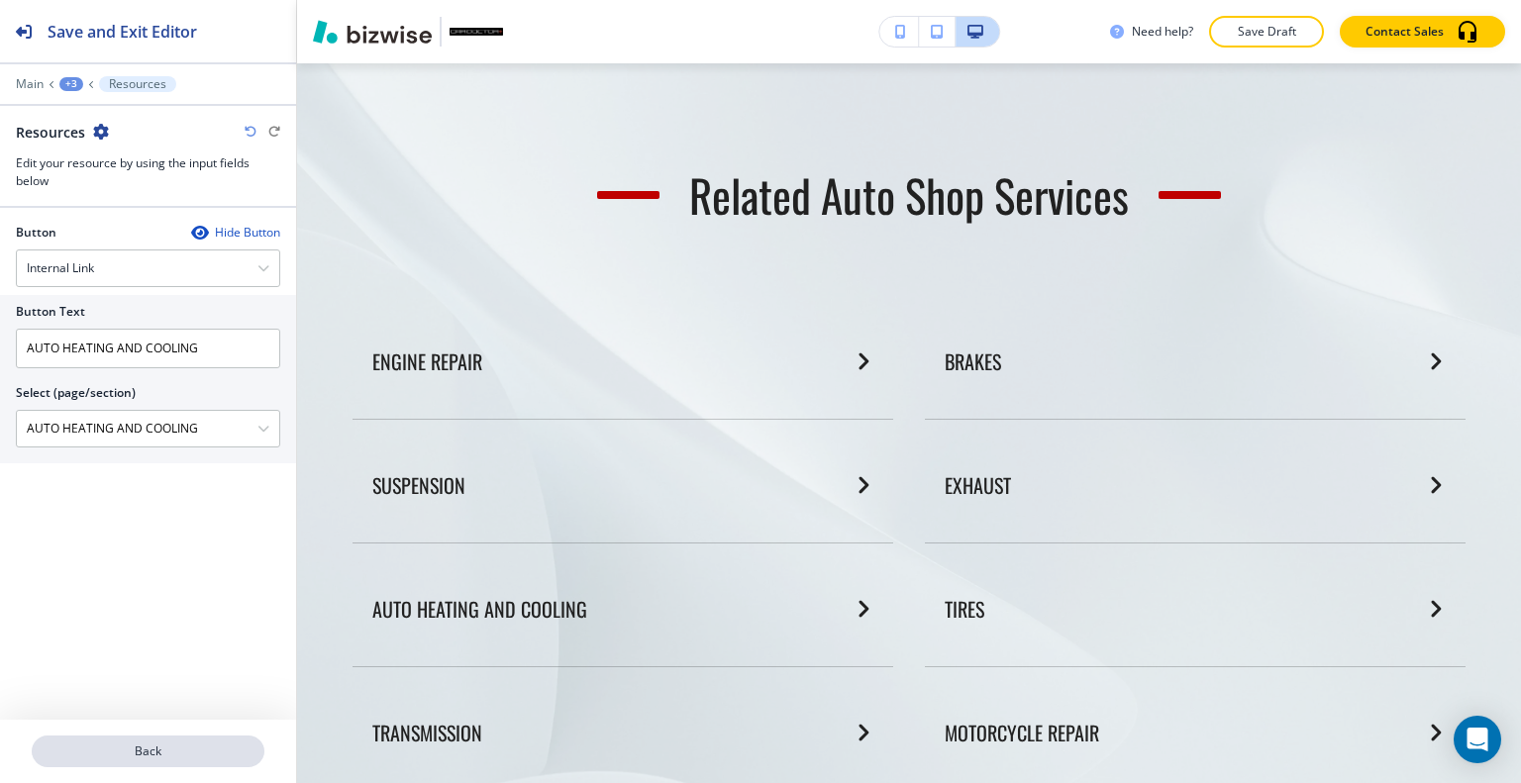
click at [162, 747] on p "Back" at bounding box center [148, 752] width 229 height 18
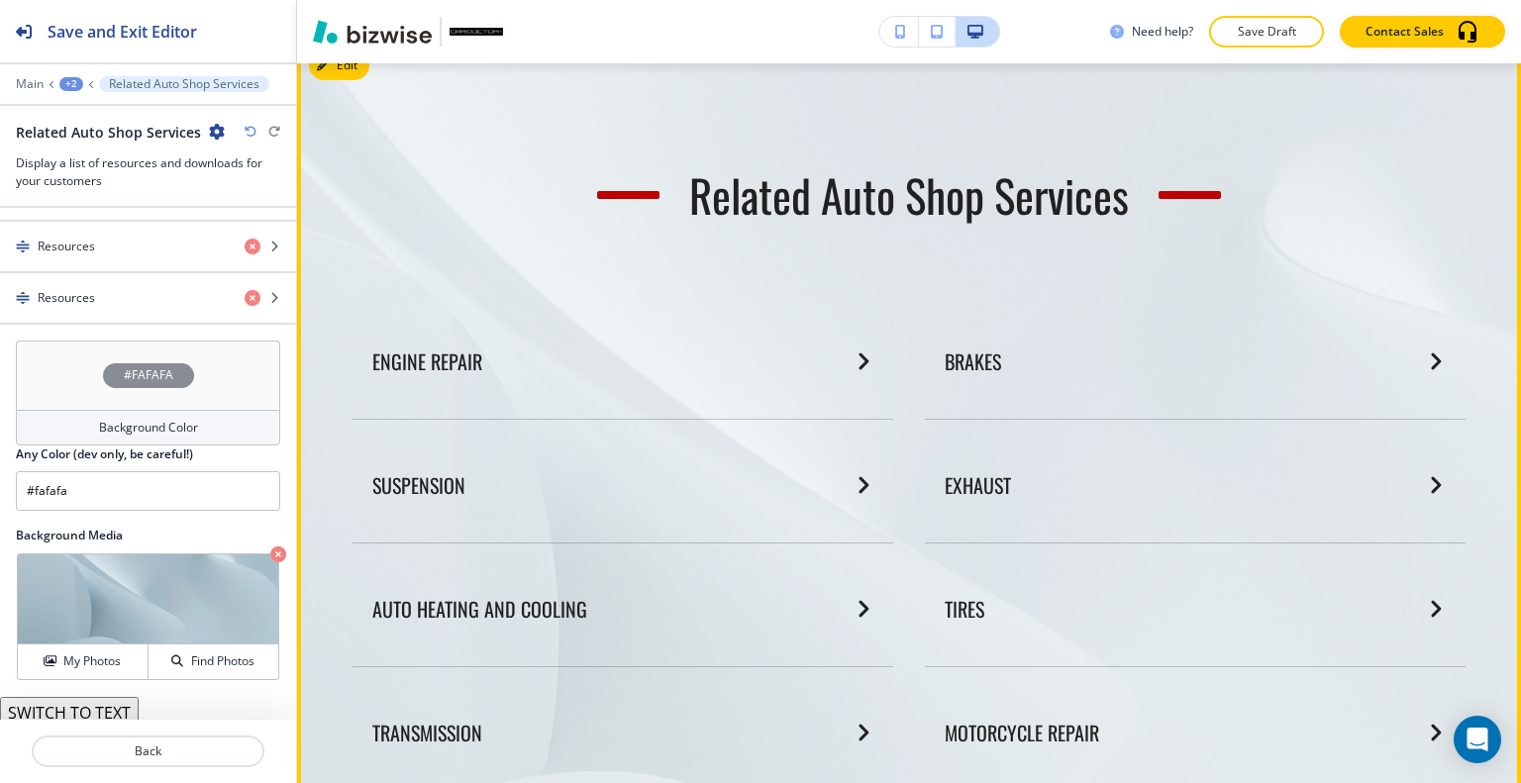
scroll to position [2665, 0]
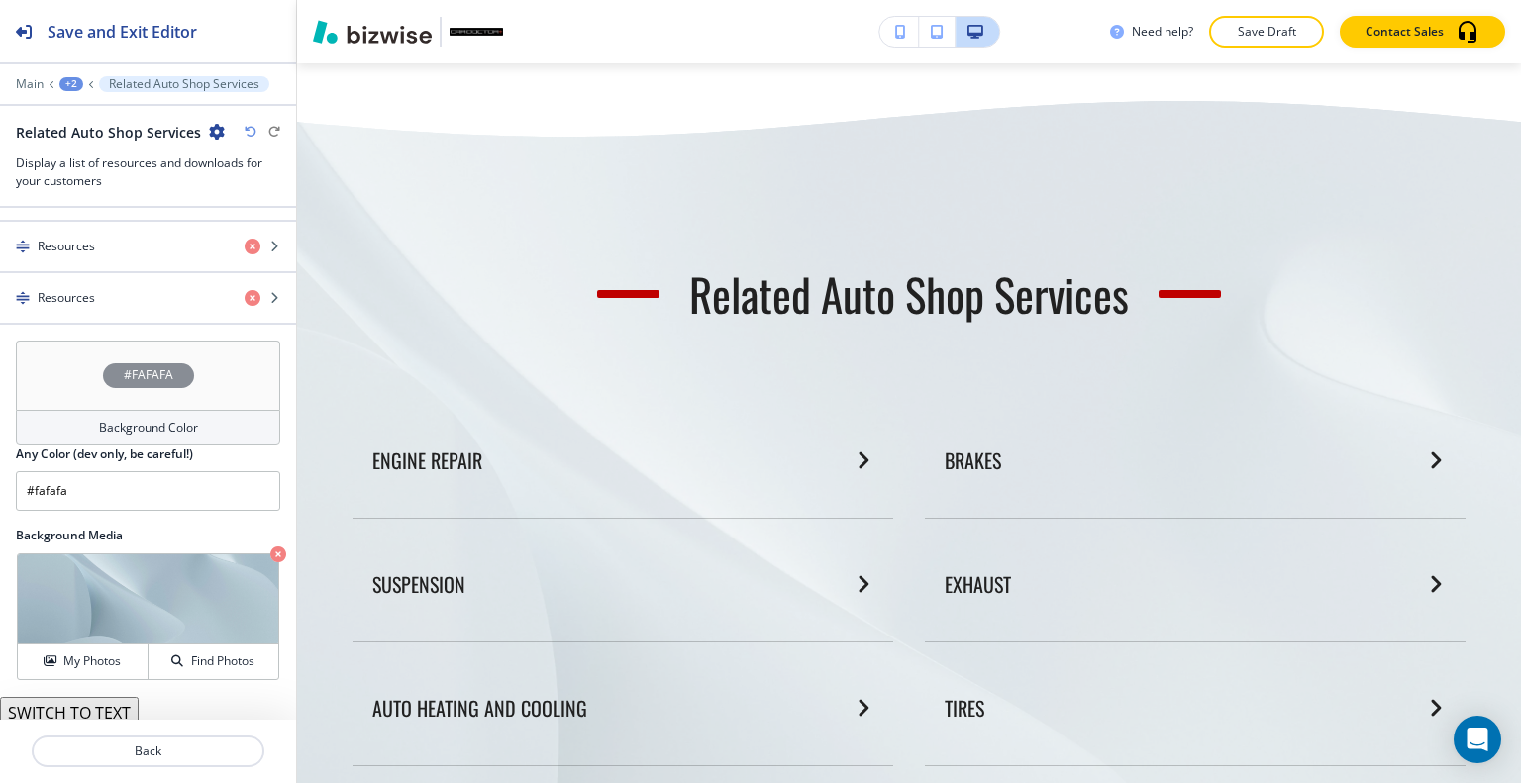
click at [251, 132] on icon "button" at bounding box center [251, 132] width 12 height 12
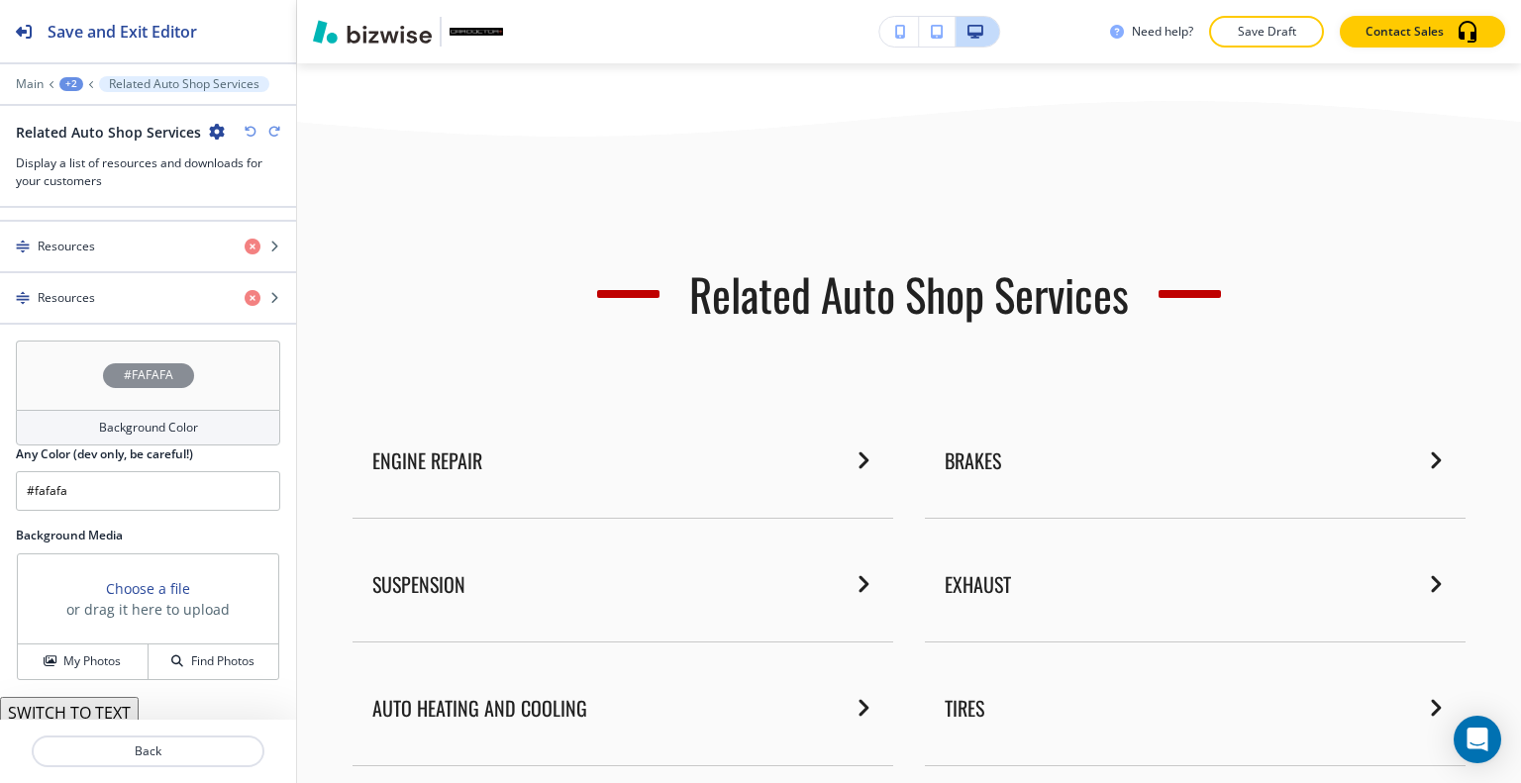
click at [249, 132] on icon "button" at bounding box center [251, 132] width 12 height 12
click at [242, 132] on div "Related Auto Shop Services" at bounding box center [148, 132] width 264 height 21
click at [242, 130] on div "Related Auto Shop Services" at bounding box center [148, 132] width 264 height 21
click at [248, 130] on icon "button" at bounding box center [251, 132] width 12 height 12
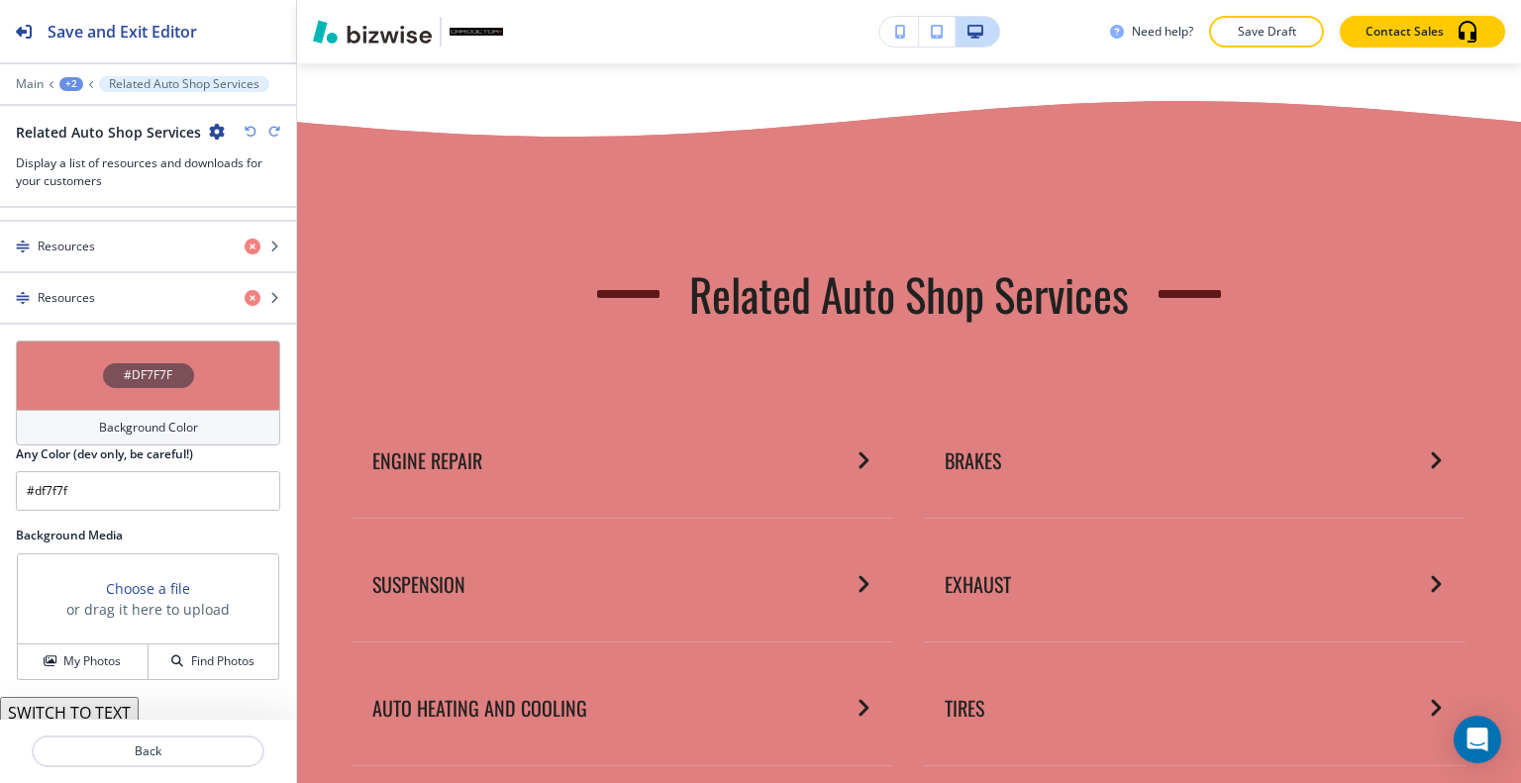
click at [248, 122] on div "Related Auto Shop Services" at bounding box center [148, 132] width 264 height 21
click at [274, 127] on icon "button" at bounding box center [274, 132] width 12 height 12
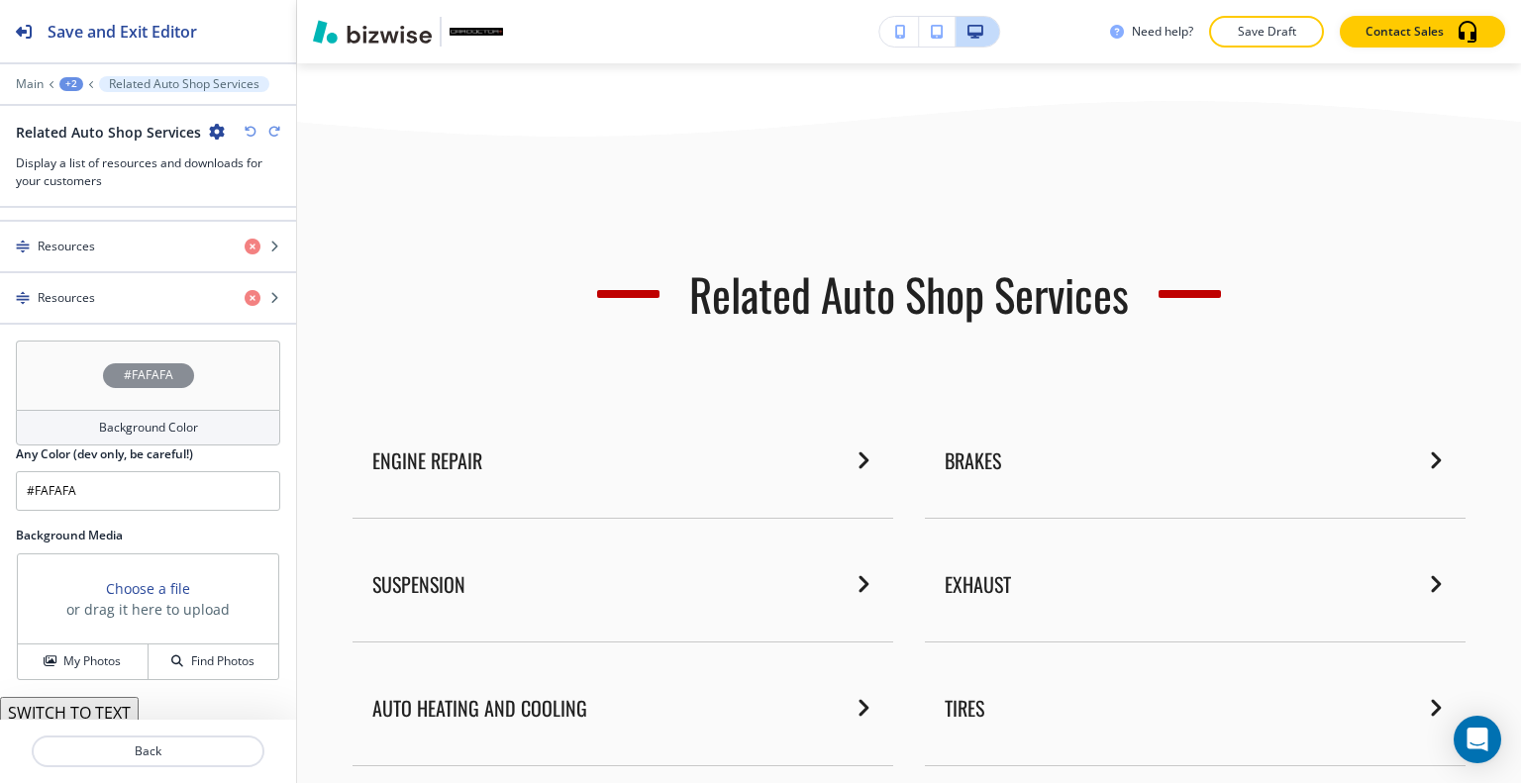
click at [274, 127] on icon "button" at bounding box center [274, 132] width 12 height 12
type input "#fafafa"
click at [274, 127] on icon "button" at bounding box center [274, 132] width 12 height 12
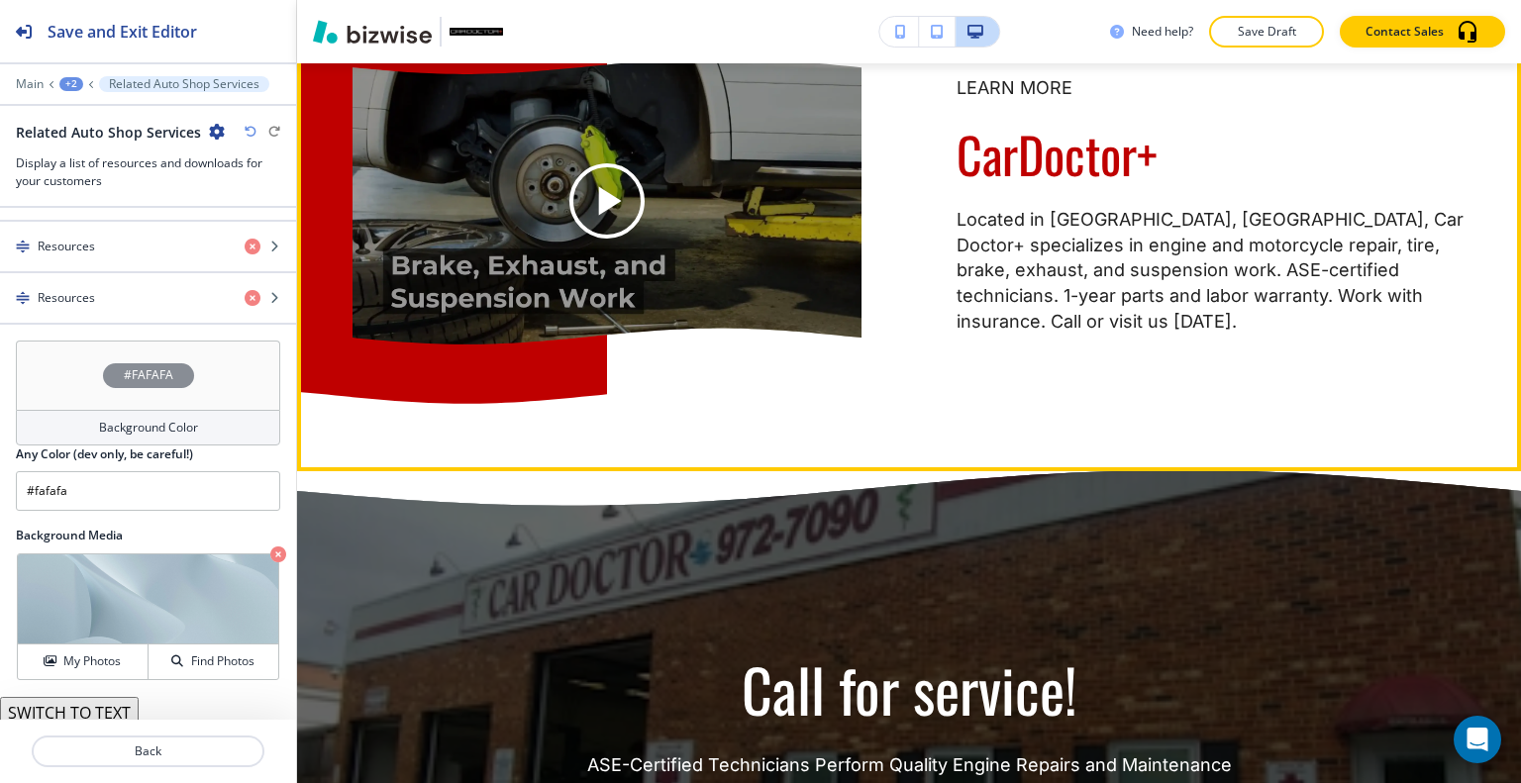
scroll to position [4051, 0]
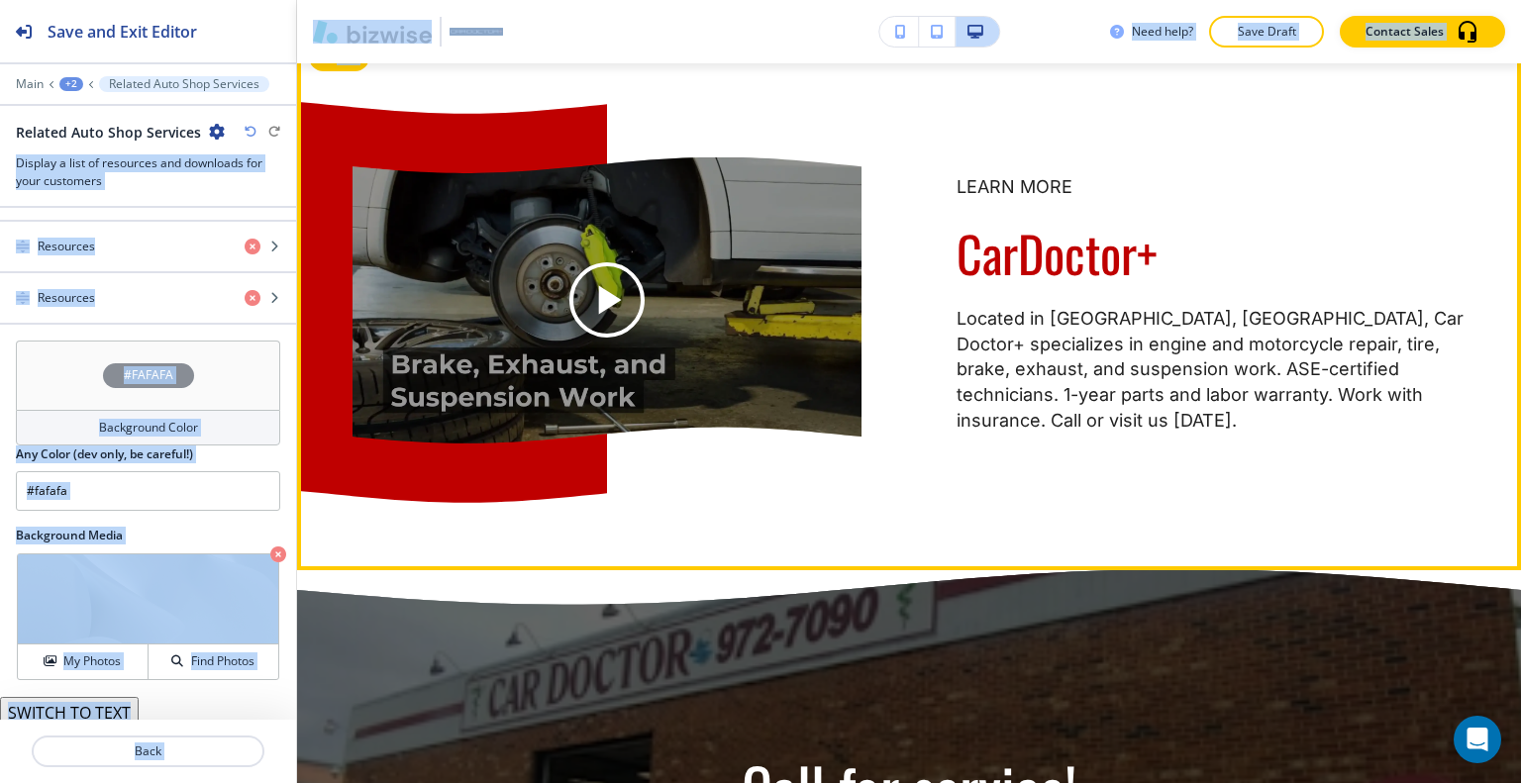
click at [911, 94] on div "LEARN MORE CarDoctor+ Located in Locust Grove, VA, Car Doctor+ specializes in e…" at bounding box center [909, 301] width 1224 height 540
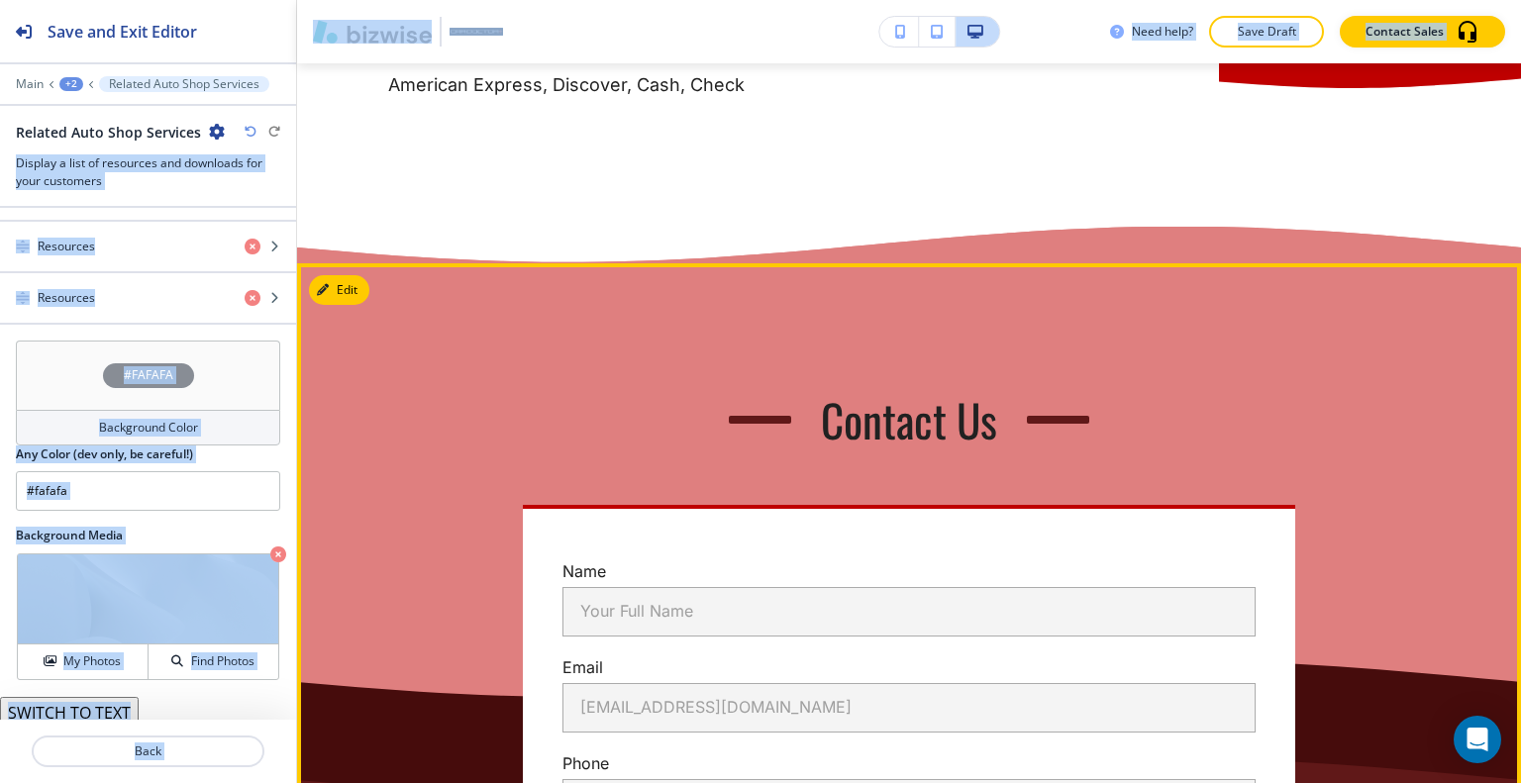
scroll to position [6131, 0]
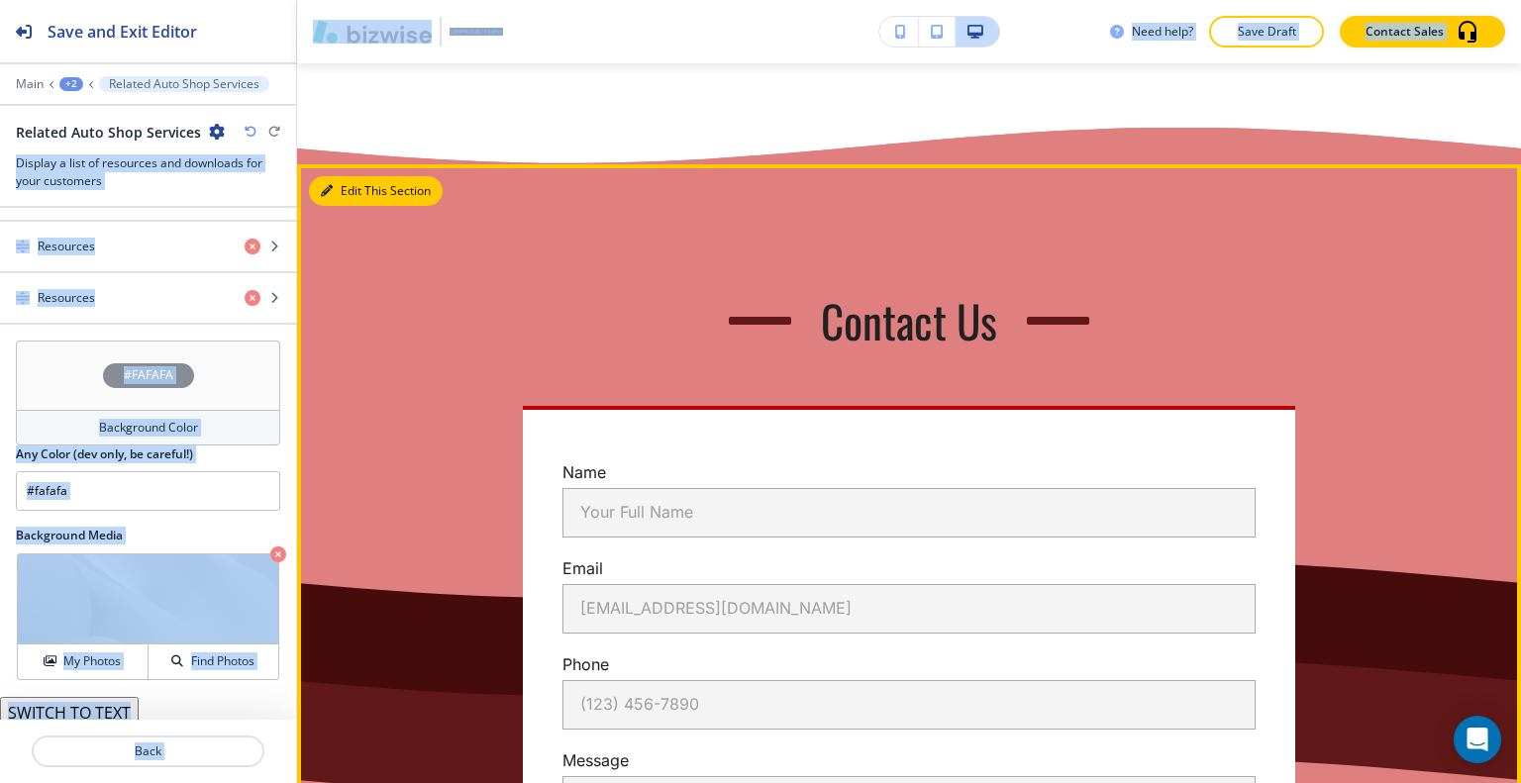
click at [350, 206] on button "Edit This Section" at bounding box center [376, 191] width 134 height 30
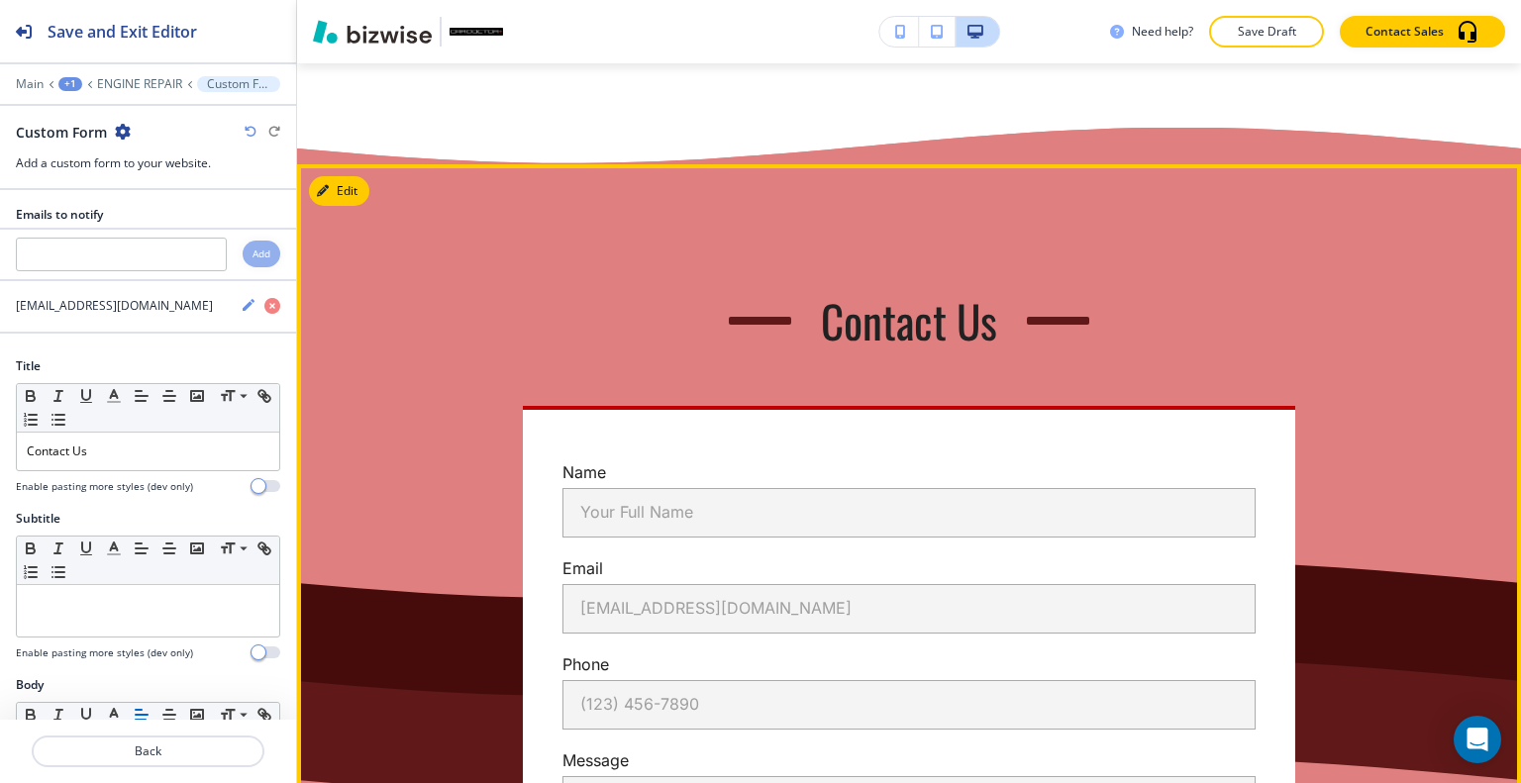
scroll to position [6277, 0]
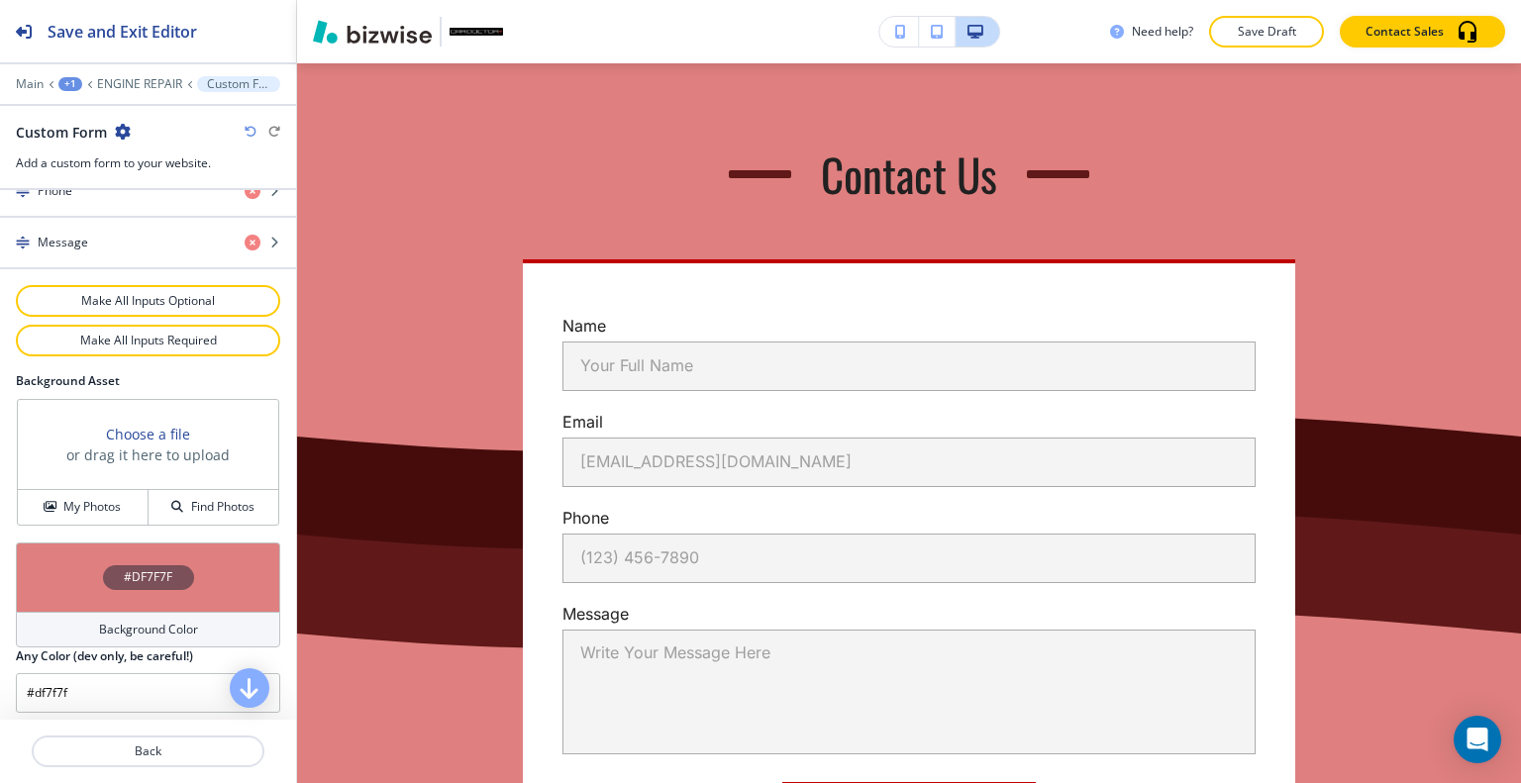
click at [68, 559] on div "#DF7F7F" at bounding box center [148, 577] width 264 height 69
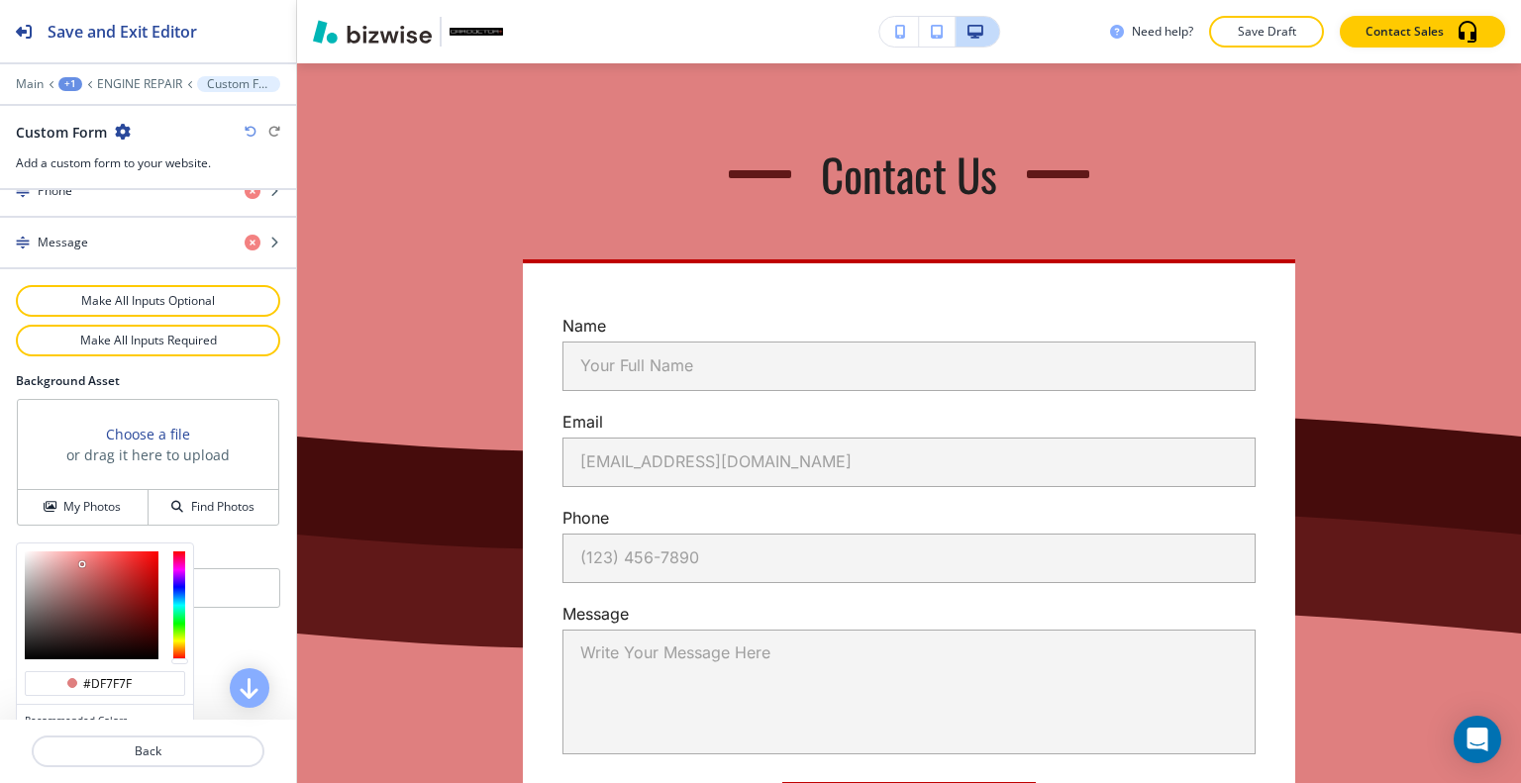
scroll to position [1133, 0]
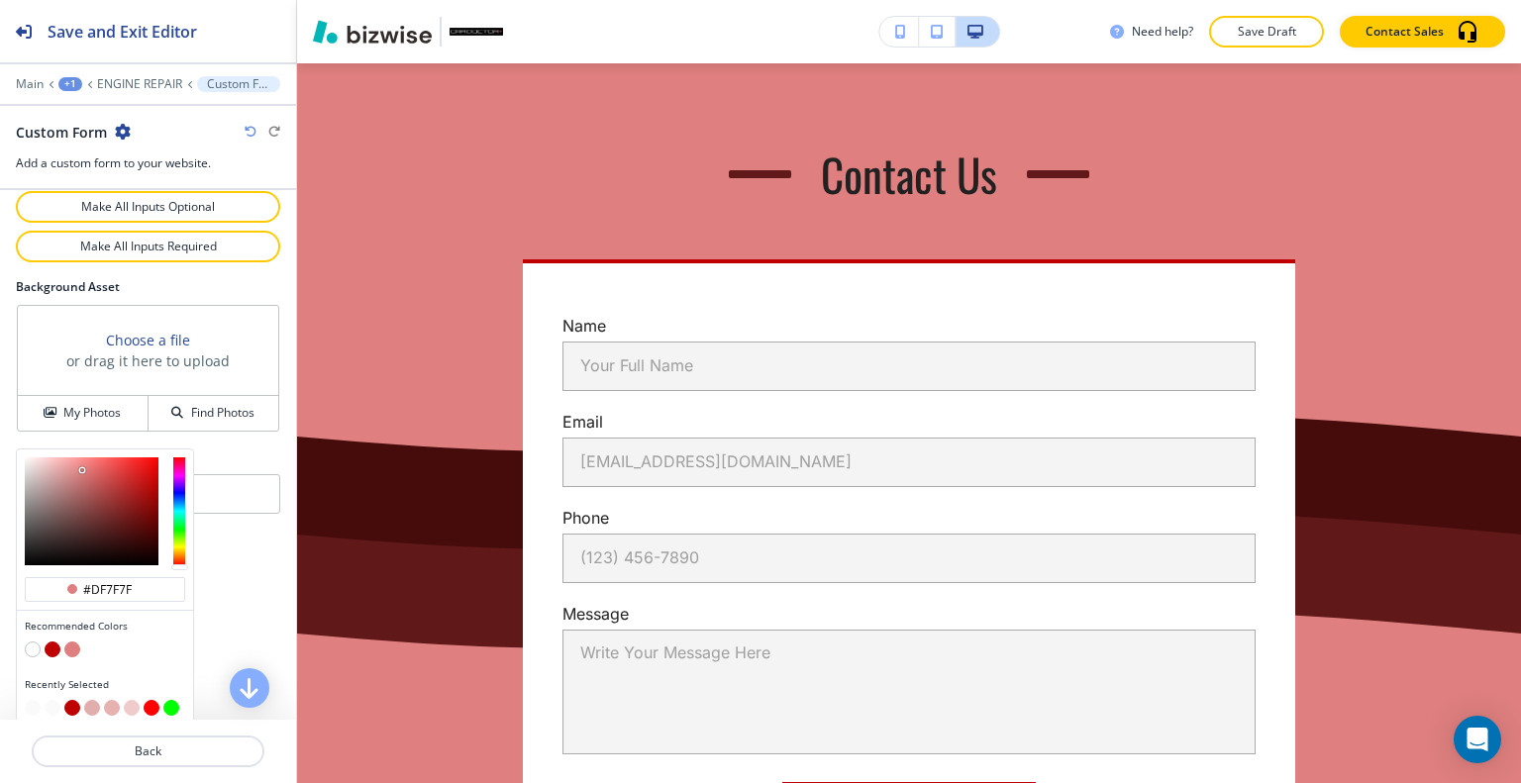
click at [94, 700] on button "button" at bounding box center [92, 708] width 16 height 16
type input "#e1adad"
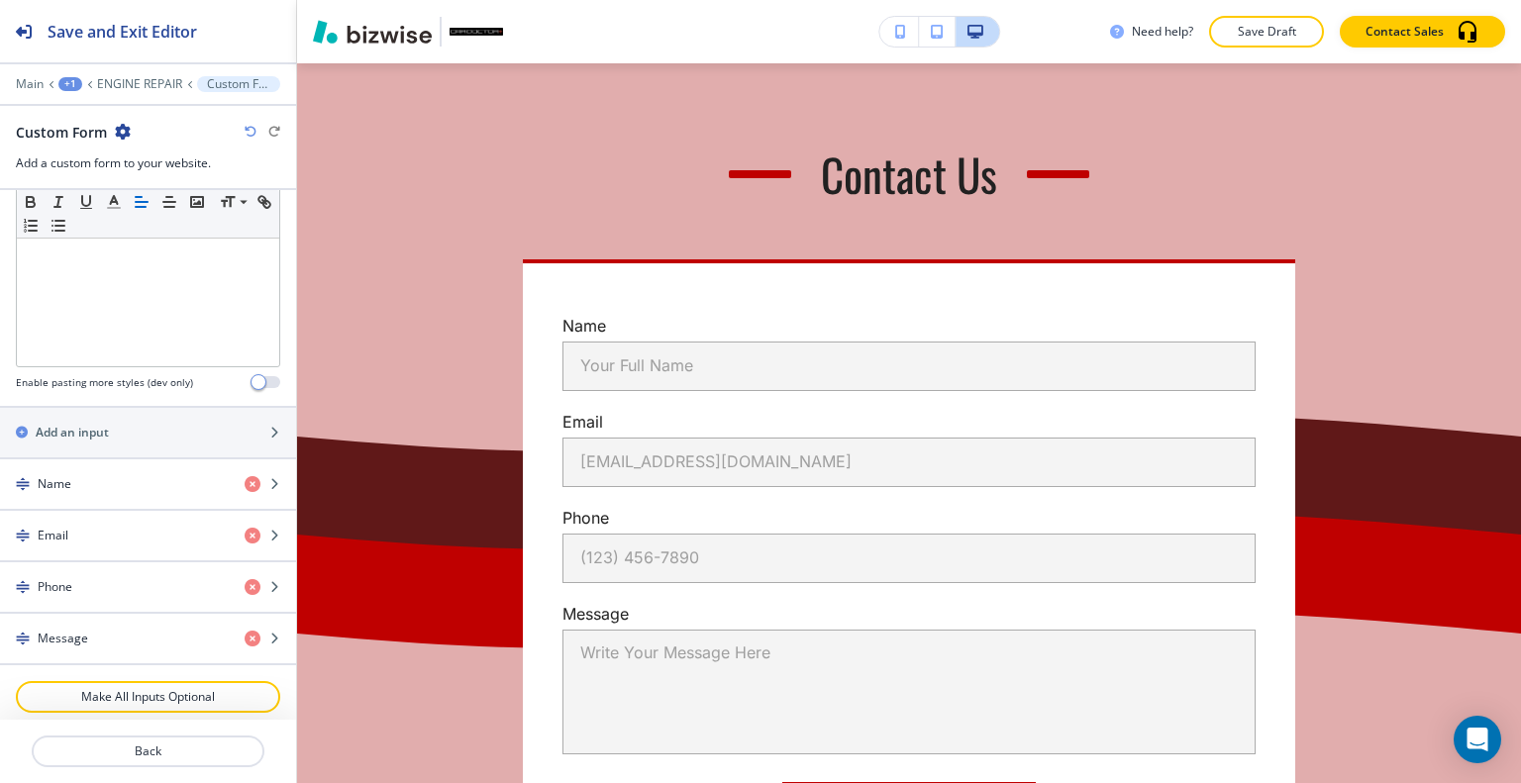
scroll to position [49, 0]
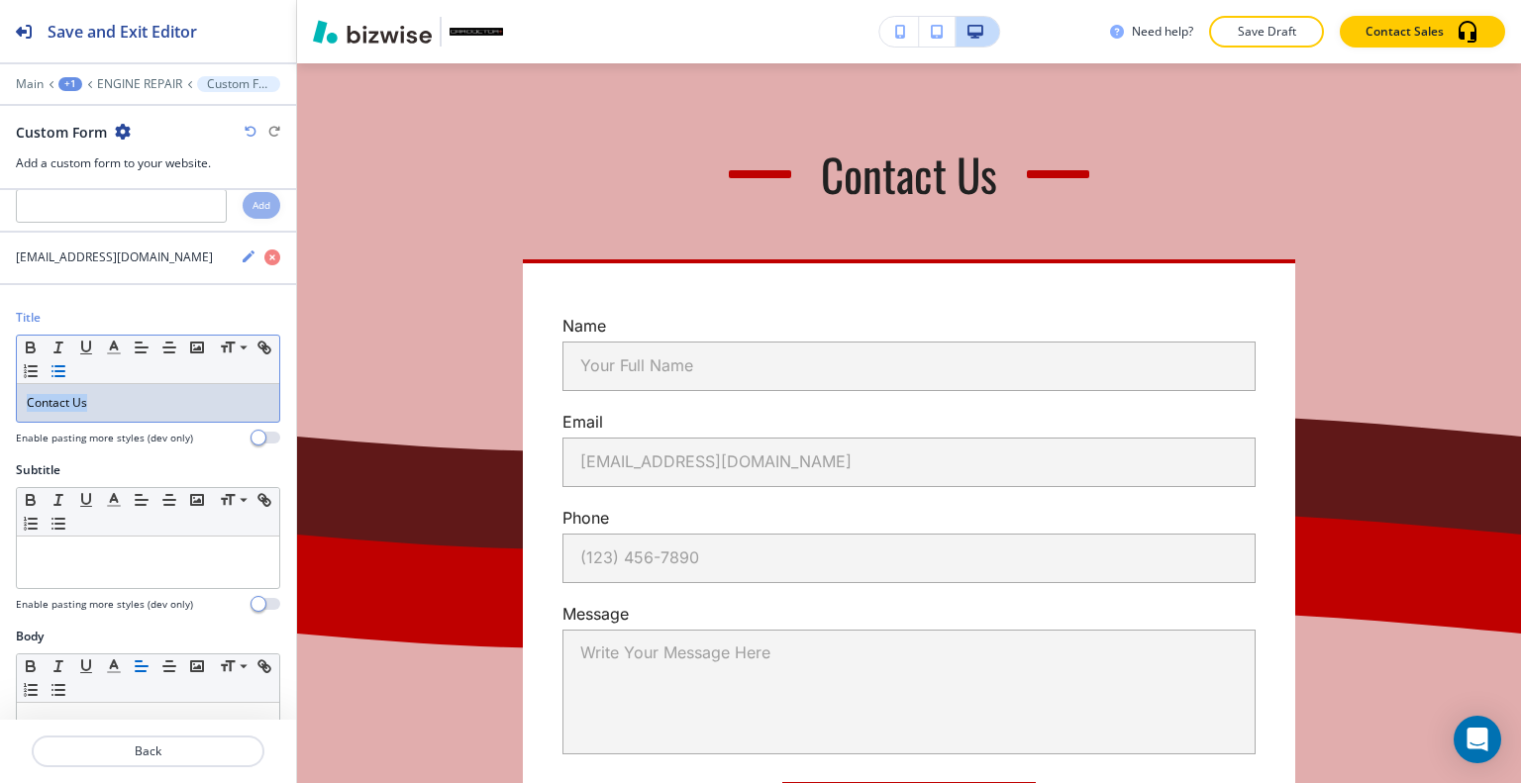
drag, startPoint x: 110, startPoint y: 413, endPoint x: 74, endPoint y: 377, distance: 50.4
click at [0, 399] on div "Title Small Normal Large Huge Contact Us Enable pasting more styles (dev only)" at bounding box center [148, 385] width 296 height 152
click at [114, 342] on icon "button" at bounding box center [114, 348] width 18 height 18
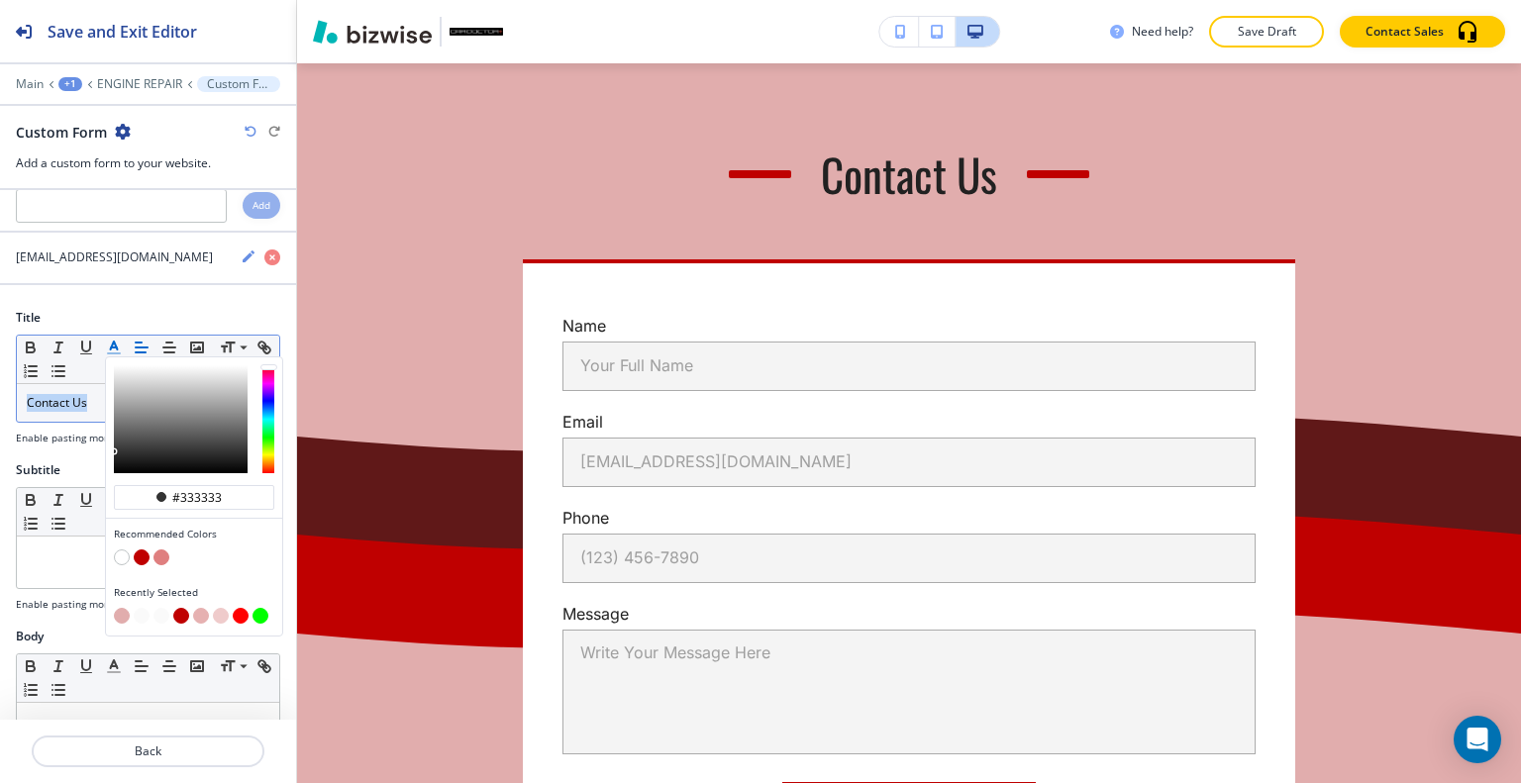
click at [143, 558] on button "button" at bounding box center [142, 558] width 16 height 16
type input "#bf0000"
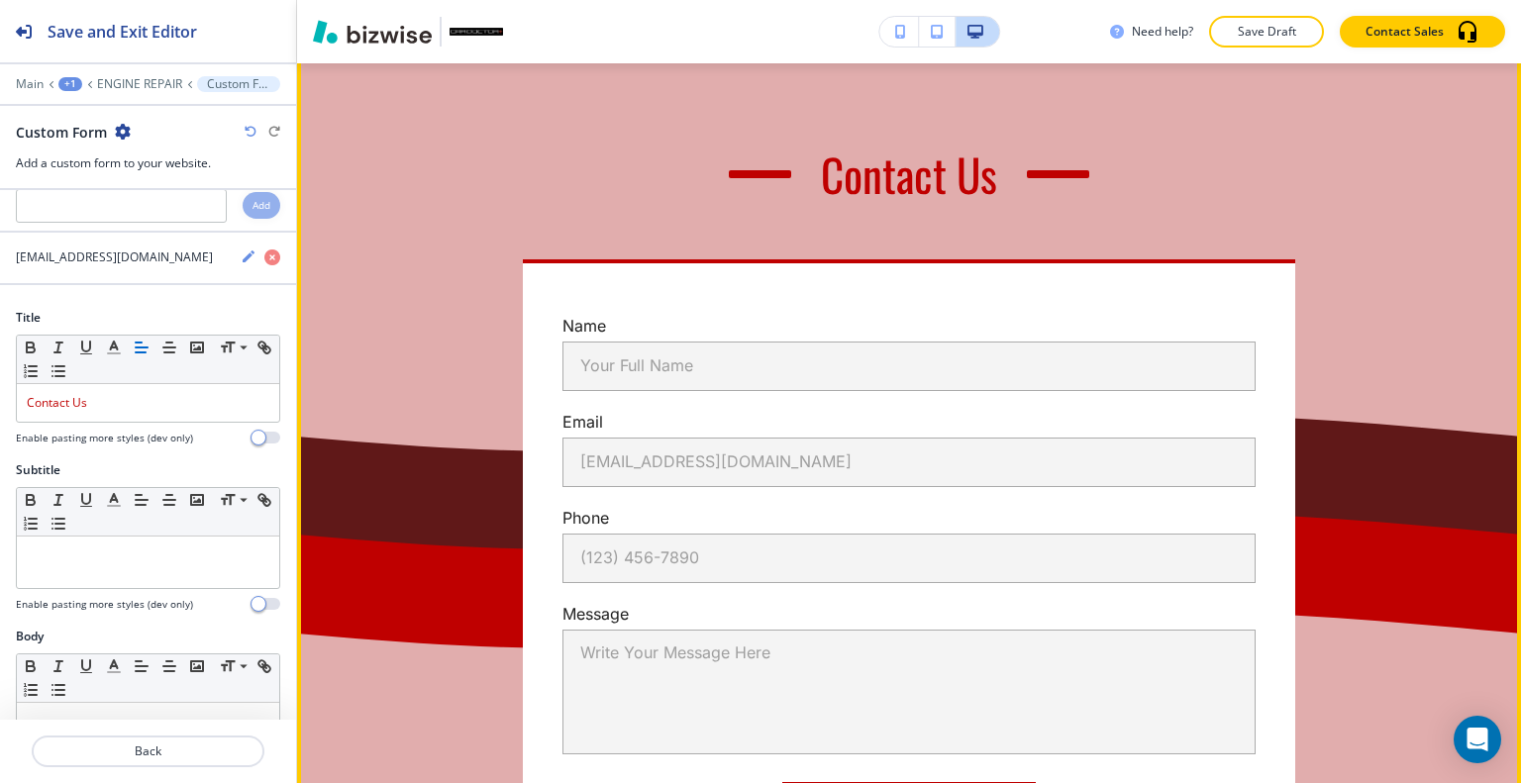
click at [420, 204] on div "Contact Us" at bounding box center [909, 174] width 1113 height 59
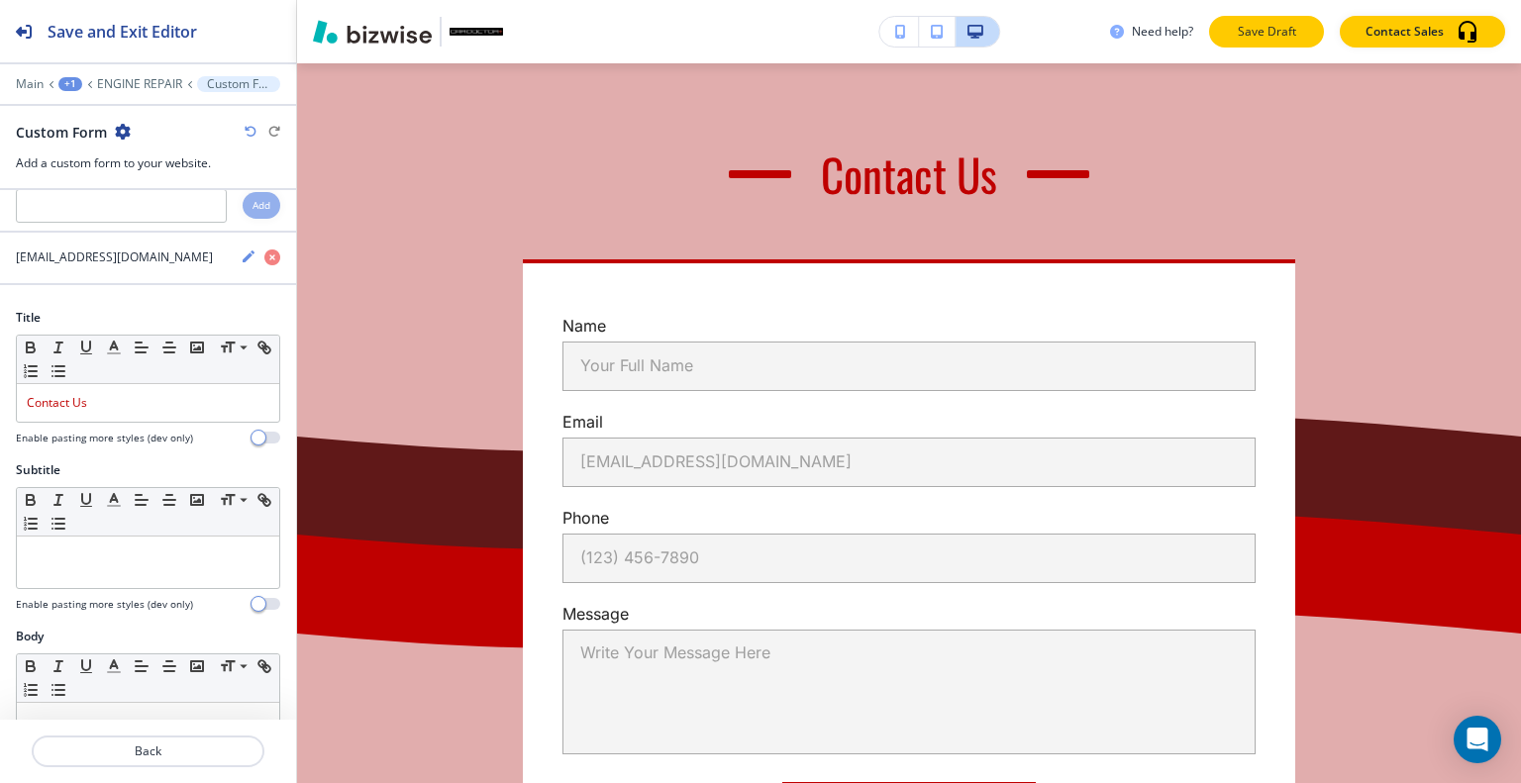
click at [1310, 41] on button "Save Draft" at bounding box center [1266, 32] width 115 height 32
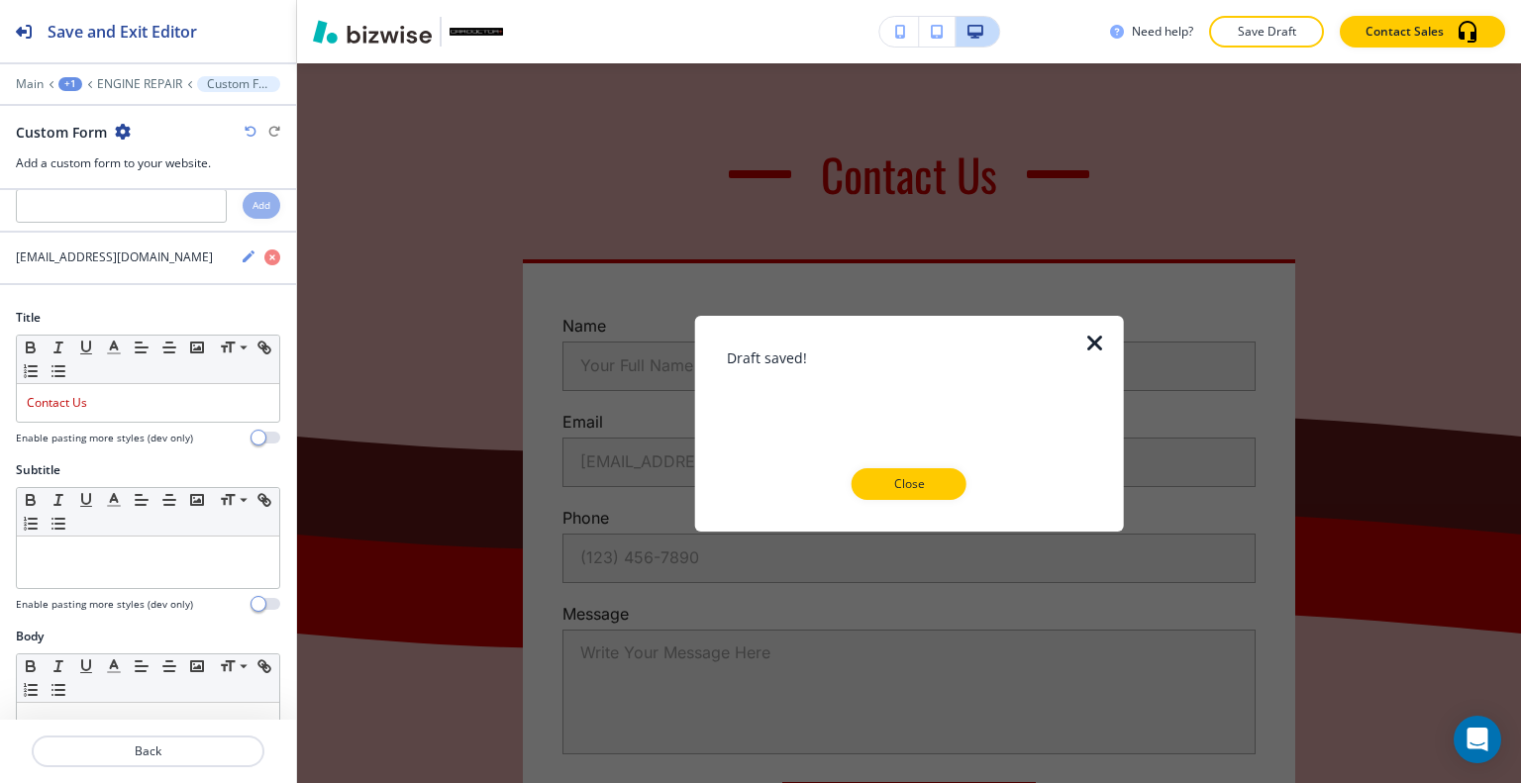
click at [950, 474] on button "Close" at bounding box center [909, 484] width 115 height 32
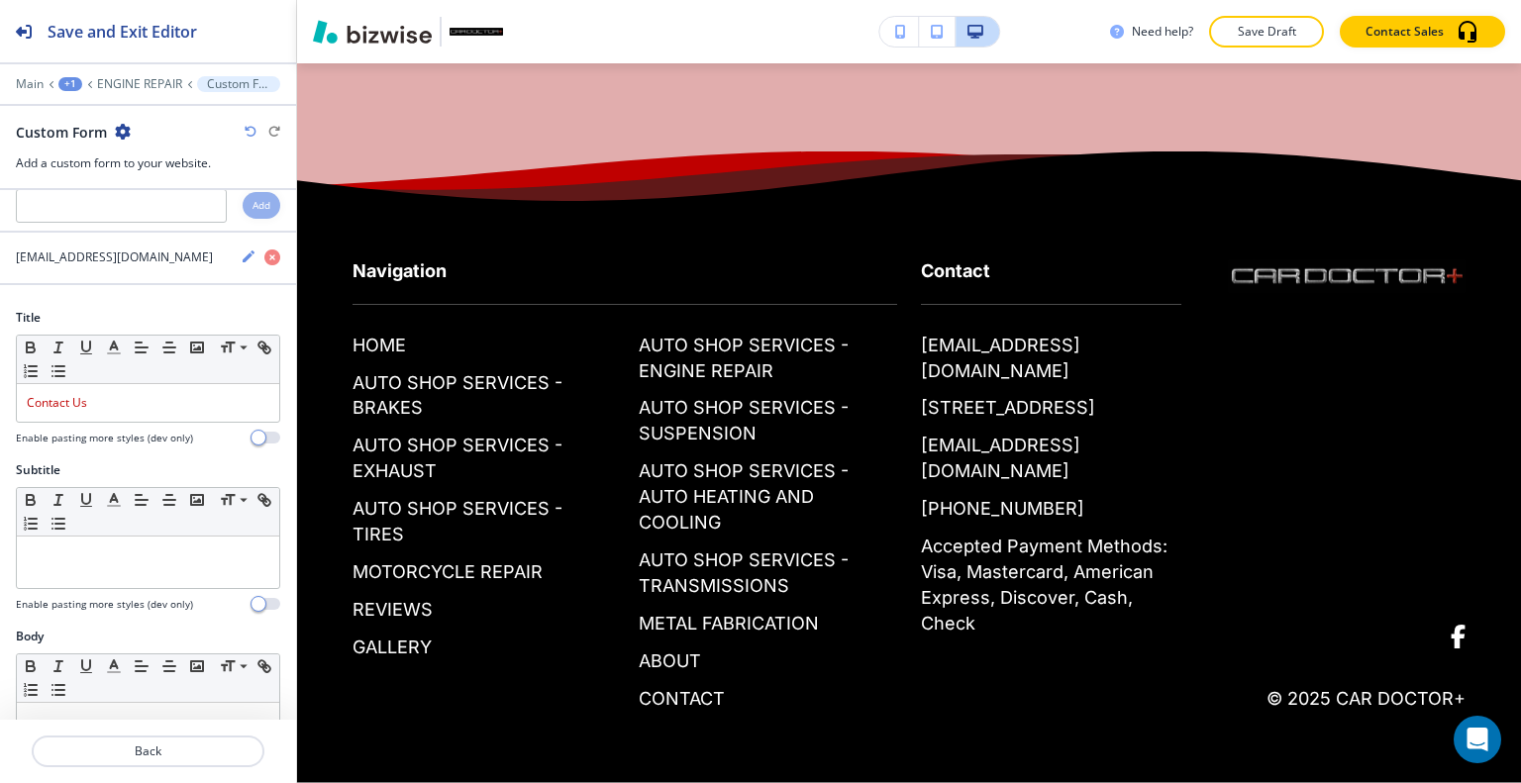
scroll to position [0, 0]
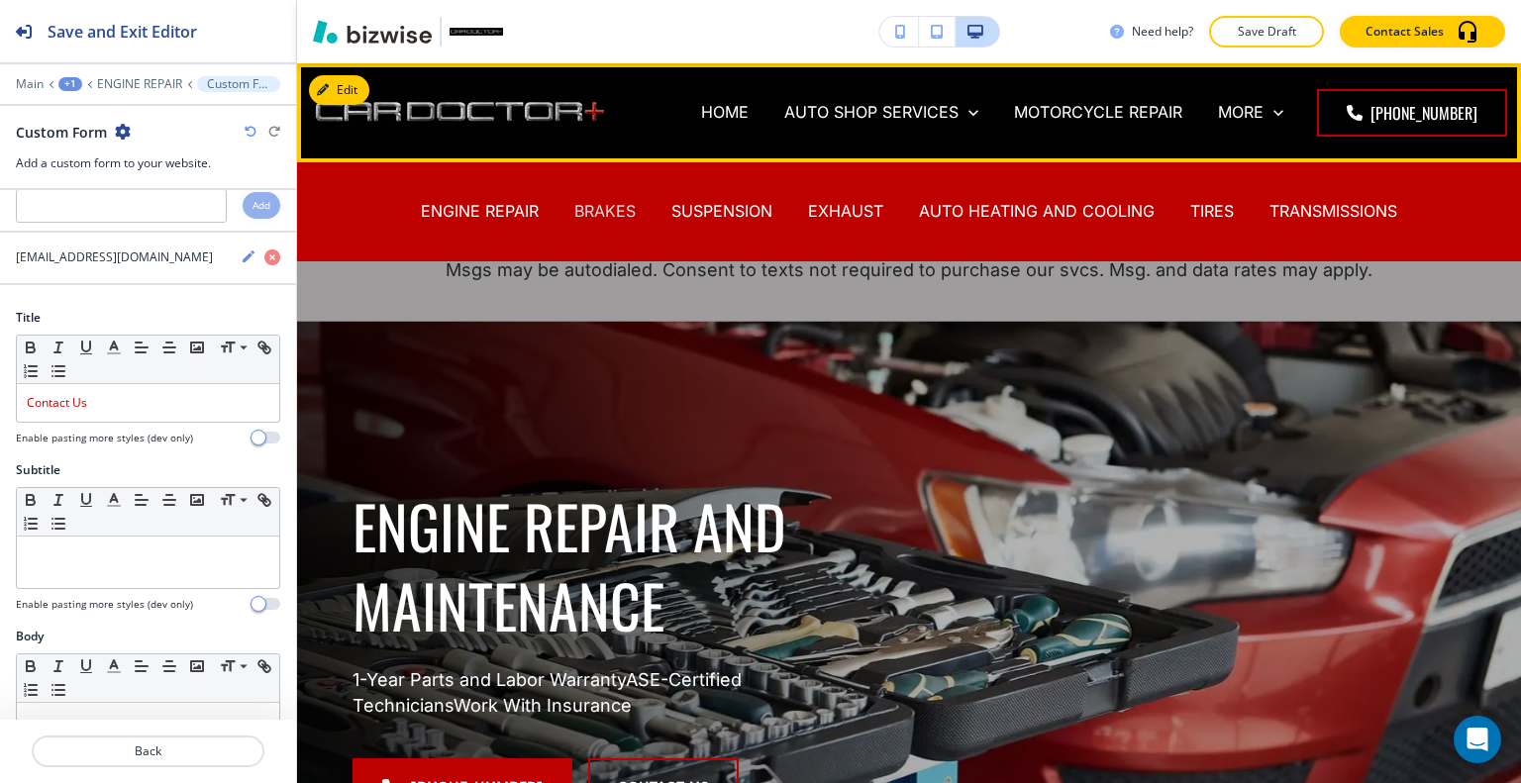
click at [589, 213] on p "BRAKES" at bounding box center [604, 211] width 61 height 23
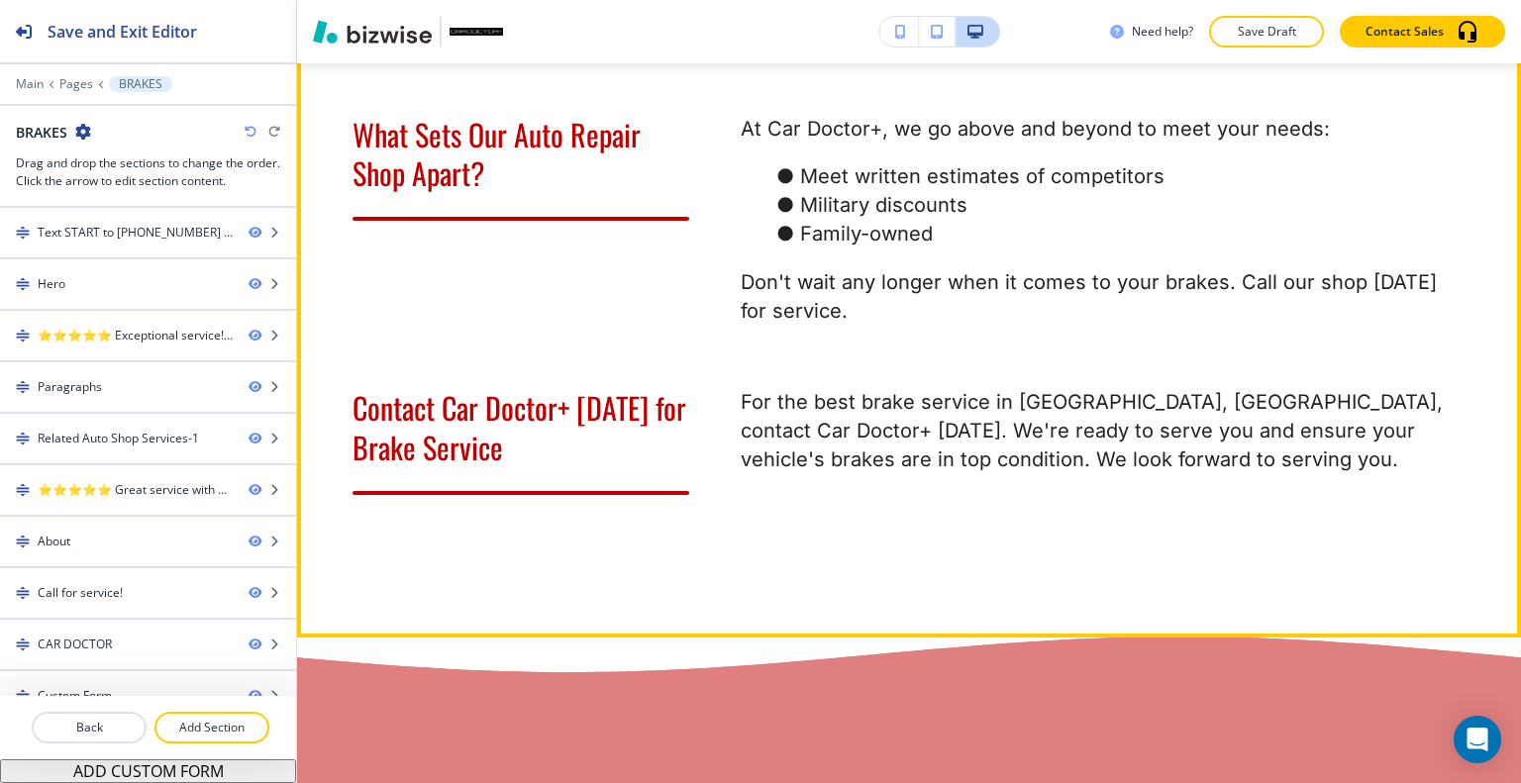
scroll to position [2971, 0]
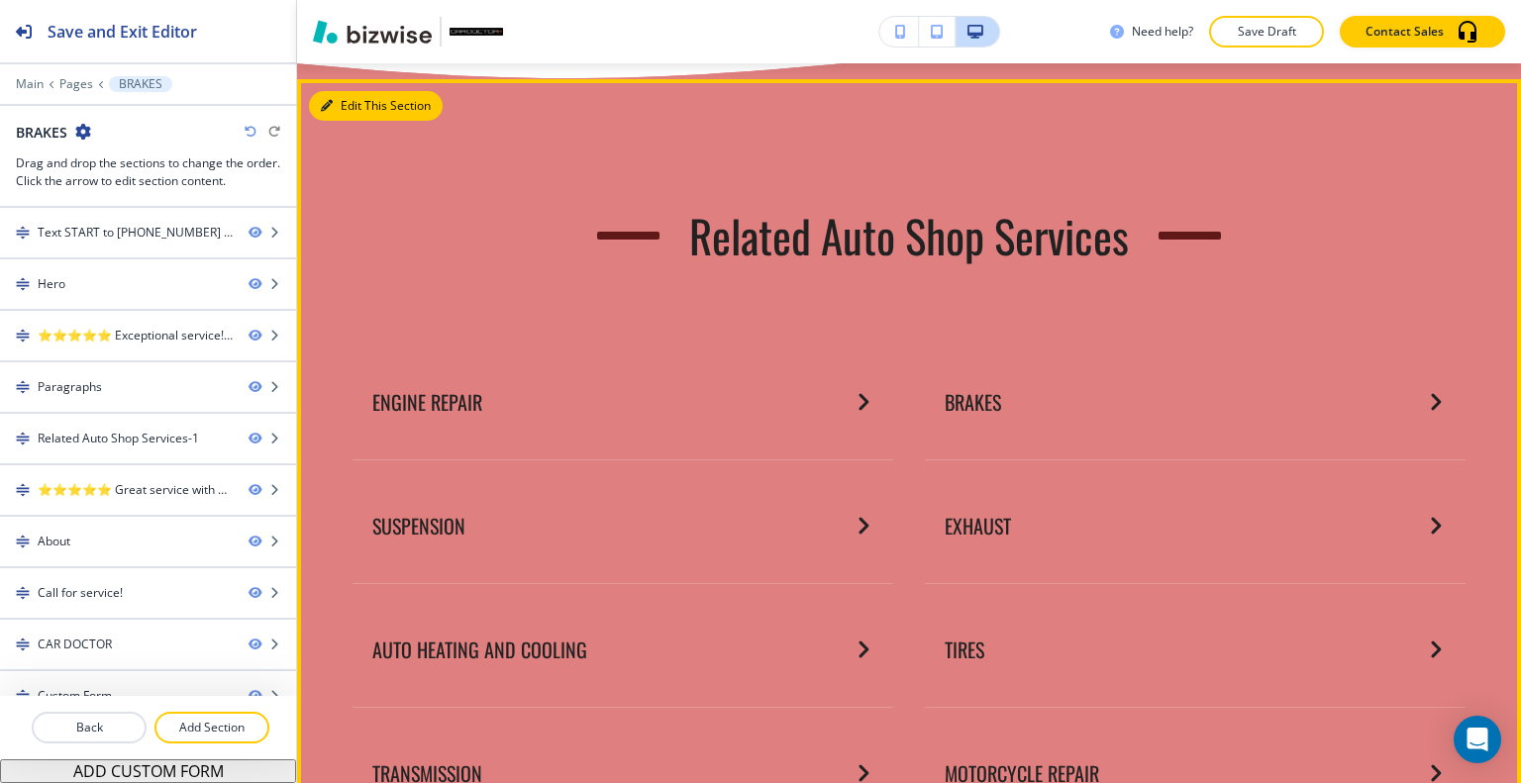
click at [356, 121] on button "Edit This Section" at bounding box center [376, 106] width 134 height 30
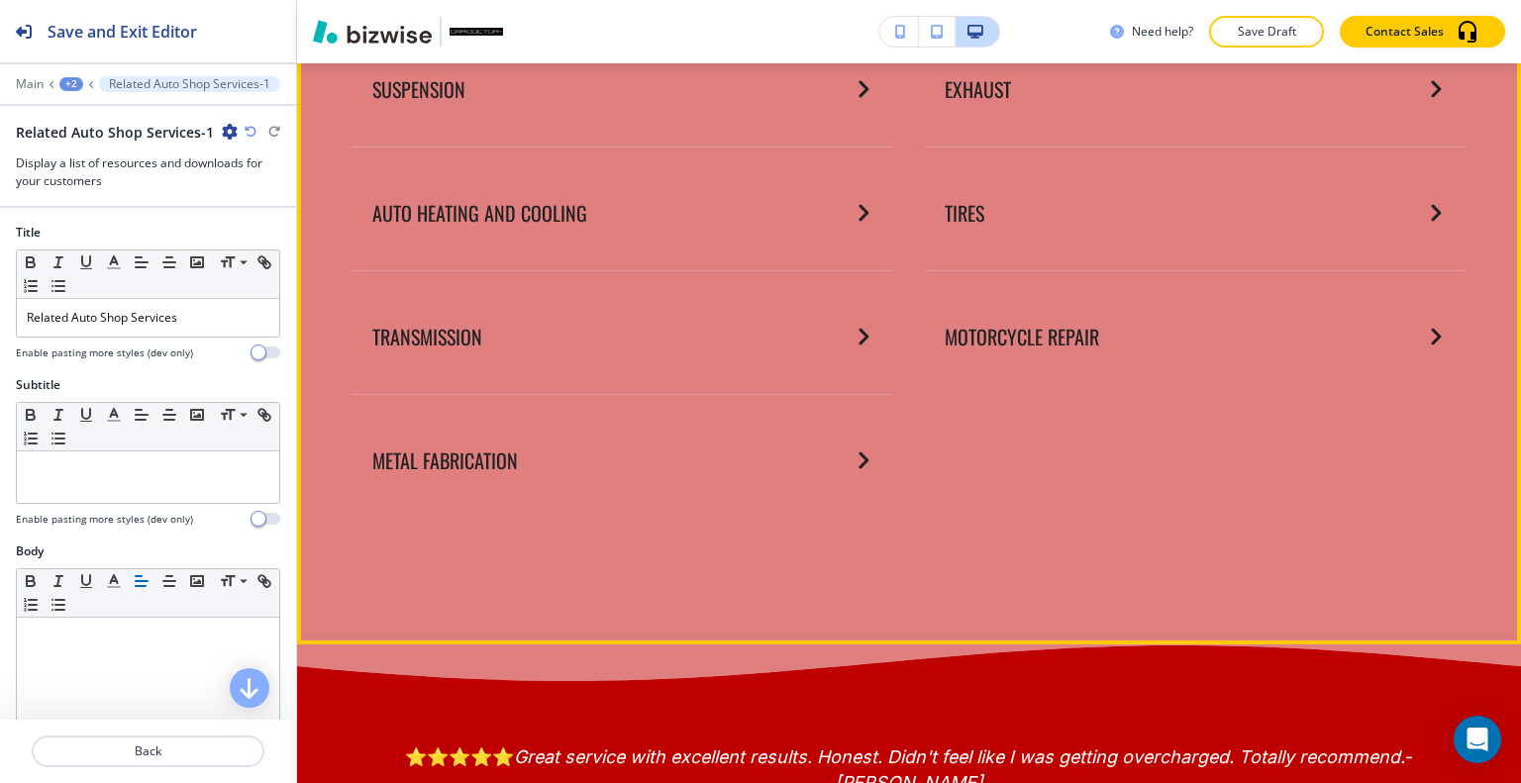
scroll to position [3804, 0]
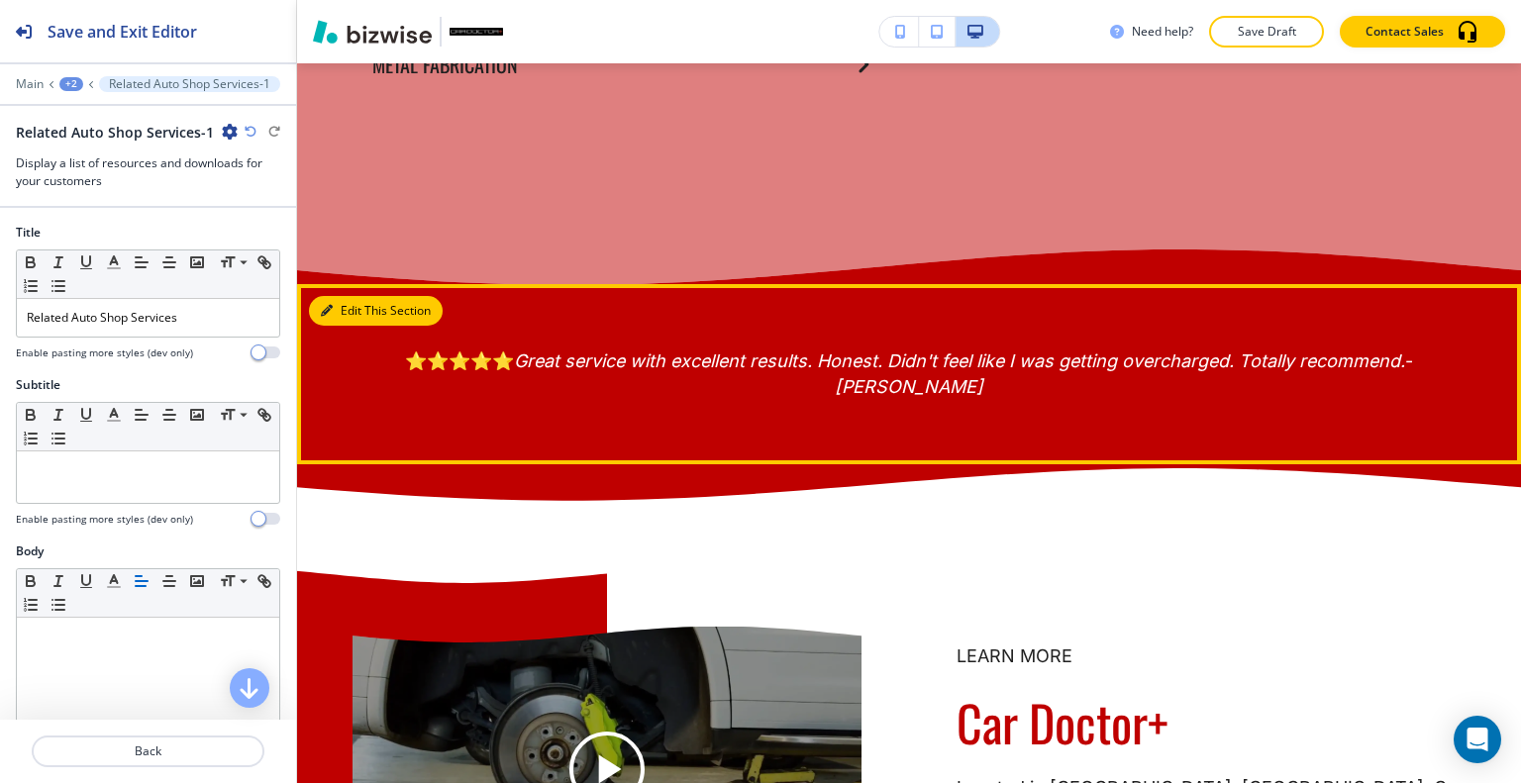
click at [354, 326] on button "Edit This Section" at bounding box center [376, 311] width 134 height 30
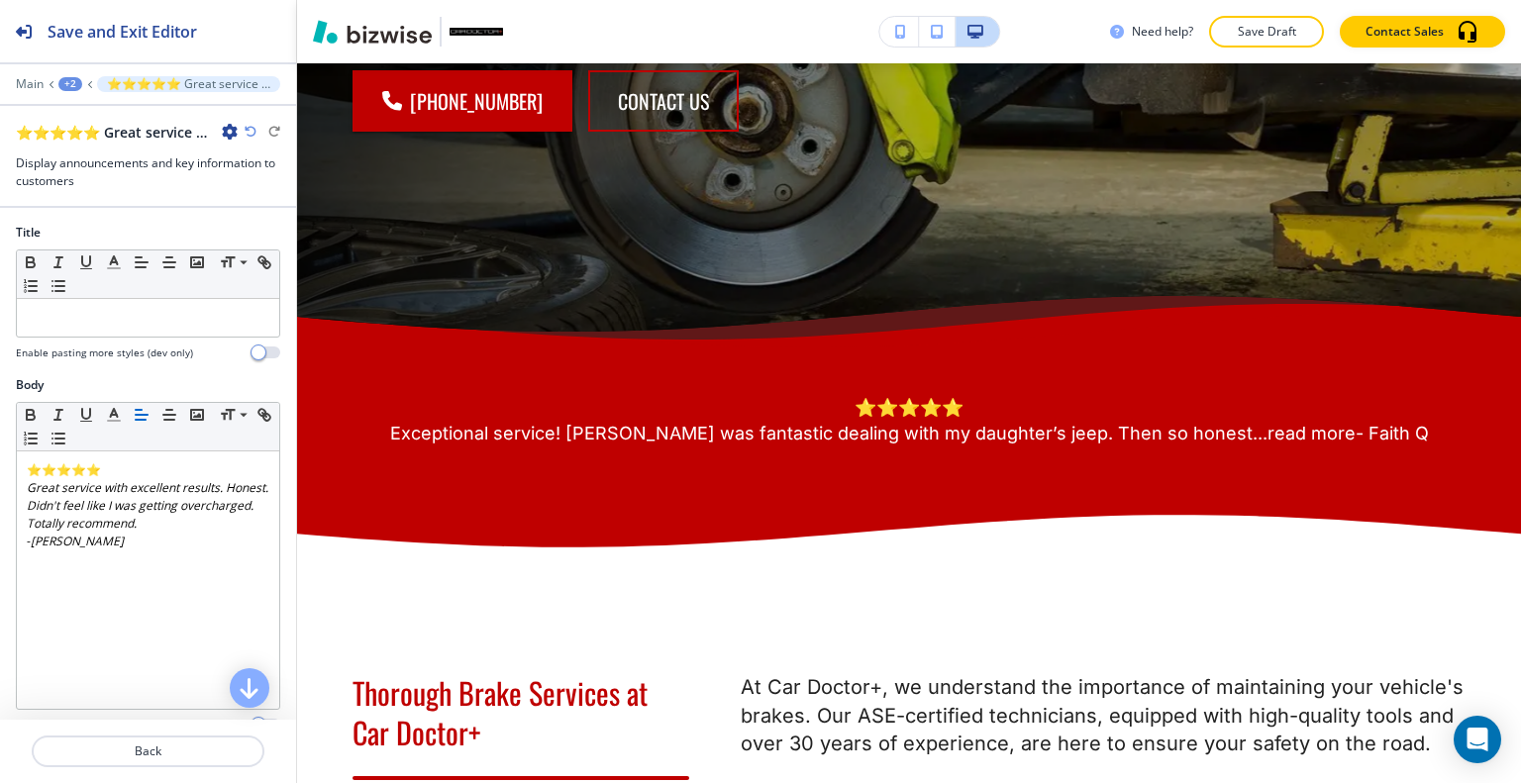
scroll to position [758, 0]
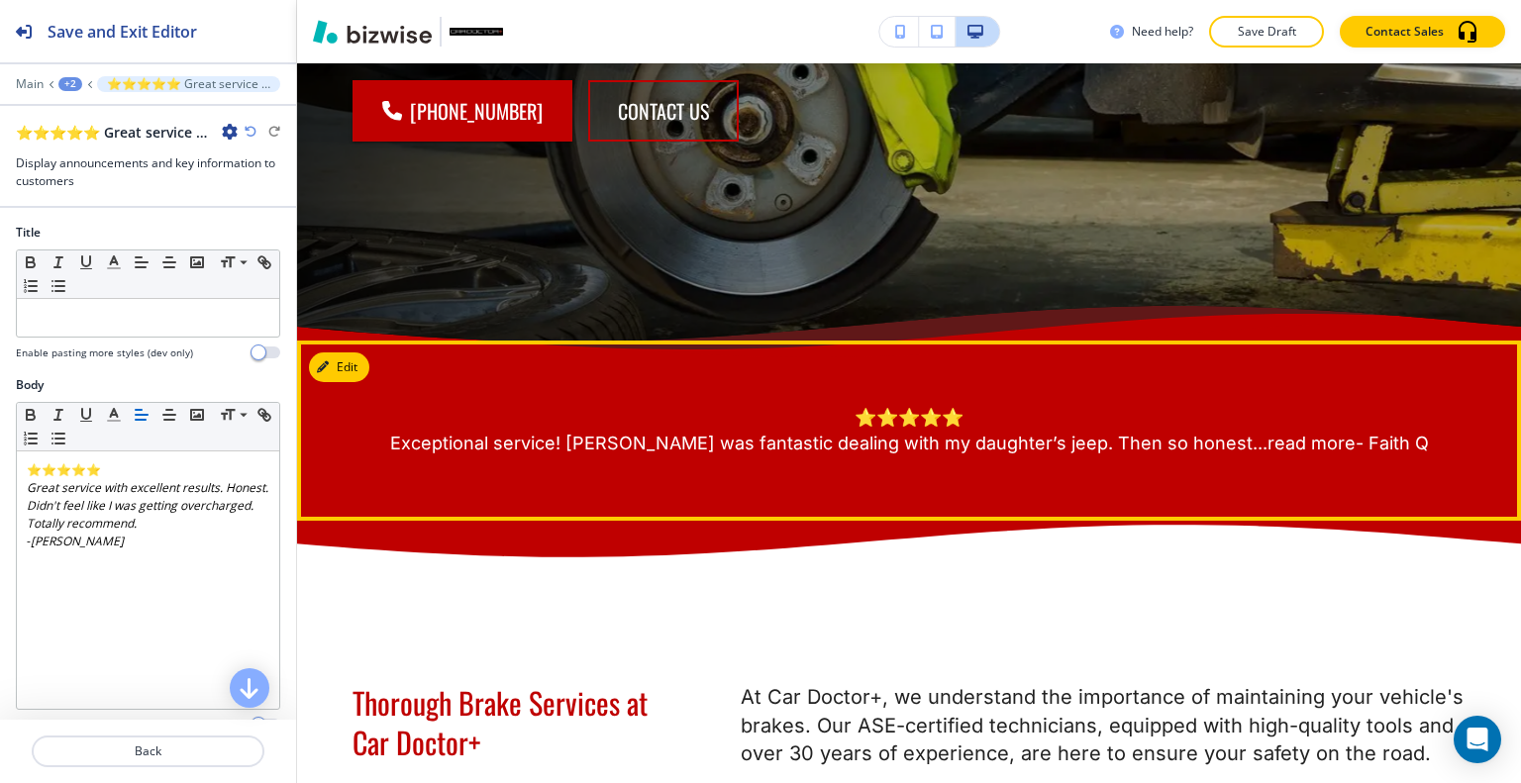
drag, startPoint x: 952, startPoint y: 471, endPoint x: 440, endPoint y: 435, distance: 513.3
click at [440, 435] on p "⭐⭐⭐⭐⭐ Exceptional service! Dennis was fantastic dealing with my daughter’s jeep…" at bounding box center [909, 430] width 1113 height 51
copy p "Exceptional service! Dennis was fantastic dealing with my daughter’s jeep. Then…"
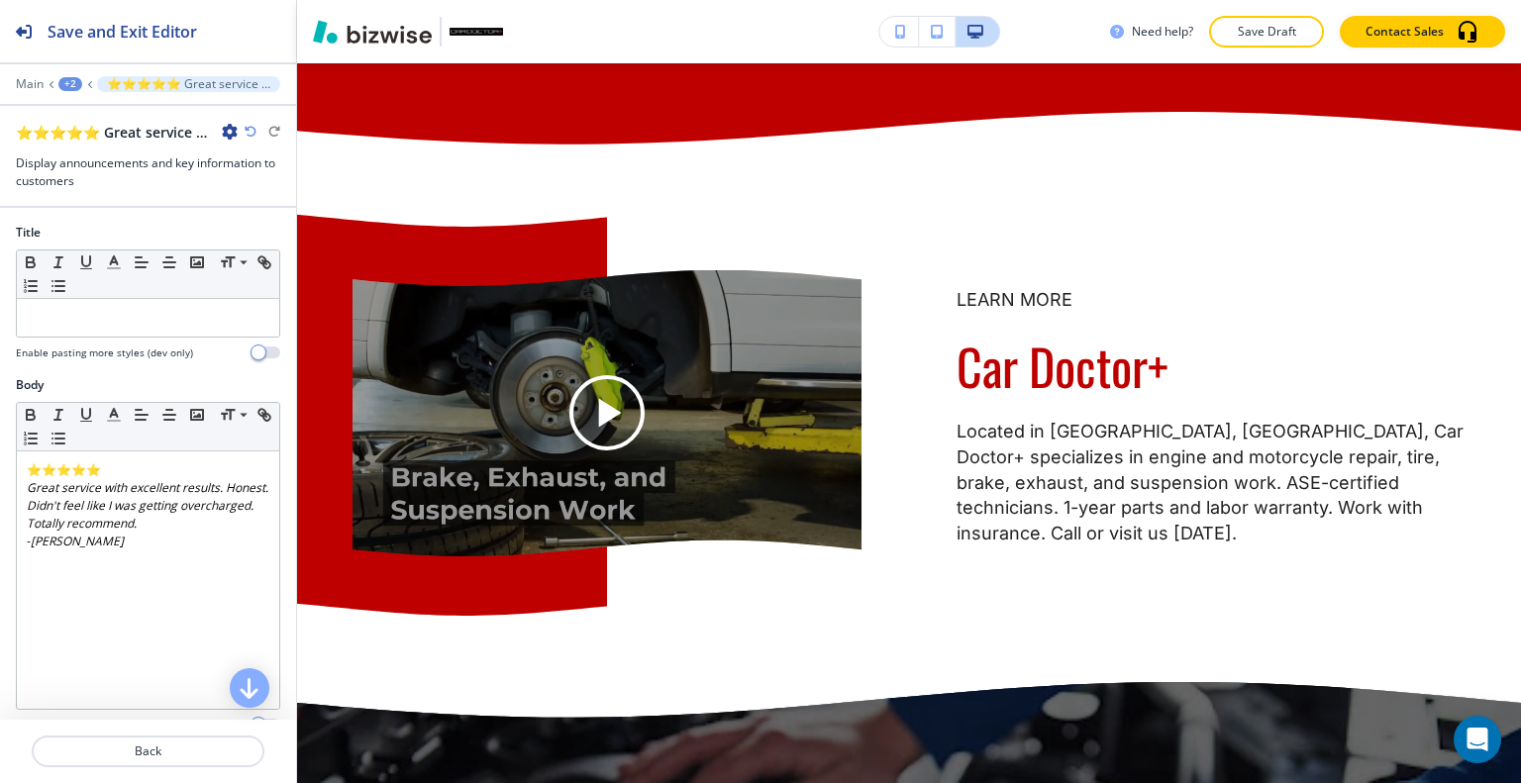
scroll to position [4151, 0]
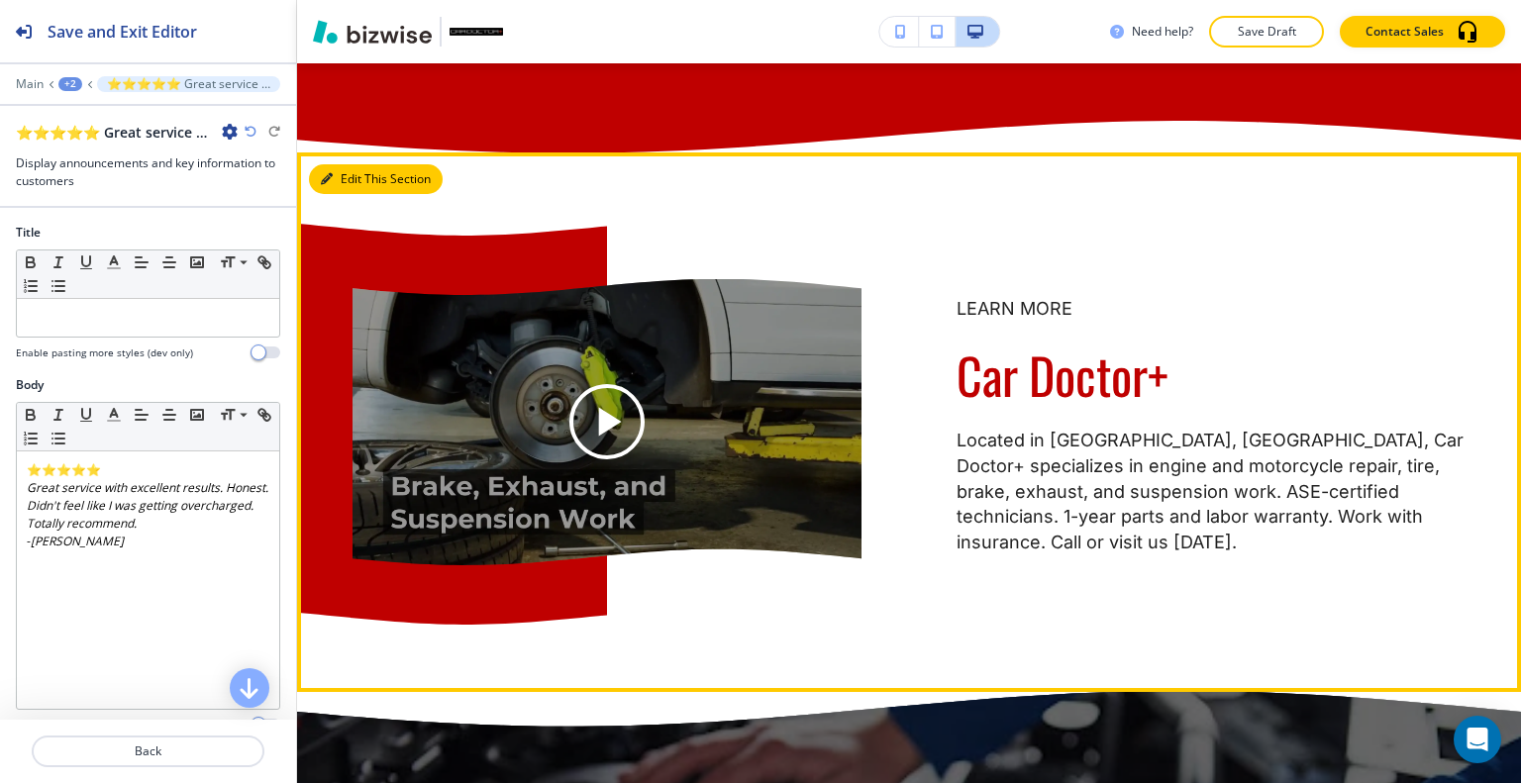
click at [333, 194] on button "Edit This Section" at bounding box center [376, 179] width 134 height 30
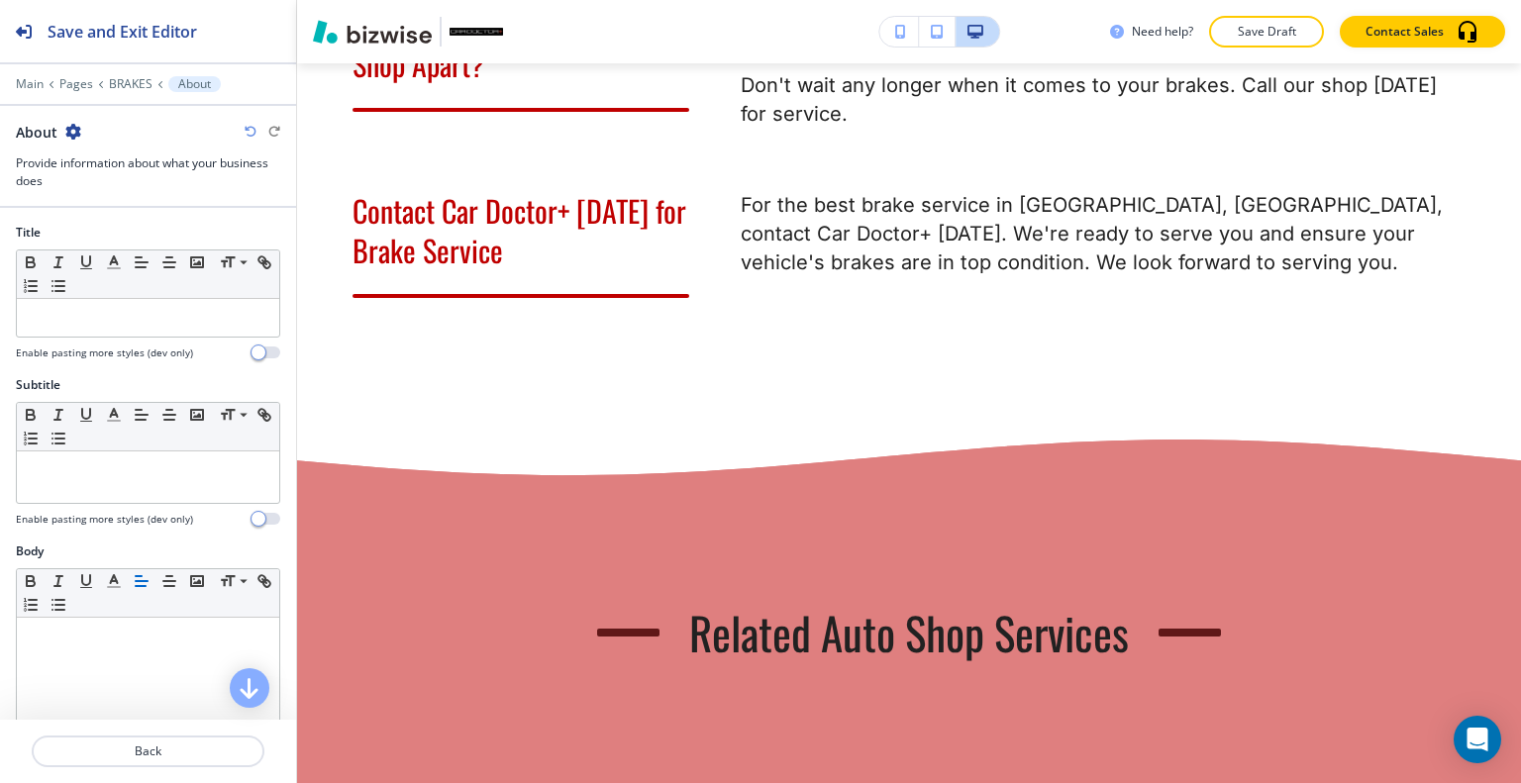
scroll to position [0, 0]
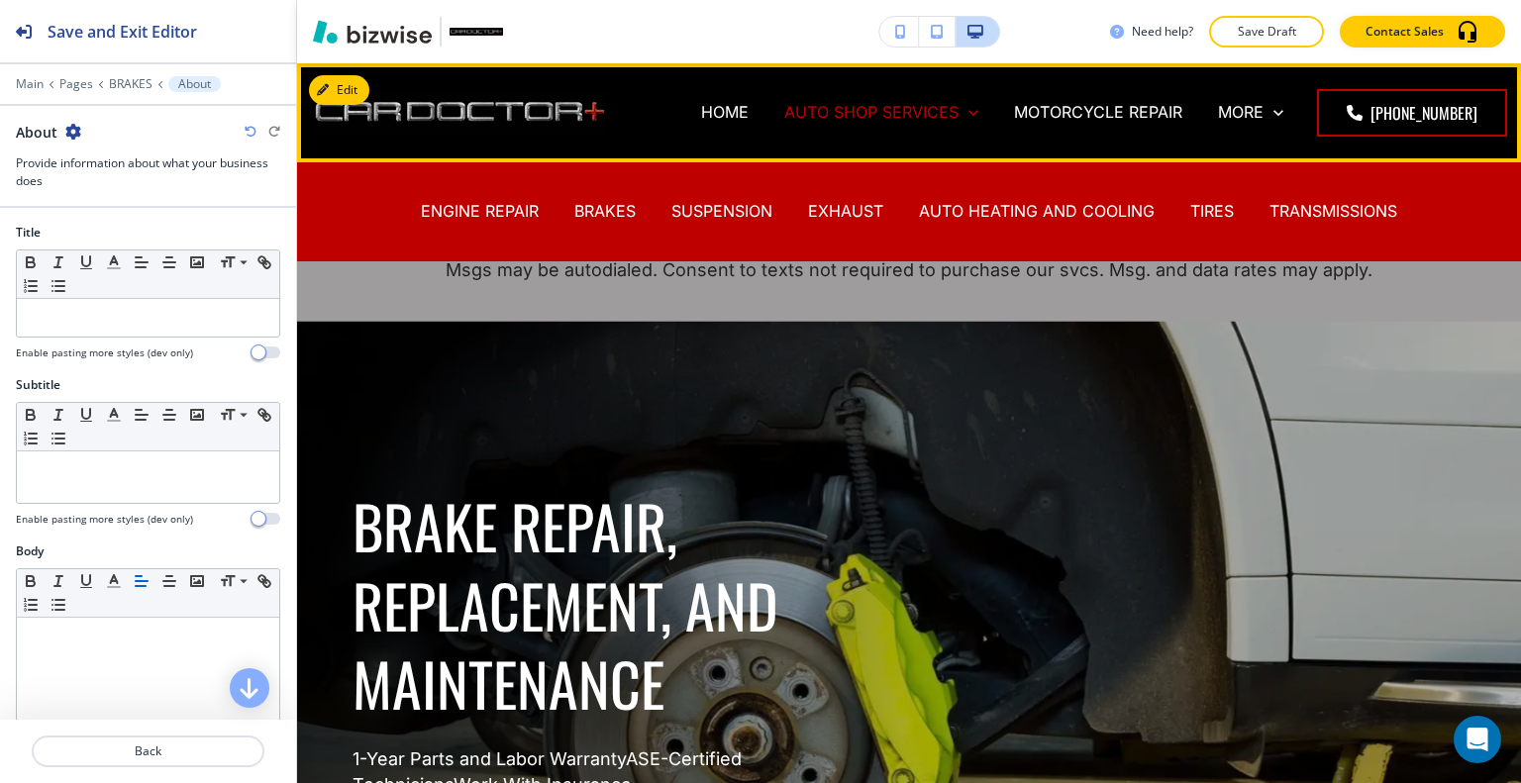
click at [950, 118] on p "AUTO SHOP SERVICES" at bounding box center [871, 112] width 174 height 23
click at [606, 212] on p "BRAKES" at bounding box center [604, 211] width 61 height 23
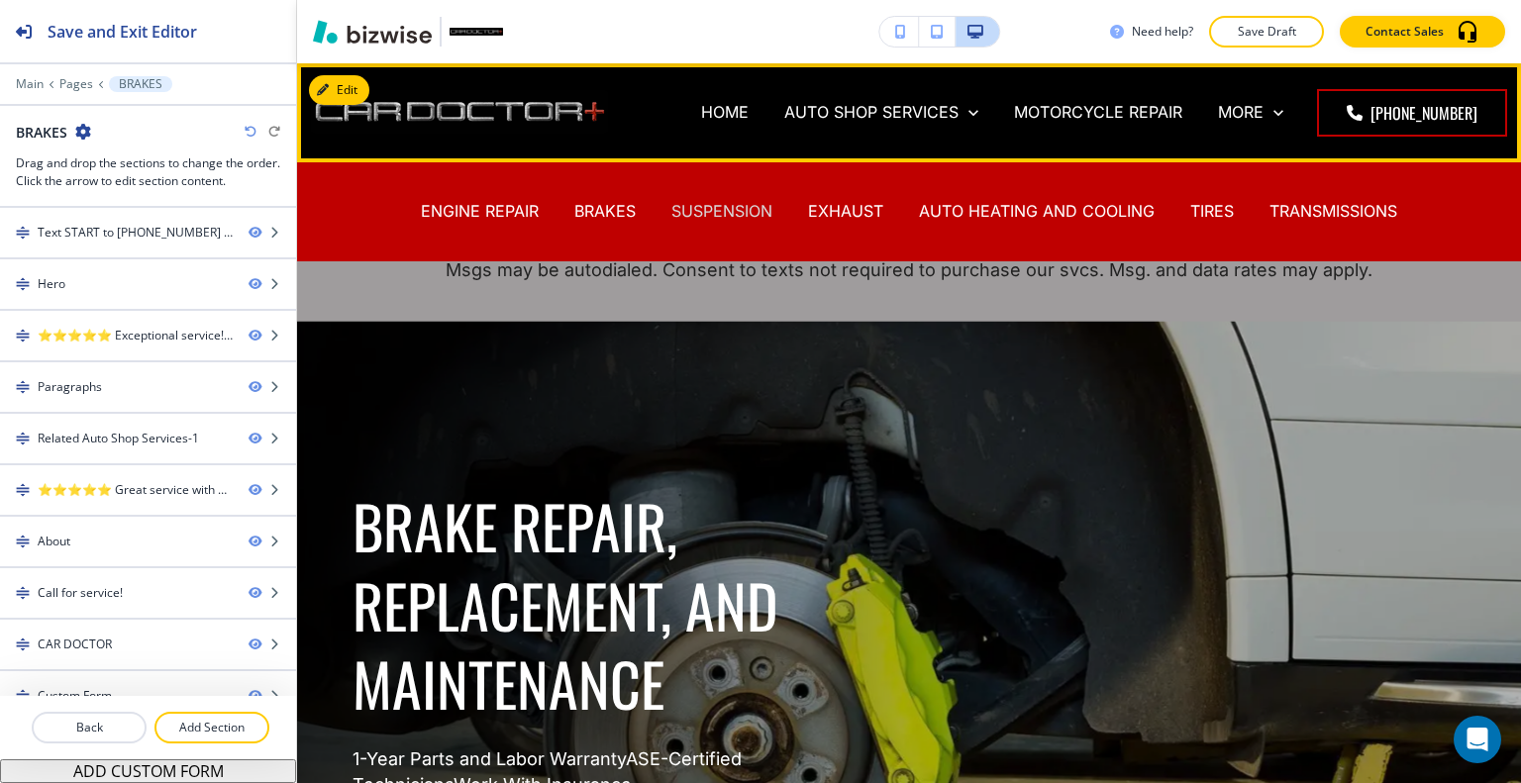
click at [734, 213] on p "SUSPENSION" at bounding box center [721, 211] width 101 height 23
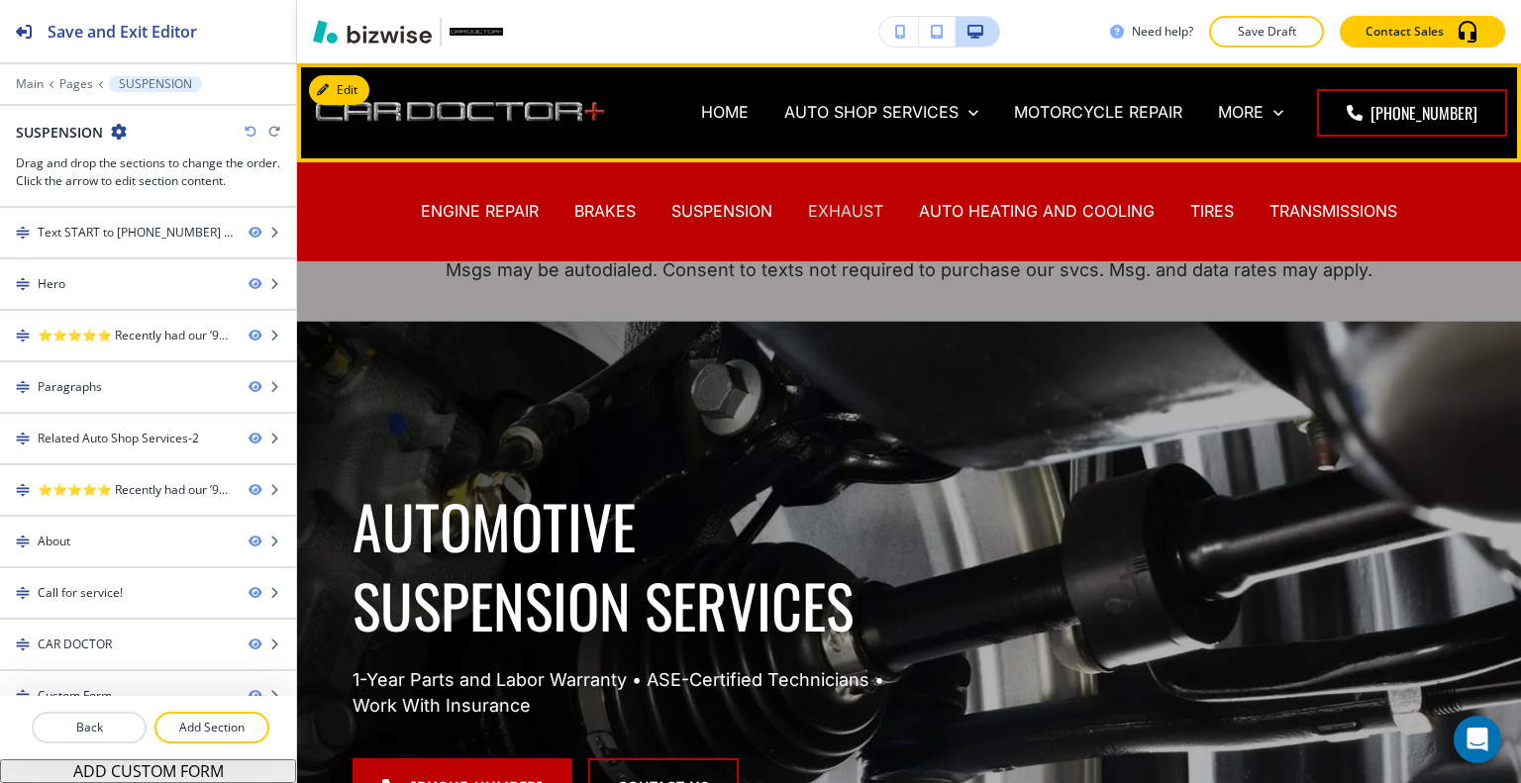
click at [833, 214] on p "EXHAUST" at bounding box center [845, 211] width 75 height 23
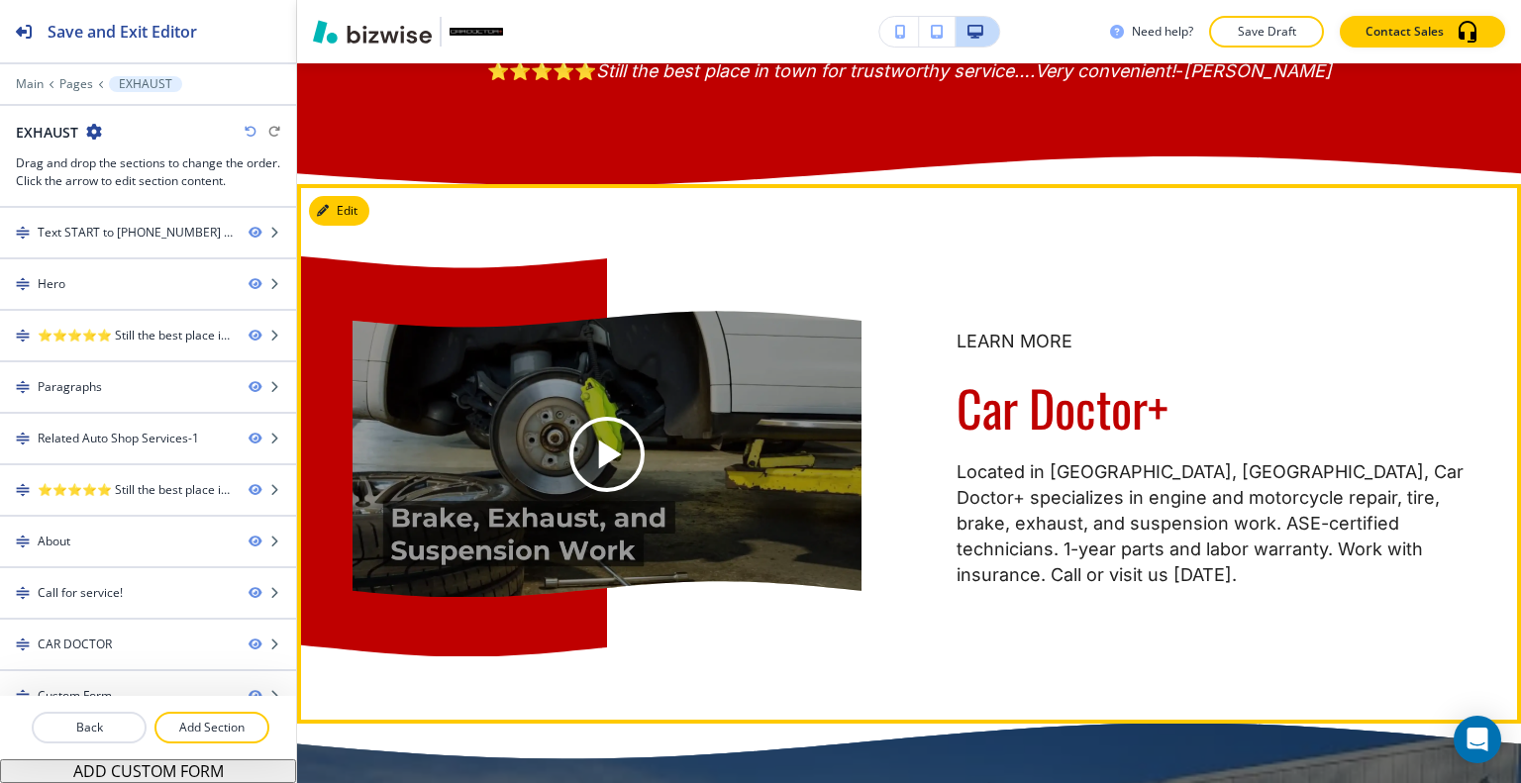
scroll to position [3367, 0]
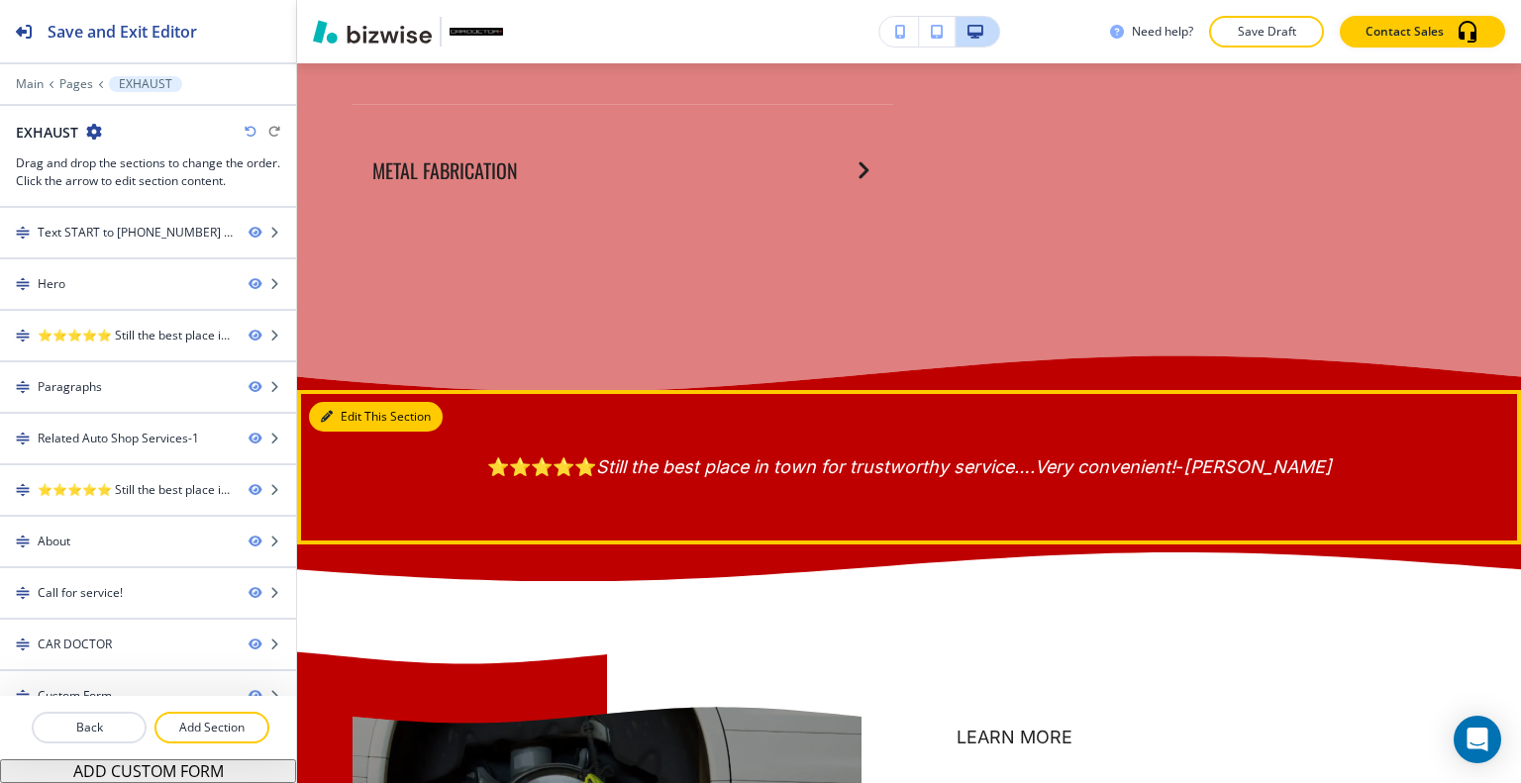
click at [353, 432] on button "Edit This Section" at bounding box center [376, 417] width 134 height 30
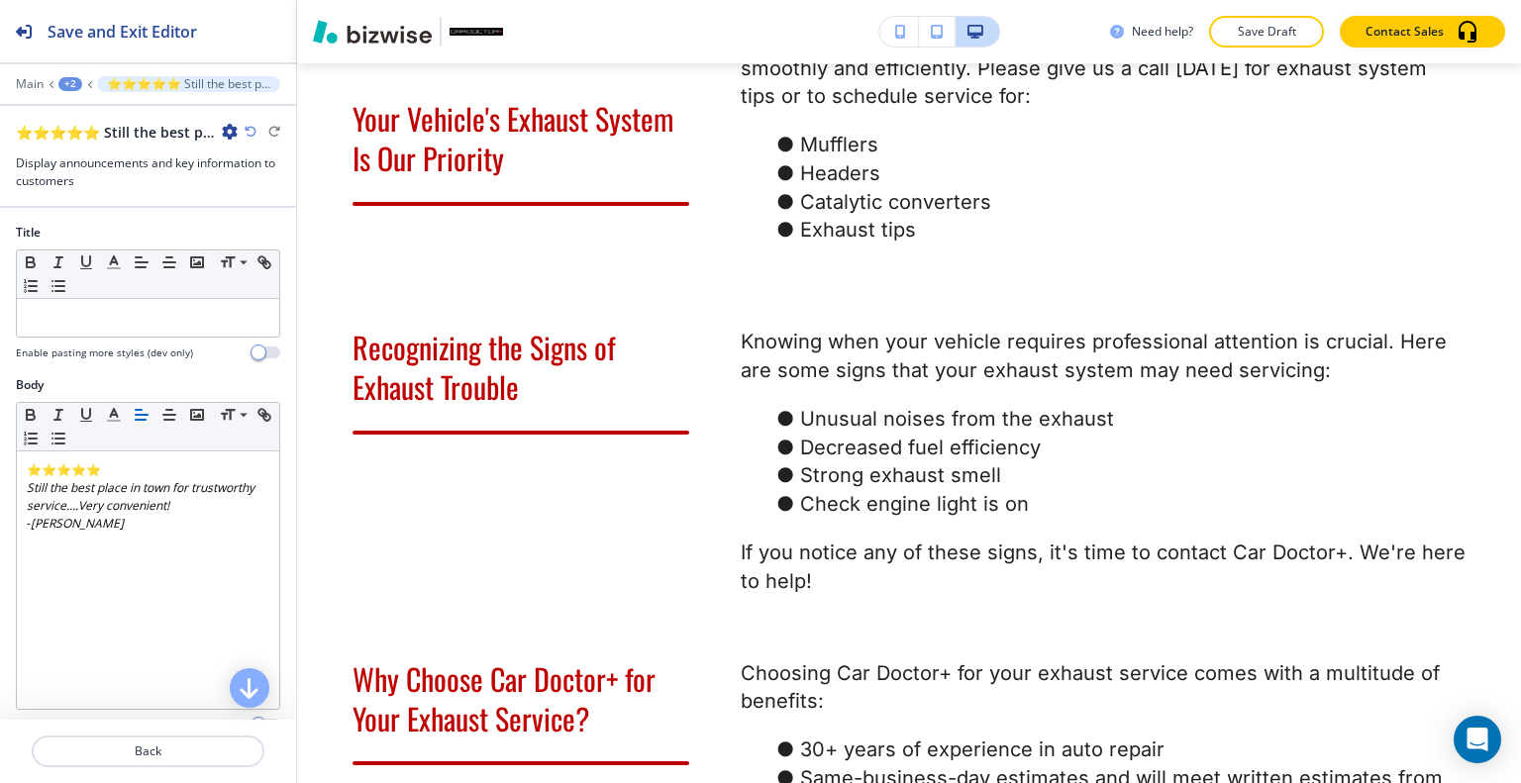
scroll to position [0, 0]
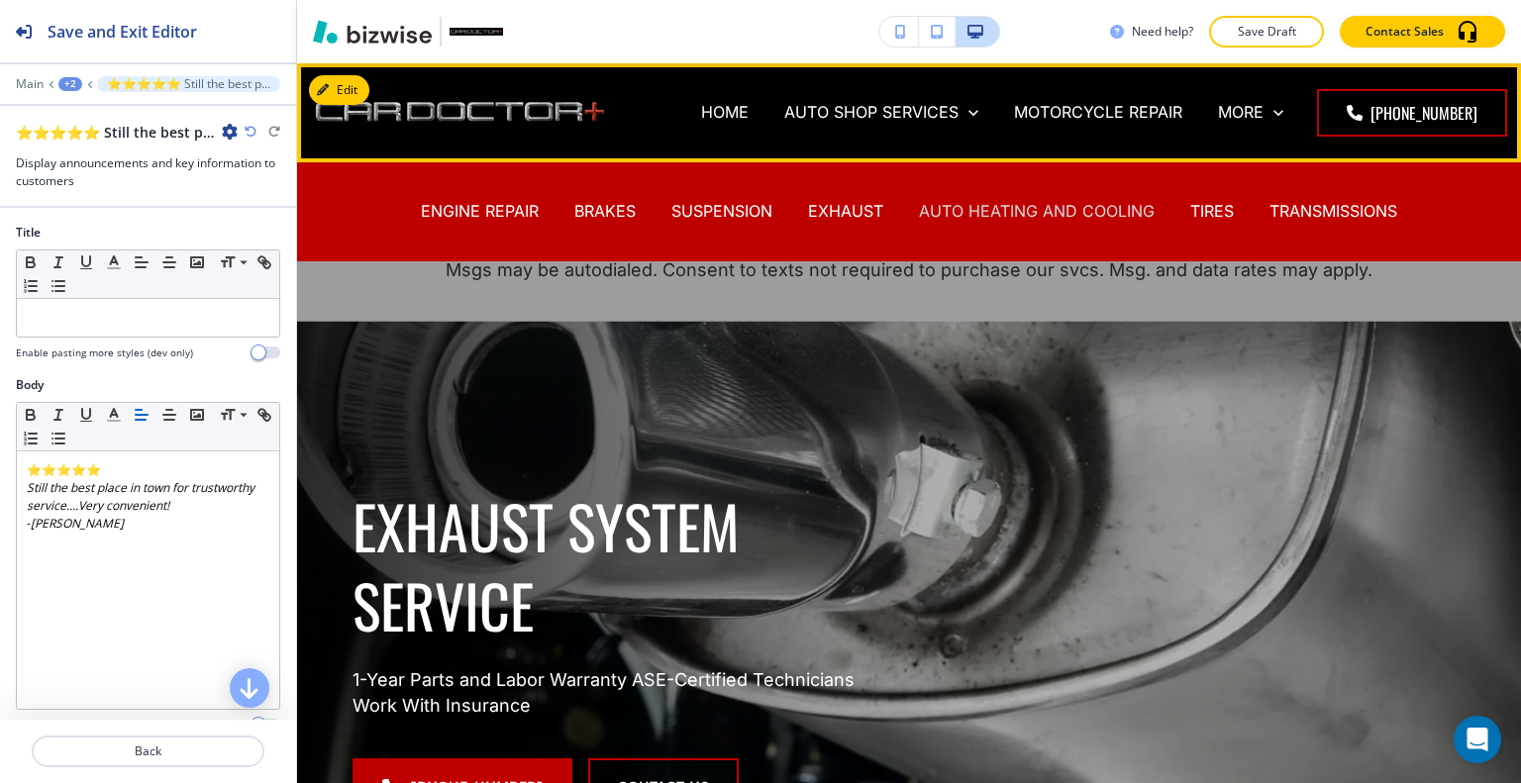
click at [994, 215] on p "AUTO HEATING AND COOLING" at bounding box center [1037, 211] width 236 height 23
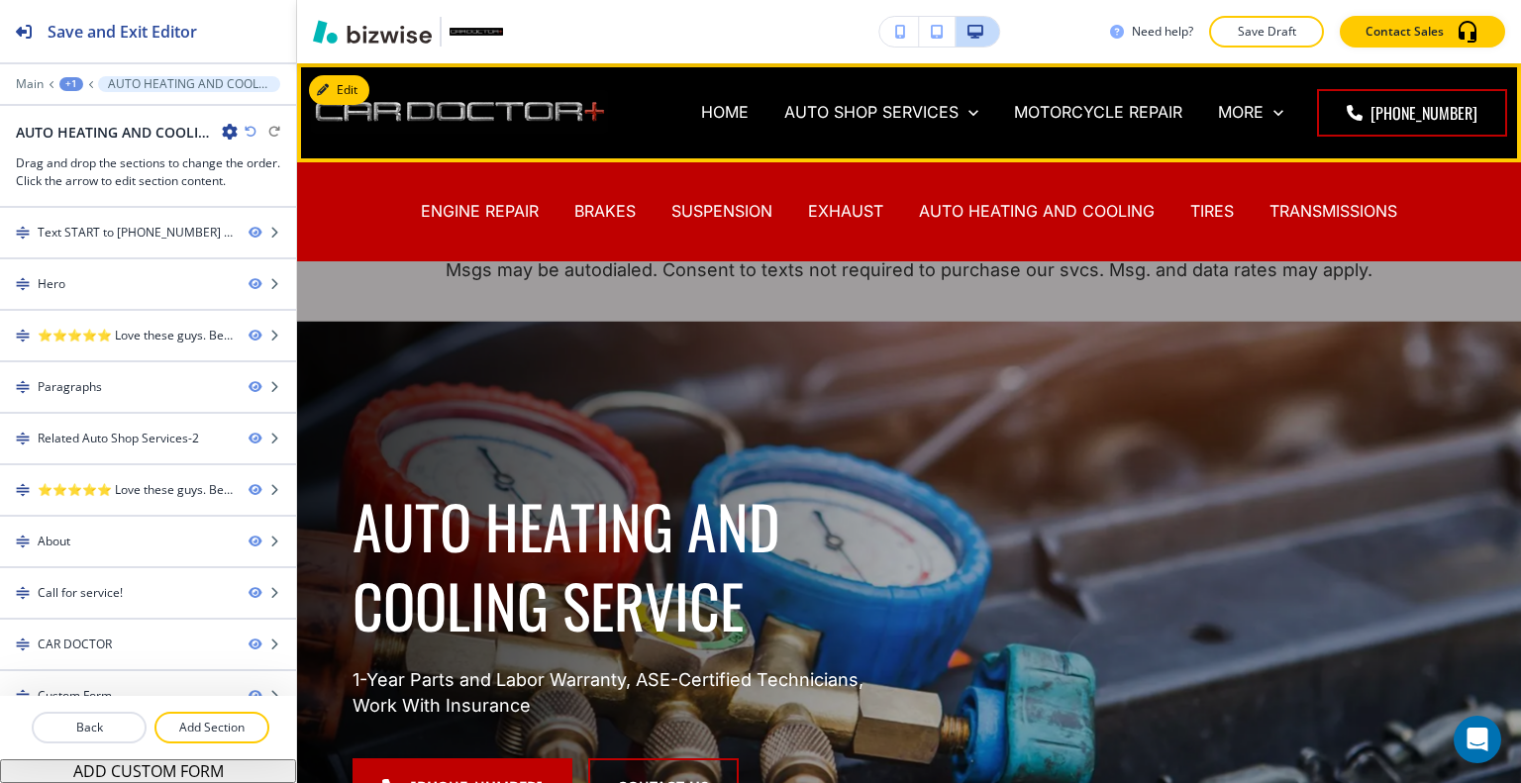
click at [1252, 213] on div "TRANSMISSIONS" at bounding box center [1333, 211] width 163 height 23
click at [1208, 208] on p "TIRES" at bounding box center [1212, 211] width 44 height 23
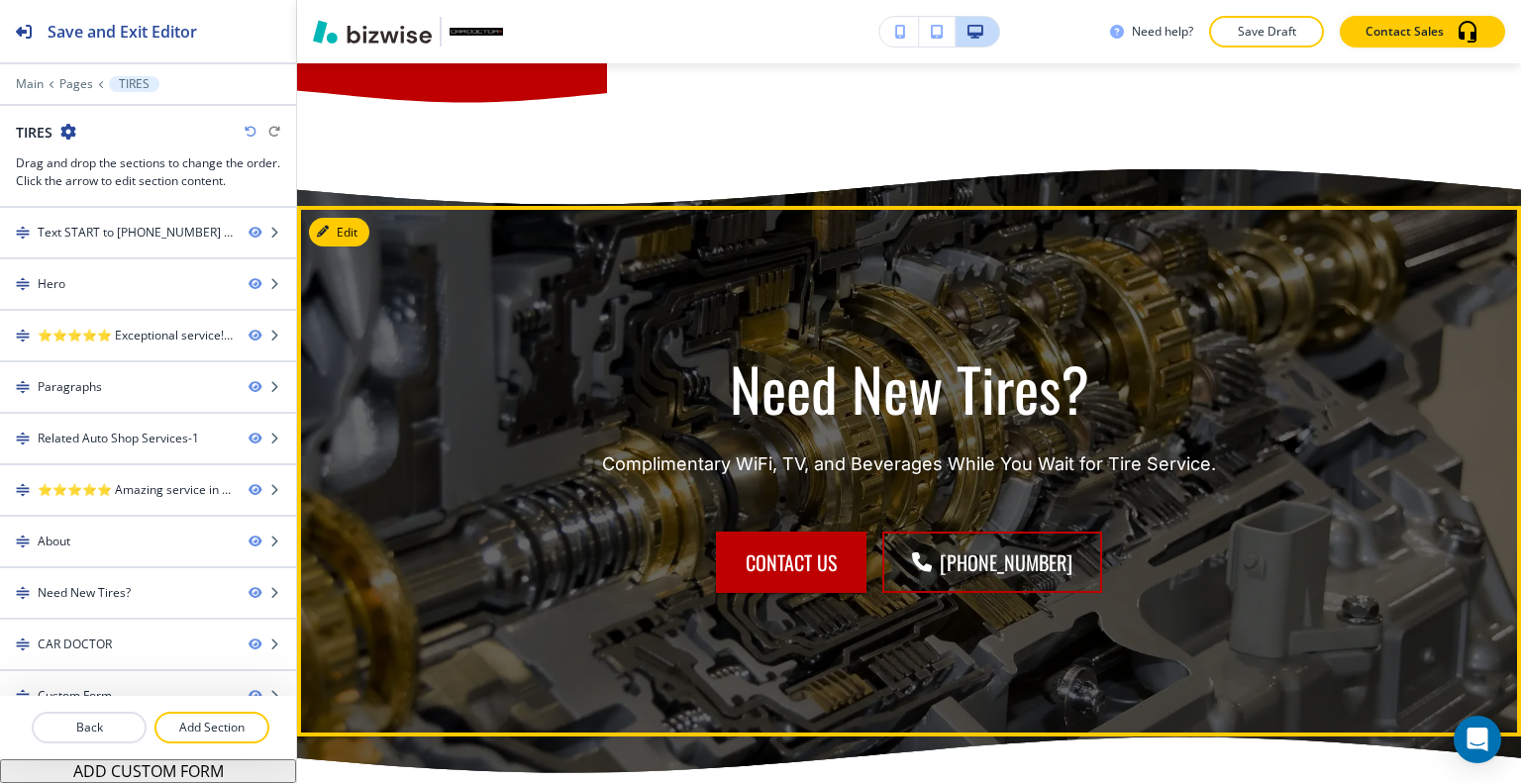
scroll to position [4753, 0]
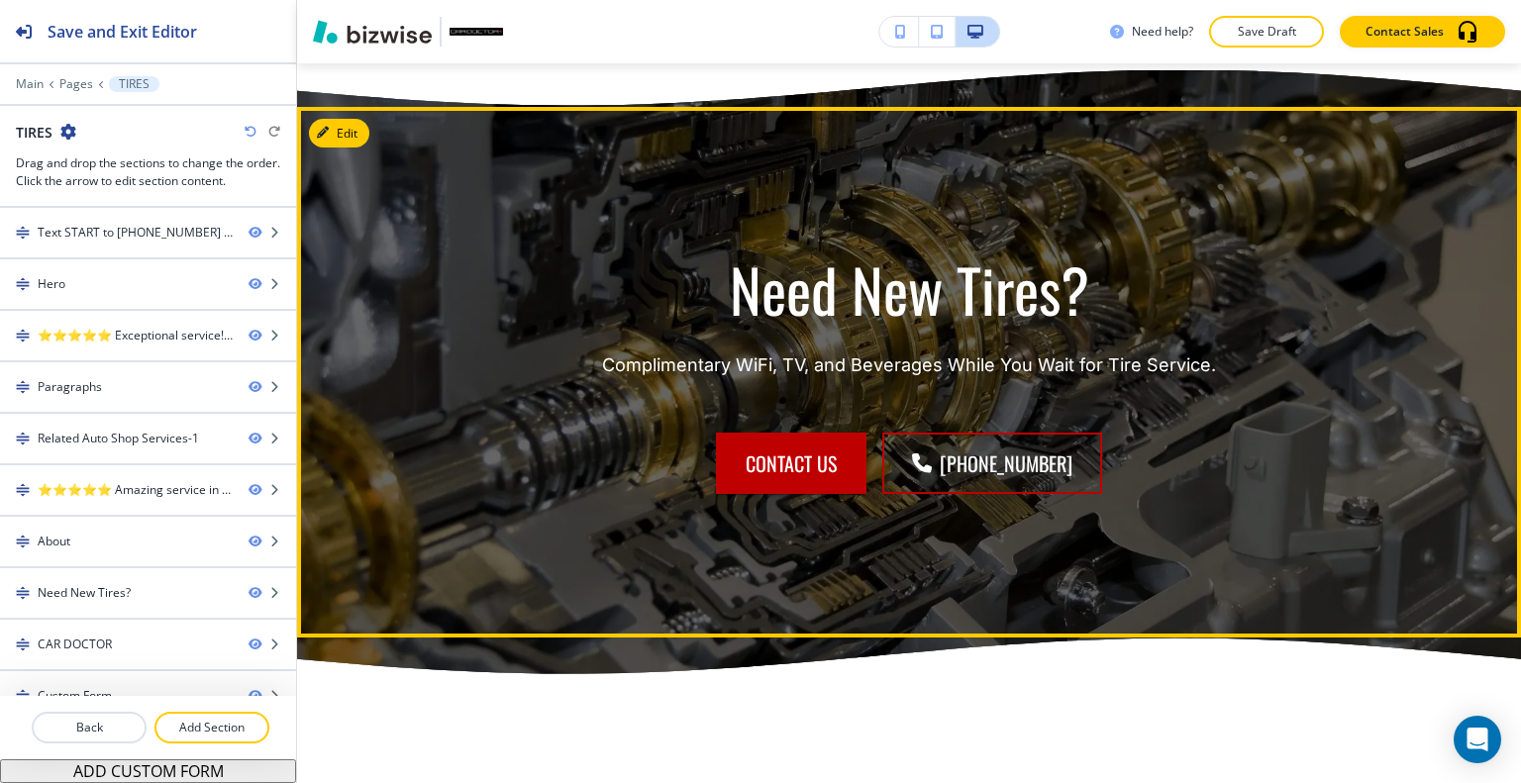
click at [369, 205] on div "Need New Tires? Complimentary WiFi, TV, and Beverages While You Wait for Tire S…" at bounding box center [909, 372] width 1224 height 531
click at [355, 149] on button "Edit This Section" at bounding box center [376, 134] width 134 height 30
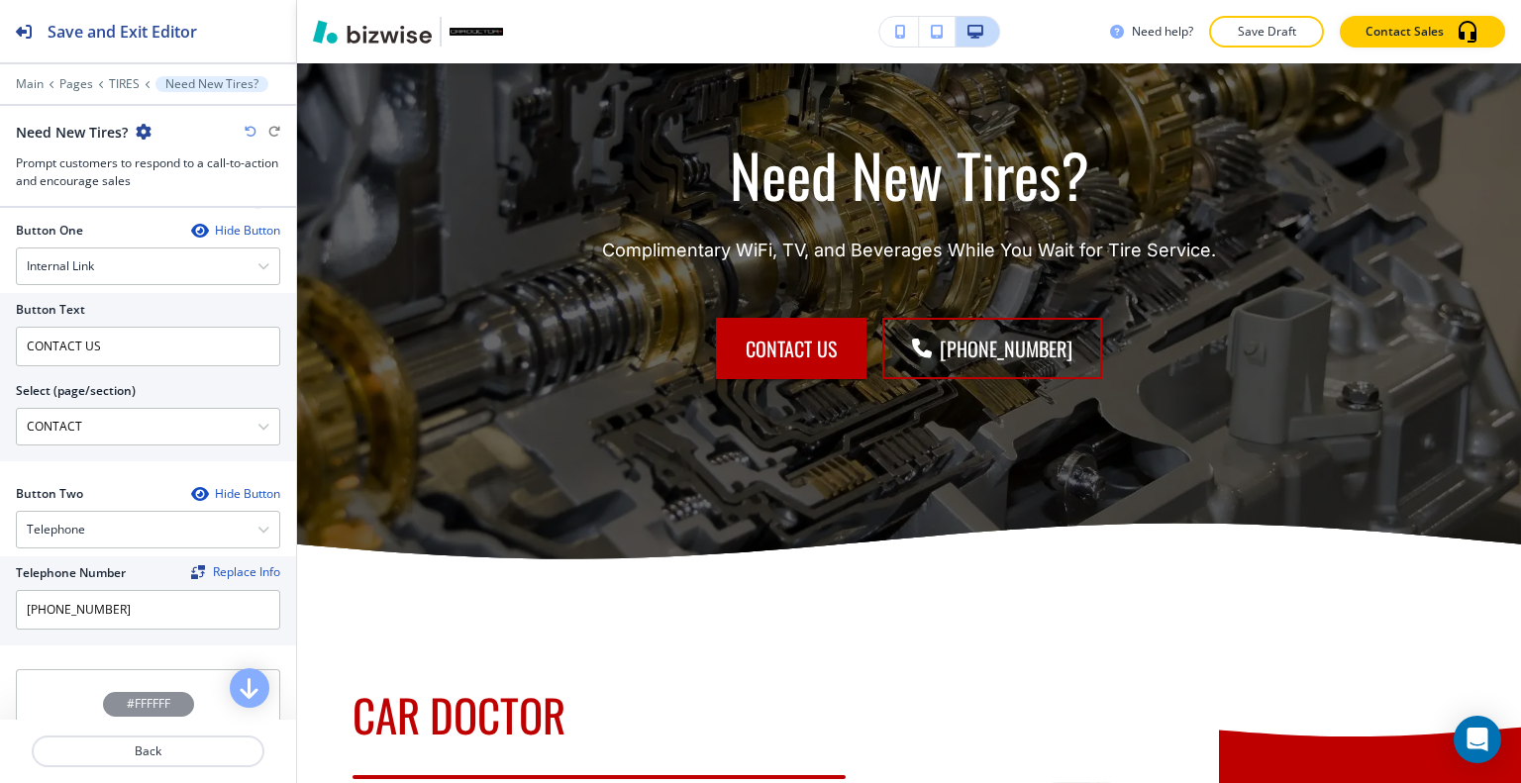
scroll to position [1057, 0]
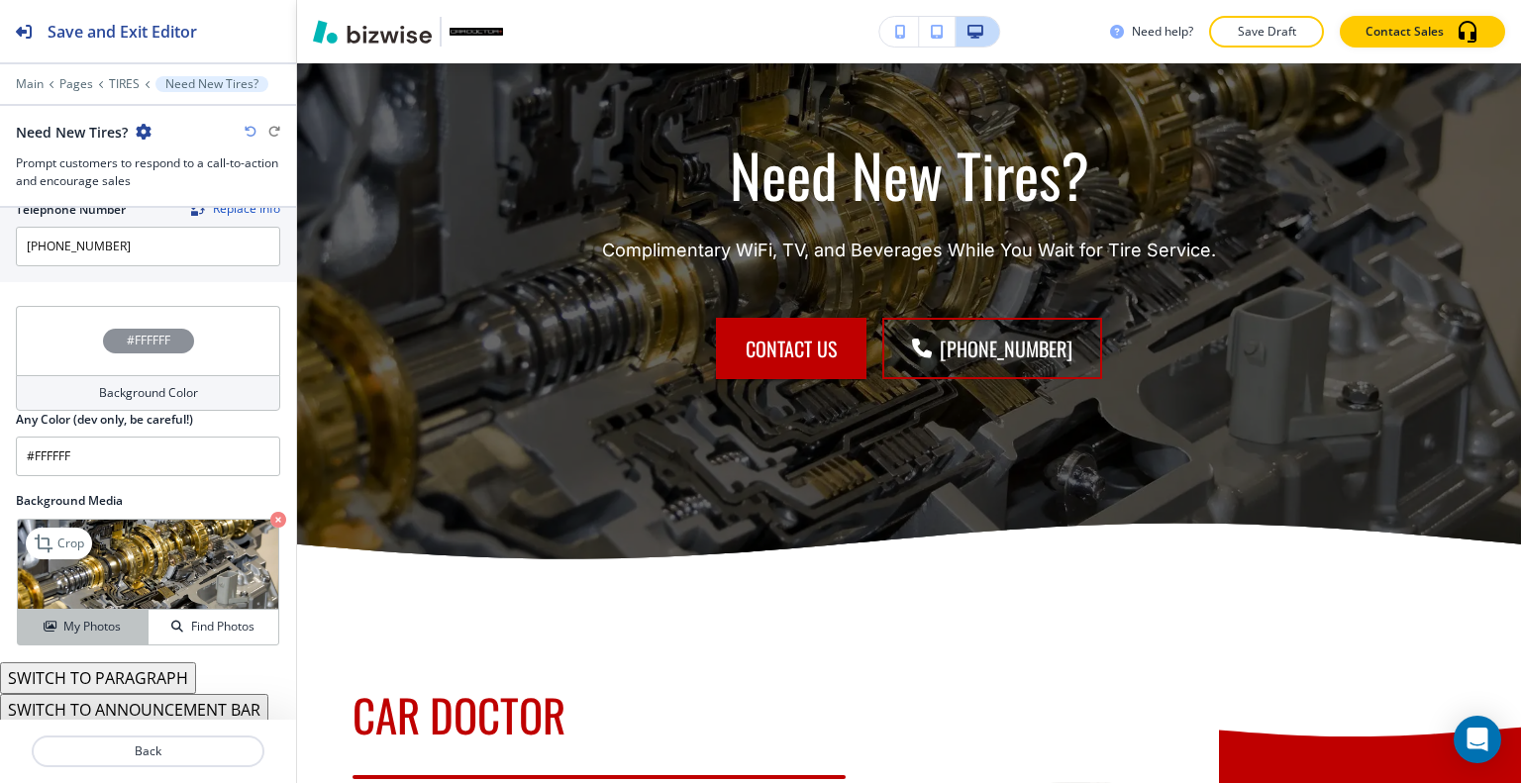
click at [64, 621] on h4 "My Photos" at bounding box center [91, 627] width 57 height 18
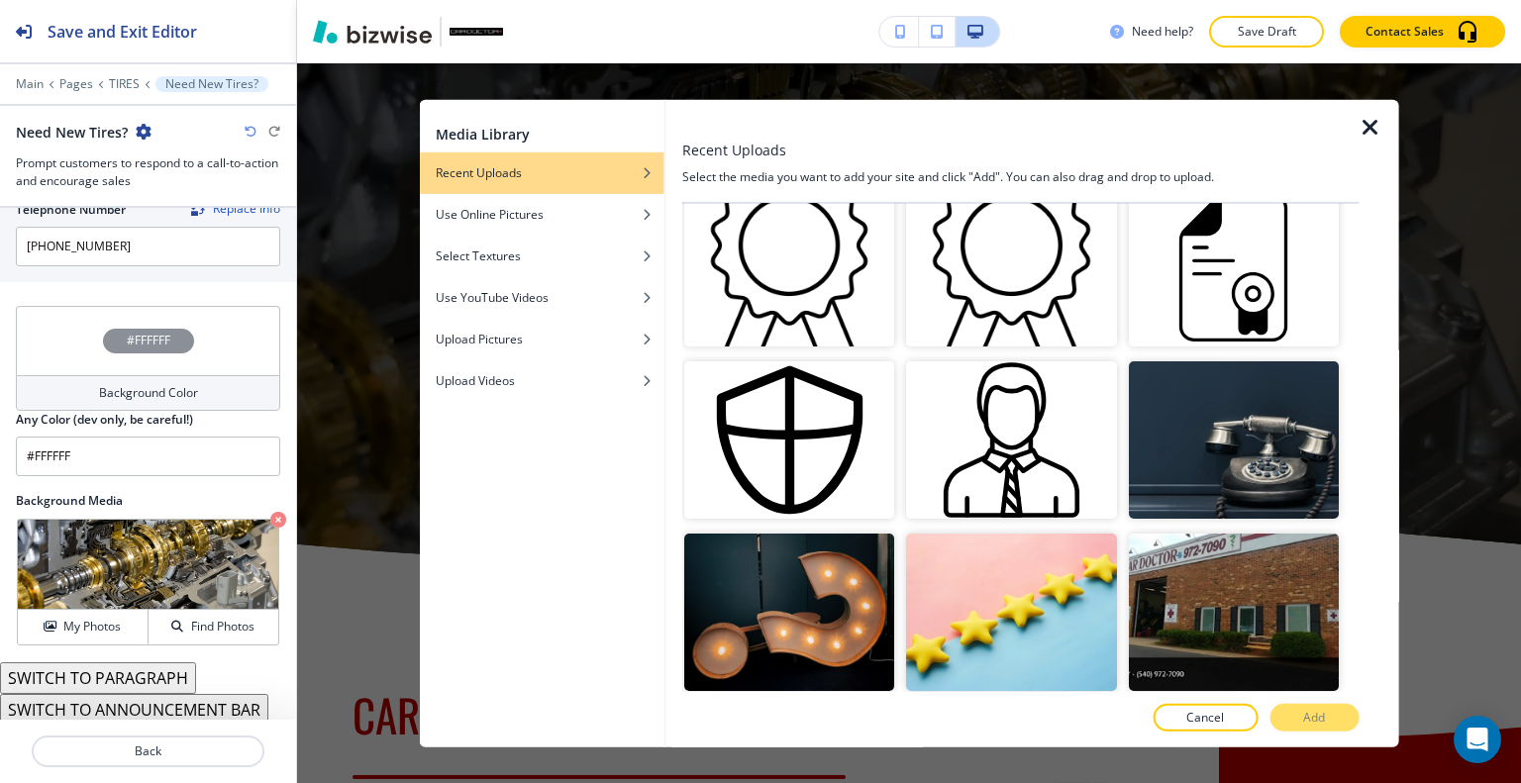
scroll to position [1287, 0]
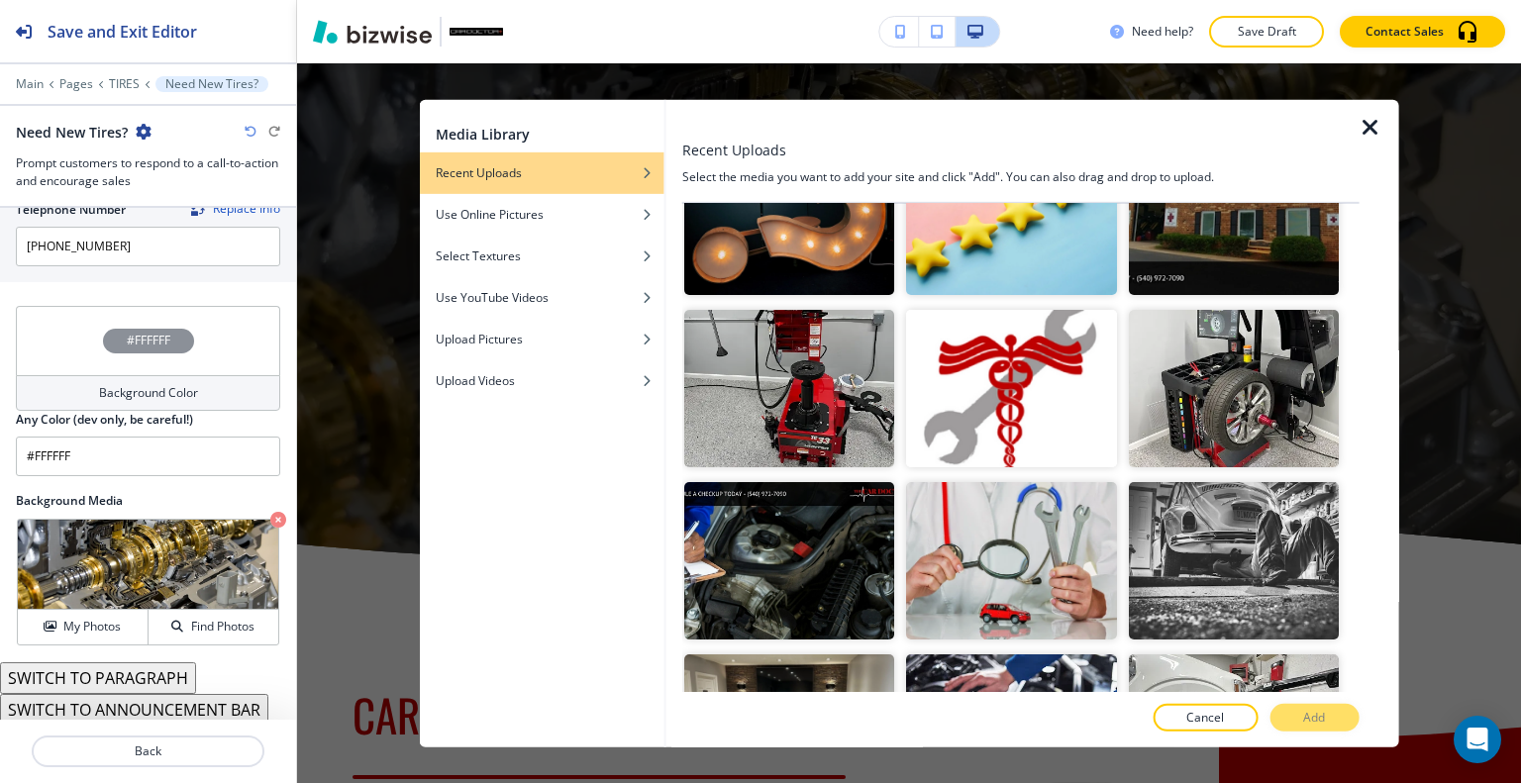
click at [1369, 126] on icon "button" at bounding box center [1371, 127] width 24 height 24
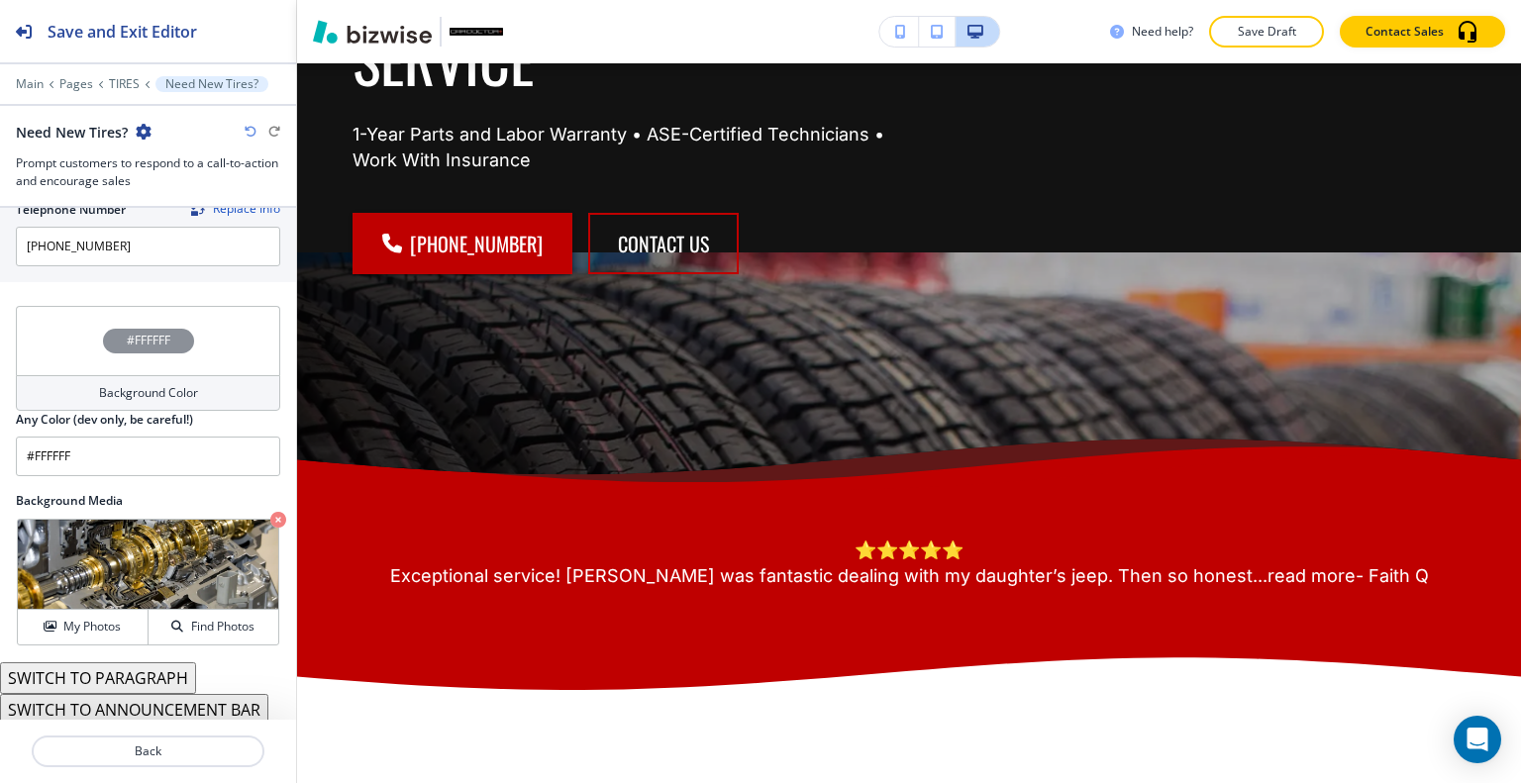
scroll to position [0, 0]
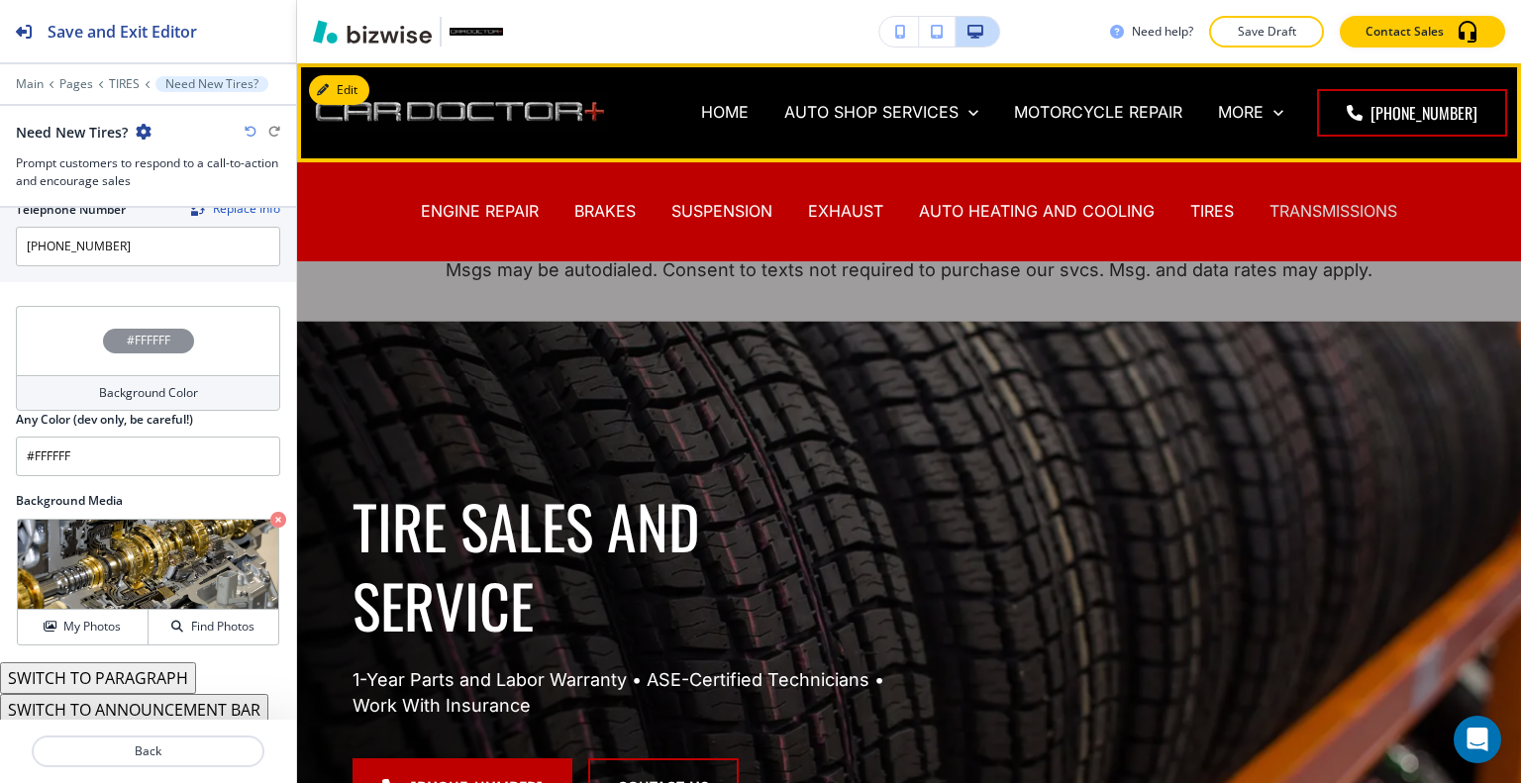
click at [1326, 213] on p "TRANSMISSIONS" at bounding box center [1333, 211] width 128 height 23
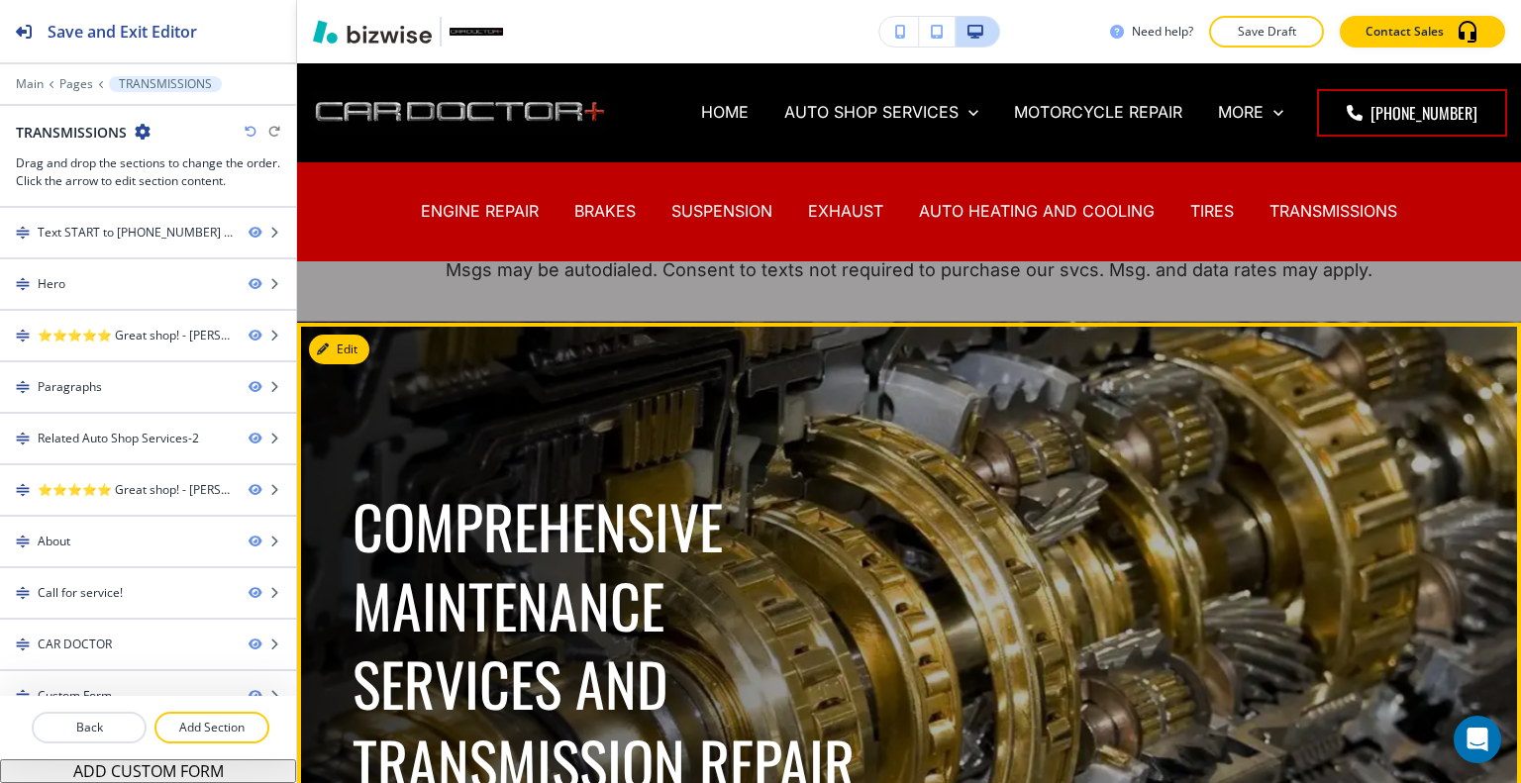
click at [1105, 510] on div "COMPREHENSIVE MAINTENANCE SERVICES AND TRANSMISSION REPAIR IN LOCUST GROVE, VA …" at bounding box center [885, 787] width 1161 height 857
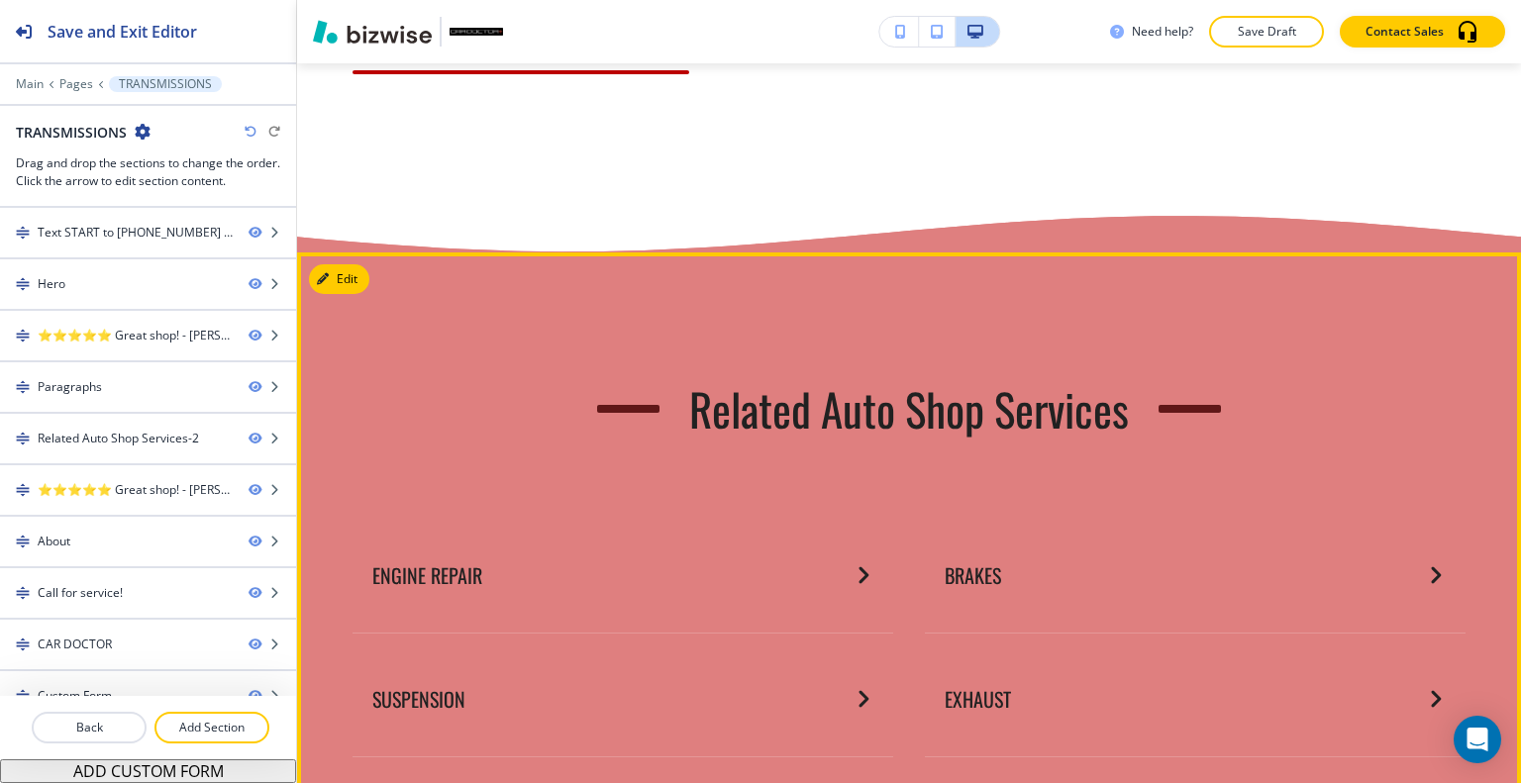
scroll to position [3268, 0]
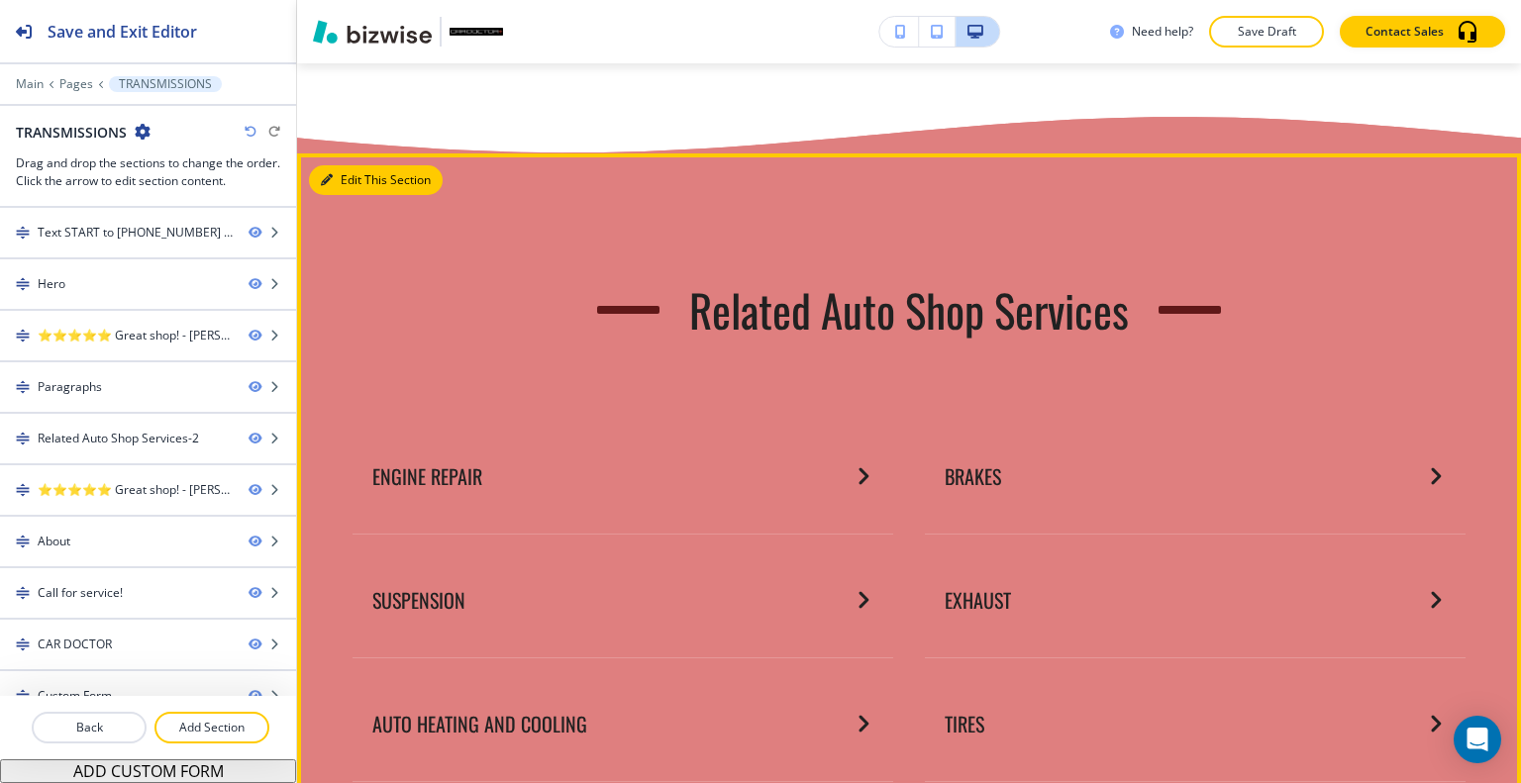
click at [345, 165] on button "Edit This Section" at bounding box center [376, 180] width 134 height 30
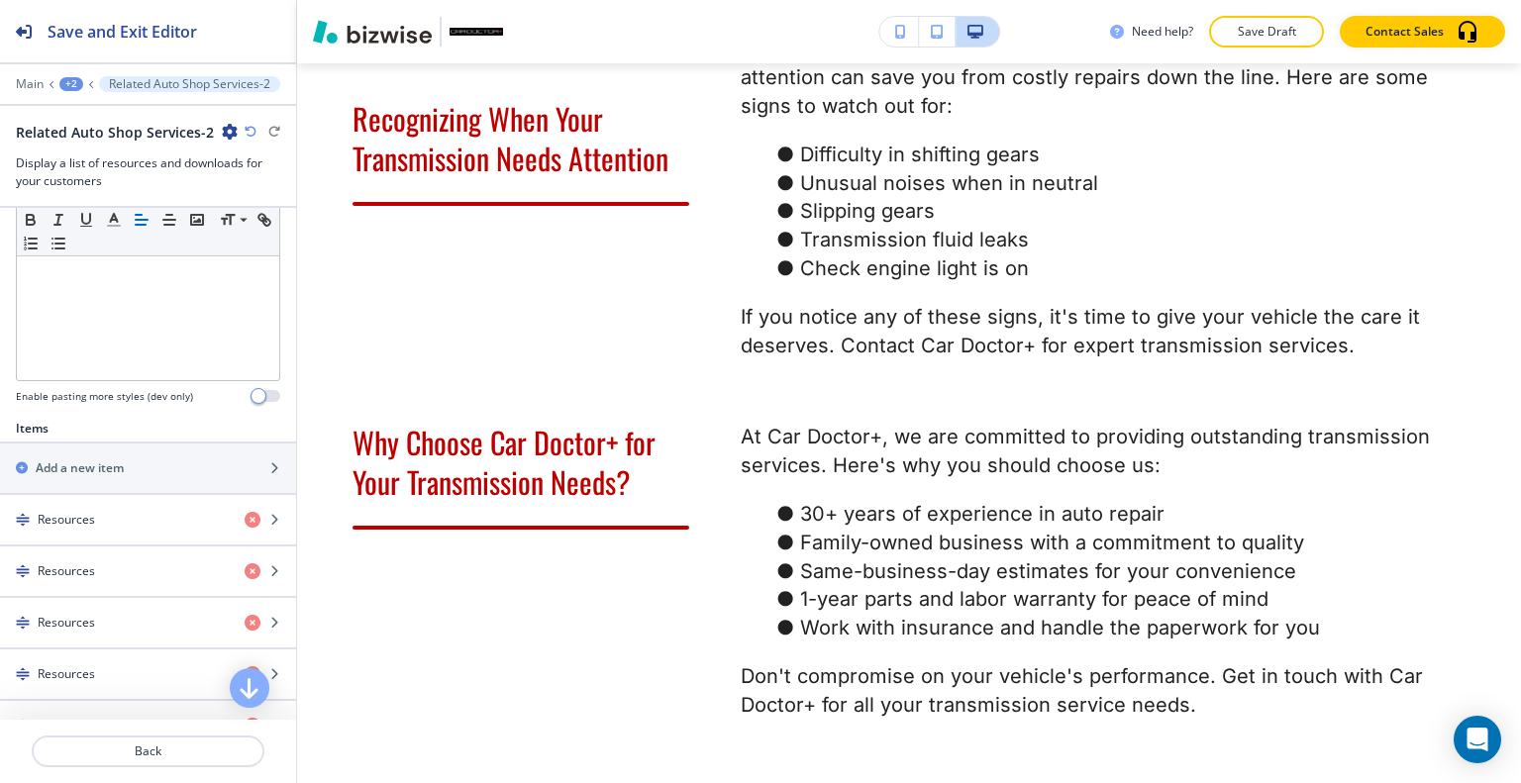
scroll to position [0, 0]
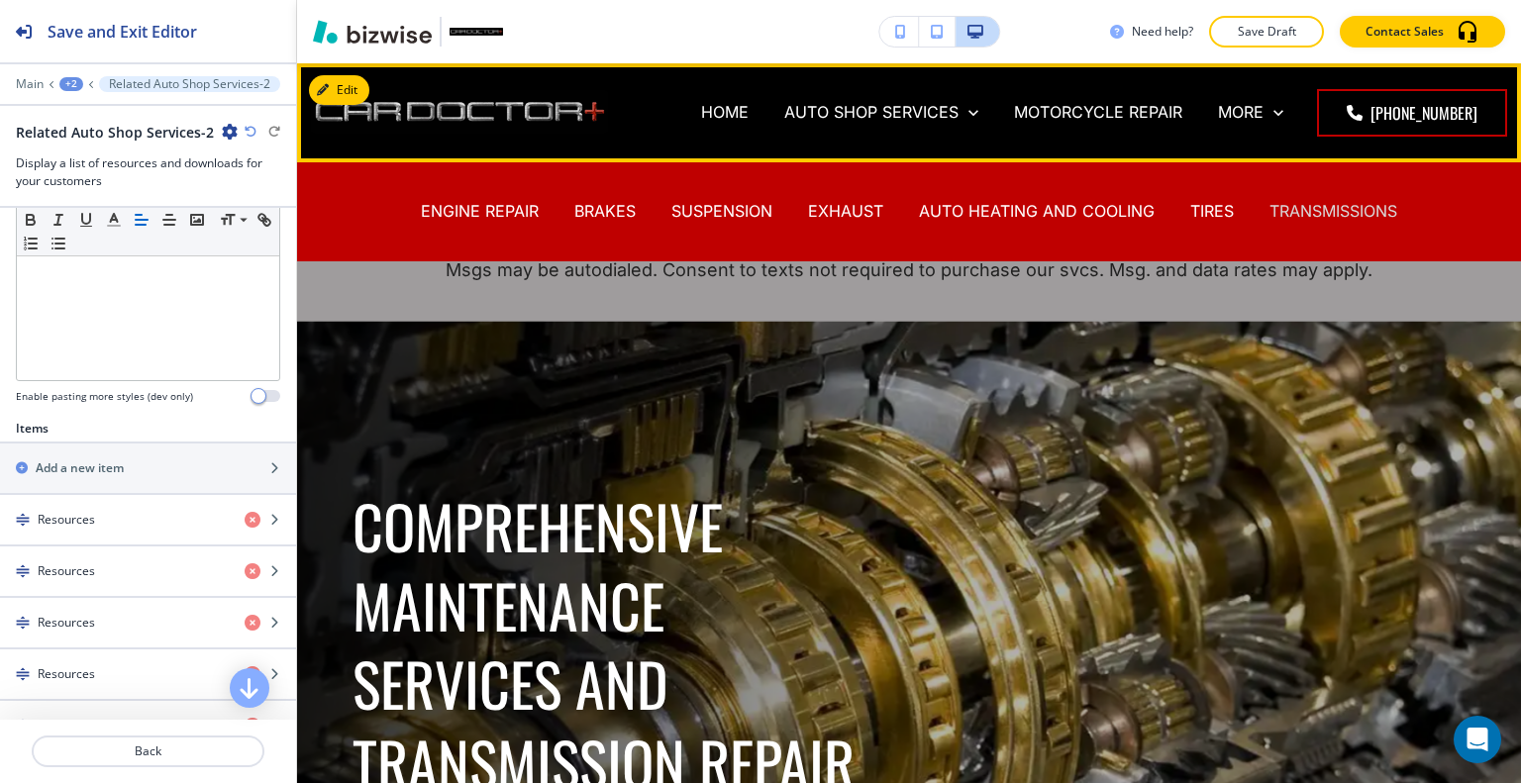
click at [1363, 207] on p "TRANSMISSIONS" at bounding box center [1333, 211] width 128 height 23
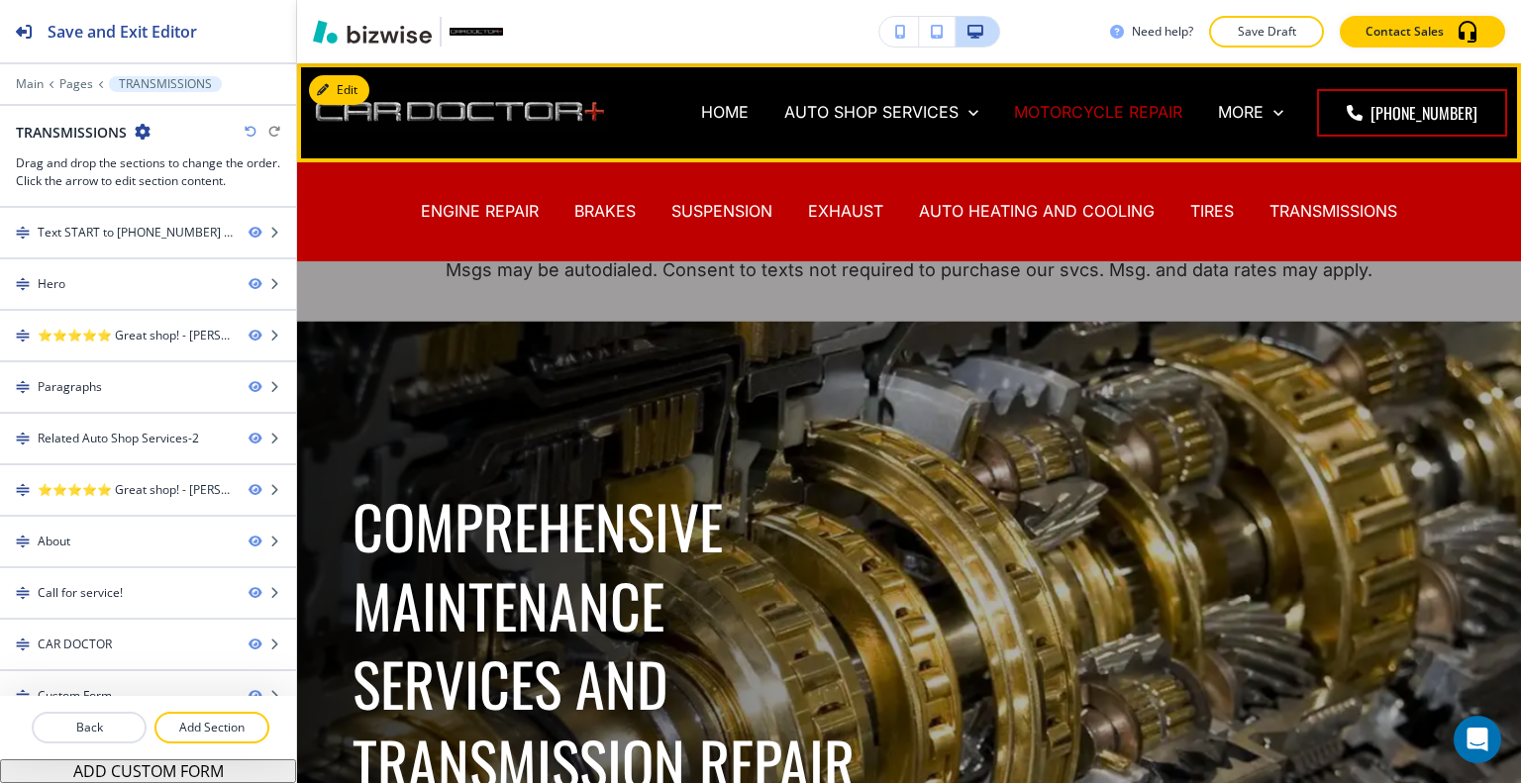
click at [1074, 119] on p "MOTORCYCLE REPAIR" at bounding box center [1098, 112] width 168 height 23
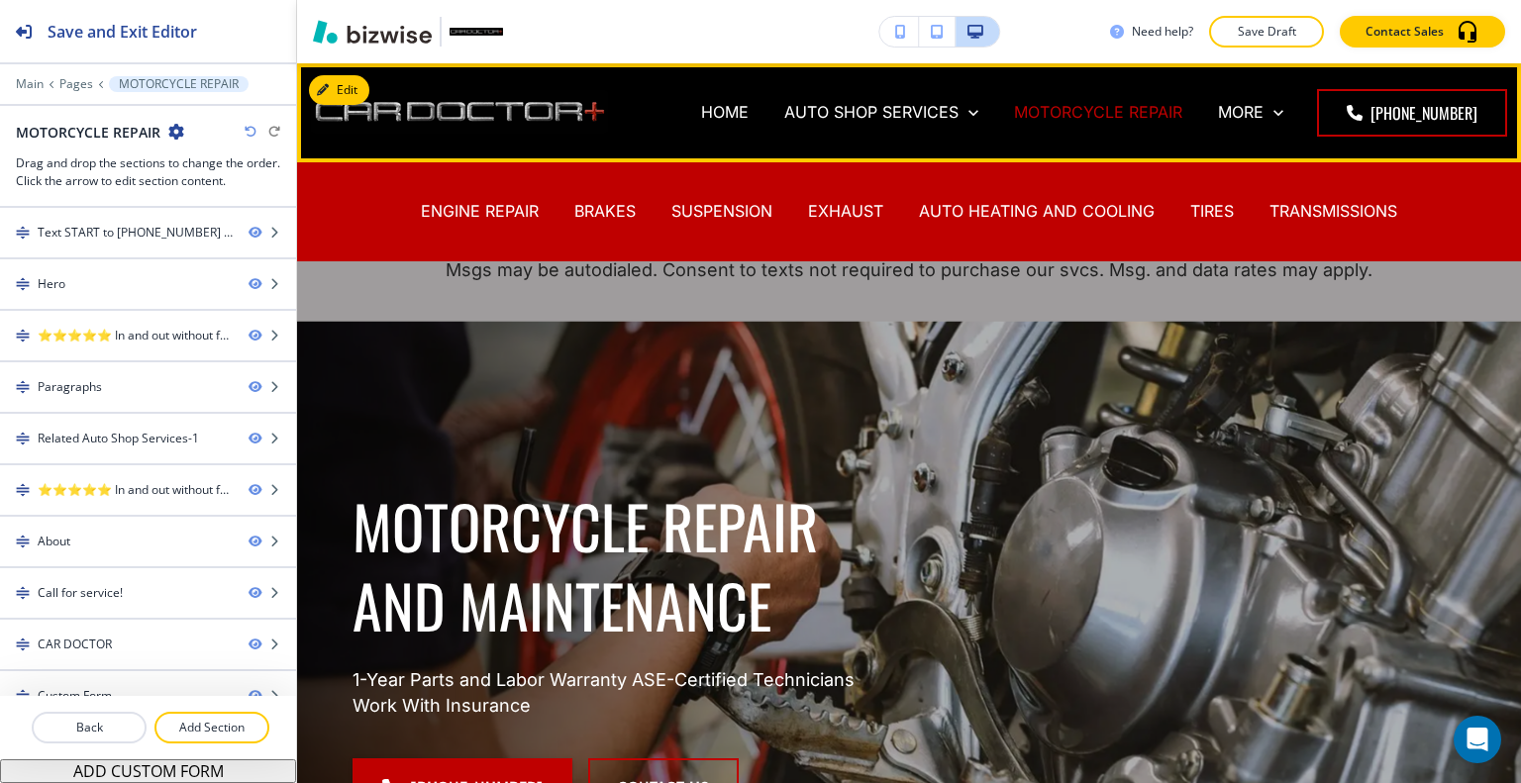
click at [1076, 114] on p "MOTORCYCLE REPAIR" at bounding box center [1098, 112] width 168 height 23
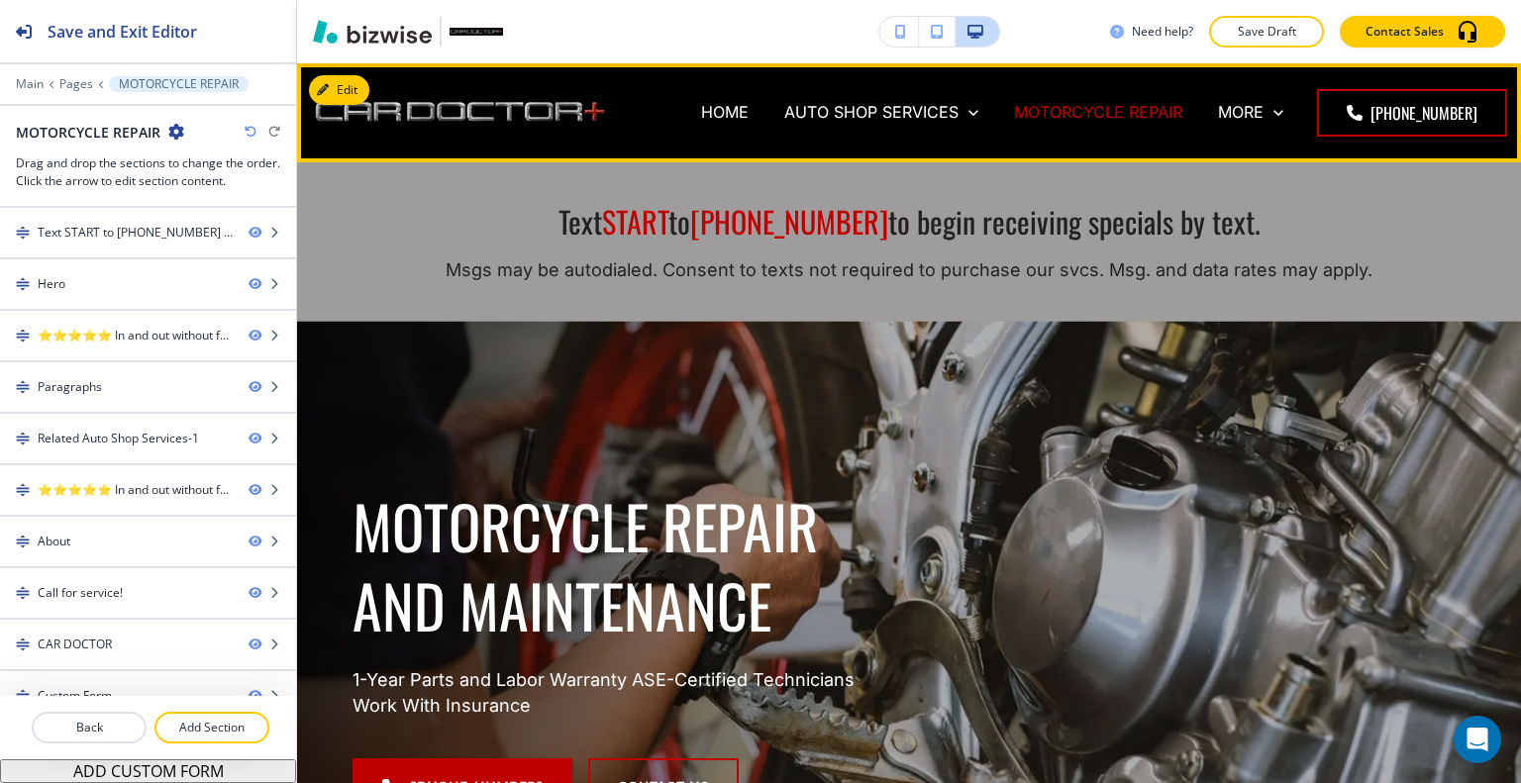
click at [1073, 111] on p "MOTORCYCLE REPAIR" at bounding box center [1098, 112] width 168 height 23
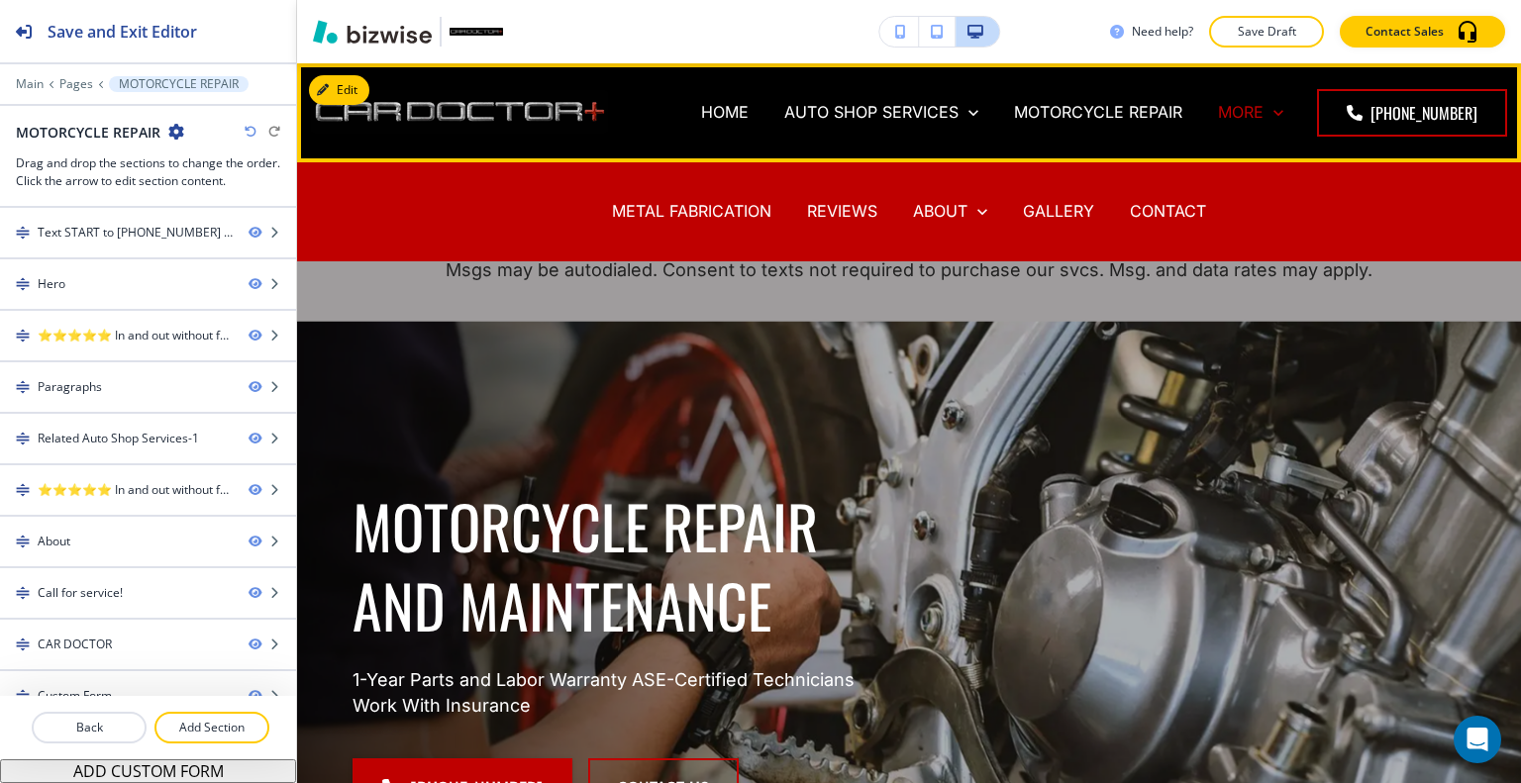
click at [1243, 112] on p "MORE" at bounding box center [1241, 112] width 46 height 23
click at [830, 213] on p "REVIEWS" at bounding box center [842, 211] width 70 height 23
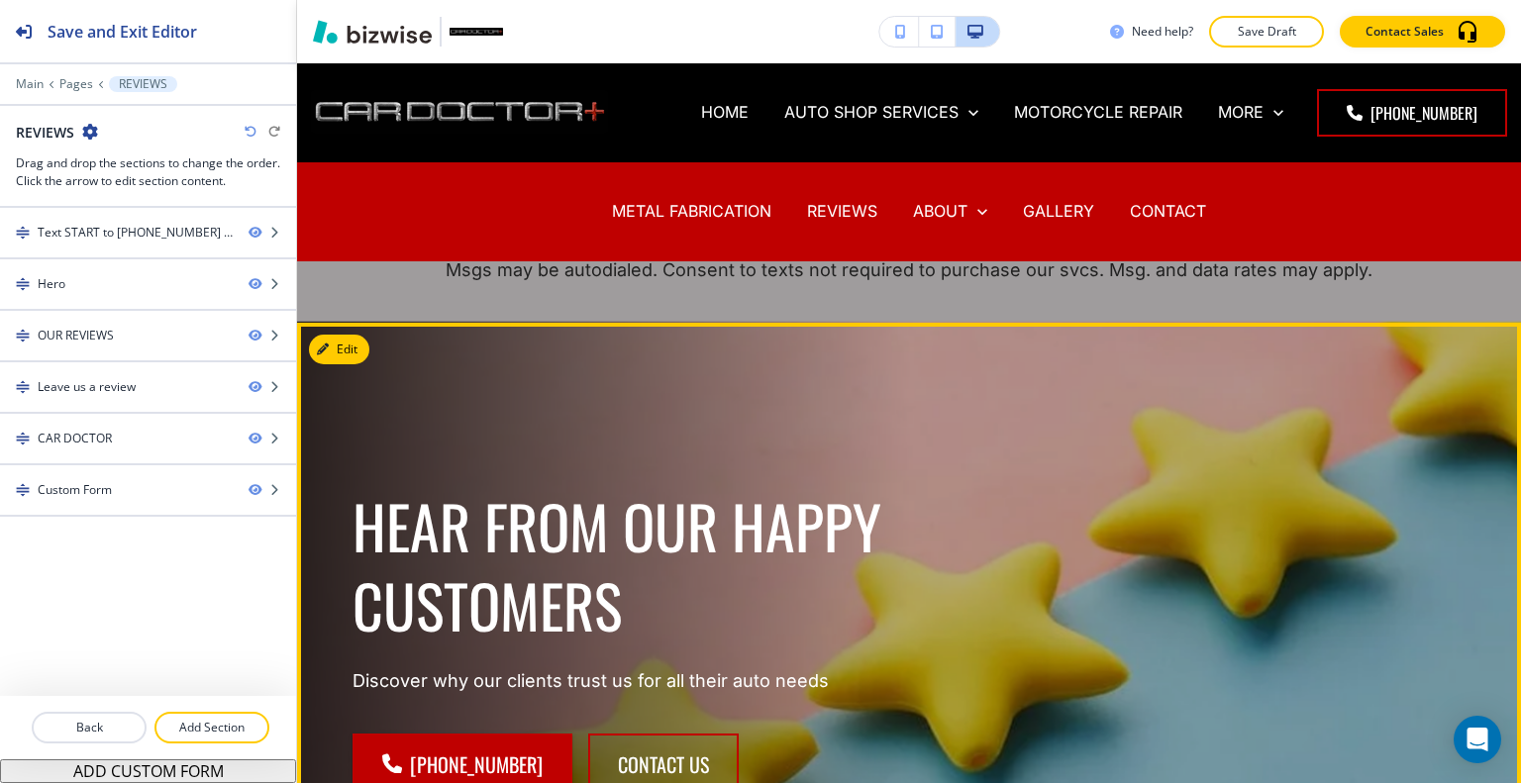
click at [980, 410] on div "HEAR FROM OUR HAPPY CUSTOMERS Discover why our clients trust us for all their a…" at bounding box center [885, 626] width 1161 height 535
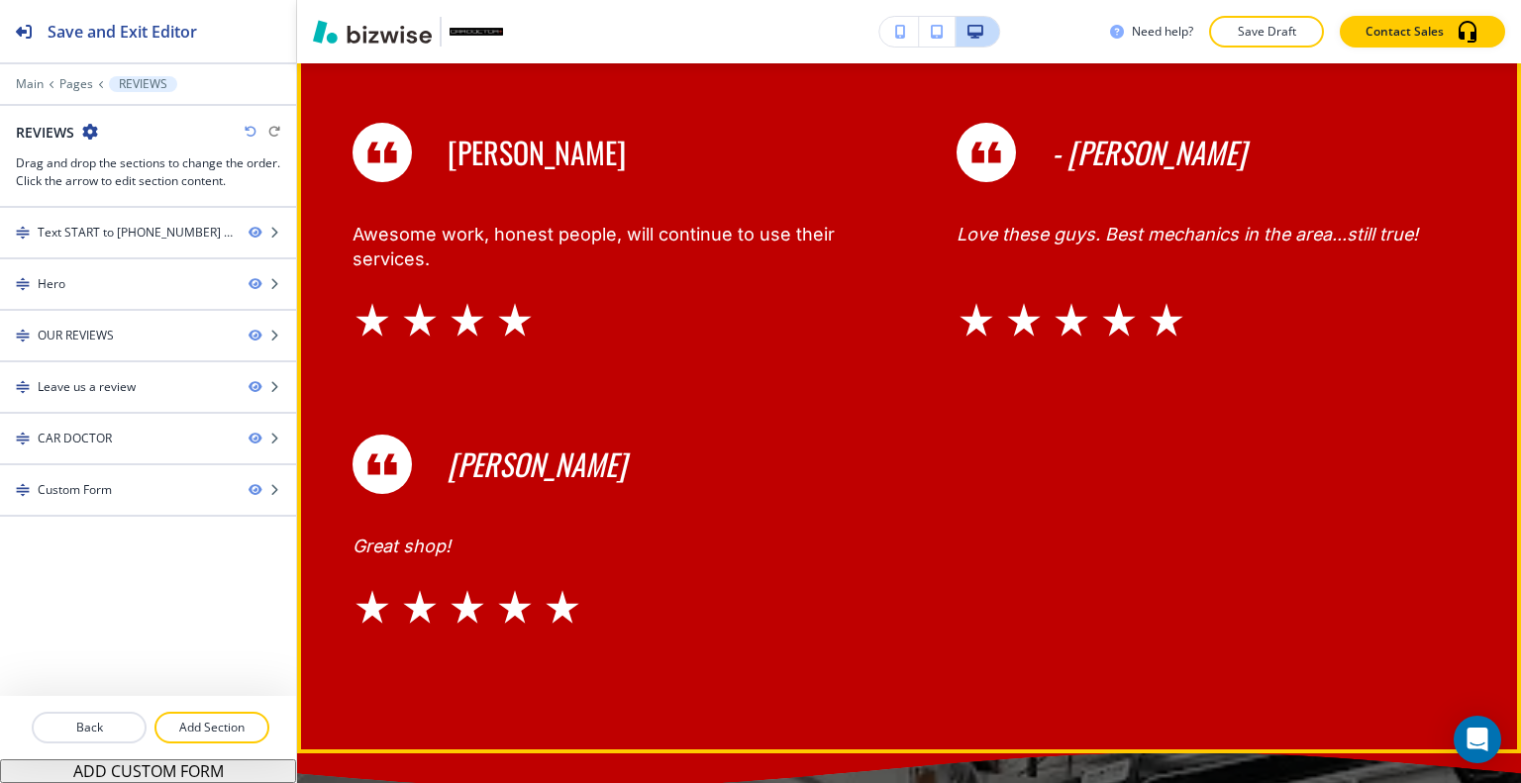
scroll to position [8714, 0]
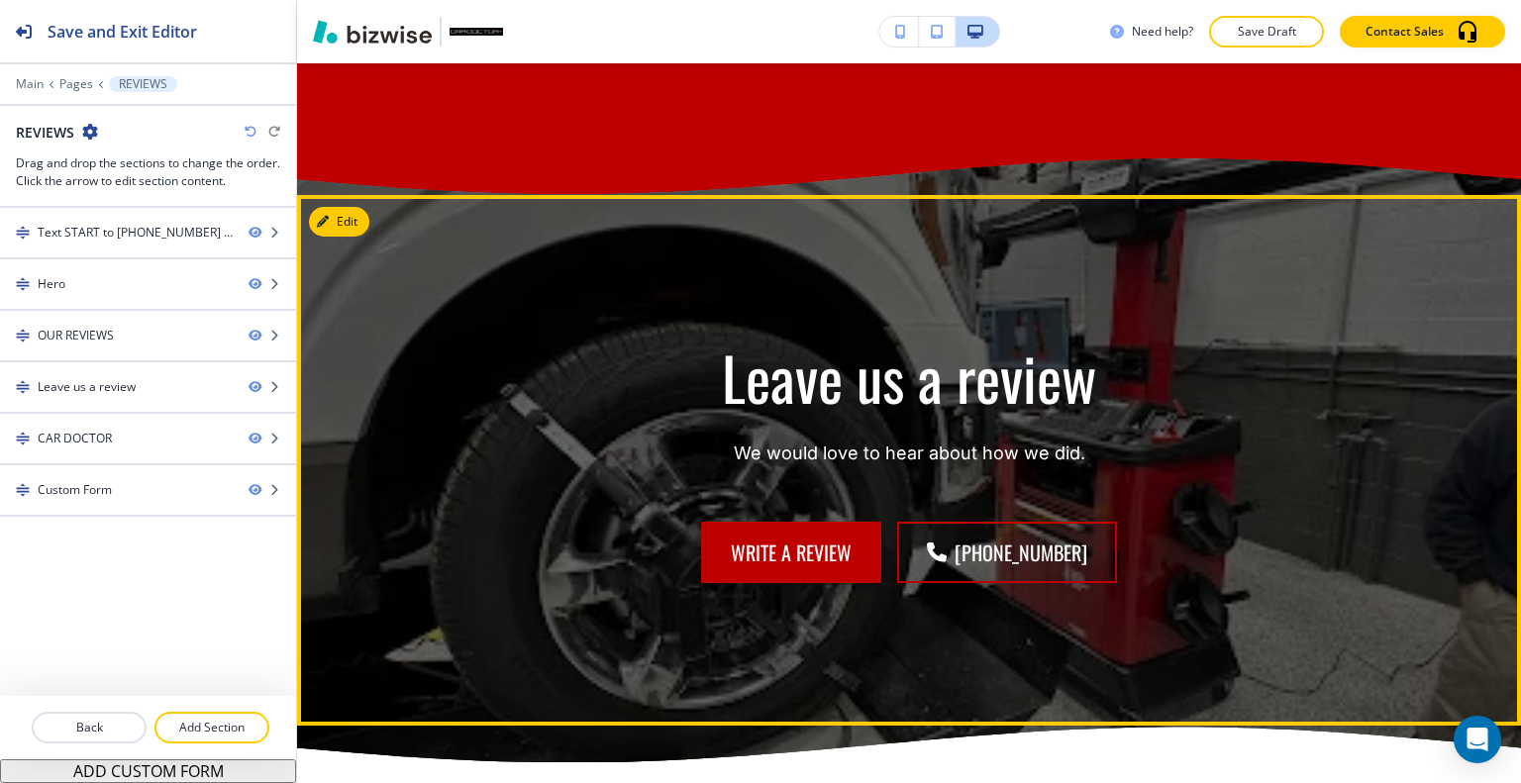
click at [372, 222] on div "Leave us a review We would love to hear about how we did. Write a review (540) …" at bounding box center [909, 460] width 1224 height 531
click at [357, 221] on button "Edit This Section" at bounding box center [376, 222] width 134 height 30
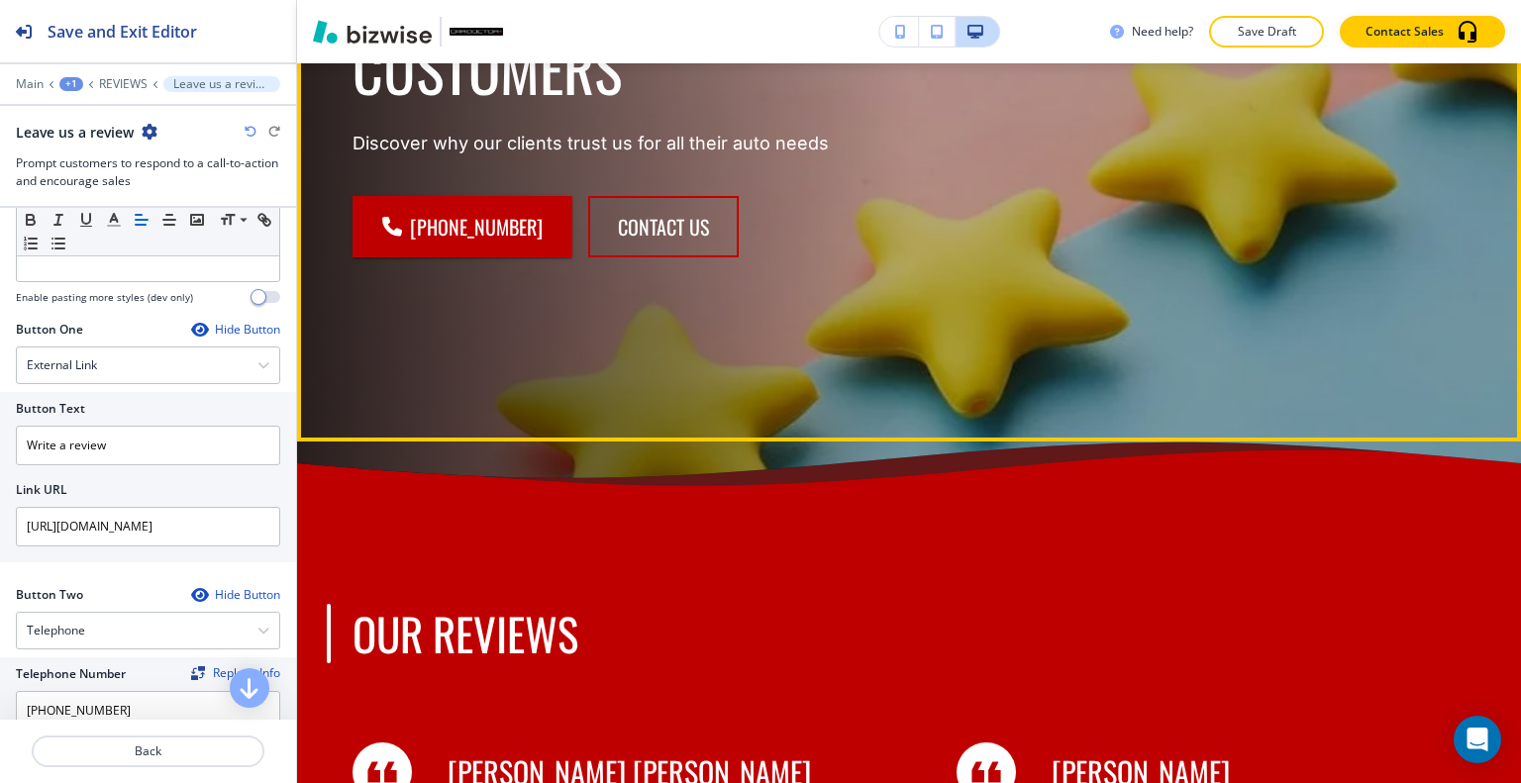
scroll to position [0, 0]
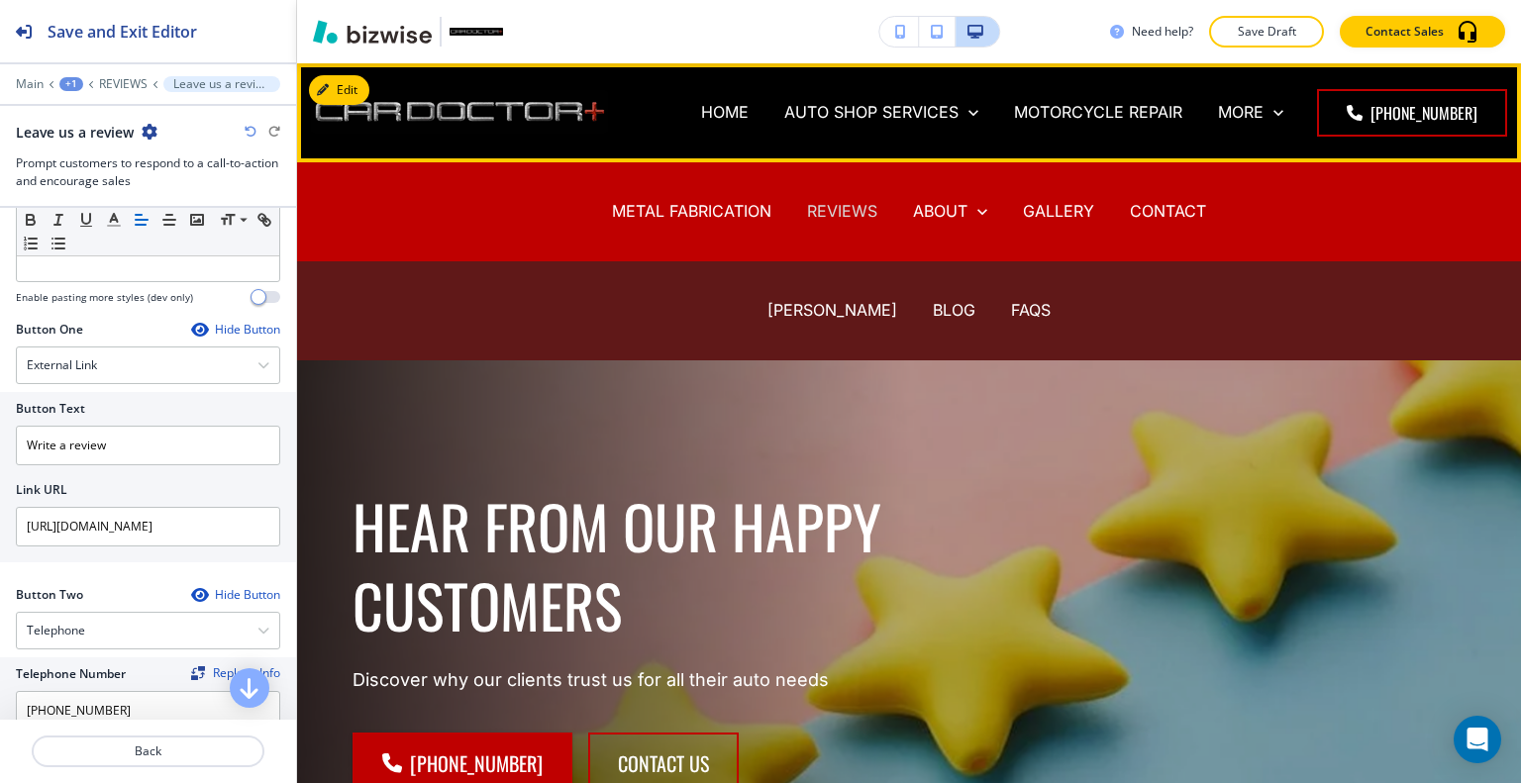
click at [820, 210] on p "REVIEWS" at bounding box center [842, 211] width 70 height 23
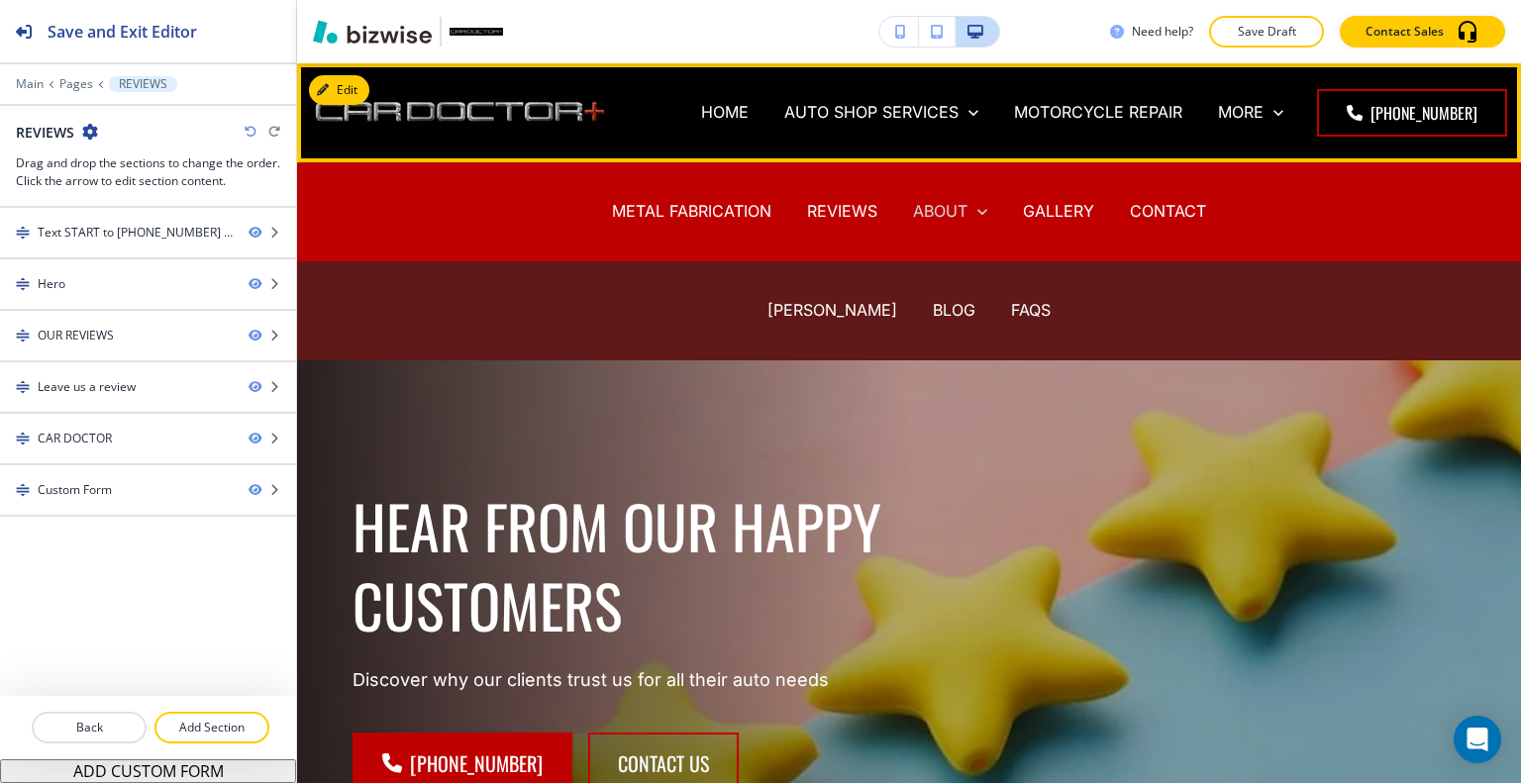
click at [923, 209] on p "ABOUT" at bounding box center [940, 211] width 54 height 23
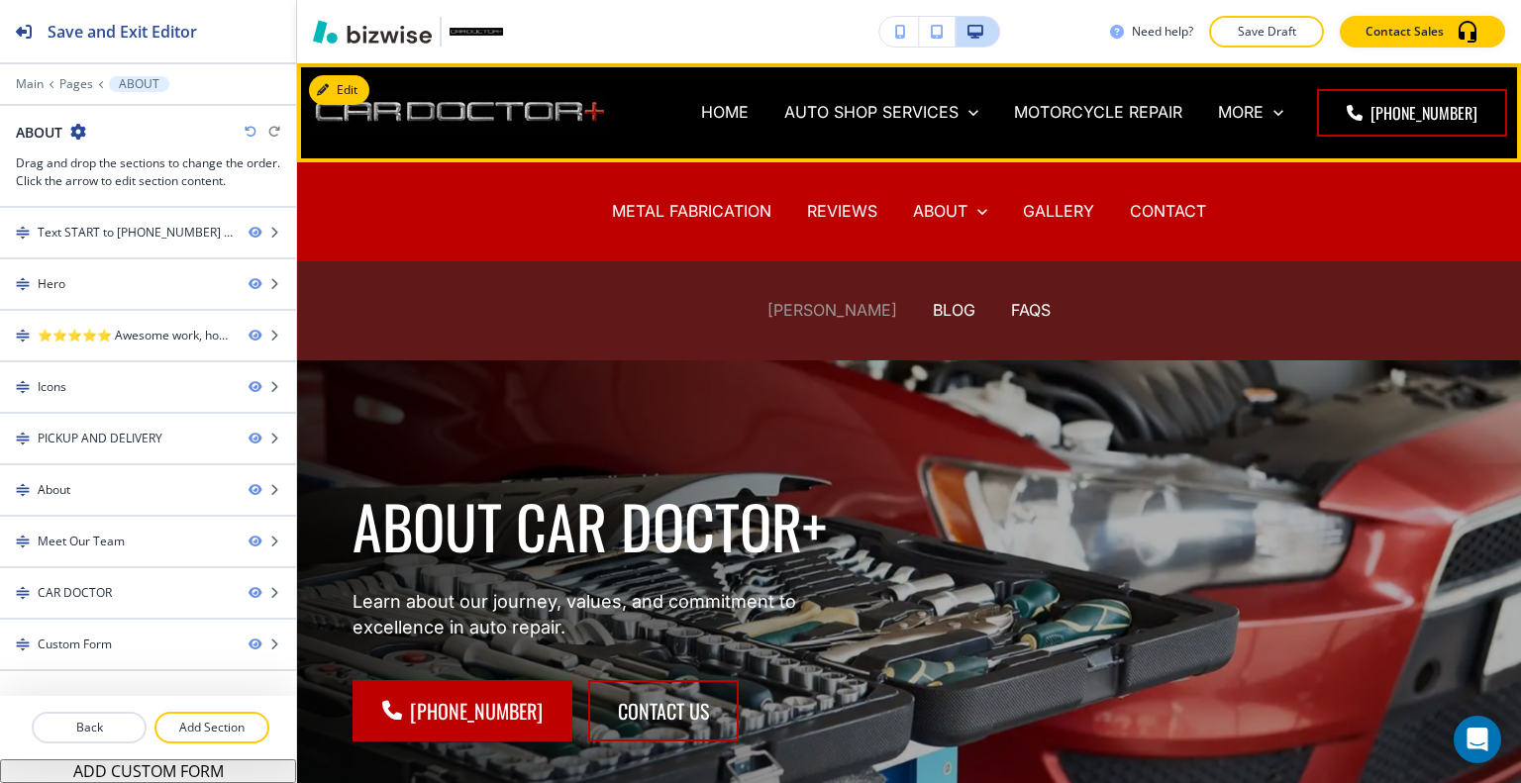
click at [836, 312] on p "BRIAN RILEY" at bounding box center [832, 310] width 130 height 23
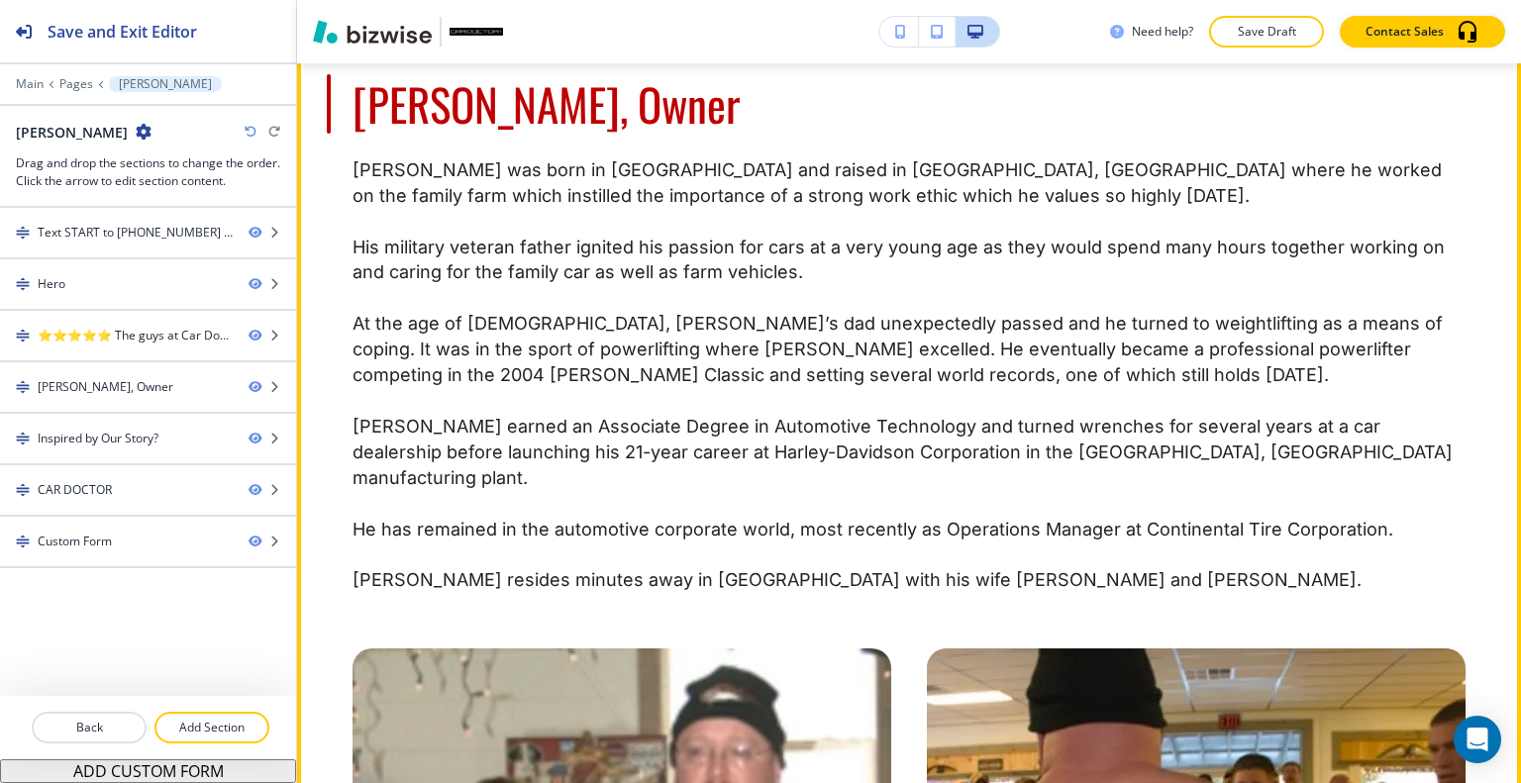
scroll to position [1683, 0]
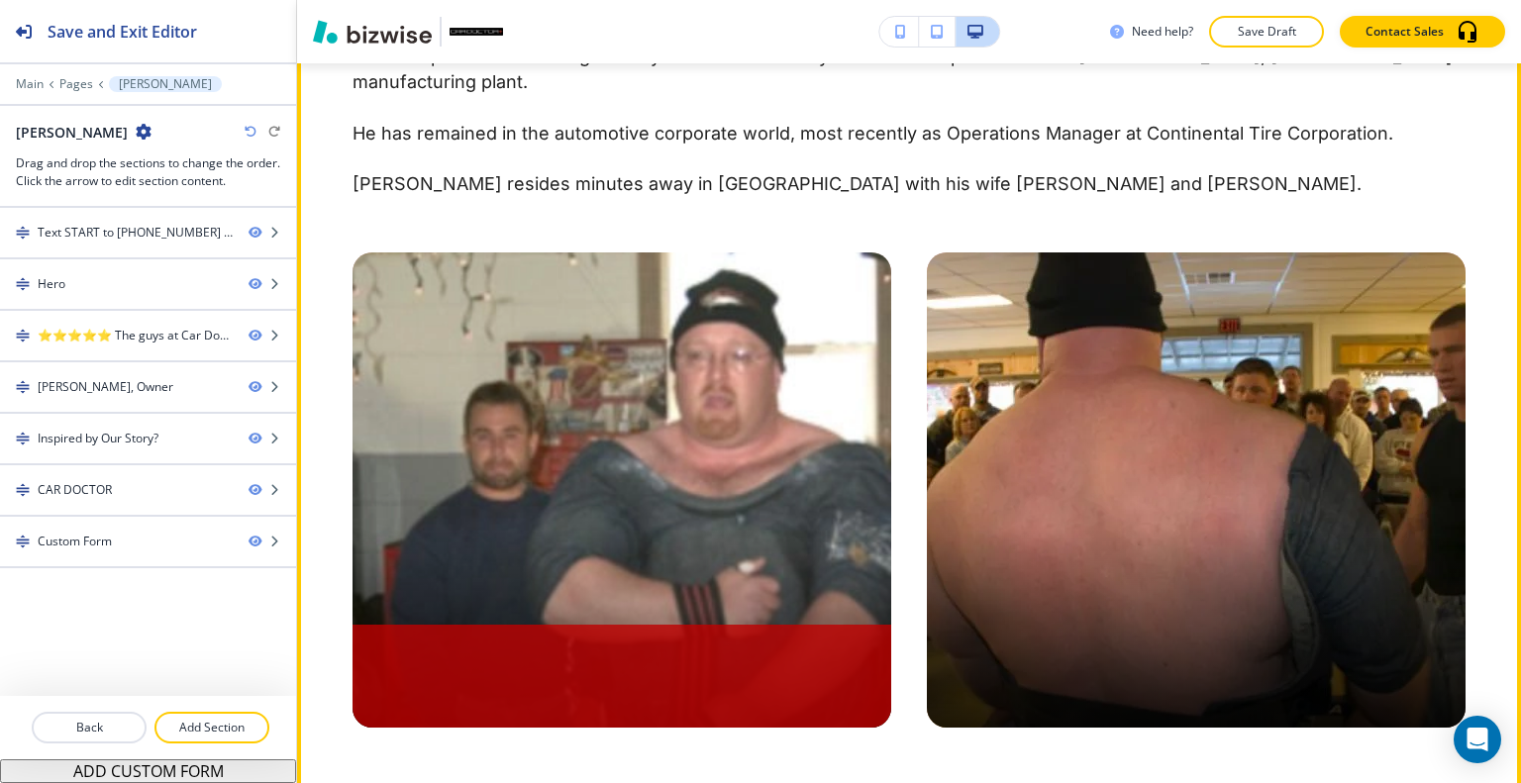
click at [592, 503] on img at bounding box center [622, 490] width 539 height 475
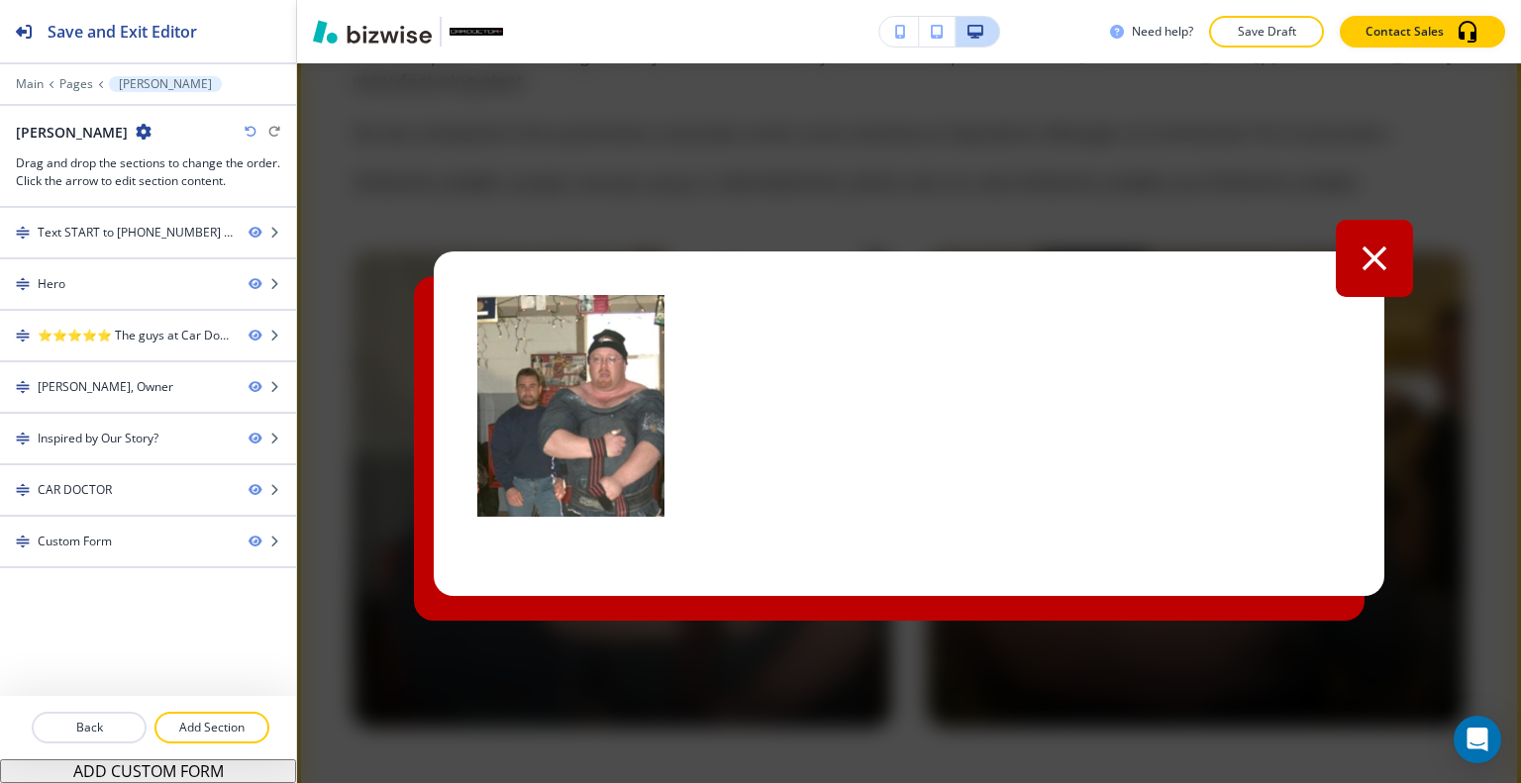
click at [1365, 250] on icon "button" at bounding box center [1375, 258] width 25 height 25
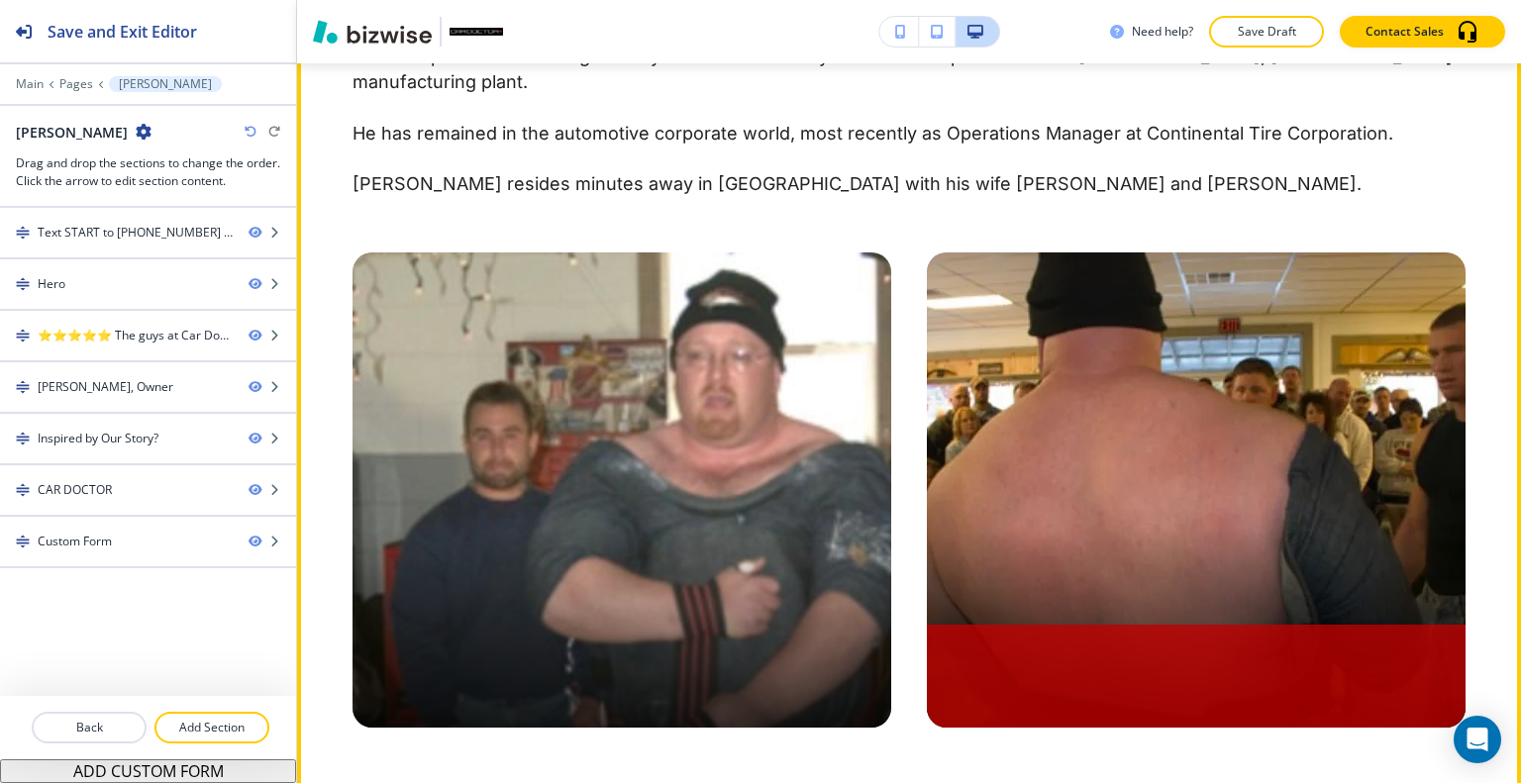
click at [1184, 470] on img at bounding box center [1196, 490] width 539 height 475
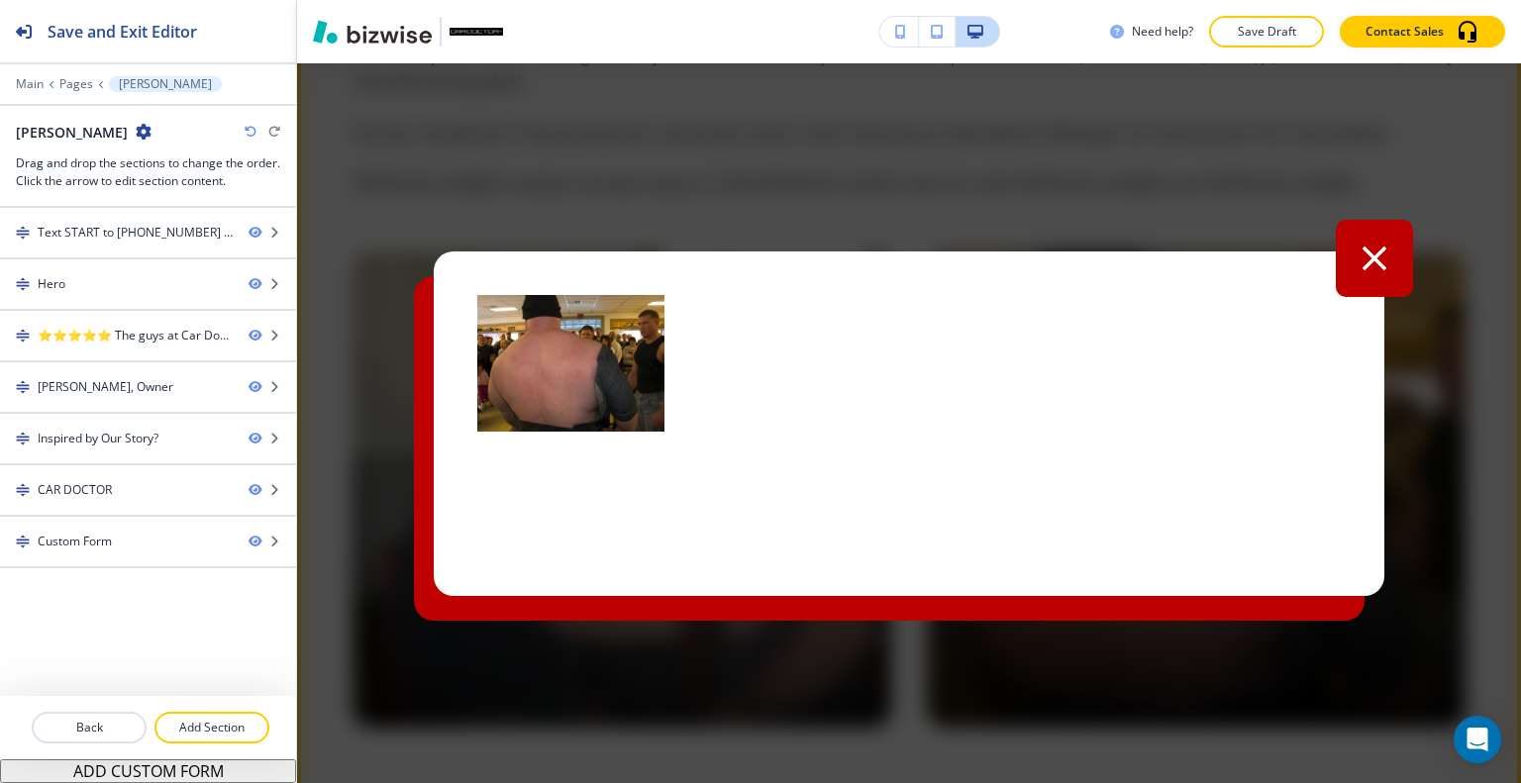
click at [1368, 268] on icon "button" at bounding box center [1375, 259] width 42 height 42
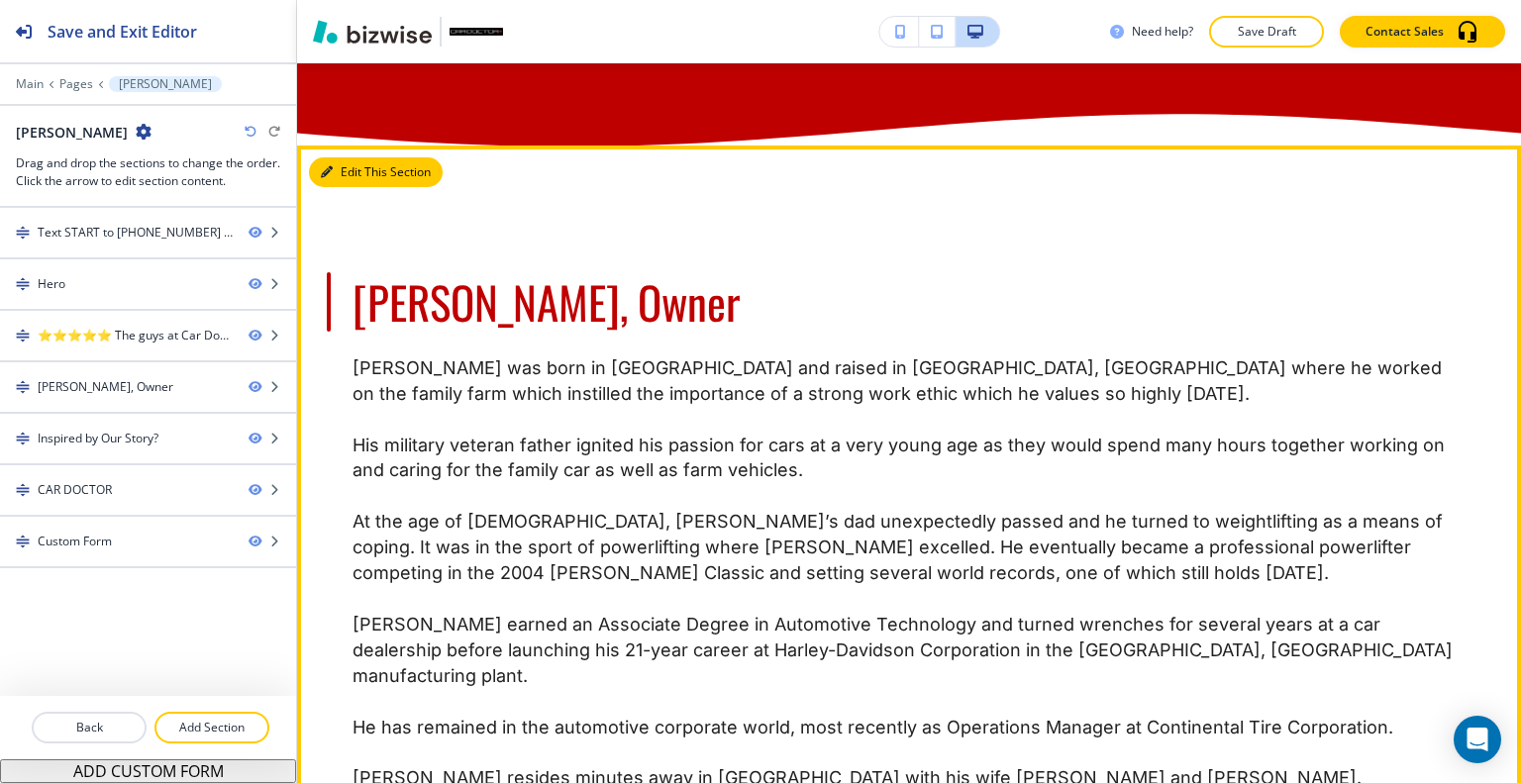
click at [349, 187] on button "Edit This Section" at bounding box center [376, 172] width 134 height 30
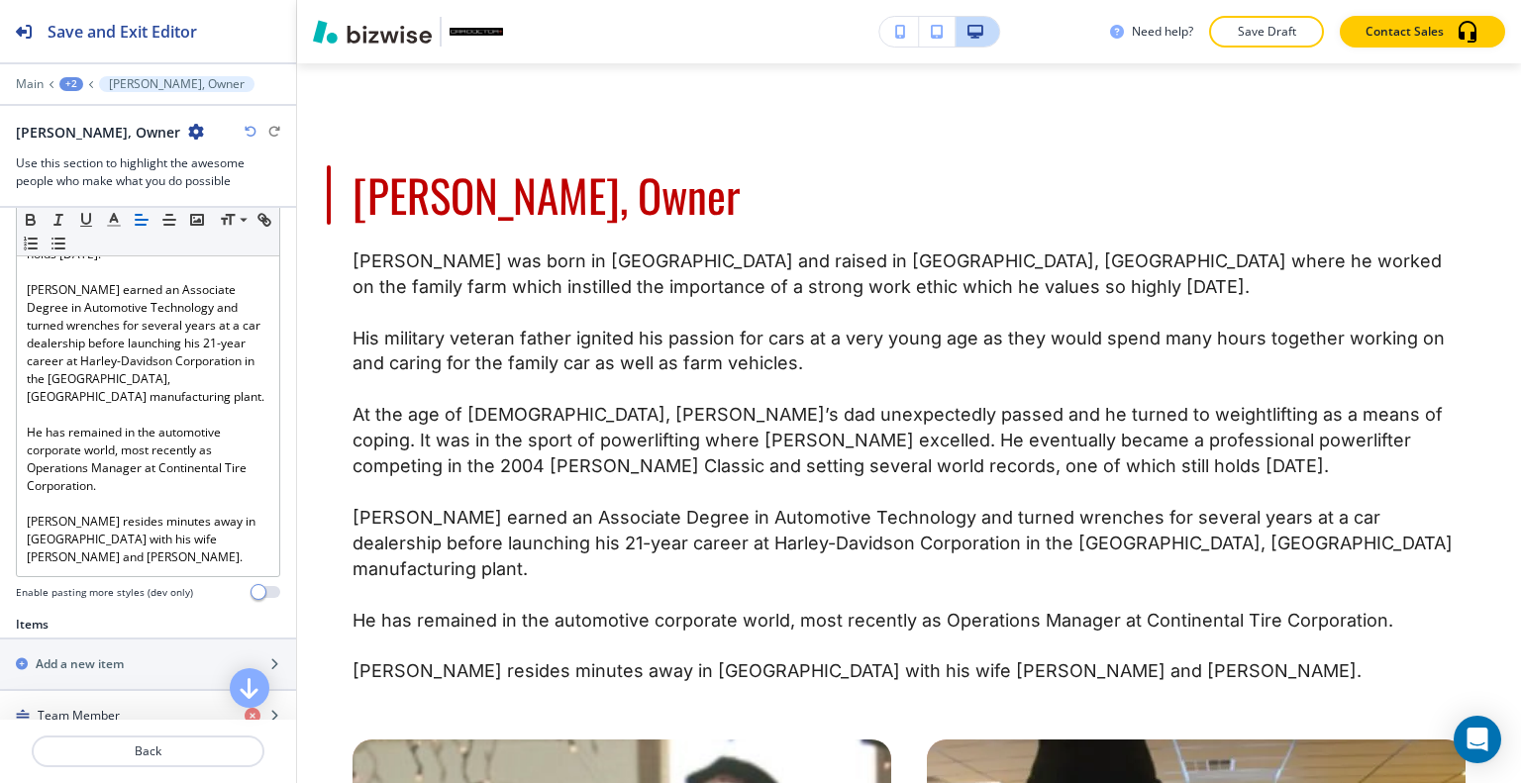
scroll to position [1023, 0]
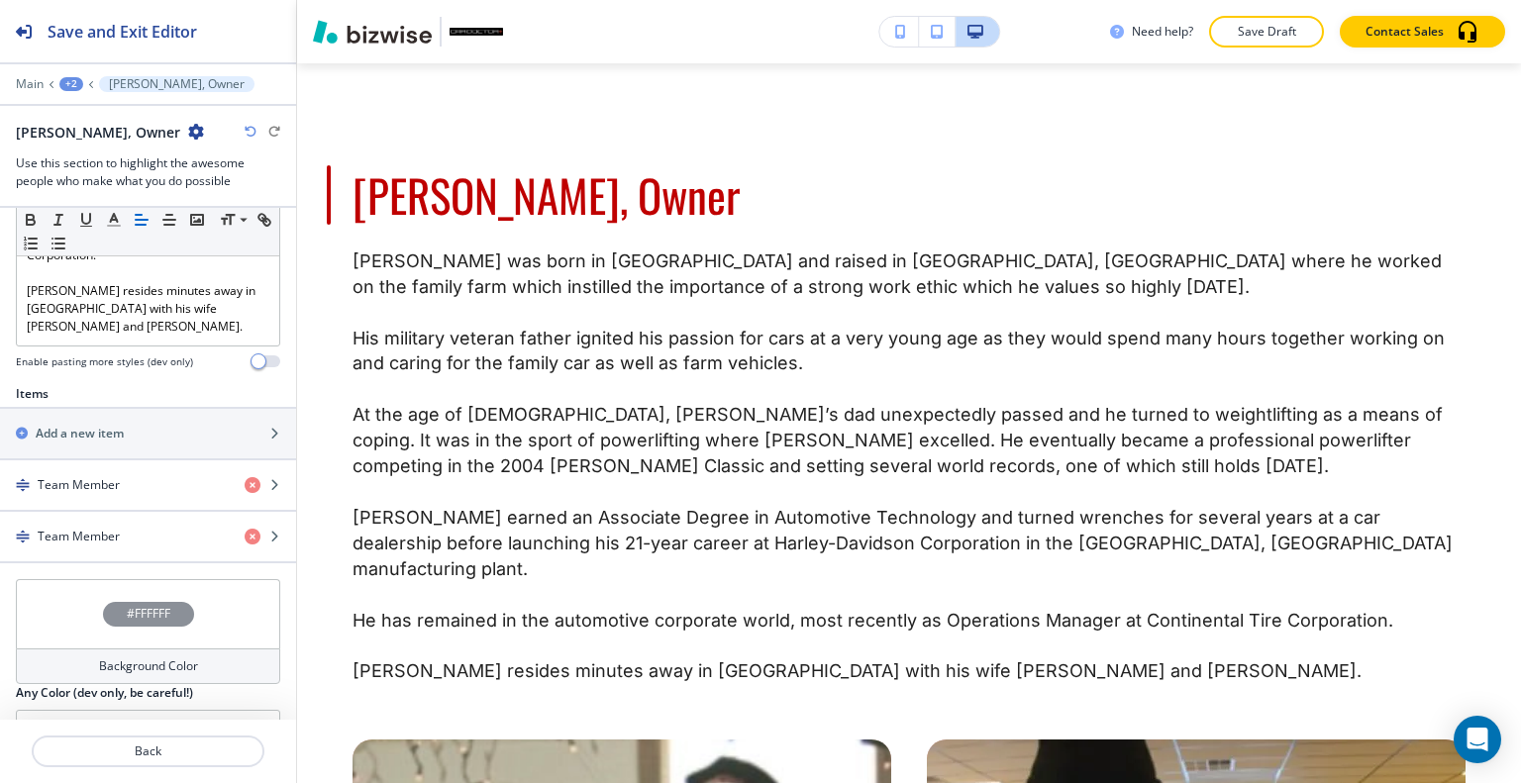
click at [115, 765] on button "SWITCH TO ABOUT" at bounding box center [77, 781] width 155 height 32
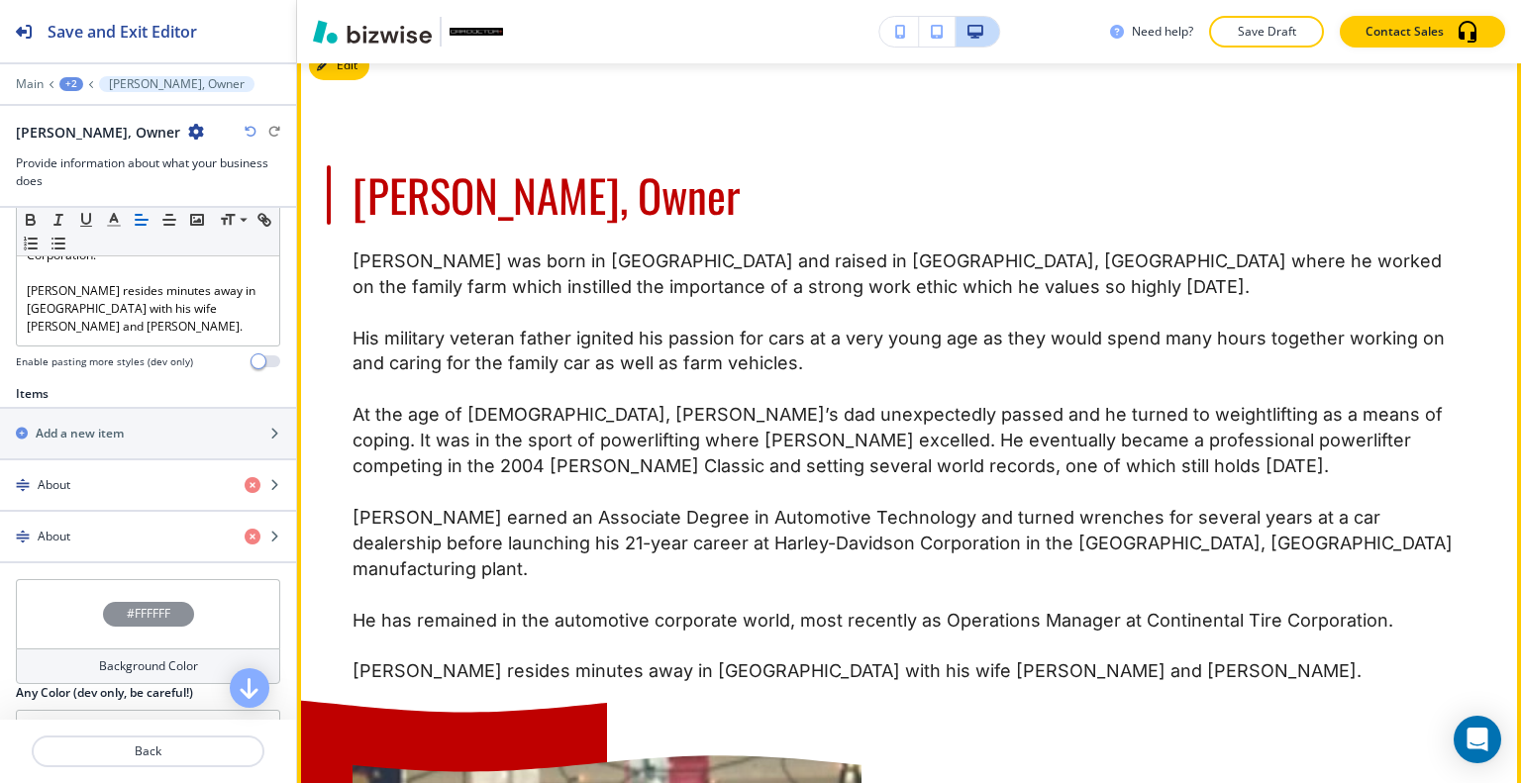
scroll to position [1097, 0]
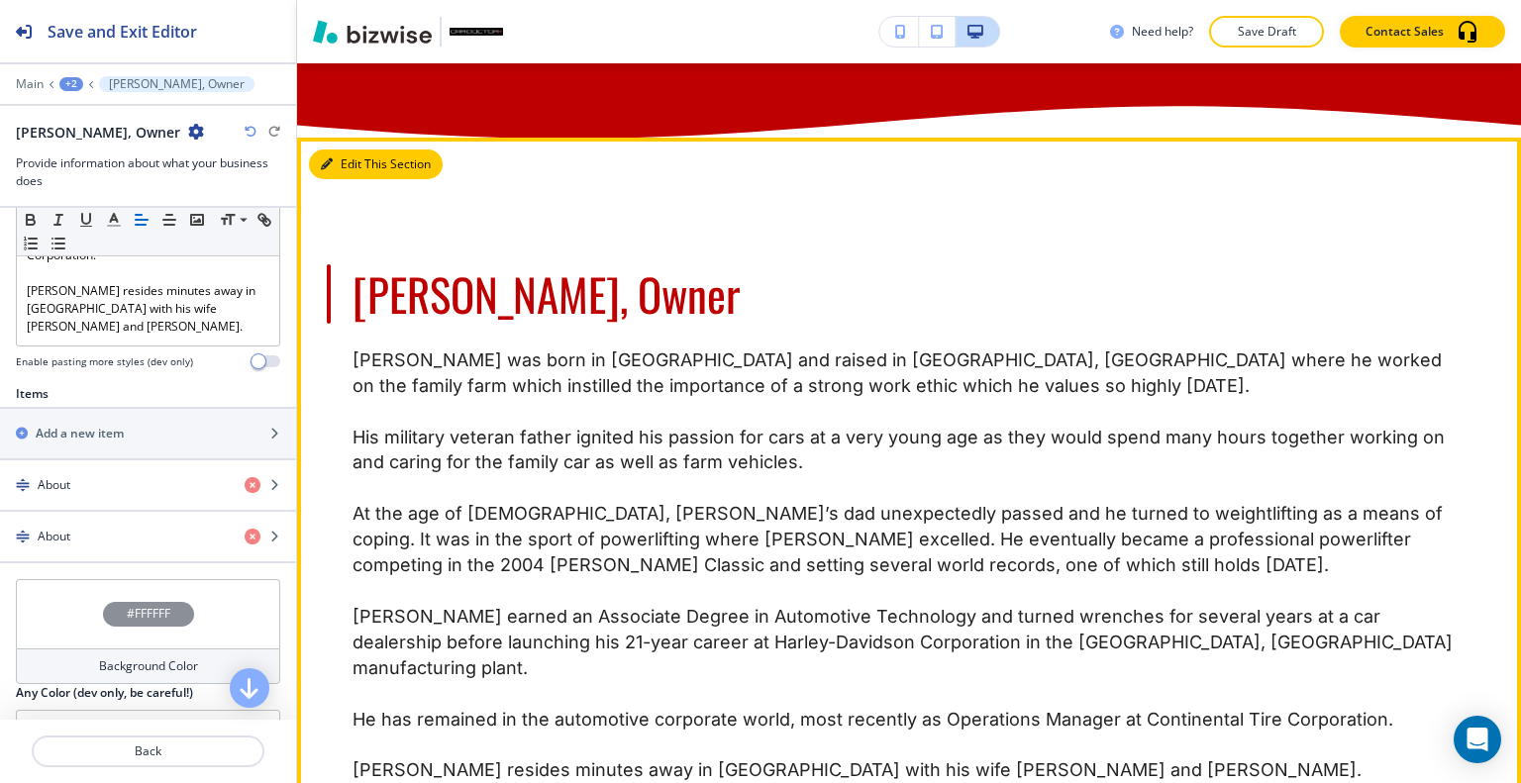
click at [330, 170] on icon "button" at bounding box center [327, 164] width 12 height 12
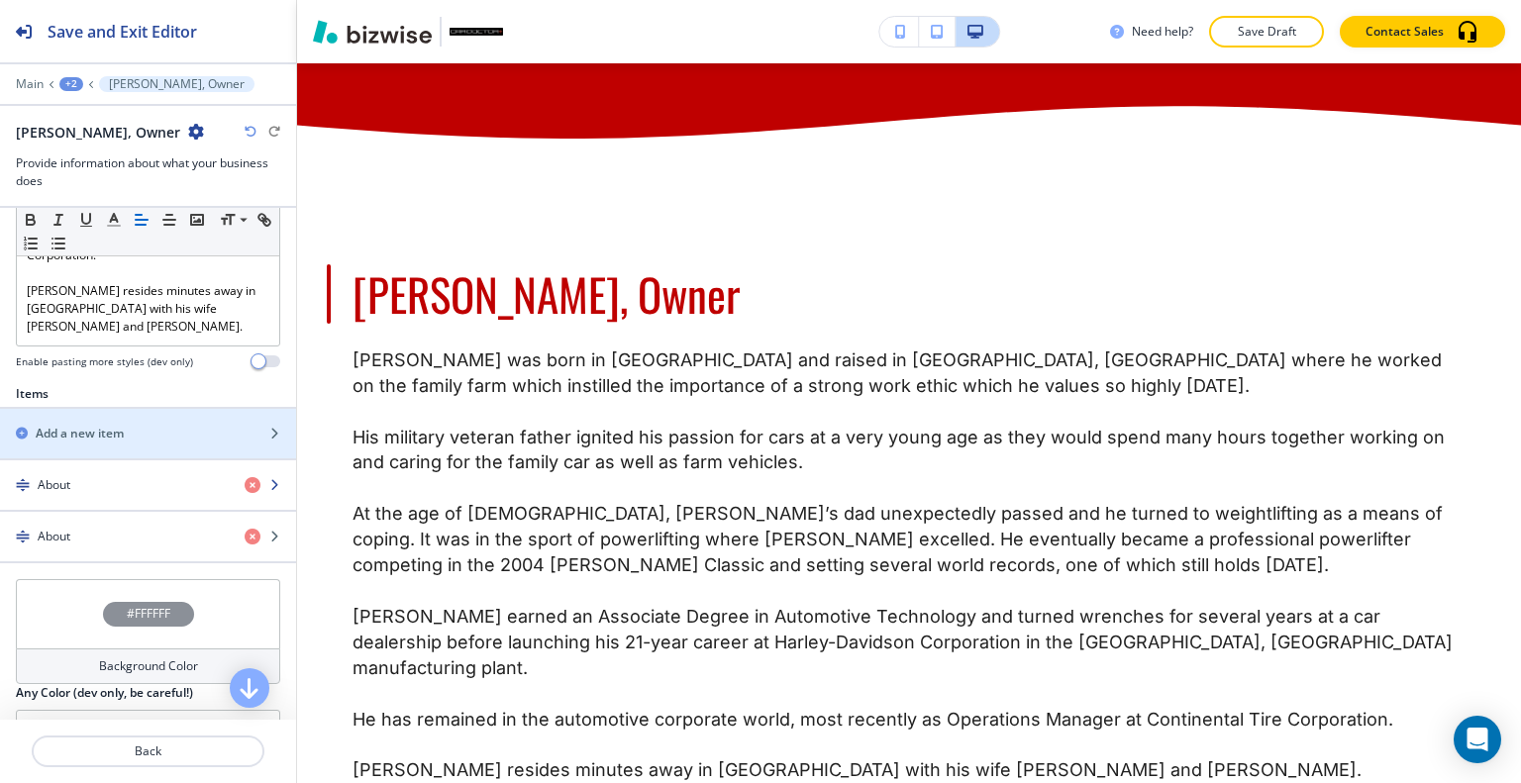
scroll to position [924, 0]
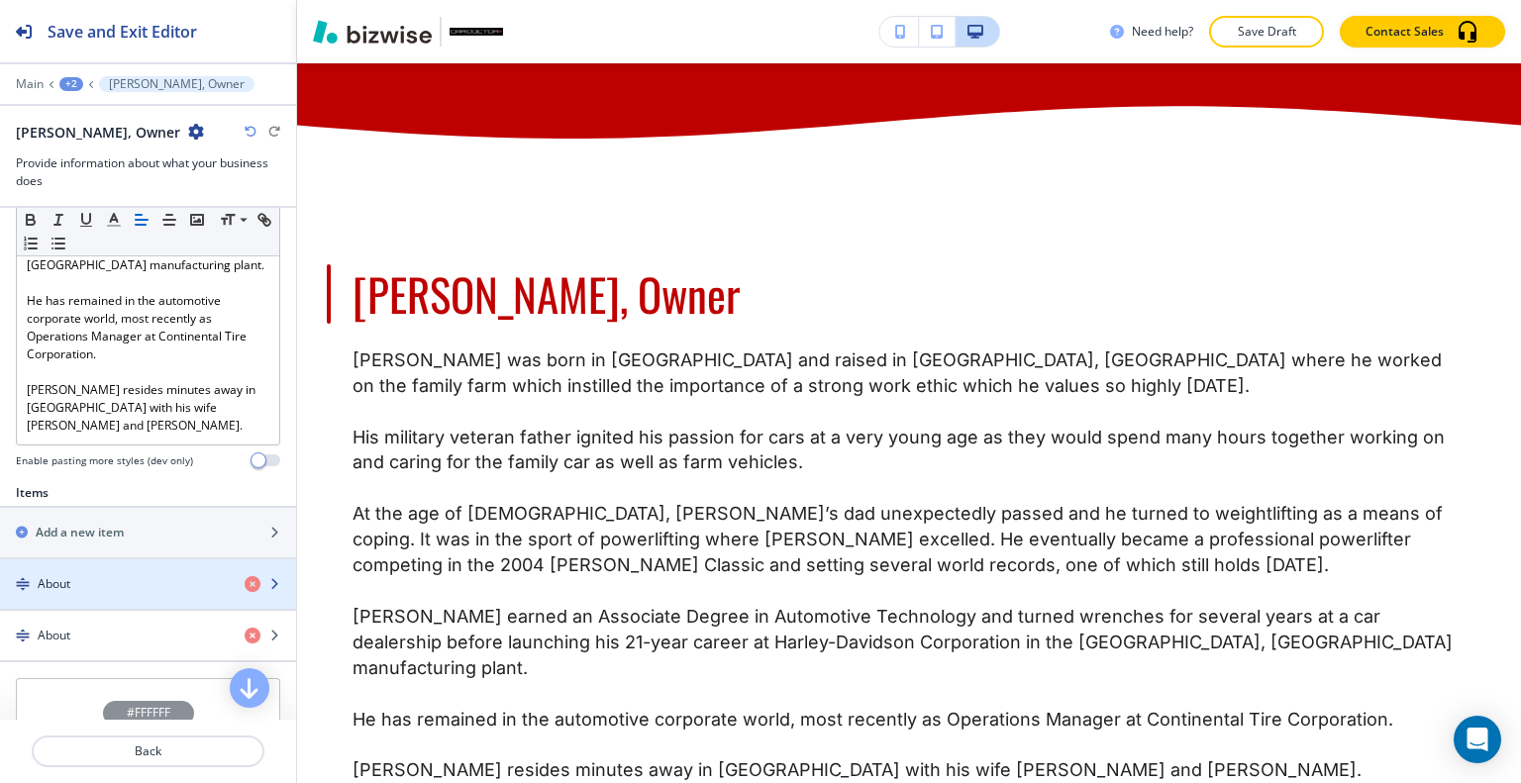
click at [128, 593] on div "button" at bounding box center [148, 601] width 296 height 16
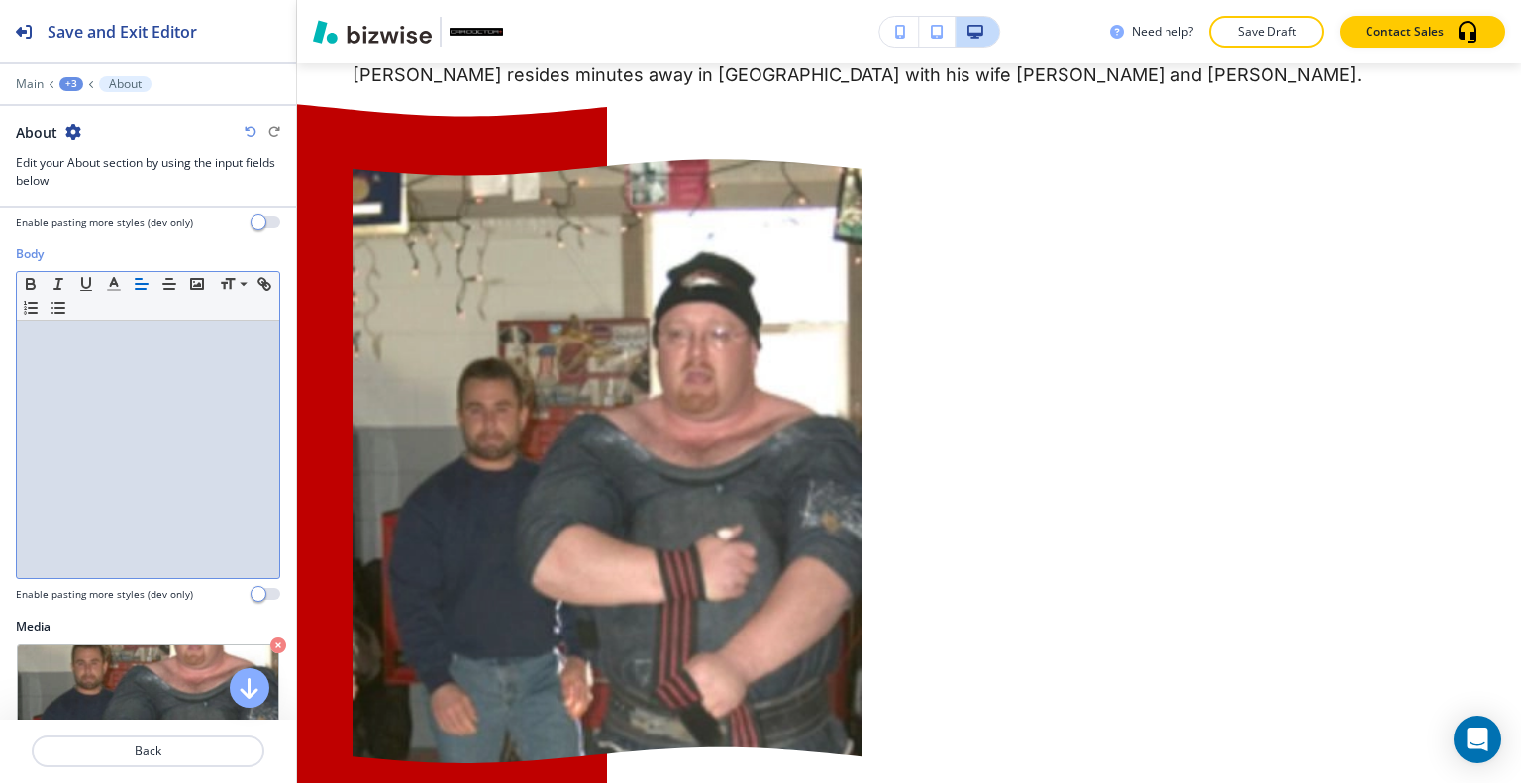
scroll to position [0, 0]
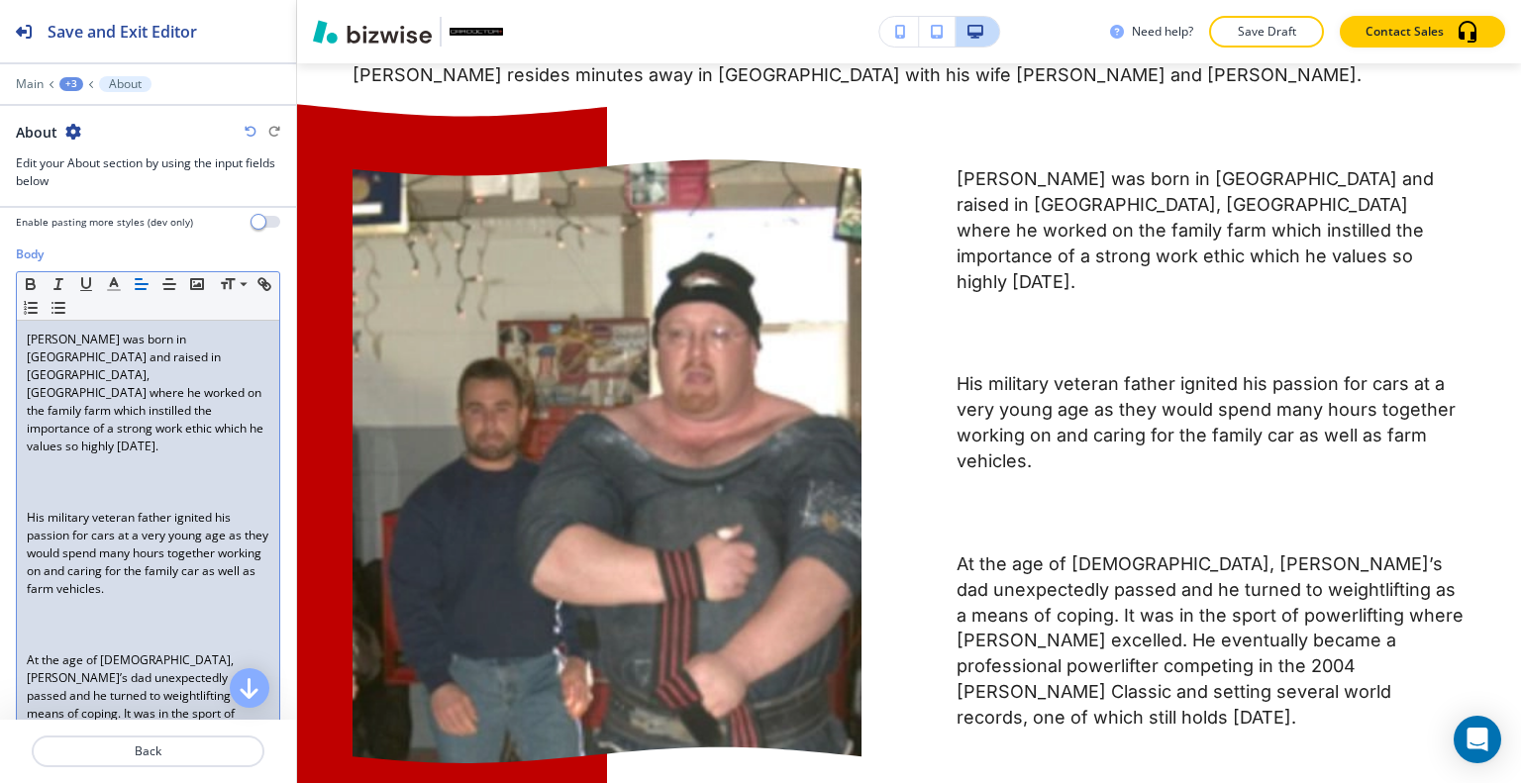
click at [78, 473] on p at bounding box center [148, 482] width 243 height 18
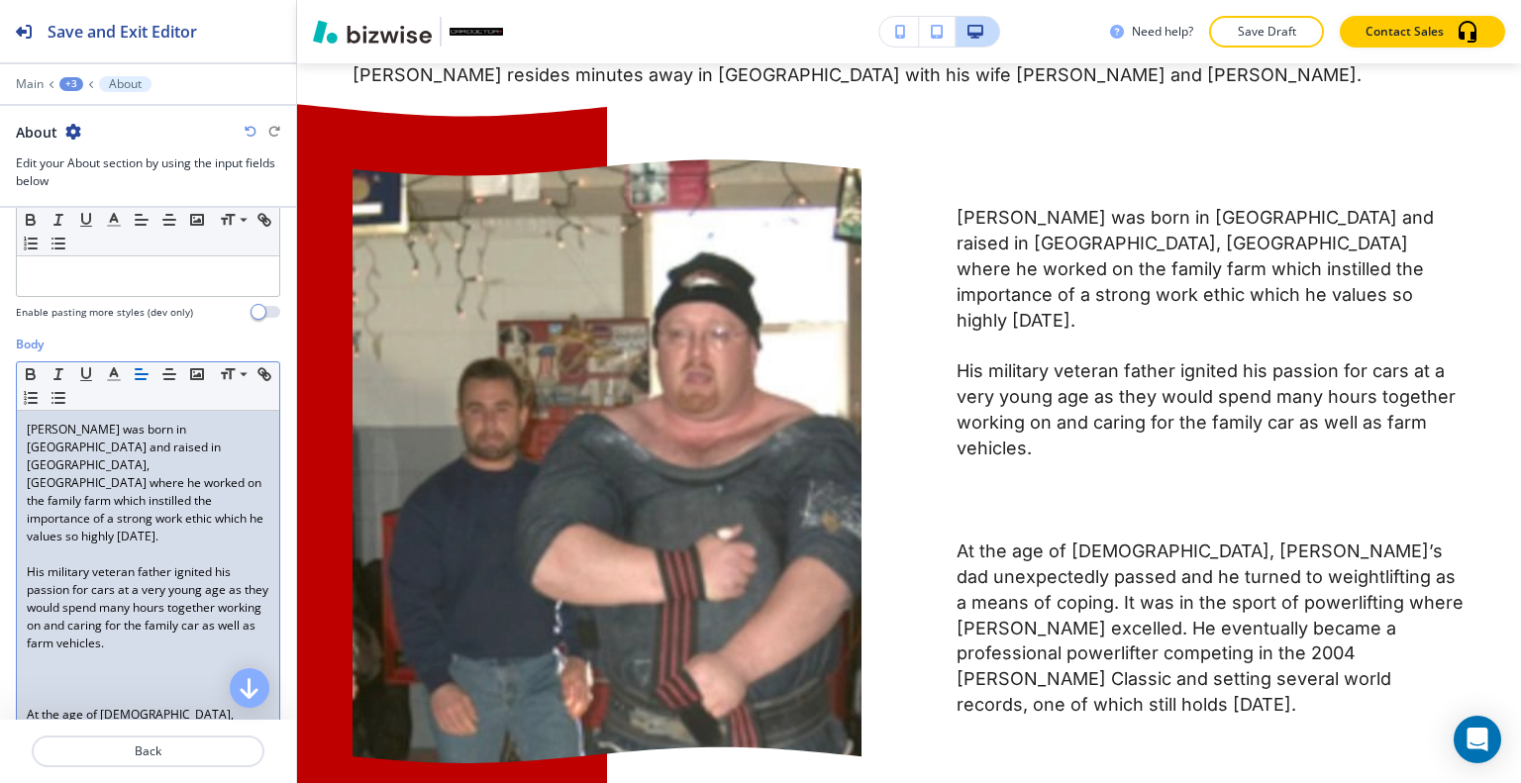
scroll to position [306, 0]
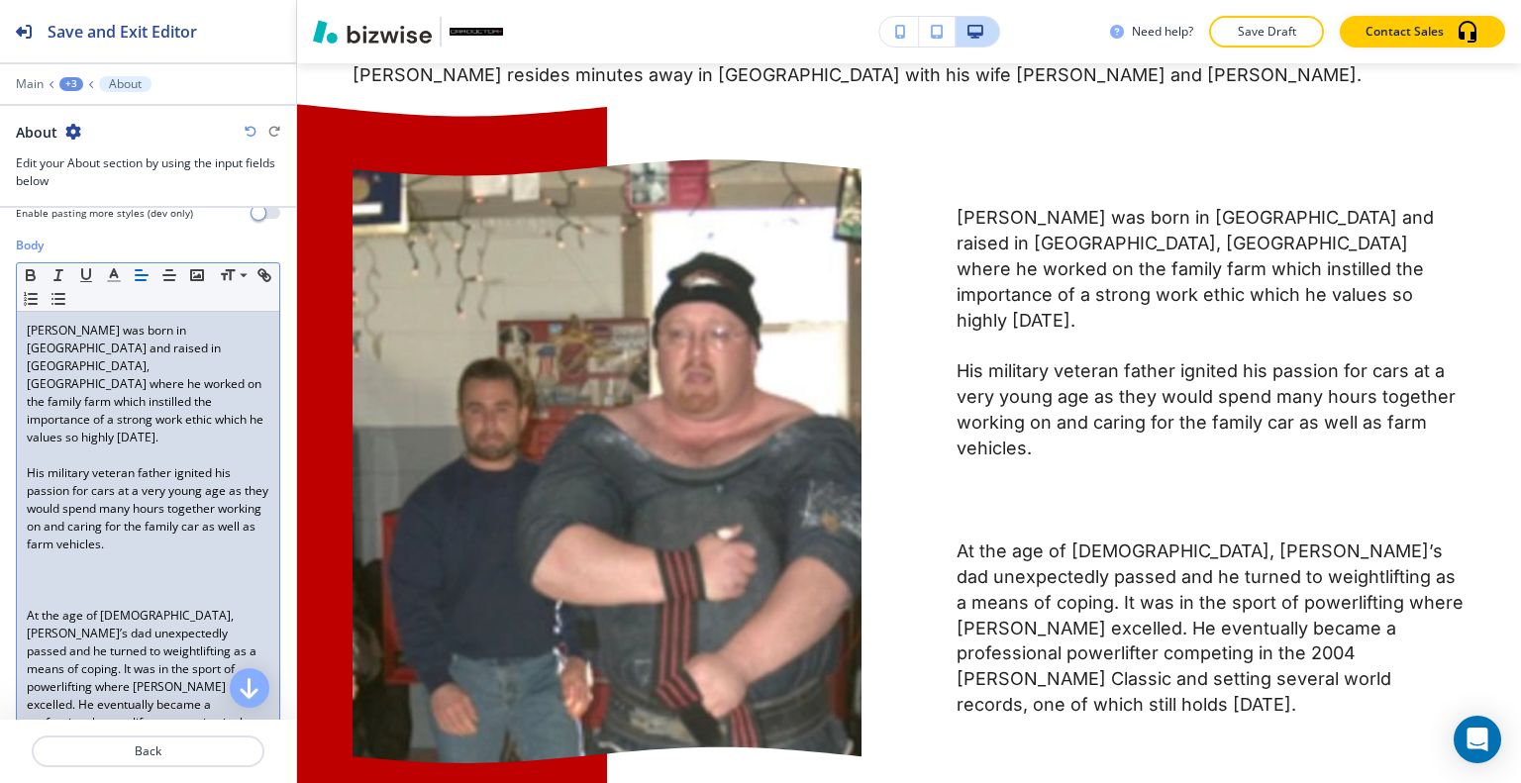
click at [56, 589] on p at bounding box center [148, 598] width 243 height 18
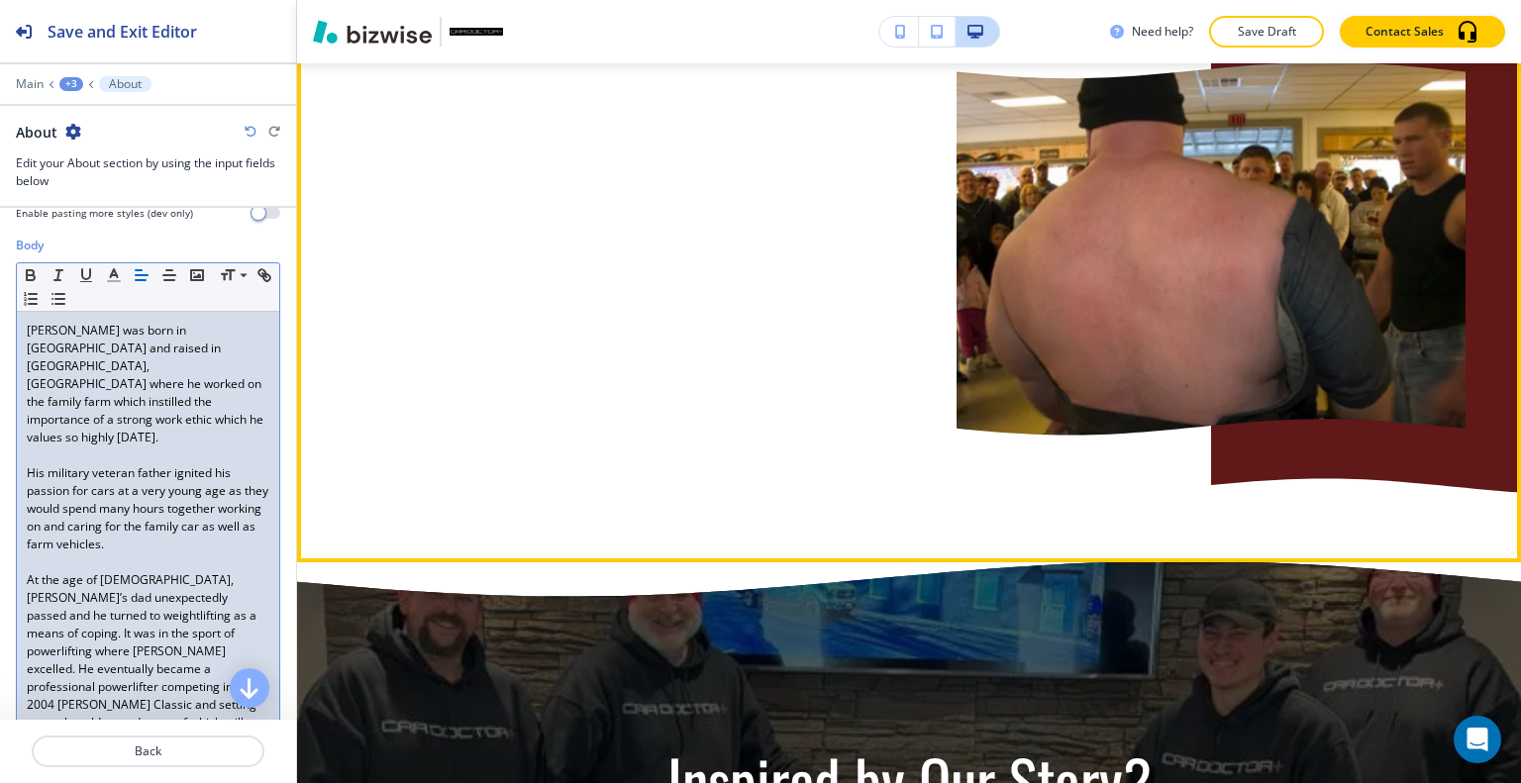
scroll to position [2287, 0]
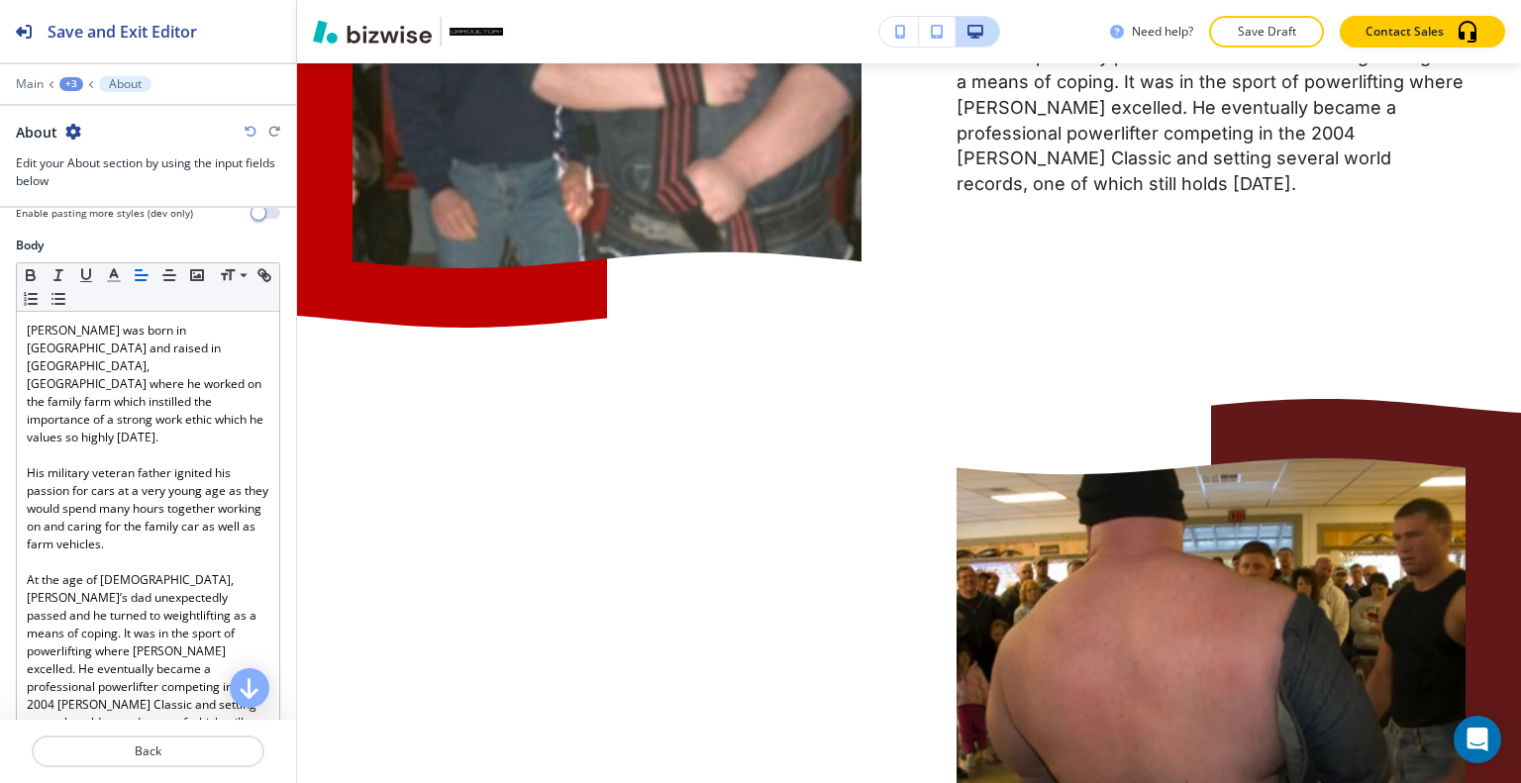
click at [250, 129] on icon "button" at bounding box center [251, 132] width 12 height 12
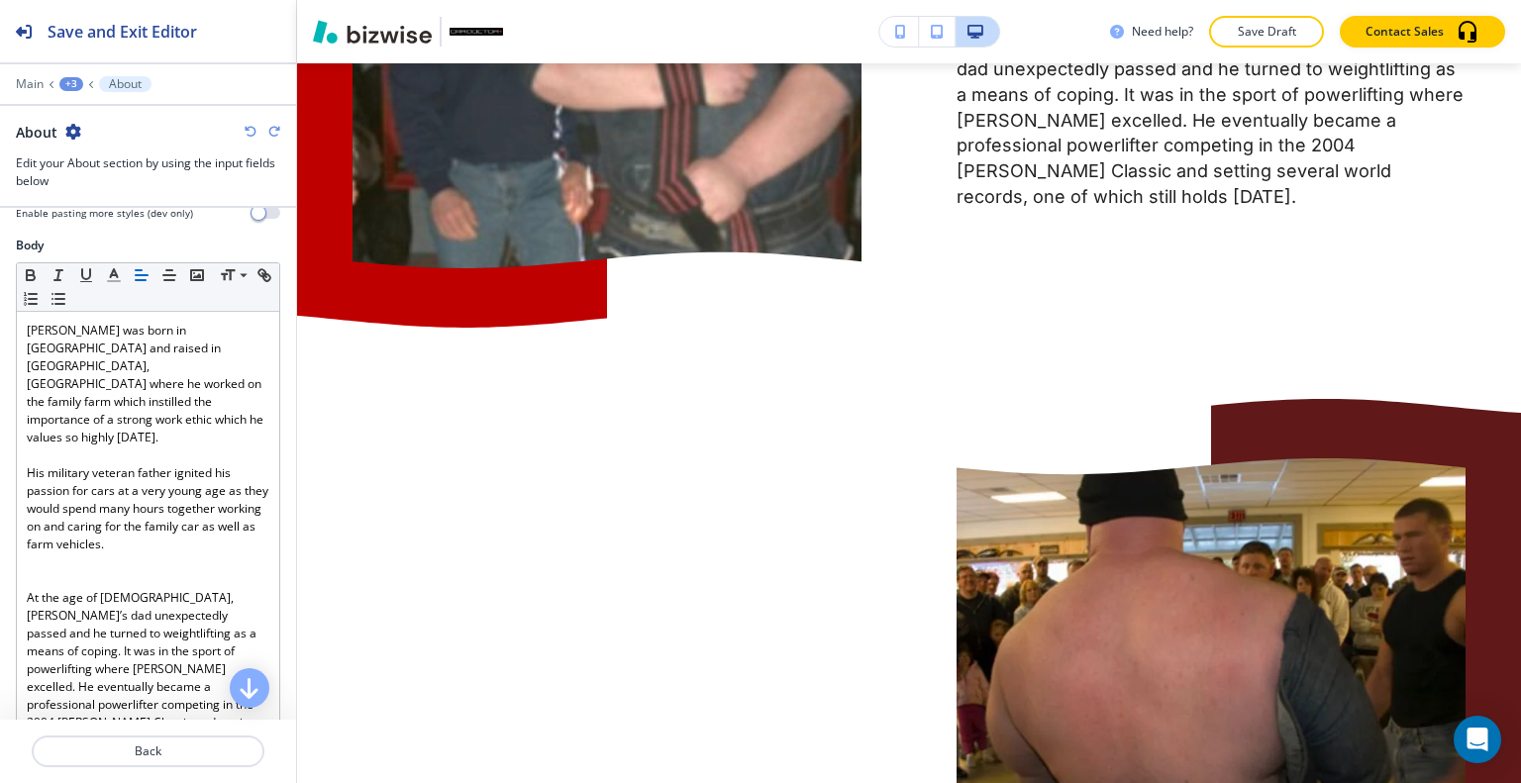
click at [250, 129] on icon "button" at bounding box center [251, 132] width 12 height 12
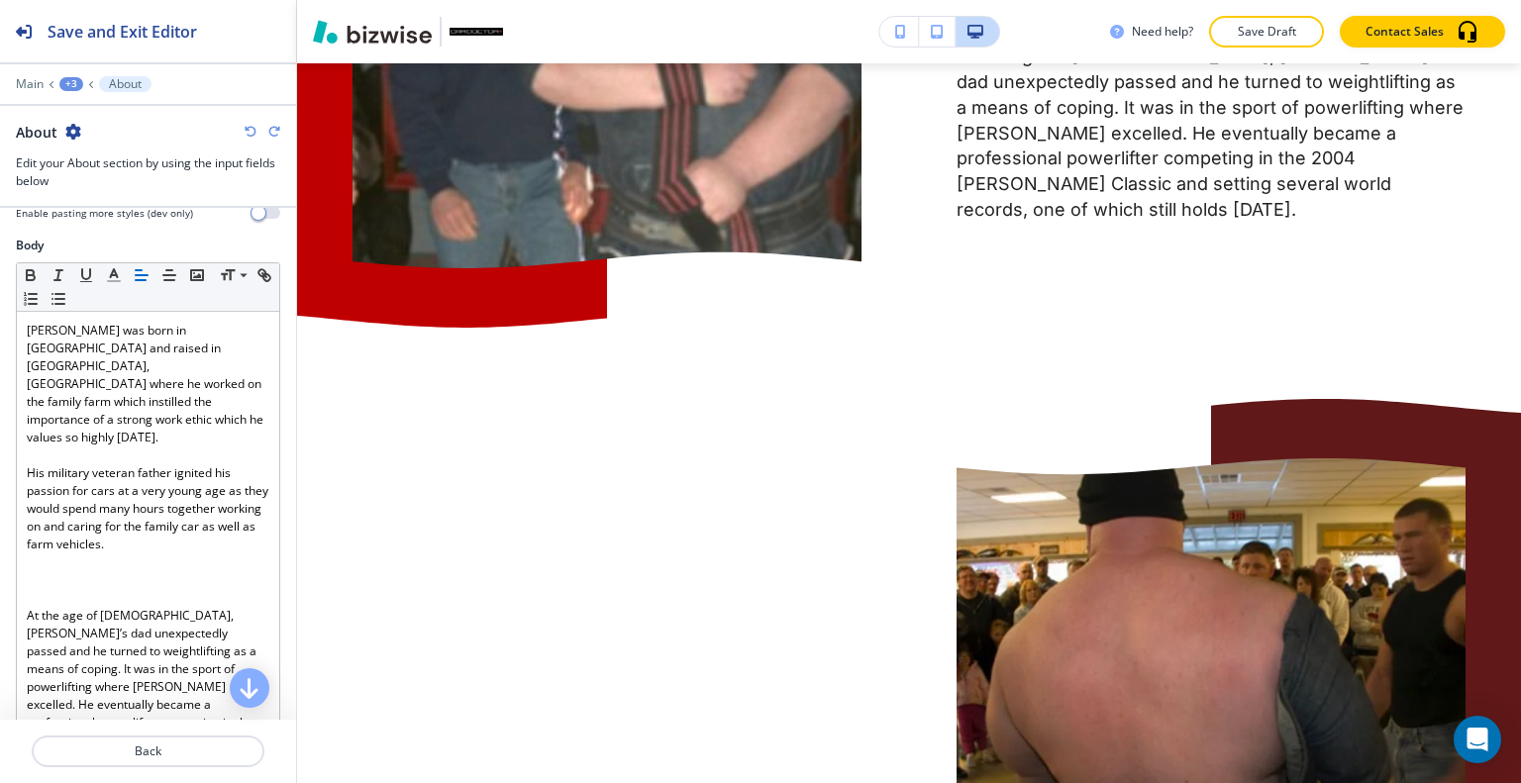
click at [250, 129] on icon "button" at bounding box center [251, 132] width 12 height 12
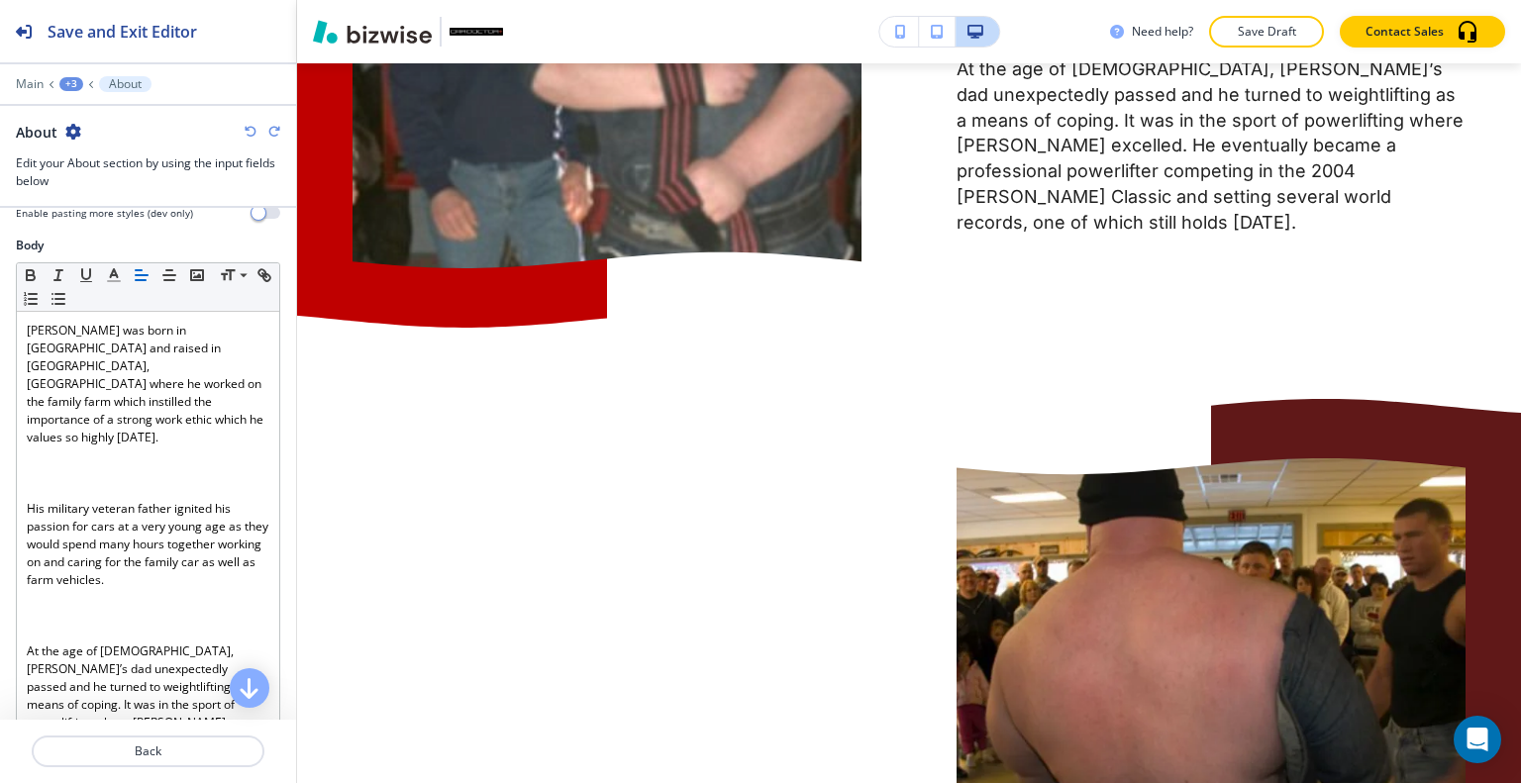
click at [250, 129] on icon "button" at bounding box center [251, 132] width 12 height 12
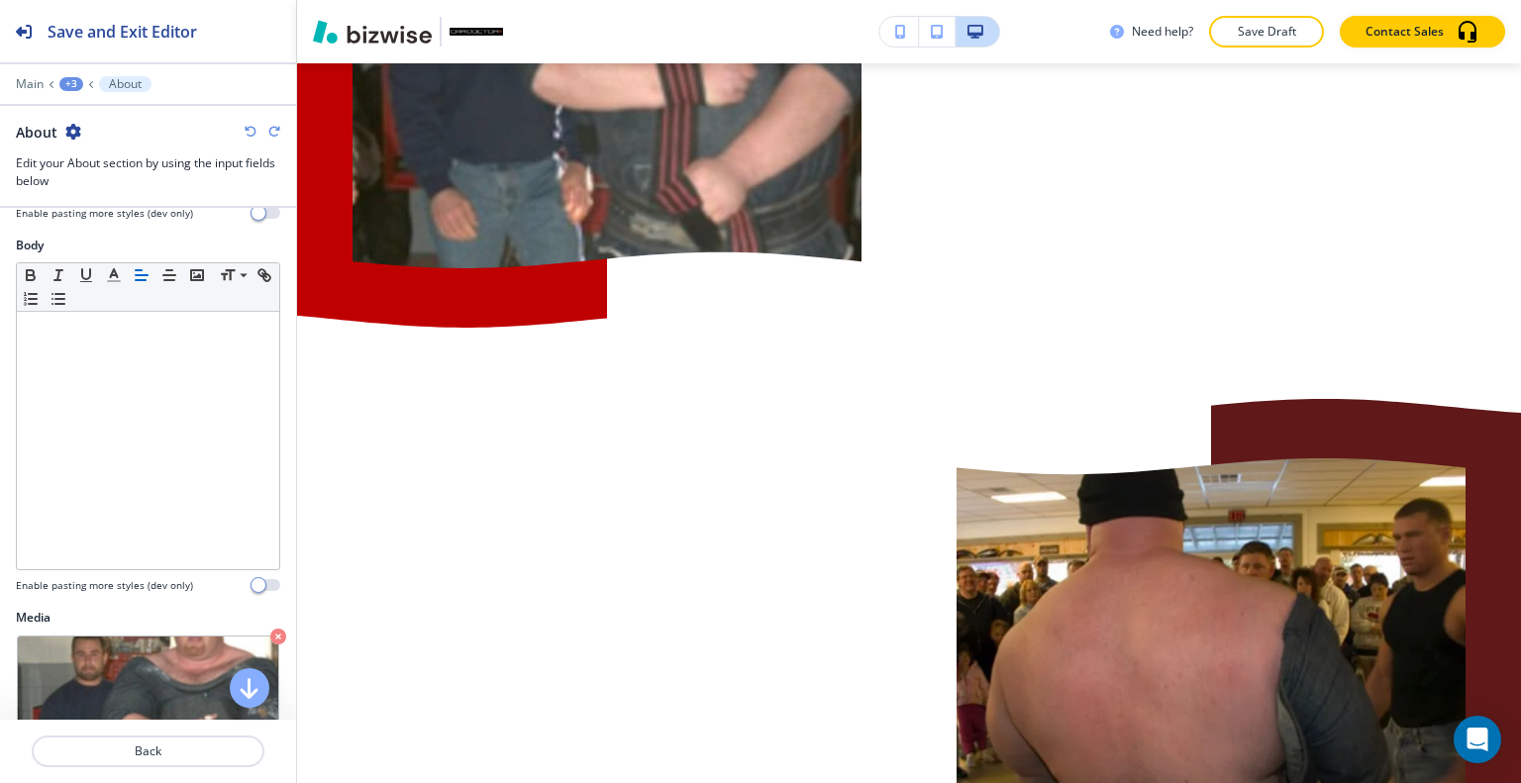
click at [250, 129] on icon "button" at bounding box center [251, 132] width 12 height 12
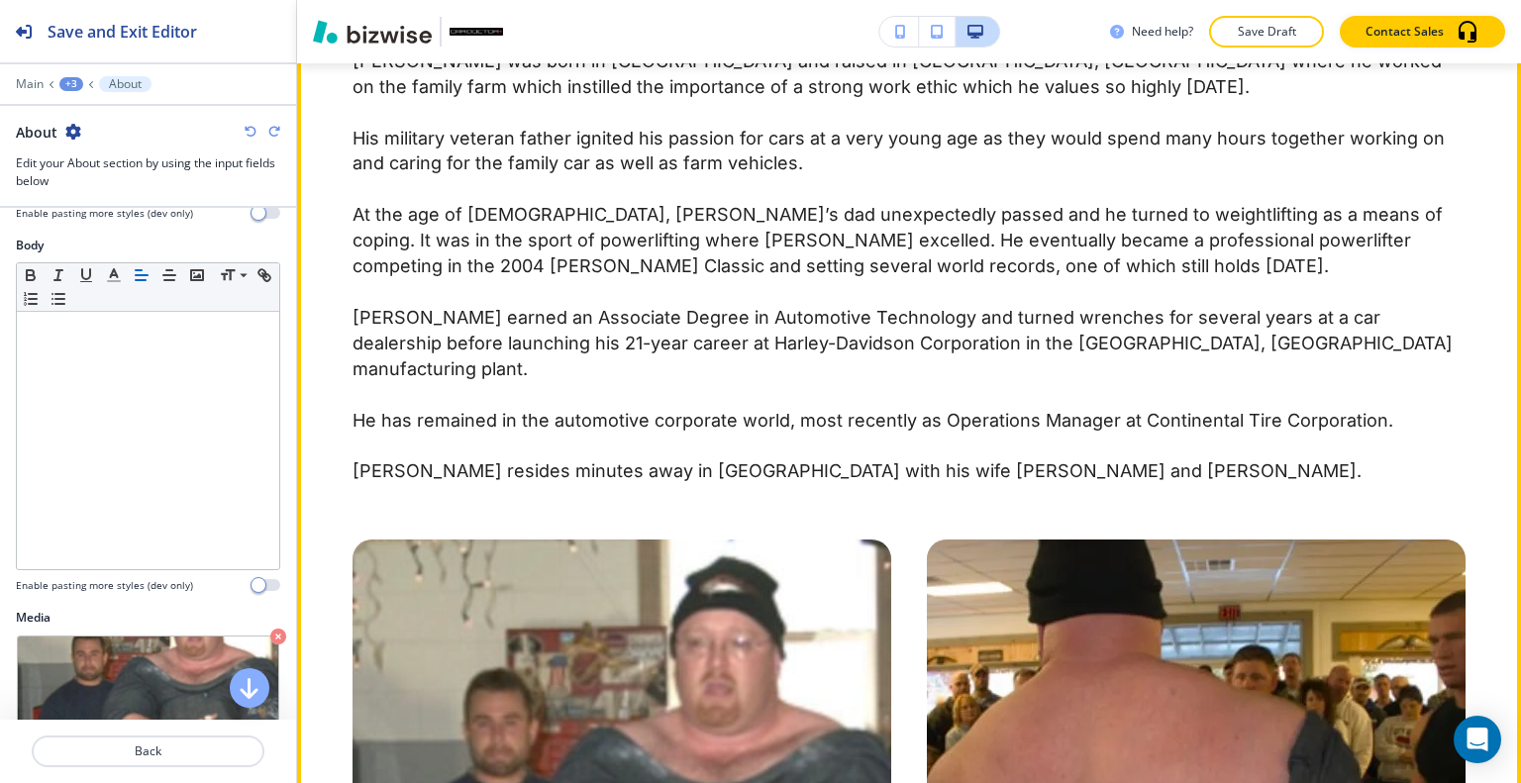
scroll to position [1198, 0]
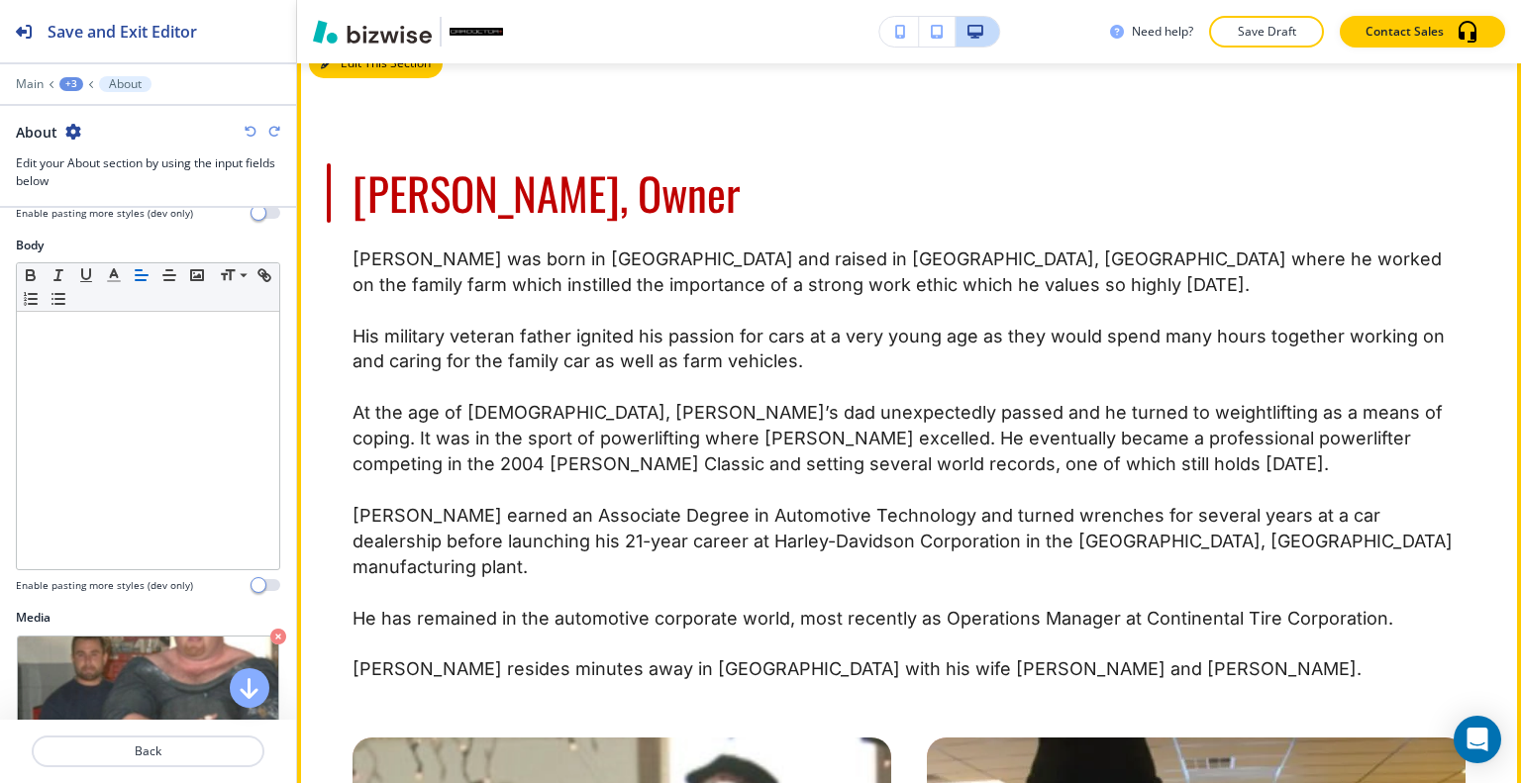
click at [347, 78] on button "Edit This Section" at bounding box center [376, 64] width 134 height 30
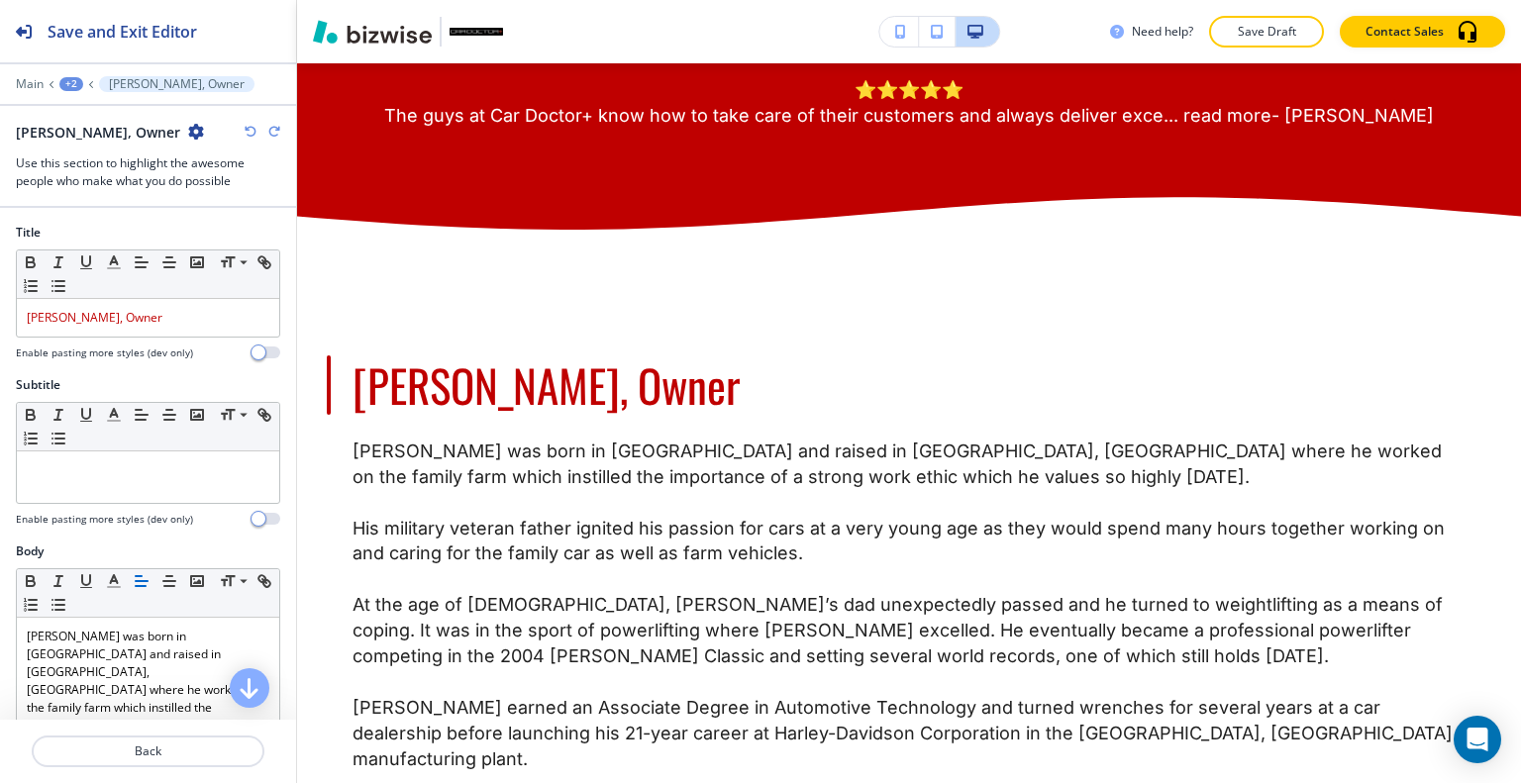
scroll to position [0, 0]
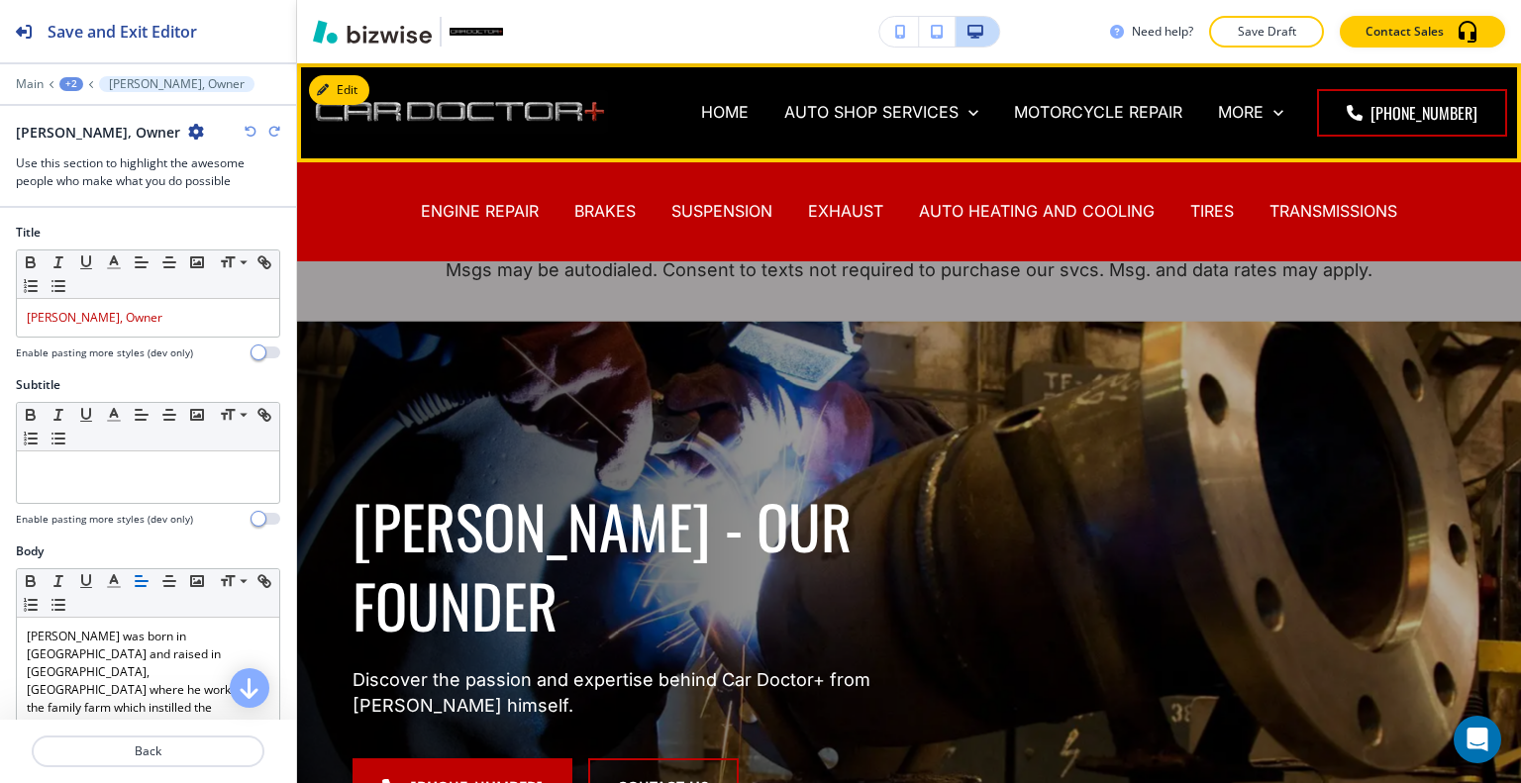
drag, startPoint x: 885, startPoint y: 139, endPoint x: 896, endPoint y: 135, distance: 11.6
click at [888, 138] on div "AUTO SHOP SERVICES ENGINE REPAIR BRAKES SUSPENSION EXHAUST AUTO HEATING AND COO…" at bounding box center [881, 112] width 230 height 79
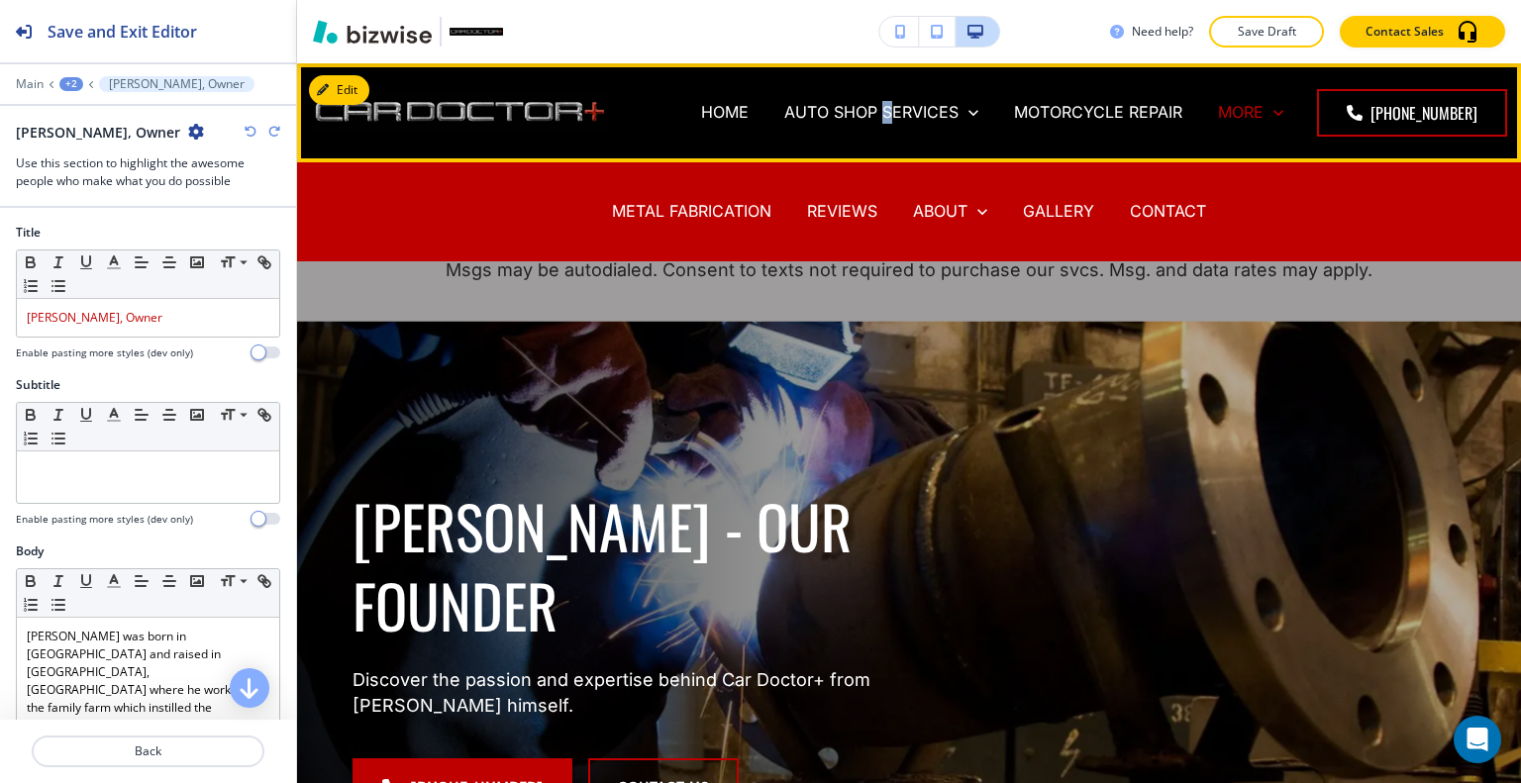
click at [1281, 110] on icon at bounding box center [1279, 113] width 20 height 20
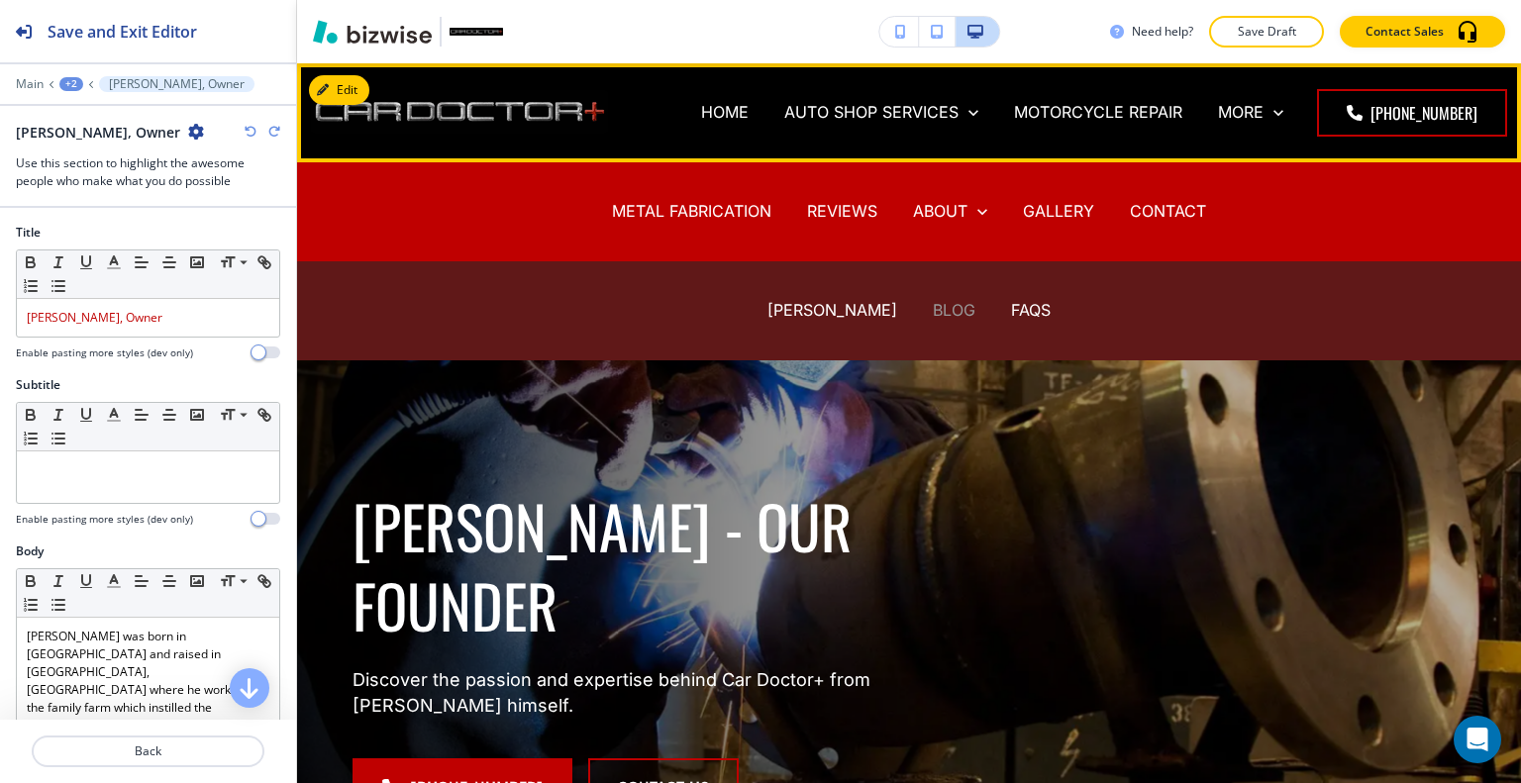
click at [939, 306] on p "BLOG" at bounding box center [954, 310] width 43 height 23
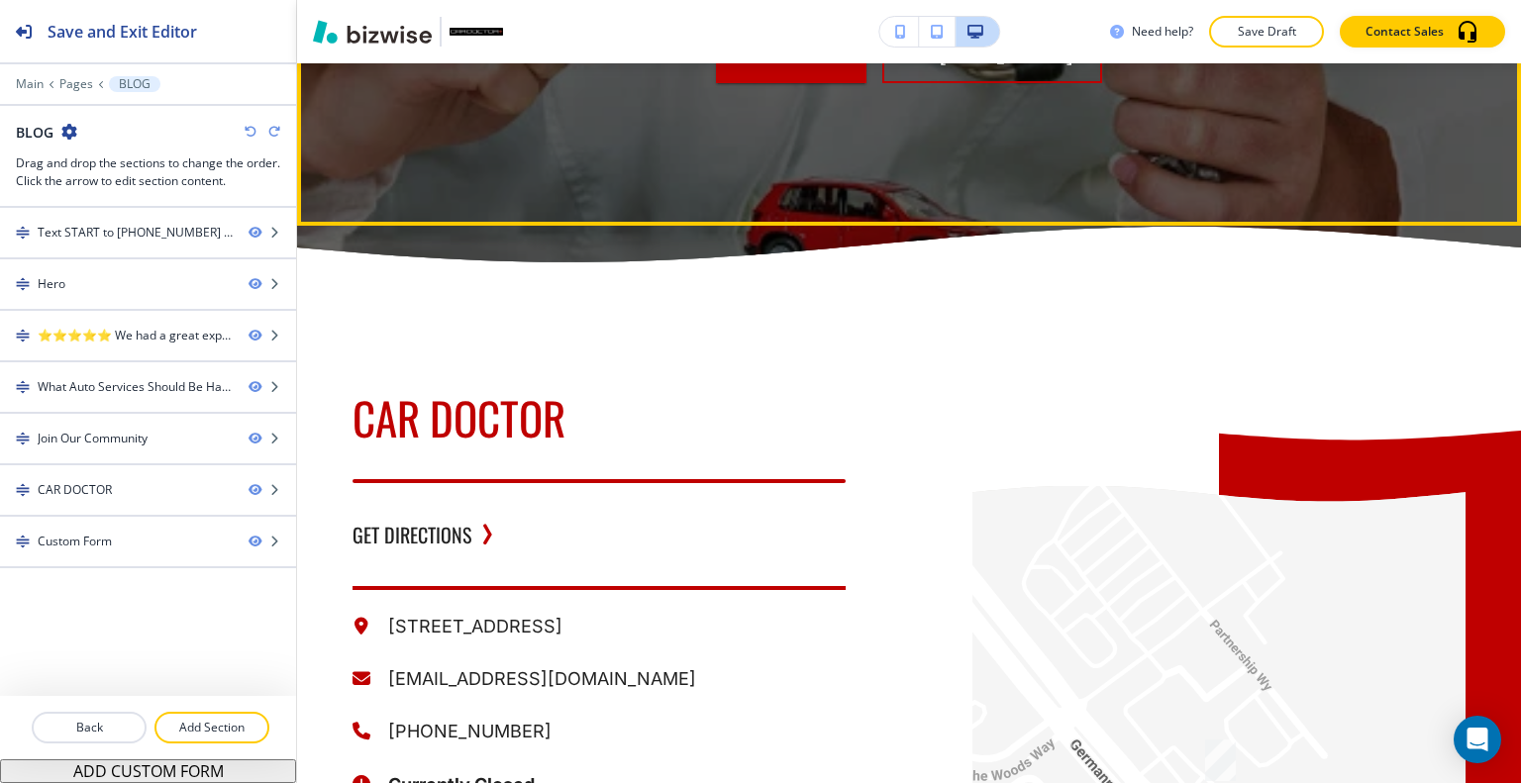
scroll to position [1782, 0]
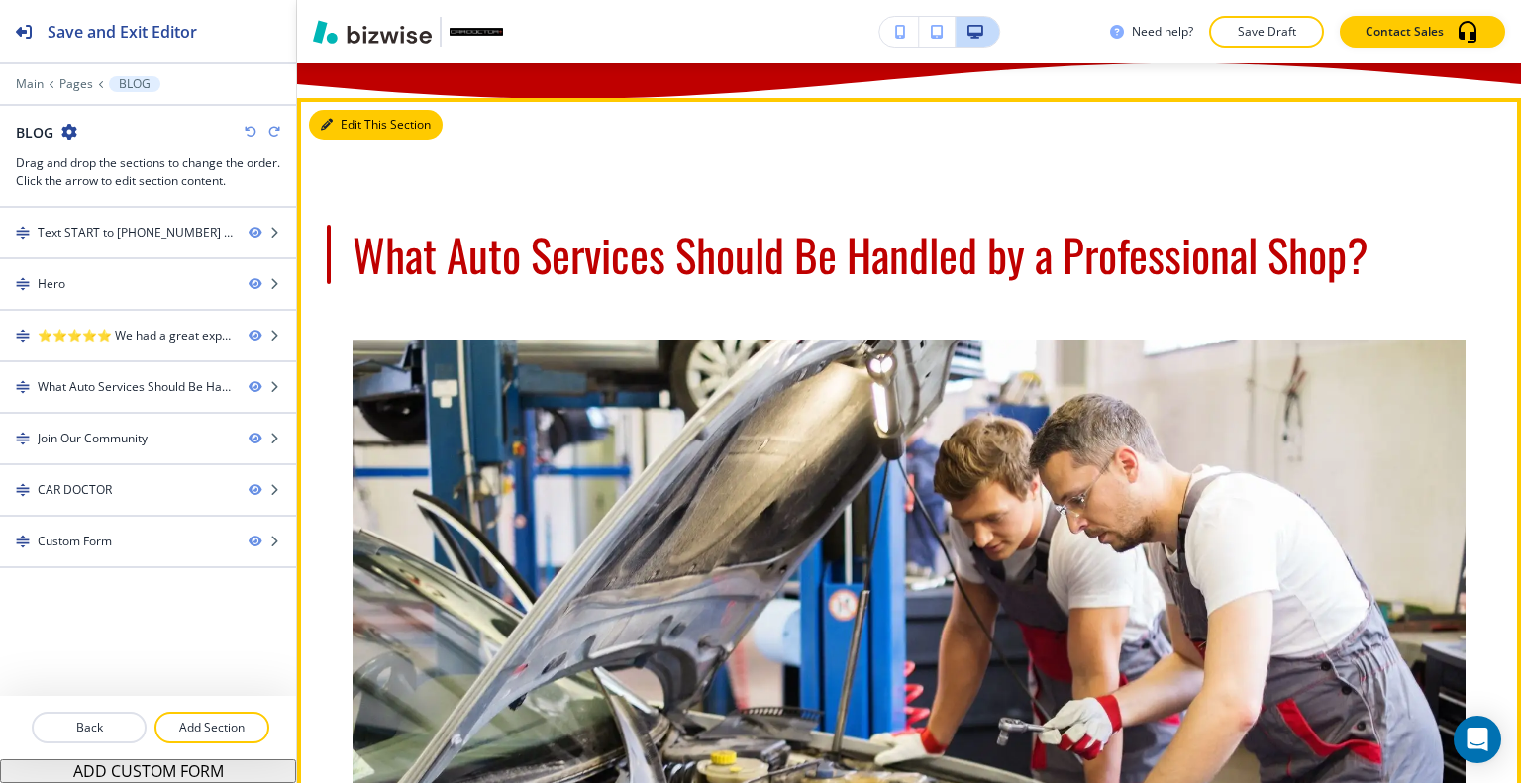
click at [345, 122] on button "Edit This Section" at bounding box center [376, 125] width 134 height 30
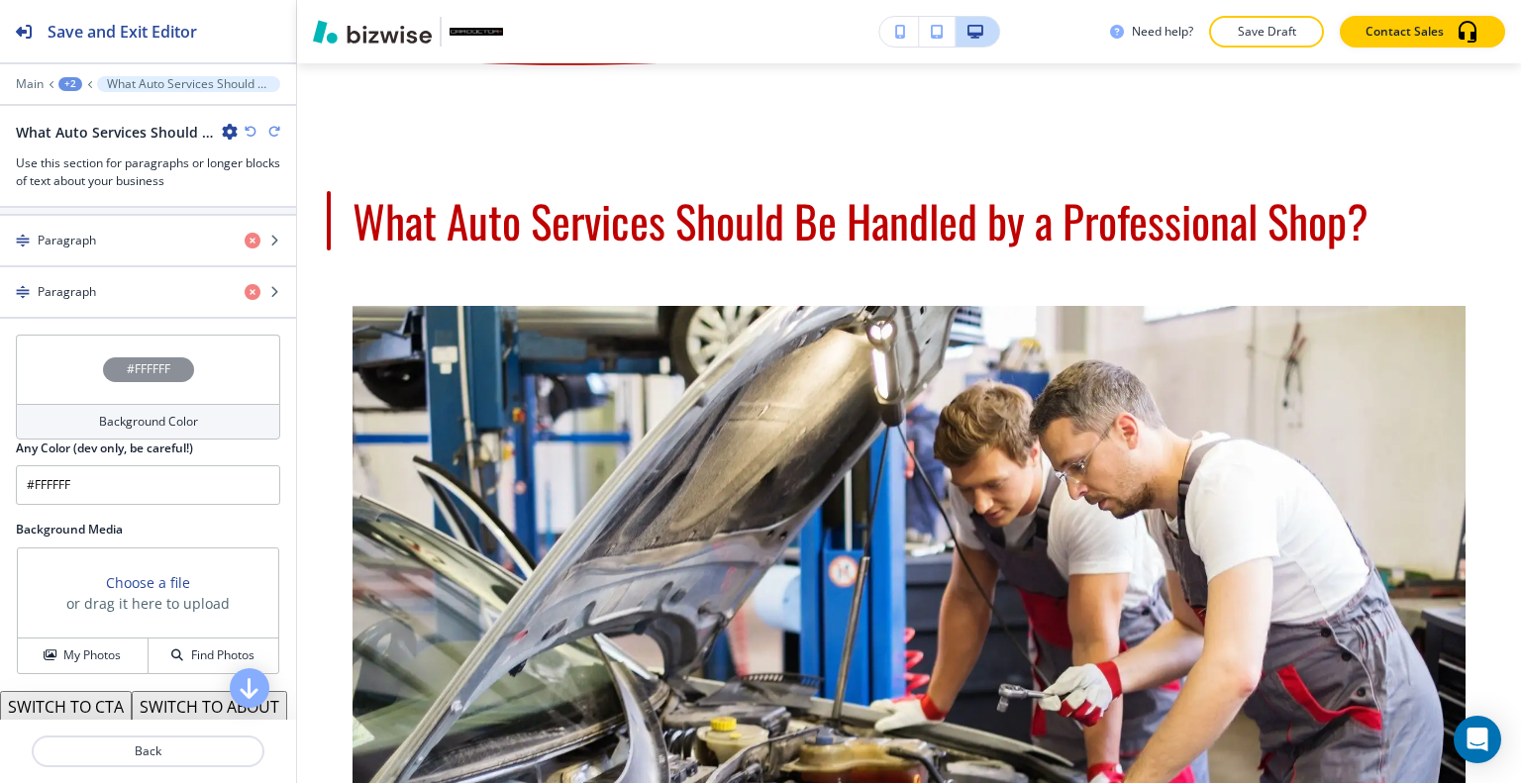
scroll to position [884, 0]
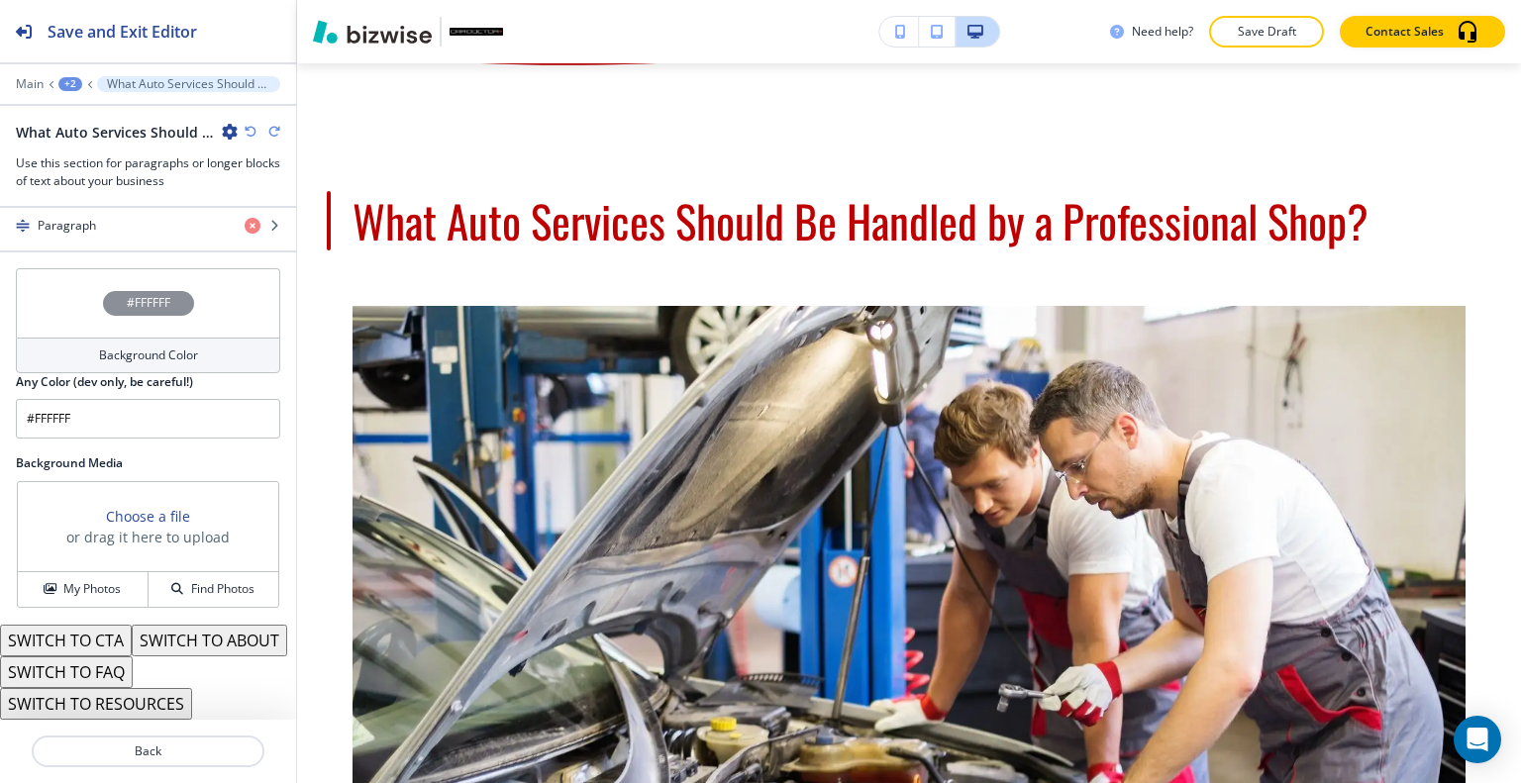
click at [132, 647] on button "SWITCH TO ABOUT" at bounding box center [209, 641] width 155 height 32
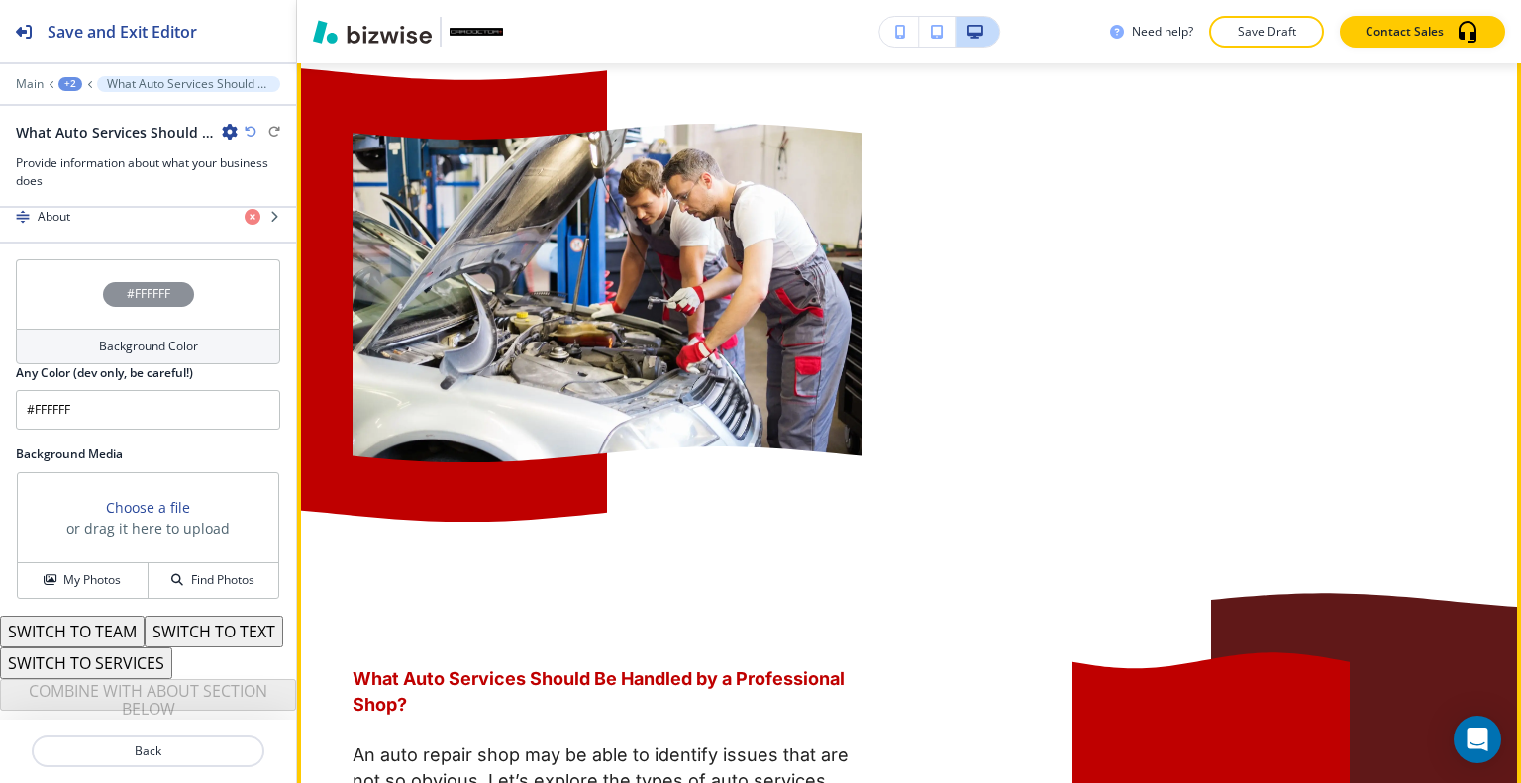
scroll to position [1618, 0]
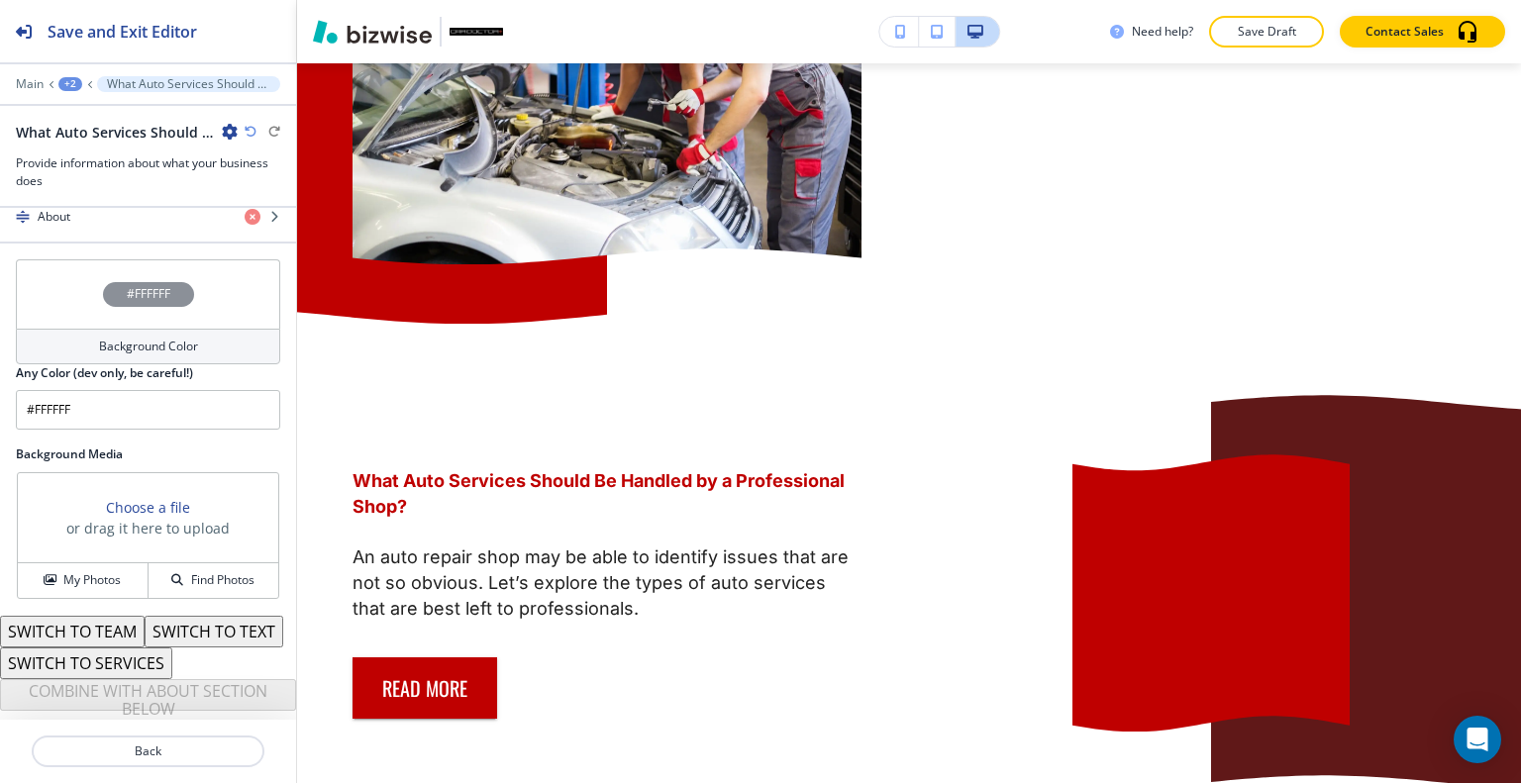
click at [250, 130] on icon "button" at bounding box center [251, 132] width 12 height 12
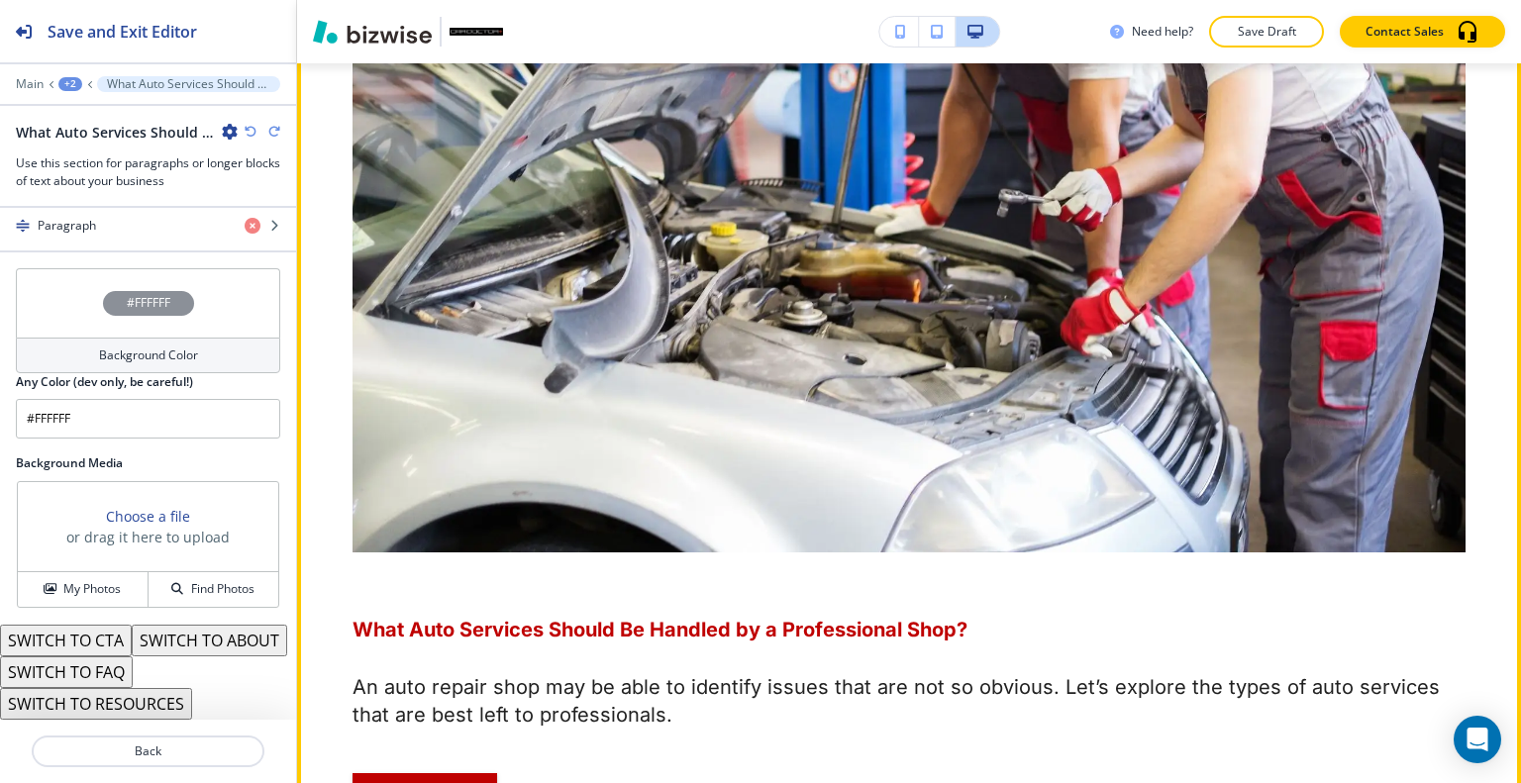
scroll to position [1816, 0]
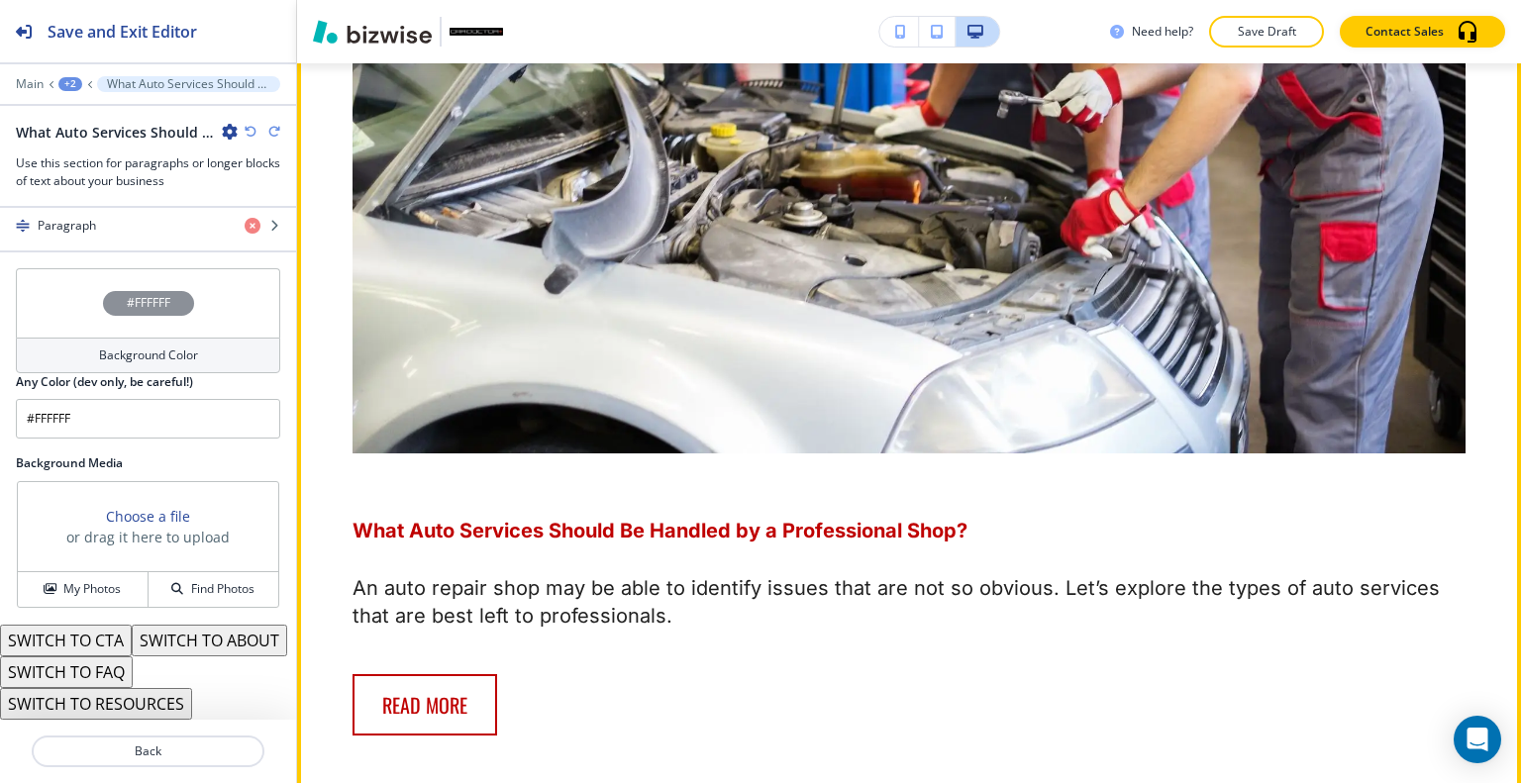
click at [442, 709] on button "Read More" at bounding box center [425, 704] width 145 height 61
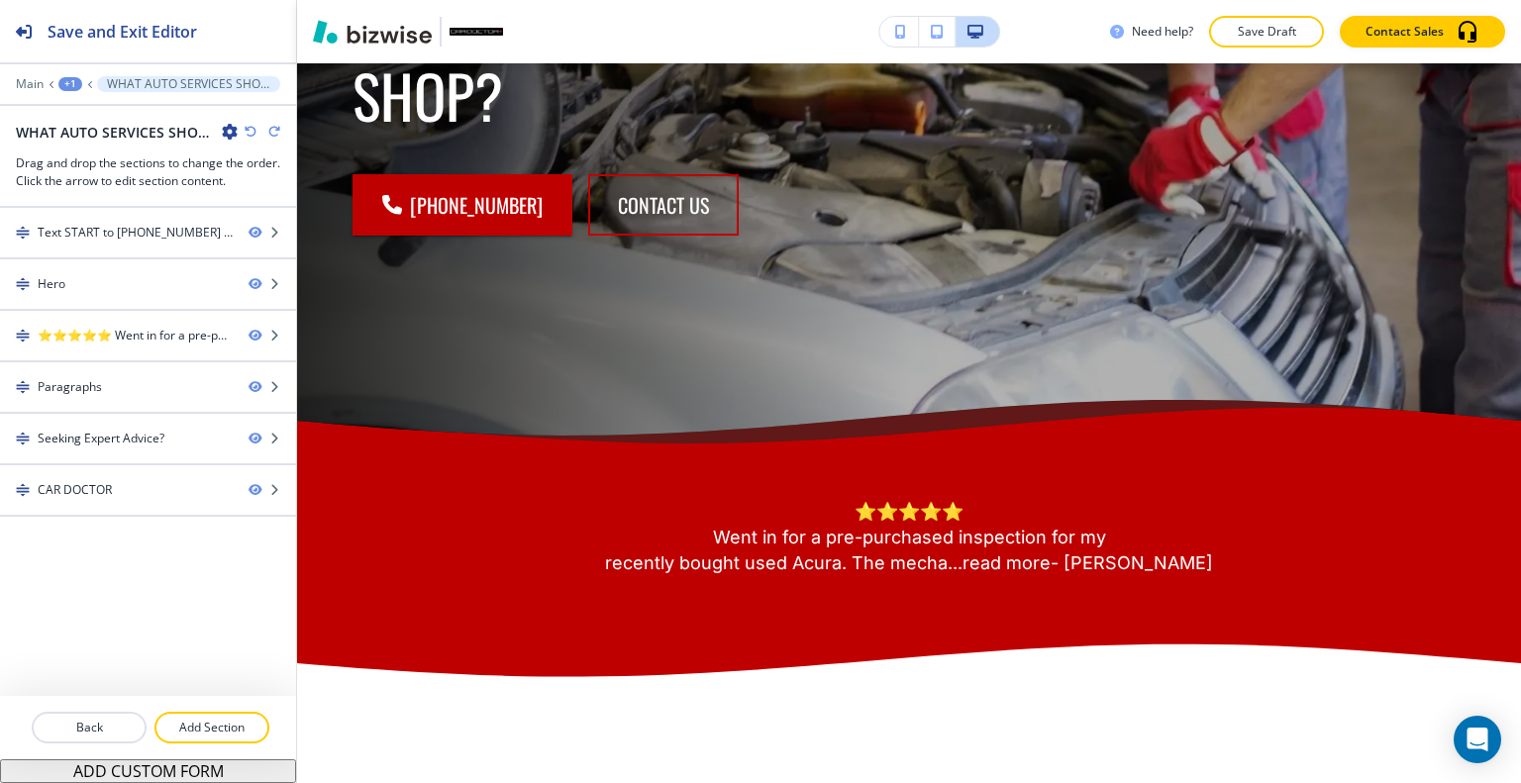
scroll to position [0, 0]
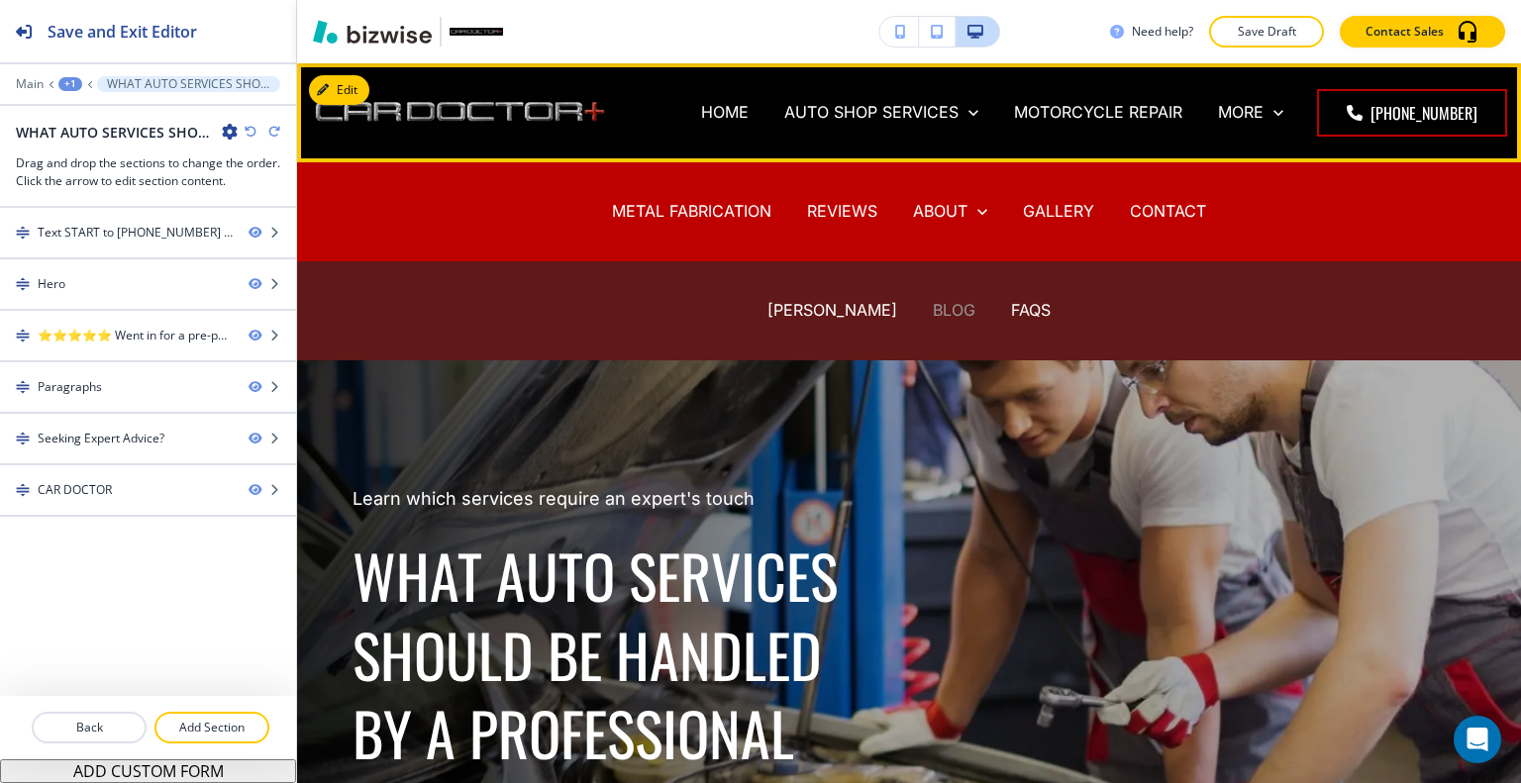
click at [933, 320] on p "BLOG" at bounding box center [954, 310] width 43 height 23
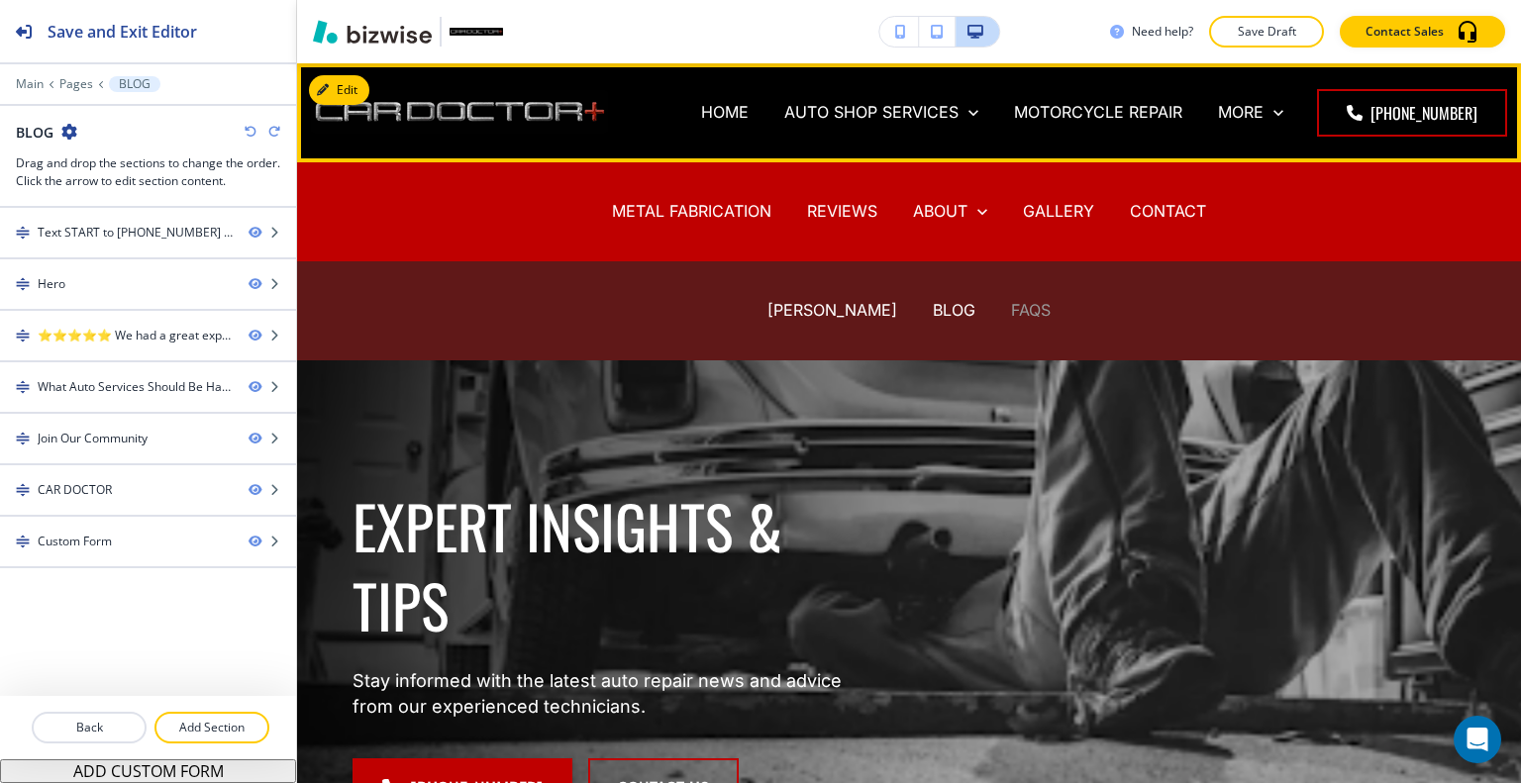
click at [1011, 319] on p "FAQS" at bounding box center [1031, 310] width 40 height 23
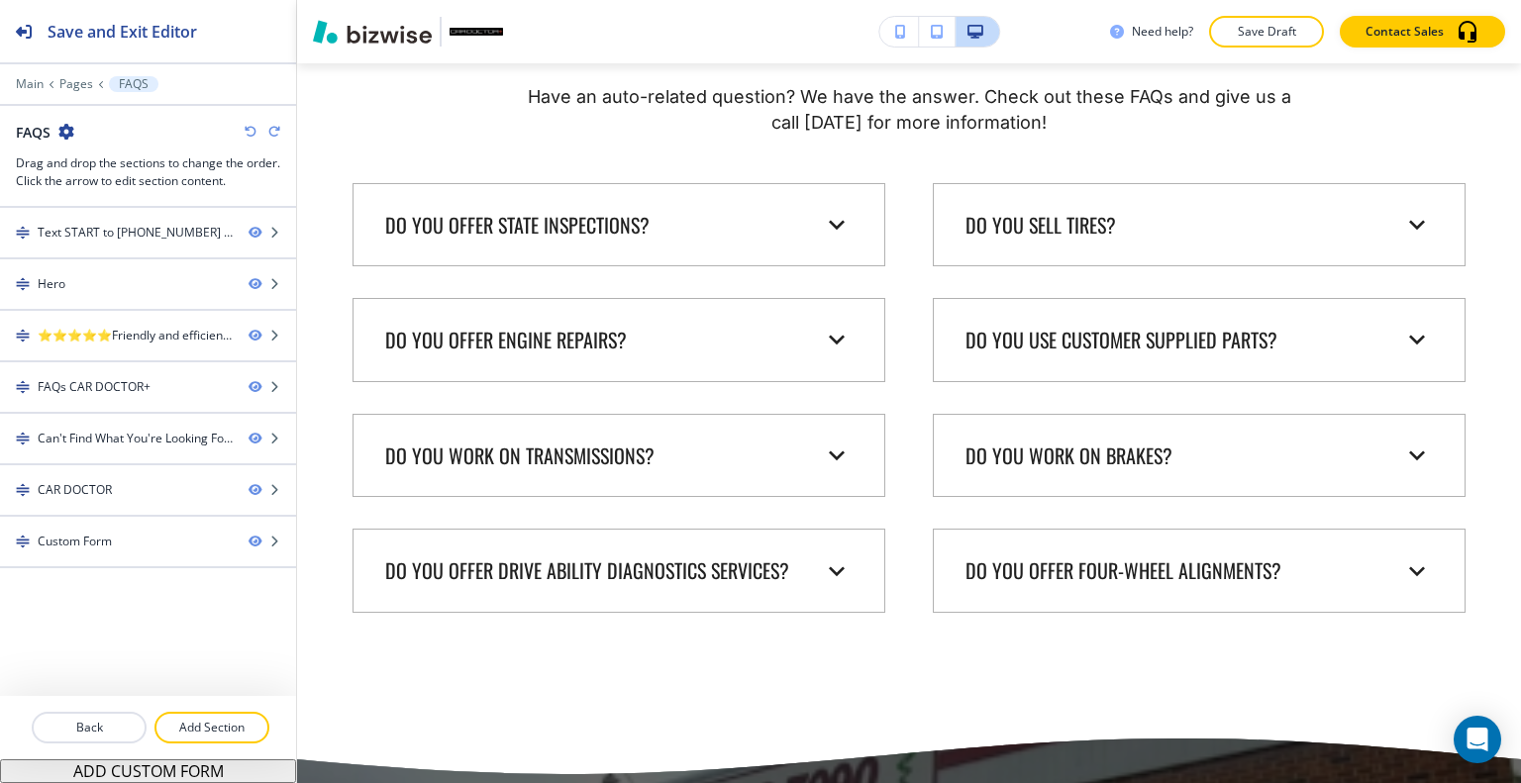
scroll to position [1188, 0]
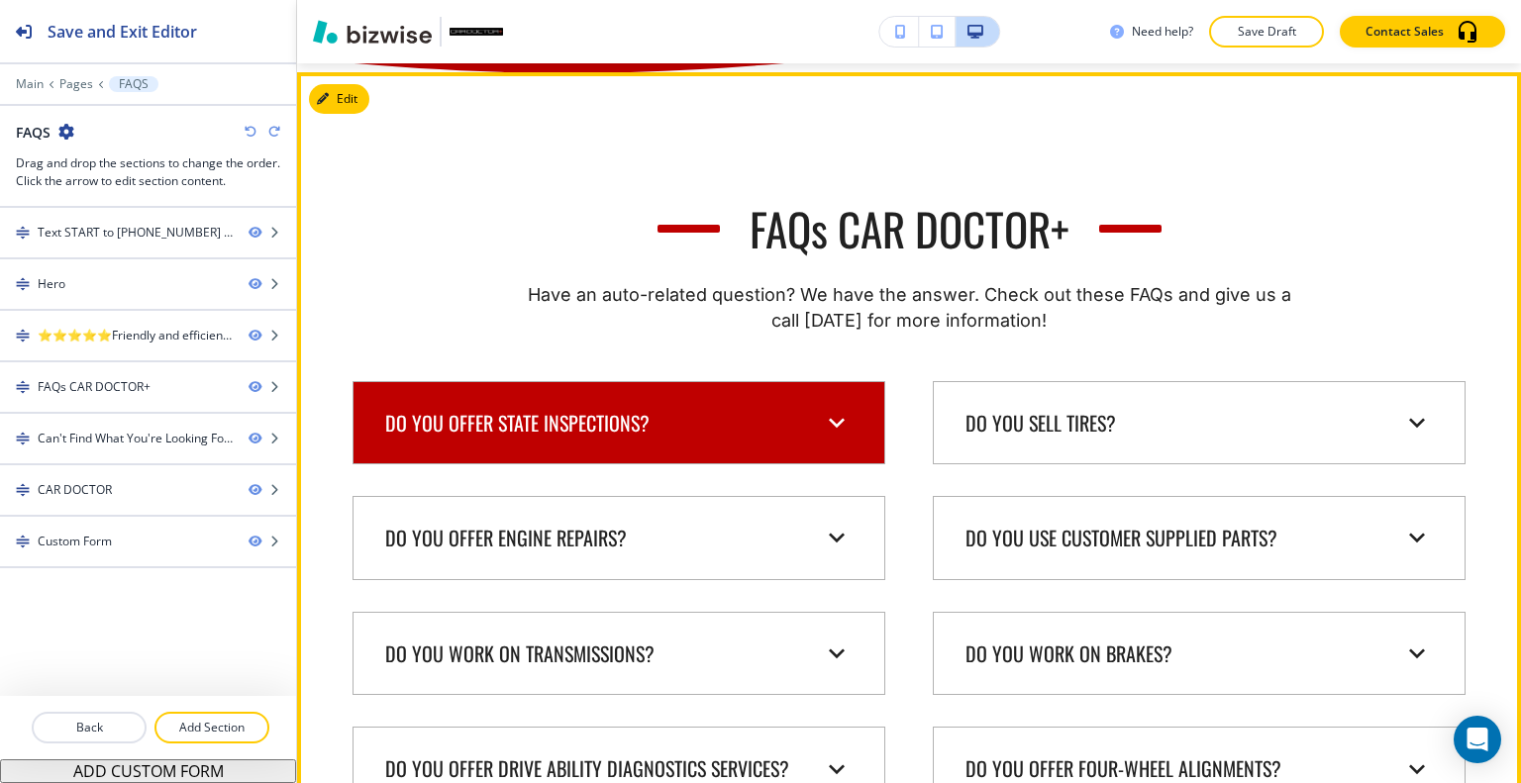
click at [796, 398] on div "Do you offer state inspections?" at bounding box center [618, 423] width 499 height 51
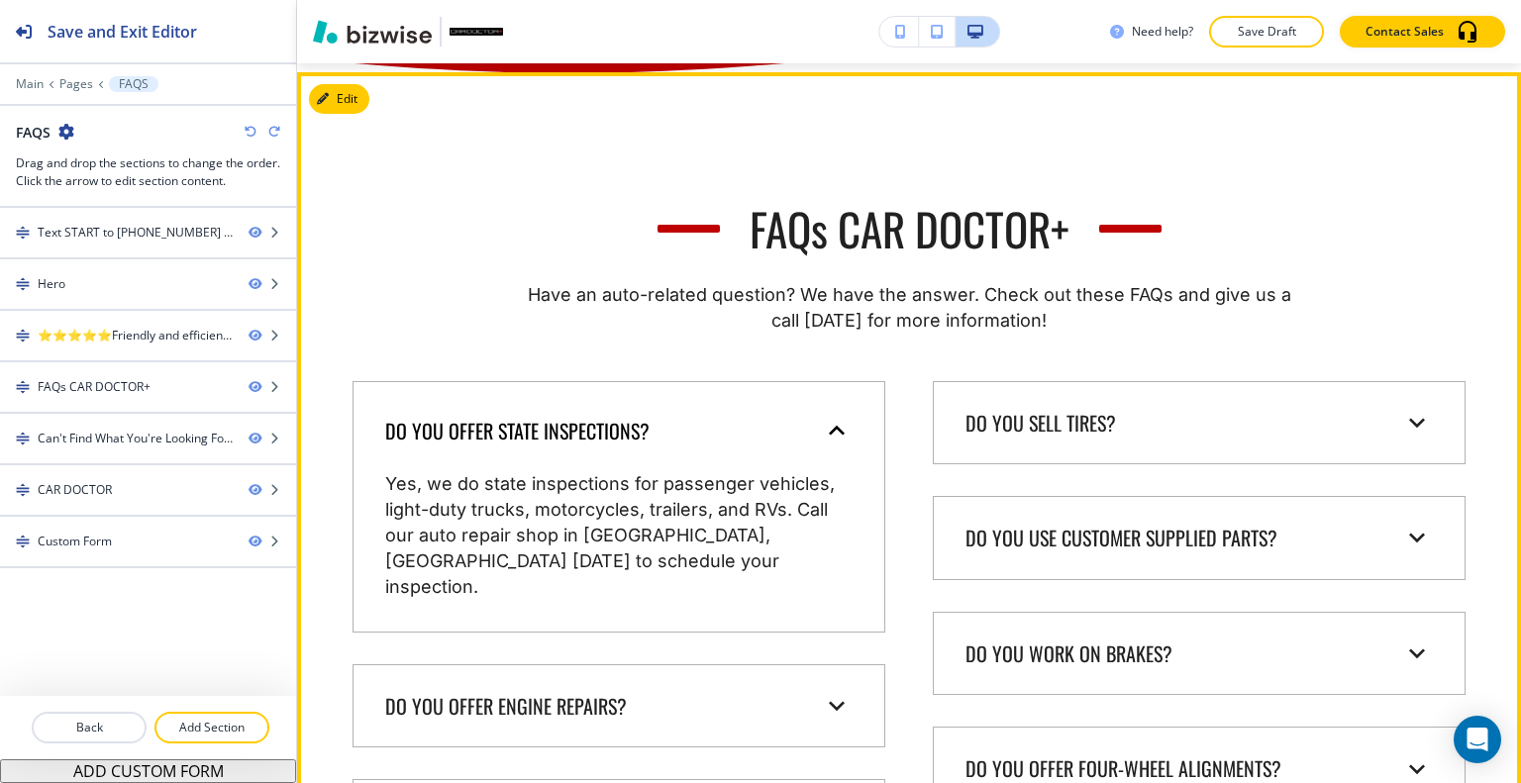
scroll to position [1386, 0]
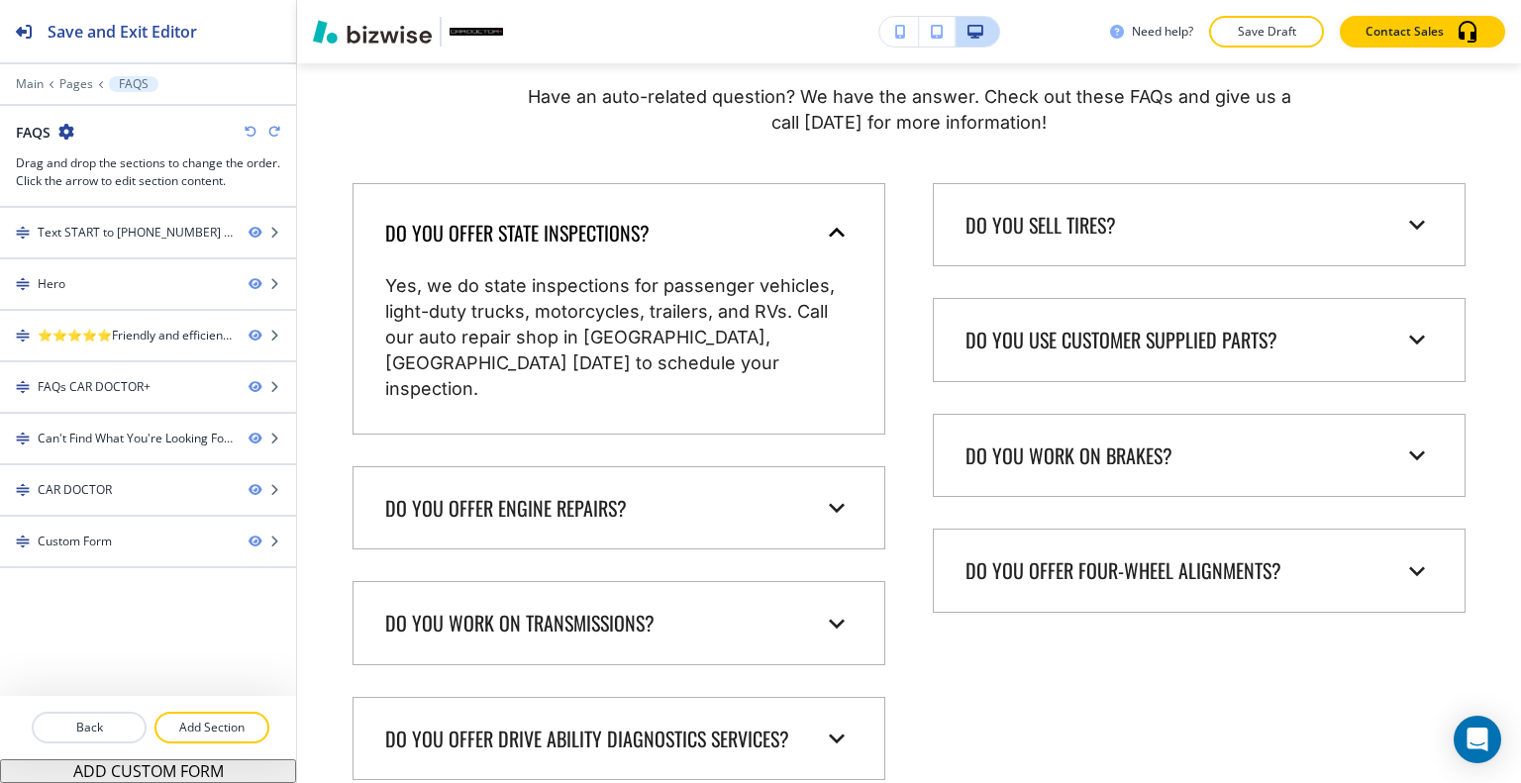
click at [796, 395] on div "Do you offer state inspections? Yes, we do state inspections for passenger vehi…" at bounding box center [619, 309] width 533 height 252
click at [798, 345] on p "Yes, we do state inspections for passenger vehicles, light-duty trucks, motorcy…" at bounding box center [618, 337] width 467 height 129
click at [810, 237] on div "Do you offer state inspections?" at bounding box center [603, 233] width 436 height 27
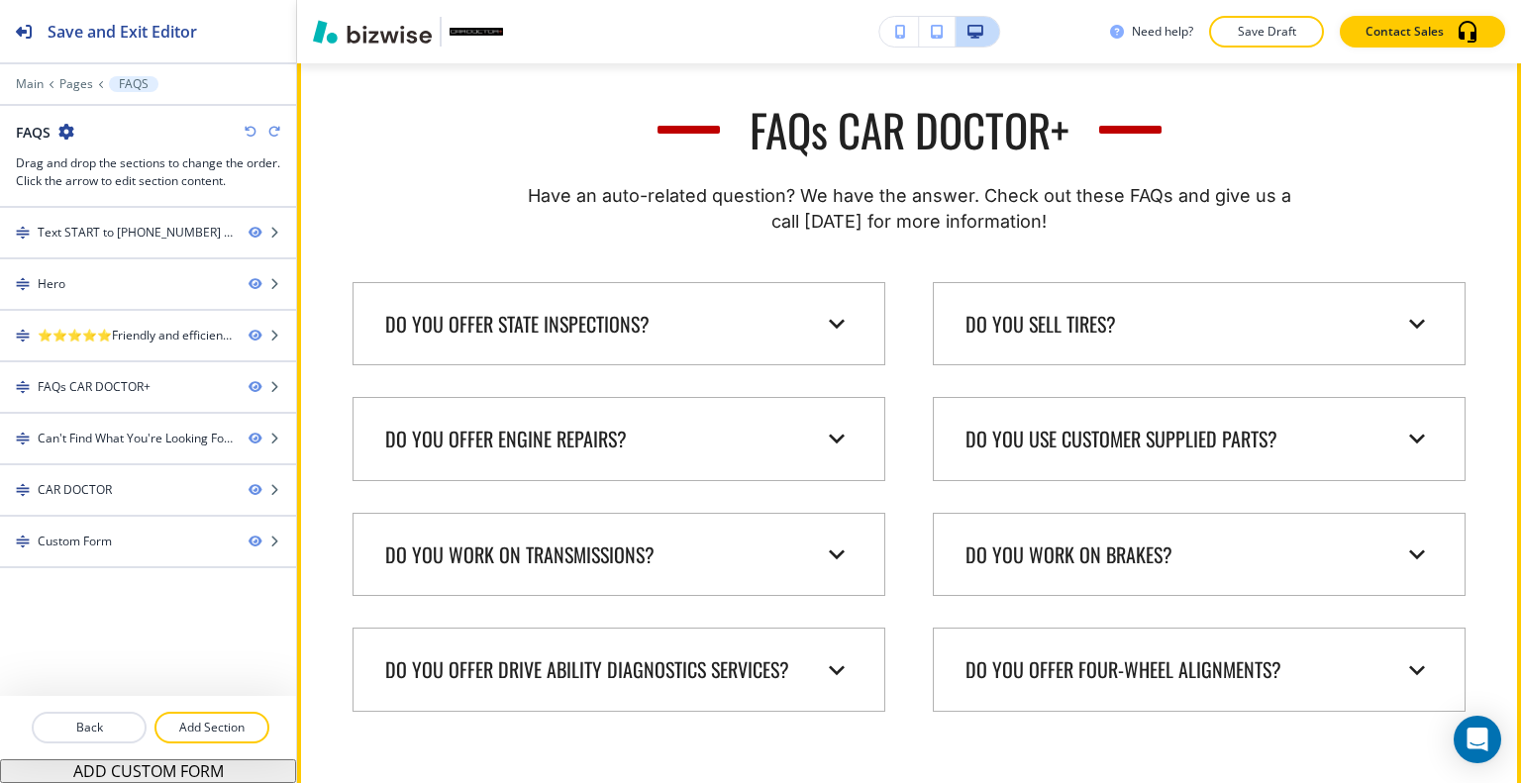
scroll to position [1089, 0]
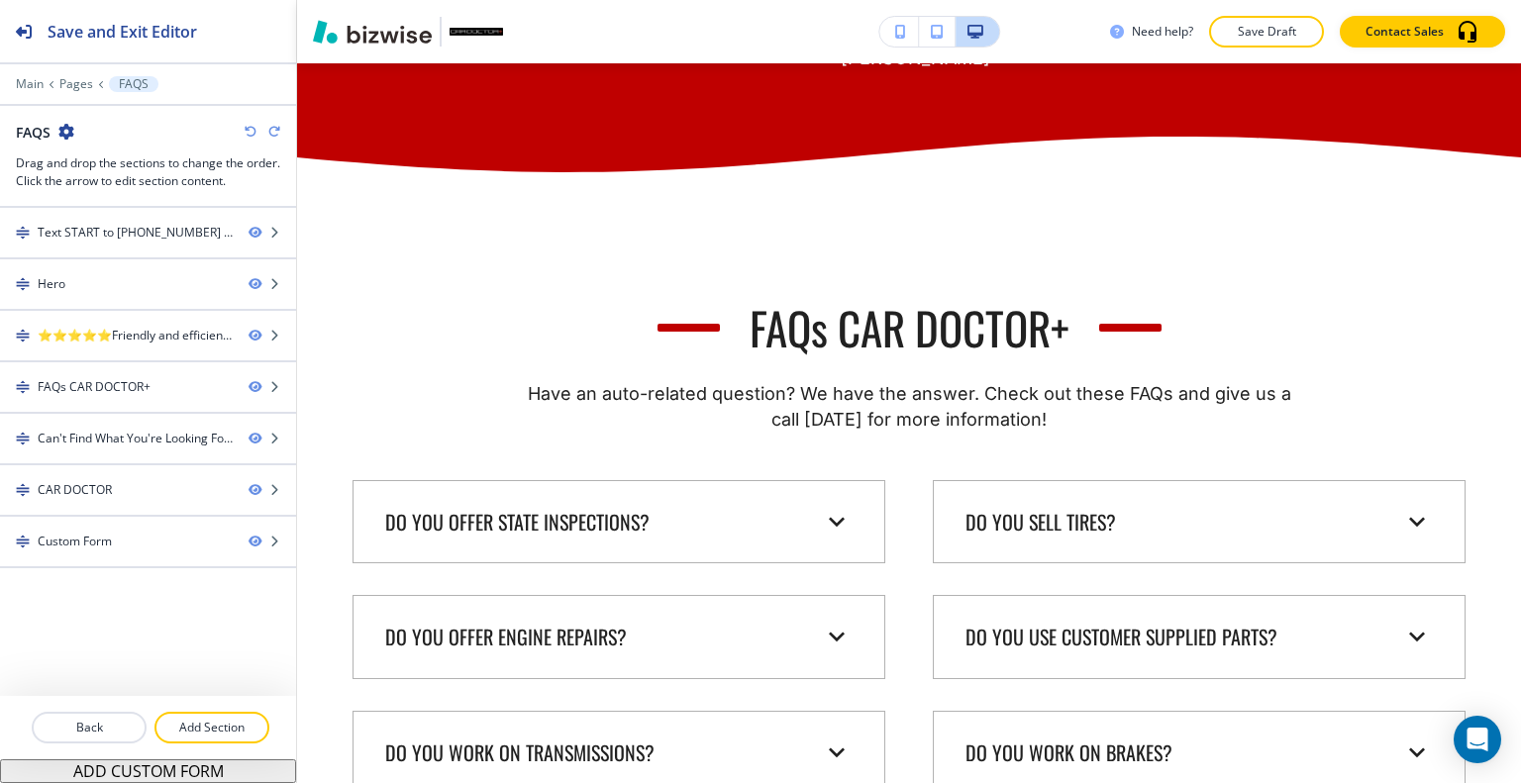
click at [337, 194] on div "Edit FAQs CAR DOCTOR+ Have an auto-related question? We have the answer. Check …" at bounding box center [909, 603] width 1224 height 865
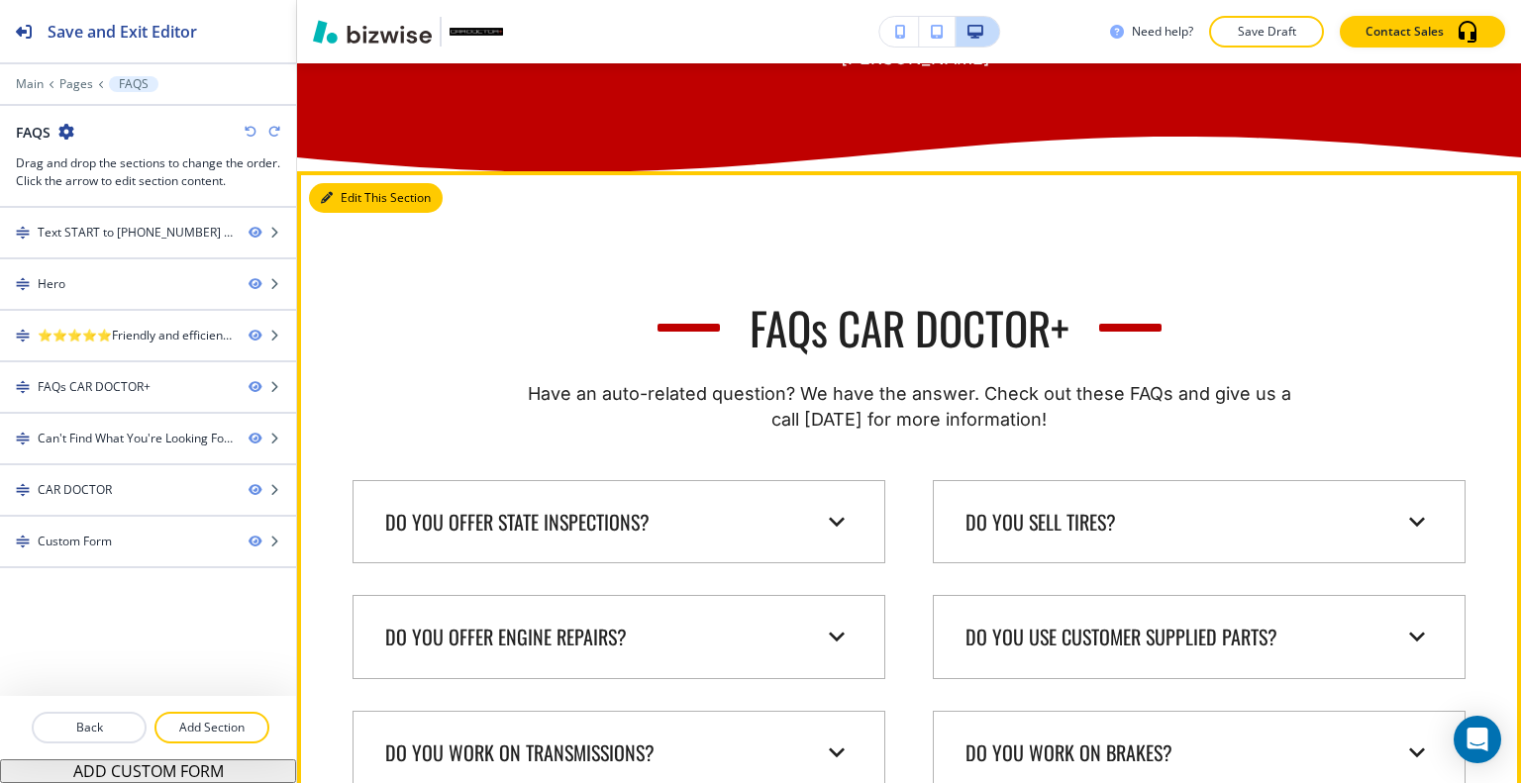
click at [368, 209] on button "Edit This Section" at bounding box center [376, 198] width 134 height 30
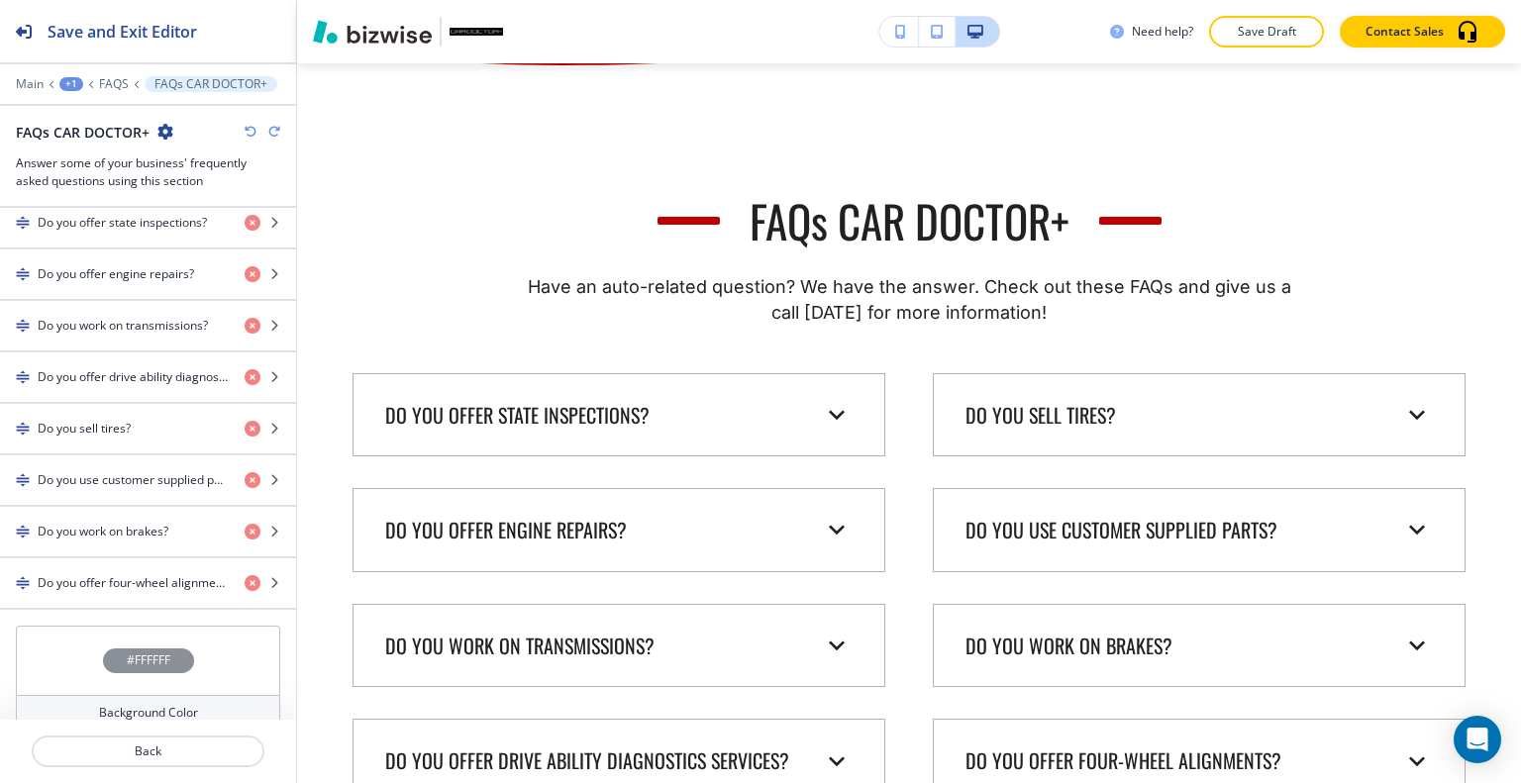
scroll to position [1077, 0]
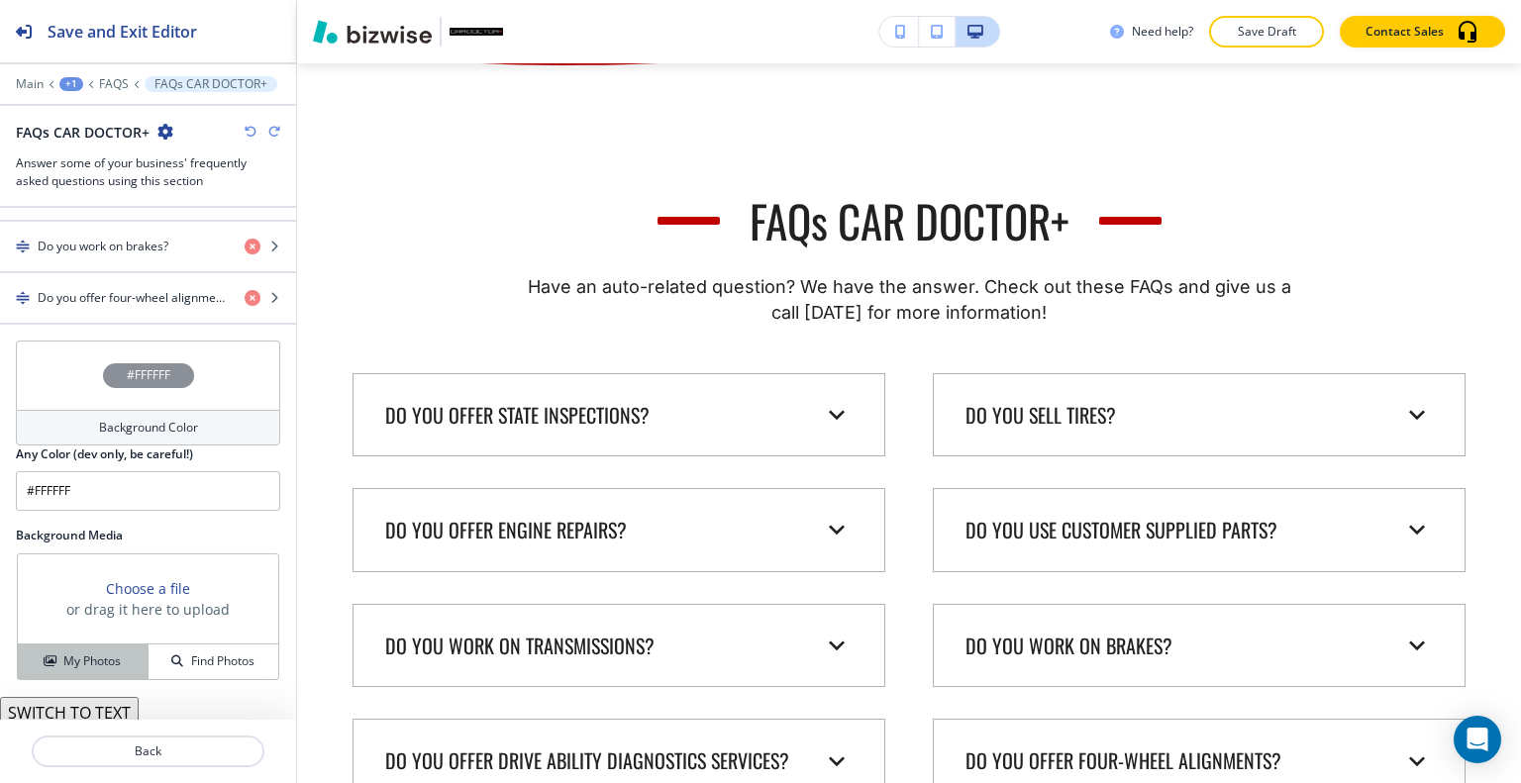
click at [111, 654] on h4 "My Photos" at bounding box center [91, 662] width 57 height 18
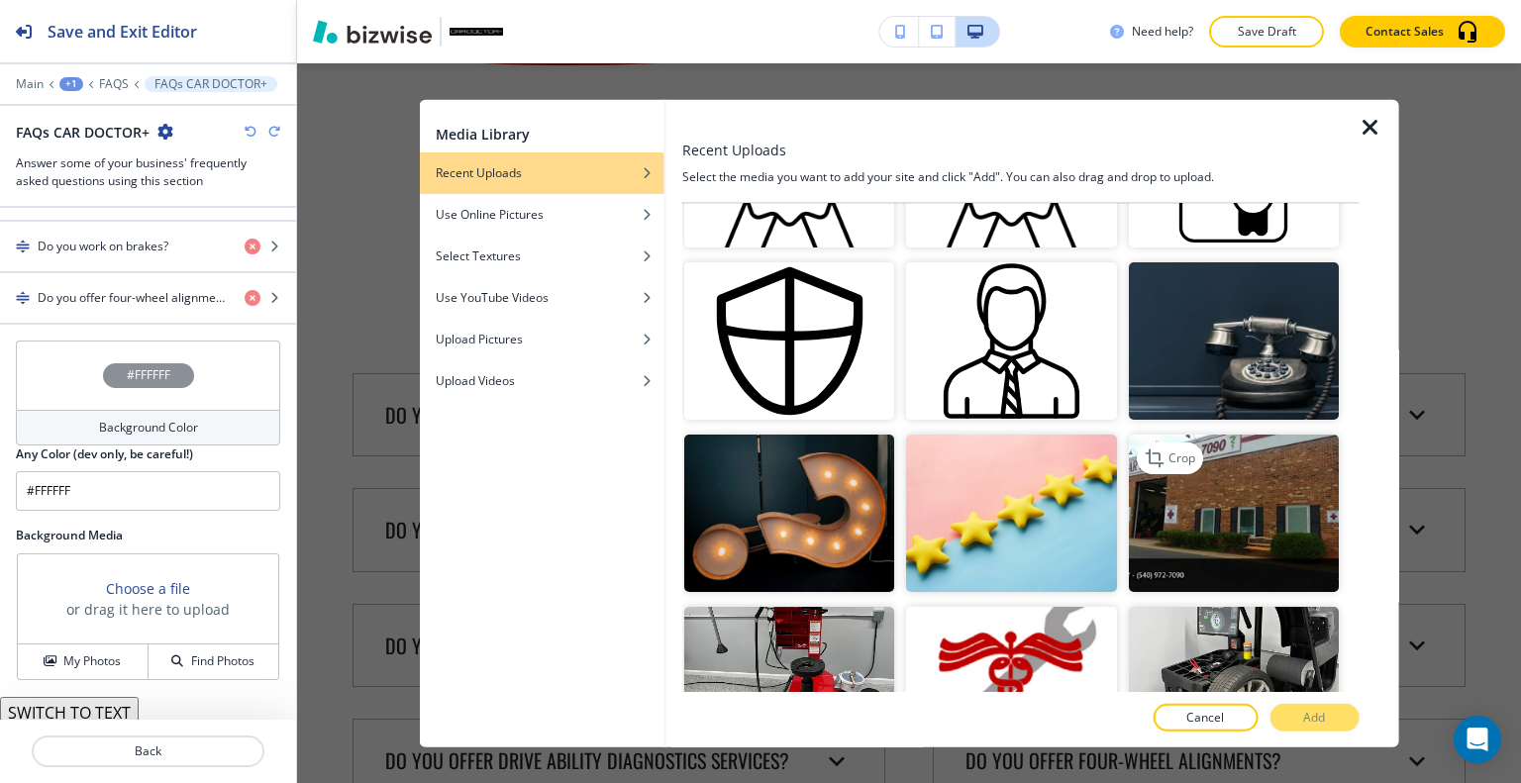
scroll to position [1287, 0]
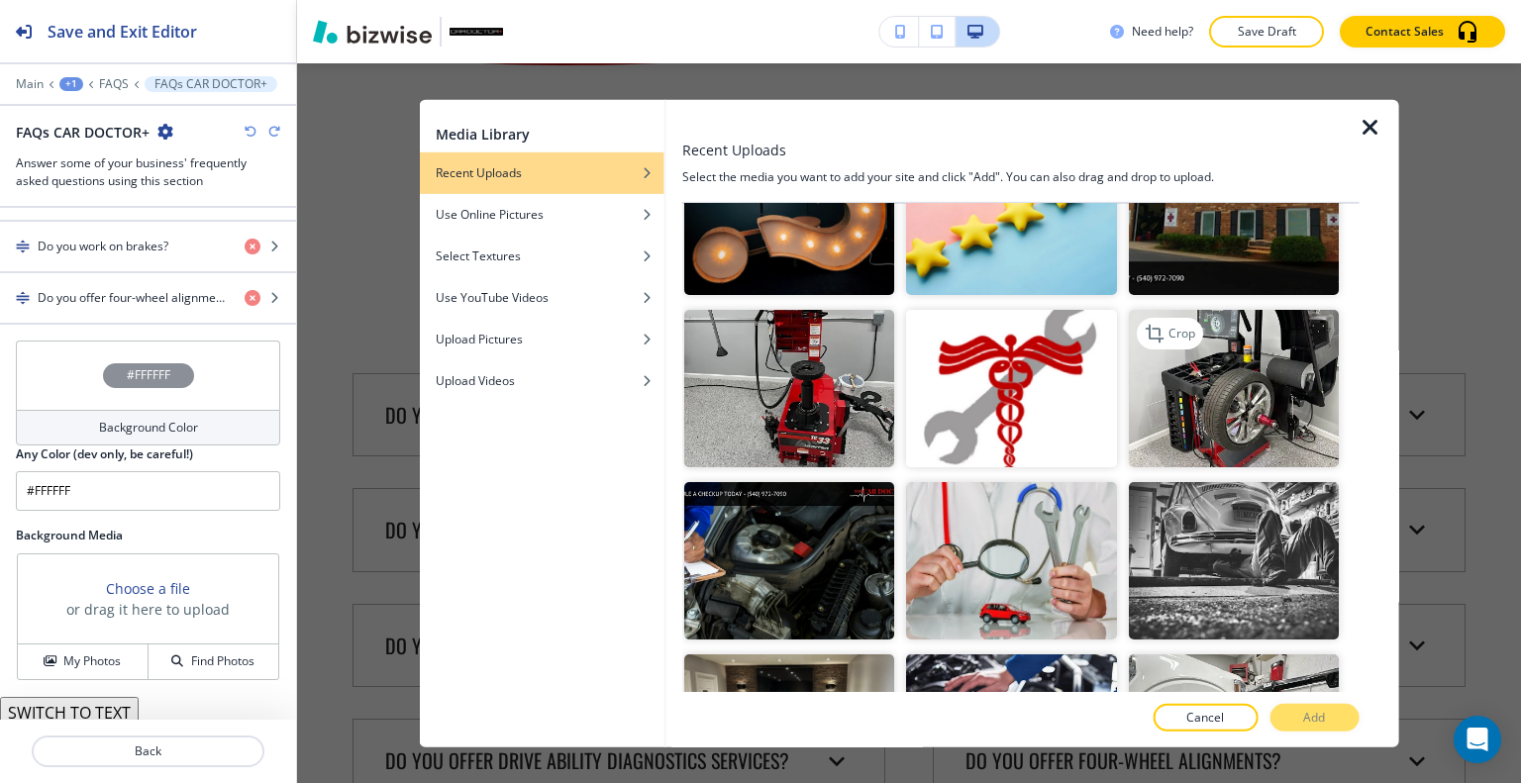
click at [1204, 378] on img "button" at bounding box center [1233, 388] width 210 height 157
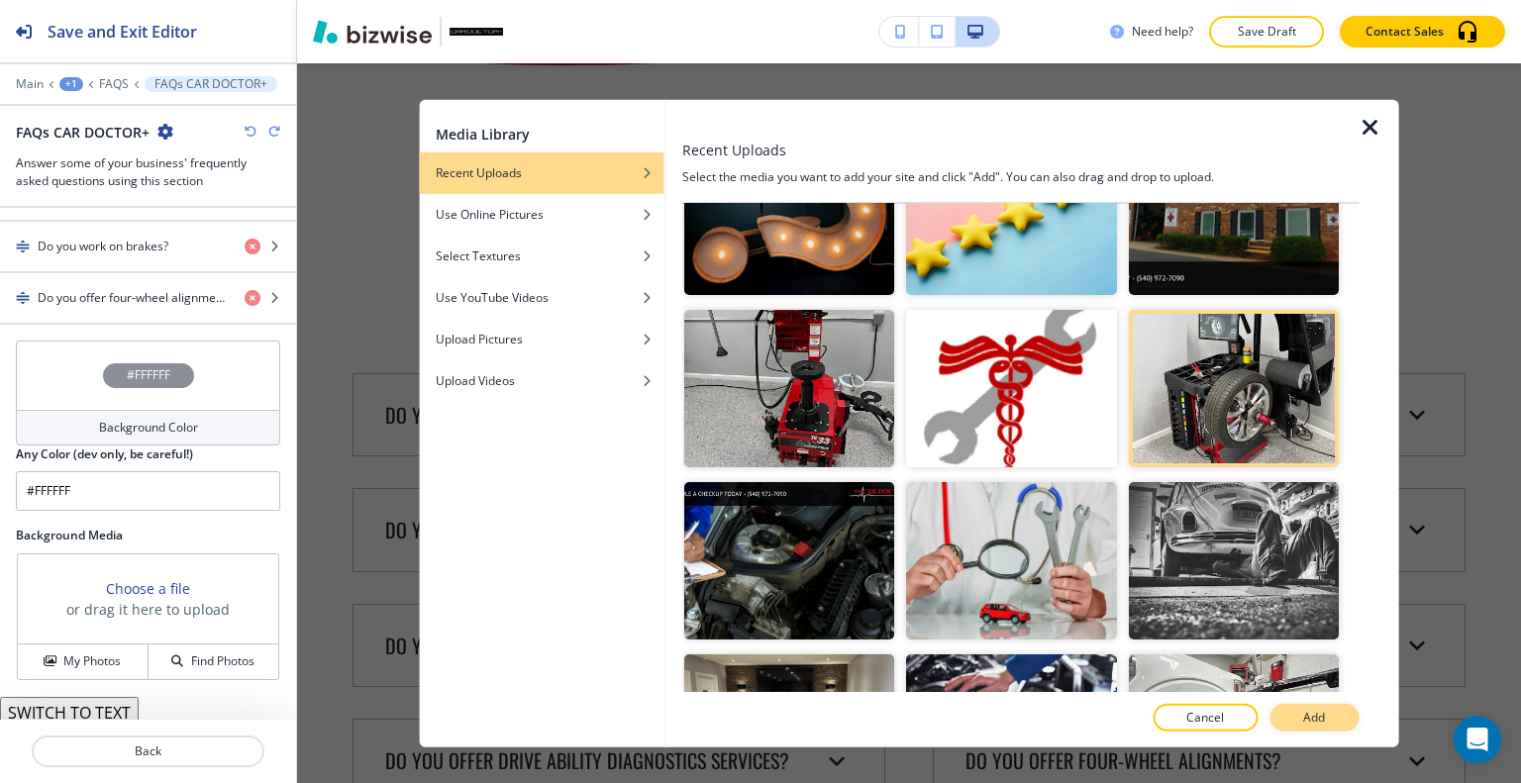
click at [1323, 706] on button "Add" at bounding box center [1313, 718] width 89 height 28
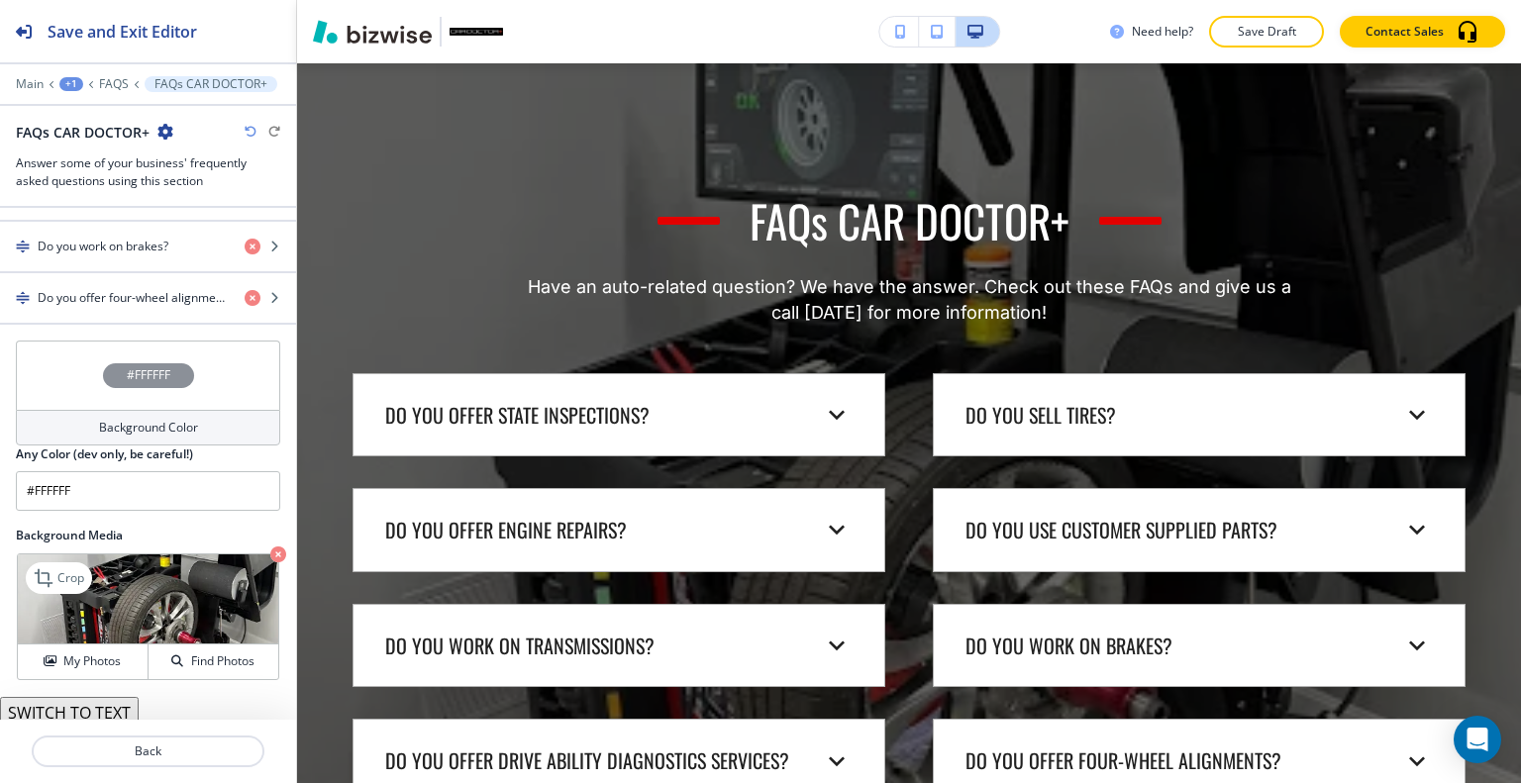
click at [270, 547] on icon "button" at bounding box center [278, 555] width 16 height 16
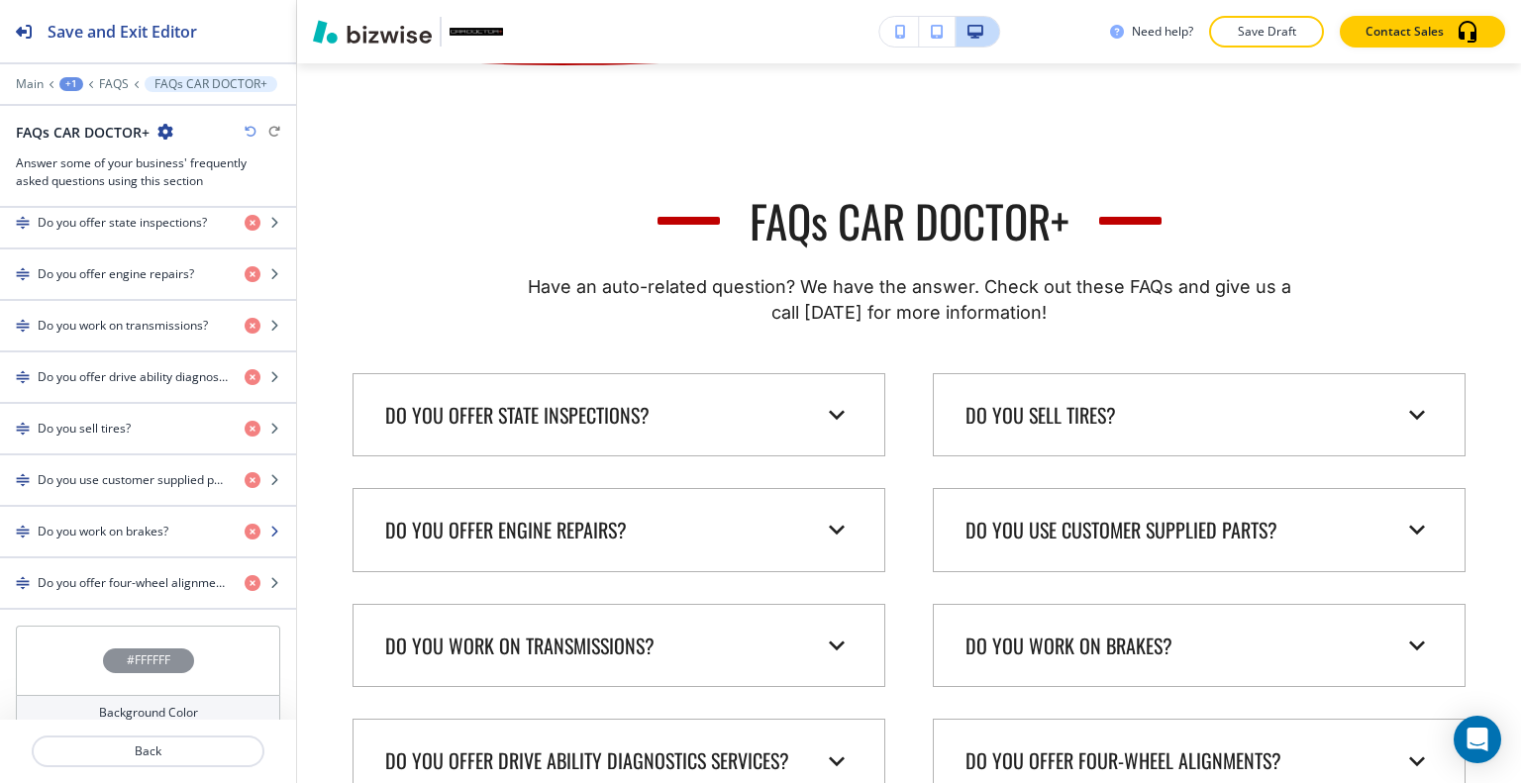
scroll to position [1077, 0]
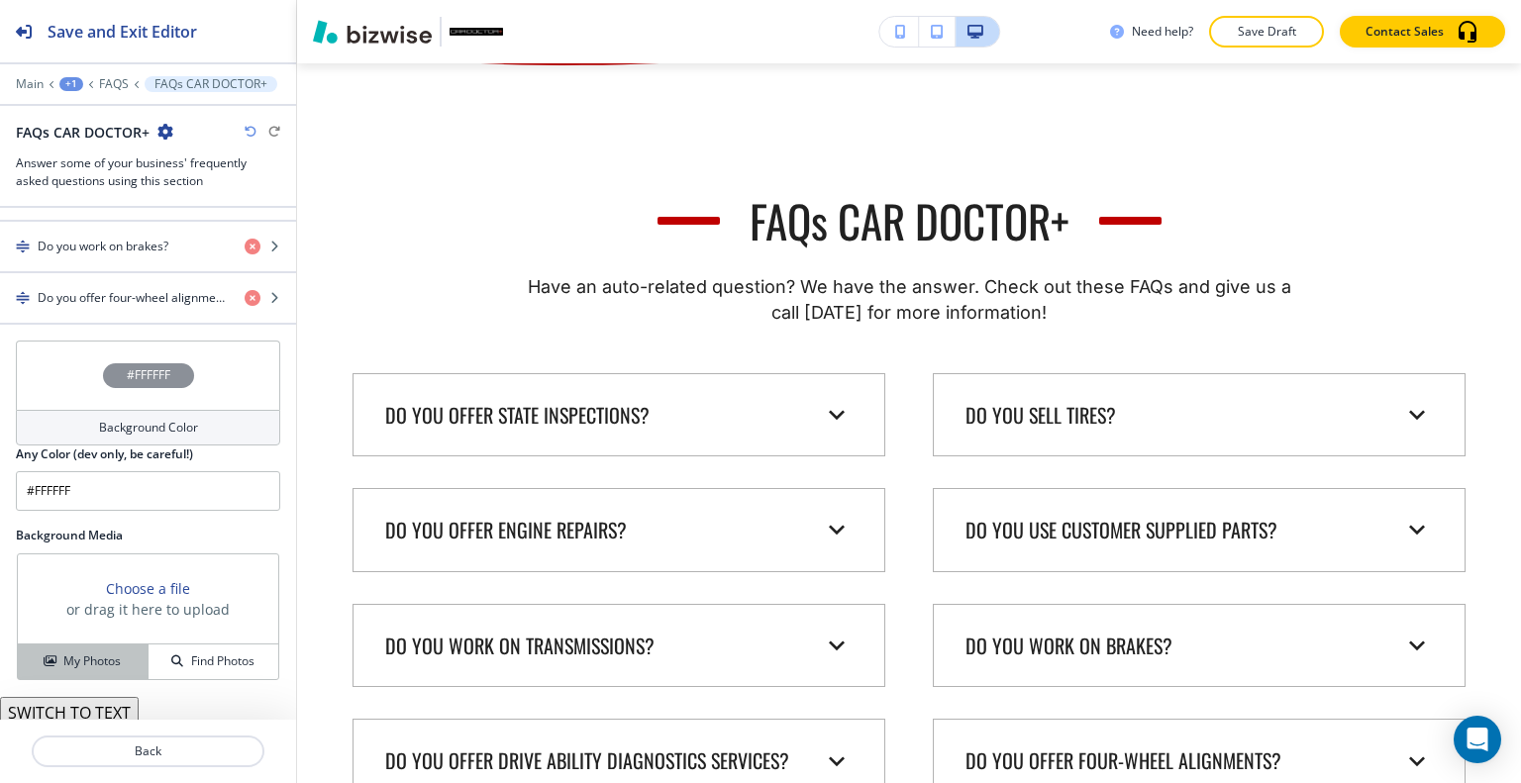
click at [119, 653] on div "My Photos" at bounding box center [83, 662] width 130 height 18
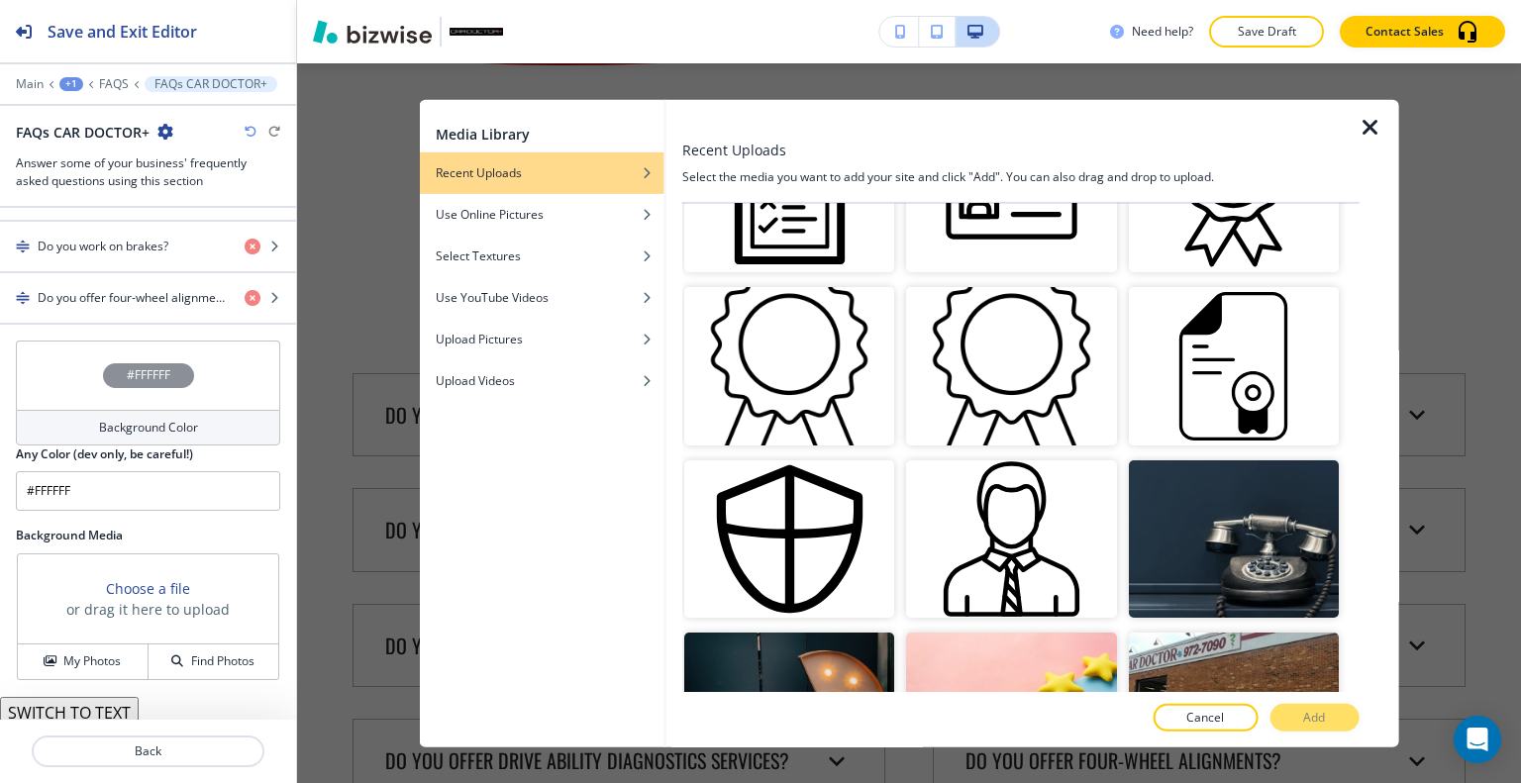
scroll to position [1287, 0]
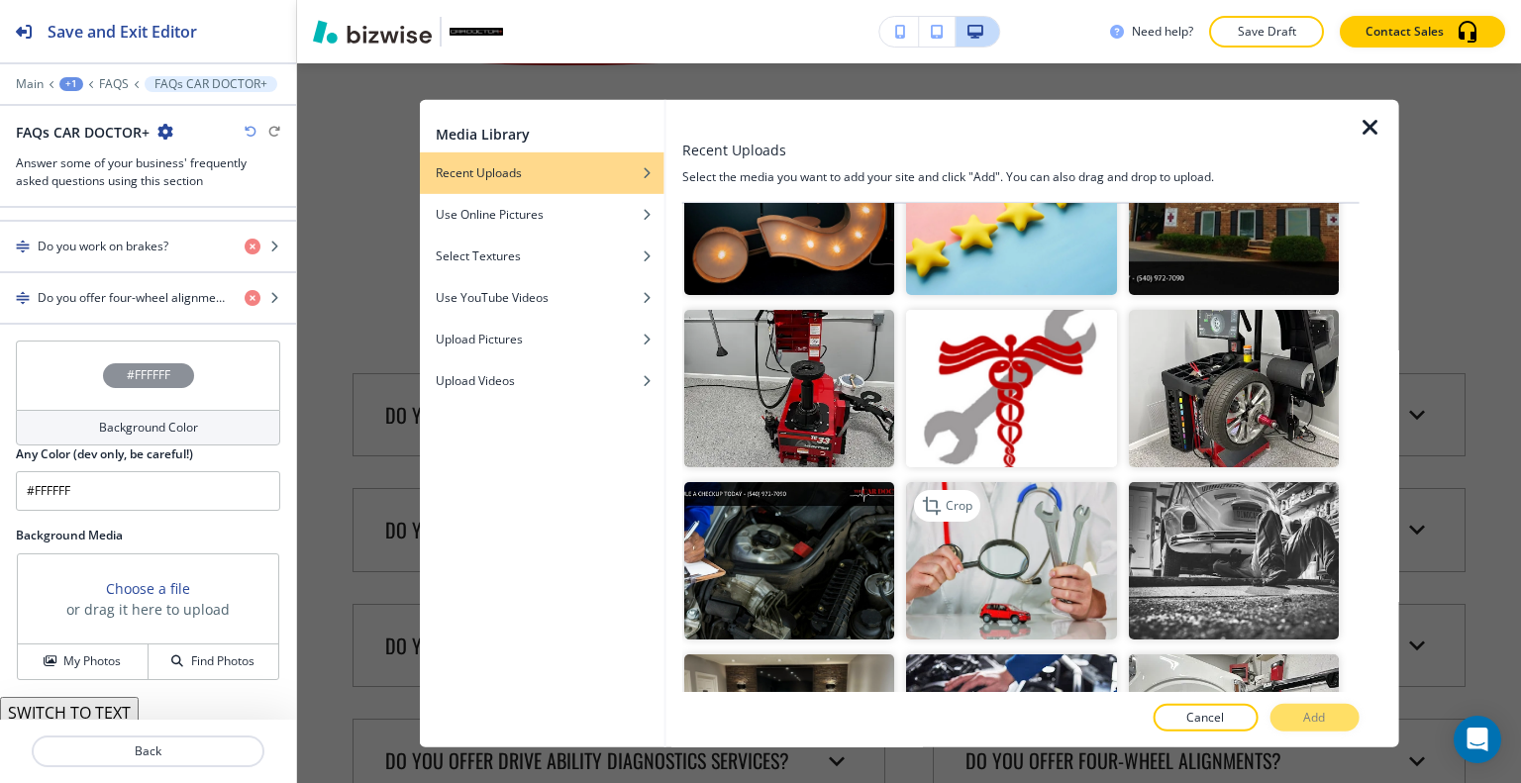
click at [1065, 529] on img "button" at bounding box center [1011, 560] width 210 height 157
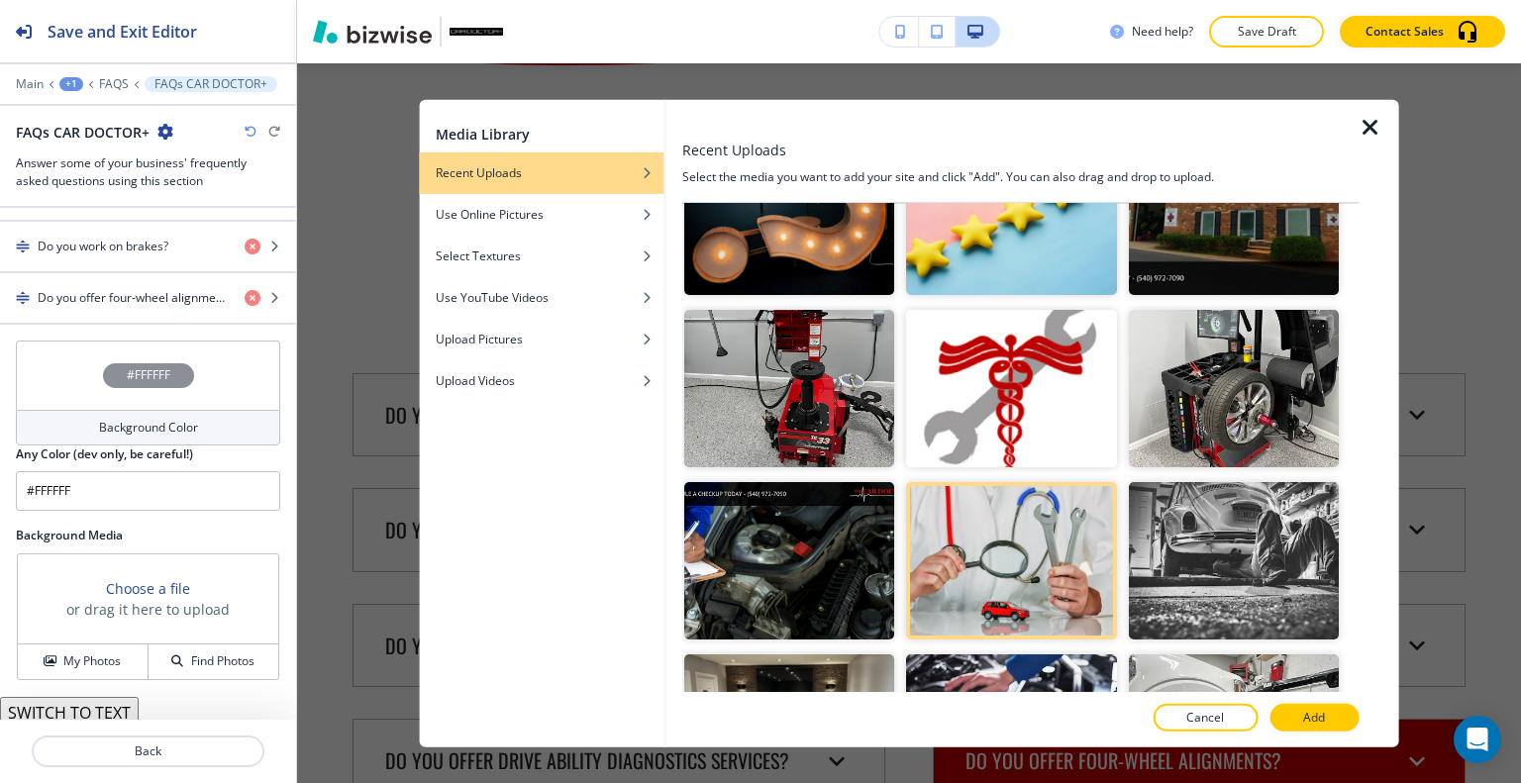
click at [1318, 716] on p "Add" at bounding box center [1314, 718] width 22 height 18
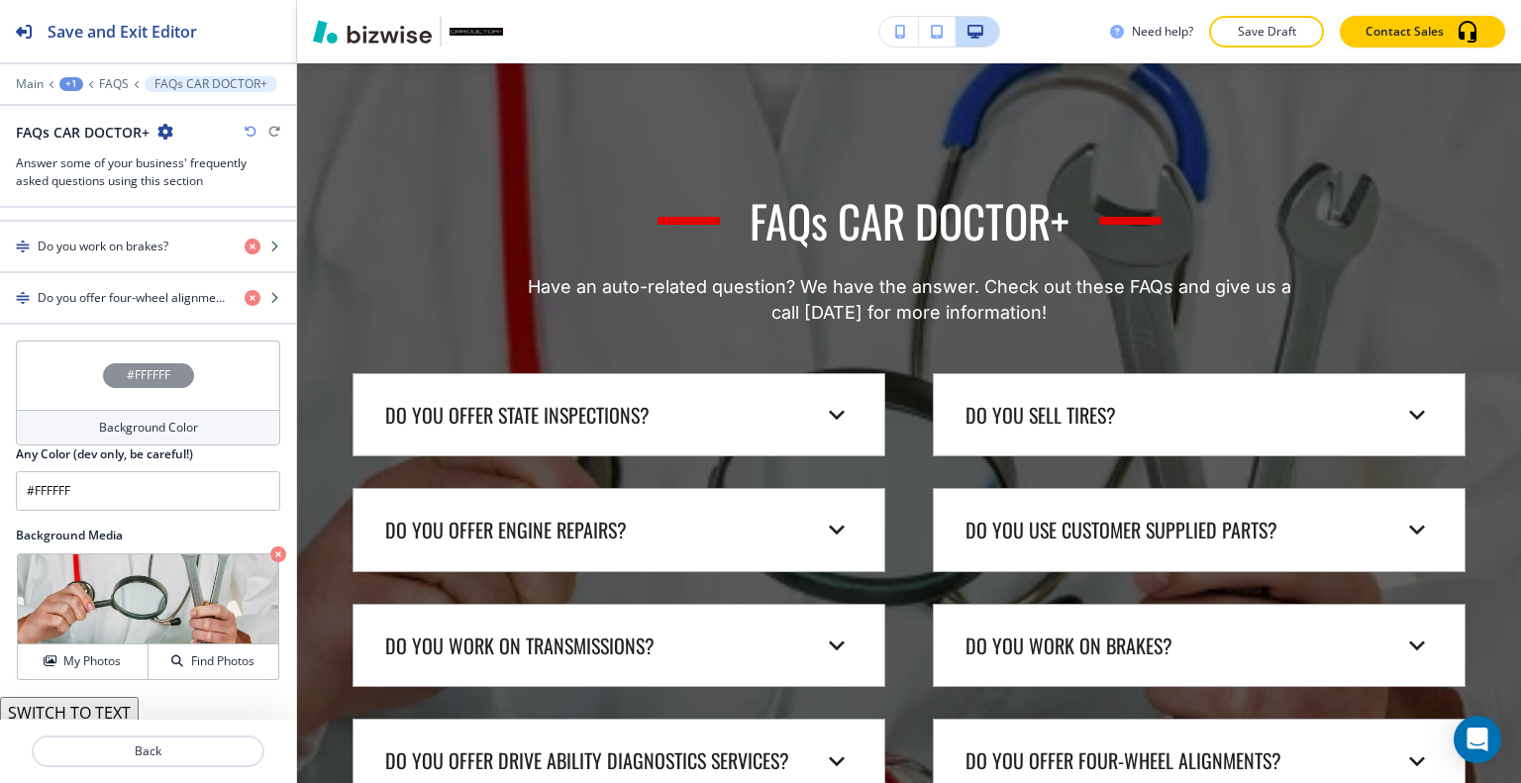
click at [270, 547] on icon "button" at bounding box center [278, 555] width 16 height 16
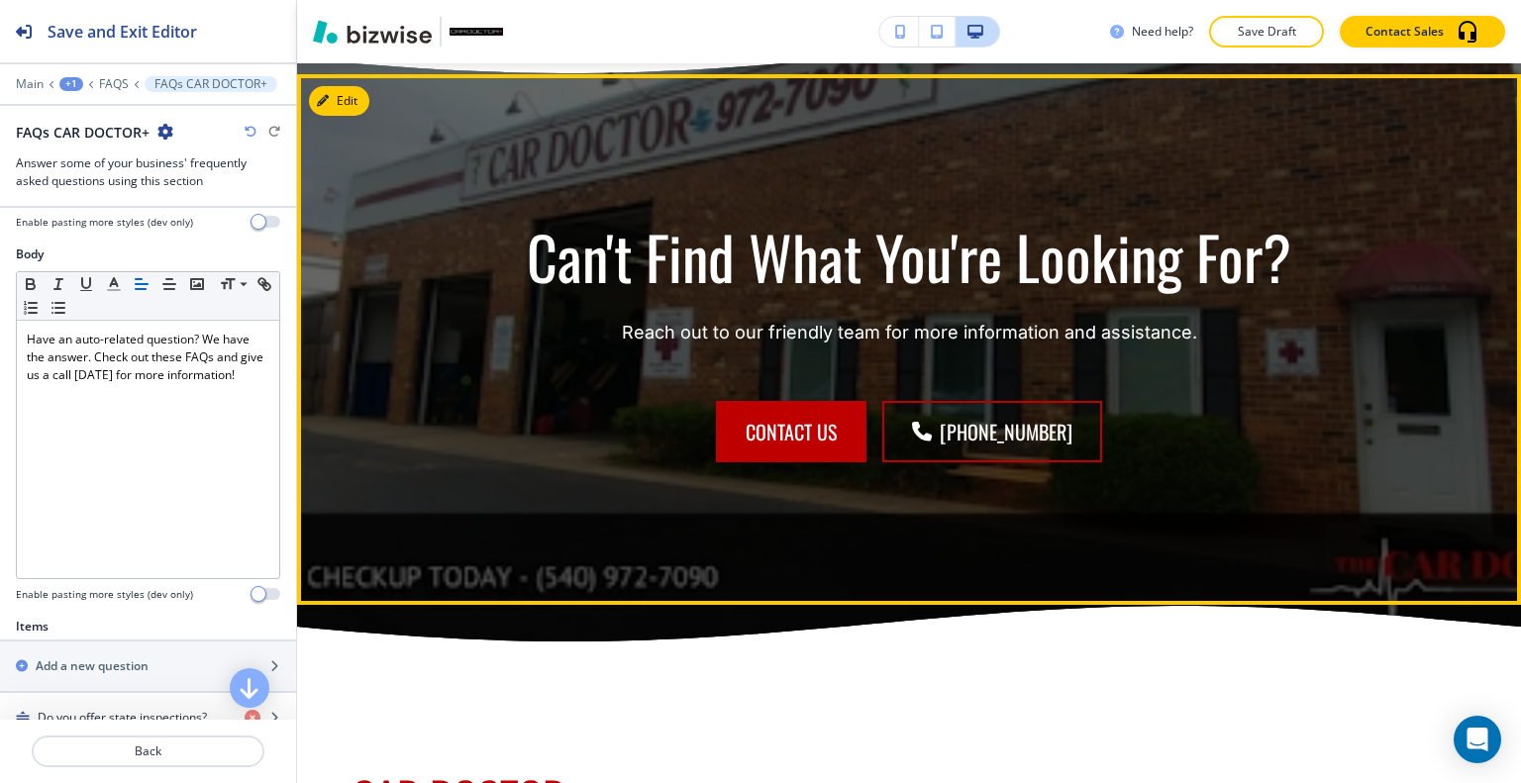
scroll to position [2186, 0]
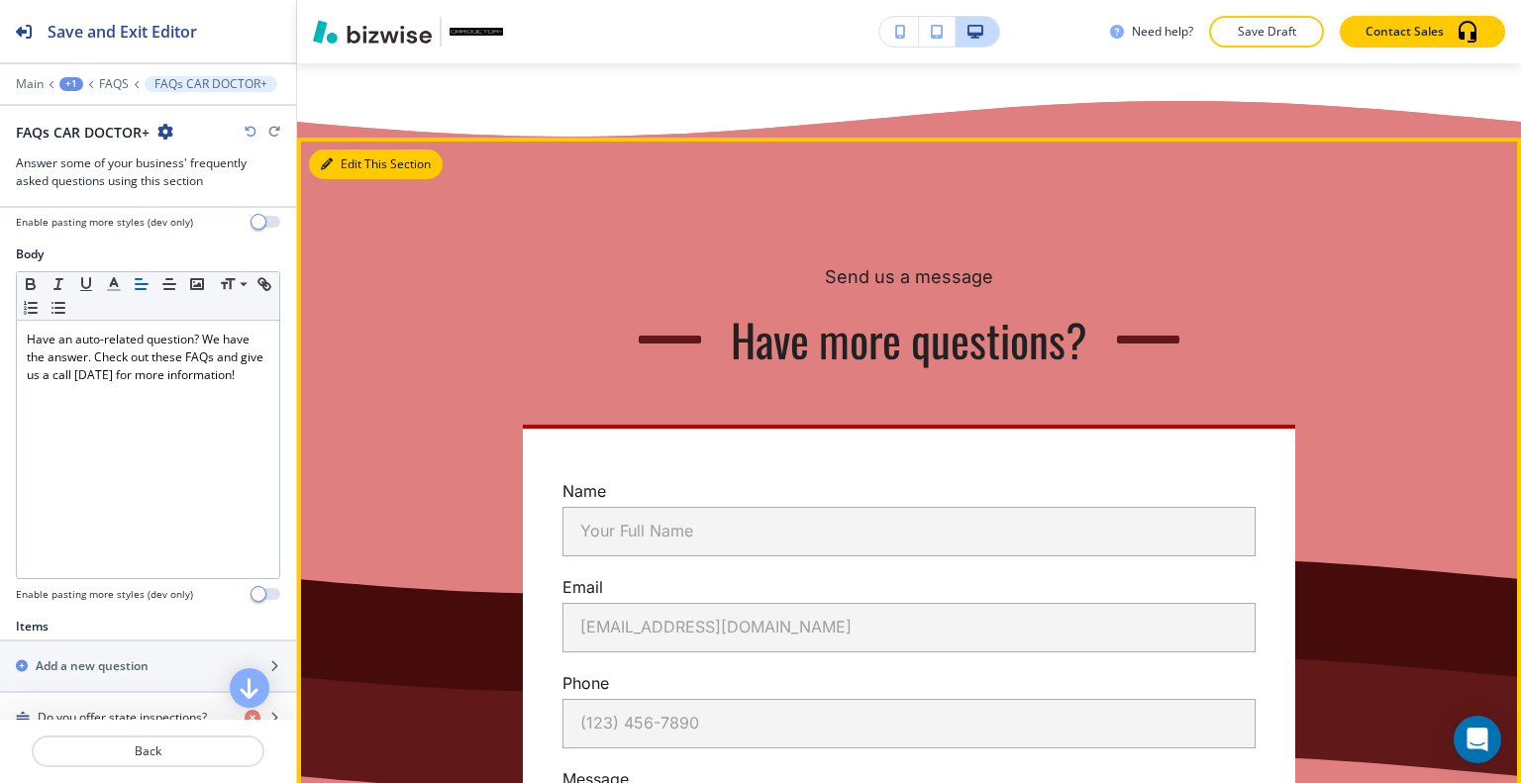
click at [346, 161] on button "Edit This Section" at bounding box center [376, 165] width 134 height 30
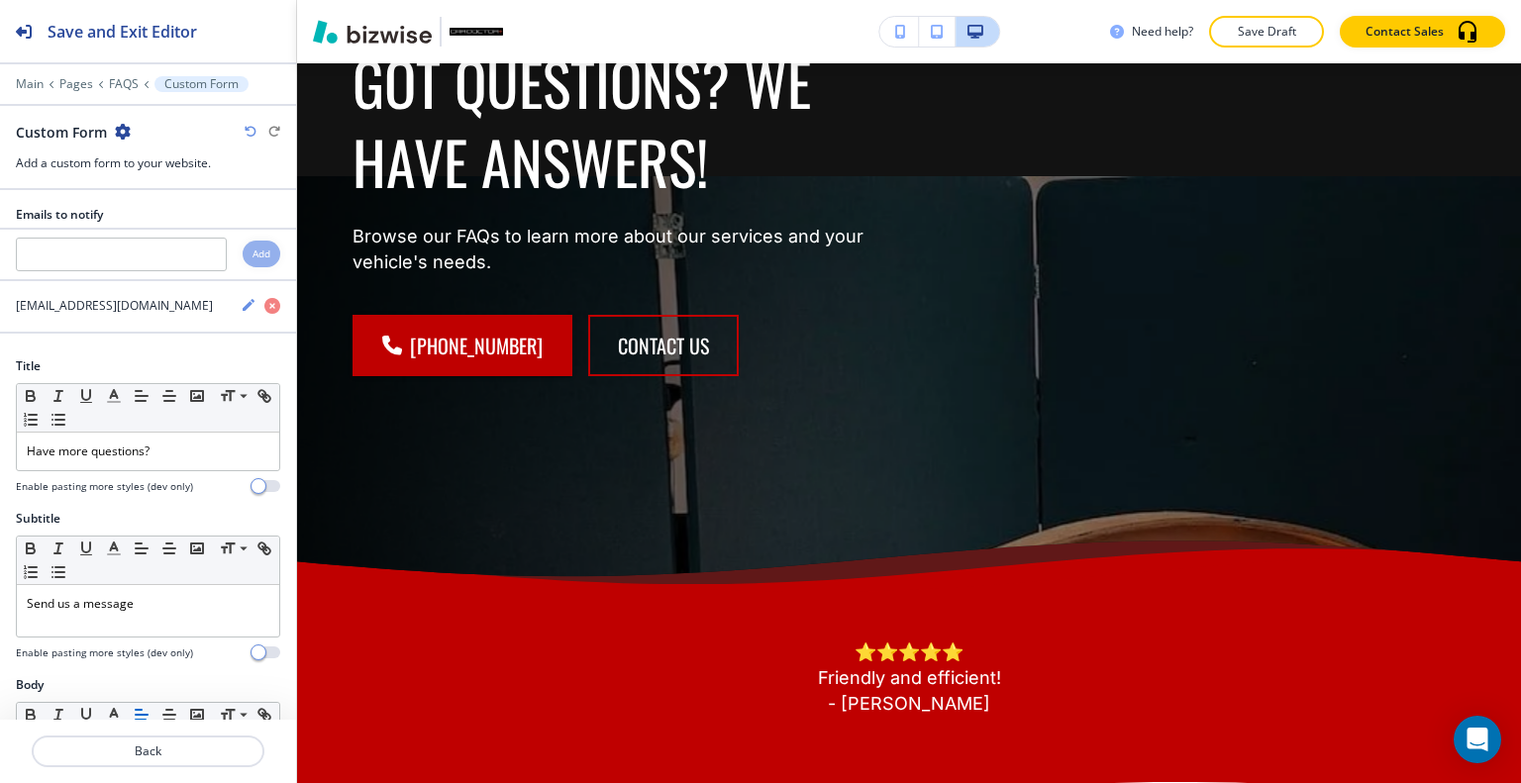
scroll to position [0, 0]
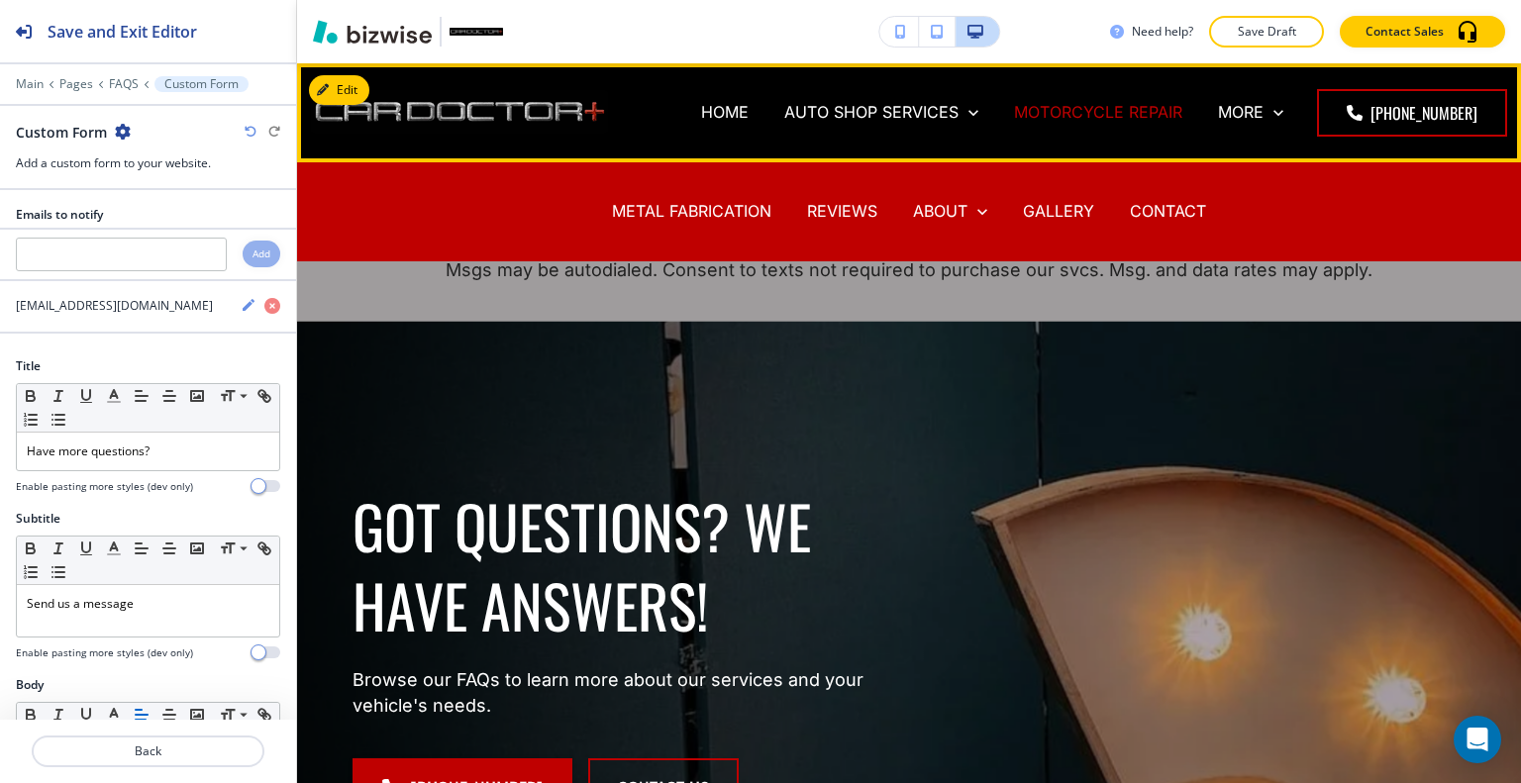
click at [1142, 121] on p "MOTORCYCLE REPAIR" at bounding box center [1098, 112] width 168 height 23
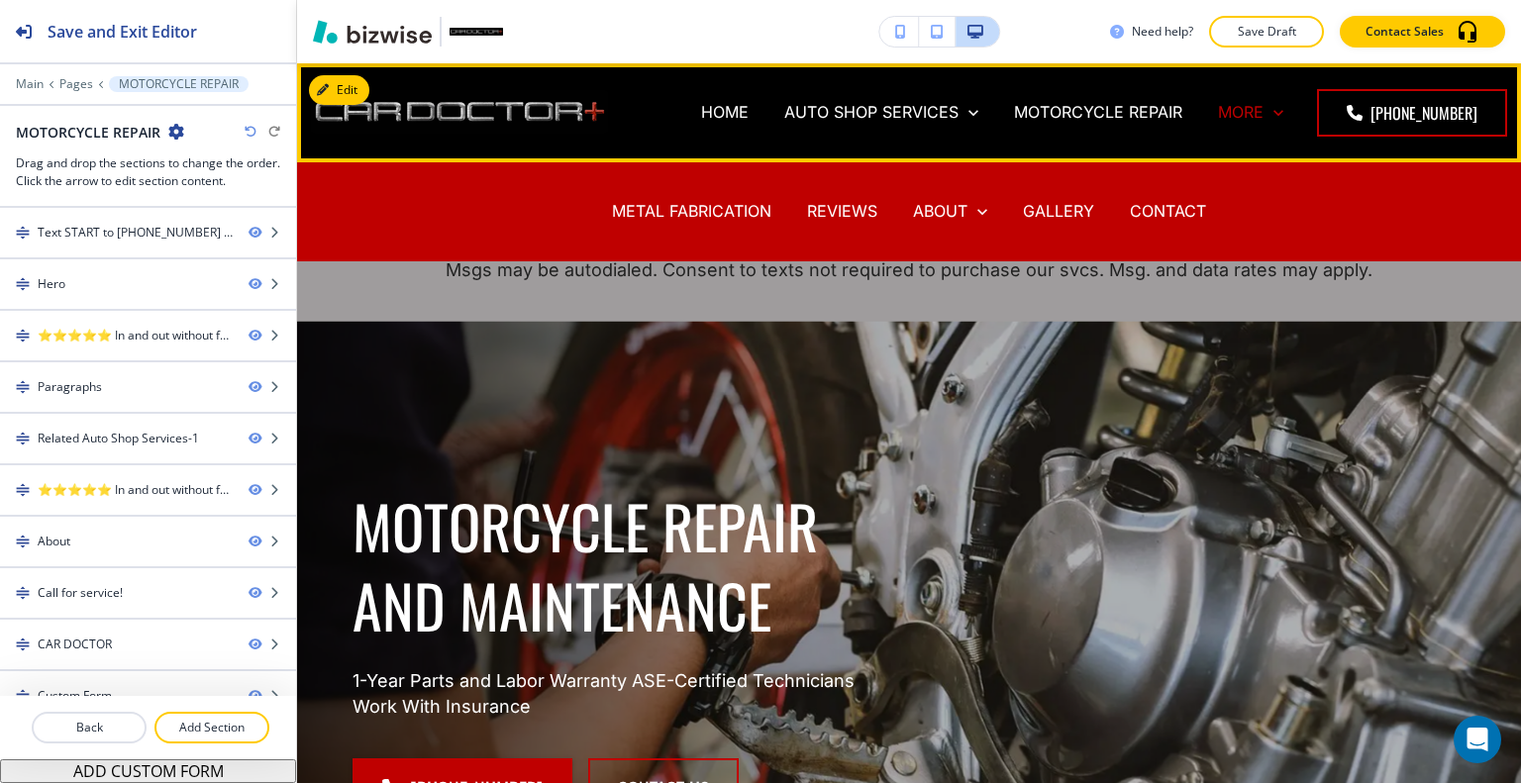
click at [1240, 111] on p "MORE" at bounding box center [1241, 112] width 46 height 23
click at [1050, 204] on p "GALLERY" at bounding box center [1058, 211] width 71 height 23
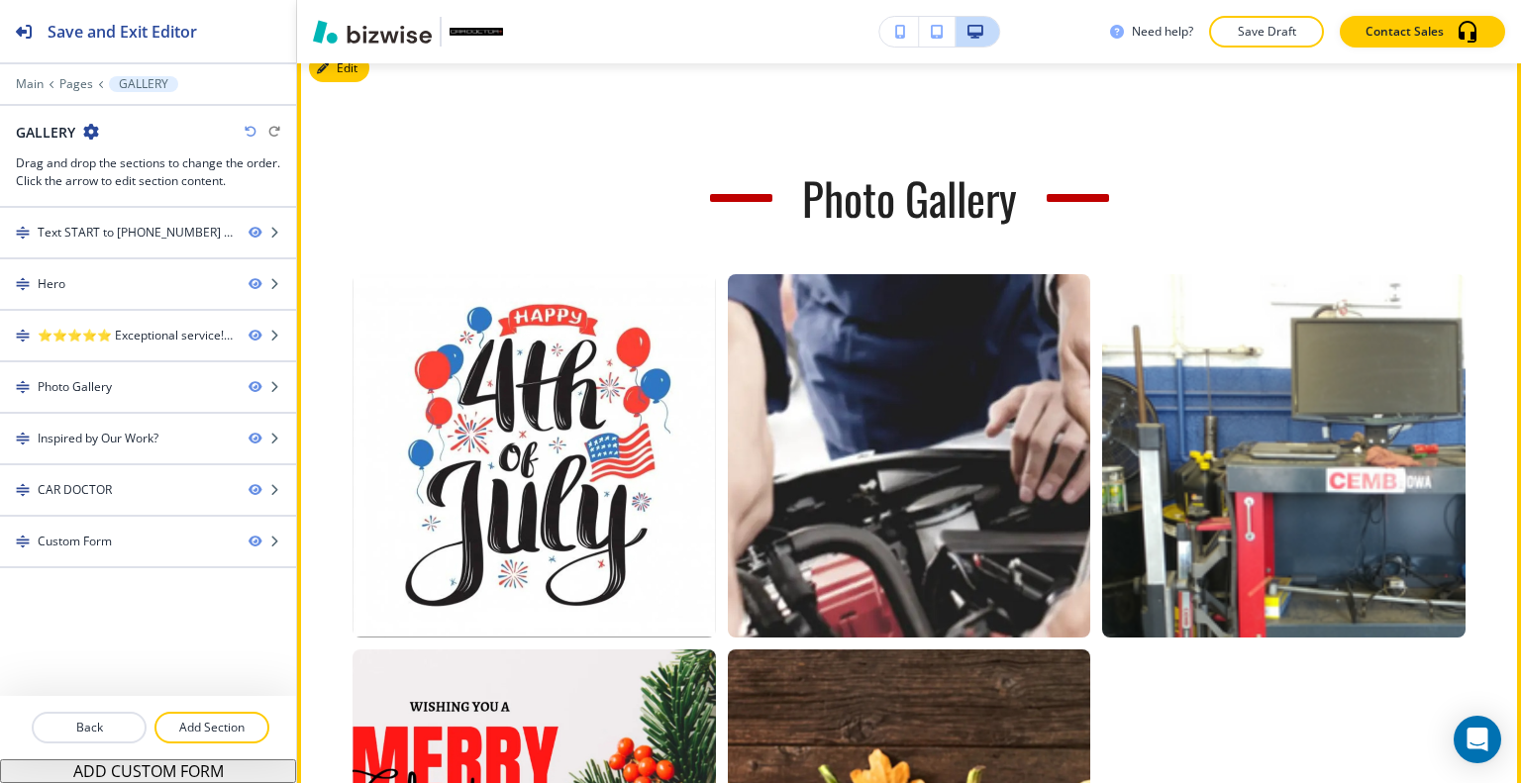
scroll to position [990, 0]
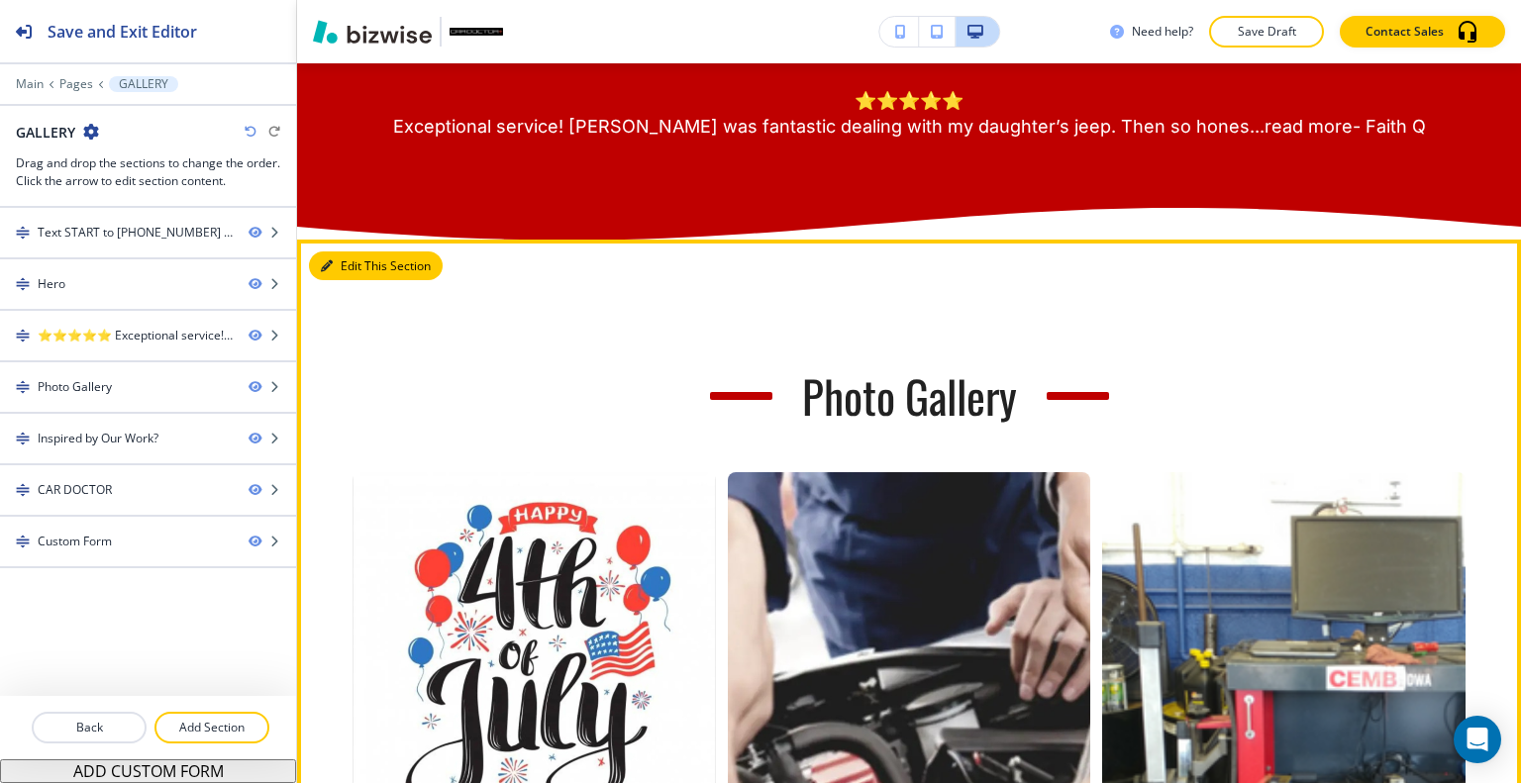
click at [344, 281] on button "Edit This Section" at bounding box center [376, 267] width 134 height 30
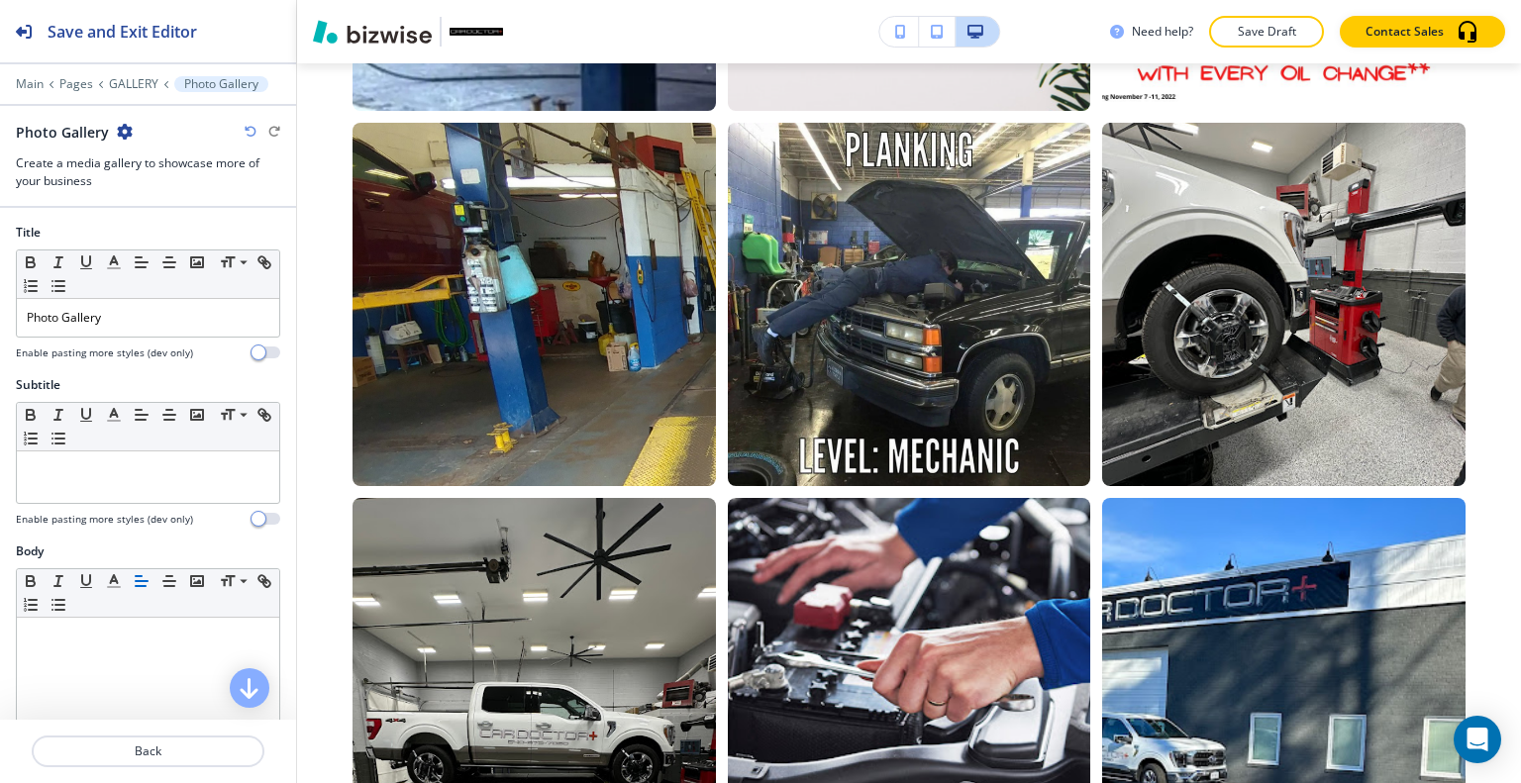
scroll to position [0, 0]
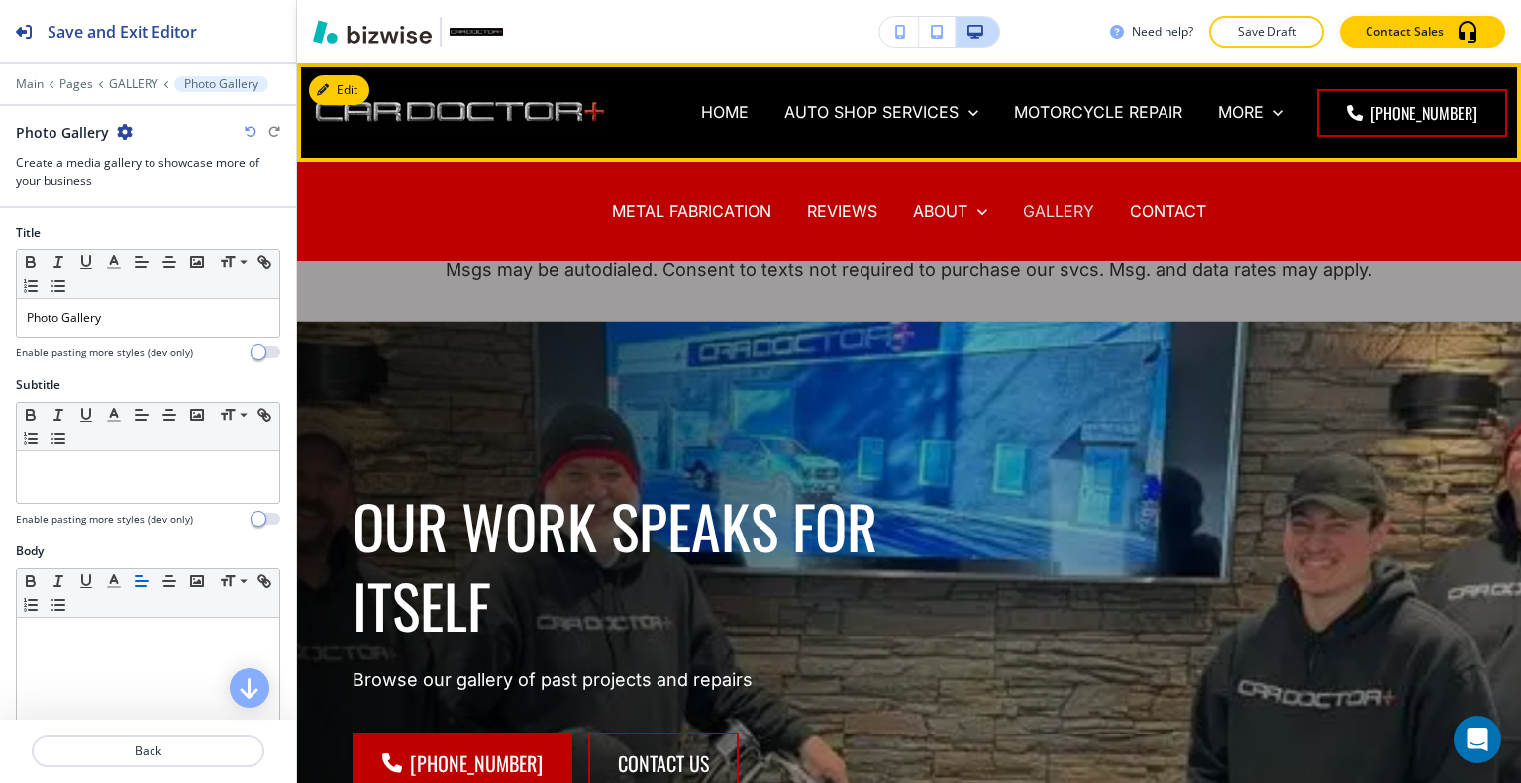
click at [1064, 209] on p "GALLERY" at bounding box center [1058, 211] width 71 height 23
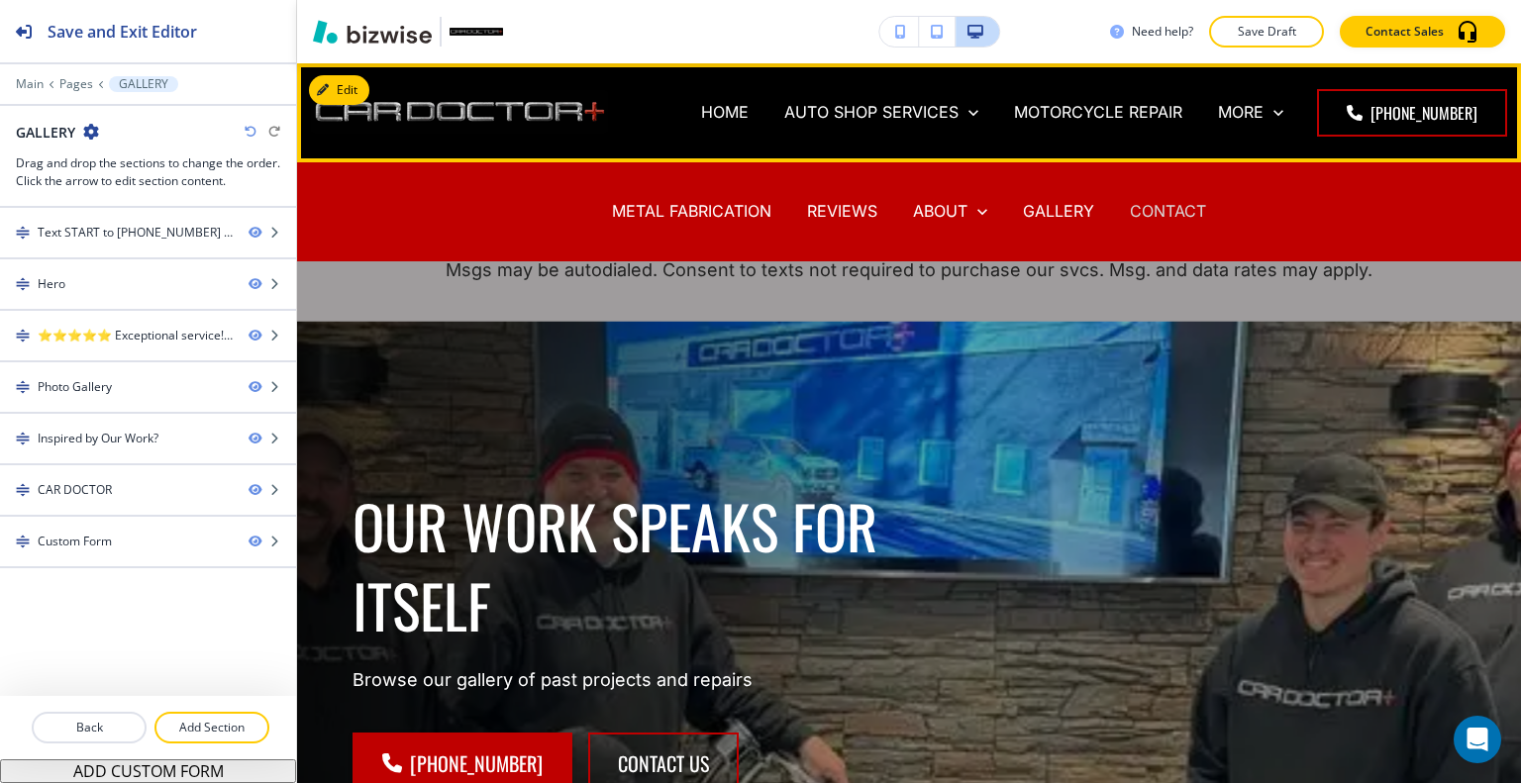
click at [1162, 206] on p "CONTACT" at bounding box center [1168, 211] width 76 height 23
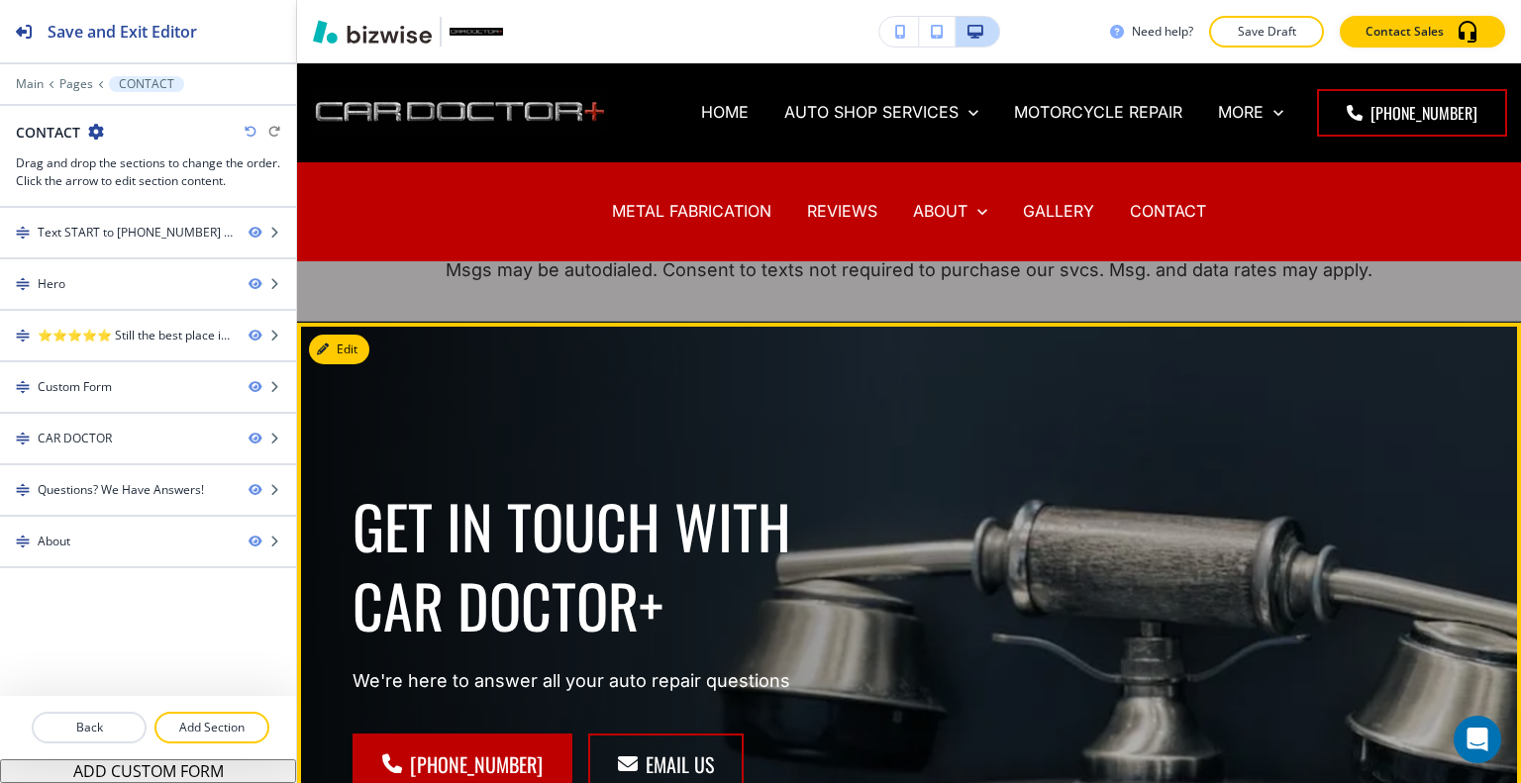
click at [1009, 455] on div "GET IN TOUCH WITH CAR DOCTOR+ We're here to answer all your auto repair questio…" at bounding box center [885, 626] width 1161 height 535
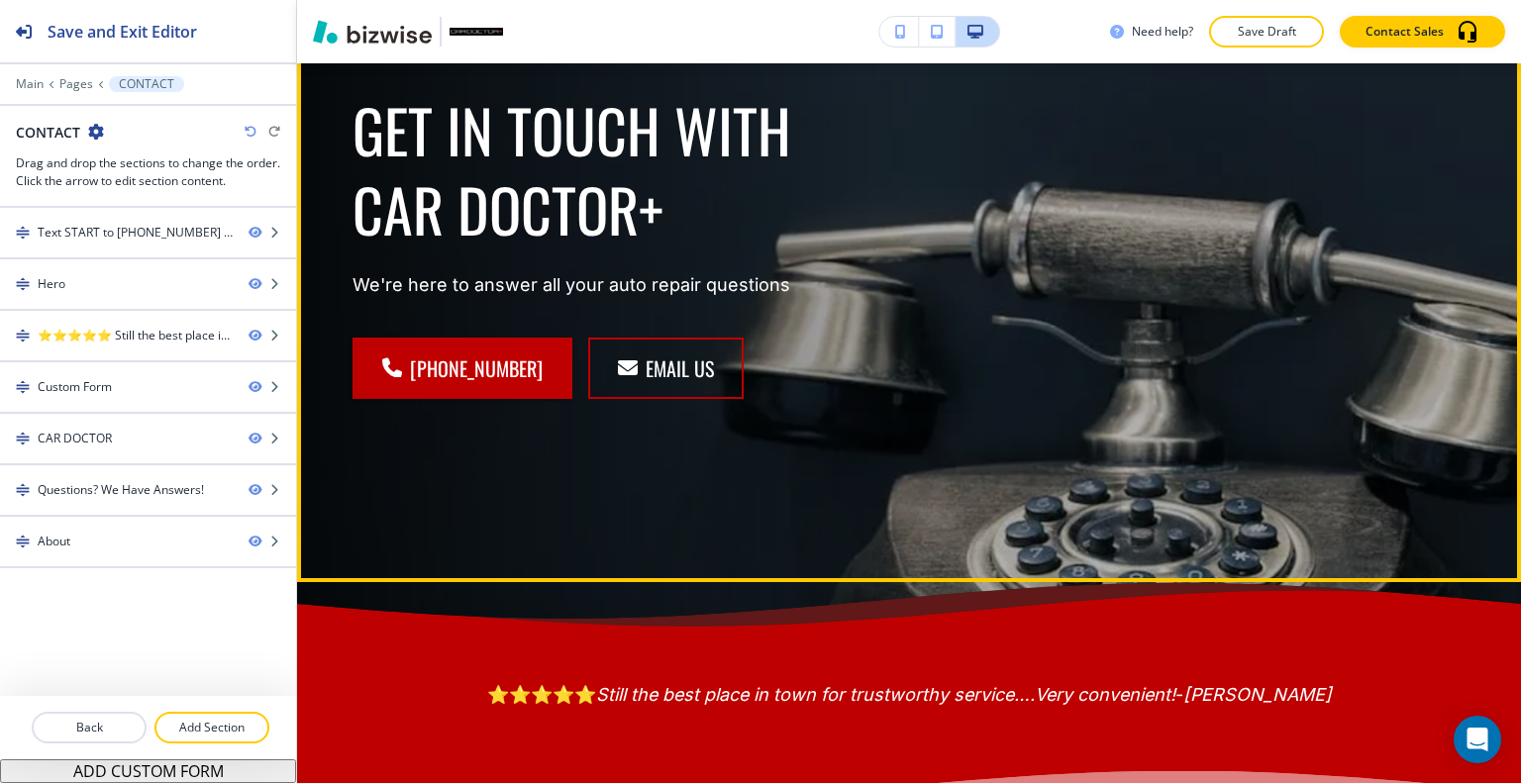
scroll to position [495, 0]
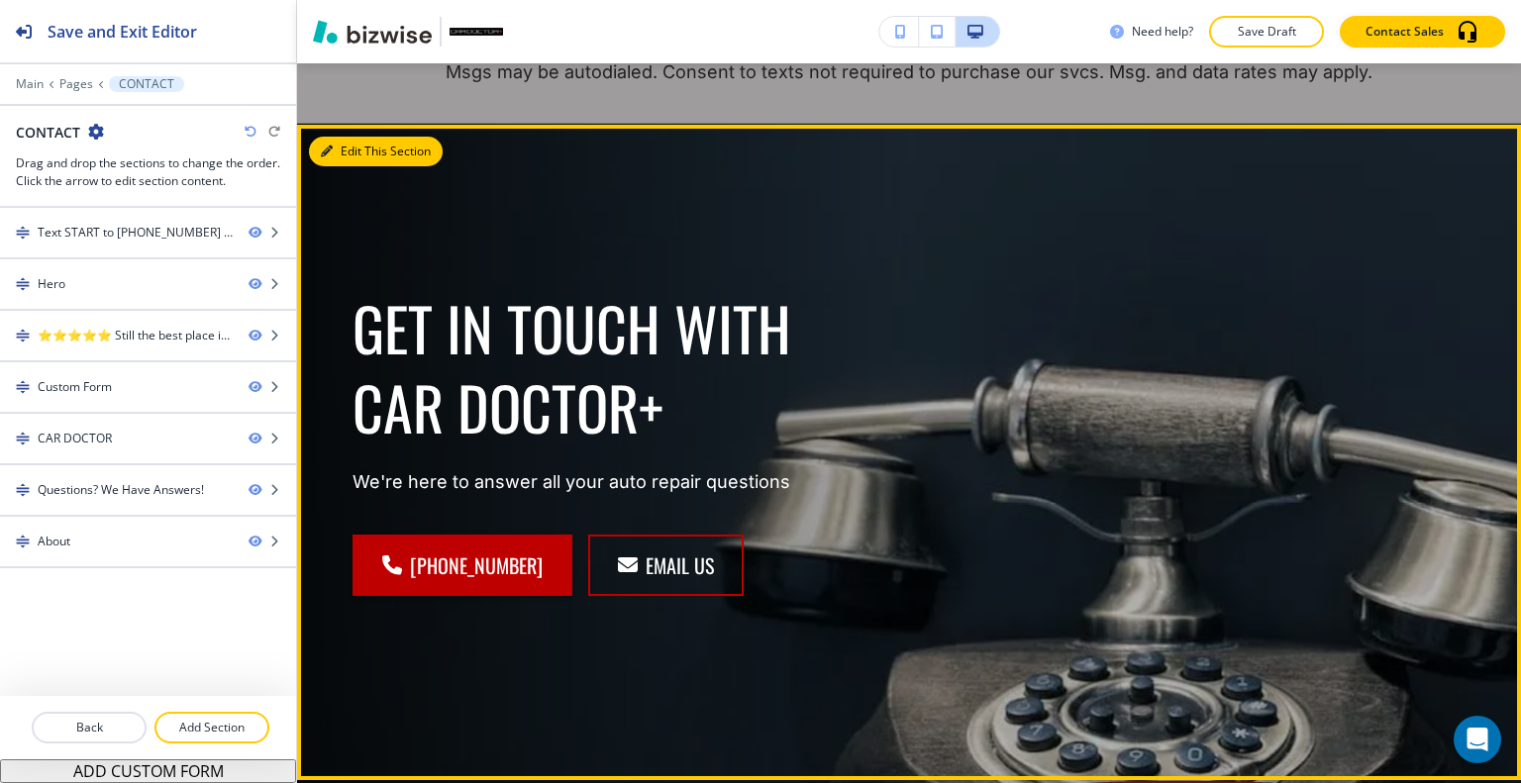
click at [341, 146] on button "Edit This Section" at bounding box center [376, 152] width 134 height 30
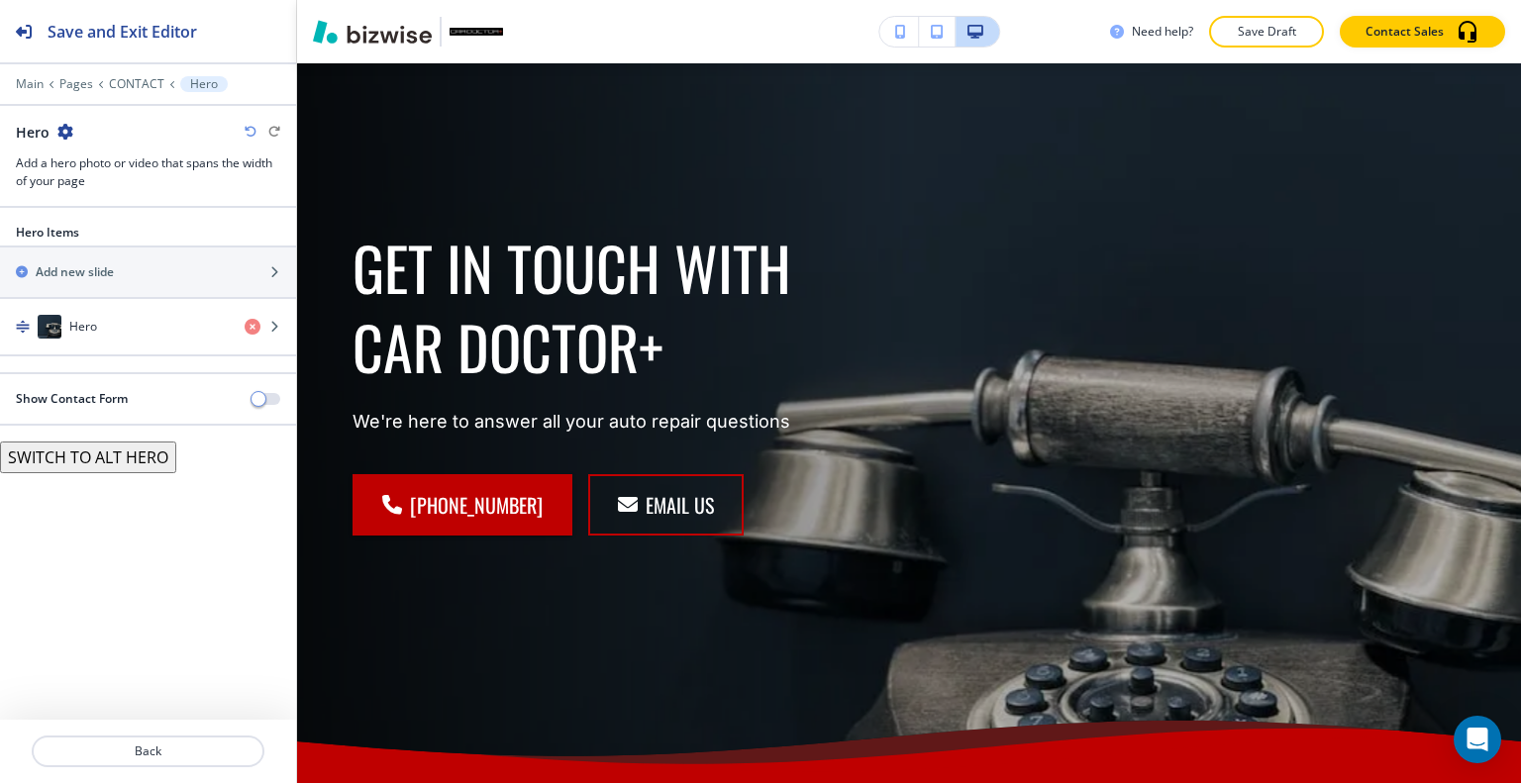
click at [142, 356] on div "Hero Items Add new slide Hero" at bounding box center [148, 298] width 296 height 149
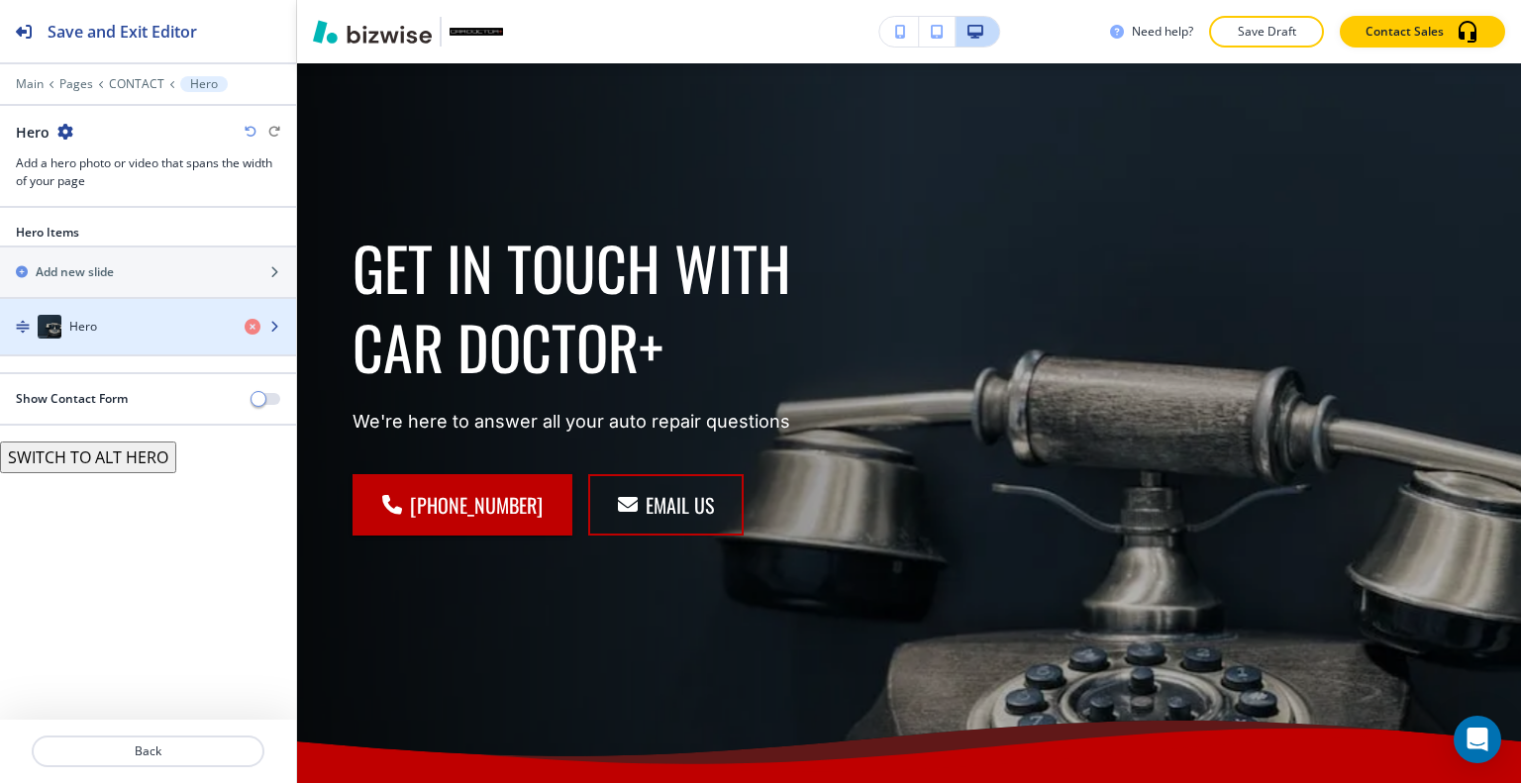
click at [141, 339] on div "button" at bounding box center [148, 347] width 296 height 16
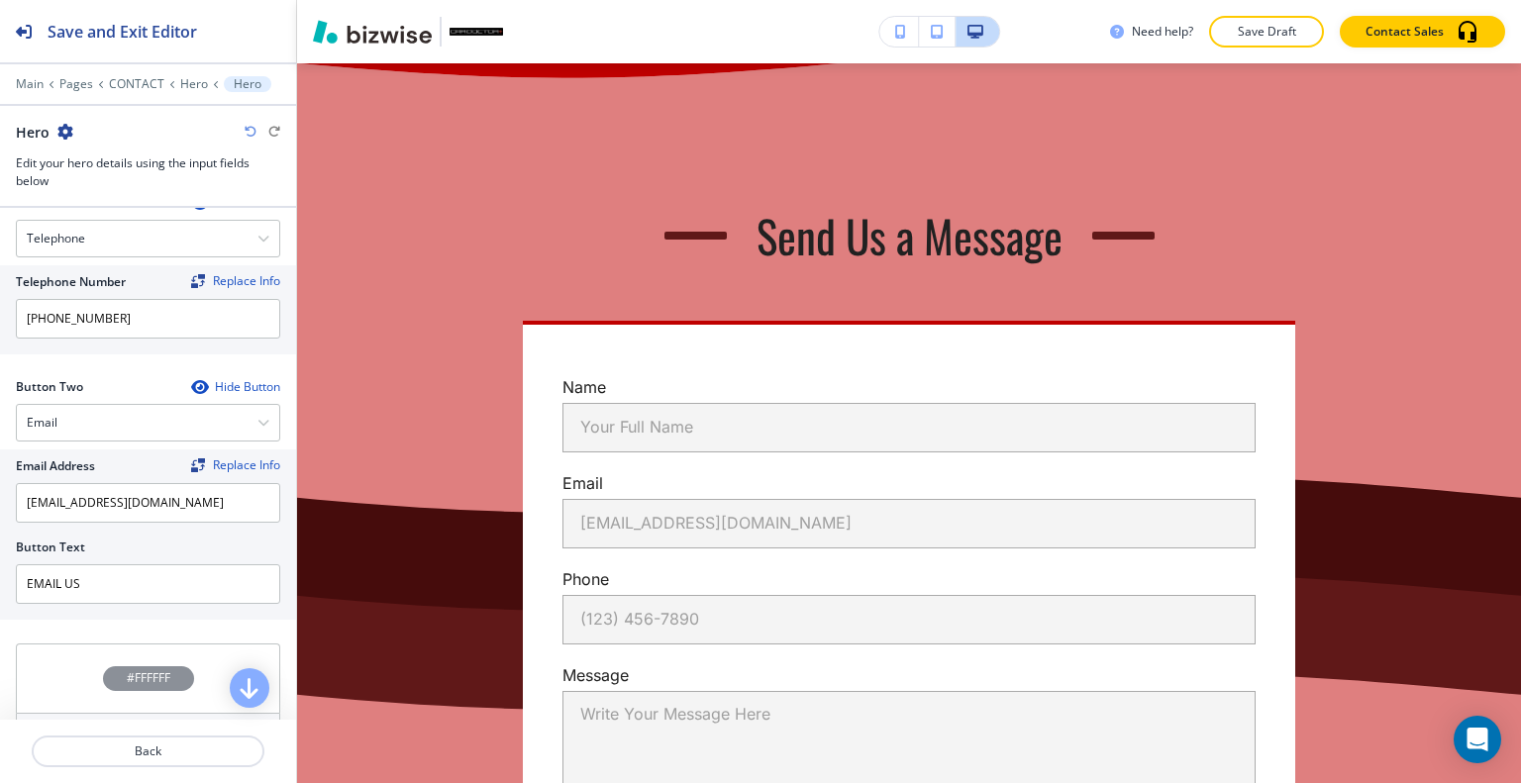
scroll to position [4518, 0]
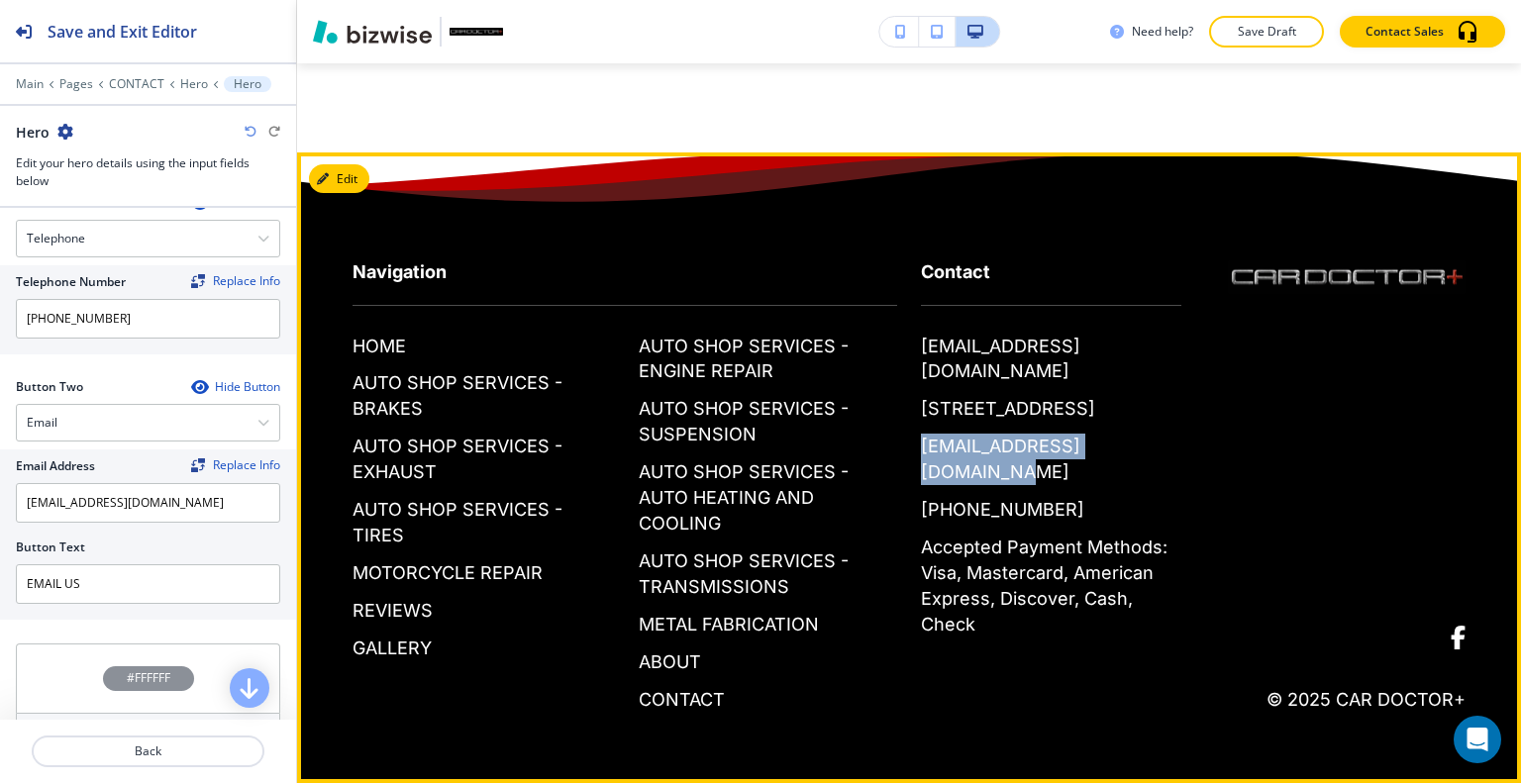
drag, startPoint x: 1153, startPoint y: 442, endPoint x: 941, endPoint y: 443, distance: 211.9
click at [911, 447] on div "Contact placeholder@bizwise.com 4219 Germanna Hwy, Locust Grove, VA 22508, USA …" at bounding box center [1039, 429] width 284 height 418
copy p "service@cardoctorplus.net"
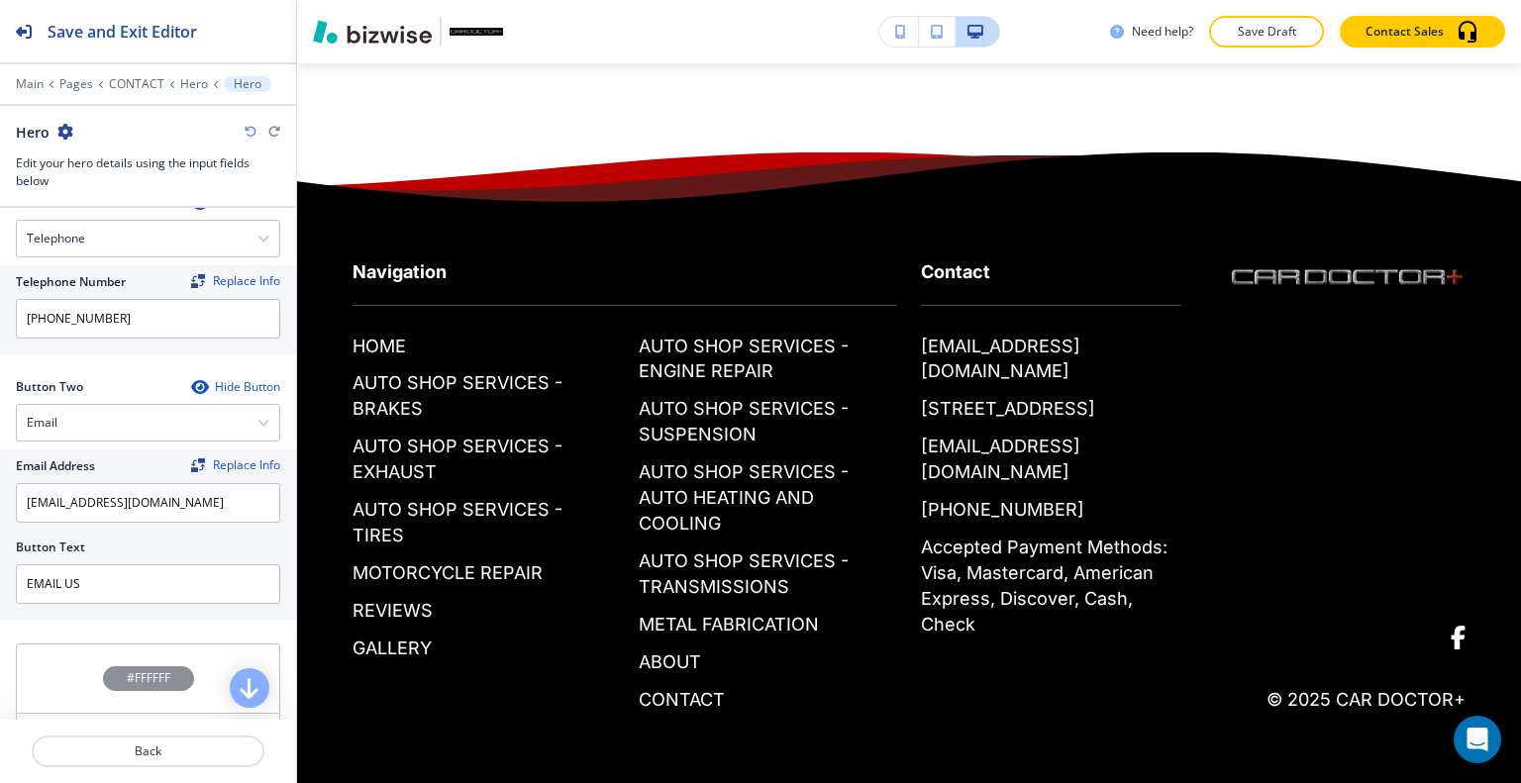
drag, startPoint x: 90, startPoint y: 429, endPoint x: 71, endPoint y: 522, distance: 95.0
click at [71, 523] on div at bounding box center [148, 531] width 264 height 16
drag, startPoint x: 182, startPoint y: 502, endPoint x: 79, endPoint y: 499, distance: 103.0
click at [0, 502] on div "Email Address Replace Info placeholder@bizwise.com Button Text EMAIL US" at bounding box center [148, 535] width 296 height 170
paste input "service@cardoctorplus.net"
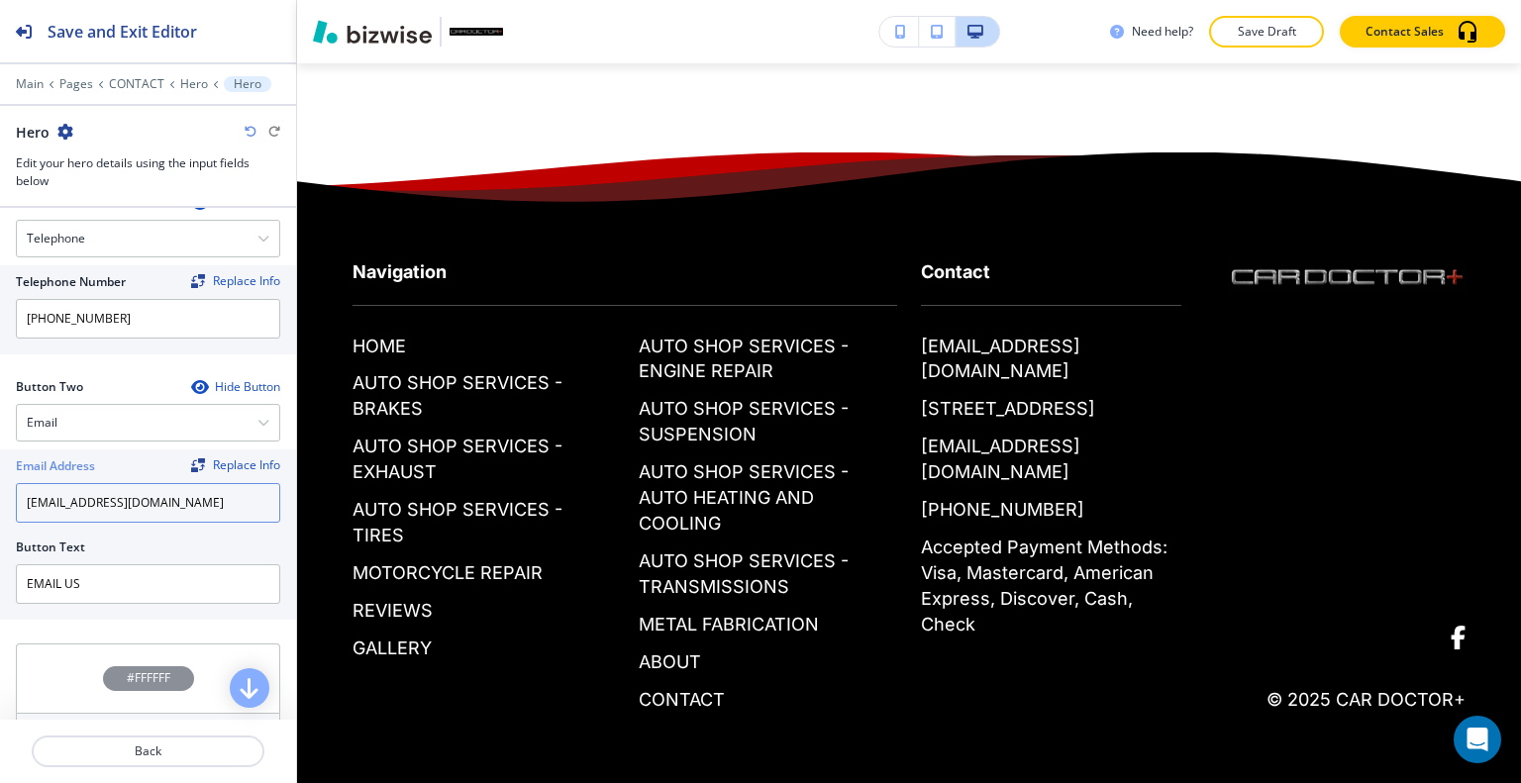
type input "service@cardoctorplus.net"
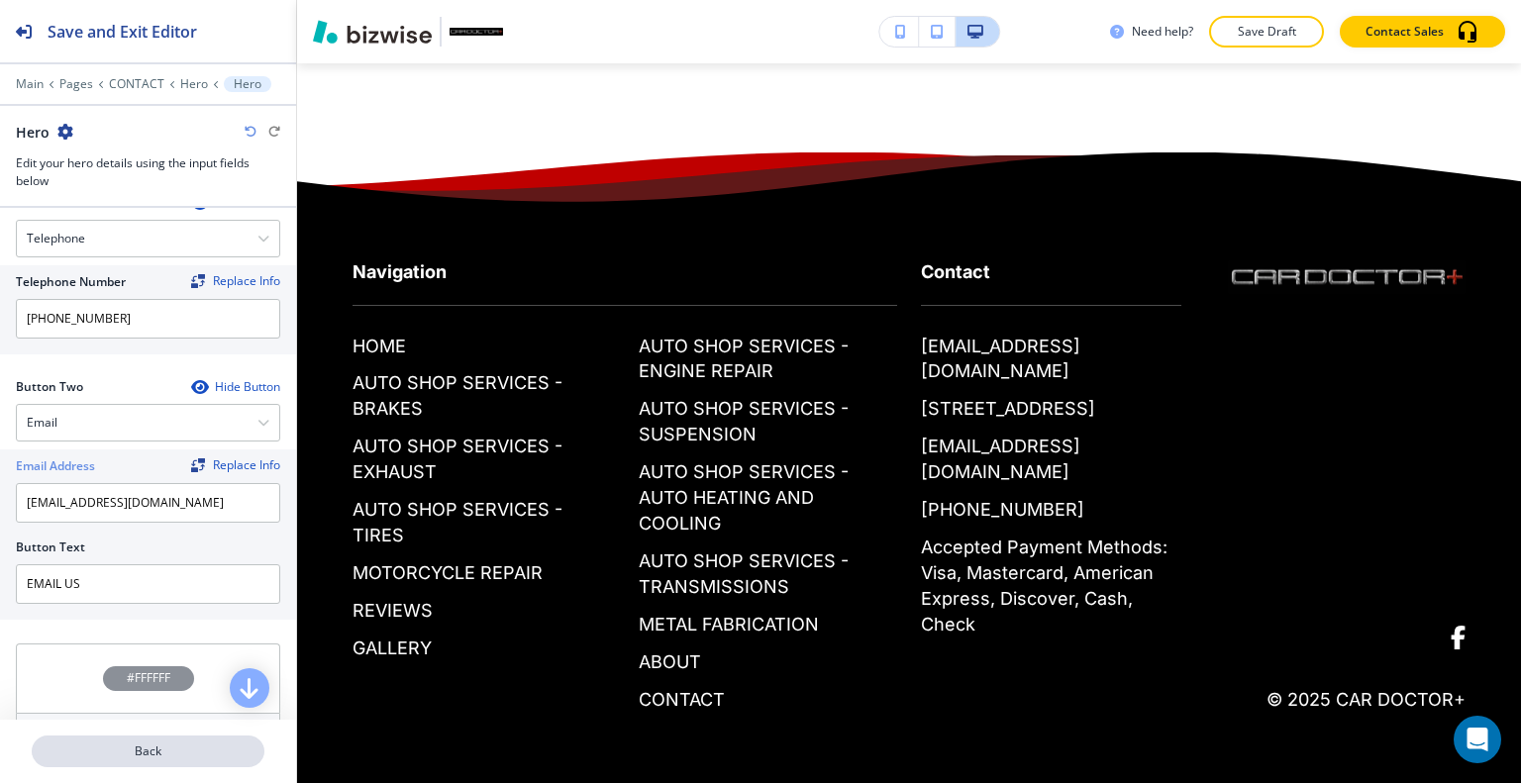
click at [192, 758] on p "Back" at bounding box center [148, 752] width 229 height 18
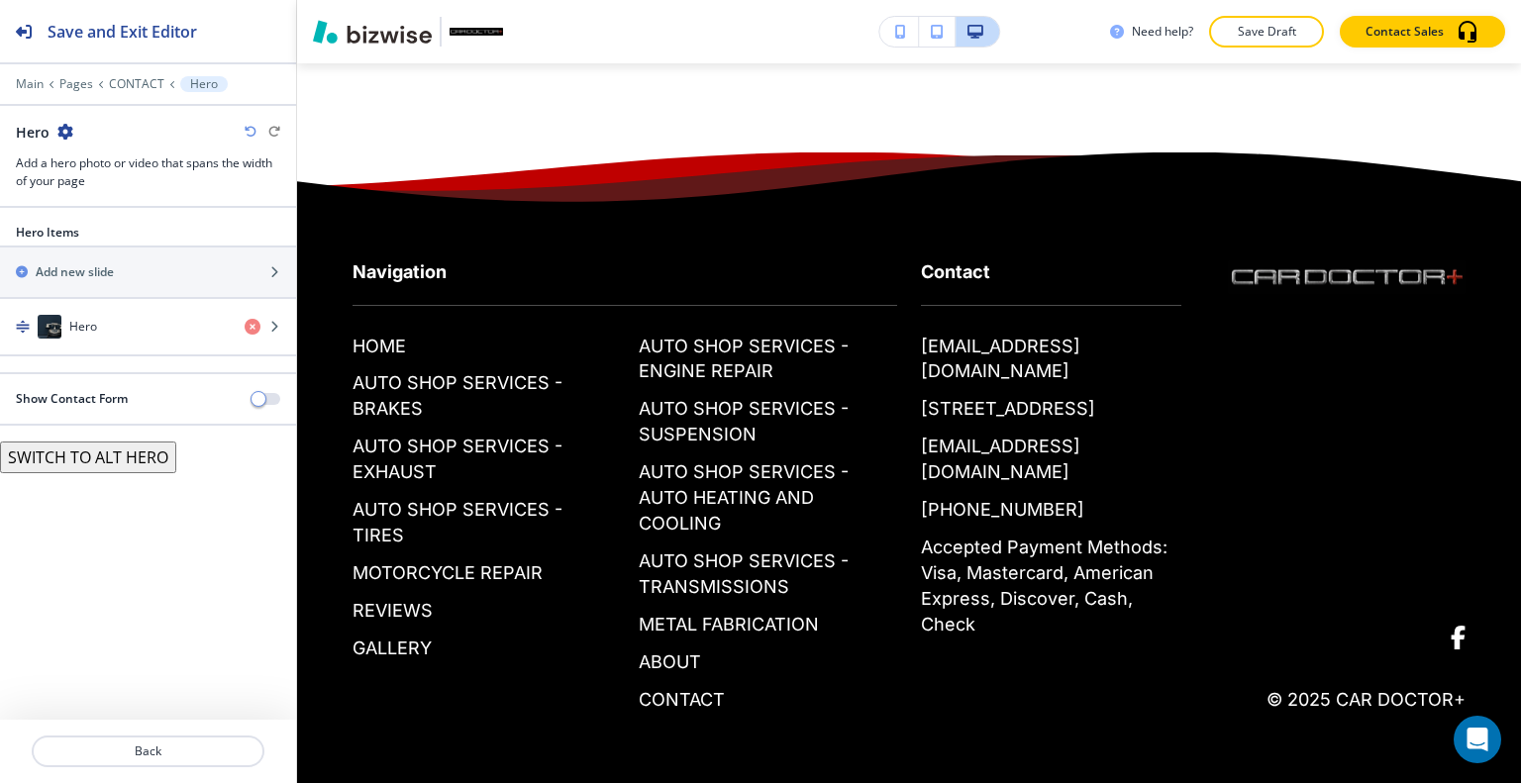
scroll to position [0, 0]
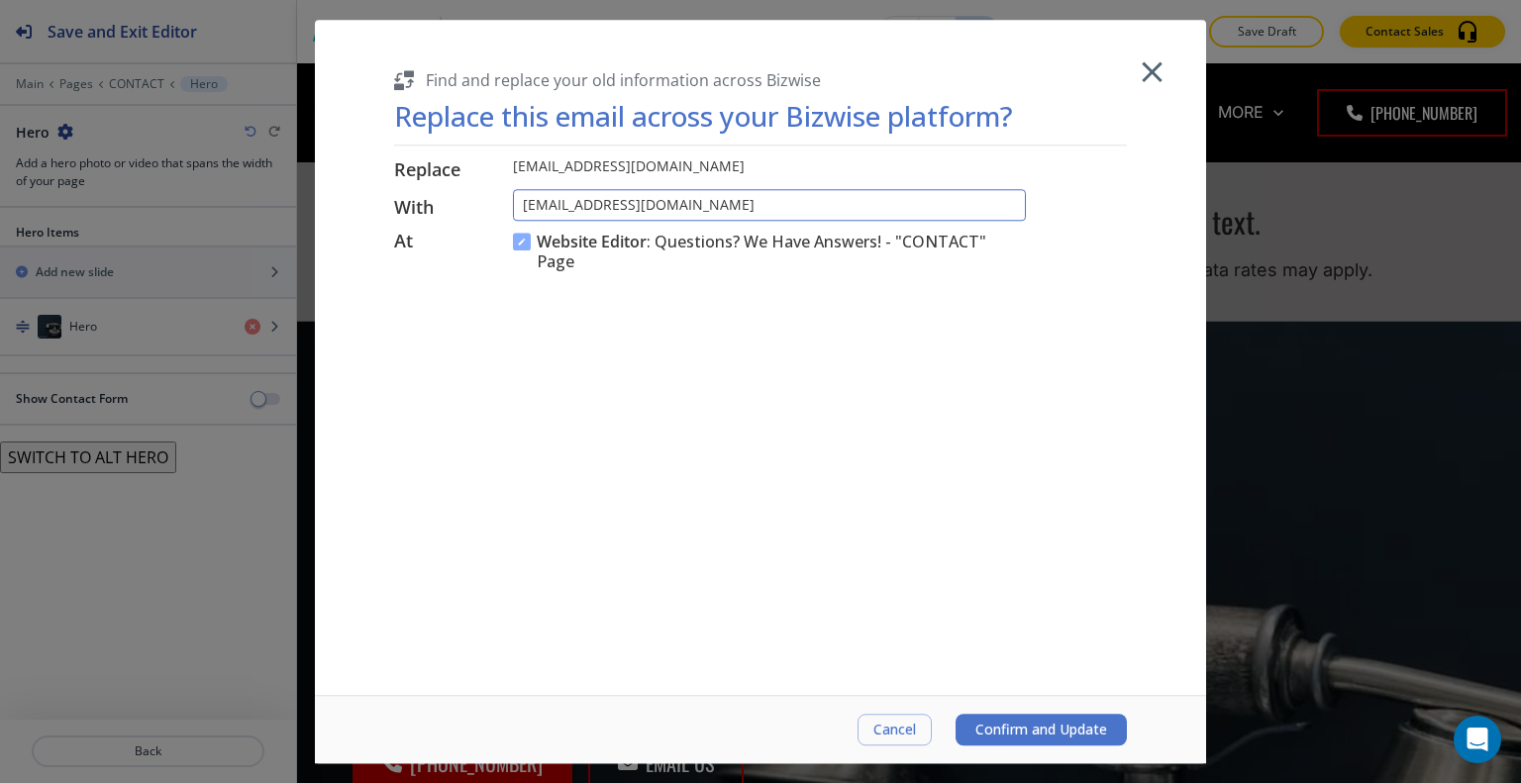
click at [528, 205] on input "service@cardoctorplus.net" at bounding box center [769, 205] width 513 height 33
click at [524, 205] on input "service@cardoctorplus.net" at bounding box center [769, 205] width 513 height 33
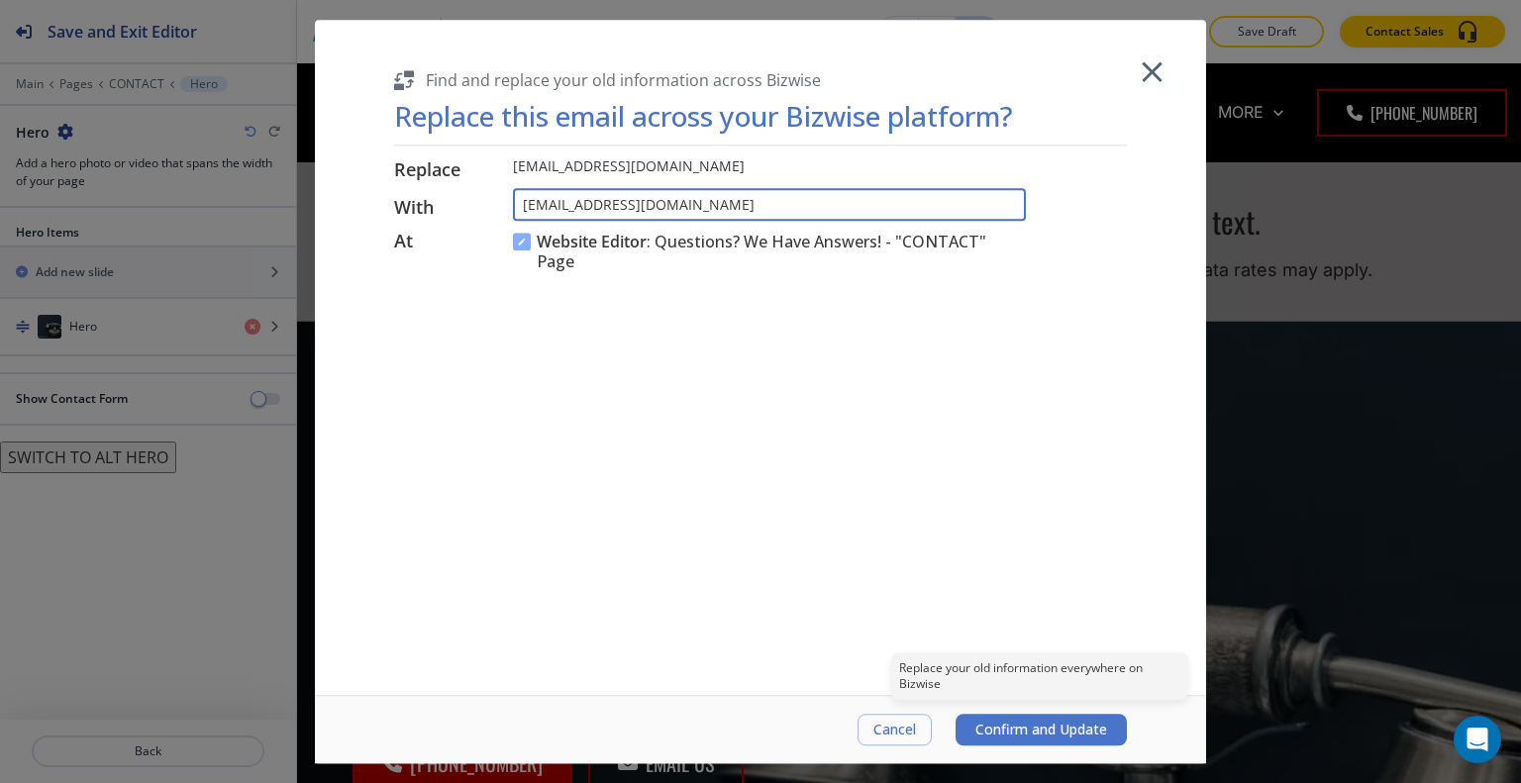
click at [1037, 723] on span "Confirm and Update" at bounding box center [1041, 730] width 132 height 16
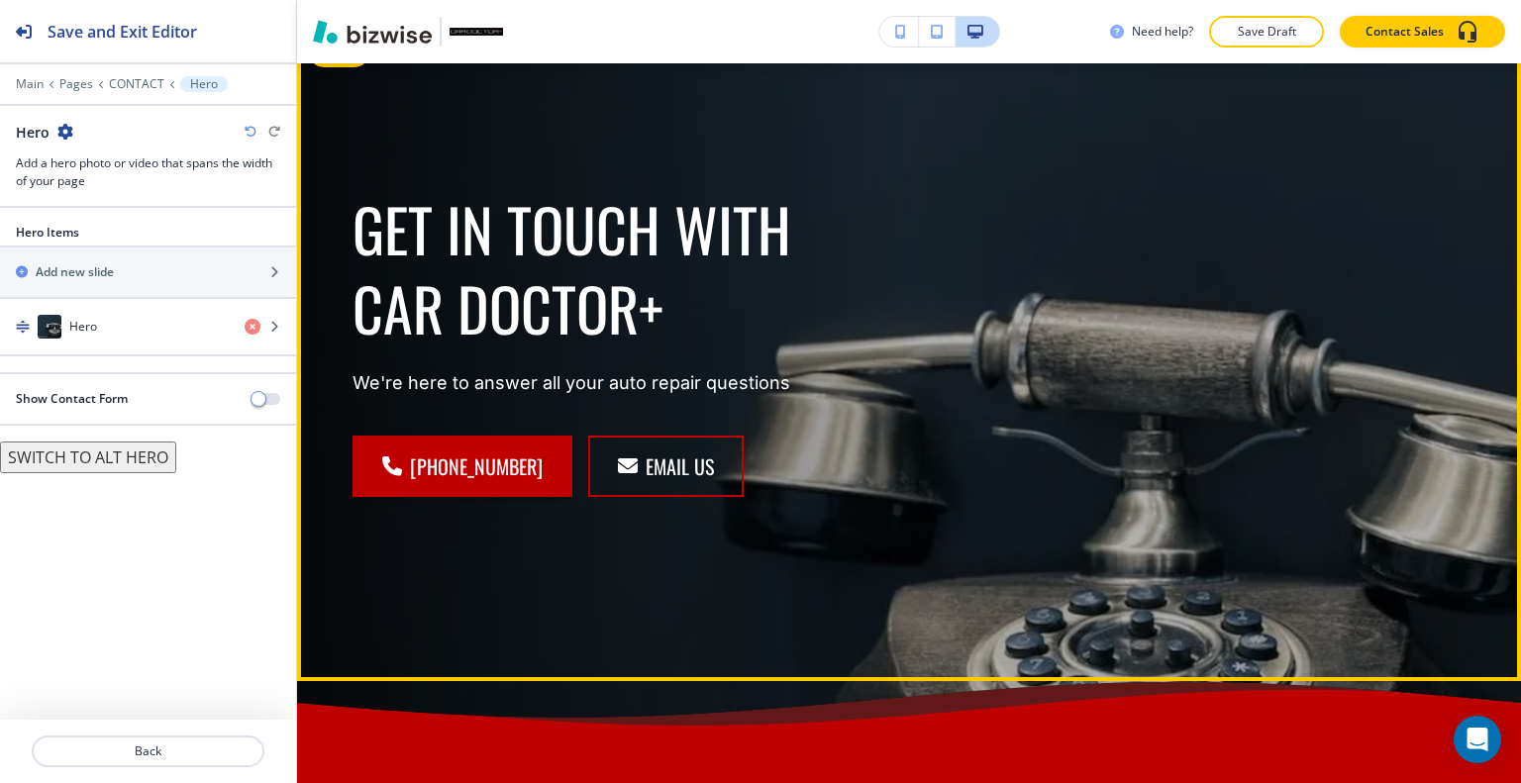
scroll to position [99, 0]
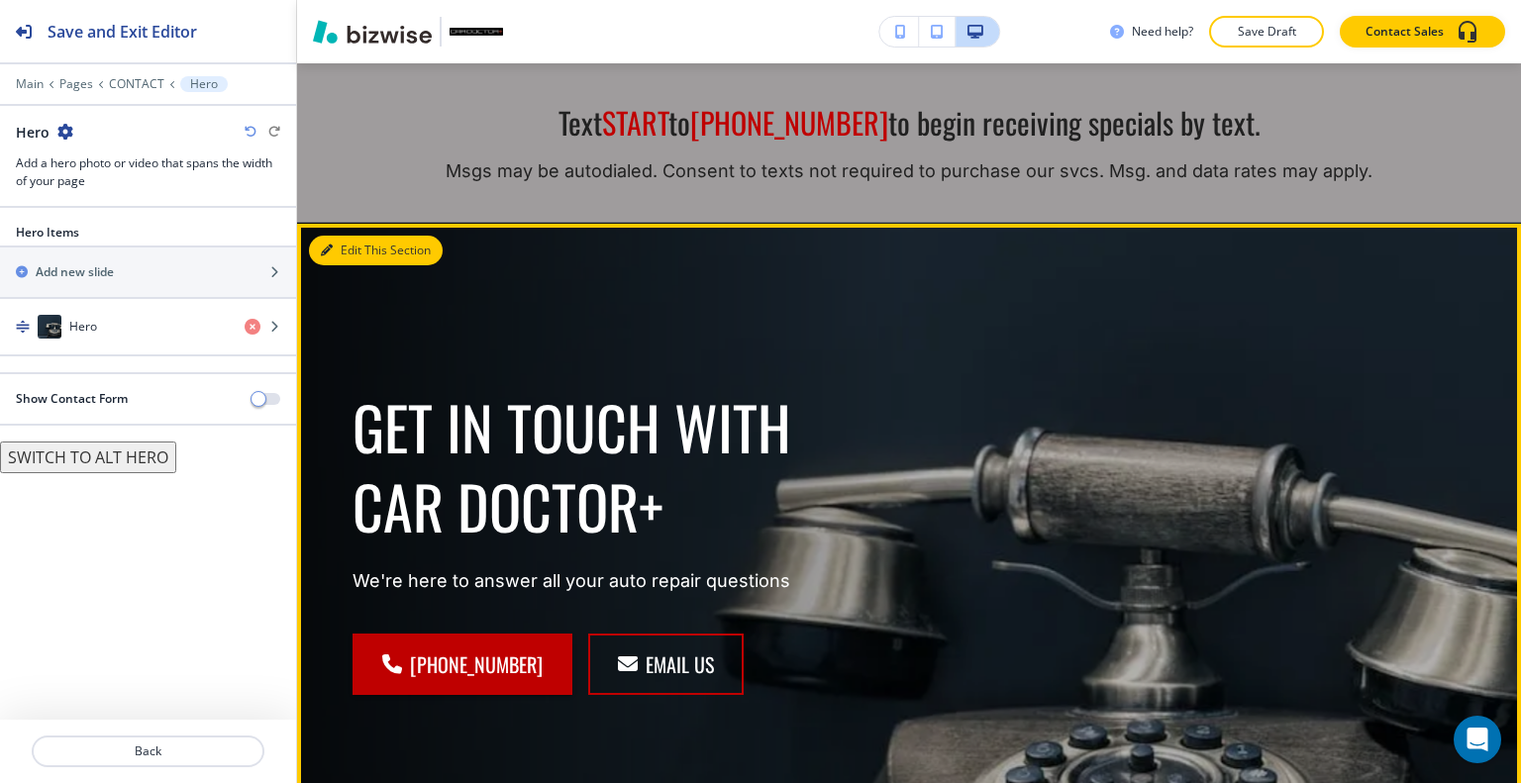
click at [353, 256] on button "Edit This Section" at bounding box center [376, 251] width 134 height 30
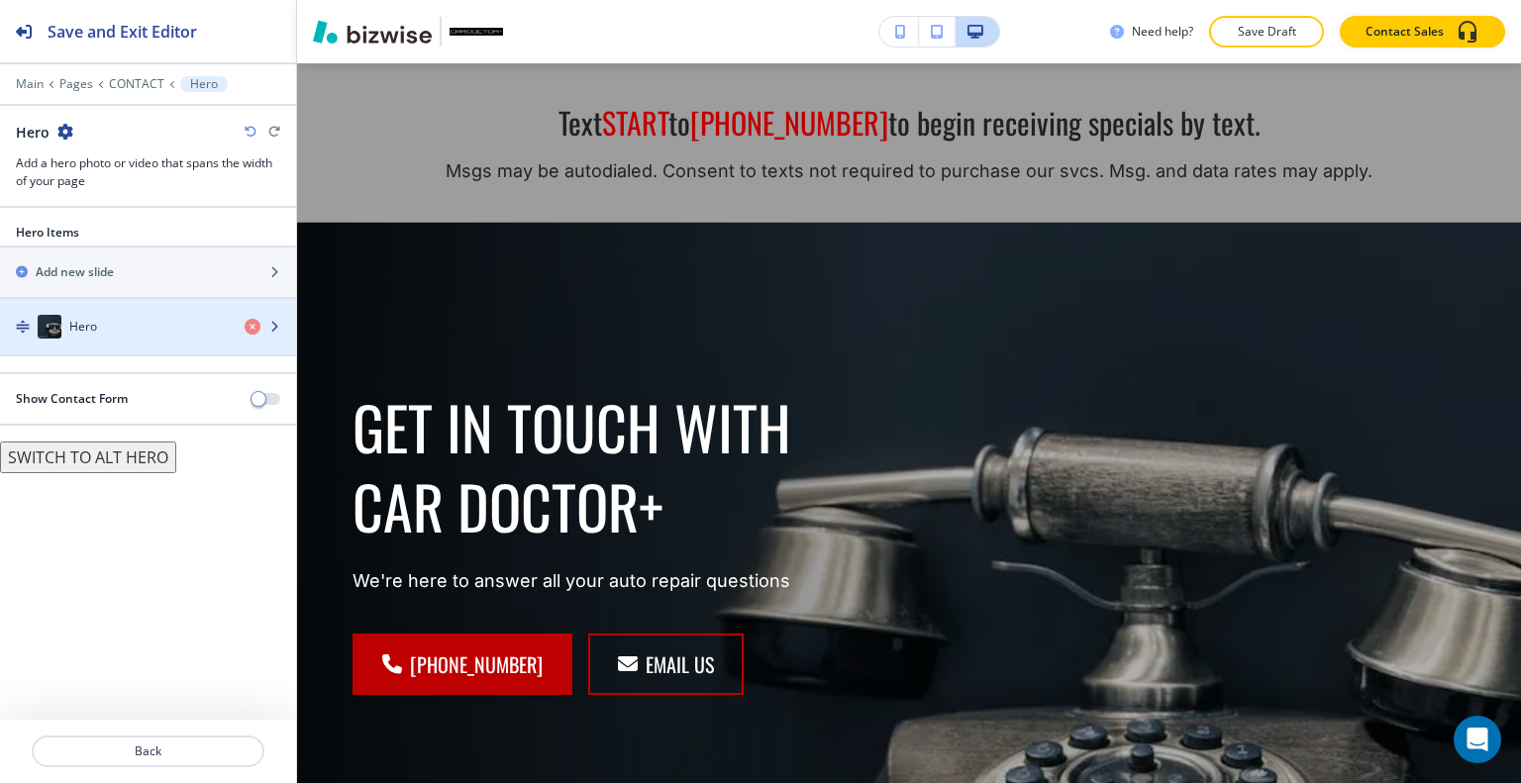
click at [127, 333] on div "Hero" at bounding box center [114, 327] width 229 height 24
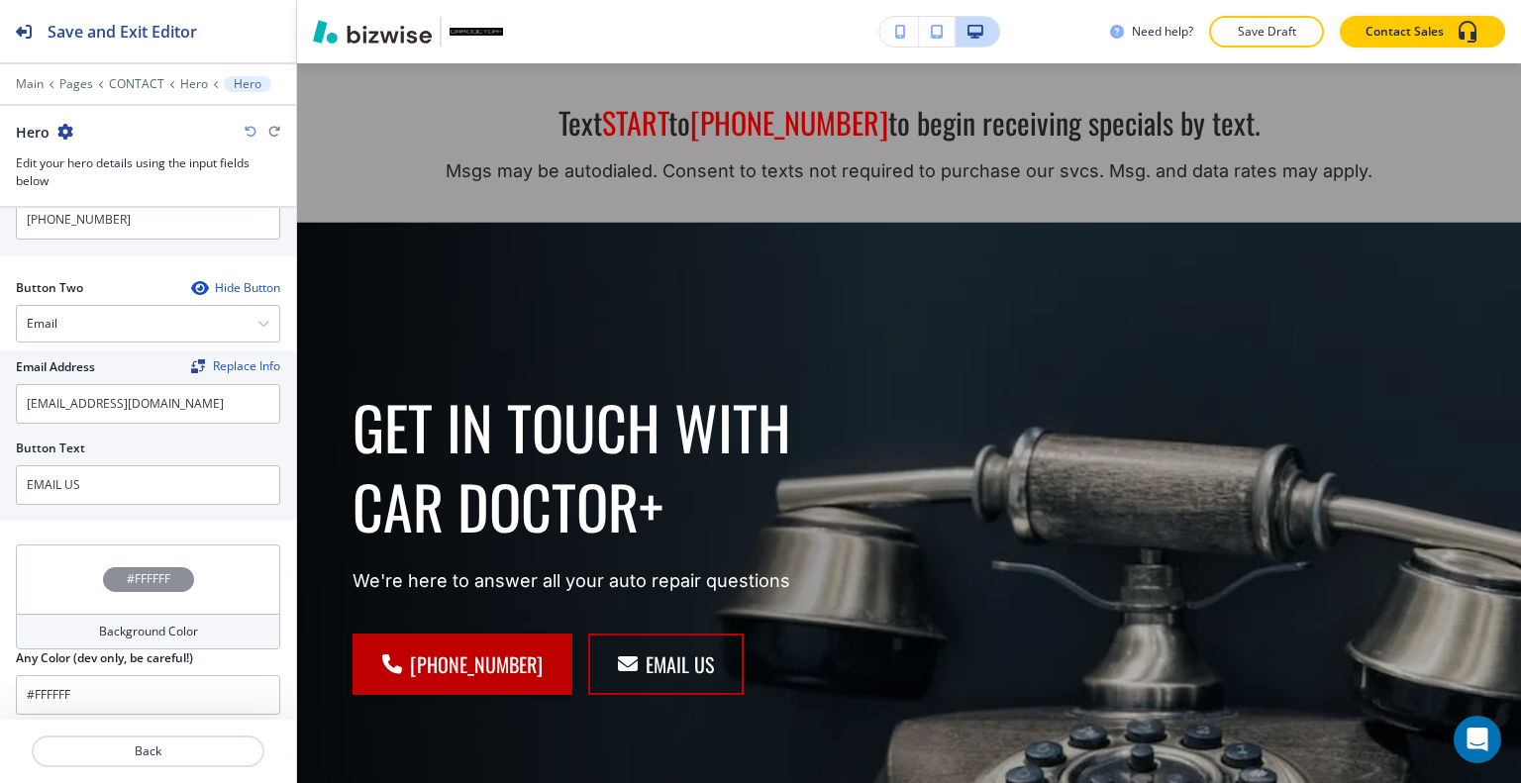
scroll to position [994, 0]
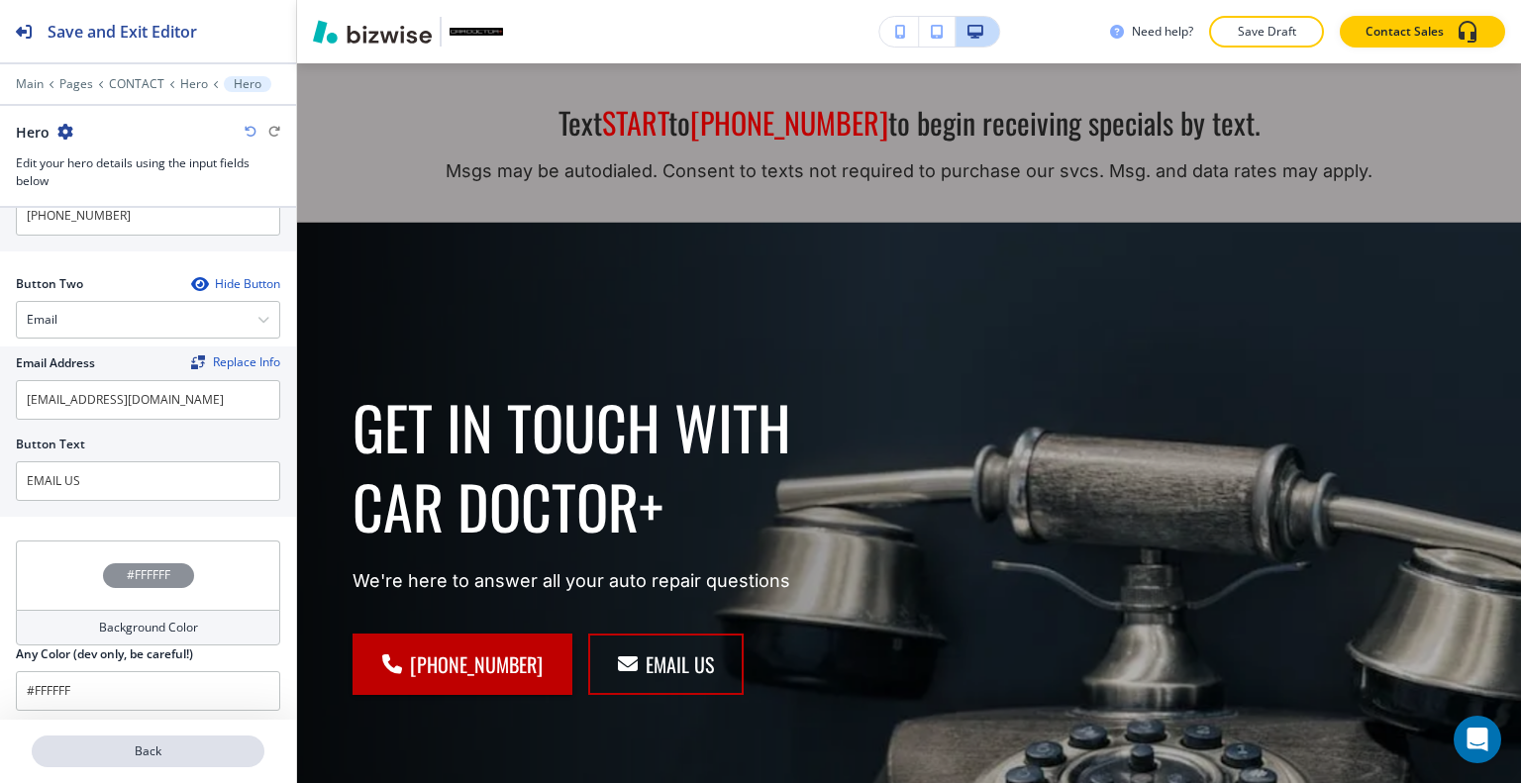
click at [147, 753] on p "Back" at bounding box center [148, 752] width 229 height 18
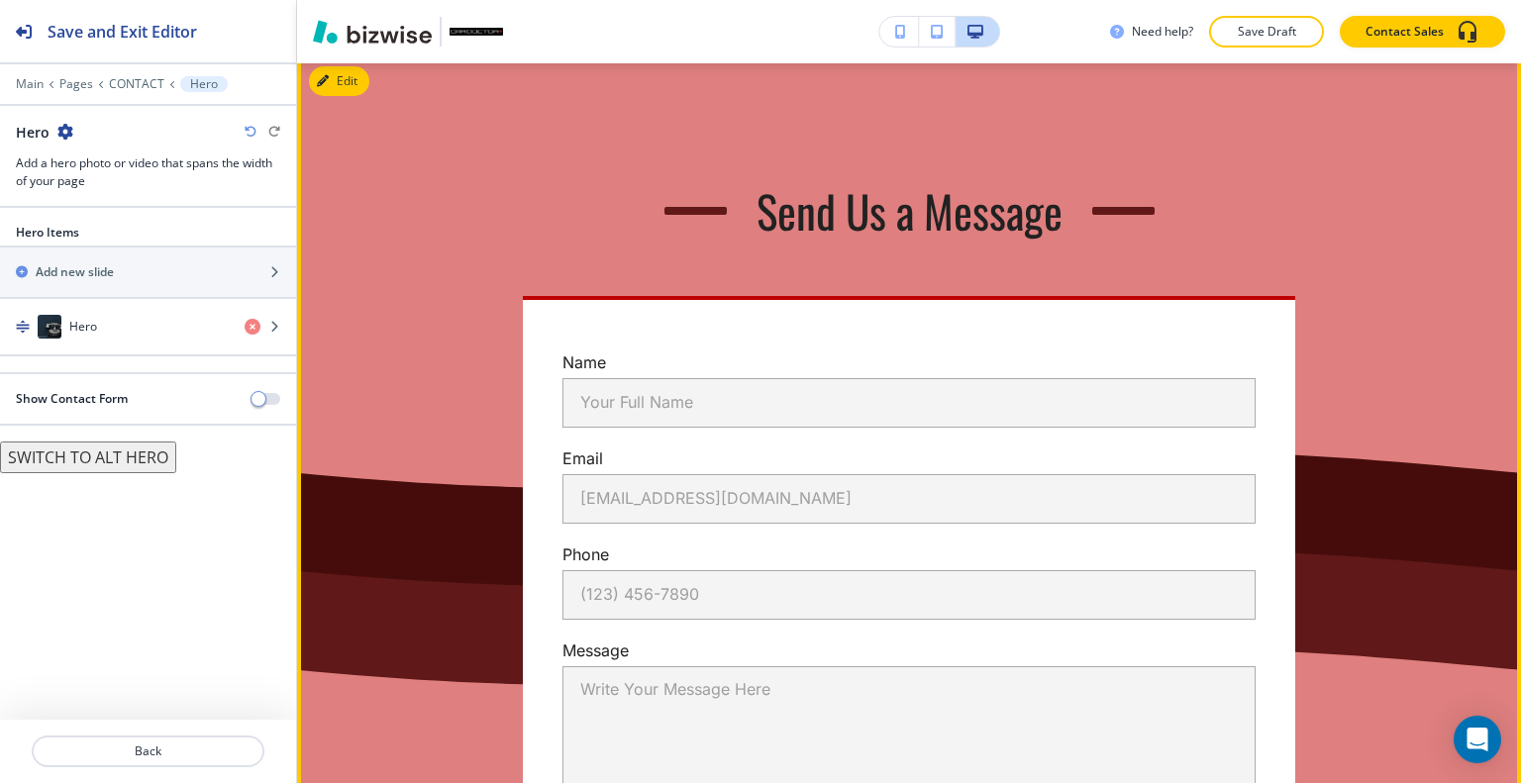
scroll to position [1051, 0]
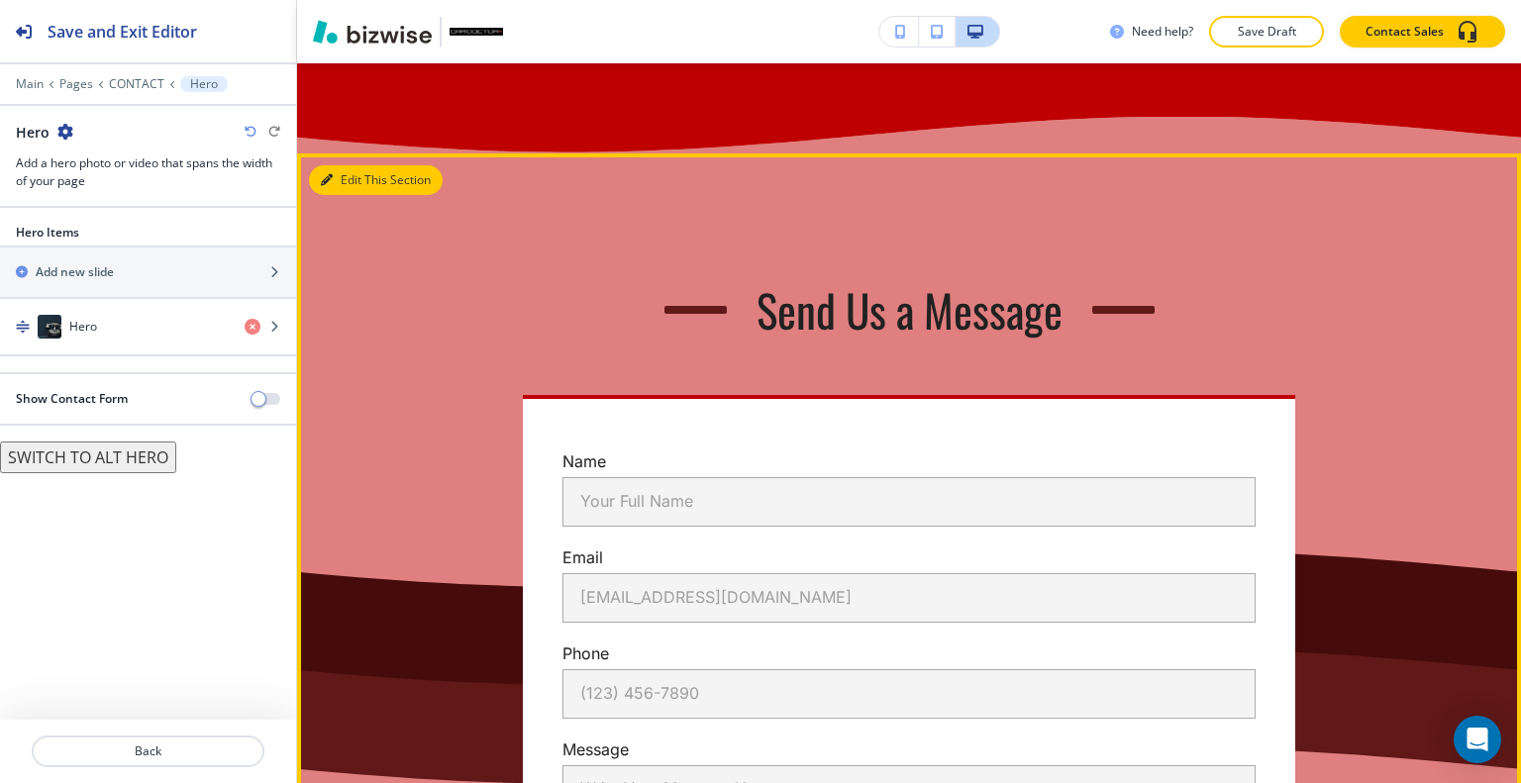
click at [349, 195] on button "Edit This Section" at bounding box center [376, 180] width 134 height 30
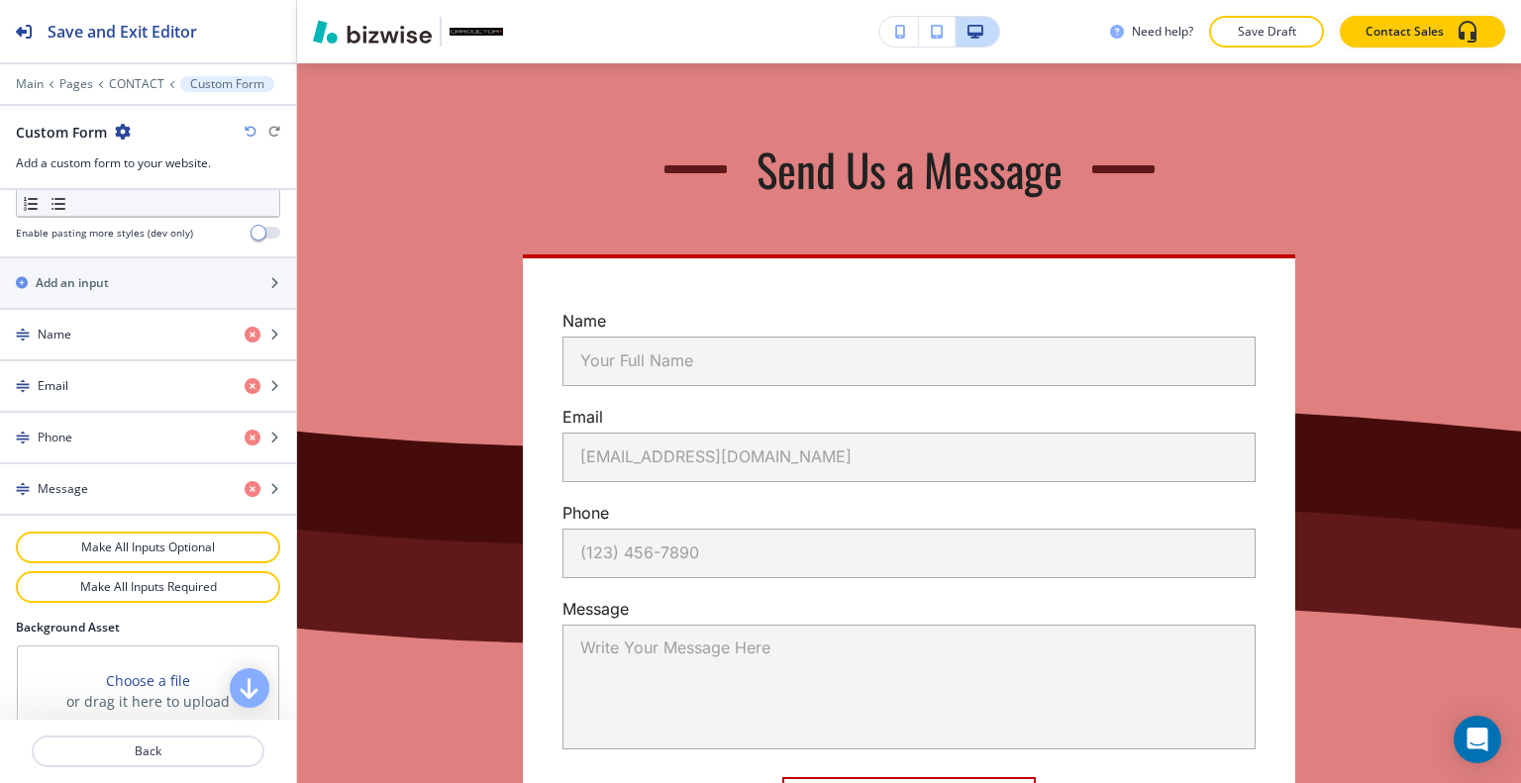
scroll to position [1039, 0]
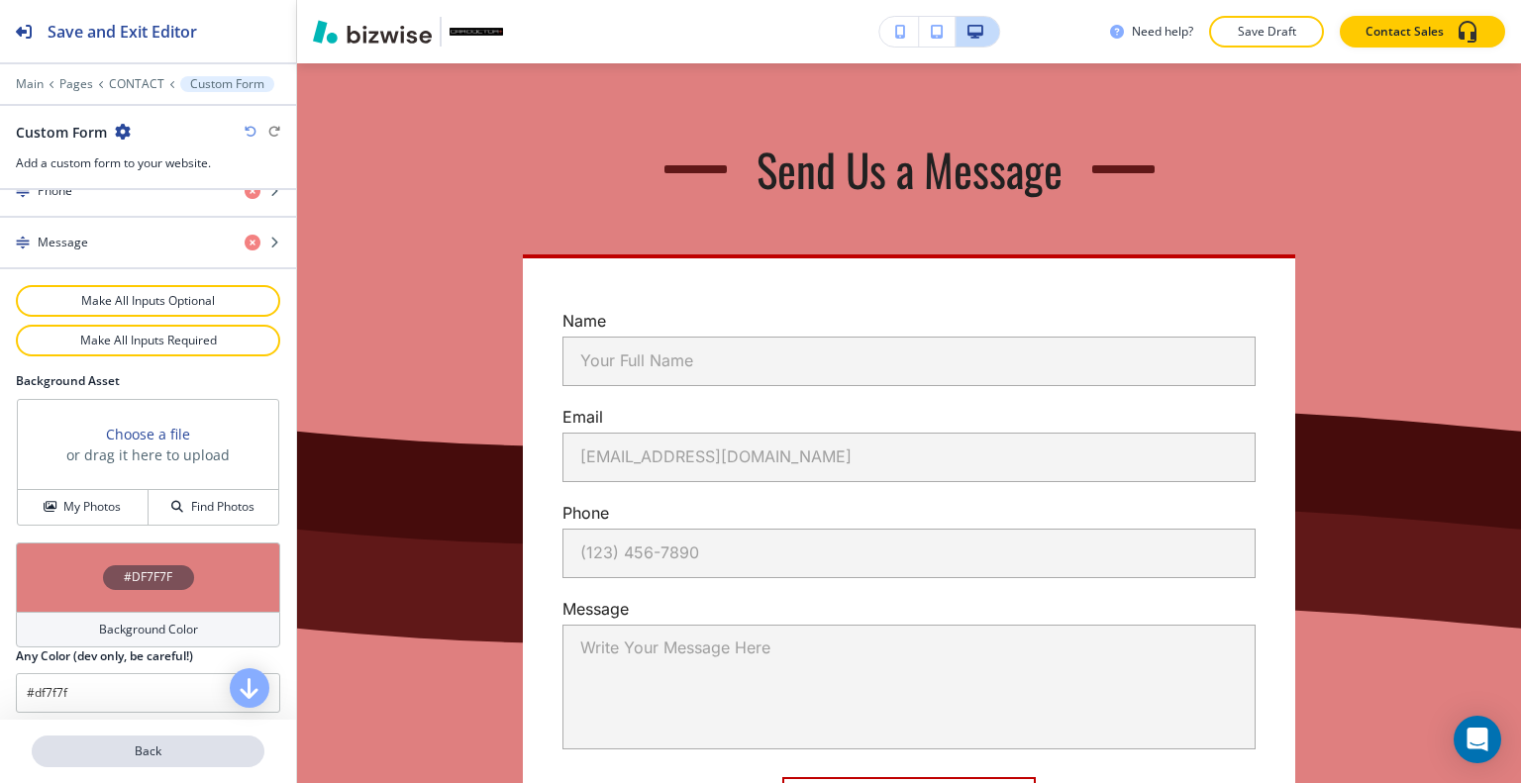
click at [126, 751] on p "Back" at bounding box center [148, 752] width 229 height 18
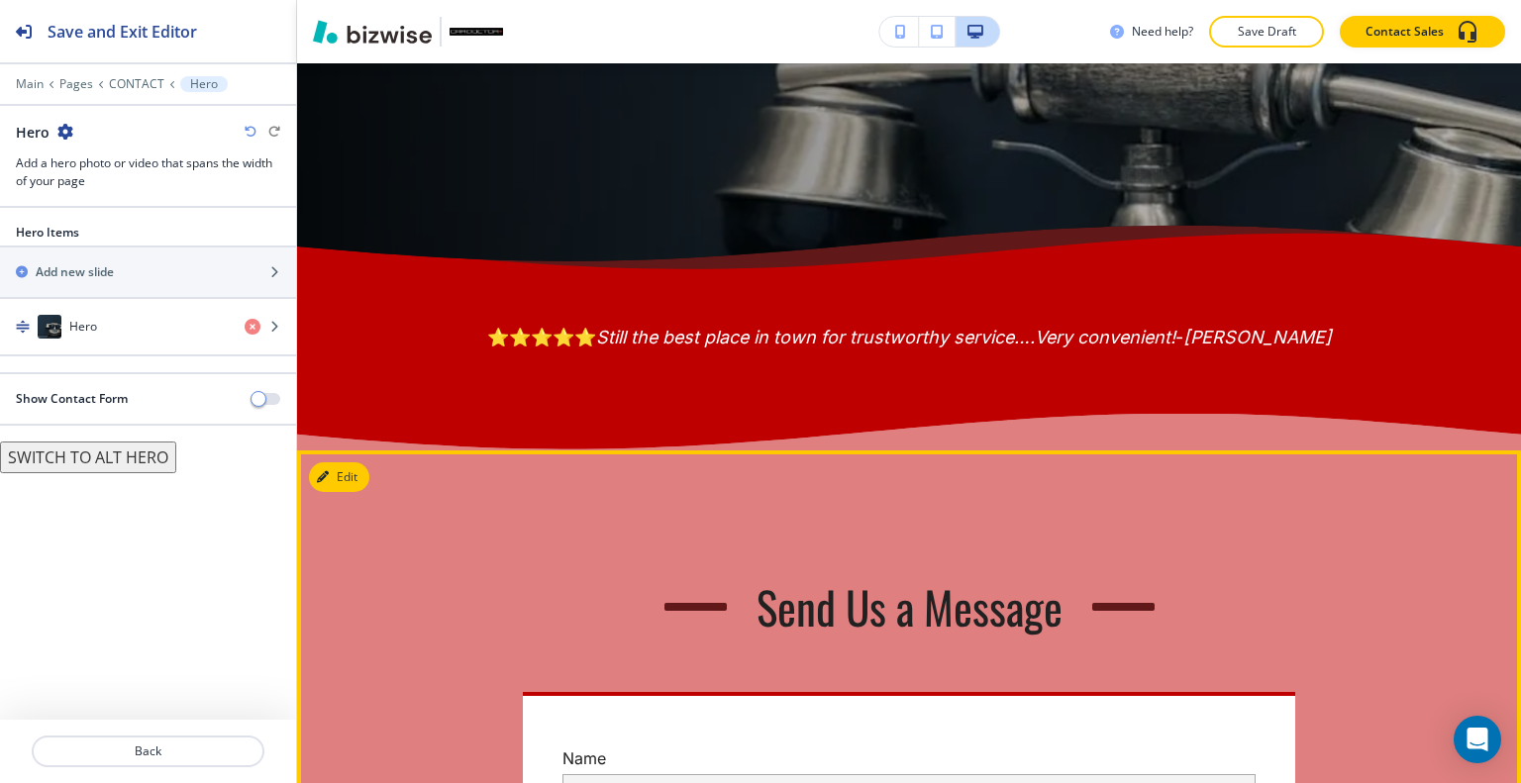
scroll to position [952, 0]
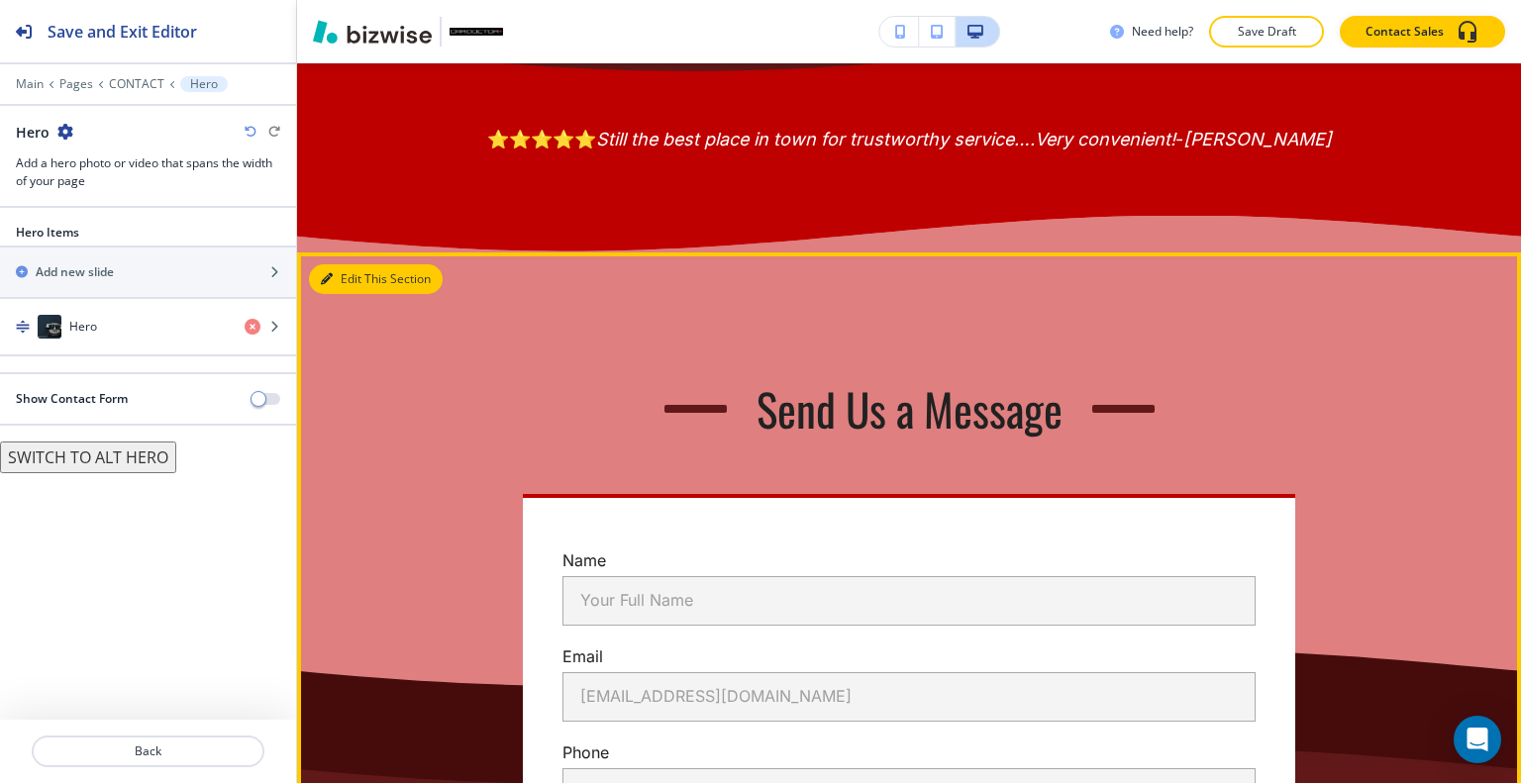
click at [342, 294] on button "Edit This Section" at bounding box center [376, 279] width 134 height 30
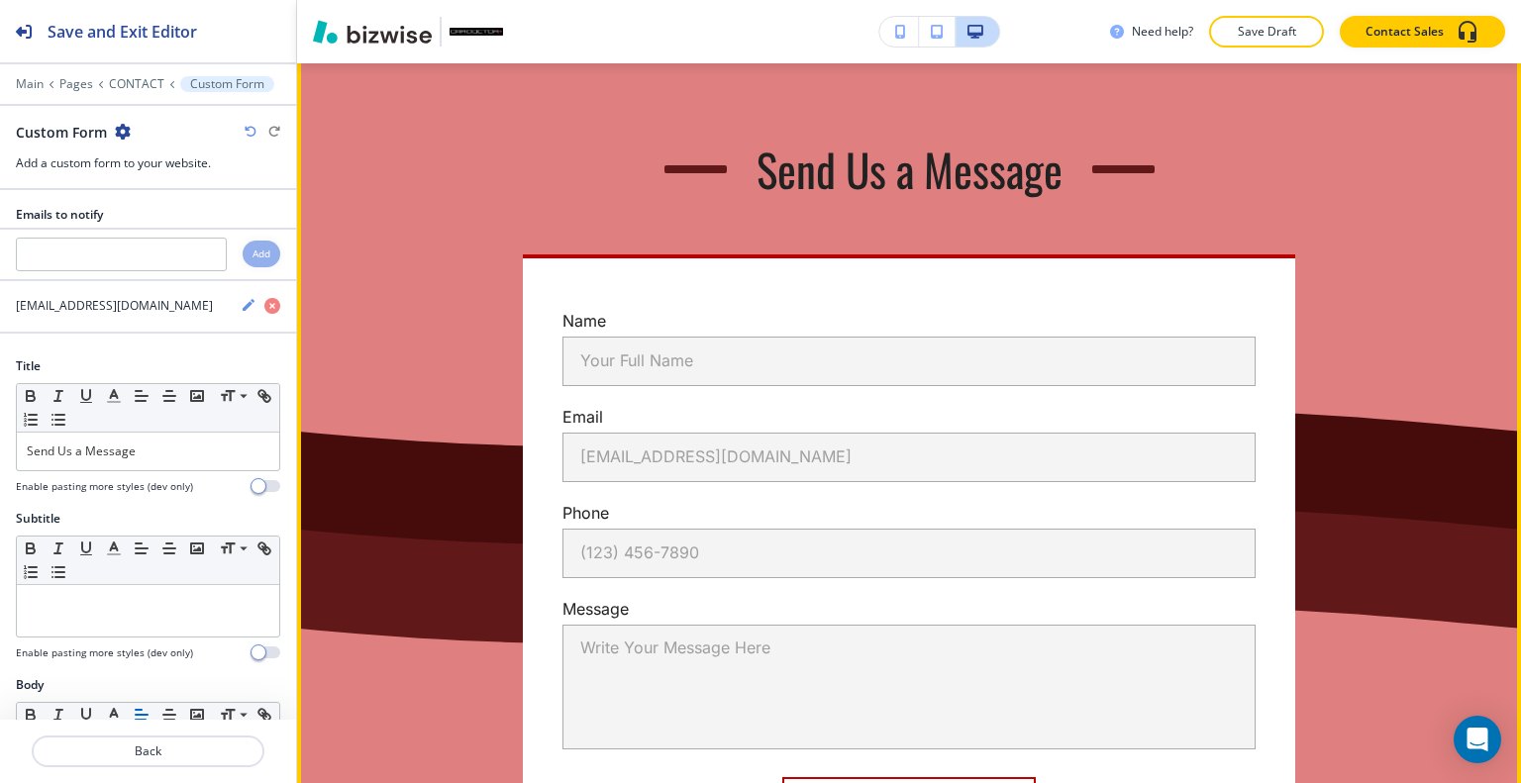
scroll to position [993, 0]
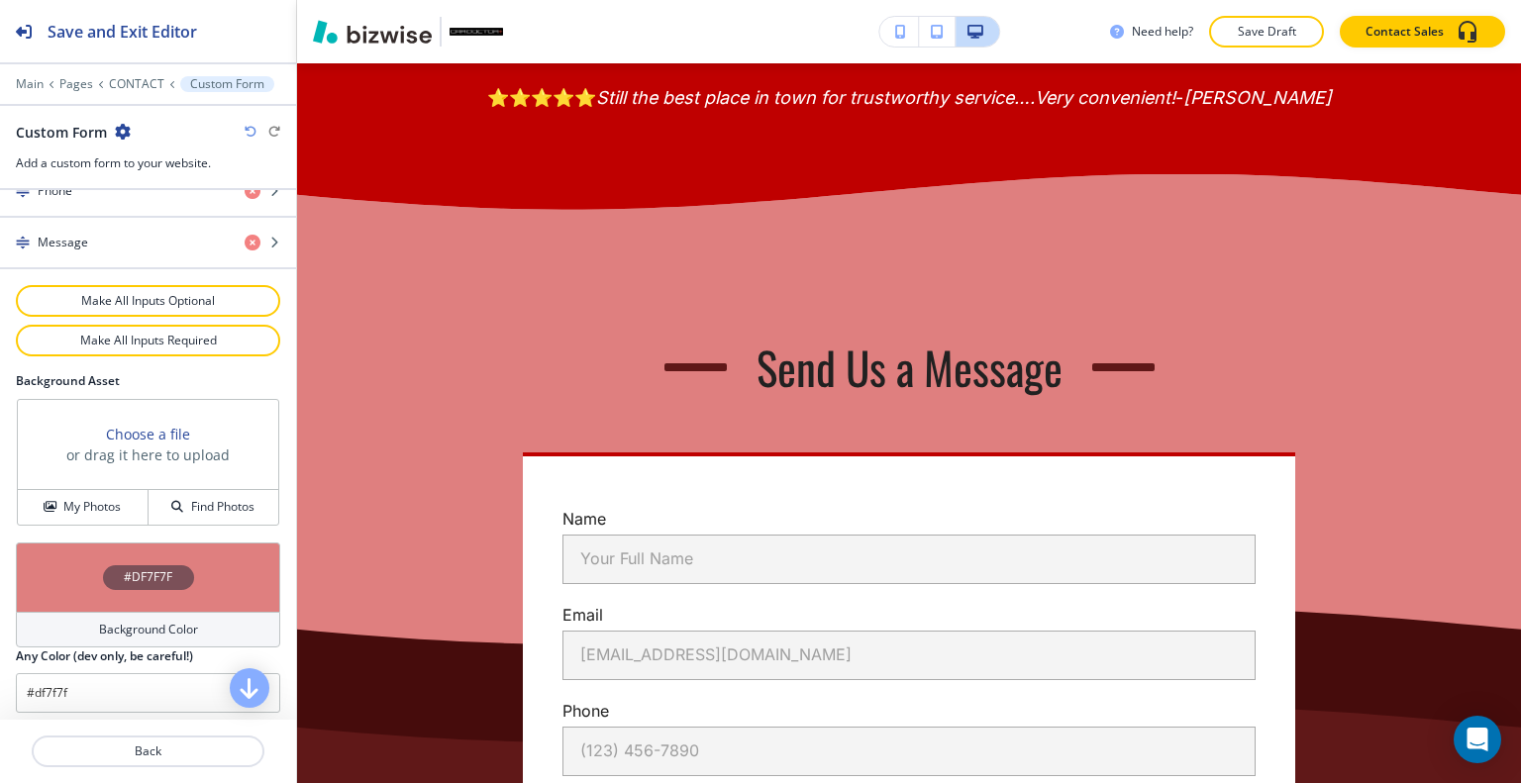
click at [77, 570] on div "#DF7F7F" at bounding box center [148, 577] width 264 height 69
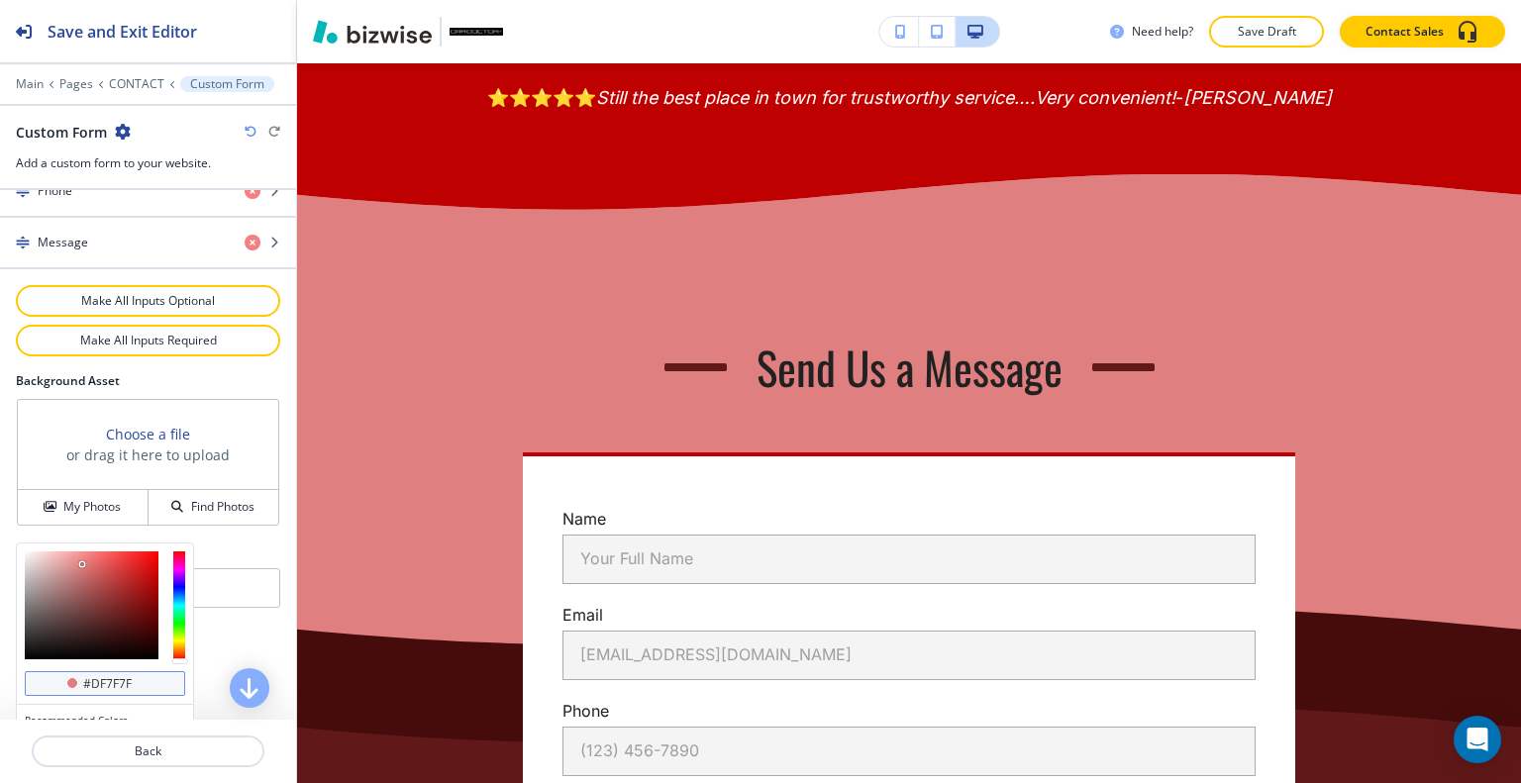
scroll to position [1133, 0]
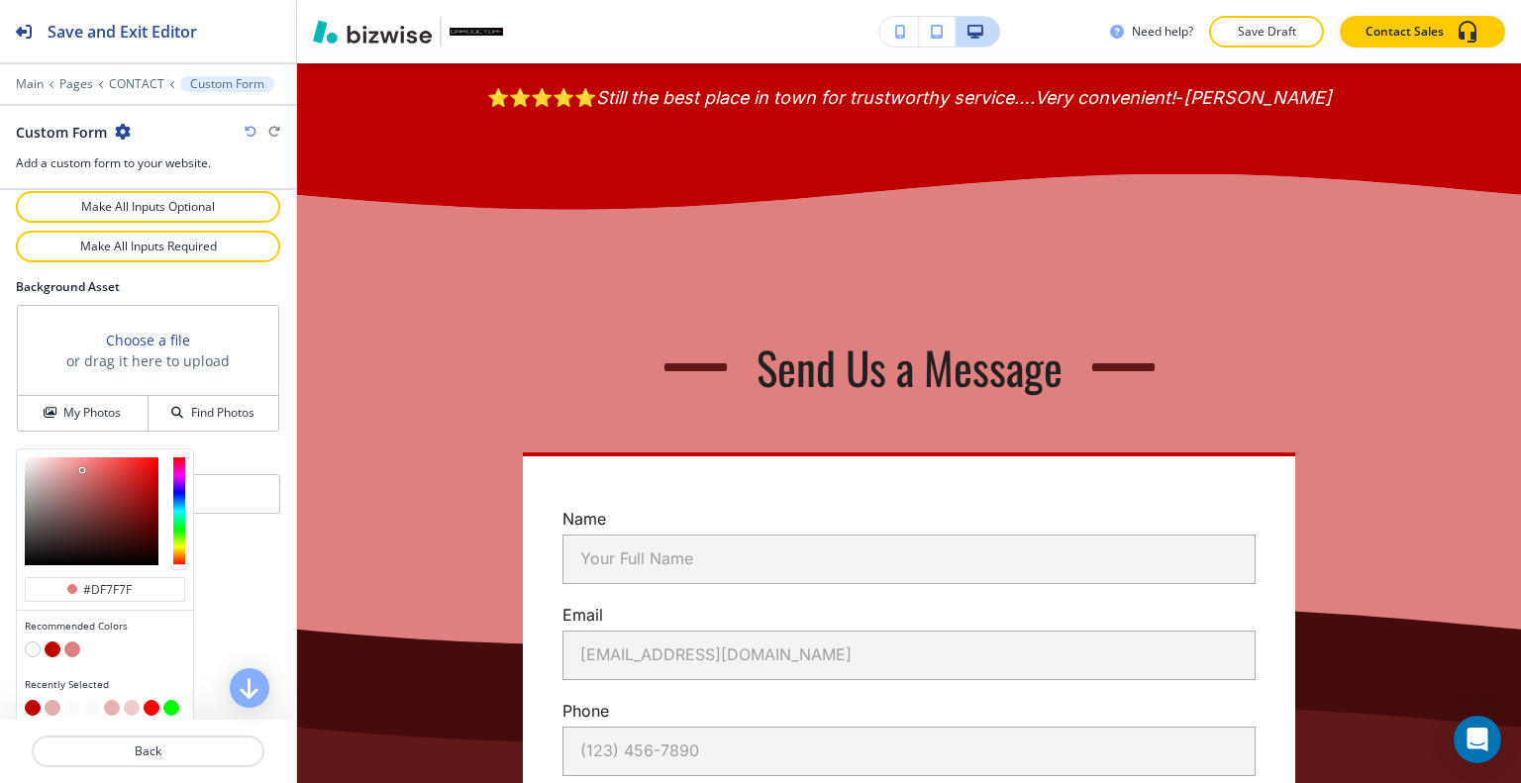
click at [132, 700] on button "button" at bounding box center [132, 708] width 16 height 16
type input "#efcbcb"
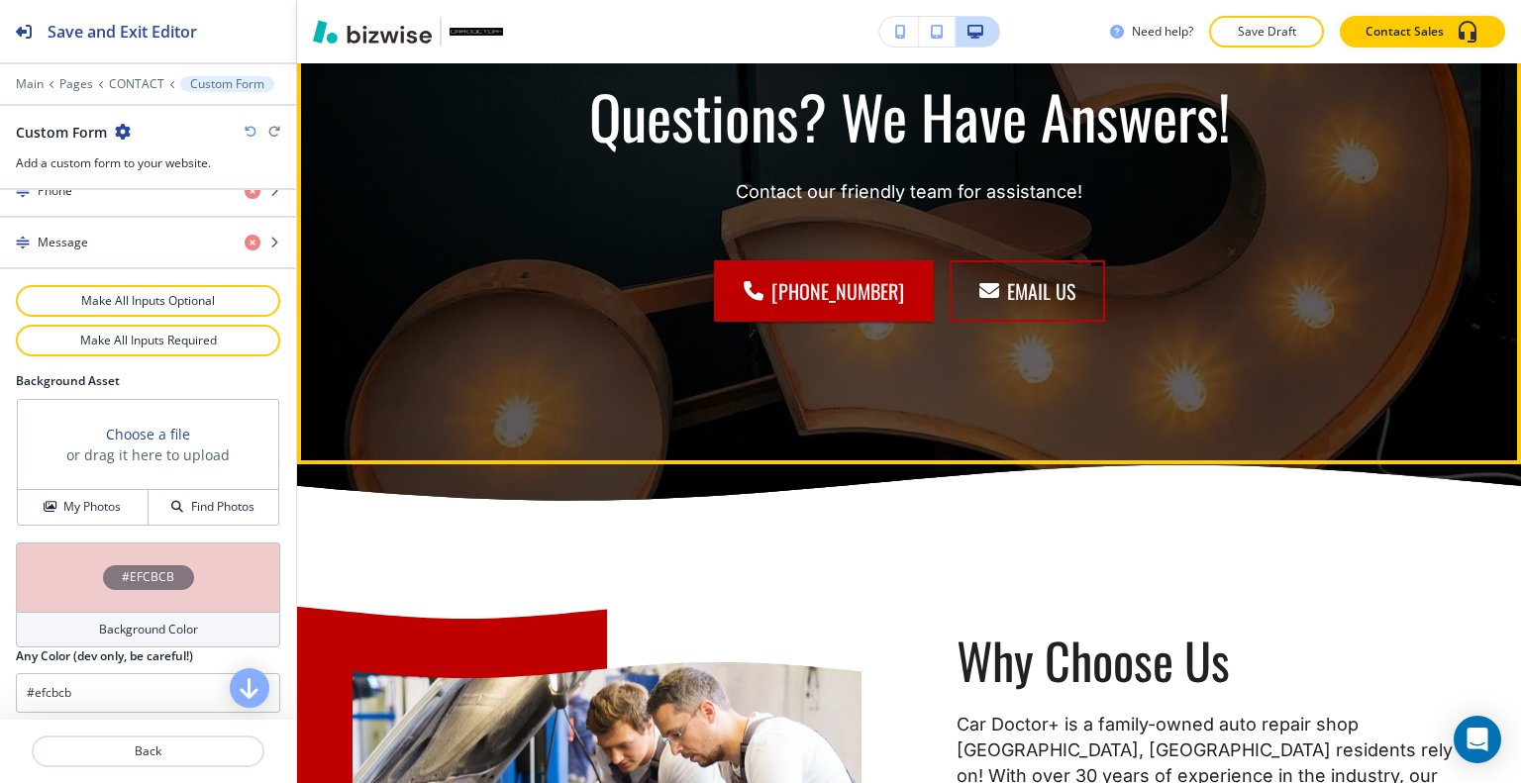
scroll to position [3271, 0]
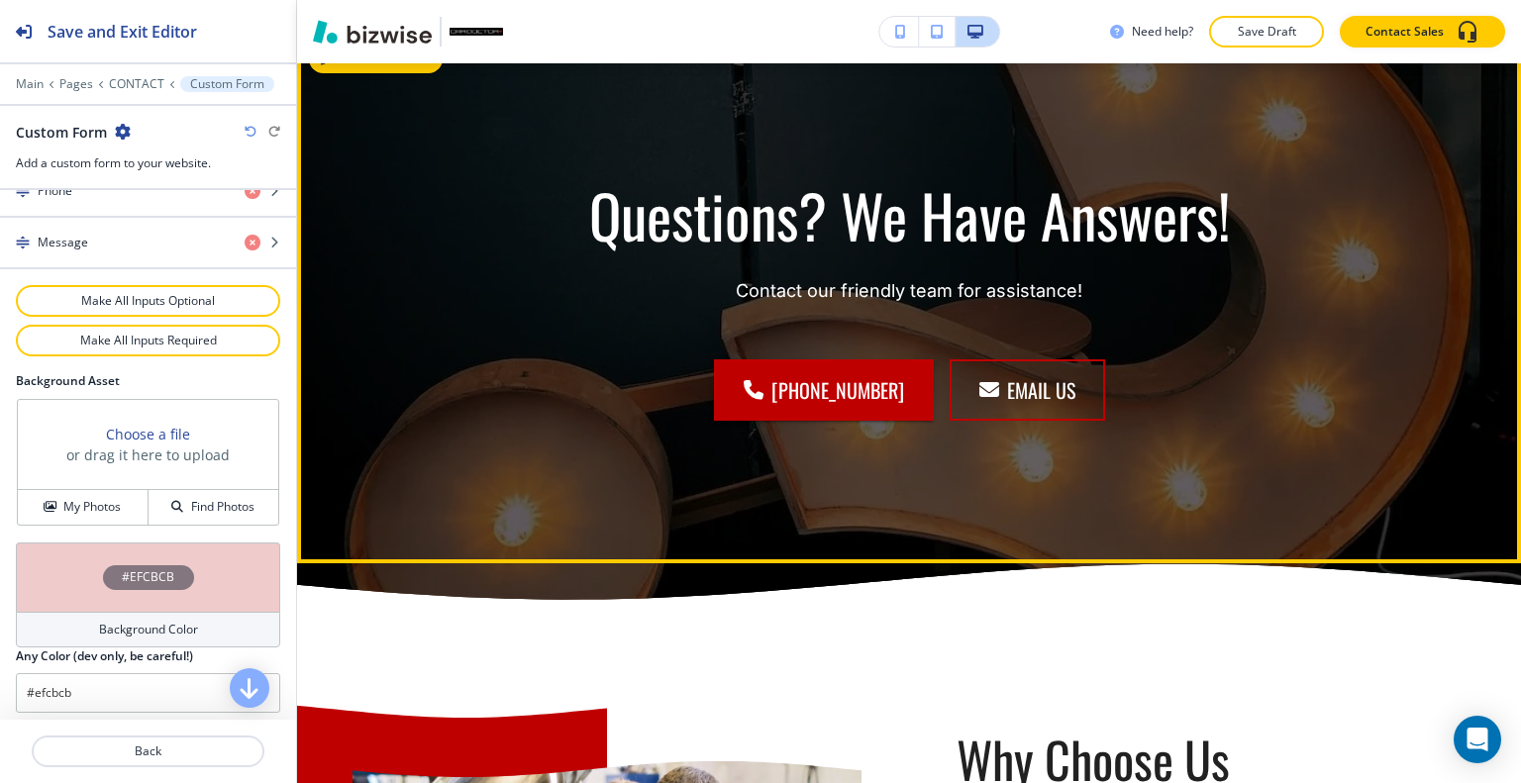
click at [363, 121] on div "Edit This Section Questions? We Have Answers! Contact our friendly team for ass…" at bounding box center [909, 298] width 1224 height 531
click at [359, 74] on button "Edit This Section" at bounding box center [376, 60] width 134 height 30
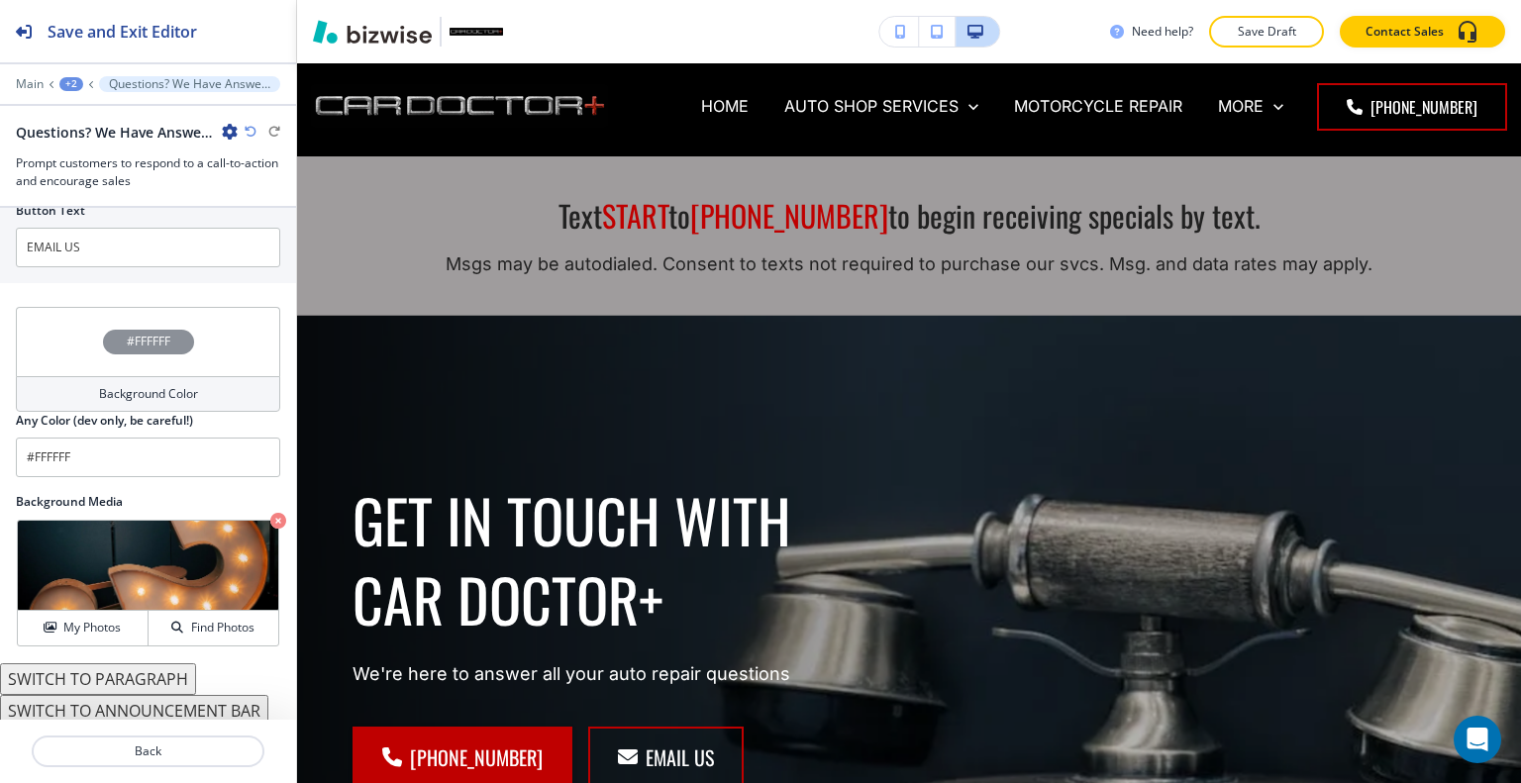
scroll to position [0, 0]
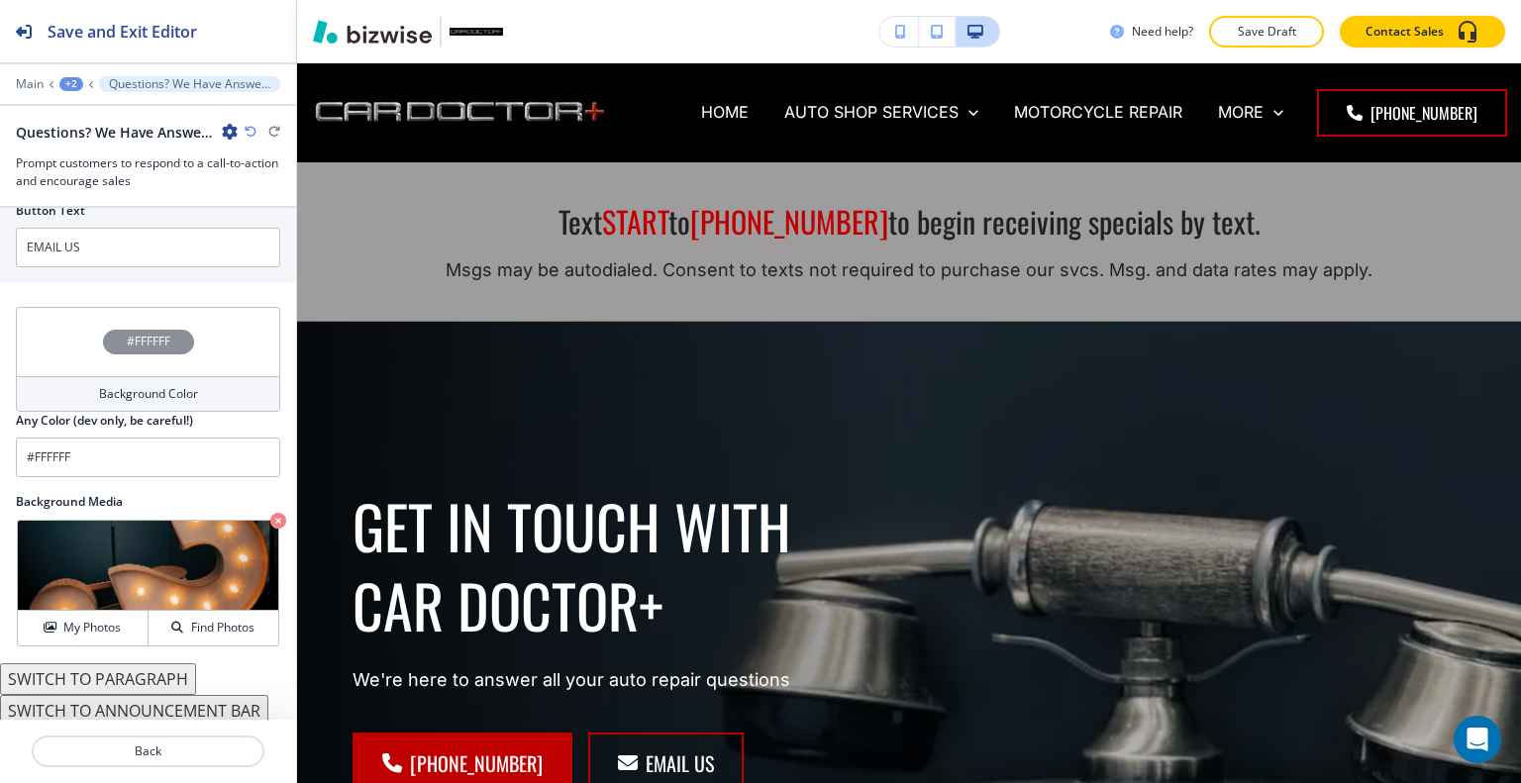
click at [1315, 15] on div "Need help? Save Draft Contact Sales" at bounding box center [909, 31] width 1224 height 63
click at [1305, 25] on button "Save Draft" at bounding box center [1266, 32] width 115 height 32
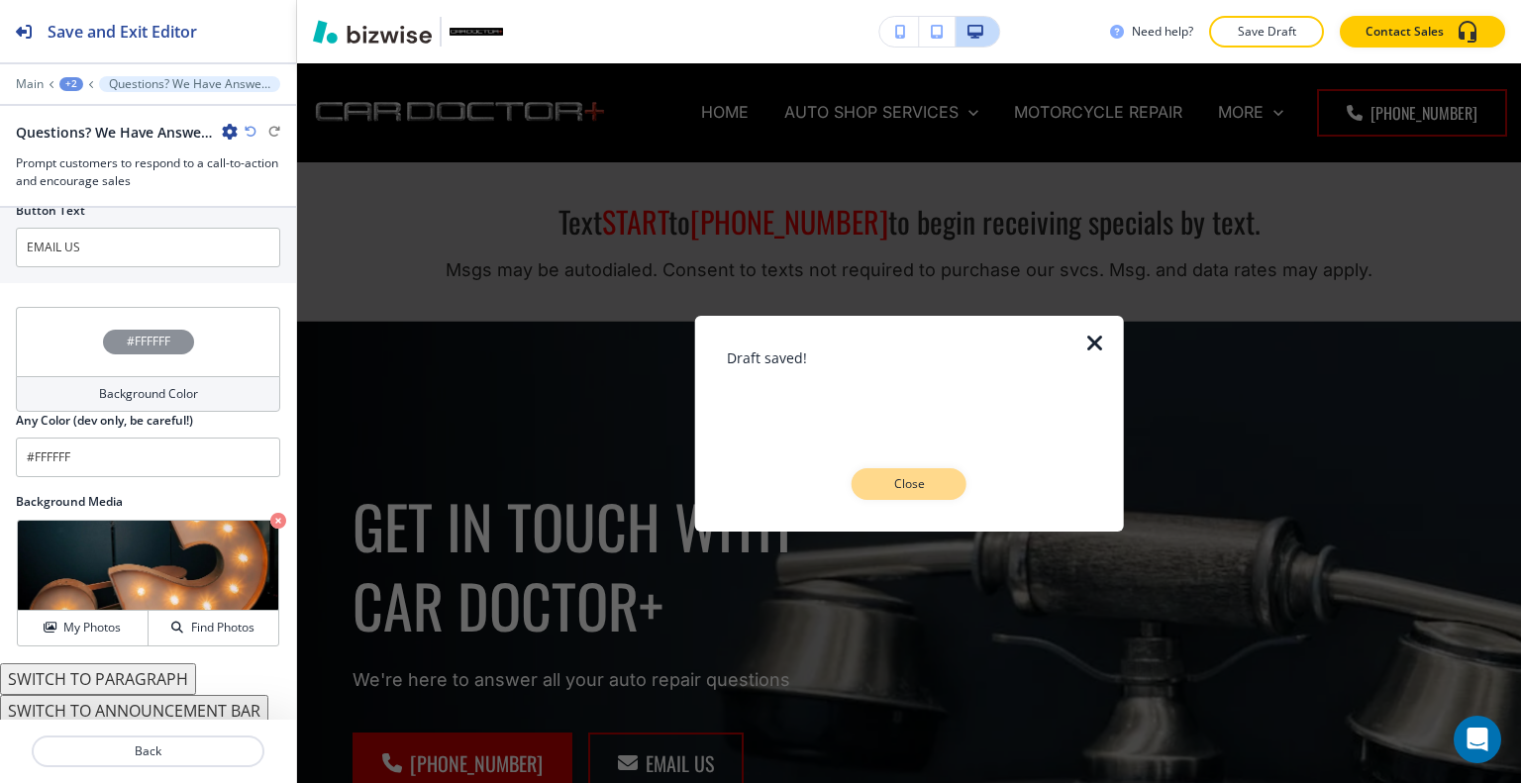
click at [881, 490] on p "Close" at bounding box center [908, 484] width 63 height 18
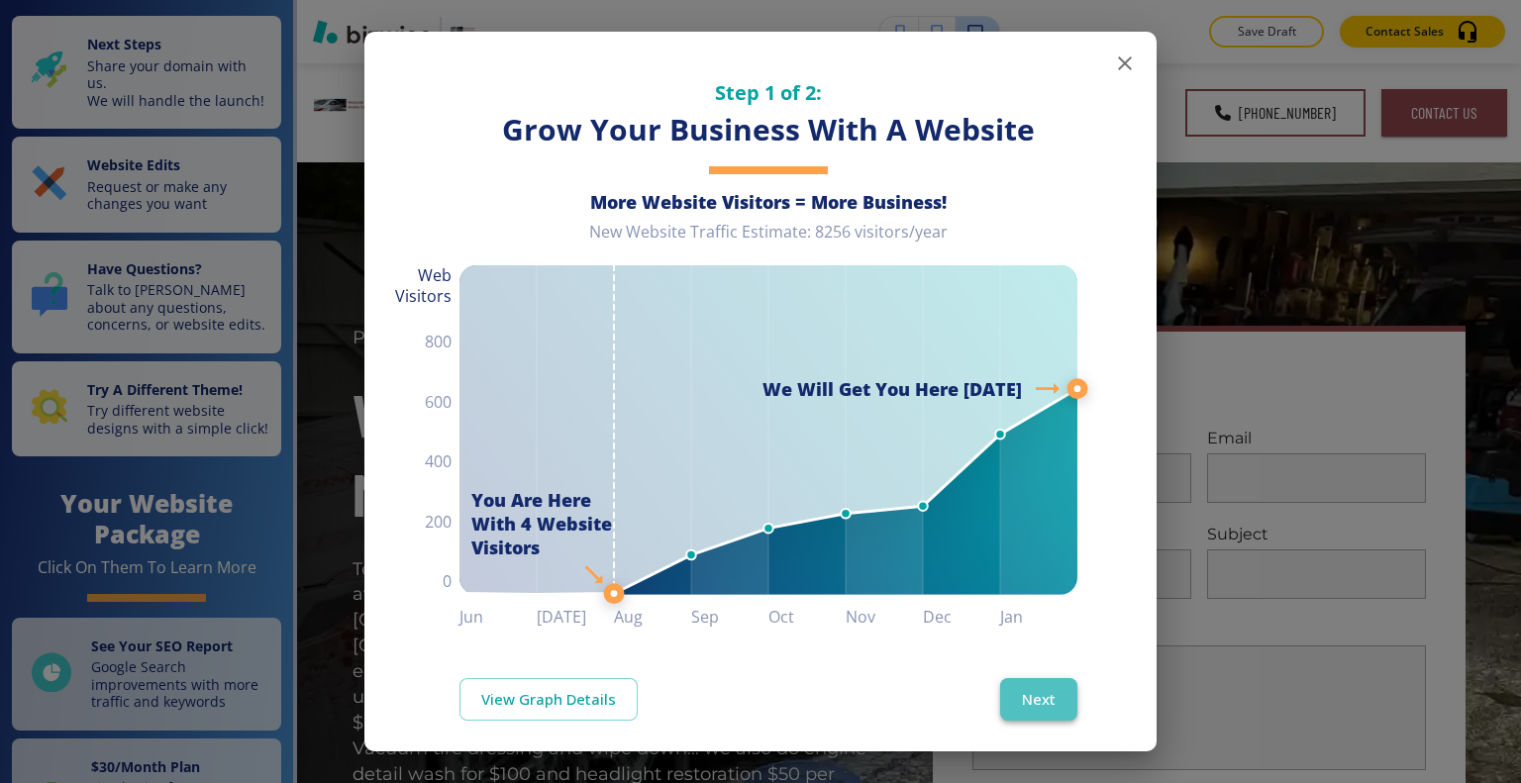
click at [1016, 693] on button "Next" at bounding box center [1038, 699] width 77 height 42
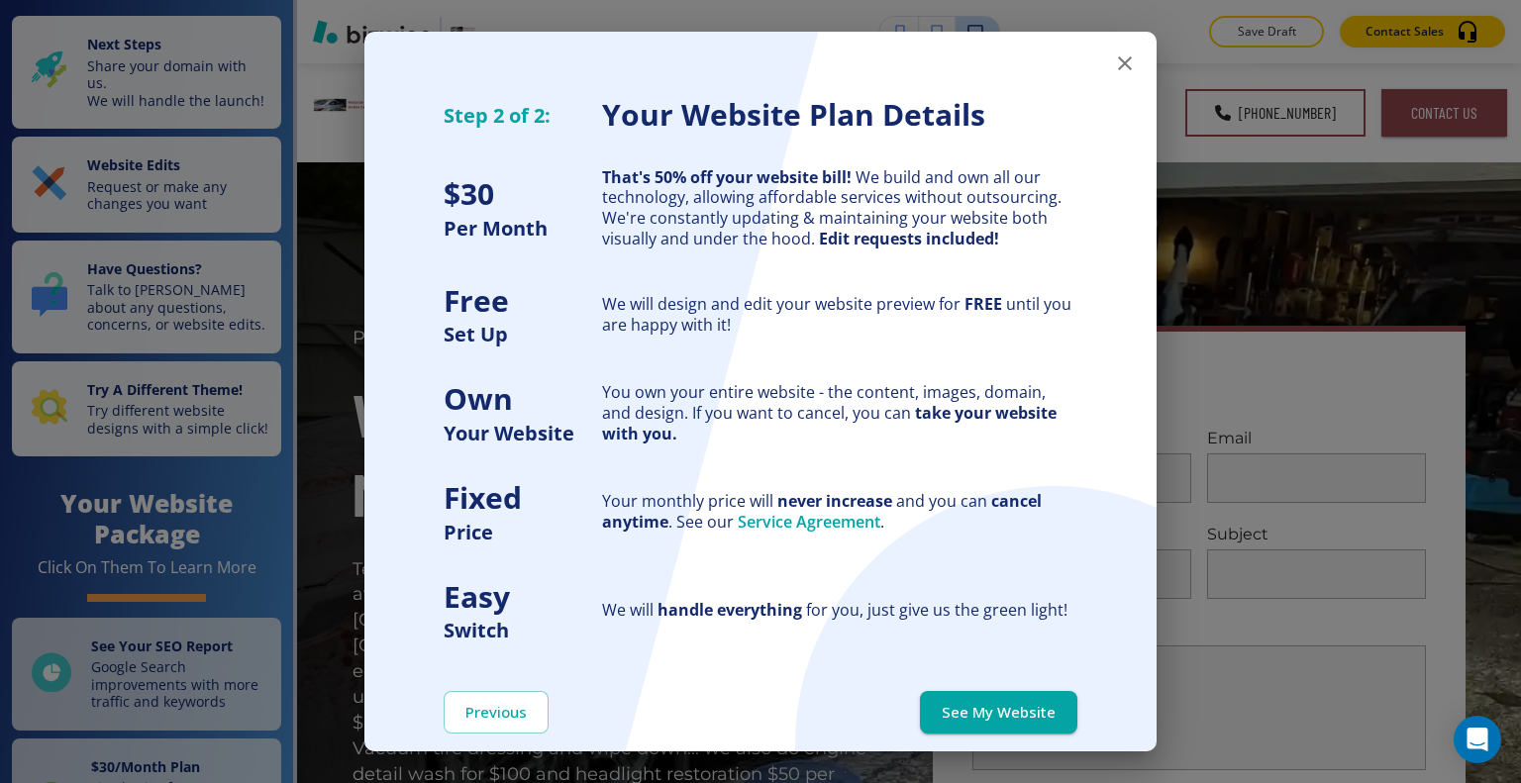
click at [1016, 689] on div "Previous See My Website" at bounding box center [760, 712] width 792 height 137
click at [1016, 696] on button "See My Website" at bounding box center [998, 712] width 157 height 42
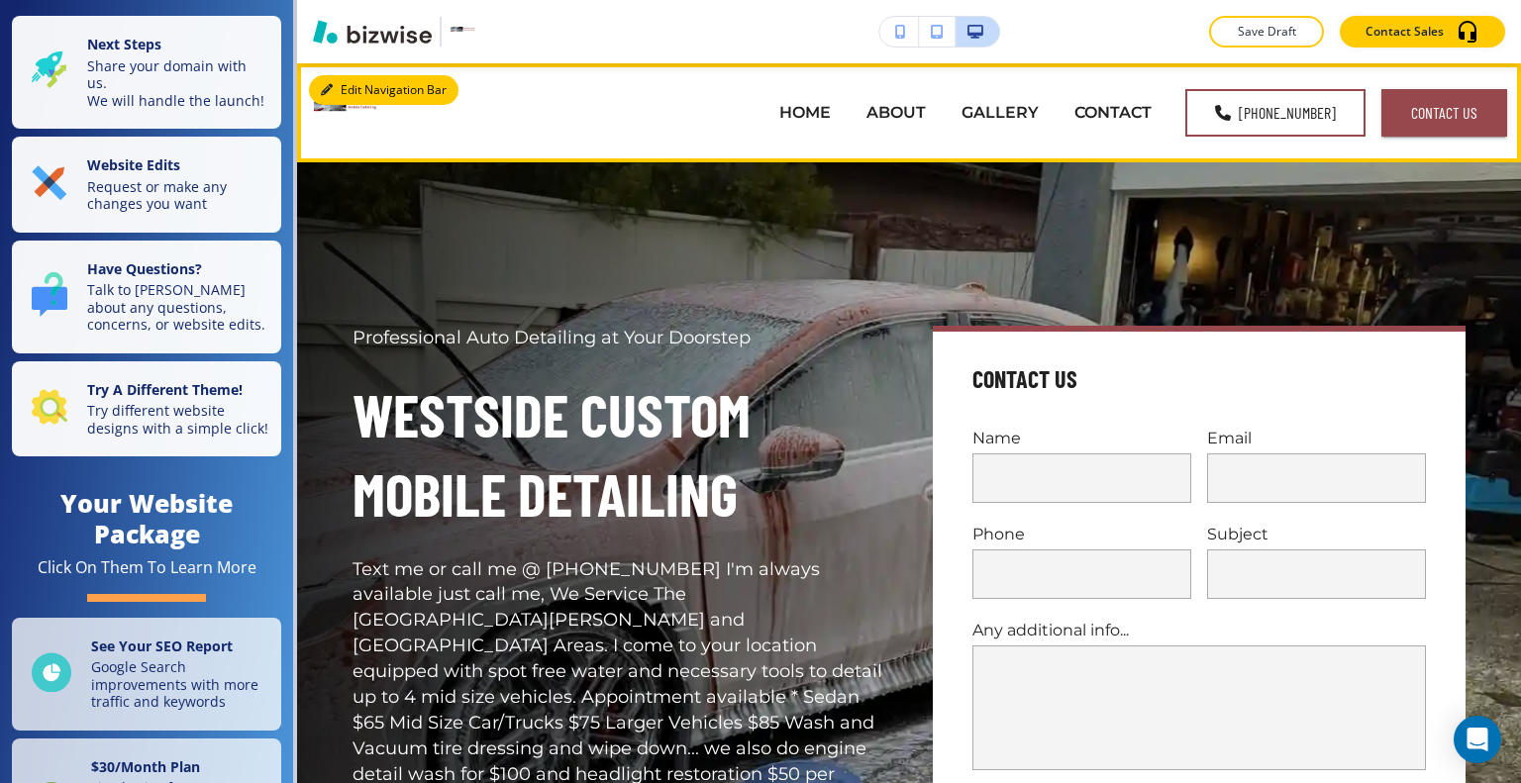
click at [352, 93] on button "Edit Navigation Bar" at bounding box center [384, 90] width 150 height 30
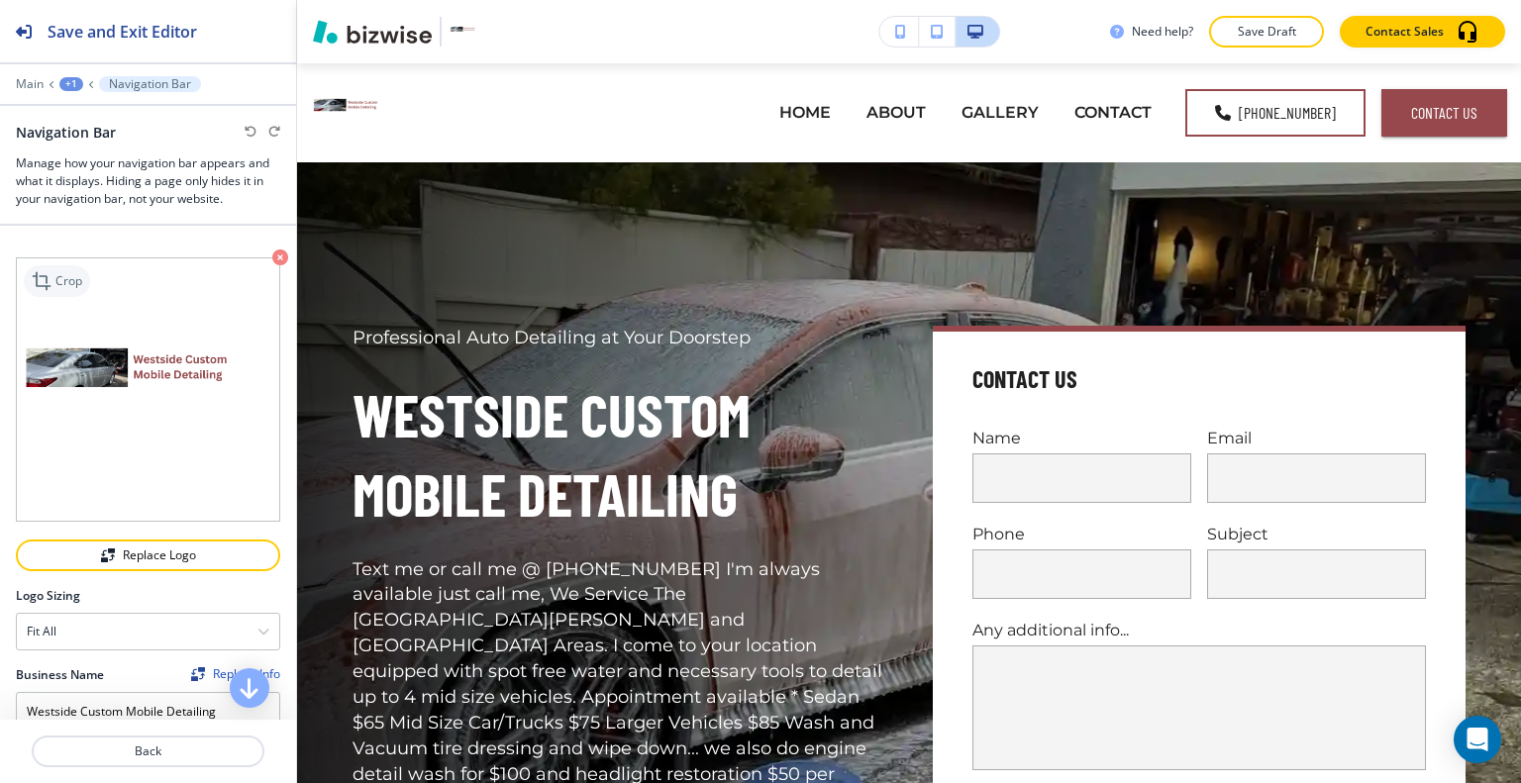
click at [73, 284] on p "Crop" at bounding box center [68, 281] width 27 height 18
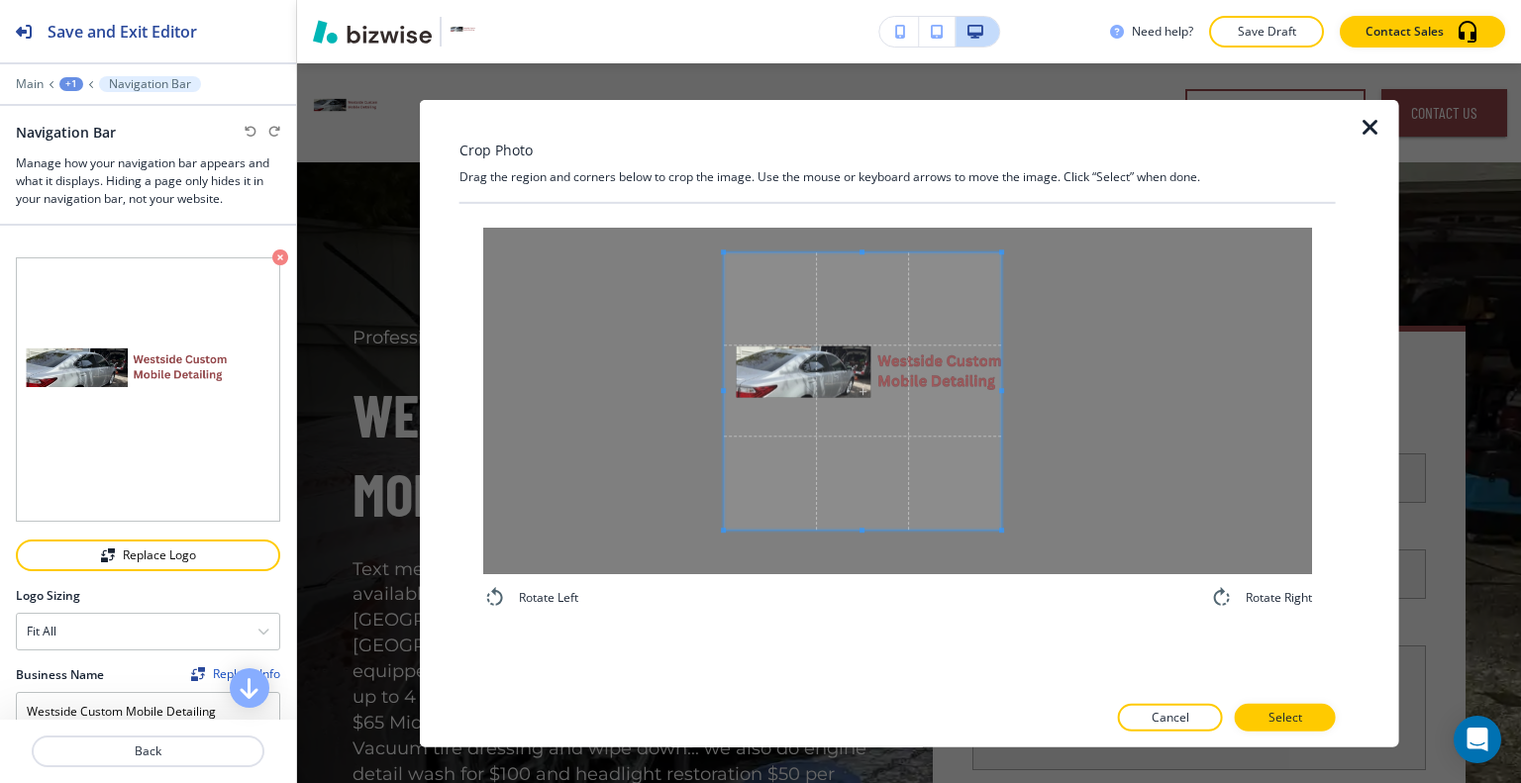
click at [868, 400] on span at bounding box center [862, 391] width 277 height 277
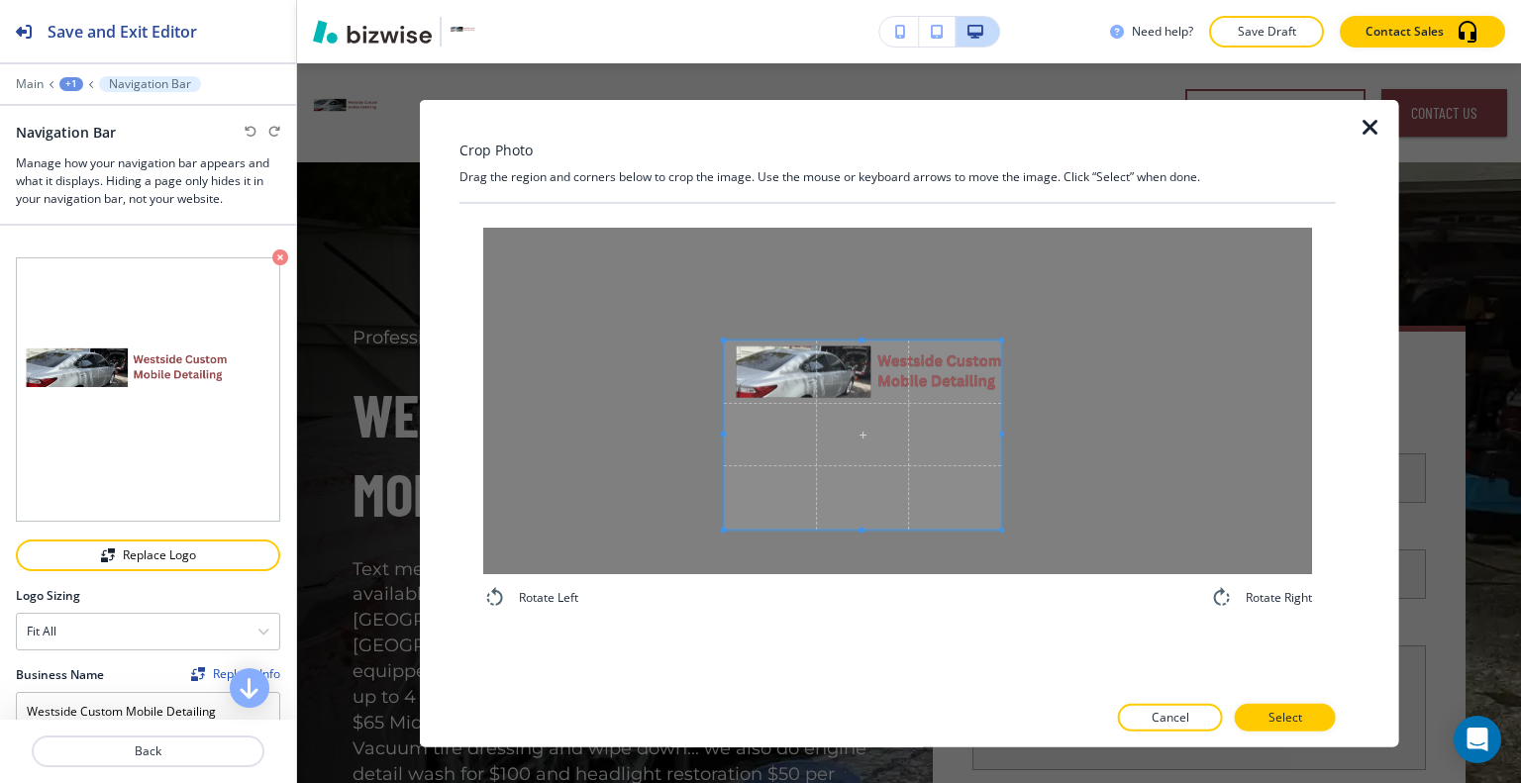
click at [862, 340] on span at bounding box center [862, 340] width 5 height 5
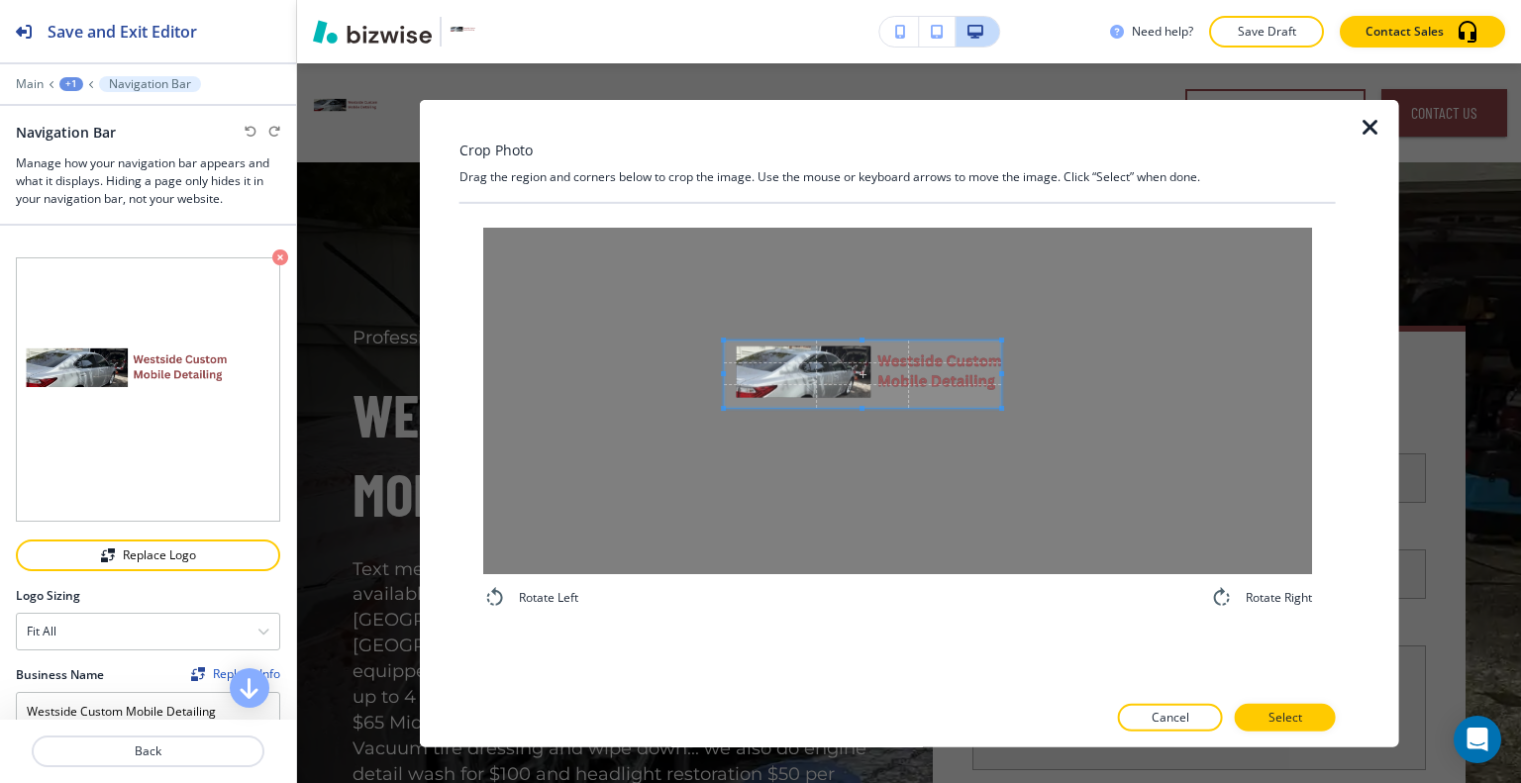
click at [850, 408] on div at bounding box center [862, 374] width 277 height 67
click at [924, 377] on span at bounding box center [868, 374] width 277 height 67
click at [1291, 732] on div at bounding box center [897, 740] width 876 height 16
click at [1289, 715] on p "Select" at bounding box center [1286, 718] width 34 height 18
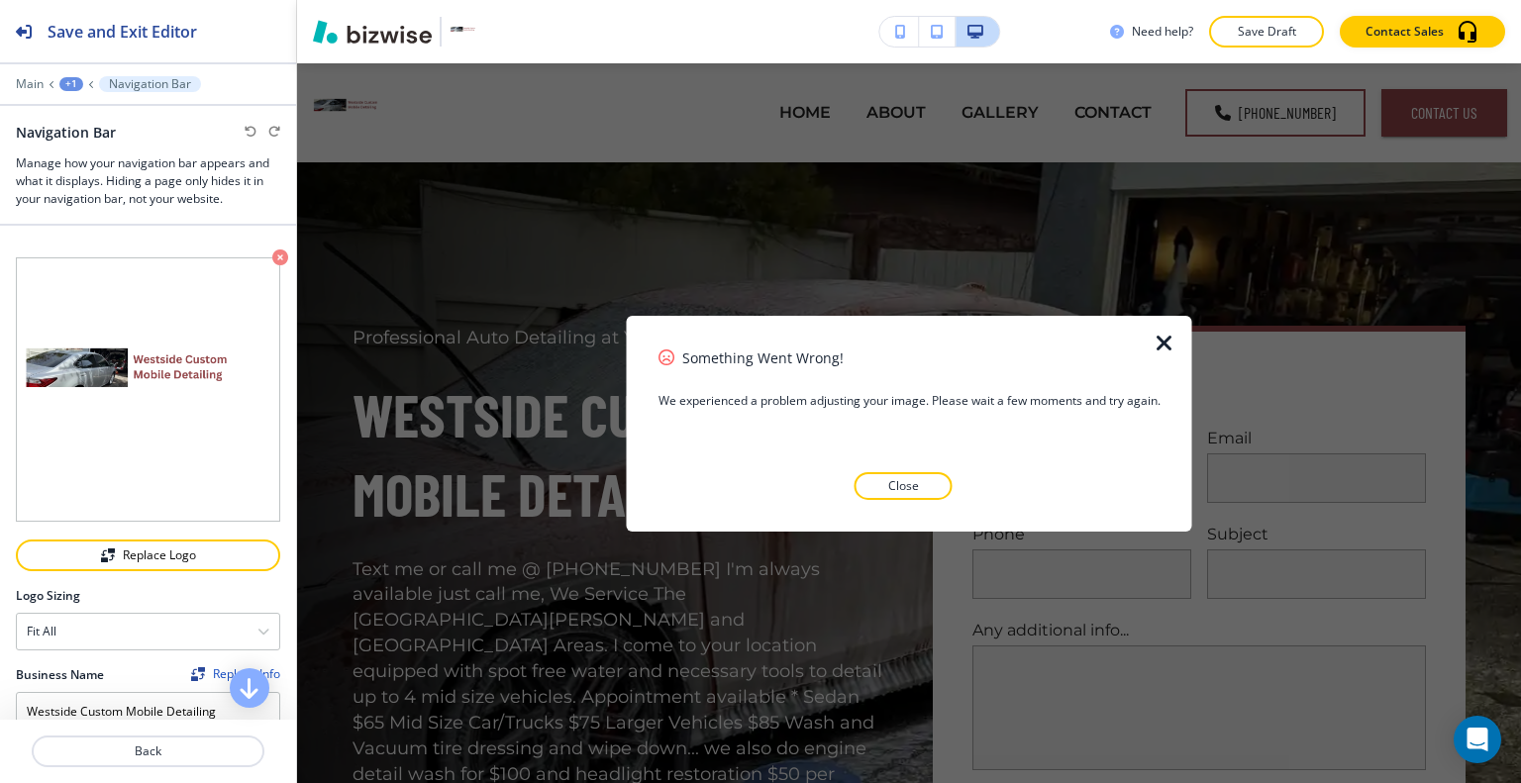
click at [927, 502] on div at bounding box center [910, 516] width 502 height 32
click at [927, 487] on button "Close" at bounding box center [904, 486] width 98 height 28
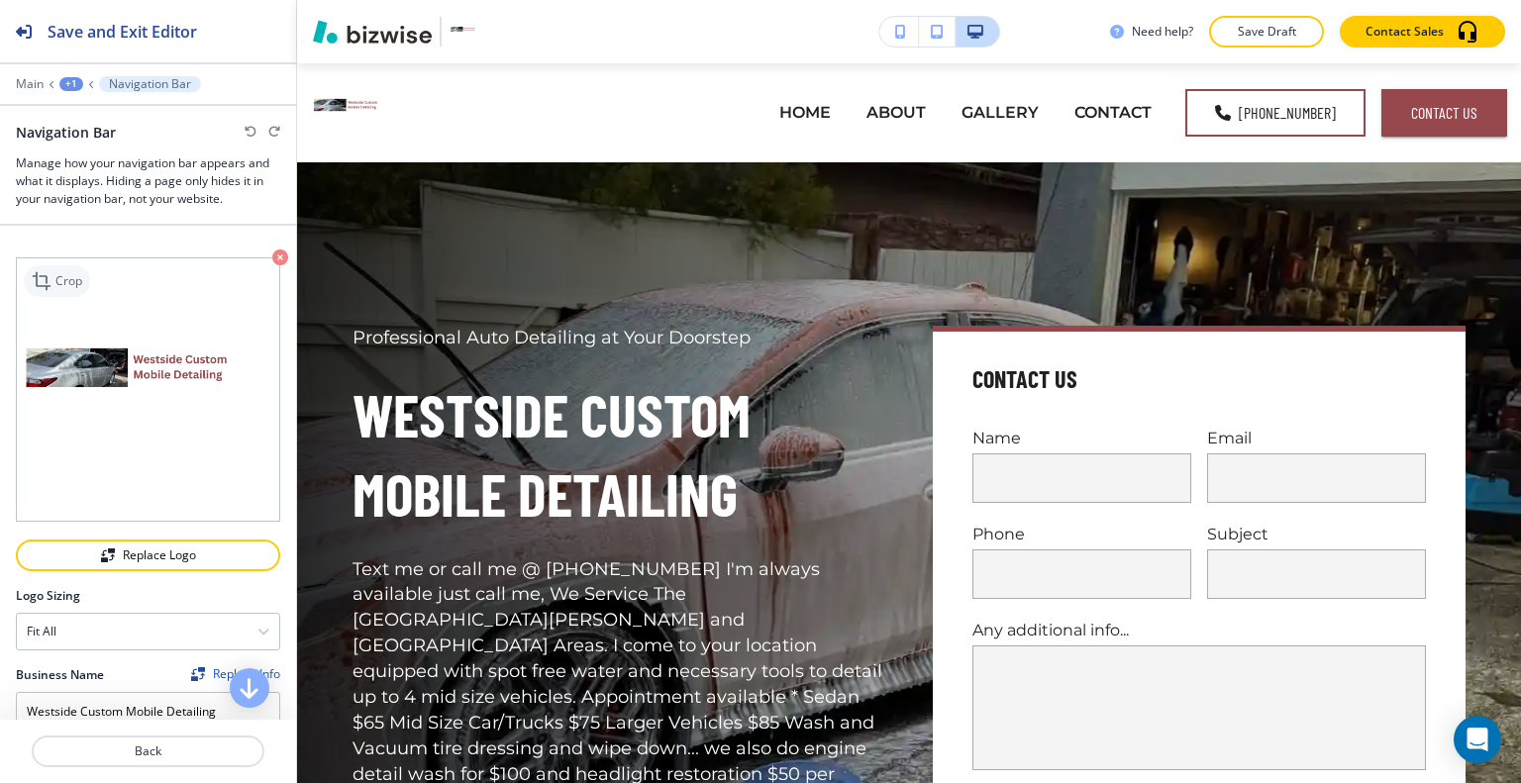
click at [61, 276] on p "Crop" at bounding box center [68, 281] width 27 height 18
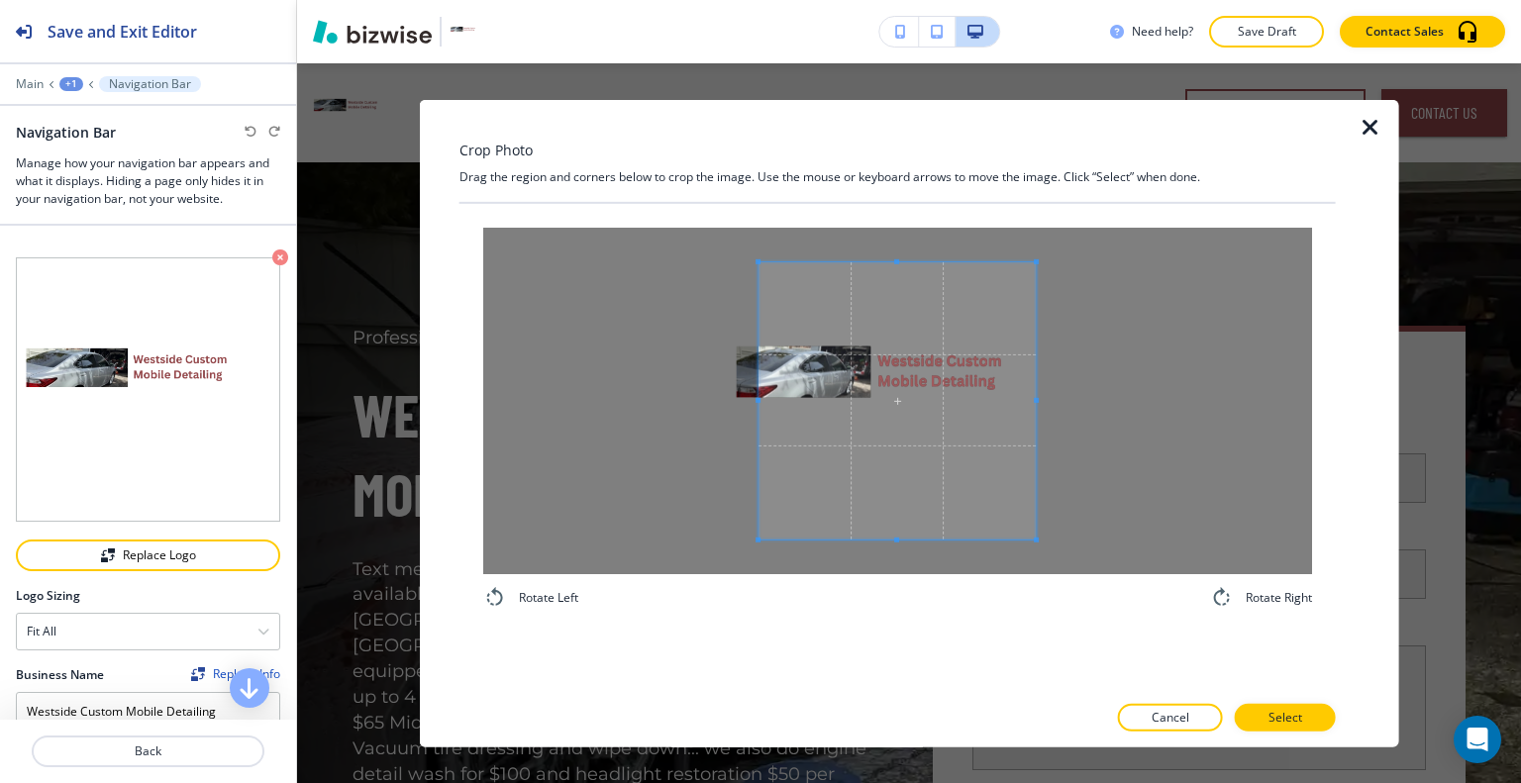
click at [1362, 130] on icon "button" at bounding box center [1371, 127] width 24 height 24
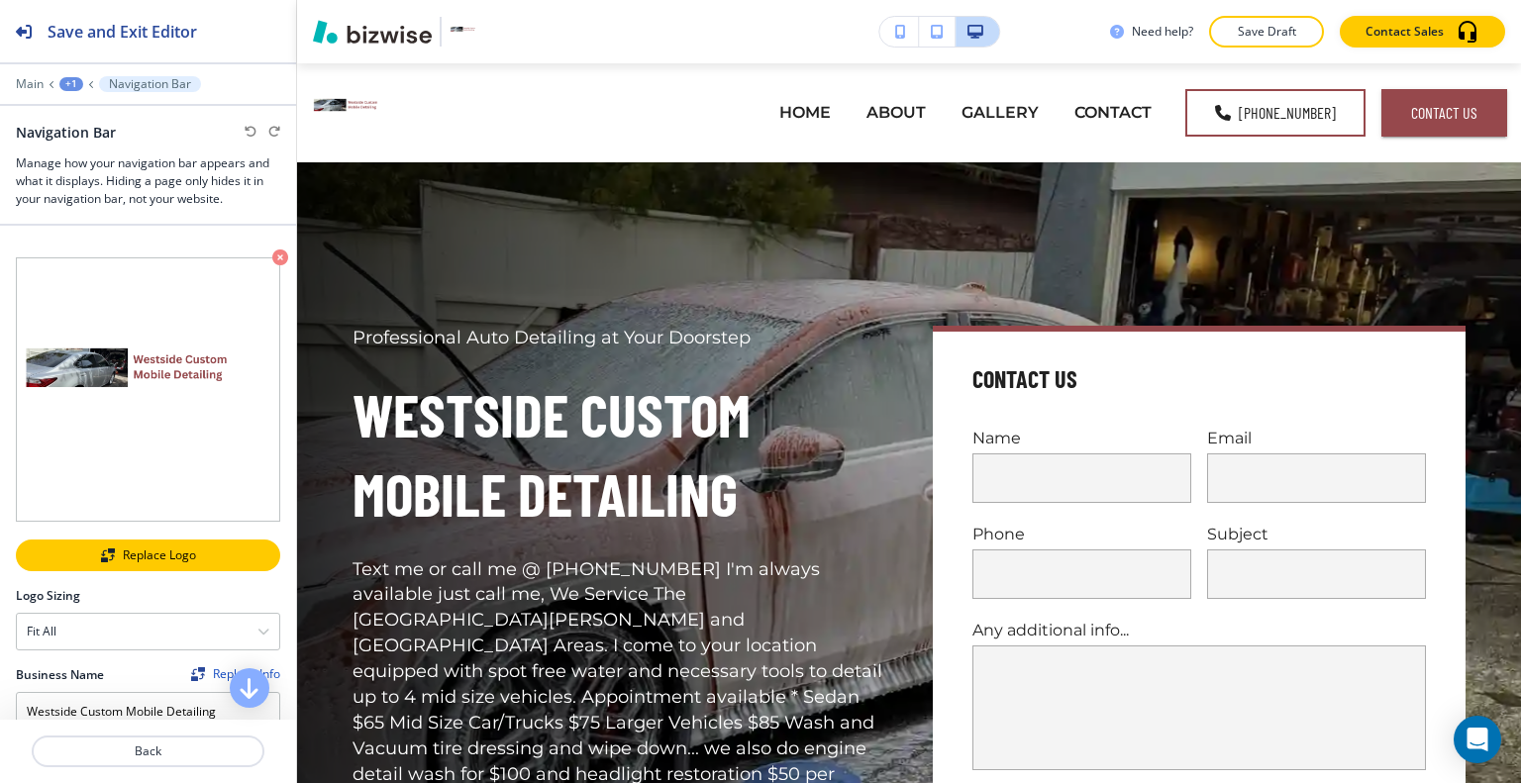
click at [178, 549] on div "Replace Logo" at bounding box center [148, 556] width 260 height 14
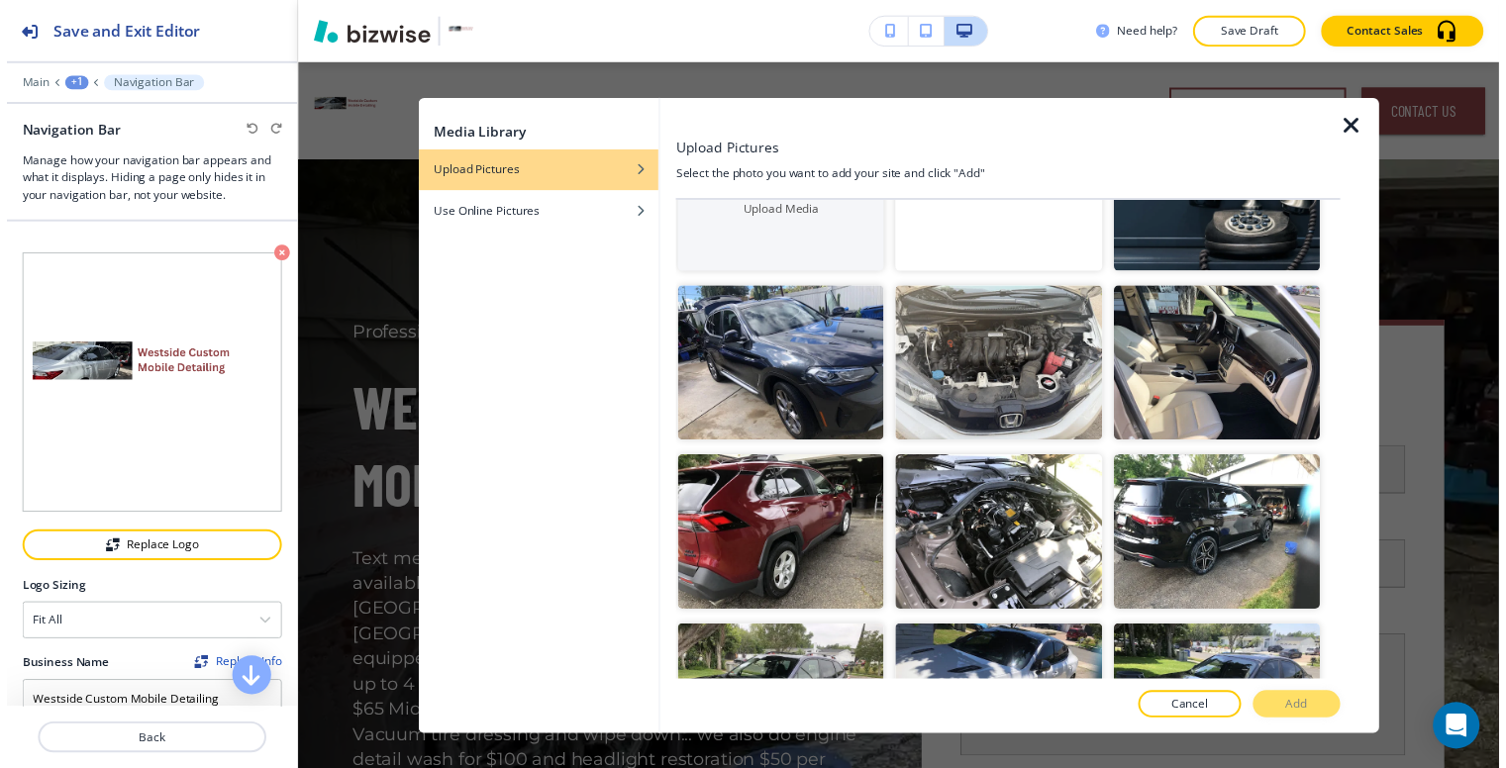
scroll to position [594, 0]
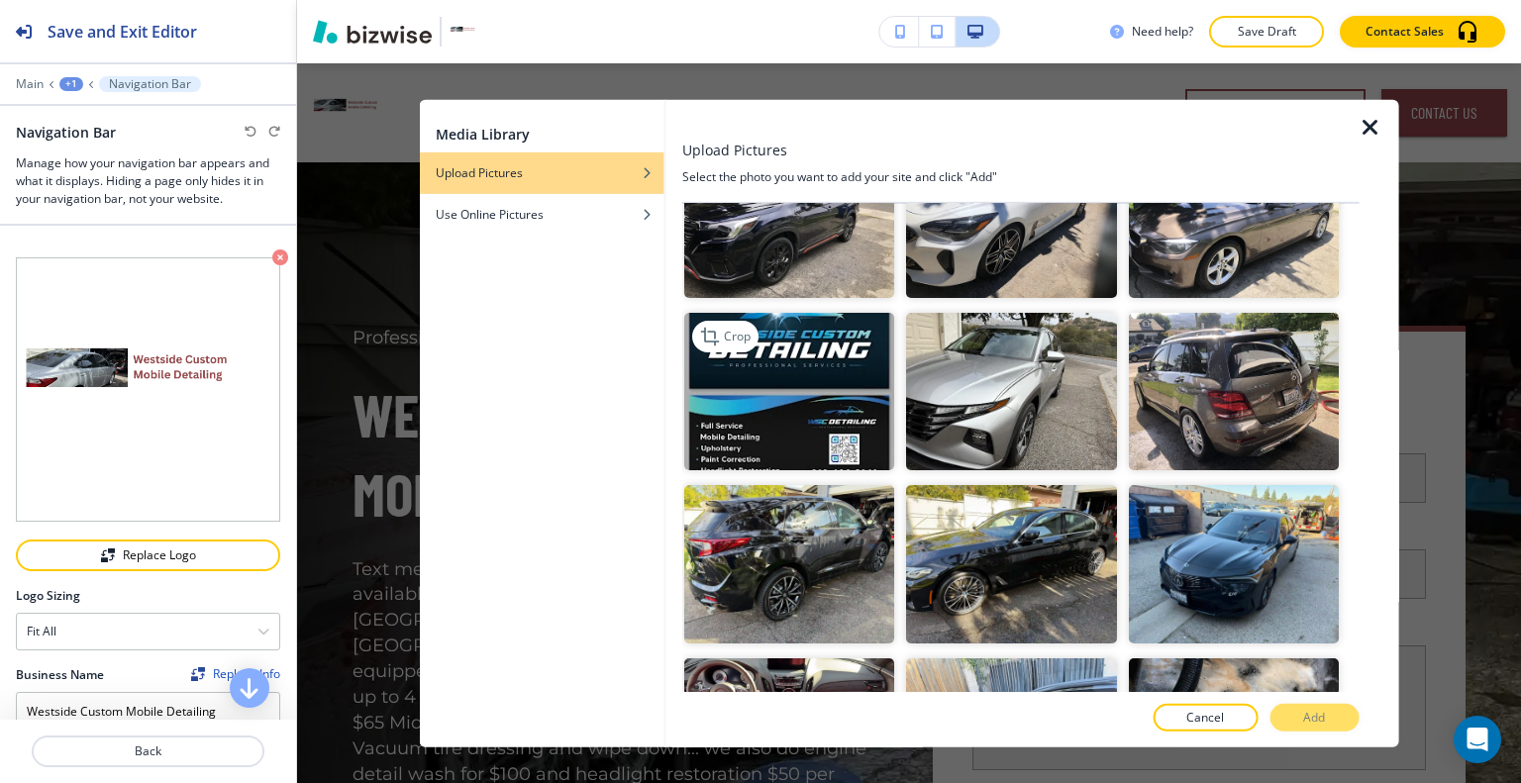
click at [818, 400] on img "button" at bounding box center [789, 391] width 210 height 157
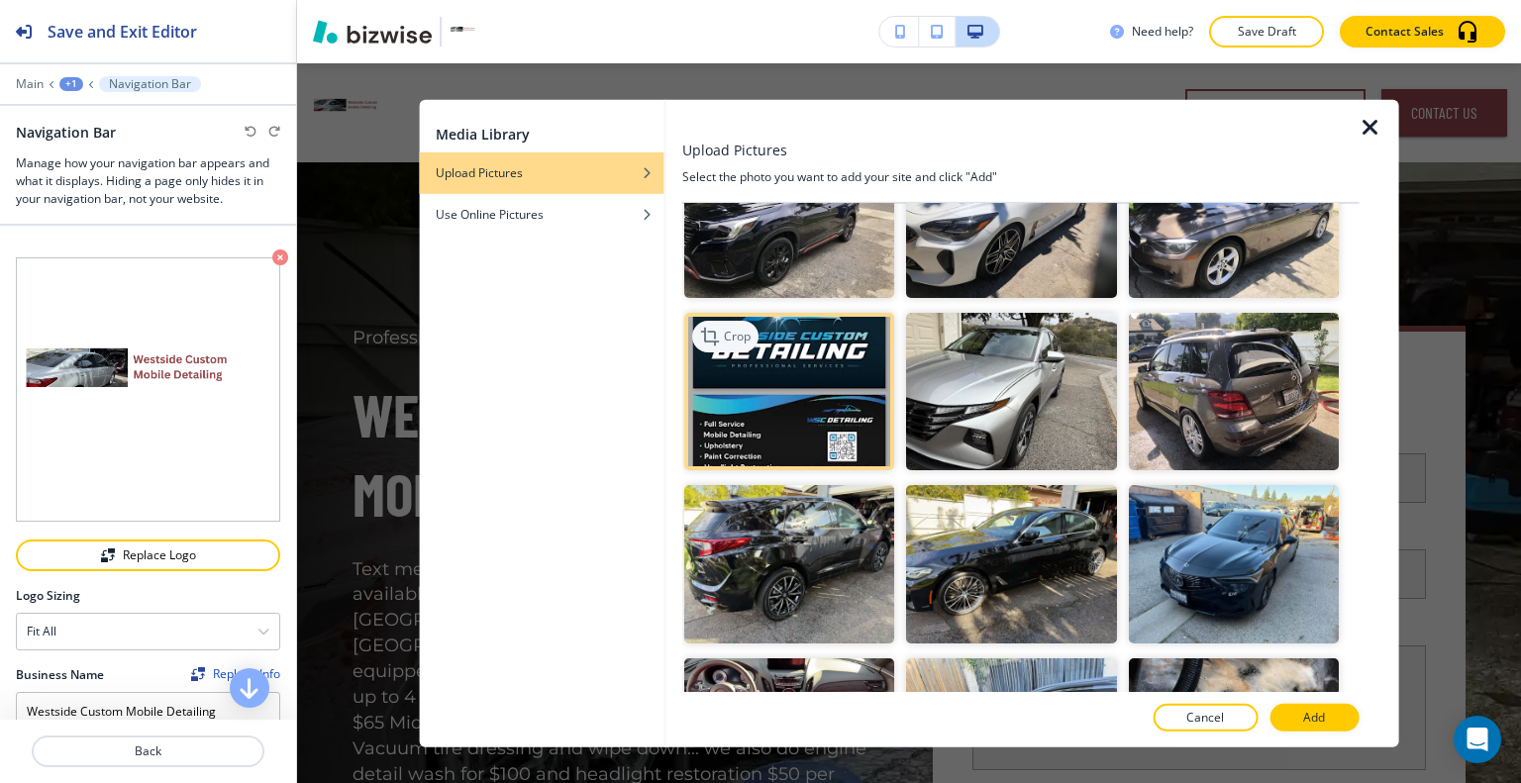
click at [728, 328] on p "Crop" at bounding box center [737, 337] width 27 height 18
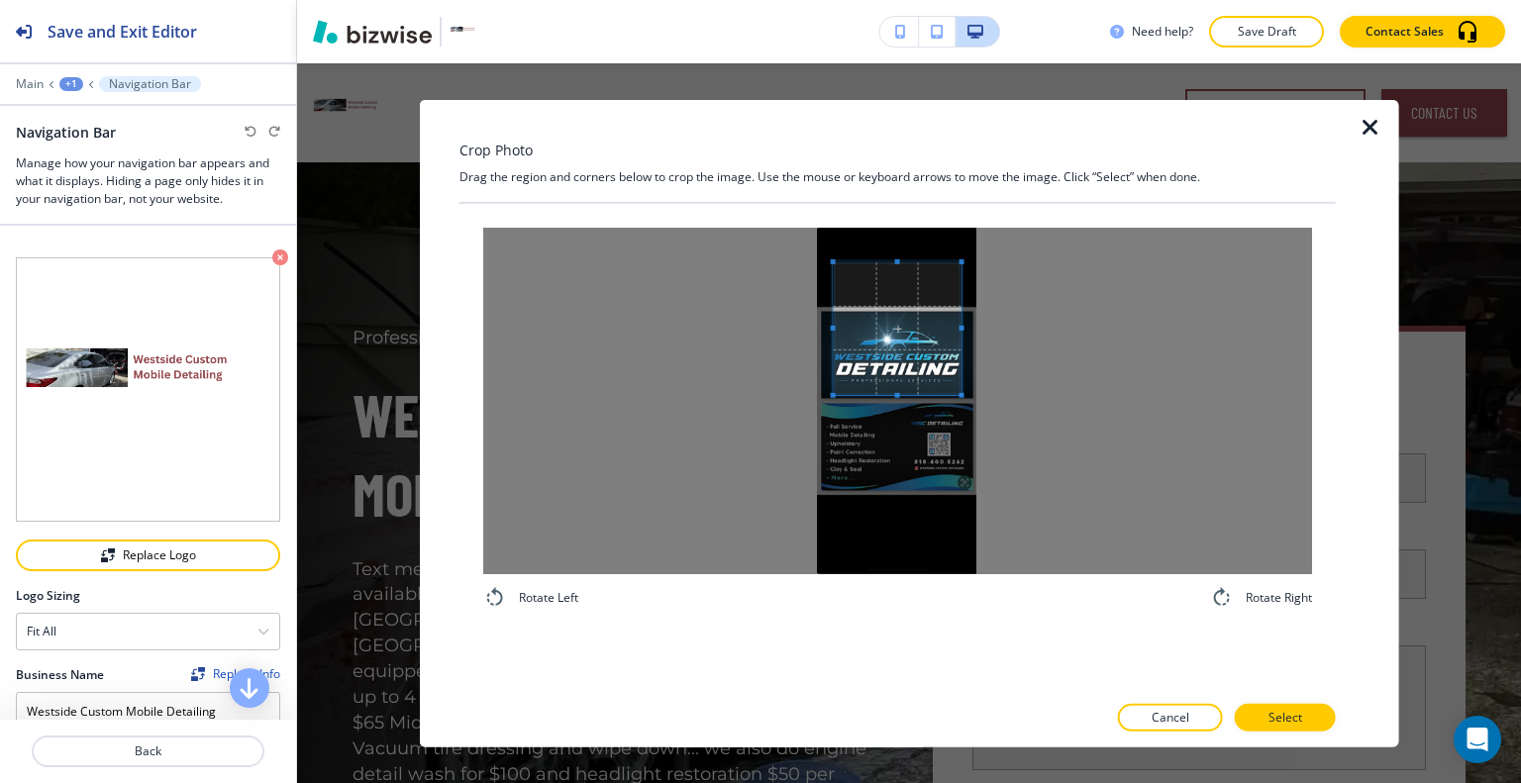
click at [883, 394] on div at bounding box center [898, 327] width 128 height 133
click at [897, 323] on span at bounding box center [896, 324] width 5 height 5
click at [898, 367] on span at bounding box center [898, 353] width 128 height 70
click at [826, 355] on span at bounding box center [825, 353] width 5 height 5
click at [964, 354] on span at bounding box center [966, 353] width 5 height 5
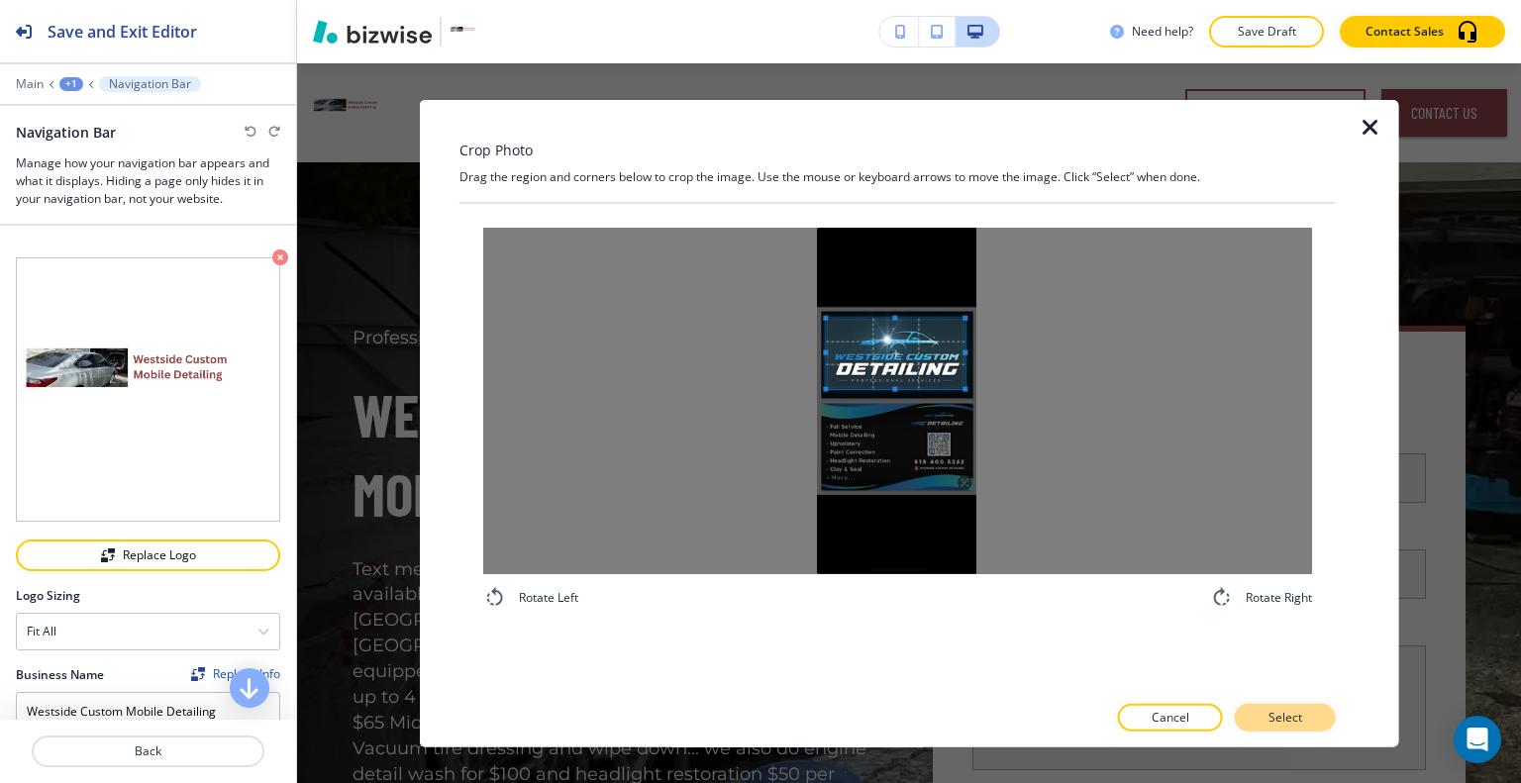
click at [1291, 718] on p "Select" at bounding box center [1286, 718] width 34 height 18
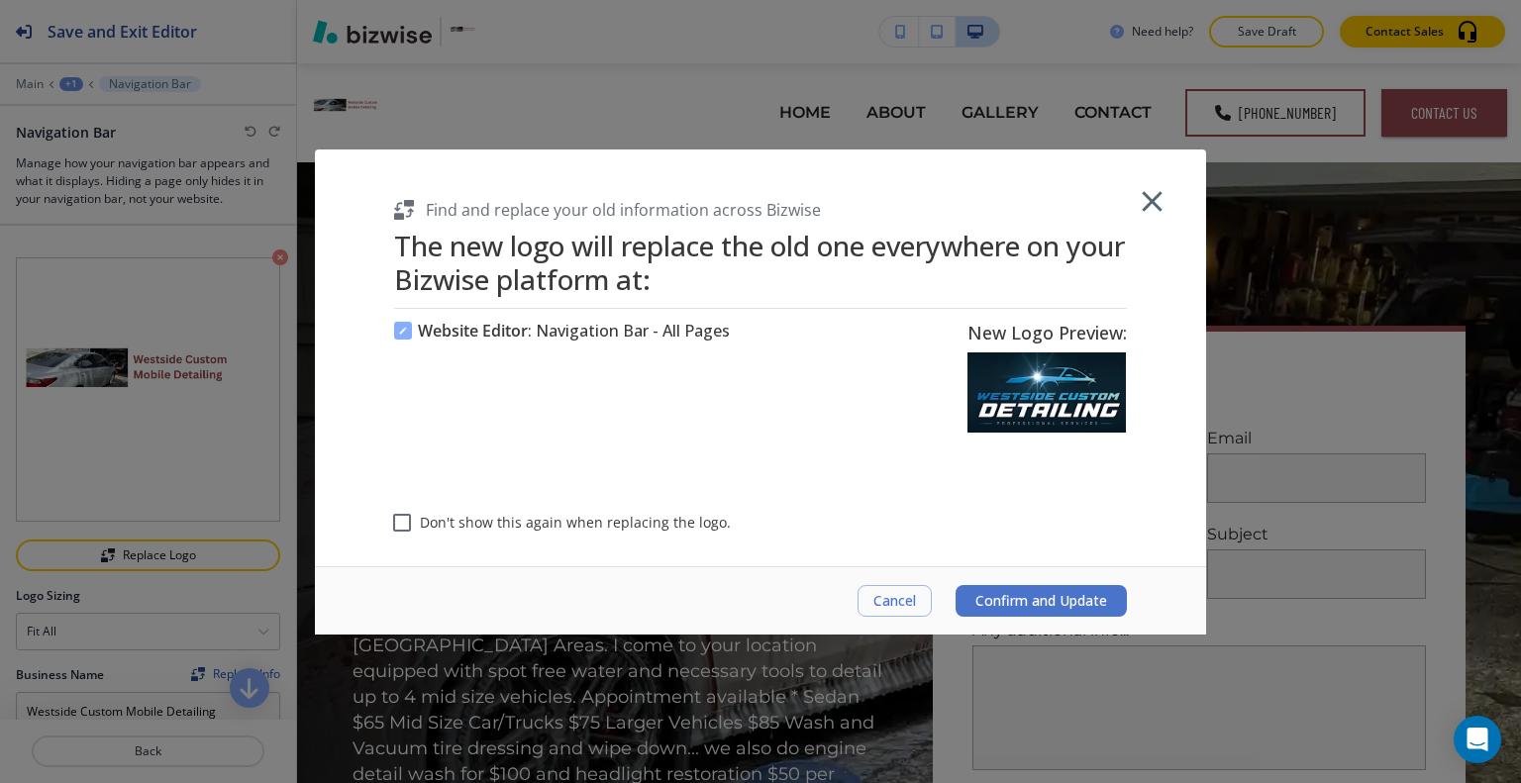
click at [1100, 594] on span "Confirm and Update" at bounding box center [1041, 601] width 132 height 16
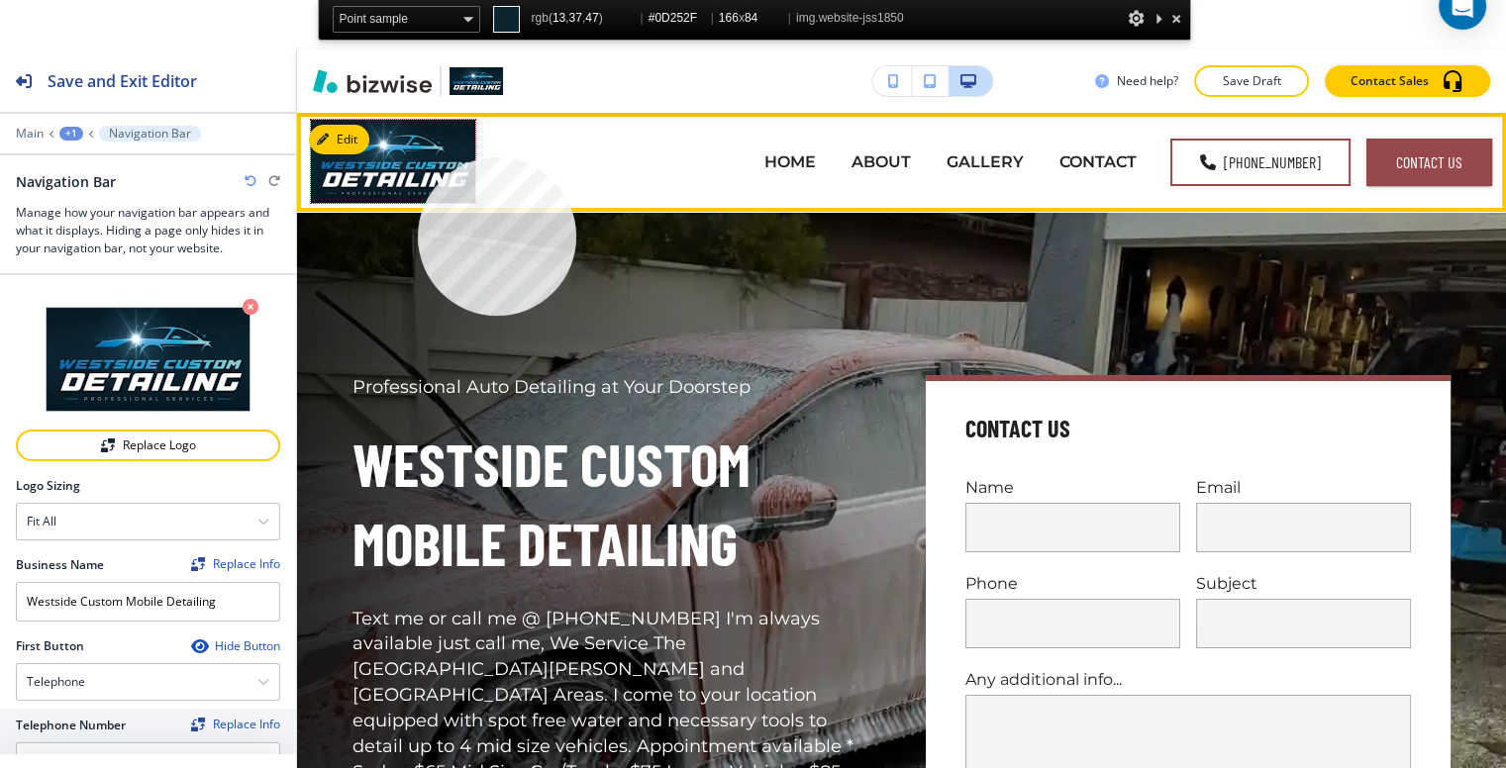
click at [418, 157] on img at bounding box center [393, 161] width 164 height 83
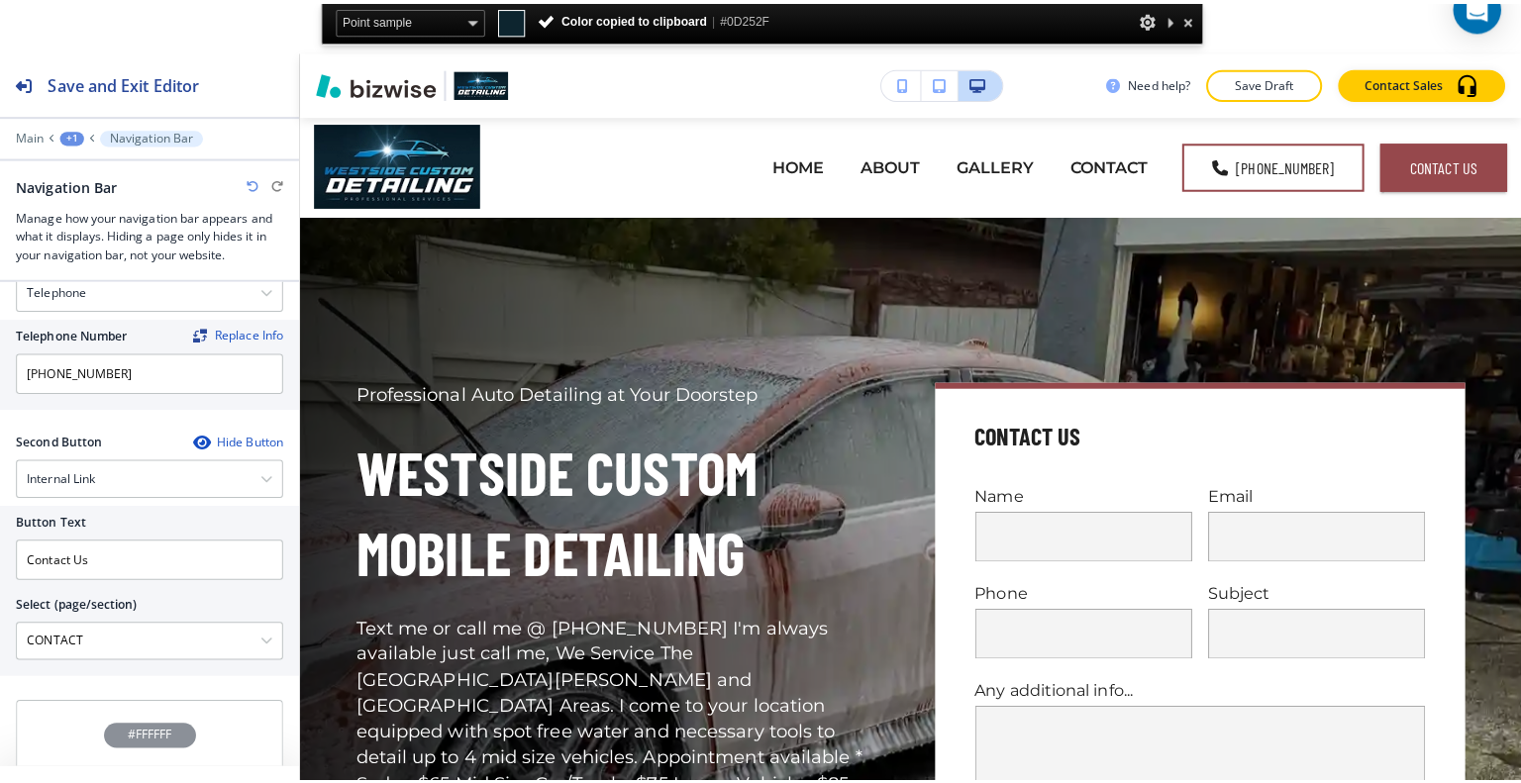
scroll to position [0, 0]
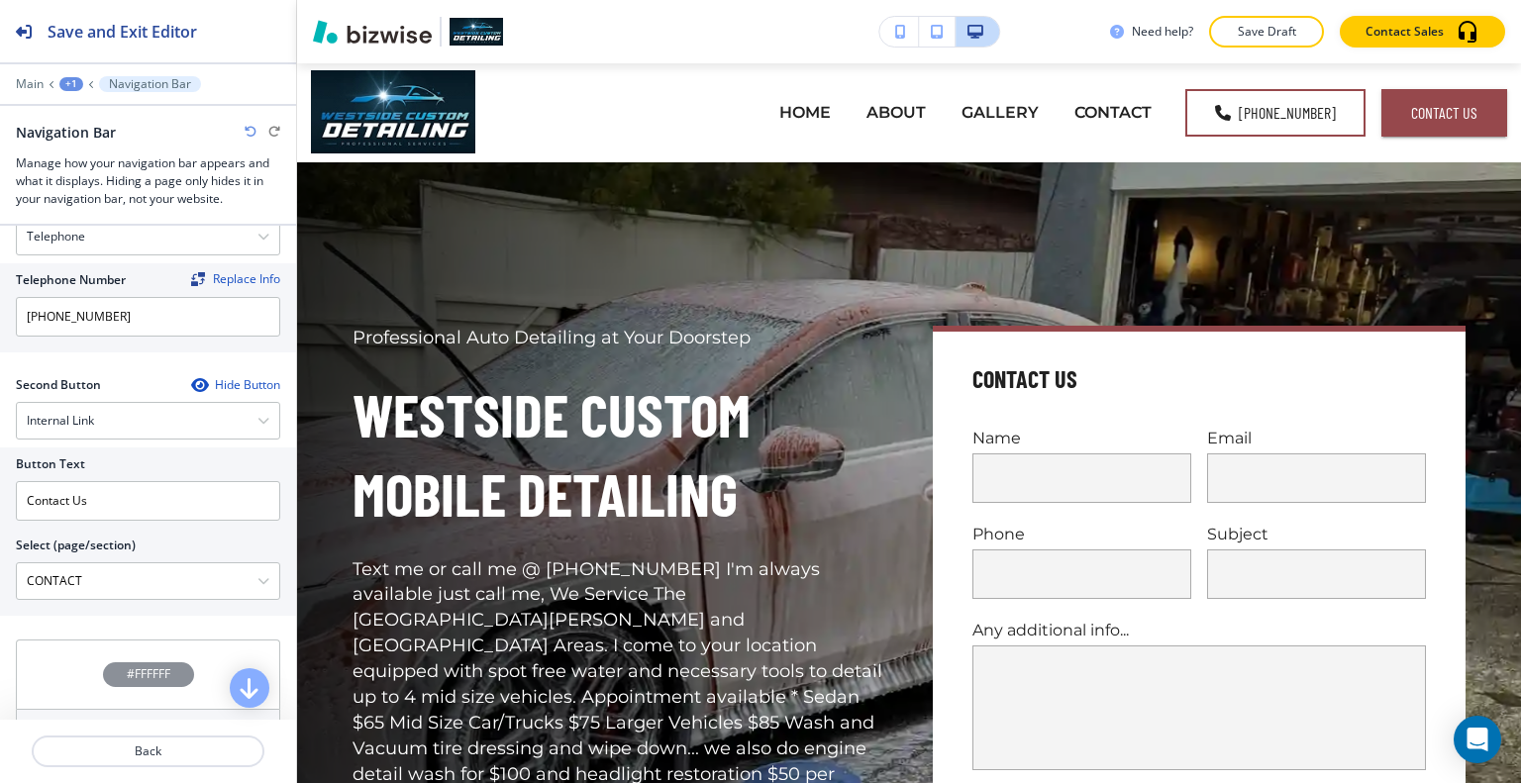
click at [80, 653] on div "#FFFFFF" at bounding box center [148, 674] width 264 height 69
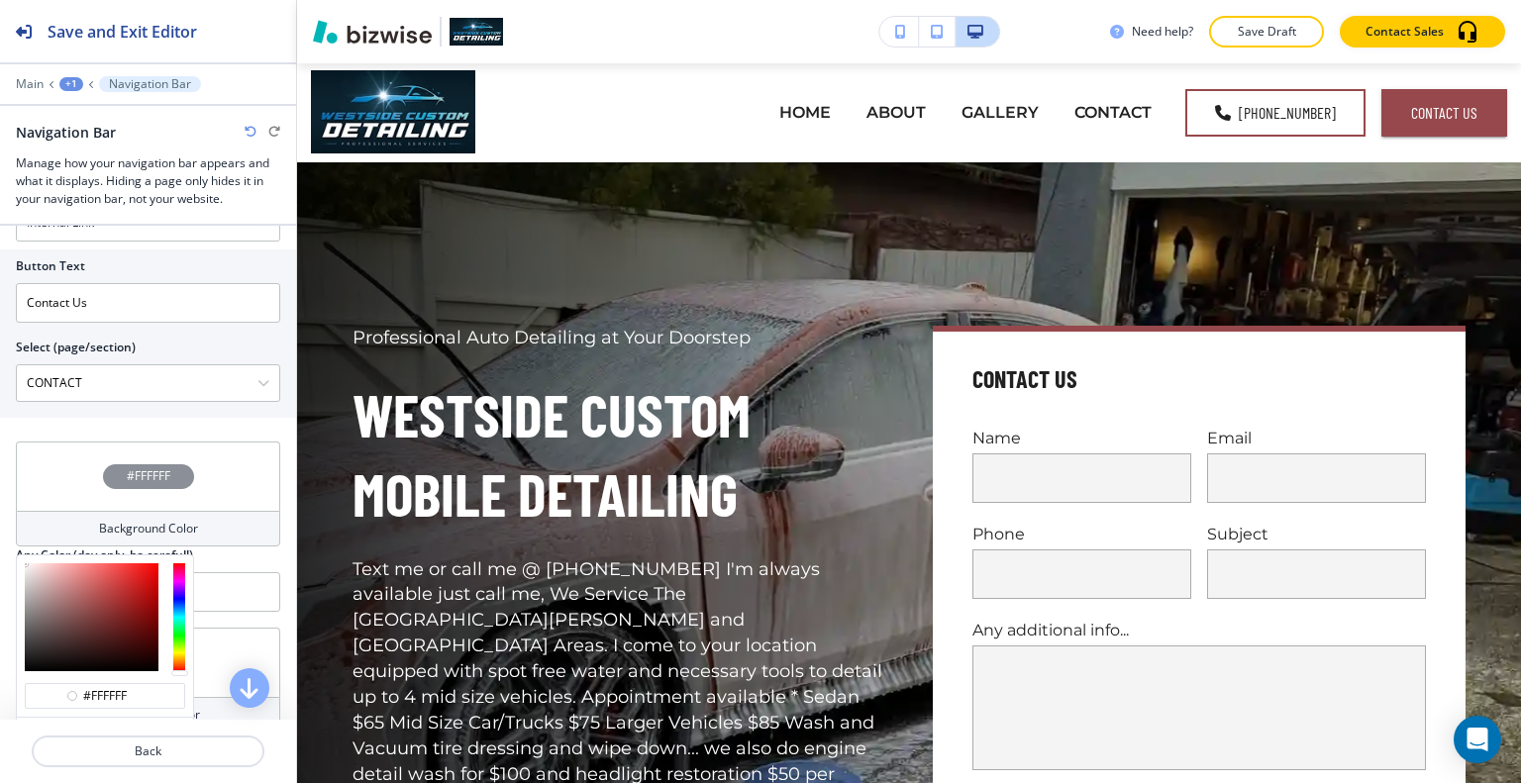
scroll to position [693, 0]
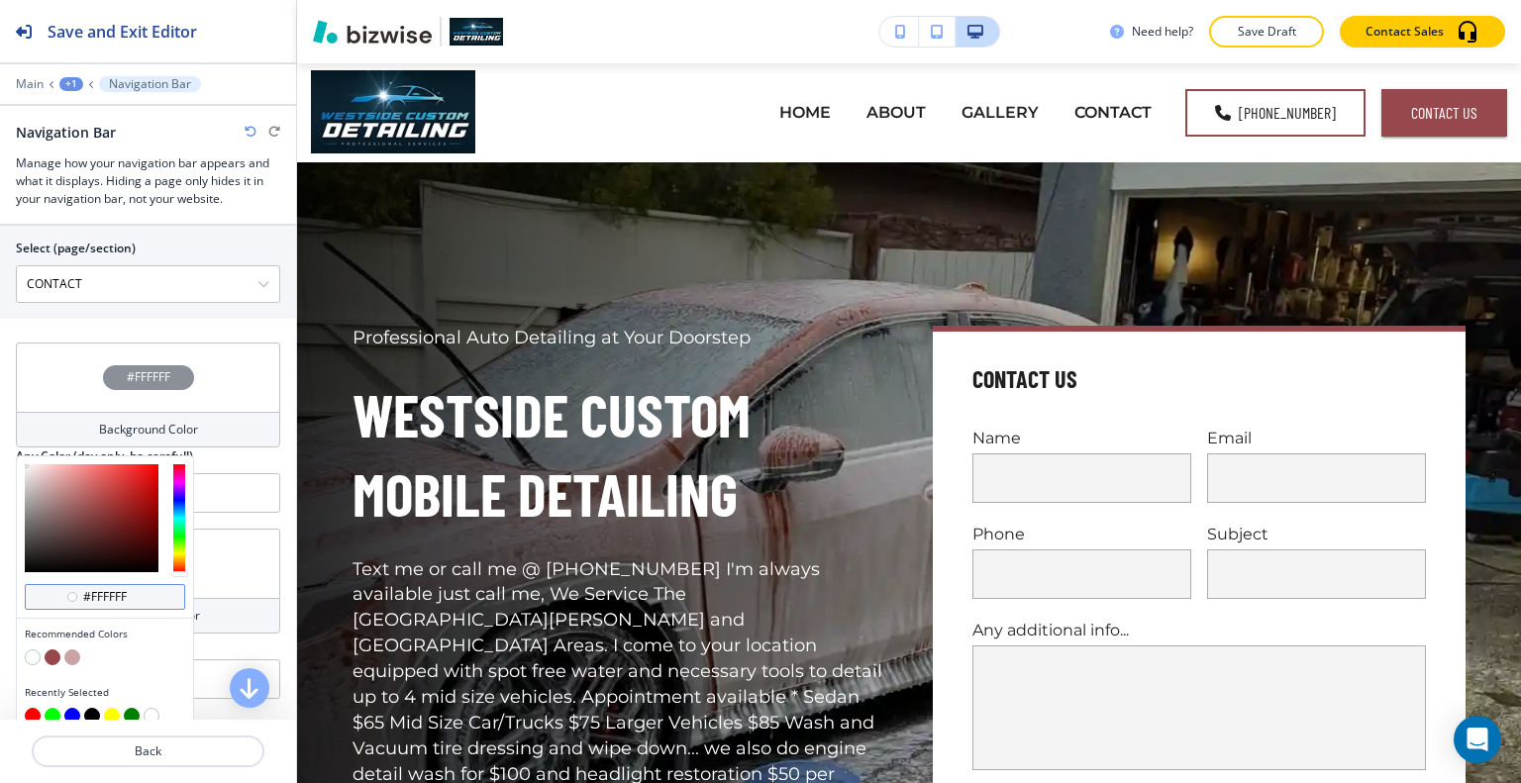
click at [130, 595] on input "#ffffff" at bounding box center [115, 597] width 69 height 16
drag, startPoint x: 130, startPoint y: 595, endPoint x: 45, endPoint y: 593, distance: 85.2
click at [45, 593] on div "#ffffff" at bounding box center [105, 597] width 160 height 26
paste input "0D252F"
type input "#0D252F"
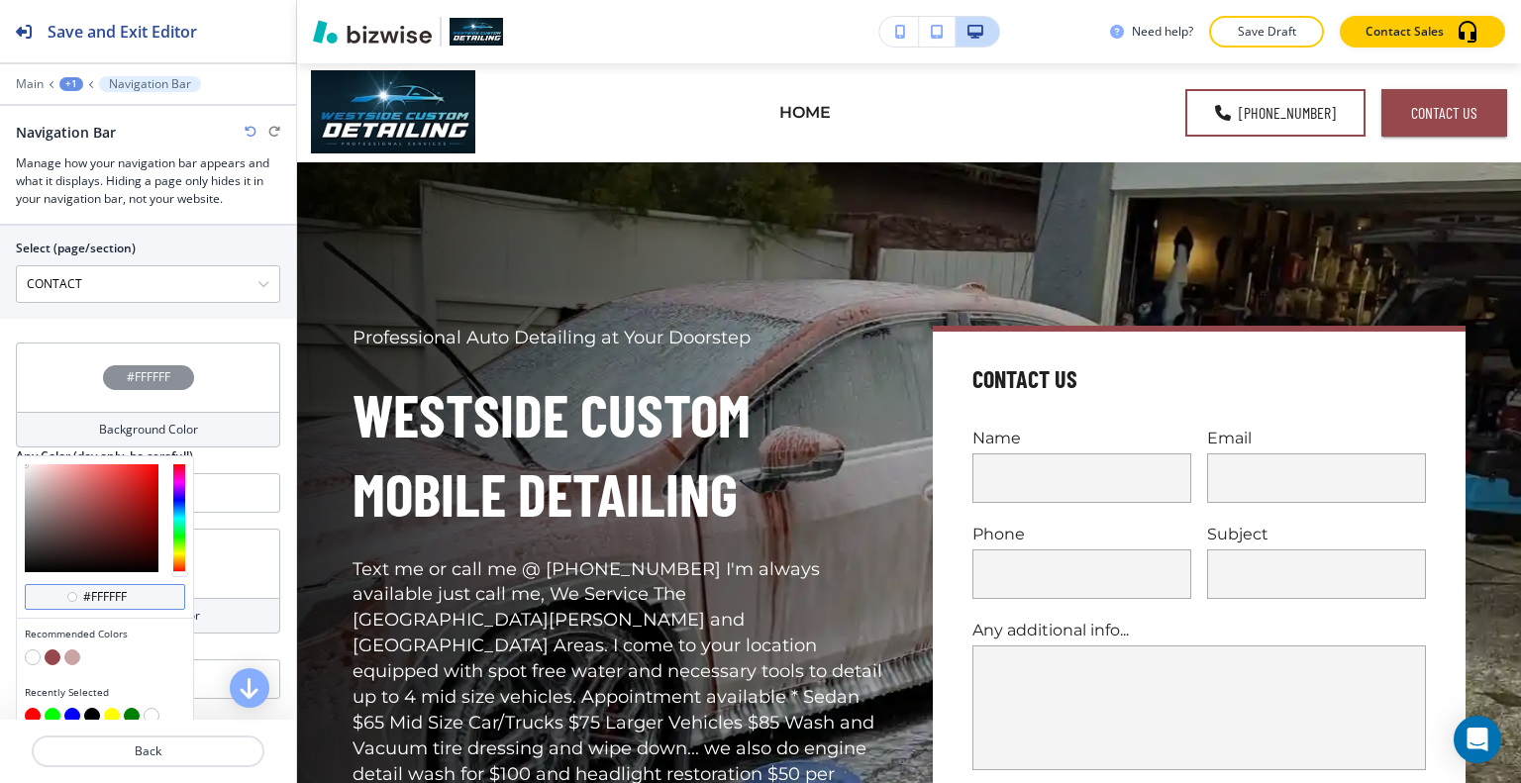
type input "#0D252F"
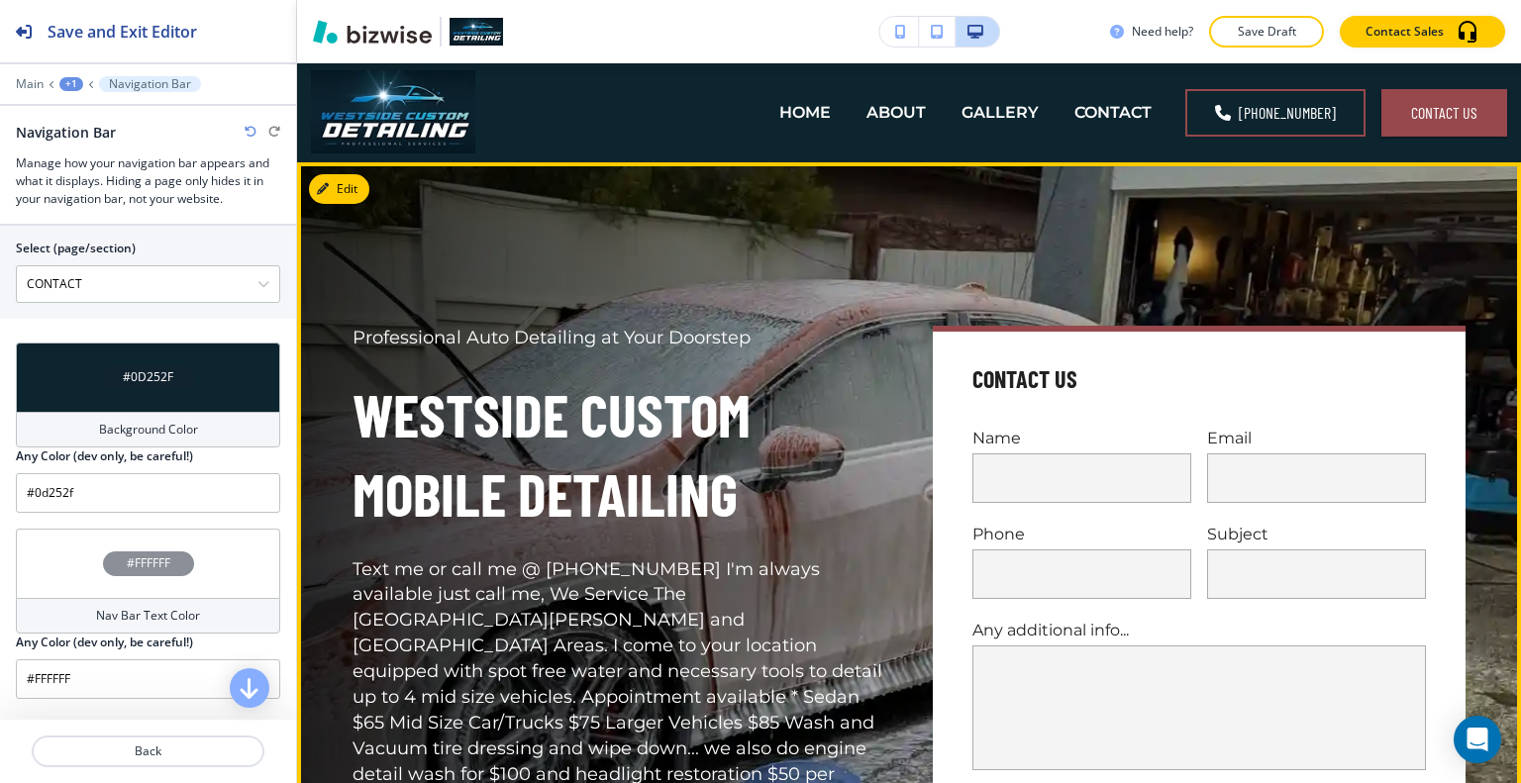
click at [495, 296] on div "Professional Auto Detailing at Your Doorstep Westside Custom Mobile Detailing T…" at bounding box center [595, 596] width 580 height 637
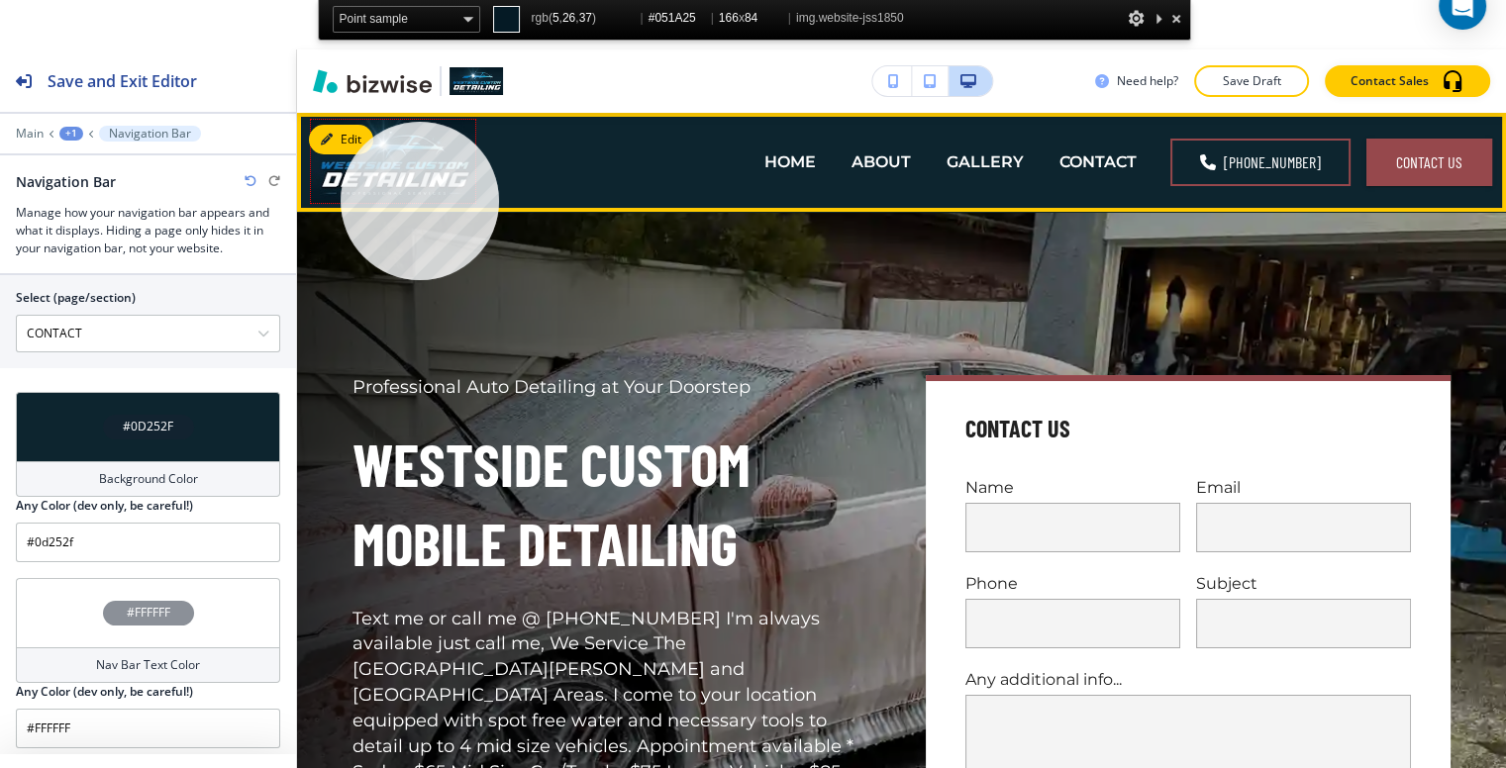
click at [341, 122] on img at bounding box center [393, 161] width 164 height 83
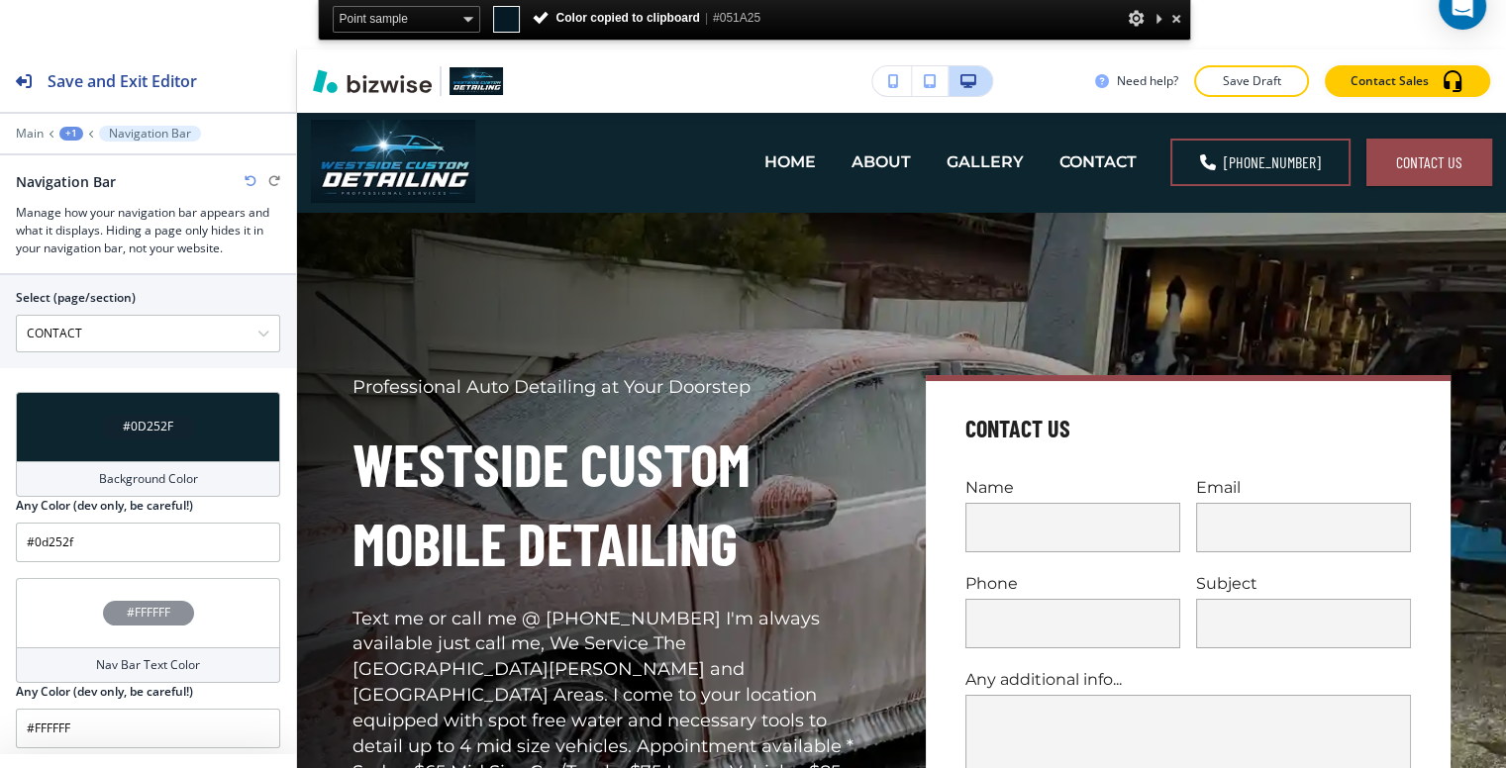
click at [182, 410] on div "#0D252F" at bounding box center [148, 426] width 264 height 69
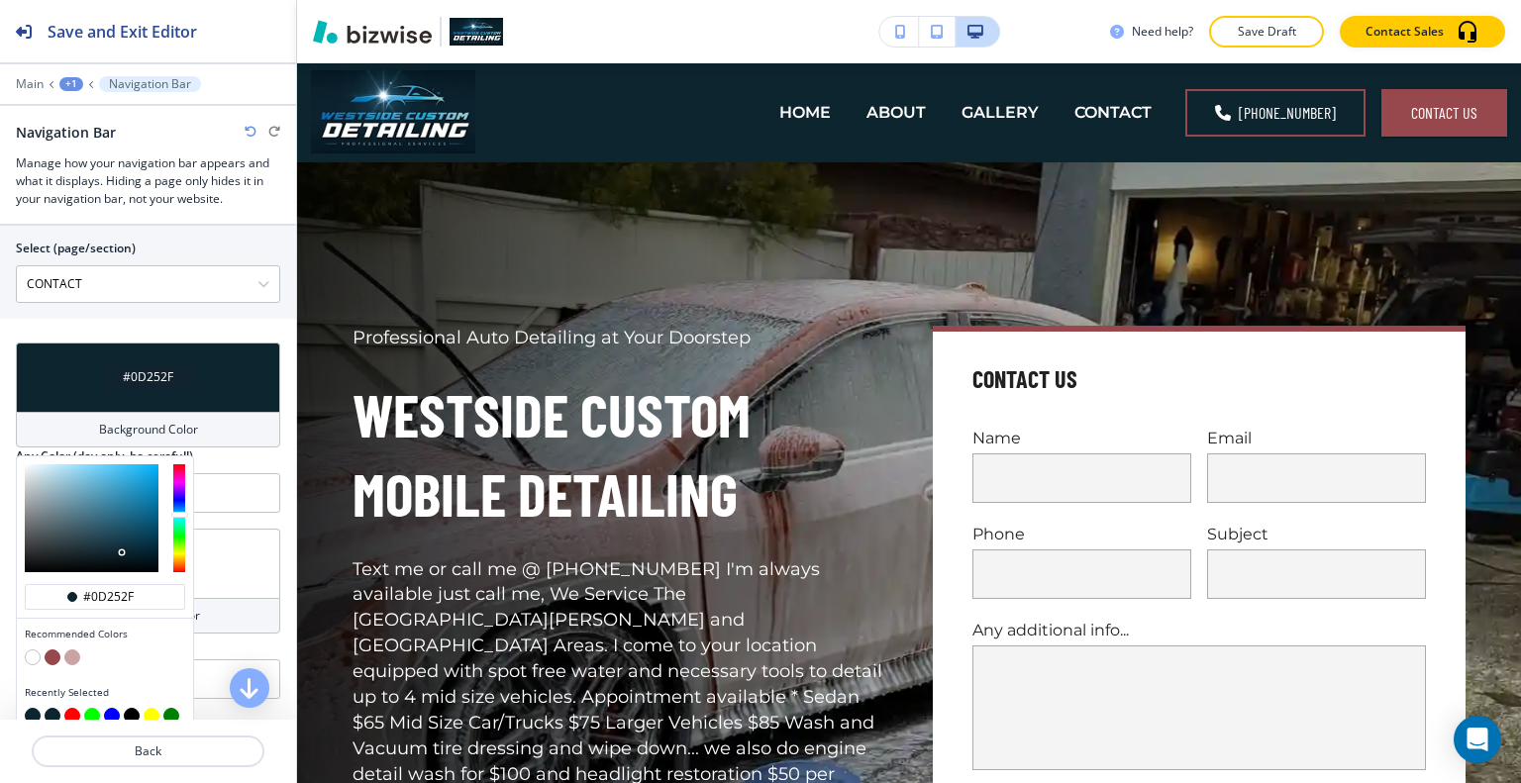
drag, startPoint x: 139, startPoint y: 645, endPoint x: 139, endPoint y: 633, distance: 11.9
click at [139, 650] on div at bounding box center [105, 660] width 160 height 20
drag, startPoint x: 135, startPoint y: 600, endPoint x: 0, endPoint y: 606, distance: 134.8
click at [0, 606] on div "Crop Replace Logo Logo Sizing Fit all Fit all Fit to length Business Name Repla…" at bounding box center [148, 473] width 296 height 494
paste input "51A25"
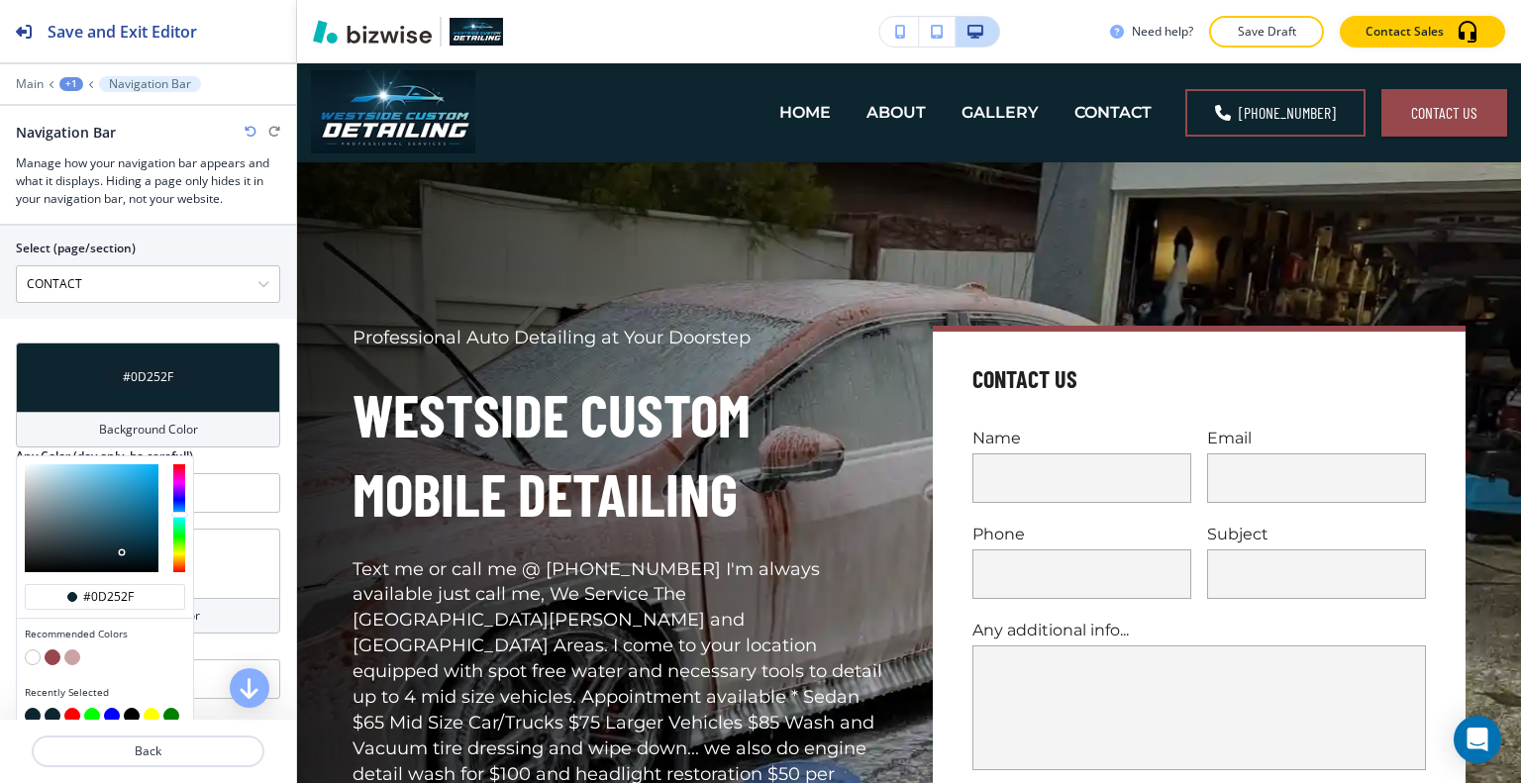
type input "#051A25"
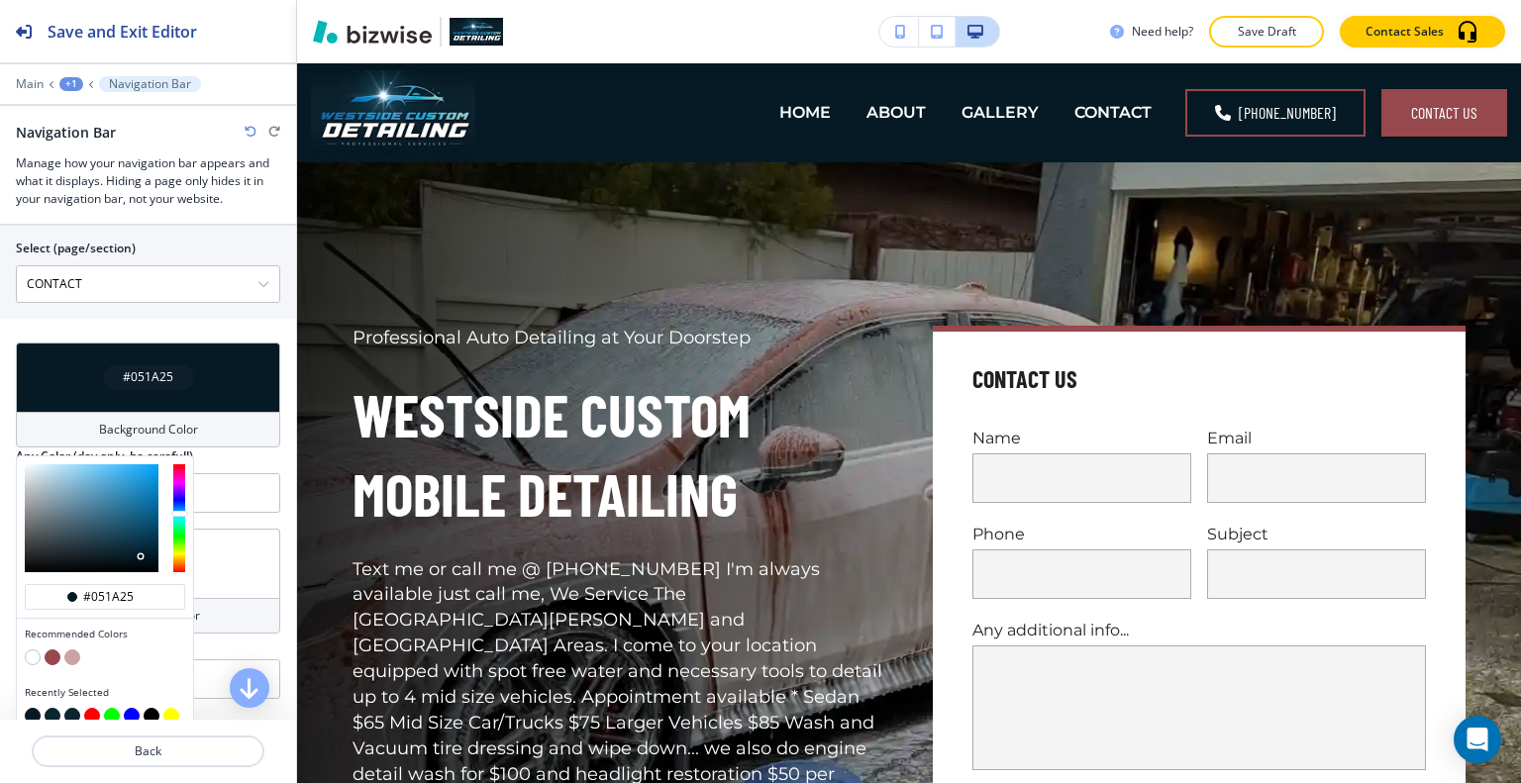
type input "#051a25"
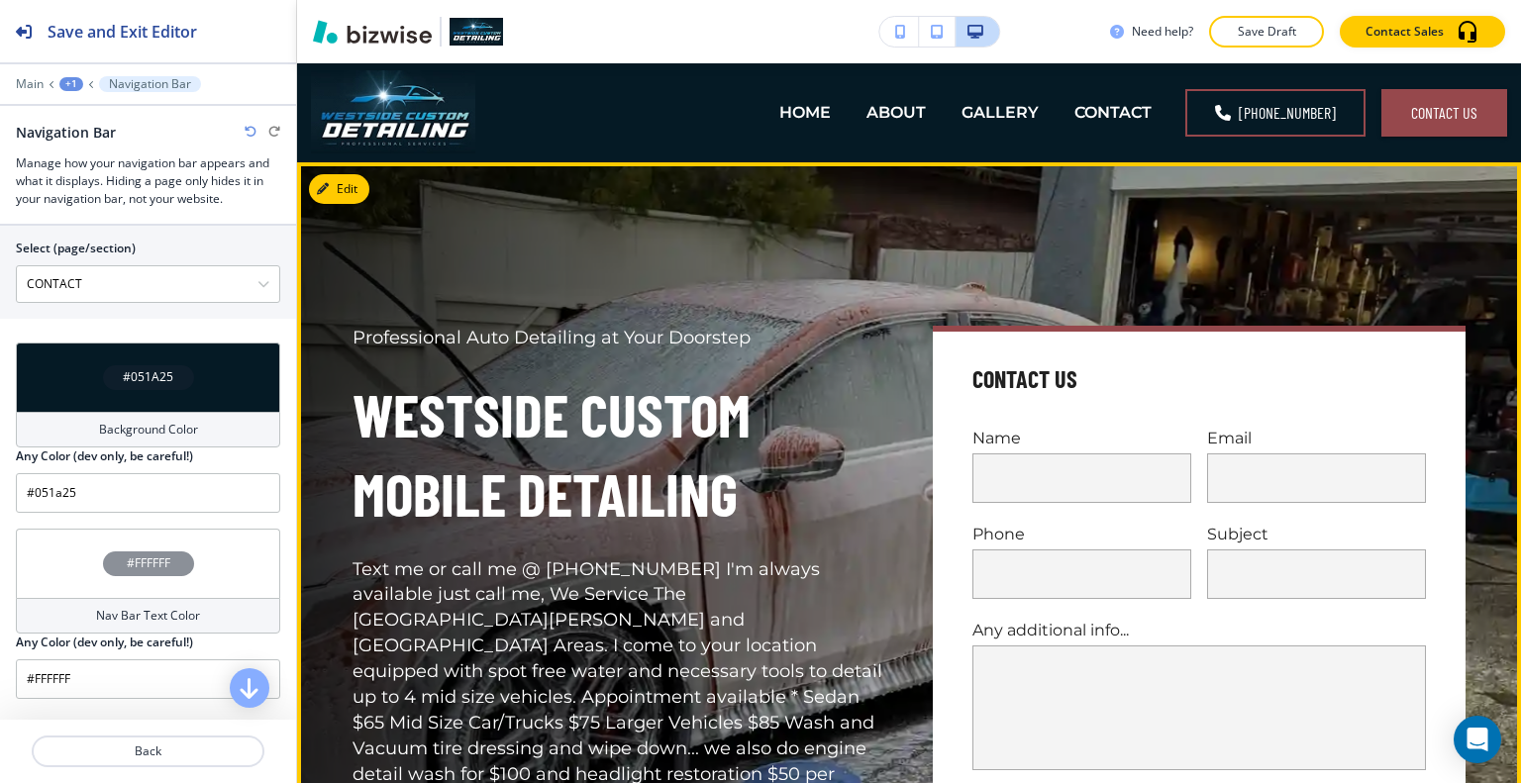
click at [606, 279] on div "Professional Auto Detailing at Your Doorstep Westside Custom Mobile Detailing T…" at bounding box center [595, 596] width 580 height 637
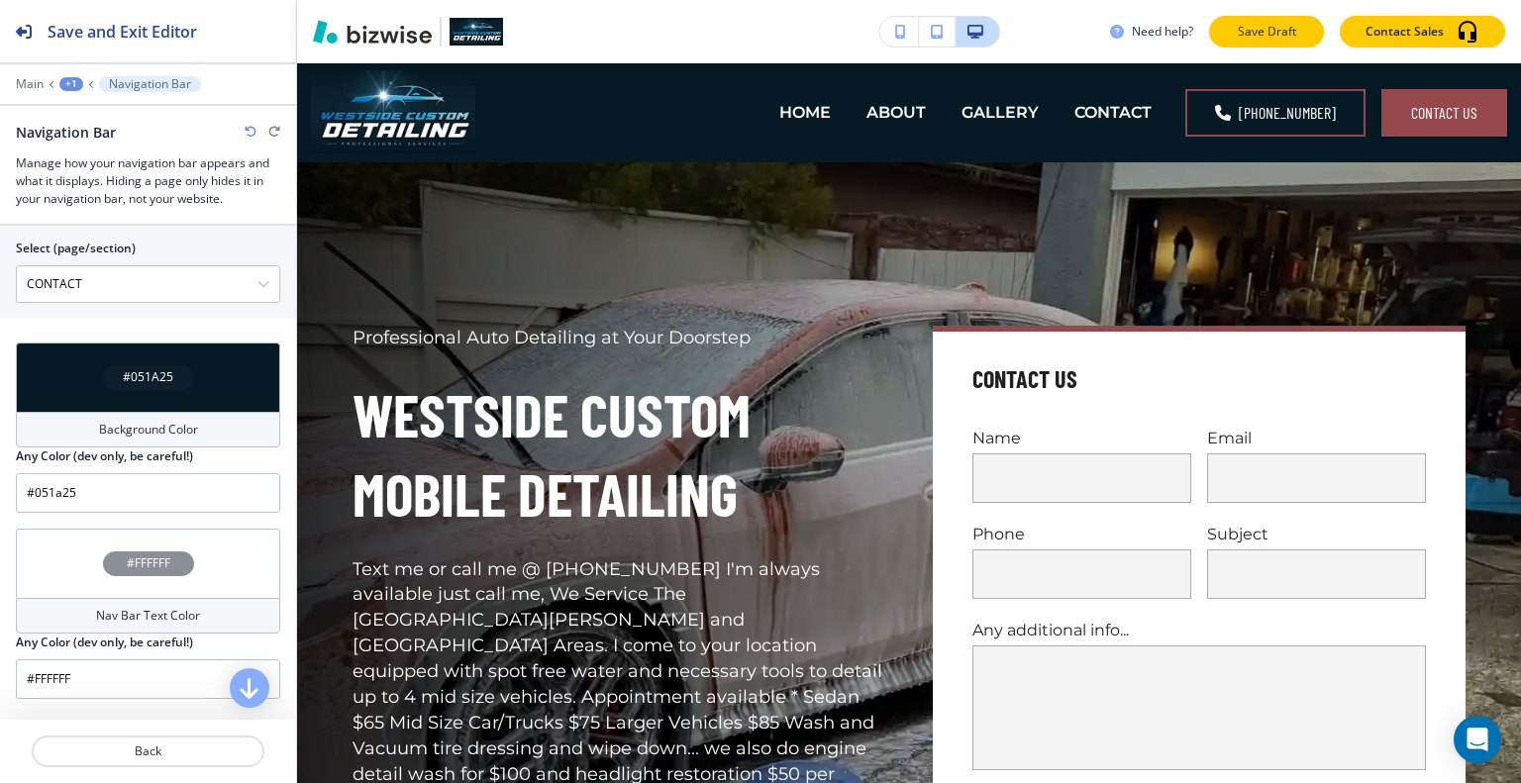
click at [1255, 38] on p "Save Draft" at bounding box center [1266, 32] width 63 height 18
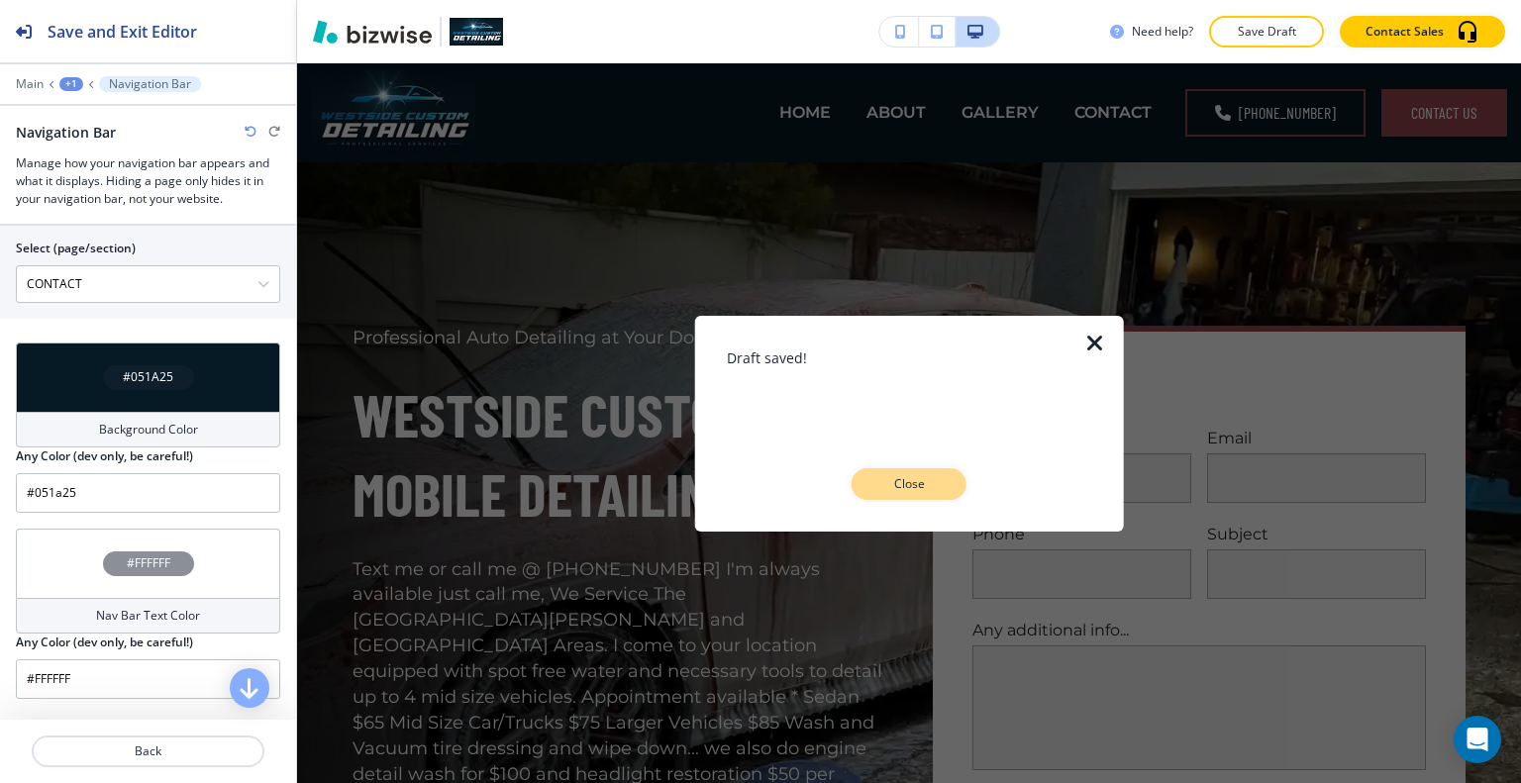
click at [895, 486] on p "Close" at bounding box center [908, 484] width 63 height 18
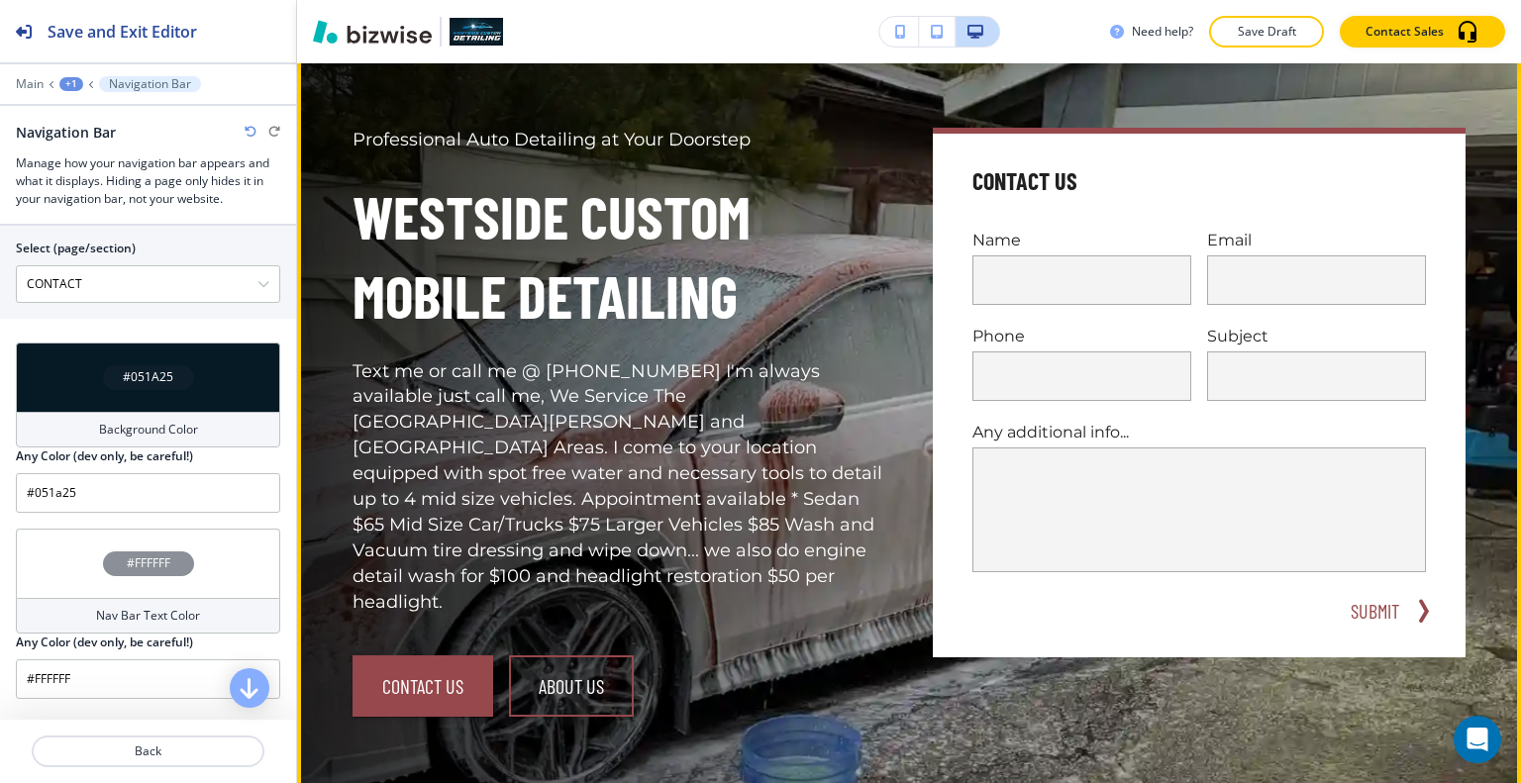
scroll to position [495, 0]
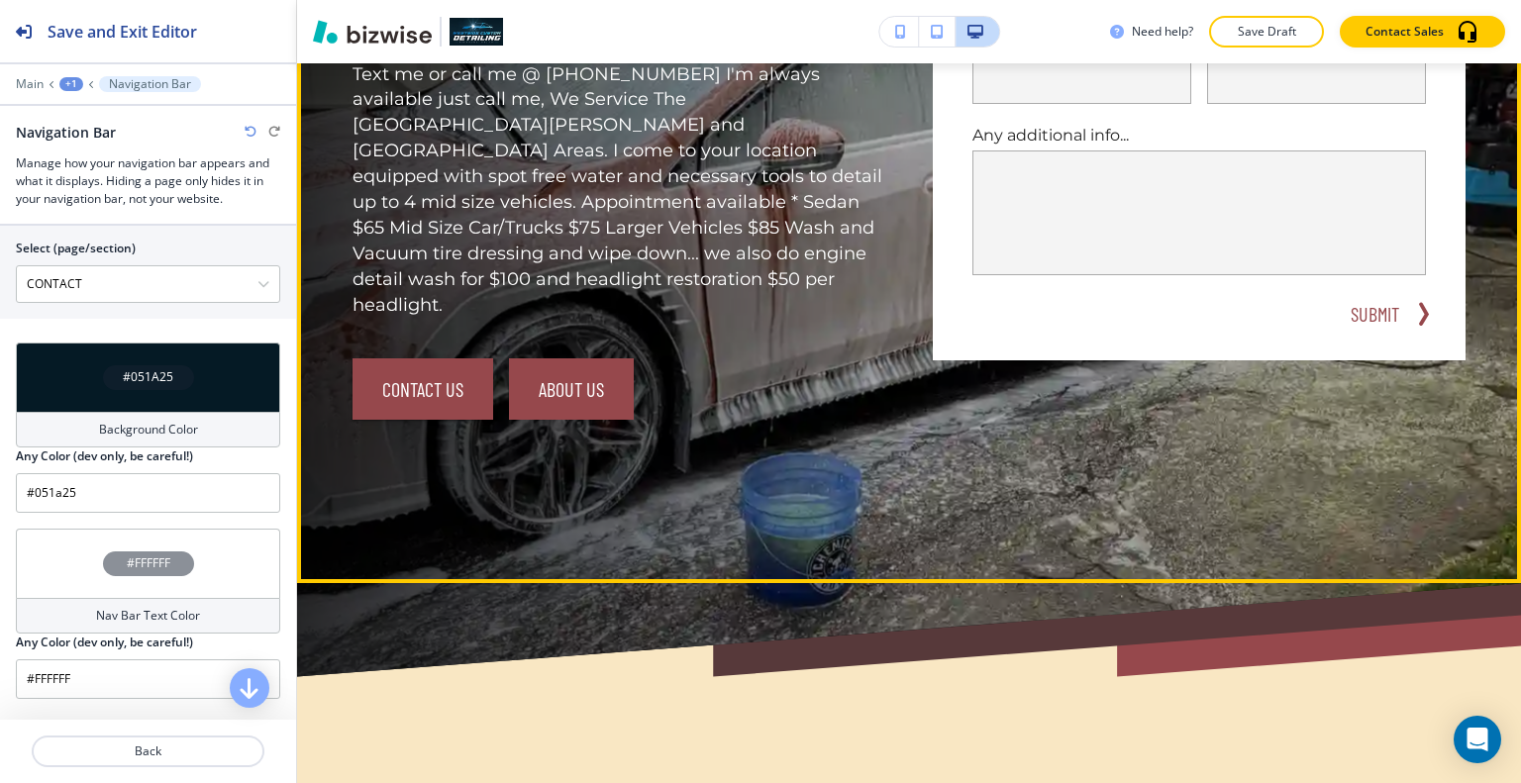
click at [602, 358] on button "About Us" at bounding box center [571, 388] width 125 height 61
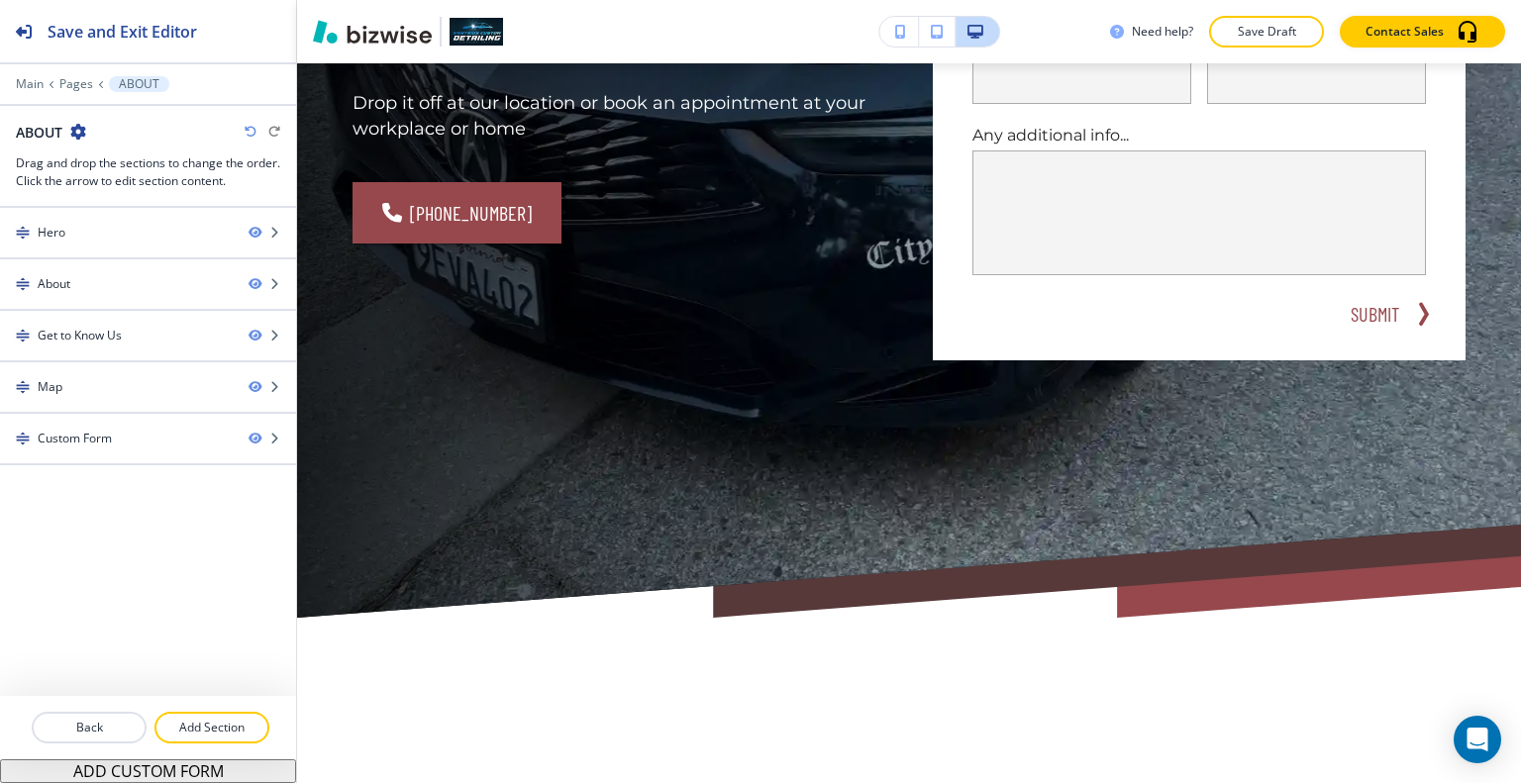
scroll to position [0, 0]
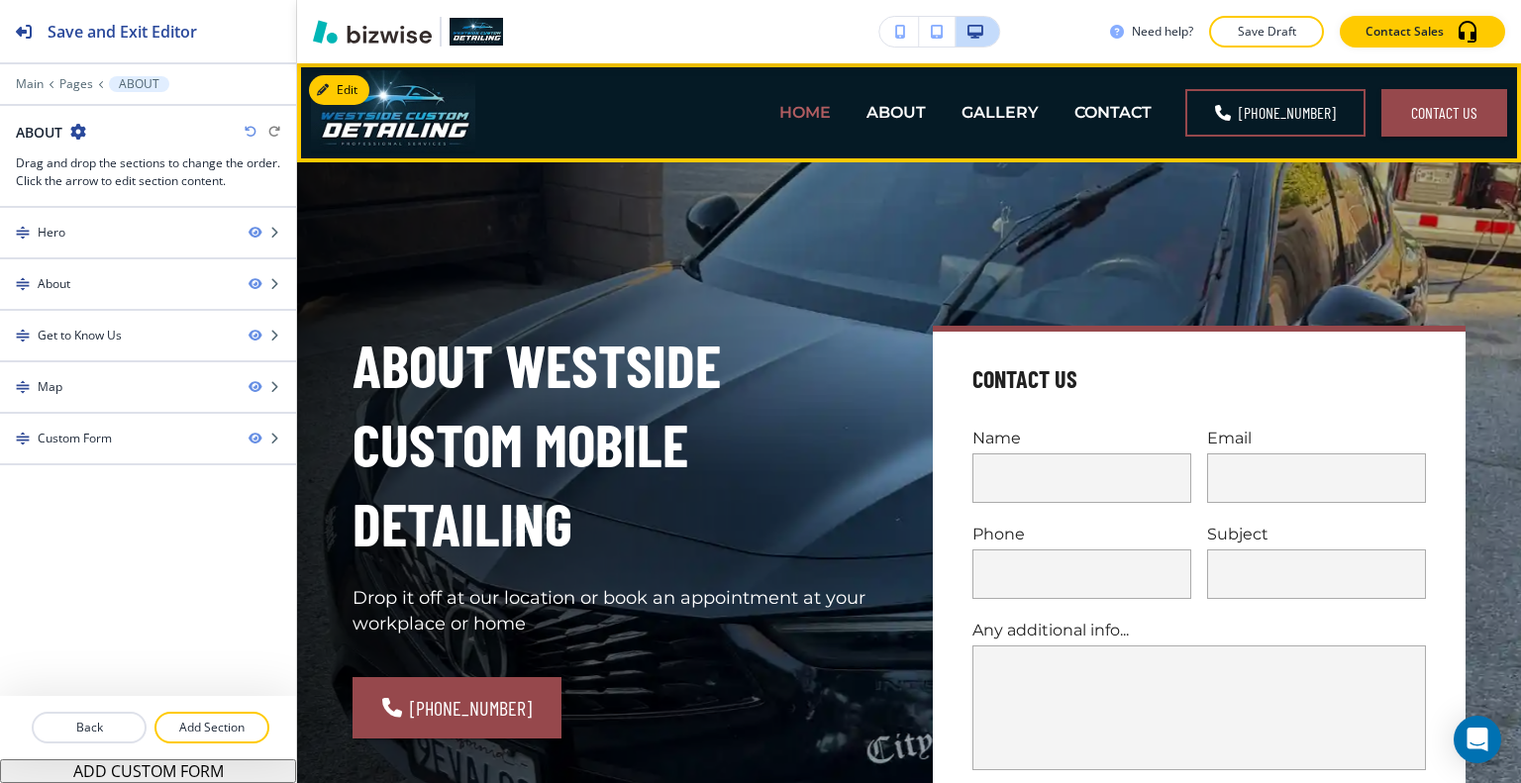
click at [816, 107] on p "HOME" at bounding box center [804, 112] width 51 height 23
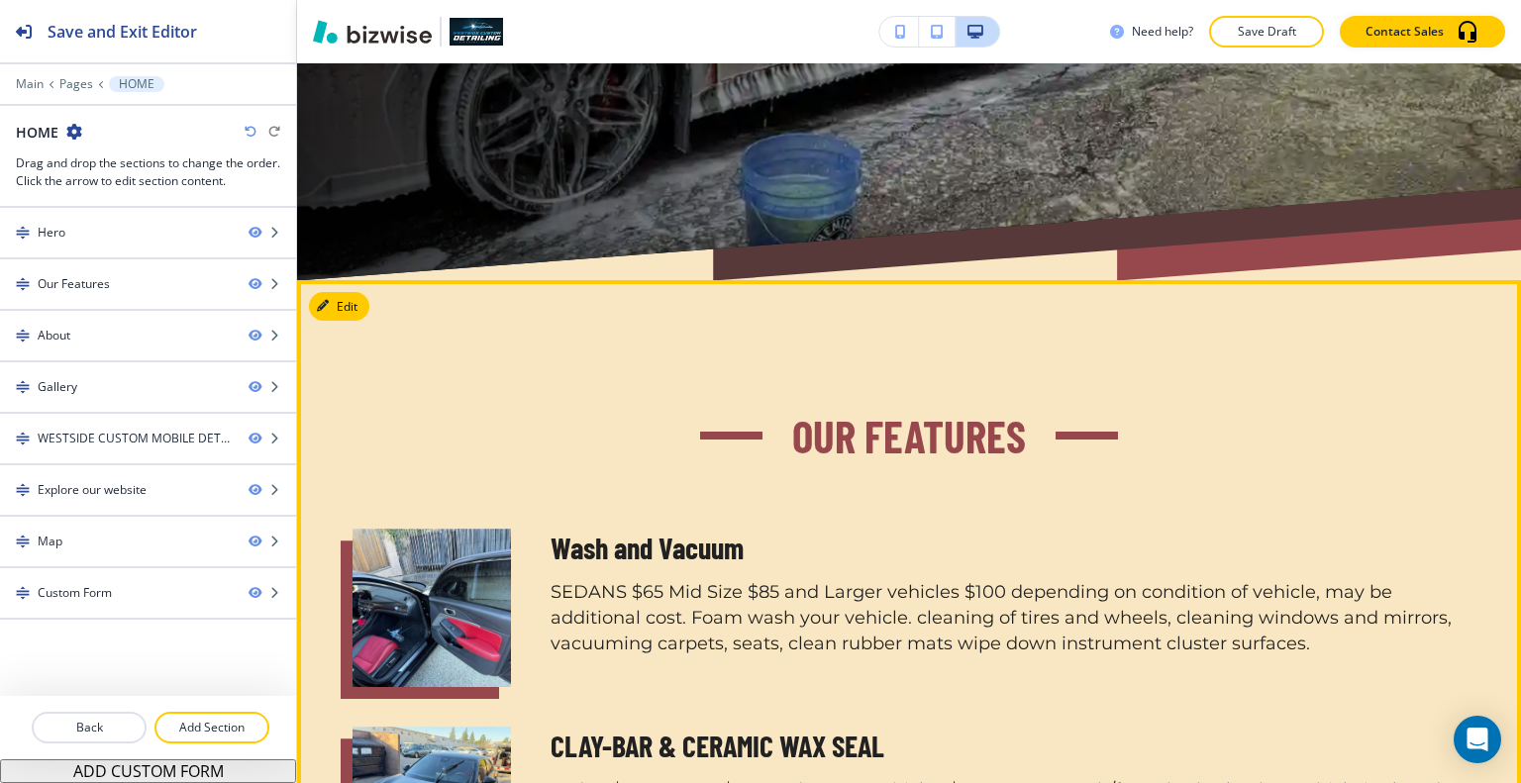
scroll to position [792, 0]
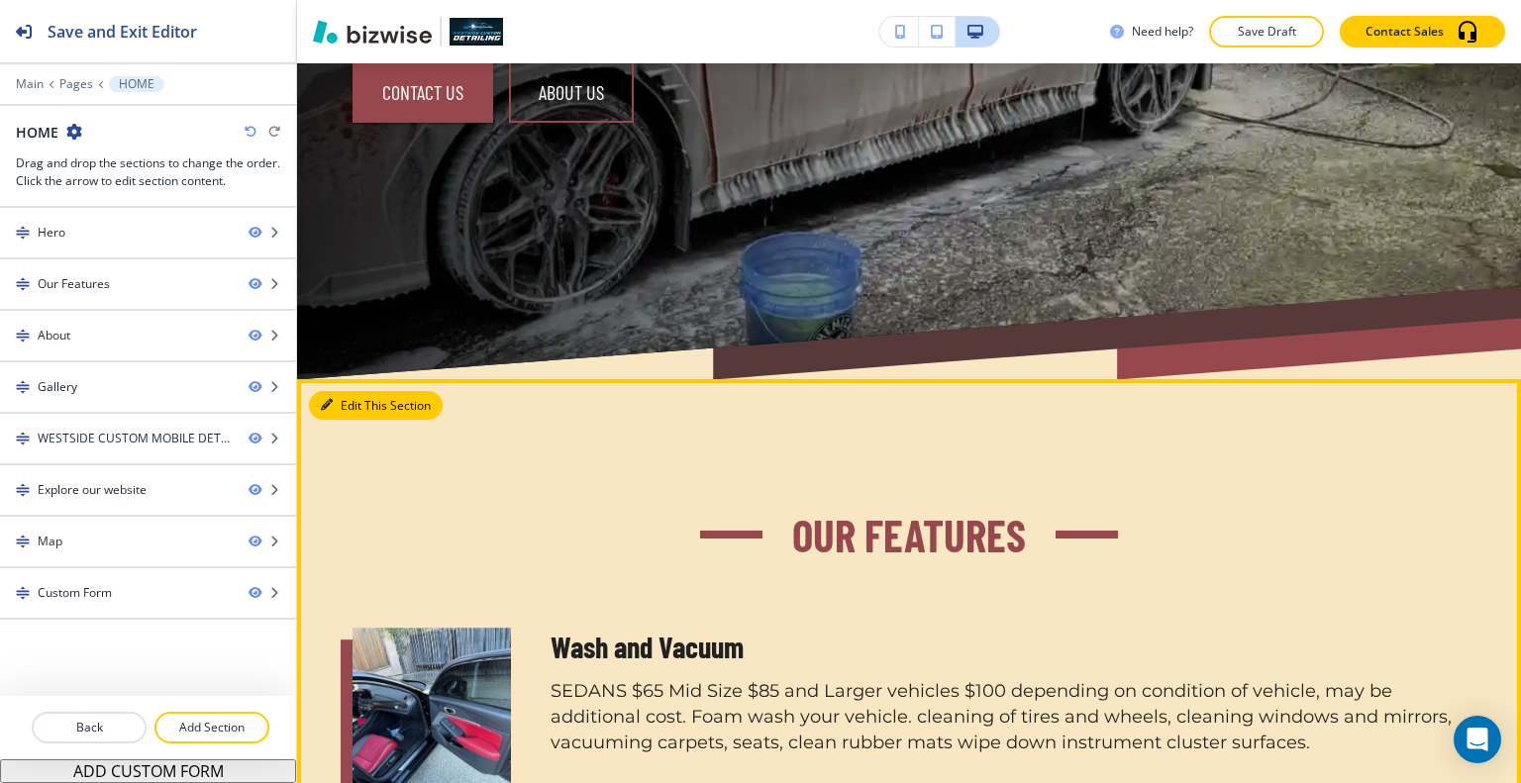
click at [349, 391] on button "Edit This Section" at bounding box center [376, 406] width 134 height 30
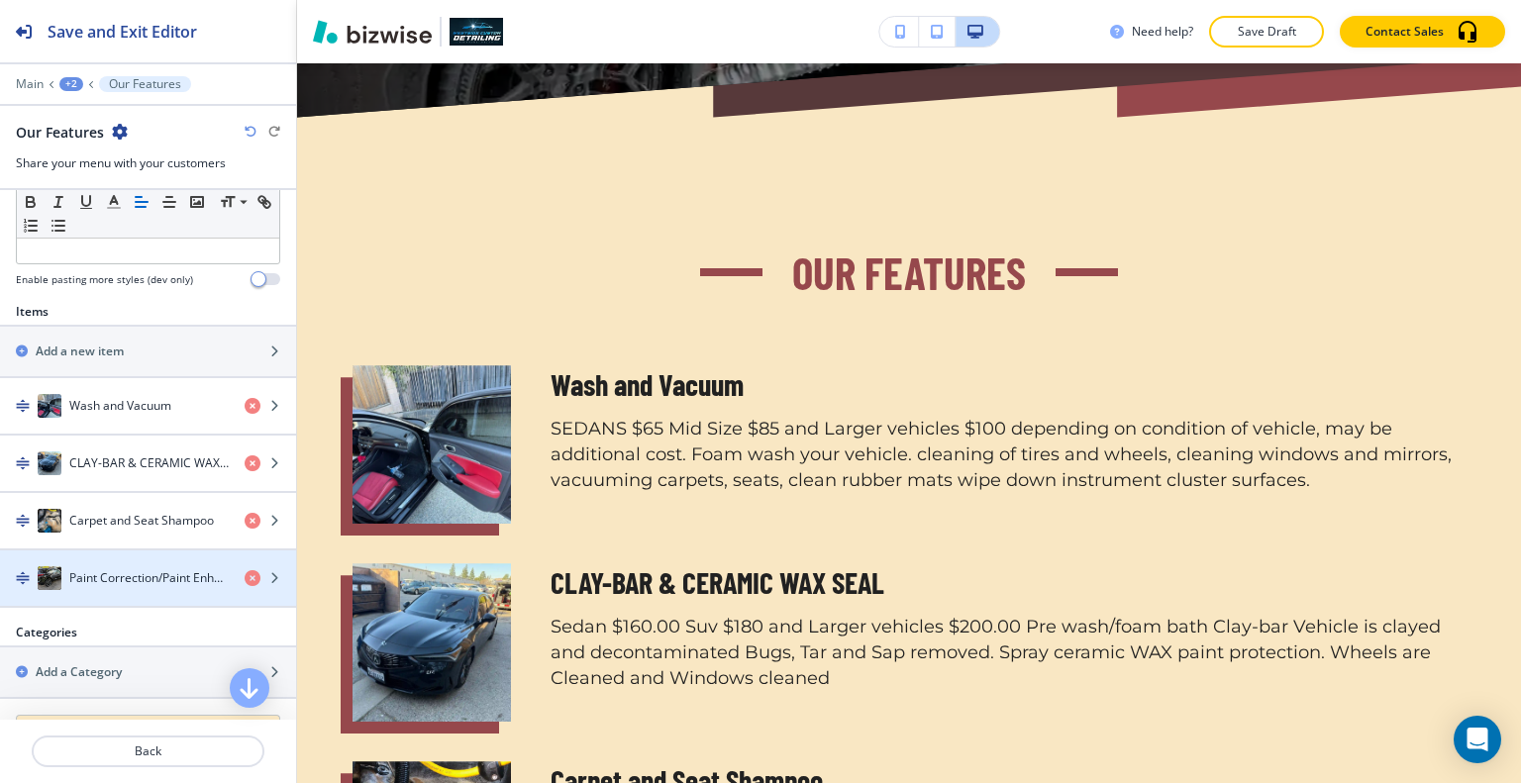
scroll to position [1096, 0]
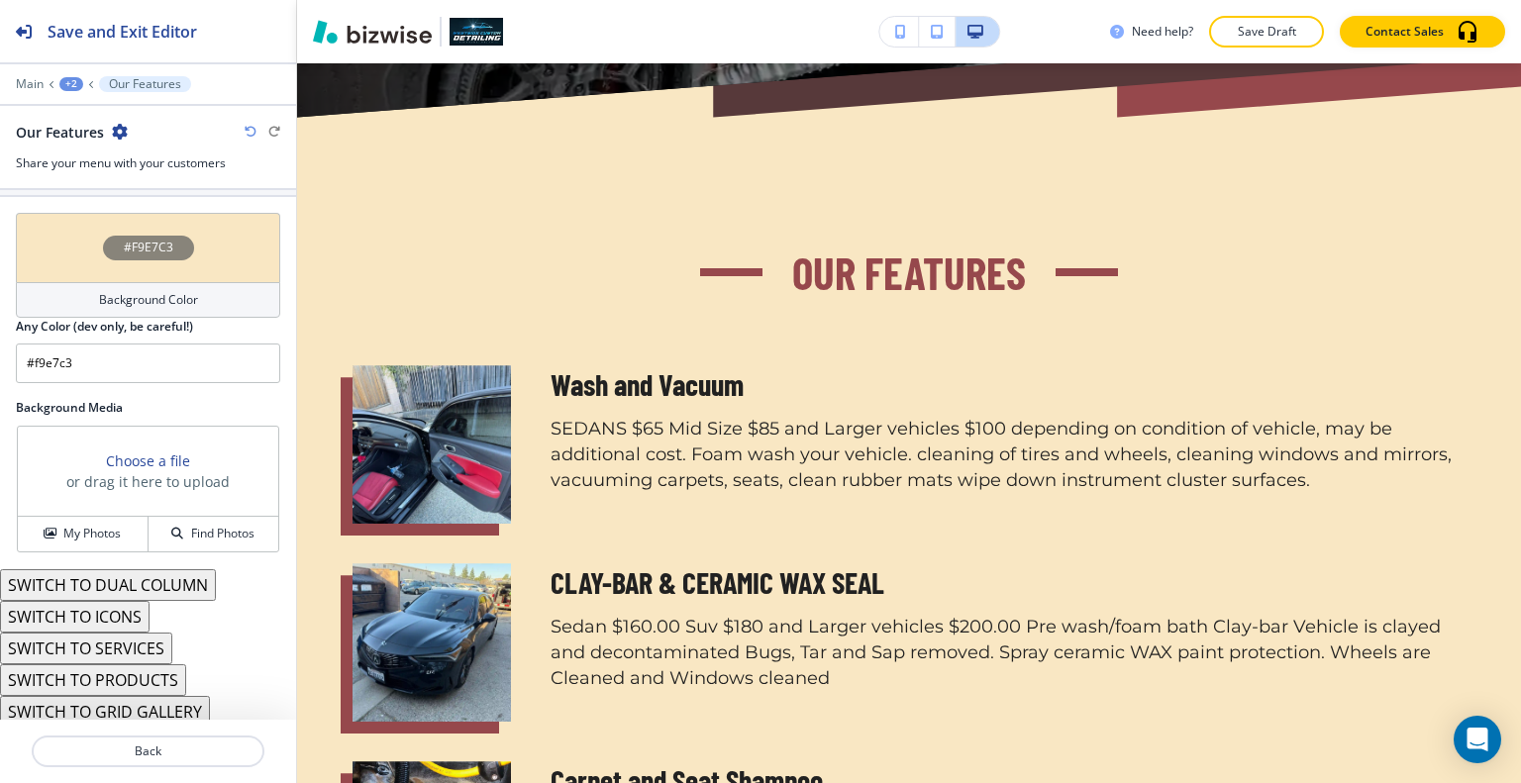
click at [139, 646] on button "SWITCH TO SERVICES" at bounding box center [86, 649] width 172 height 32
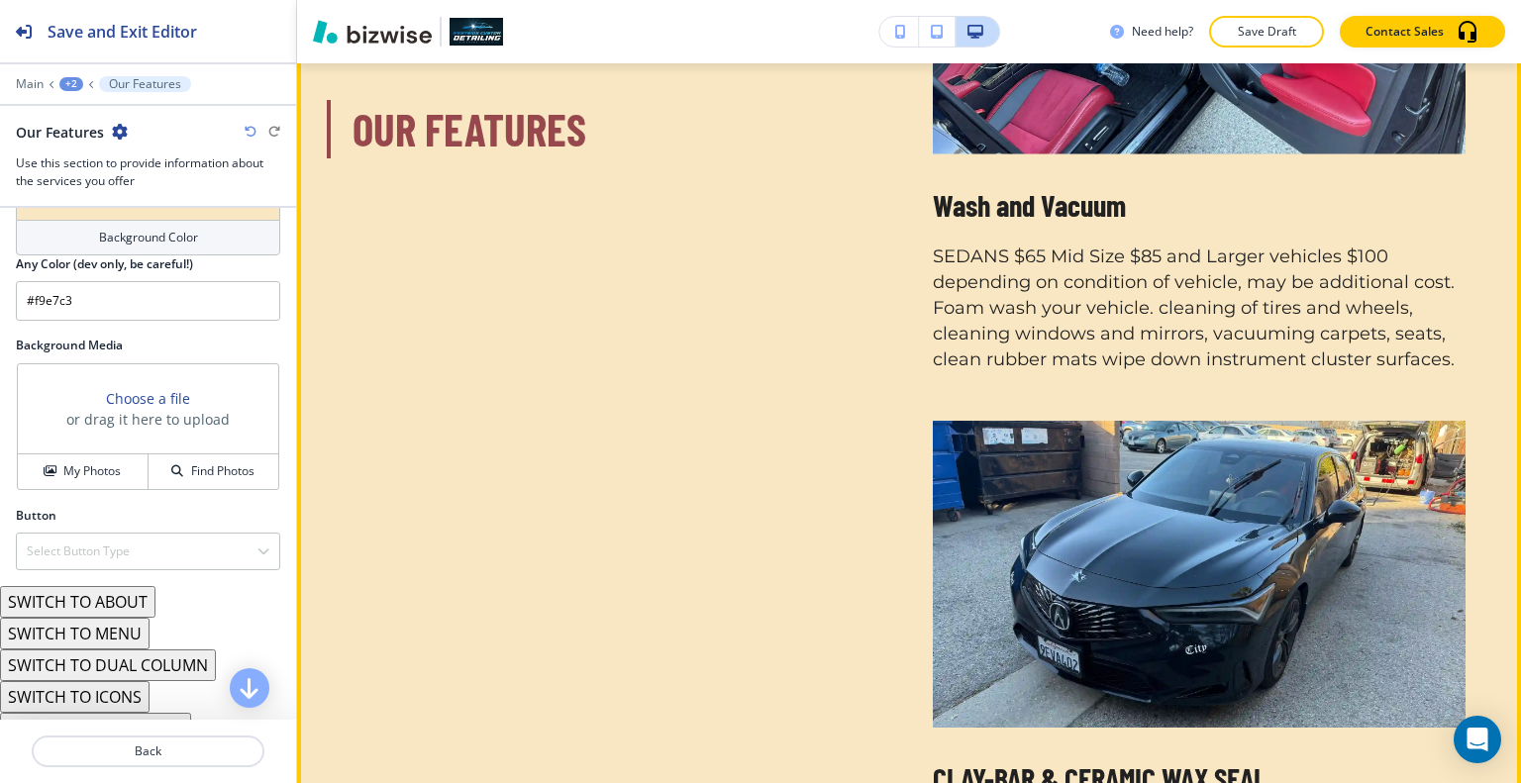
scroll to position [1253, 0]
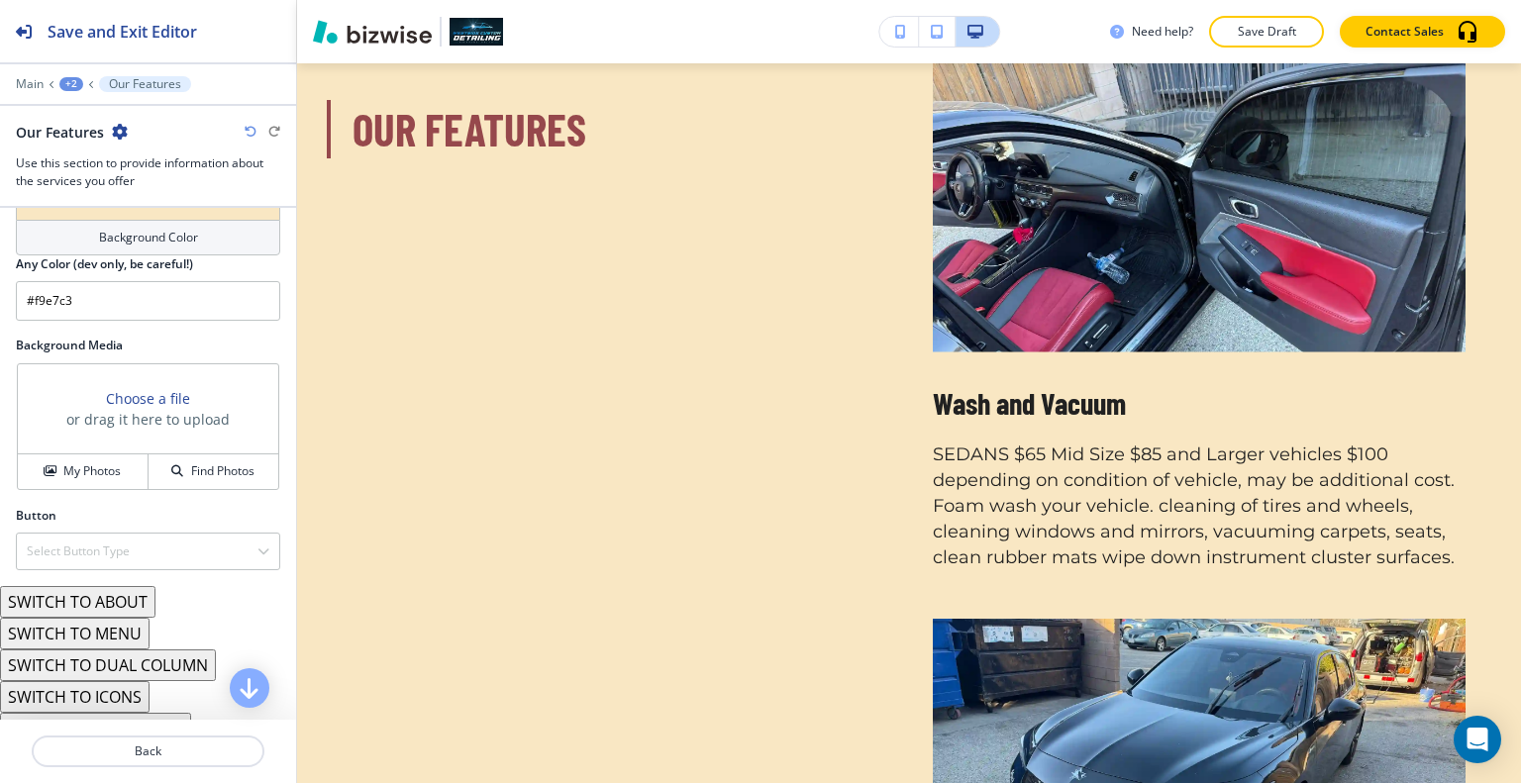
click at [252, 128] on icon "button" at bounding box center [251, 132] width 12 height 12
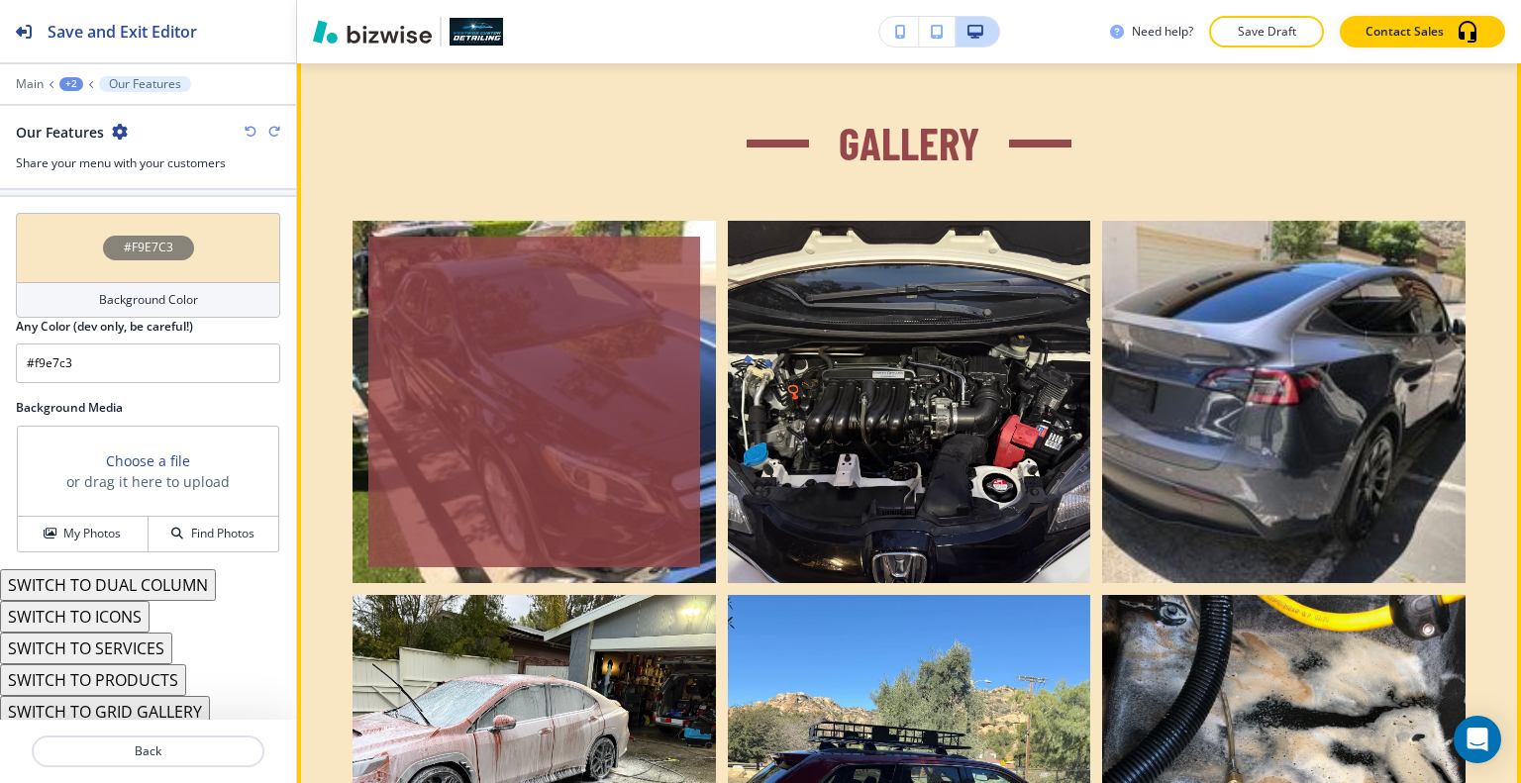
scroll to position [2936, 0]
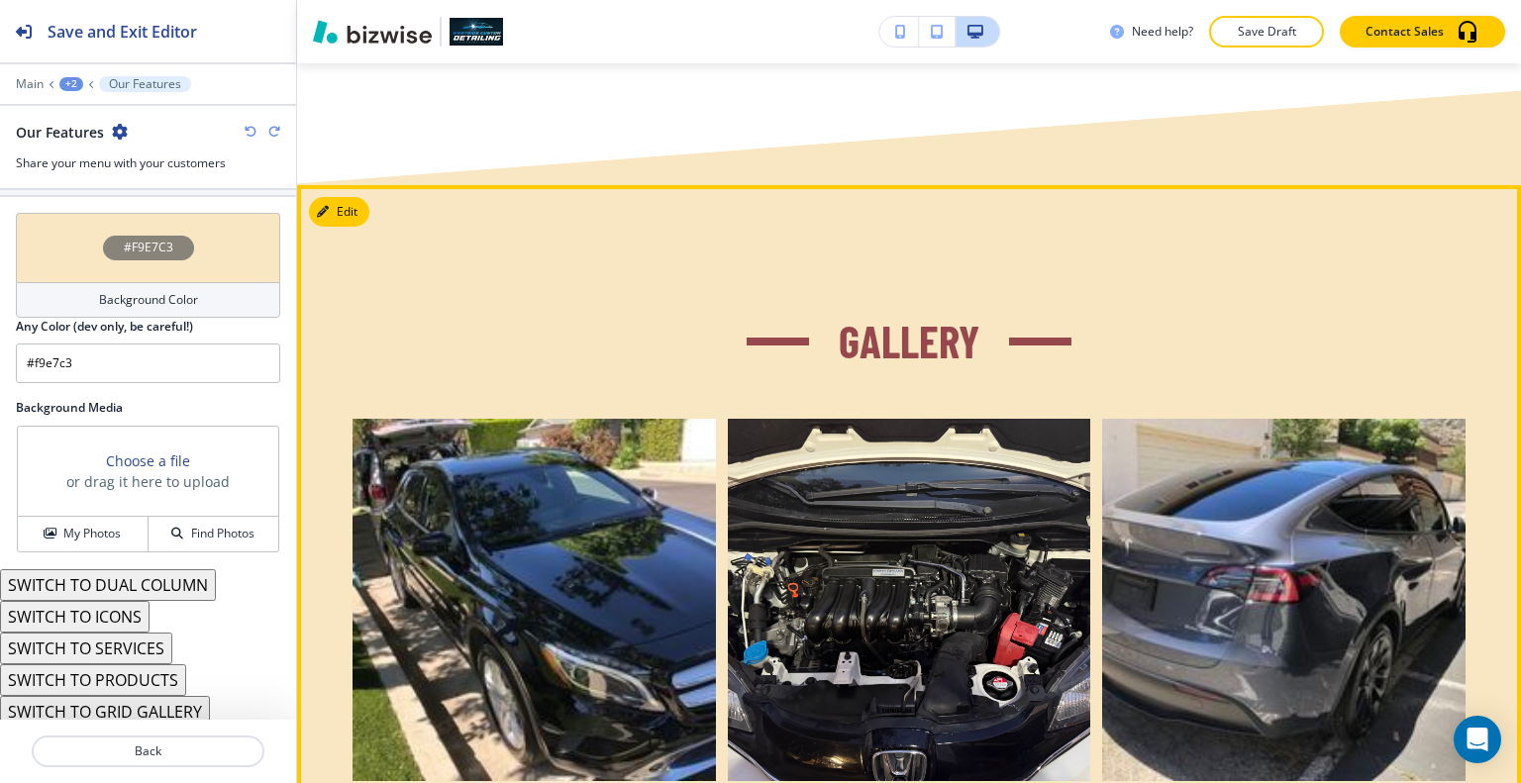
drag, startPoint x: 344, startPoint y: 127, endPoint x: 352, endPoint y: 147, distance: 21.3
click at [353, 197] on button "Edit This Section" at bounding box center [376, 212] width 134 height 30
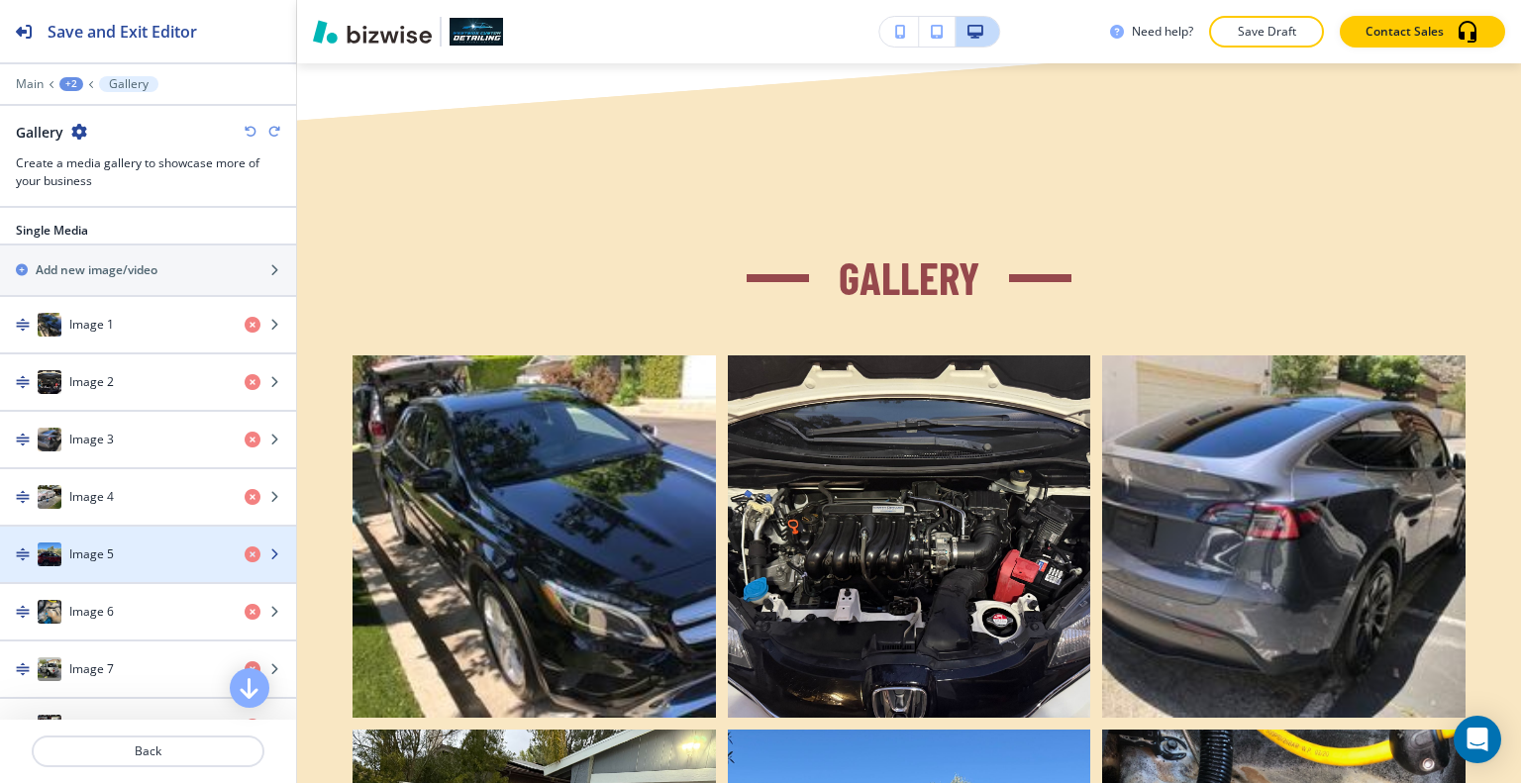
scroll to position [1089, 0]
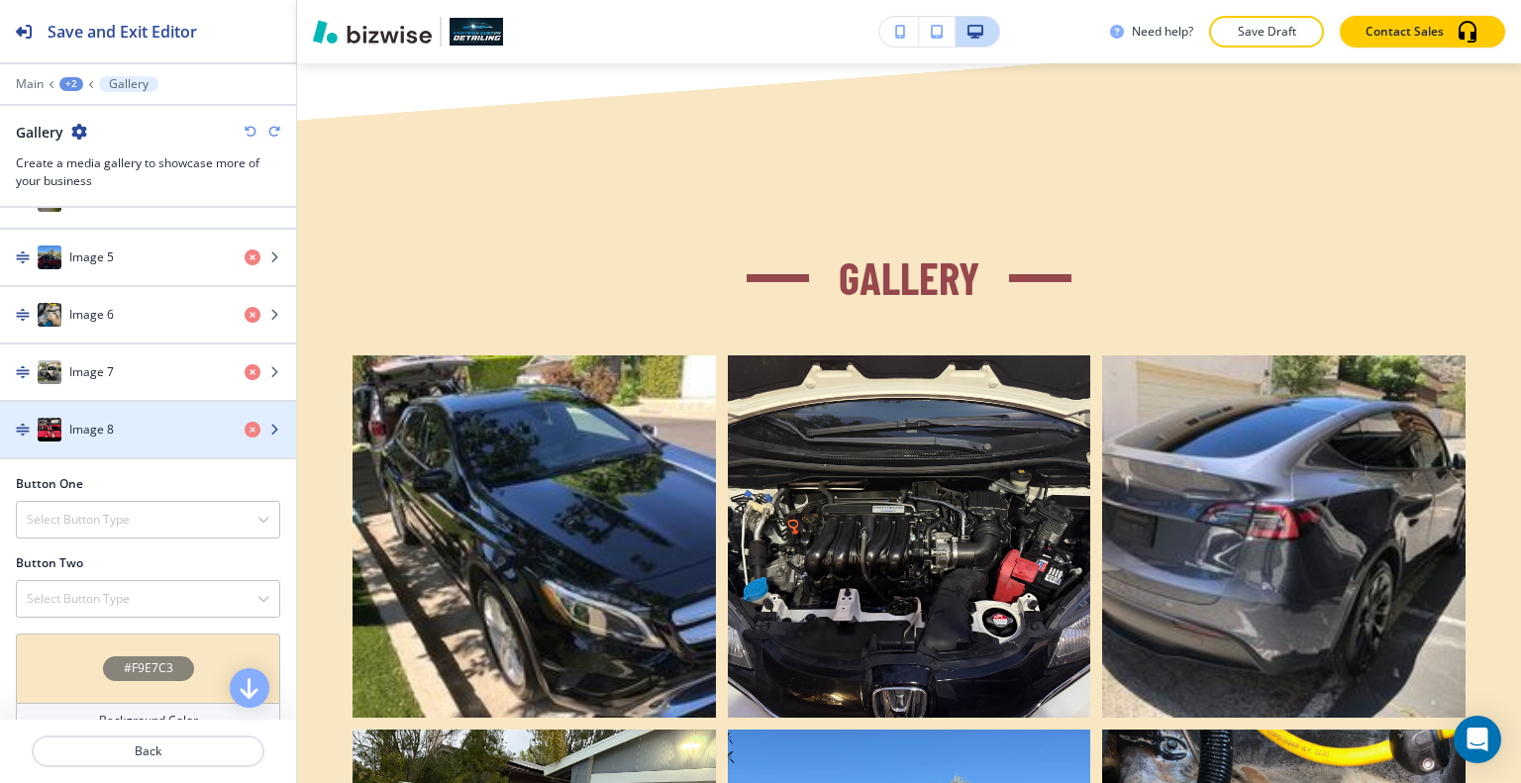
click at [114, 423] on div "Image 8" at bounding box center [114, 430] width 229 height 24
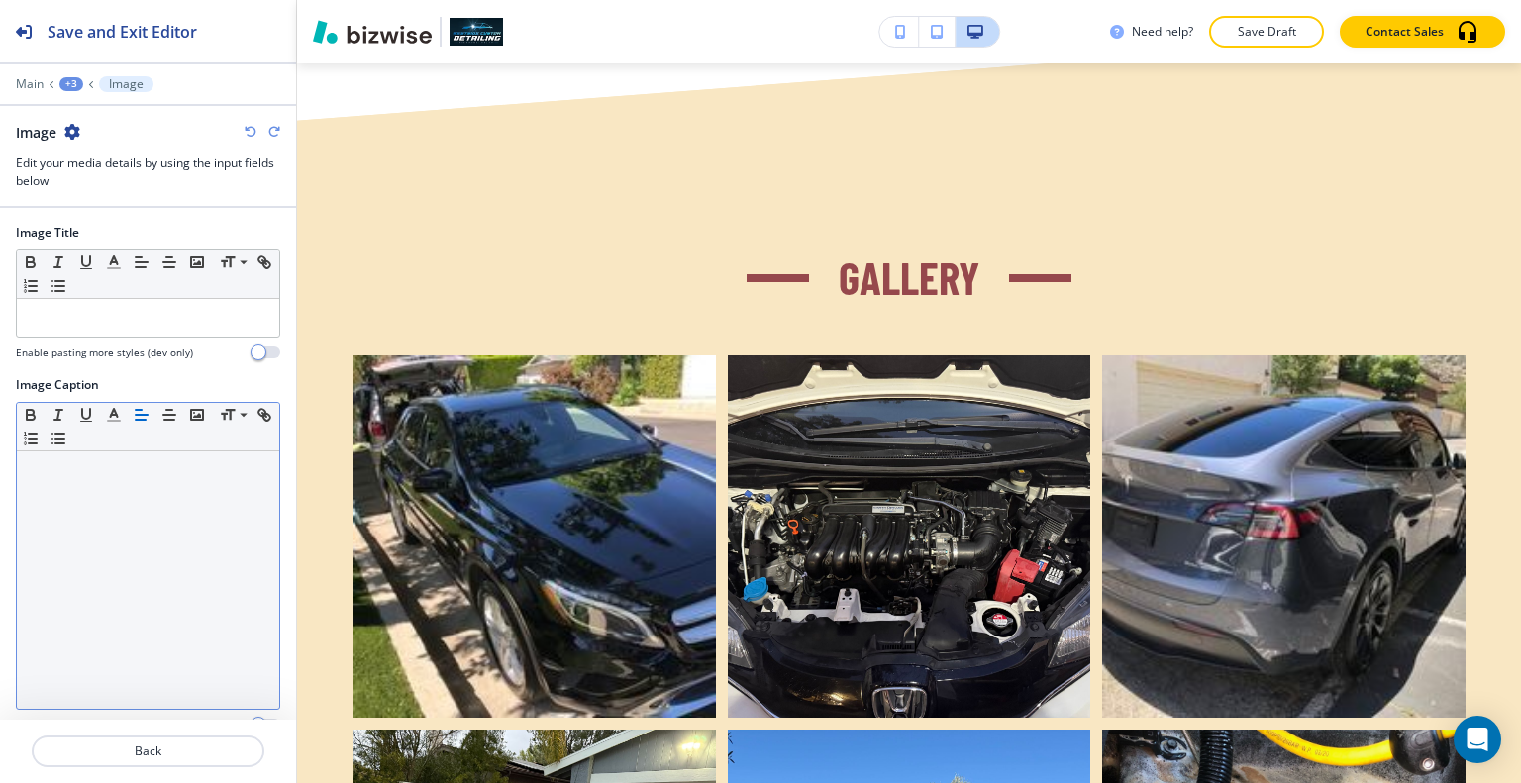
scroll to position [195, 0]
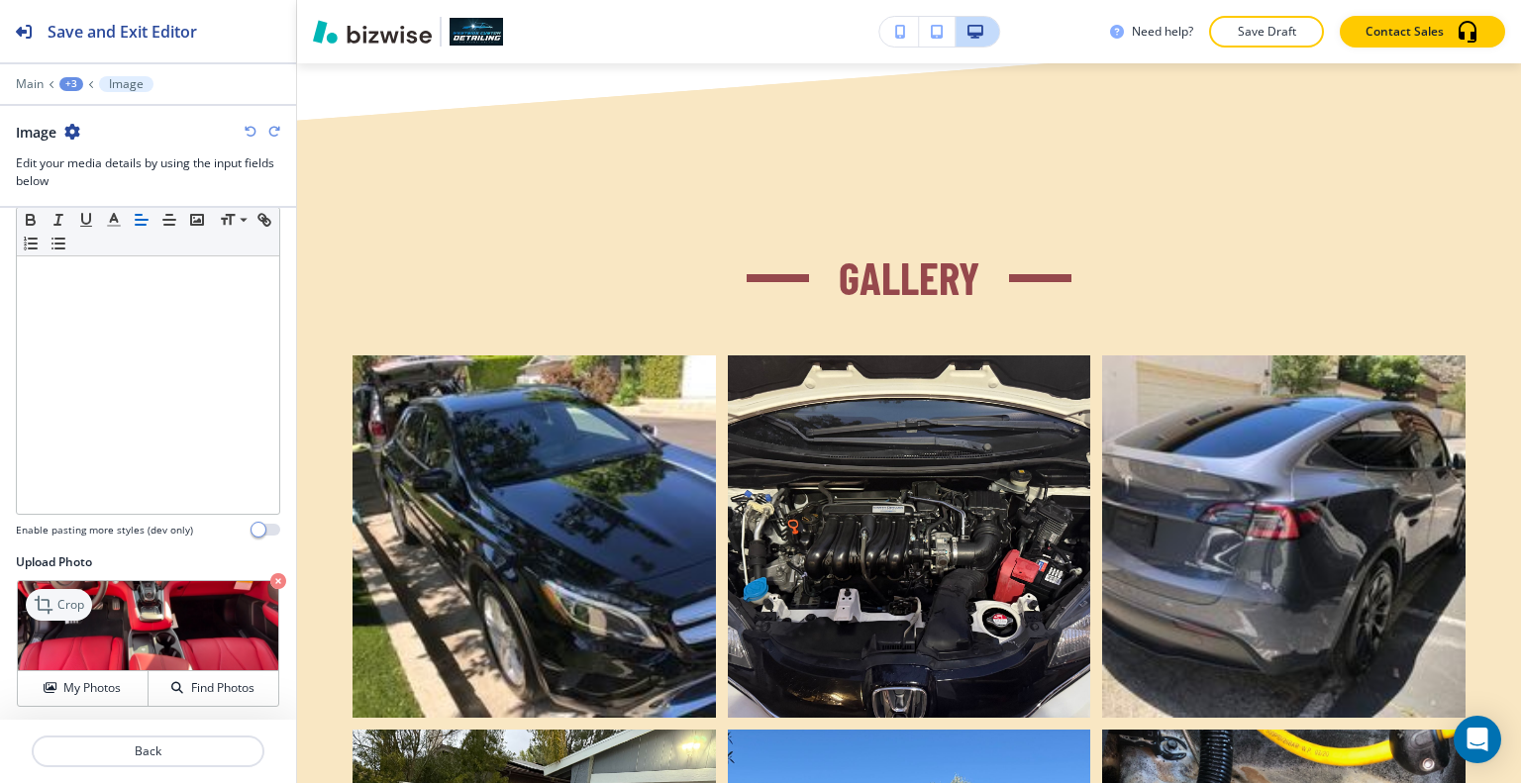
click at [76, 605] on p "Crop" at bounding box center [70, 605] width 27 height 18
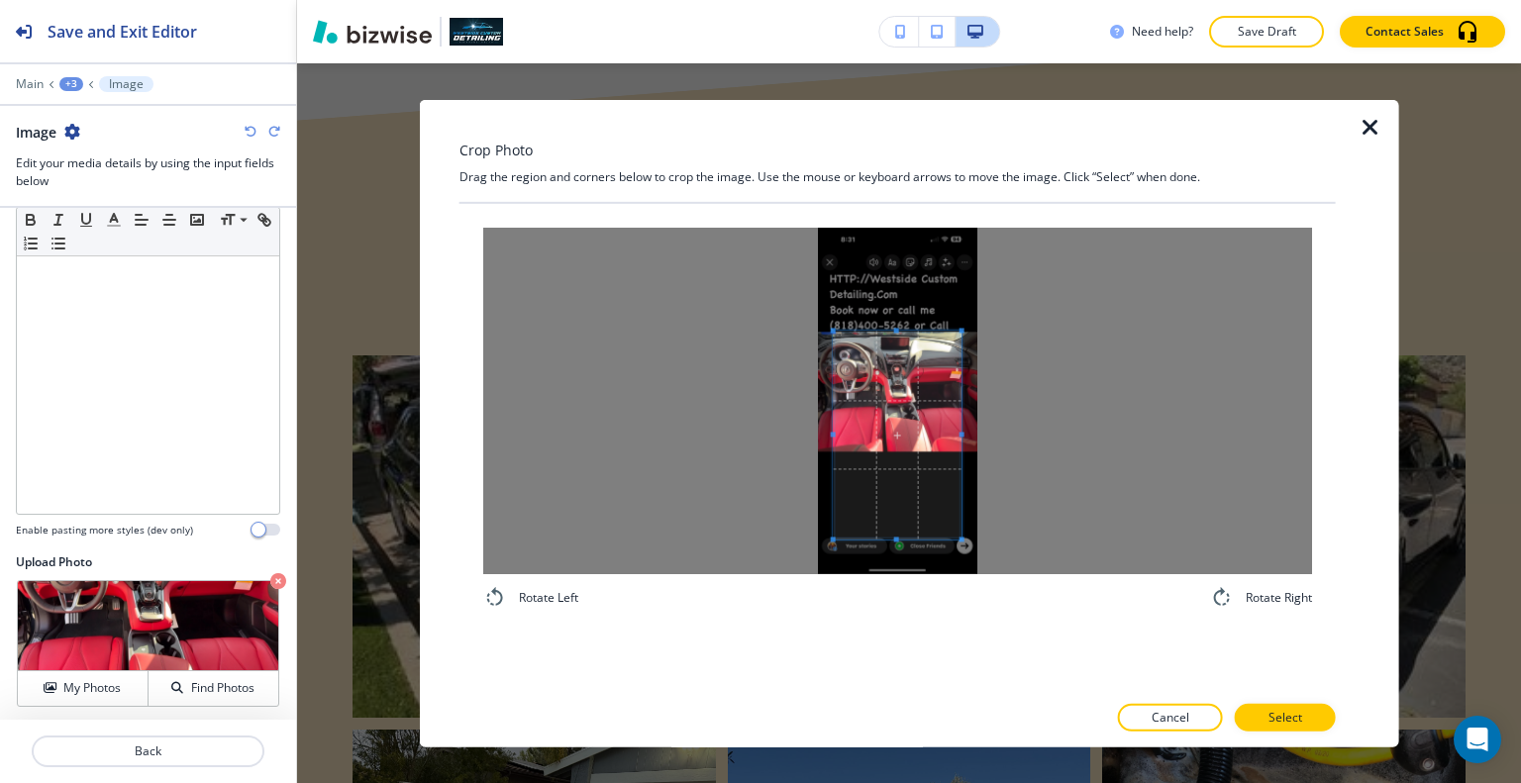
click at [885, 331] on div at bounding box center [898, 435] width 128 height 208
click at [811, 431] on div at bounding box center [897, 400] width 829 height 347
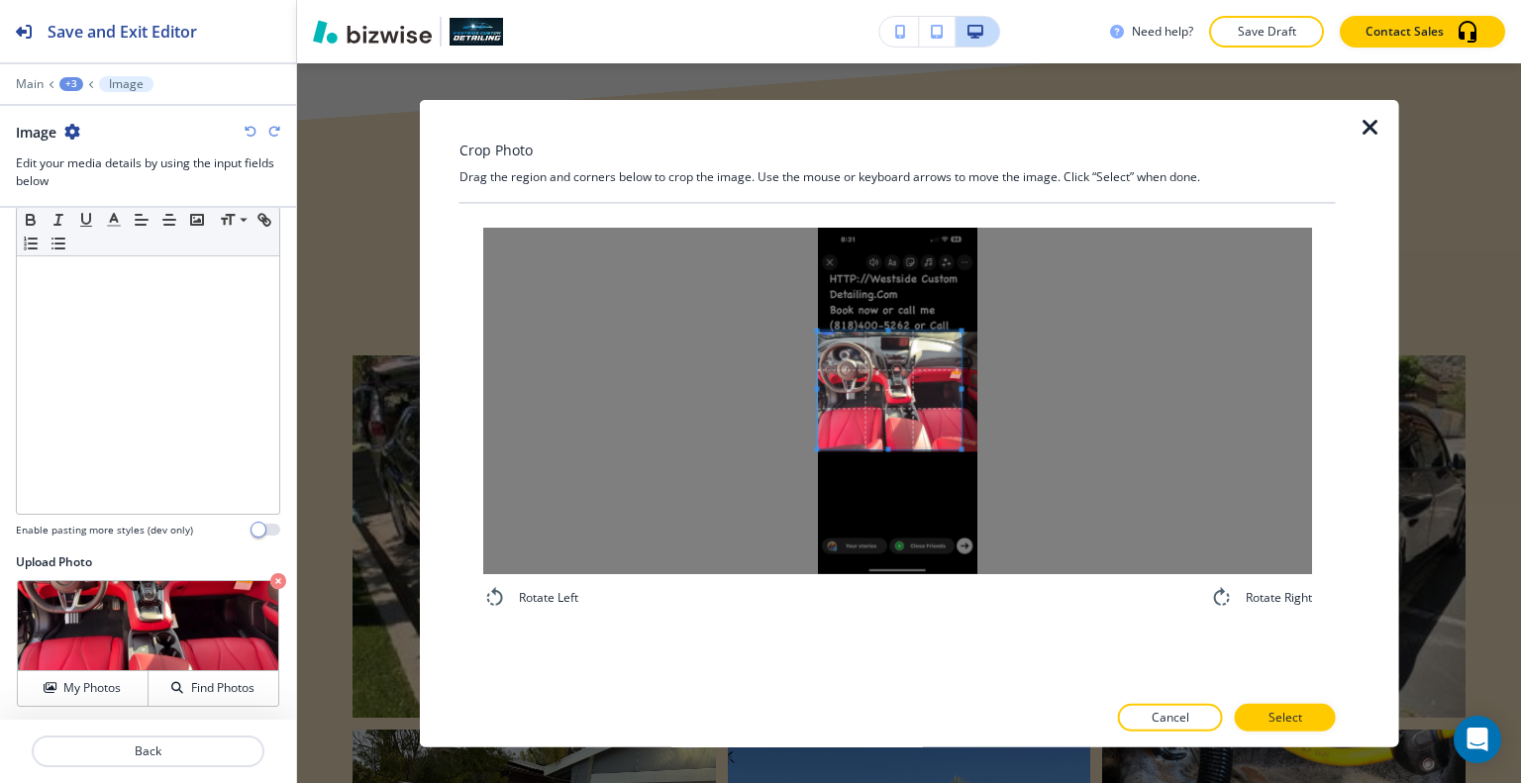
click at [872, 447] on div at bounding box center [890, 390] width 144 height 118
click at [974, 391] on span at bounding box center [975, 389] width 5 height 5
click at [937, 396] on span at bounding box center [896, 394] width 157 height 118
click at [1272, 709] on p "Select" at bounding box center [1286, 718] width 34 height 18
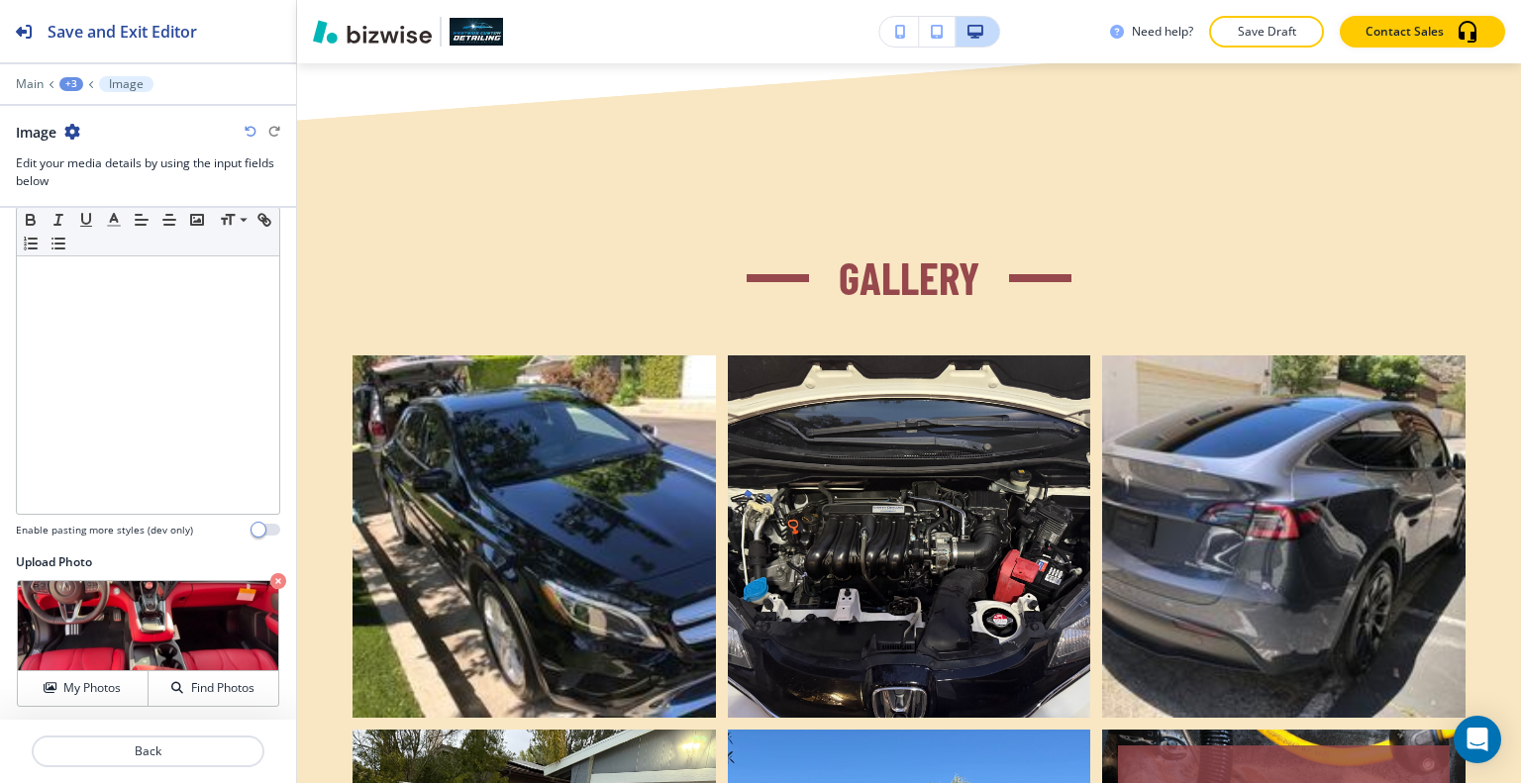
scroll to position [3693, 0]
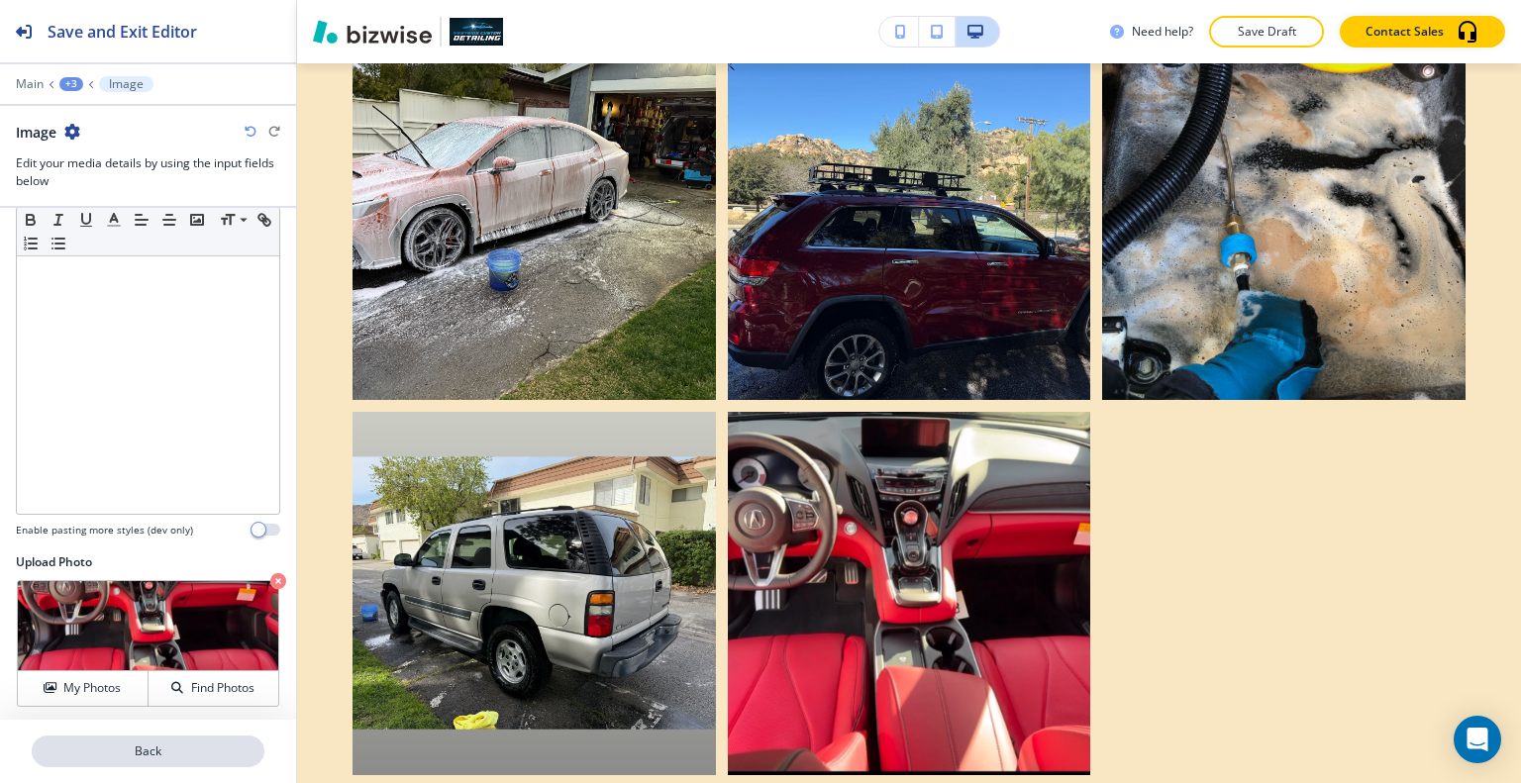
click at [165, 758] on p "Back" at bounding box center [148, 752] width 229 height 18
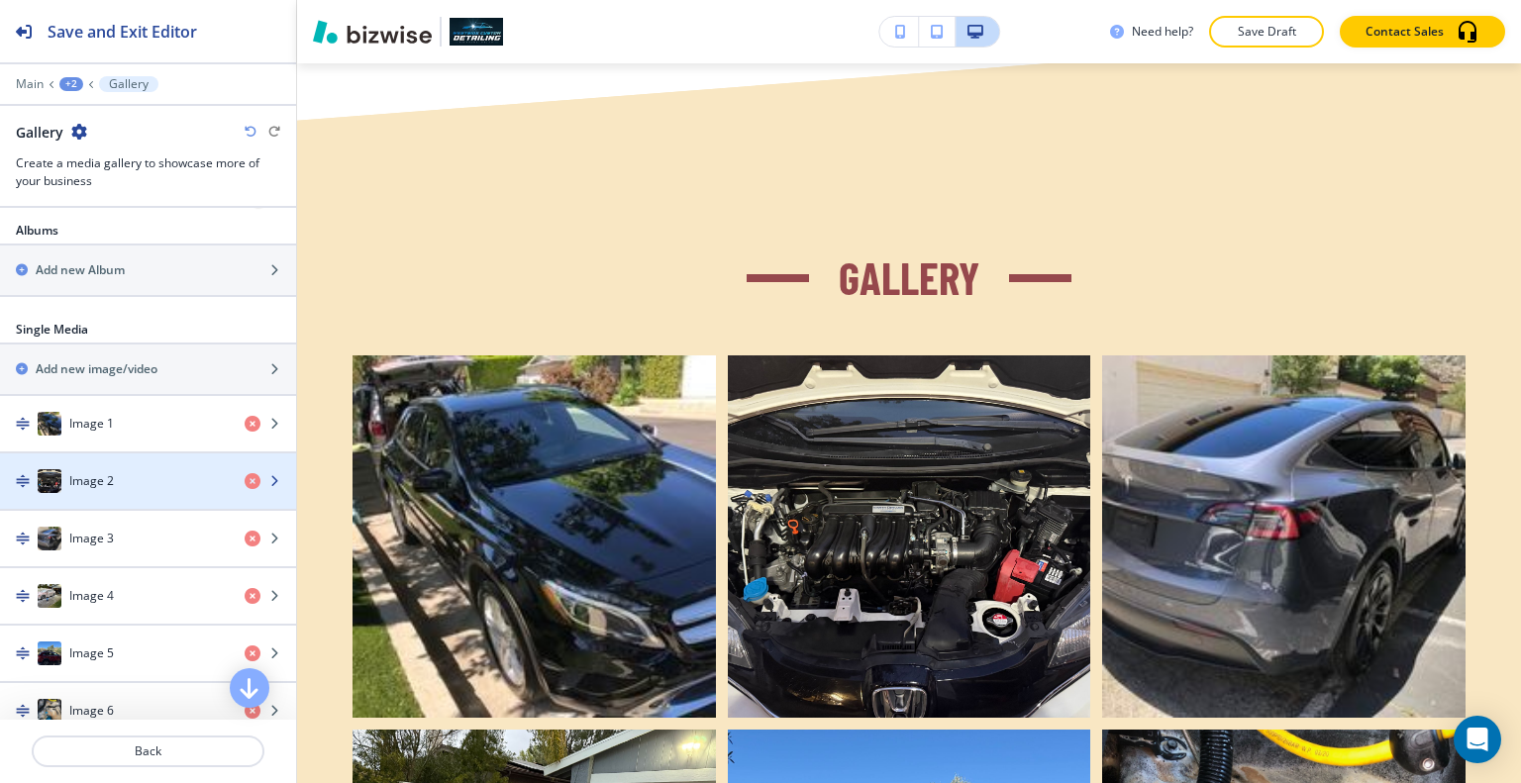
scroll to position [594, 0]
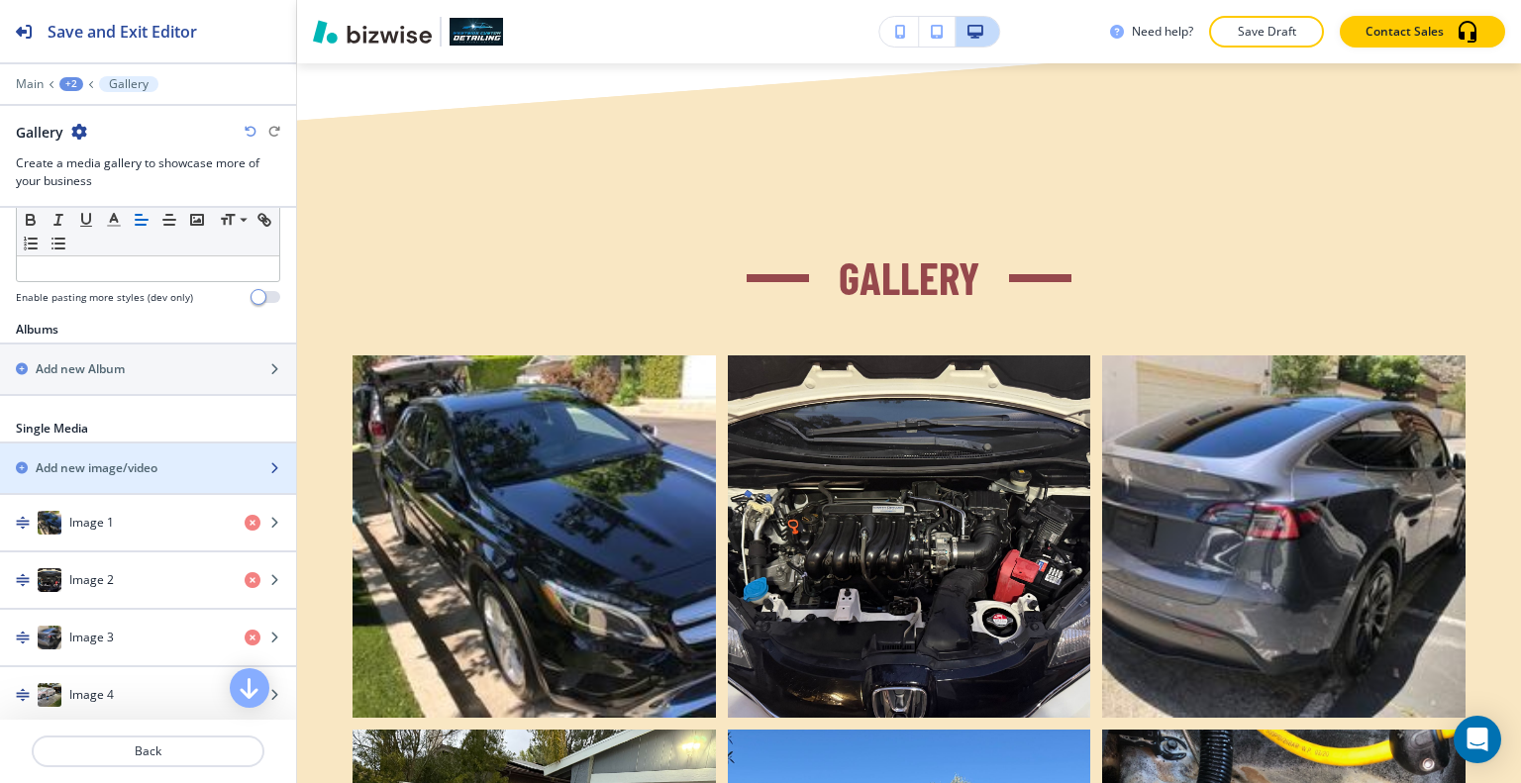
click at [119, 466] on h2 "Add new image/video" at bounding box center [97, 468] width 122 height 18
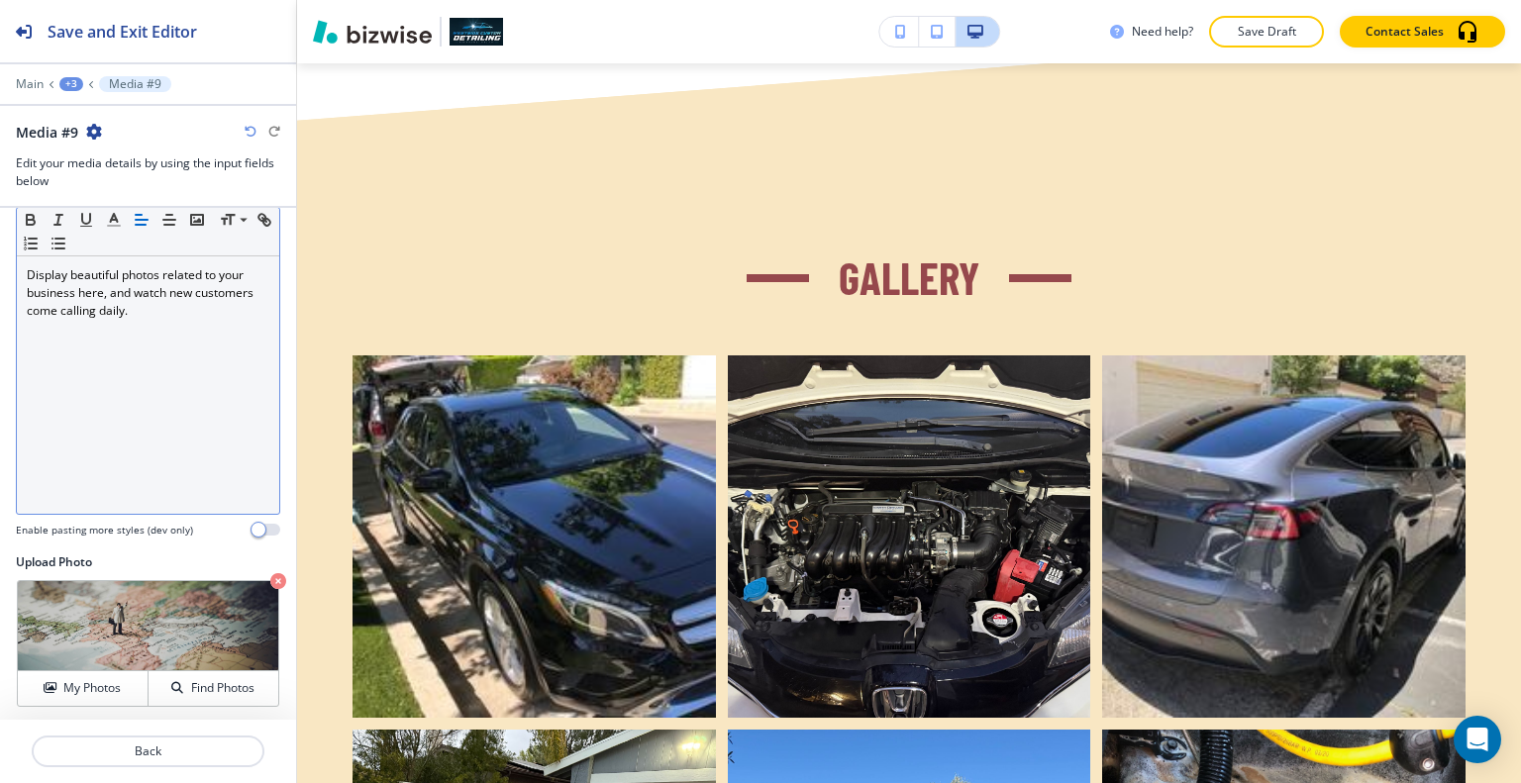
scroll to position [0, 0]
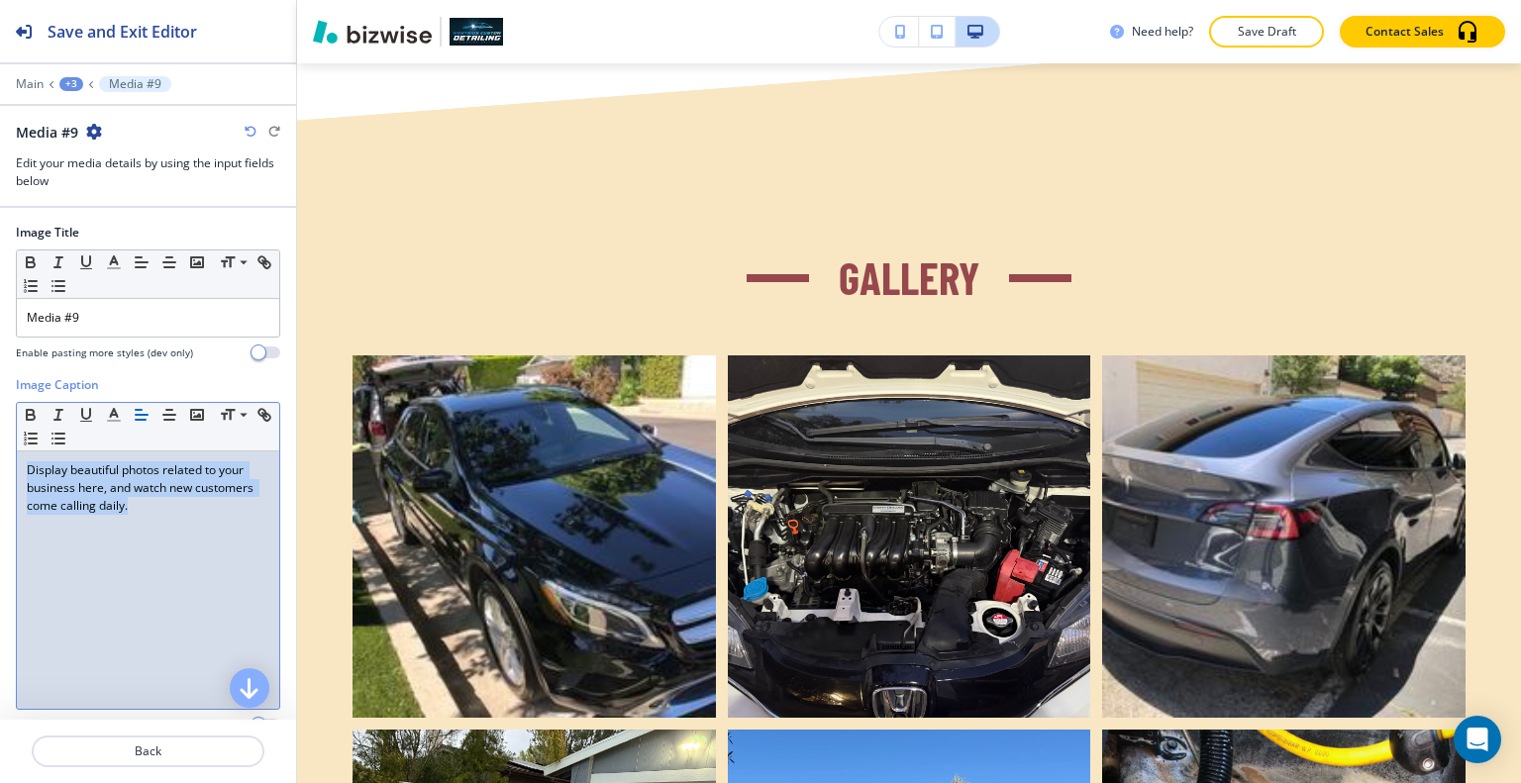
drag, startPoint x: 105, startPoint y: 537, endPoint x: 4, endPoint y: 423, distance: 152.2
click at [0, 424] on div "Image Title Small Normal Large Huge Media #9 Enable pasting more styles (dev on…" at bounding box center [148, 563] width 296 height 711
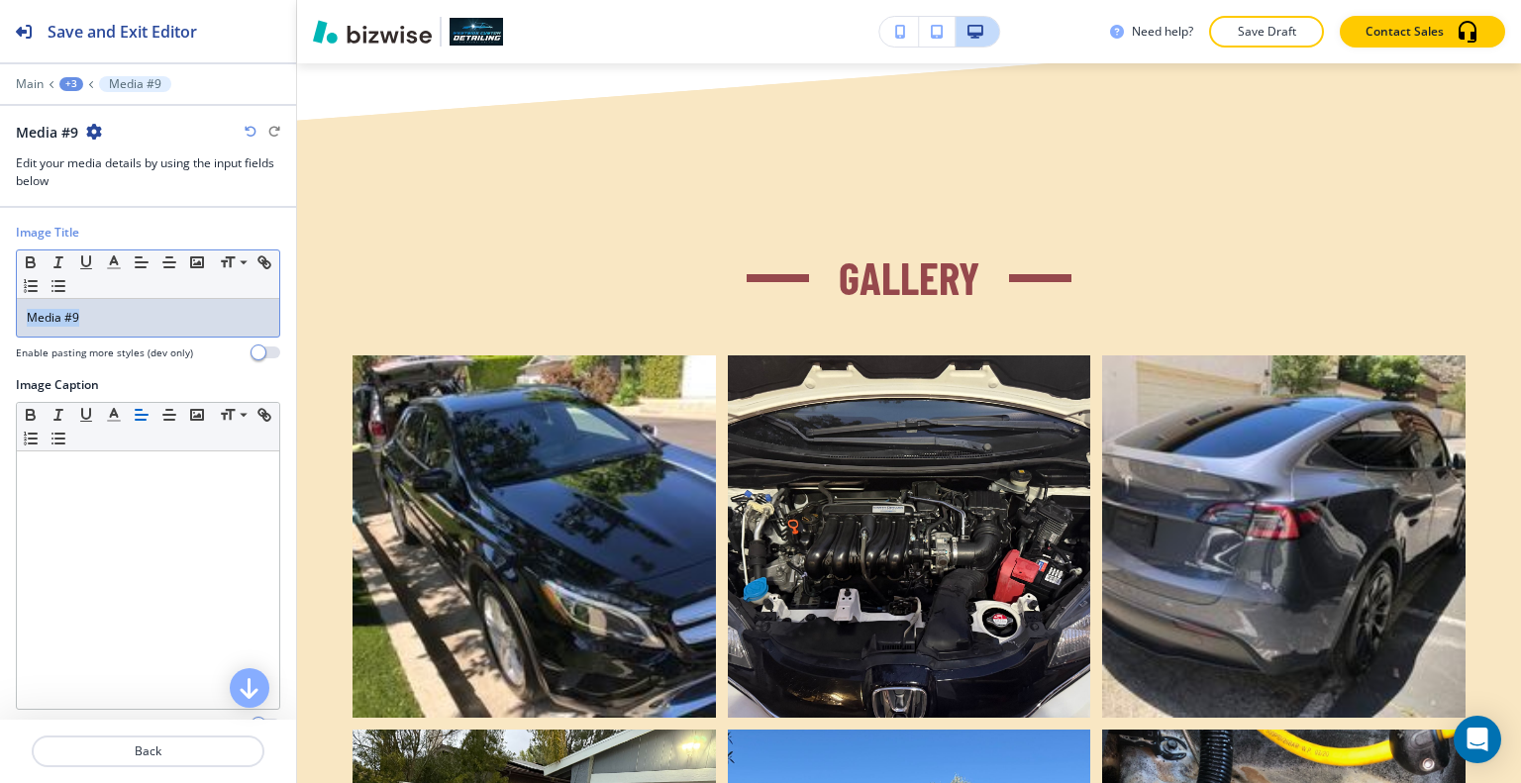
drag, startPoint x: 171, startPoint y: 324, endPoint x: 0, endPoint y: 312, distance: 171.7
click at [0, 312] on div "Image Title Small Normal Large Huge Media #9 Enable pasting more styles (dev on…" at bounding box center [148, 563] width 296 height 711
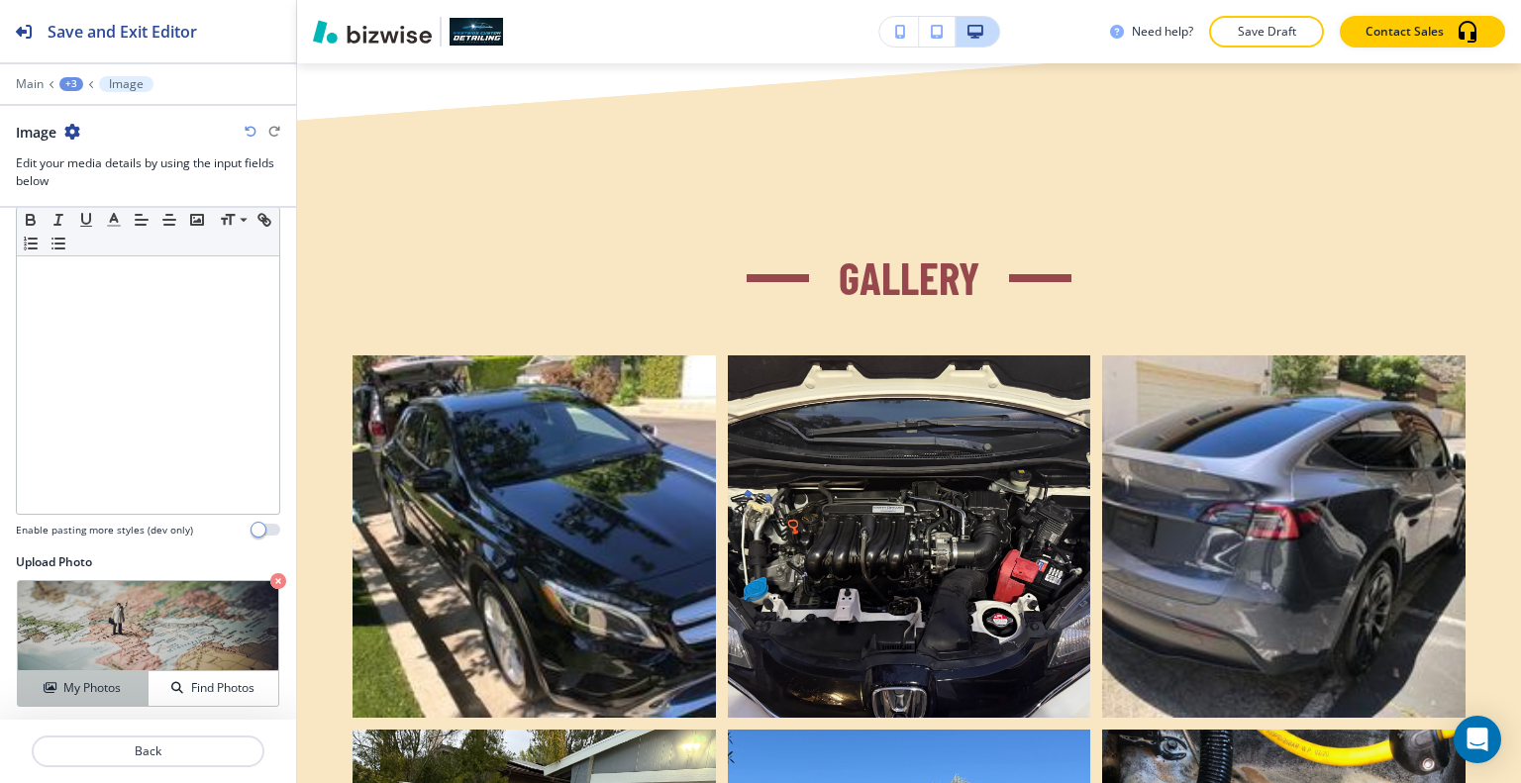
click at [126, 675] on button "My Photos" at bounding box center [83, 688] width 131 height 35
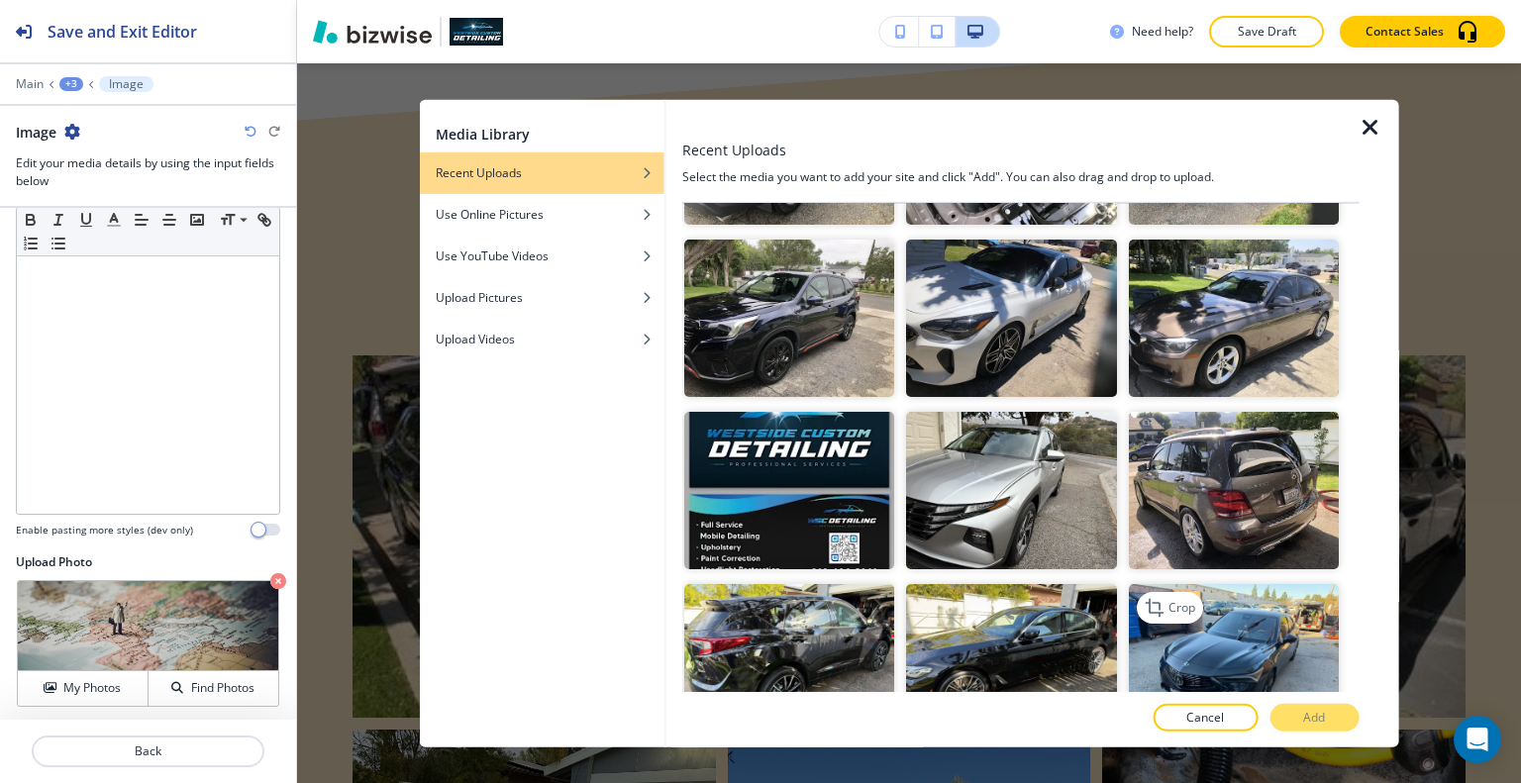
scroll to position [594, 0]
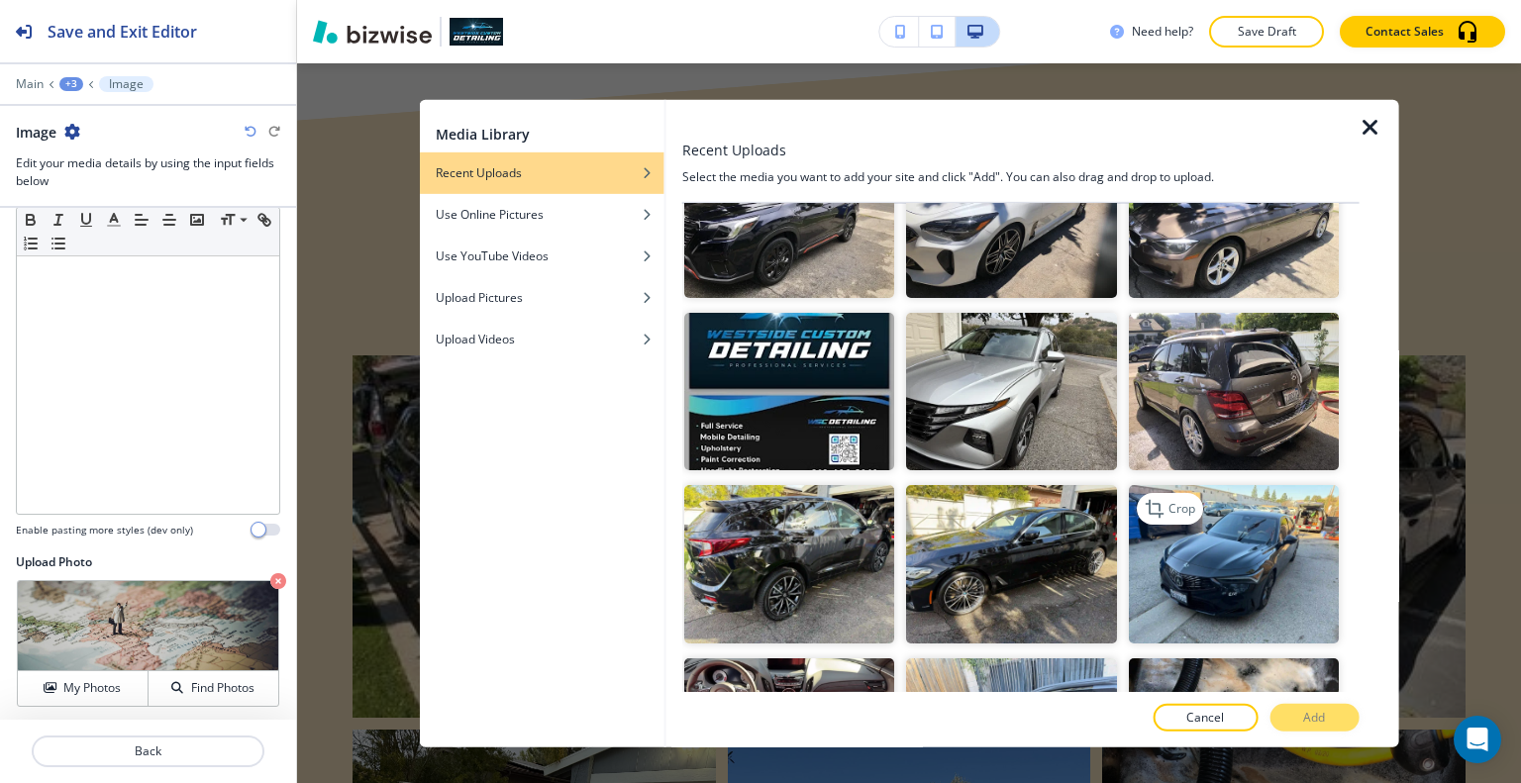
click at [1216, 560] on img "button" at bounding box center [1233, 563] width 210 height 157
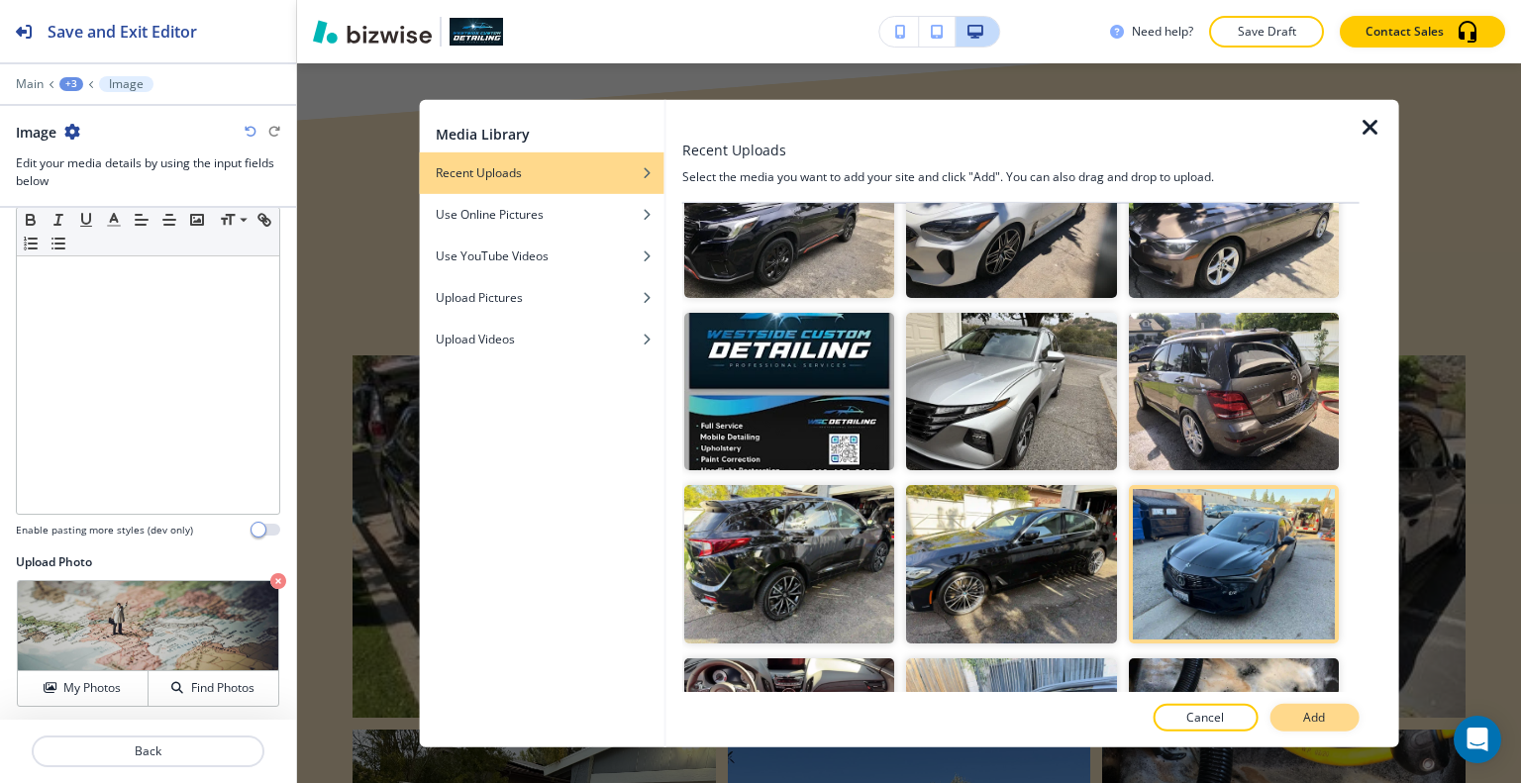
click at [1321, 715] on p "Add" at bounding box center [1314, 718] width 22 height 18
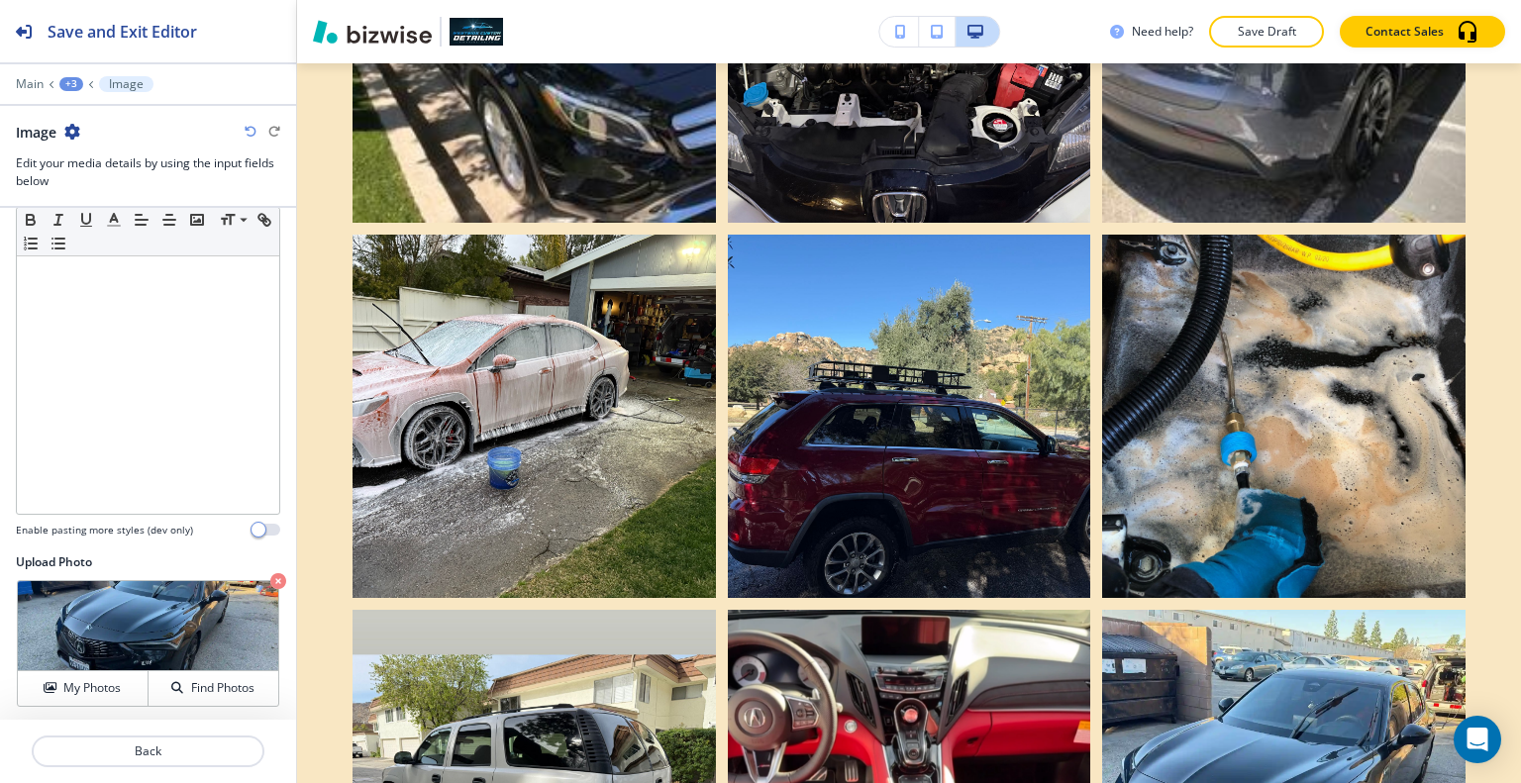
scroll to position [3891, 0]
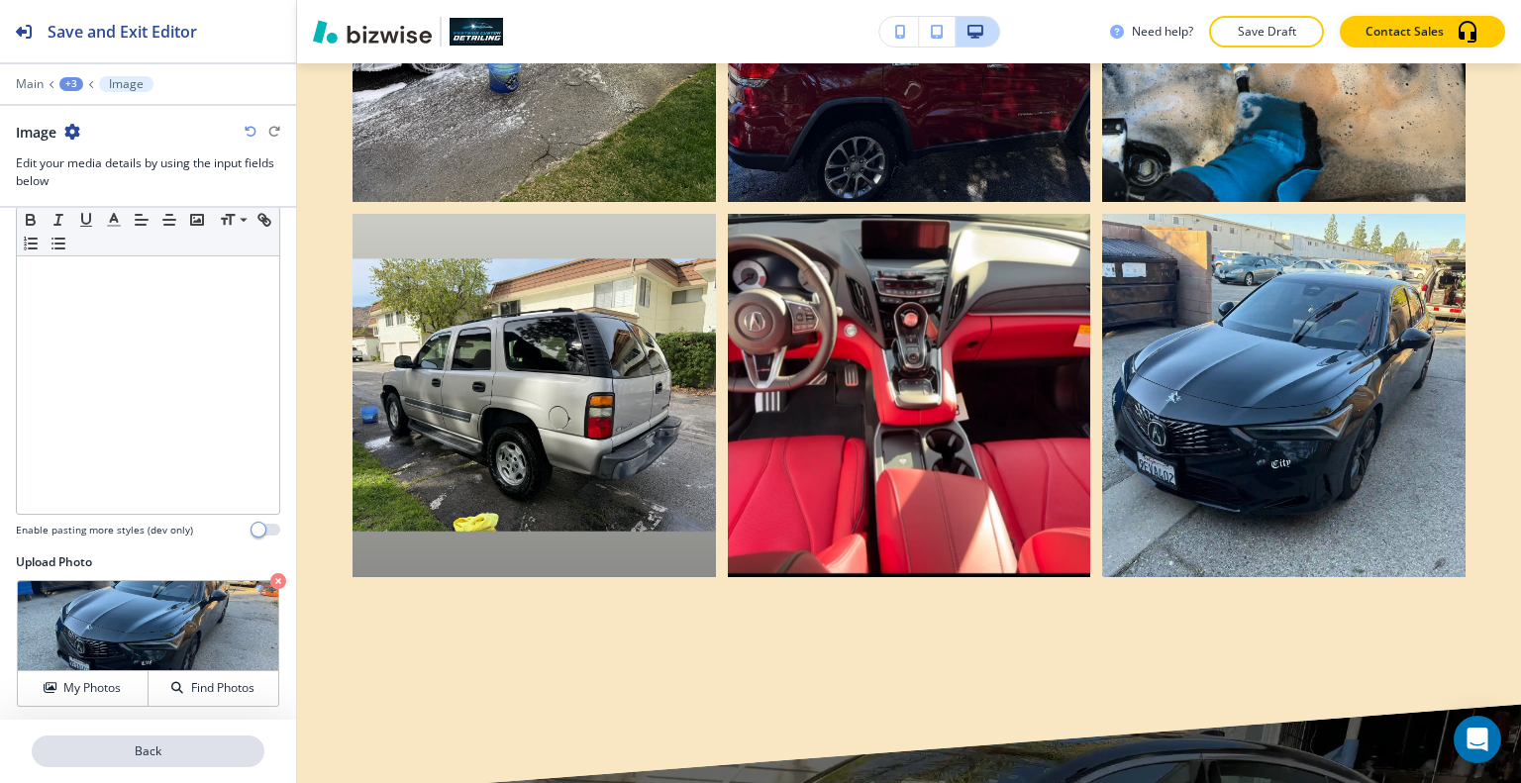
click at [107, 756] on p "Back" at bounding box center [148, 752] width 229 height 18
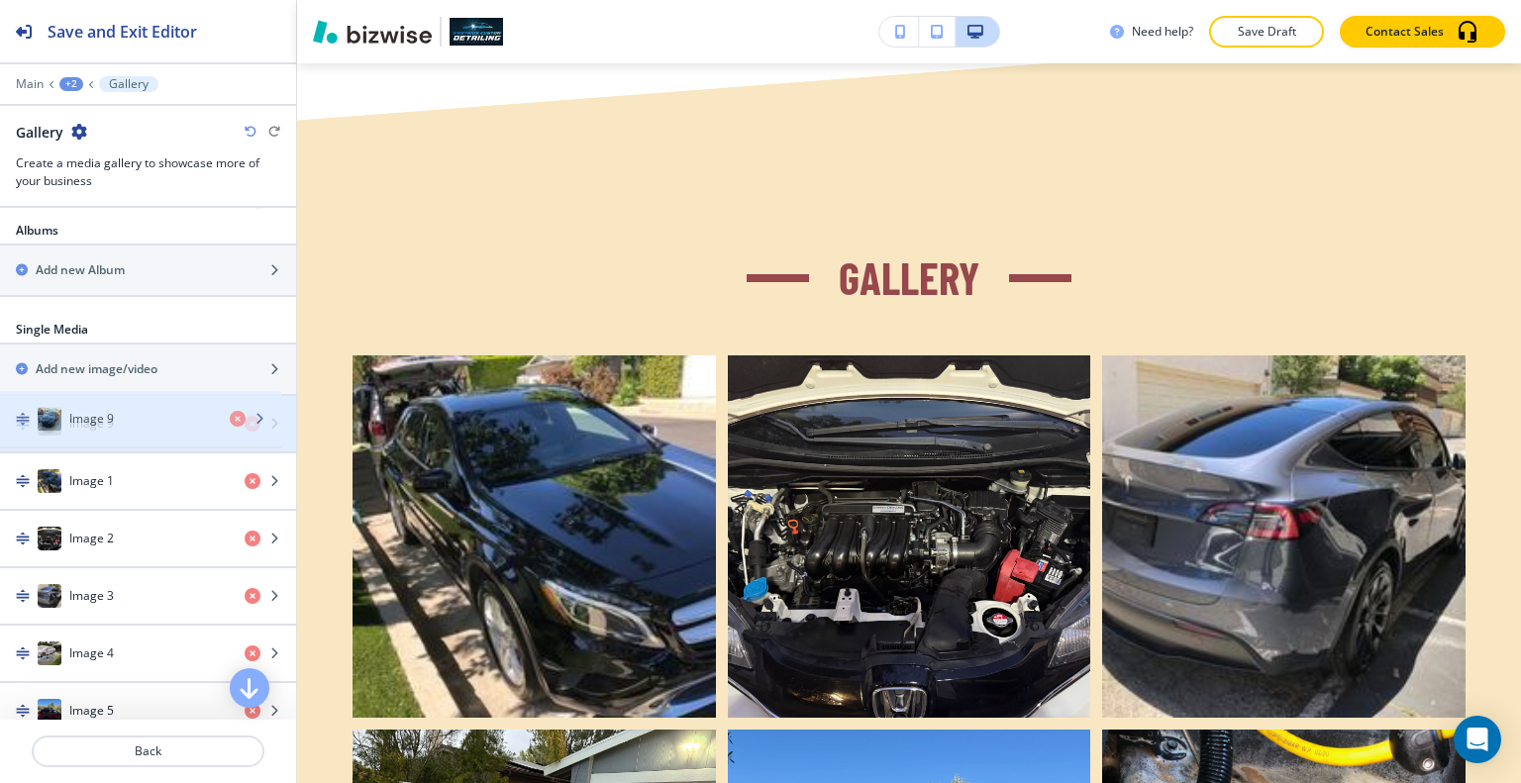
scroll to position [594, 0]
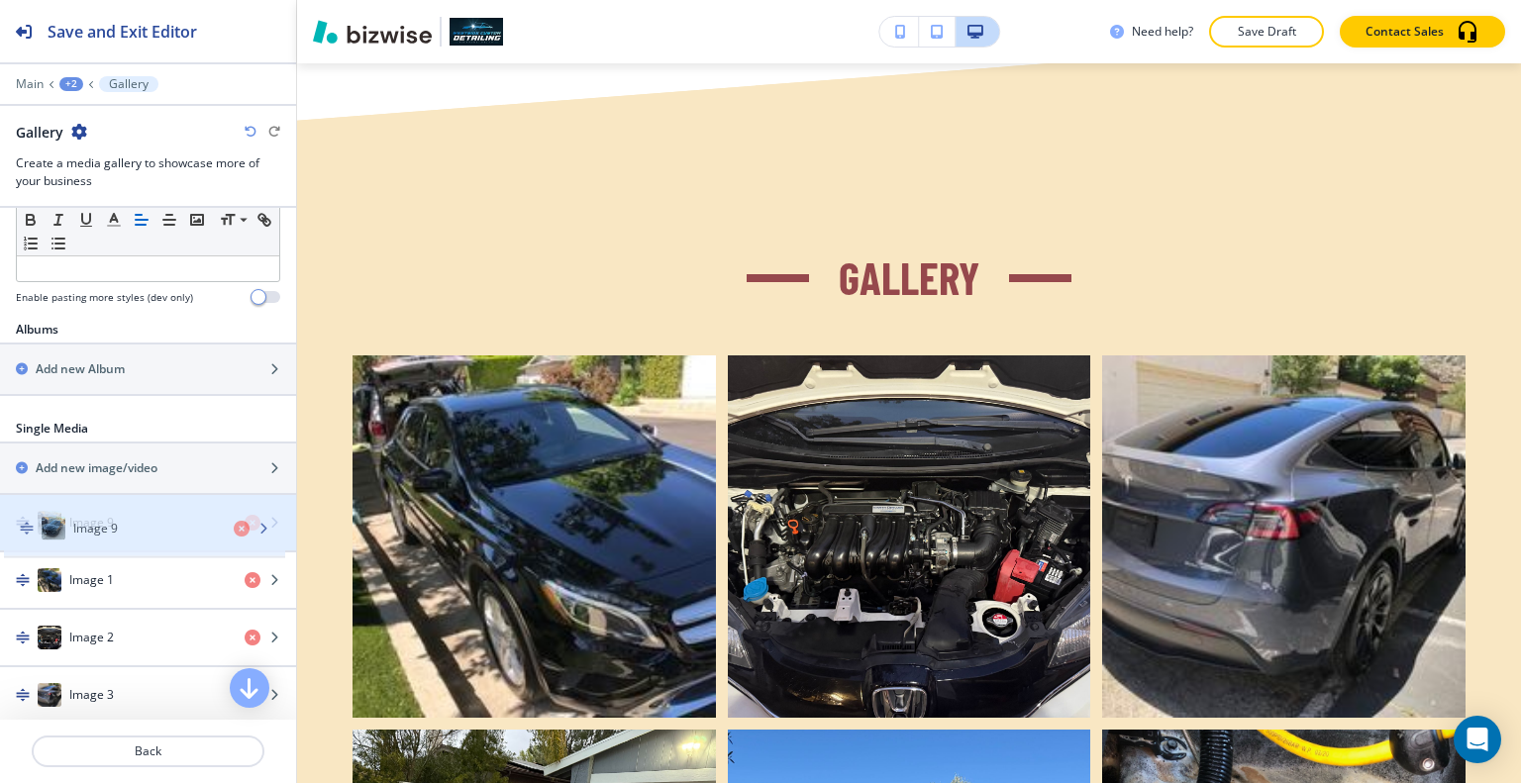
drag, startPoint x: 136, startPoint y: 582, endPoint x: 141, endPoint y: 533, distance: 49.8
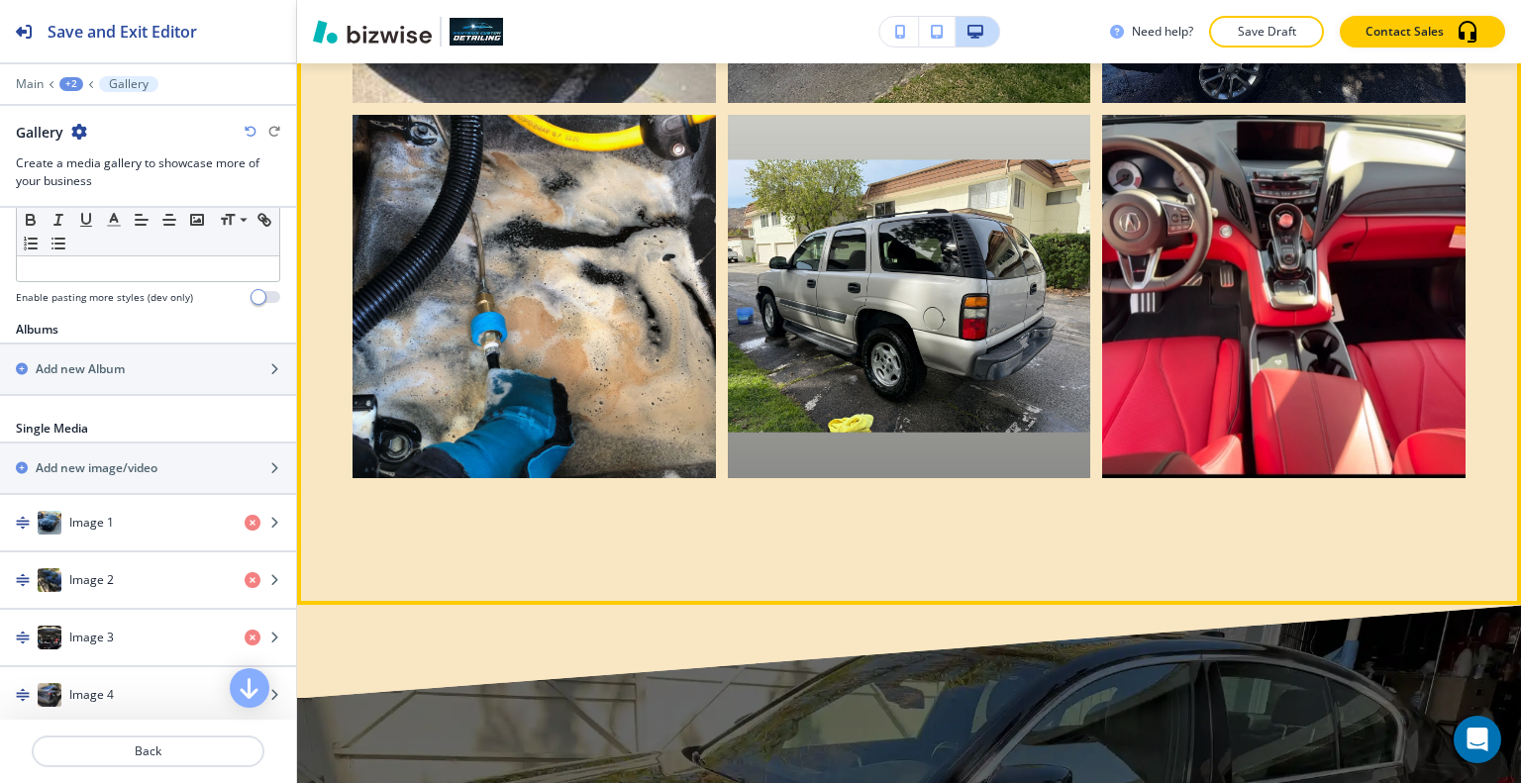
scroll to position [4485, 0]
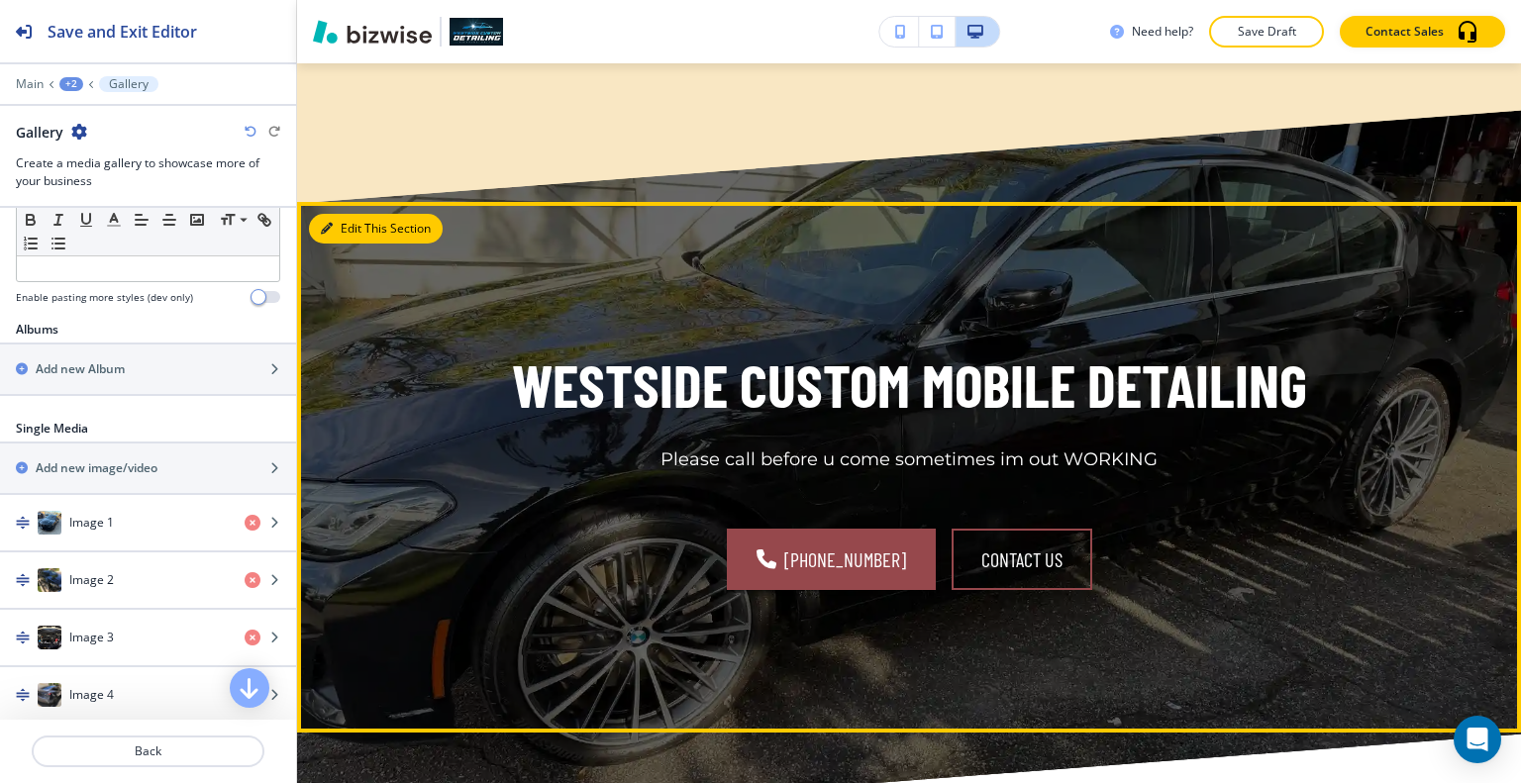
click at [360, 214] on button "Edit This Section" at bounding box center [376, 229] width 134 height 30
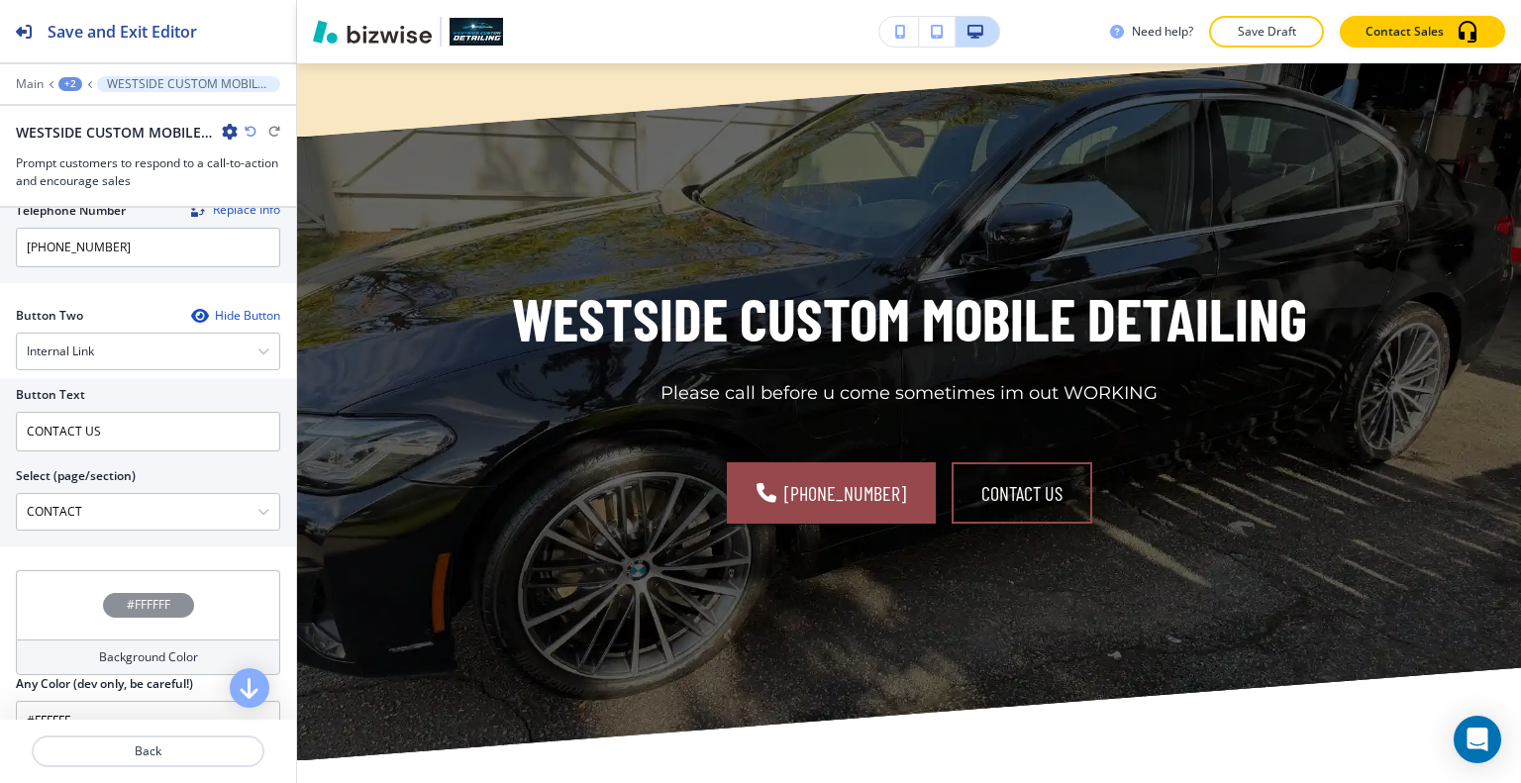
scroll to position [1057, 0]
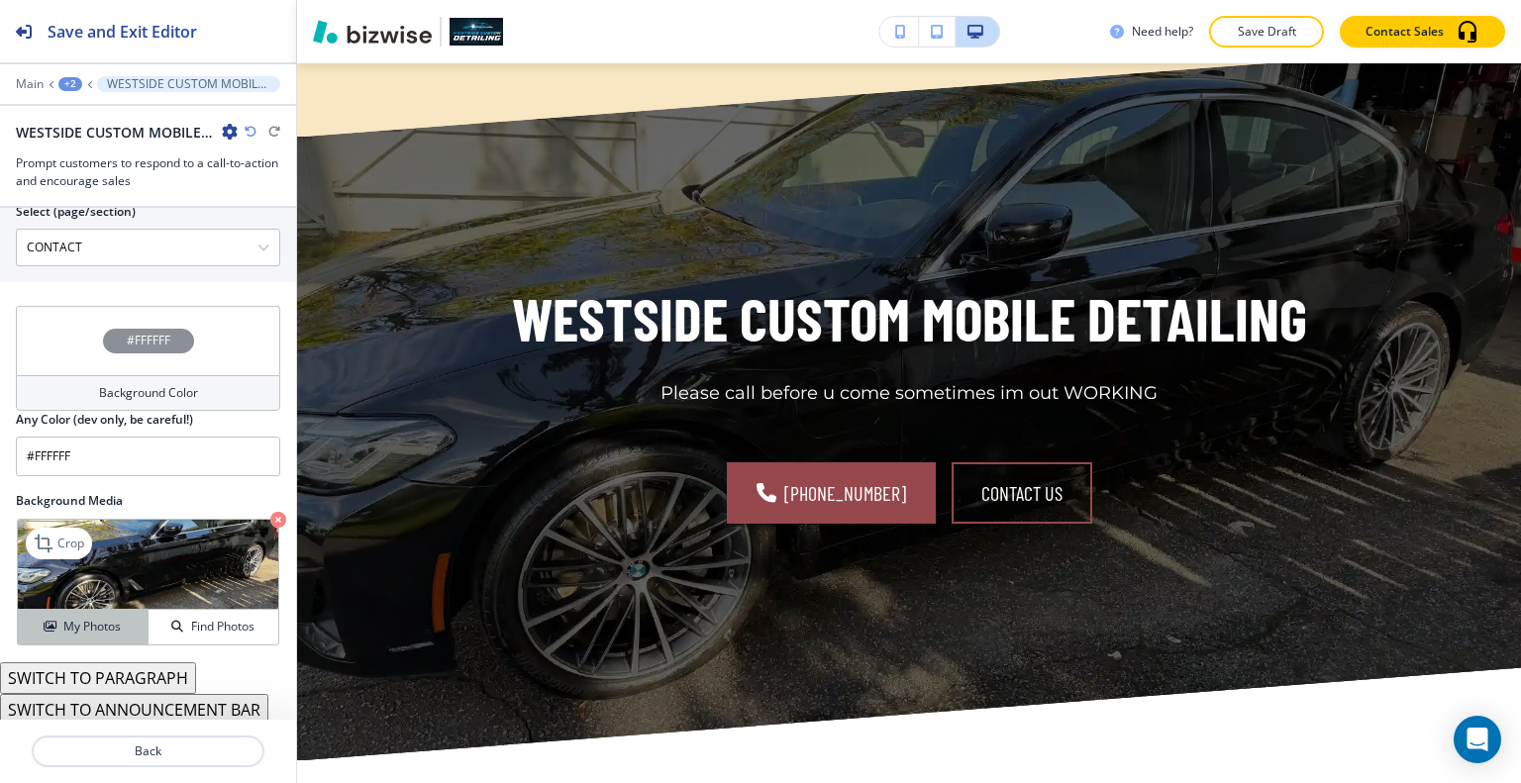
click at [86, 629] on h4 "My Photos" at bounding box center [91, 627] width 57 height 18
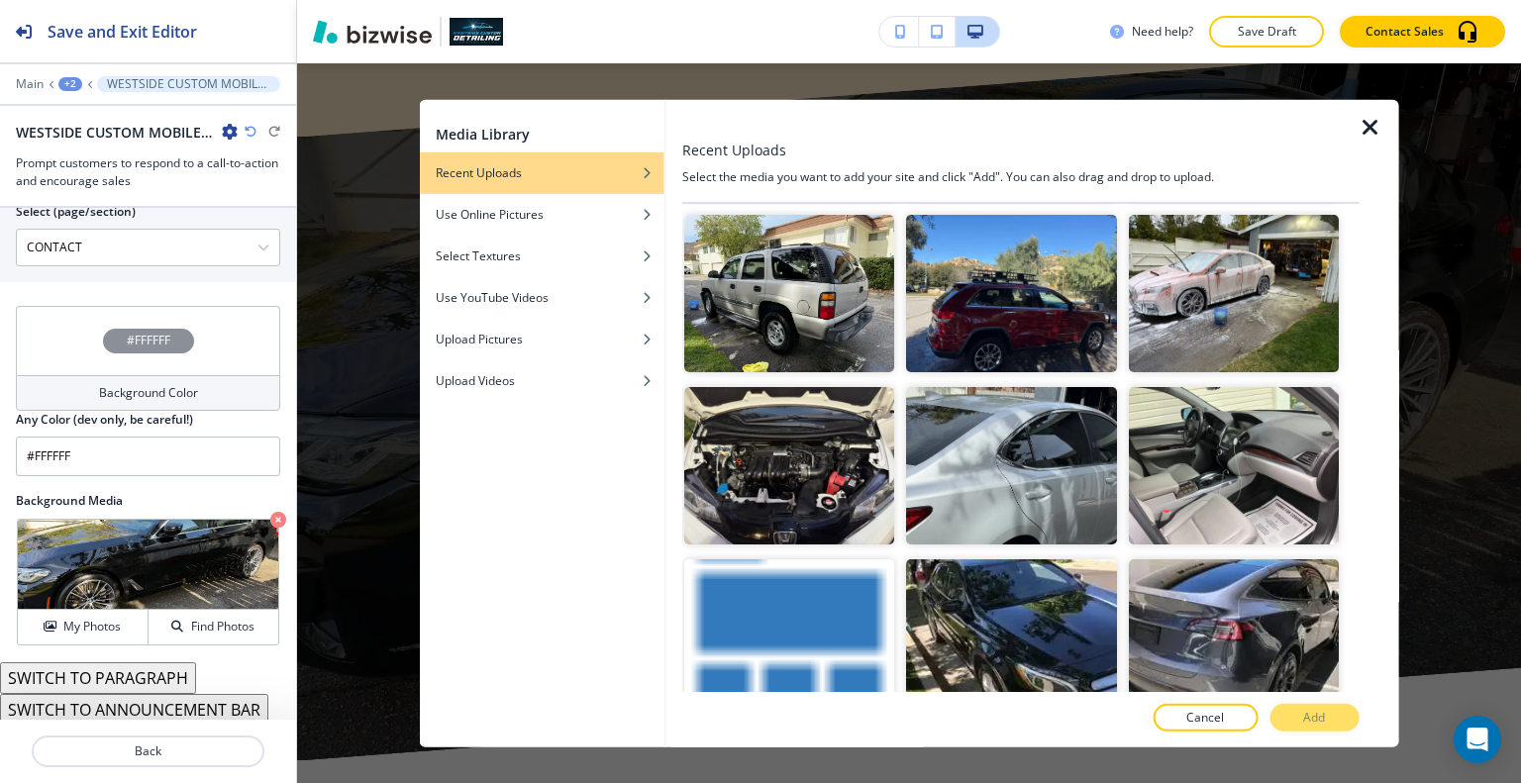
scroll to position [715, 0]
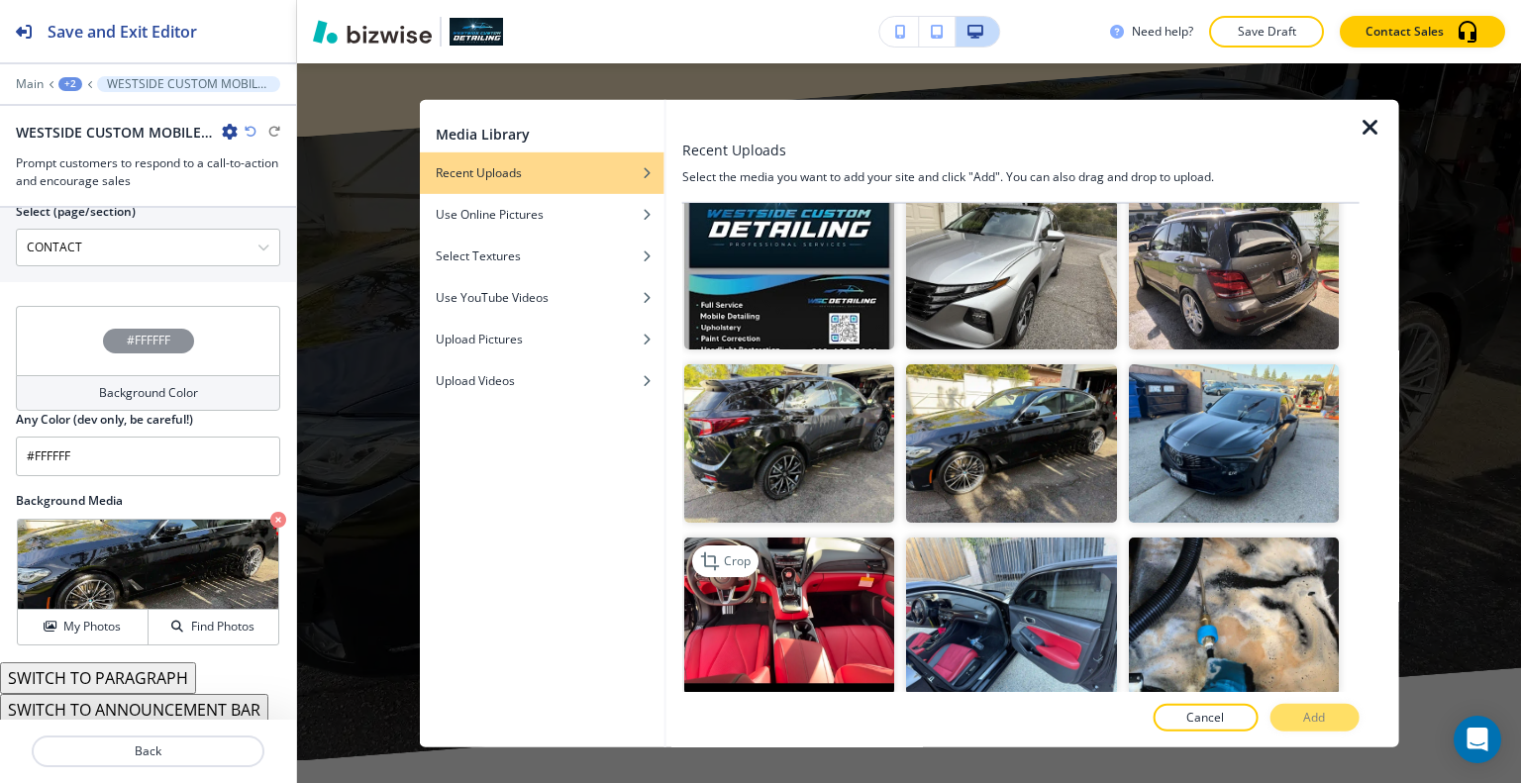
click at [808, 601] on img "button" at bounding box center [789, 615] width 210 height 157
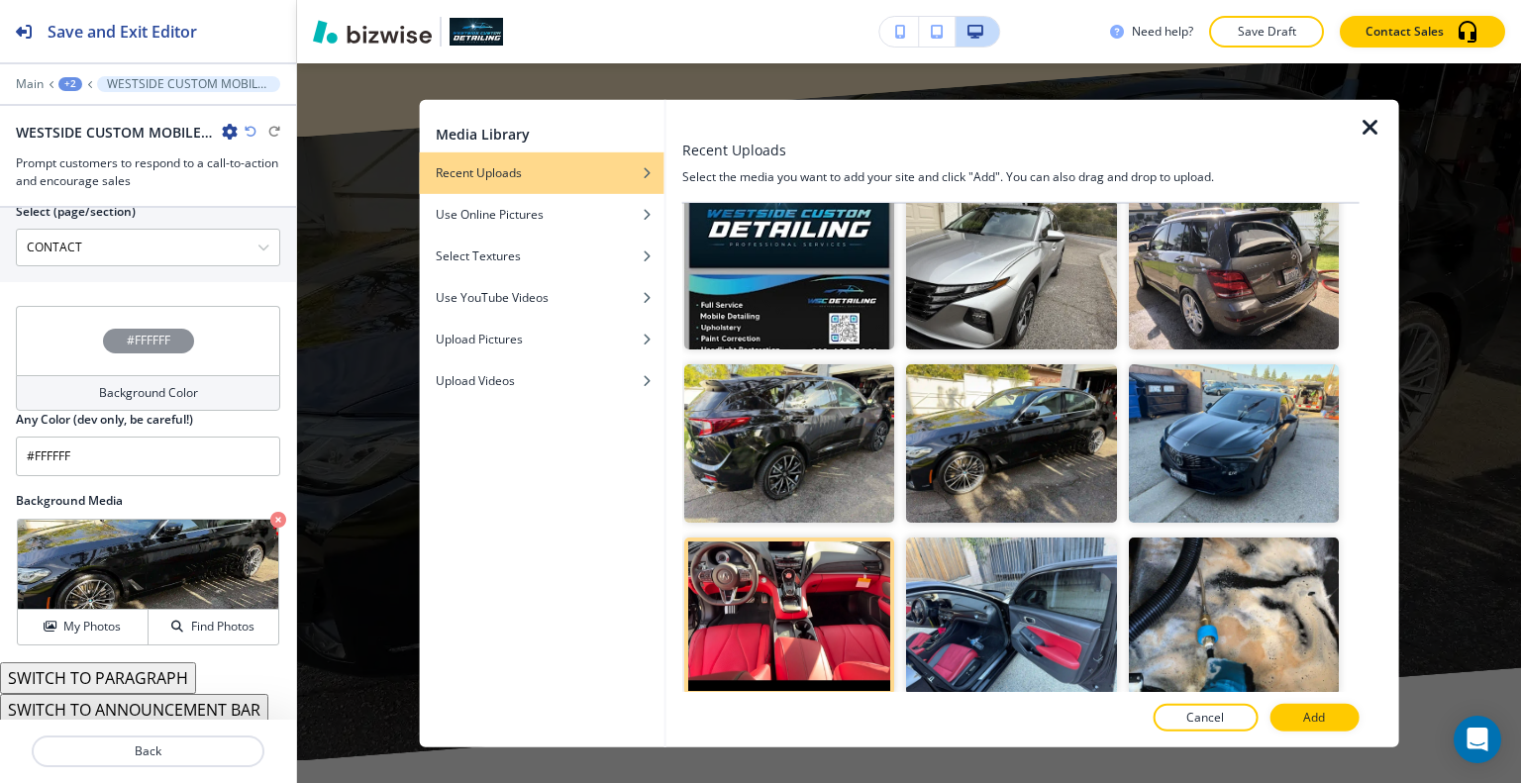
click at [1306, 715] on p "Add" at bounding box center [1314, 718] width 22 height 18
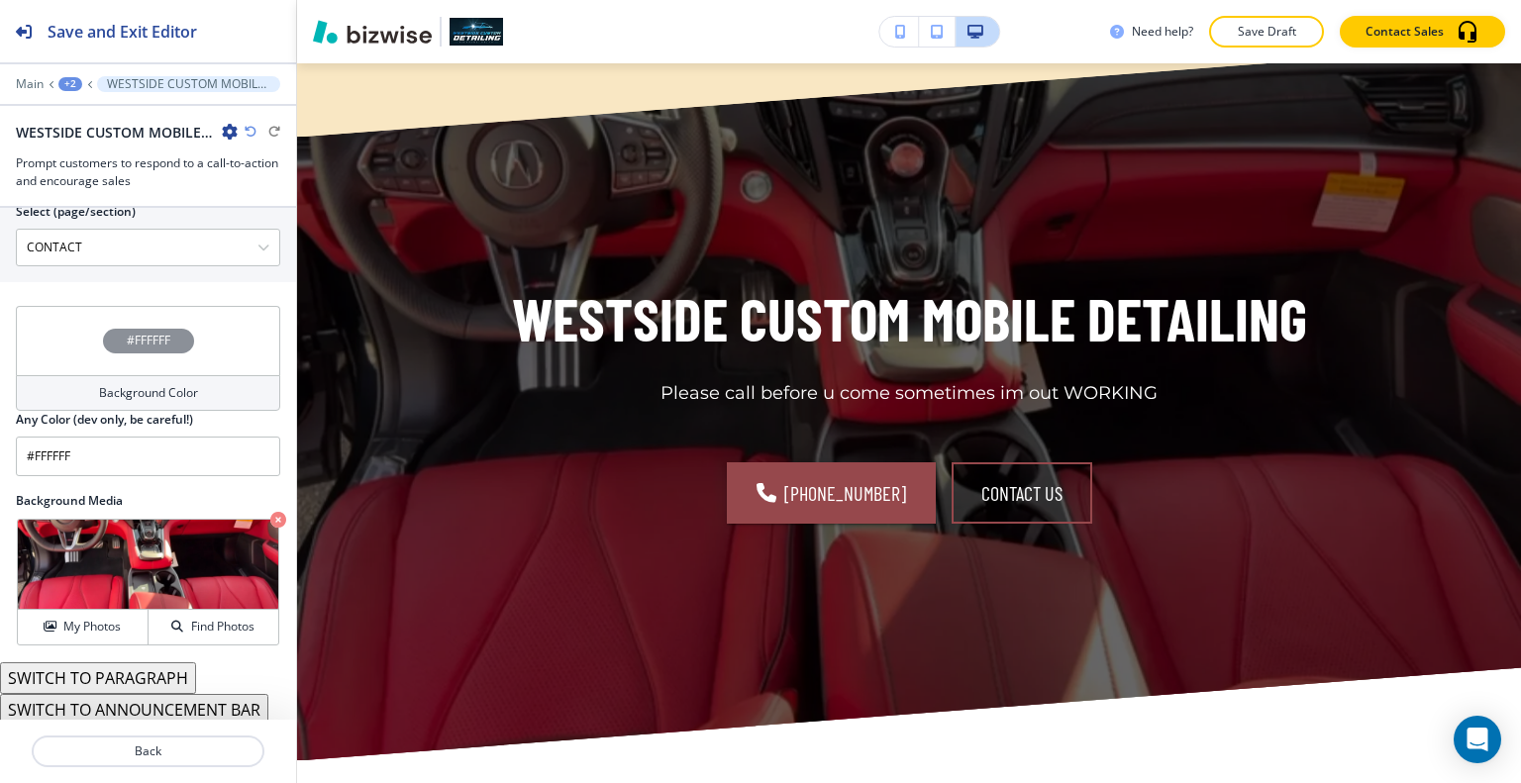
scroll to position [4452, 0]
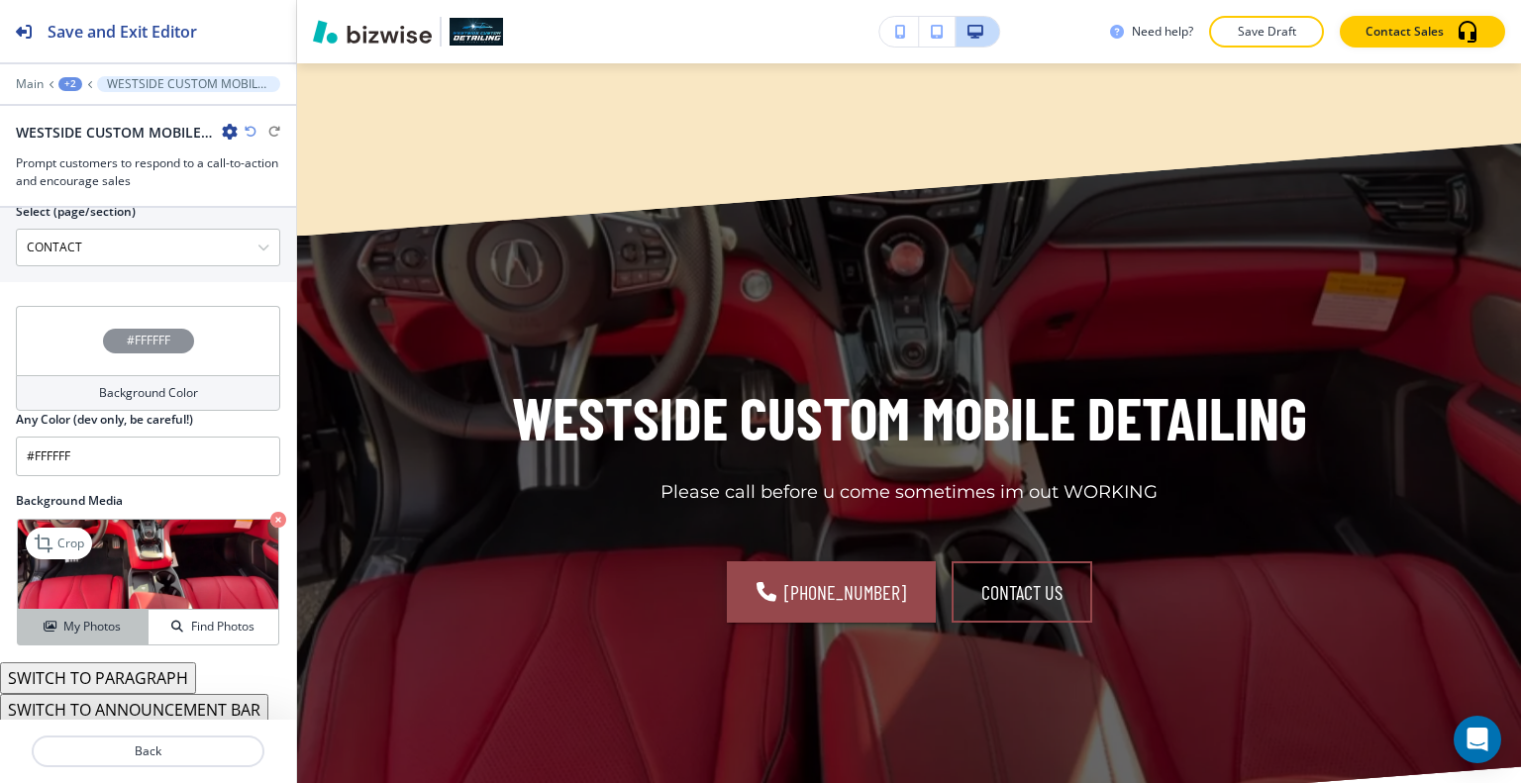
click at [63, 621] on h4 "My Photos" at bounding box center [91, 627] width 57 height 18
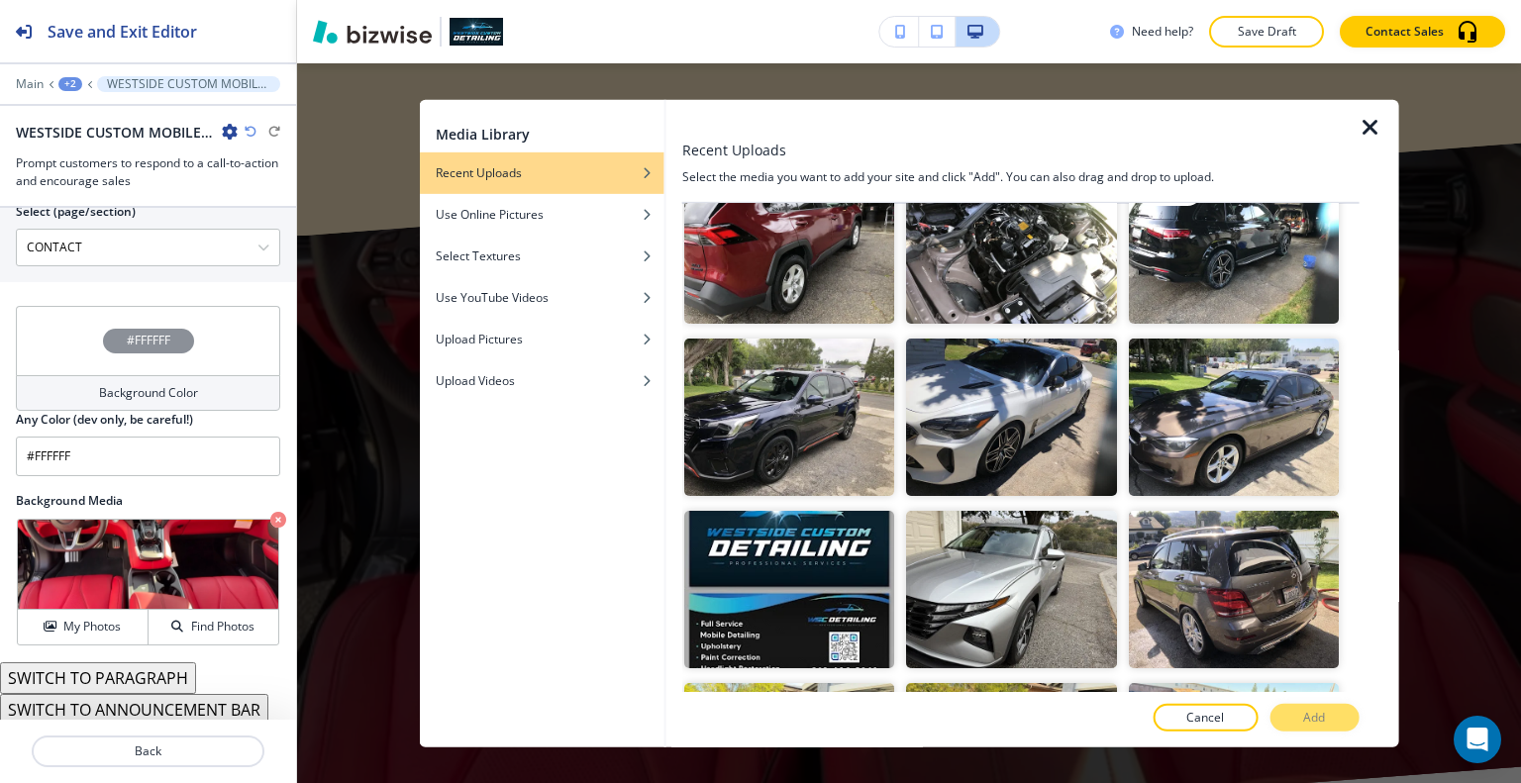
scroll to position [495, 0]
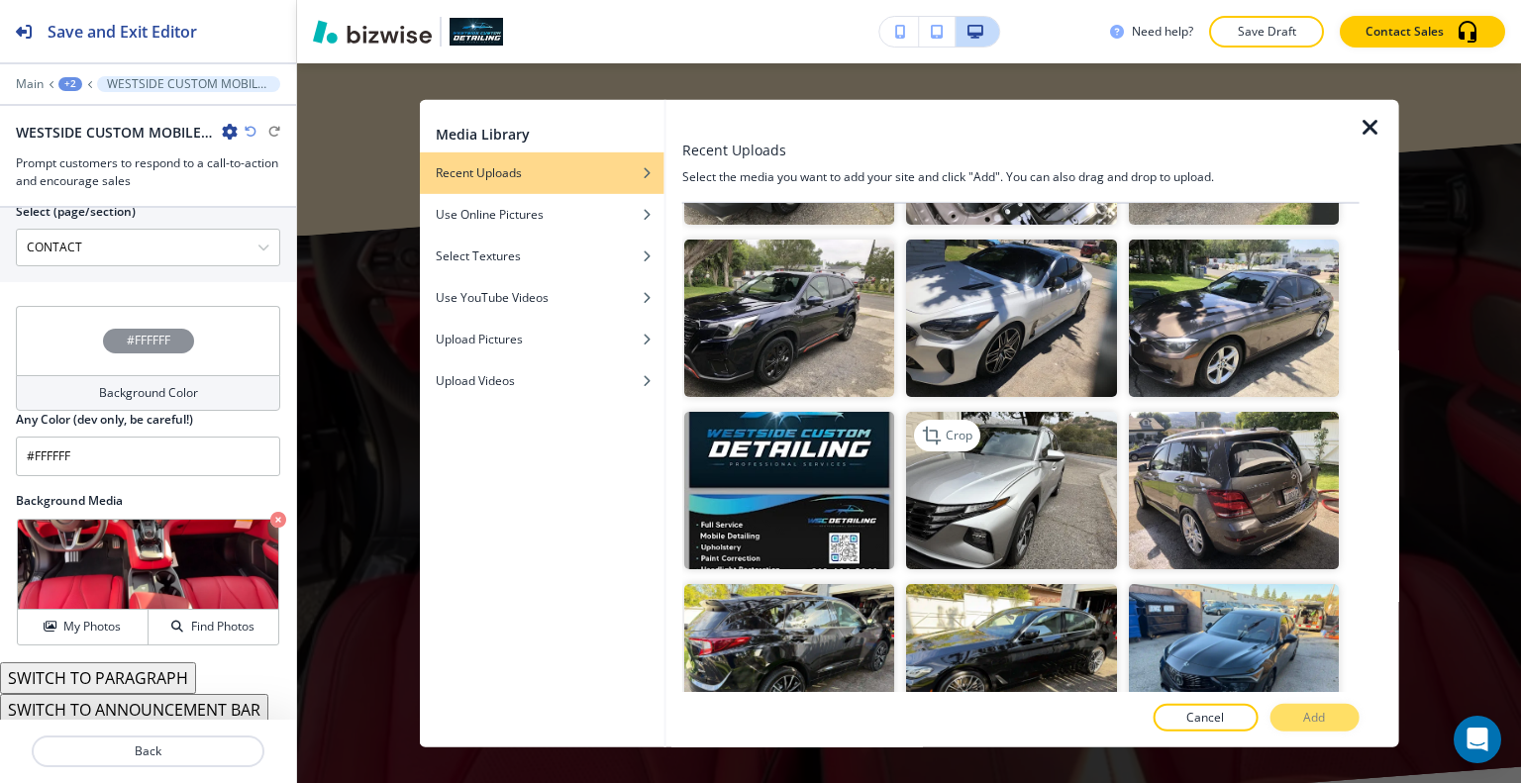
click at [1089, 485] on img "button" at bounding box center [1011, 490] width 210 height 157
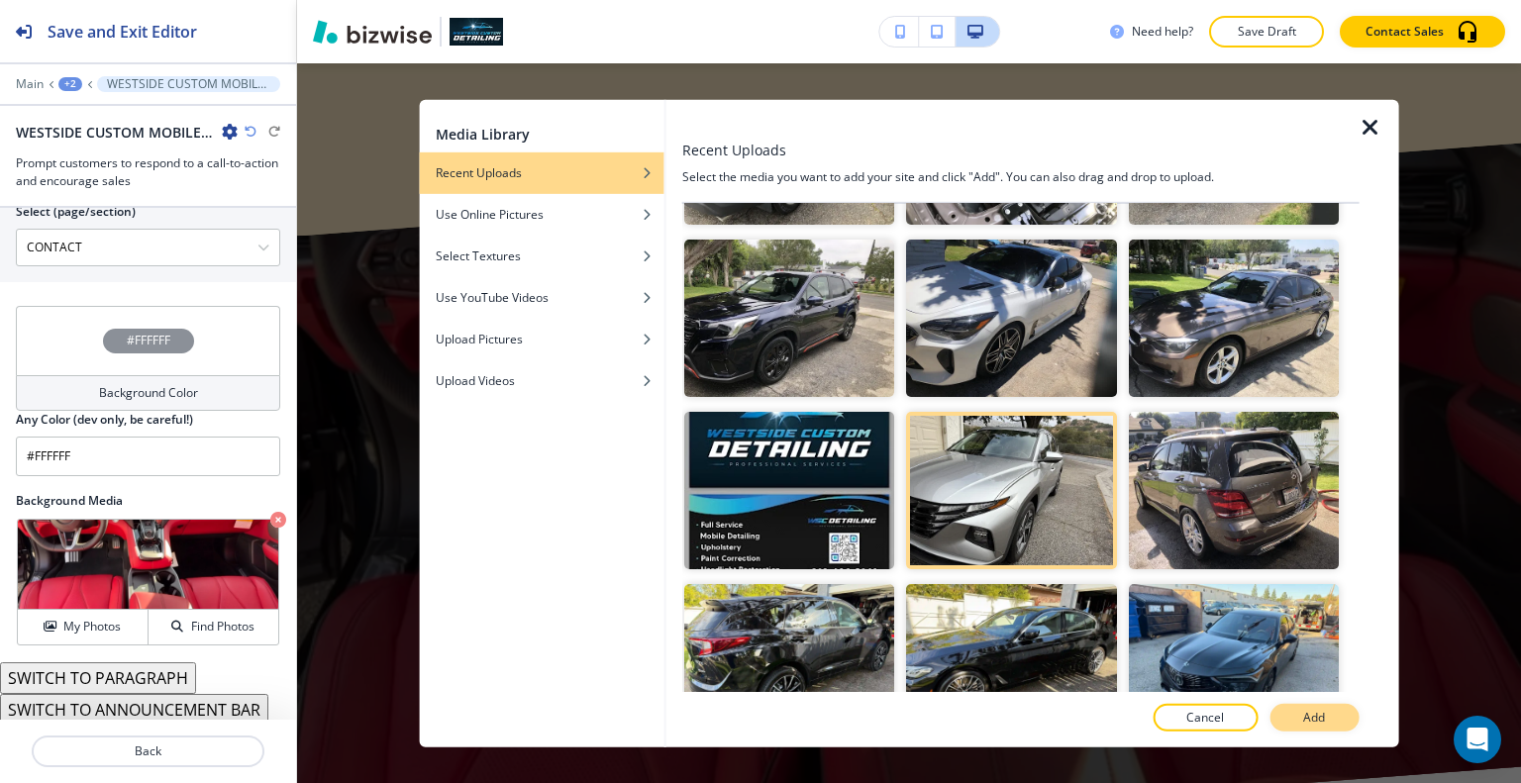
click at [1314, 720] on p "Add" at bounding box center [1314, 718] width 22 height 18
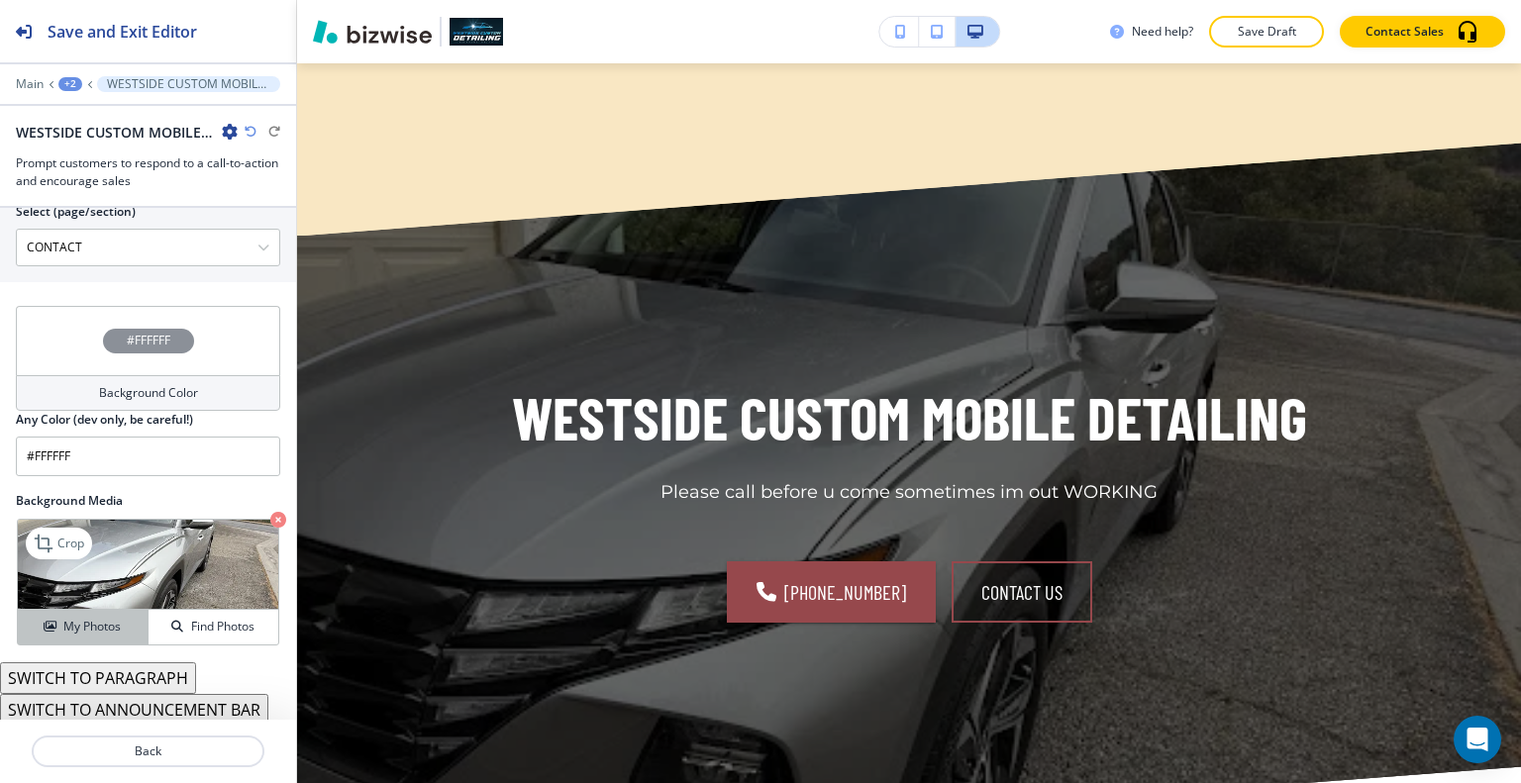
click at [63, 618] on h4 "My Photos" at bounding box center [91, 627] width 57 height 18
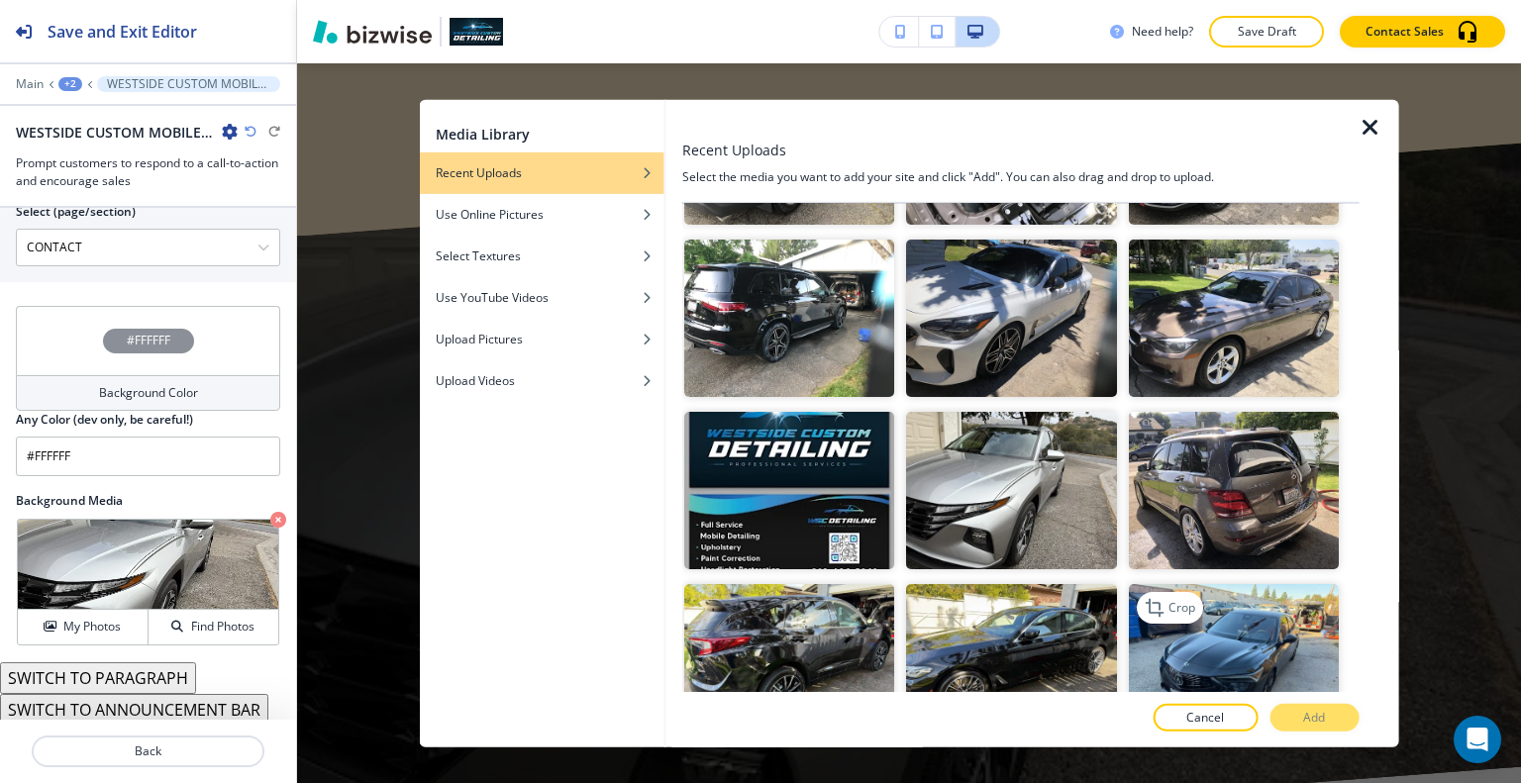
scroll to position [594, 0]
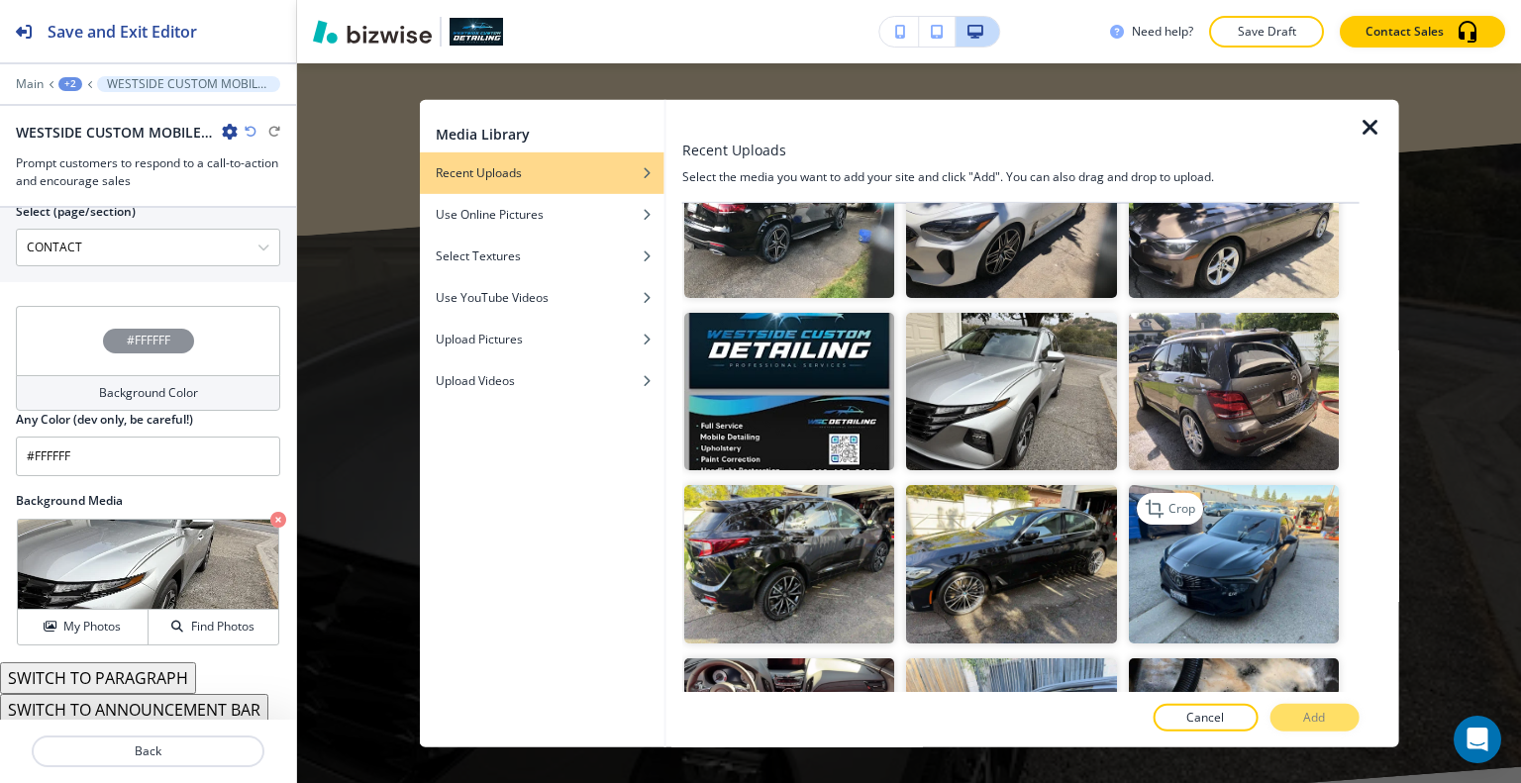
click at [1240, 514] on img "button" at bounding box center [1233, 563] width 210 height 157
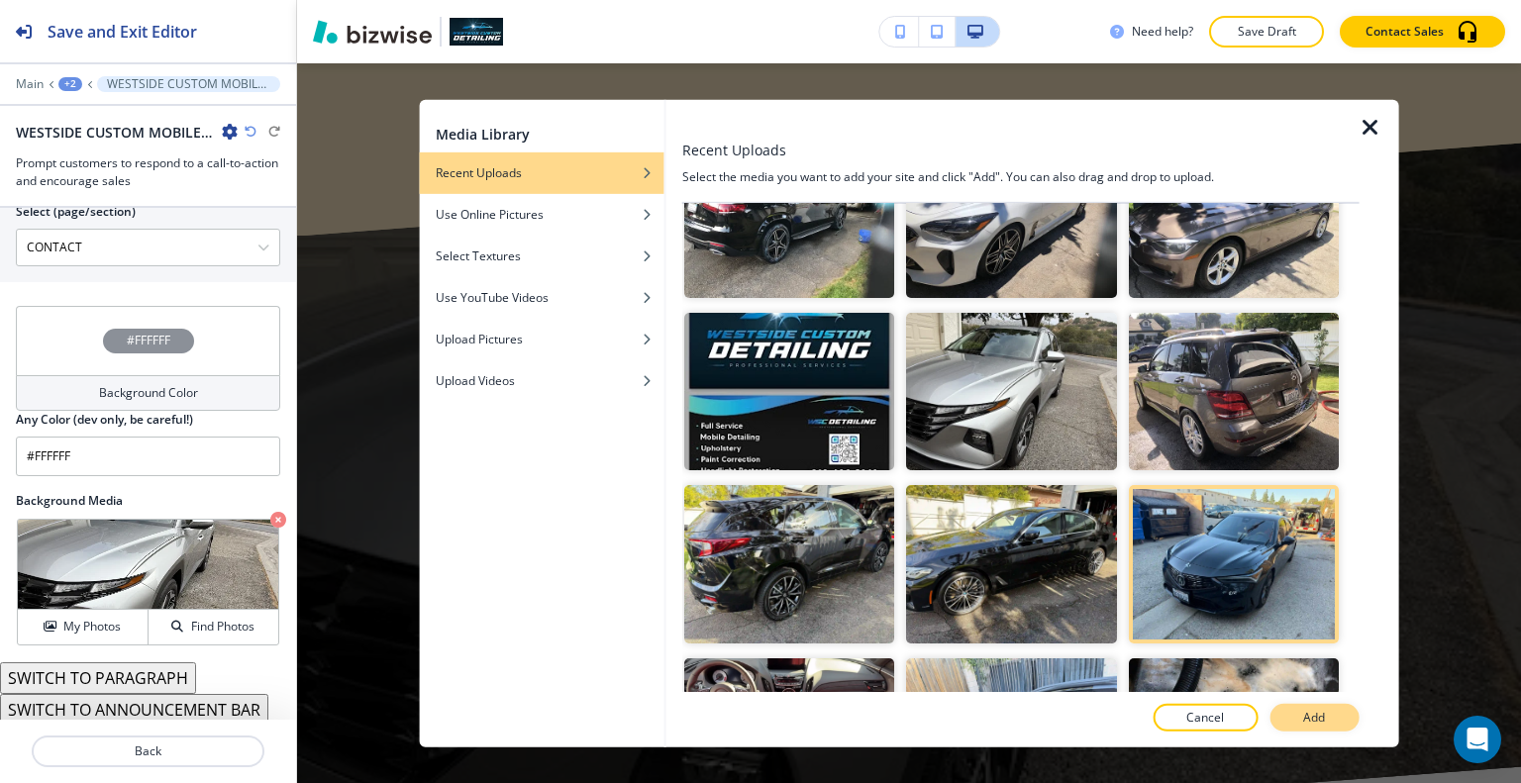
click at [1306, 712] on p "Add" at bounding box center [1314, 718] width 22 height 18
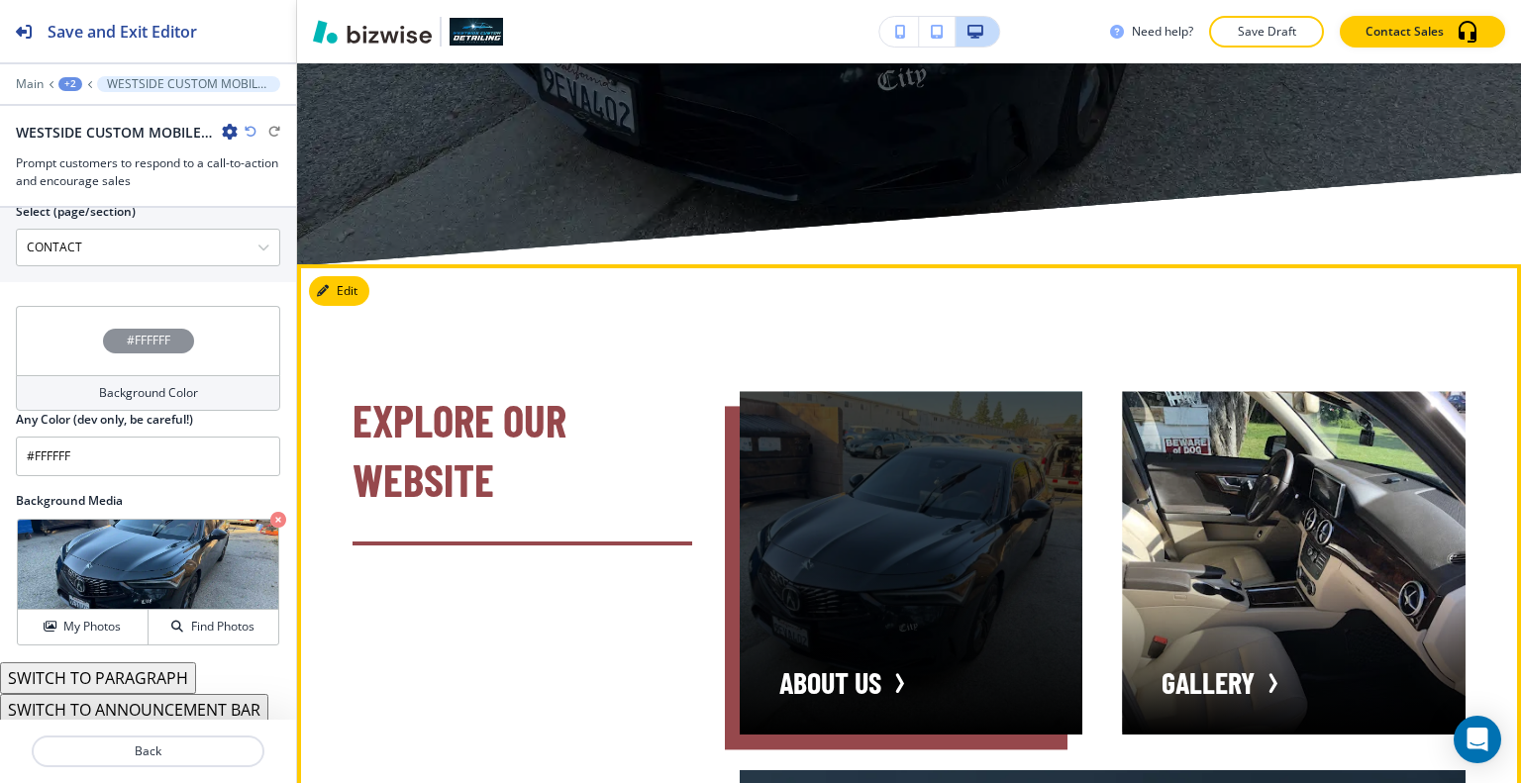
scroll to position [5145, 0]
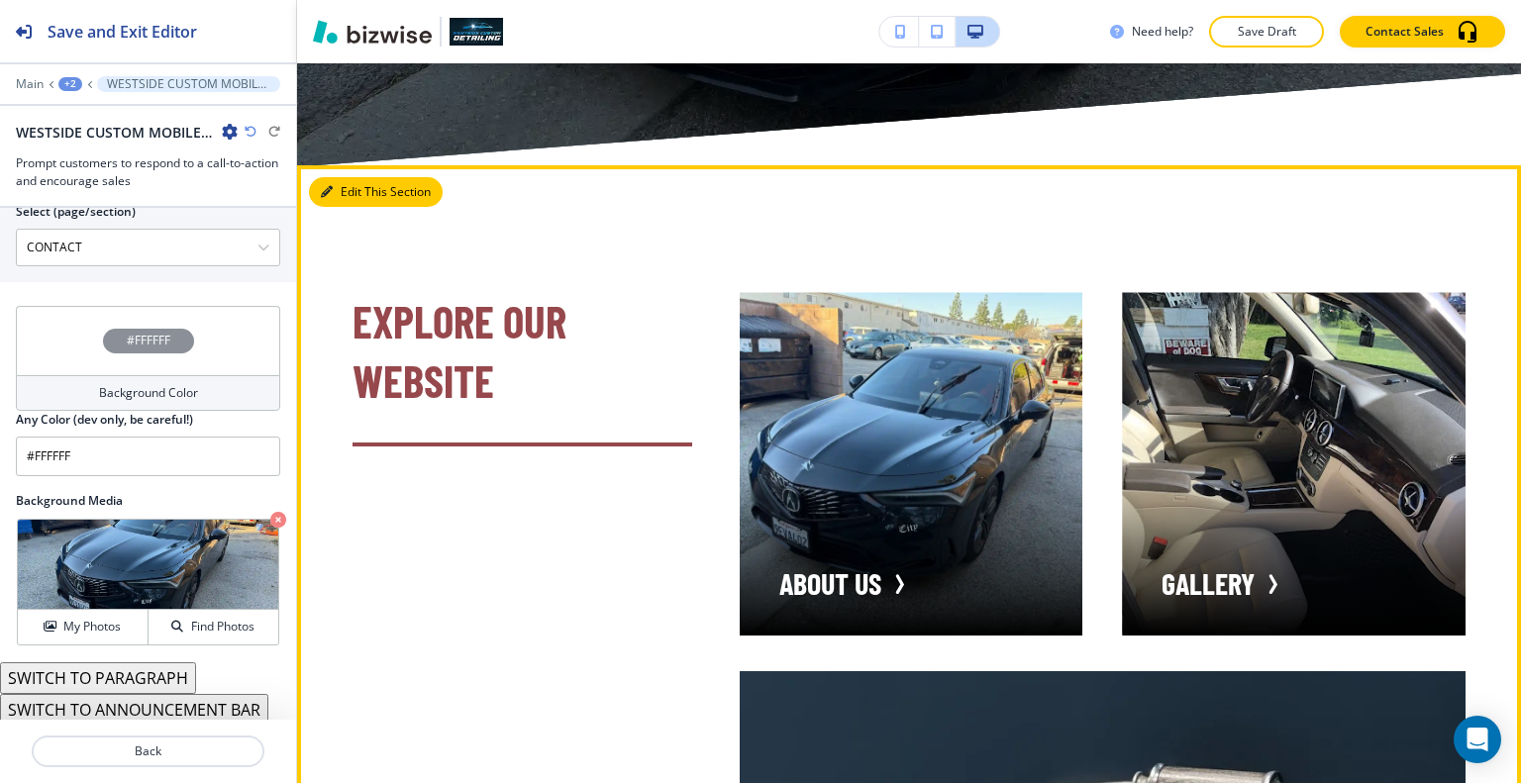
click at [353, 177] on button "Edit This Section" at bounding box center [376, 192] width 134 height 30
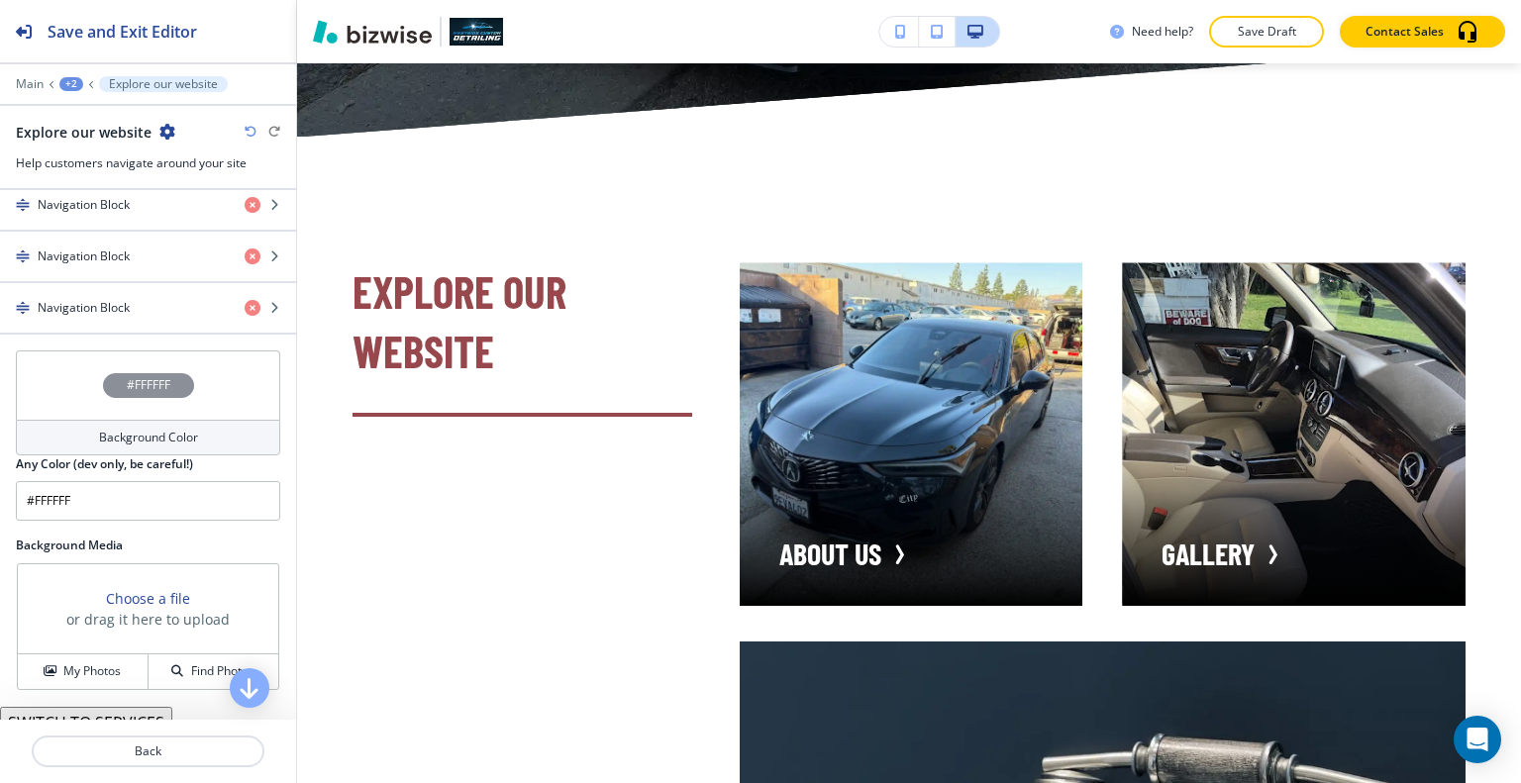
scroll to position [693, 0]
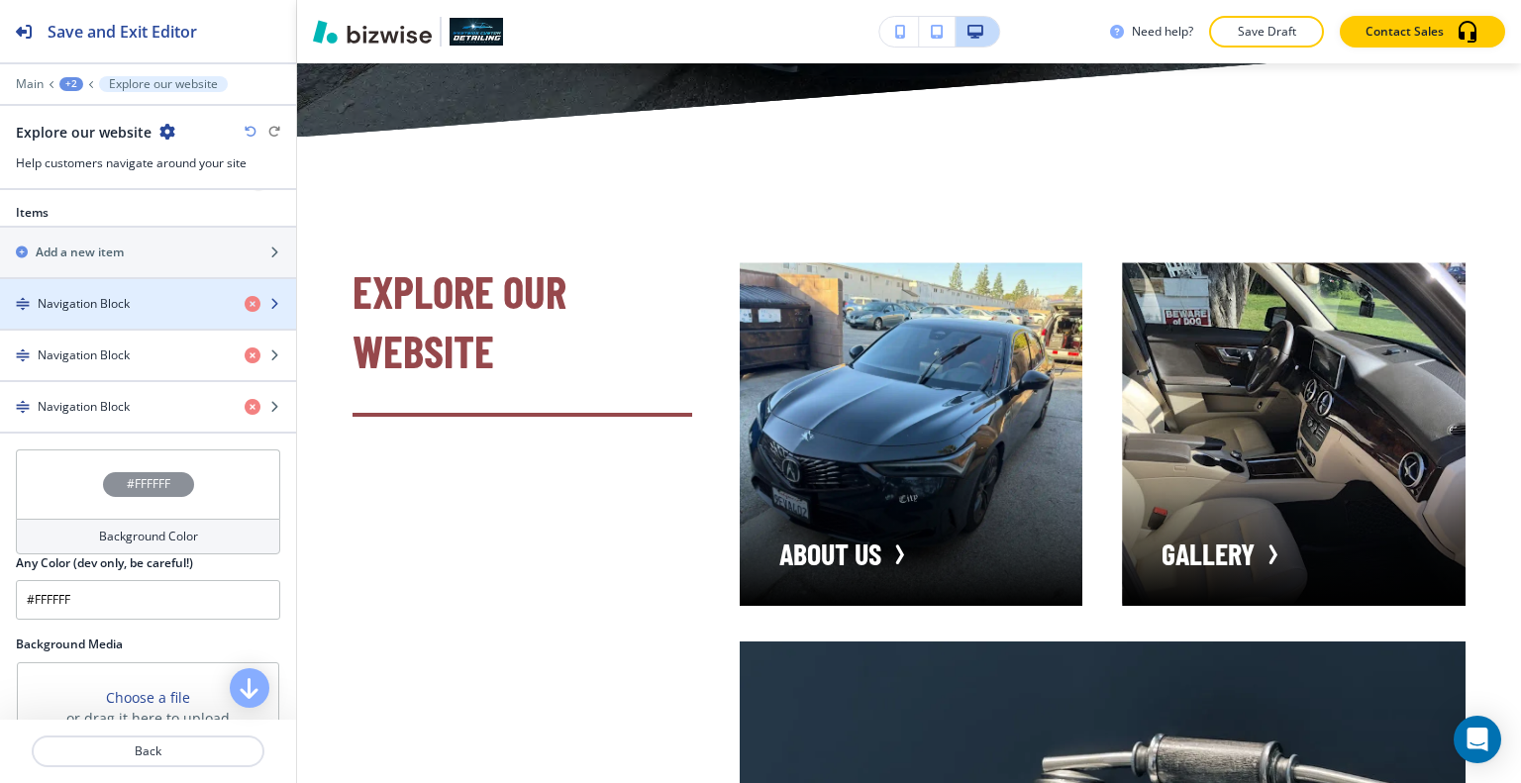
click at [123, 296] on h4 "Navigation Block" at bounding box center [84, 304] width 92 height 18
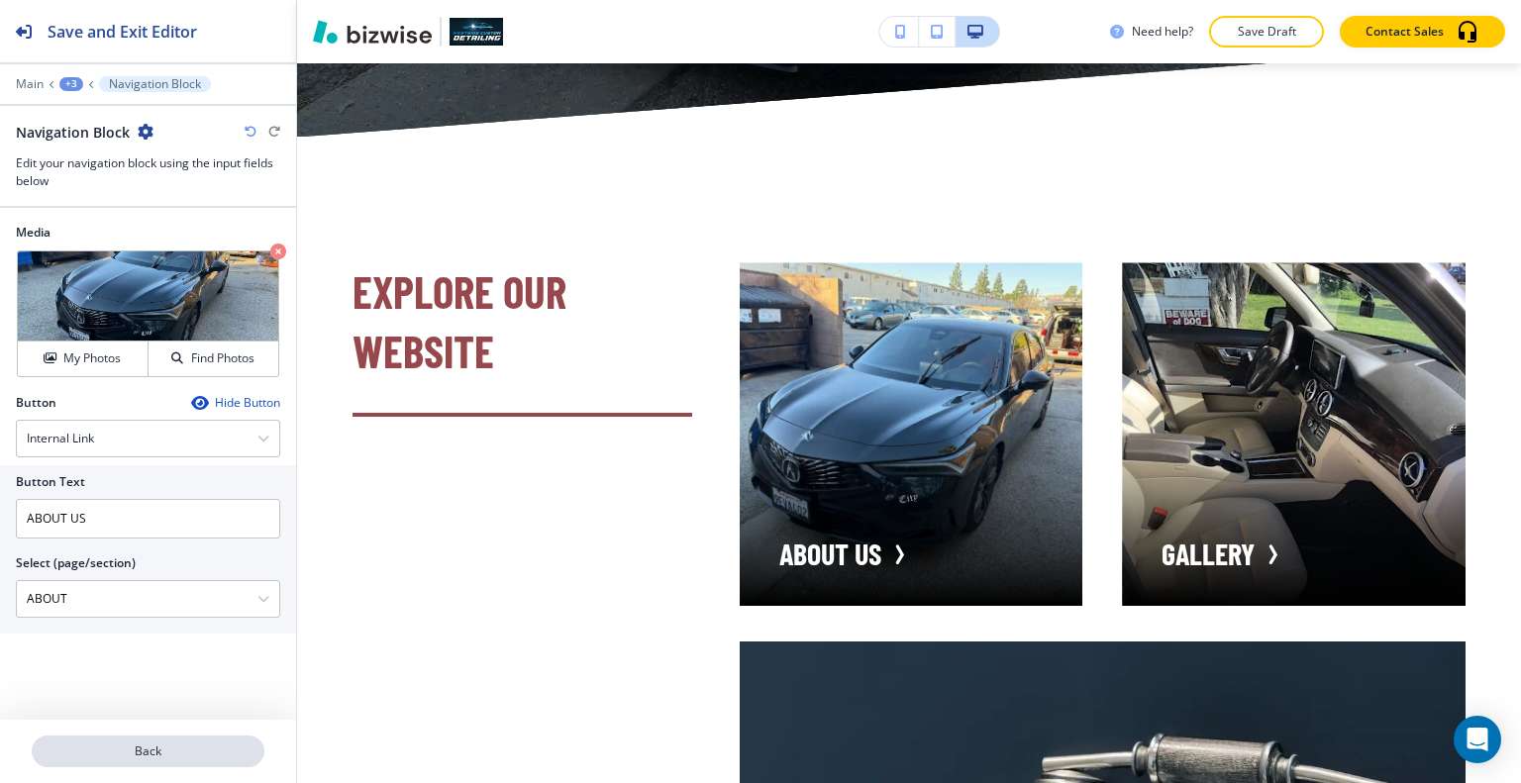
click at [179, 745] on p "Back" at bounding box center [148, 752] width 229 height 18
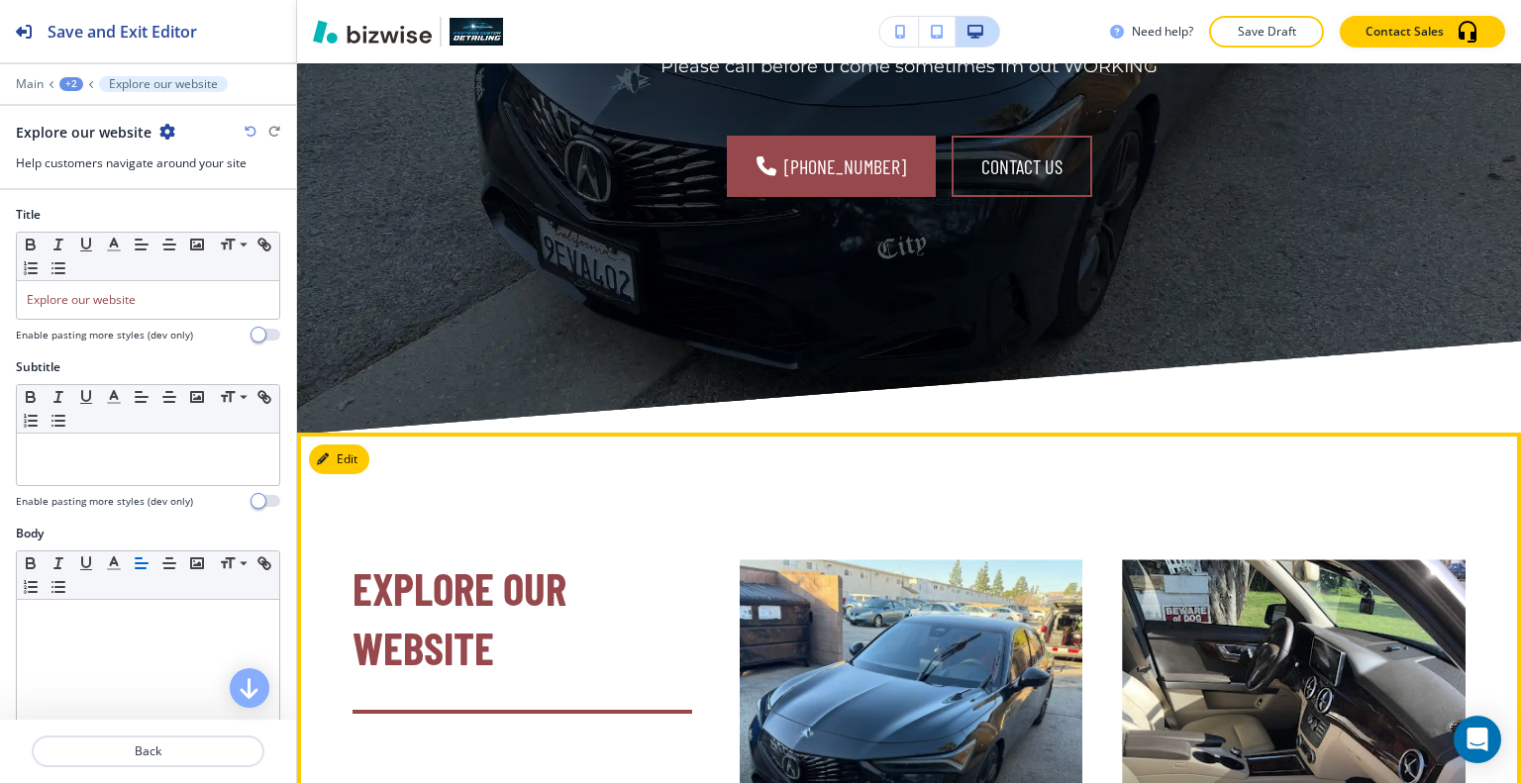
scroll to position [5076, 0]
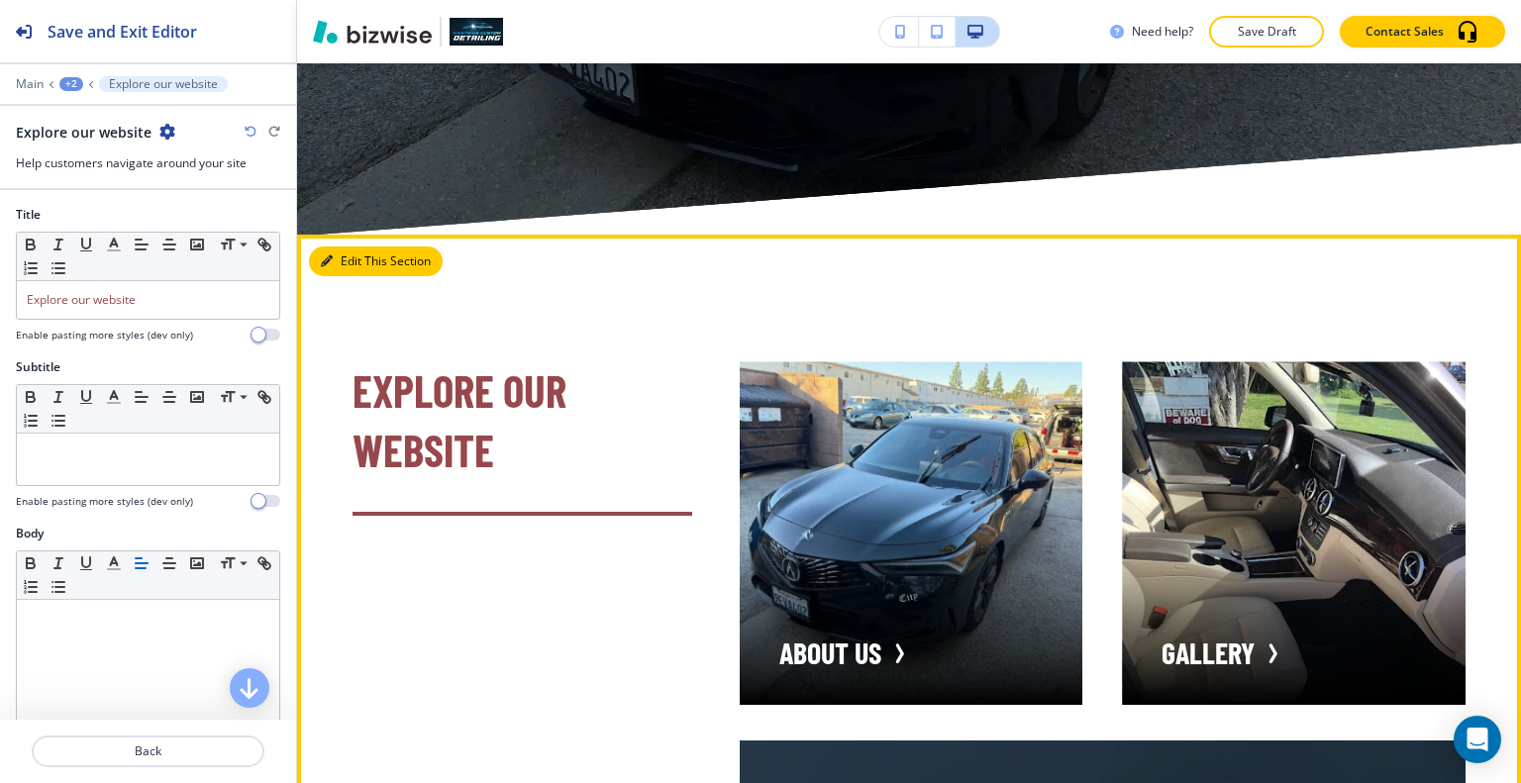
click at [334, 247] on button "Edit This Section" at bounding box center [376, 262] width 134 height 30
click at [351, 247] on button "Edit This Section" at bounding box center [376, 262] width 134 height 30
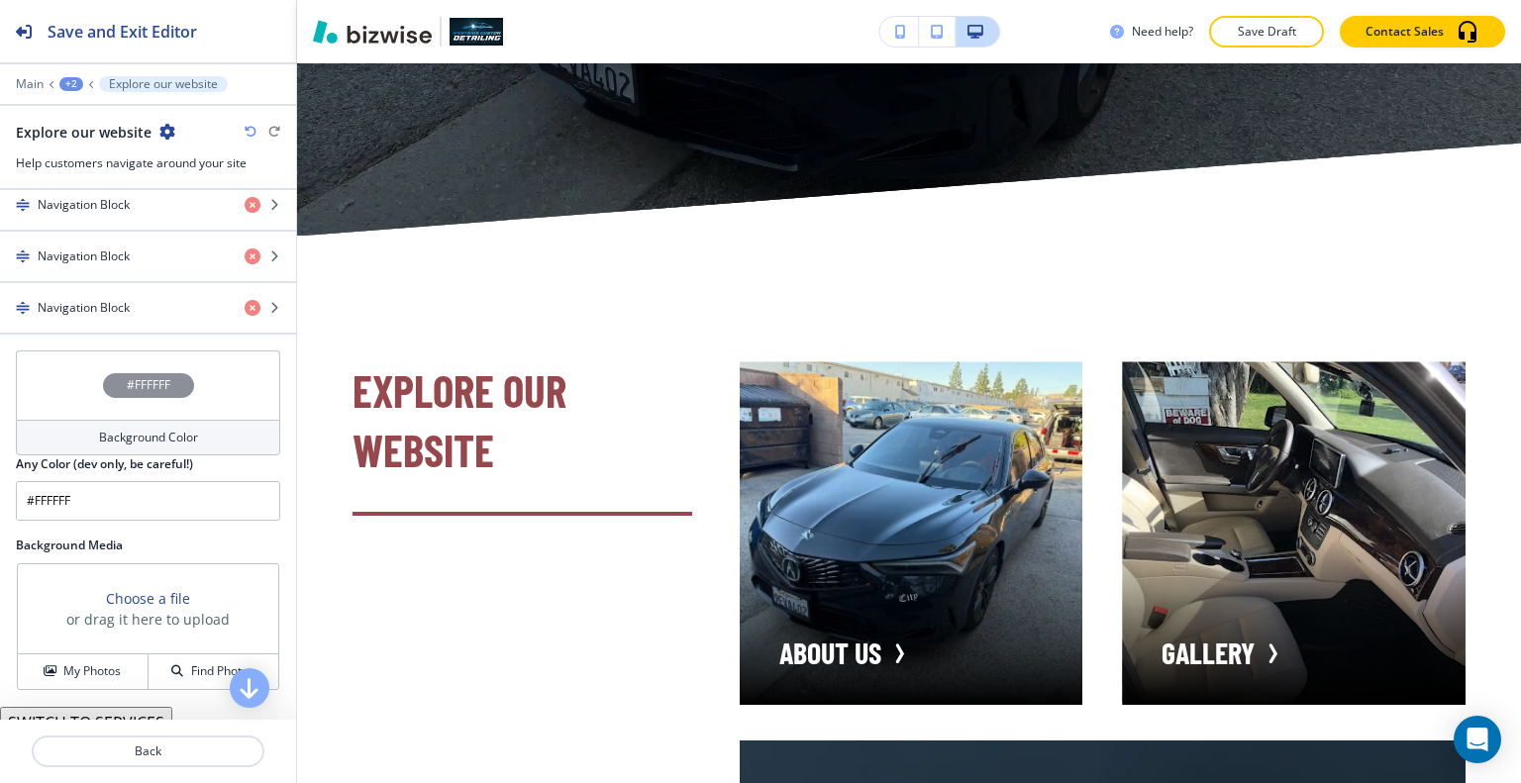
scroll to position [860, 0]
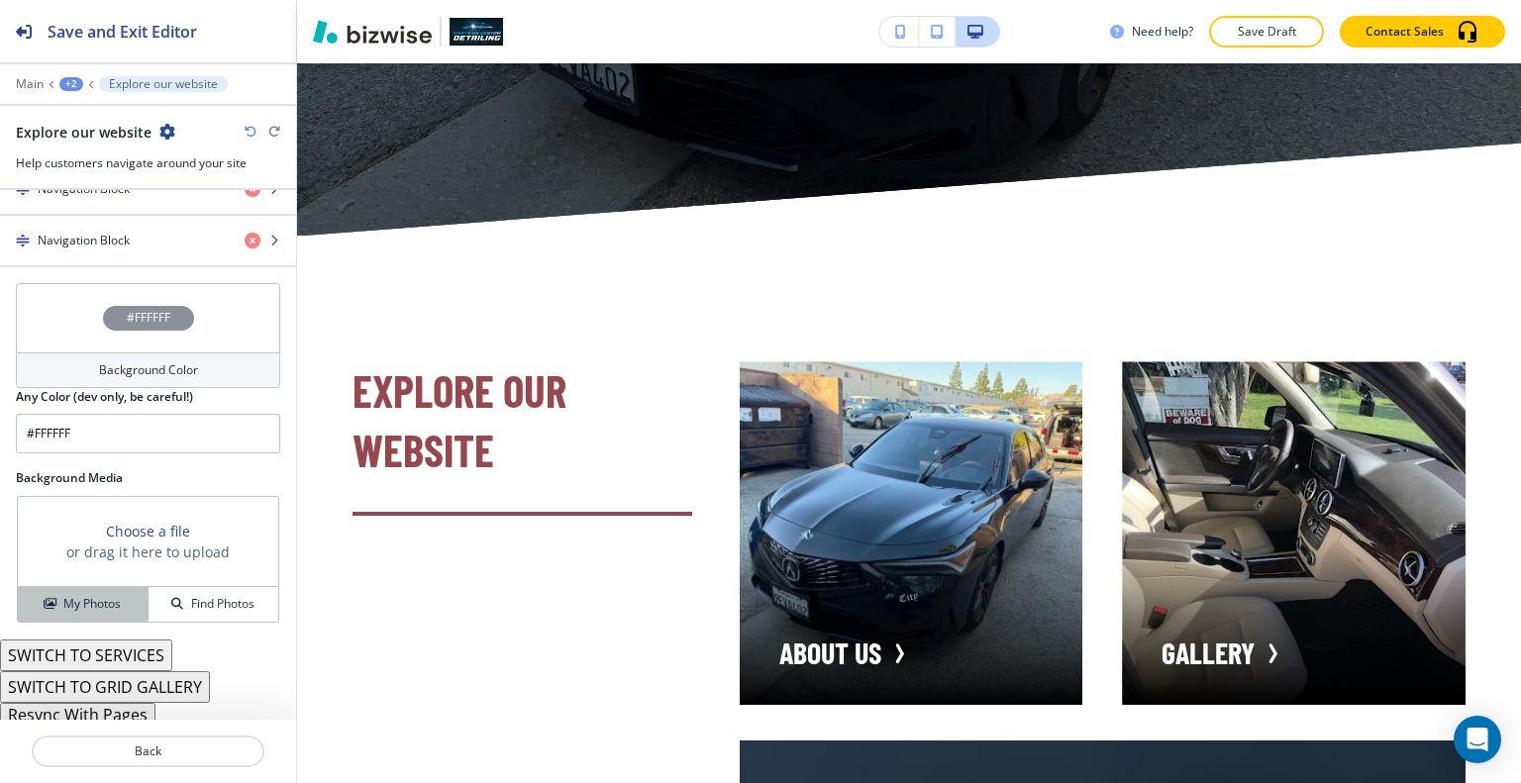
click at [85, 587] on button "My Photos" at bounding box center [83, 604] width 131 height 35
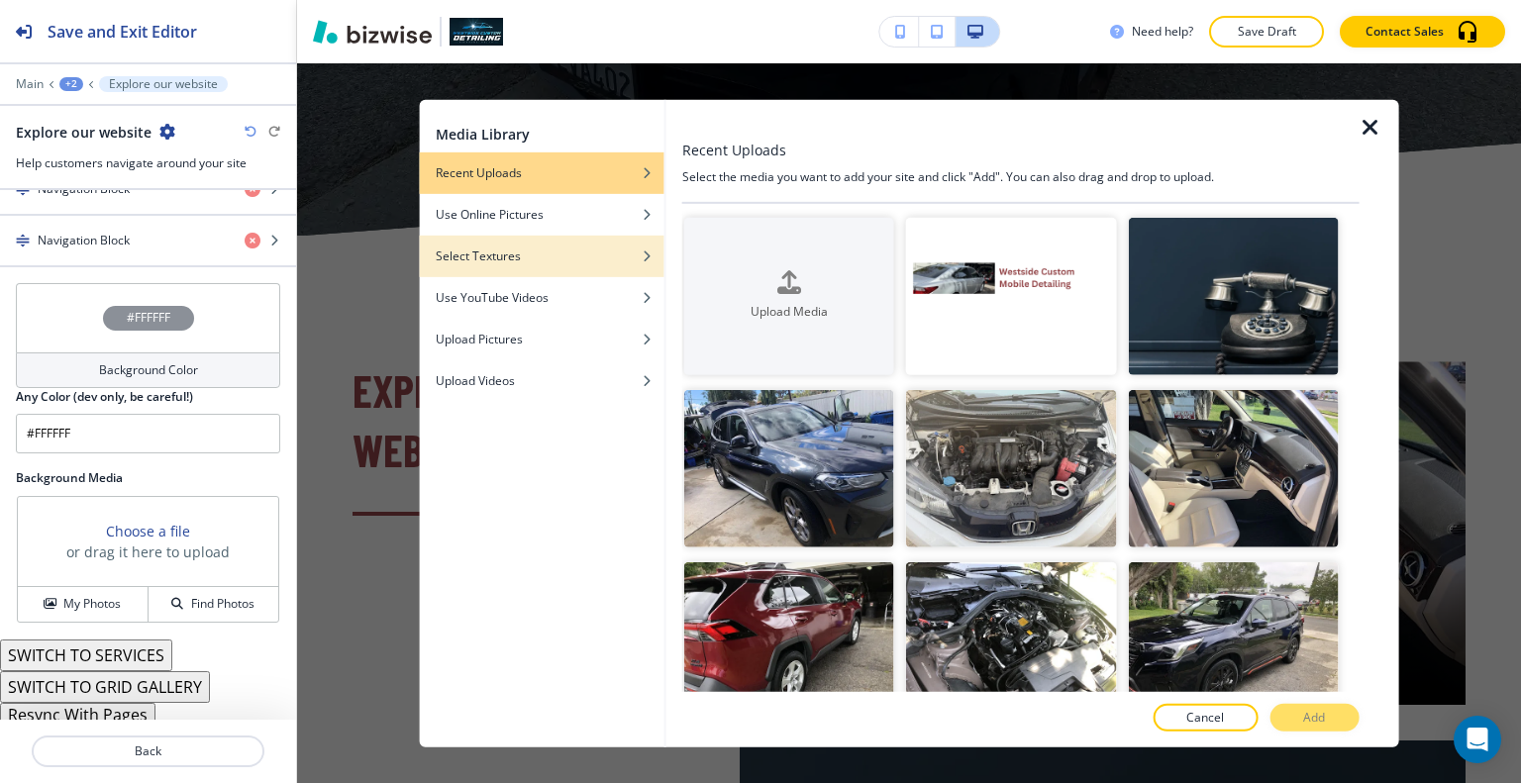
click at [526, 259] on div "Select Textures" at bounding box center [542, 256] width 245 height 18
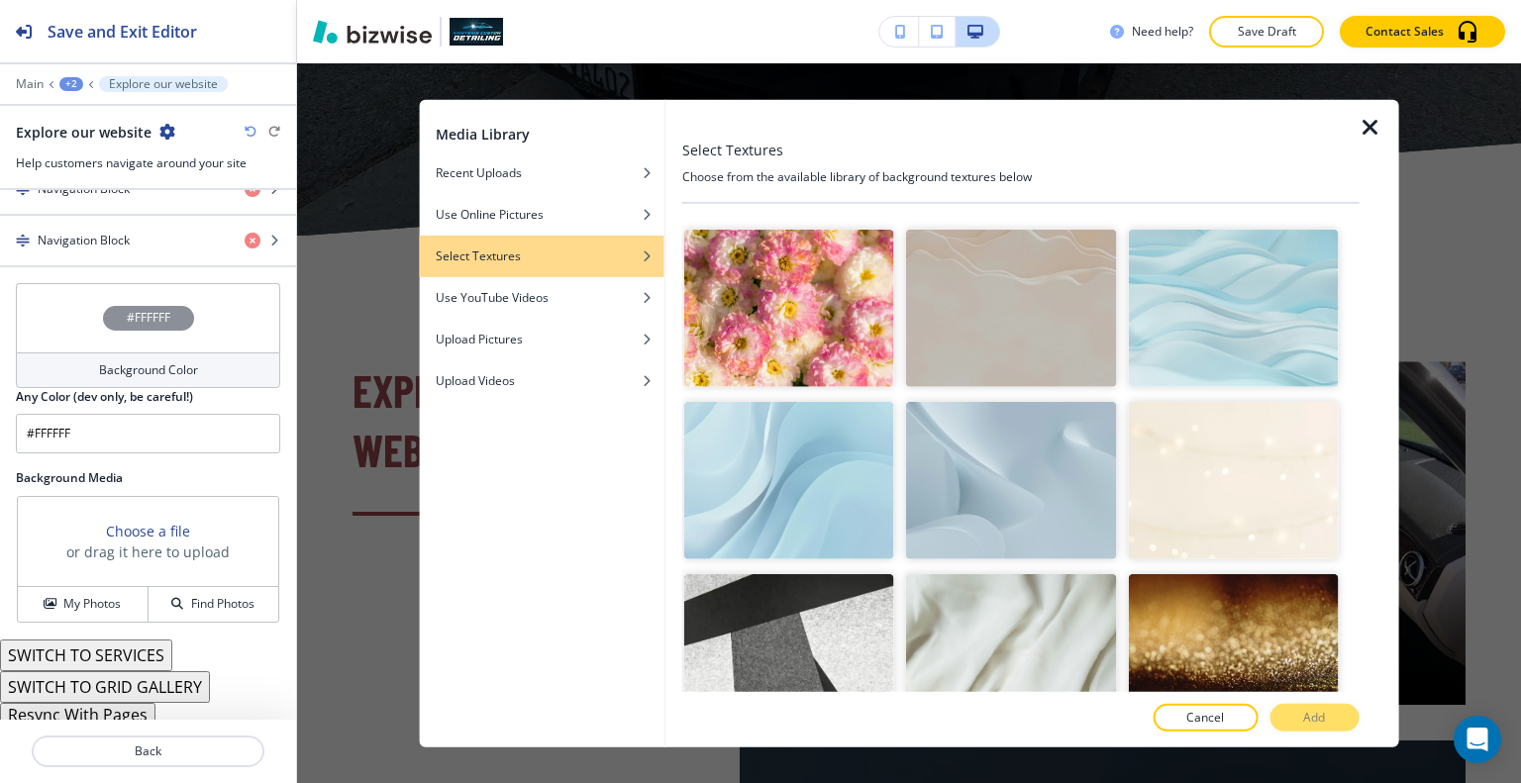
click at [1063, 462] on img "button" at bounding box center [1011, 480] width 210 height 157
click at [1322, 698] on div at bounding box center [1020, 698] width 677 height 12
click at [1322, 713] on p "Add" at bounding box center [1314, 718] width 22 height 18
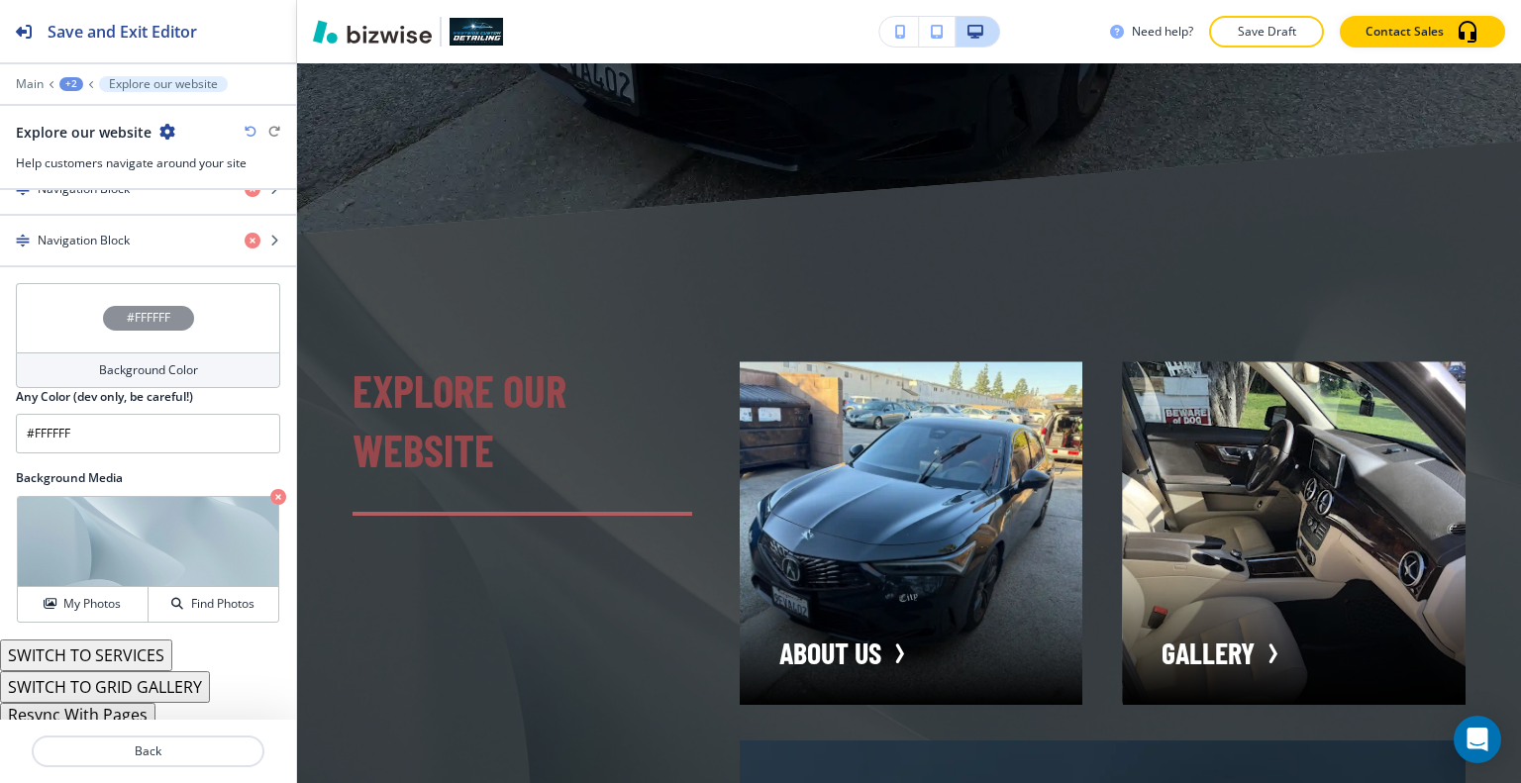
click at [83, 312] on div "#FFFFFF" at bounding box center [148, 317] width 264 height 69
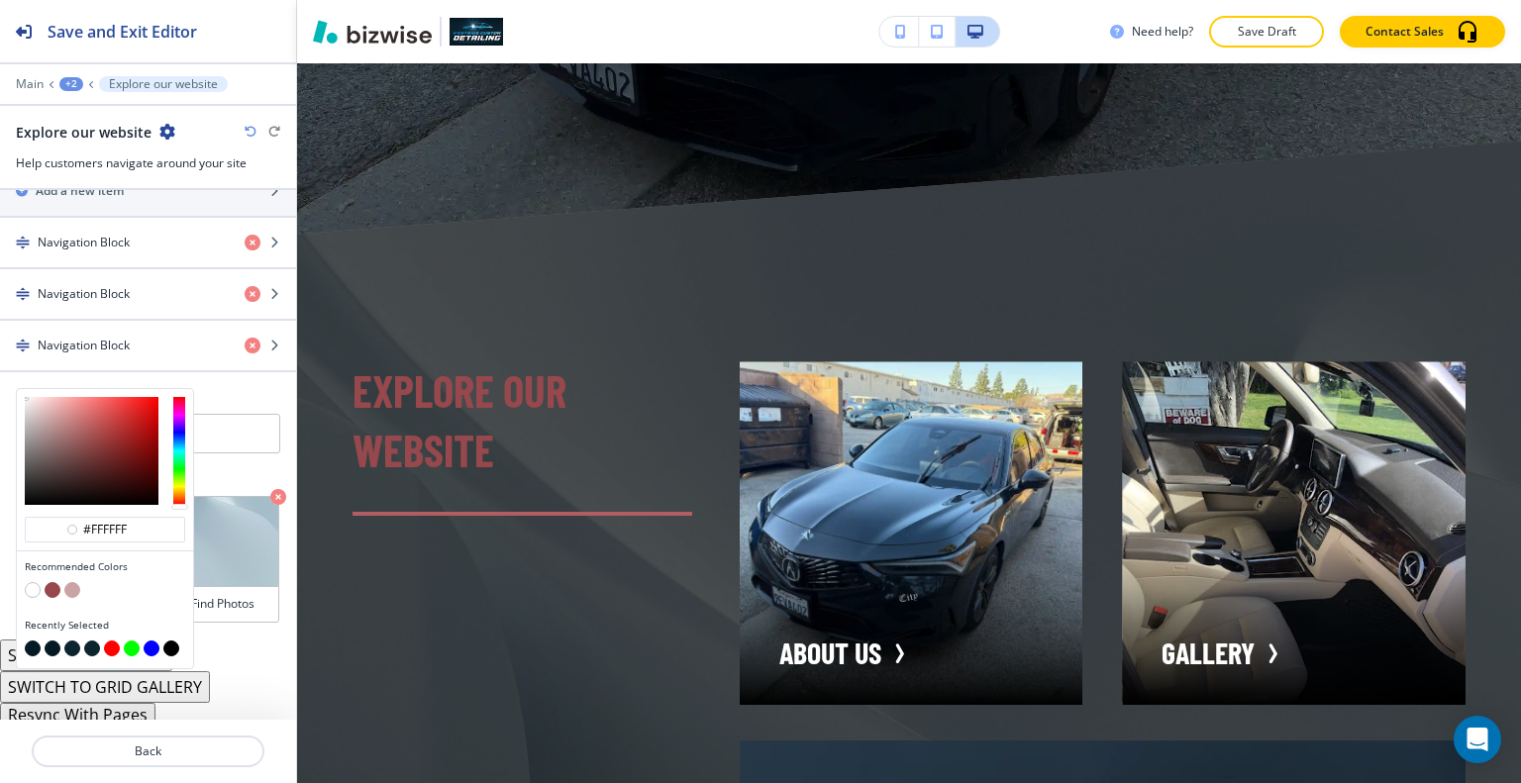
click at [33, 585] on button "button" at bounding box center [33, 590] width 16 height 16
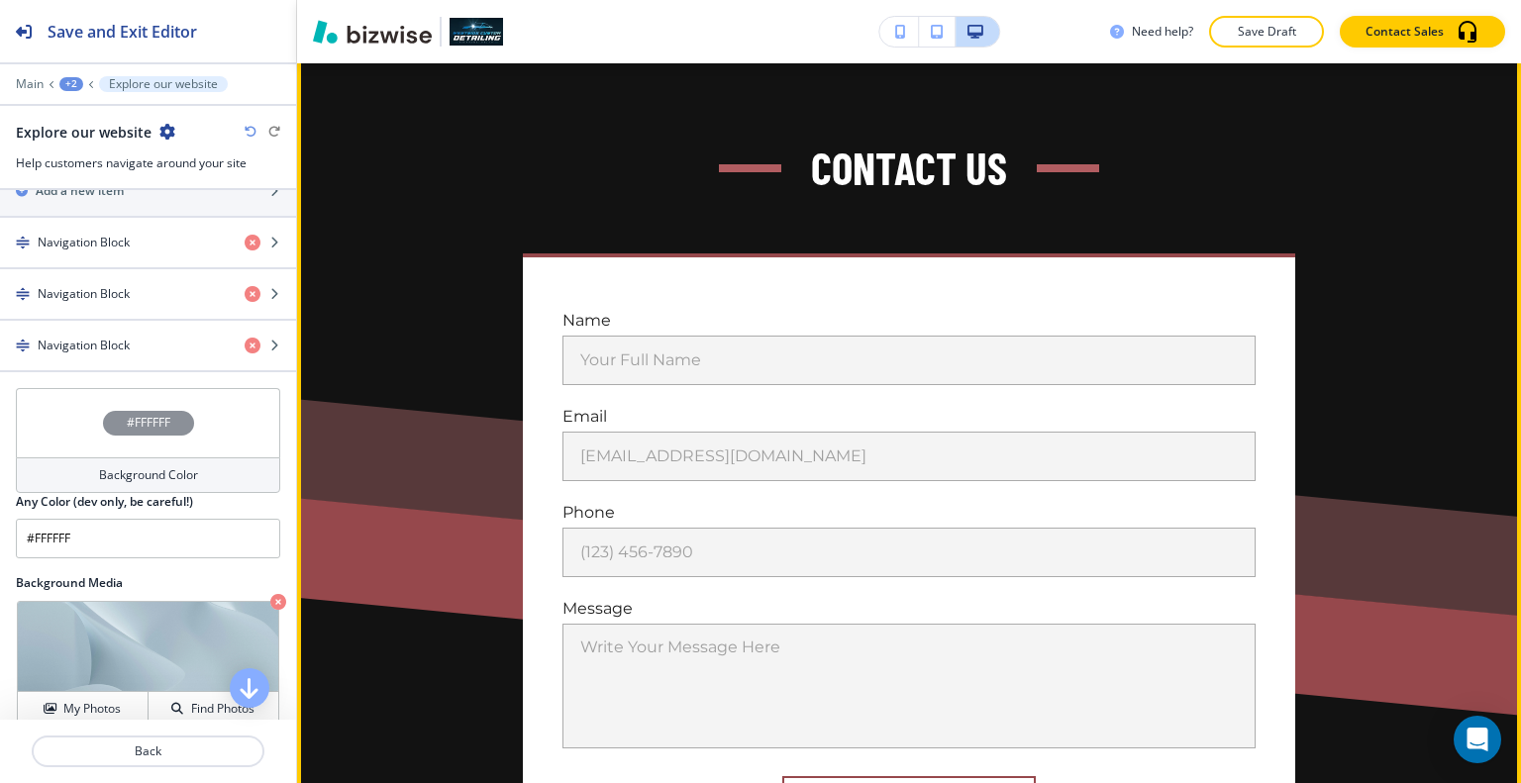
scroll to position [7946, 0]
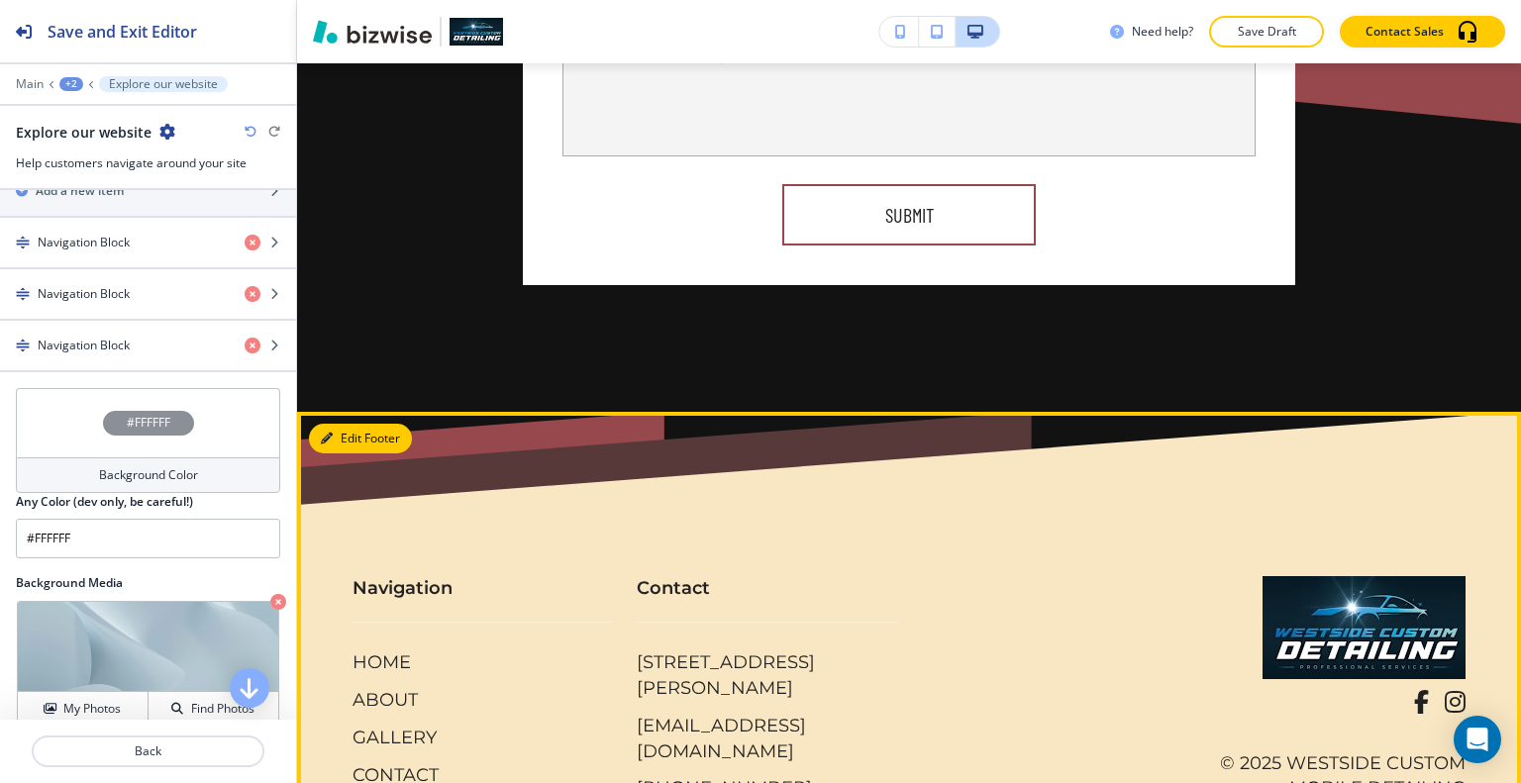
click at [353, 424] on button "Edit Footer" at bounding box center [360, 439] width 103 height 30
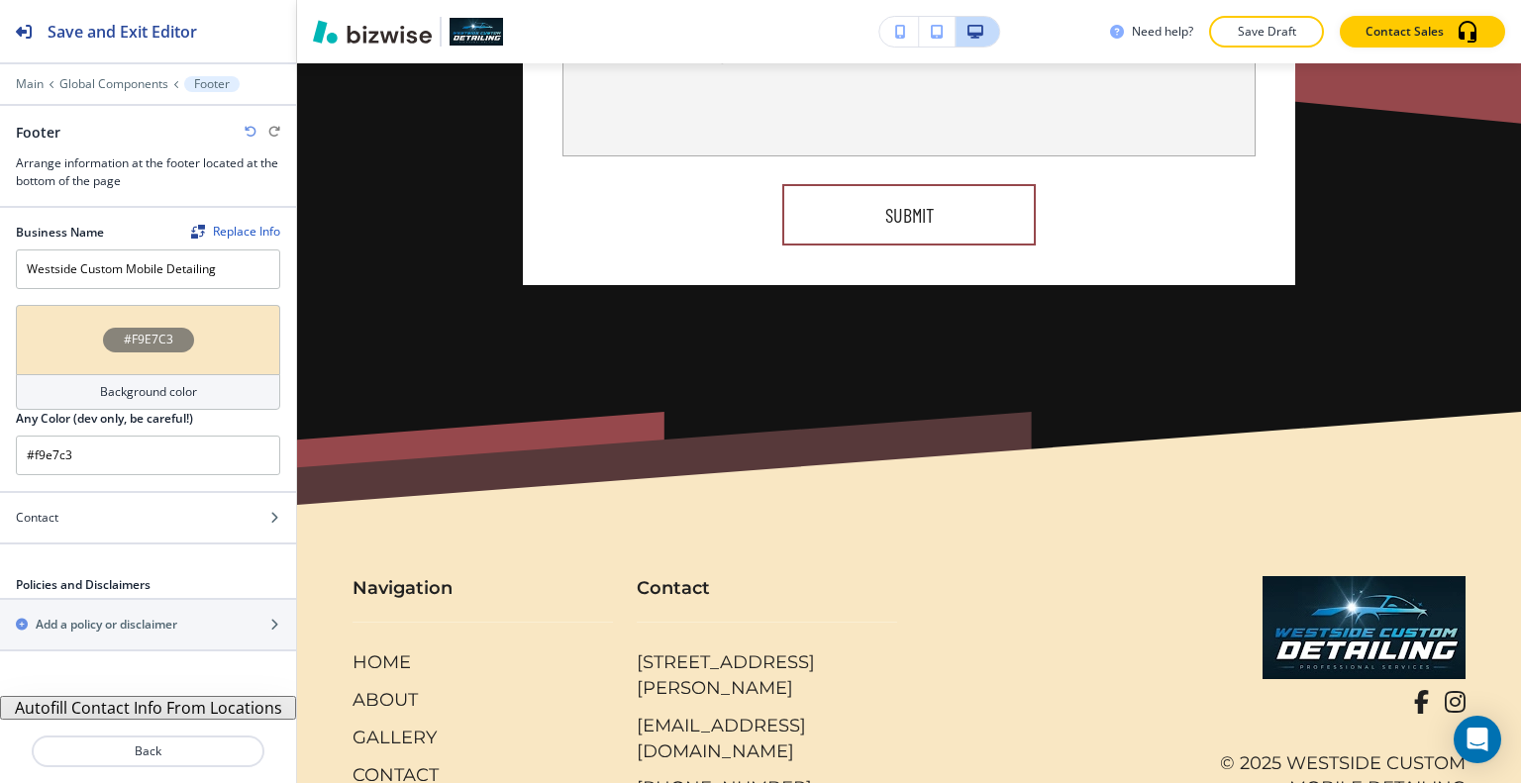
click at [56, 354] on div "#F9E7C3" at bounding box center [148, 339] width 264 height 69
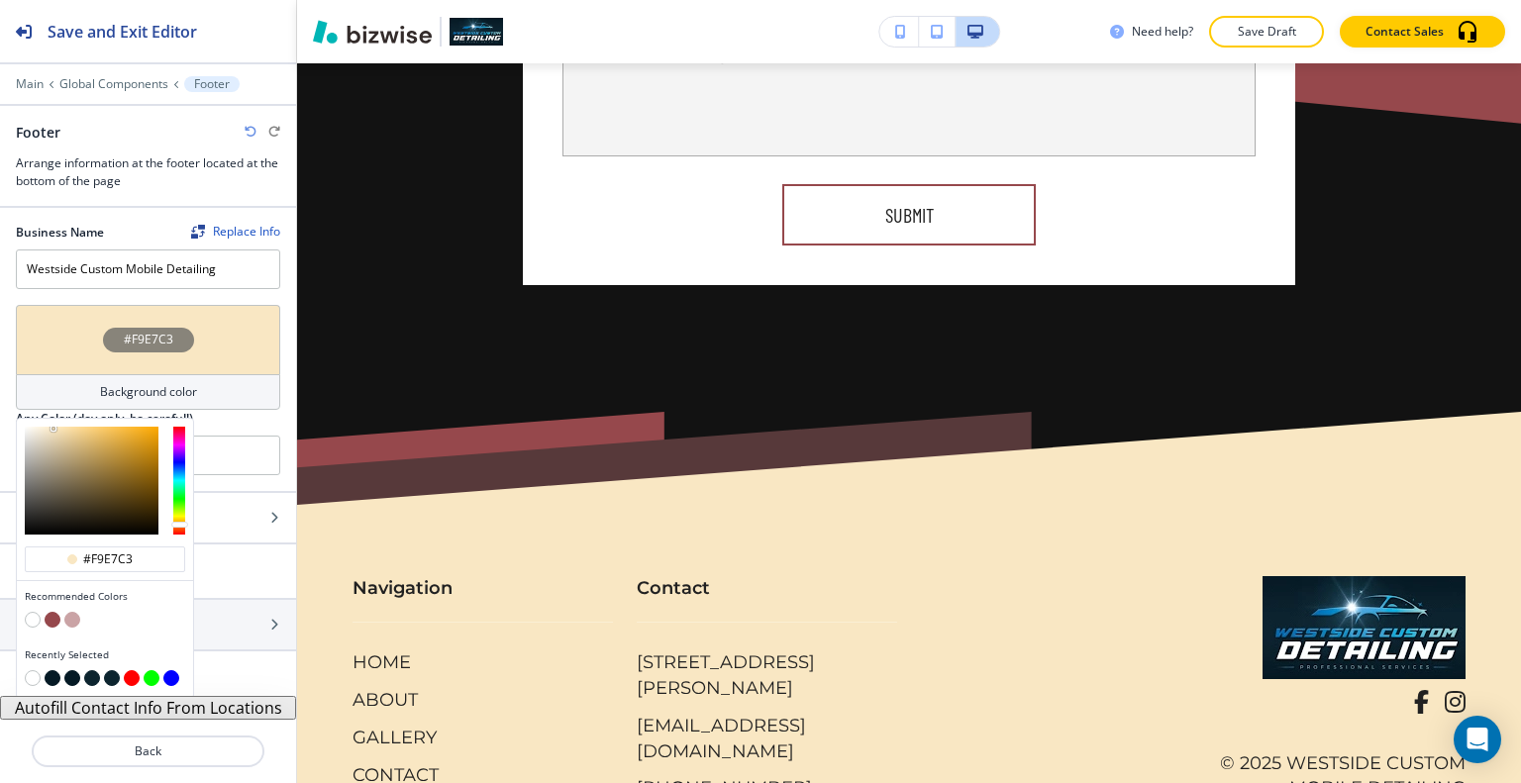
click at [75, 676] on button "button" at bounding box center [72, 678] width 16 height 16
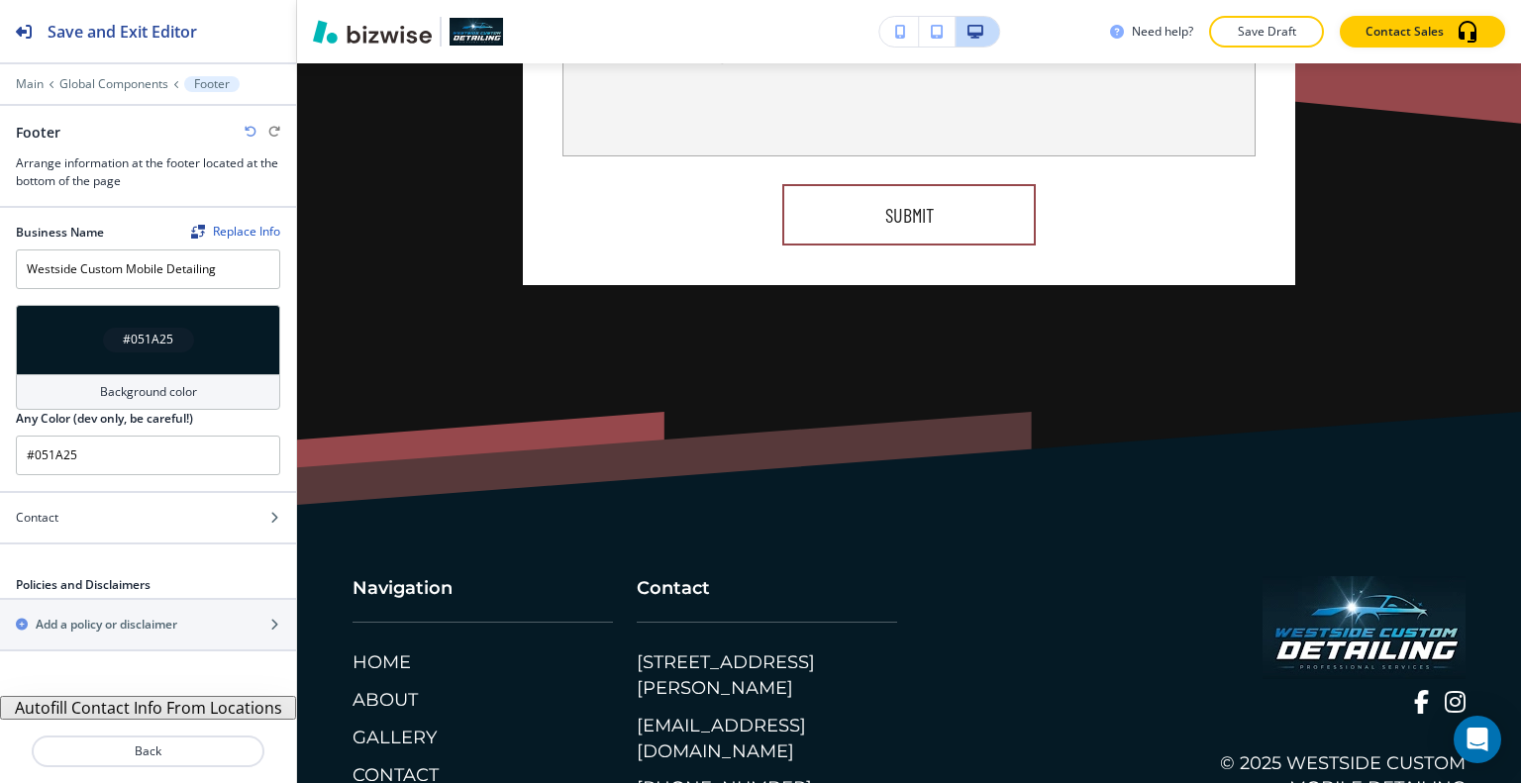
click at [64, 338] on div "#051A25" at bounding box center [148, 339] width 264 height 69
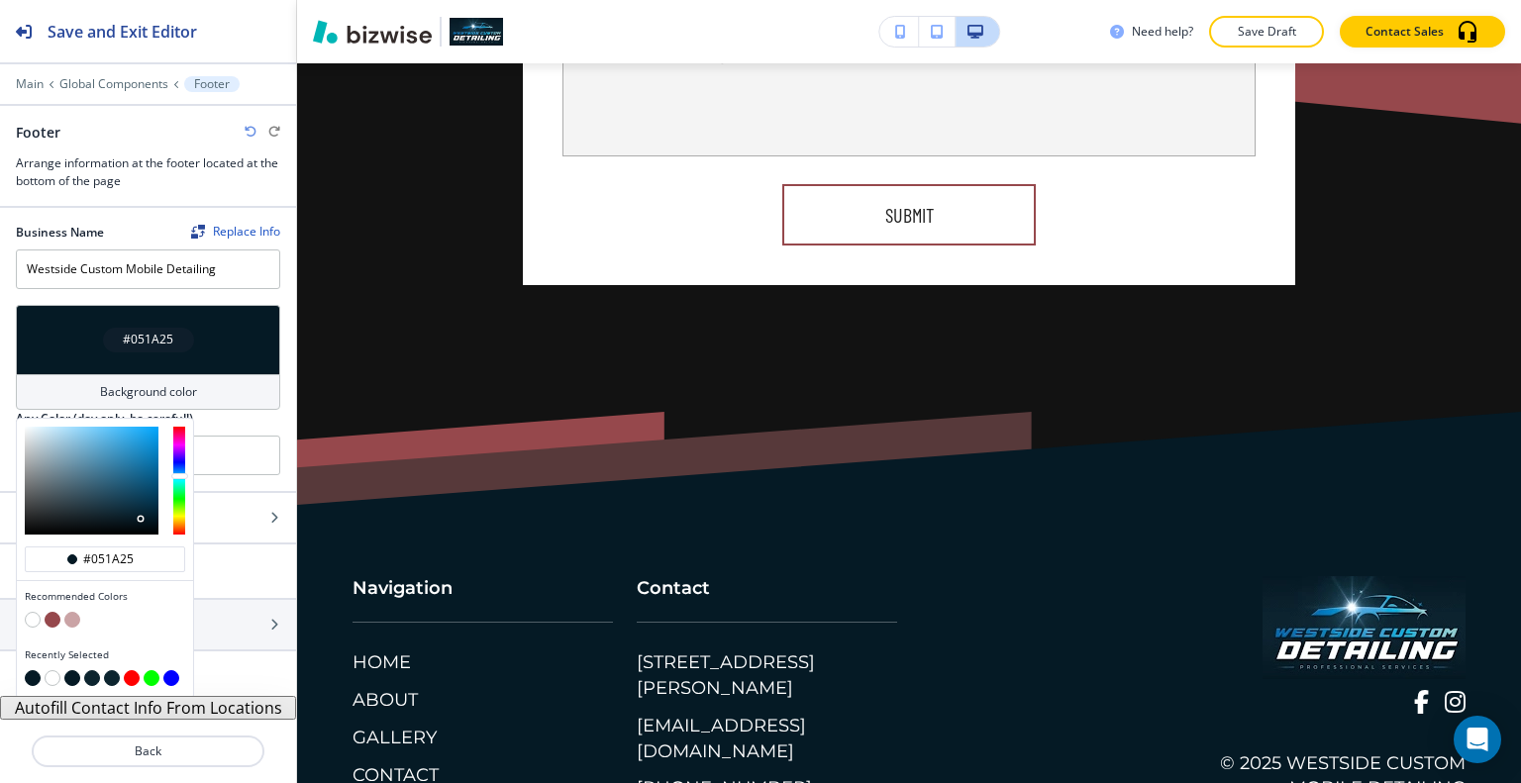
click at [72, 676] on button "button" at bounding box center [72, 678] width 16 height 16
type input "#051a25"
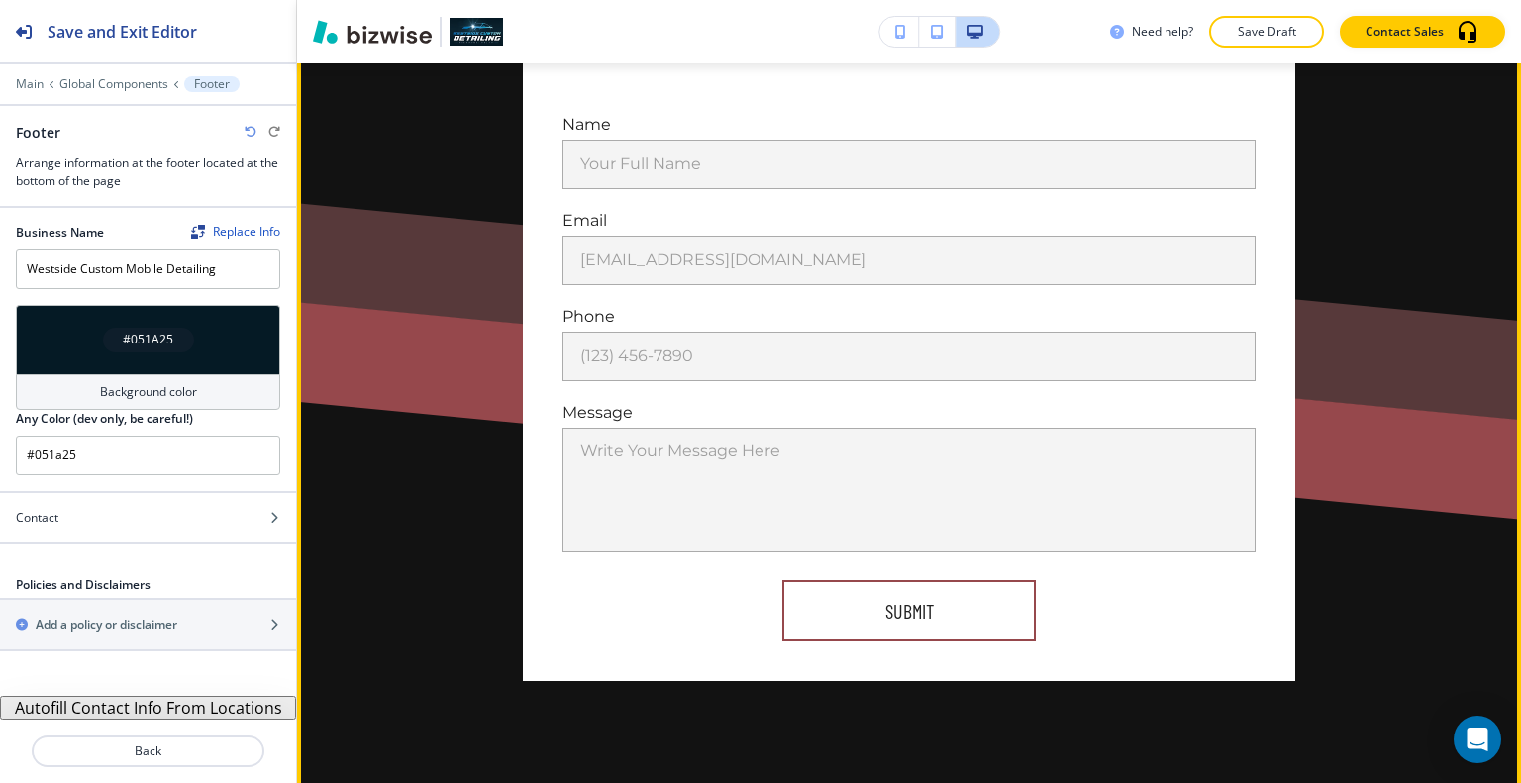
scroll to position [7154, 0]
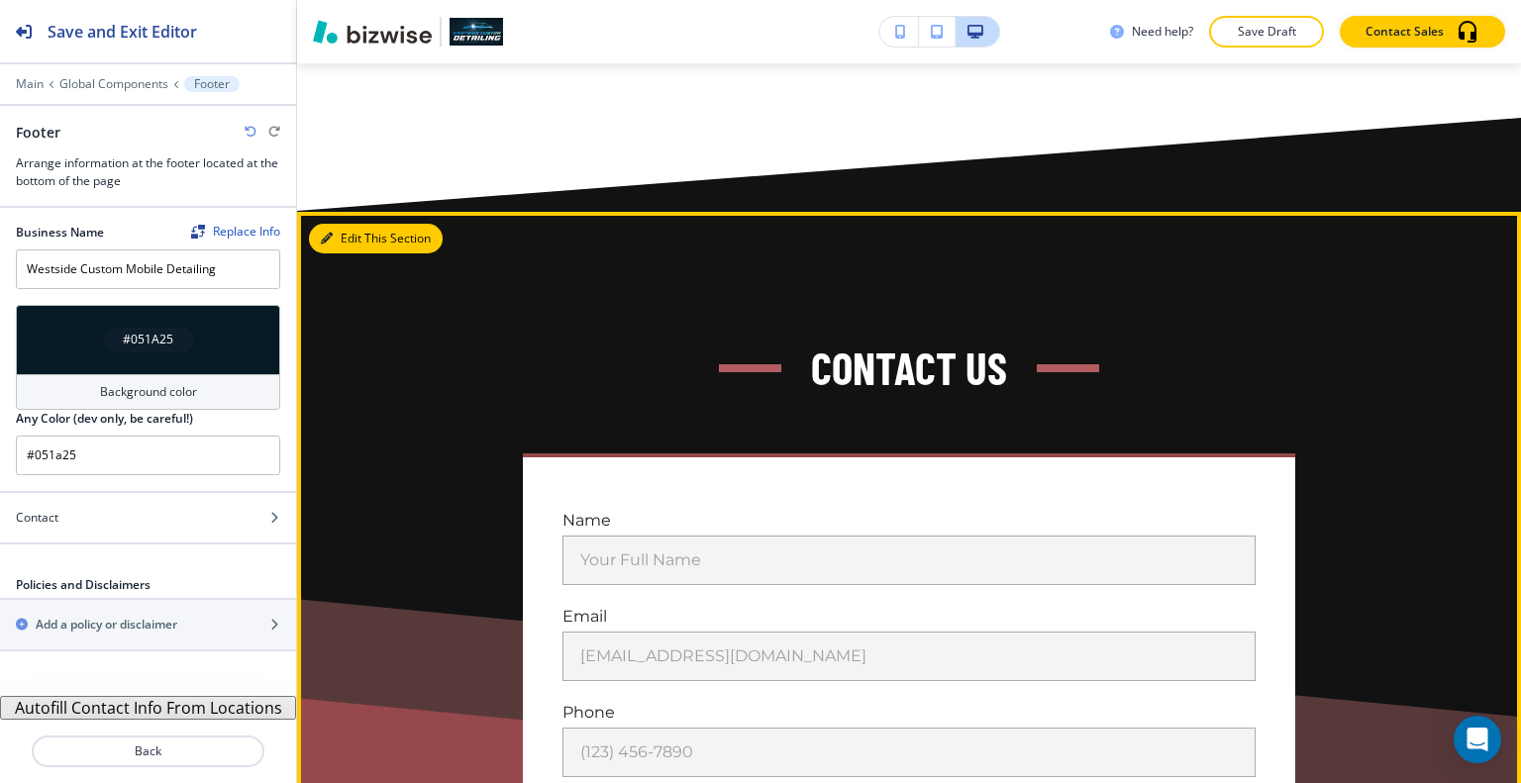
click at [338, 224] on button "Edit This Section" at bounding box center [376, 239] width 134 height 30
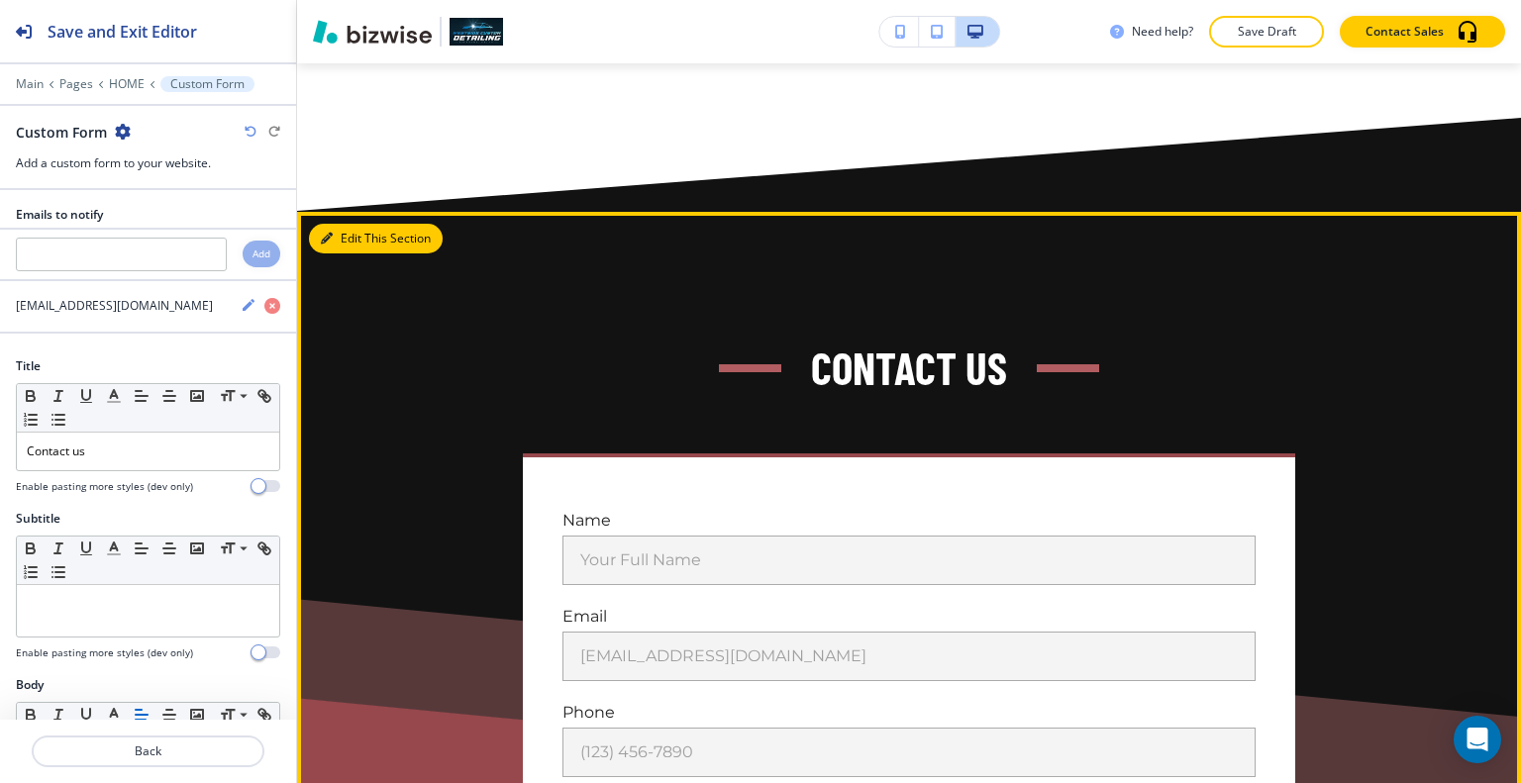
scroll to position [7225, 0]
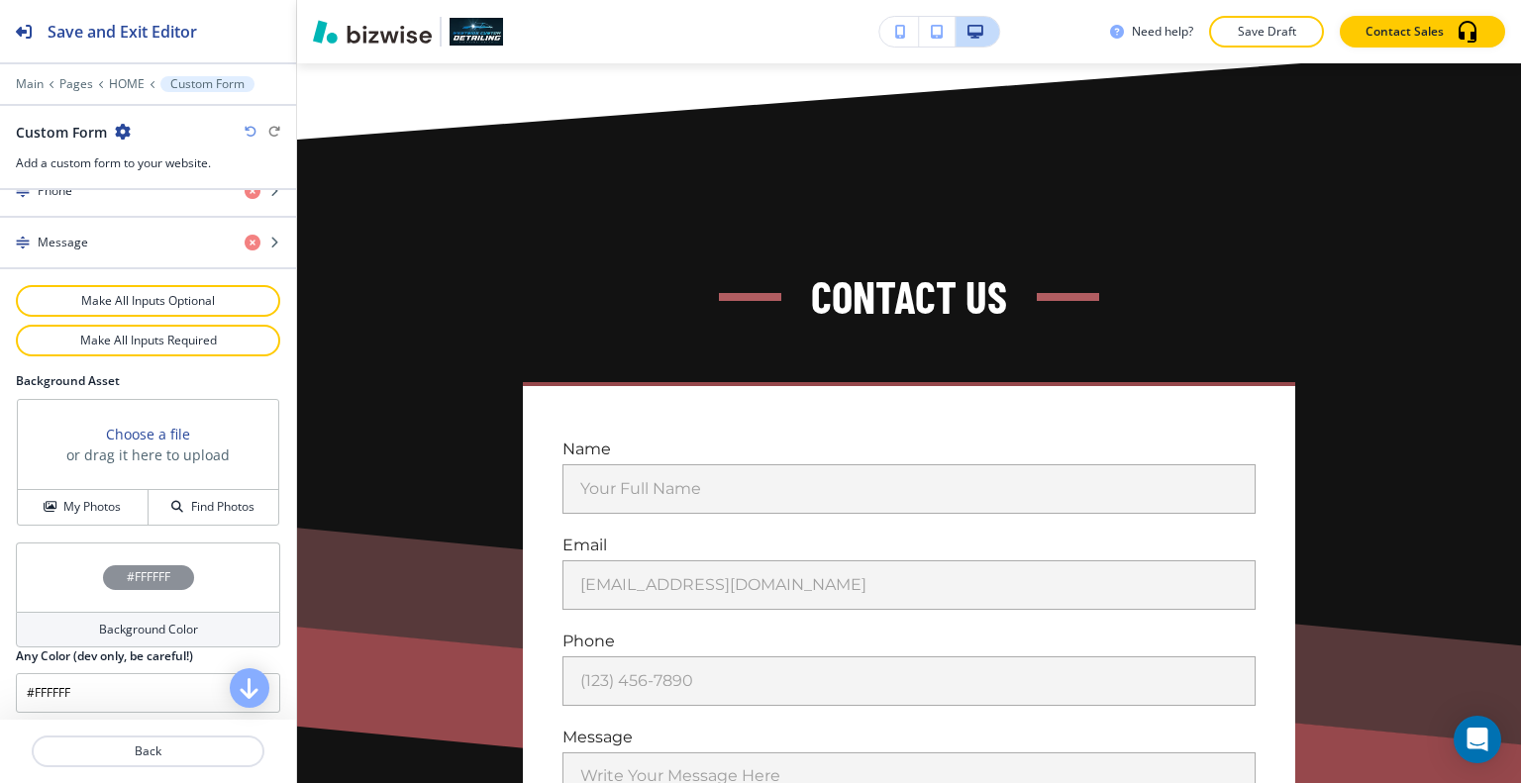
click at [64, 582] on div "#FFFFFF" at bounding box center [148, 577] width 264 height 69
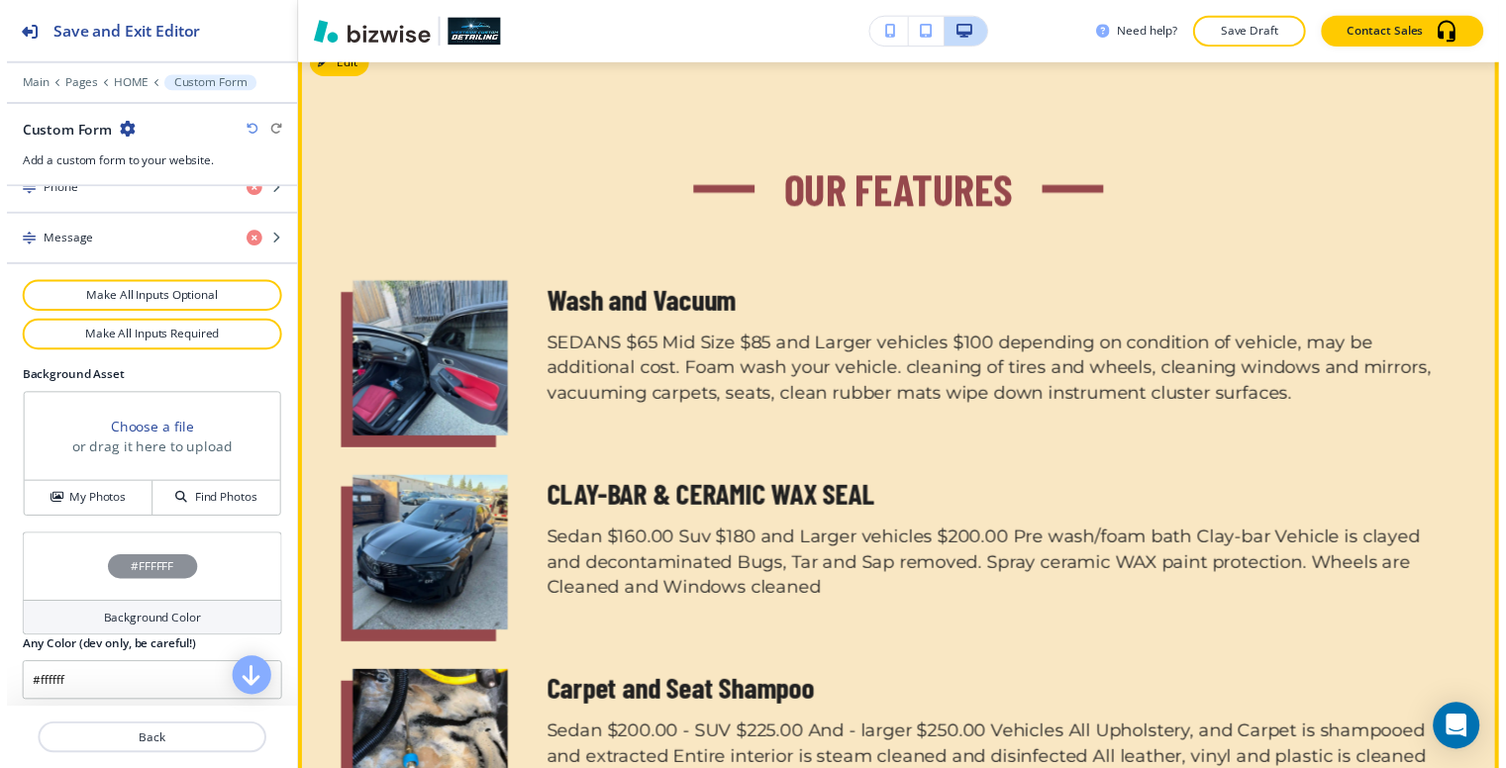
scroll to position [937, 0]
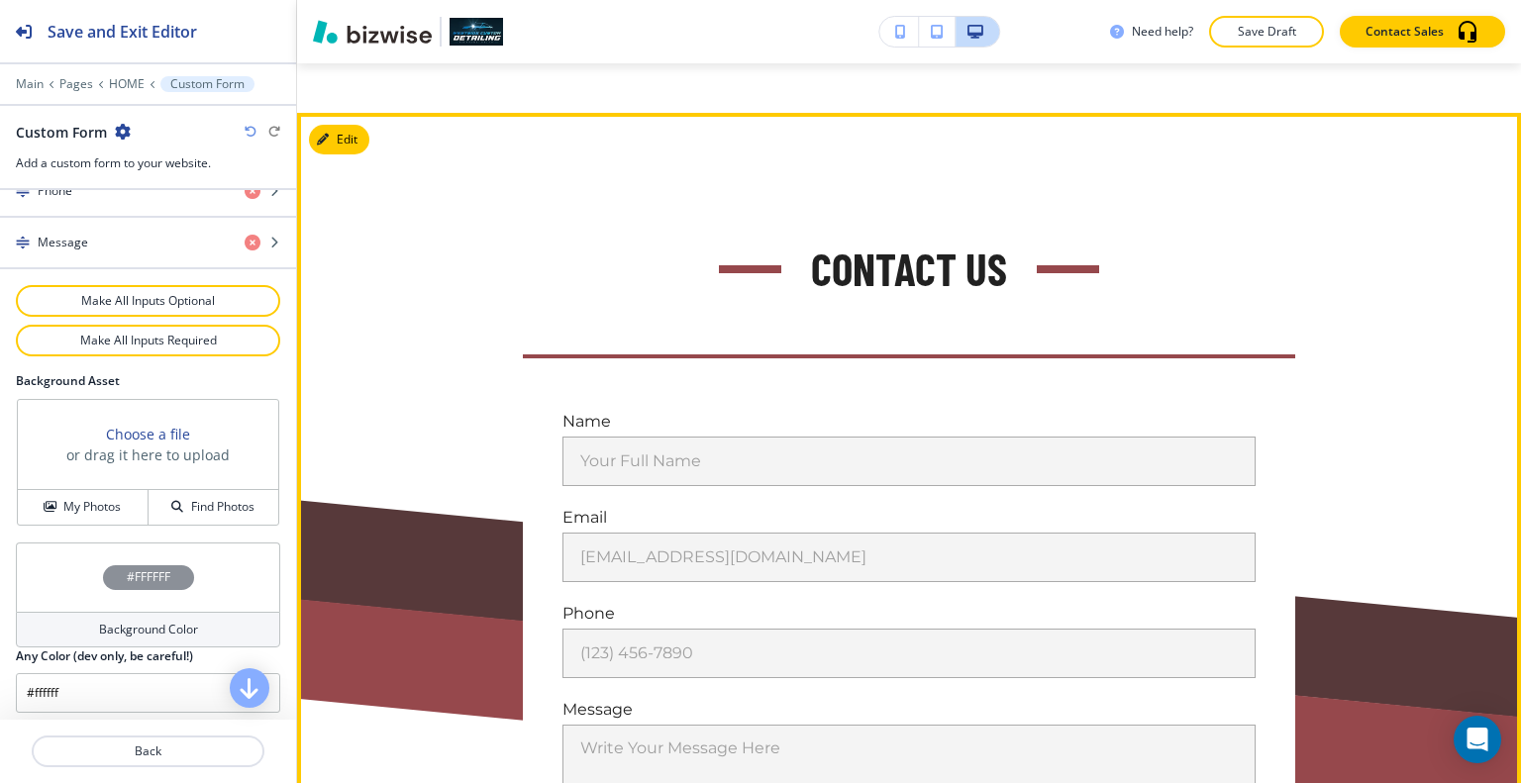
scroll to position [7055, 0]
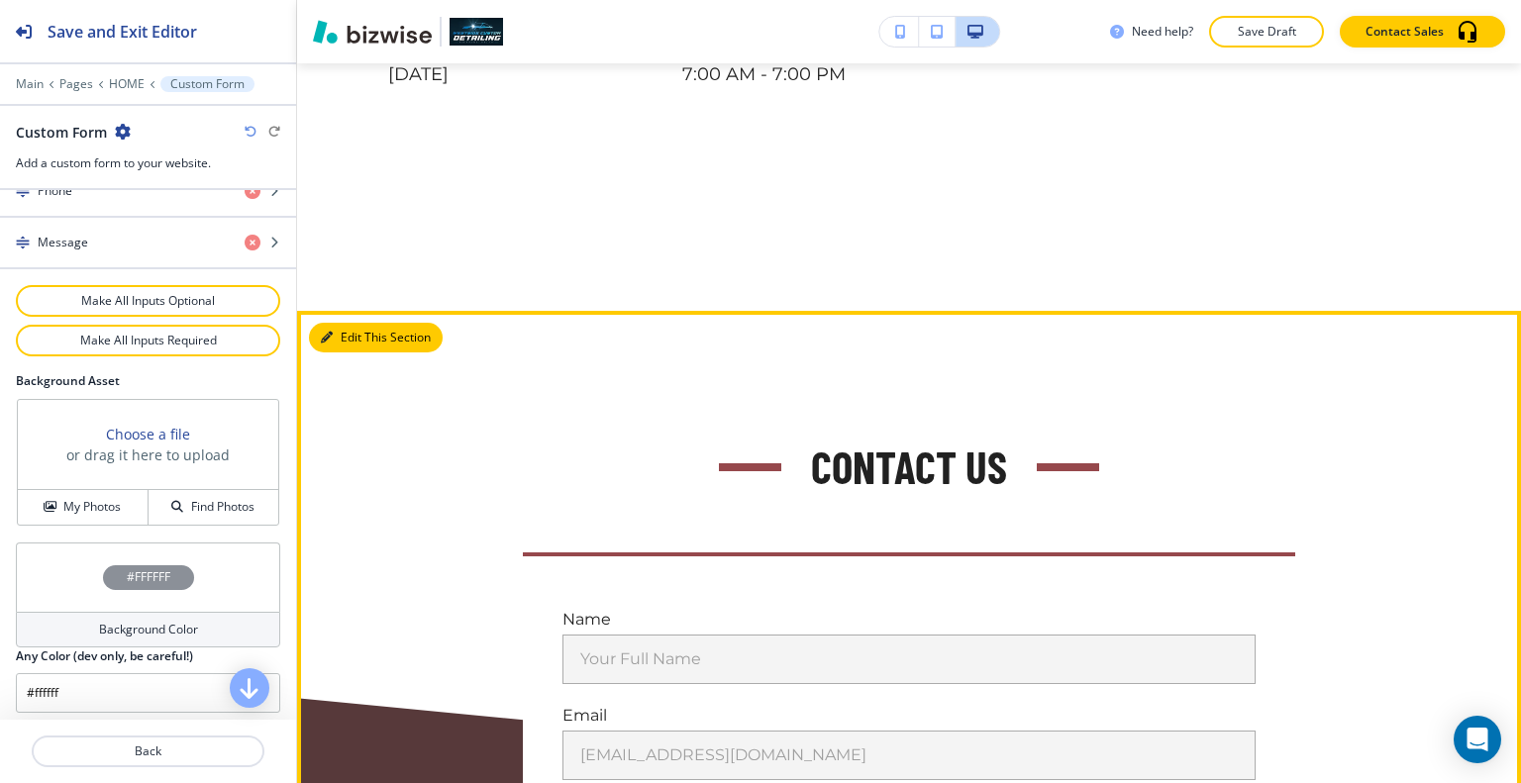
click at [353, 323] on button "Edit This Section" at bounding box center [376, 338] width 134 height 30
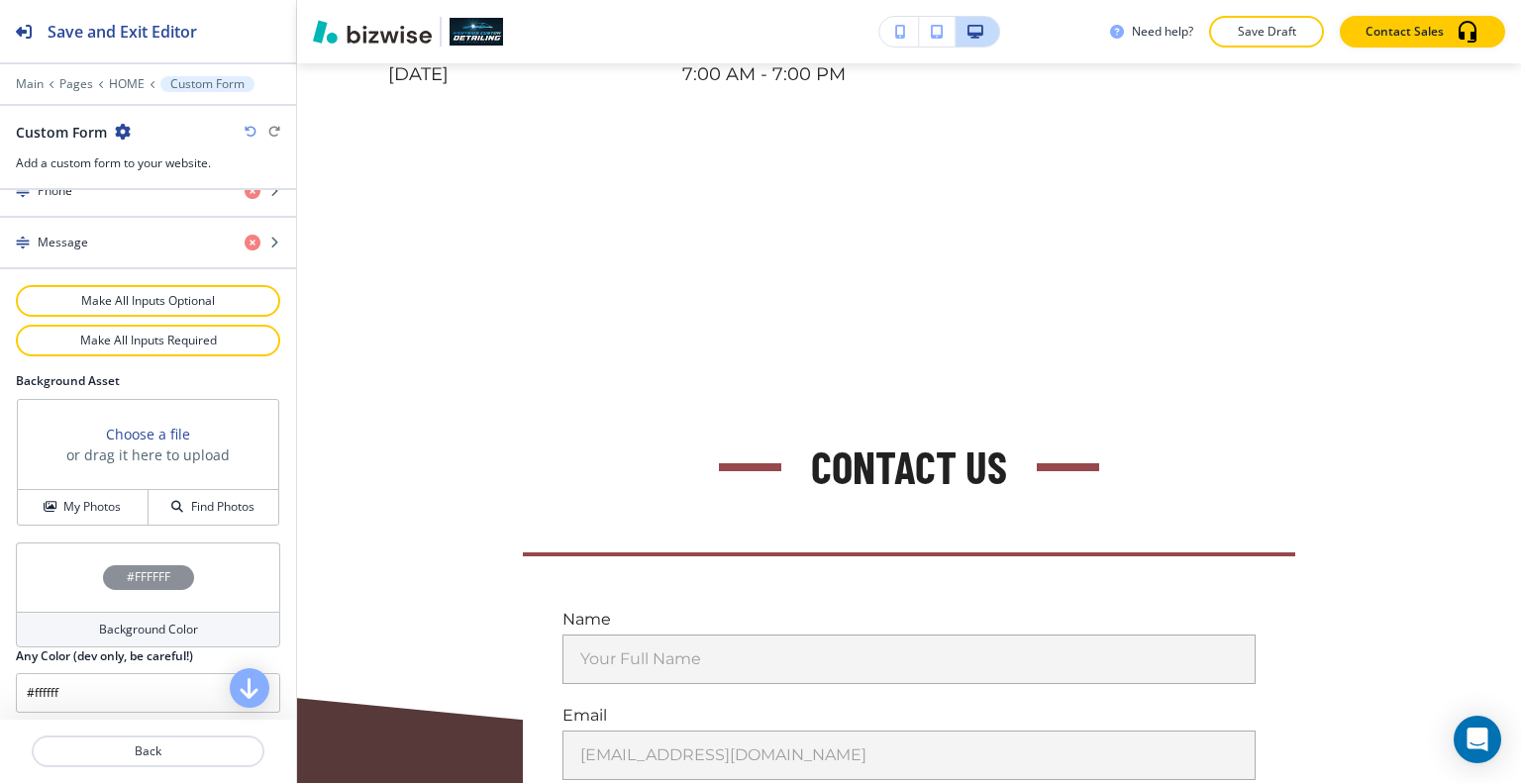
click at [70, 546] on div "#FFFFFF" at bounding box center [148, 577] width 264 height 69
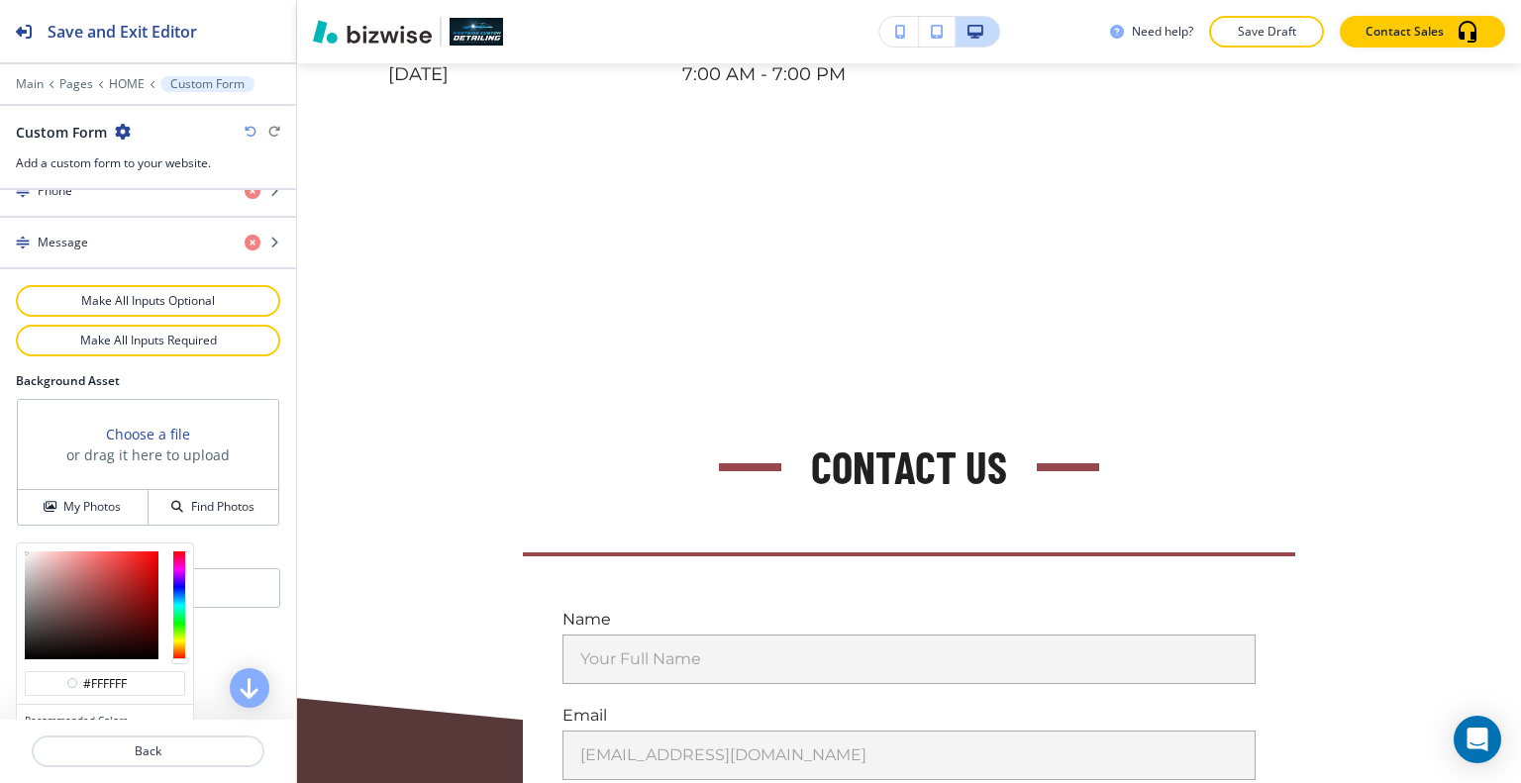
scroll to position [1133, 0]
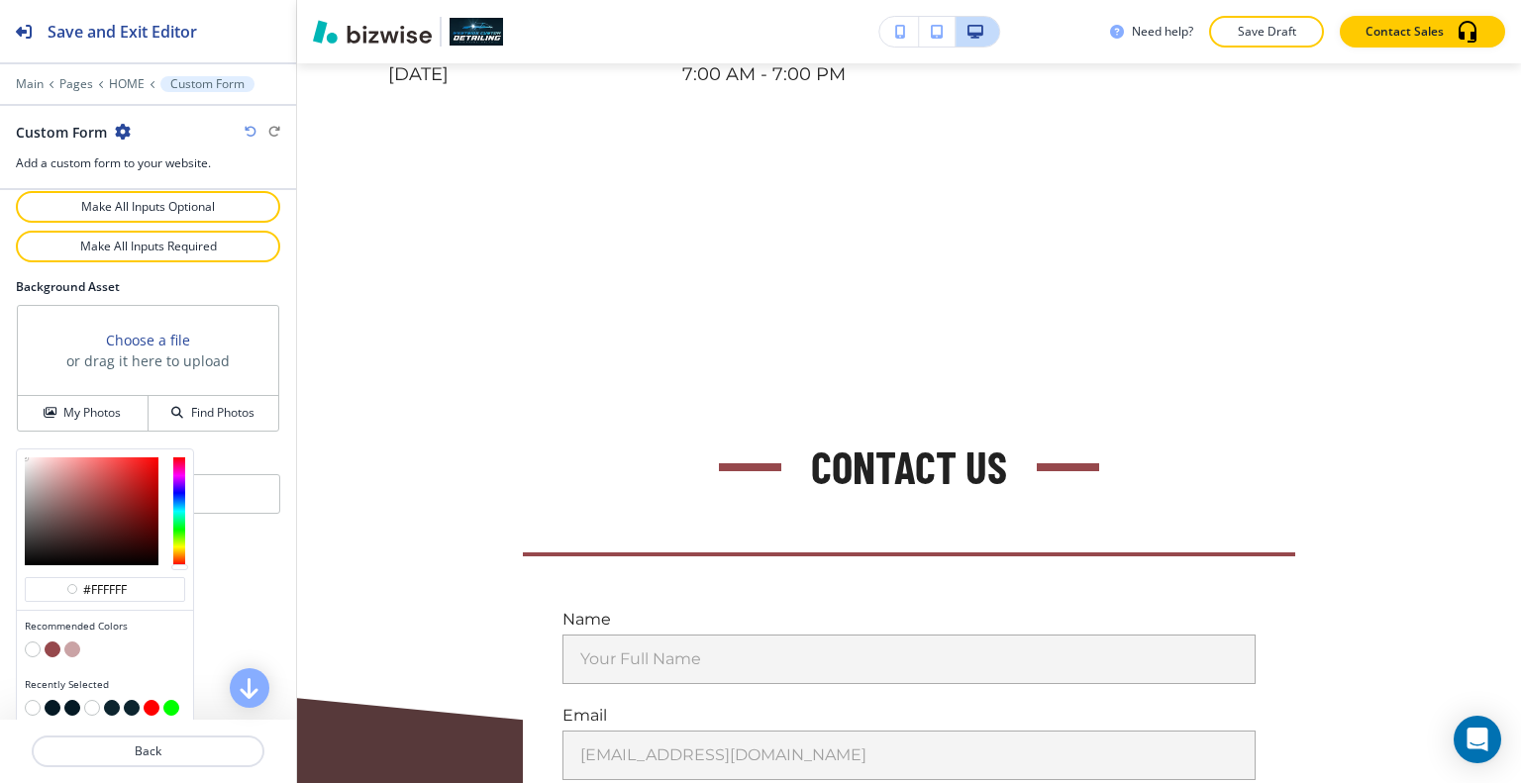
drag, startPoint x: 127, startPoint y: 580, endPoint x: 0, endPoint y: 558, distance: 128.6
click at [0, 558] on div "Emails to notify Add [EMAIL_ADDRESS][DOMAIN_NAME] Title Small Normal Large Huge…" at bounding box center [148, 455] width 296 height 530
paste input "F9E7C3"
type input "#F9E7C3"
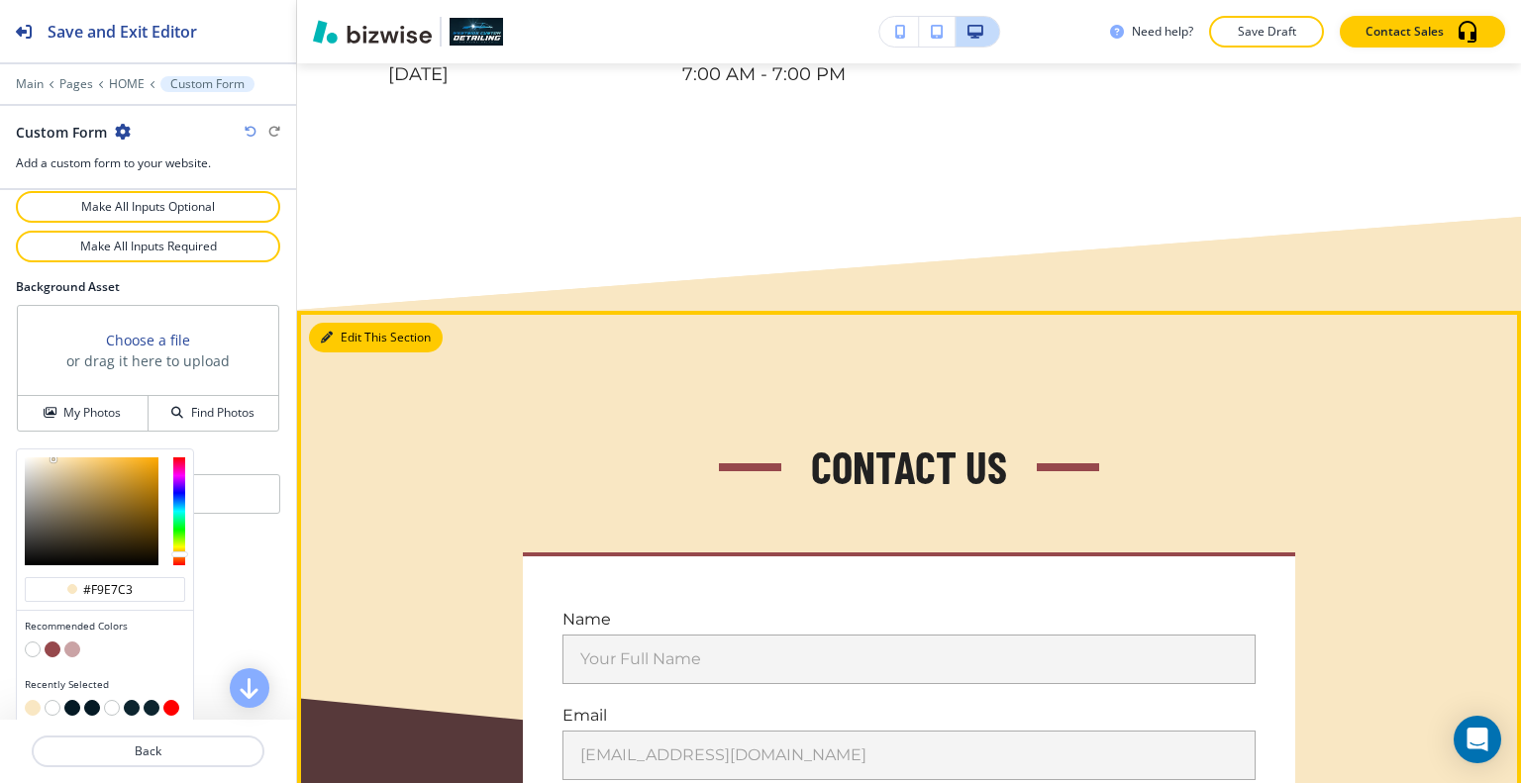
type input "#f9e7c3"
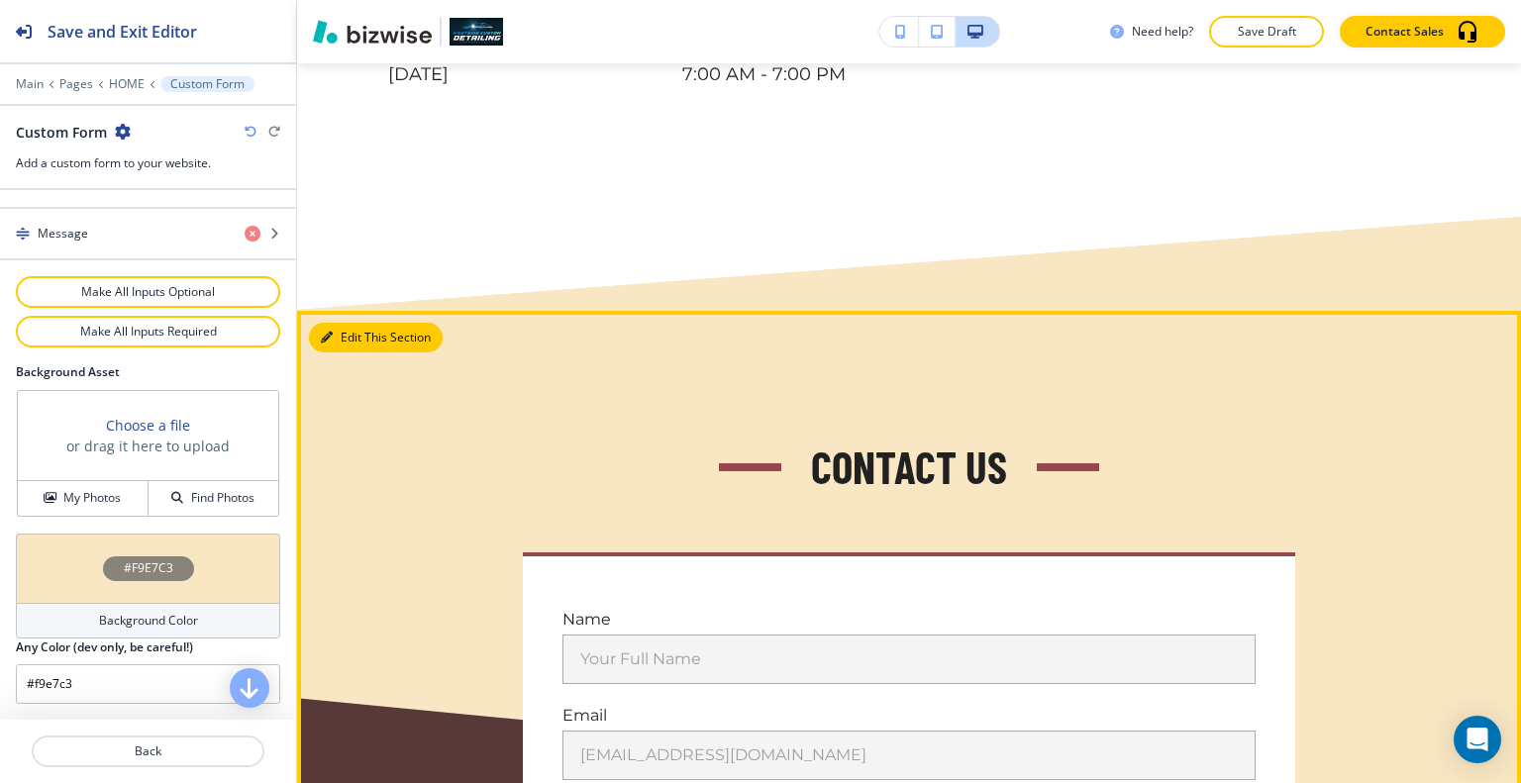
click at [359, 323] on button "Edit This Section" at bounding box center [376, 338] width 134 height 30
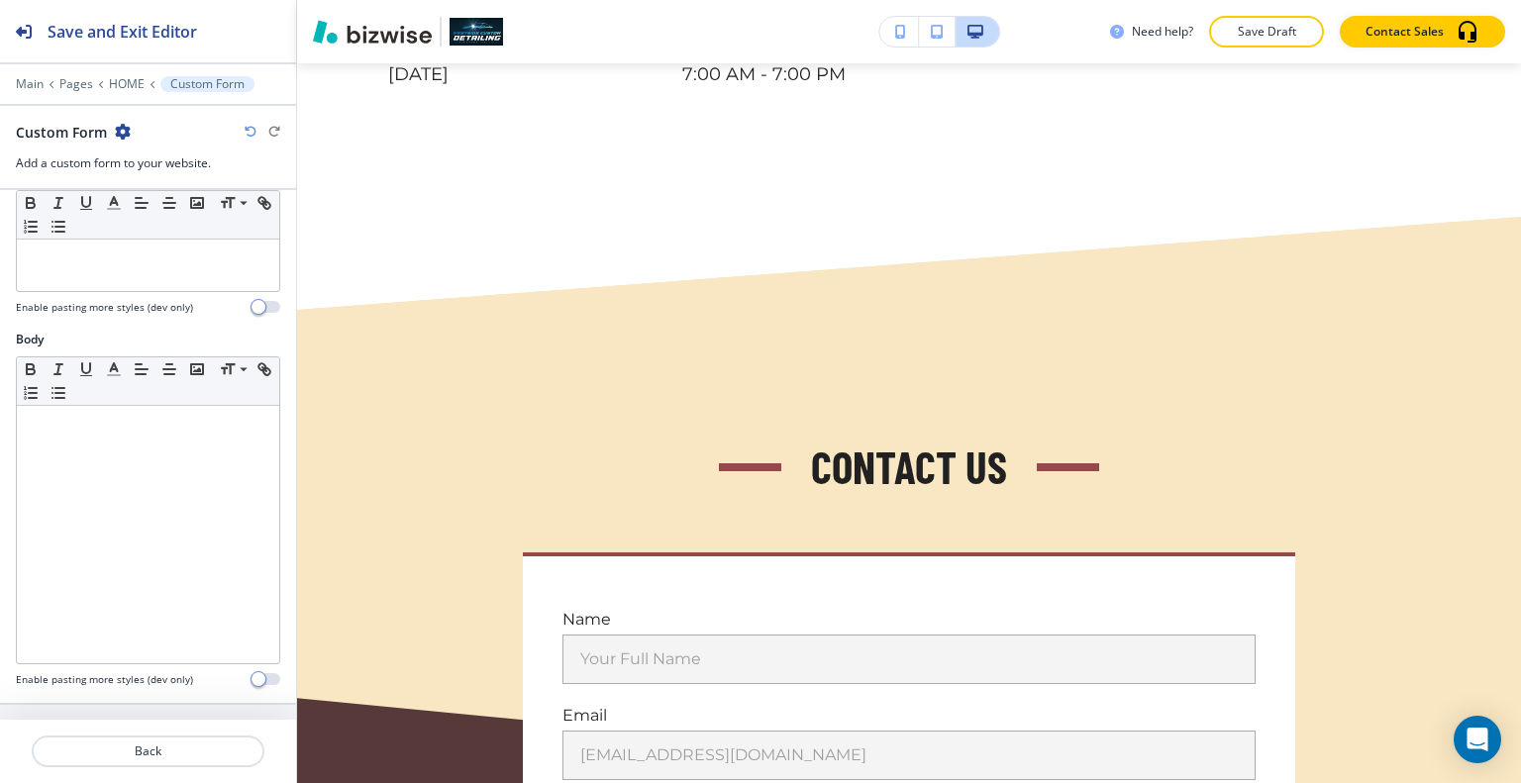
scroll to position [0, 0]
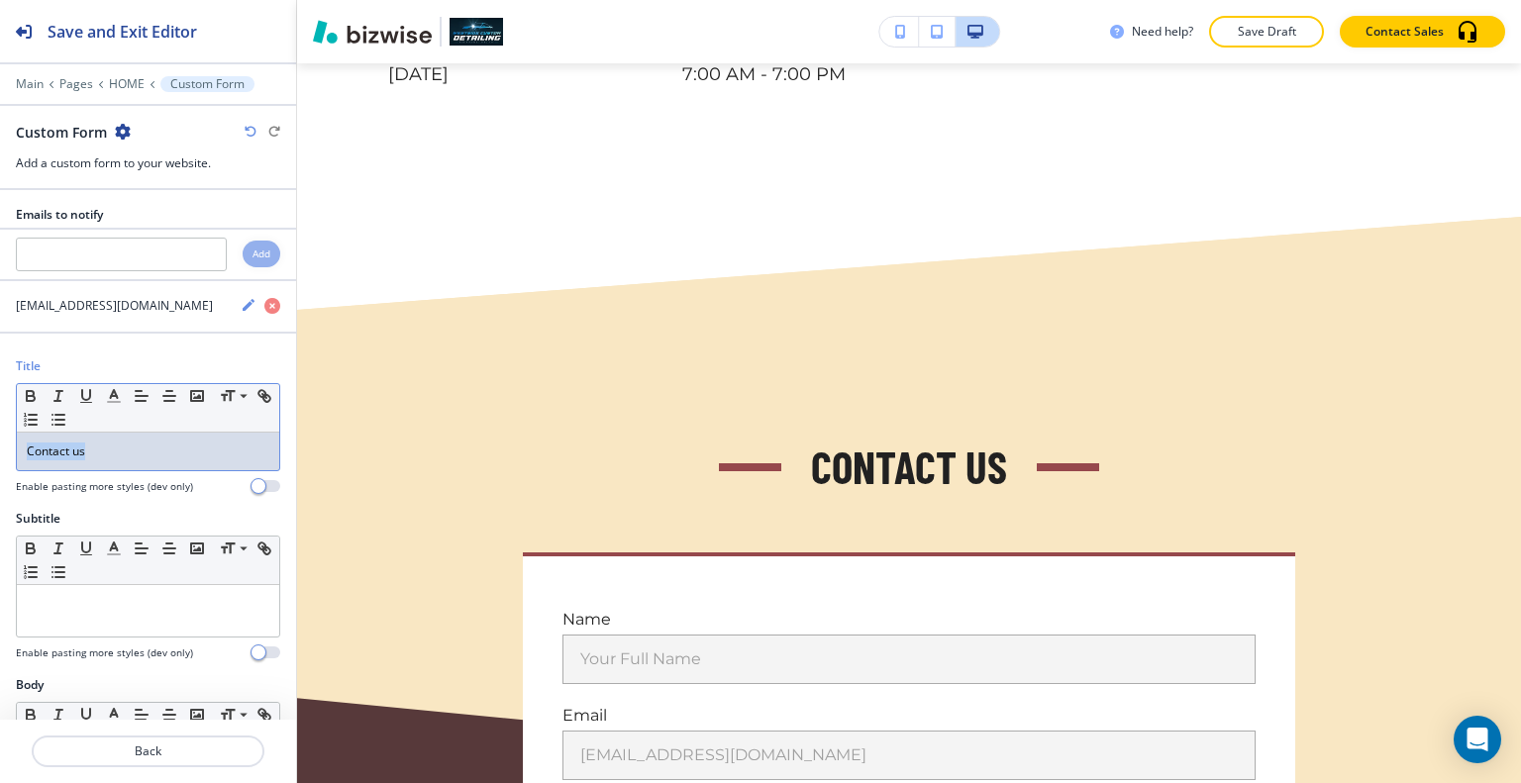
drag, startPoint x: 98, startPoint y: 457, endPoint x: 0, endPoint y: 443, distance: 99.2
click at [0, 443] on div "Title Small Normal Large Huge Contact us Enable pasting more styles (dev only)" at bounding box center [148, 433] width 296 height 152
click at [107, 393] on icon "button" at bounding box center [114, 396] width 18 height 18
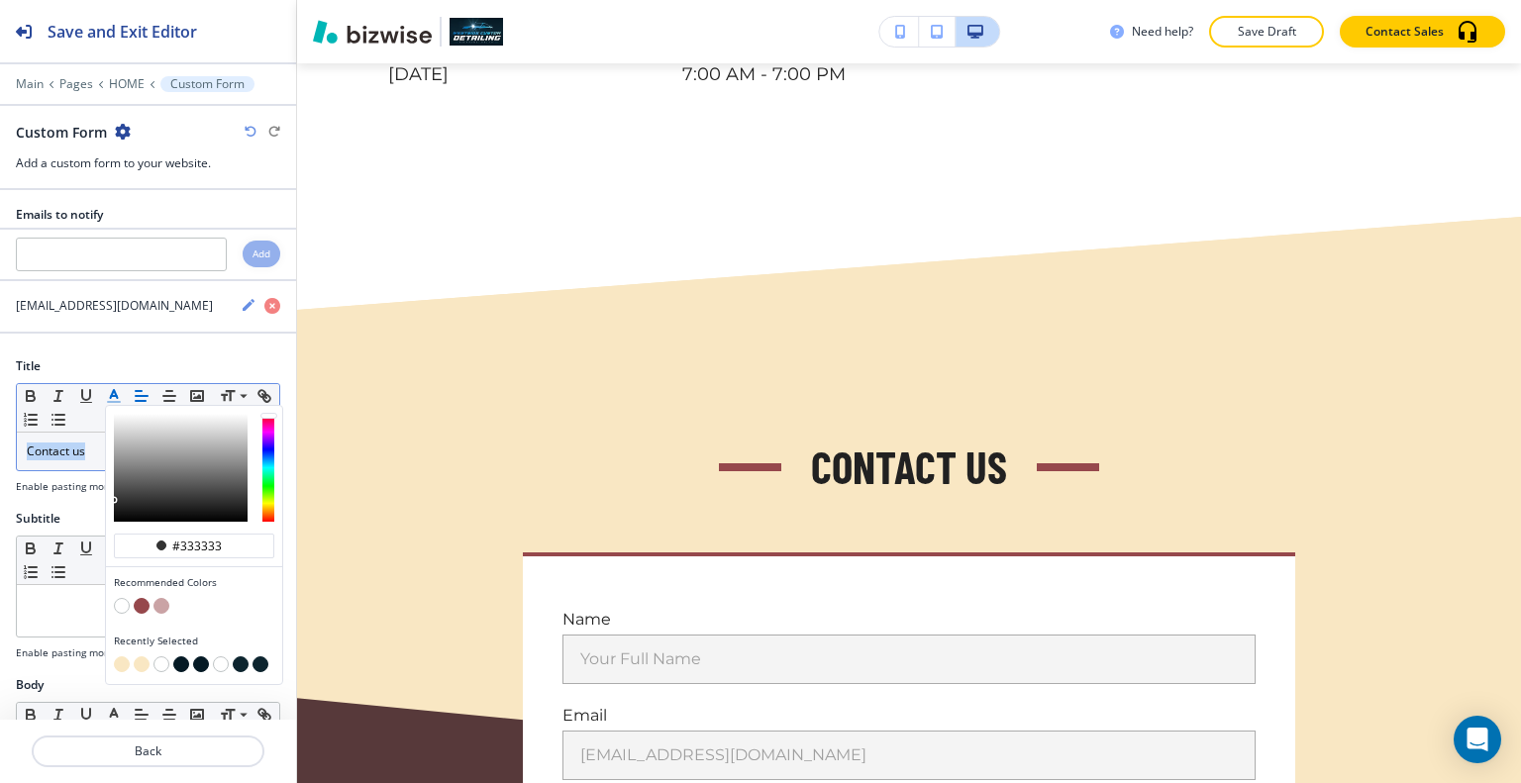
click at [140, 605] on button "button" at bounding box center [142, 606] width 16 height 16
type input "#96484c"
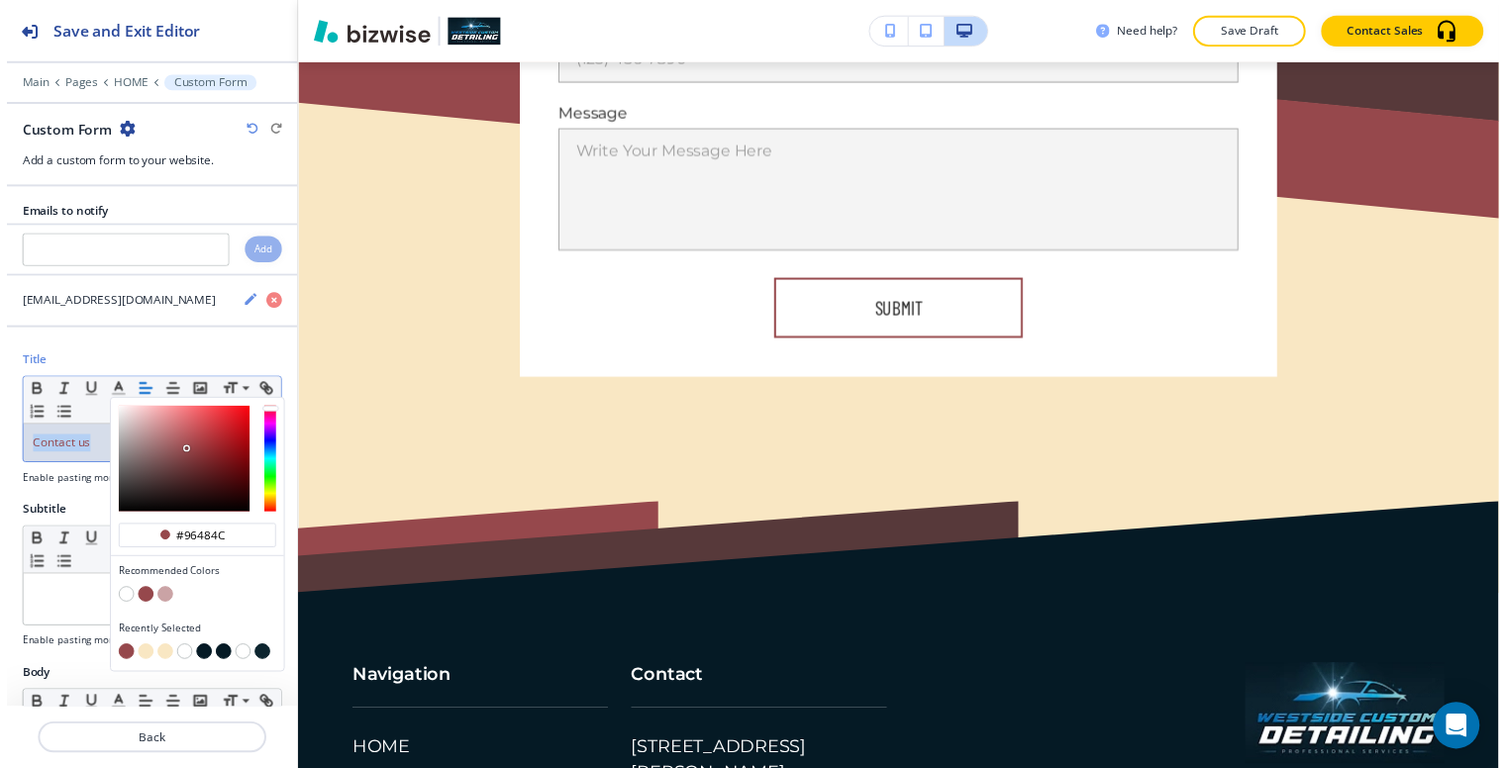
scroll to position [7946, 0]
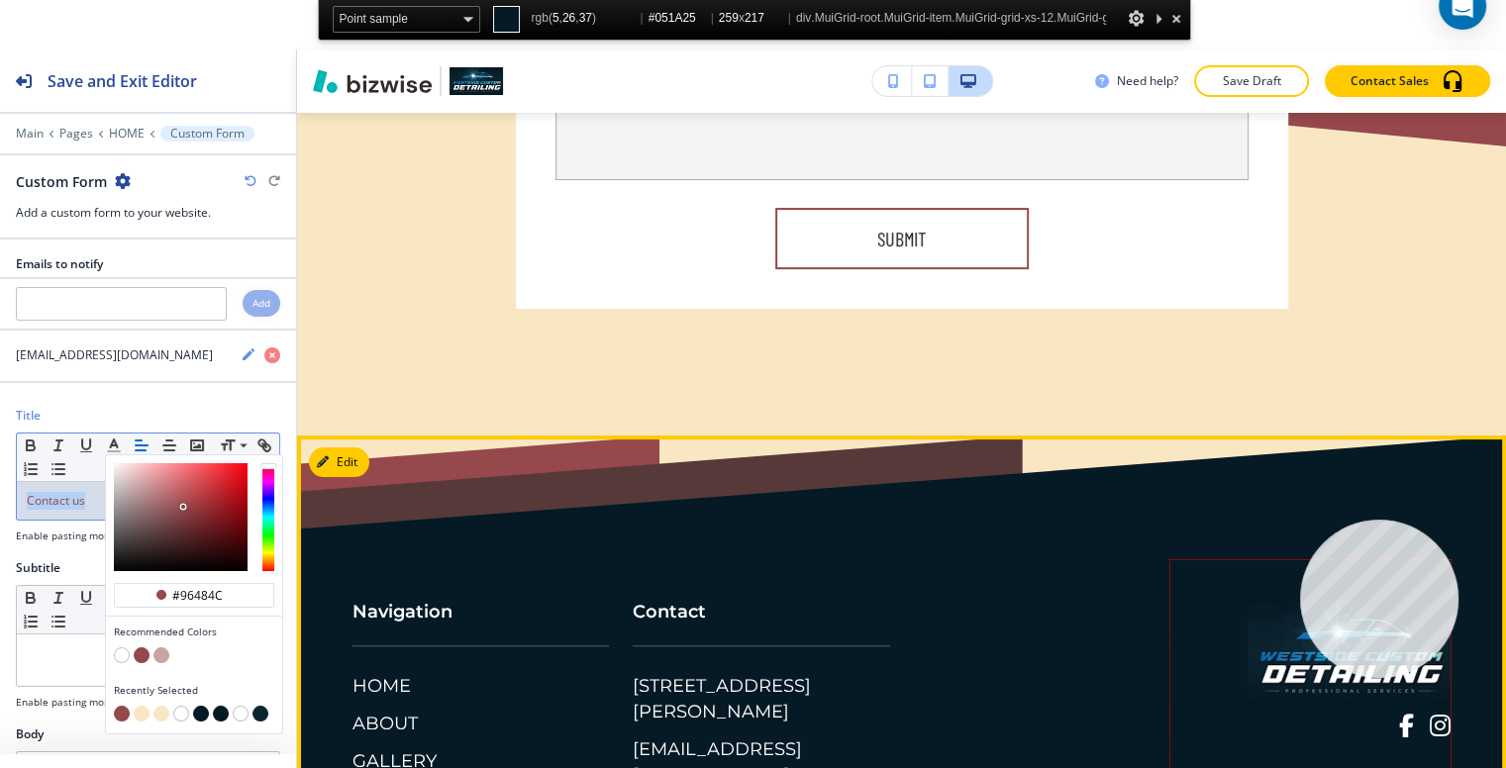
copy span "Contact us"
click at [1300, 560] on div "© 2025 Westside Custom Mobile Detailing" at bounding box center [1310, 692] width 280 height 265
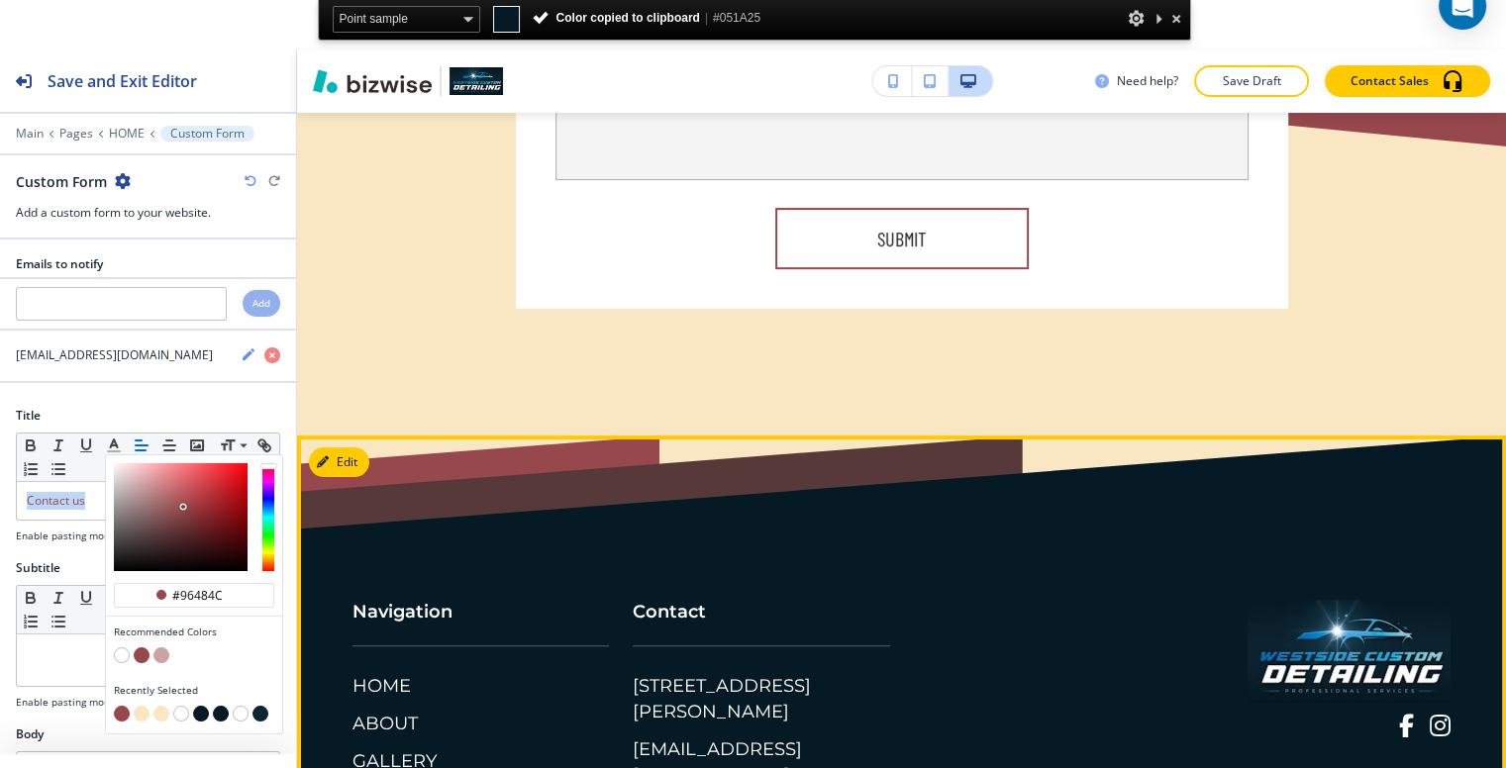
click at [364, 448] on button "Edit" at bounding box center [339, 463] width 60 height 30
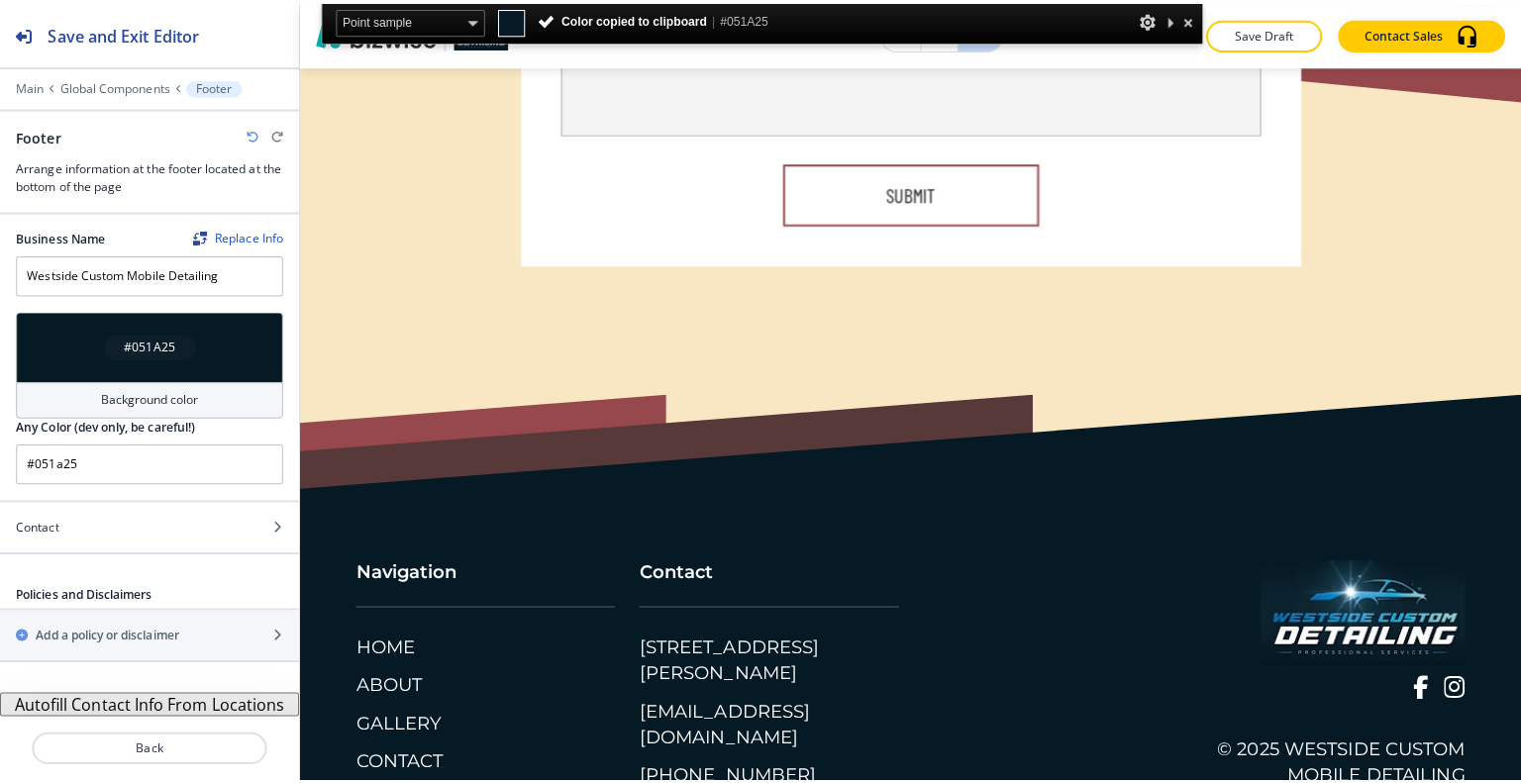
scroll to position [0, 0]
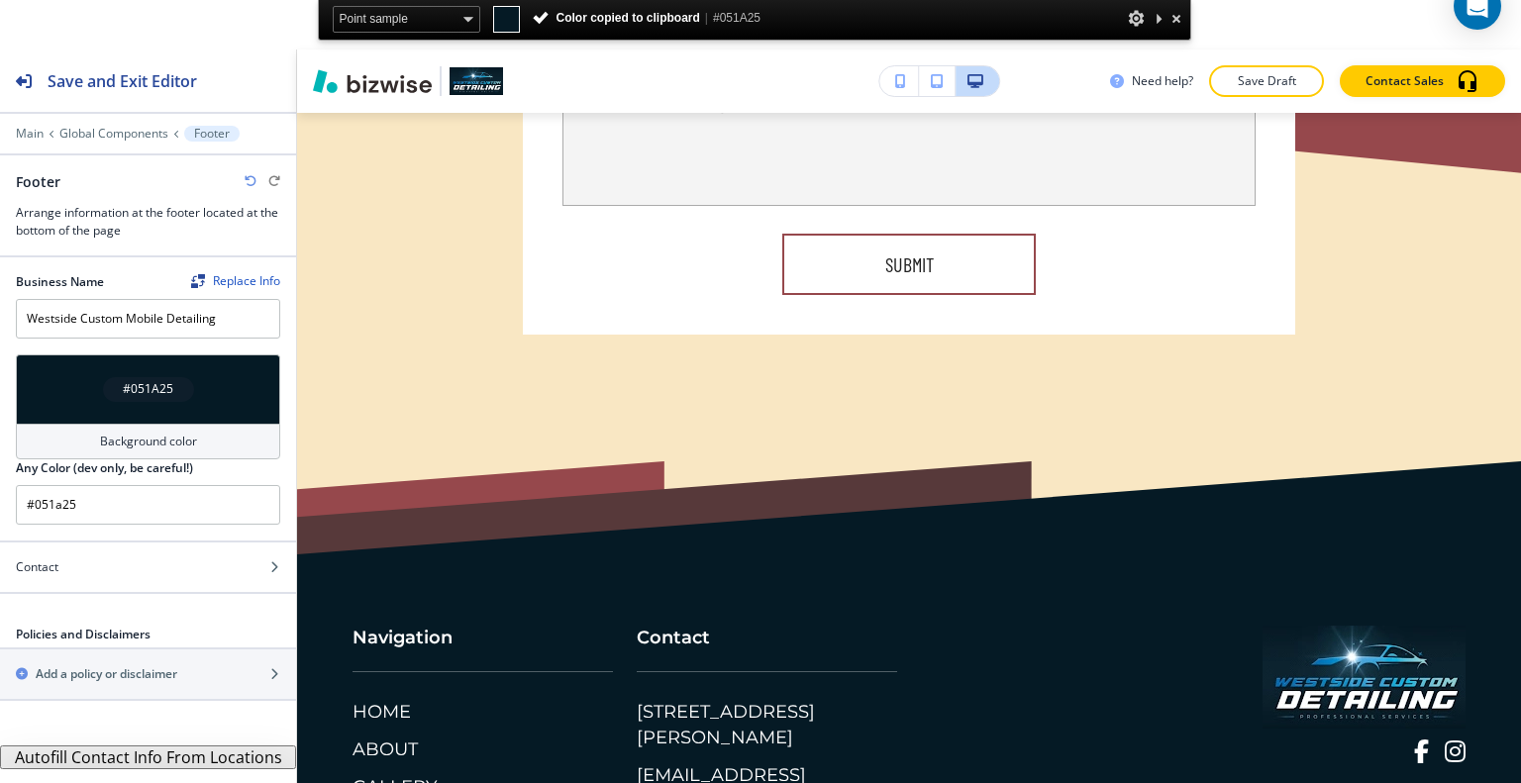
click at [201, 355] on div "#051A25" at bounding box center [148, 389] width 264 height 69
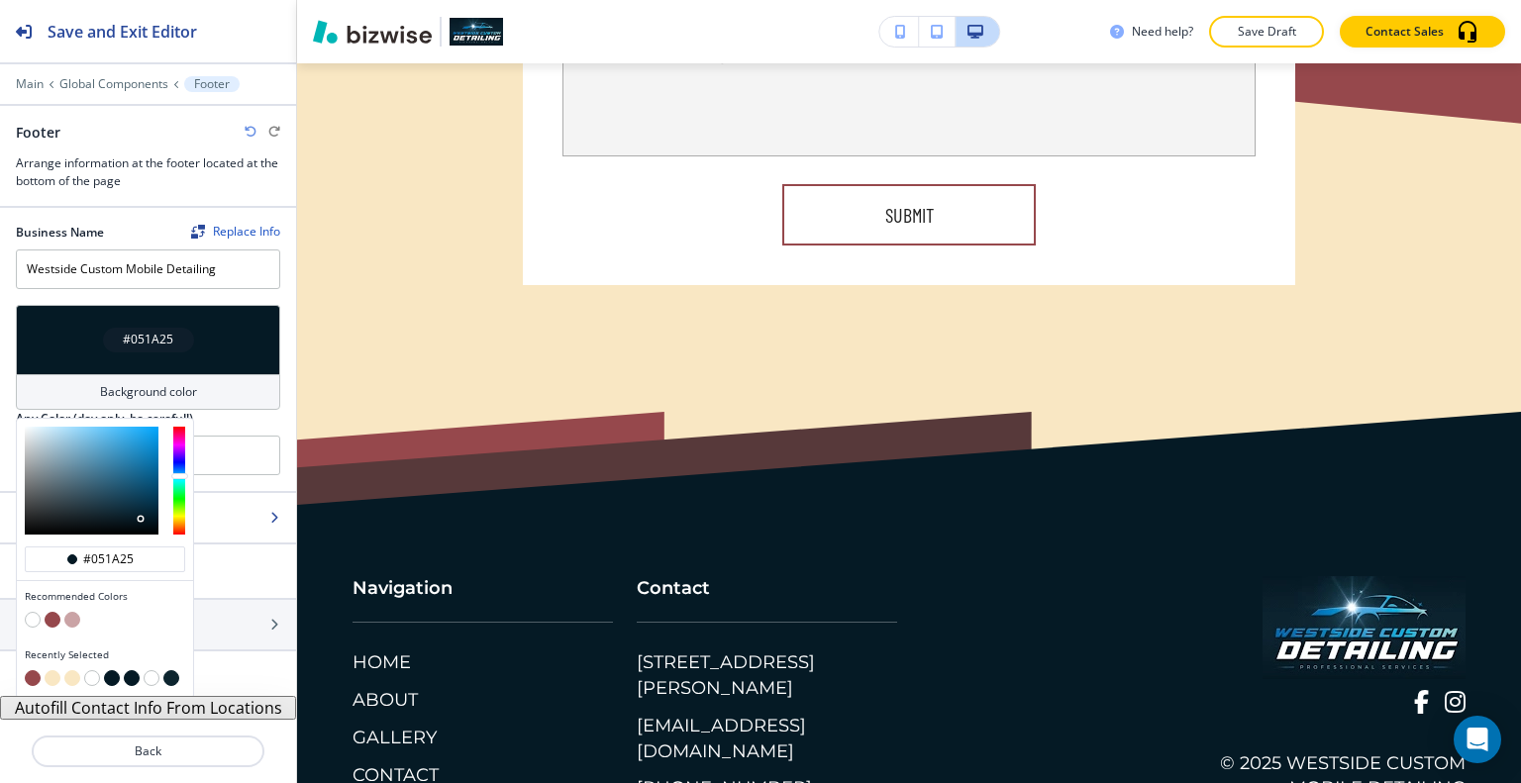
drag, startPoint x: 149, startPoint y: 558, endPoint x: 0, endPoint y: 530, distance: 151.1
click at [0, 530] on div "Business Name Replace Info Westside Custom Mobile Detailing #051A25 Background …" at bounding box center [148, 452] width 296 height 488
paste input "A"
type input "#051A25"
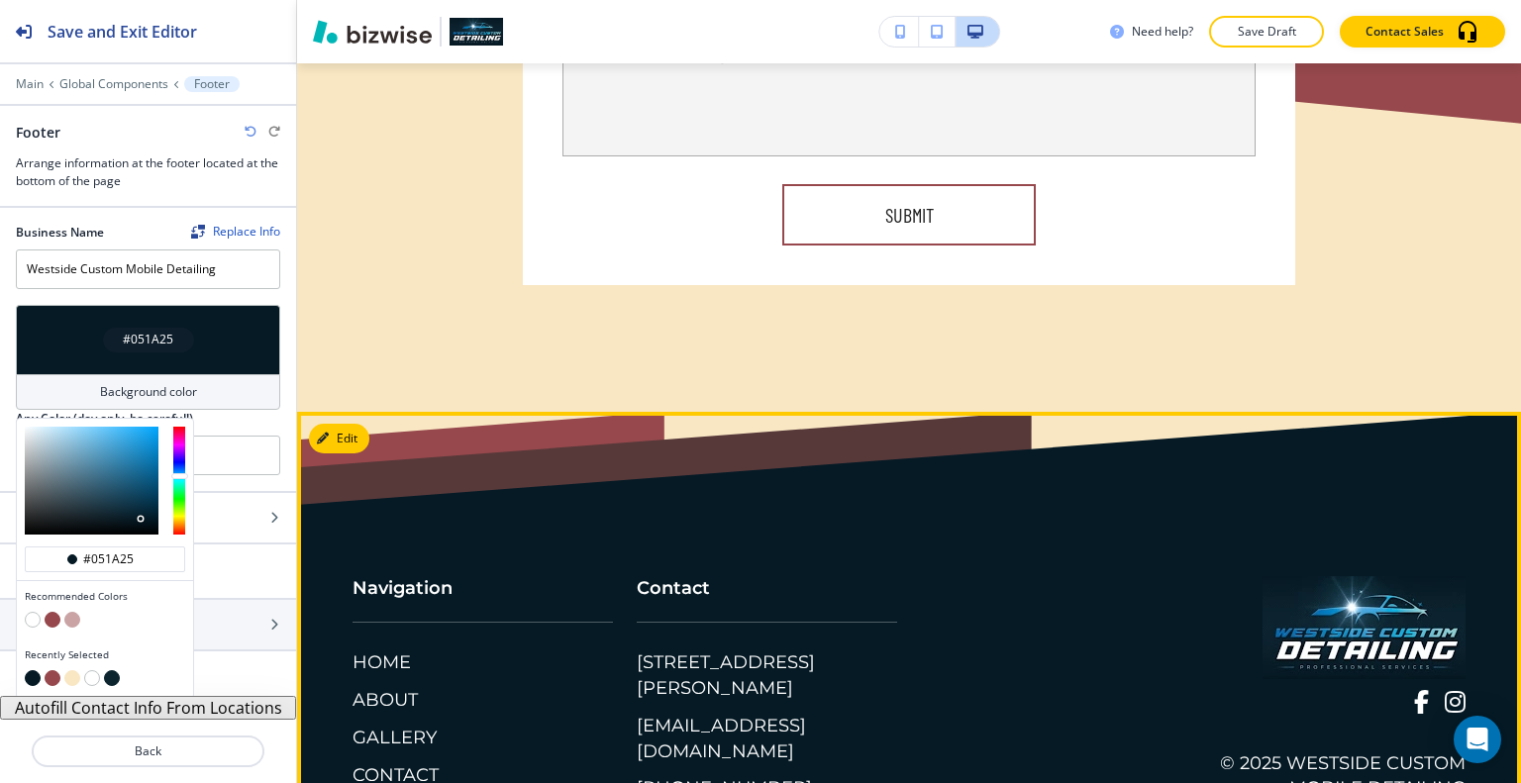
type input "#051a25"
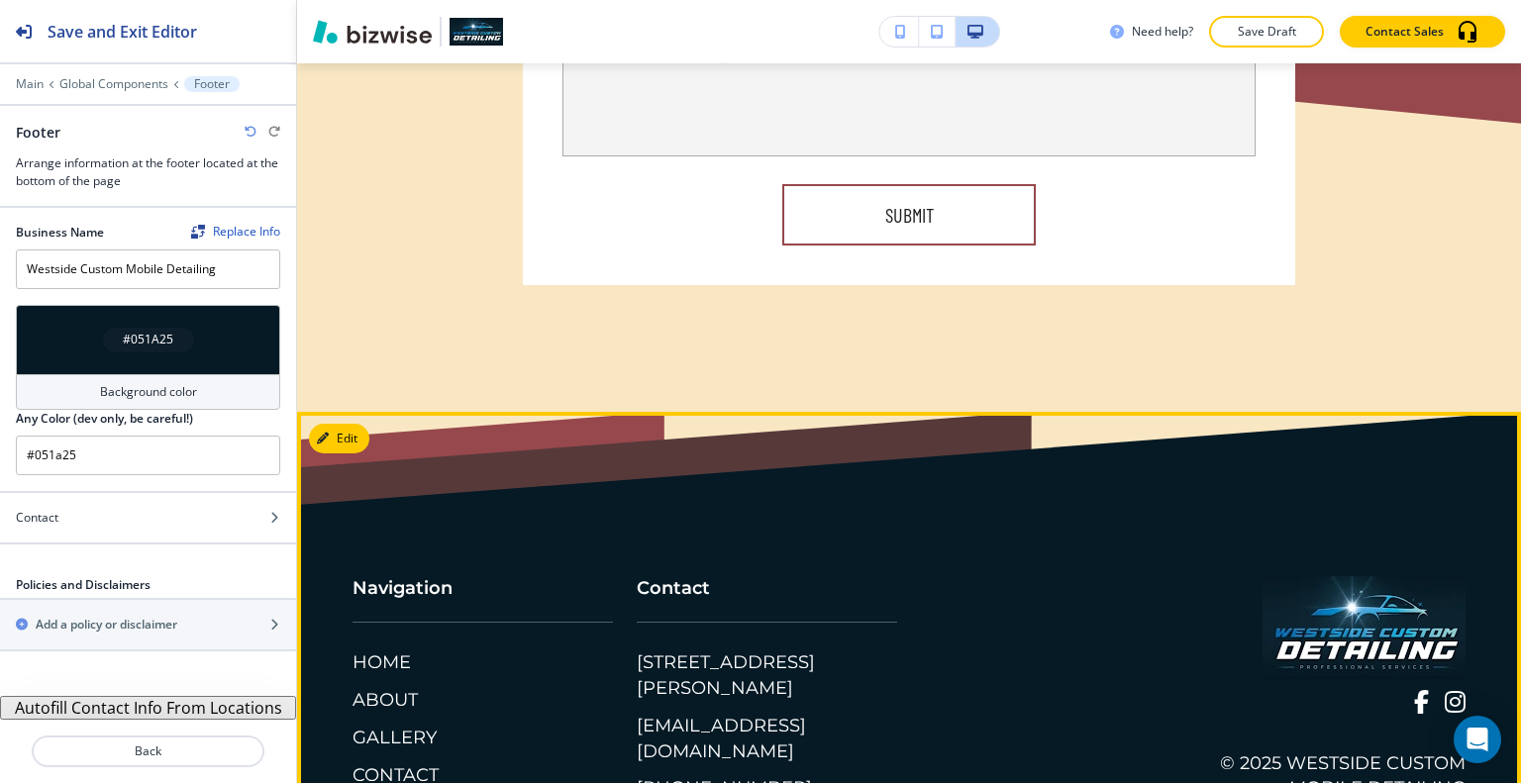
click at [1157, 537] on div "Contact [STREET_ADDRESS][PERSON_NAME] [EMAIL_ADDRESS][DOMAIN_NAME] [PHONE_NUMBE…" at bounding box center [897, 669] width 568 height 265
click at [1414, 690] on span at bounding box center [1421, 702] width 15 height 24
click at [1445, 690] on span at bounding box center [1455, 702] width 21 height 24
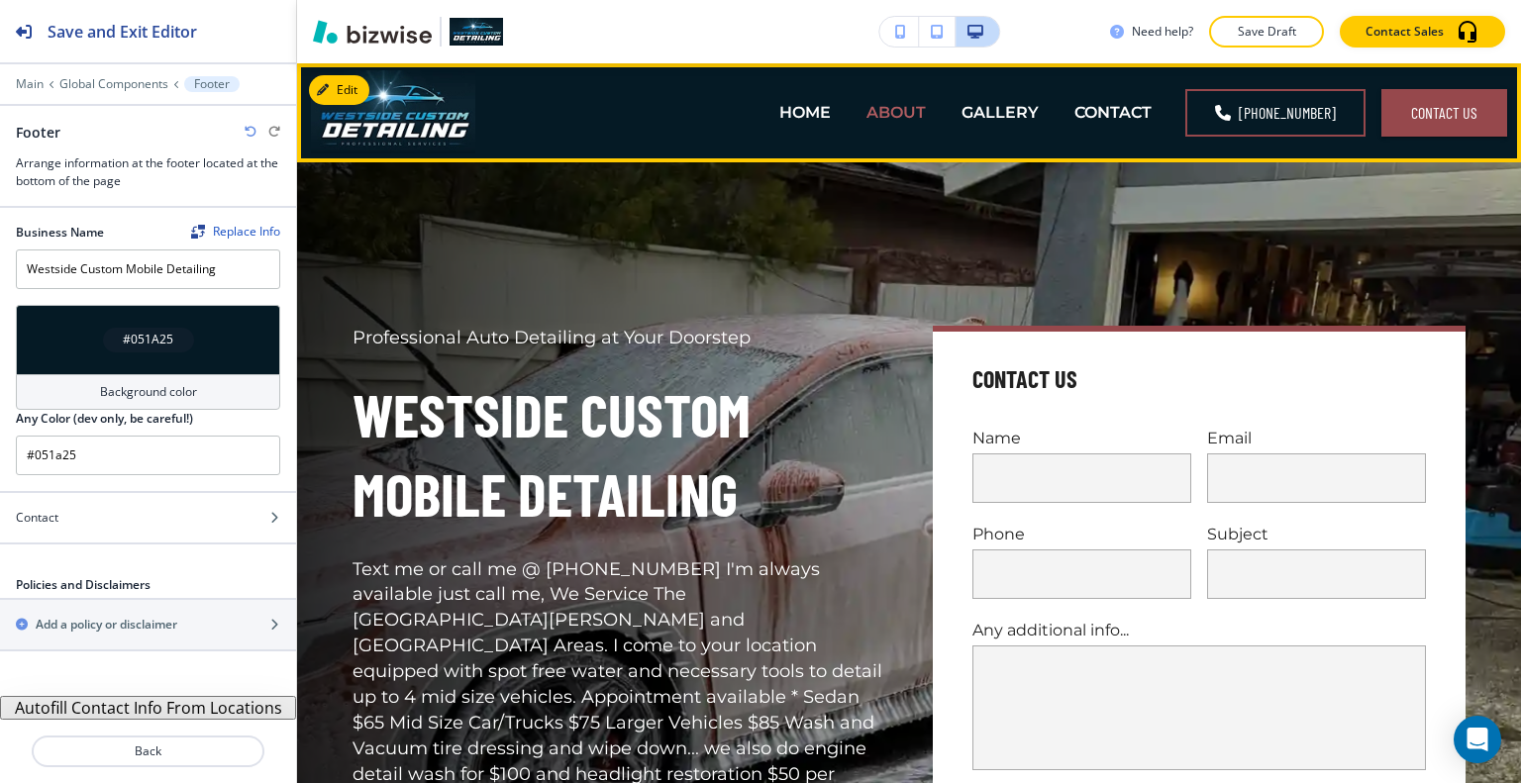
click at [910, 113] on p "ABOUT" at bounding box center [895, 112] width 59 height 23
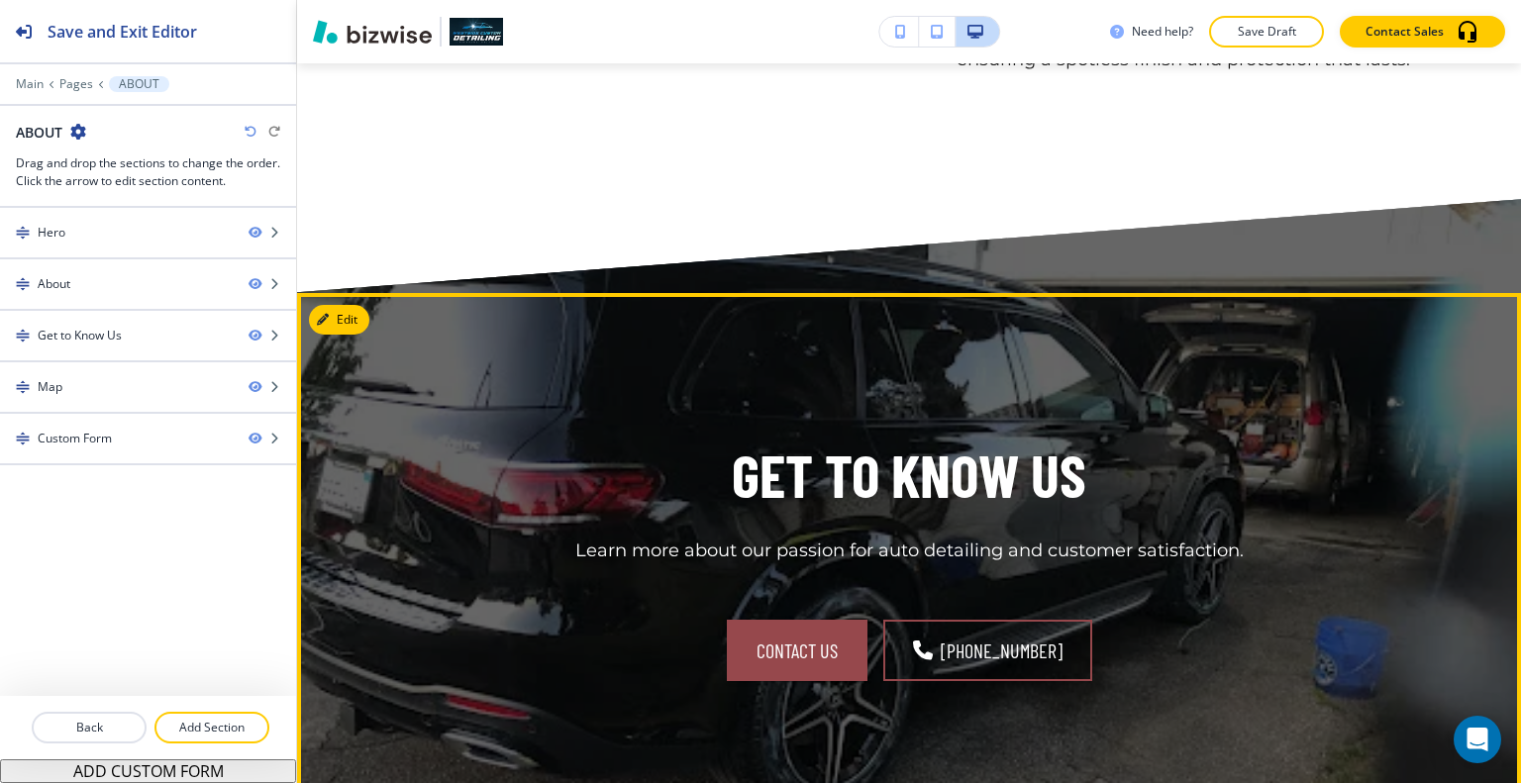
scroll to position [1782, 0]
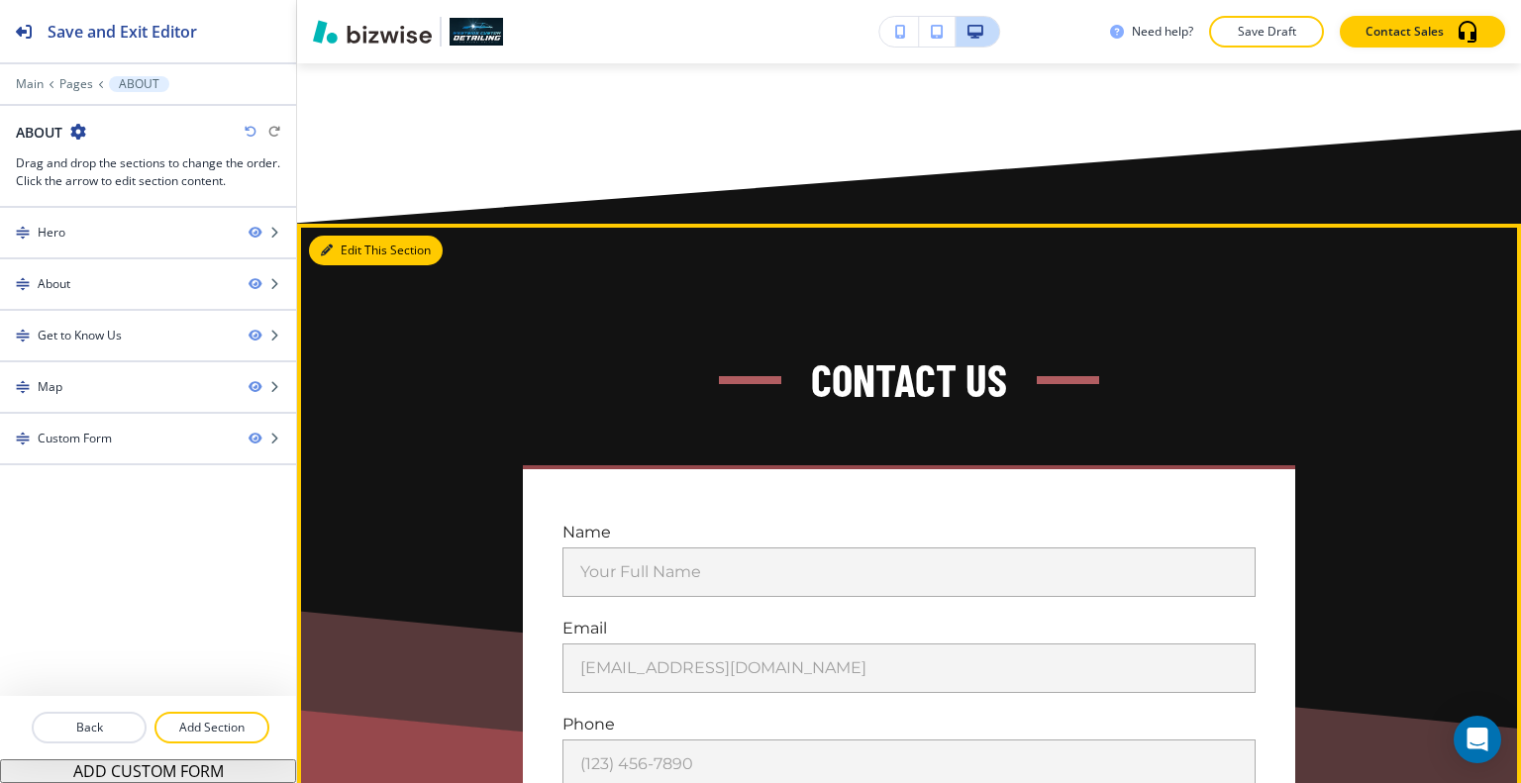
click at [349, 248] on button "Edit This Section" at bounding box center [376, 251] width 134 height 30
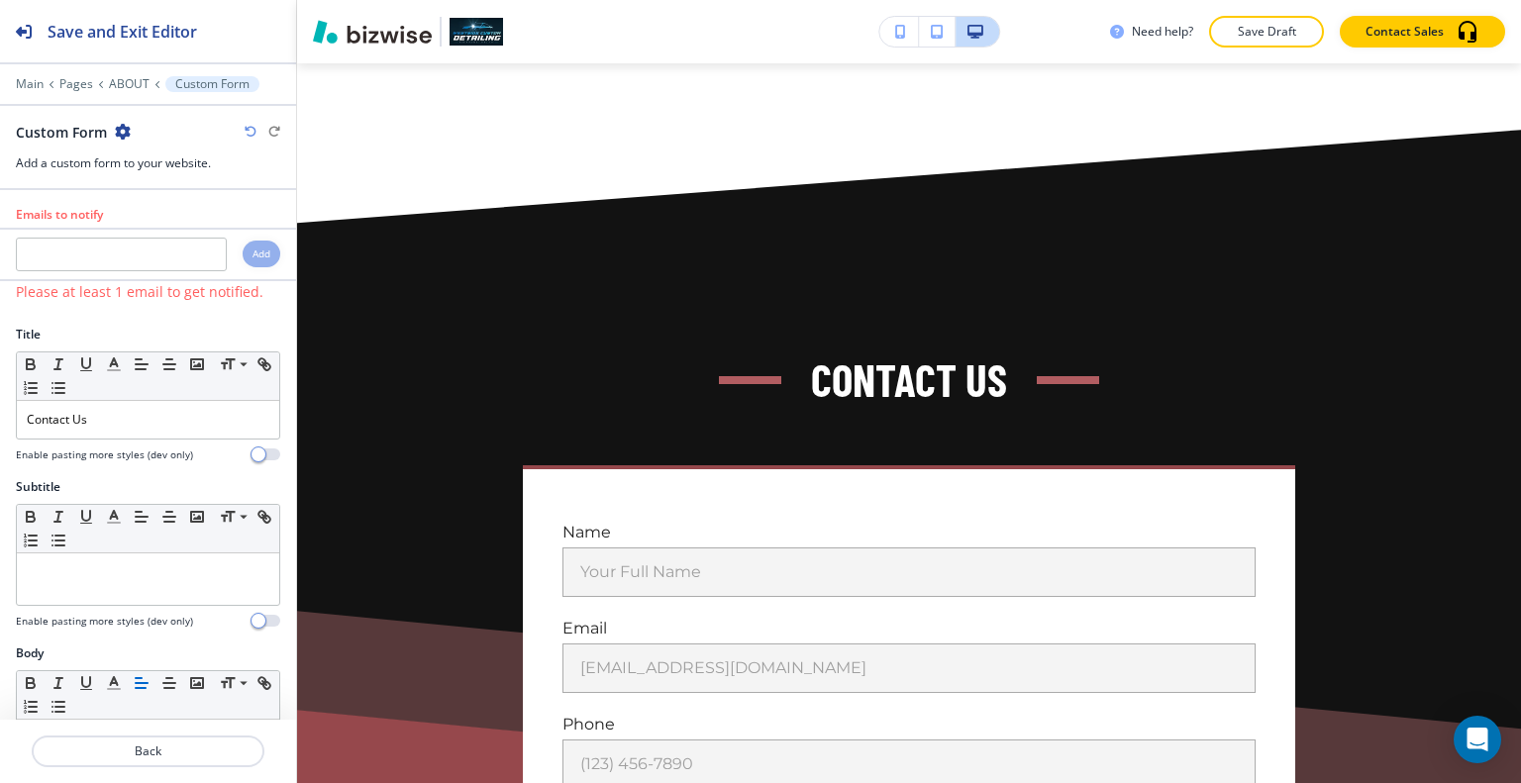
scroll to position [3427, 0]
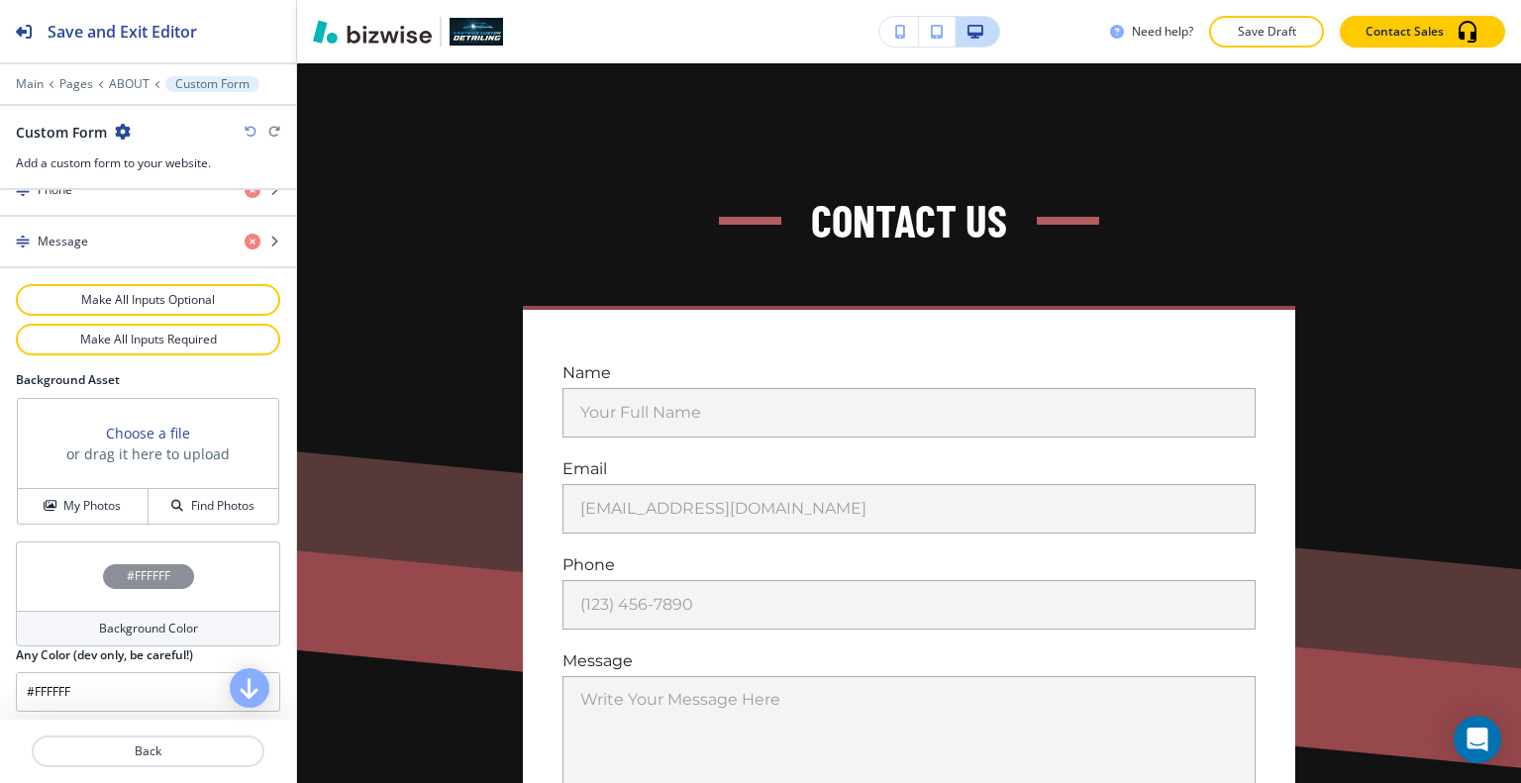
click at [75, 591] on div "#FFFFFF" at bounding box center [148, 576] width 264 height 69
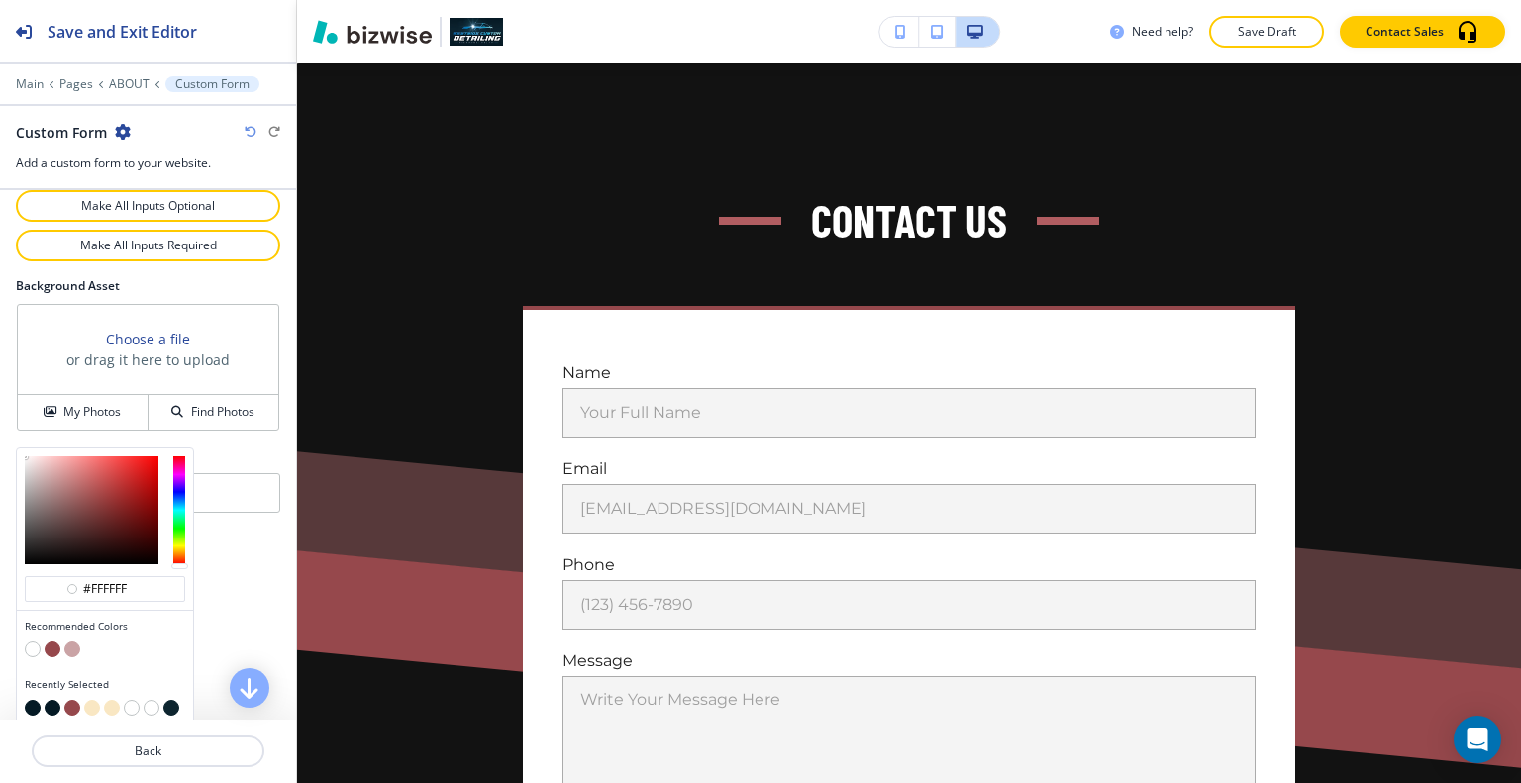
click at [90, 700] on button "button" at bounding box center [92, 708] width 16 height 16
type input "#f9e7c3"
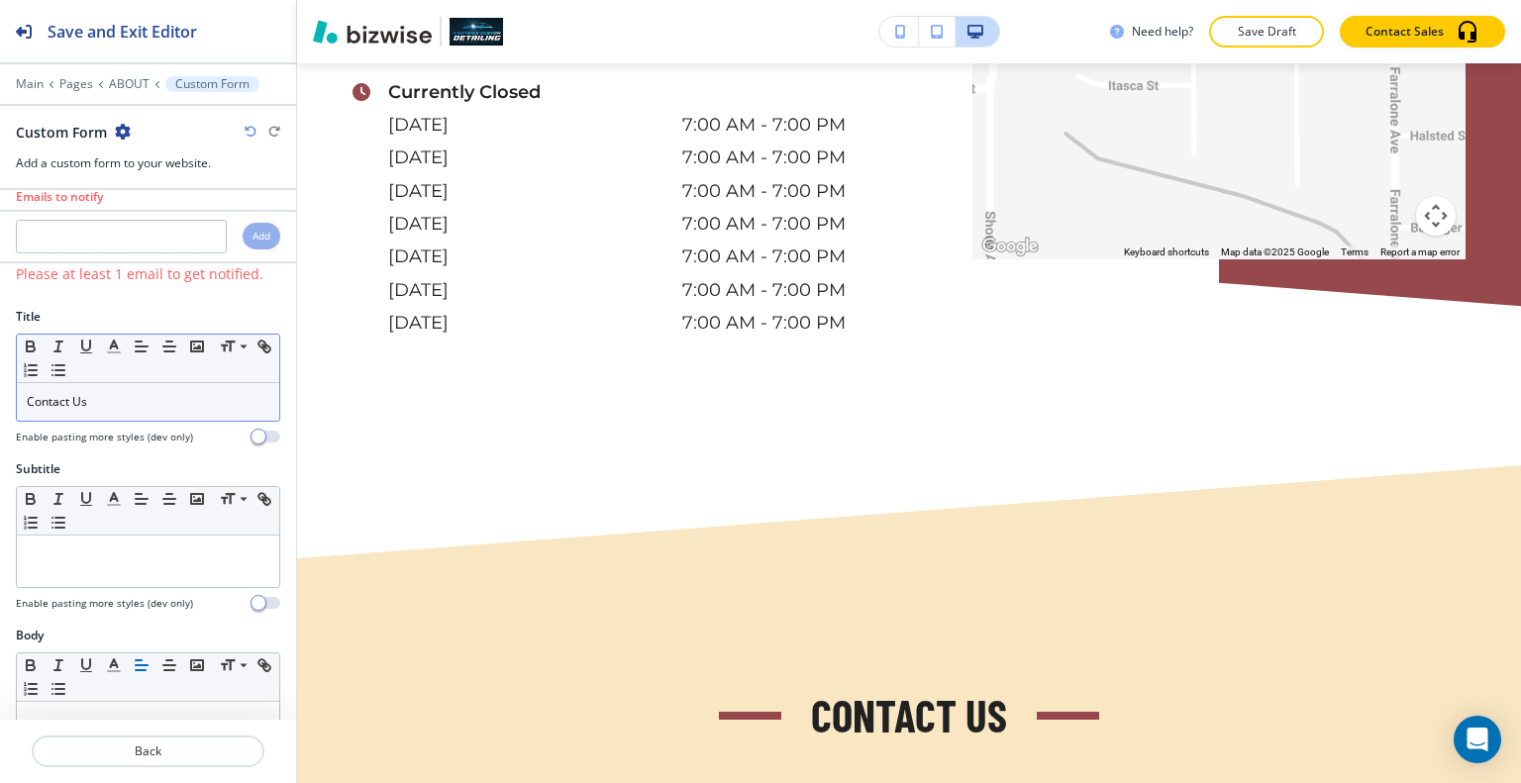
scroll to position [0, 0]
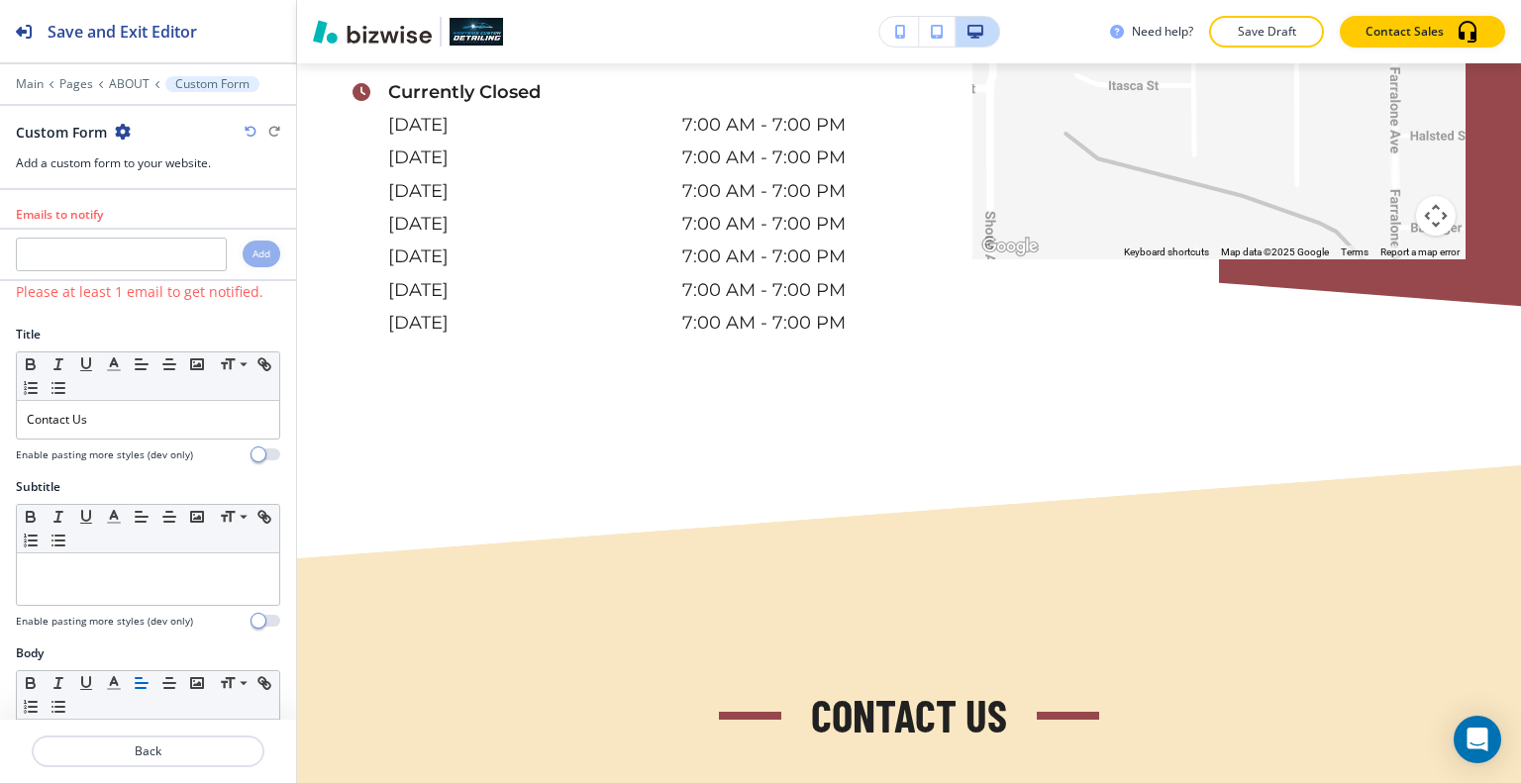
click at [127, 275] on div at bounding box center [148, 275] width 296 height 8
click at [127, 253] on input "text" at bounding box center [121, 255] width 211 height 34
paste input "[EMAIL_ADDRESS][DOMAIN_NAME]"
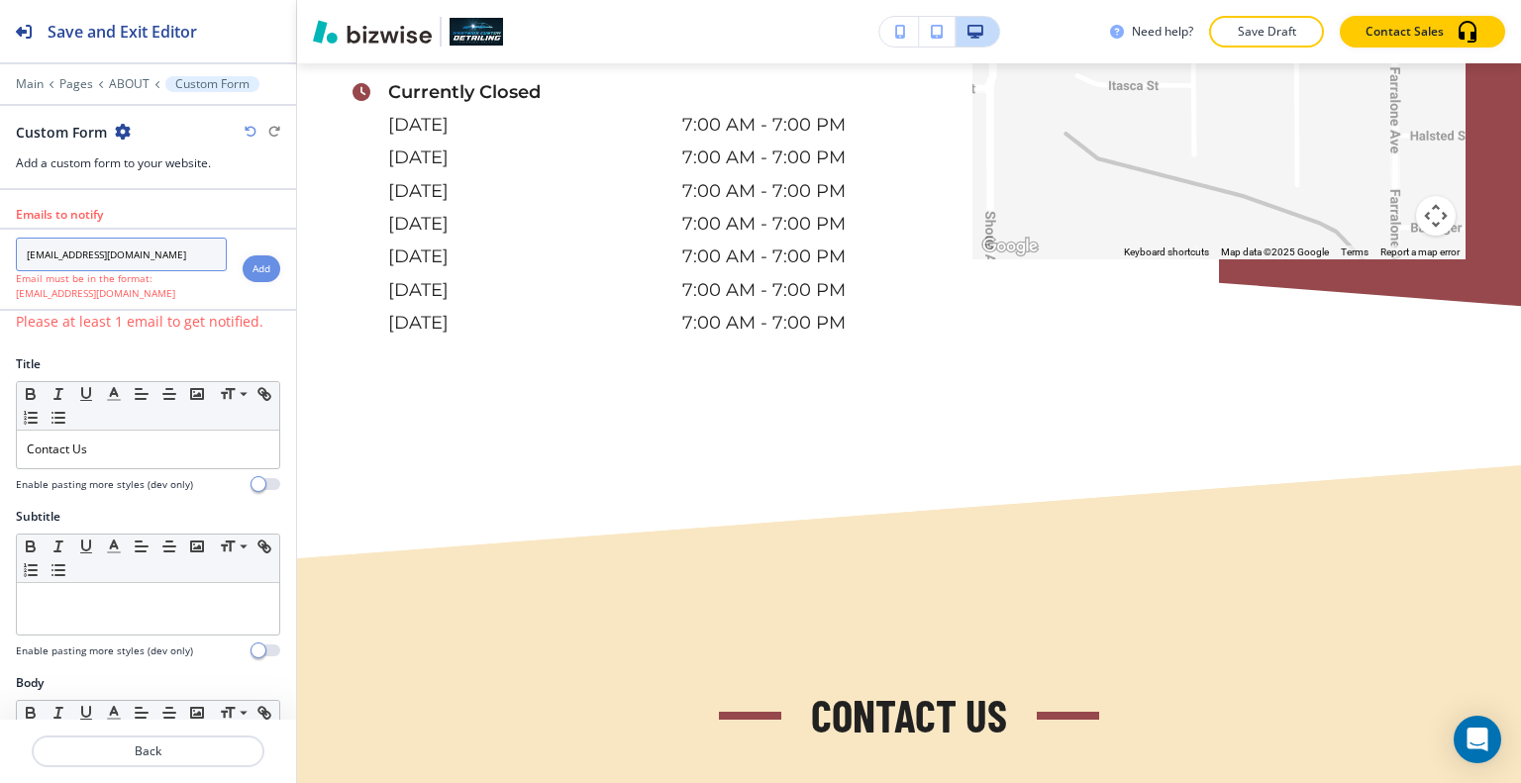
type input "[EMAIL_ADDRESS][DOMAIN_NAME]"
click at [243, 275] on div "Add" at bounding box center [262, 268] width 38 height 27
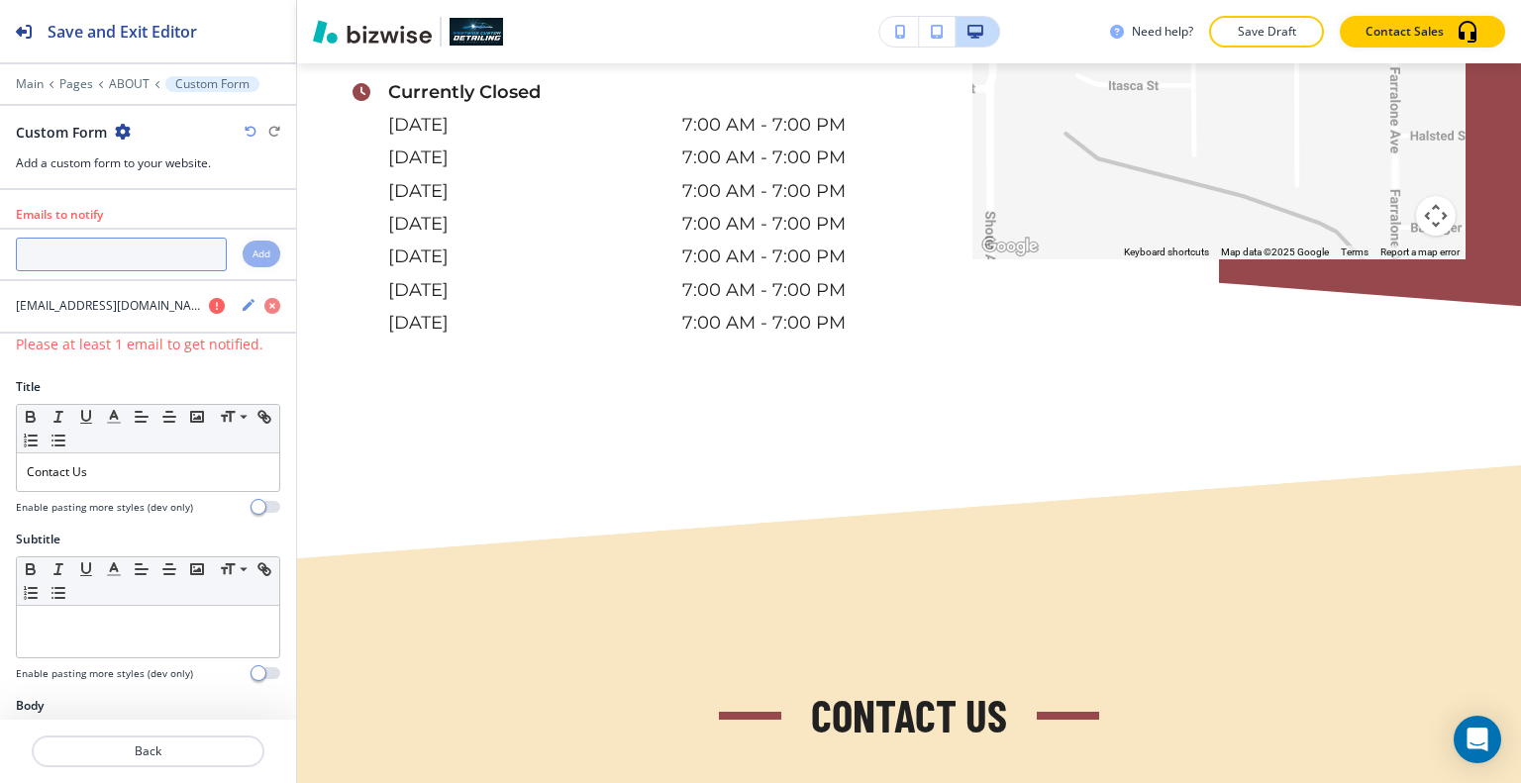
click at [153, 250] on input "text" at bounding box center [121, 255] width 211 height 34
paste input "[EMAIL_ADDRESS][DOMAIN_NAME]"
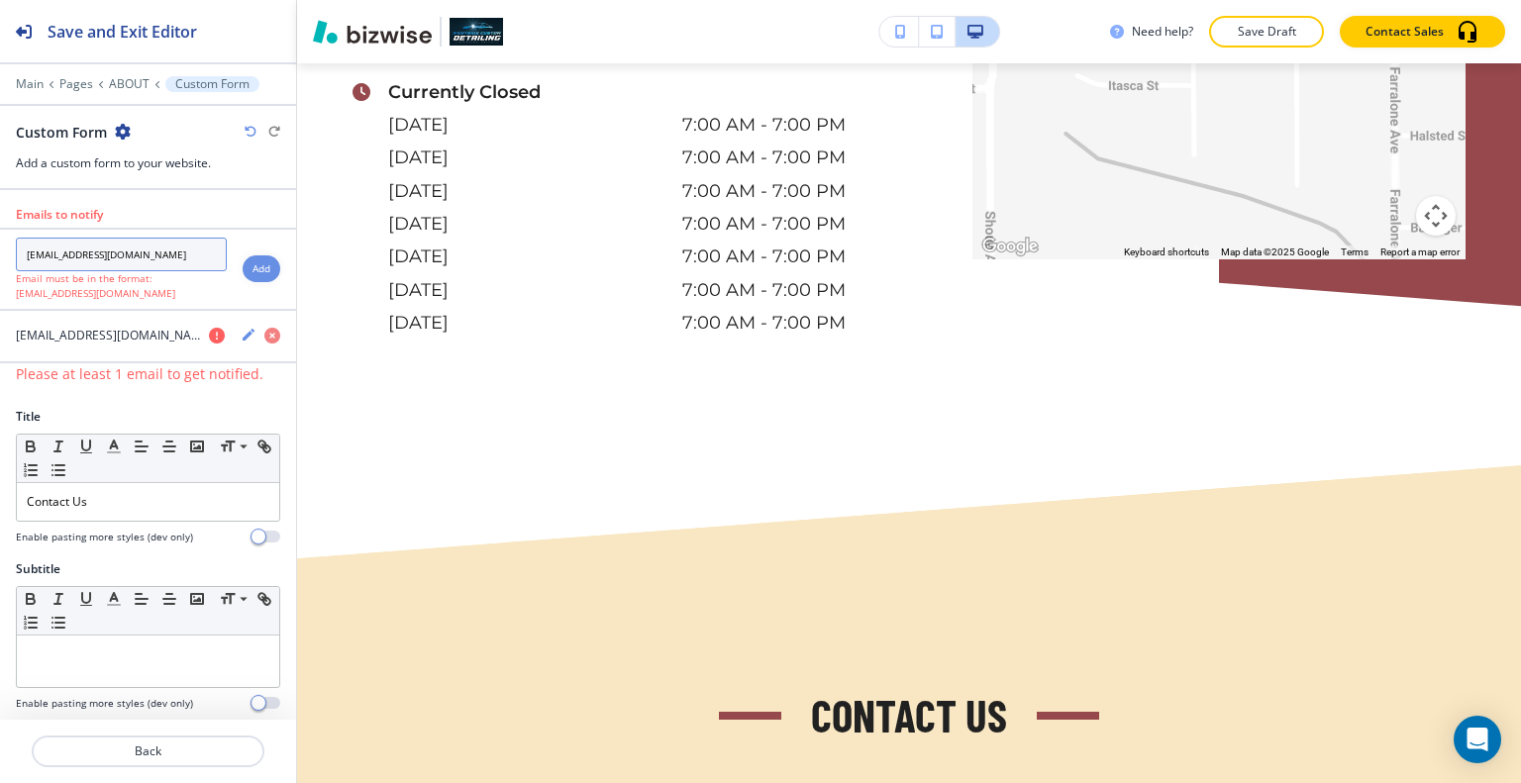
type input "[EMAIL_ADDRESS][DOMAIN_NAME]"
click at [253, 267] on h4 "Add" at bounding box center [262, 268] width 18 height 15
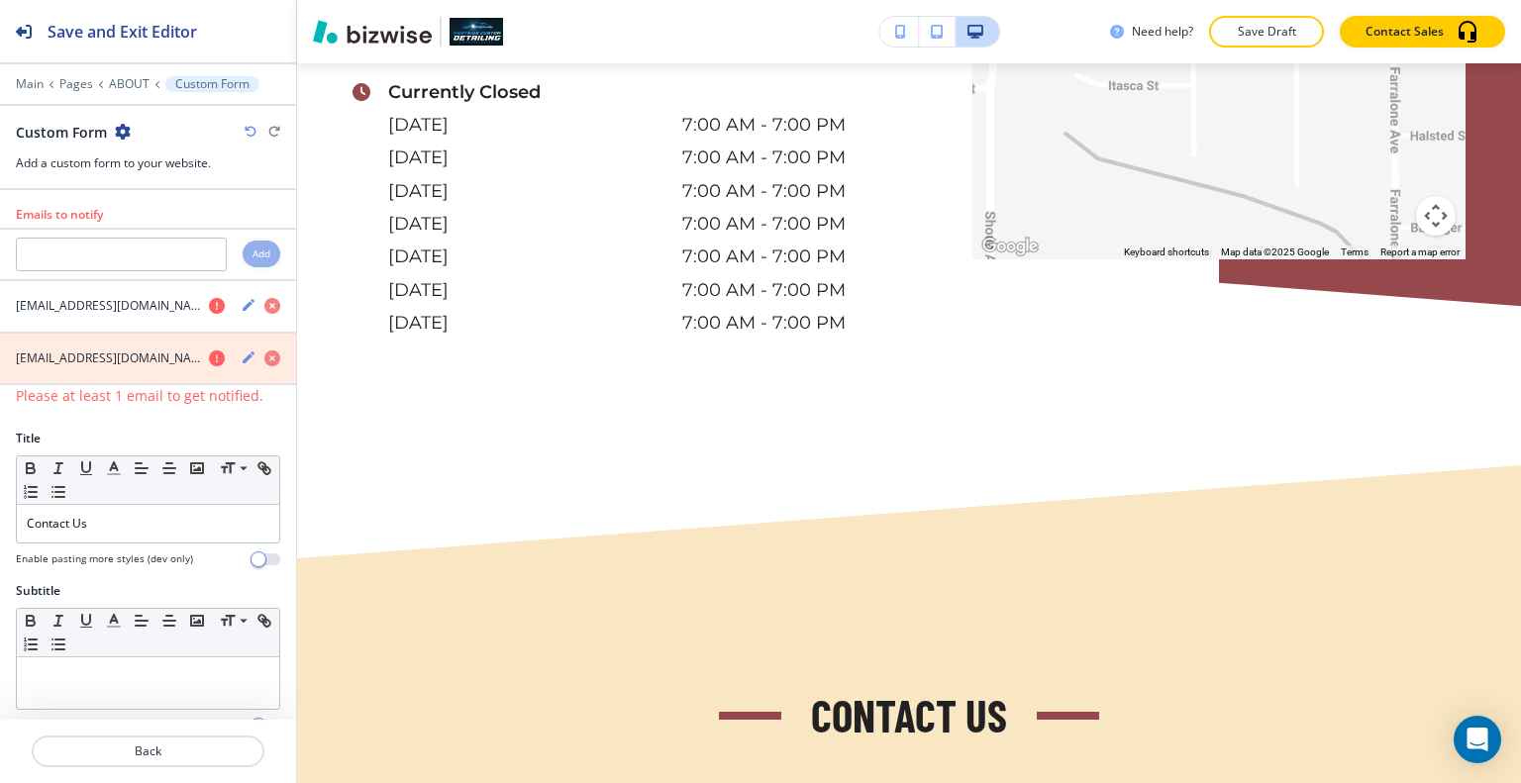
click at [264, 355] on icon "button" at bounding box center [272, 359] width 16 height 16
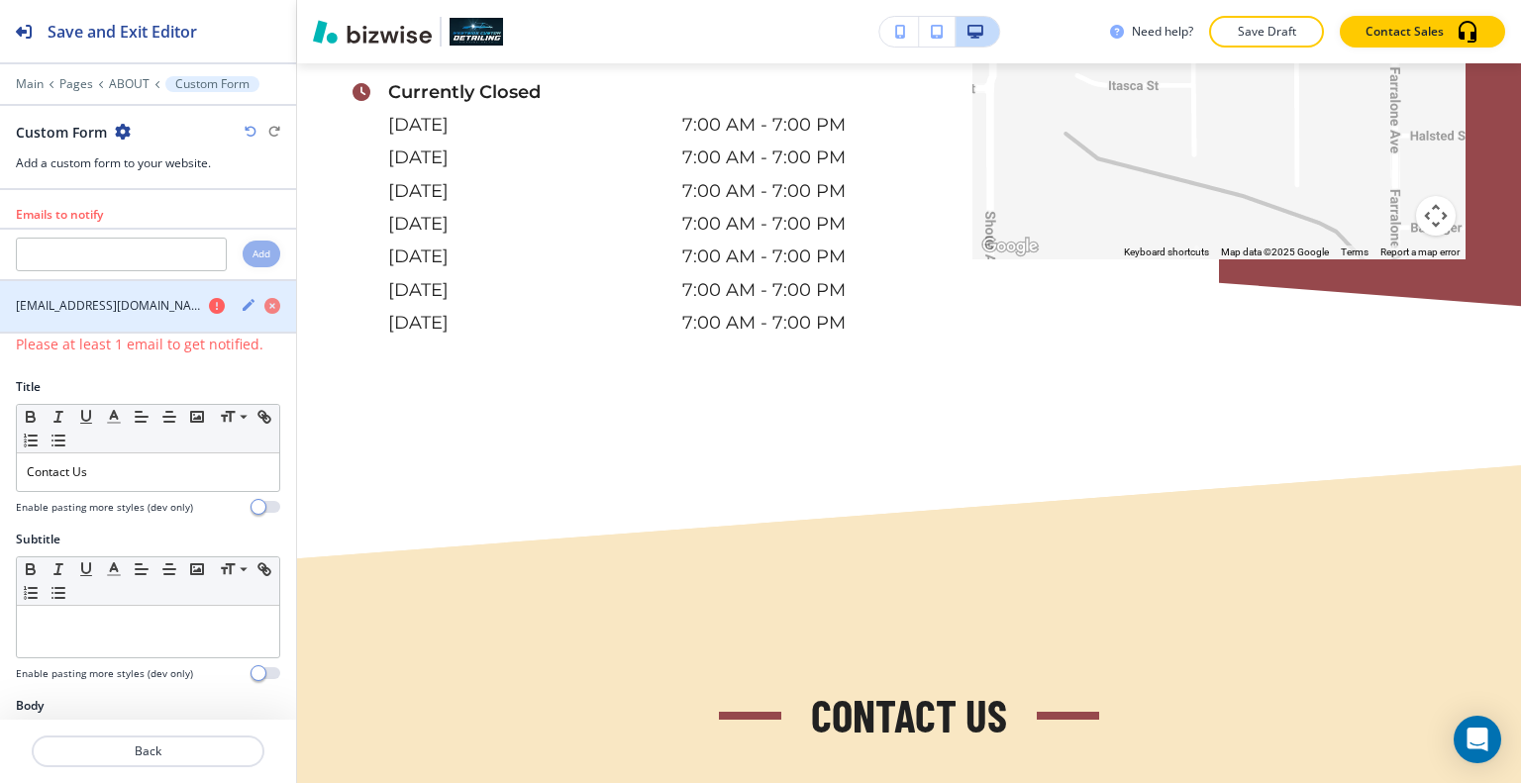
click at [209, 304] on icon "button" at bounding box center [217, 306] width 16 height 16
click at [209, 305] on icon "button" at bounding box center [217, 306] width 16 height 16
click at [209, 307] on icon "button" at bounding box center [217, 306] width 16 height 16
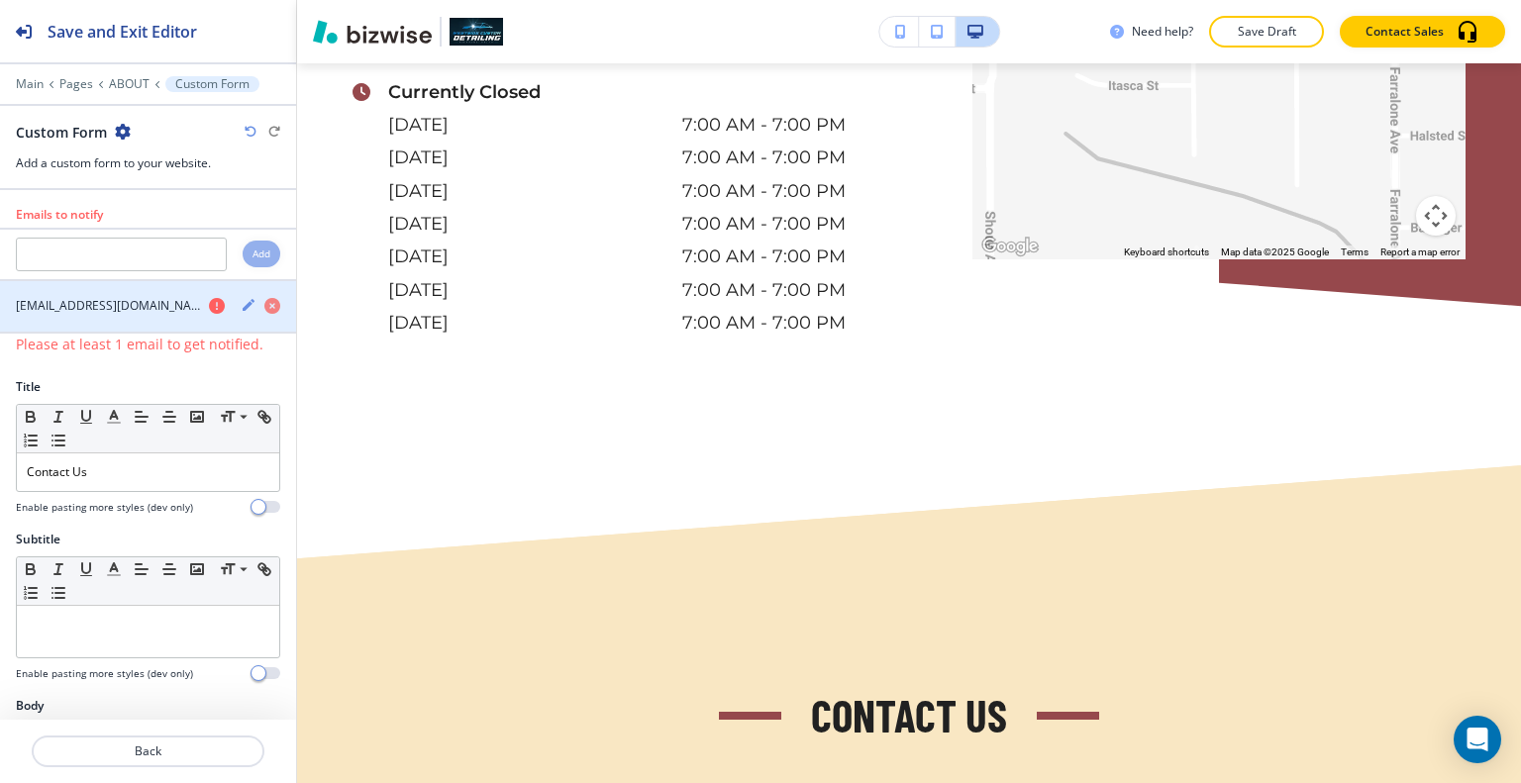
click at [209, 307] on icon "button" at bounding box center [217, 306] width 16 height 16
click at [209, 305] on icon "button" at bounding box center [217, 306] width 16 height 16
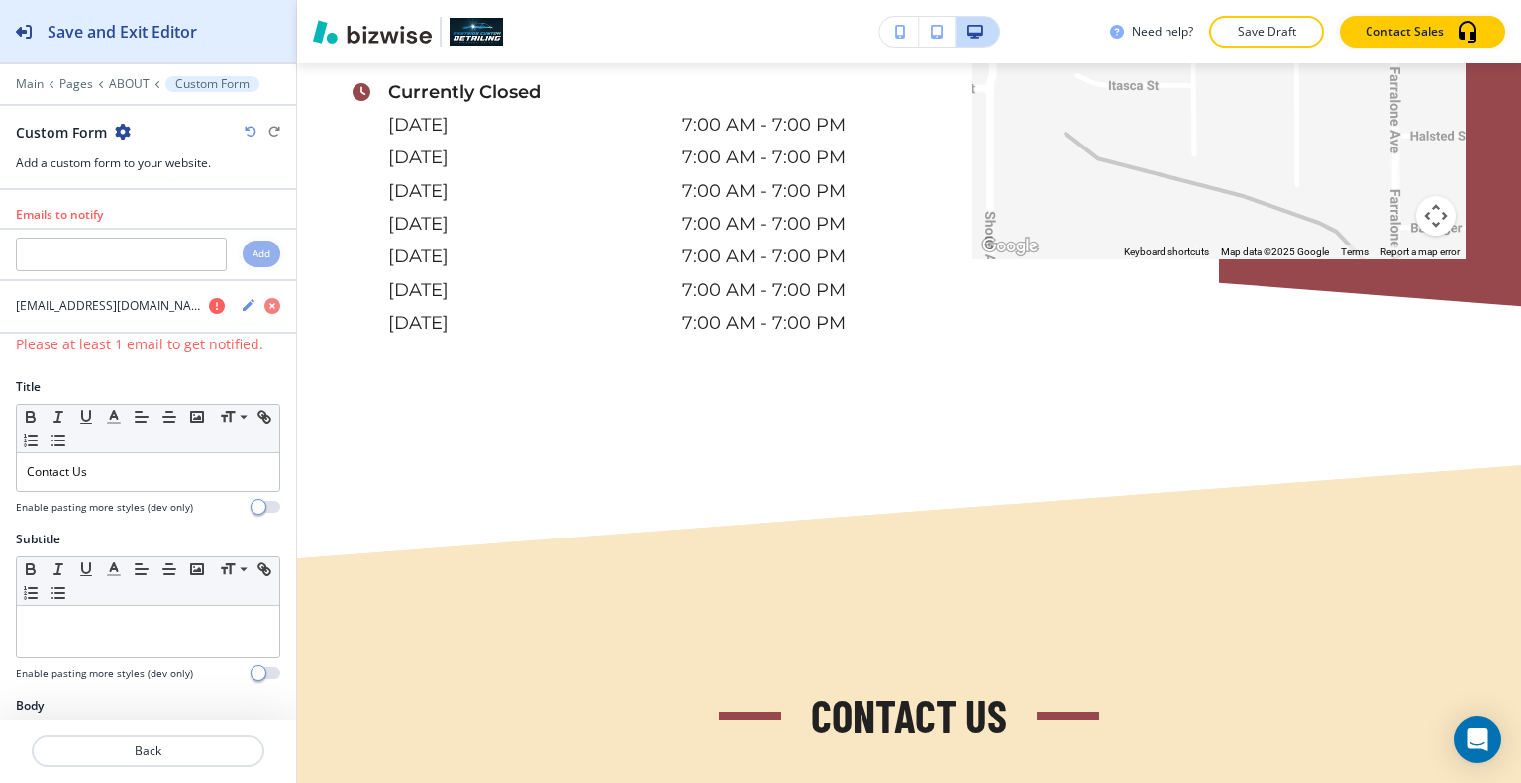
click at [147, 31] on h2 "Save and Exit Editor" at bounding box center [123, 32] width 150 height 24
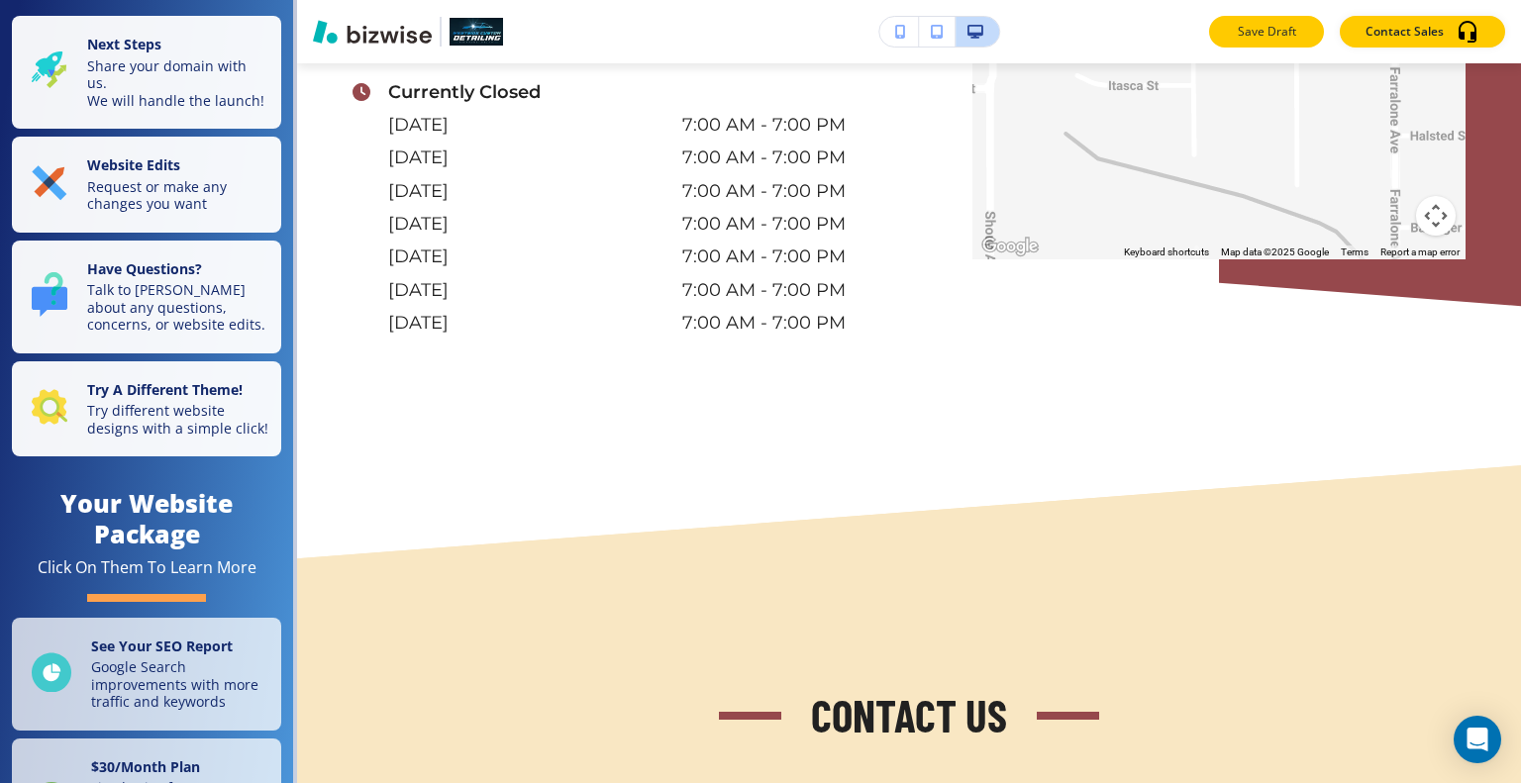
click at [1291, 24] on p "Save Draft" at bounding box center [1266, 32] width 63 height 18
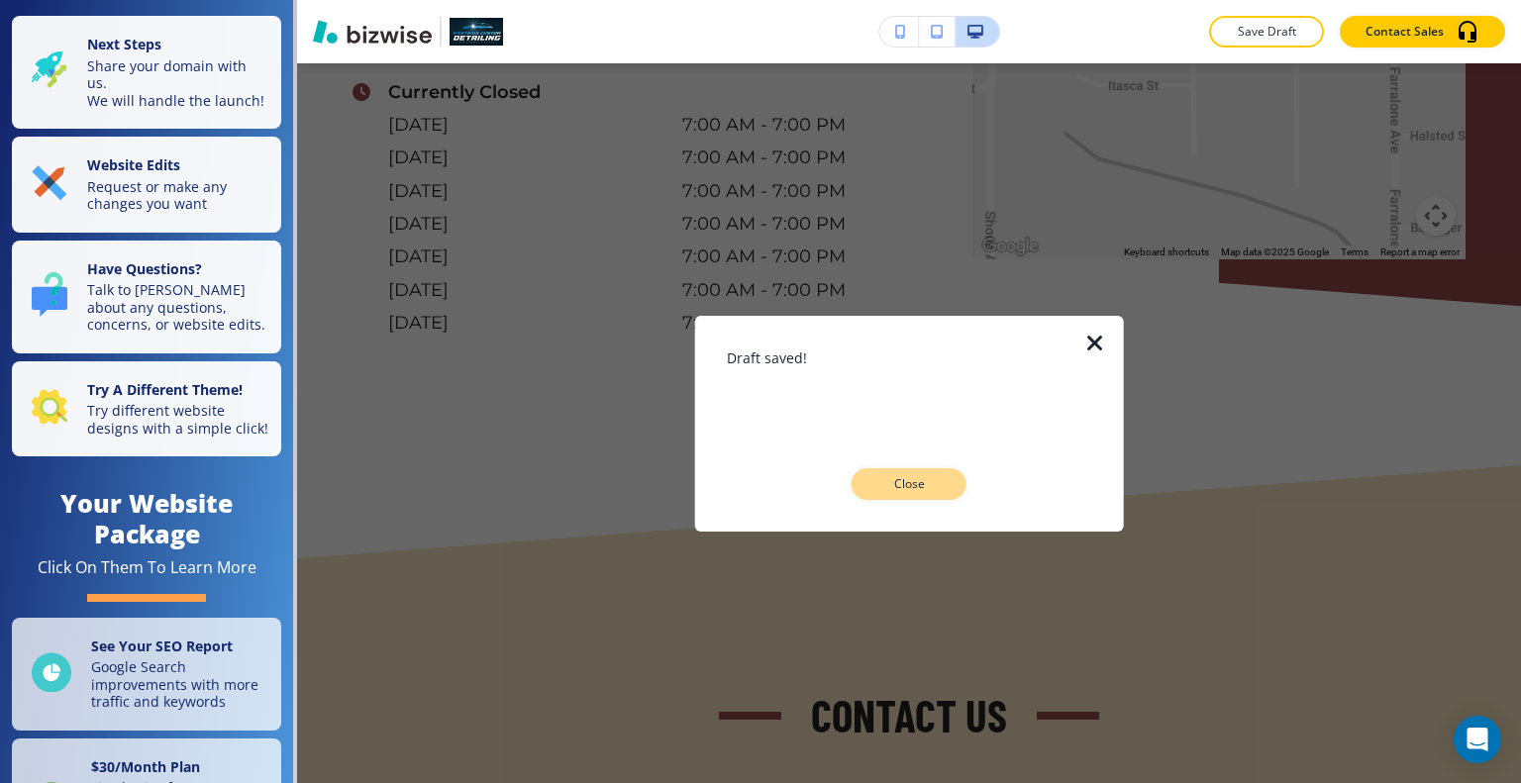
click at [923, 470] on button "Close" at bounding box center [909, 484] width 115 height 32
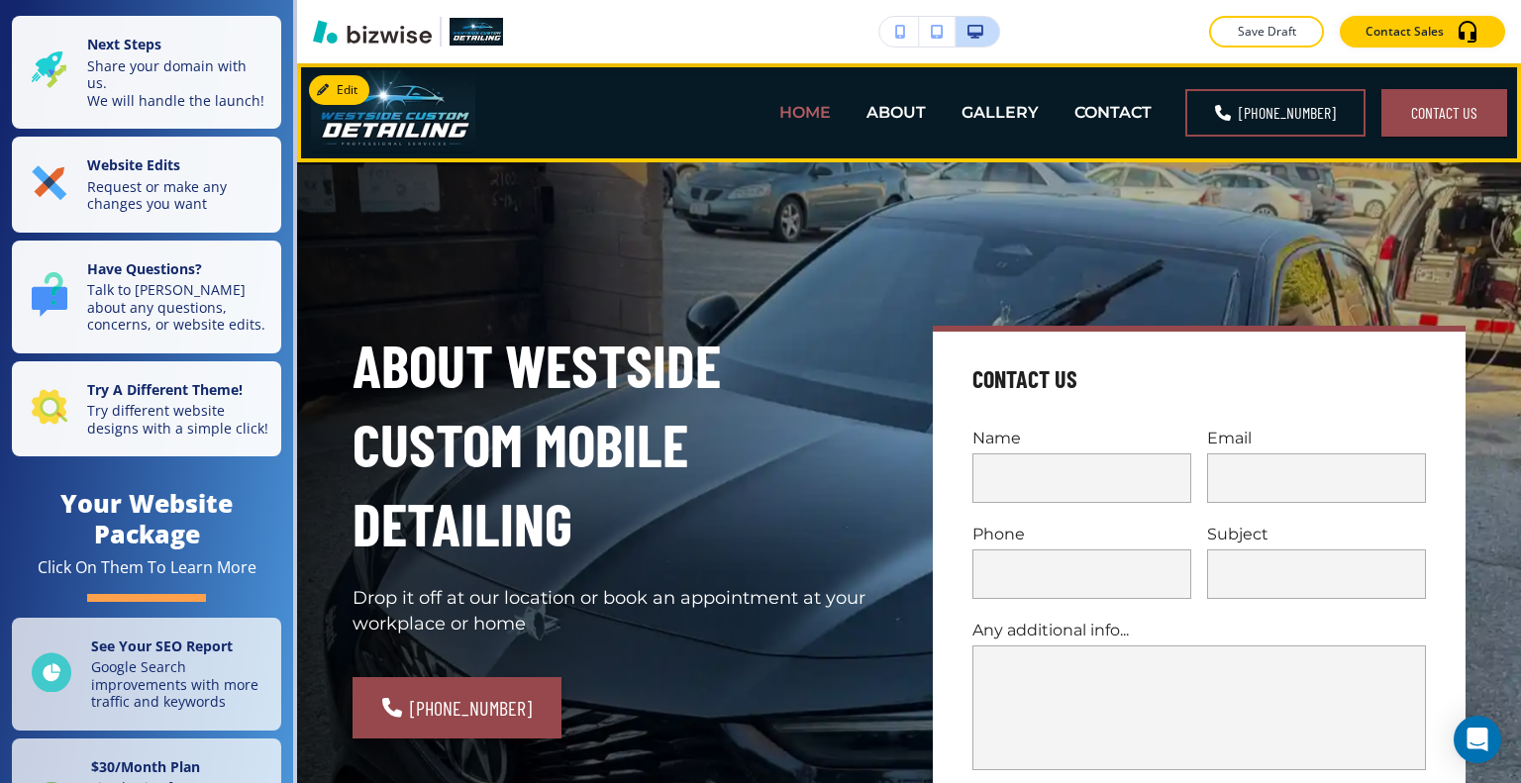
click at [825, 109] on p "HOME" at bounding box center [804, 112] width 51 height 23
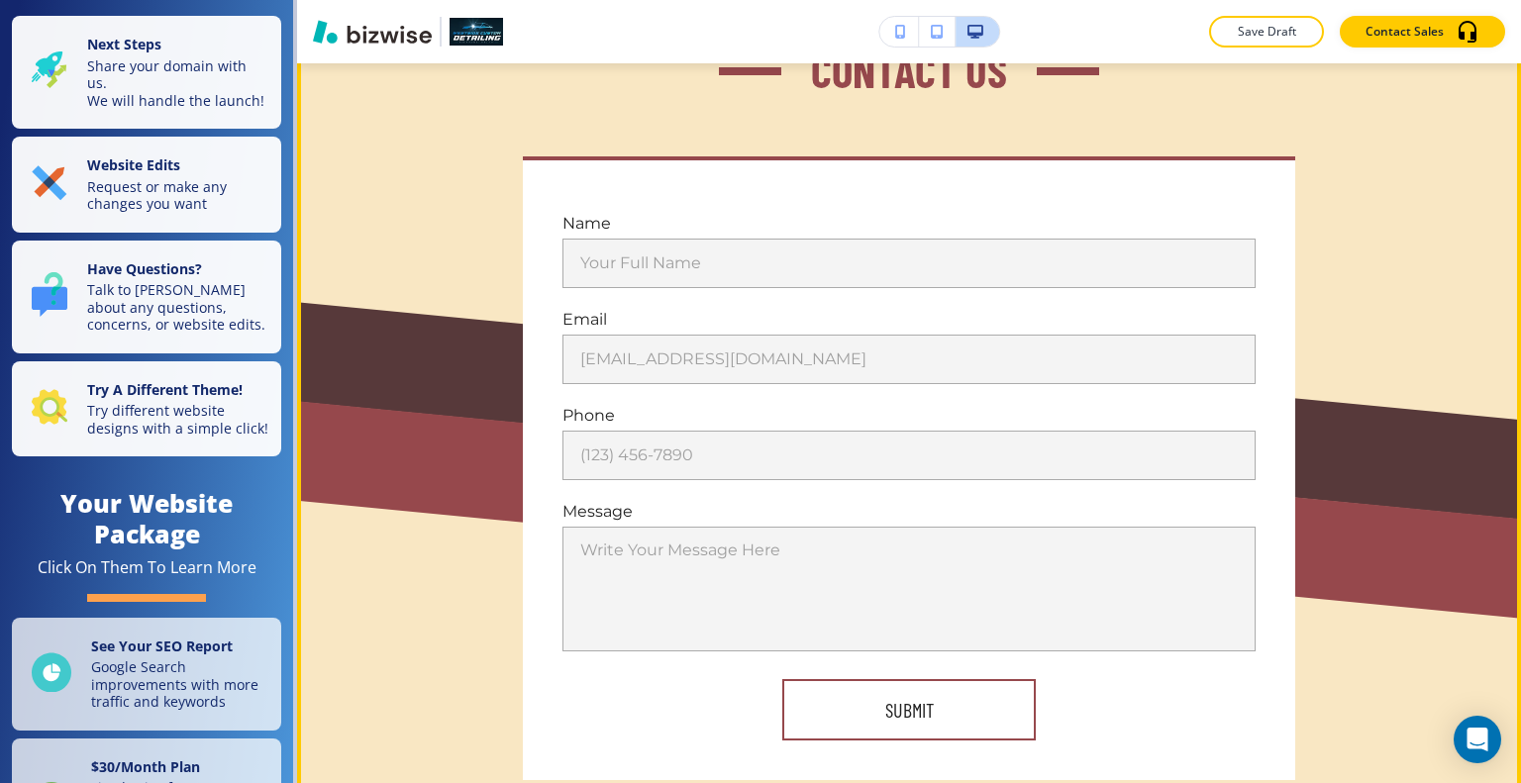
scroll to position [7055, 0]
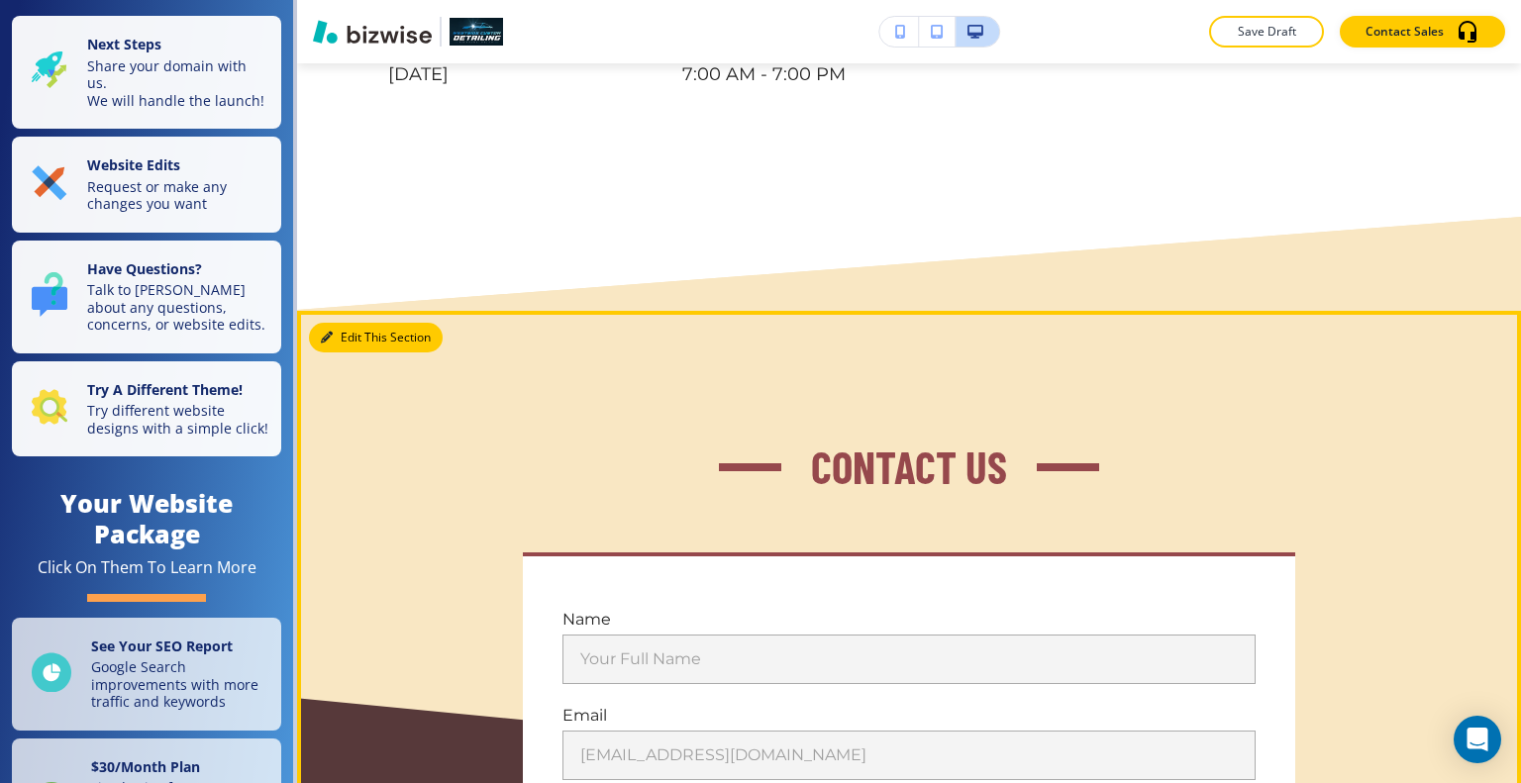
click at [362, 323] on button "Edit This Section" at bounding box center [376, 338] width 134 height 30
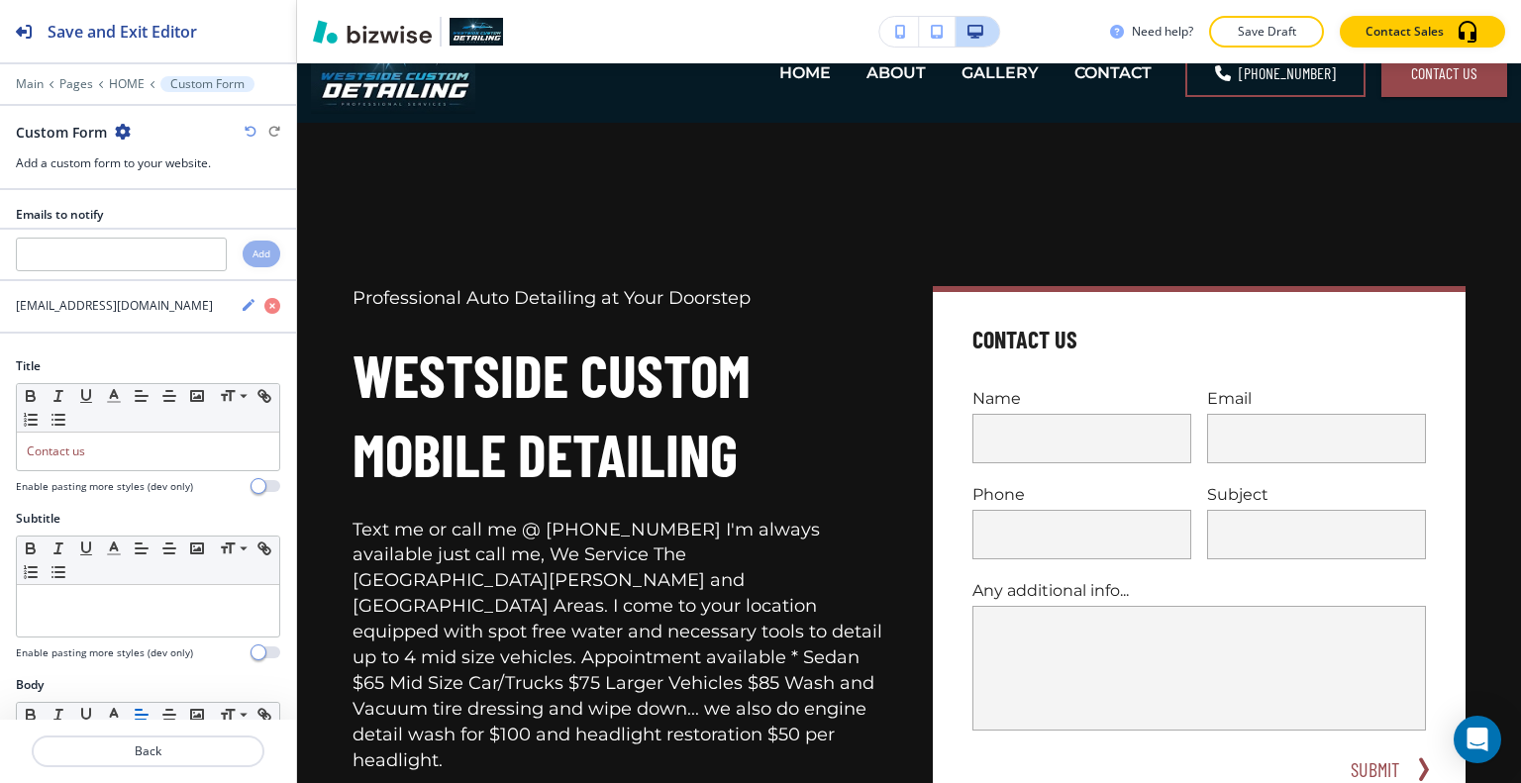
scroll to position [0, 0]
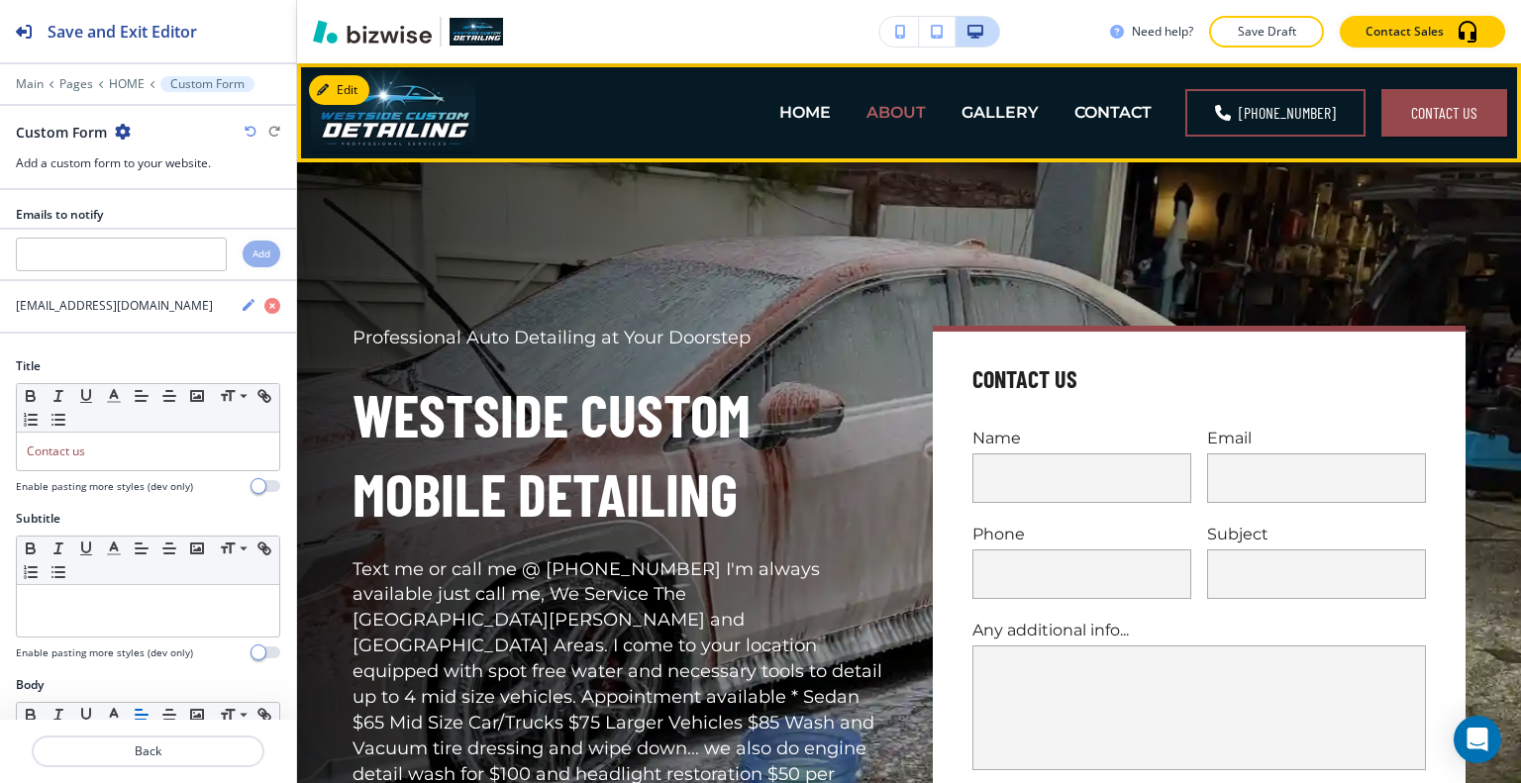
click at [878, 121] on div "ABOUT" at bounding box center [896, 112] width 95 height 79
click at [907, 112] on p "ABOUT" at bounding box center [895, 112] width 59 height 23
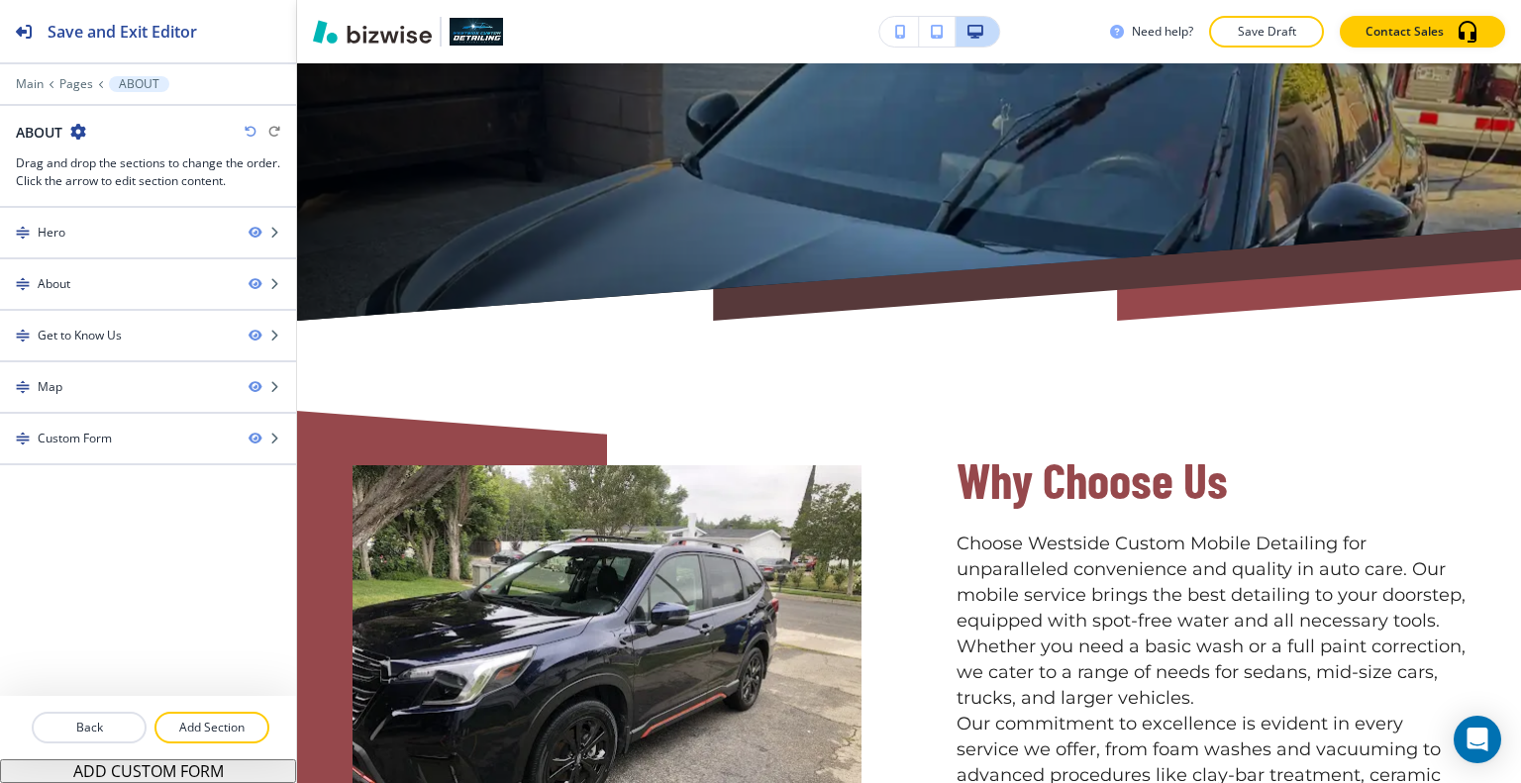
scroll to position [1422, 0]
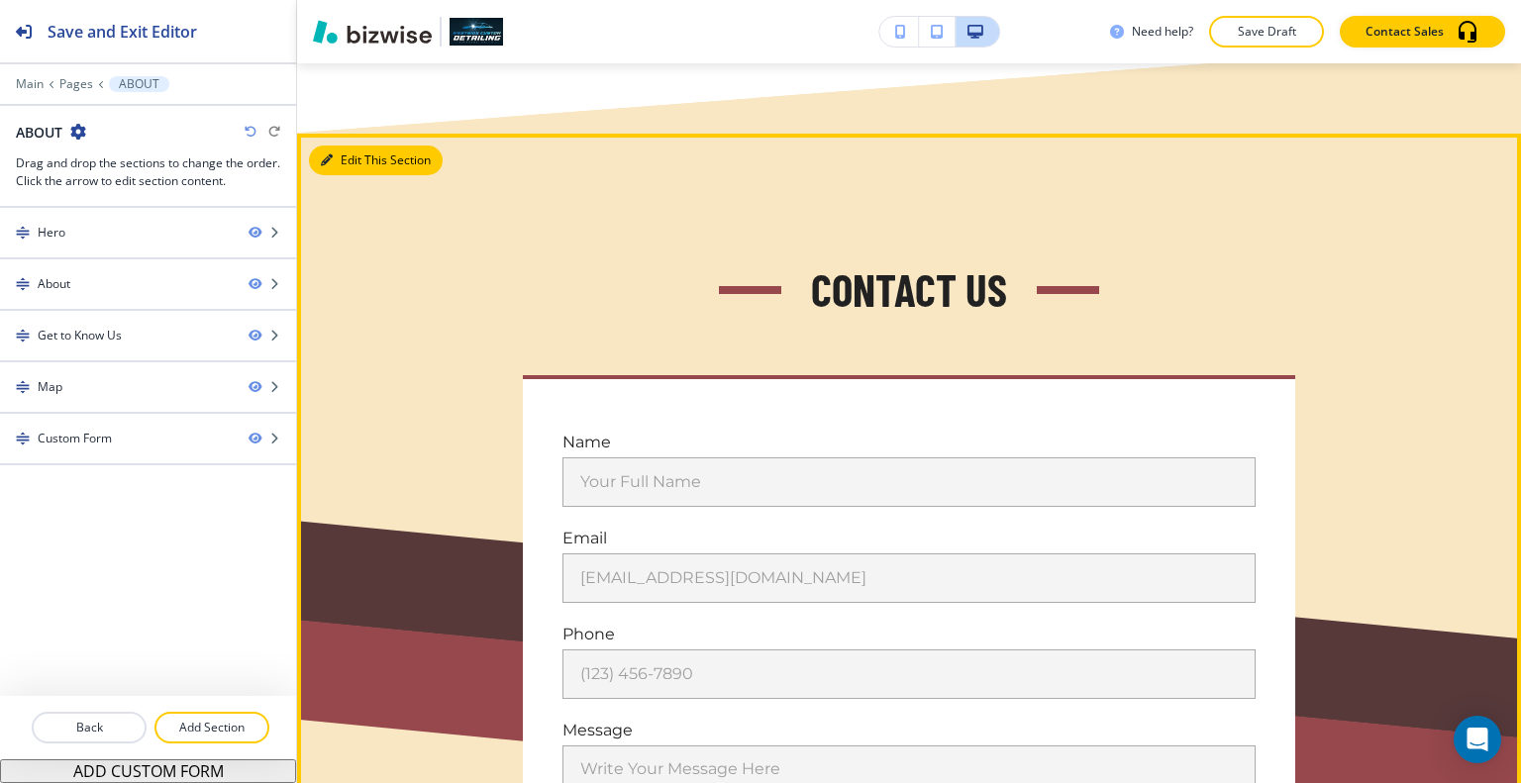
click at [353, 153] on button "Edit This Section" at bounding box center [376, 161] width 134 height 30
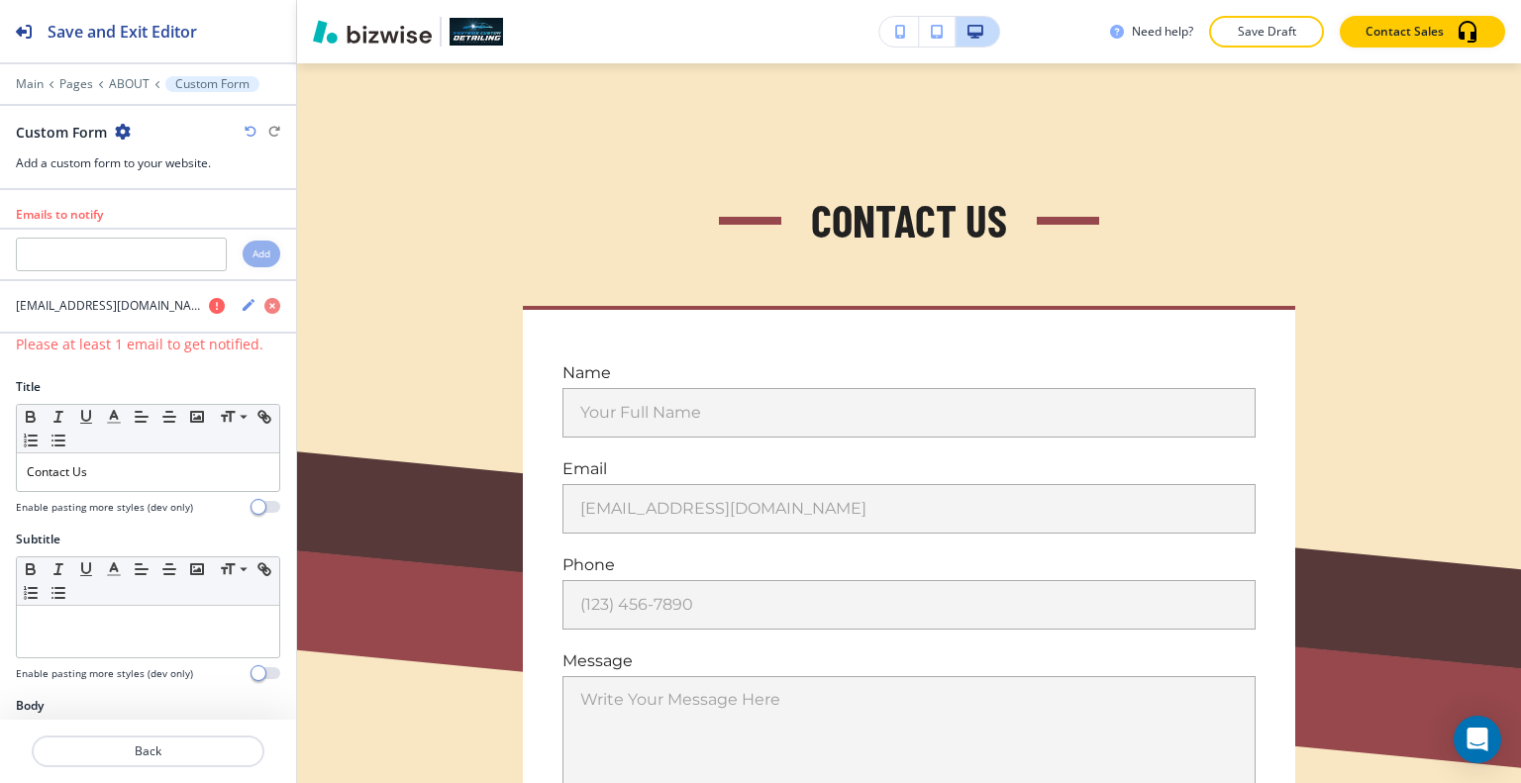
drag, startPoint x: 110, startPoint y: 250, endPoint x: 553, endPoint y: 183, distance: 447.6
click at [539, 182] on div "Contact Us Name Your Full Name Your Full Name Email [EMAIL_ADDRESS][DOMAIN_NAME…" at bounding box center [909, 560] width 1224 height 992
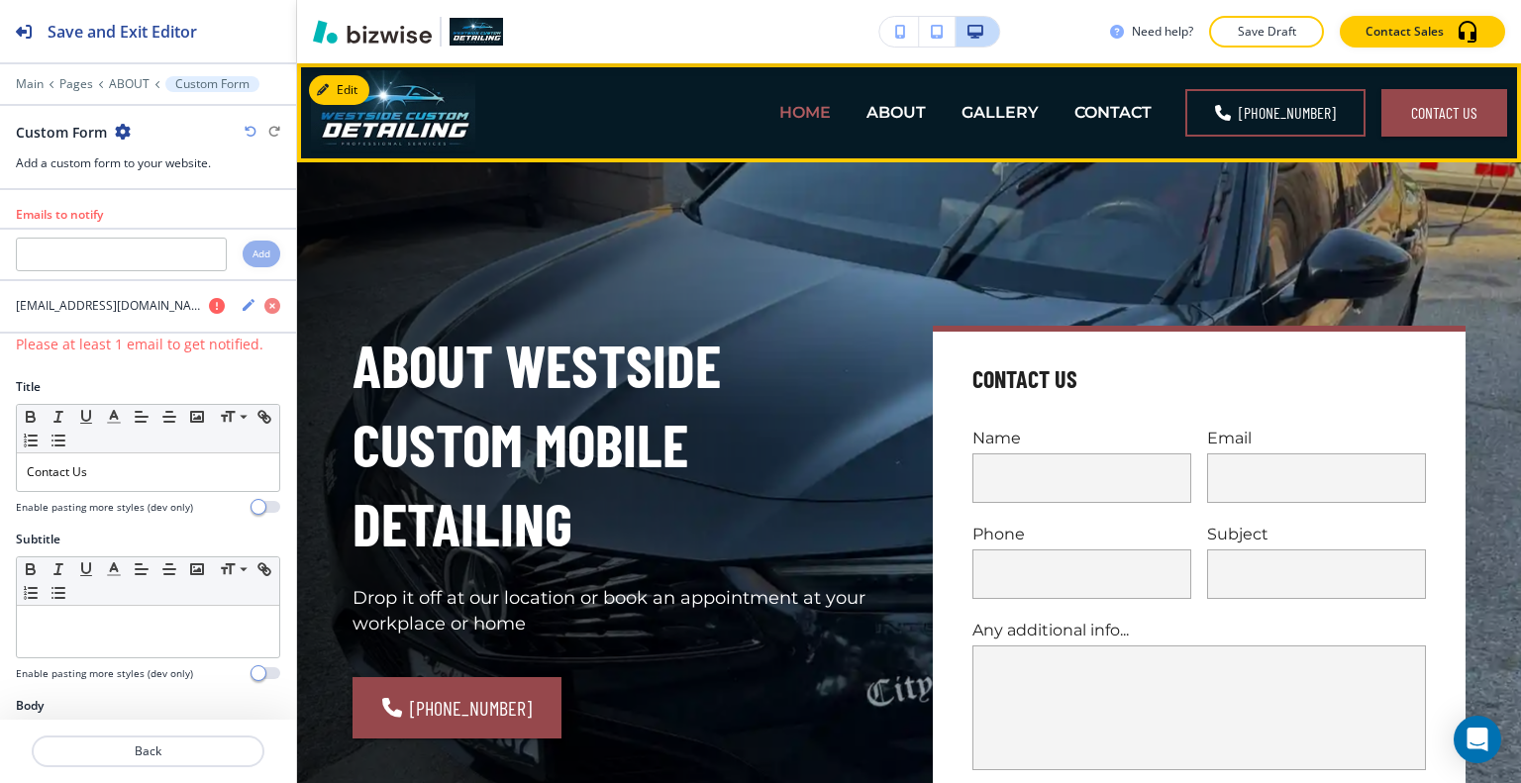
click at [812, 115] on p "HOME" at bounding box center [804, 112] width 51 height 23
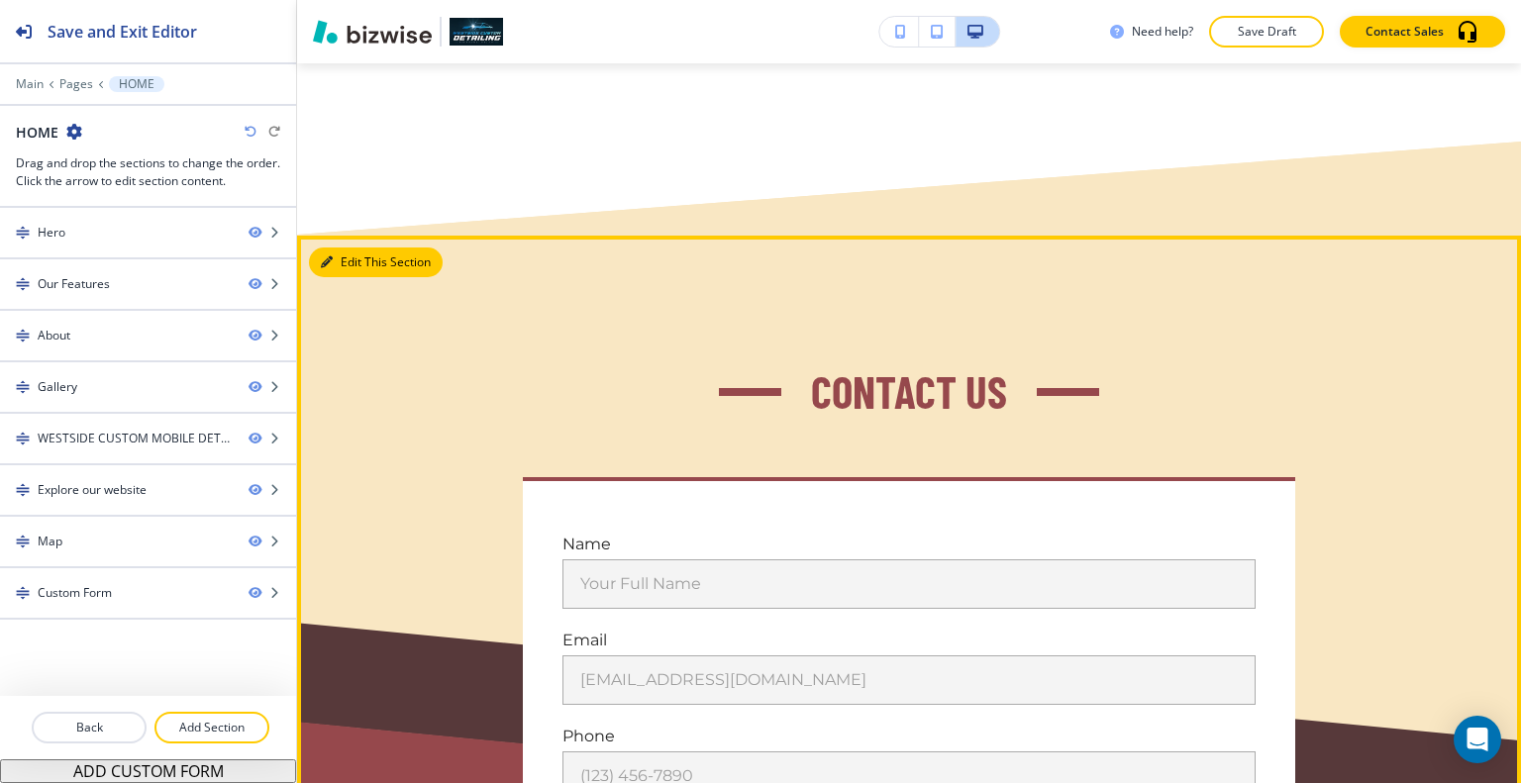
click at [347, 248] on button "Edit This Section" at bounding box center [376, 263] width 134 height 30
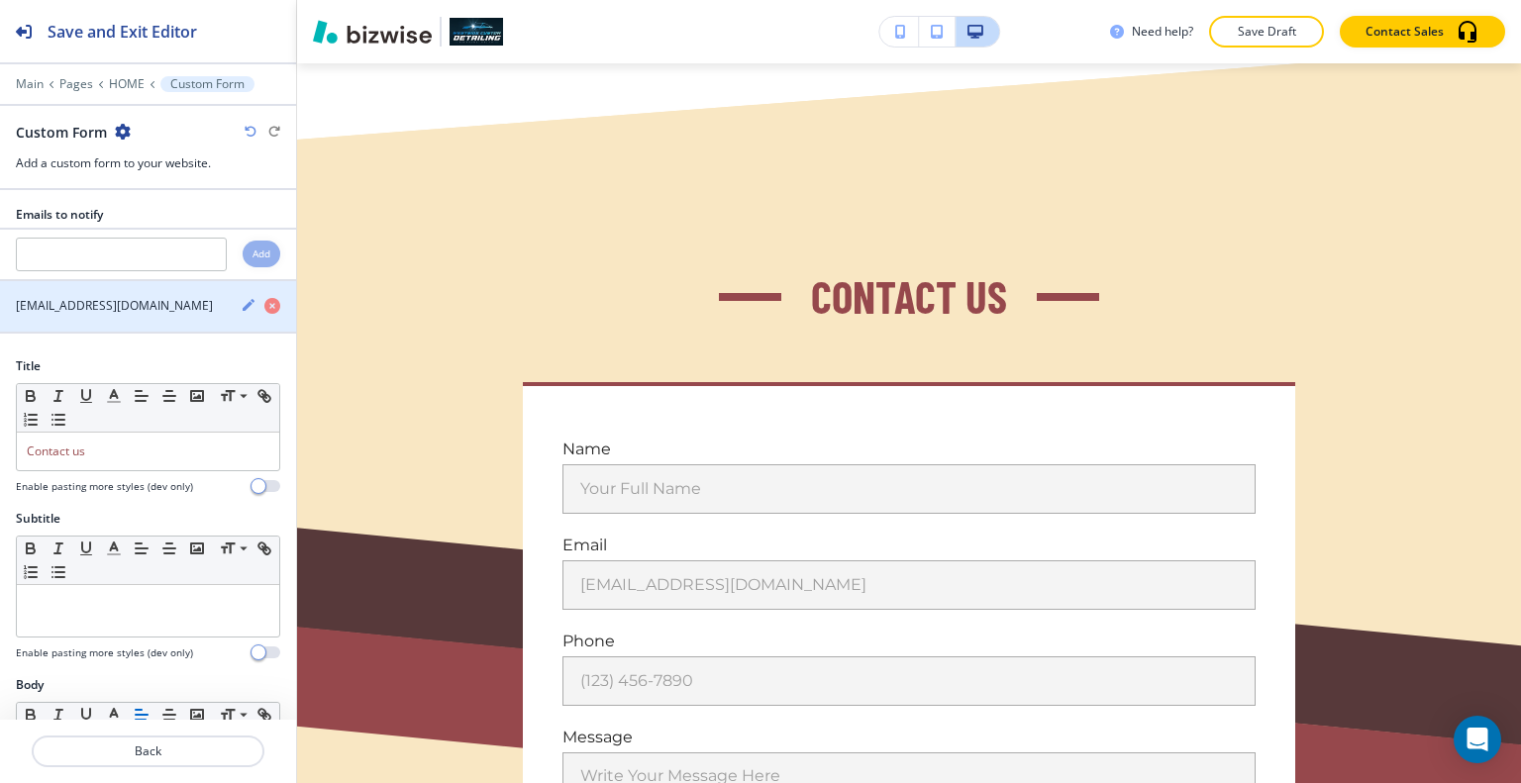
click at [243, 301] on icon "button" at bounding box center [249, 305] width 12 height 12
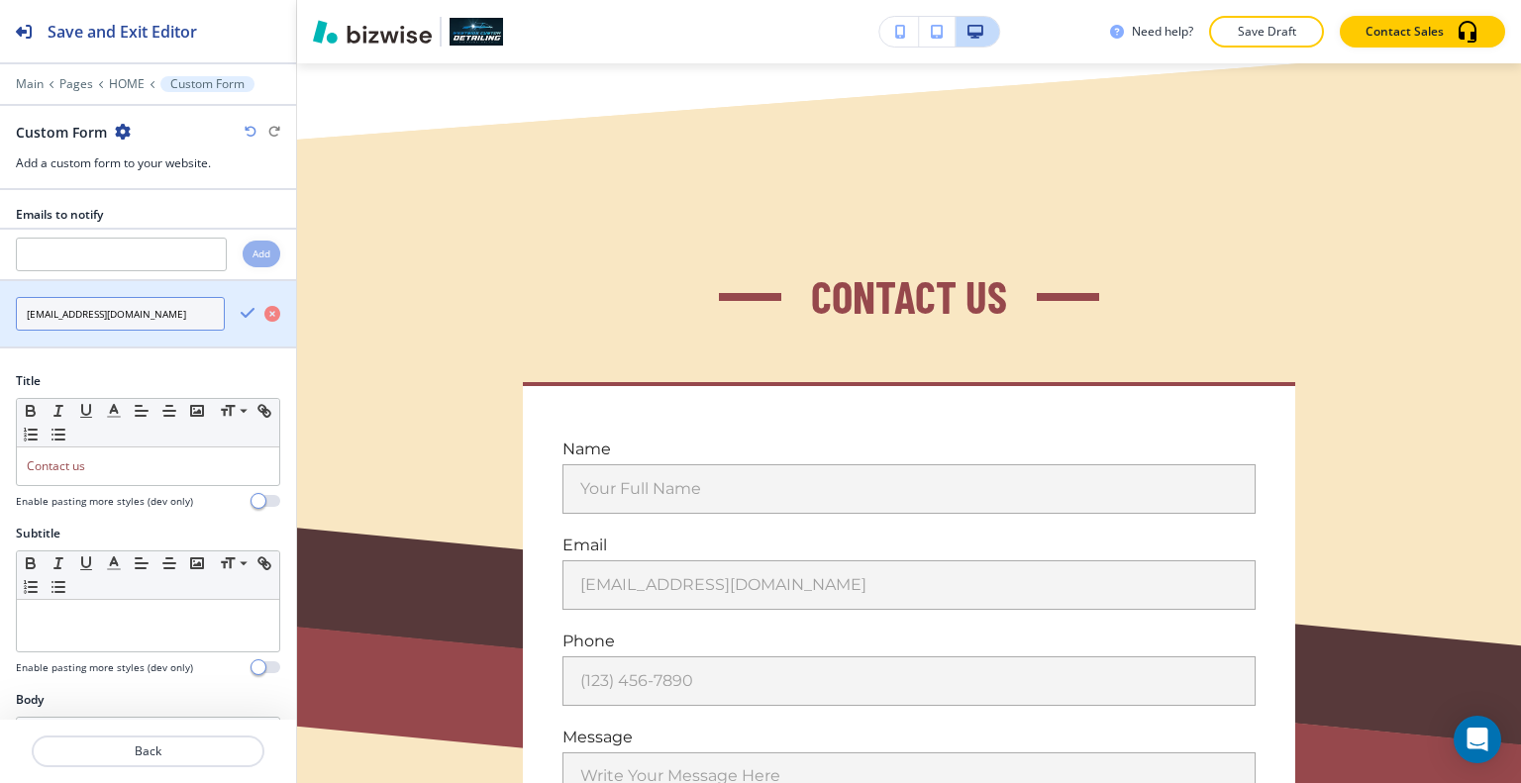
drag, startPoint x: 168, startPoint y: 312, endPoint x: 0, endPoint y: 308, distance: 168.4
click at [0, 308] on div "[EMAIL_ADDRESS][DOMAIN_NAME]" at bounding box center [112, 314] width 225 height 34
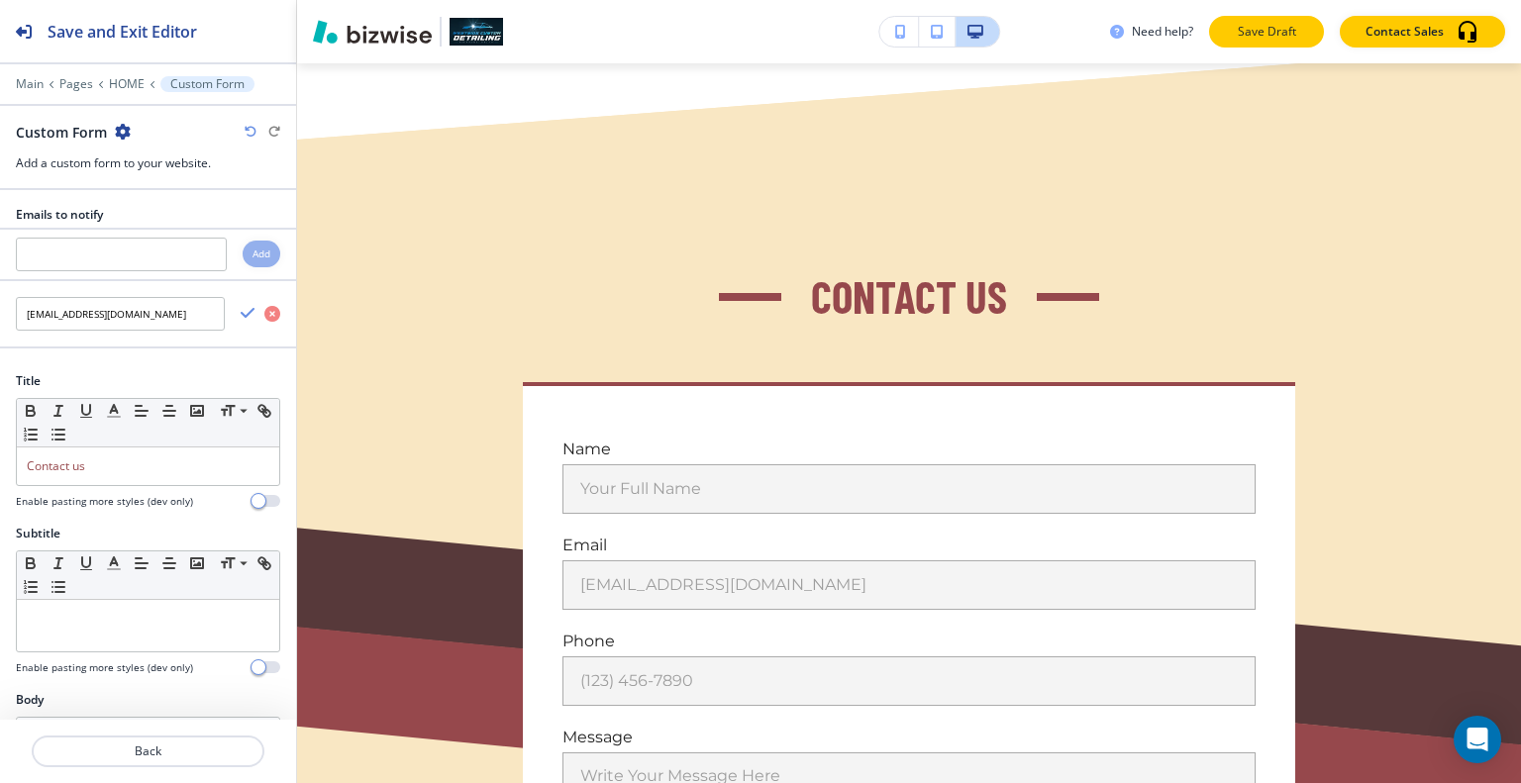
click at [1286, 35] on p "Save Draft" at bounding box center [1266, 32] width 63 height 18
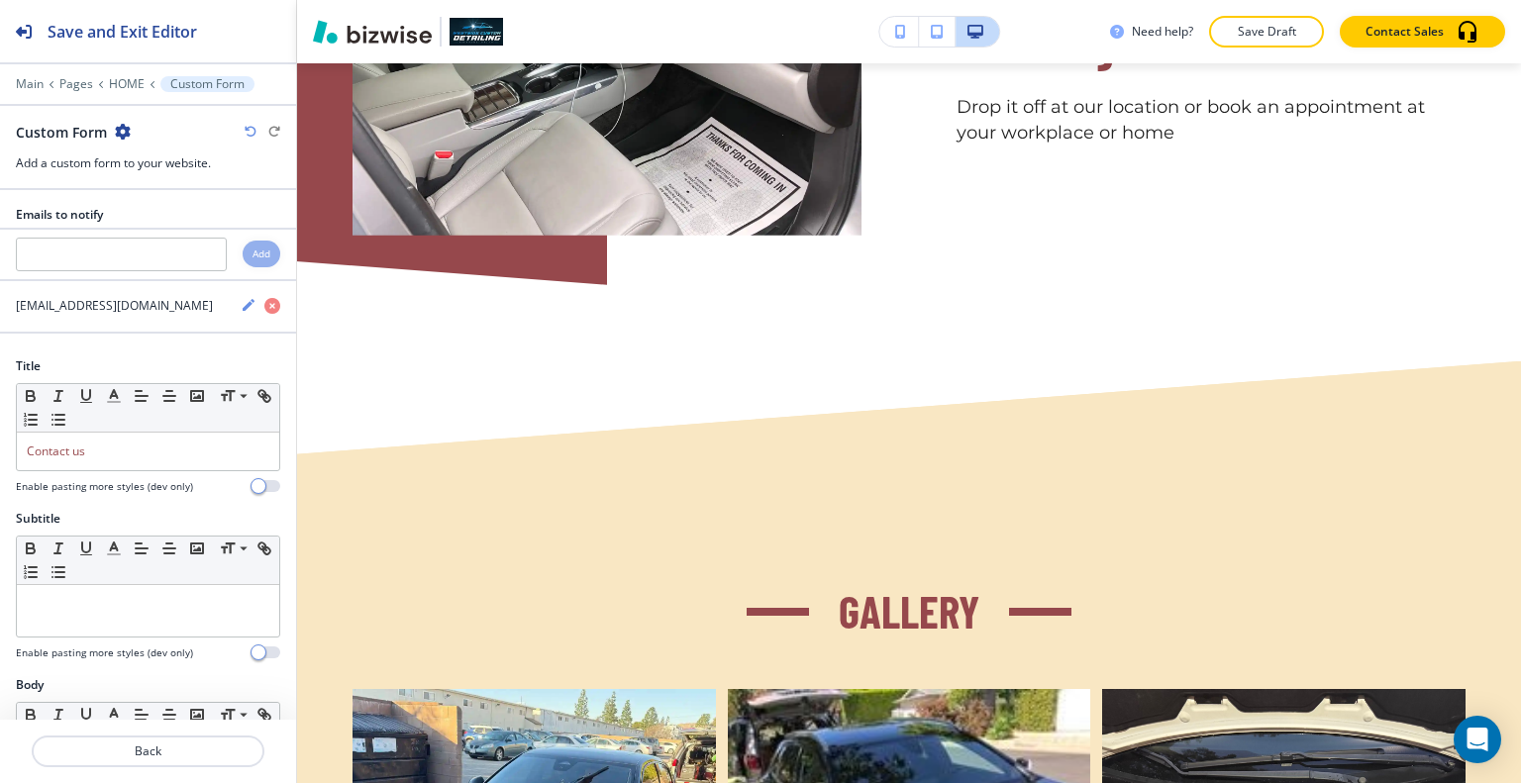
scroll to position [0, 0]
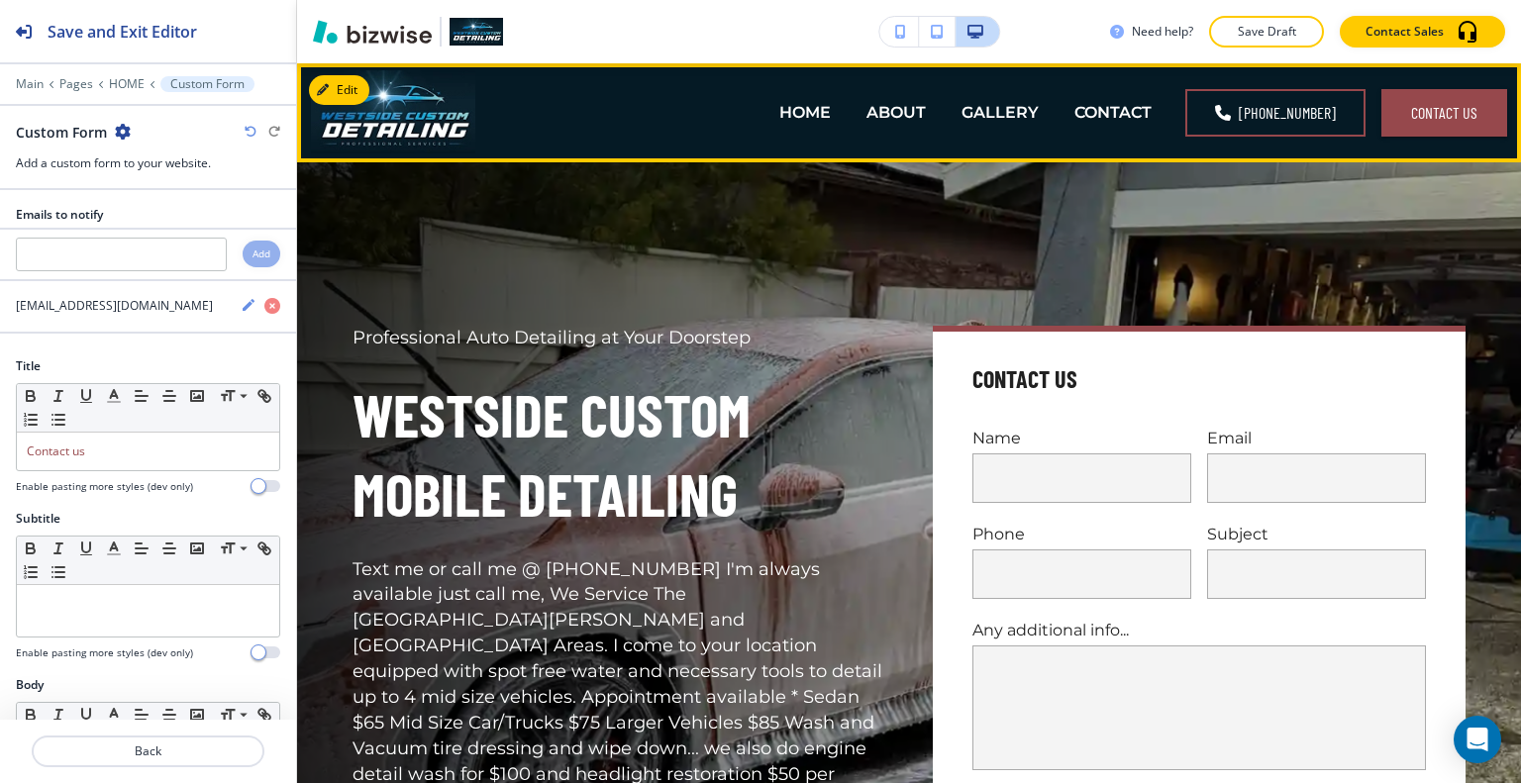
click at [936, 125] on div "ABOUT" at bounding box center [896, 112] width 95 height 79
click at [924, 116] on p "ABOUT" at bounding box center [895, 112] width 59 height 23
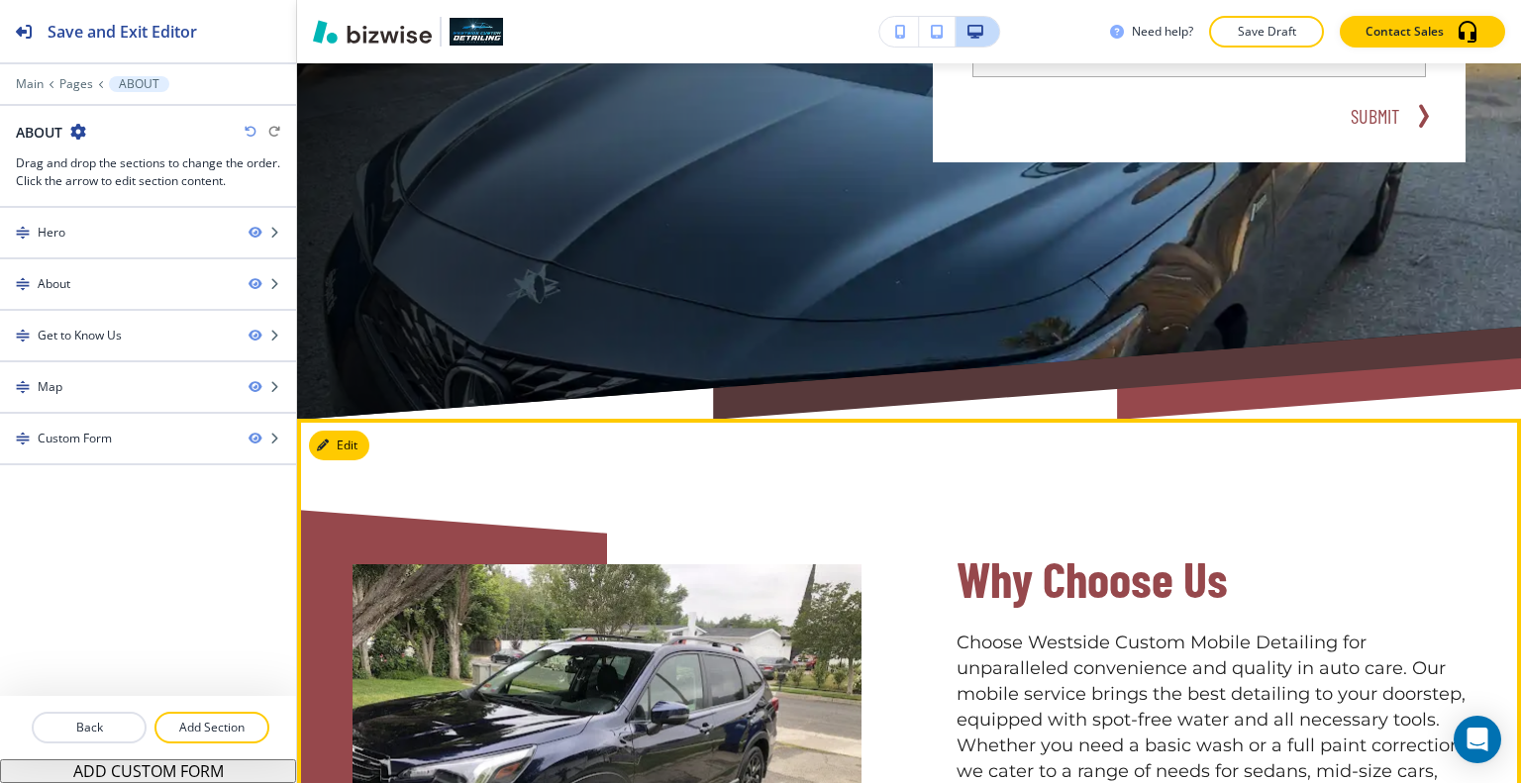
scroll to position [990, 0]
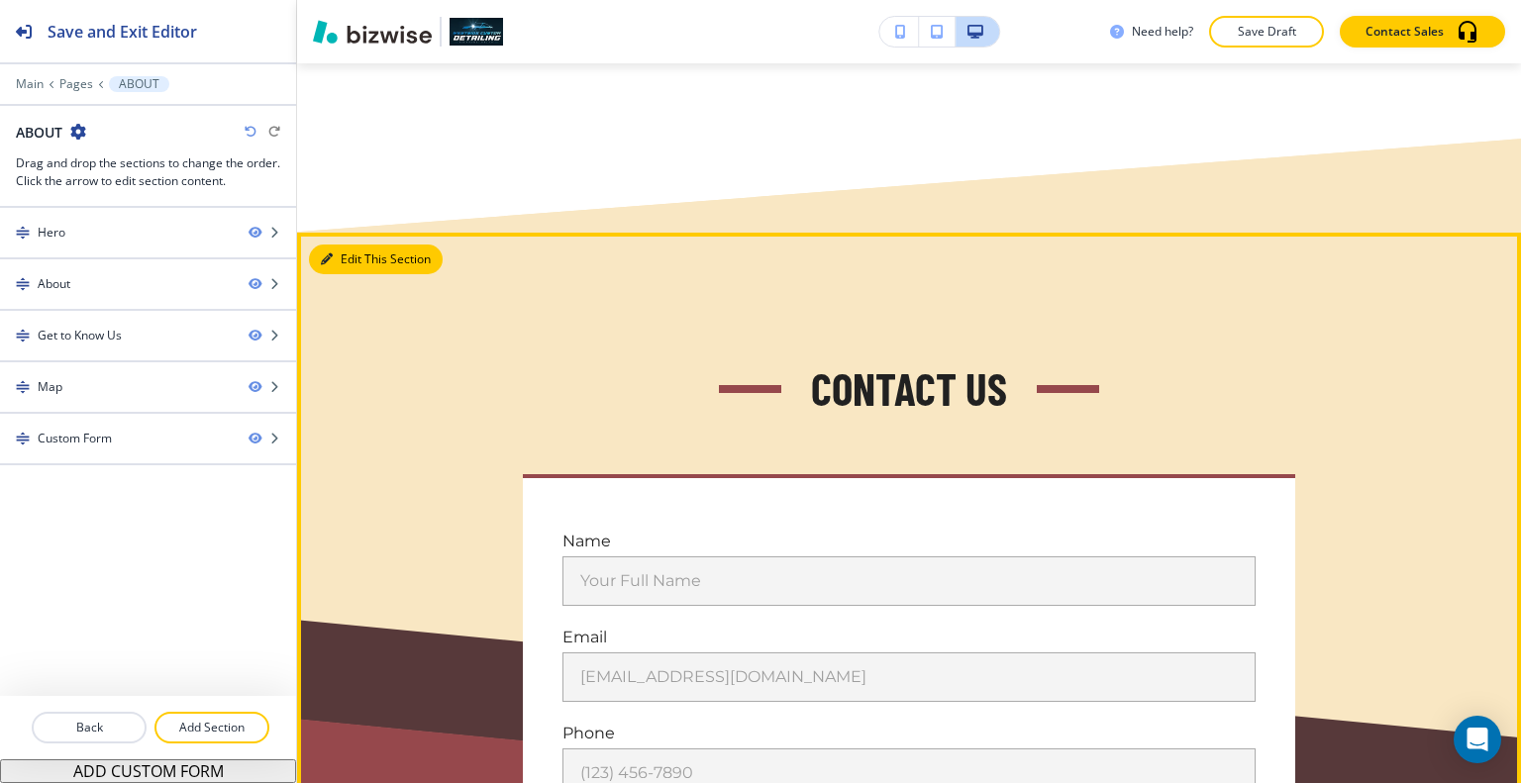
click at [337, 253] on button "Edit This Section" at bounding box center [376, 260] width 134 height 30
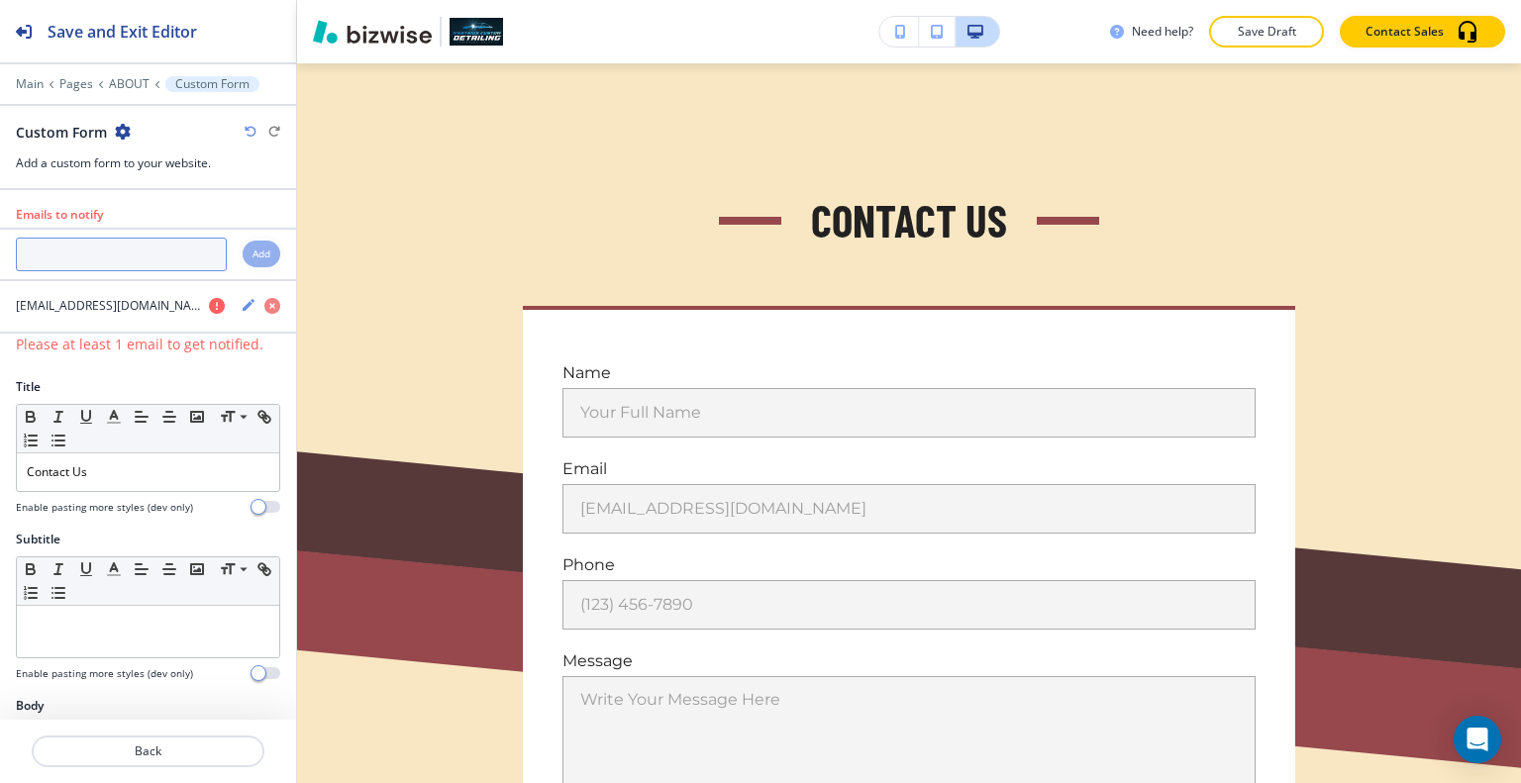
paste input "[EMAIL_ADDRESS][DOMAIN_NAME]"
type input "[EMAIL_ADDRESS][DOMAIN_NAME]"
click at [253, 250] on h4 "Add" at bounding box center [262, 254] width 18 height 15
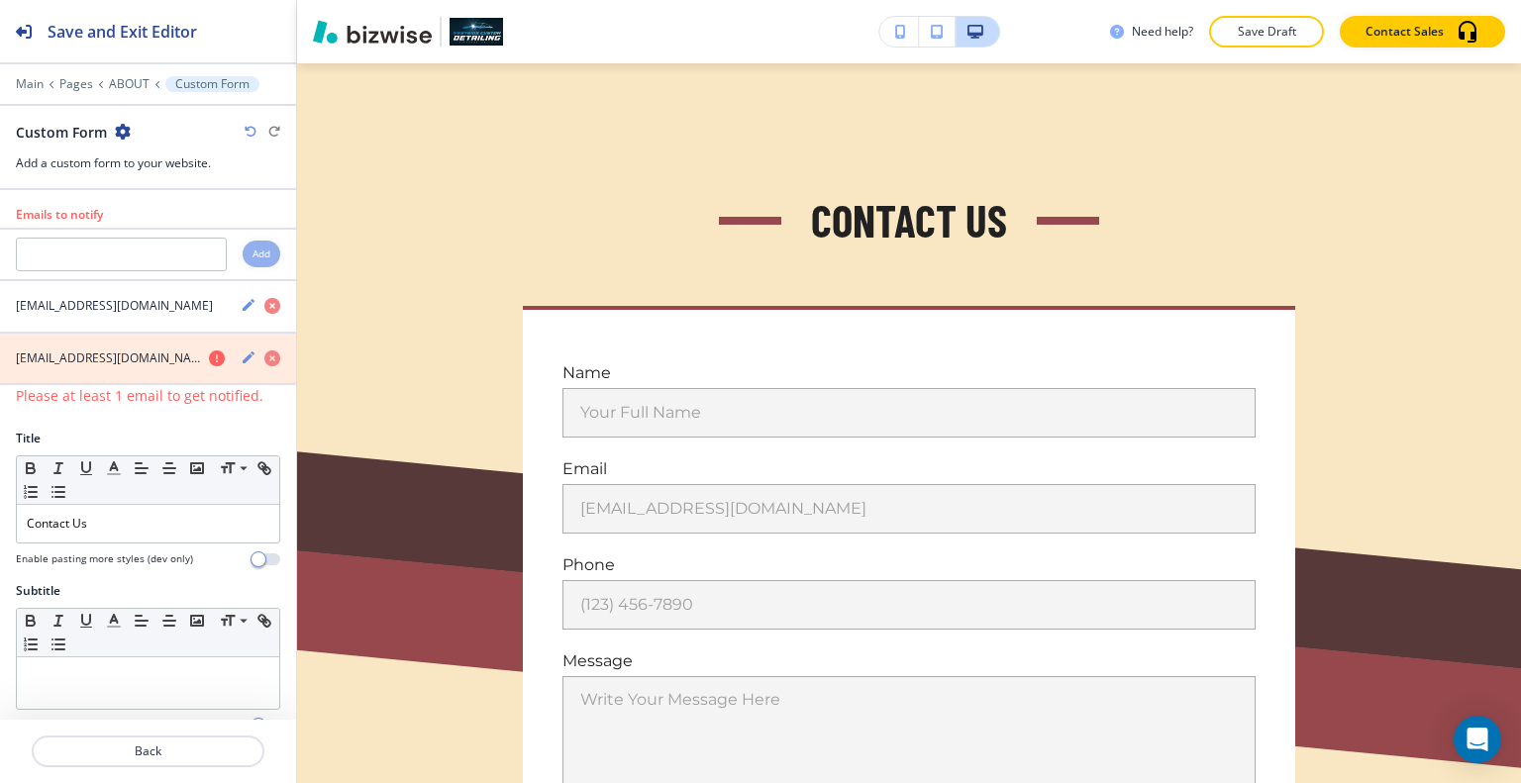
click at [264, 361] on icon "button" at bounding box center [272, 359] width 16 height 16
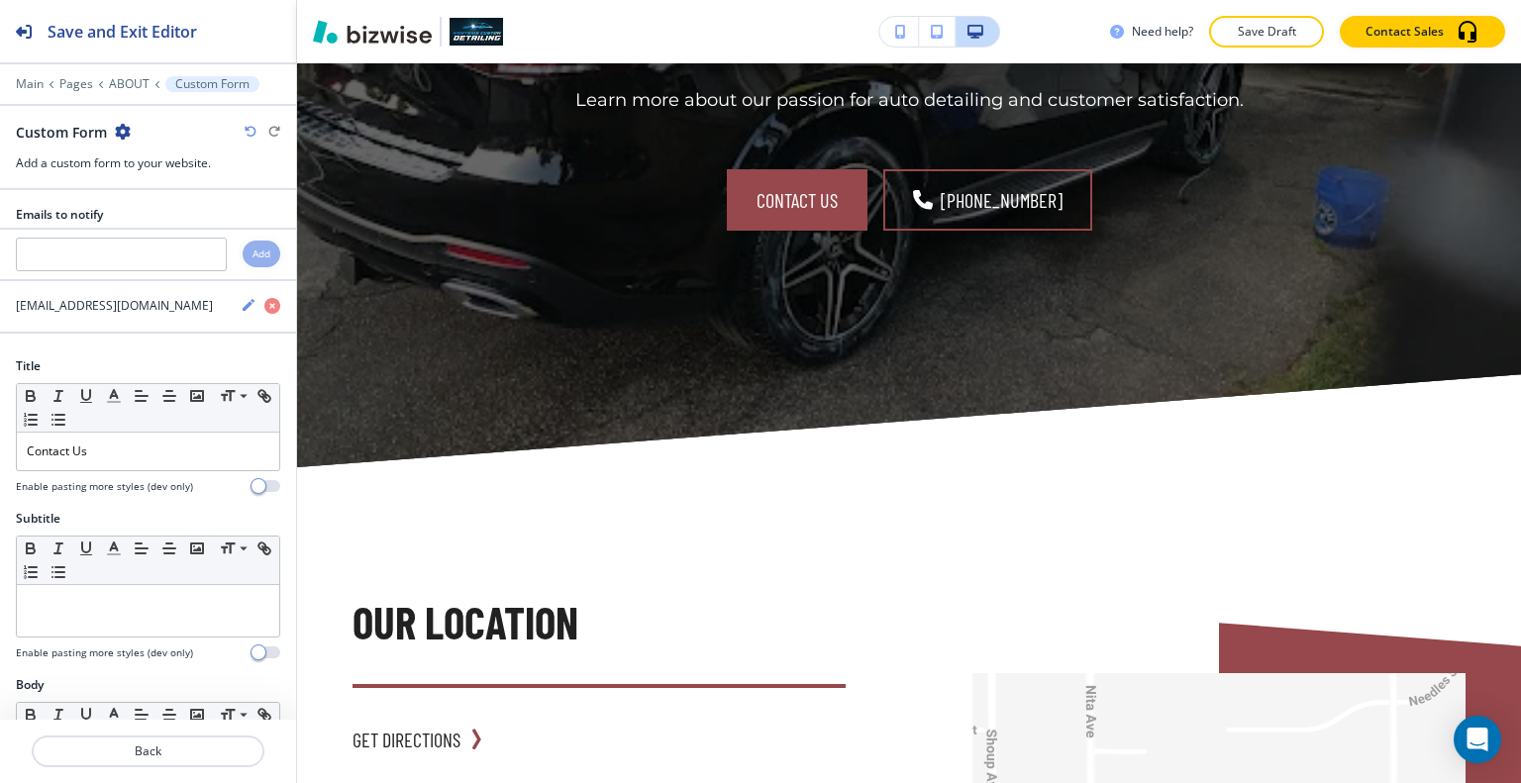
scroll to position [0, 0]
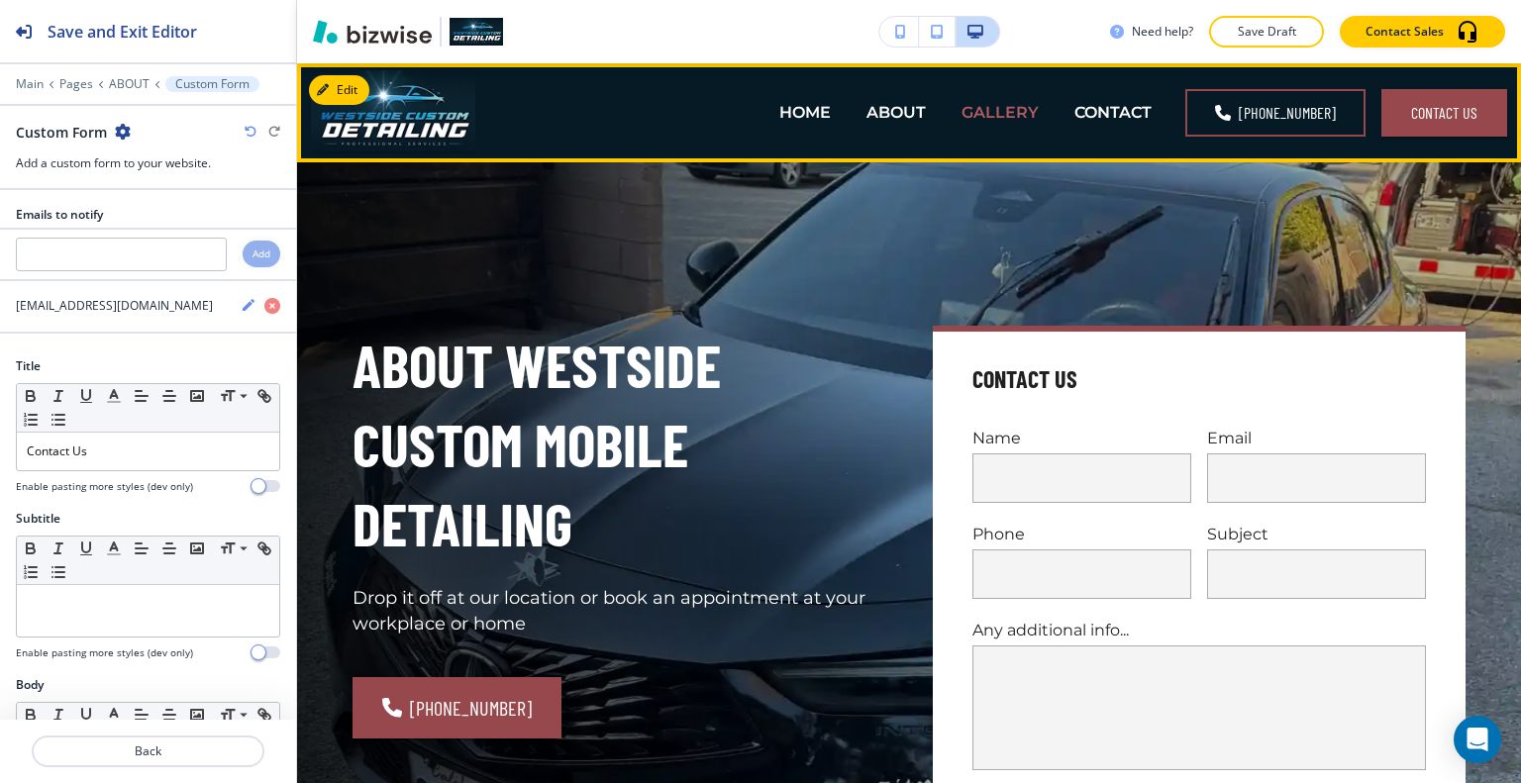
click at [983, 106] on p "GALLERY" at bounding box center [1000, 112] width 77 height 23
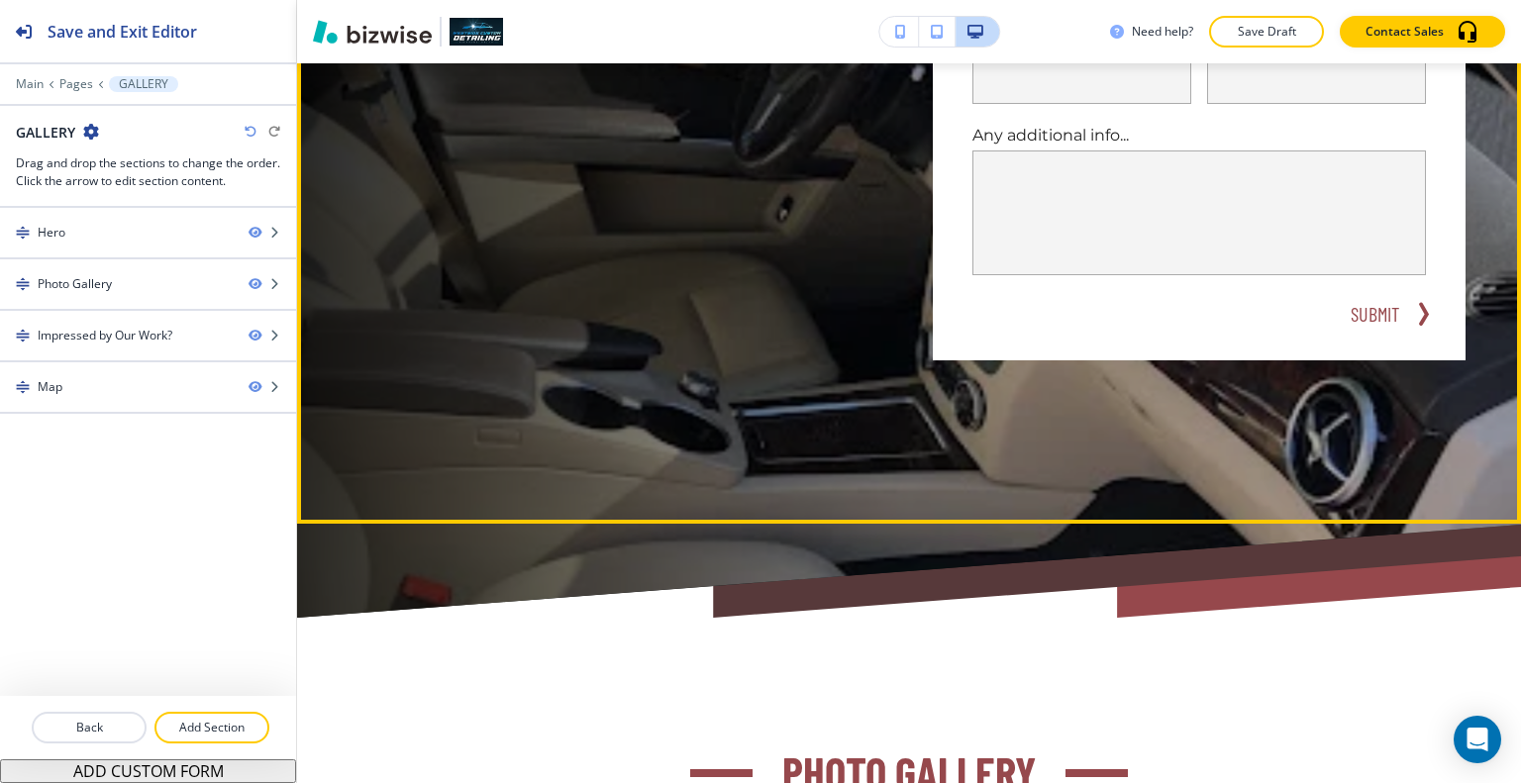
scroll to position [990, 0]
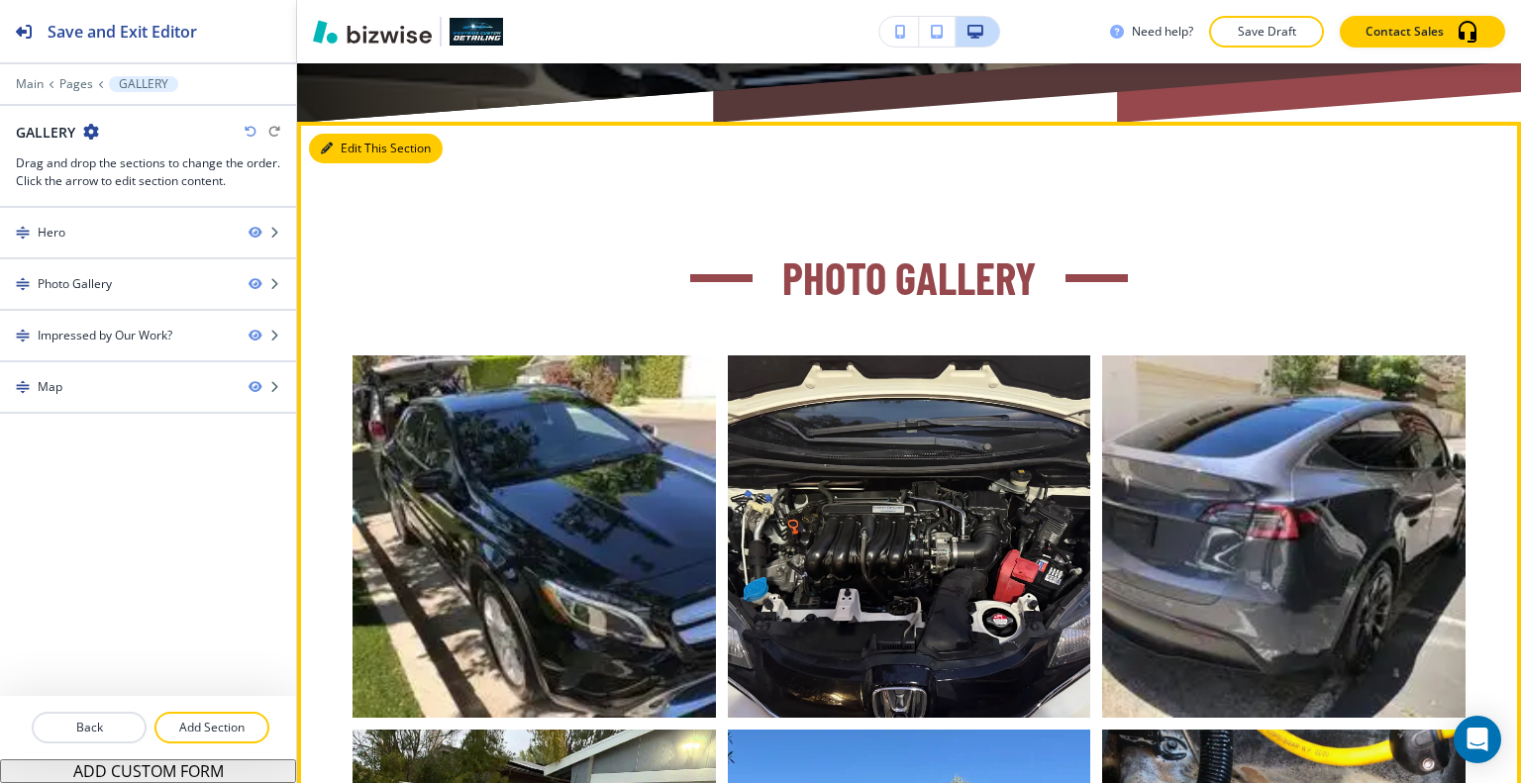
click at [353, 146] on button "Edit This Section" at bounding box center [376, 149] width 134 height 30
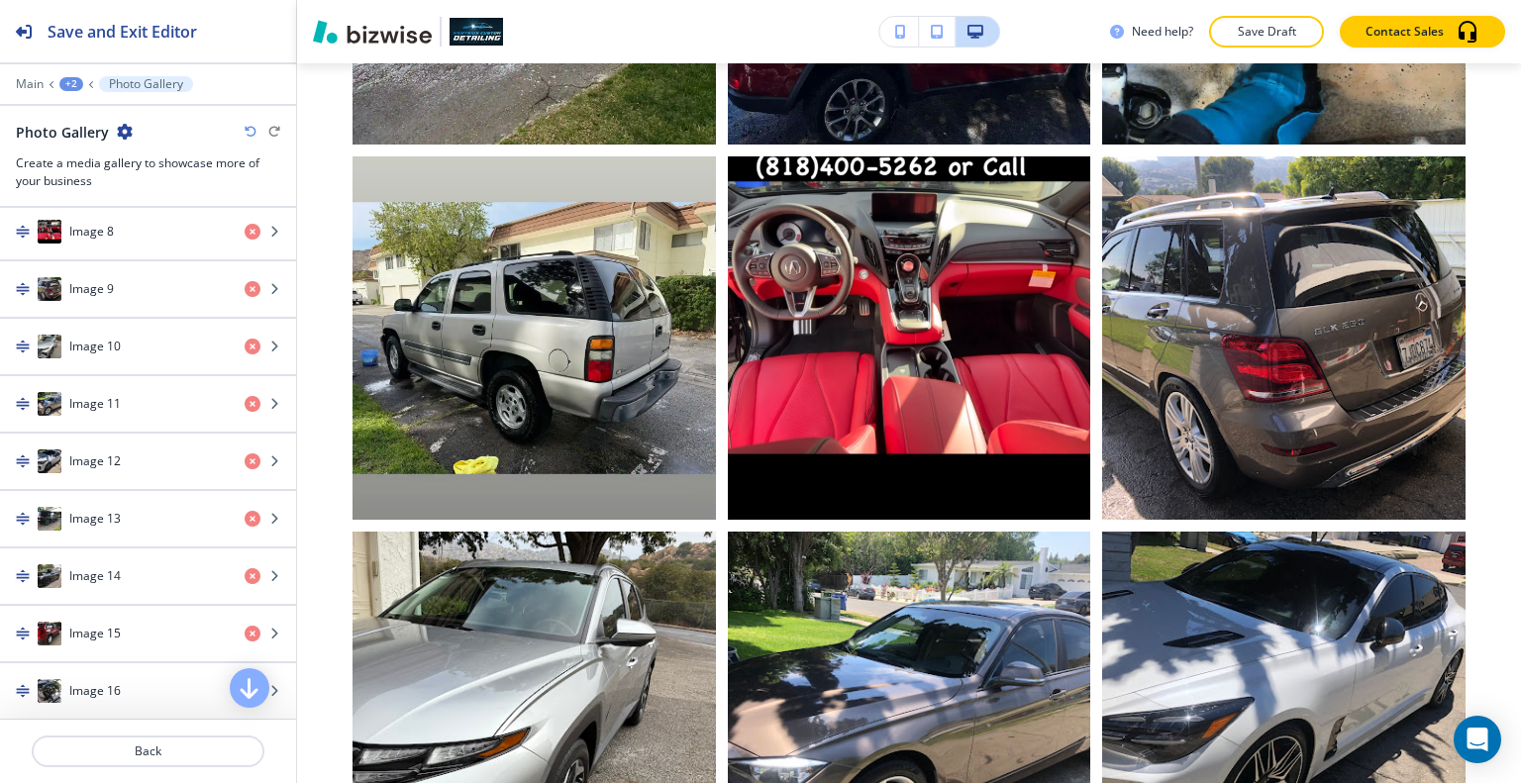
scroll to position [594, 0]
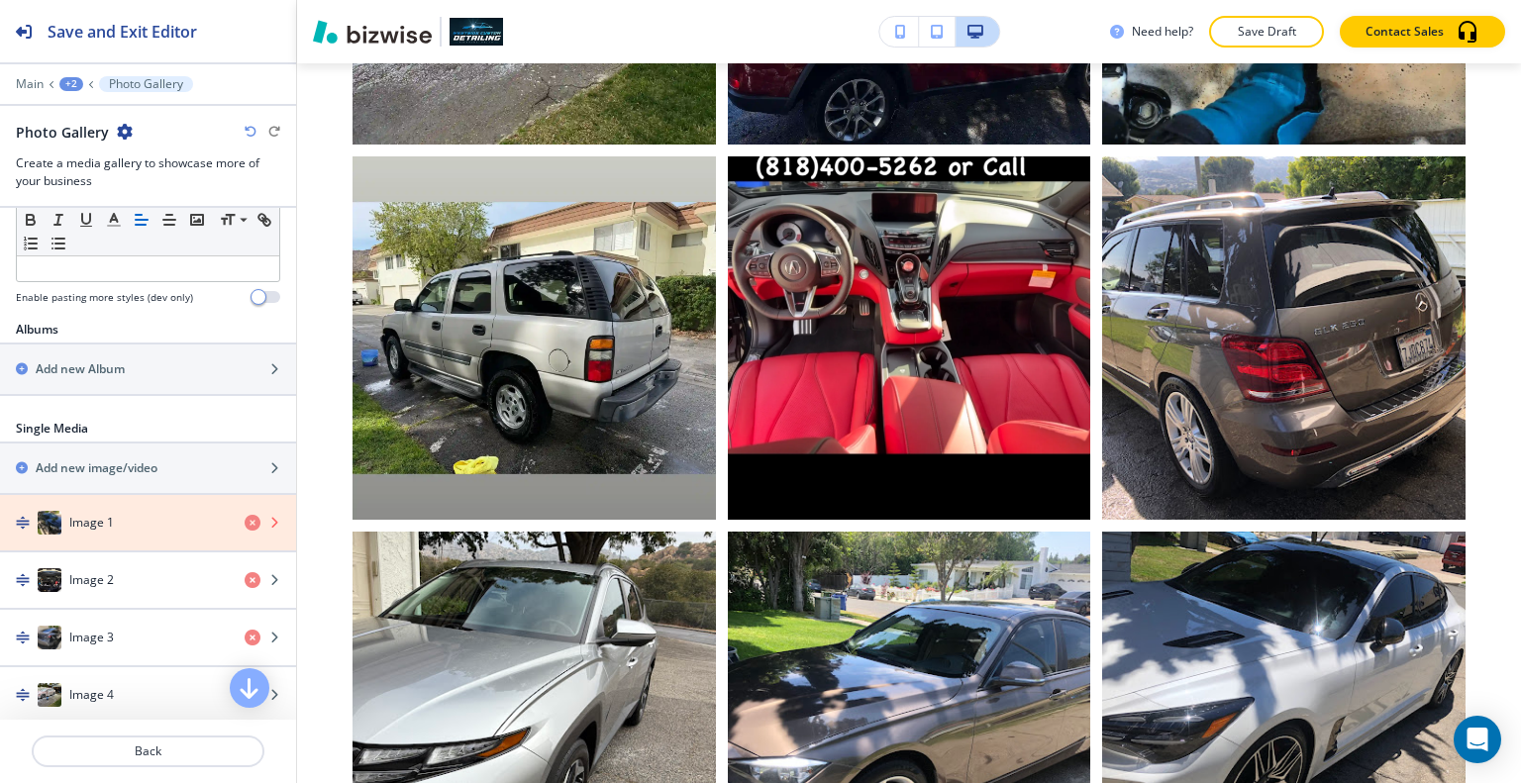
click at [245, 518] on icon "button" at bounding box center [253, 523] width 16 height 16
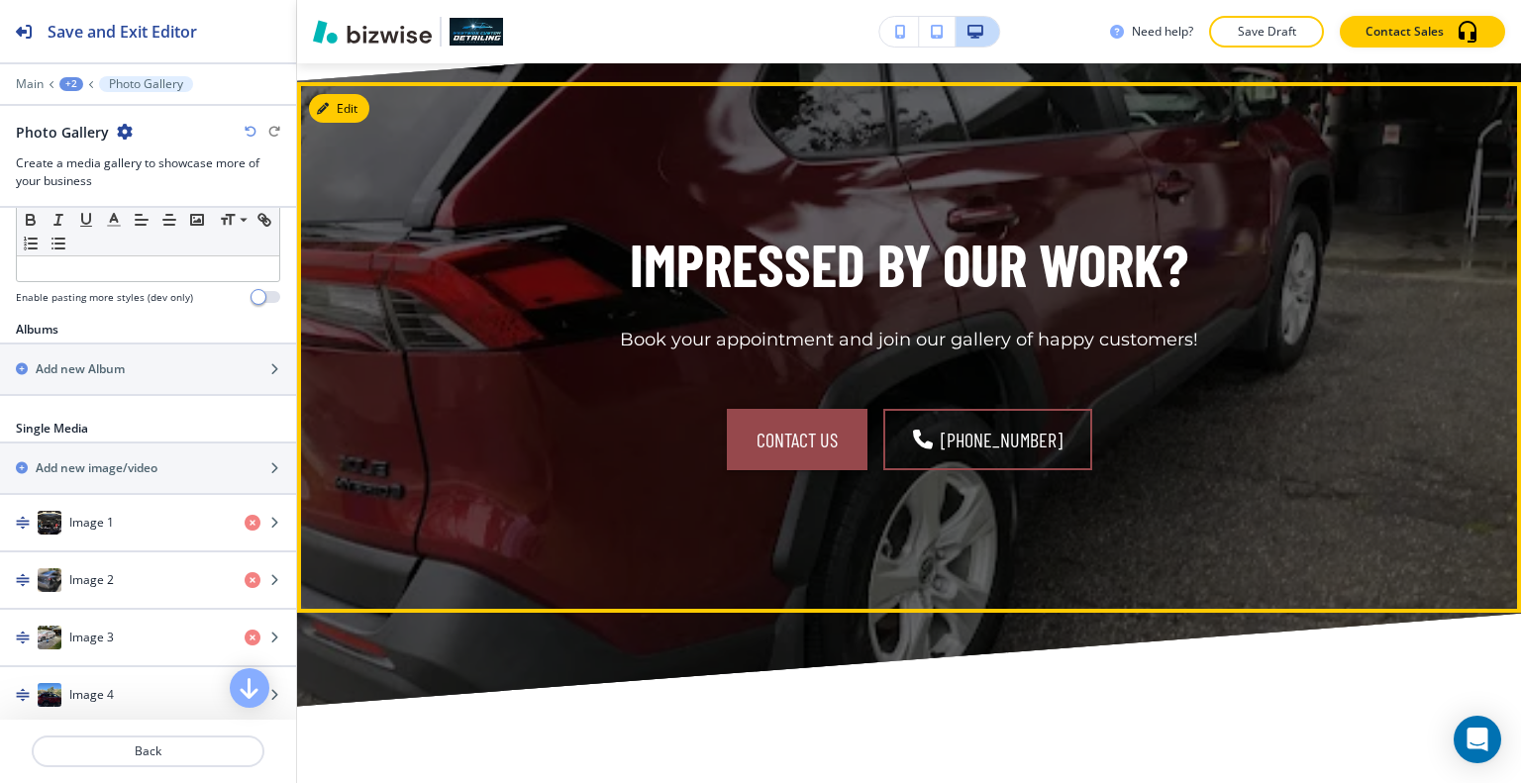
scroll to position [3523, 0]
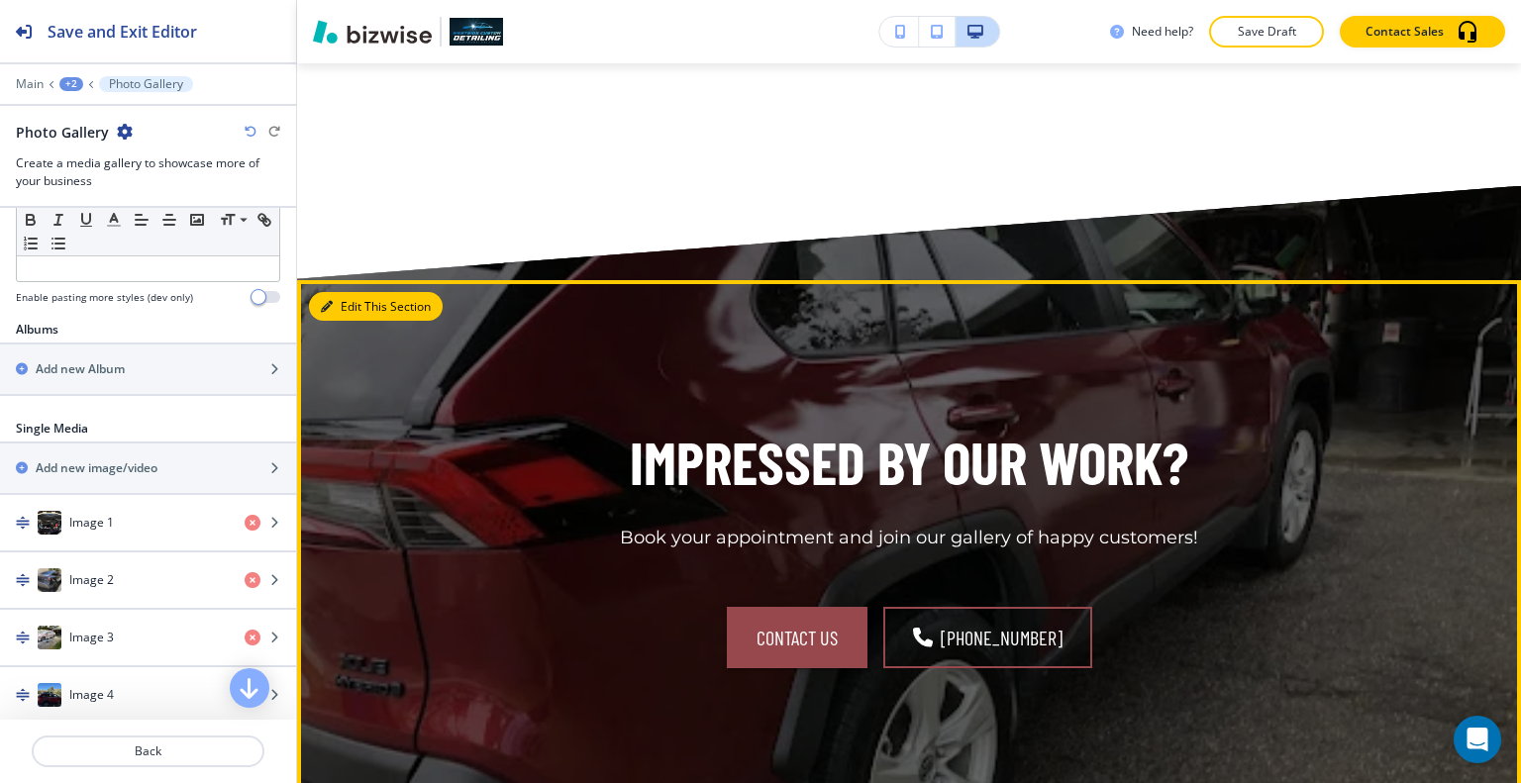
click at [347, 292] on button "Edit This Section" at bounding box center [376, 307] width 134 height 30
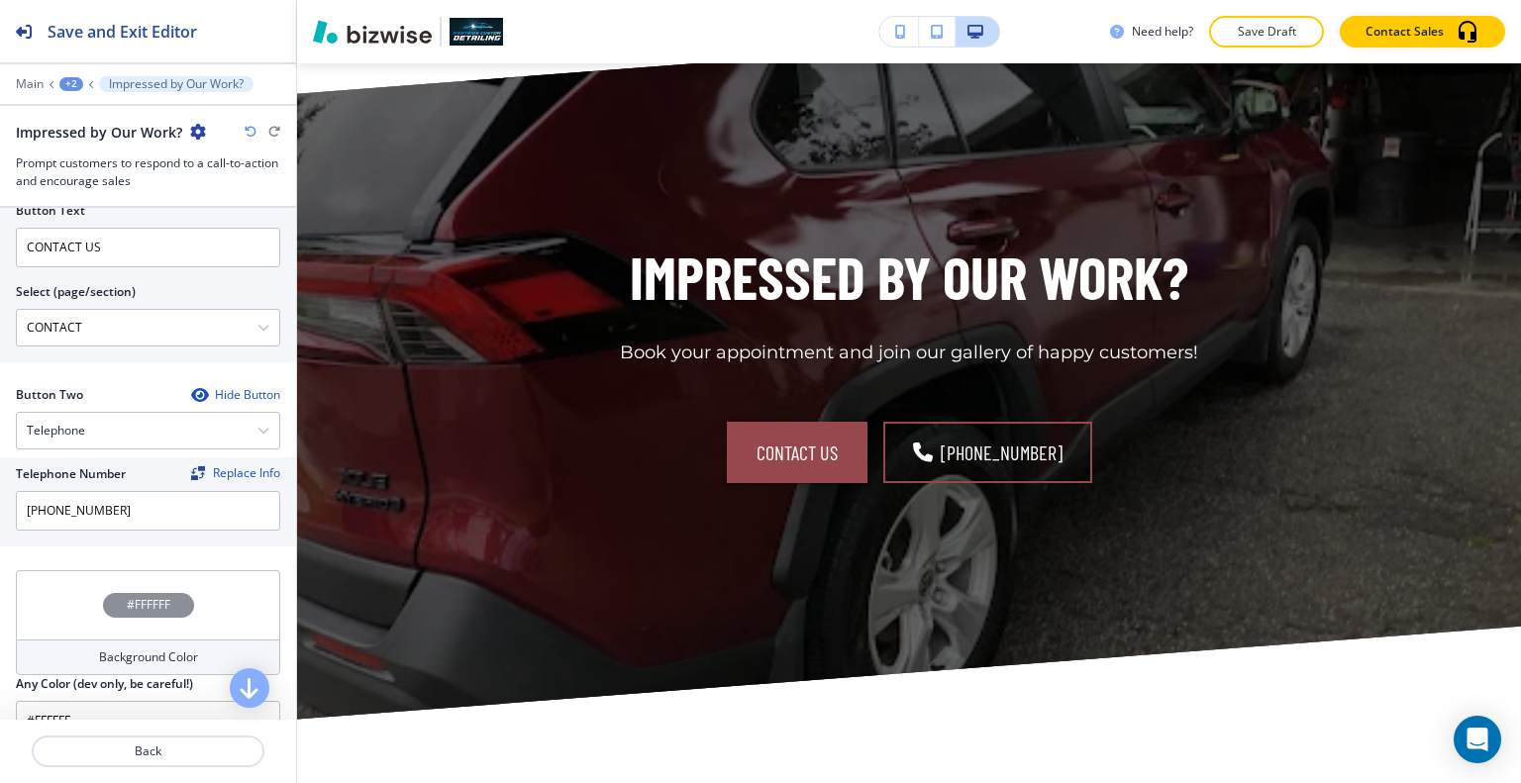
scroll to position [1057, 0]
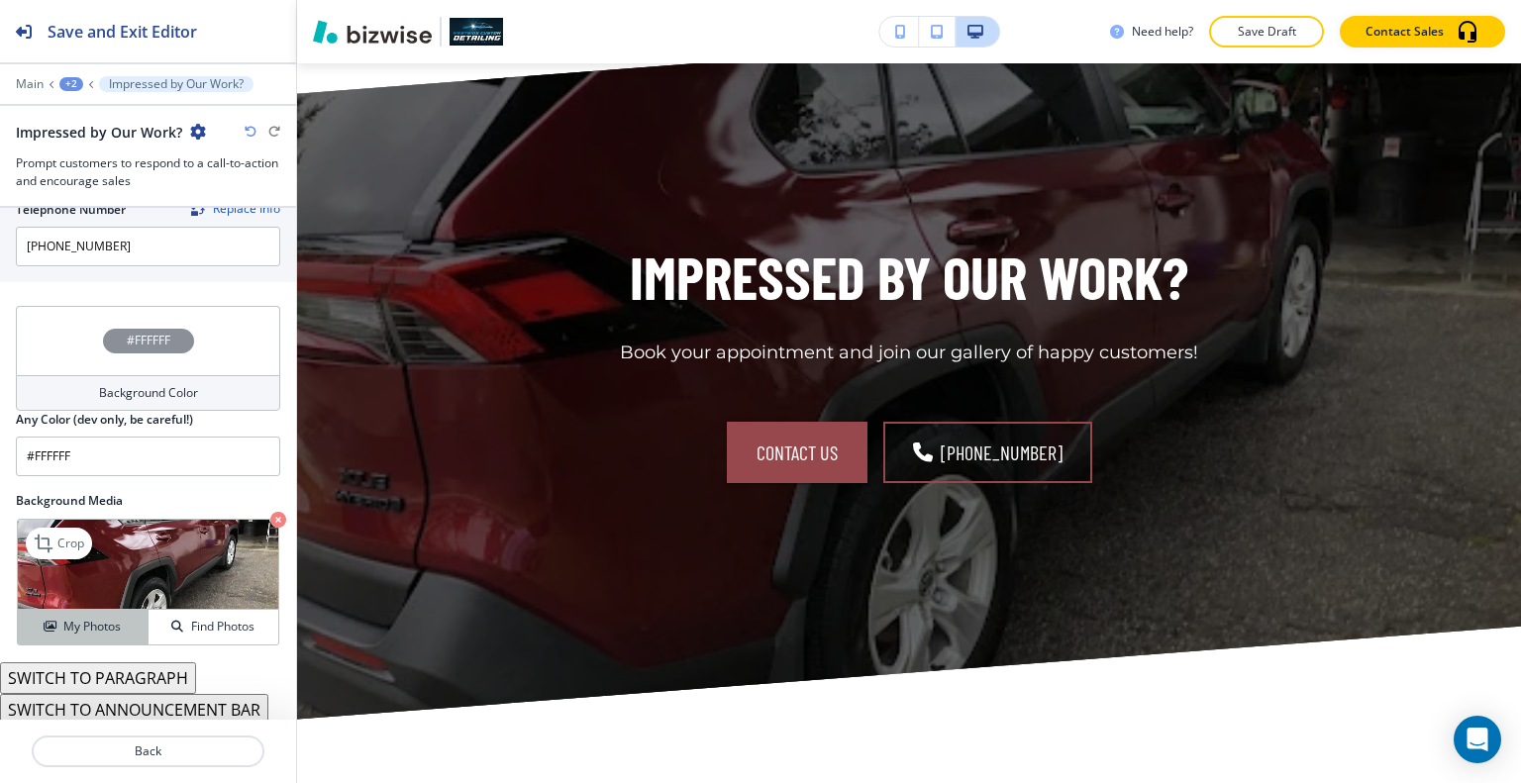
click at [69, 624] on h4 "My Photos" at bounding box center [91, 627] width 57 height 18
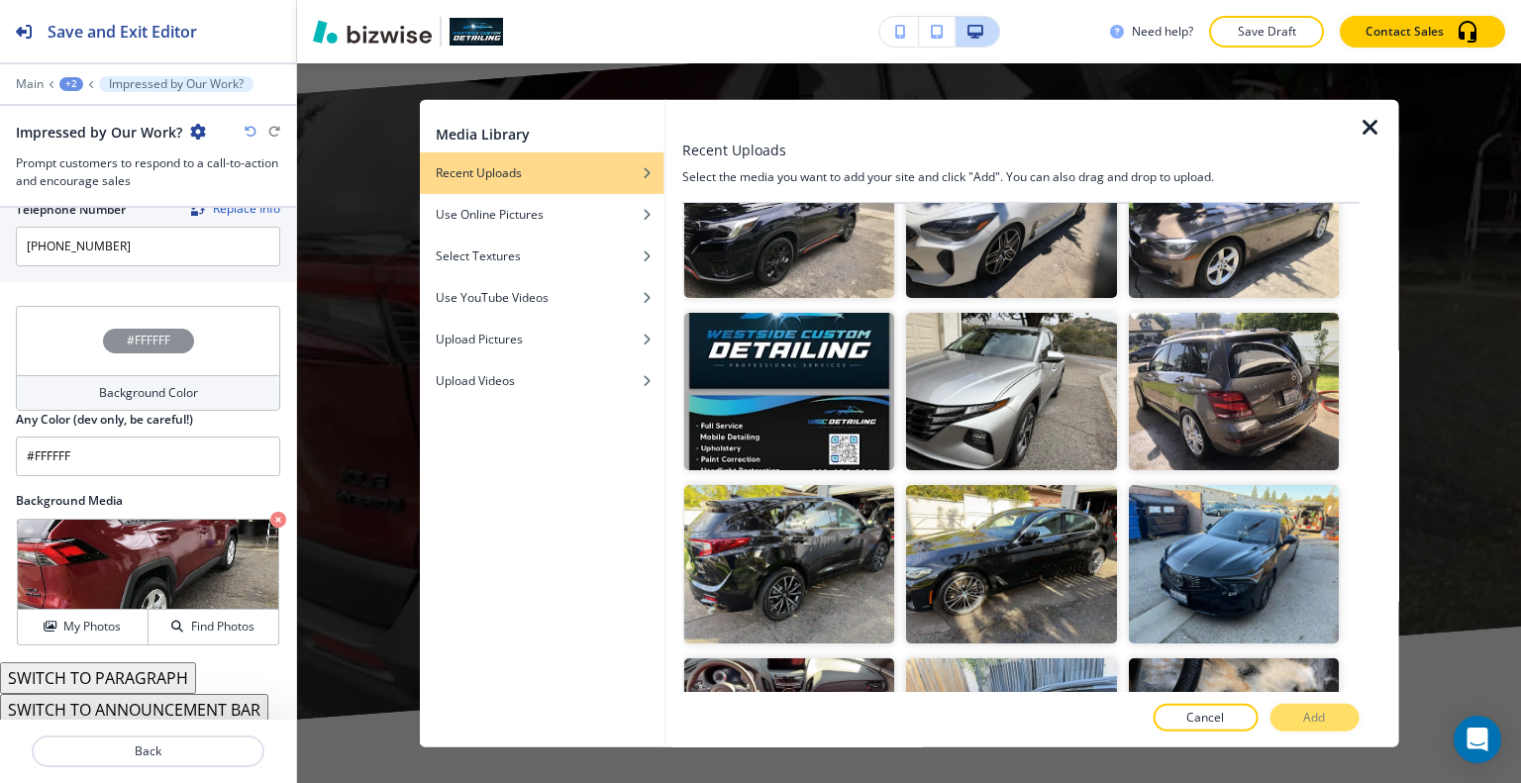
scroll to position [990, 0]
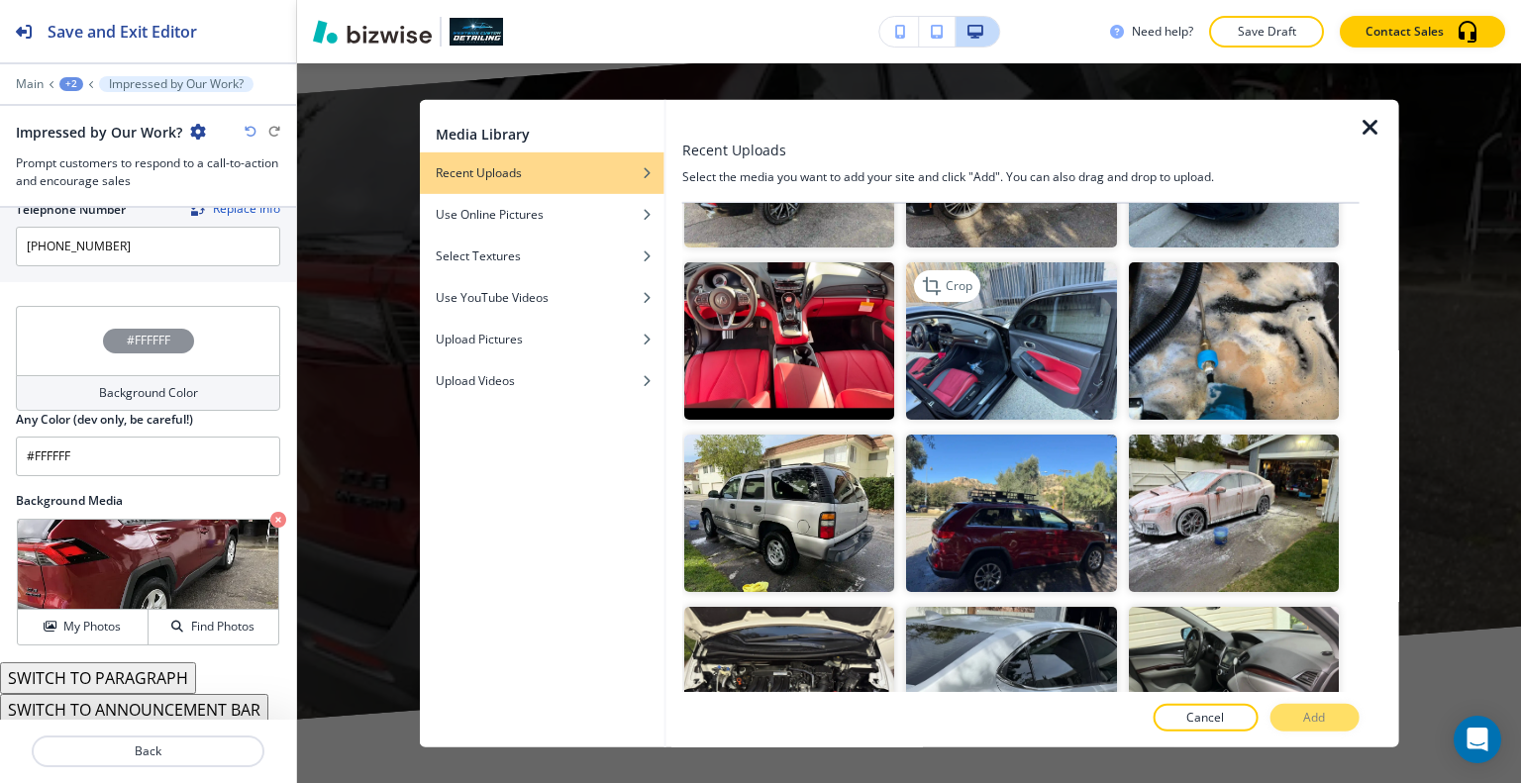
click at [988, 354] on img "button" at bounding box center [1011, 339] width 210 height 157
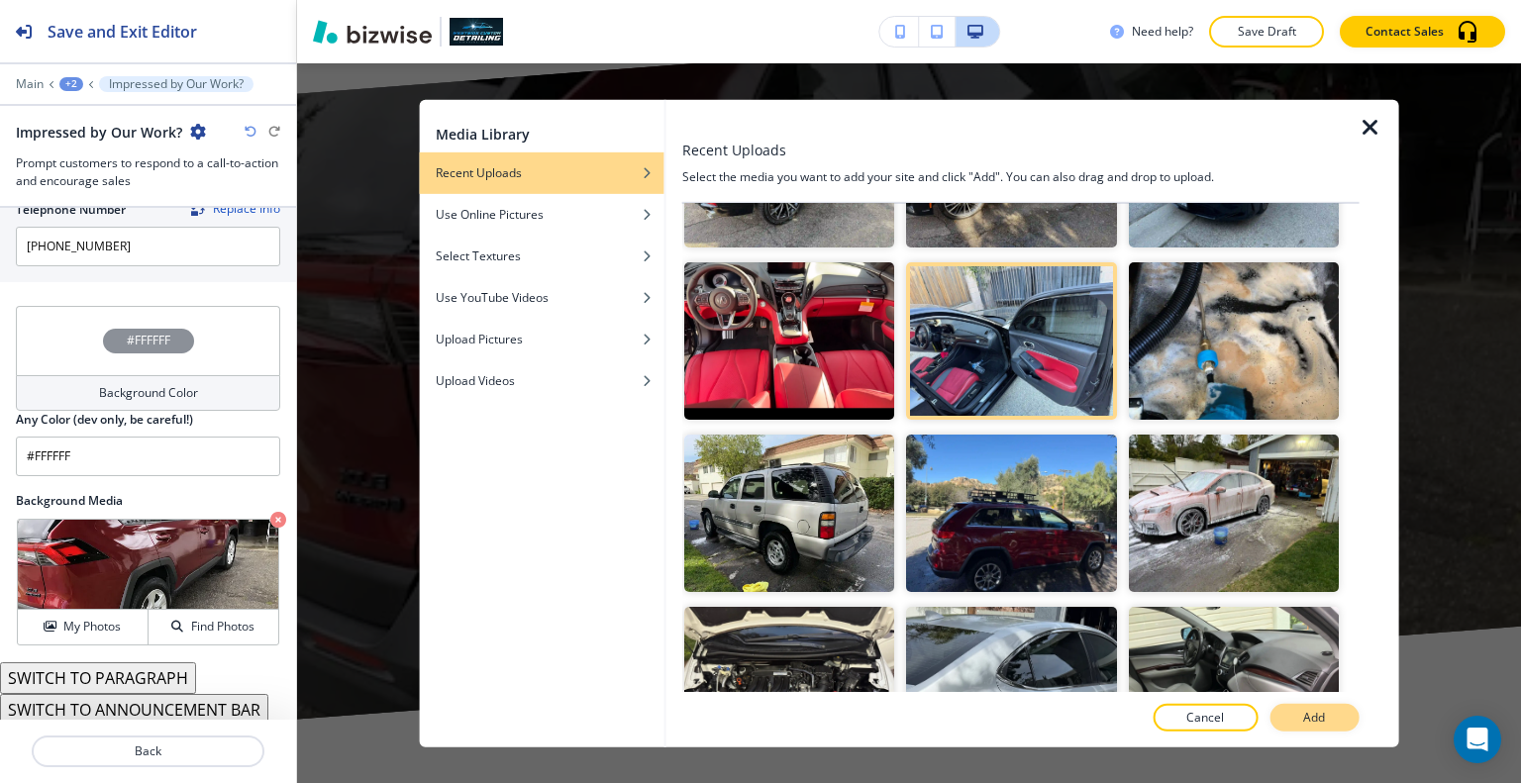
click at [1313, 708] on button "Add" at bounding box center [1313, 718] width 89 height 28
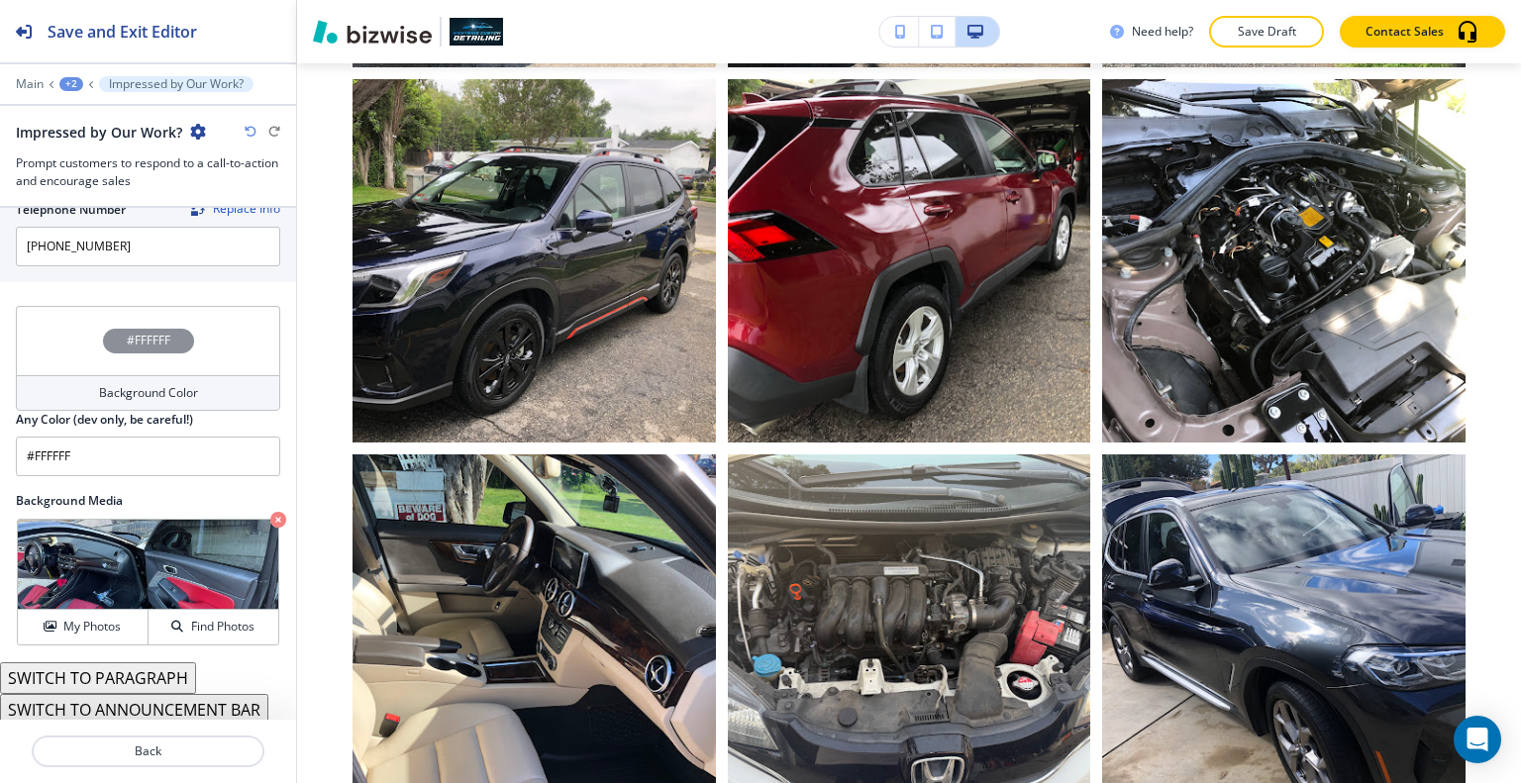
scroll to position [0, 0]
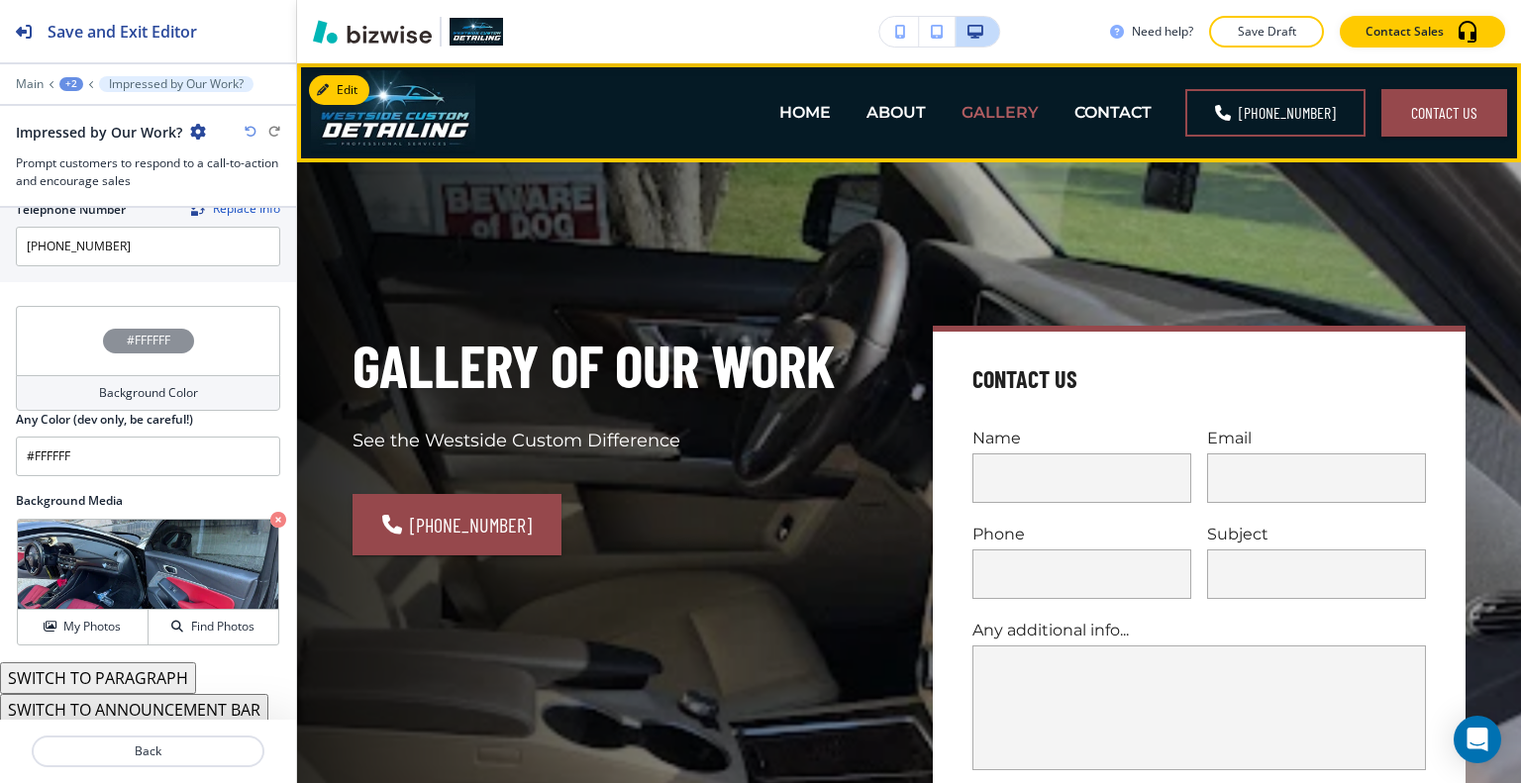
click at [1004, 110] on p "GALLERY" at bounding box center [1000, 112] width 77 height 23
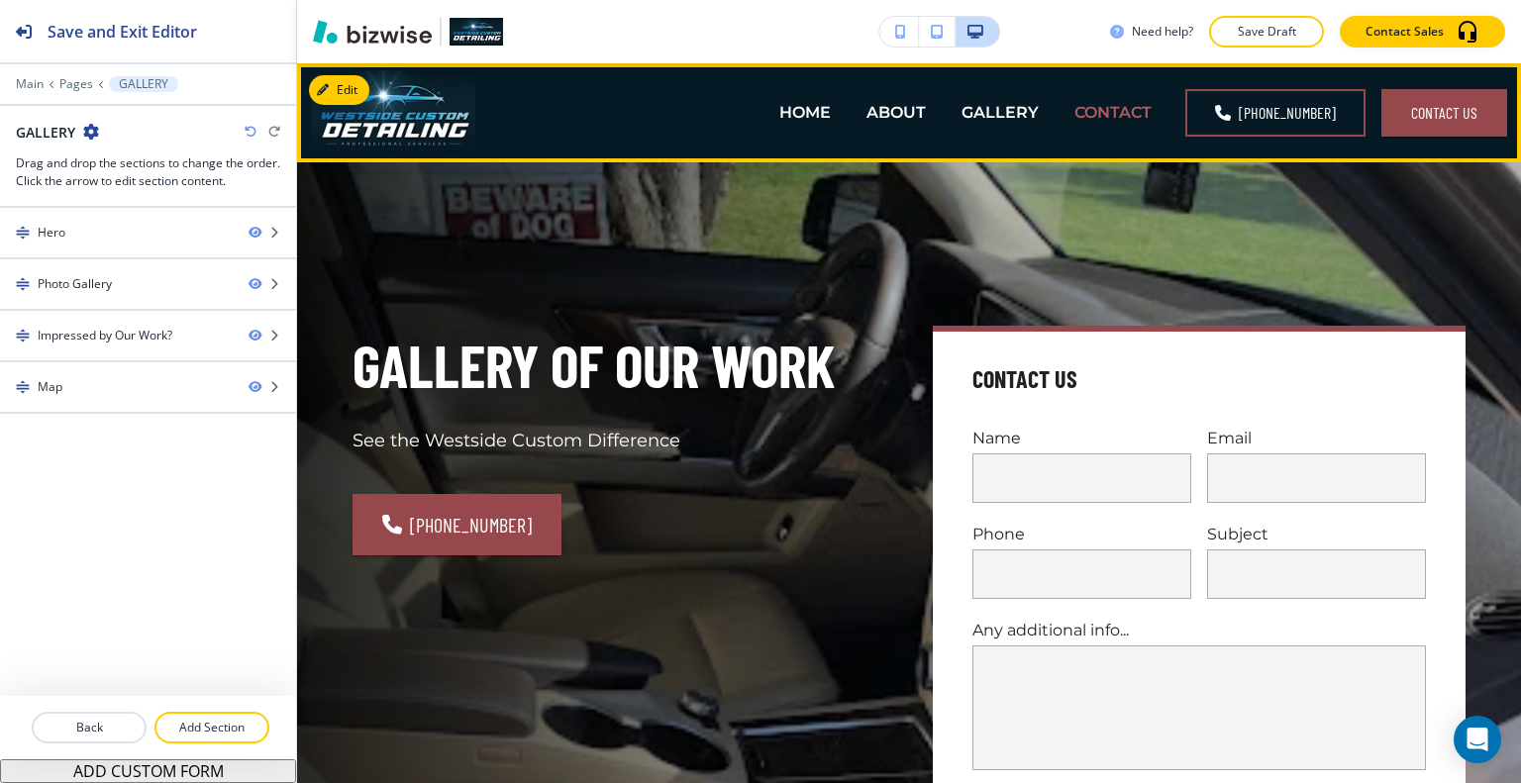
click at [1096, 110] on p "CONTACT" at bounding box center [1112, 112] width 77 height 23
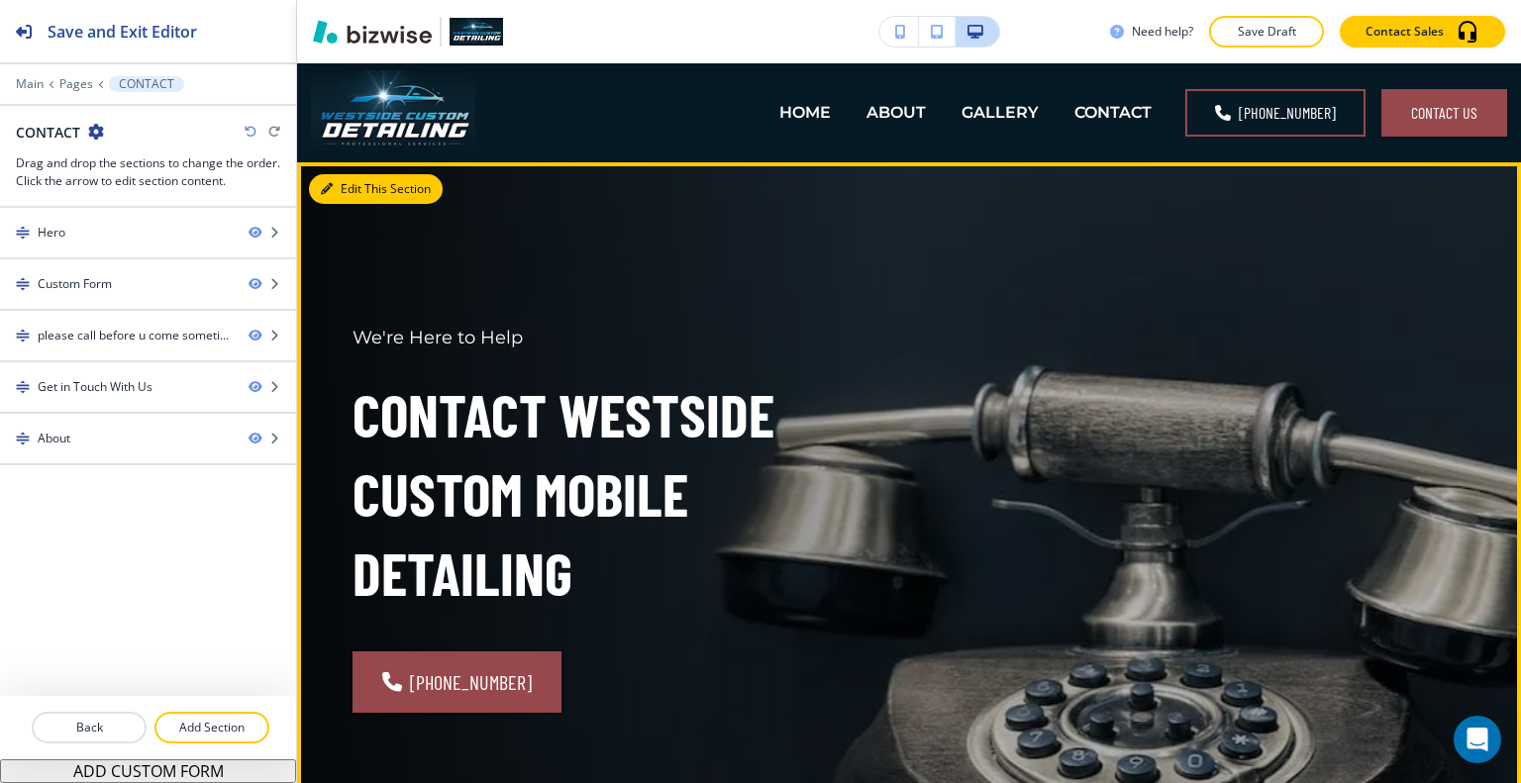
click at [355, 190] on button "Edit This Section" at bounding box center [376, 189] width 134 height 30
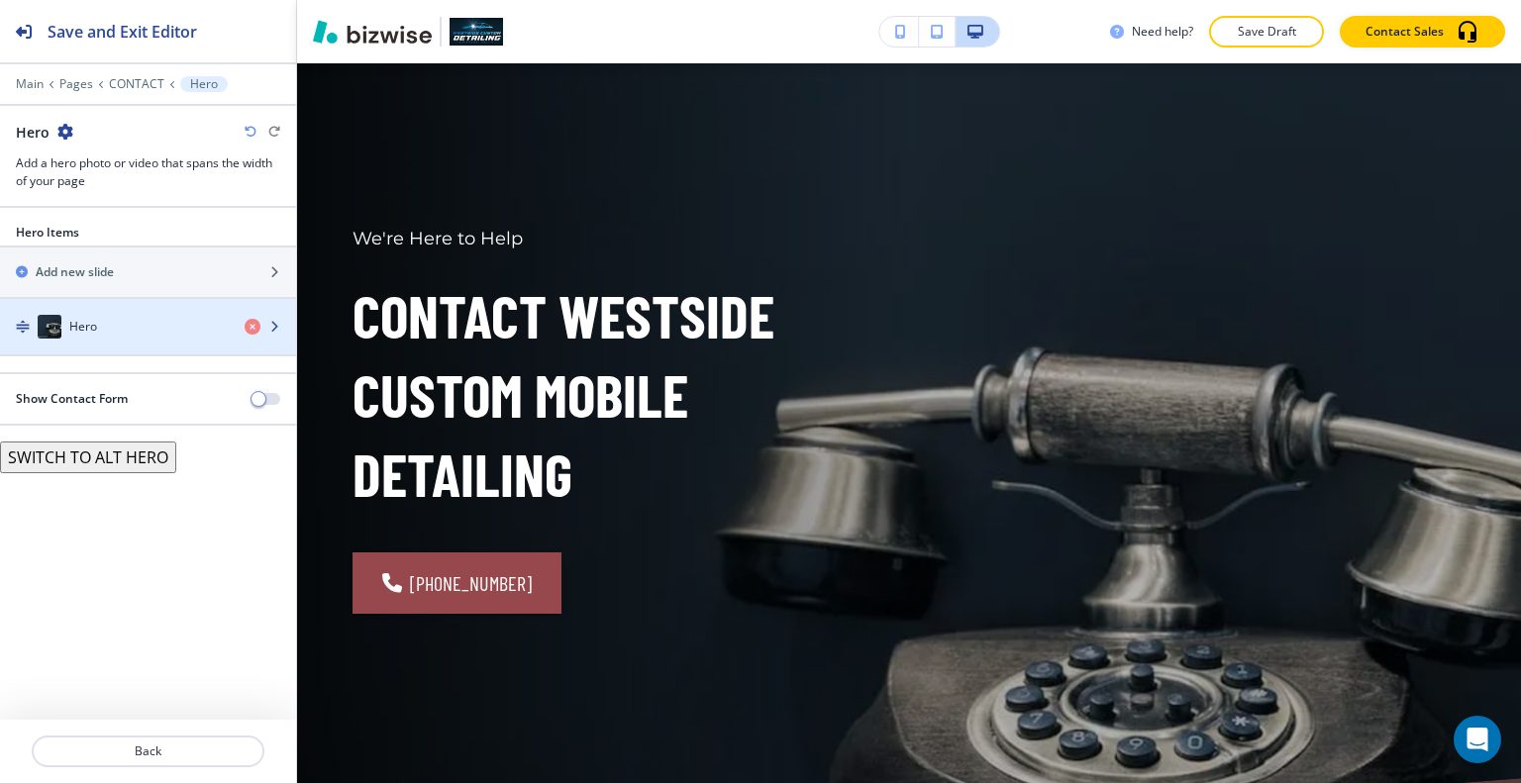
click at [115, 345] on div "button" at bounding box center [148, 347] width 296 height 16
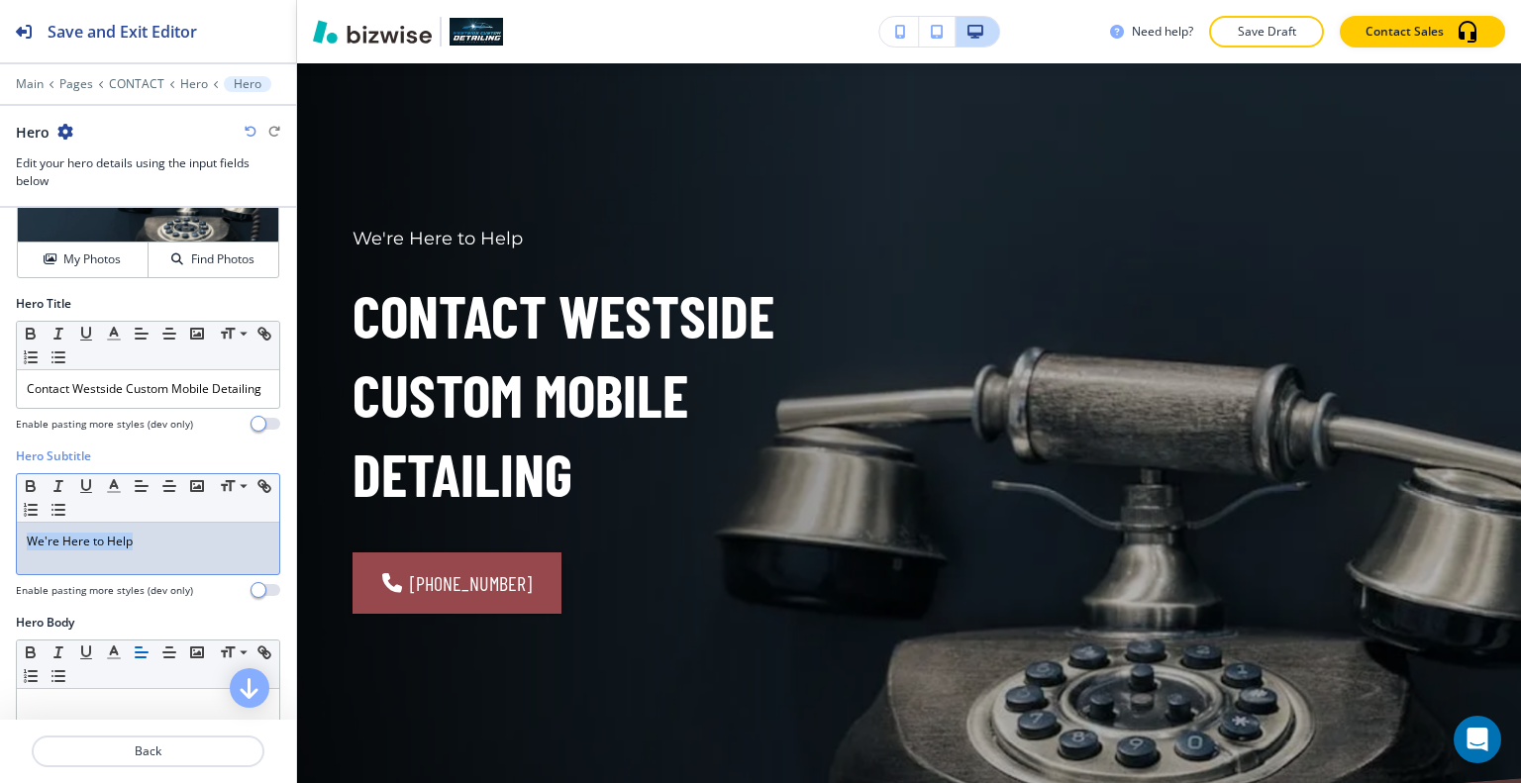
drag, startPoint x: 8, startPoint y: 546, endPoint x: 23, endPoint y: 547, distance: 14.9
click at [1, 541] on div "Hero Subtitle Small Normal Large Huge We're Here to Help Enable pasting more st…" at bounding box center [148, 531] width 296 height 166
copy p "We're Here to Help"
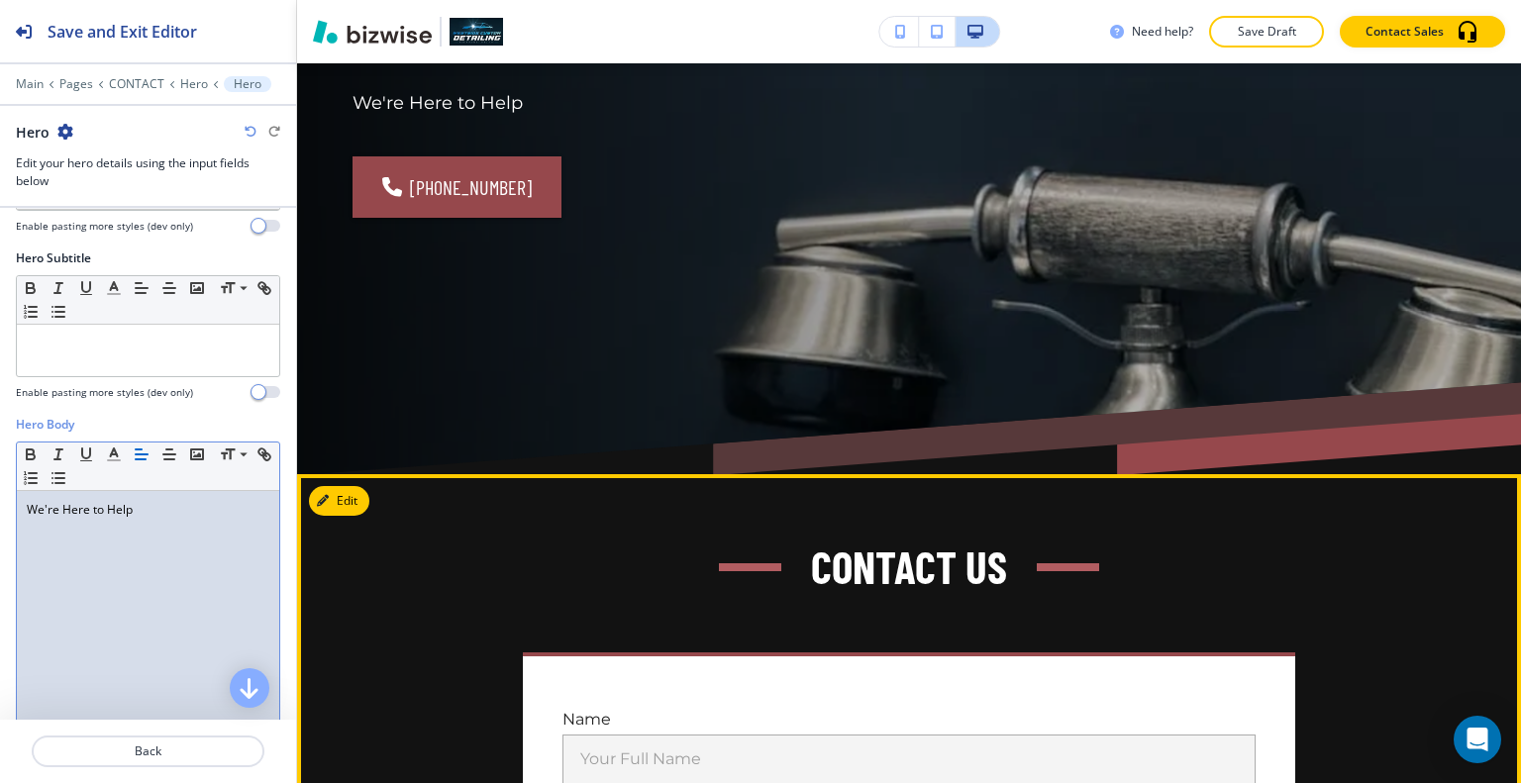
scroll to position [792, 0]
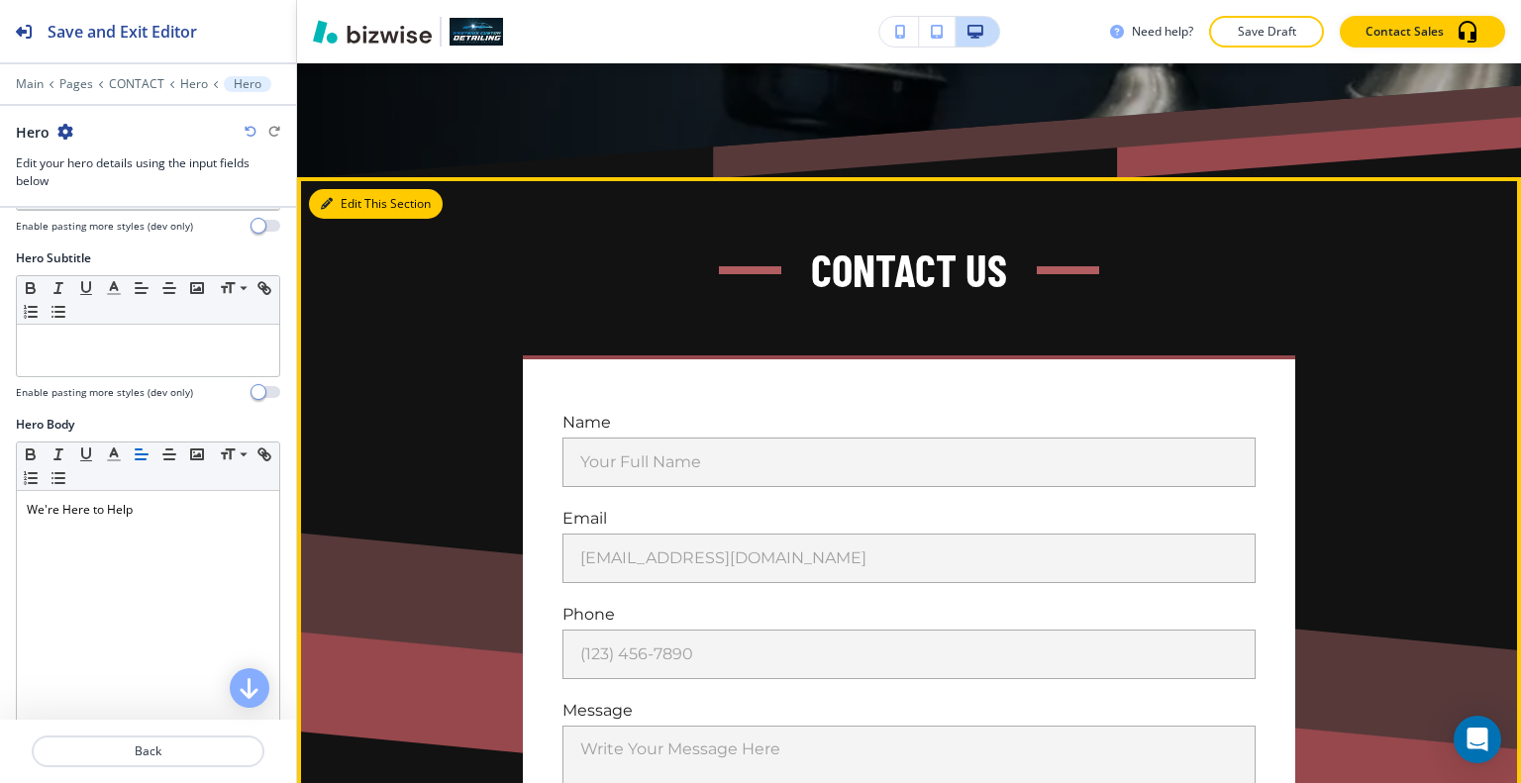
click at [349, 202] on button "Edit This Section" at bounding box center [376, 204] width 134 height 30
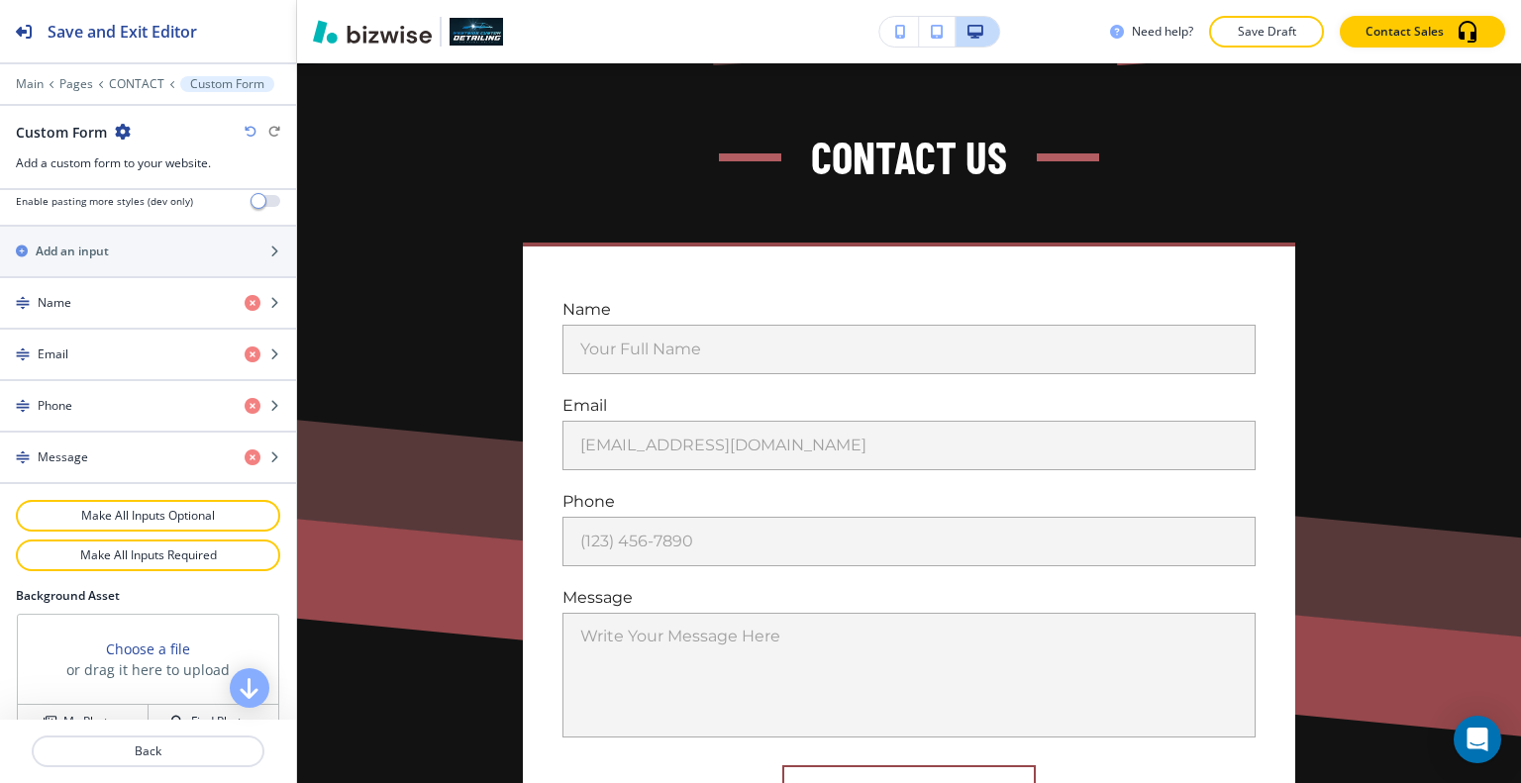
scroll to position [1008, 0]
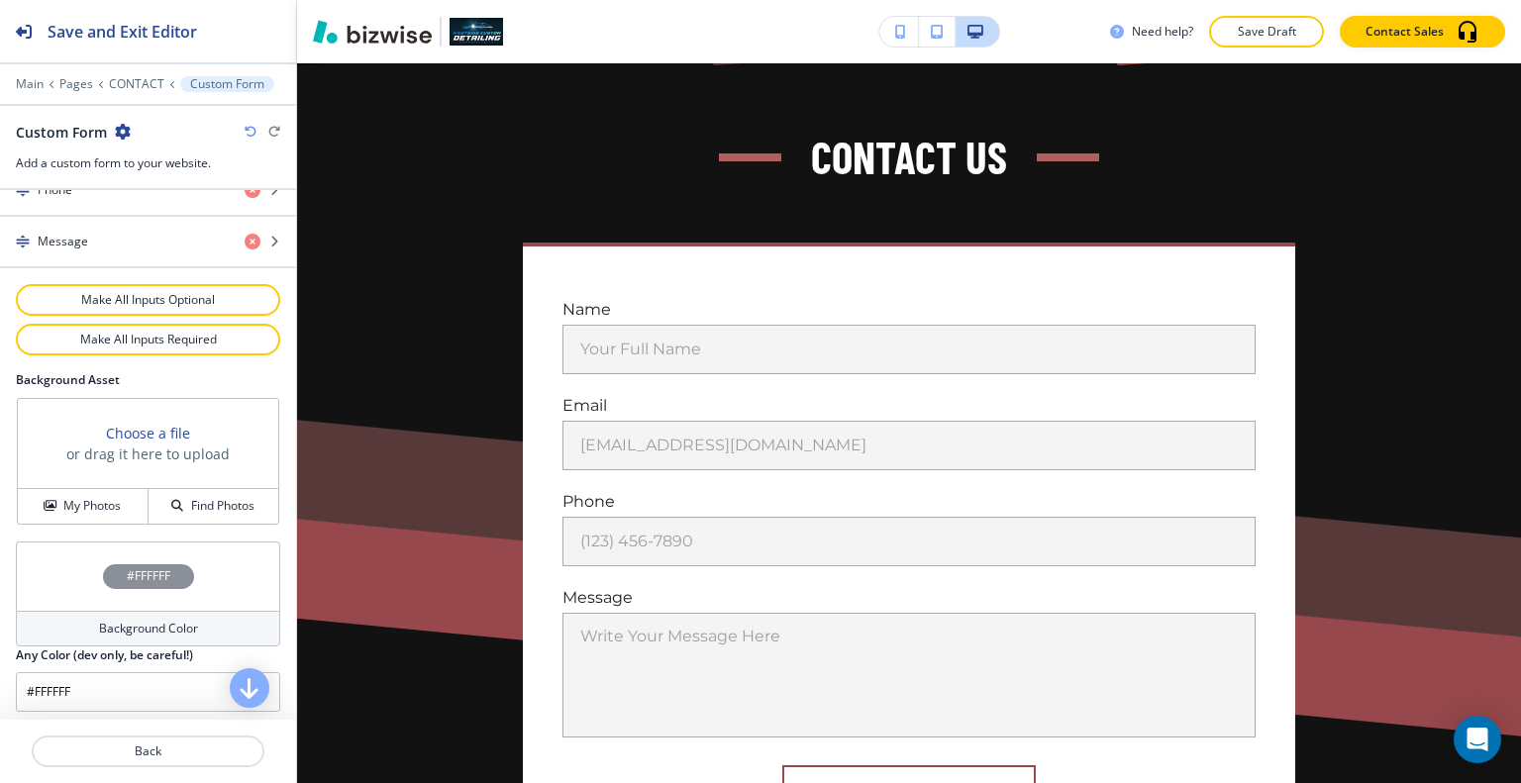
click at [67, 578] on div "#FFFFFF" at bounding box center [148, 576] width 264 height 69
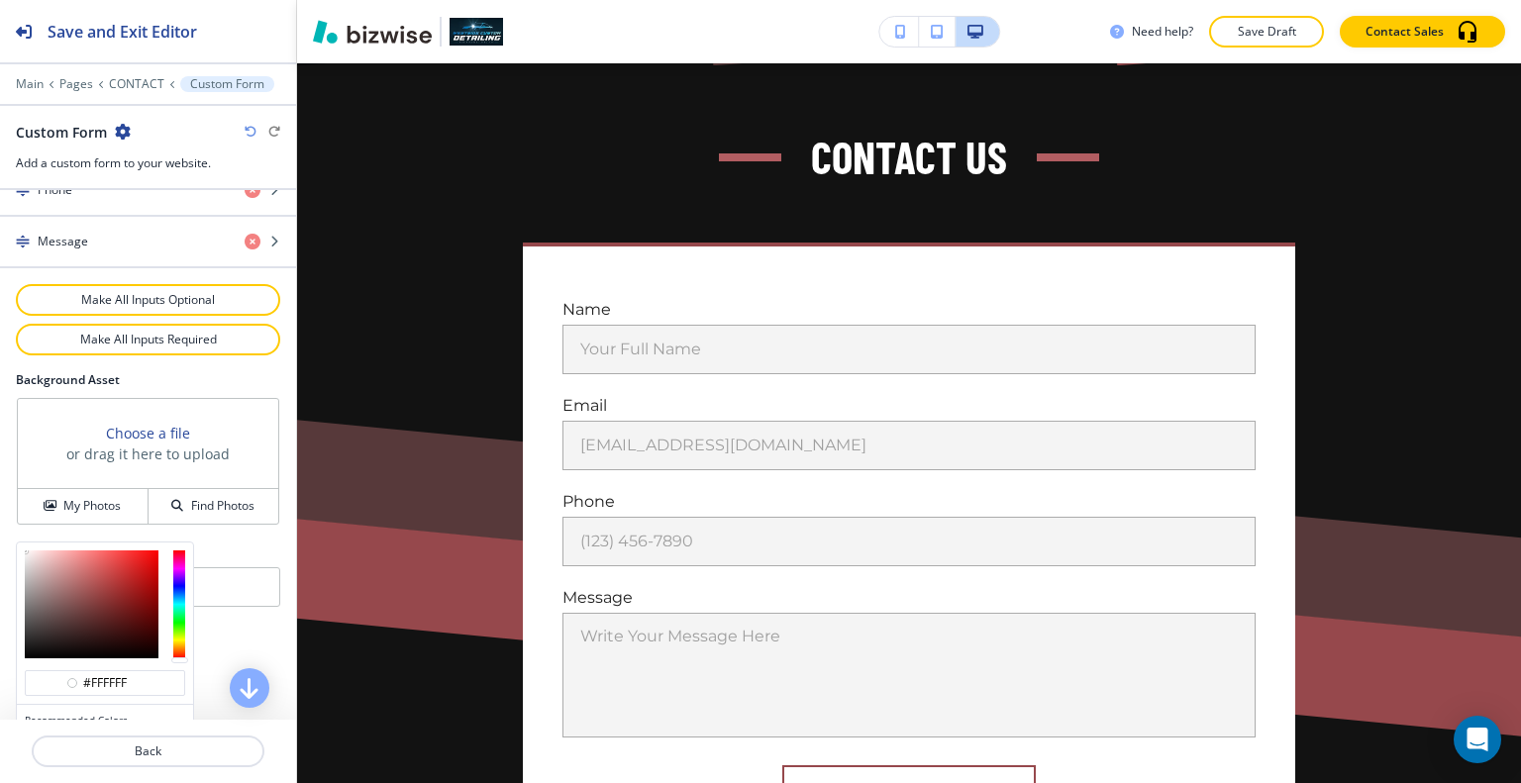
scroll to position [1102, 0]
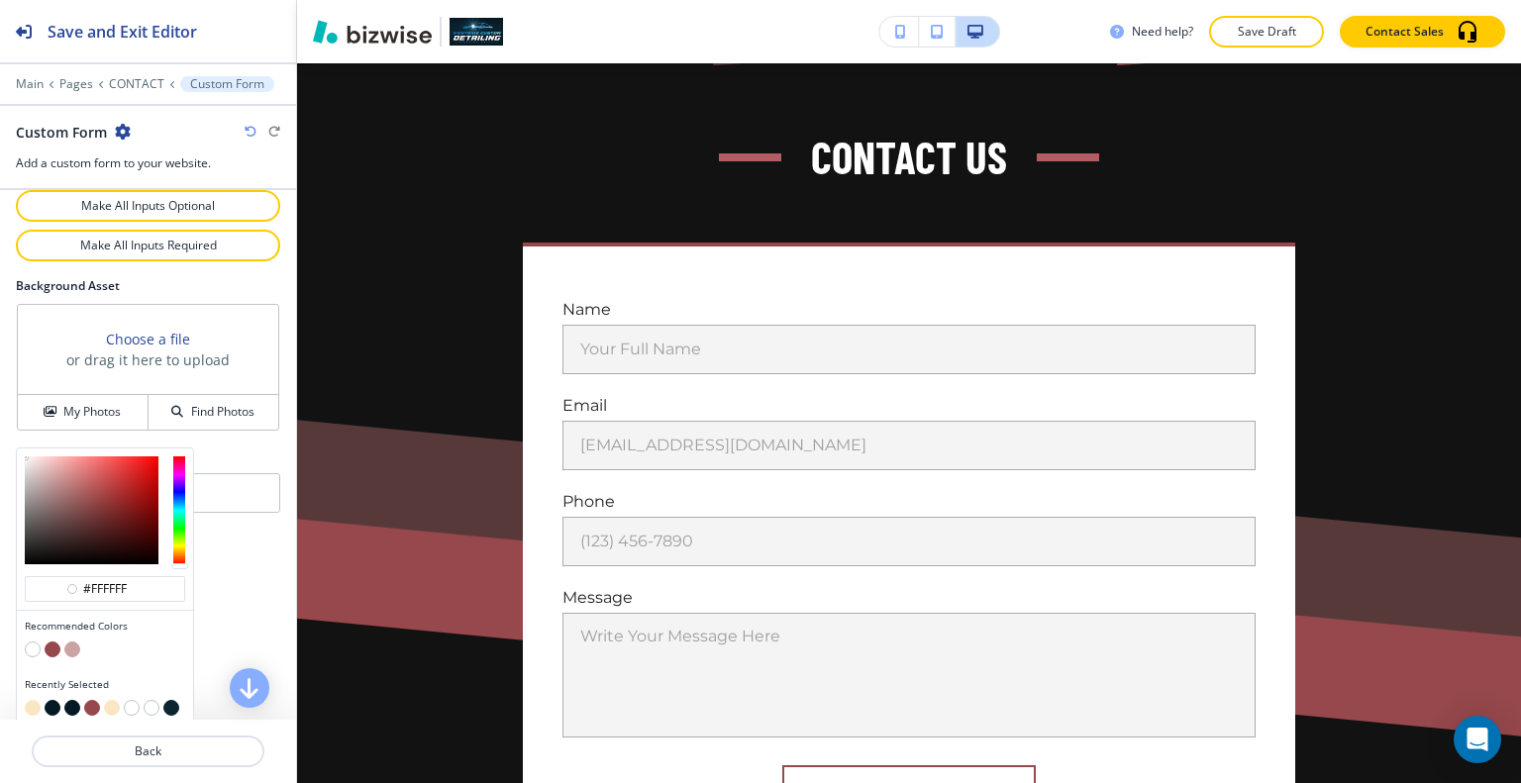
click at [28, 700] on button "button" at bounding box center [33, 708] width 16 height 16
type input "#f9e7c3"
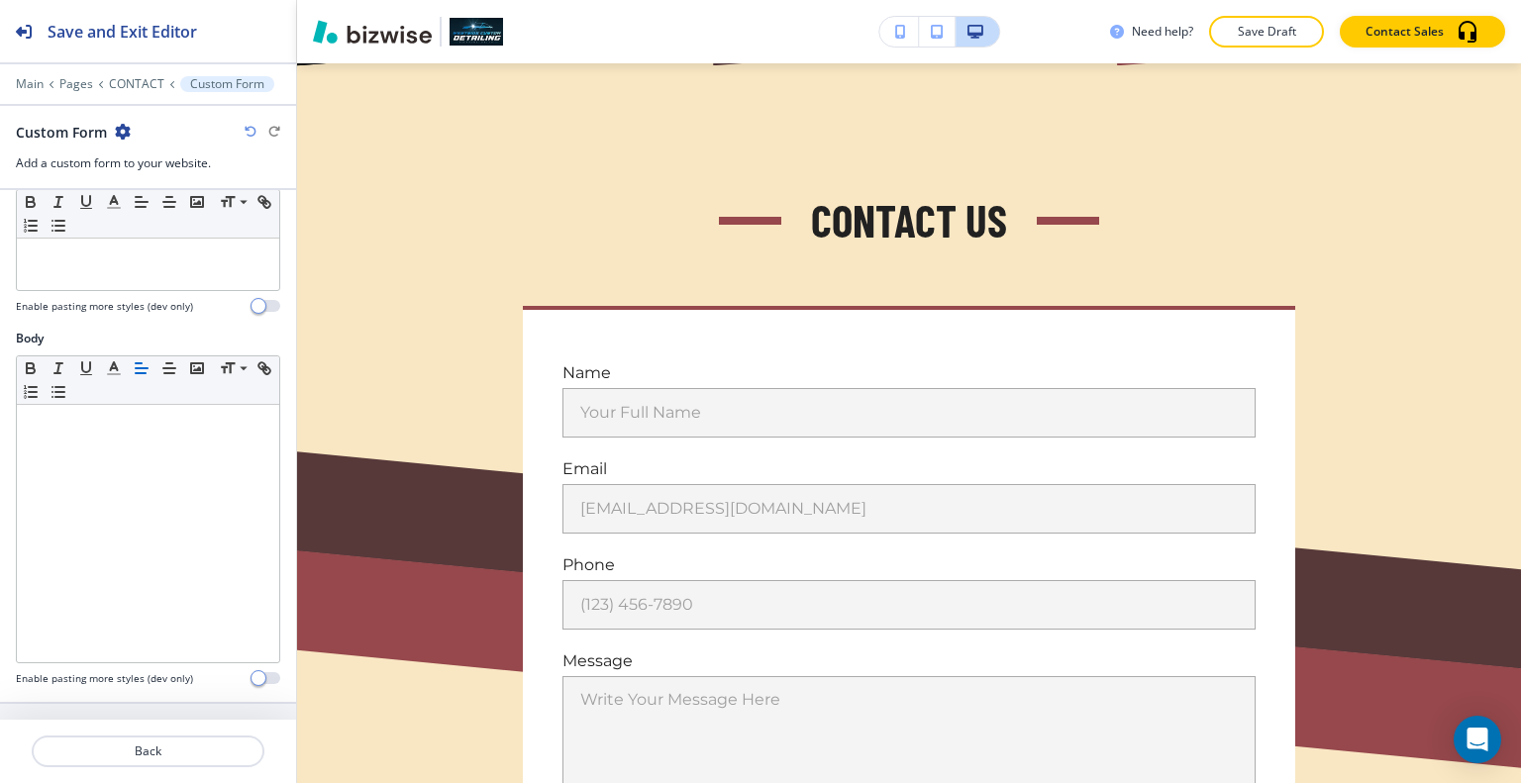
scroll to position [0, 0]
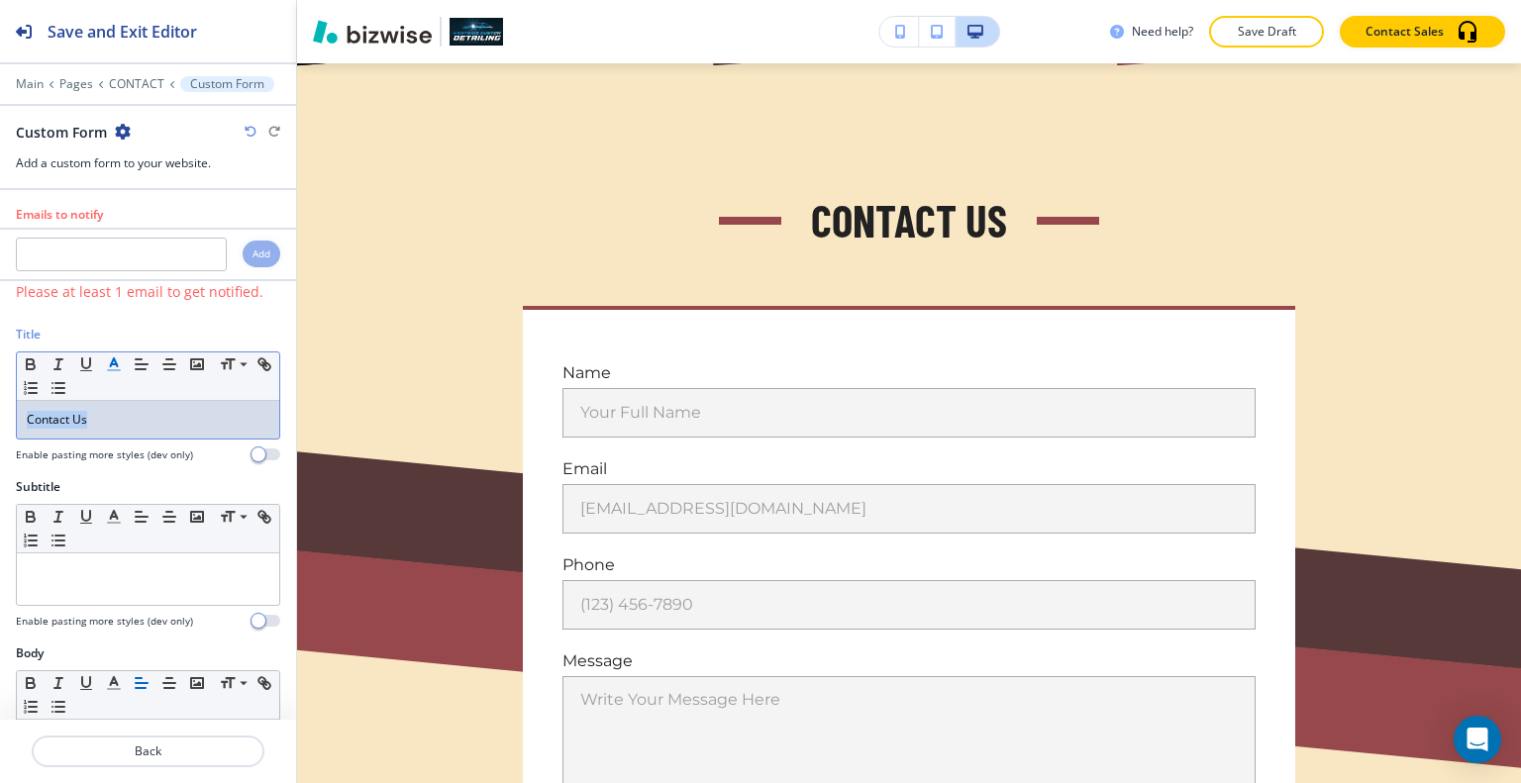
drag, startPoint x: 106, startPoint y: 422, endPoint x: 125, endPoint y: 368, distance: 56.7
click at [0, 409] on div "Title Small Normal Large Huge Contact Us Enable pasting more styles (dev only)" at bounding box center [148, 402] width 296 height 152
click at [112, 370] on line "button" at bounding box center [114, 370] width 12 height 0
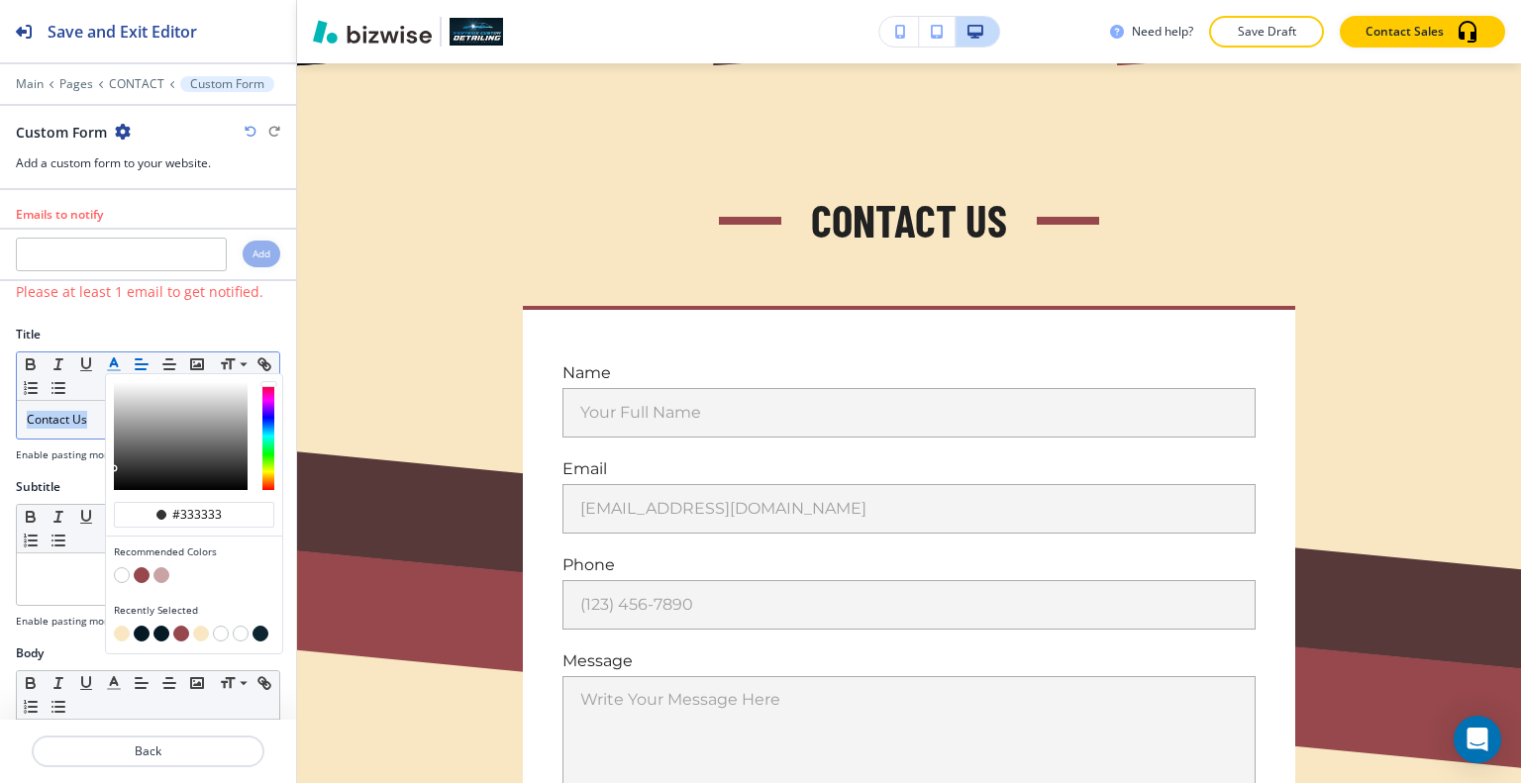
click at [144, 570] on button "button" at bounding box center [142, 575] width 16 height 16
type input "#96484c"
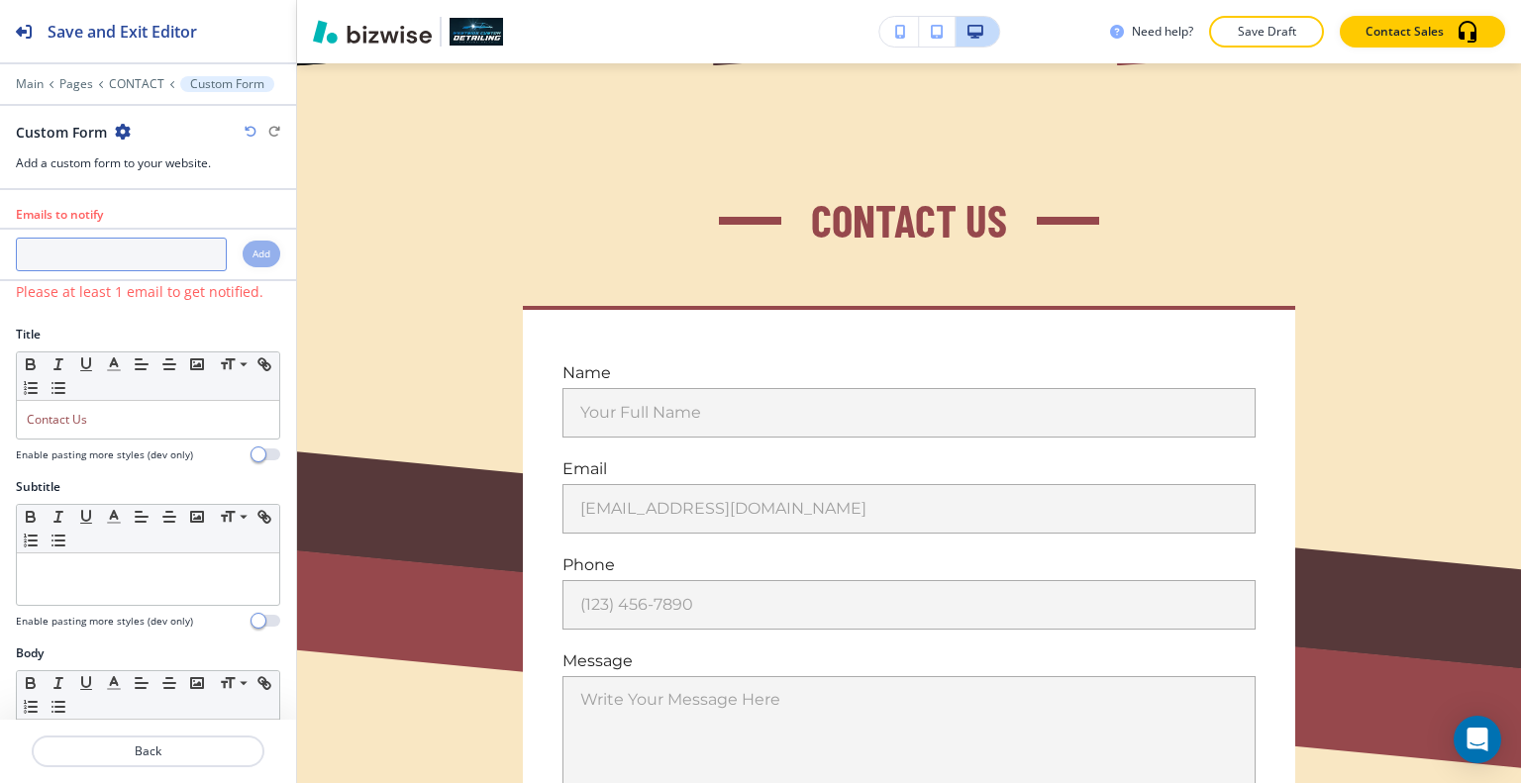
paste input "We're Here to Help"
type input "We're Here to Help"
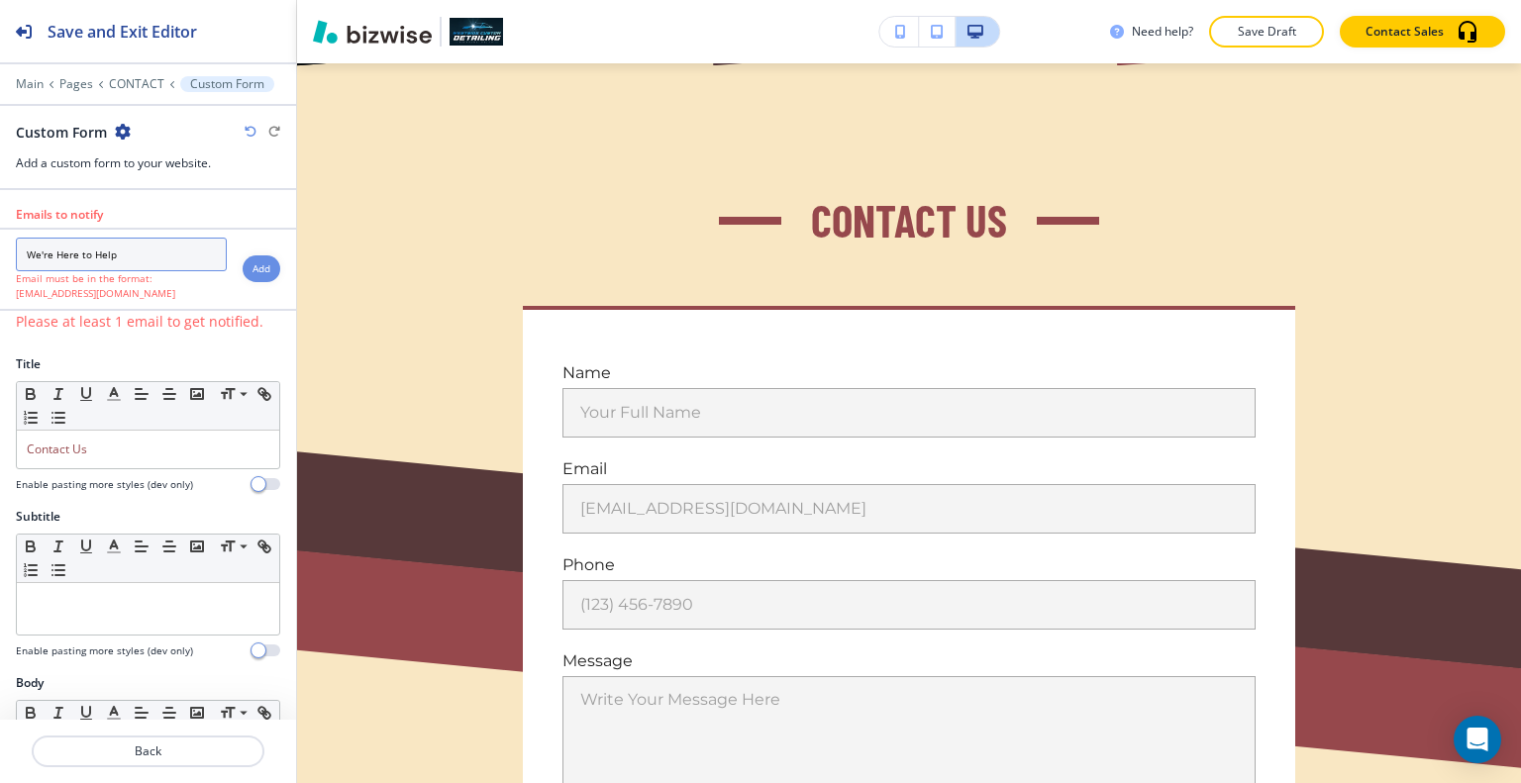
drag, startPoint x: 147, startPoint y: 249, endPoint x: 0, endPoint y: 241, distance: 146.8
click at [0, 241] on div "We're Here to Help Email must be in the format: [EMAIL_ADDRESS][DOMAIN_NAME]" at bounding box center [113, 269] width 227 height 63
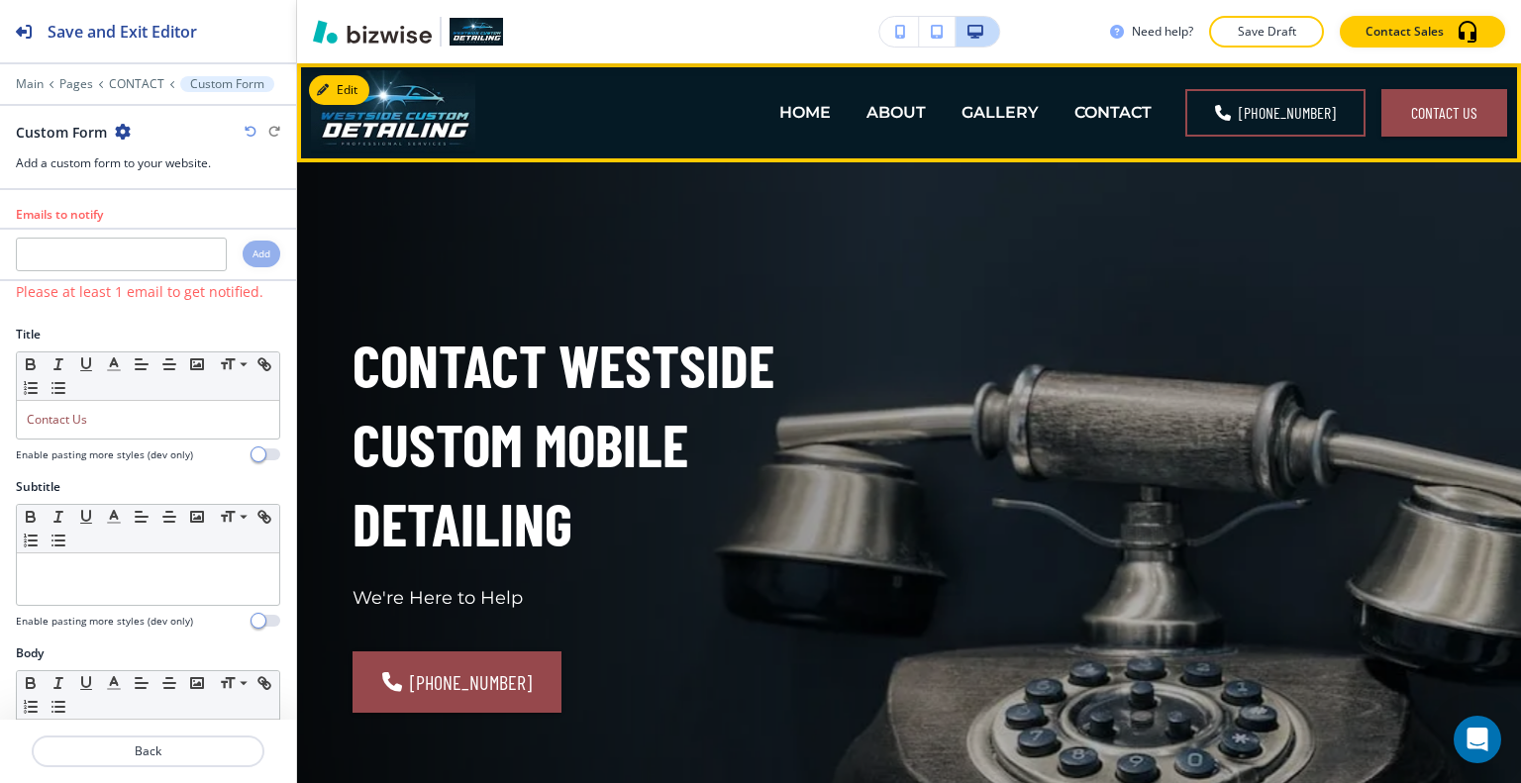
click at [775, 119] on div "HOME" at bounding box center [804, 112] width 87 height 23
click at [804, 120] on p "HOME" at bounding box center [804, 112] width 51 height 23
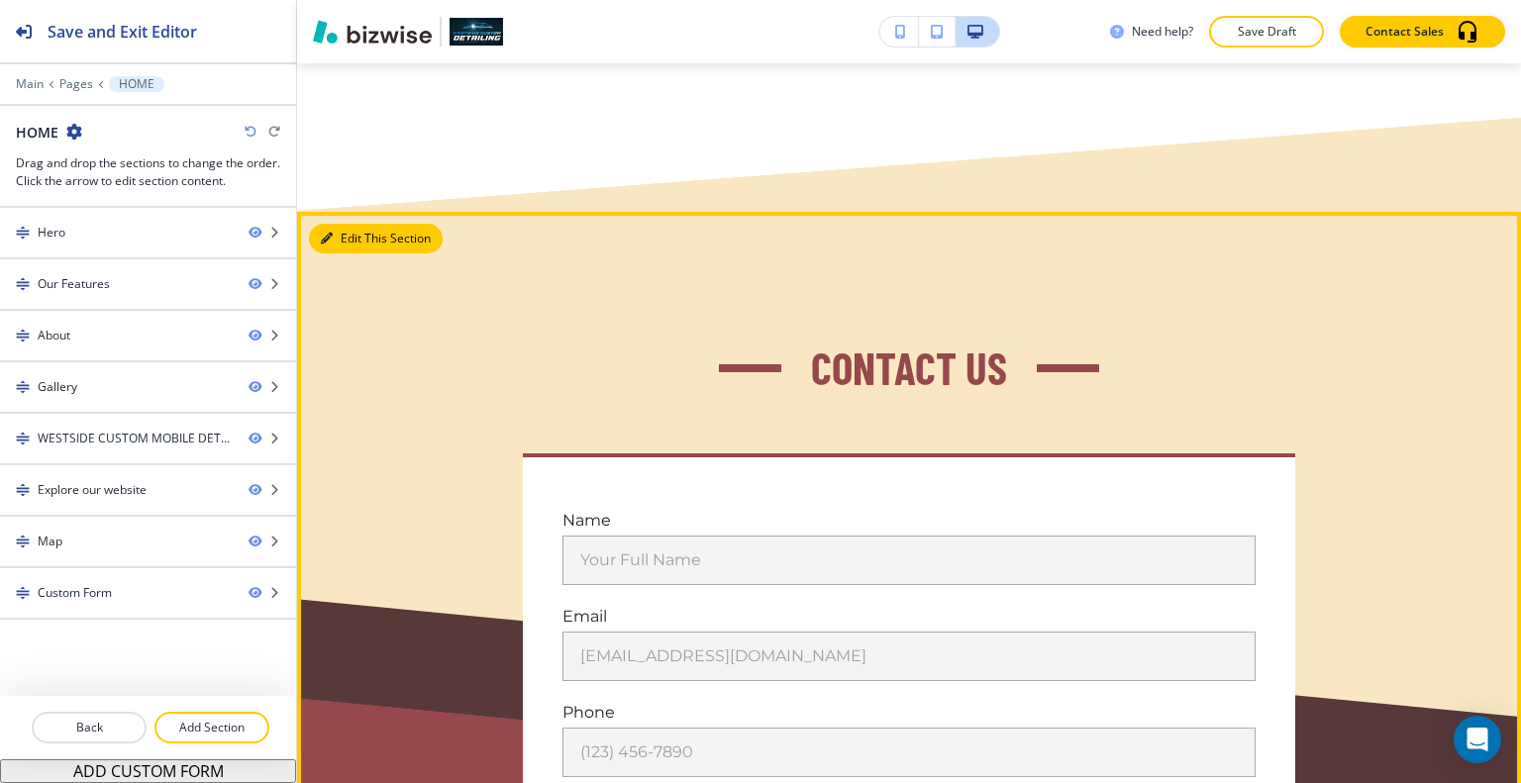
click at [354, 224] on button "Edit This Section" at bounding box center [376, 239] width 134 height 30
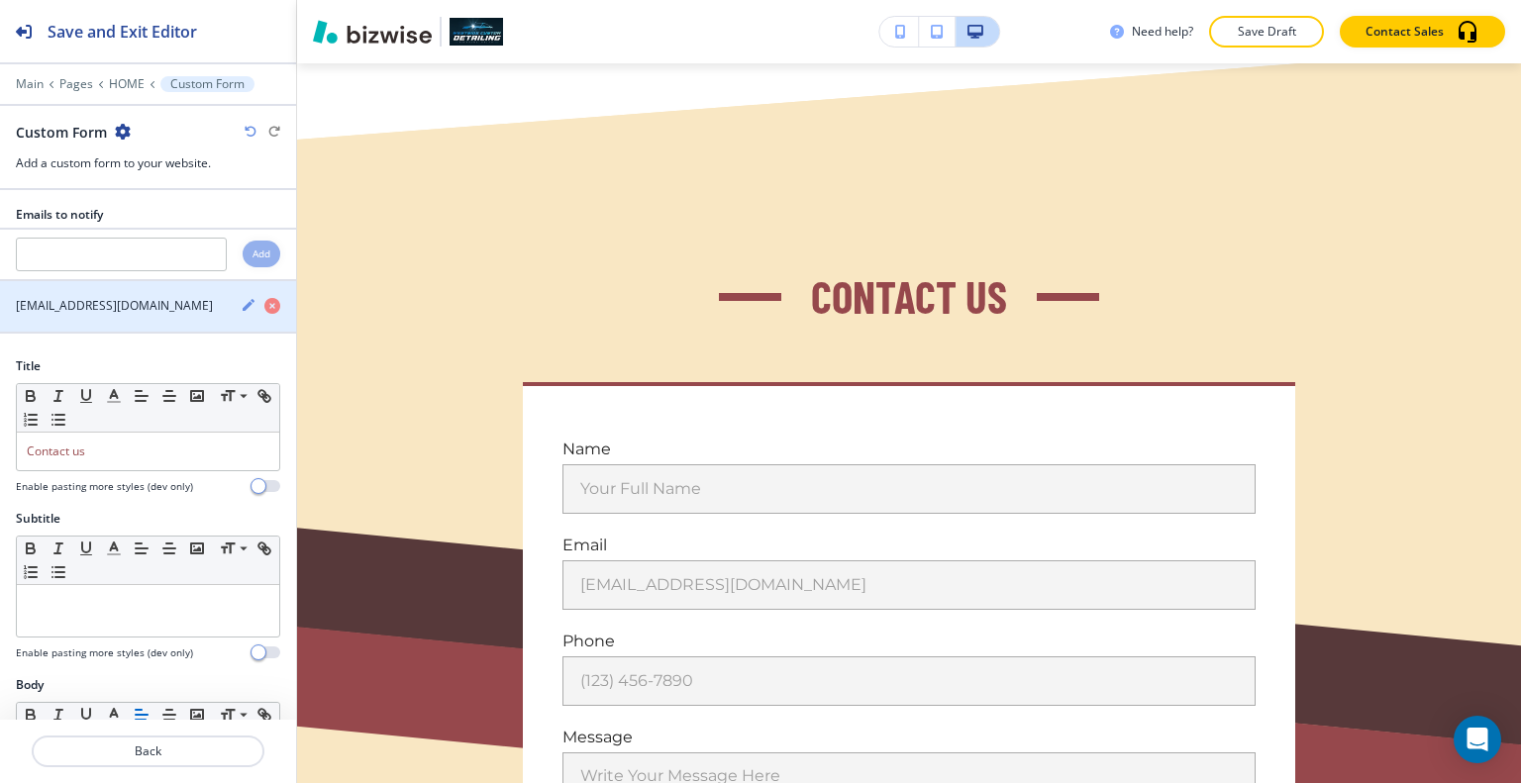
click at [243, 301] on icon "button" at bounding box center [249, 305] width 12 height 12
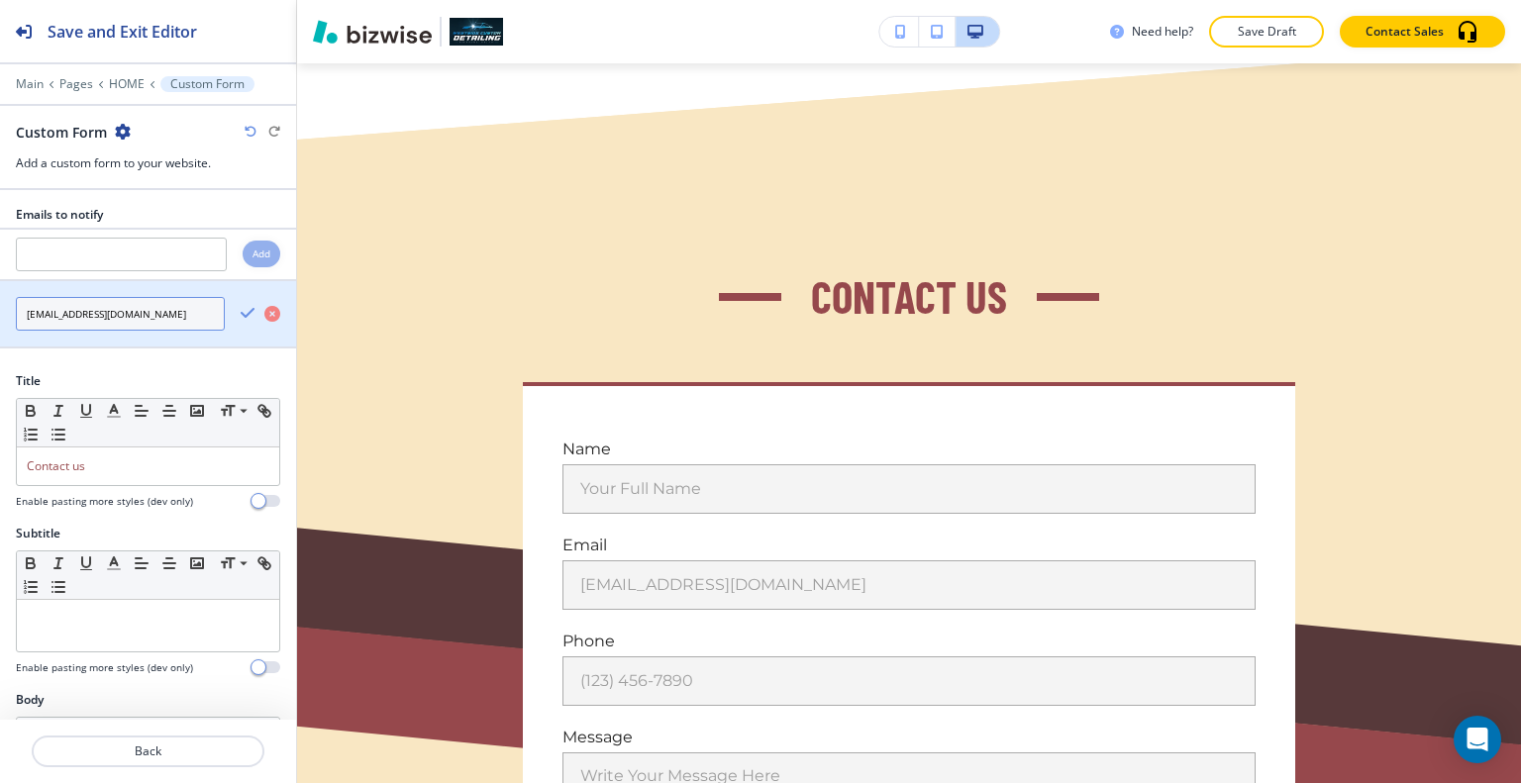
drag, startPoint x: 158, startPoint y: 313, endPoint x: 17, endPoint y: 305, distance: 141.8
click at [3, 304] on div "[EMAIL_ADDRESS][DOMAIN_NAME]" at bounding box center [112, 314] width 225 height 34
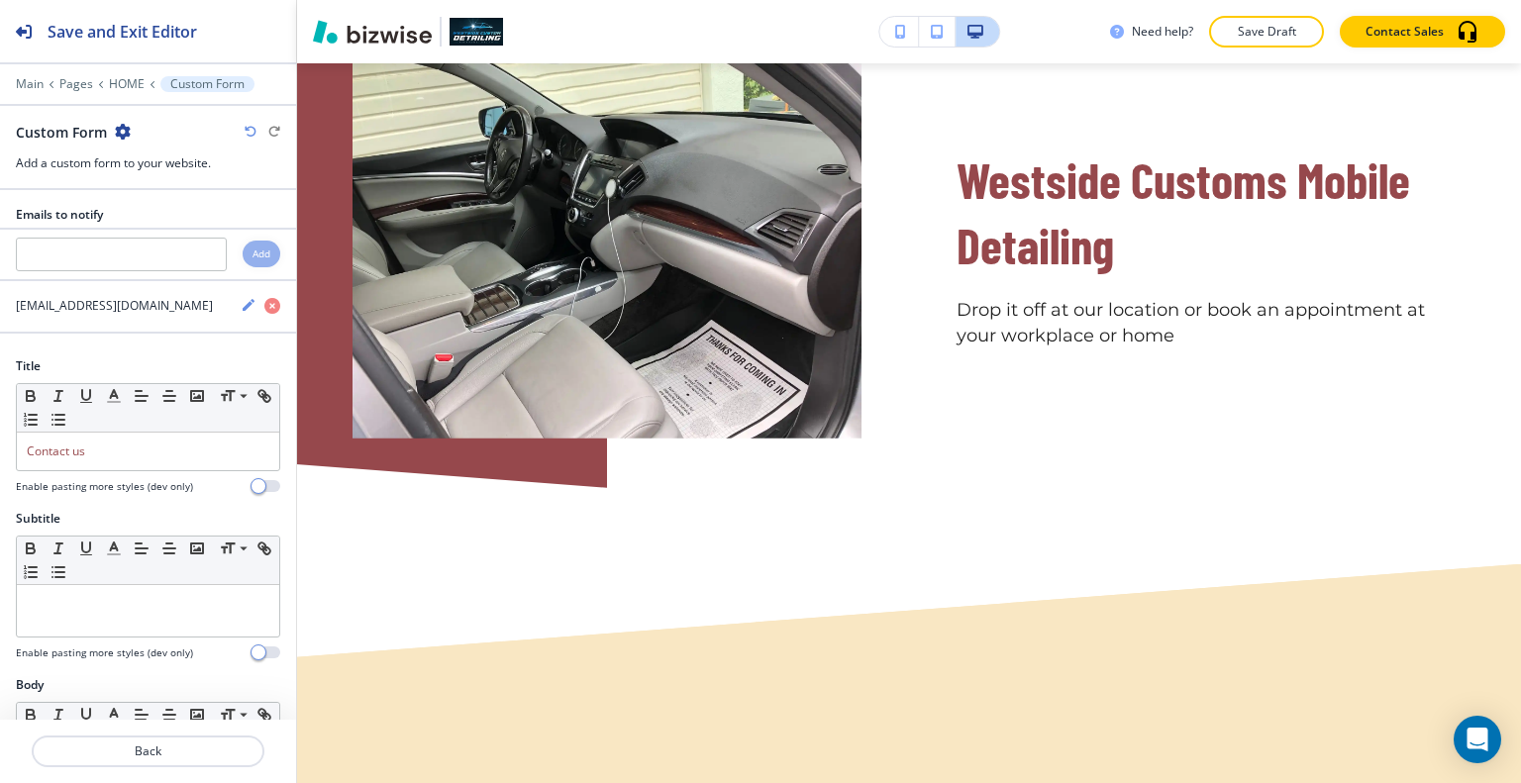
scroll to position [0, 0]
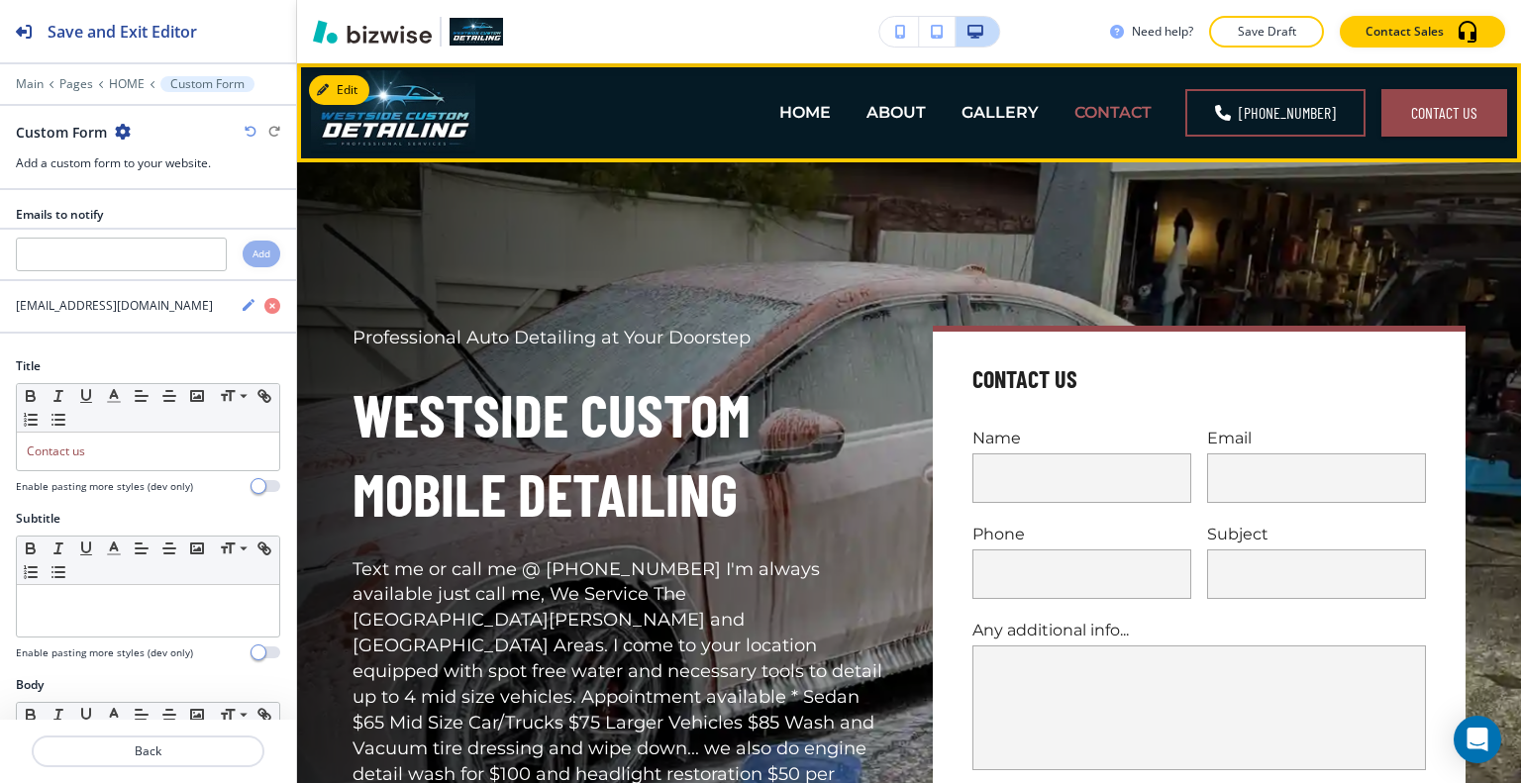
click at [1128, 112] on p "CONTACT" at bounding box center [1112, 112] width 77 height 23
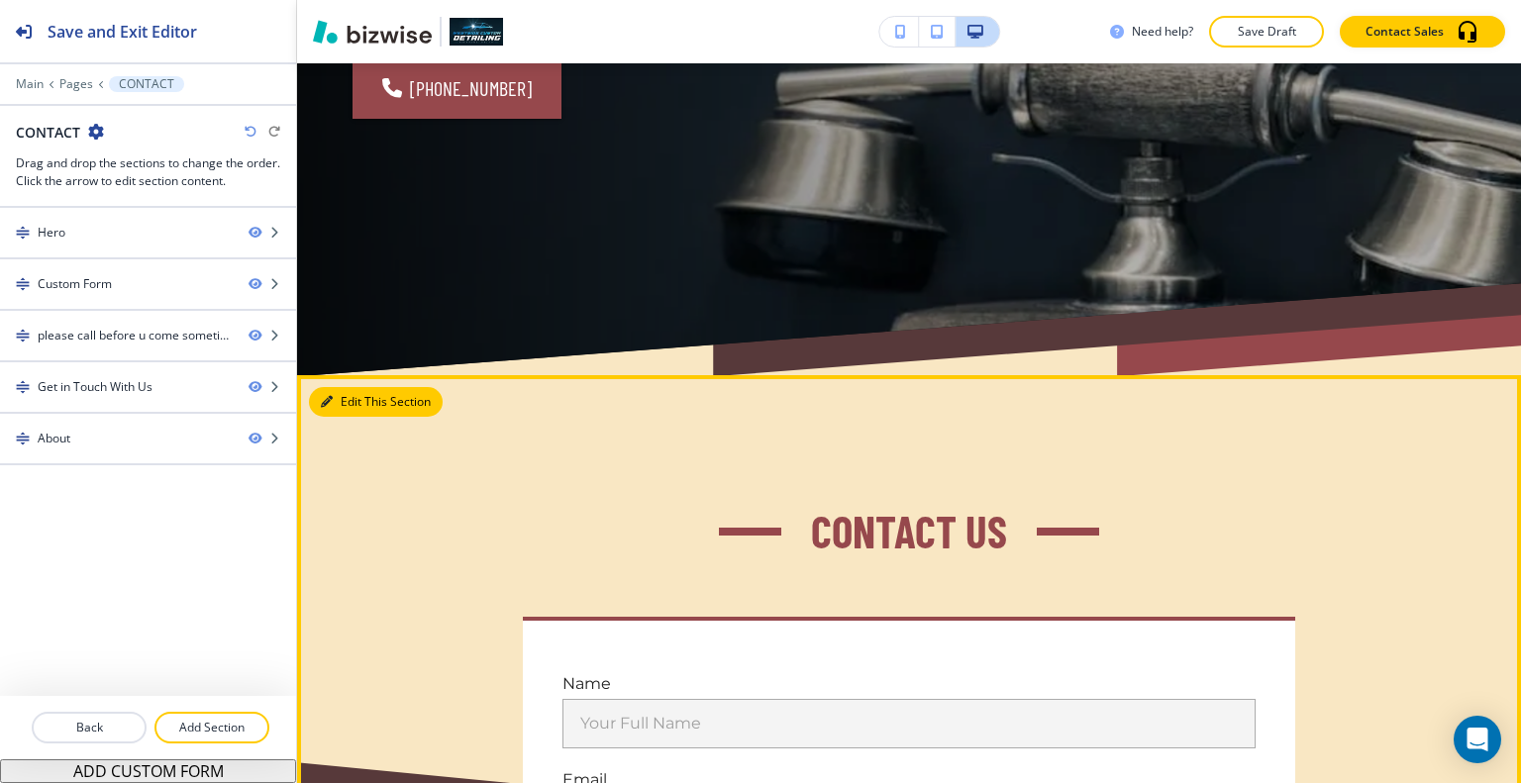
click at [361, 397] on button "Edit This Section" at bounding box center [376, 402] width 134 height 30
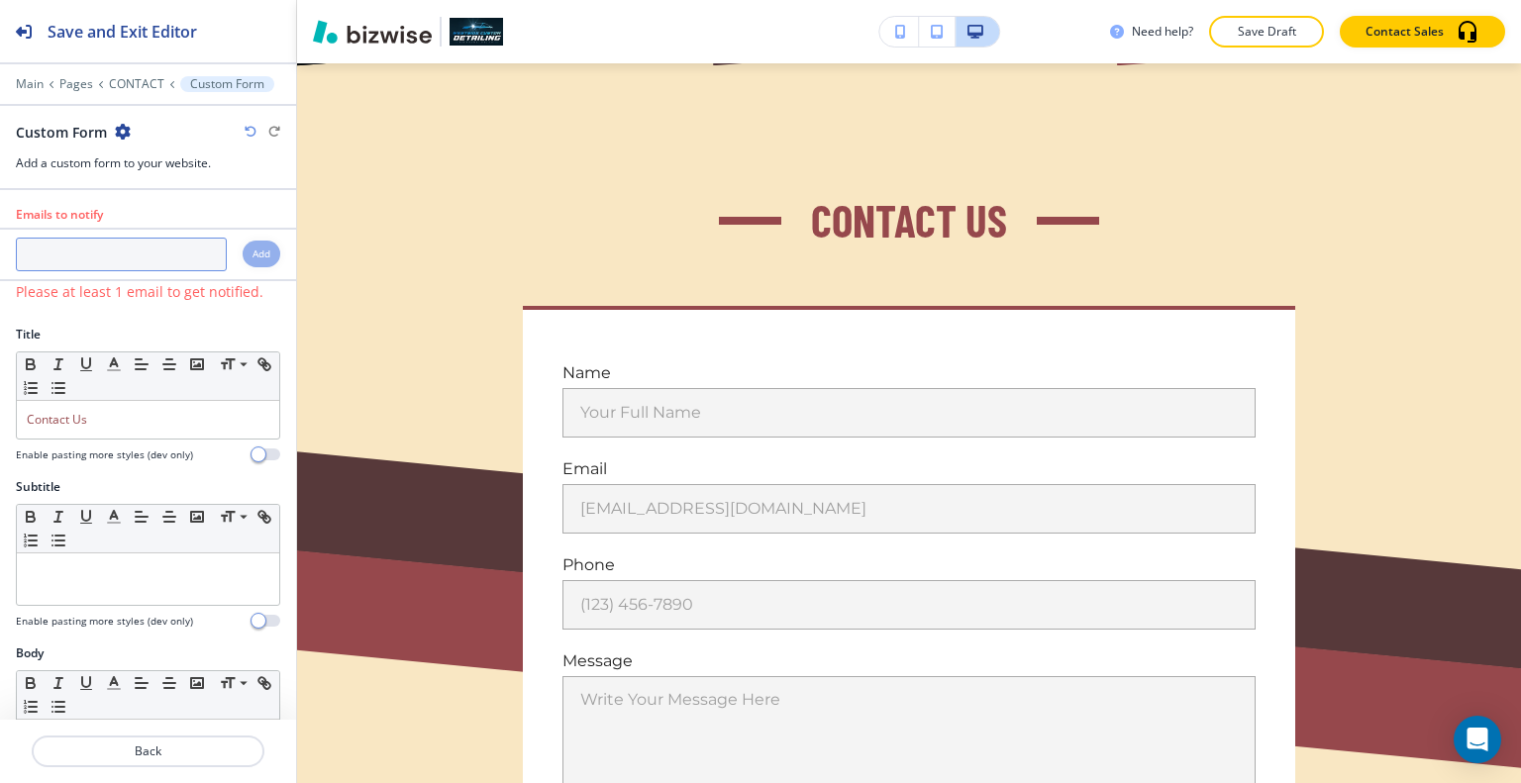
paste input "[EMAIL_ADDRESS][DOMAIN_NAME]"
type input "[EMAIL_ADDRESS][DOMAIN_NAME]"
click at [253, 254] on h4 "Add" at bounding box center [262, 254] width 18 height 15
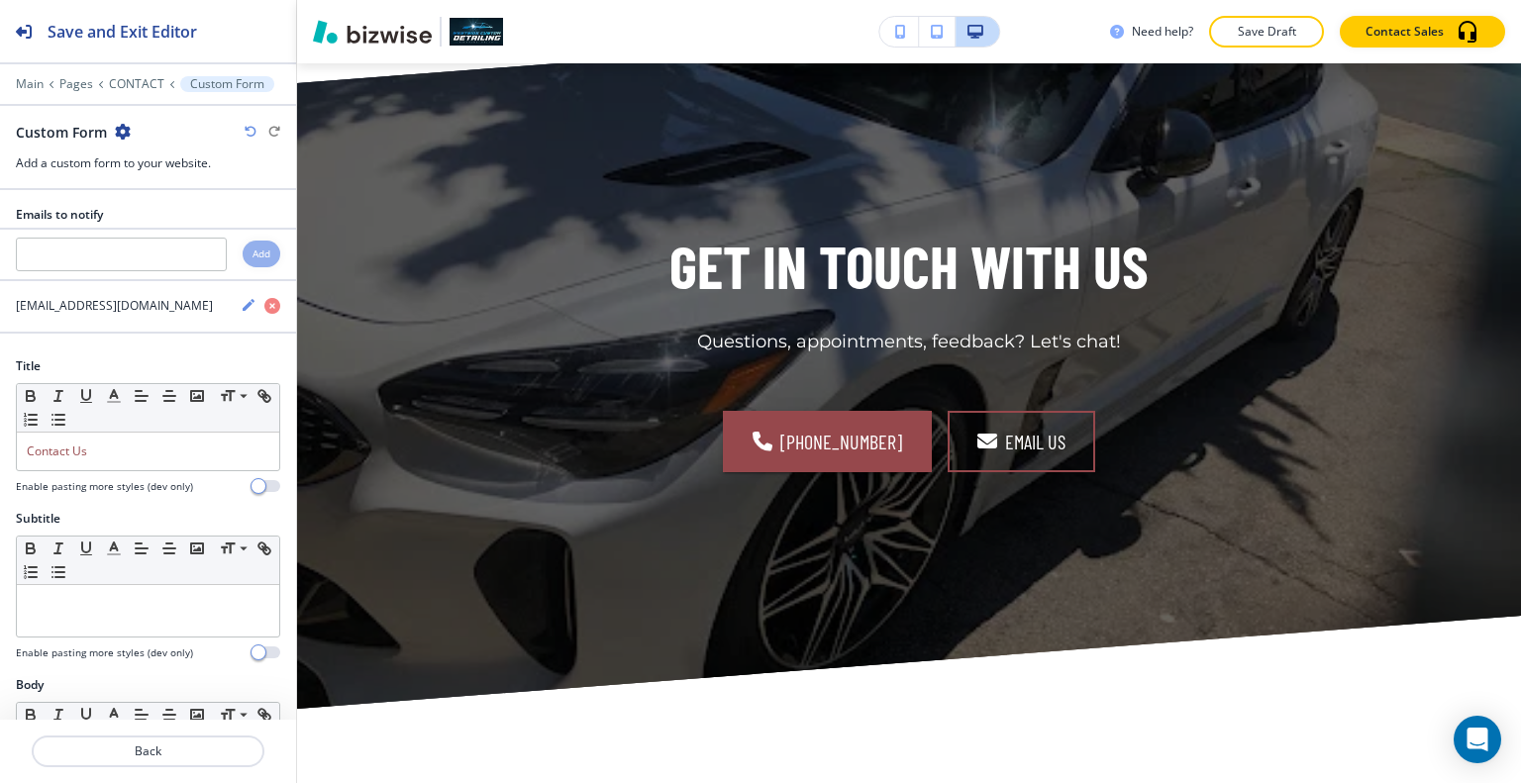
scroll to position [3031, 0]
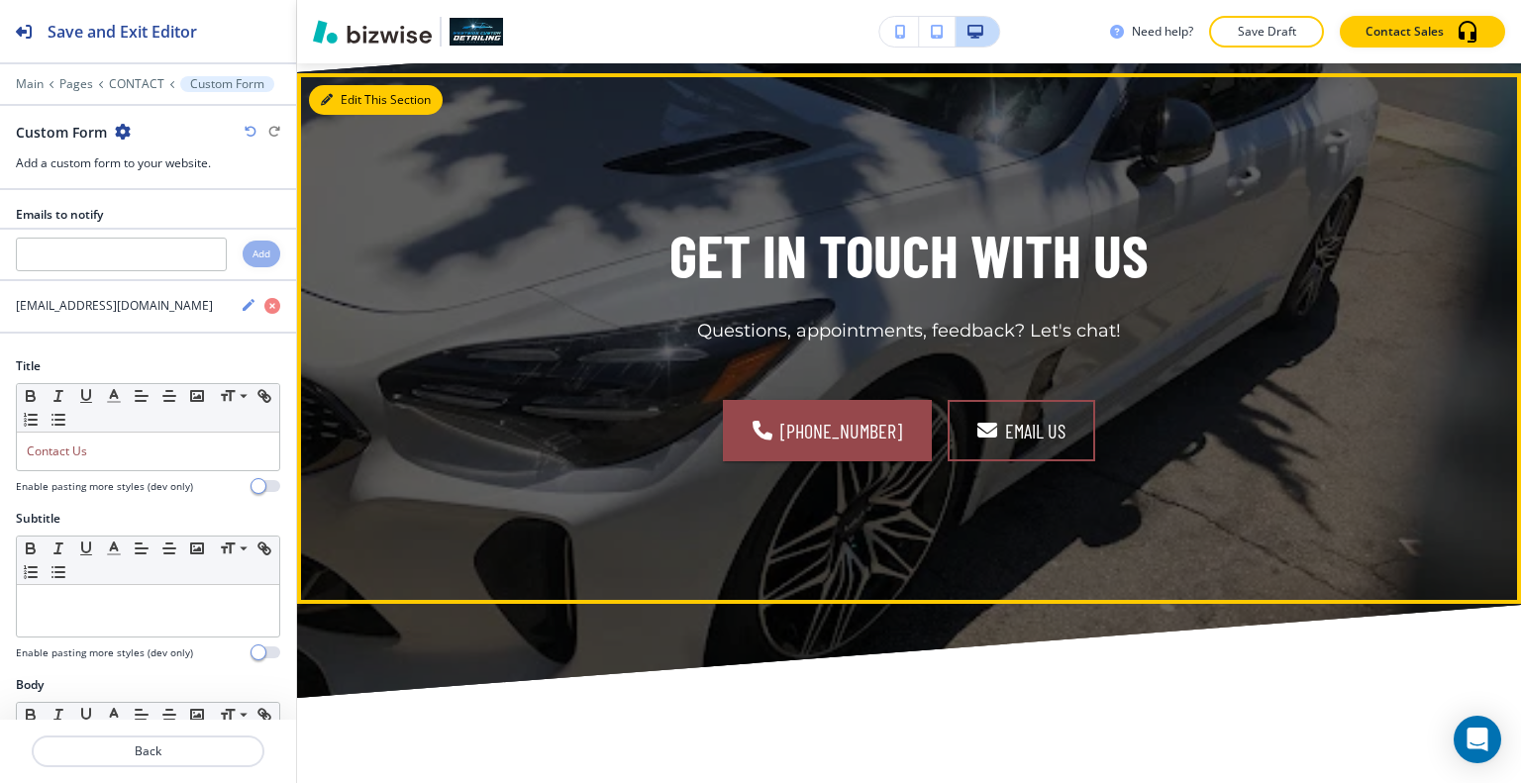
click at [343, 100] on button "Edit This Section" at bounding box center [376, 100] width 134 height 30
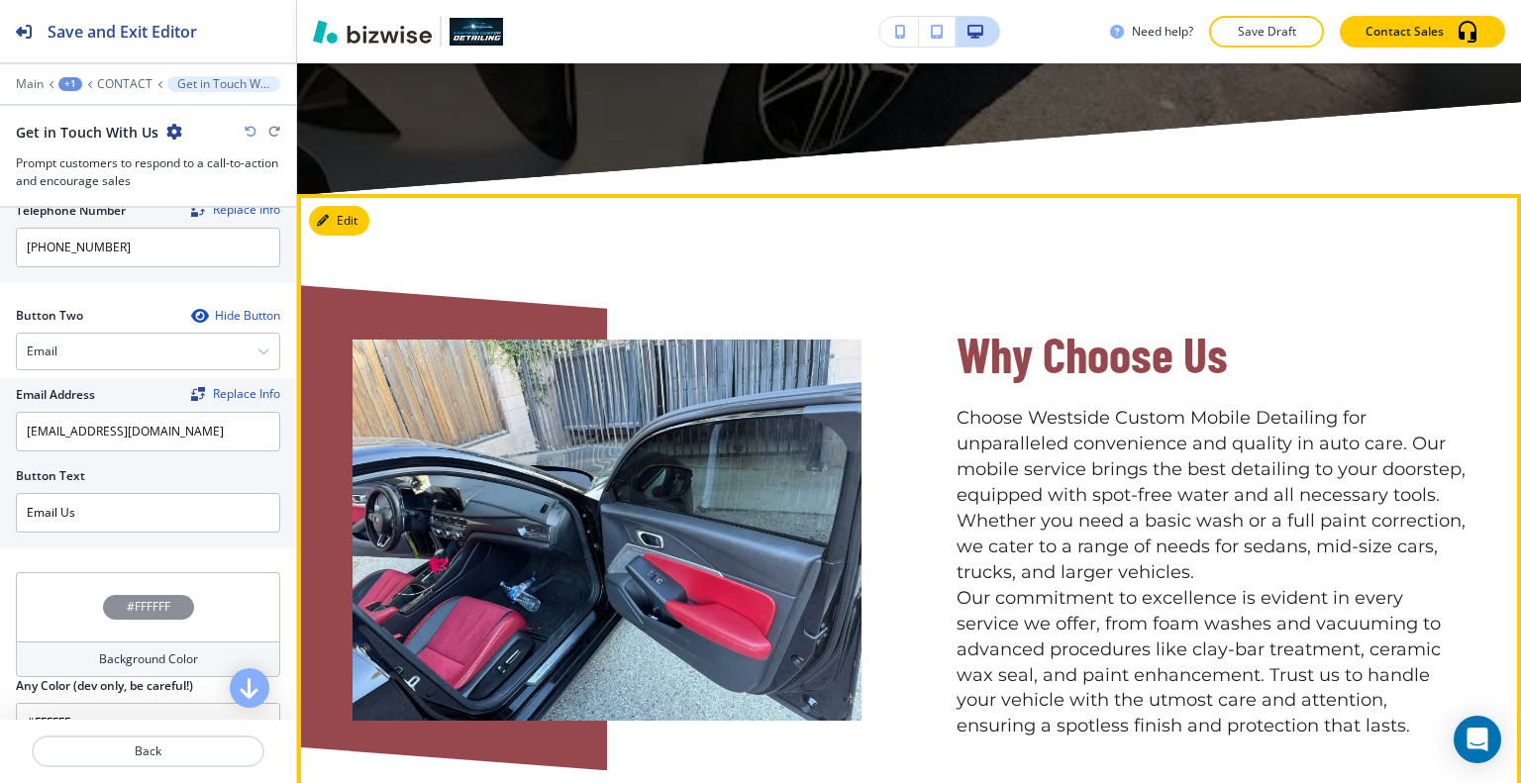
scroll to position [3732, 0]
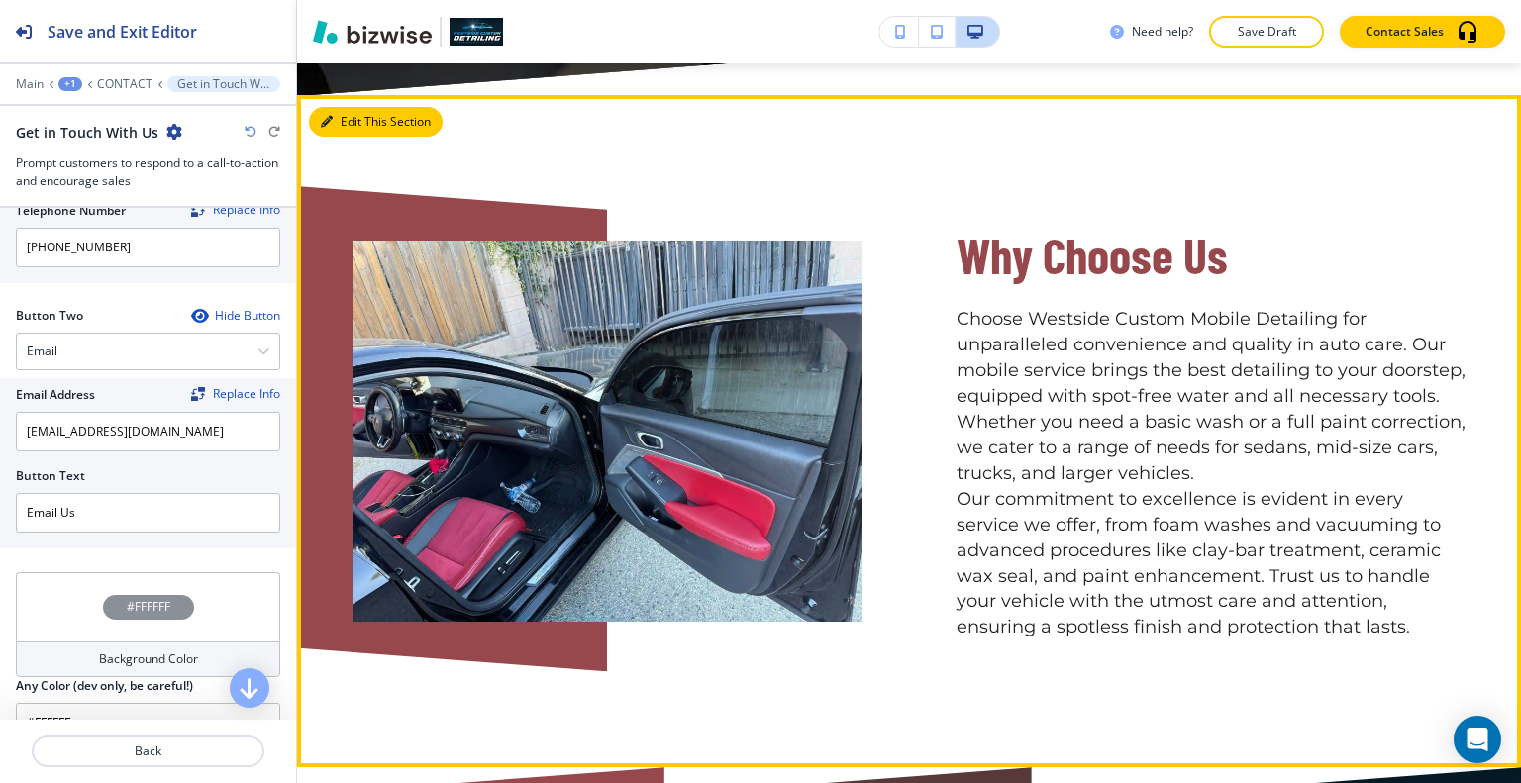
click at [355, 114] on button "Edit This Section" at bounding box center [376, 122] width 134 height 30
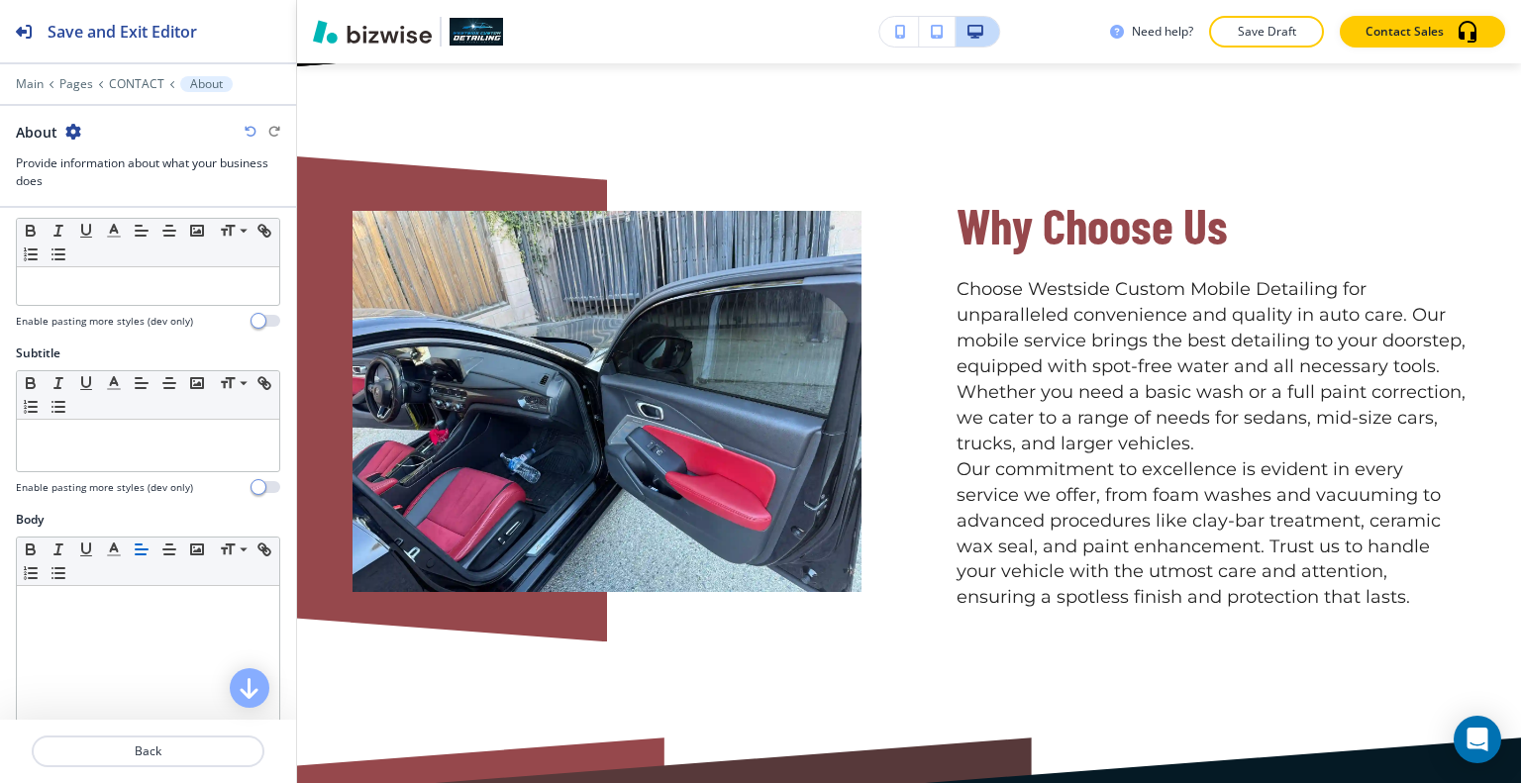
scroll to position [428, 0]
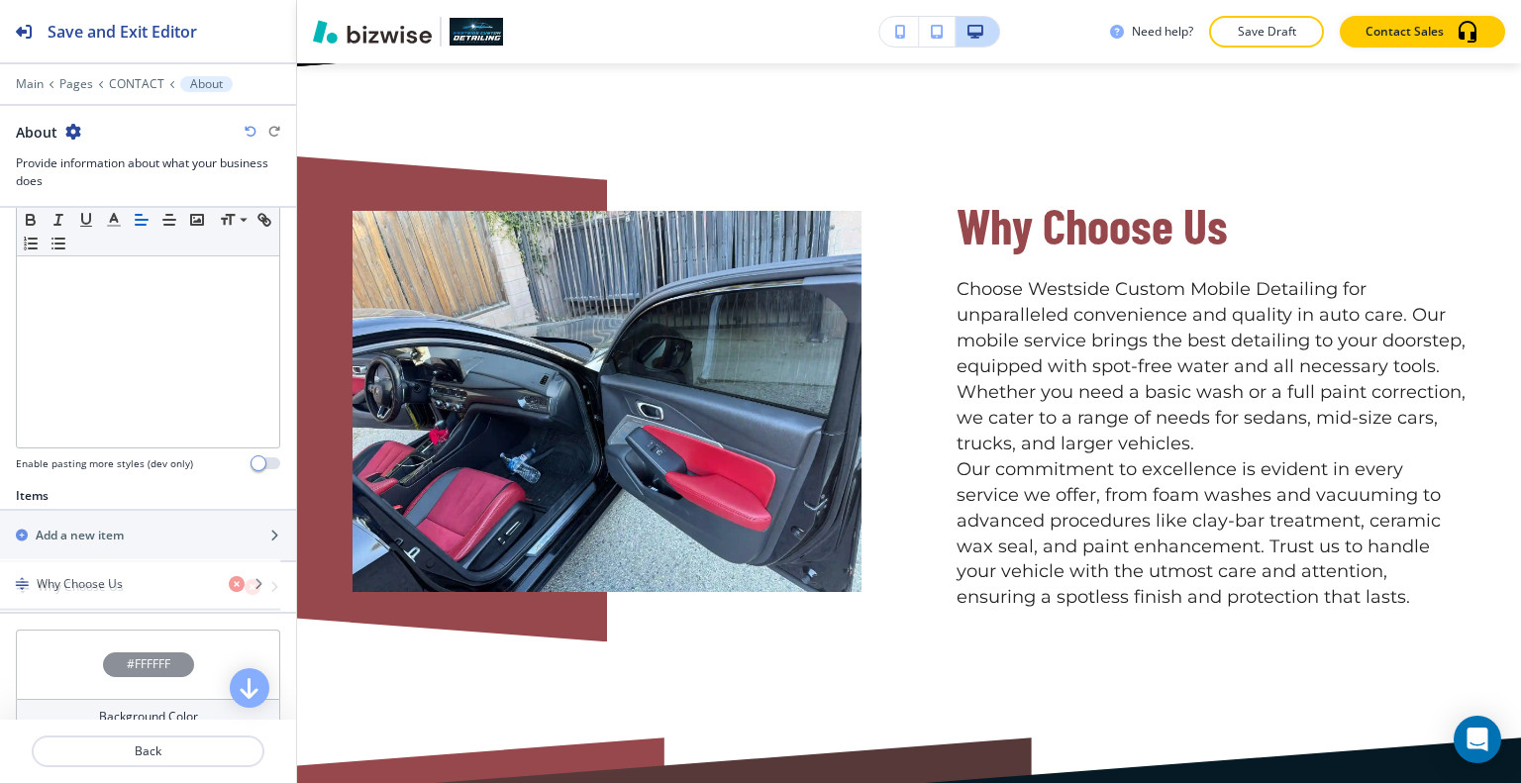
click at [103, 608] on button "Why Choose Us" at bounding box center [148, 587] width 296 height 51
click at [103, 599] on div "button" at bounding box center [148, 604] width 296 height 16
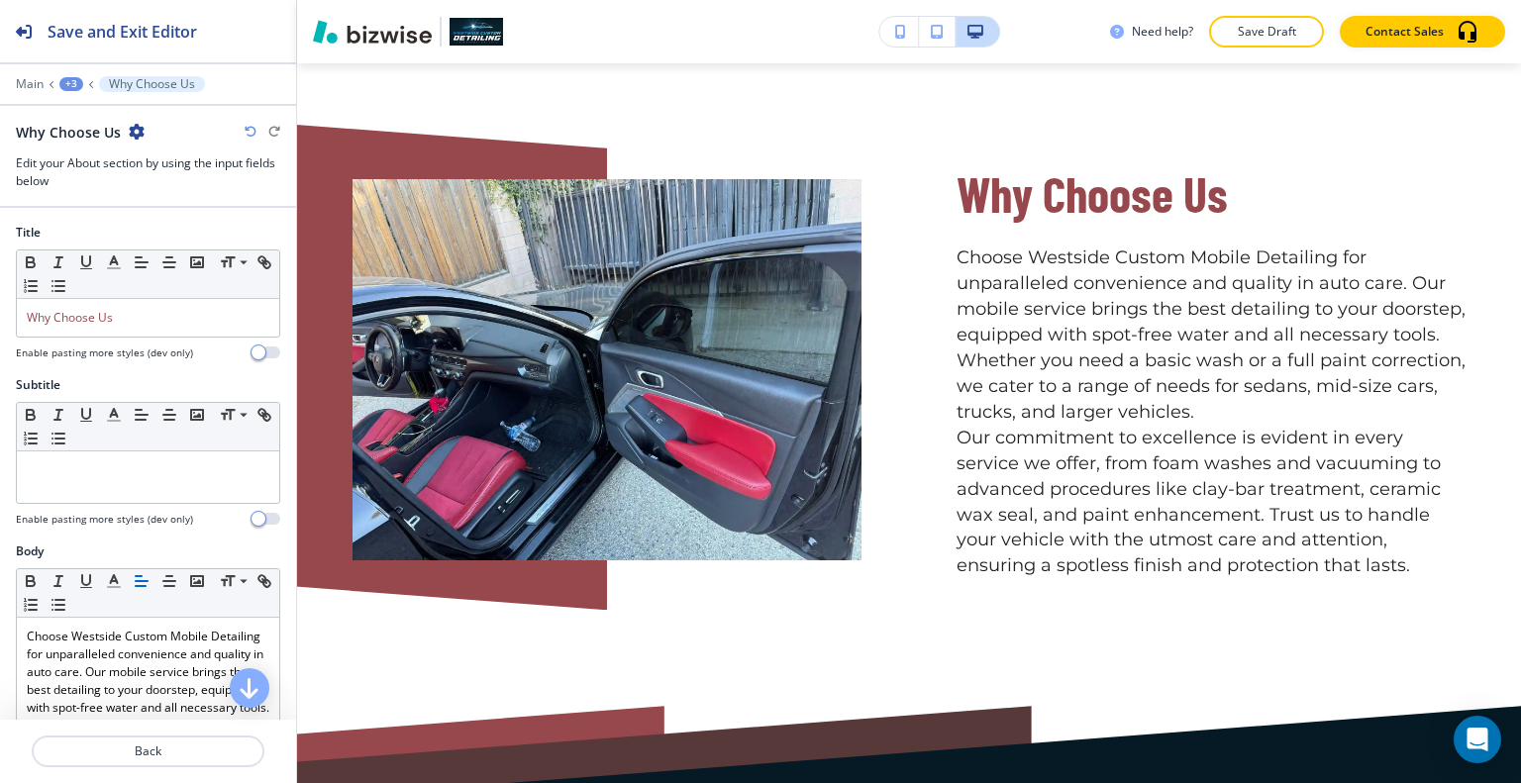
scroll to position [792, 0]
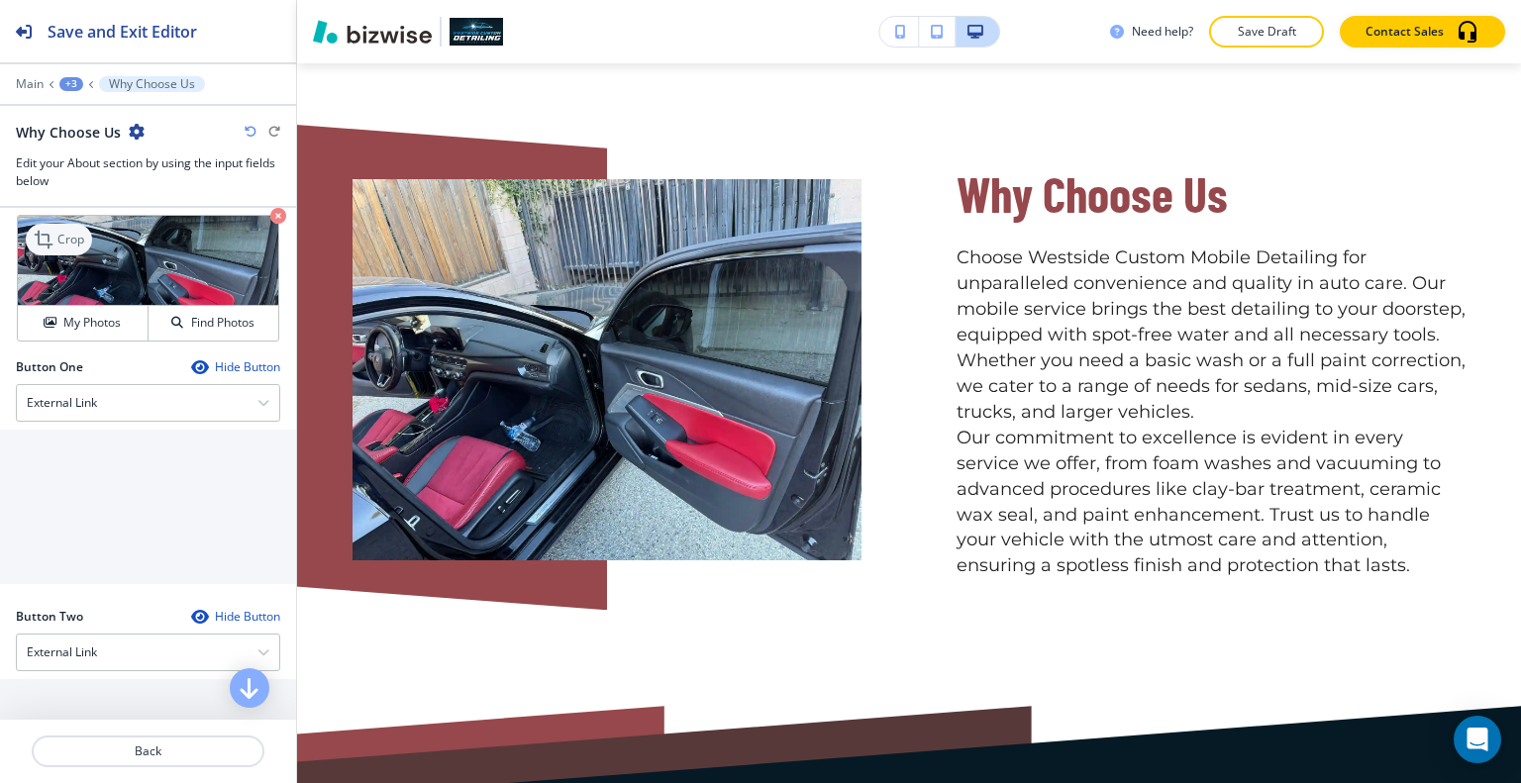
click at [75, 249] on p "Crop" at bounding box center [70, 240] width 27 height 18
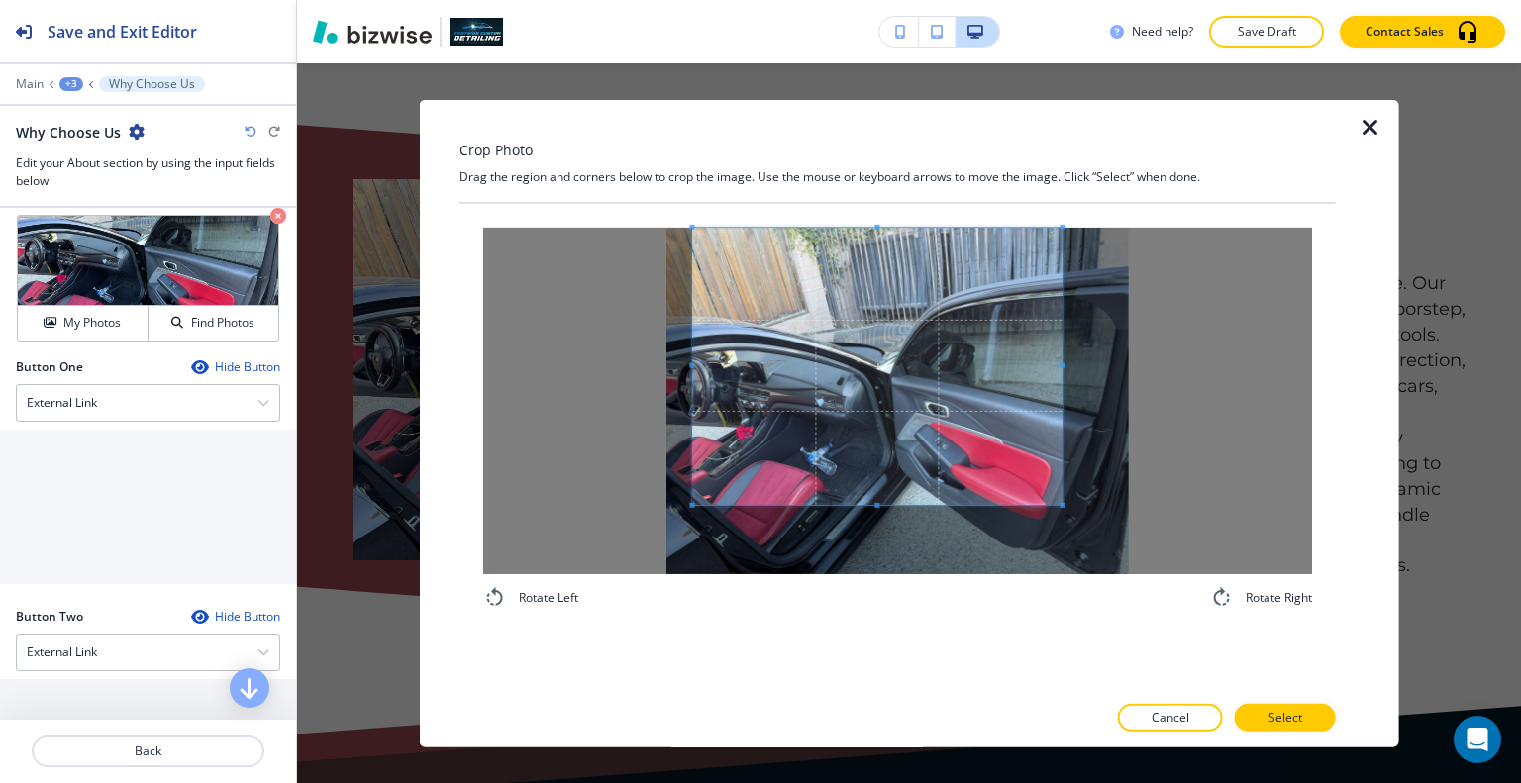
click at [882, 361] on span at bounding box center [876, 365] width 369 height 277
click at [855, 640] on div "Rotate Left Rotate Right" at bounding box center [897, 447] width 876 height 488
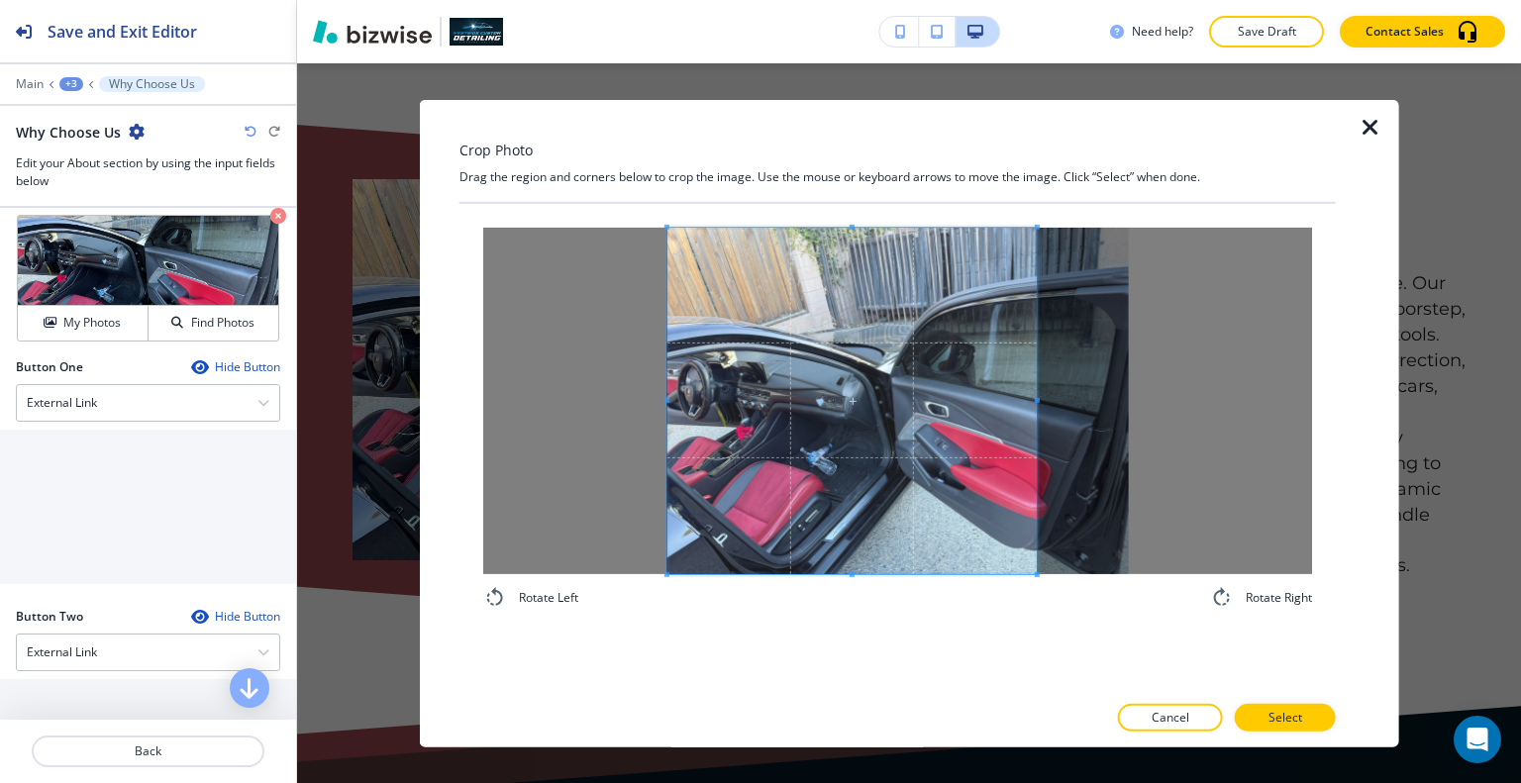
click at [780, 478] on span at bounding box center [851, 400] width 369 height 347
click at [1282, 722] on p "Select" at bounding box center [1286, 718] width 34 height 18
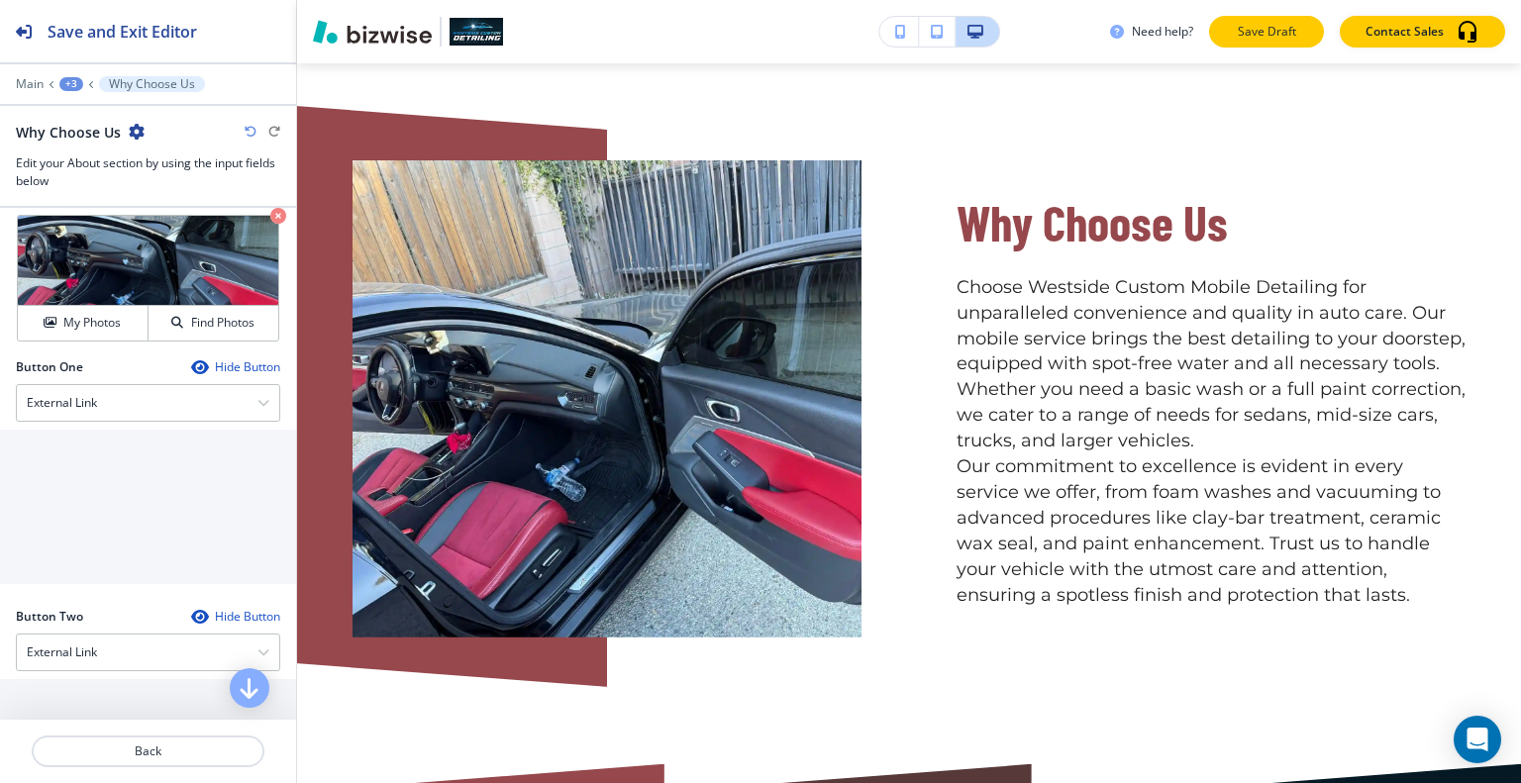
click at [1276, 25] on p "Save Draft" at bounding box center [1266, 32] width 63 height 18
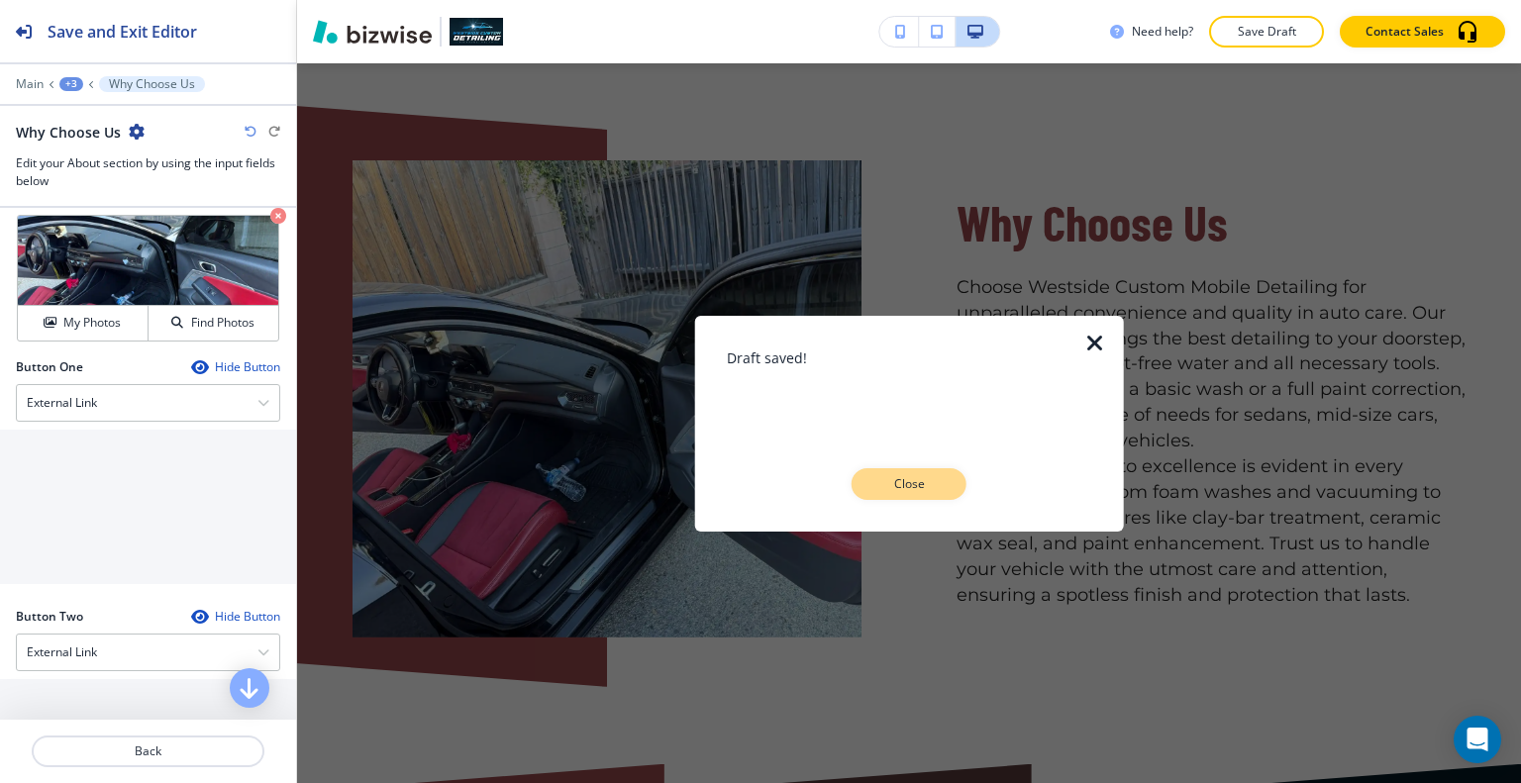
click at [937, 486] on p "Close" at bounding box center [908, 484] width 63 height 18
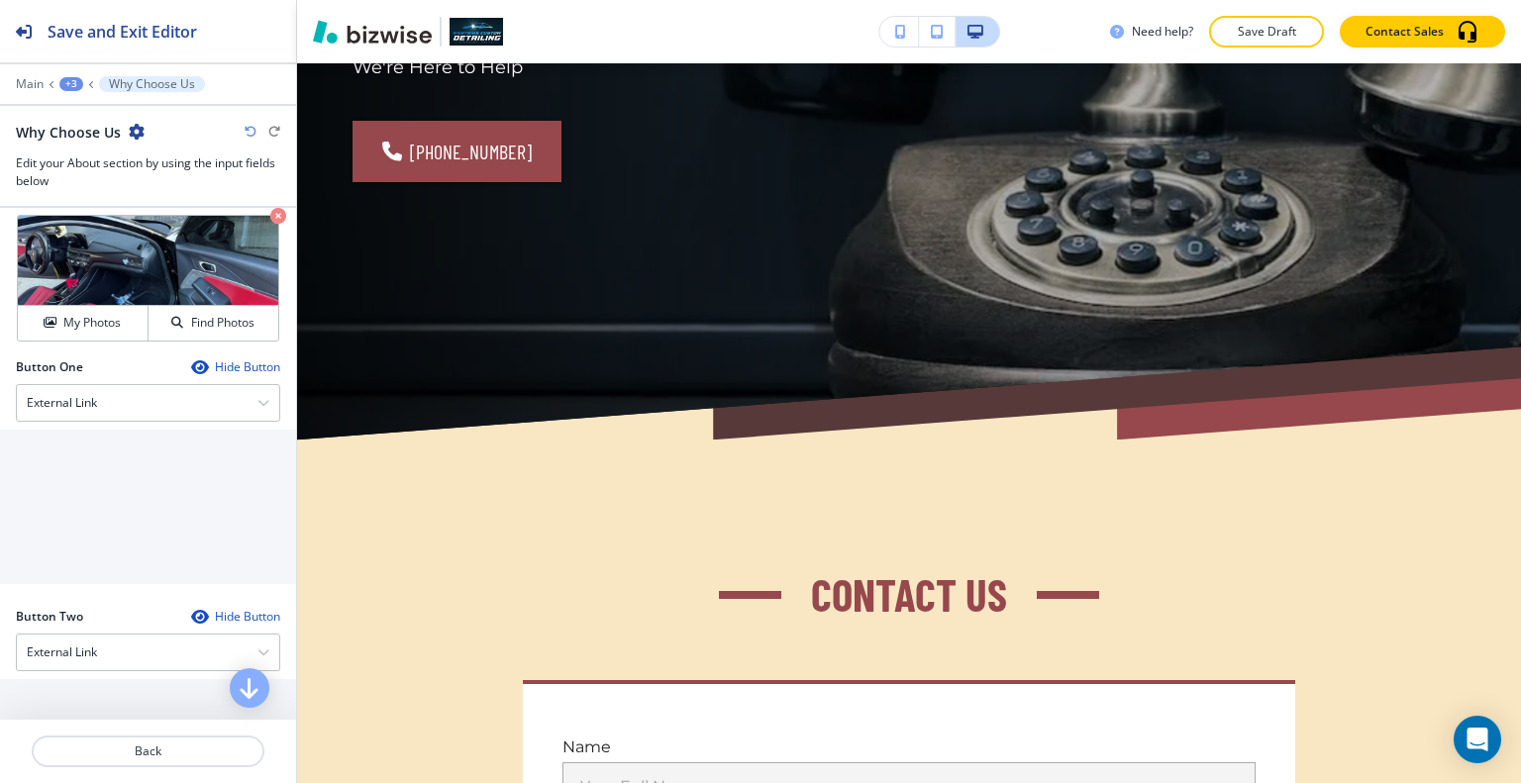
scroll to position [0, 0]
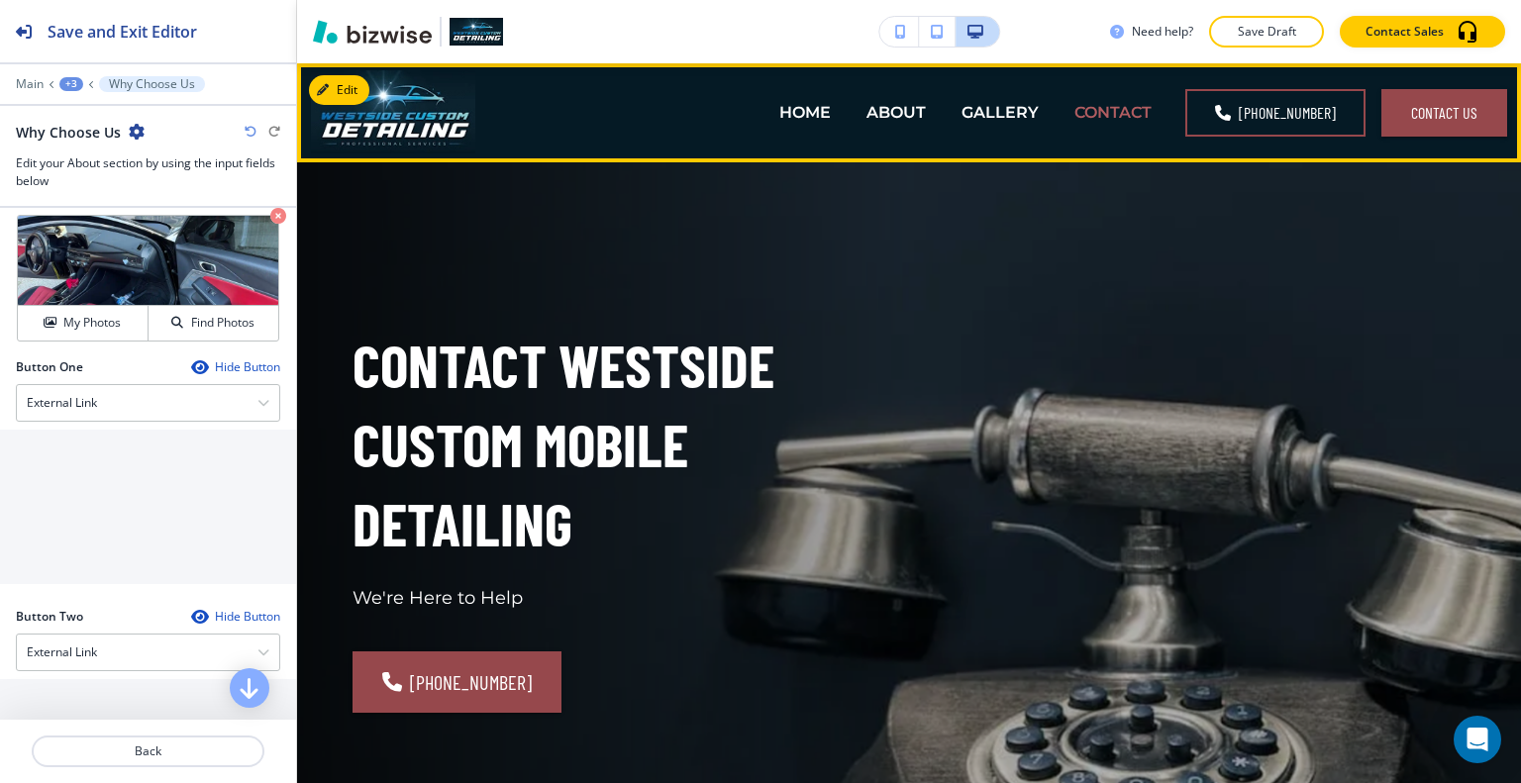
click at [1117, 115] on p "CONTACT" at bounding box center [1112, 112] width 77 height 23
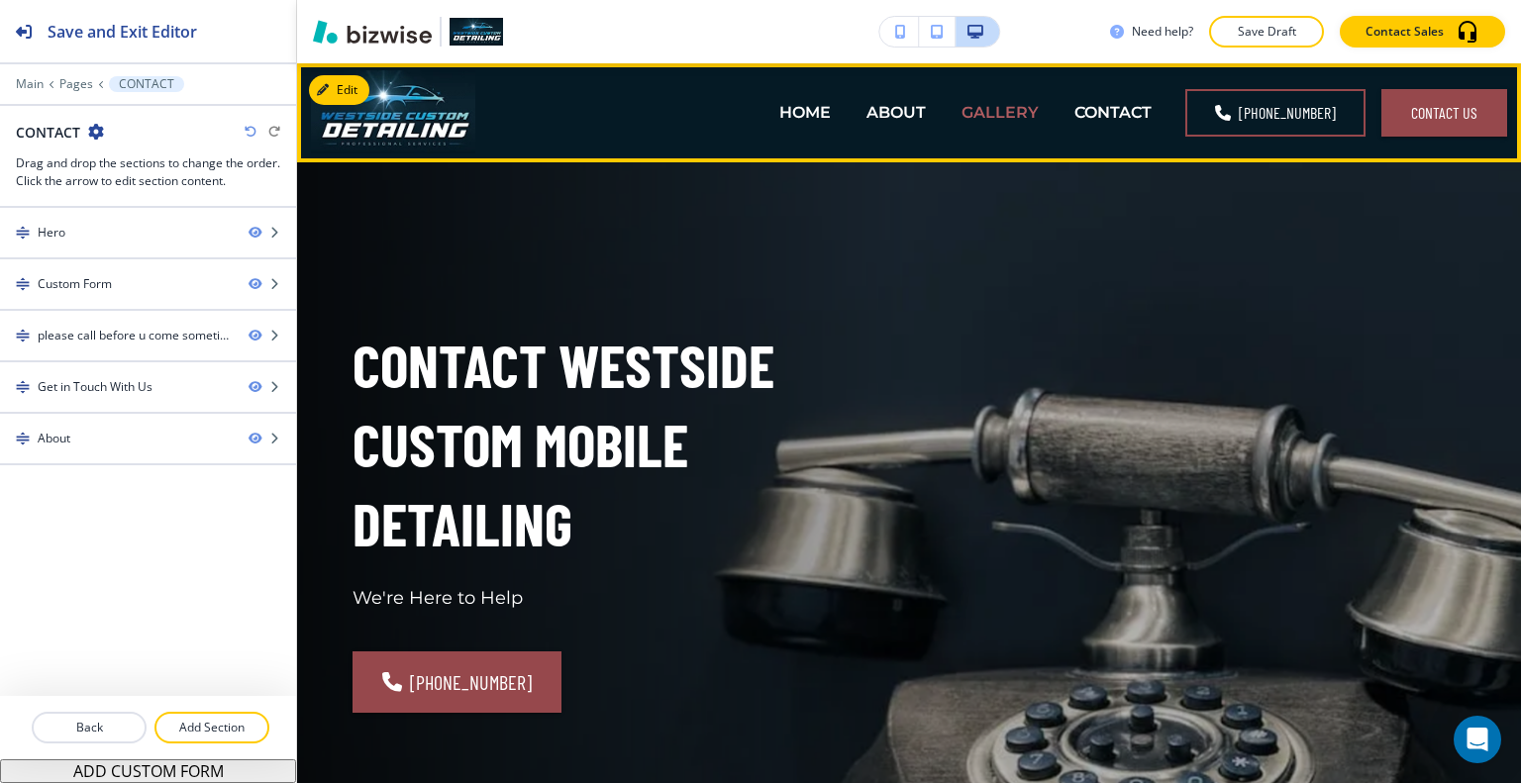
click at [1009, 112] on p "GALLERY" at bounding box center [1000, 112] width 77 height 23
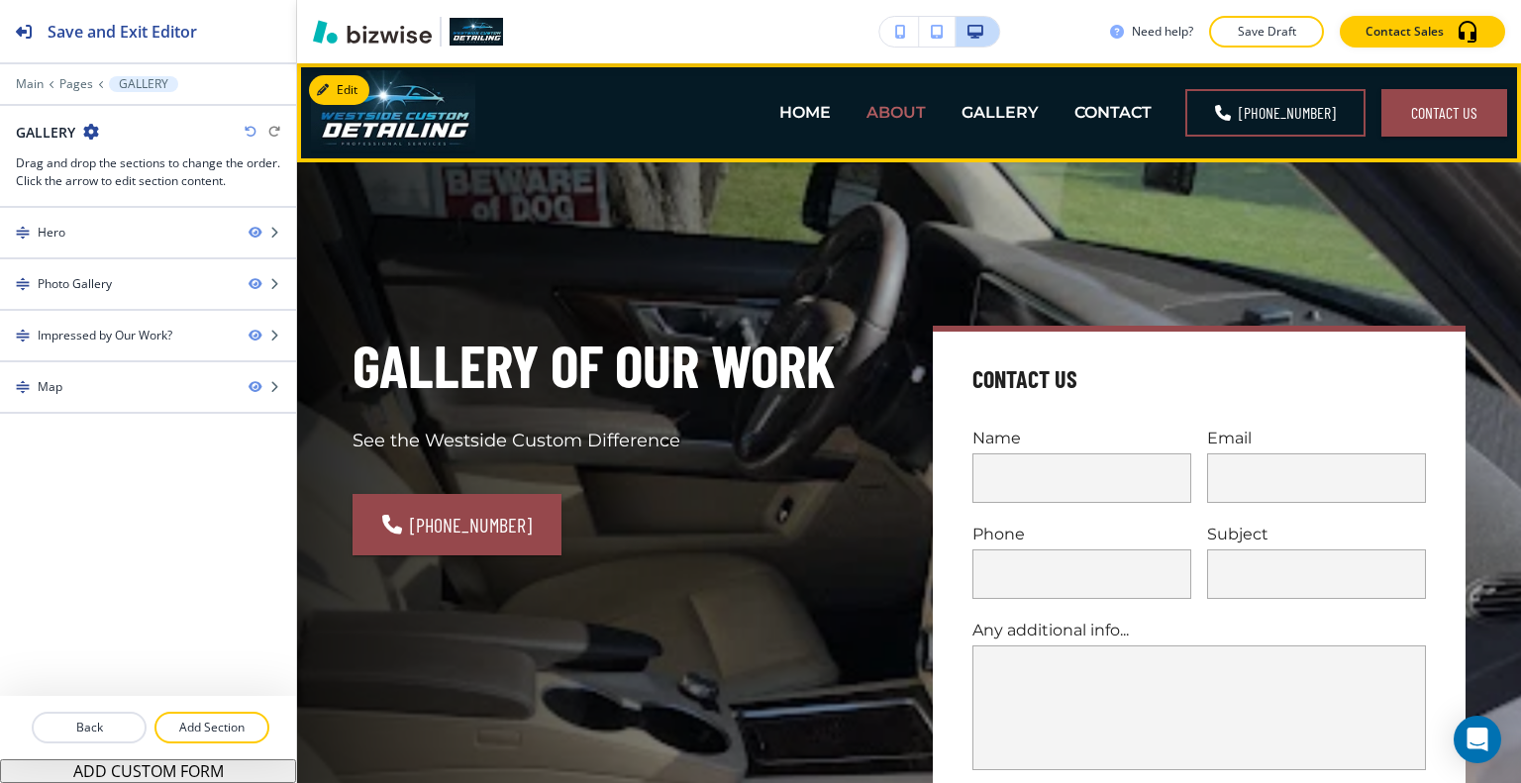
click at [912, 111] on p "ABOUT" at bounding box center [895, 112] width 59 height 23
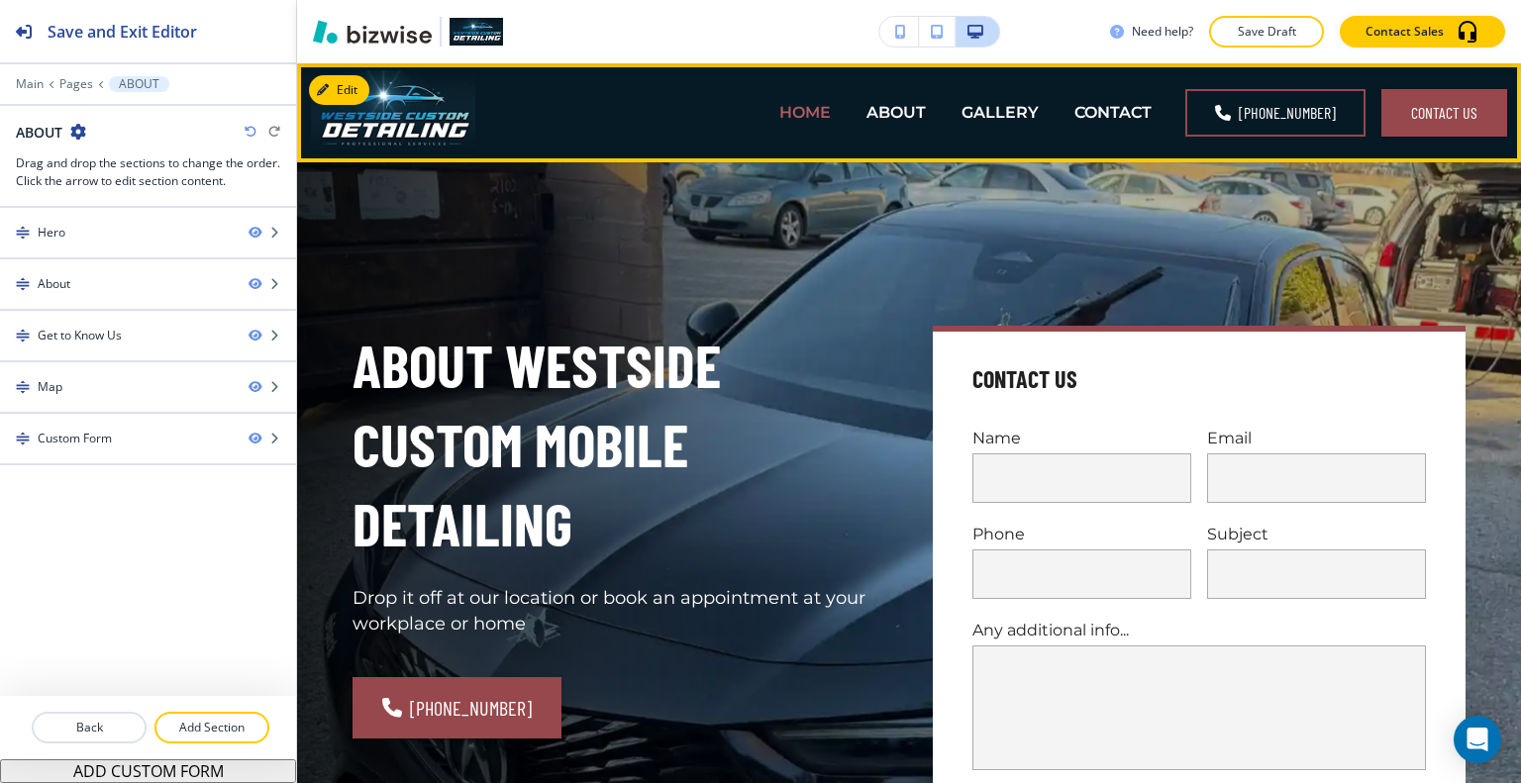
click at [798, 111] on p "HOME" at bounding box center [804, 112] width 51 height 23
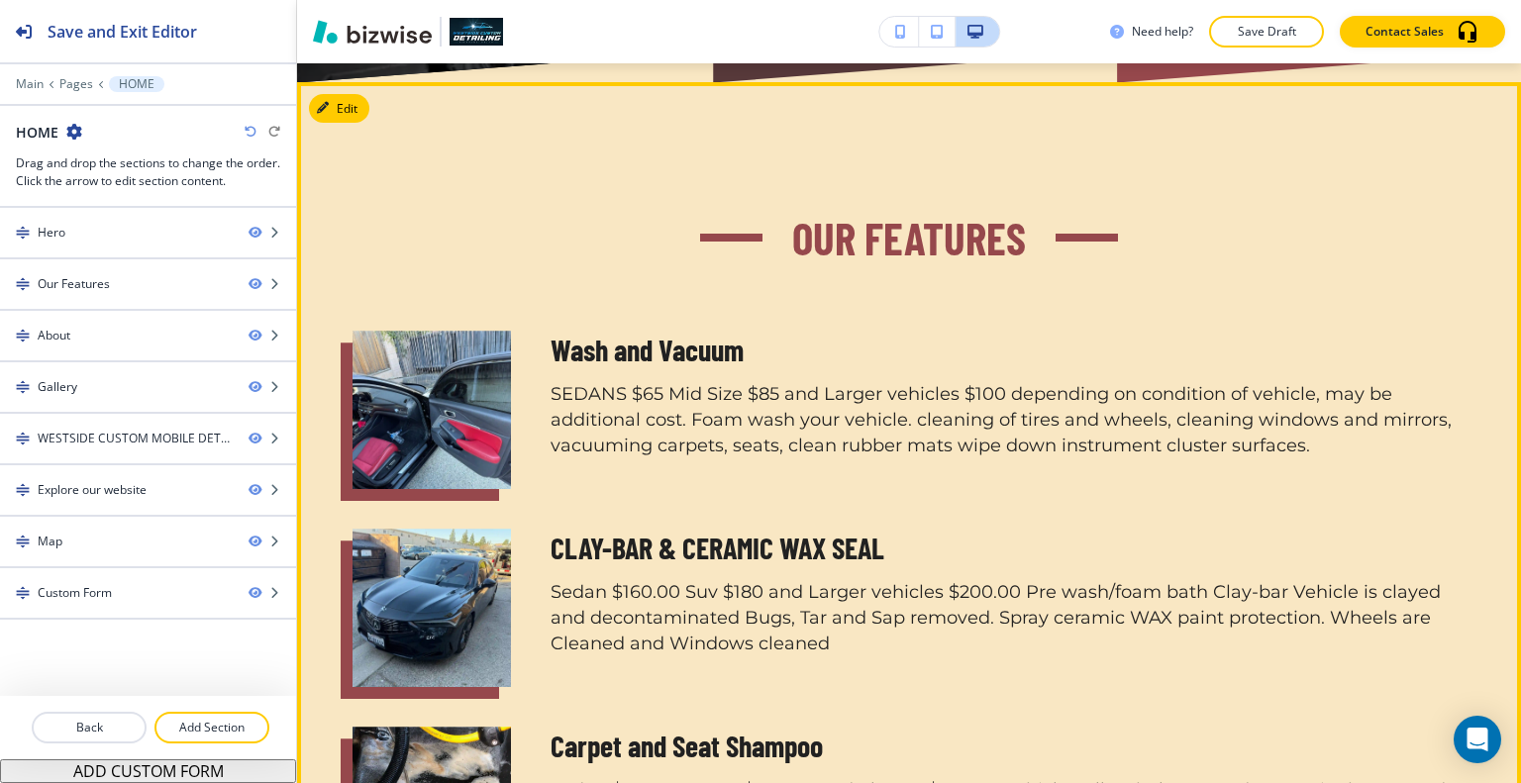
scroll to position [891, 0]
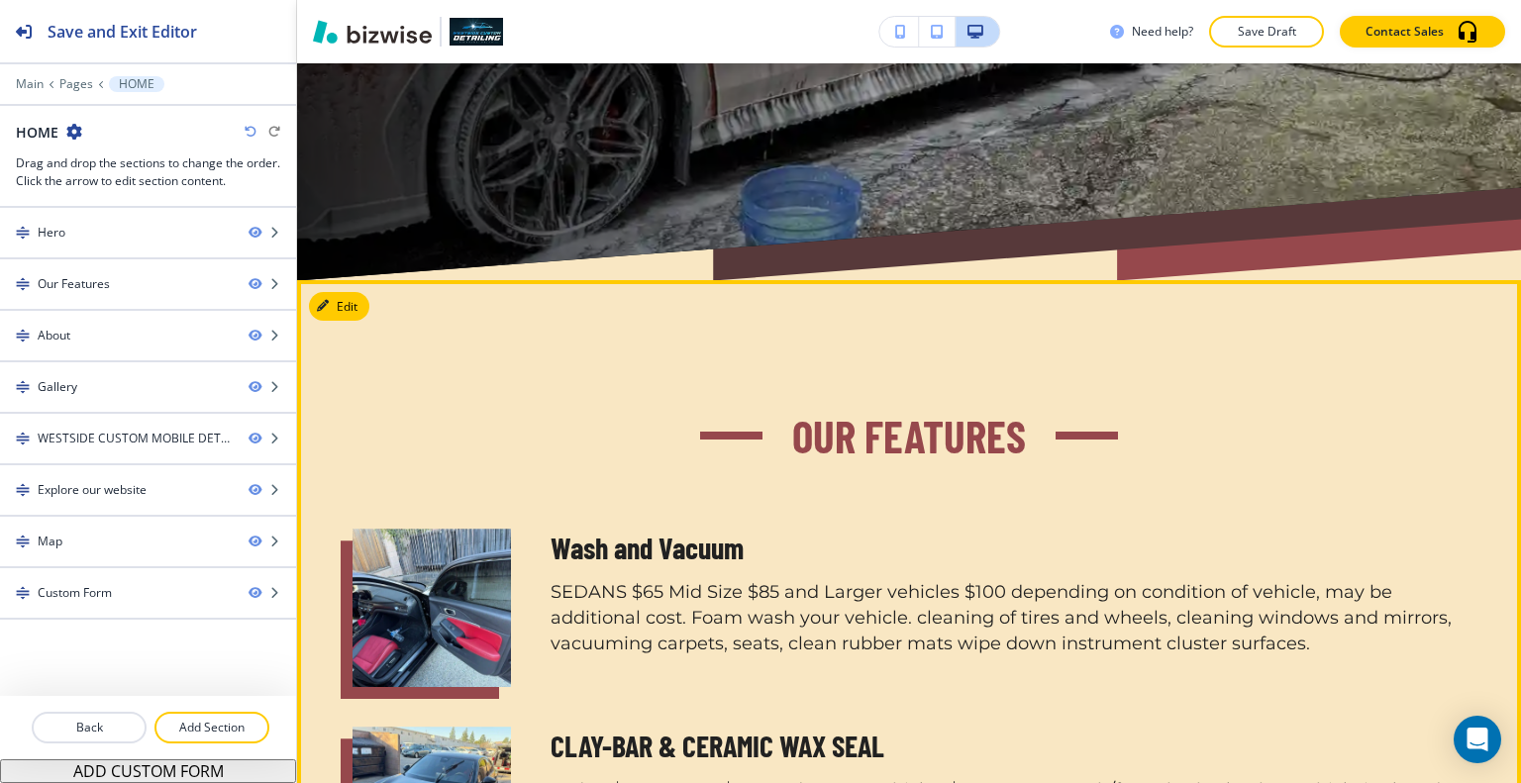
click at [329, 300] on icon "button" at bounding box center [323, 306] width 12 height 12
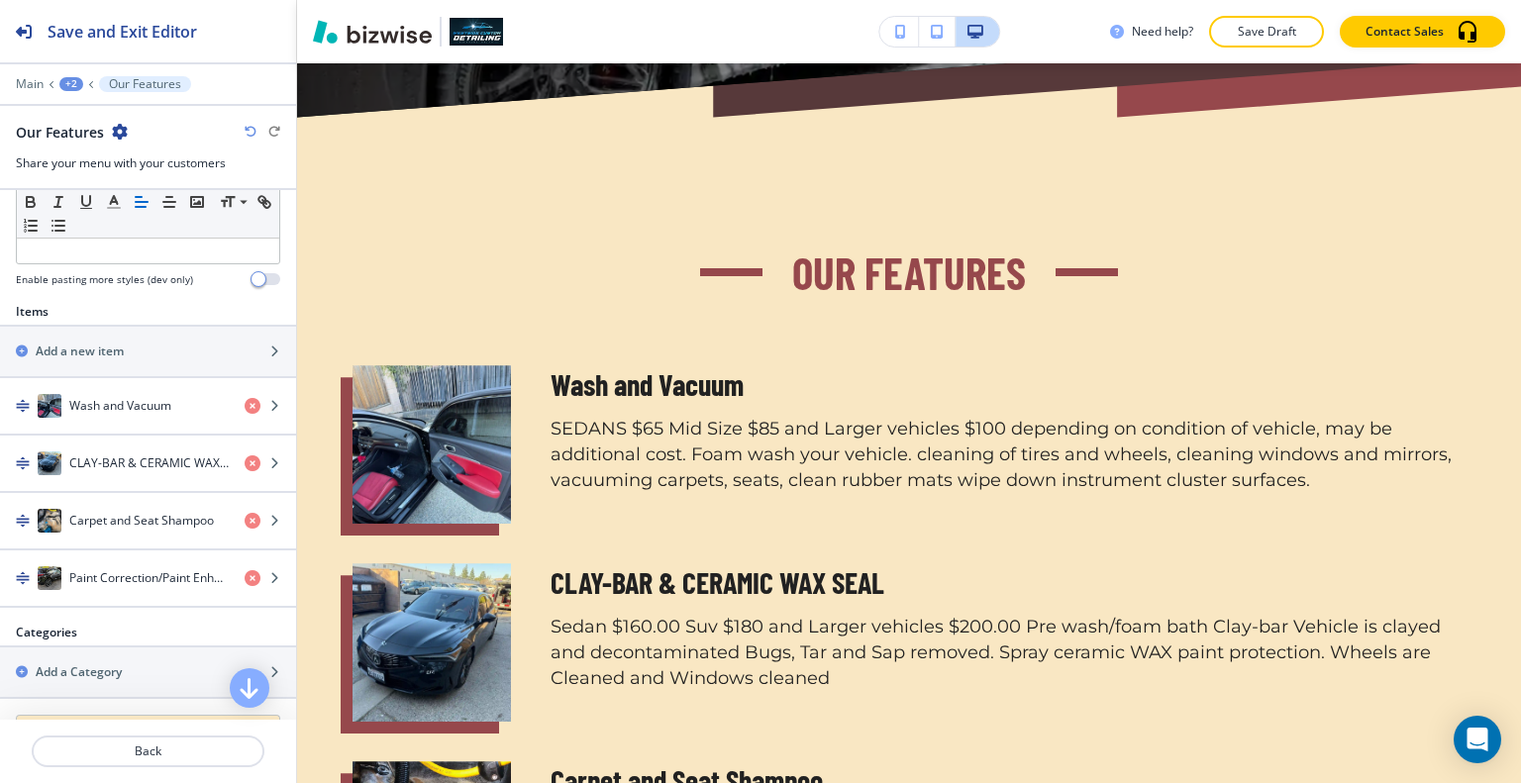
scroll to position [1089, 0]
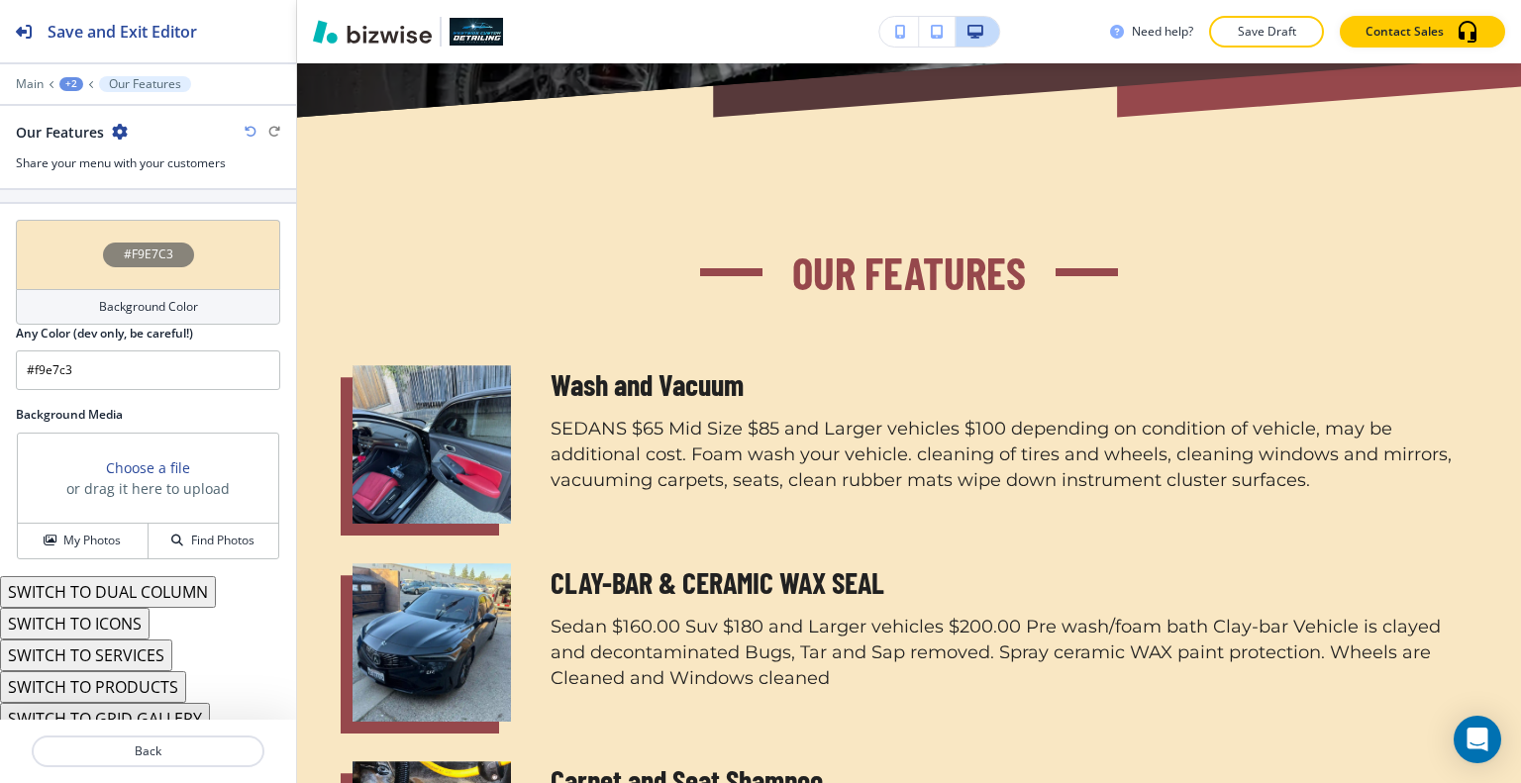
click at [128, 649] on button "SWITCH TO SERVICES" at bounding box center [86, 656] width 172 height 32
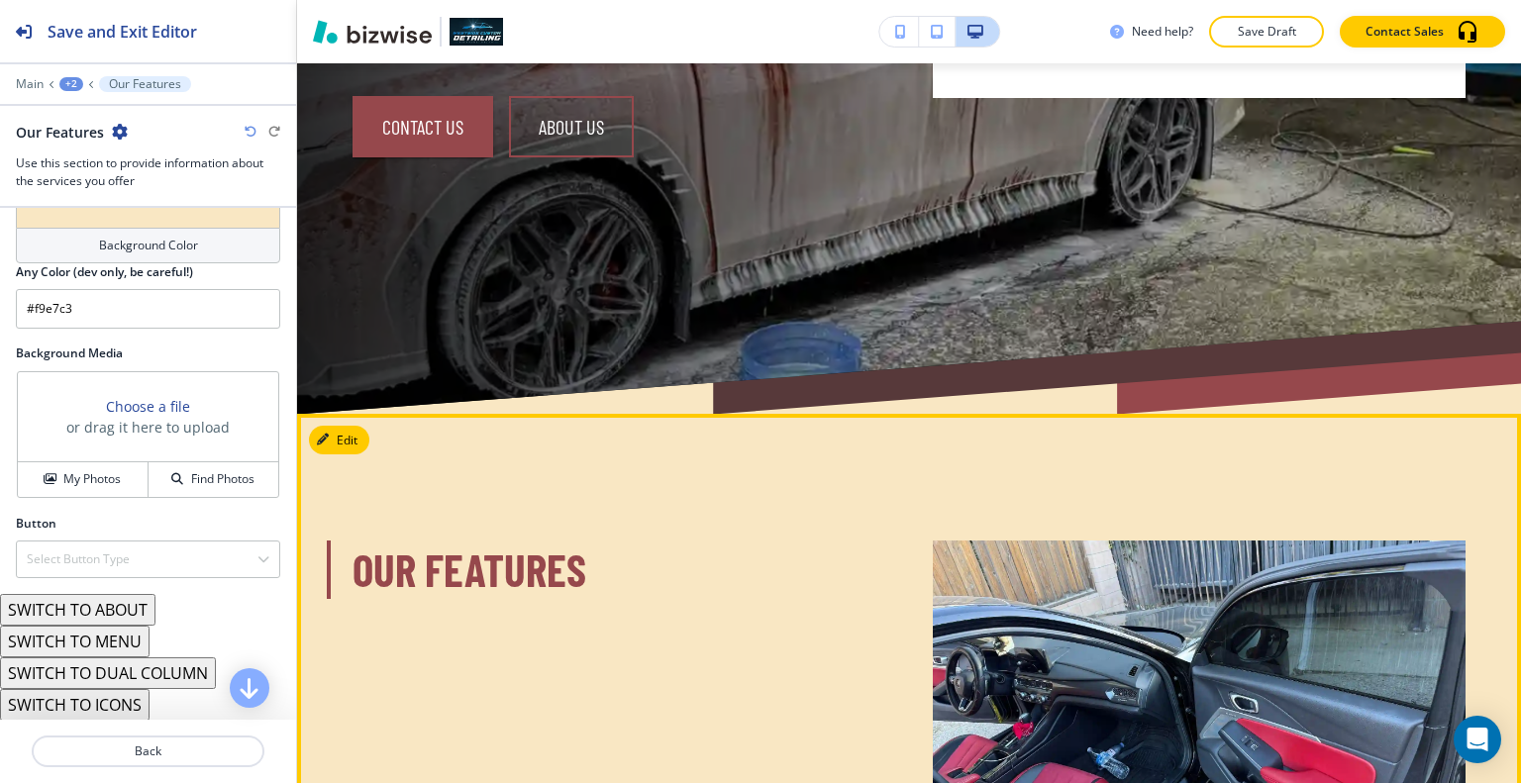
scroll to position [857, 0]
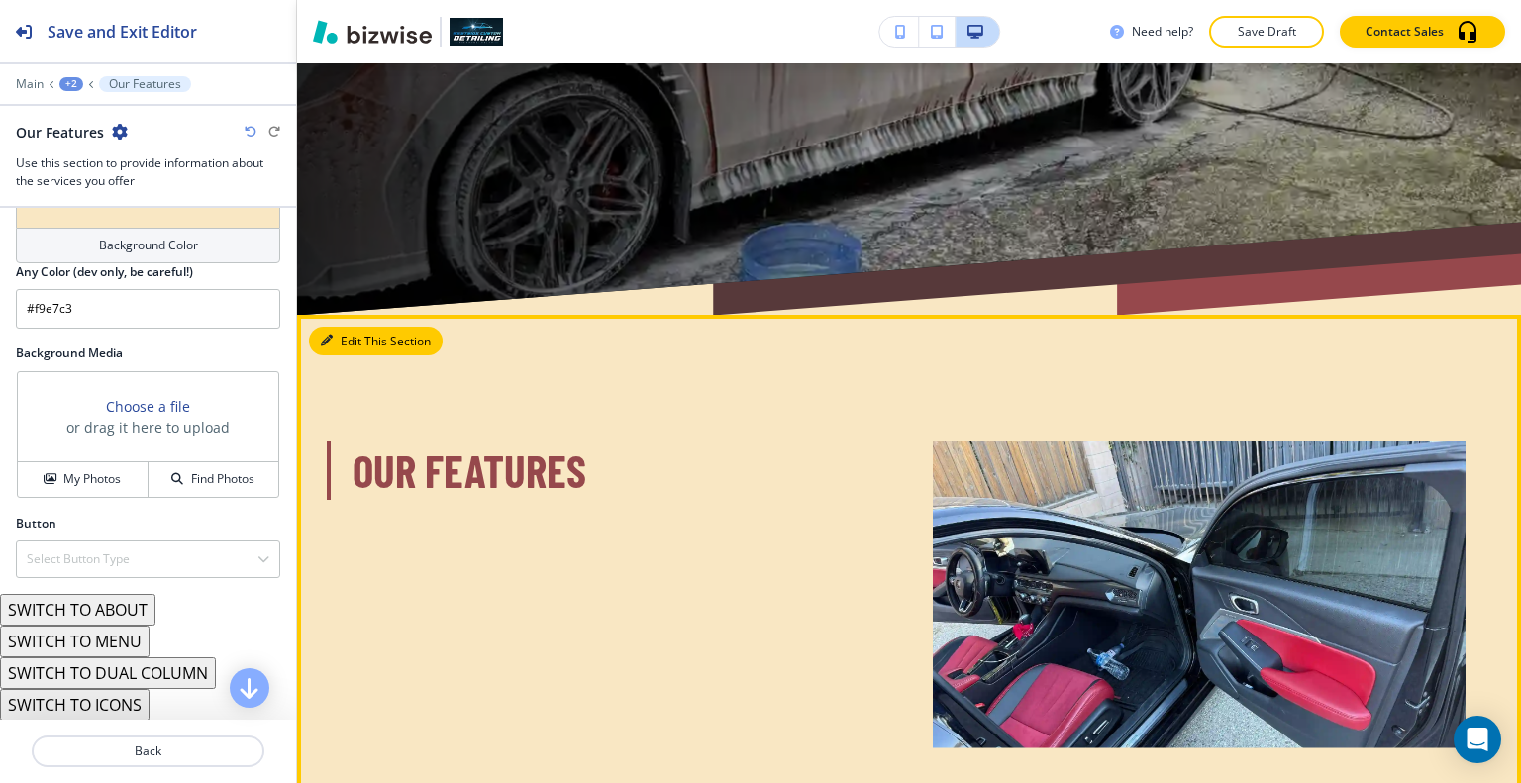
click at [358, 327] on button "Edit This Section" at bounding box center [376, 342] width 134 height 30
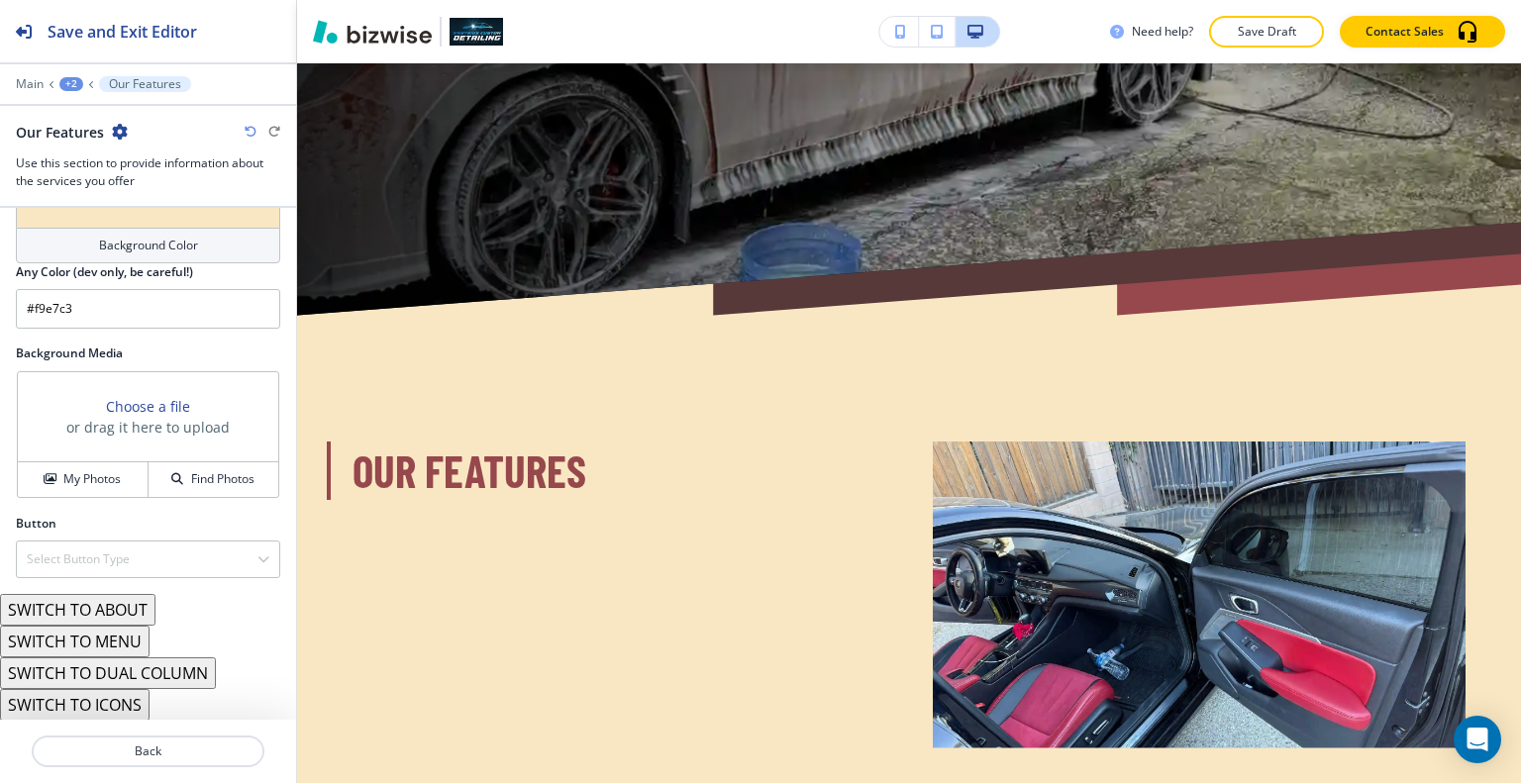
scroll to position [1143, 0]
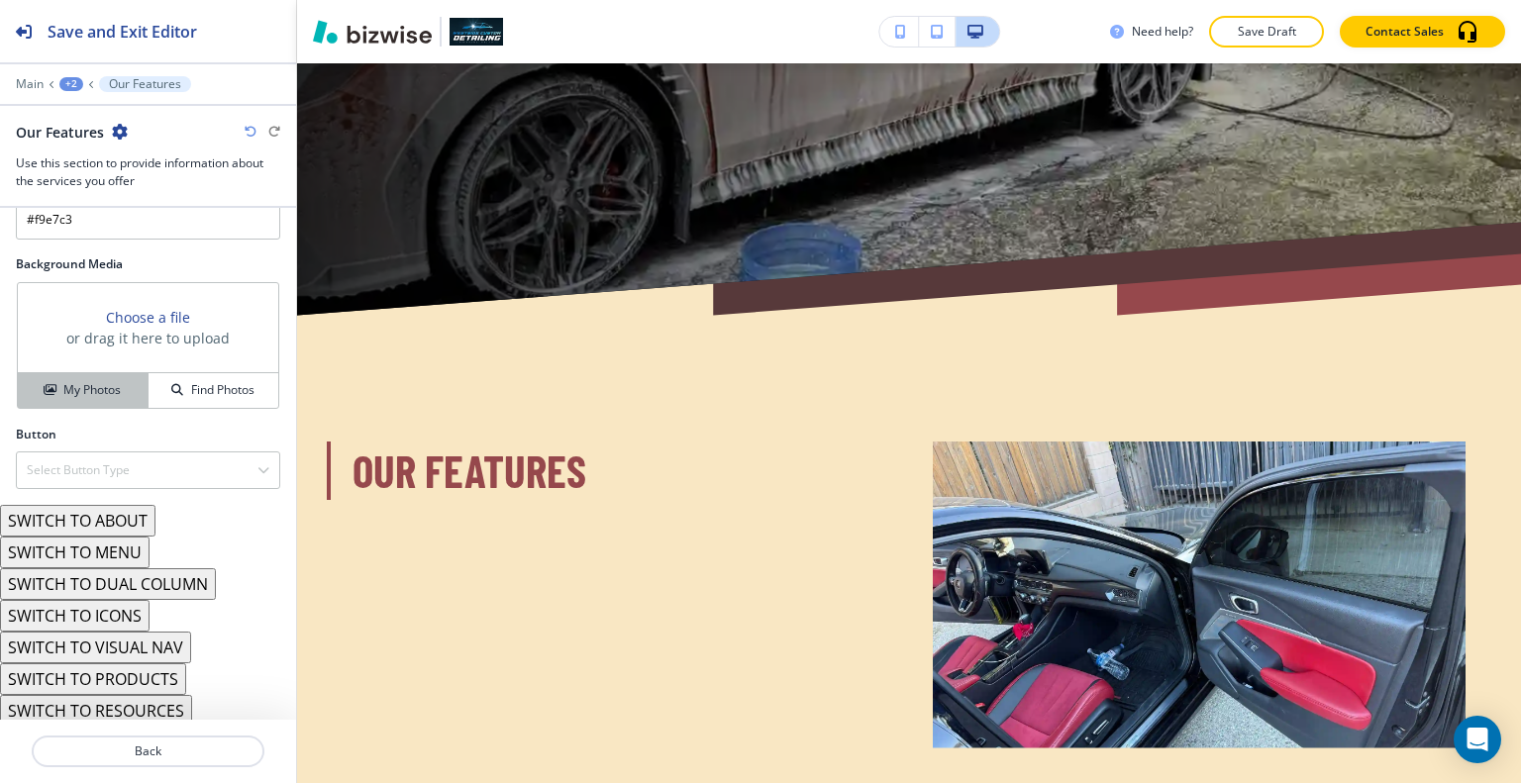
click at [86, 392] on h4 "My Photos" at bounding box center [91, 390] width 57 height 18
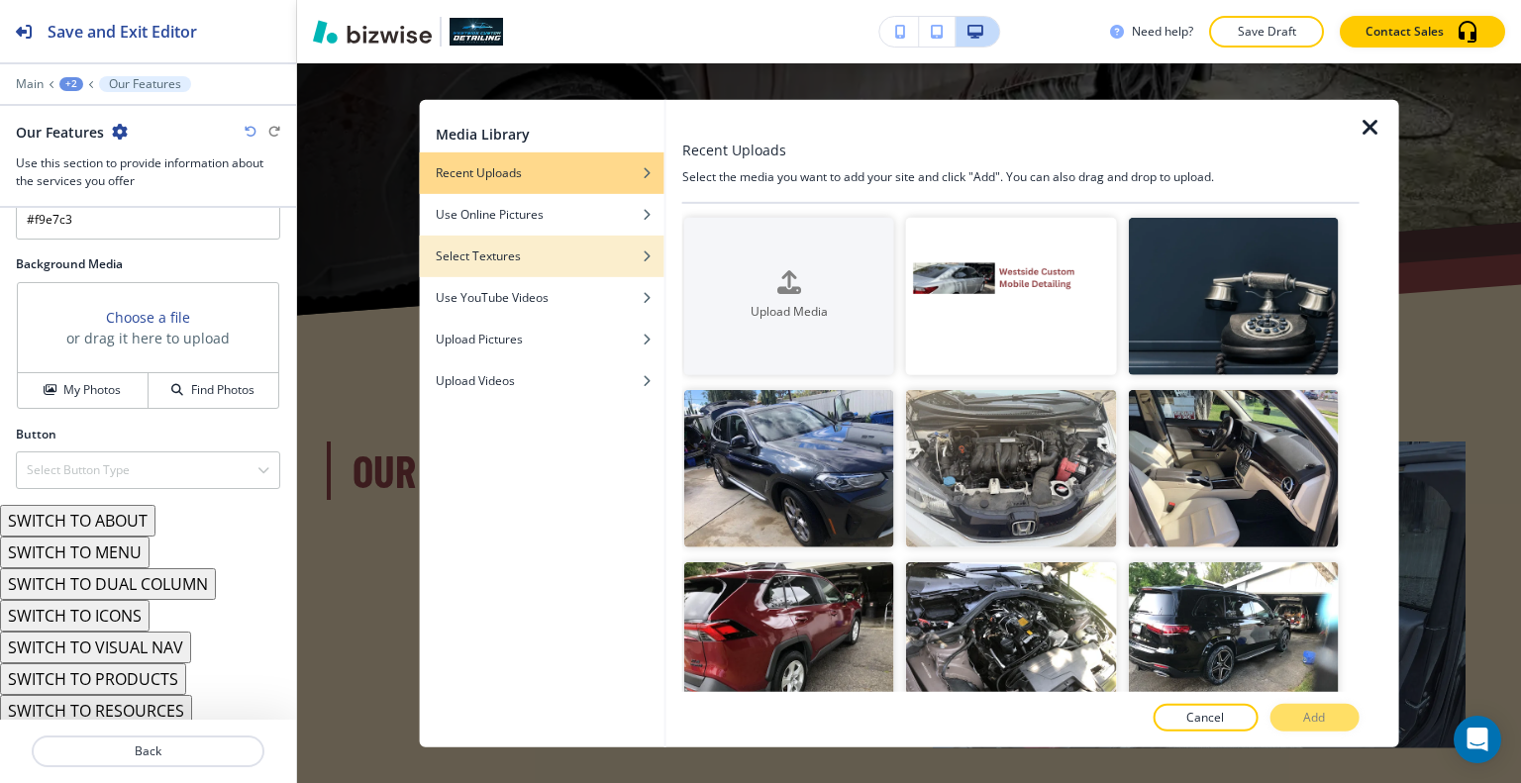
click at [522, 250] on div "Select Textures" at bounding box center [542, 256] width 245 height 18
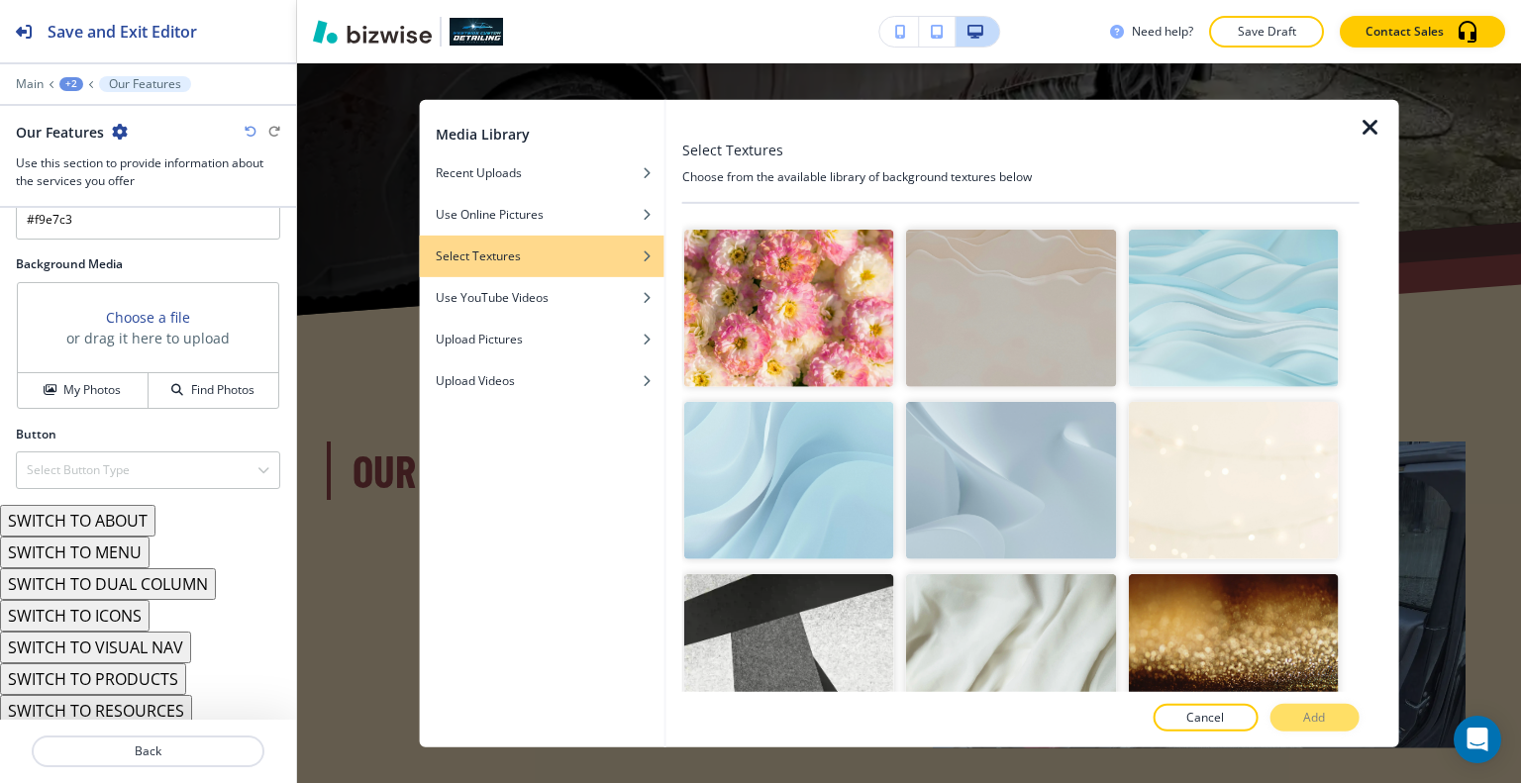
click at [999, 444] on img "button" at bounding box center [1011, 480] width 210 height 157
click at [1319, 712] on p "Add" at bounding box center [1314, 718] width 22 height 18
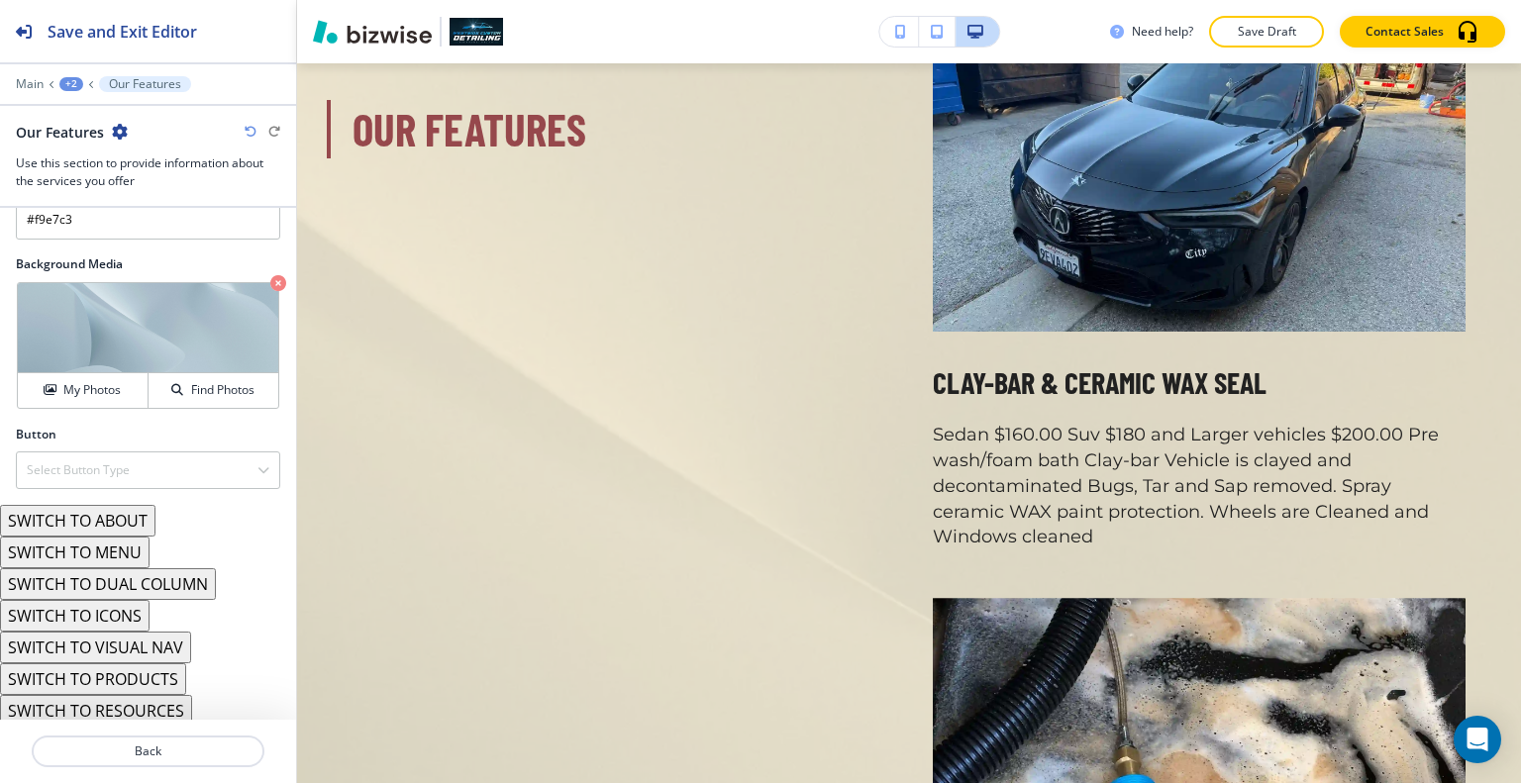
scroll to position [2243, 0]
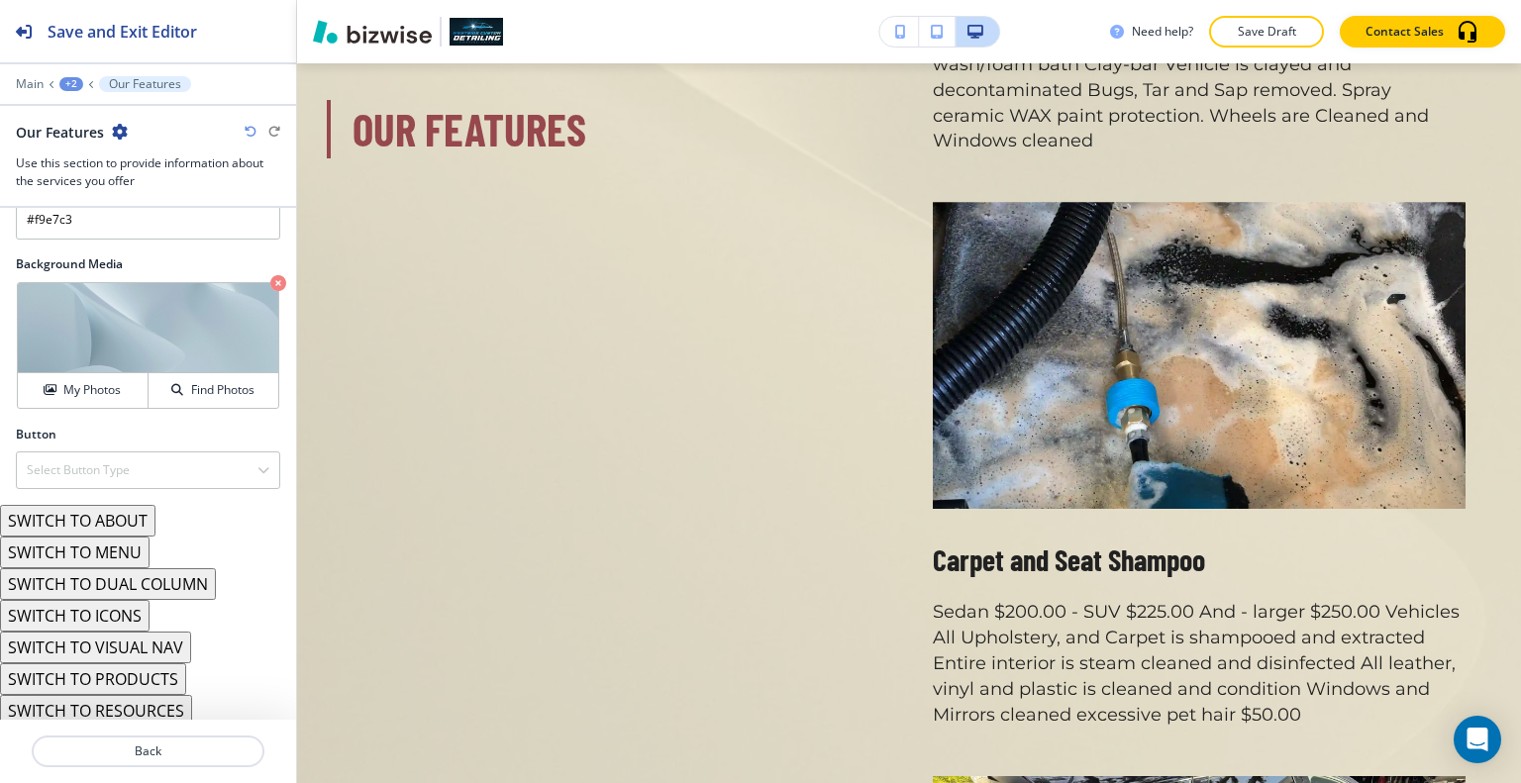
click at [247, 126] on icon "button" at bounding box center [251, 132] width 12 height 12
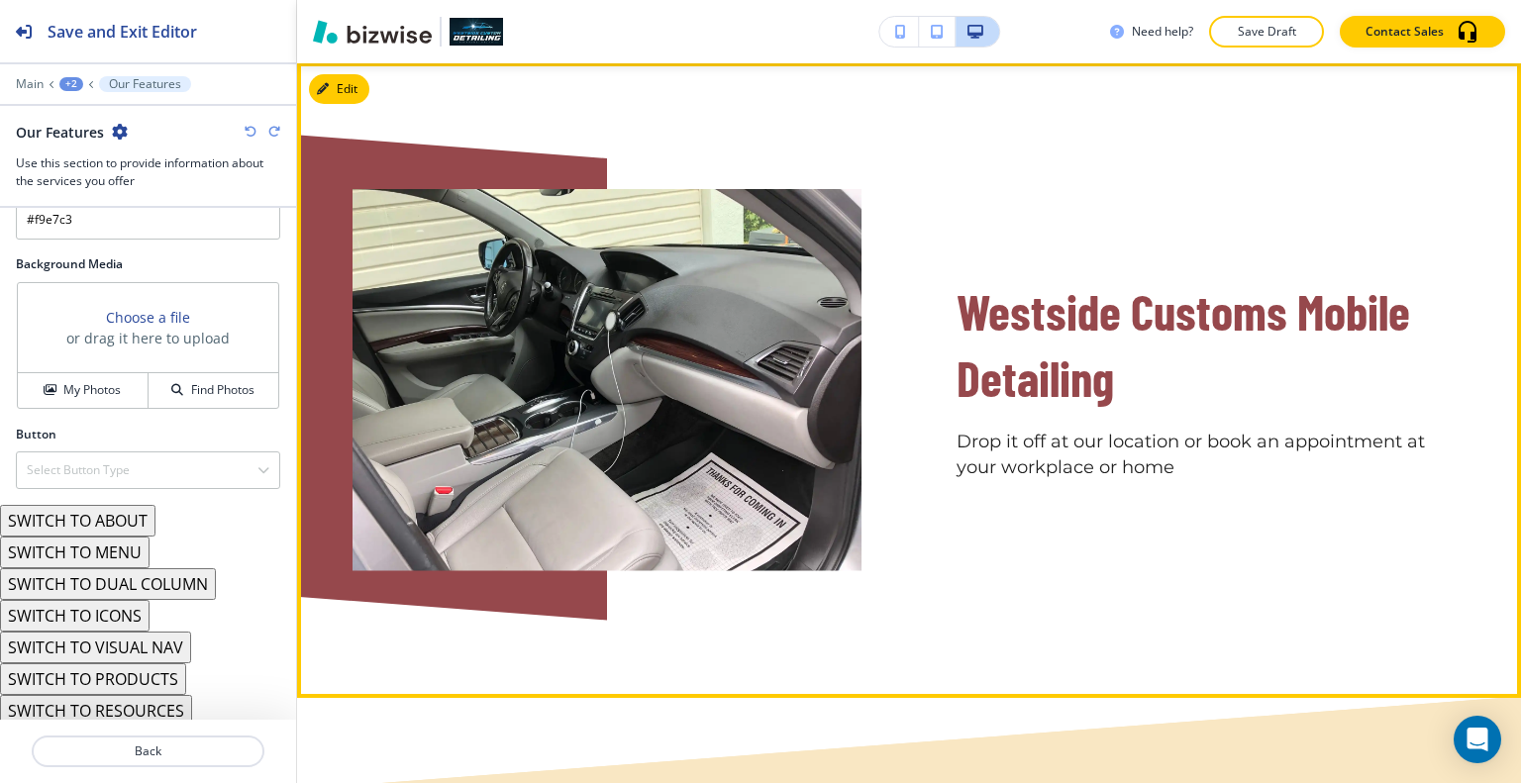
scroll to position [3629, 0]
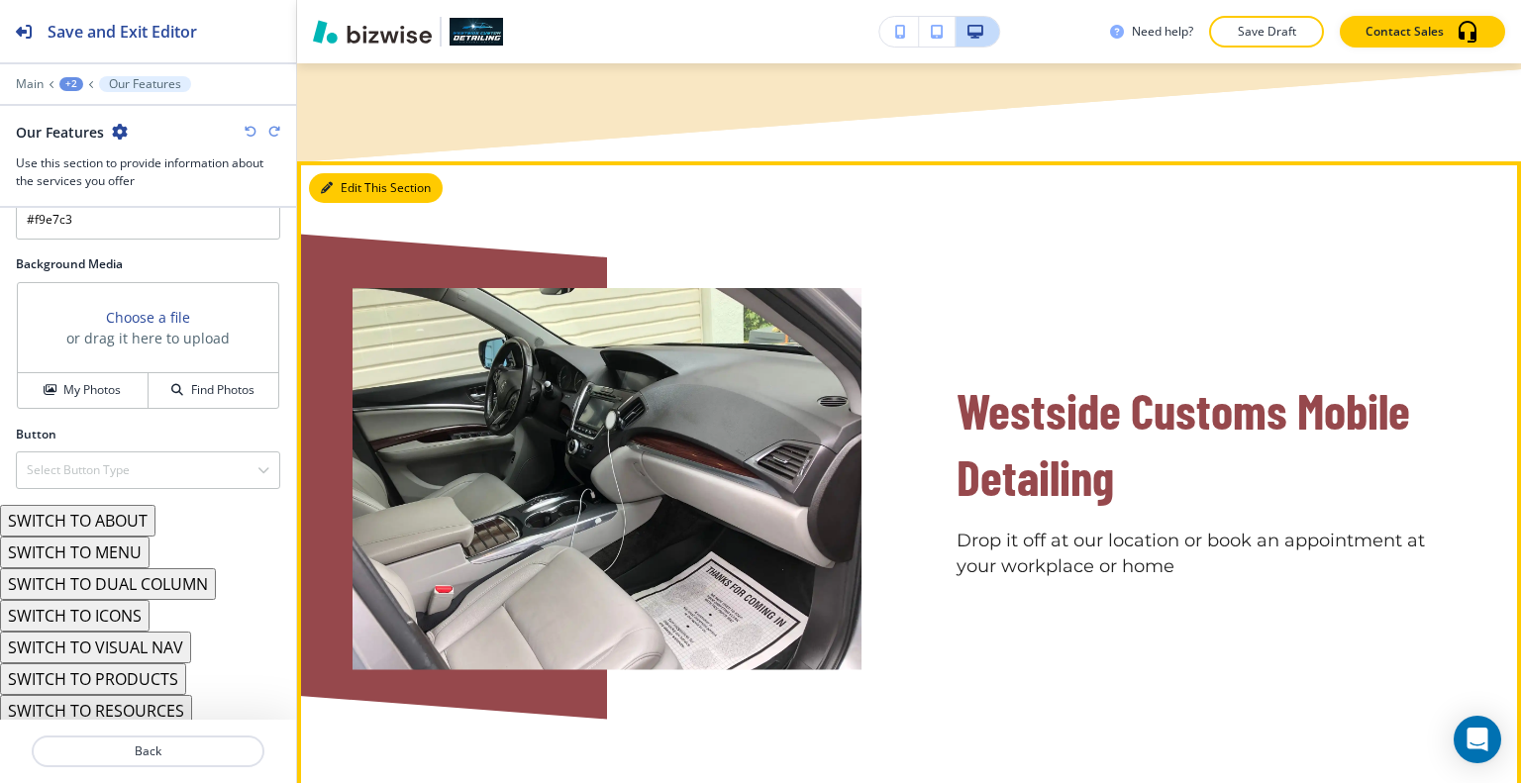
click at [360, 173] on button "Edit This Section" at bounding box center [376, 188] width 134 height 30
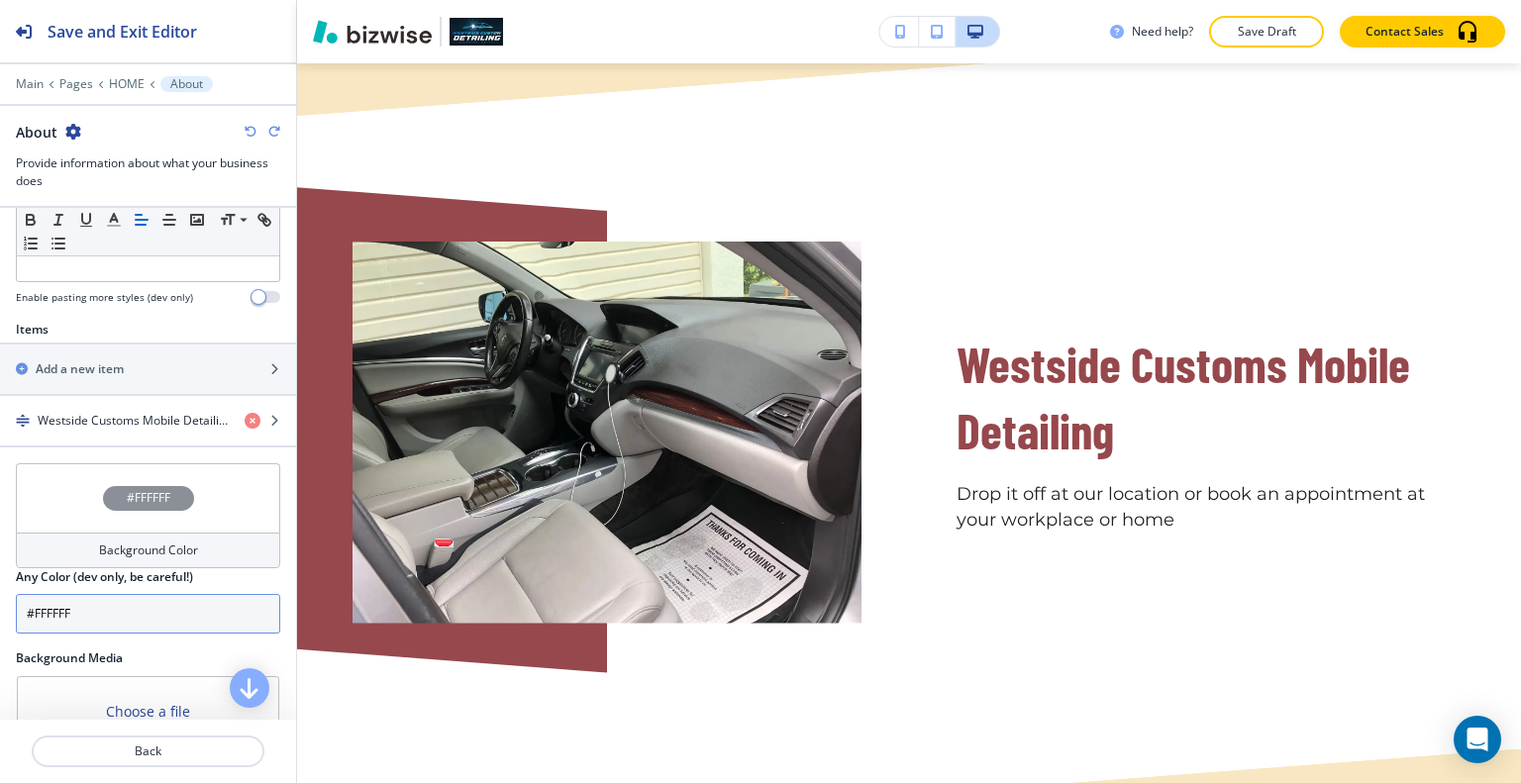
scroll to position [693, 0]
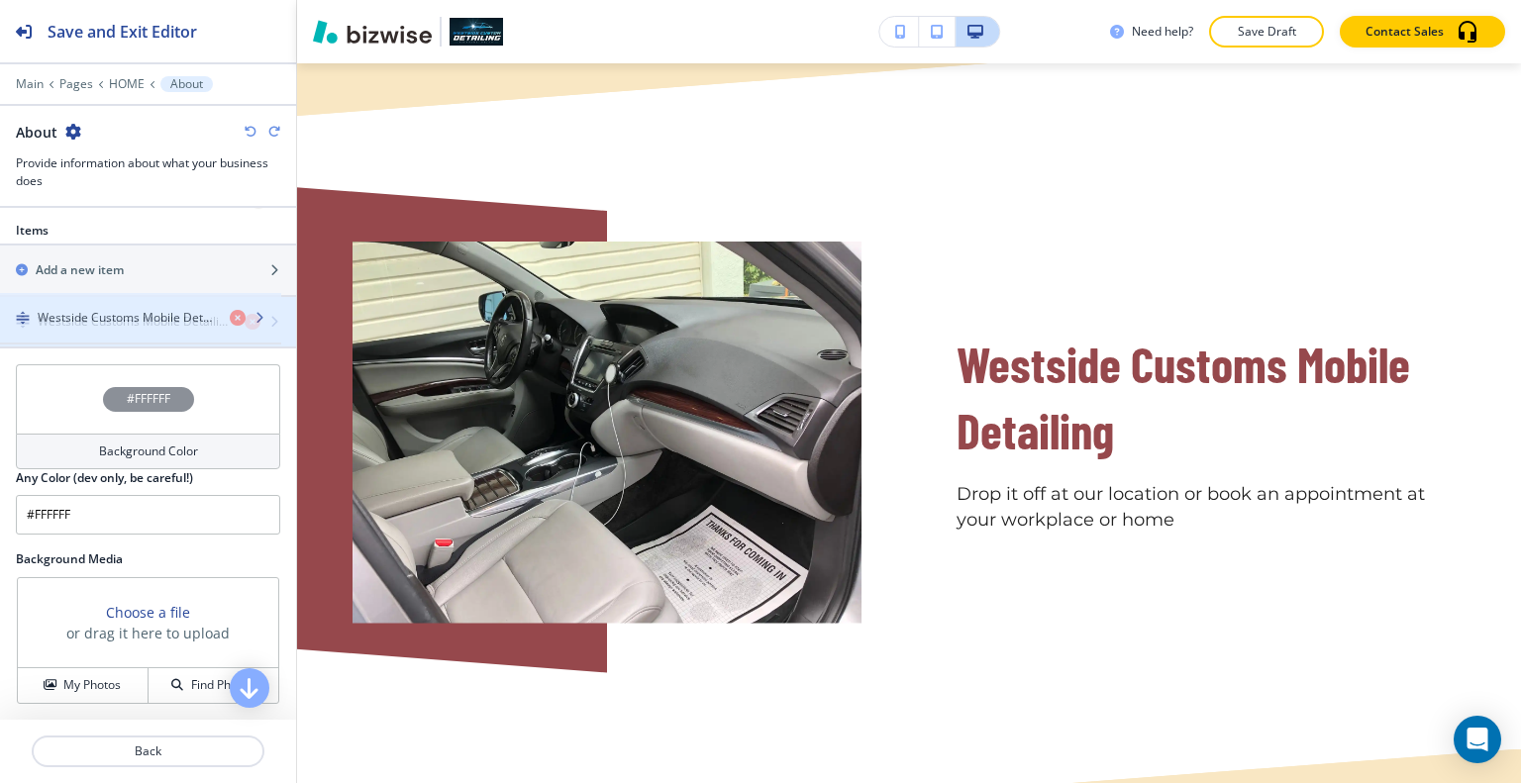
click at [151, 322] on h4 "Westside Customs Mobile Detailing" at bounding box center [133, 322] width 191 height 18
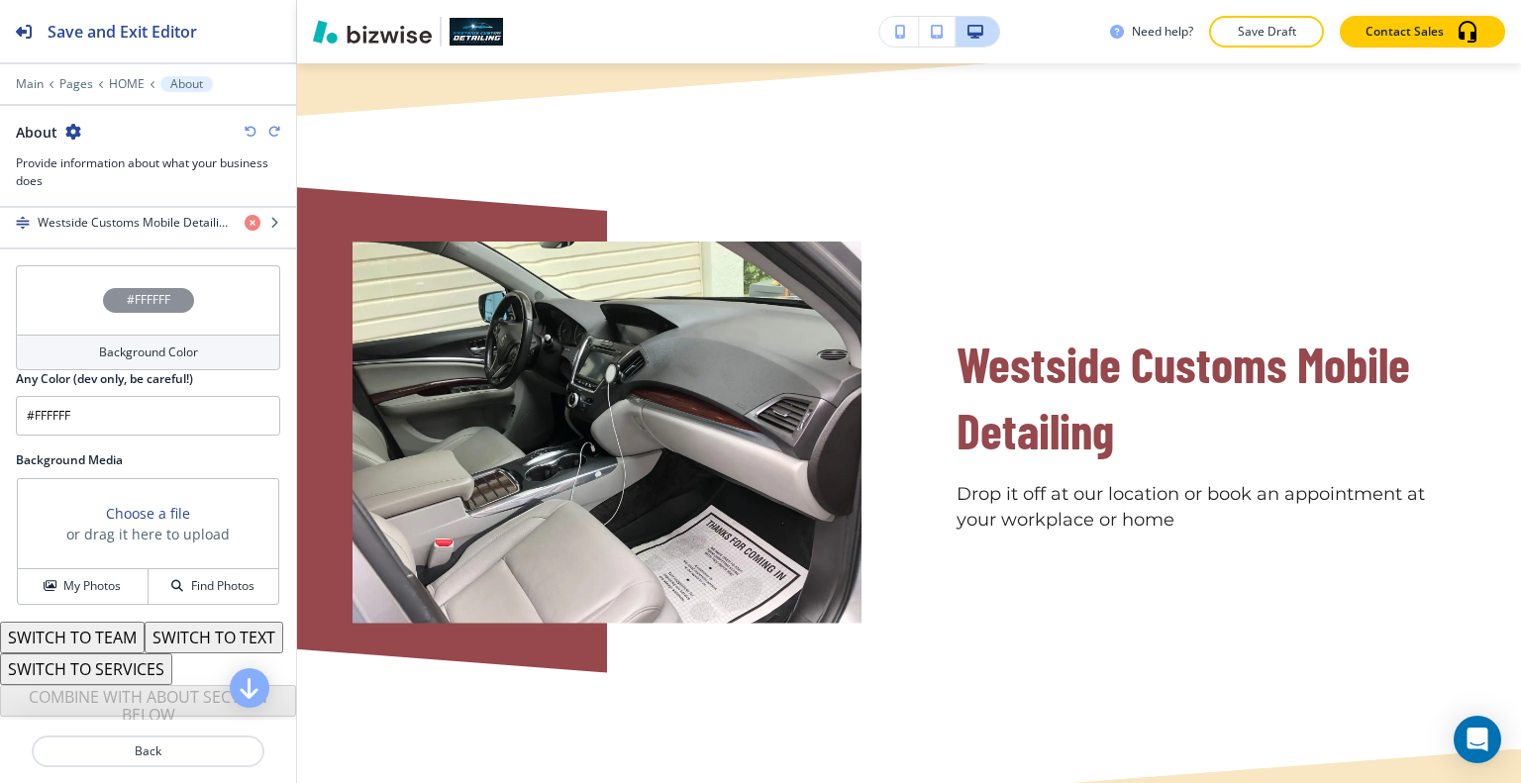
click at [137, 328] on div "#FFFFFF" at bounding box center [148, 299] width 264 height 69
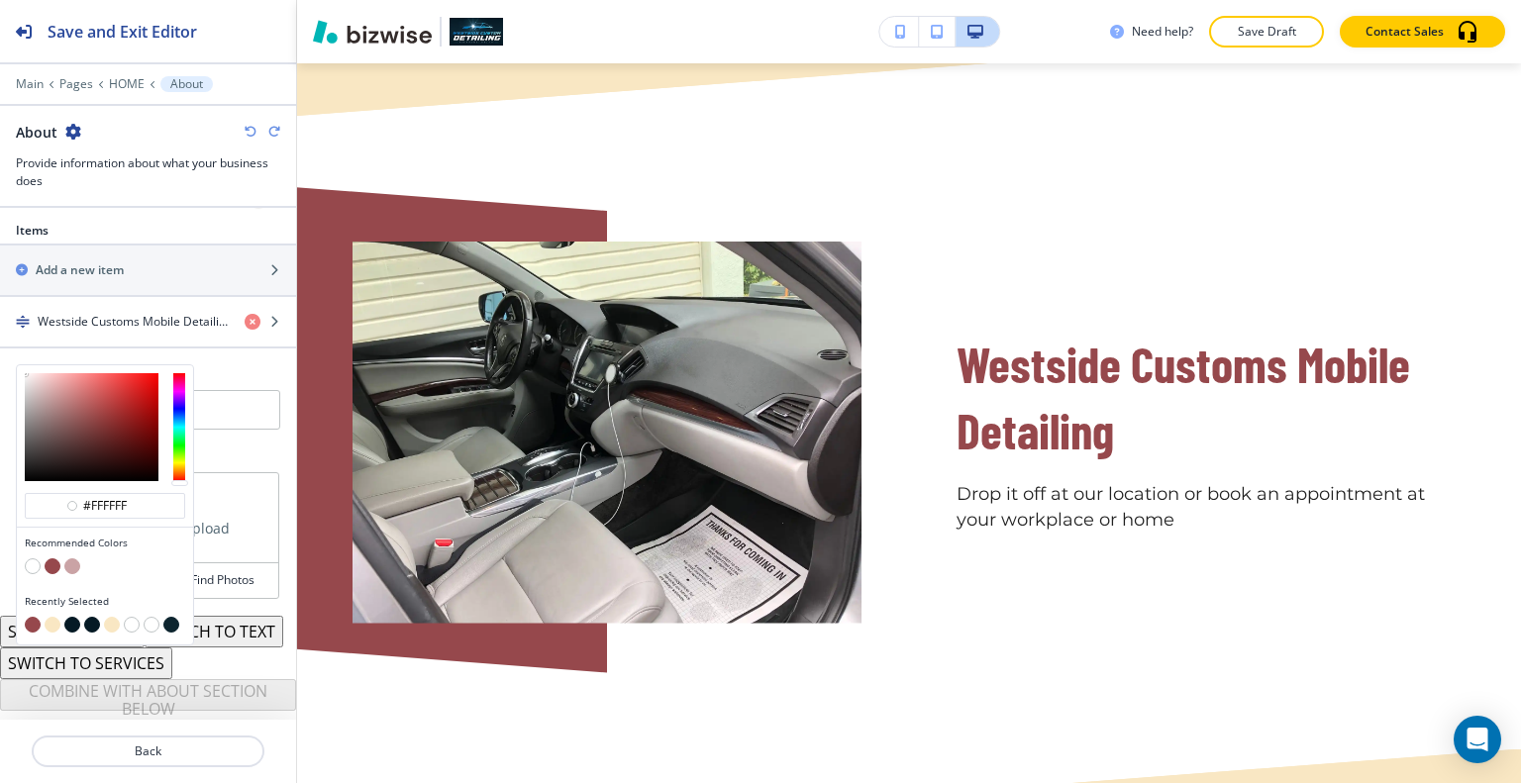
type input "#ffffff"
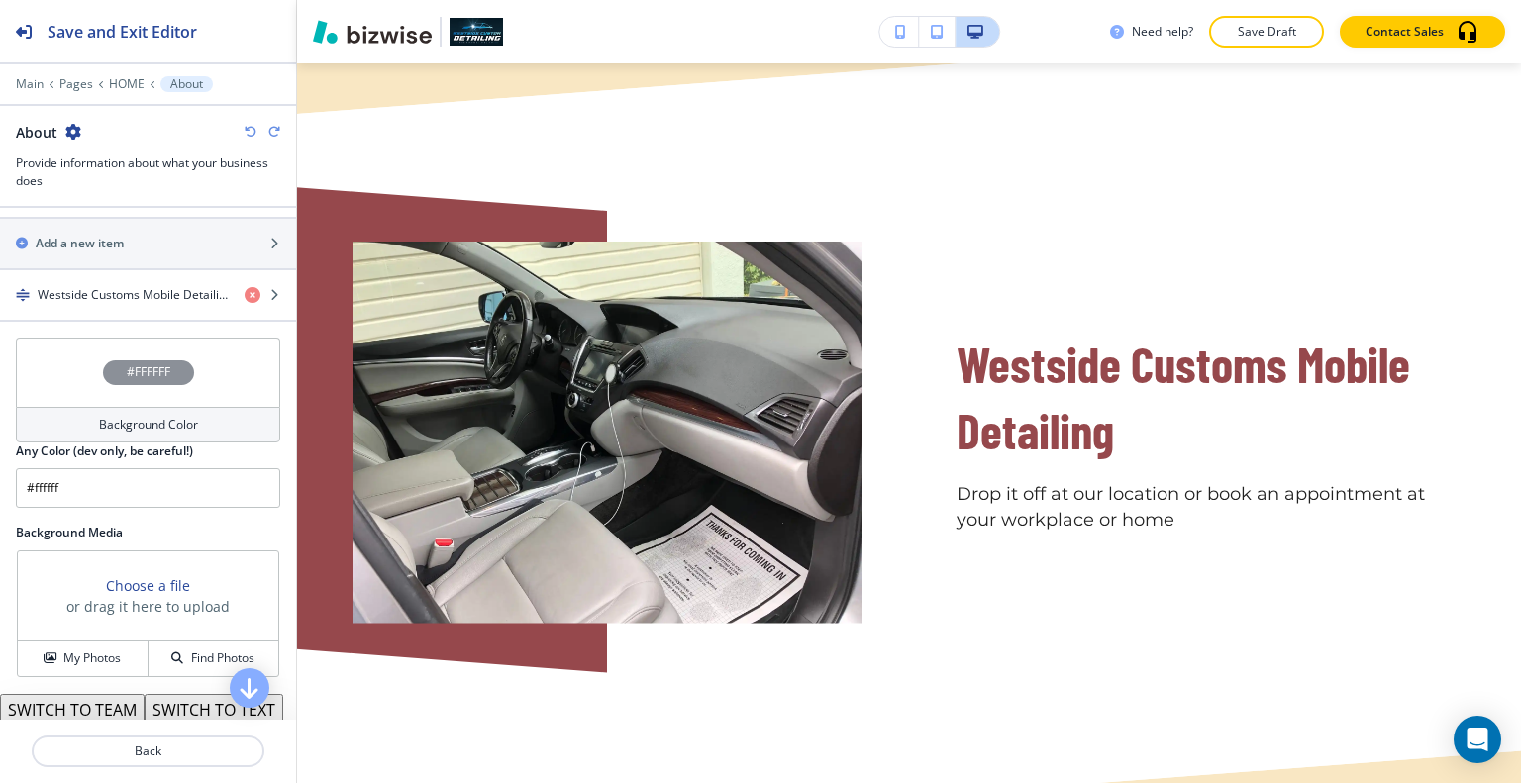
scroll to position [792, 0]
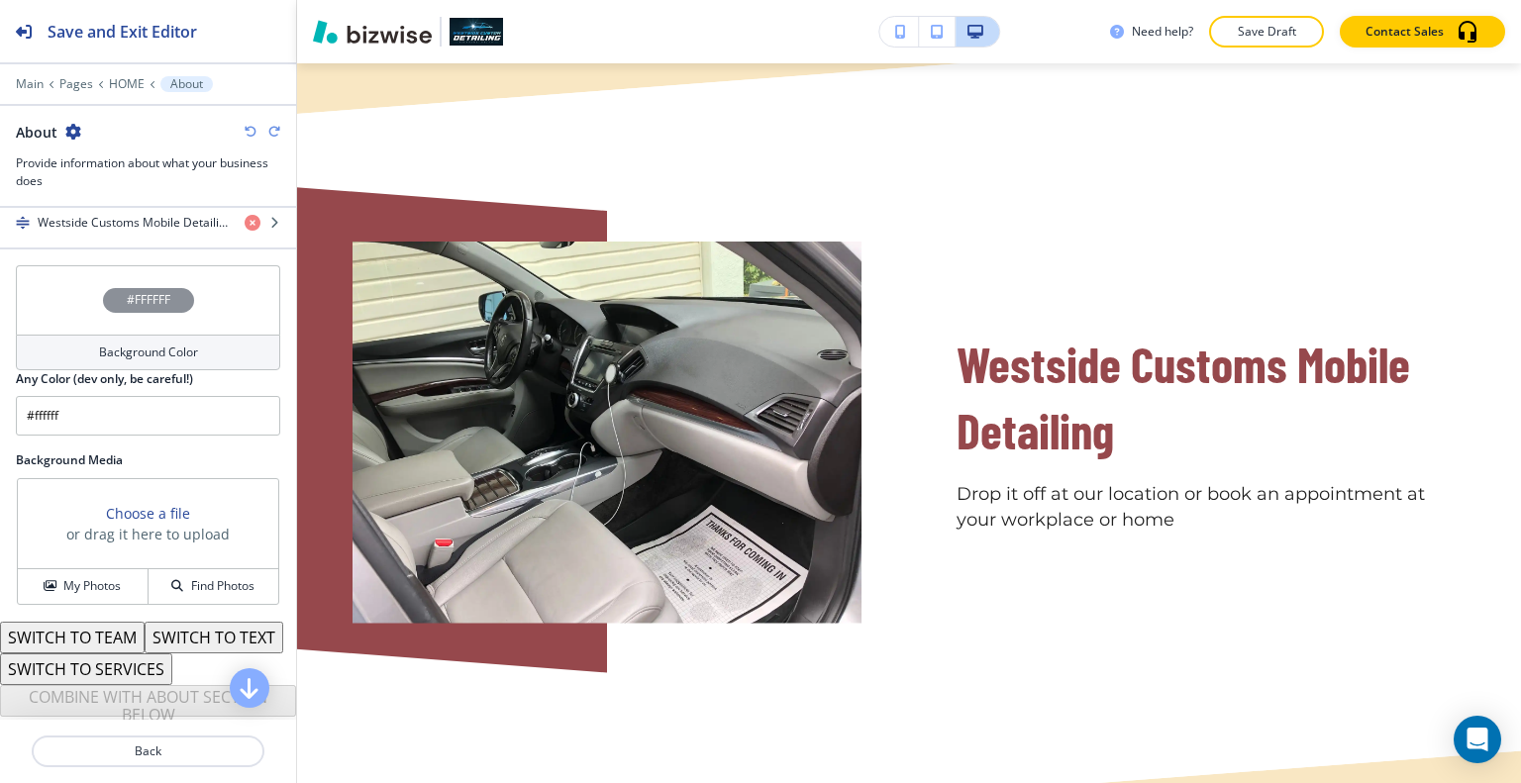
click at [262, 335] on div "#FFFFFF Background Color Any Color (dev only, be careful!) #ffffff" at bounding box center [148, 350] width 264 height 170
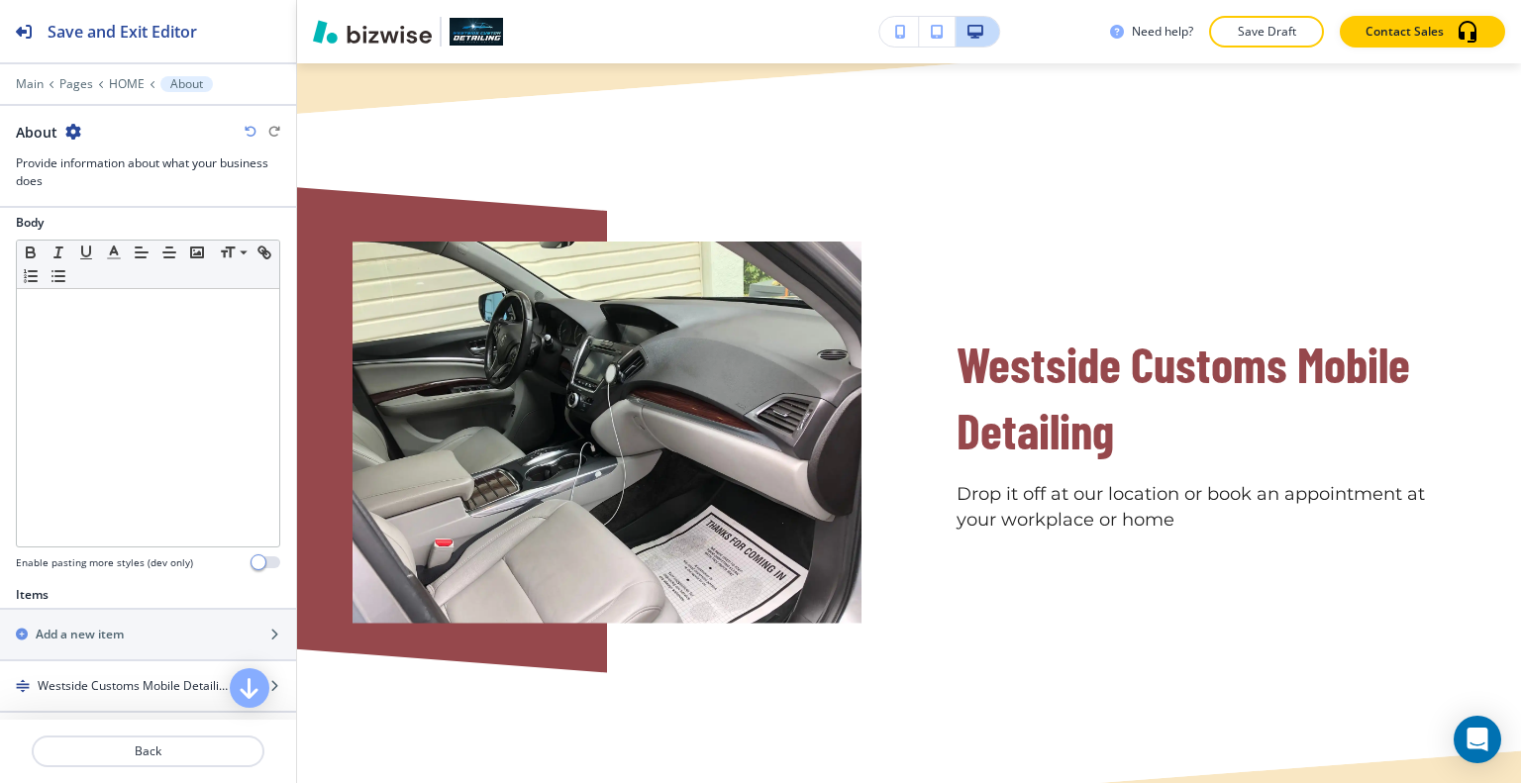
scroll to position [428, 0]
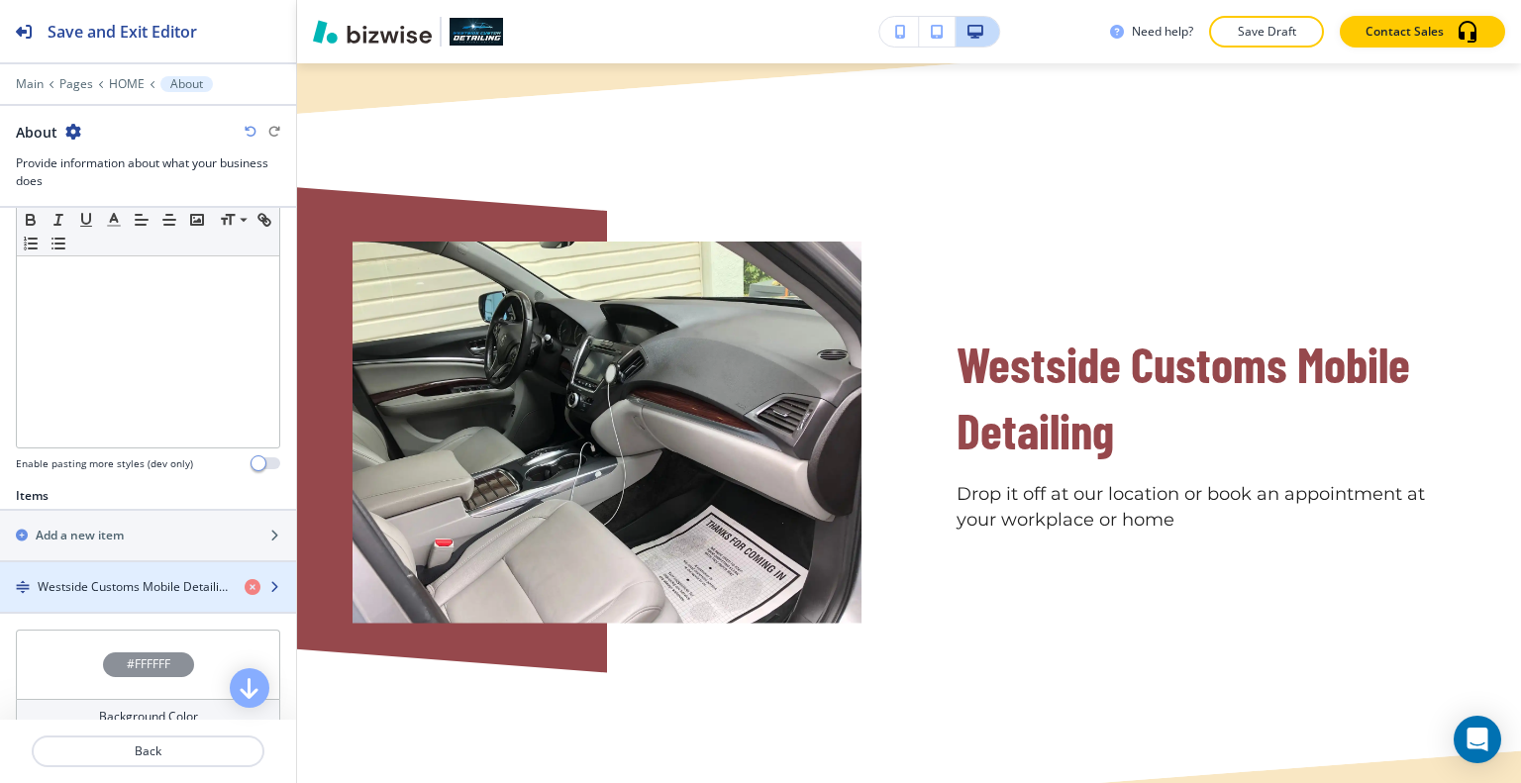
click at [147, 596] on div "button" at bounding box center [148, 604] width 296 height 16
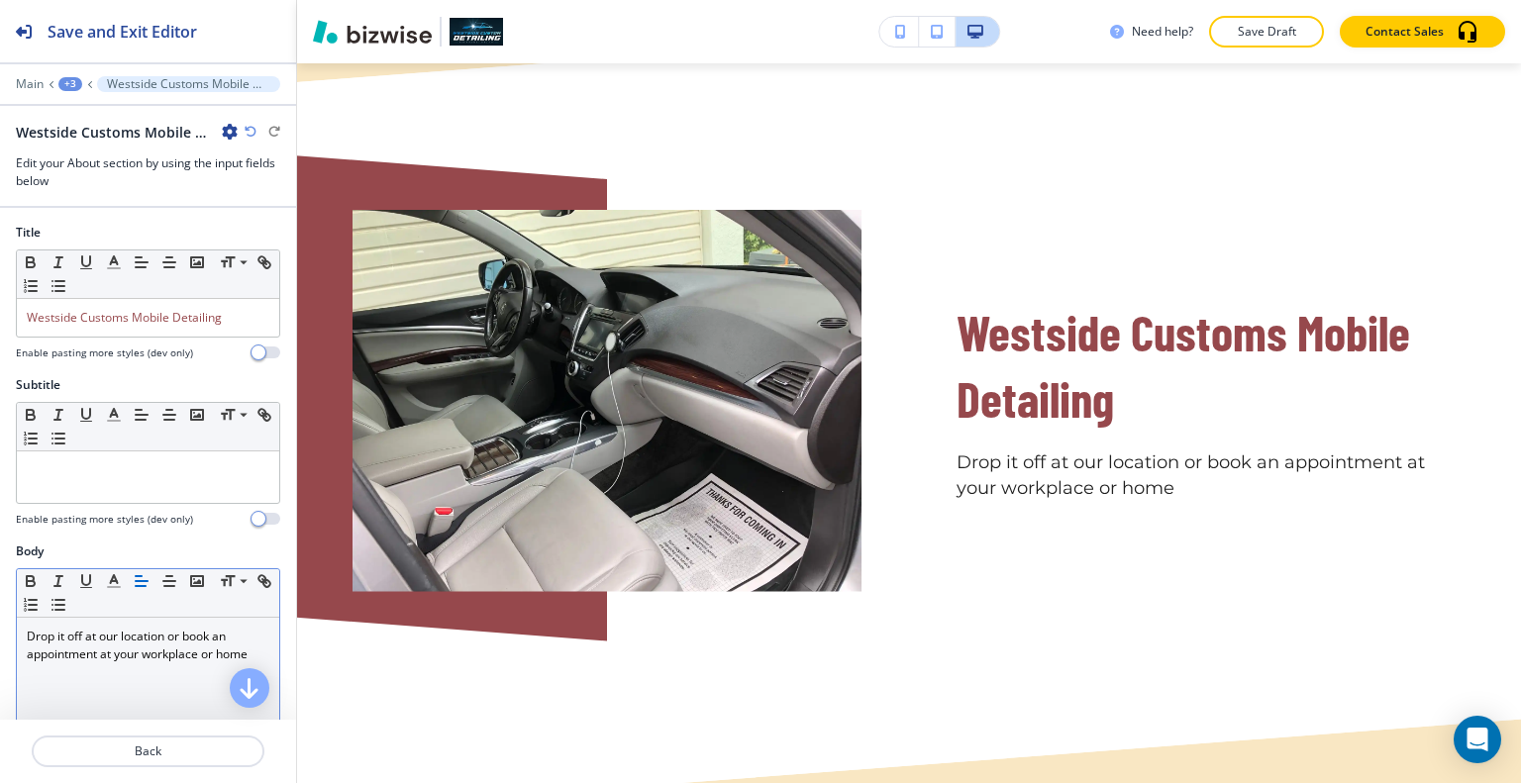
scroll to position [519, 0]
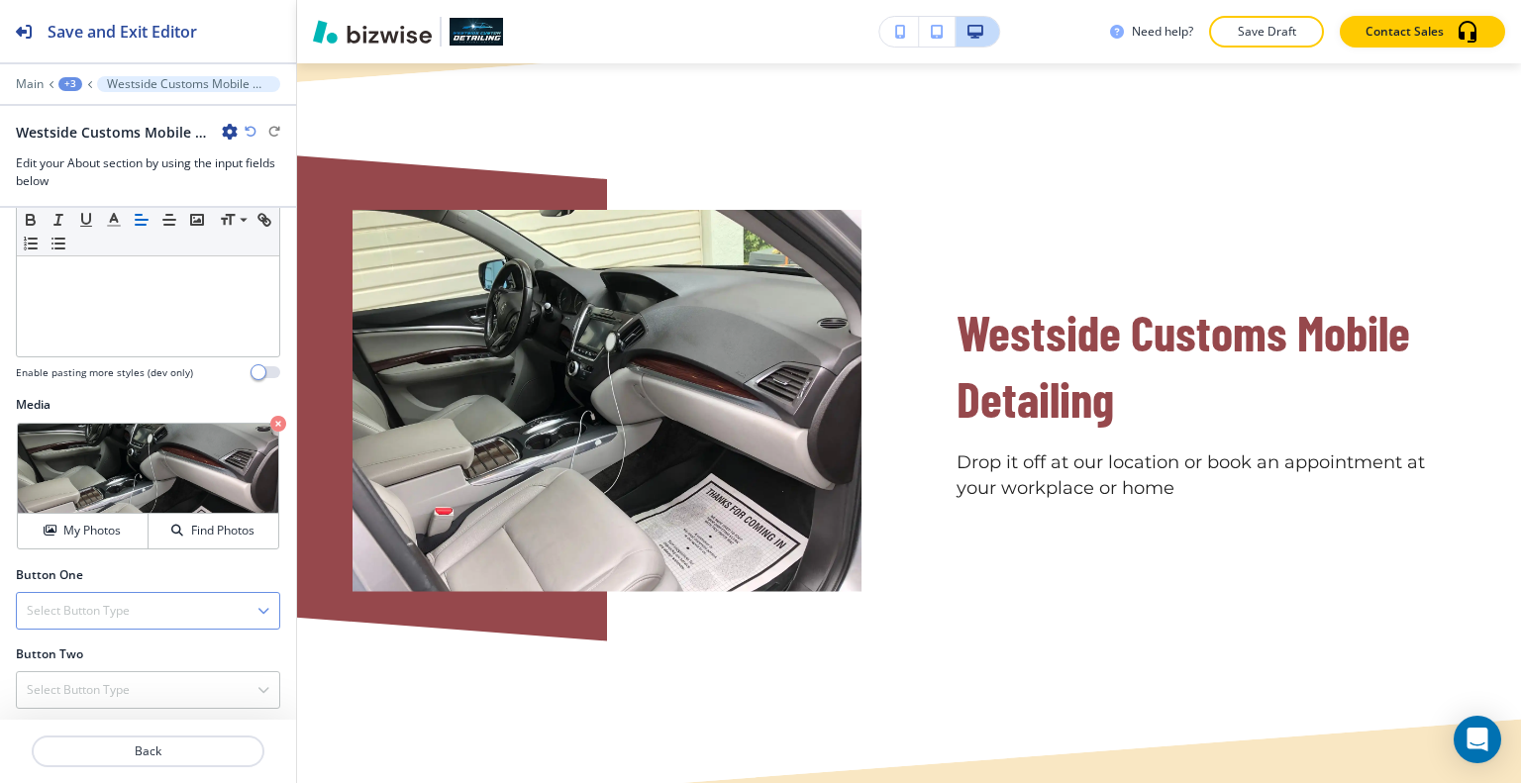
click at [124, 602] on h4 "Select Button Type" at bounding box center [78, 611] width 103 height 18
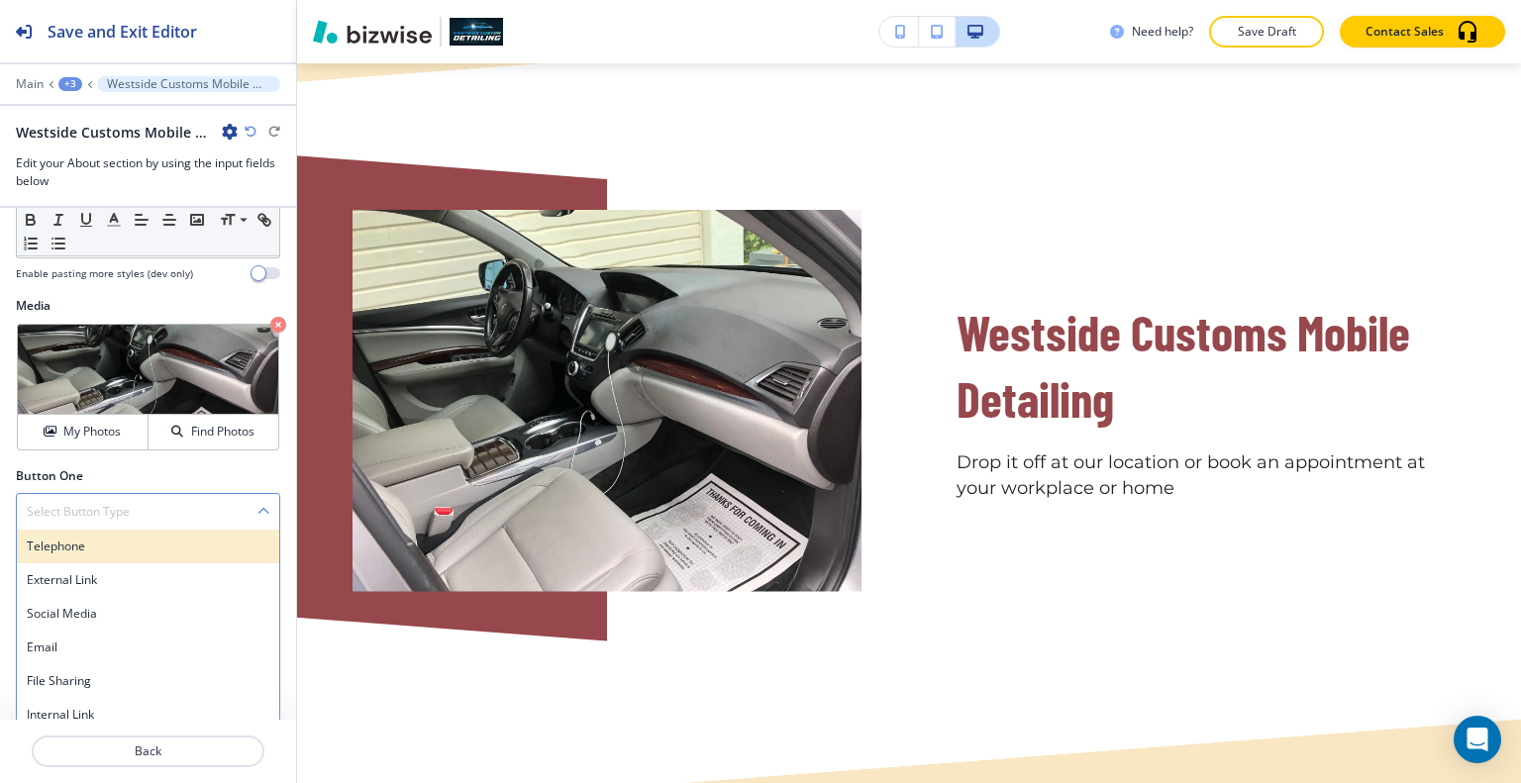
click at [105, 542] on h4 "Telephone" at bounding box center [148, 547] width 243 height 18
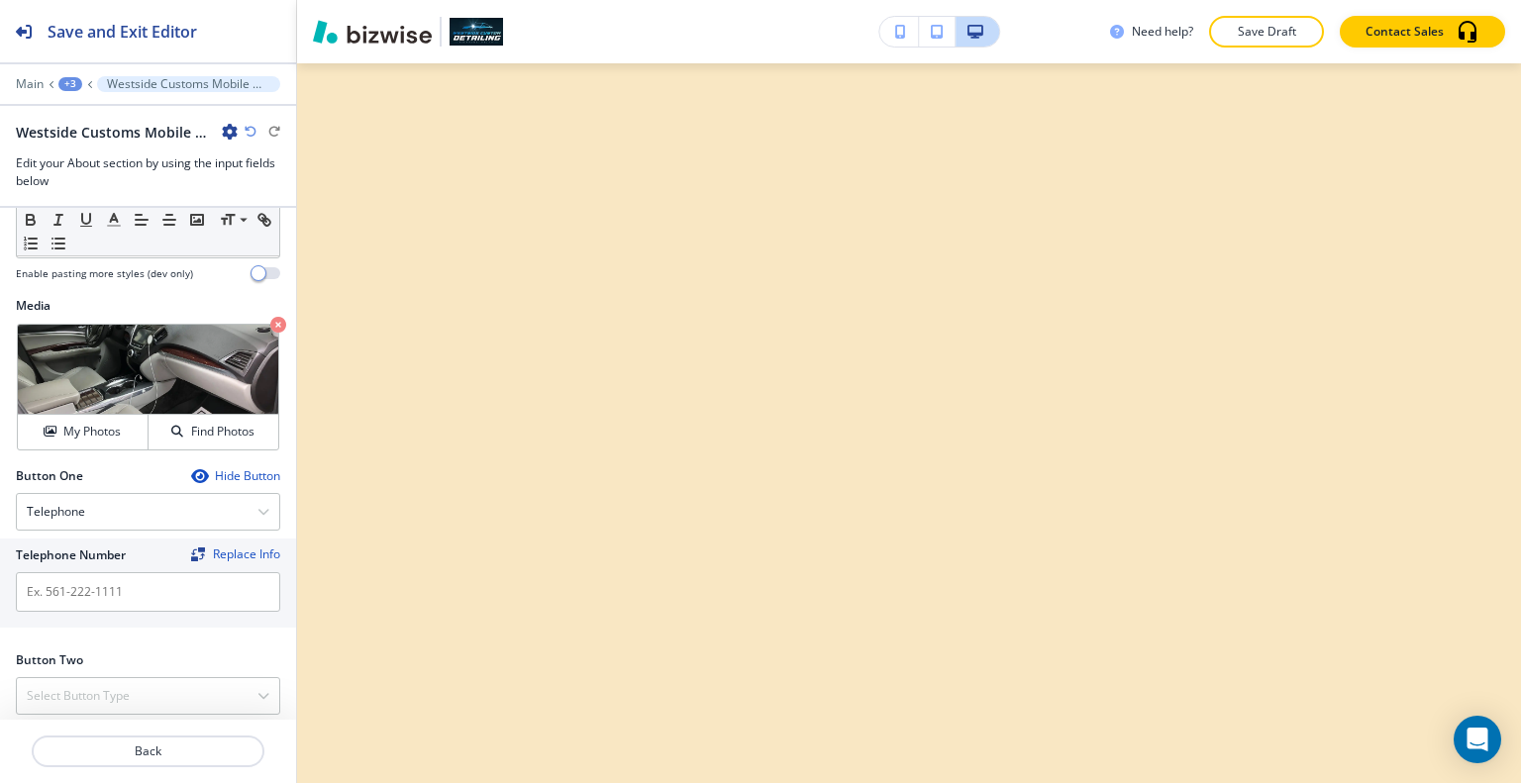
scroll to position [9344, 0]
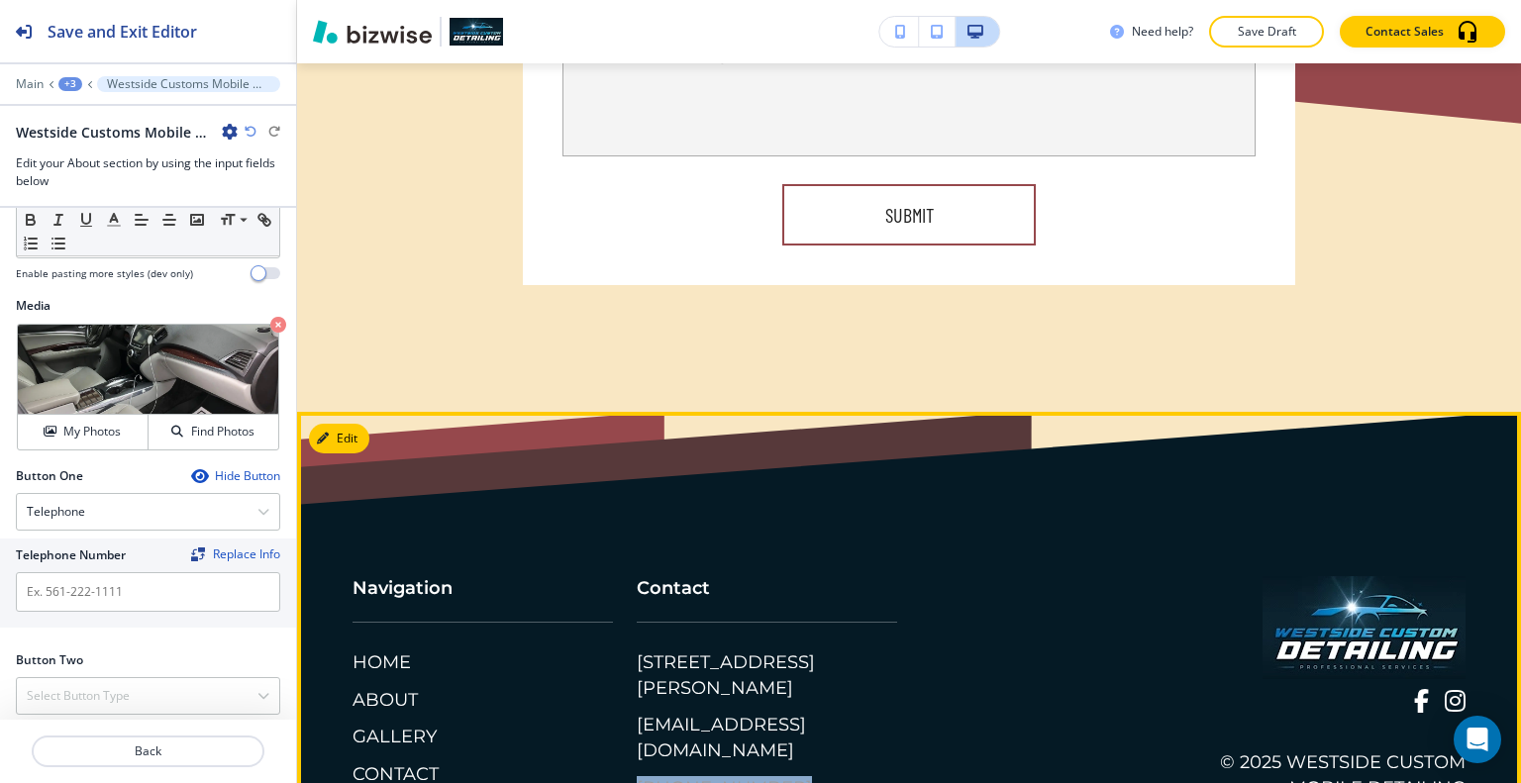
drag, startPoint x: 767, startPoint y: 690, endPoint x: 651, endPoint y: 687, distance: 116.9
click at [623, 690] on div "Contact [STREET_ADDRESS][PERSON_NAME] [EMAIL_ADDRESS][DOMAIN_NAME] [PHONE_NUMBE…" at bounding box center [755, 669] width 284 height 265
copy p "[PHONE_NUMBER]"
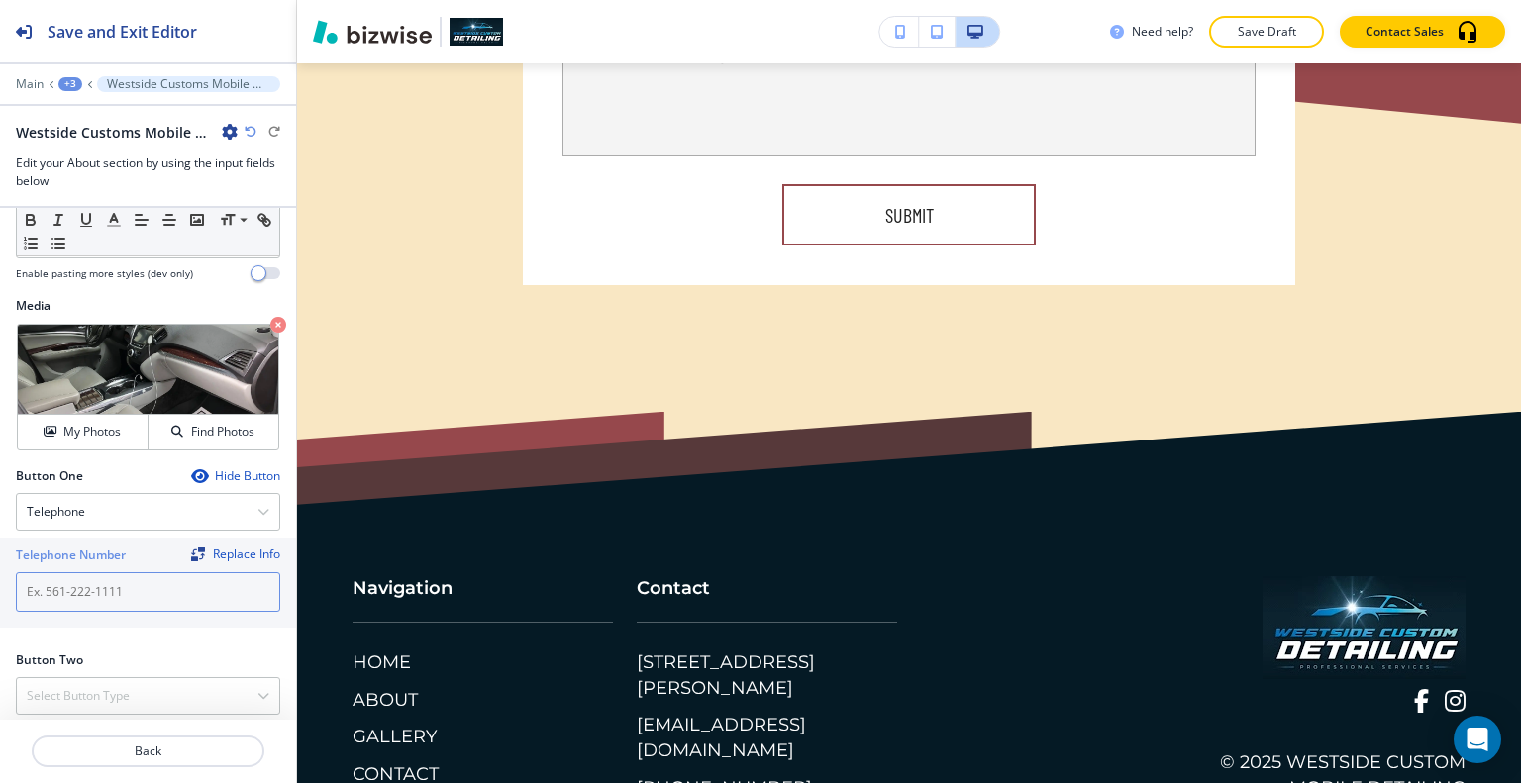
paste input "[PHONE_NUMBER]"
type input "[PHONE_NUMBER]"
click at [149, 698] on div "Select Button Type" at bounding box center [148, 696] width 262 height 36
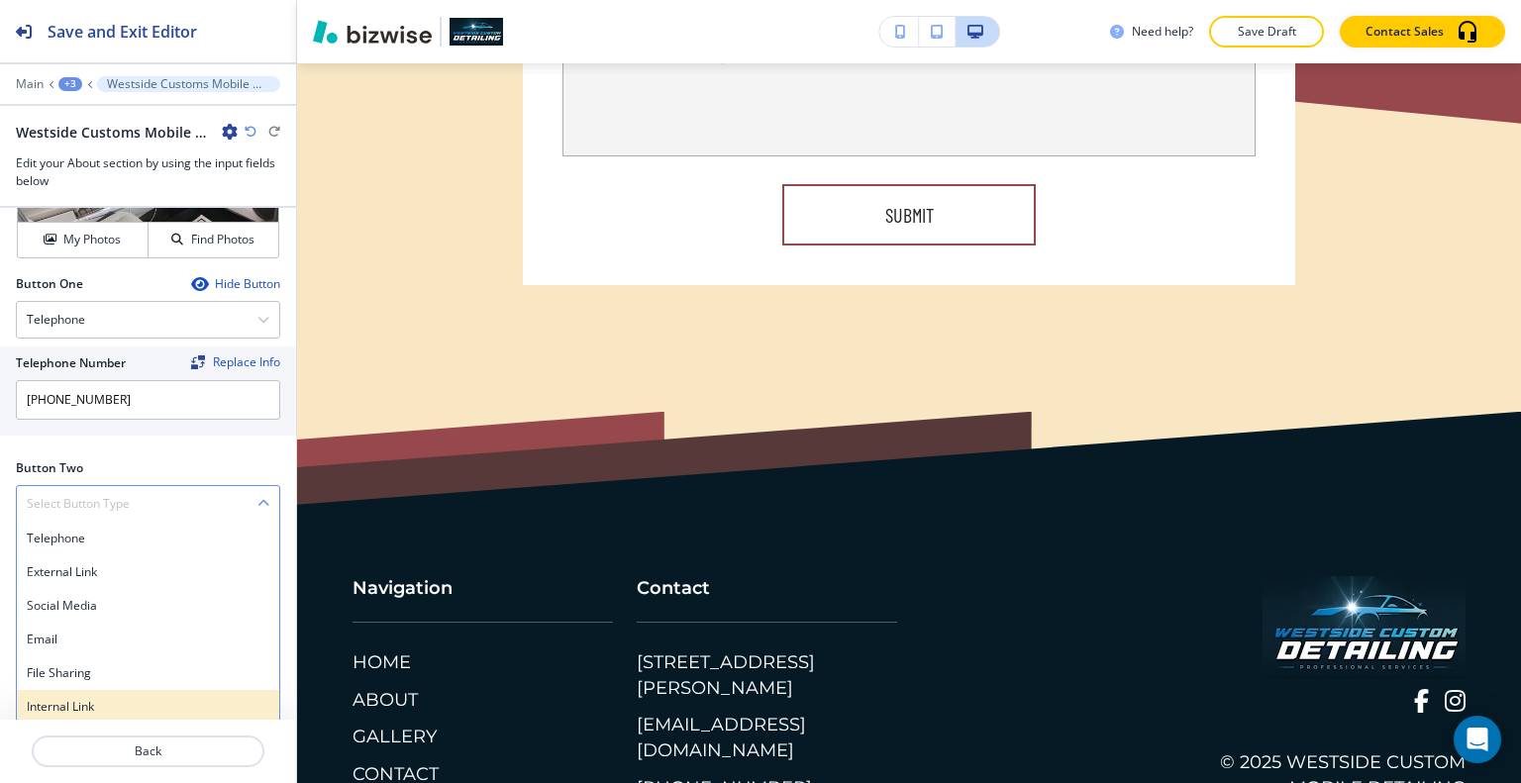
click at [138, 698] on h4 "Internal Link" at bounding box center [148, 707] width 243 height 18
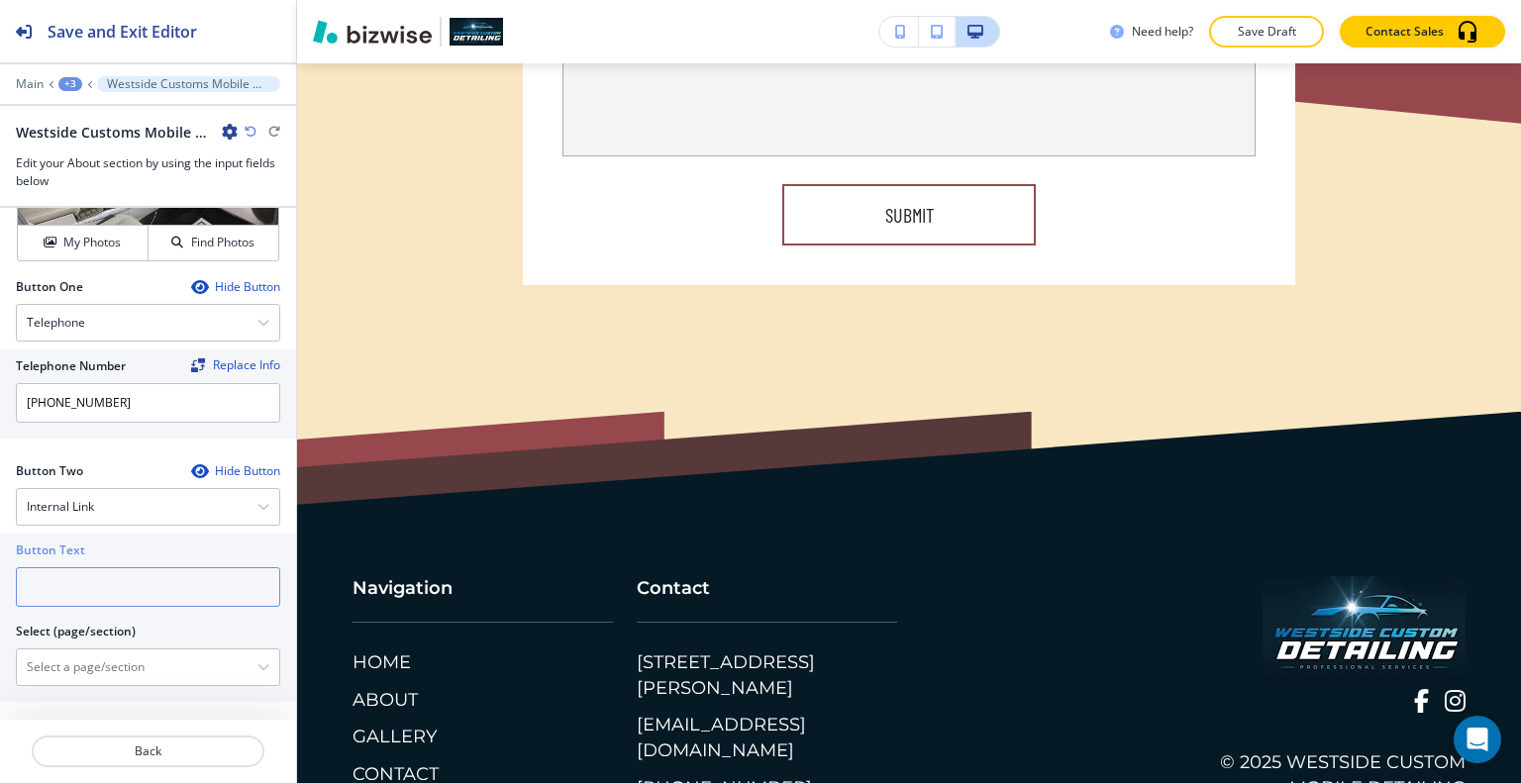
click at [99, 574] on input "text" at bounding box center [148, 587] width 264 height 40
type input "contact us"
click at [189, 657] on \(page\/section\) "Manual Input" at bounding box center [137, 668] width 241 height 34
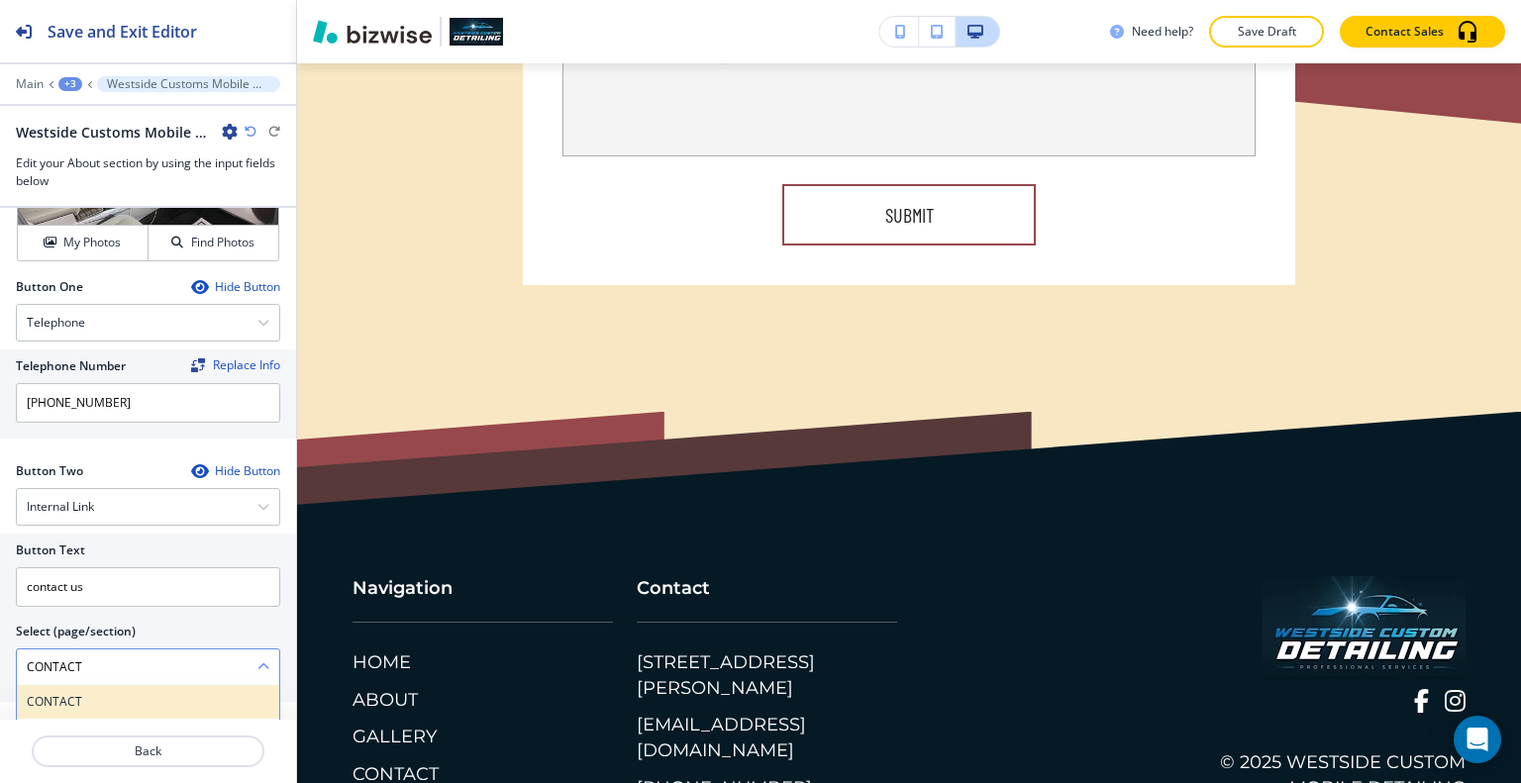
click at [108, 693] on h4 "CONTACT" at bounding box center [148, 702] width 243 height 18
click at [257, 668] on button "button" at bounding box center [263, 667] width 12 height 14
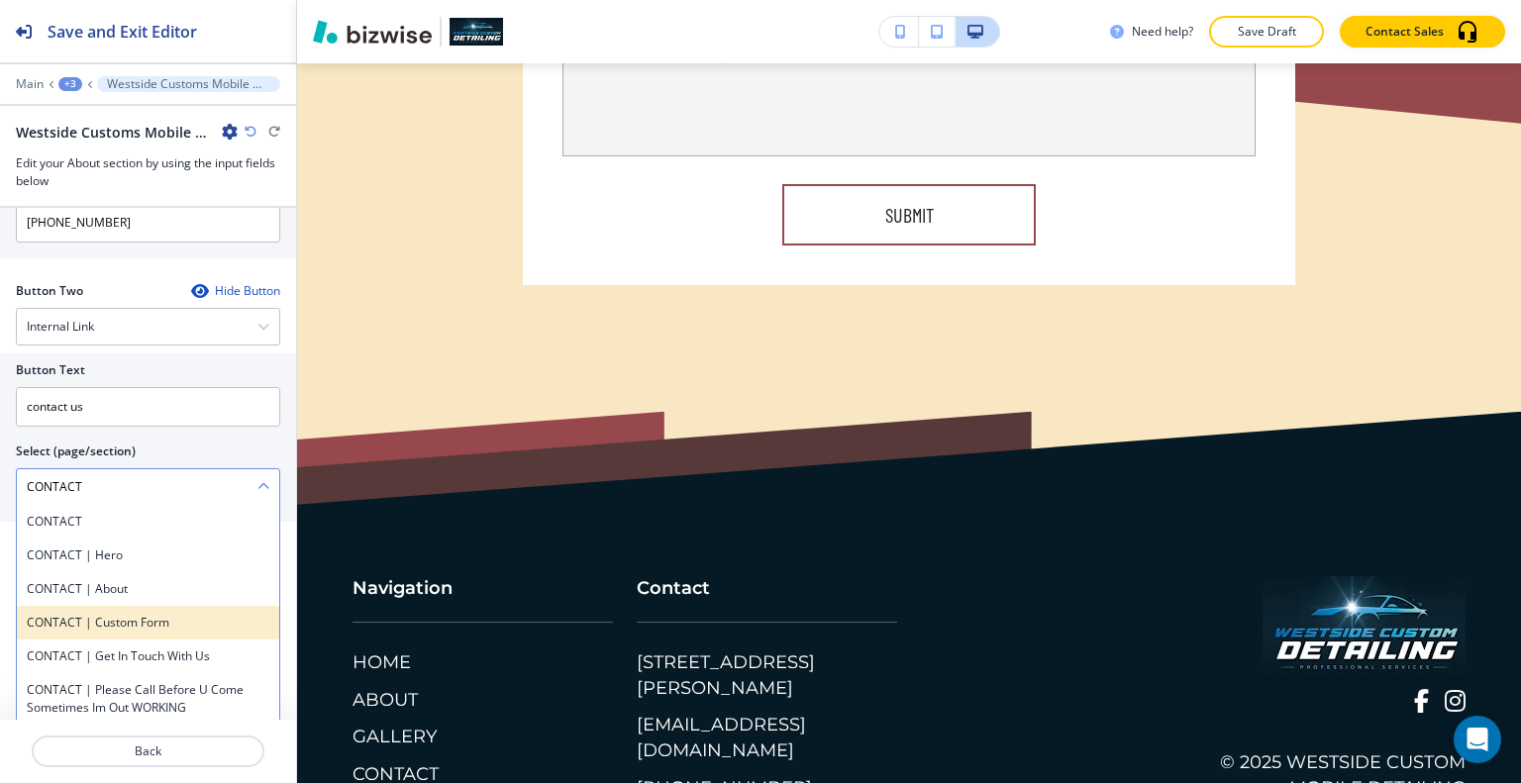
click at [198, 621] on h4 "CONTACT | Custom Form" at bounding box center [148, 623] width 243 height 18
type \(page\/section\) "CONTACT | Custom Form"
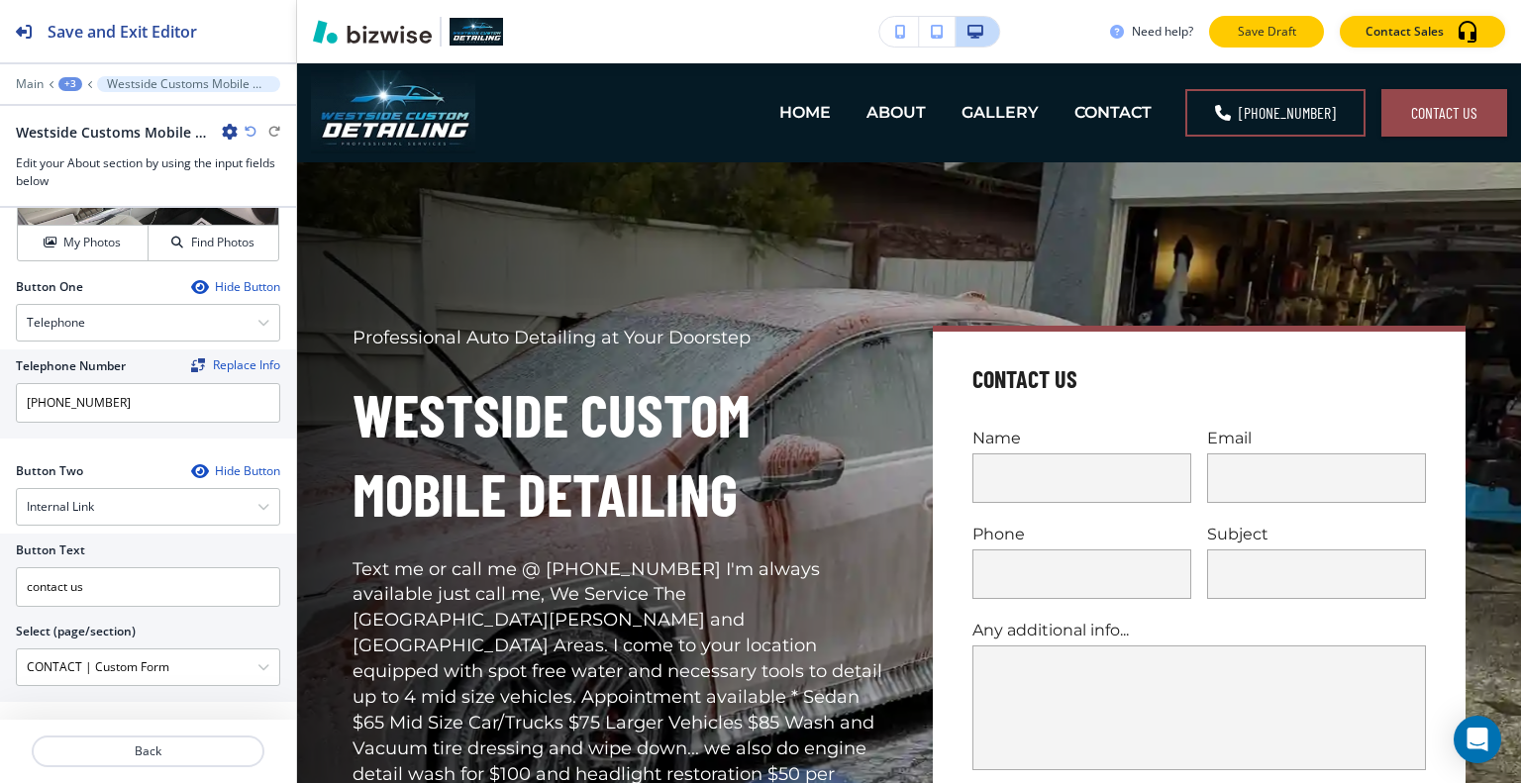
click at [1292, 42] on button "Save Draft" at bounding box center [1266, 32] width 115 height 32
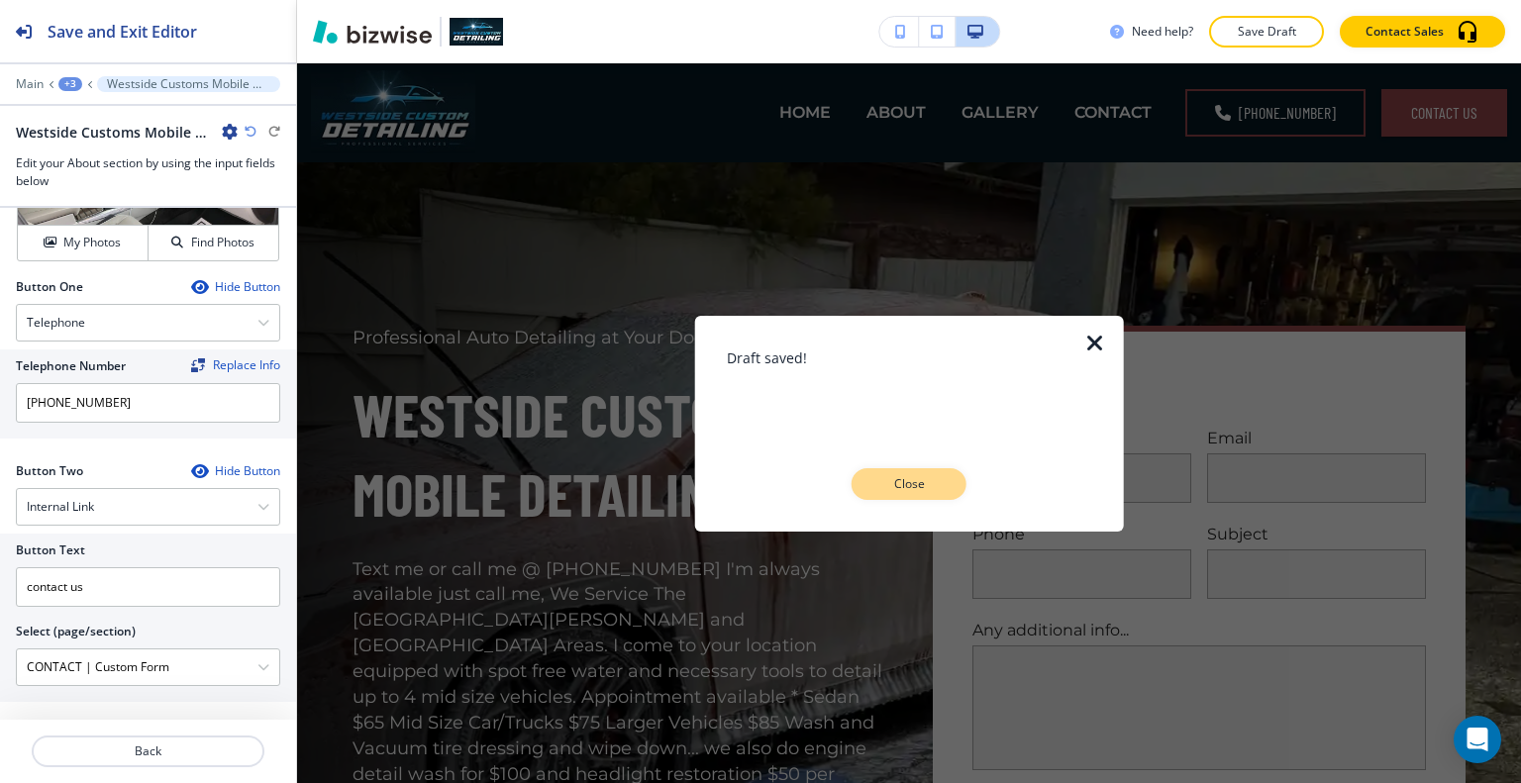
click at [923, 475] on p "Close" at bounding box center [908, 484] width 63 height 18
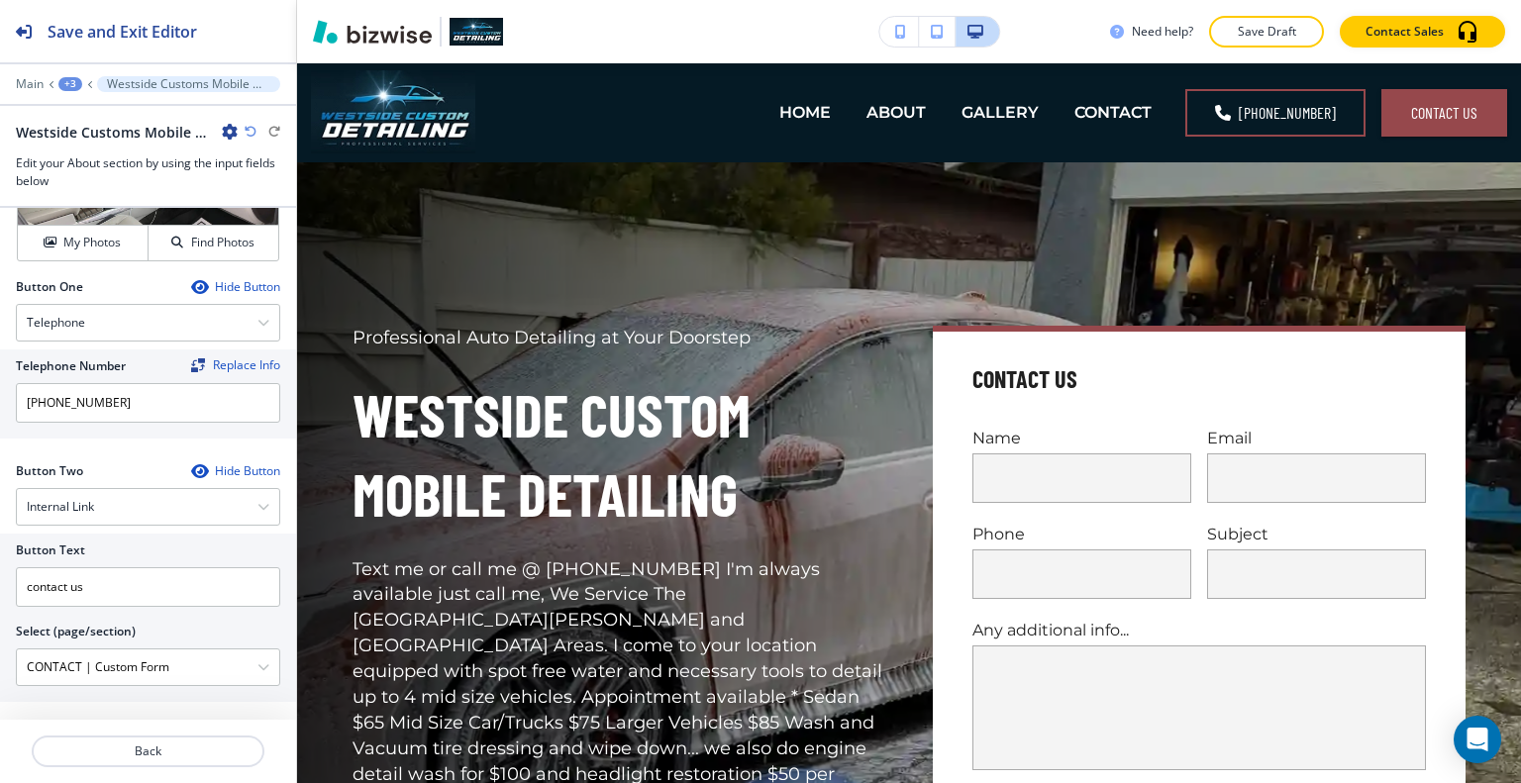
click at [904, 35] on icon "button" at bounding box center [900, 32] width 11 height 14
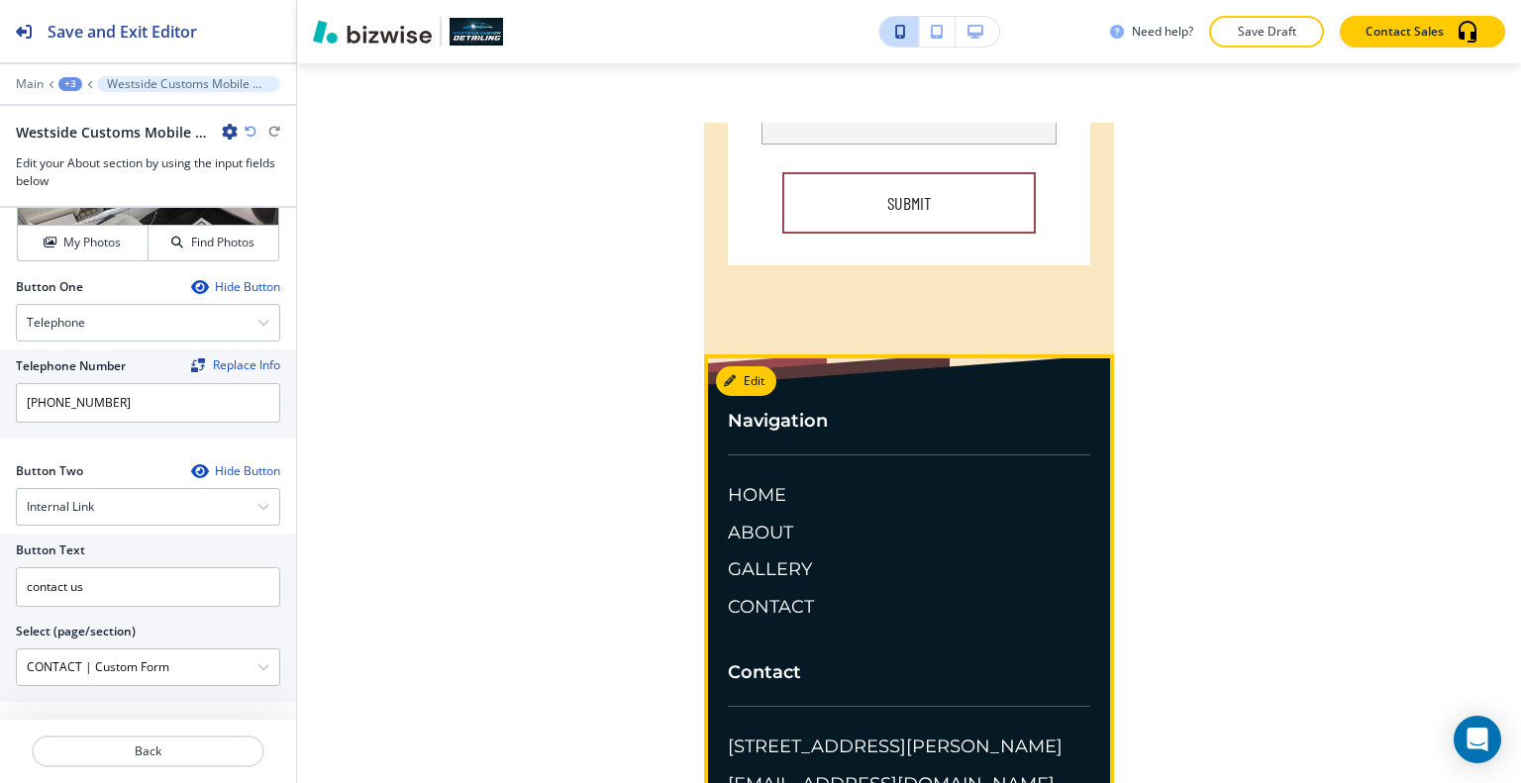
scroll to position [12996, 0]
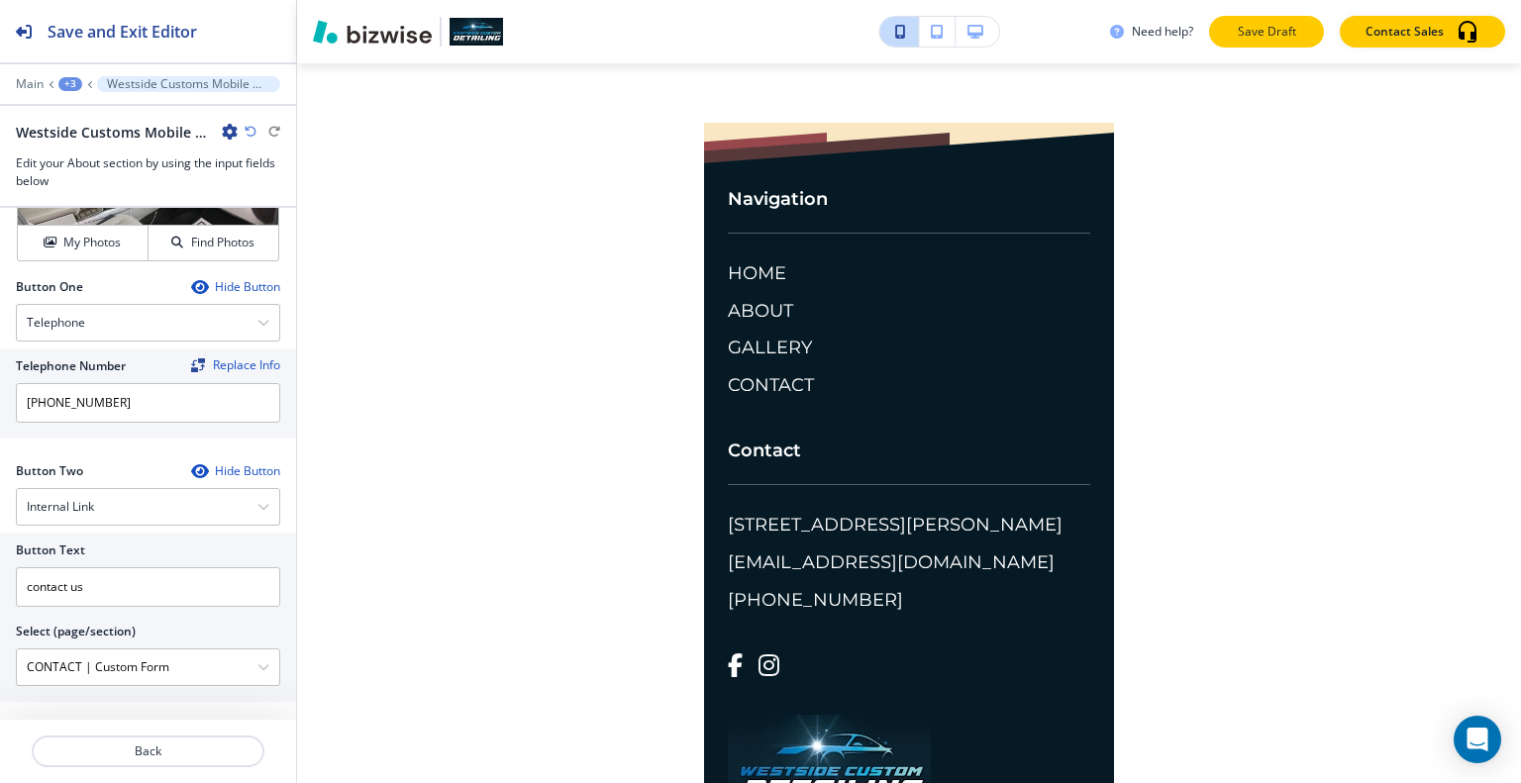
click at [1252, 35] on p "Save Draft" at bounding box center [1266, 32] width 63 height 18
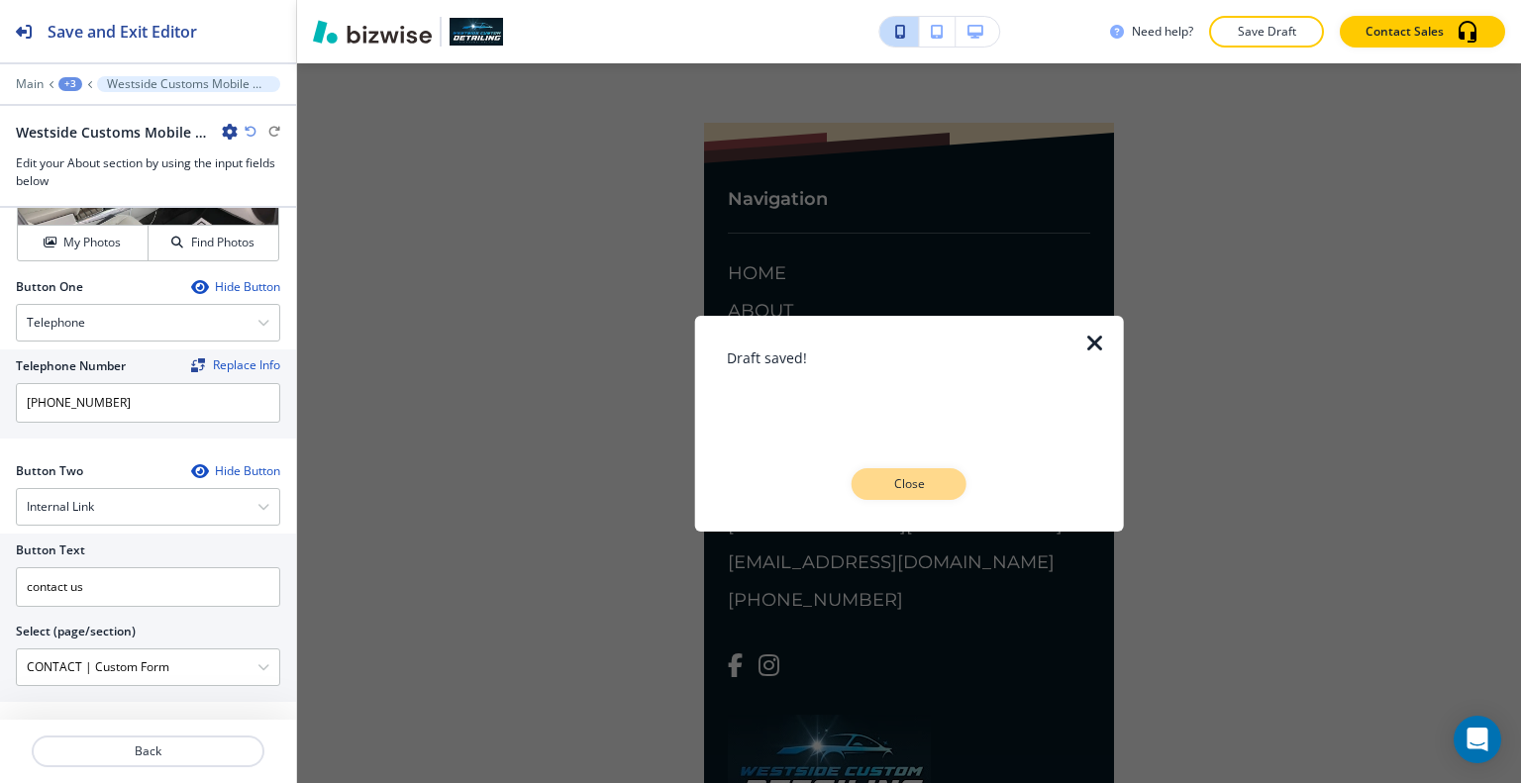
click at [932, 480] on p "Close" at bounding box center [908, 484] width 63 height 18
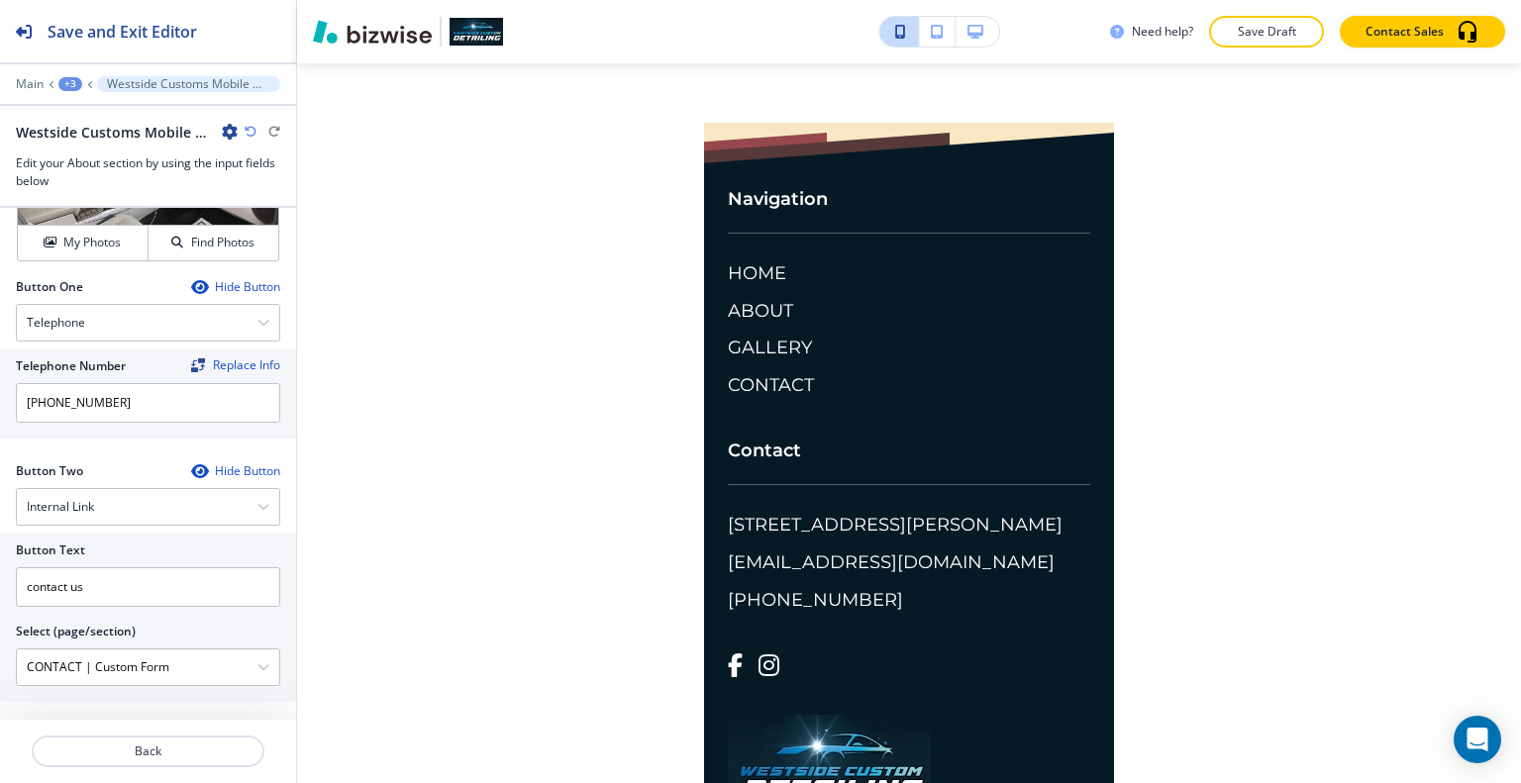
click at [964, 37] on button "button" at bounding box center [978, 32] width 44 height 30
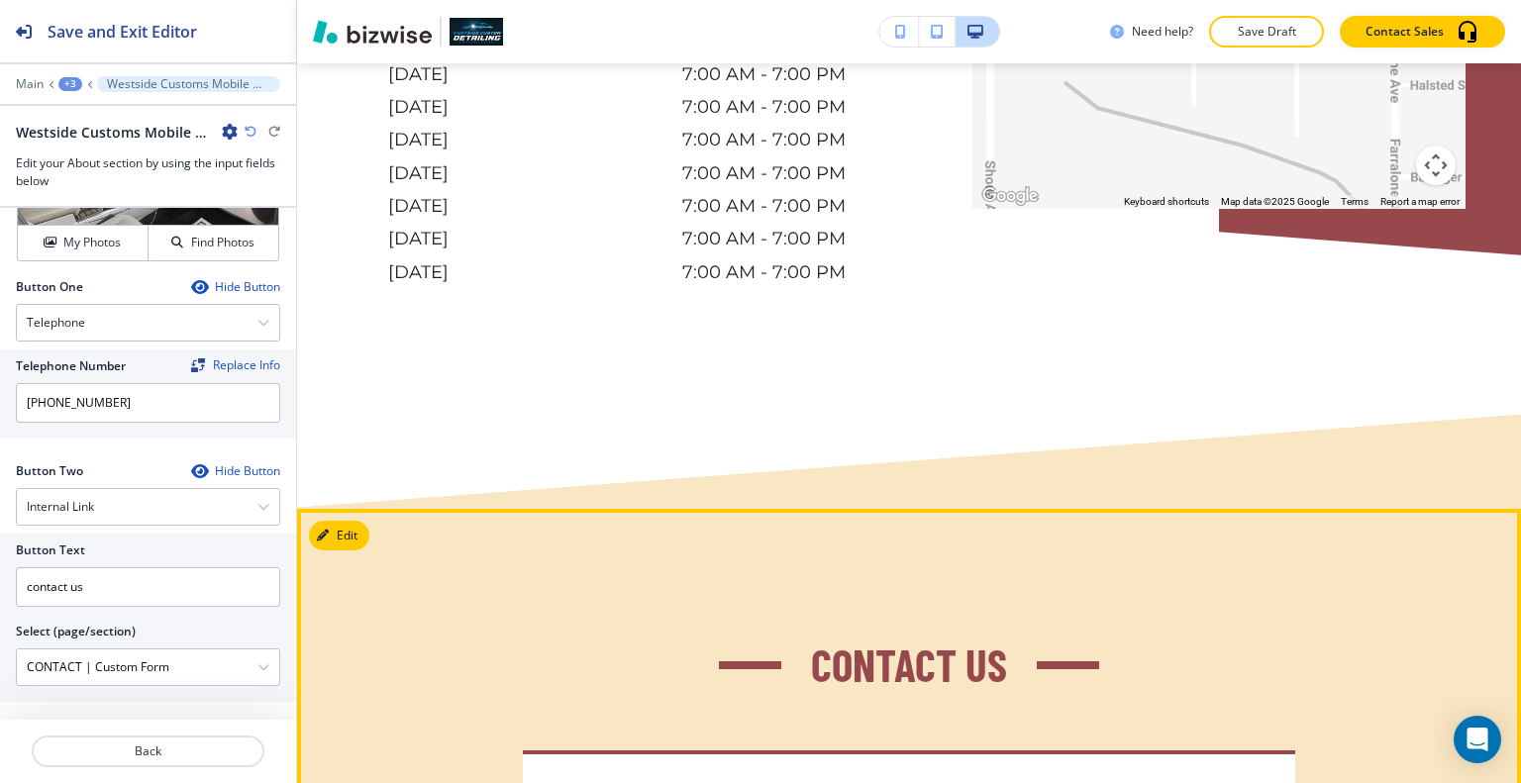
scroll to position [7760, 0]
